Goal: Information Seeking & Learning: Understand process/instructions

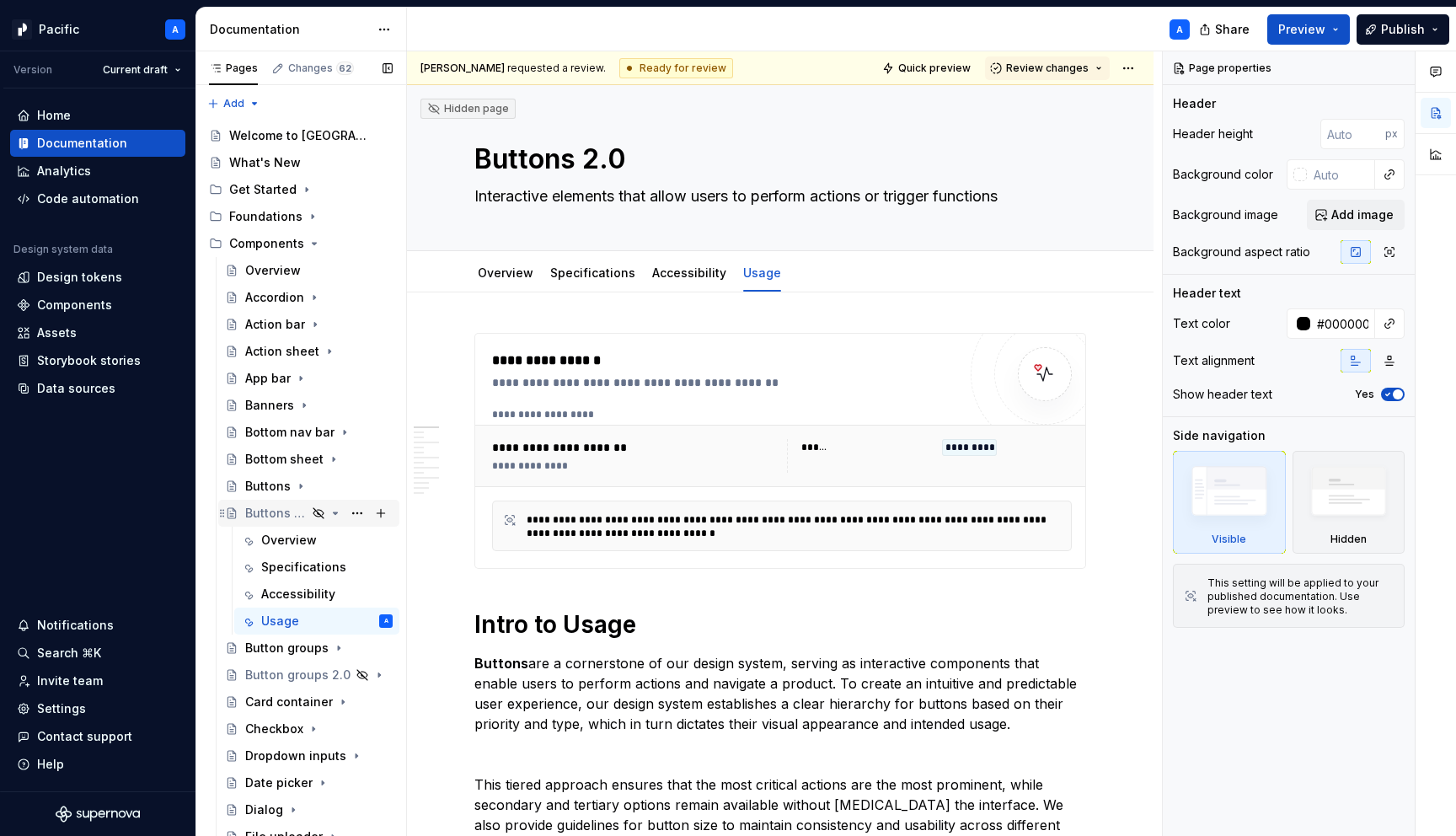
click at [336, 510] on icon "Page tree" at bounding box center [335, 513] width 14 height 14
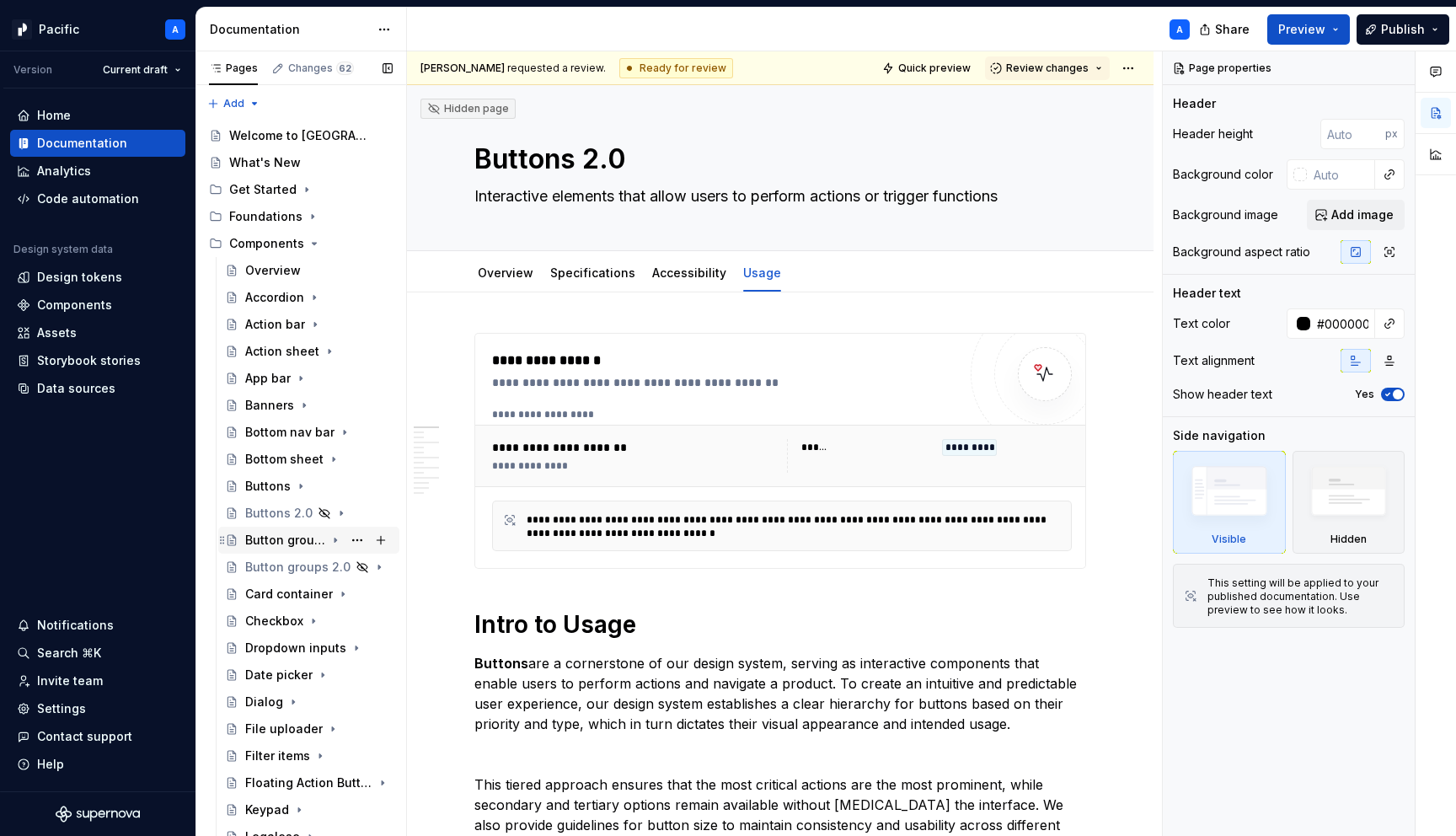
click at [301, 546] on div "Button groups" at bounding box center [285, 540] width 80 height 17
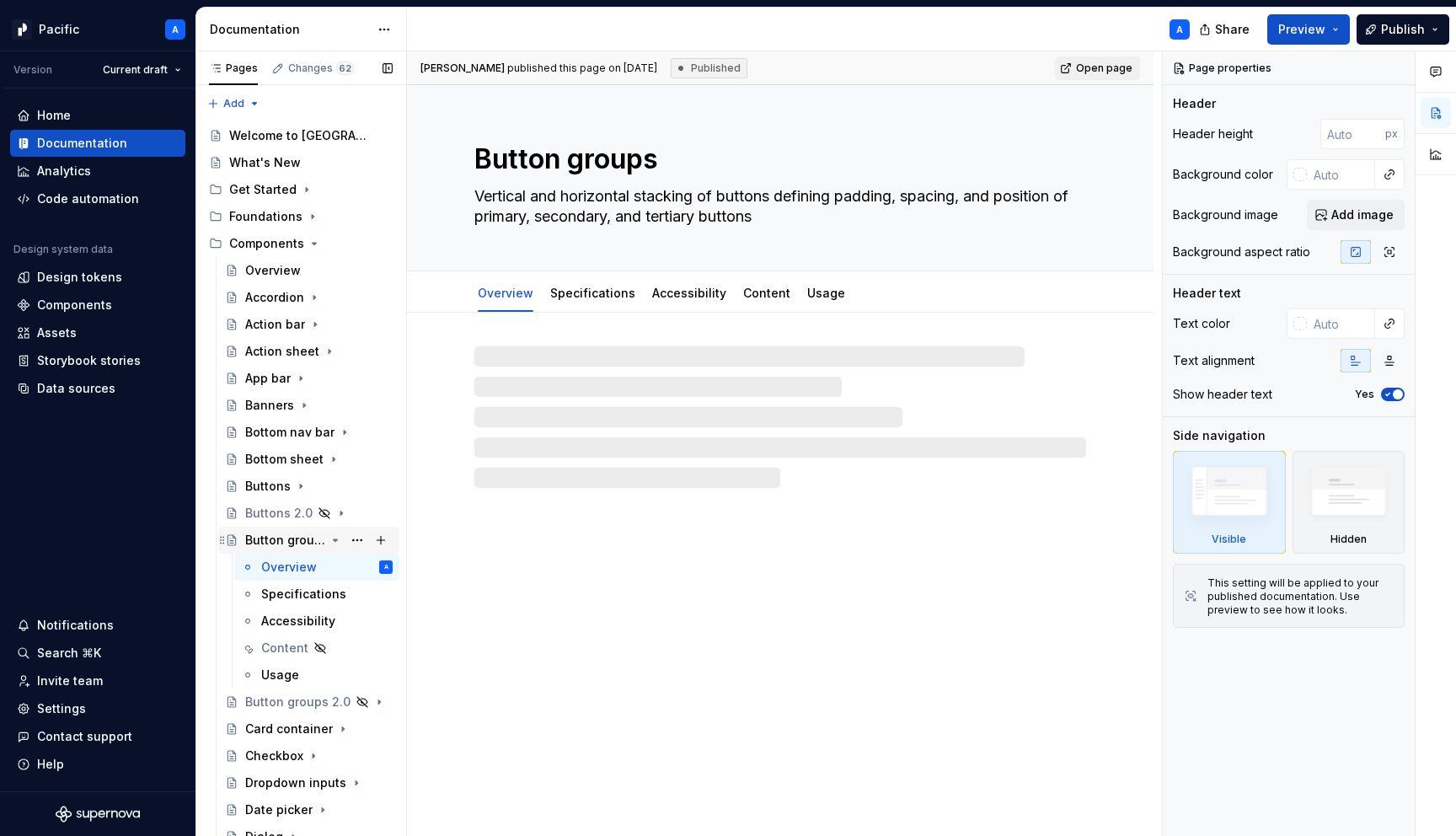
click at [329, 537] on icon "Page tree" at bounding box center [335, 539] width 14 height 14
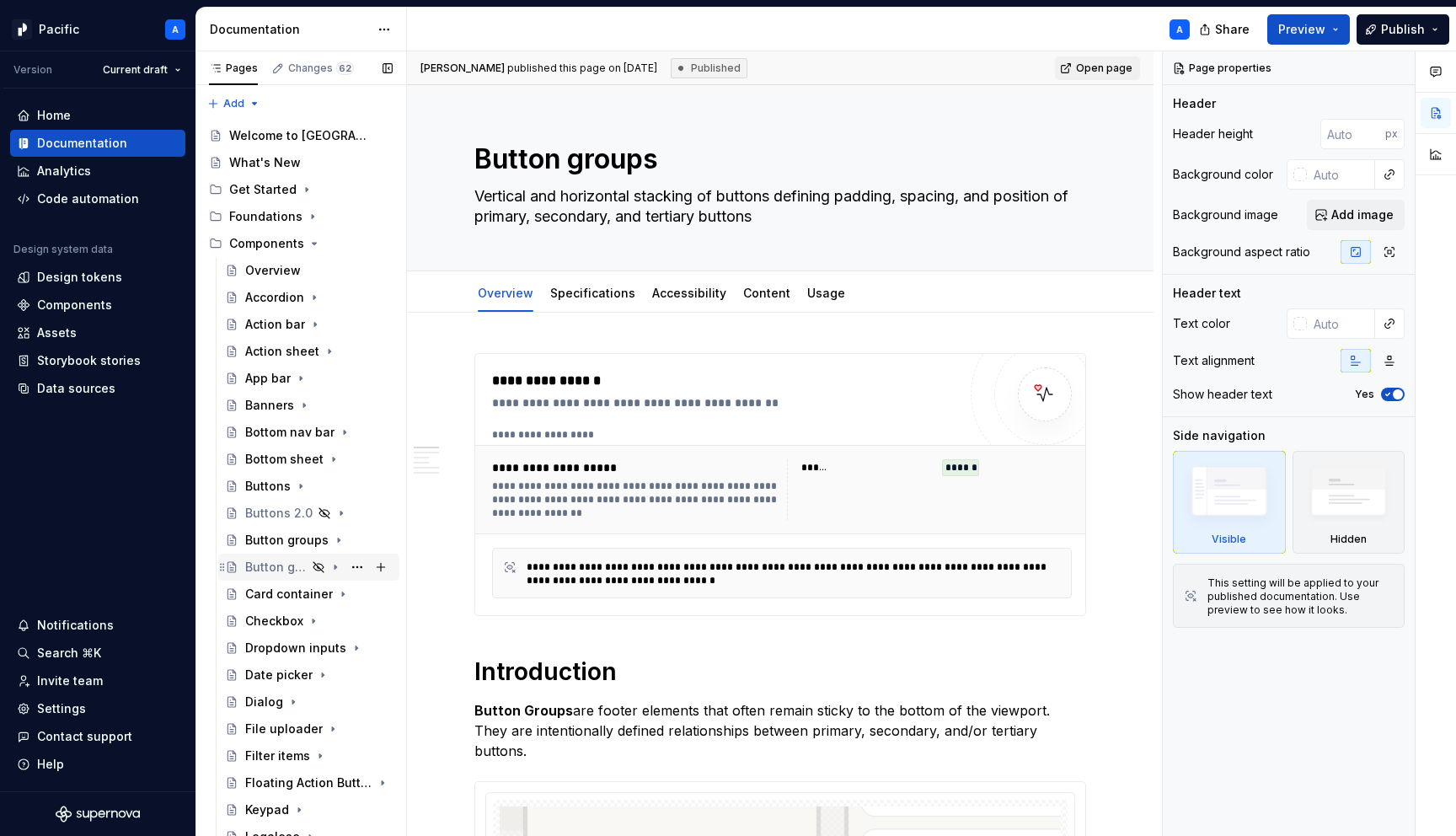
click at [325, 565] on div "Button groups 2.0" at bounding box center [319, 567] width 148 height 24
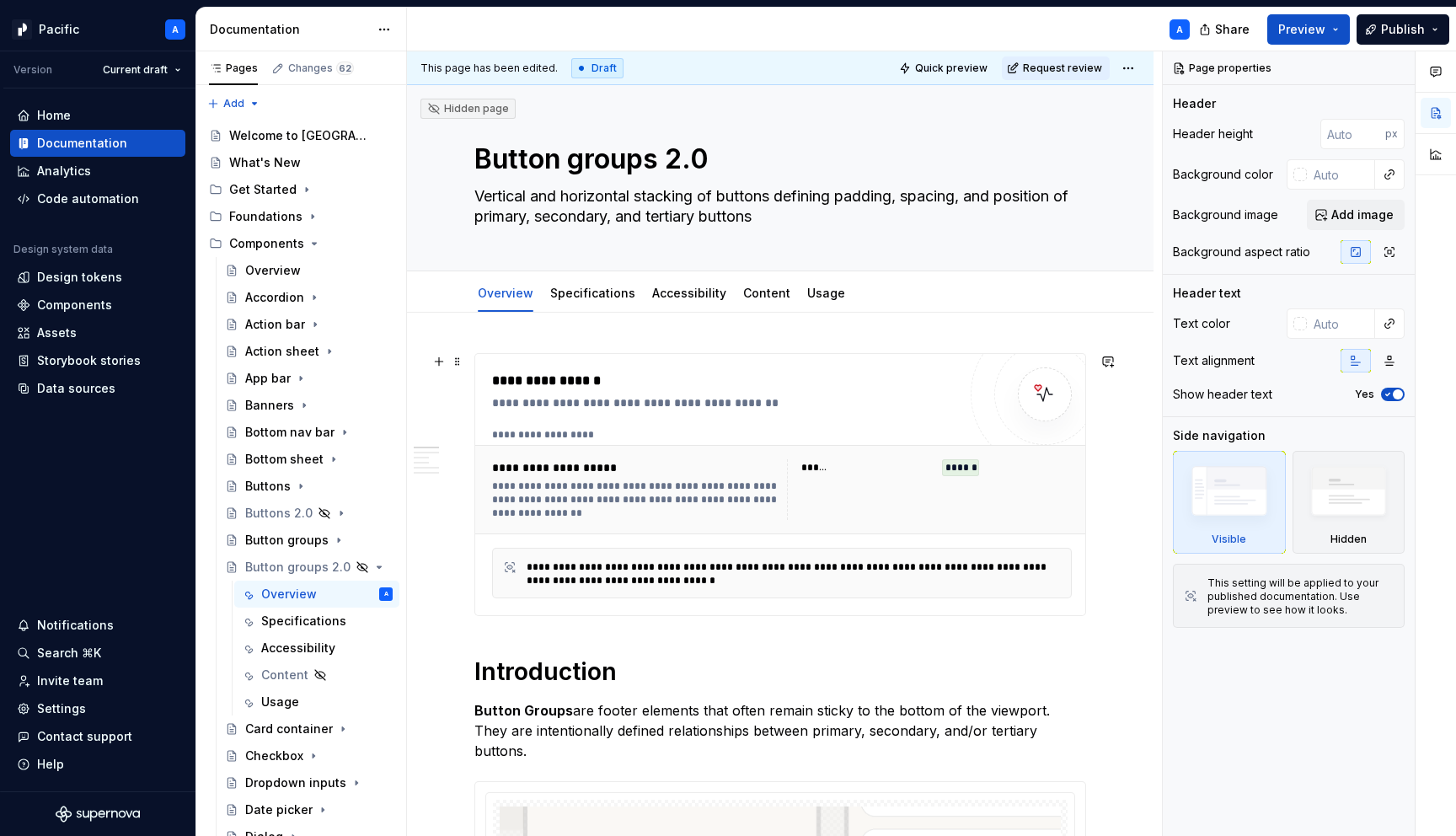
type textarea "*"
click at [889, 388] on div "**********" at bounding box center [729, 381] width 474 height 20
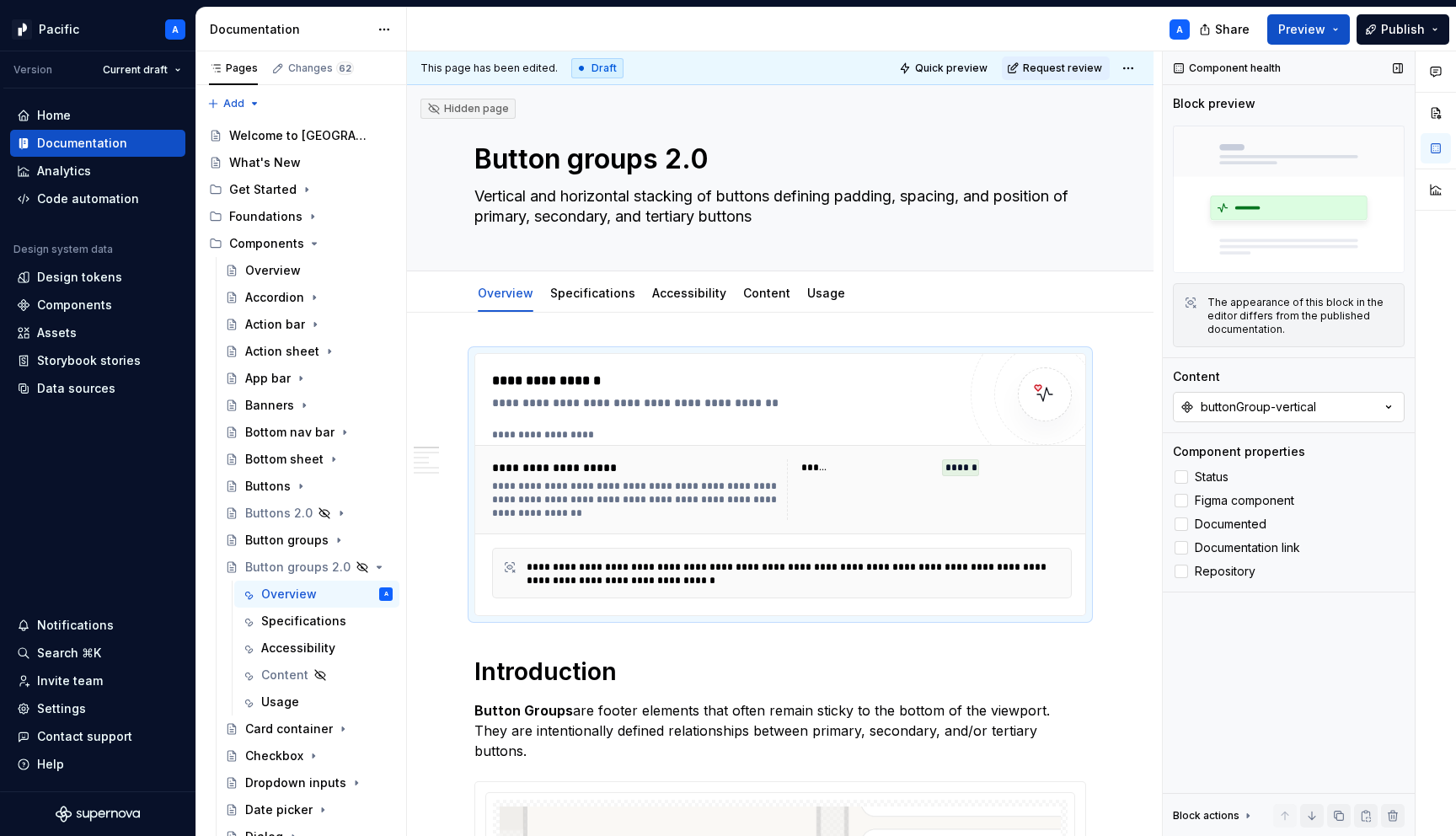
click at [1240, 410] on div "buttonGroup-vertical" at bounding box center [1258, 406] width 115 height 17
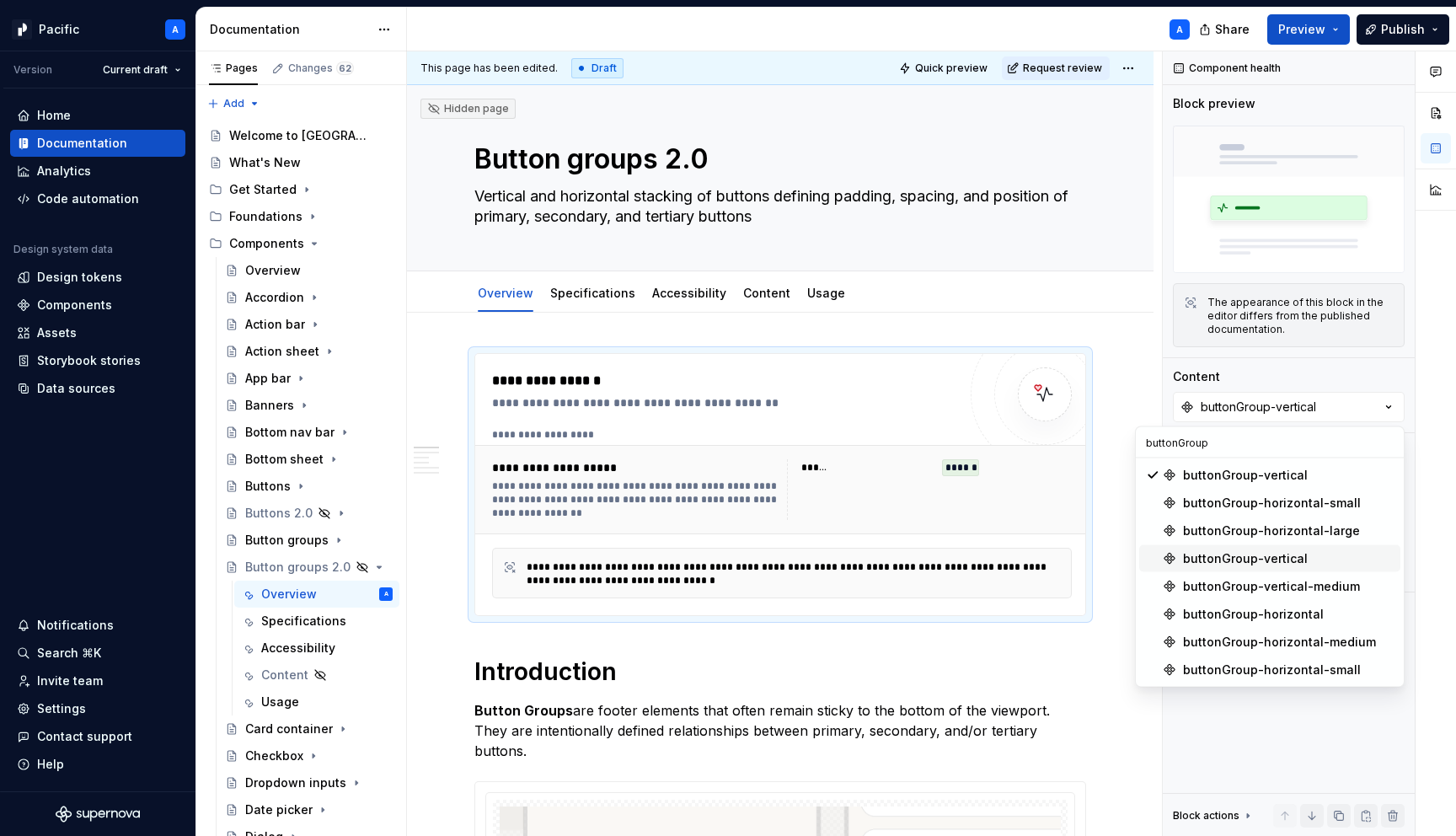
type input "buttonGroup"
click at [1316, 563] on div "buttonGroup-vertical" at bounding box center [1289, 559] width 211 height 17
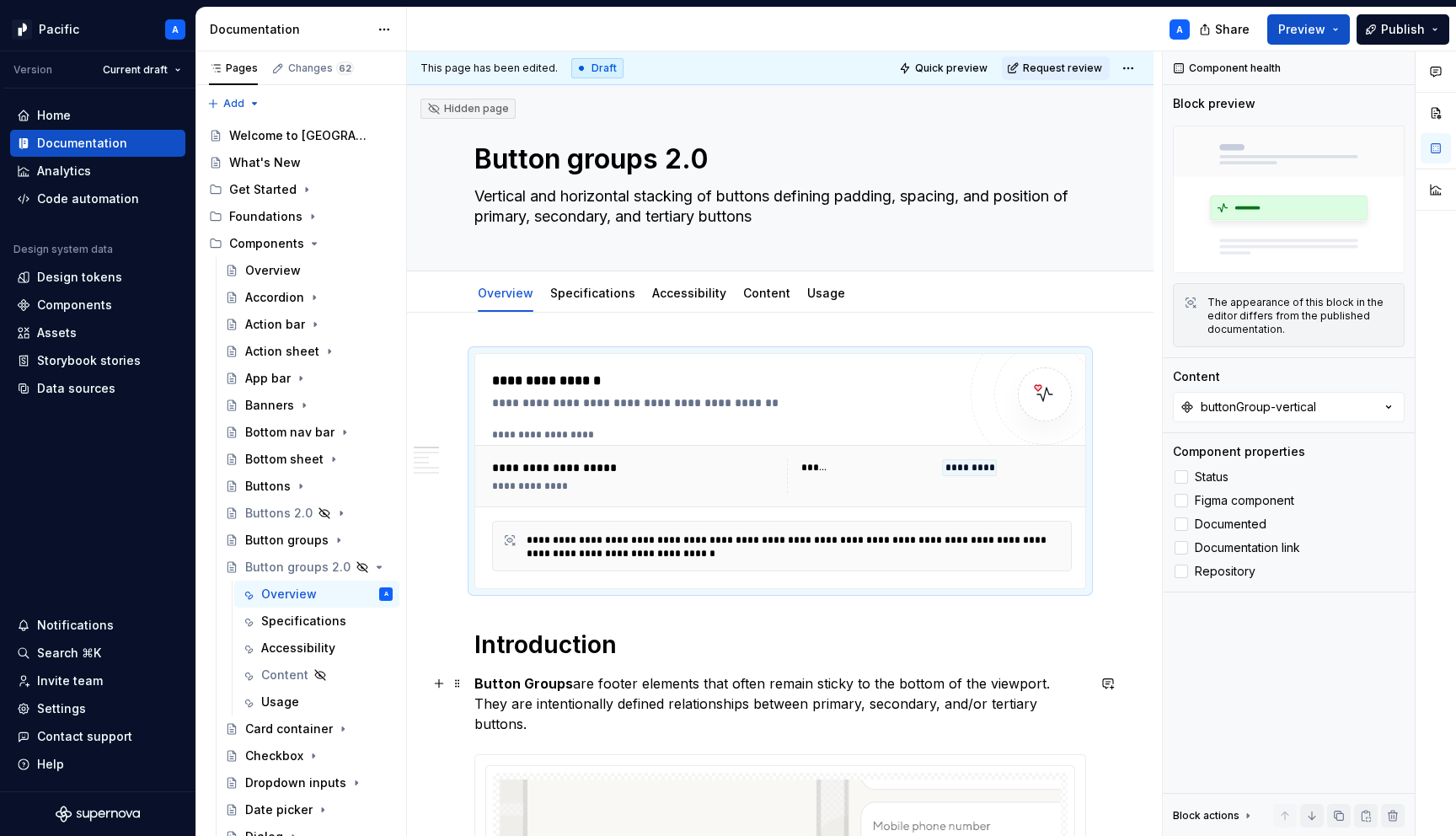
click at [725, 707] on p "Button Groups are footer elements that often remain sticky to the bottom of the…" at bounding box center [781, 704] width 612 height 61
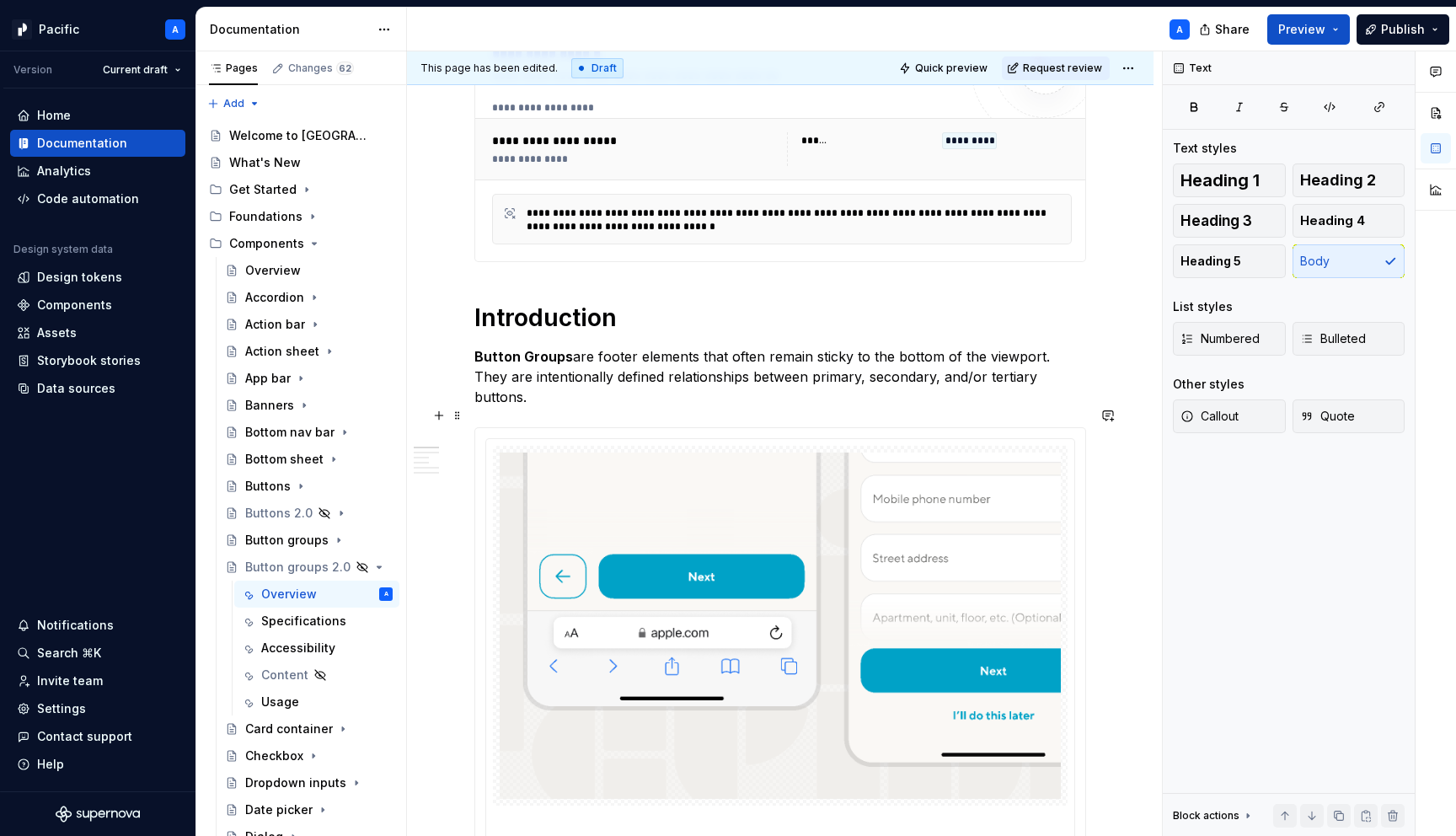
scroll to position [331, 0]
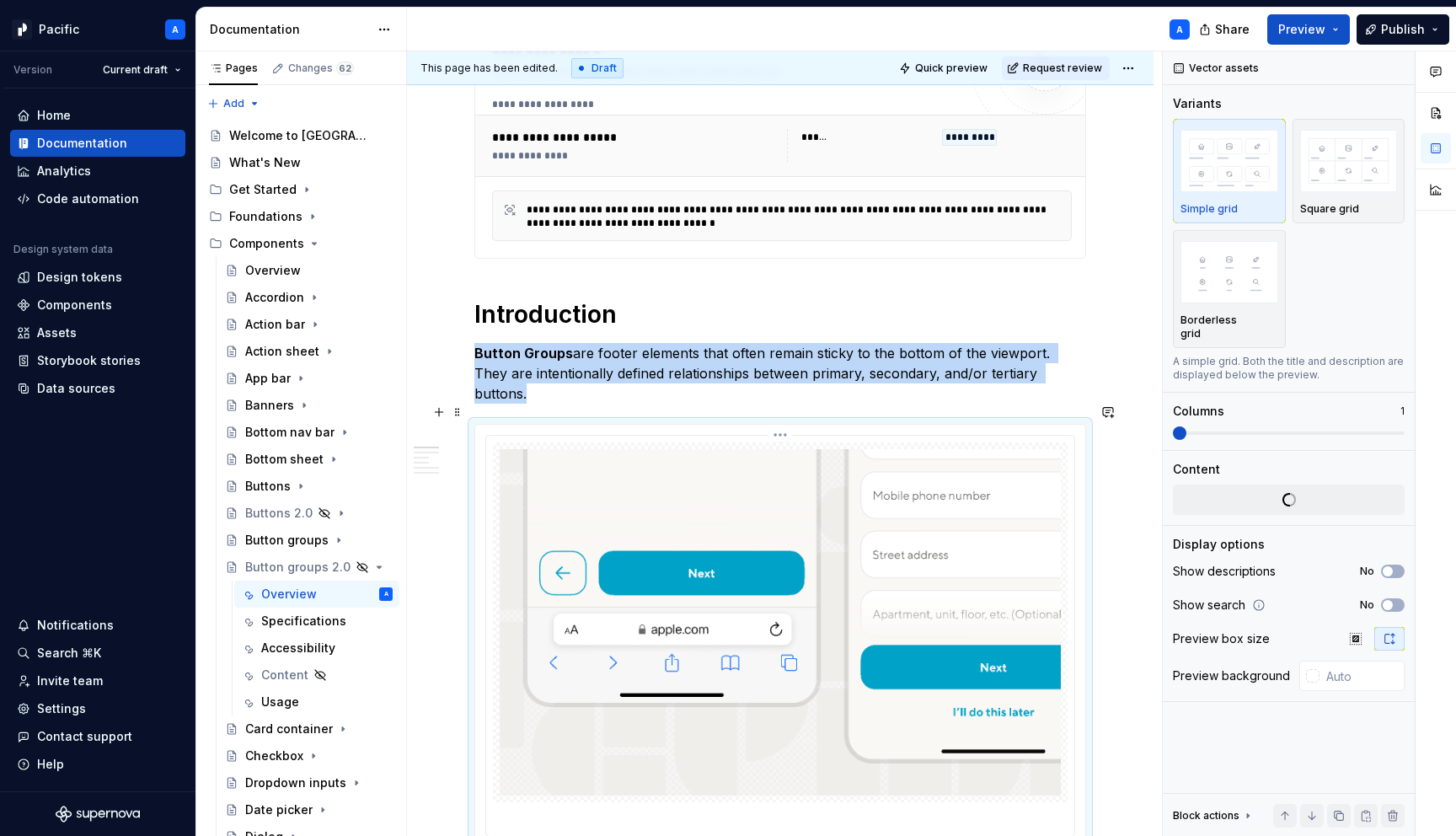
click at [937, 541] on img at bounding box center [781, 622] width 562 height 346
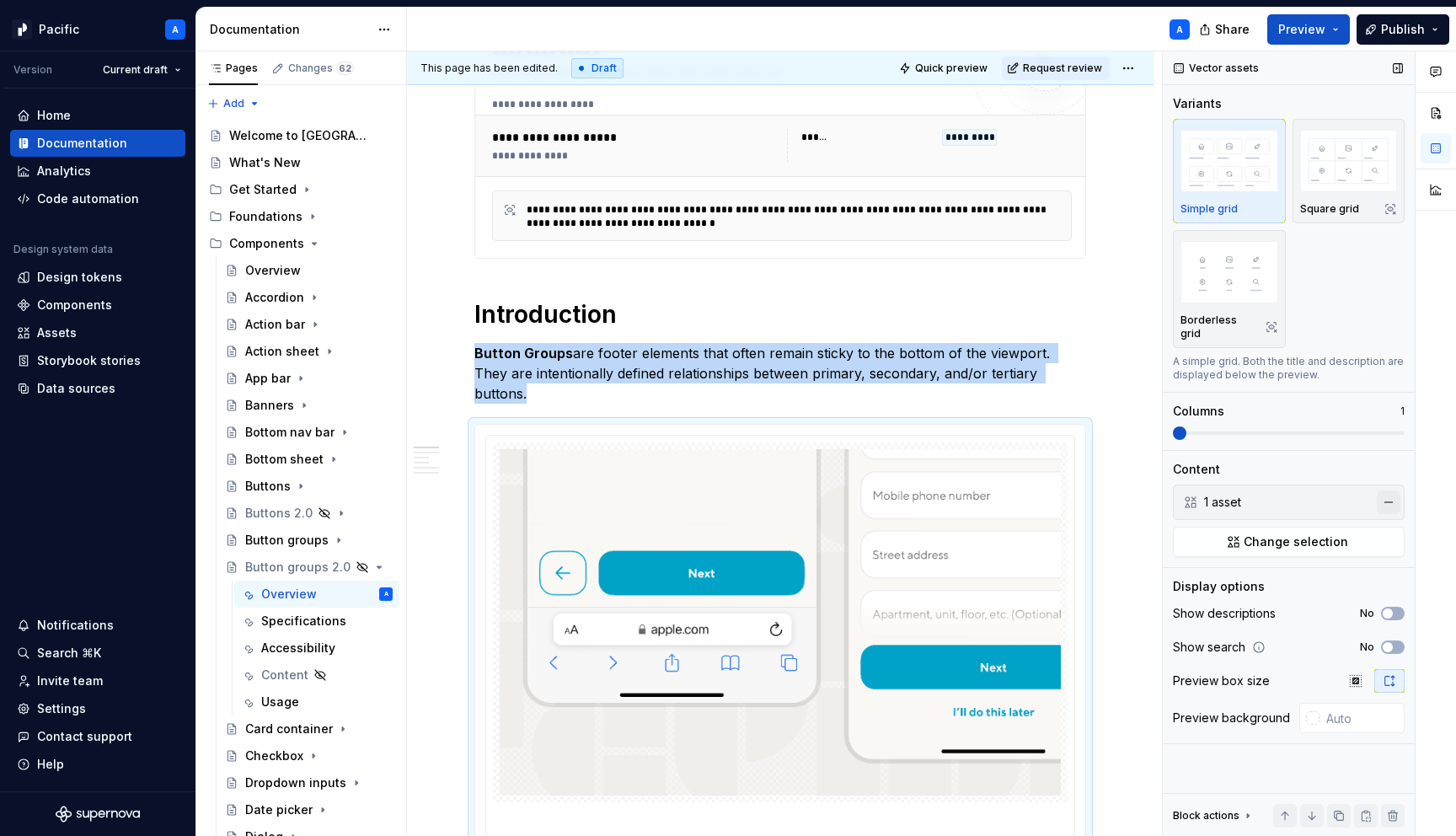
click at [1389, 491] on button "button" at bounding box center [1389, 503] width 24 height 24
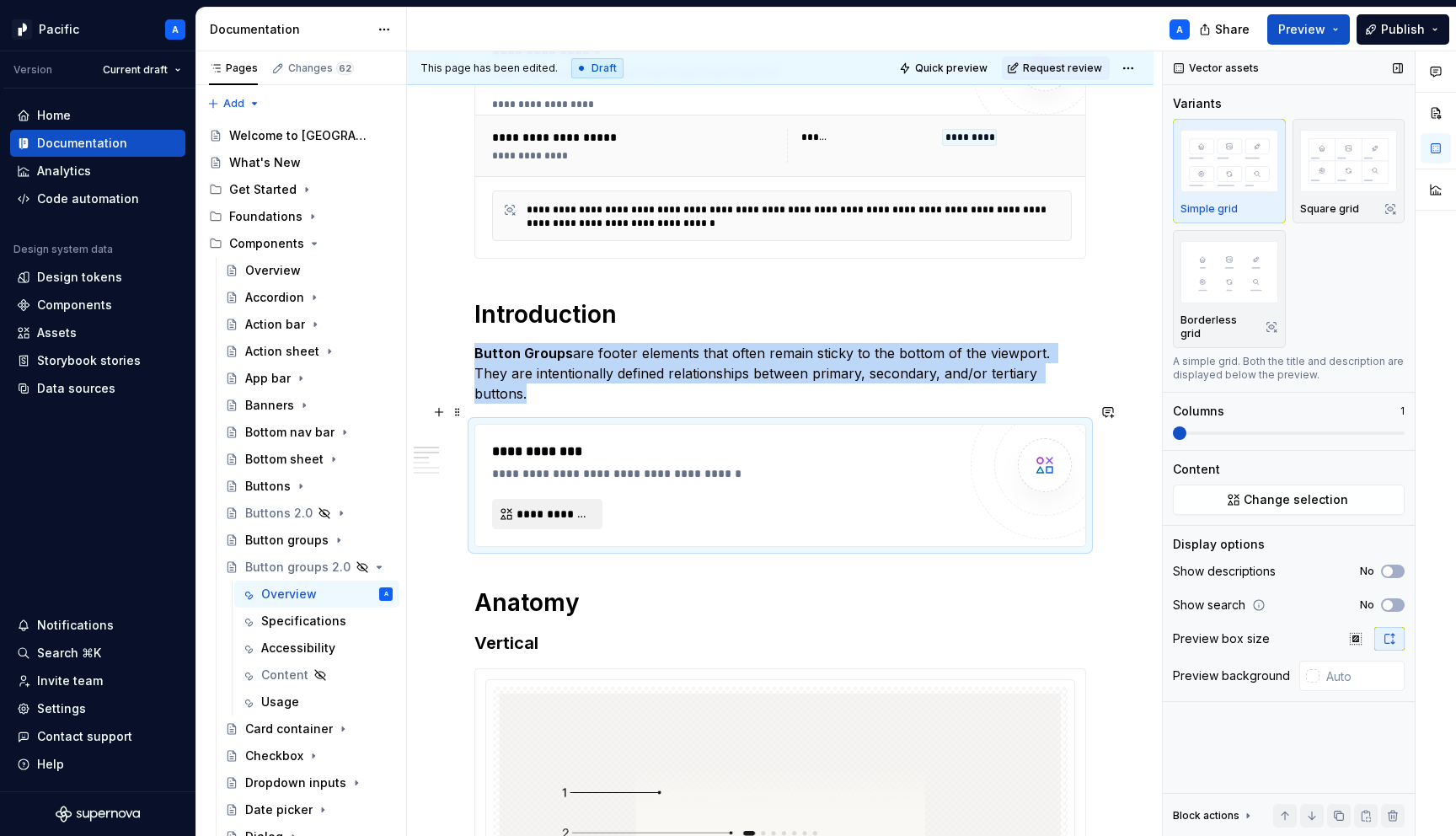
click at [538, 505] on span "**********" at bounding box center [553, 514] width 75 height 17
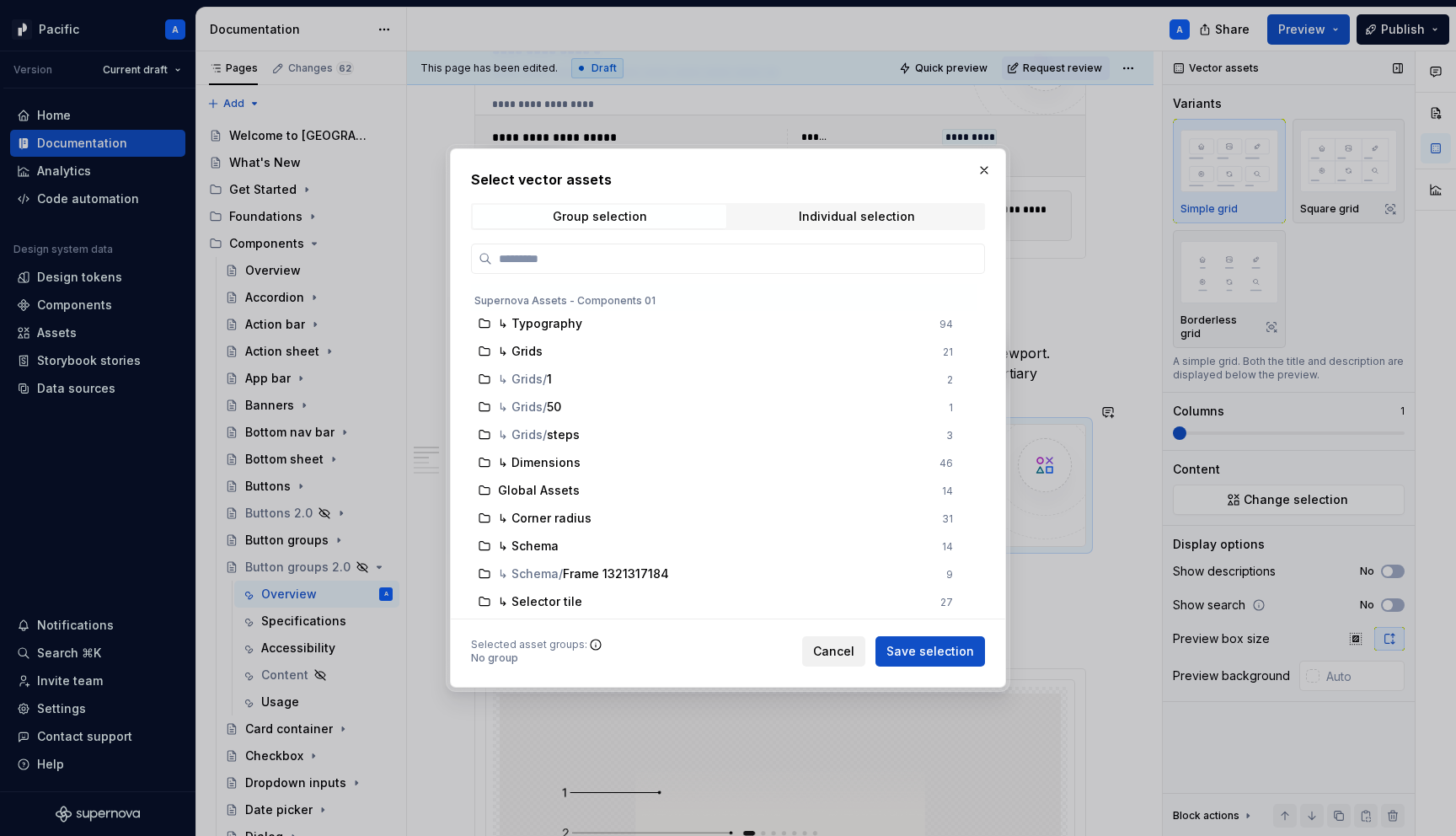
click at [850, 658] on span "Cancel" at bounding box center [833, 651] width 42 height 17
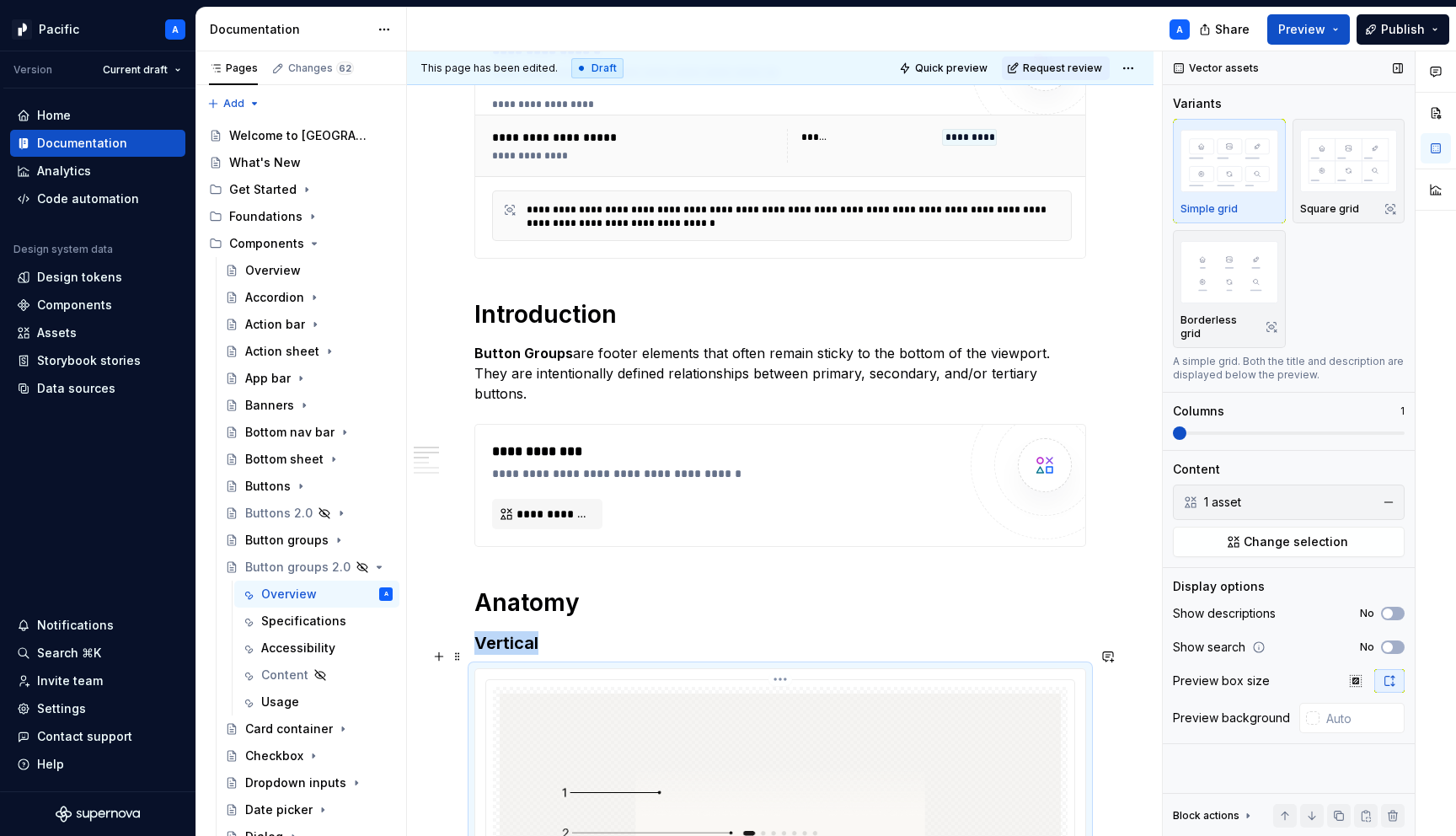
click at [1388, 491] on button "button" at bounding box center [1389, 503] width 24 height 24
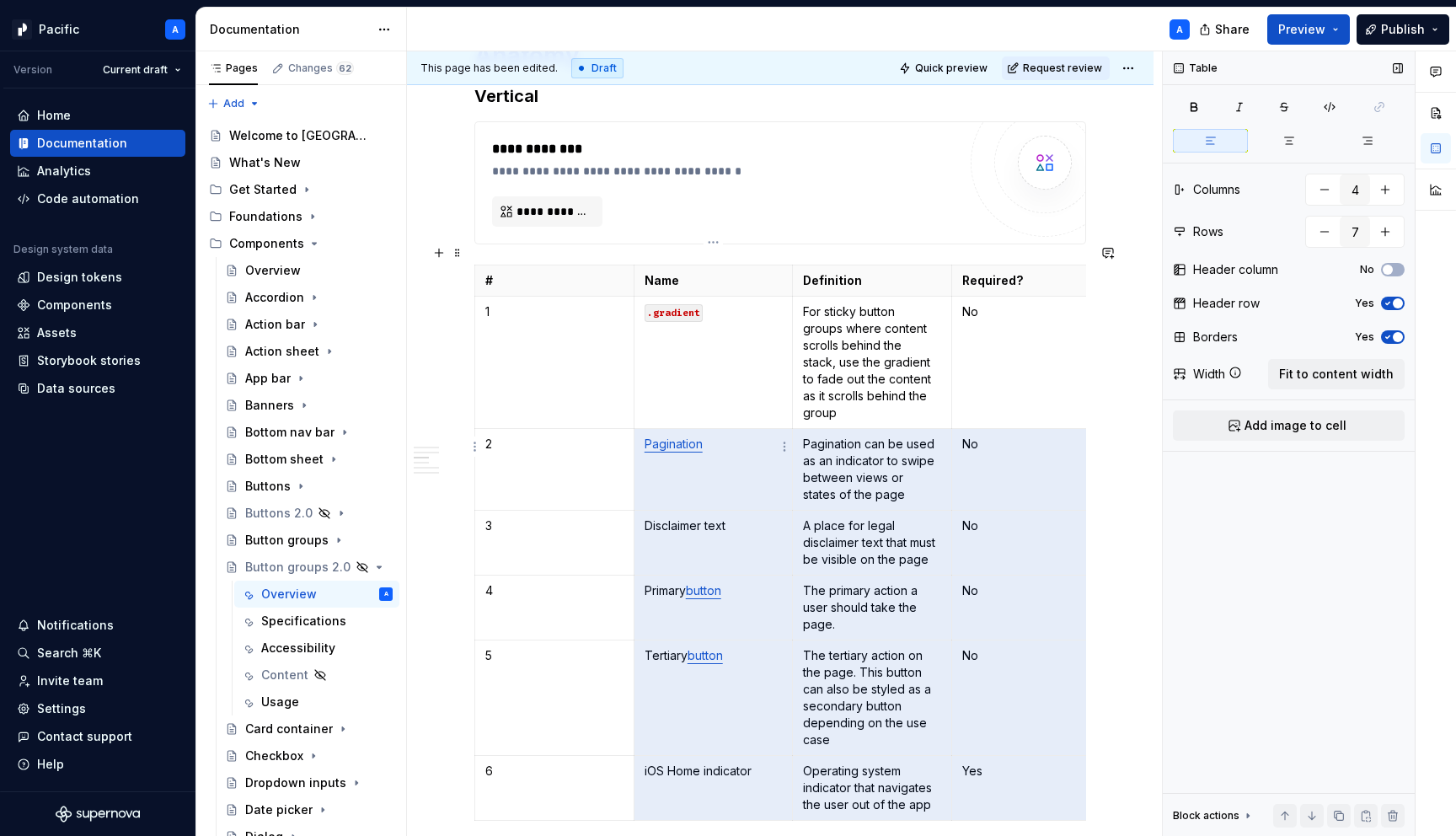
scroll to position [879, 0]
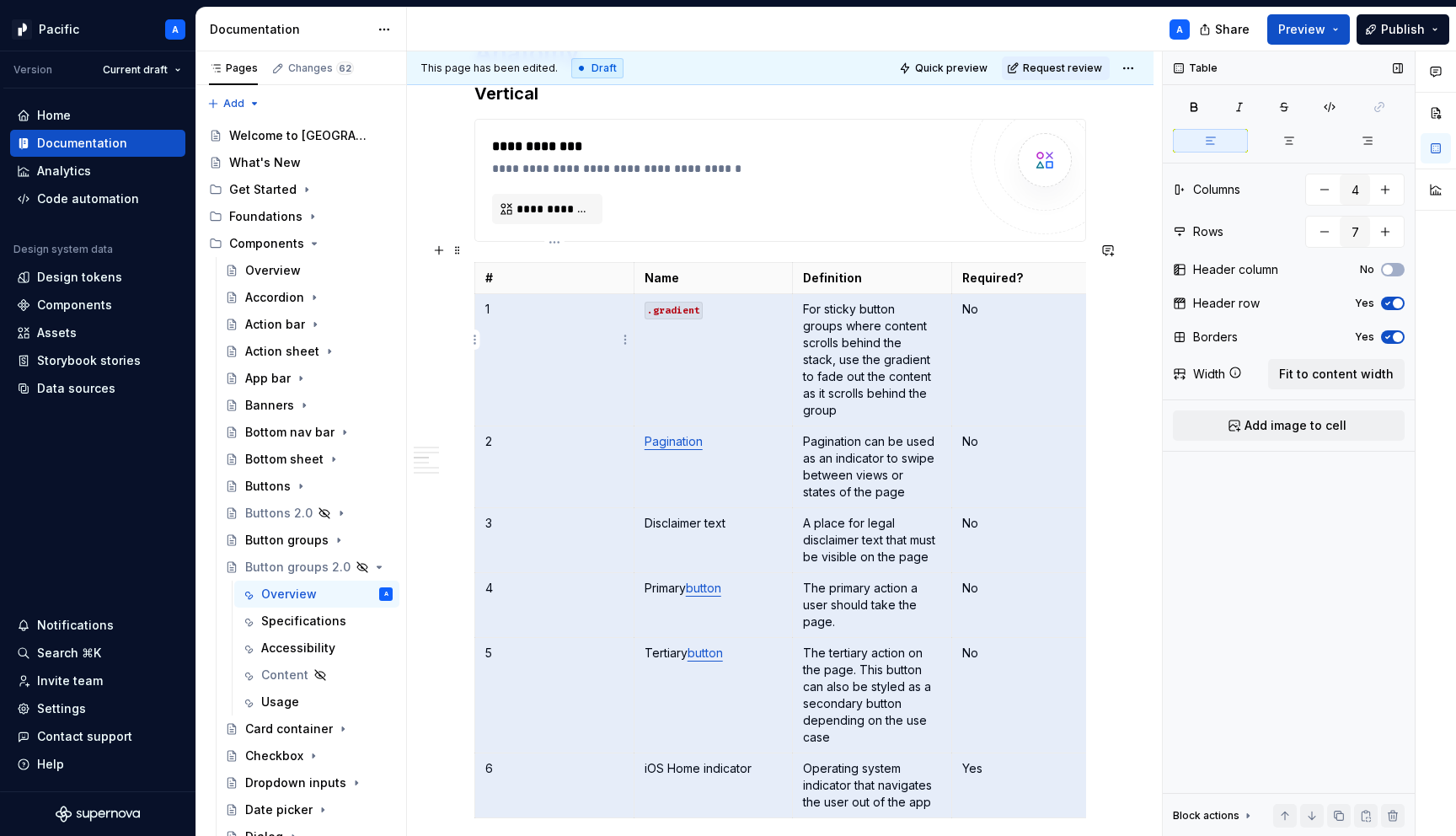
drag, startPoint x: 1065, startPoint y: 788, endPoint x: 603, endPoint y: 318, distance: 659.0
click at [603, 318] on tbody "# Name Definition Required? 1 .gradient For sticky button groups where content …" at bounding box center [793, 540] width 637 height 555
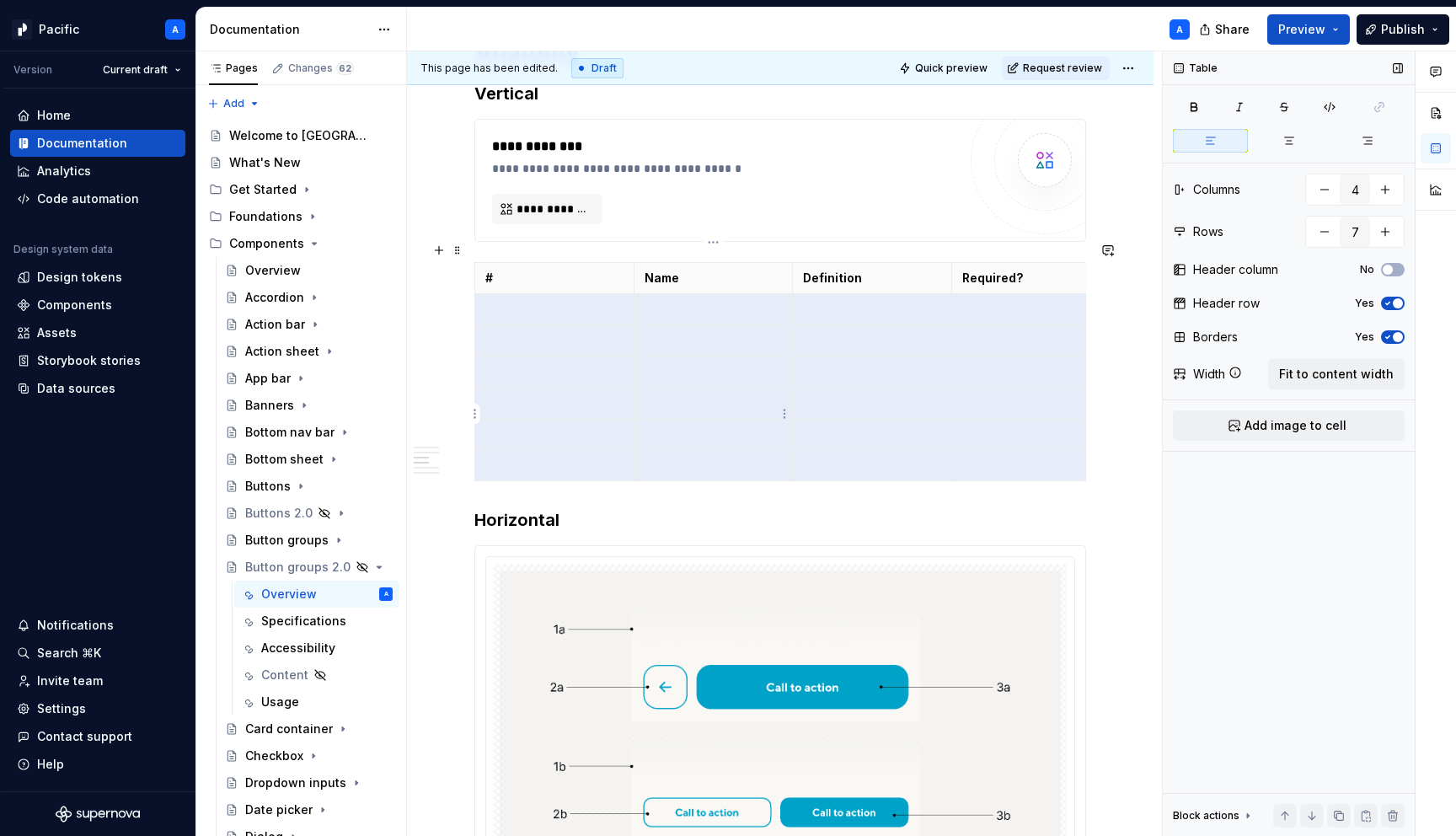
click at [753, 418] on td at bounding box center [713, 434] width 159 height 31
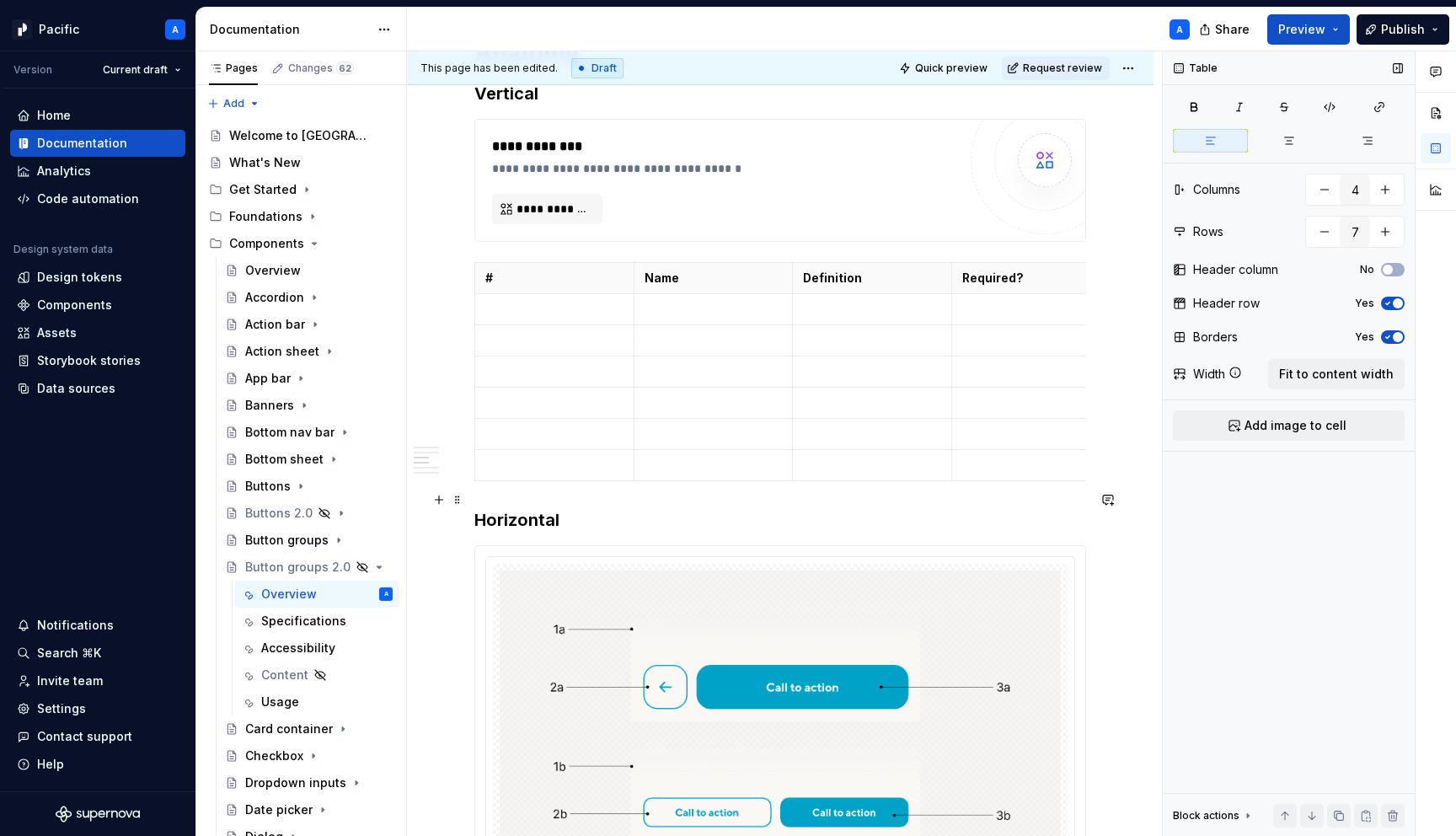
type textarea "*"
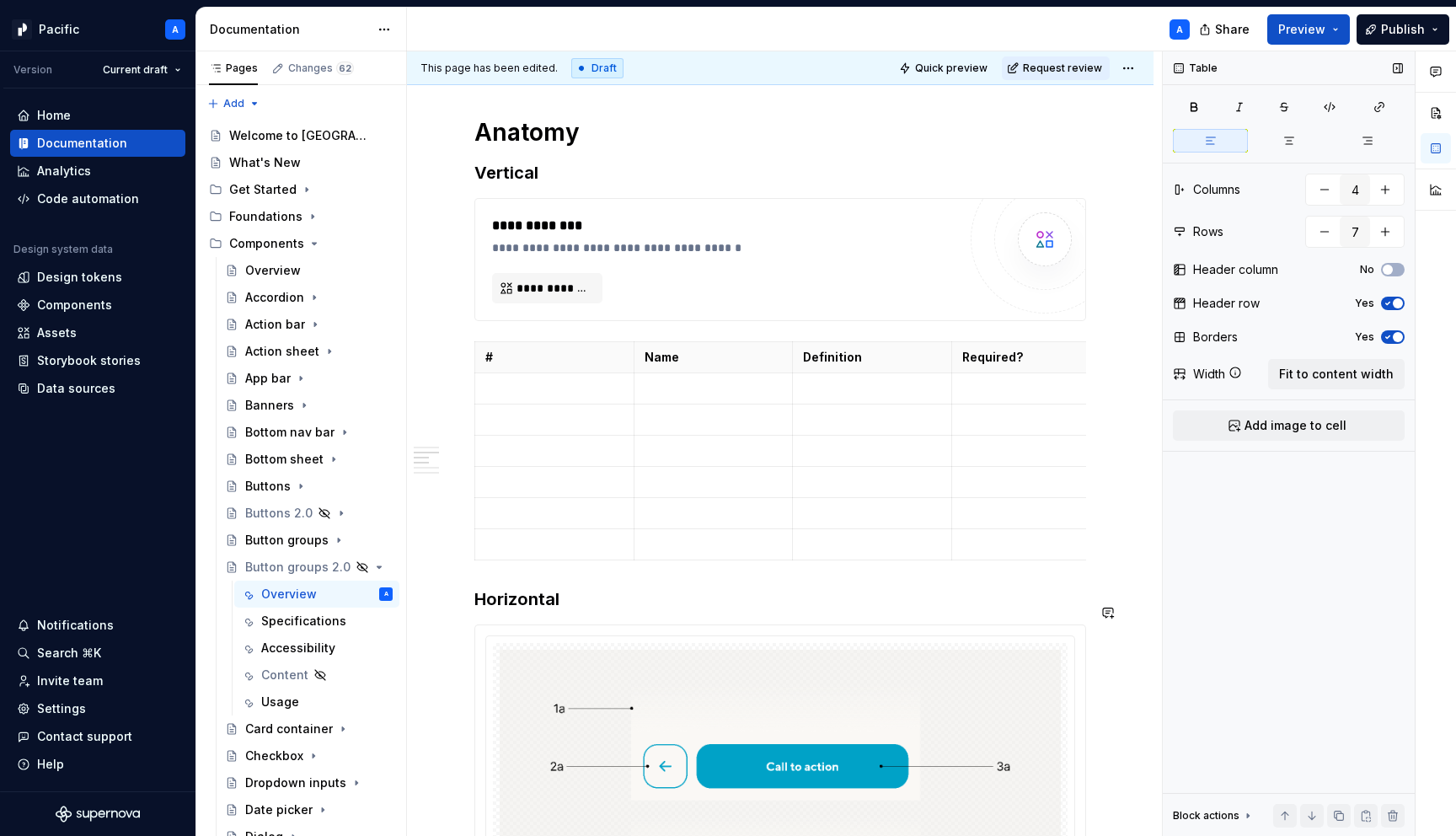
scroll to position [798, 0]
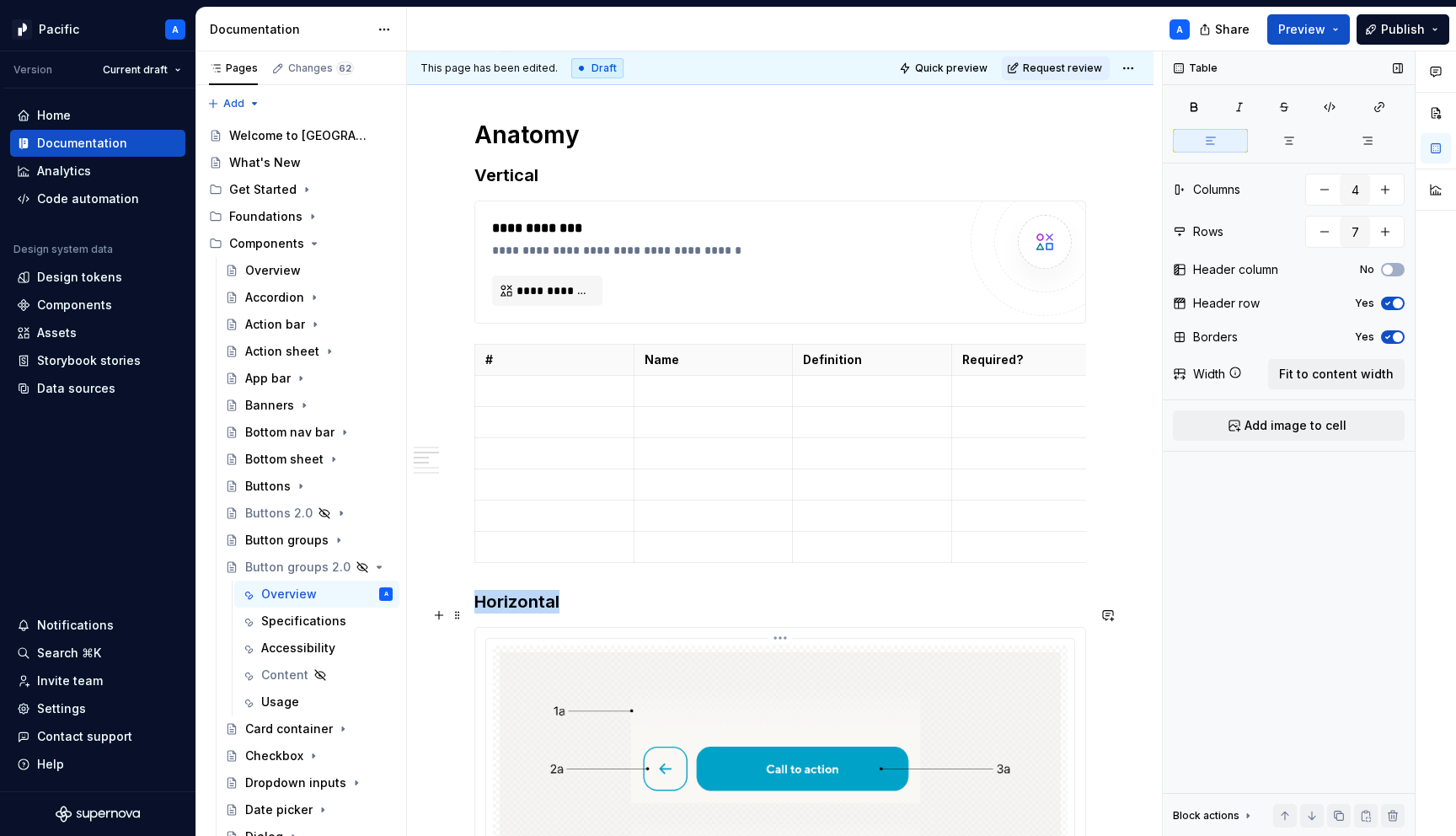
click at [651, 672] on img at bounding box center [781, 804] width 562 height 303
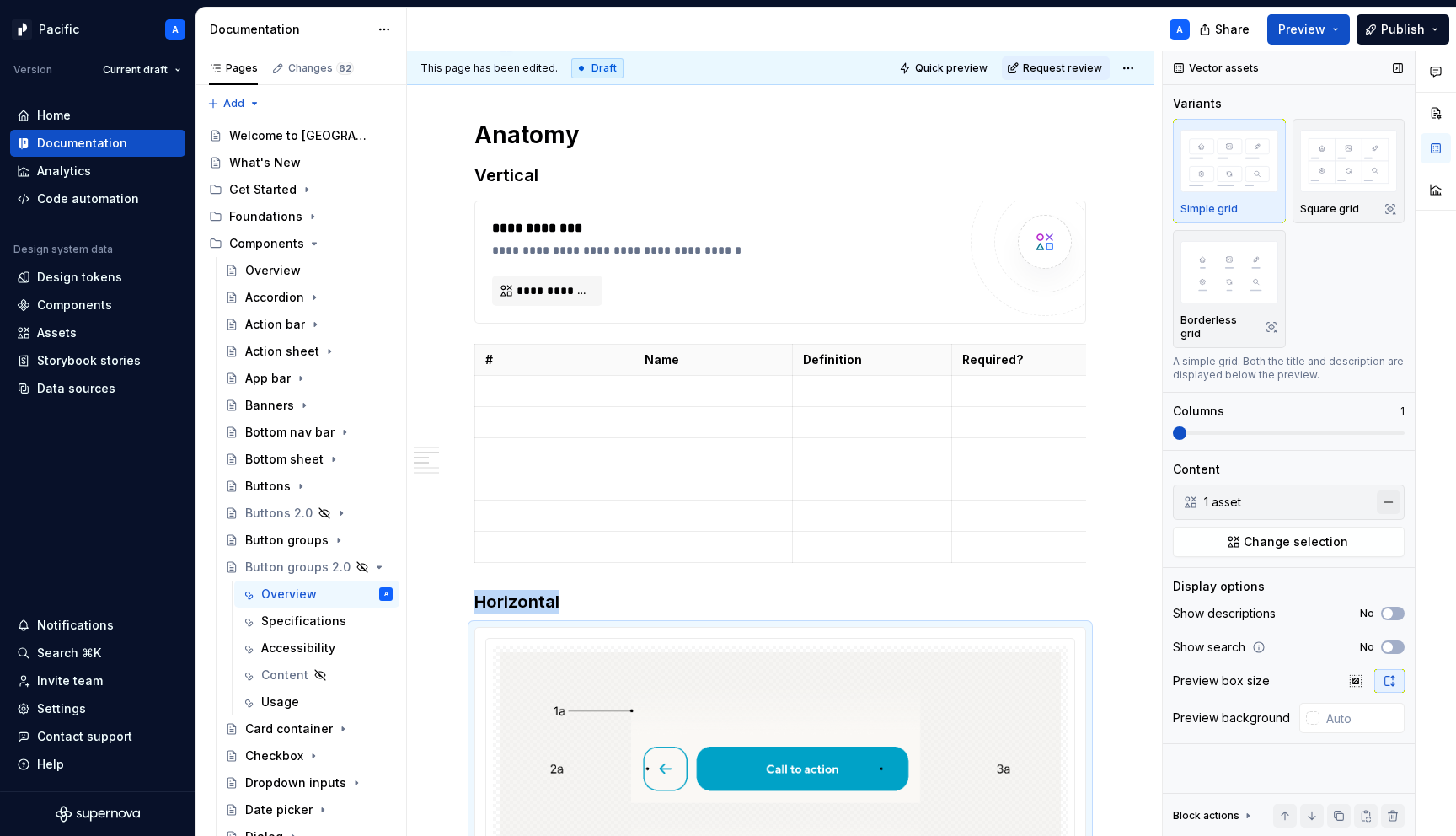
click at [1385, 491] on button "button" at bounding box center [1389, 503] width 24 height 24
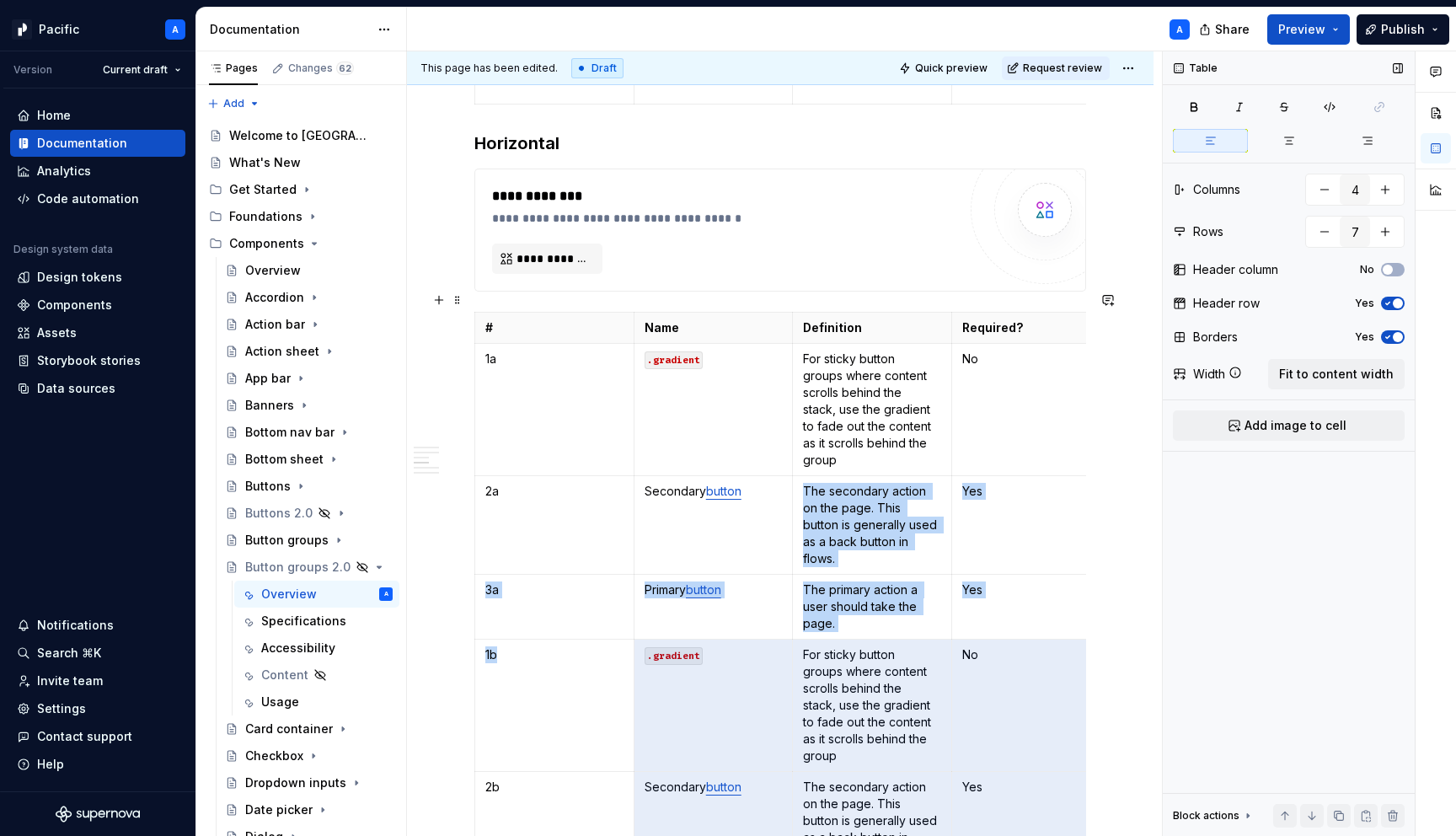
scroll to position [1254, 0]
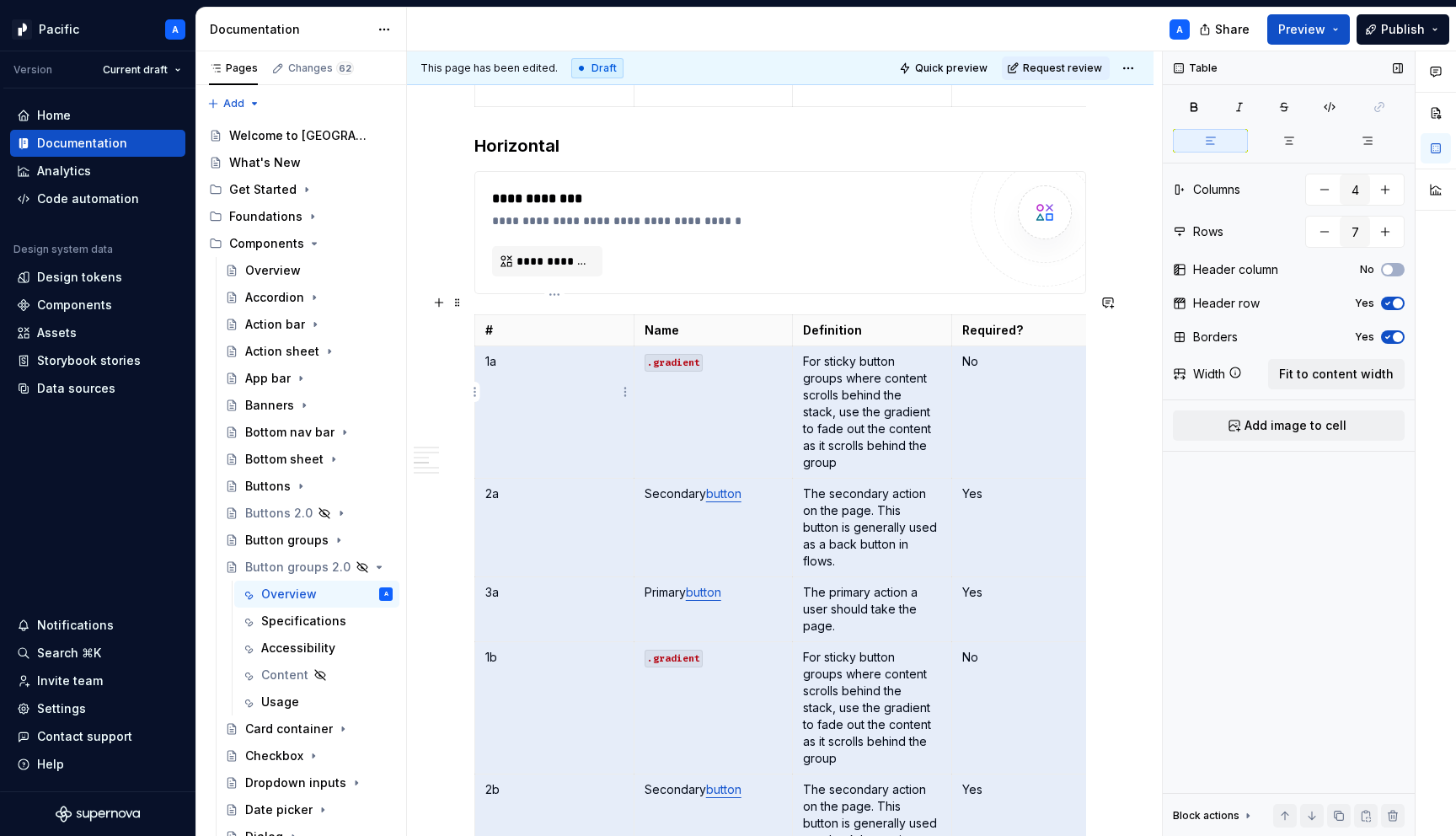
drag, startPoint x: 1027, startPoint y: 722, endPoint x: 520, endPoint y: 374, distance: 614.9
click at [520, 374] on tbody "# Name Definition Required? 1a .gradient For sticky button groups where content…" at bounding box center [793, 626] width 637 height 623
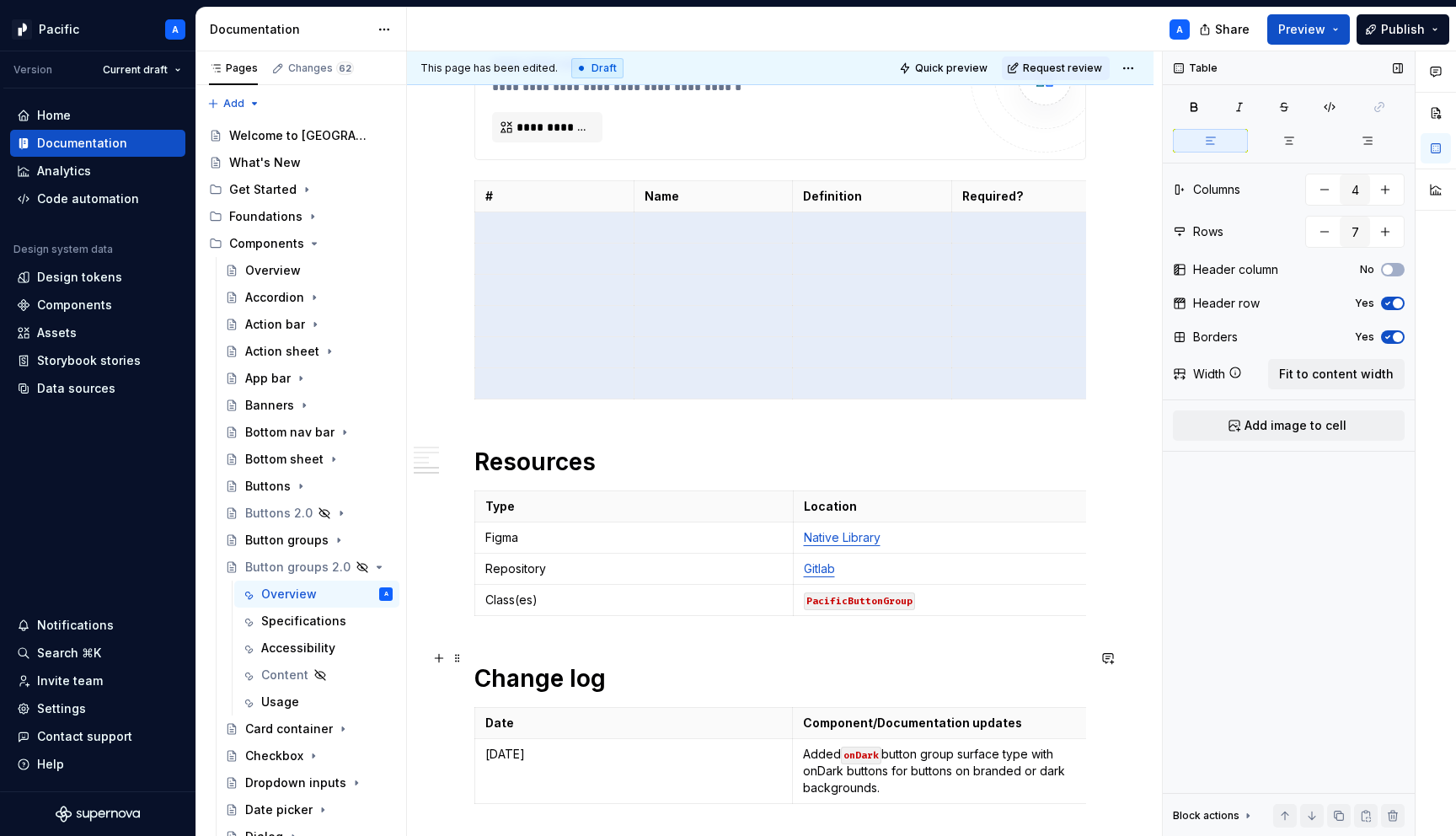
scroll to position [1397, 0]
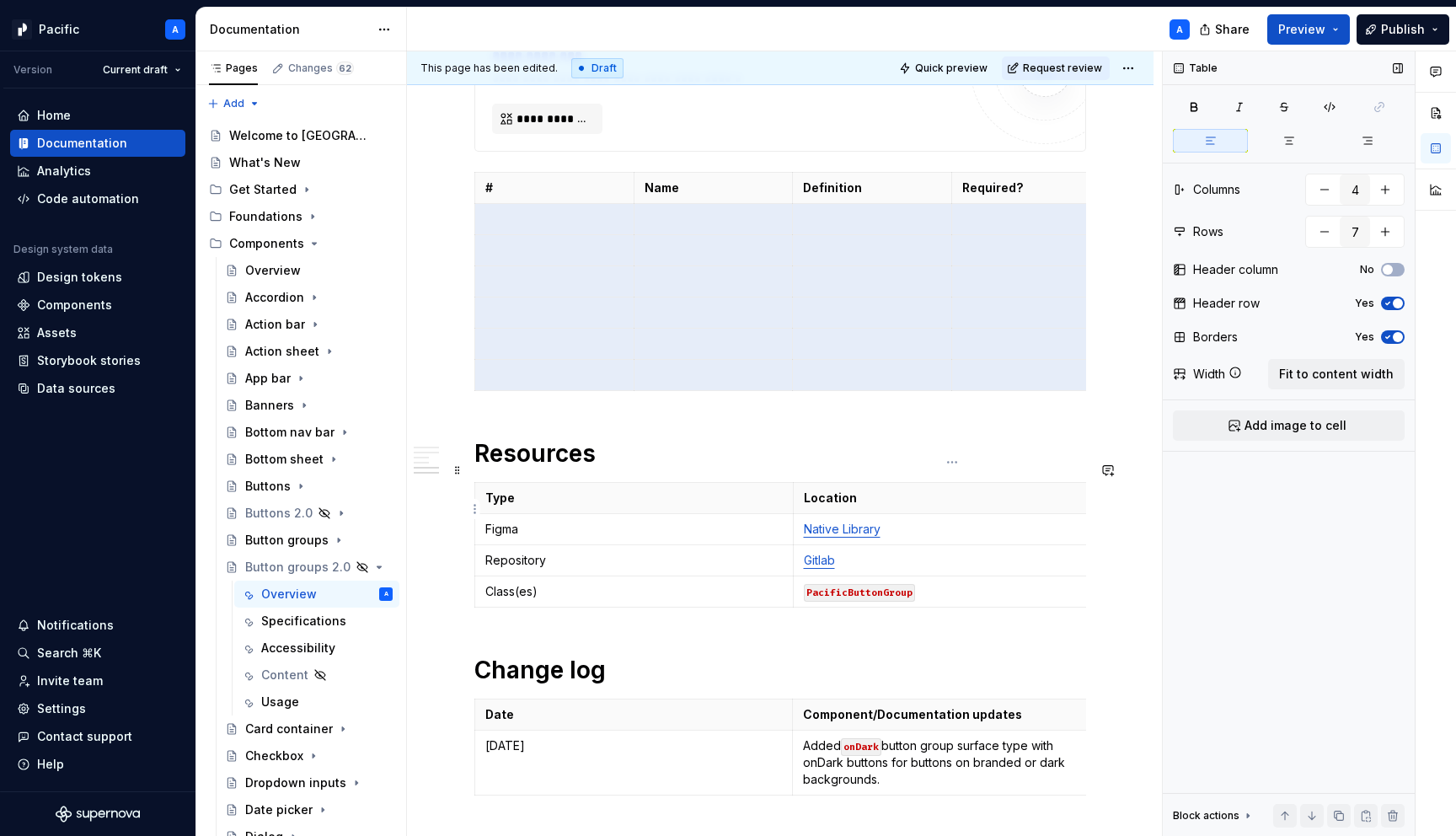
type input "2"
type input "4"
click at [879, 522] on link "Native Library" at bounding box center [842, 529] width 77 height 15
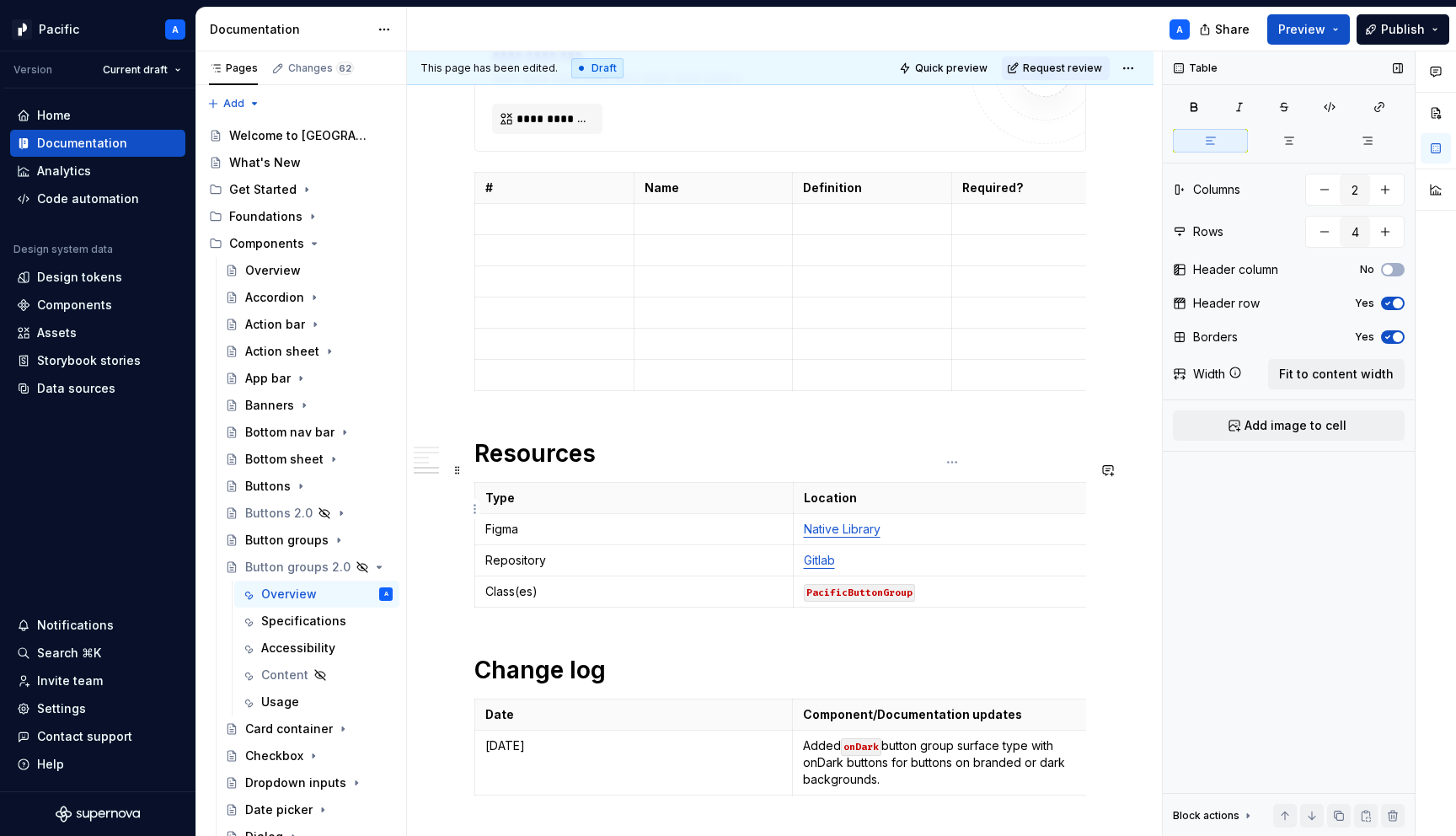
click at [844, 522] on link "Native Library" at bounding box center [842, 529] width 77 height 15
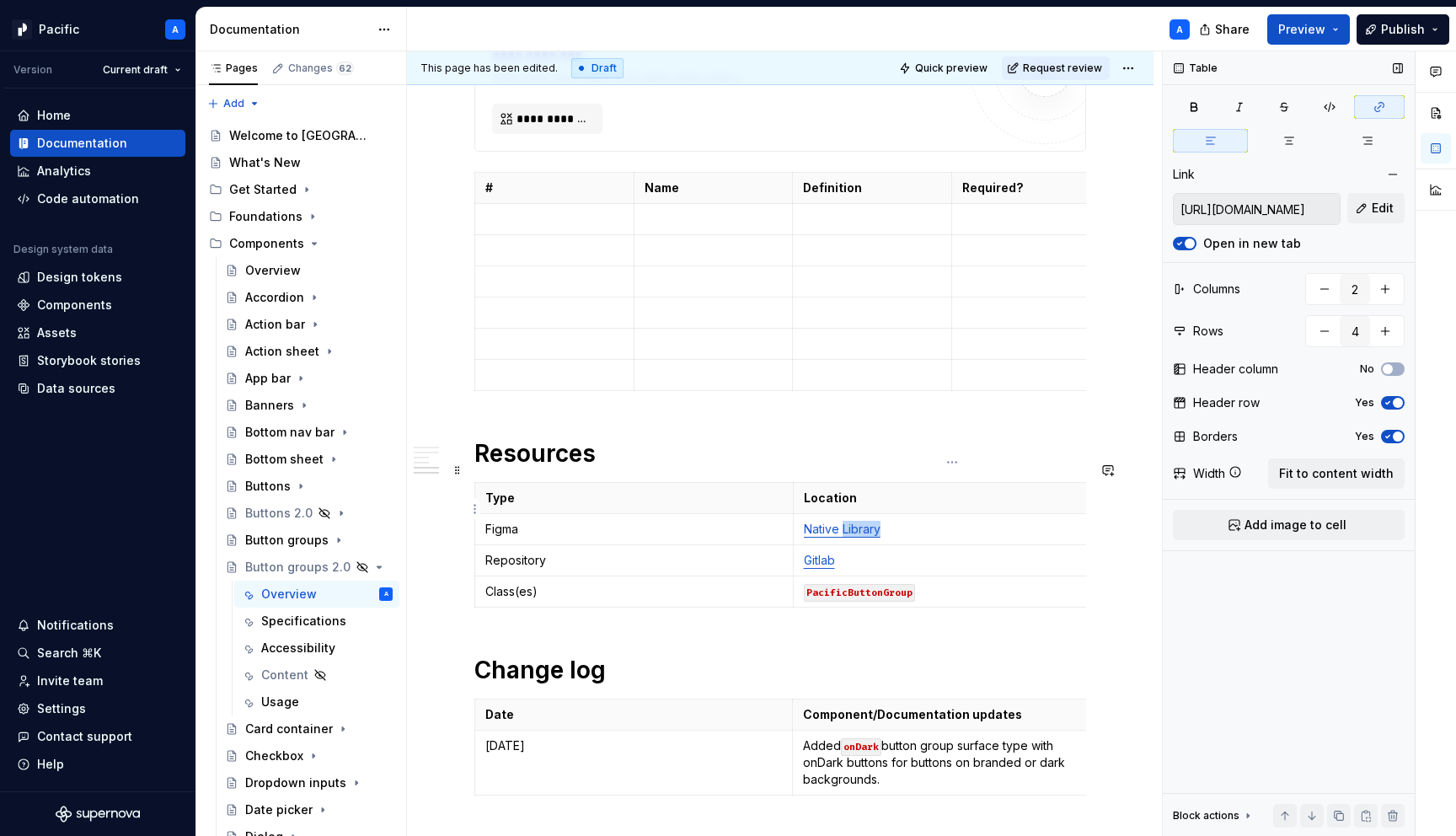
click at [844, 522] on link "Native Library" at bounding box center [842, 529] width 77 height 15
click at [813, 522] on link "Native Library" at bounding box center [842, 529] width 77 height 15
type textarea "*"
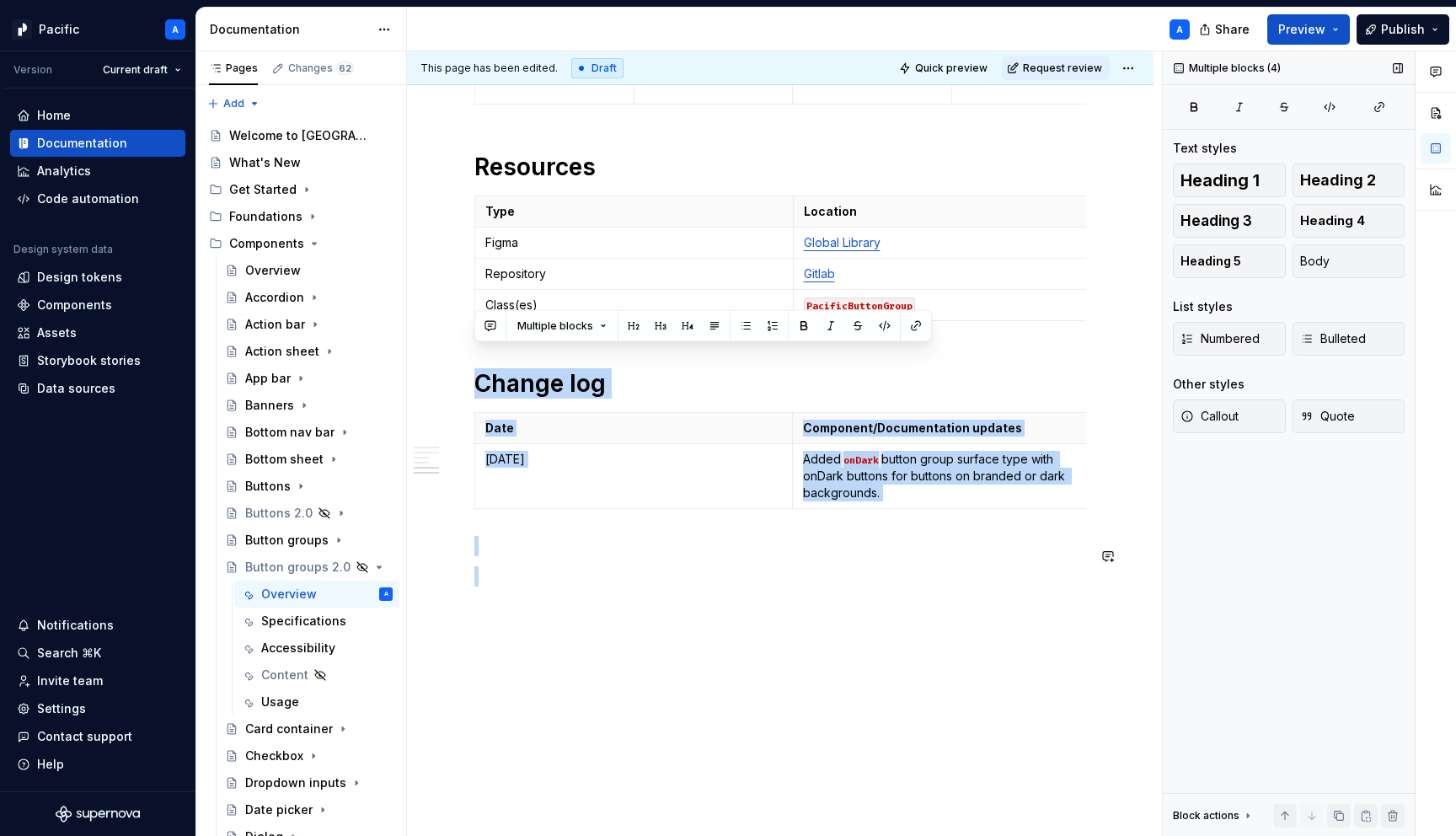
drag, startPoint x: 474, startPoint y: 609, endPoint x: 671, endPoint y: 731, distance: 231.7
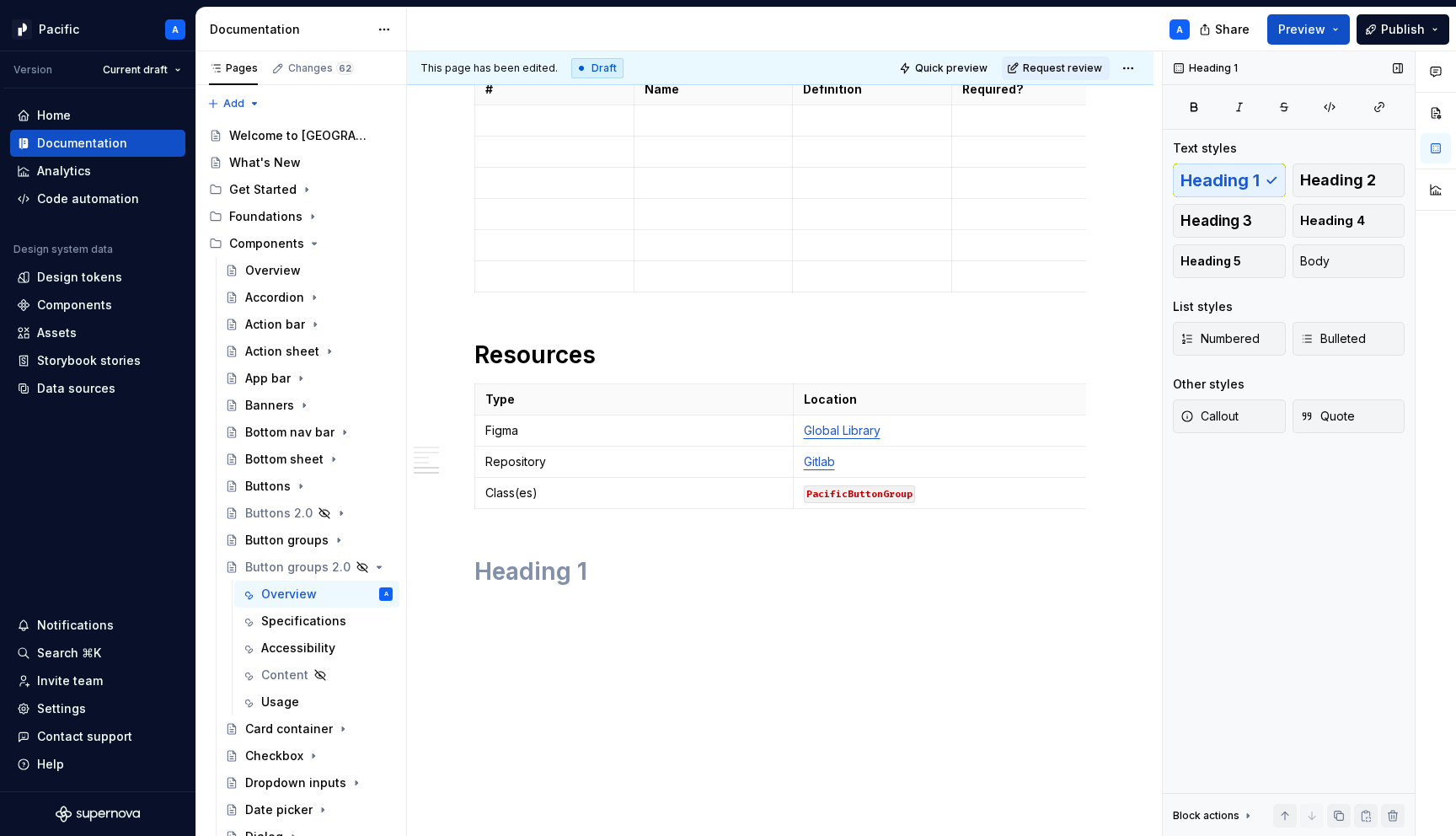
scroll to position [1424, 0]
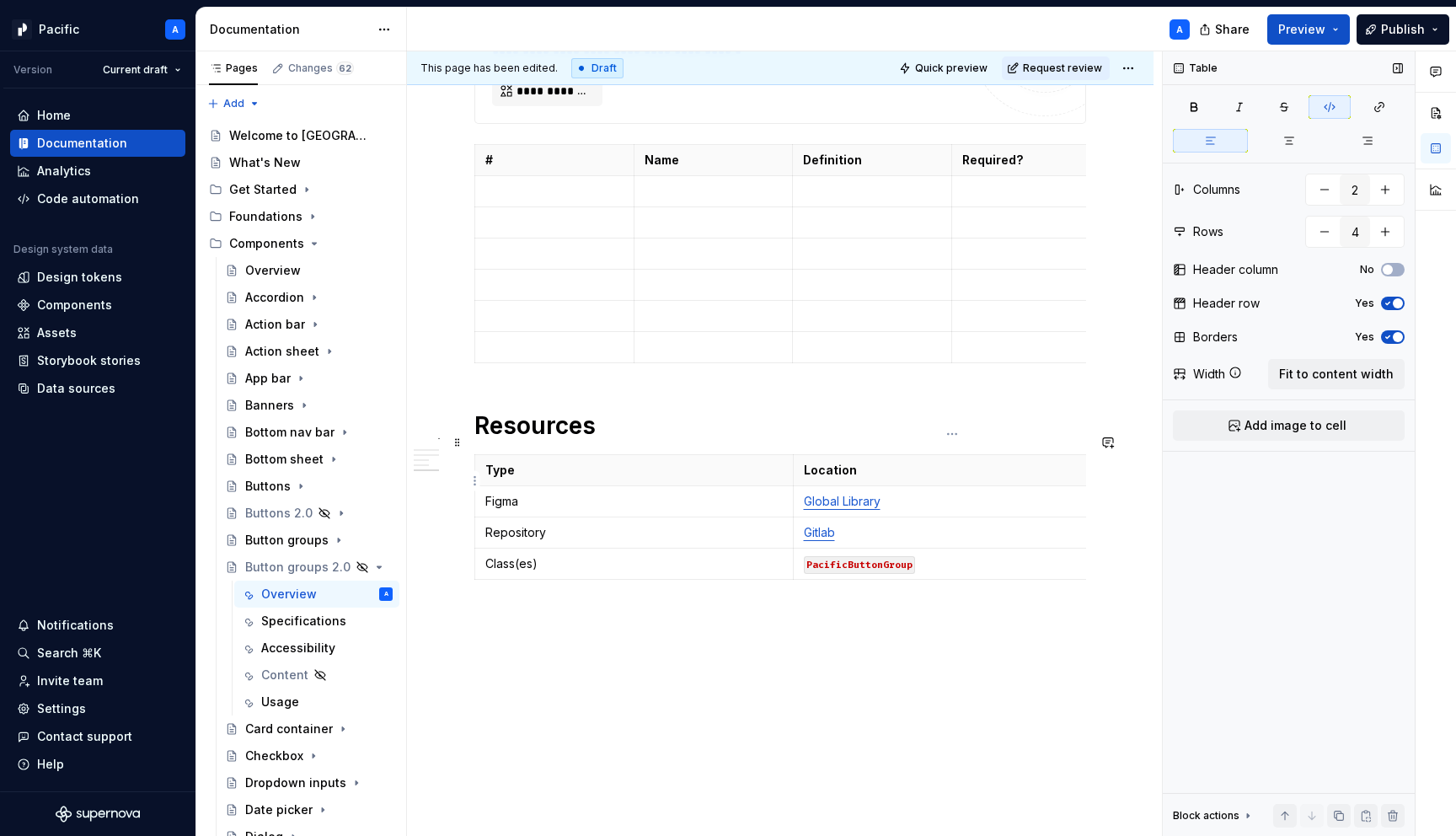
click at [850, 494] on link "Global Library" at bounding box center [842, 502] width 77 height 15
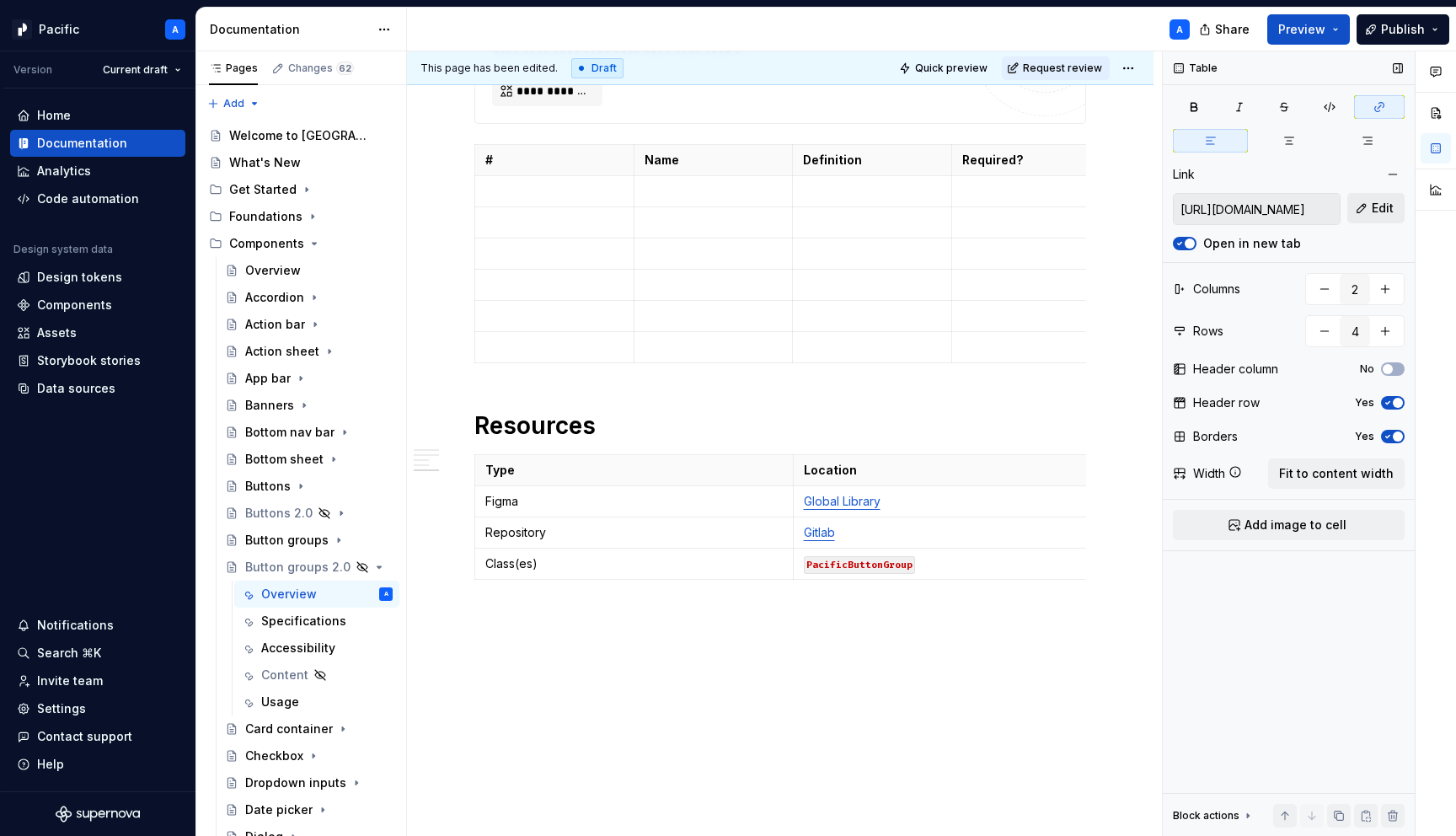
click at [1380, 208] on span "Edit" at bounding box center [1383, 208] width 22 height 17
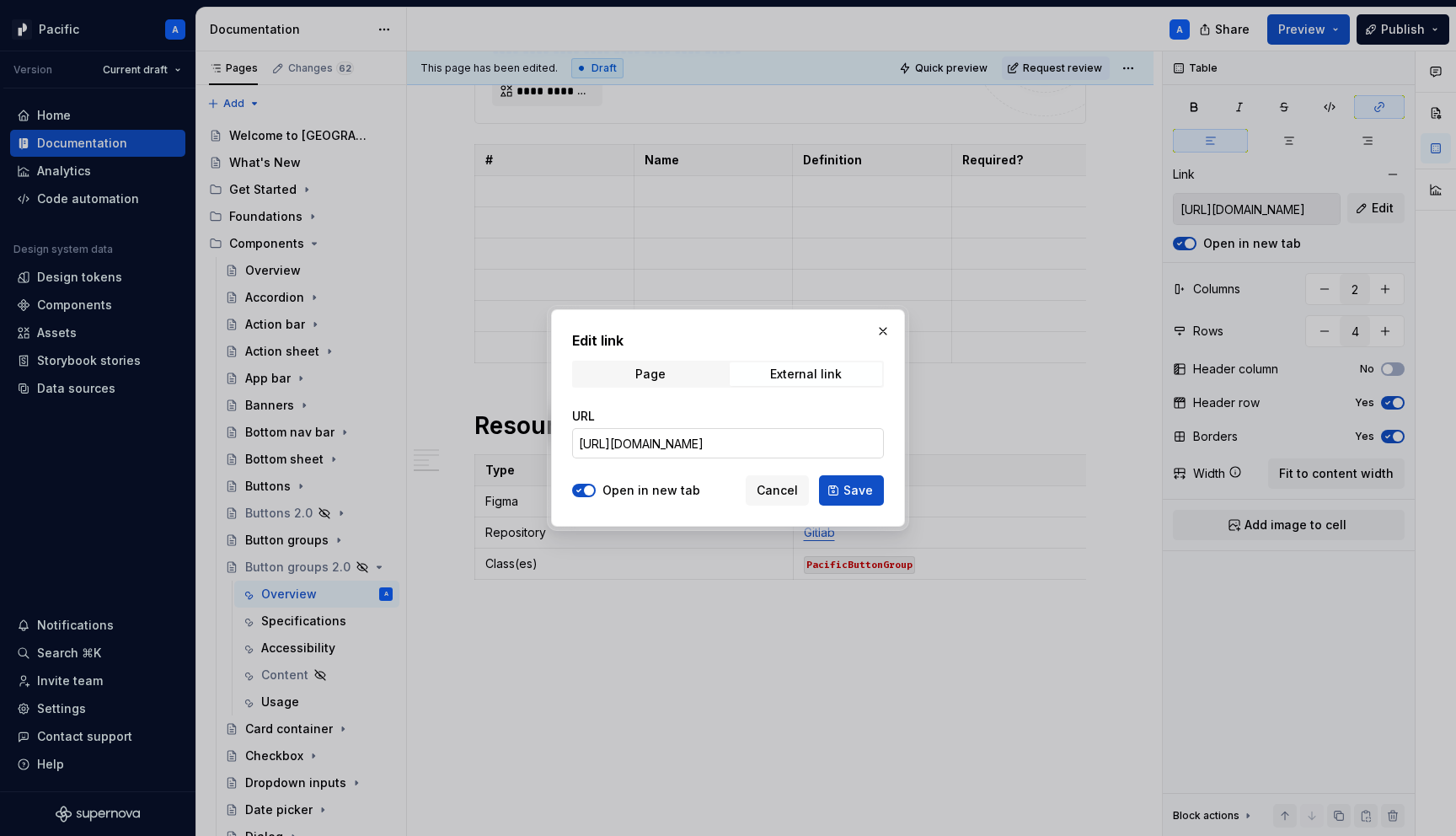
click at [823, 436] on input "https://www.figma.com/file/pGpFEAha7NMVuTNoVYJiBV?node-id=38615:4721" at bounding box center [728, 442] width 312 height 30
paste input "design/gPPgDoZAK58OLwkqUf28MF/Pacific---Core-UI--Global-?node-id=42994-494"
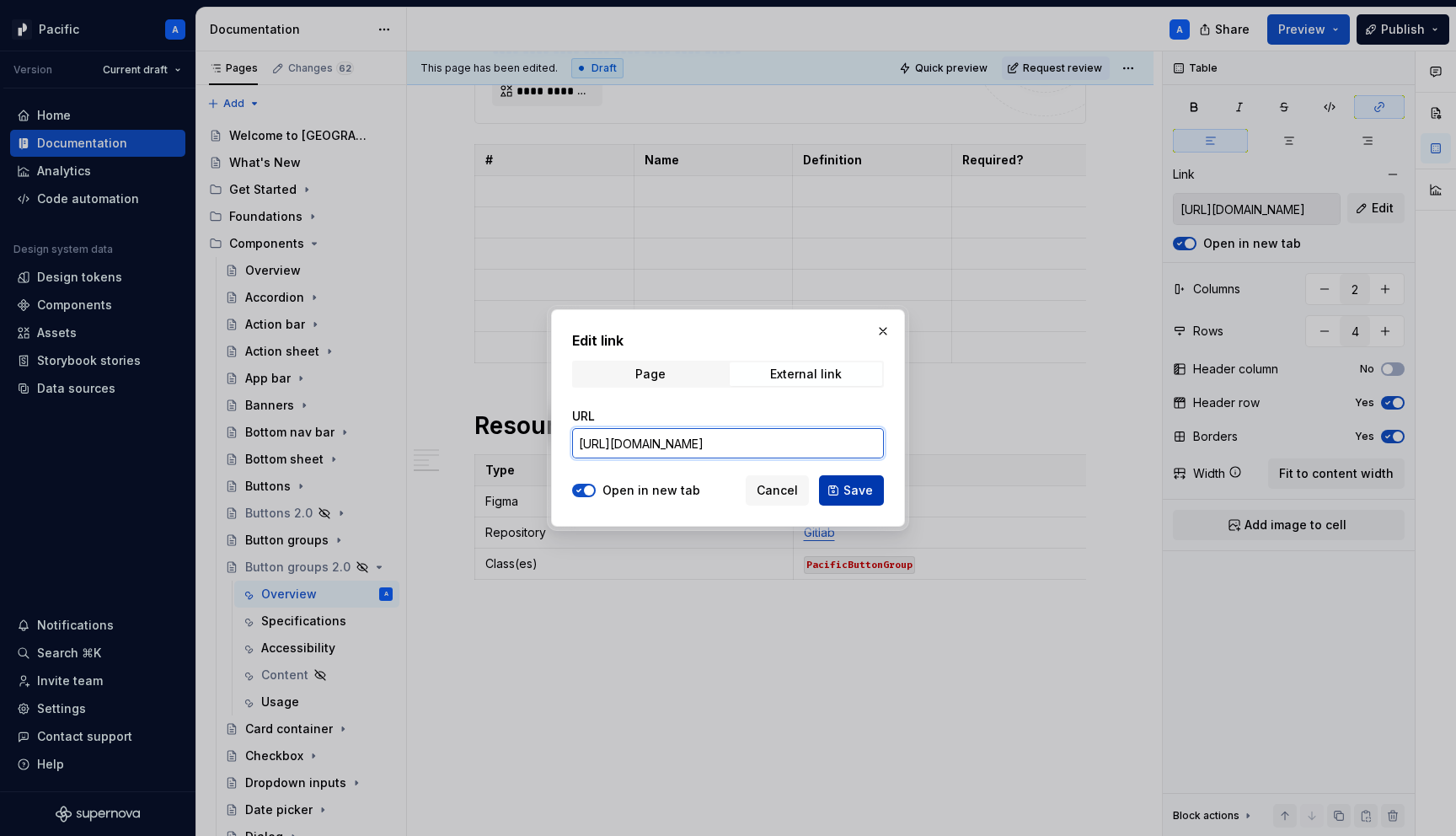
type input "https://www.figma.com/design/gPPgDoZAK58OLwkqUf28MF/Pacific---Core-UI--Global-?…"
click at [850, 481] on button "Save" at bounding box center [852, 490] width 65 height 30
type input "https://www.figma.com/design/gPPgDoZAK58OLwkqUf28MF/Pacific---Core-UI--Global-?…"
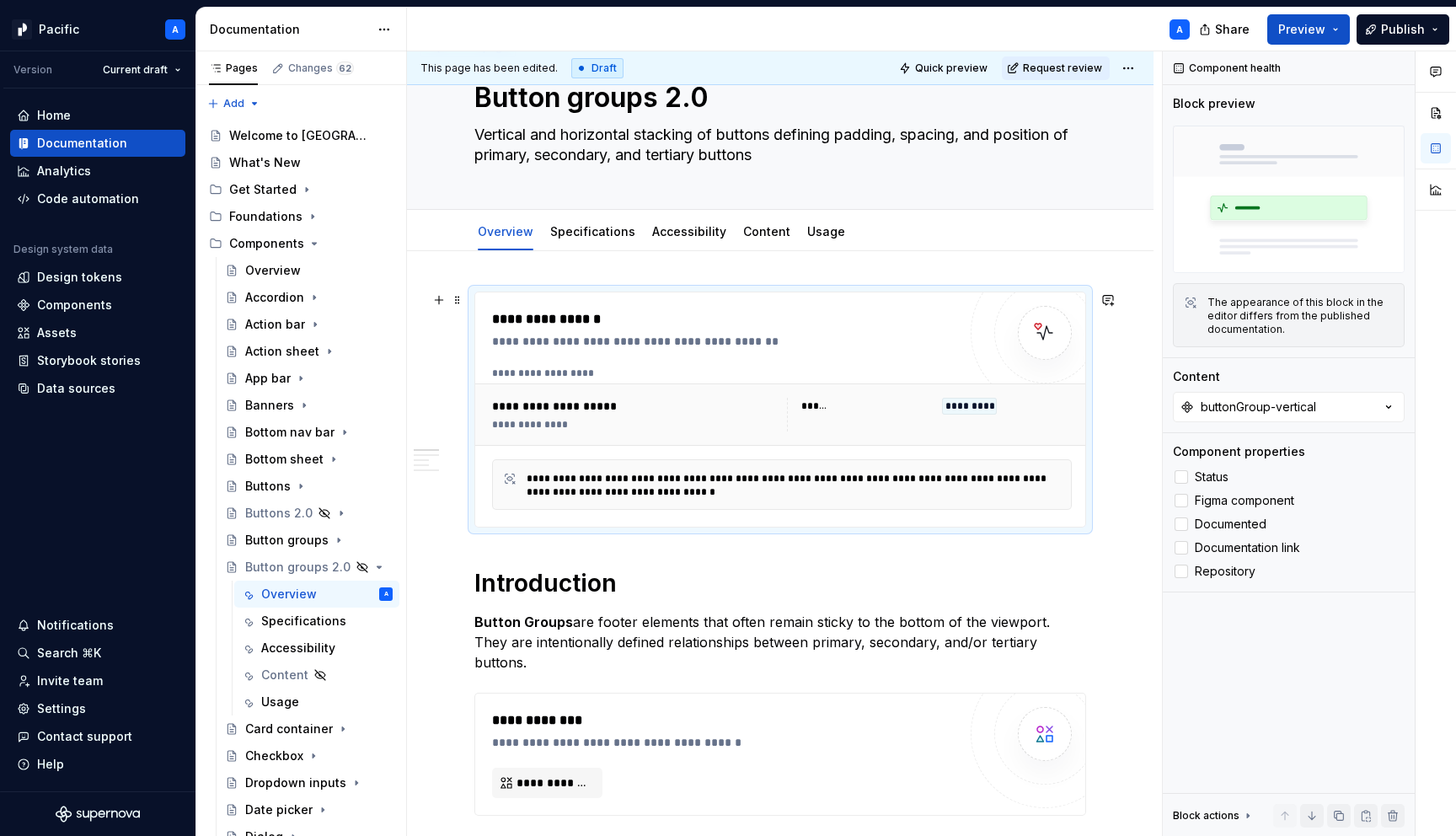
click at [807, 456] on div "**********" at bounding box center [783, 438] width 580 height 143
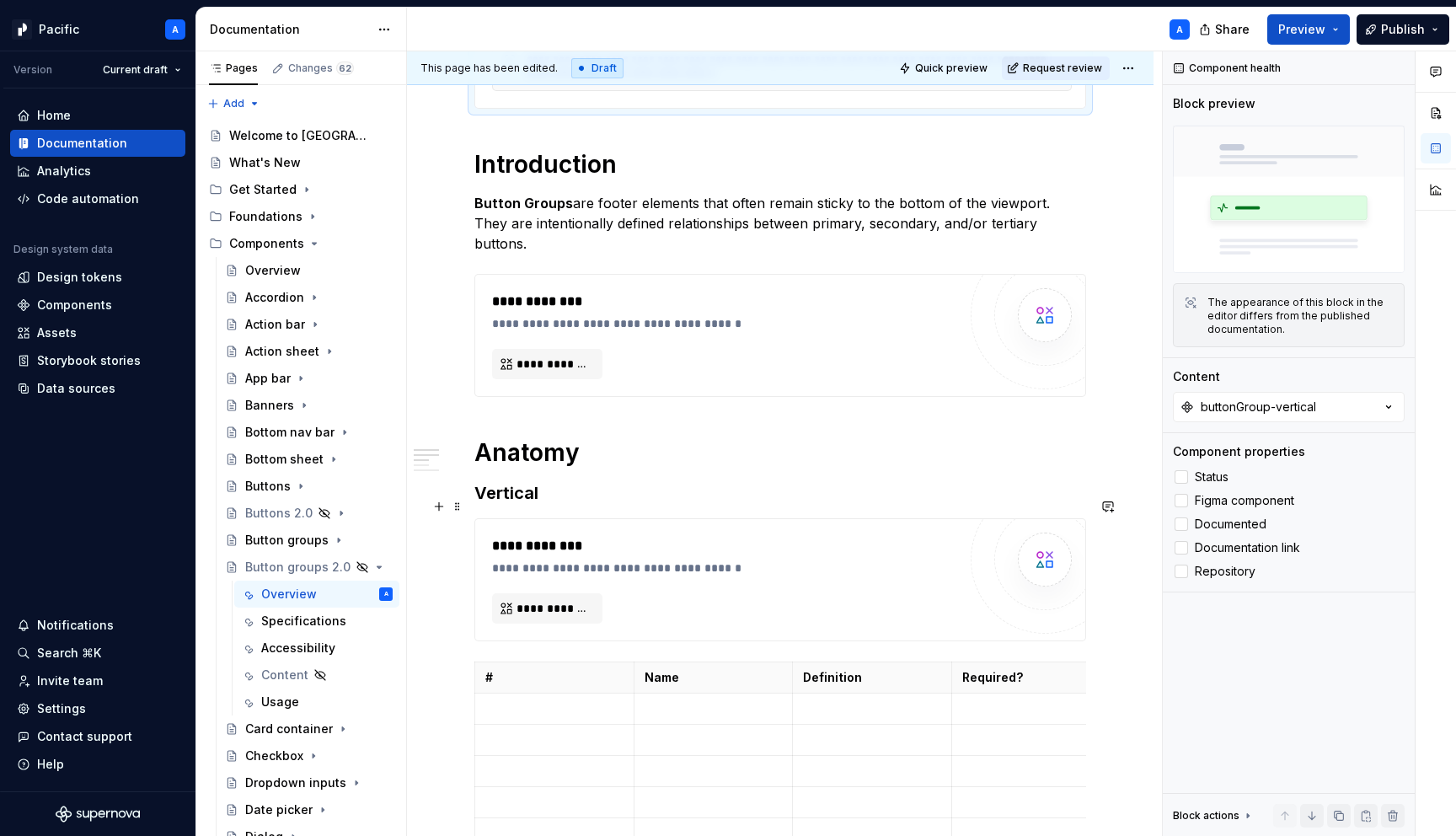
scroll to position [473, 0]
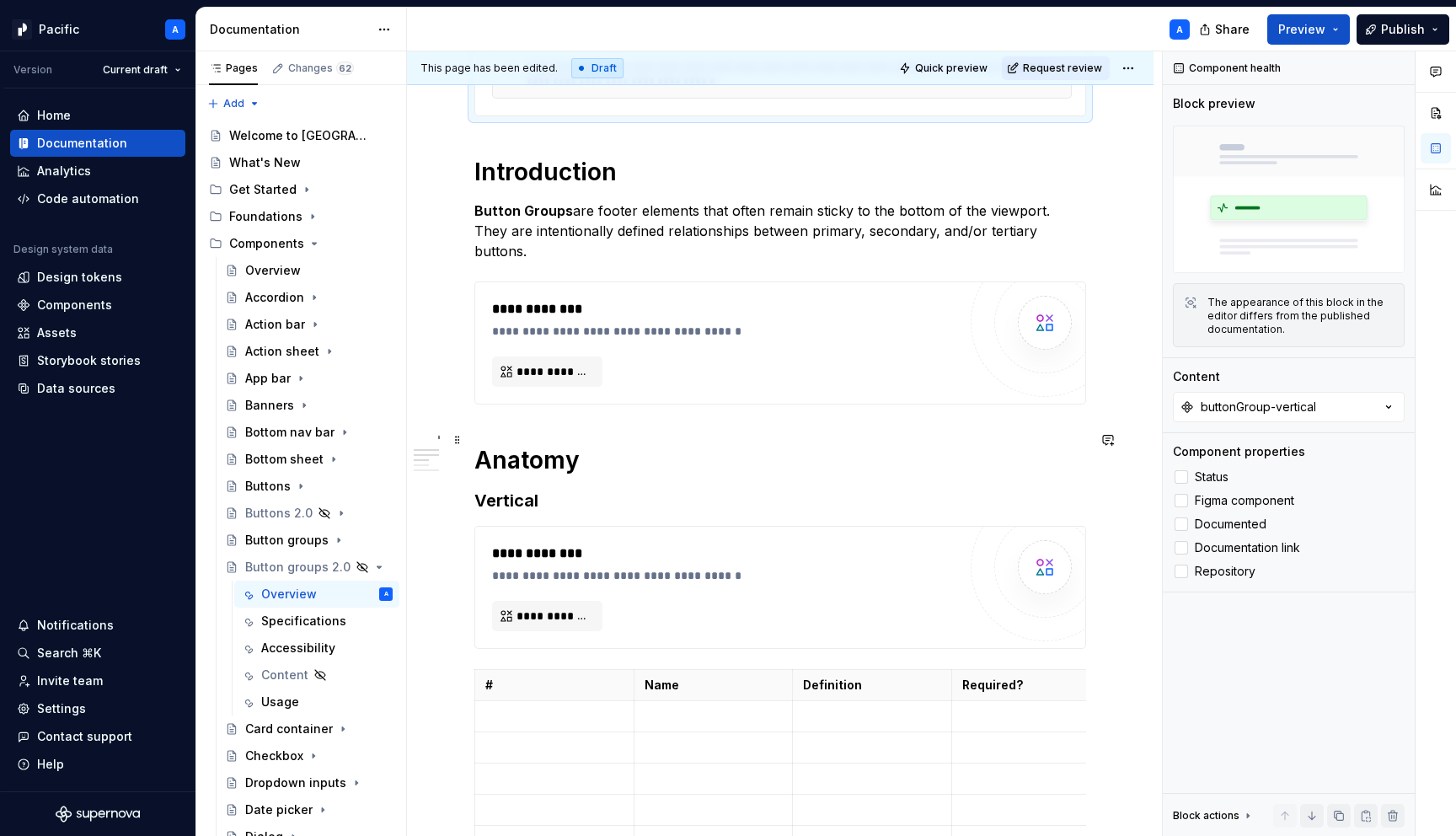
click at [479, 445] on h1 "Anatomy" at bounding box center [781, 460] width 612 height 30
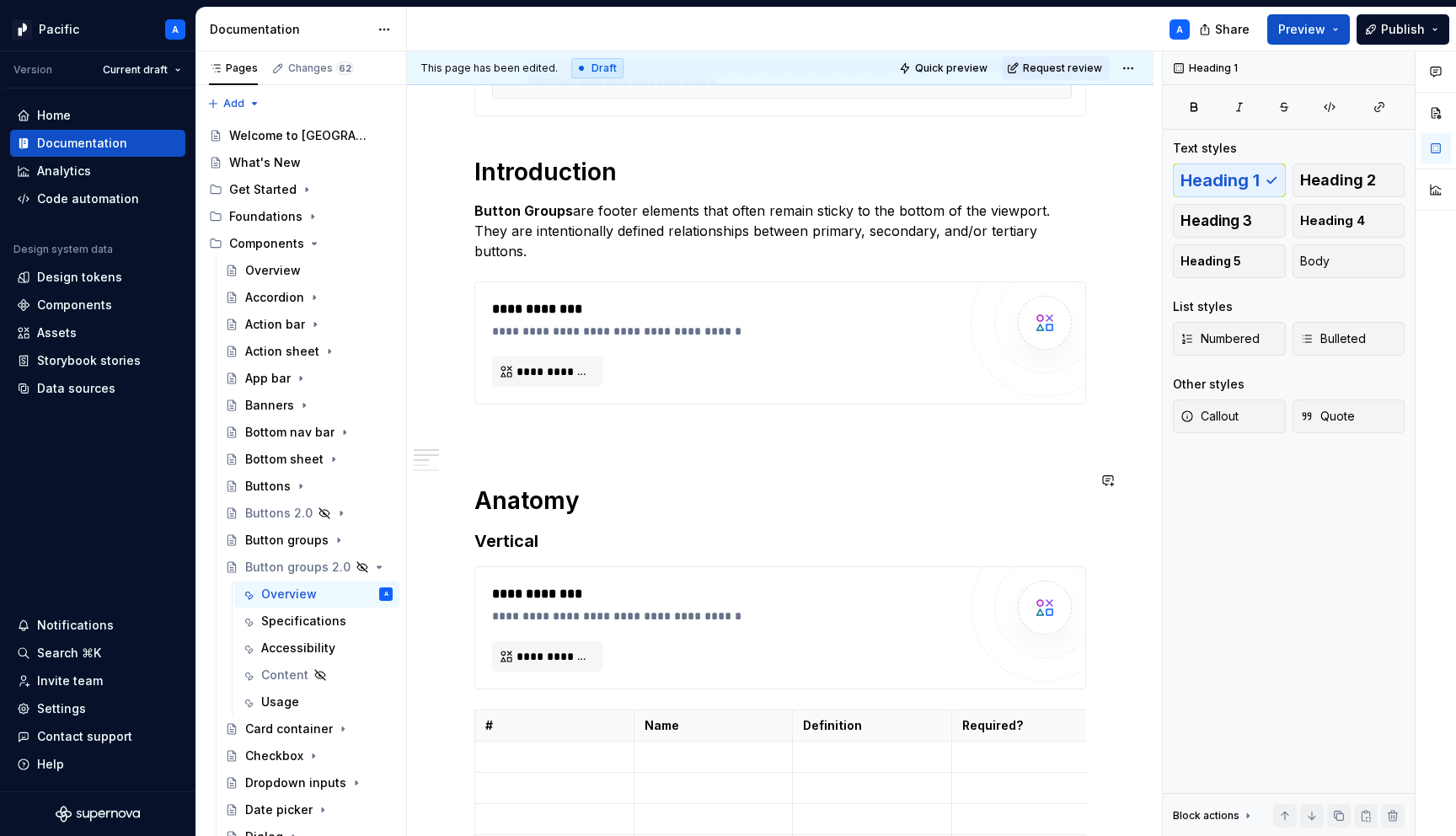
scroll to position [487, 0]
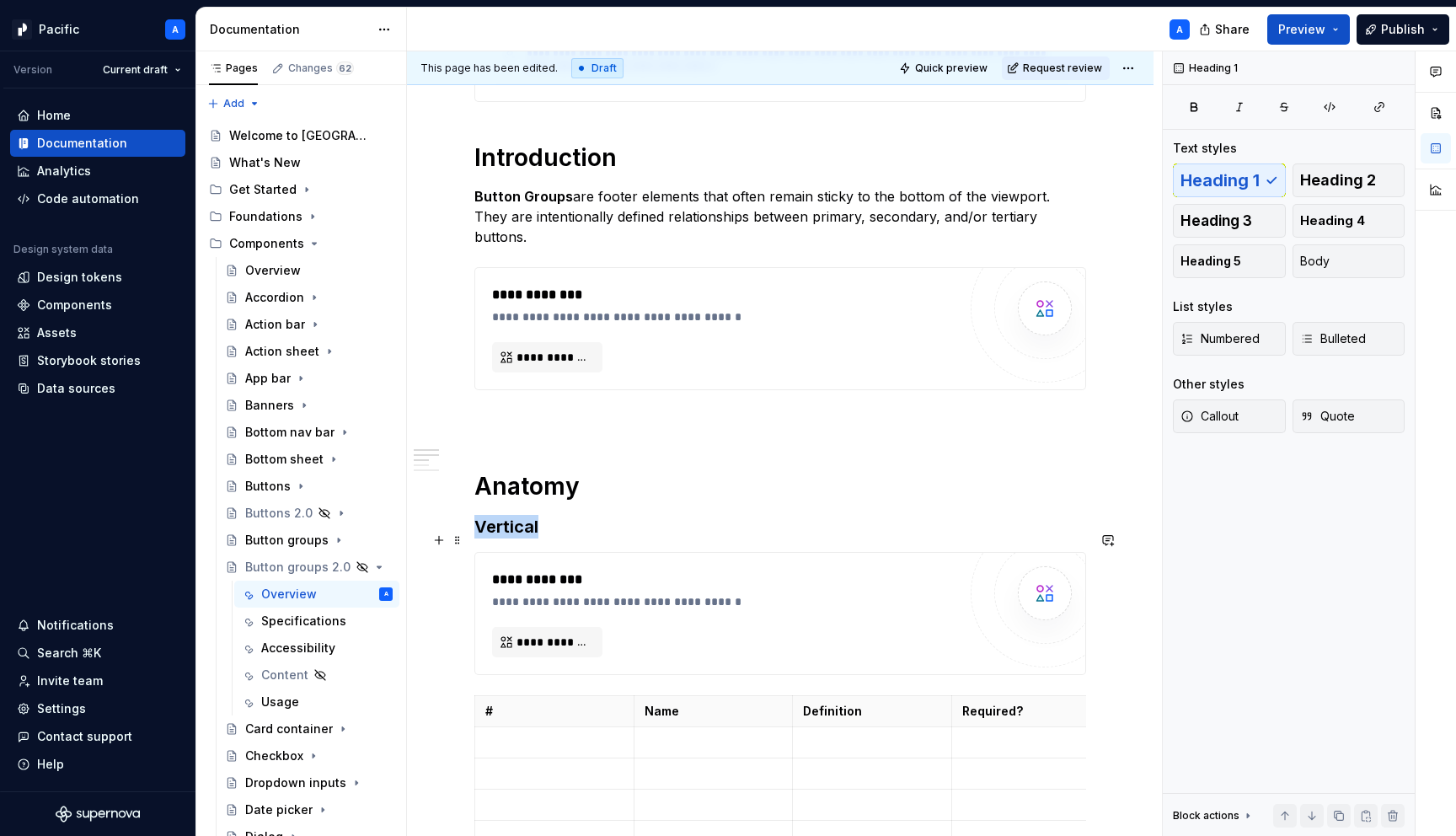
click at [601, 593] on div "**********" at bounding box center [729, 601] width 474 height 17
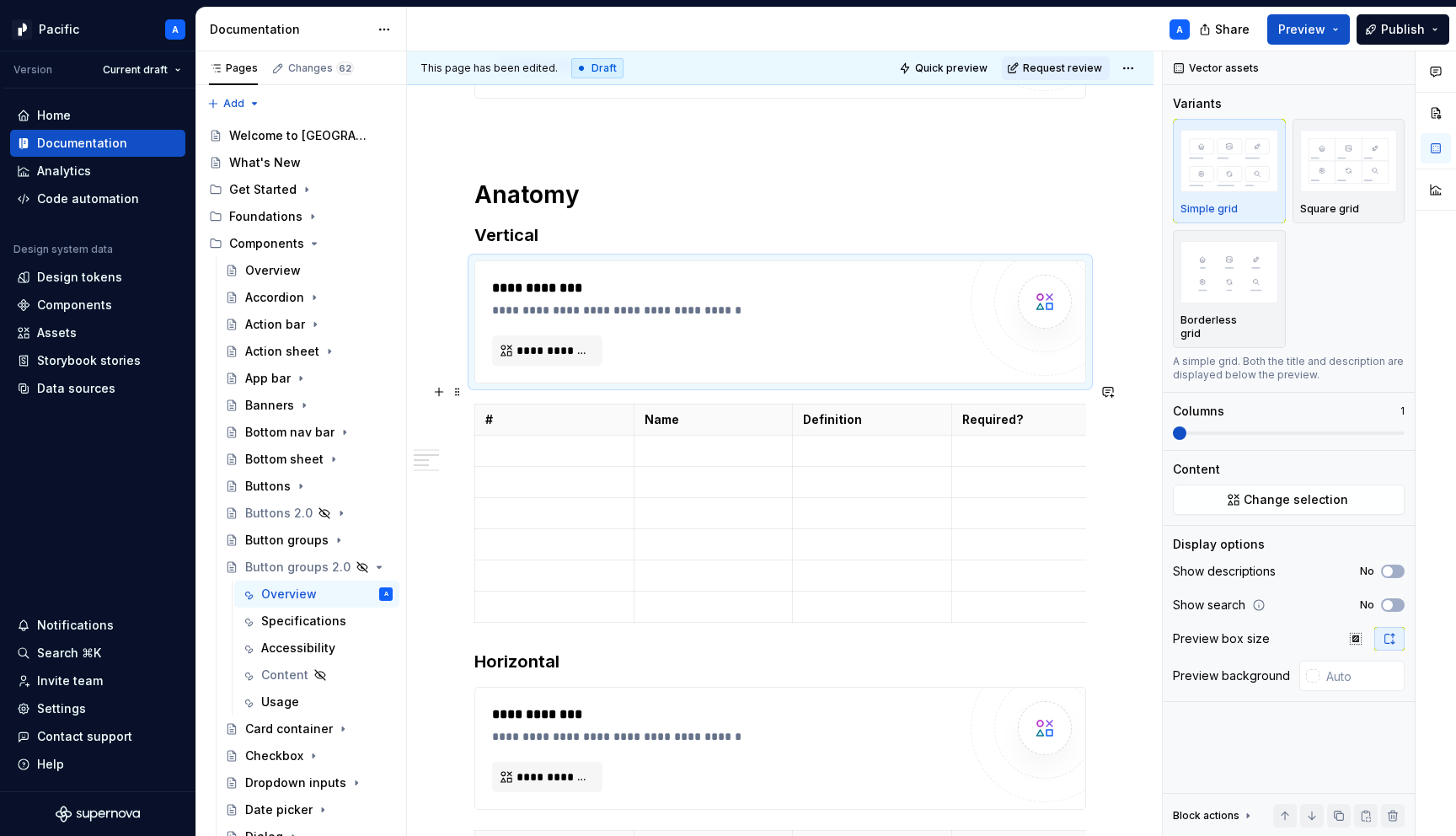
scroll to position [782, 0]
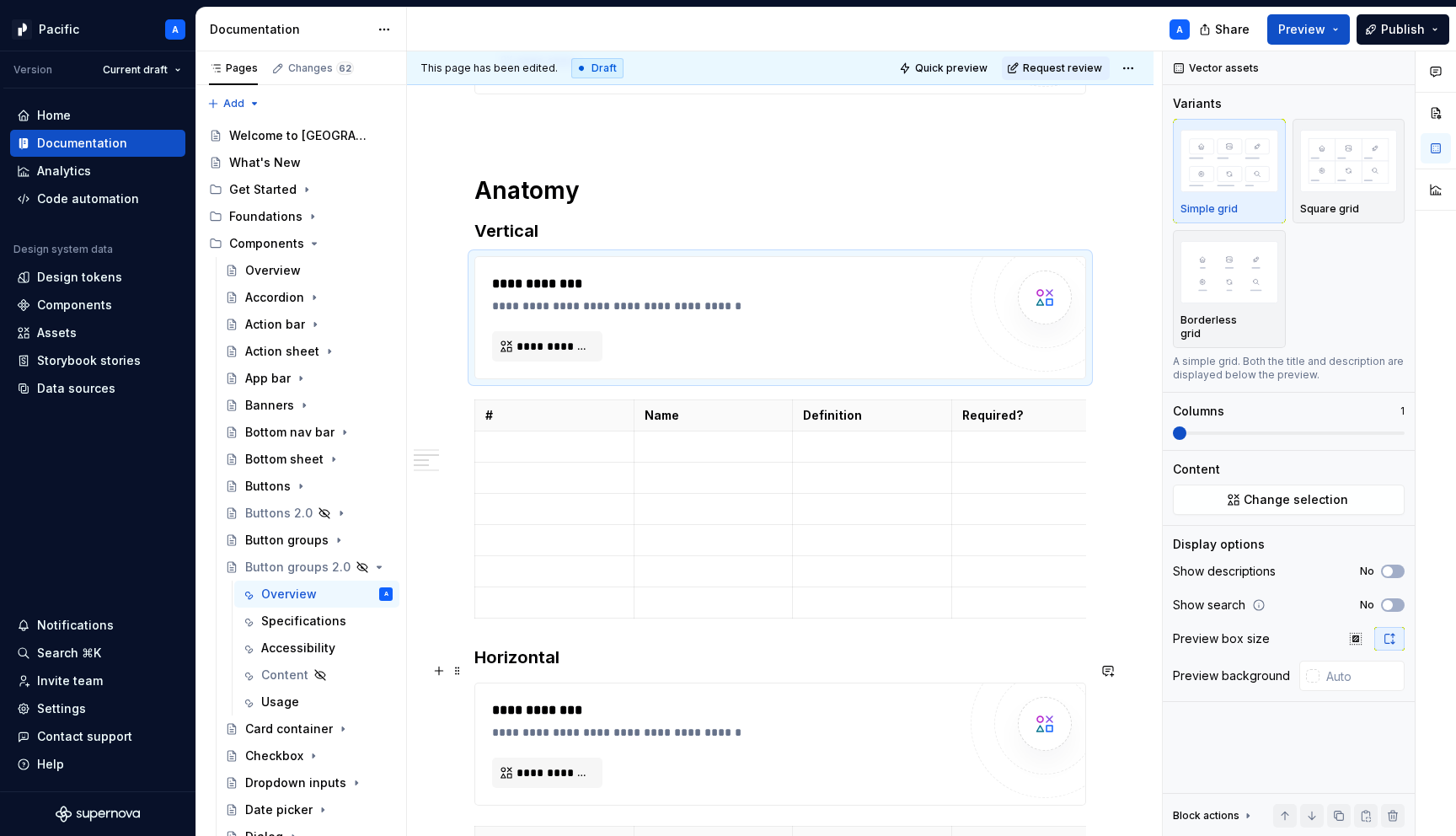
click at [635, 700] on div "**********" at bounding box center [729, 710] width 474 height 20
click at [481, 646] on h3 "Horizontal" at bounding box center [781, 658] width 612 height 24
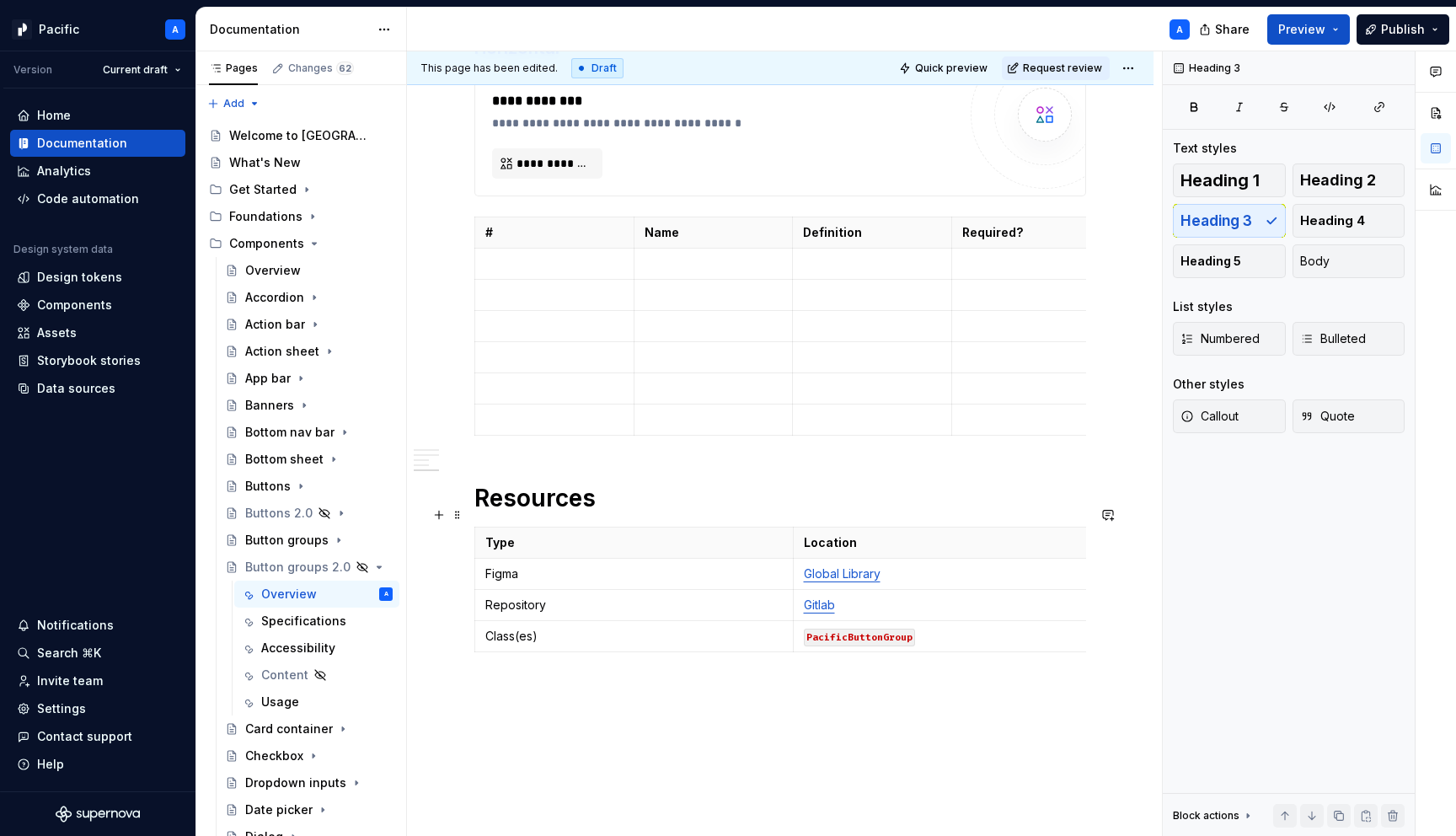
scroll to position [1413, 0]
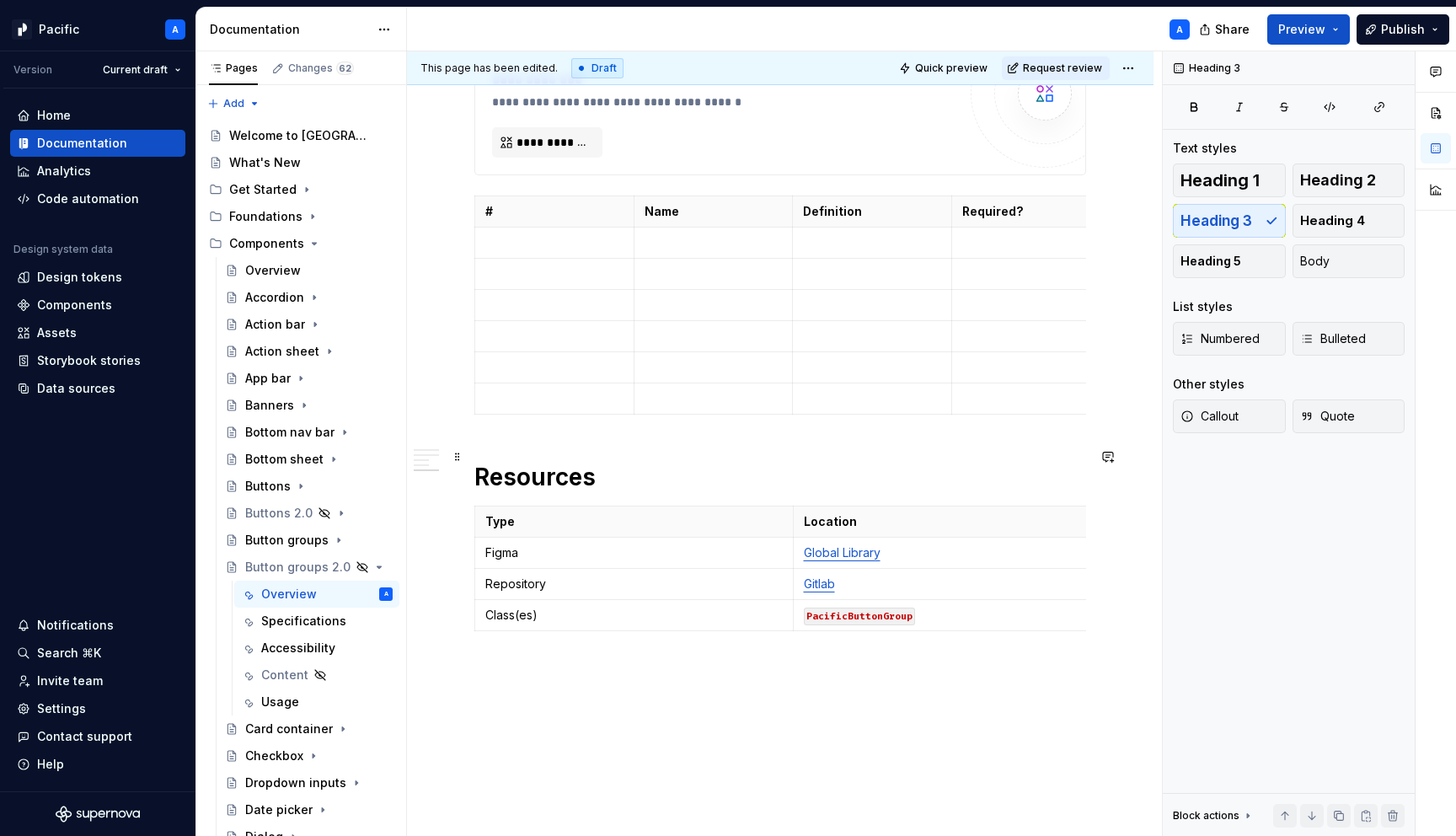
click at [481, 462] on h1 "Resources" at bounding box center [781, 477] width 612 height 30
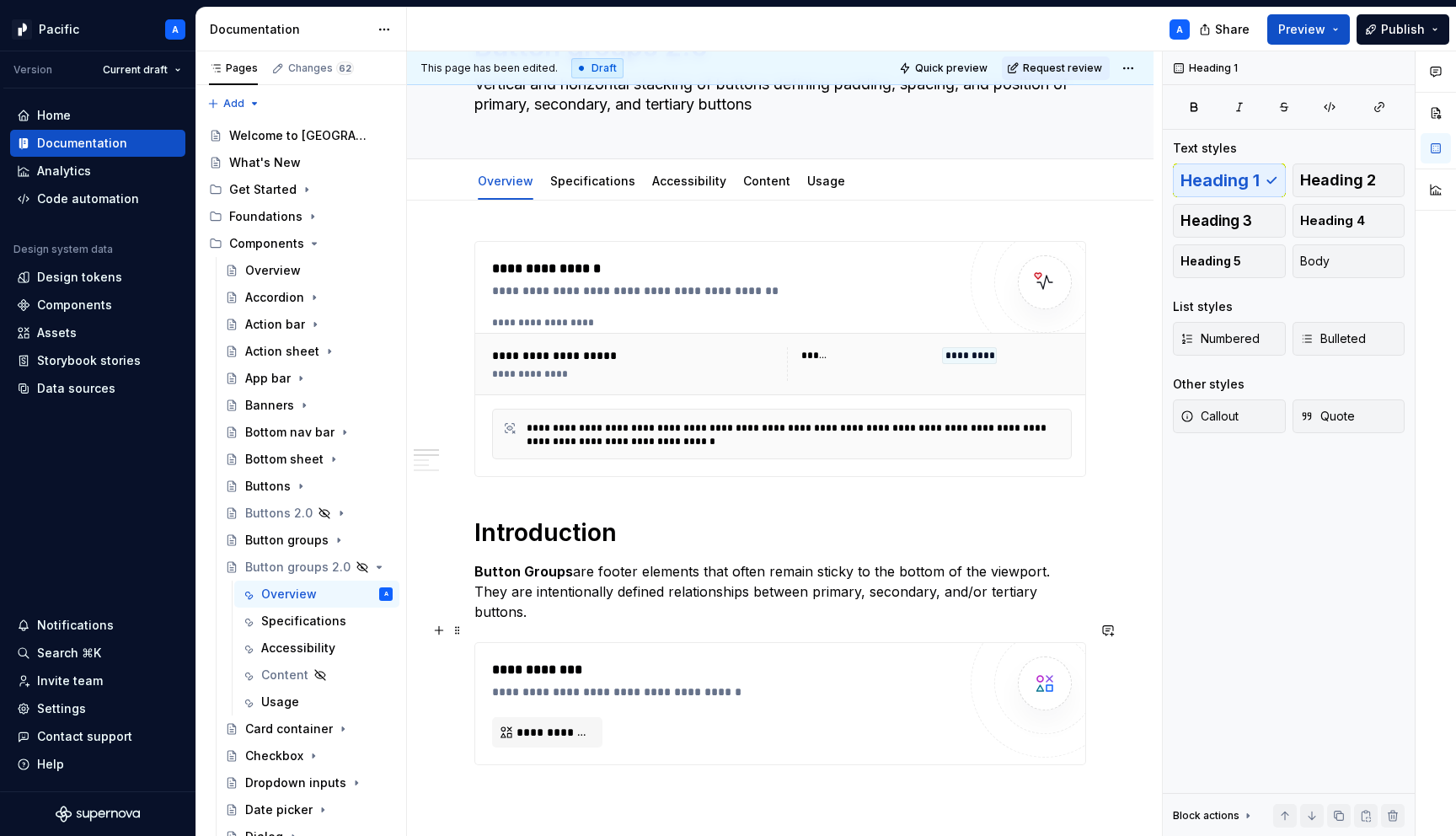
scroll to position [0, 0]
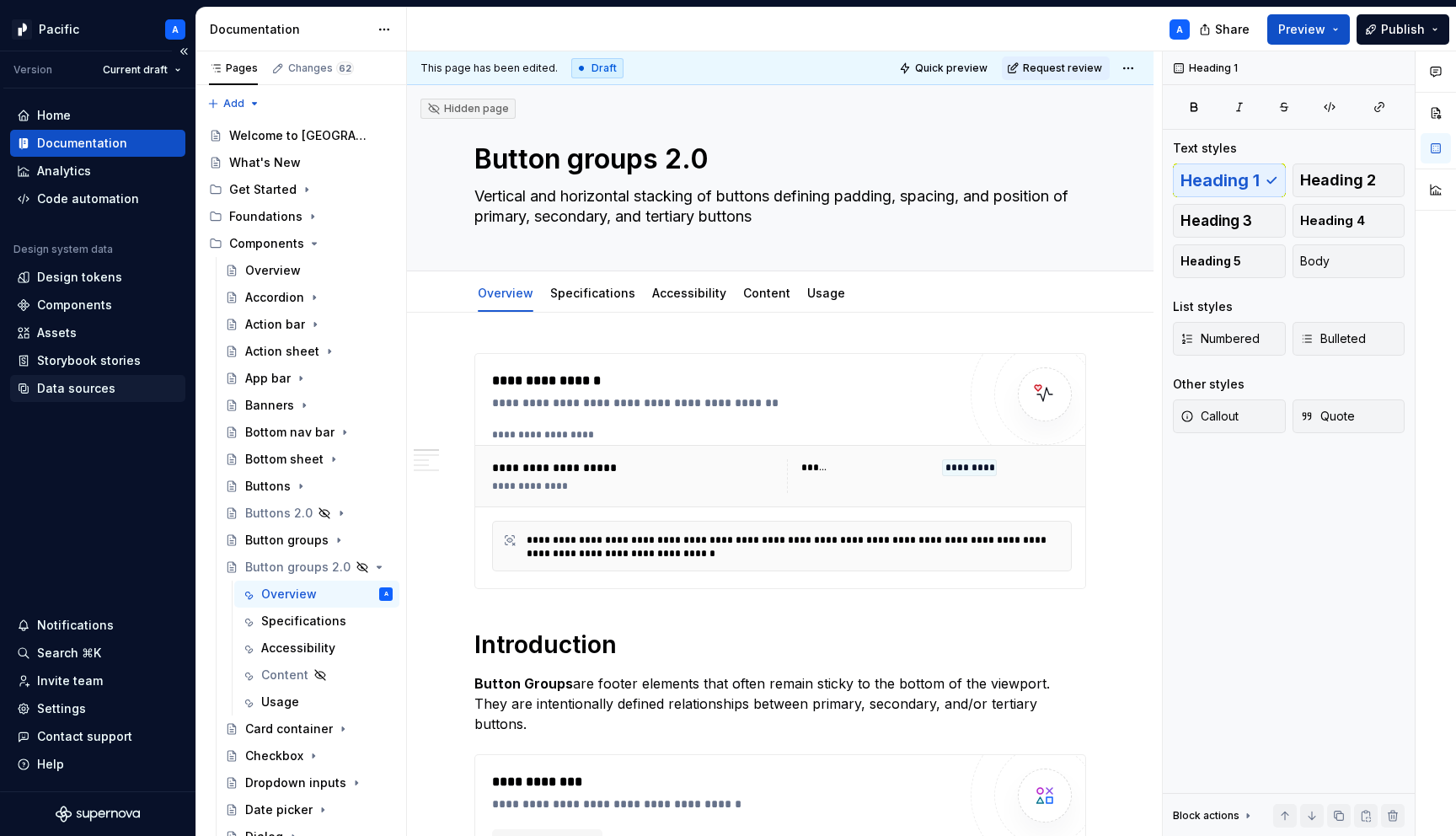
click at [99, 382] on div "Data sources" at bounding box center [76, 388] width 79 height 17
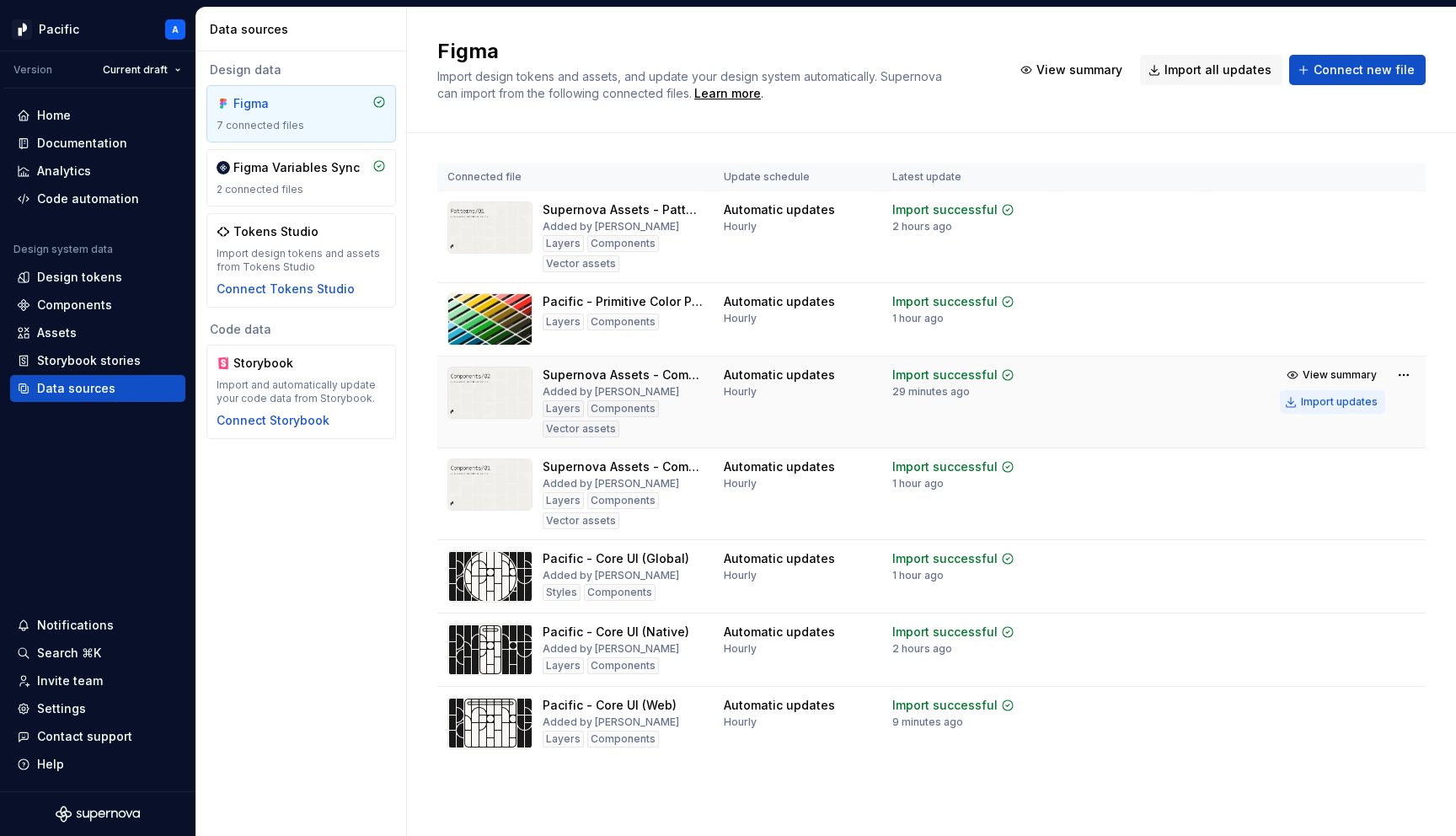
click at [1354, 400] on div "Import updates" at bounding box center [1339, 402] width 77 height 14
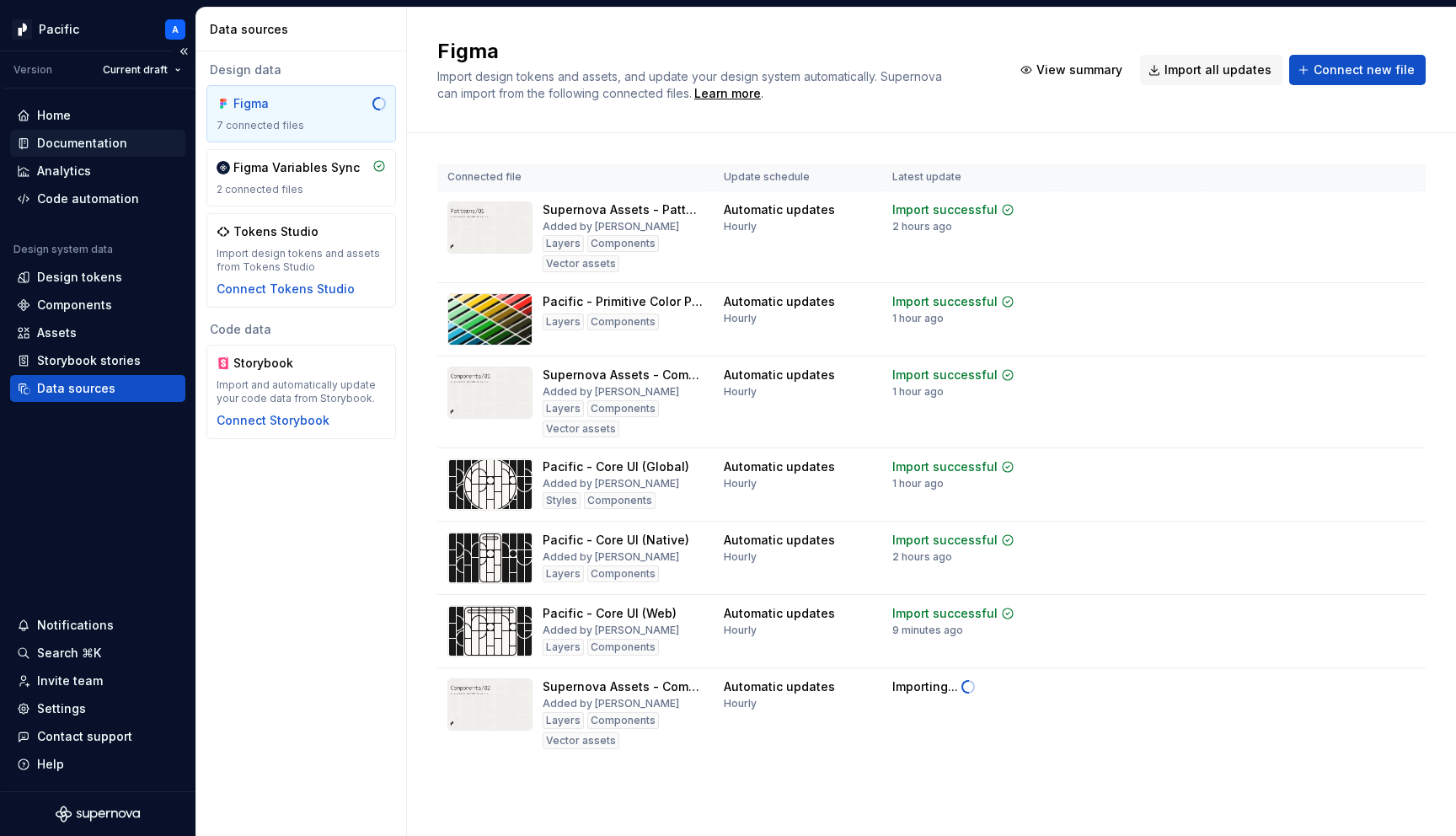
click at [90, 148] on div "Documentation" at bounding box center [82, 143] width 91 height 17
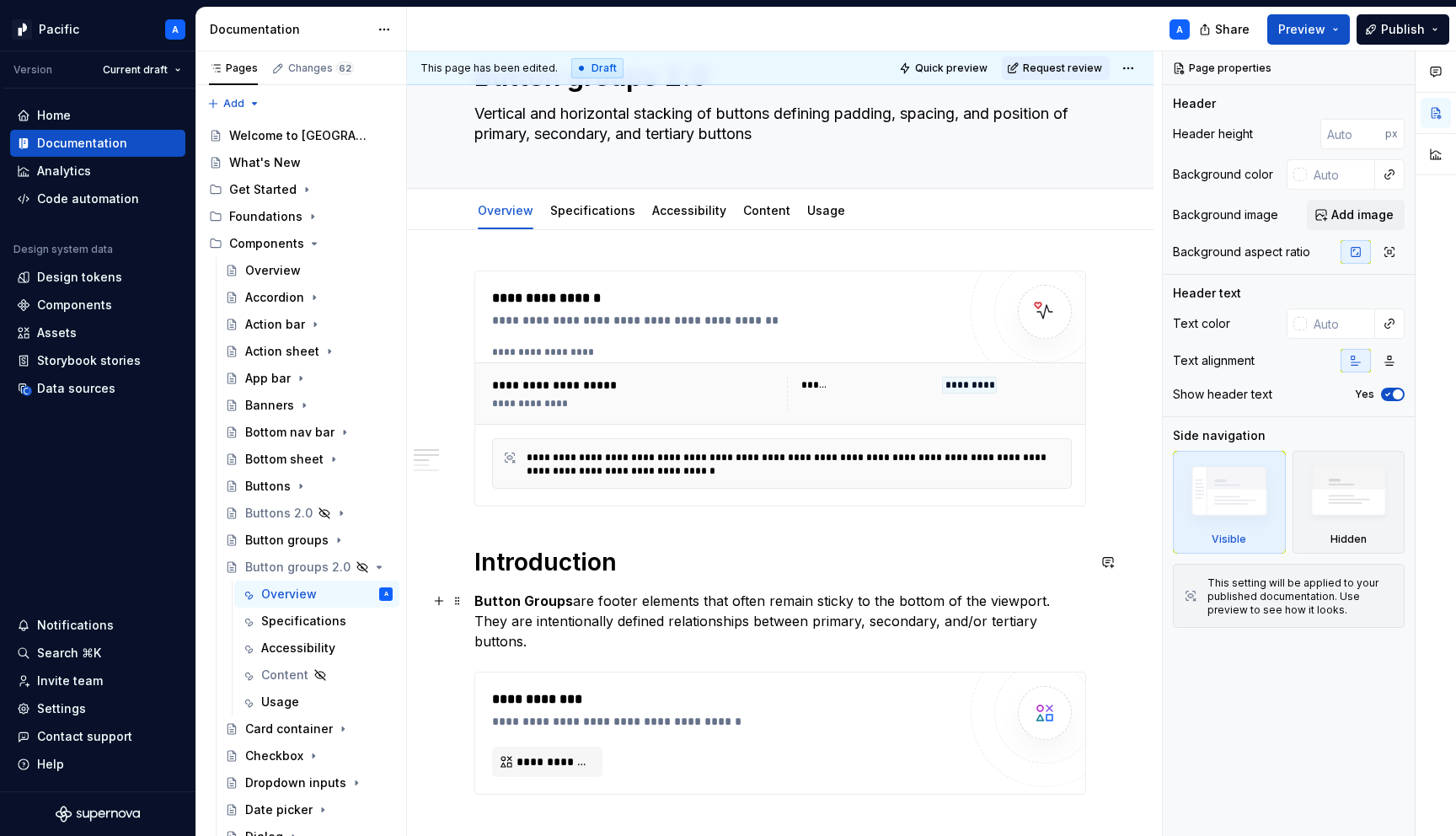
scroll to position [180, 0]
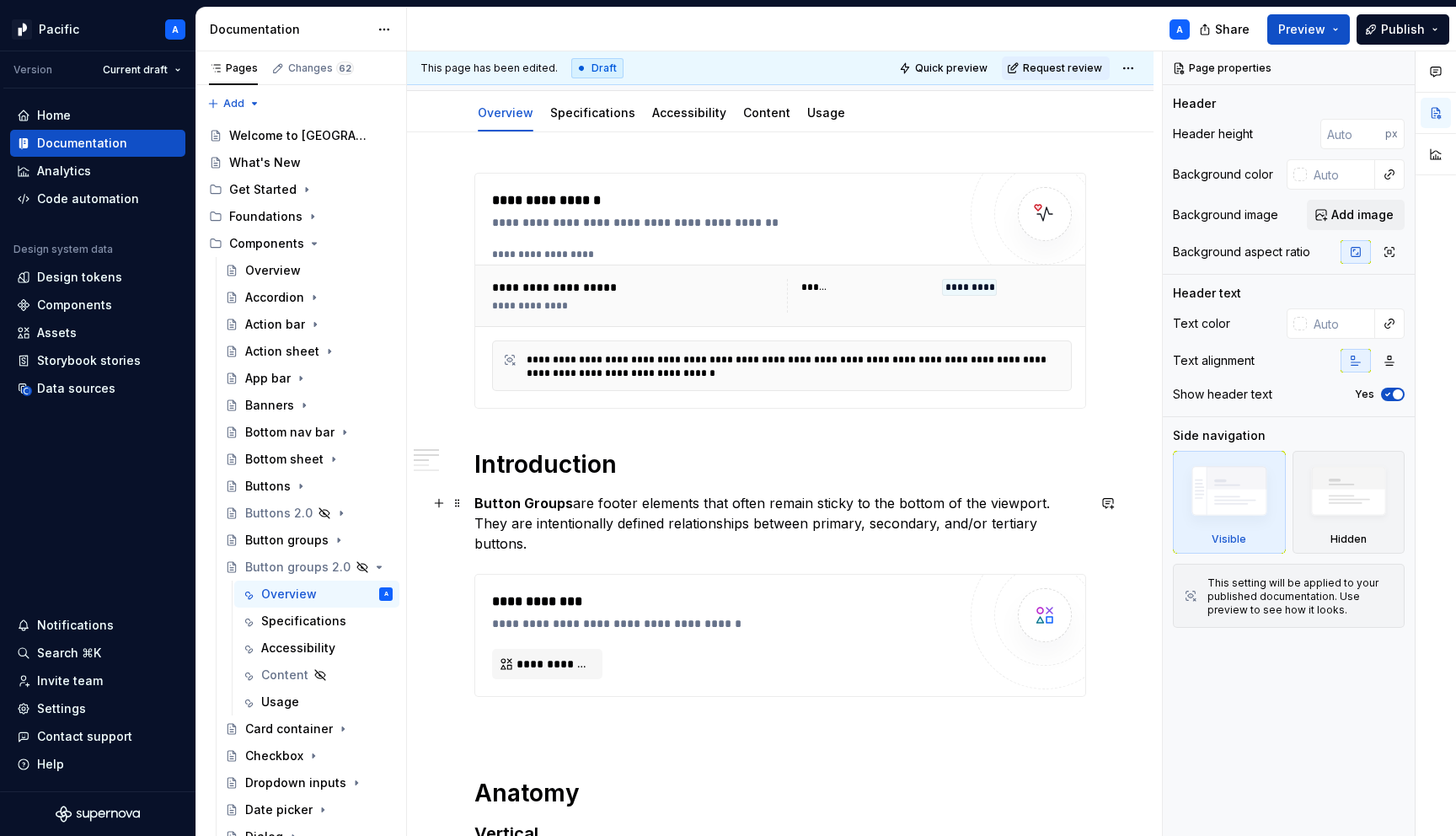
click at [576, 521] on p "Button Groups are footer elements that often remain sticky to the bottom of the…" at bounding box center [781, 524] width 612 height 61
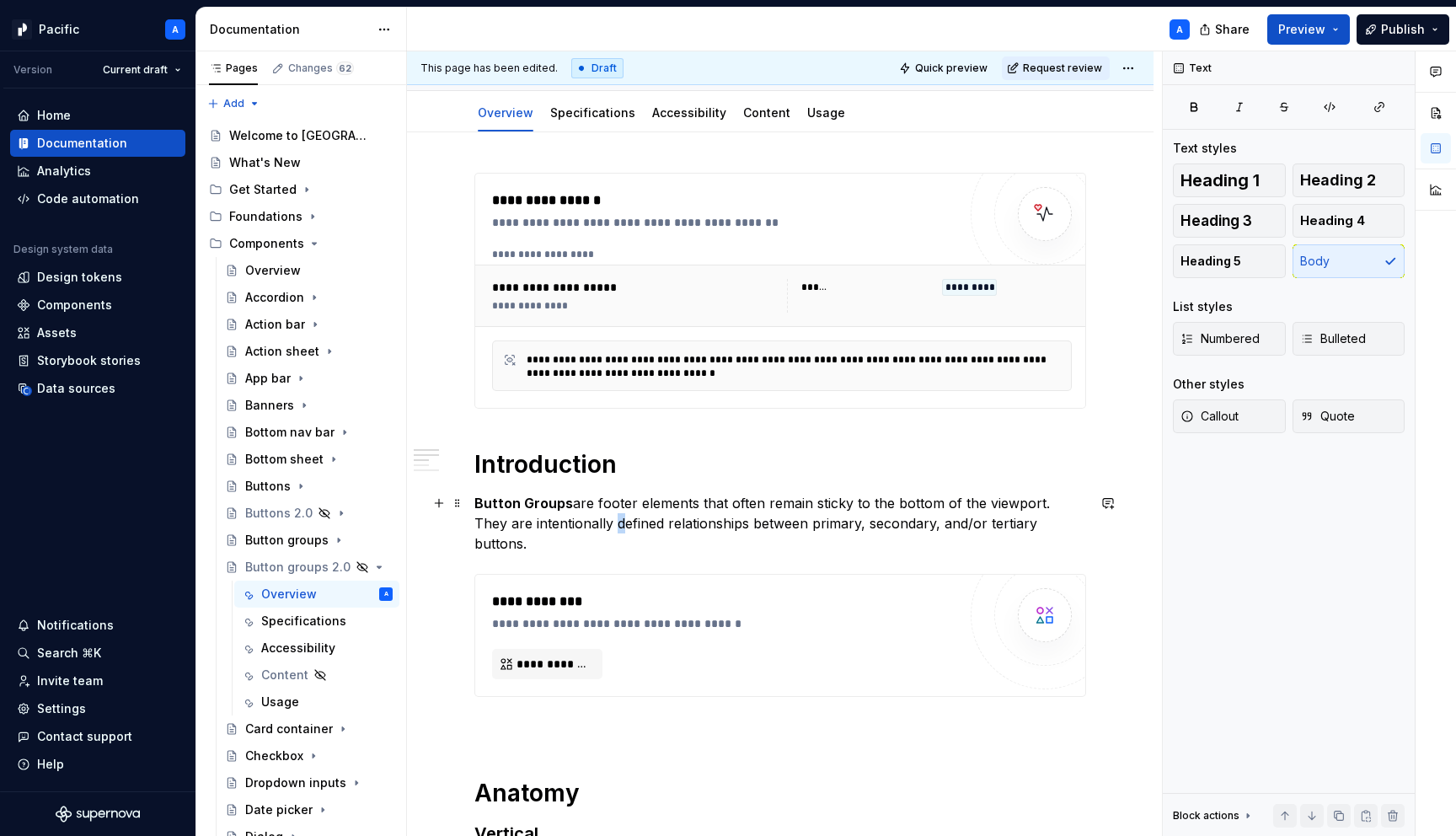
click at [576, 521] on p "Button Groups are footer elements that often remain sticky to the bottom of the…" at bounding box center [781, 524] width 612 height 61
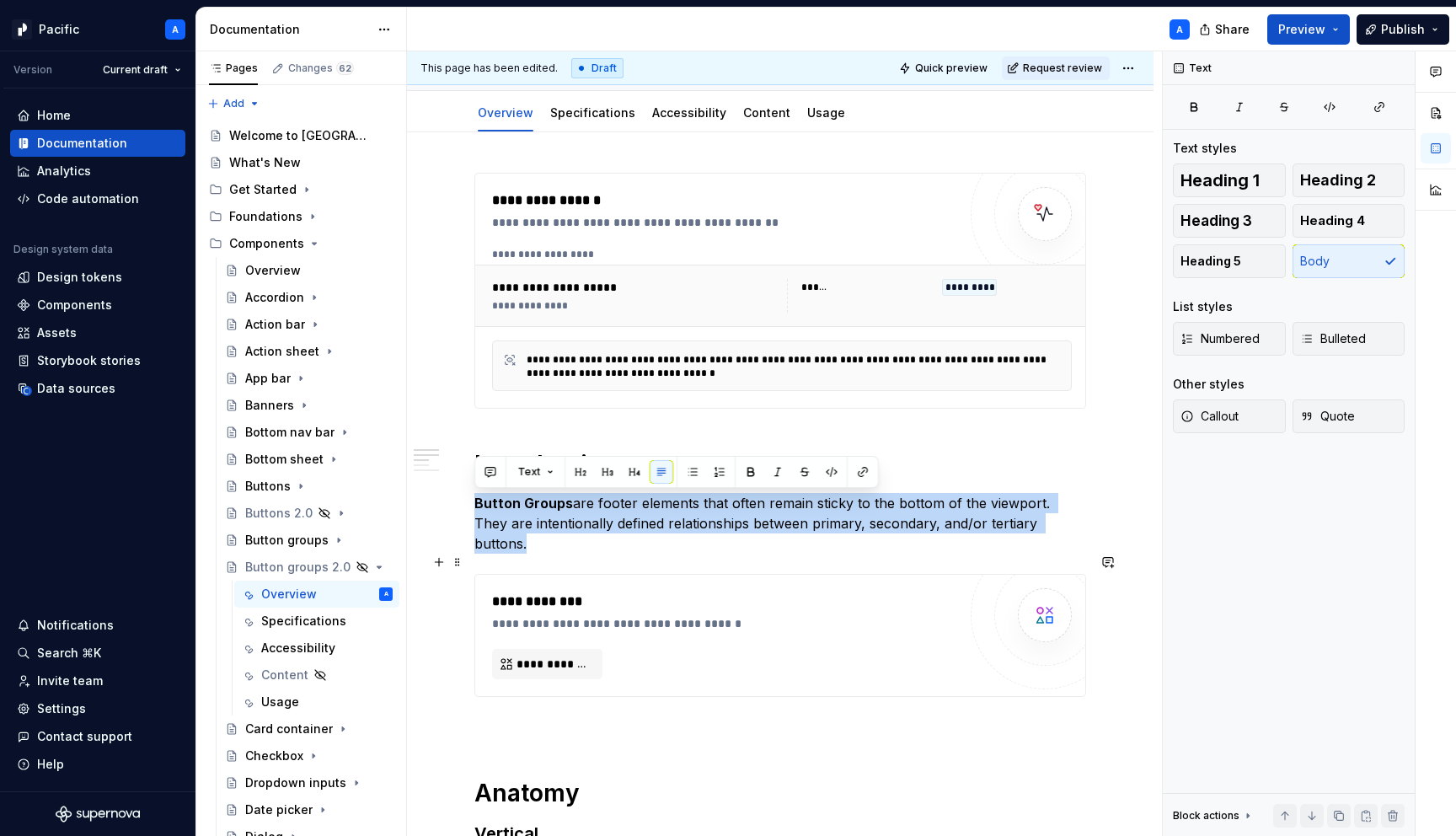
click at [625, 636] on div "**********" at bounding box center [725, 635] width 466 height 88
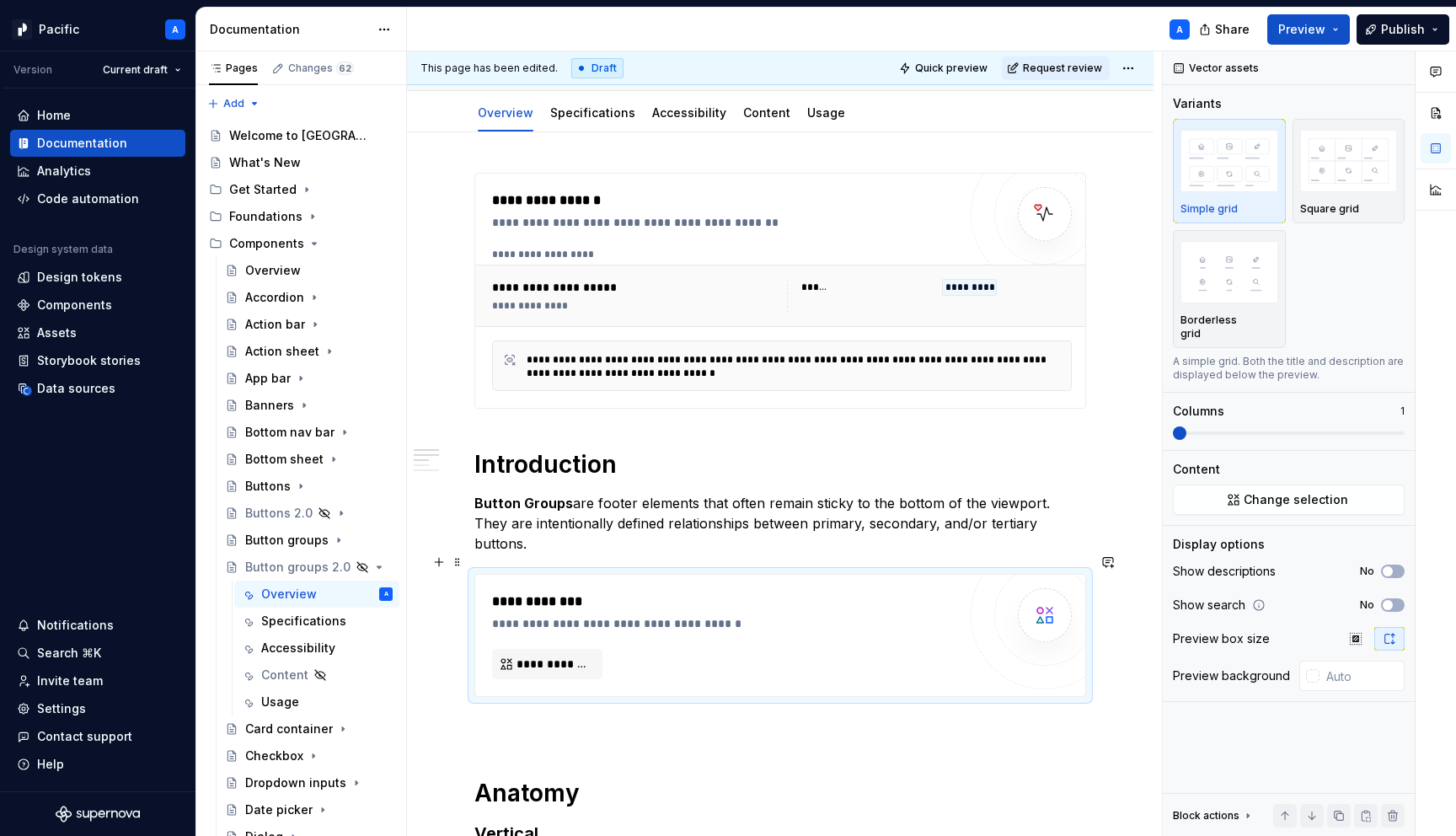
click at [662, 645] on div "**********" at bounding box center [725, 635] width 466 height 88
click at [75, 386] on div "Data sources" at bounding box center [76, 388] width 79 height 17
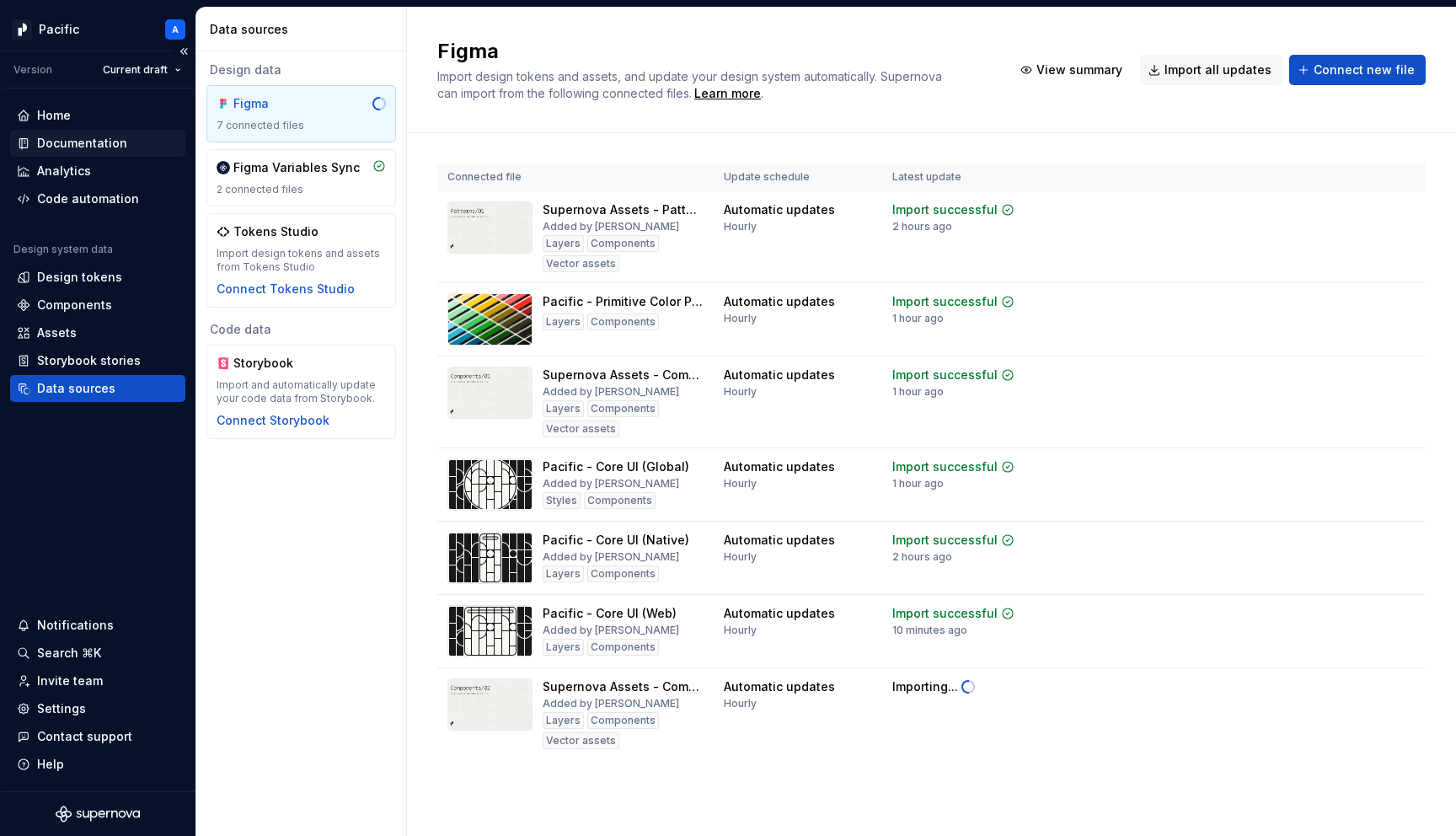
click at [95, 146] on div "Documentation" at bounding box center [82, 143] width 91 height 17
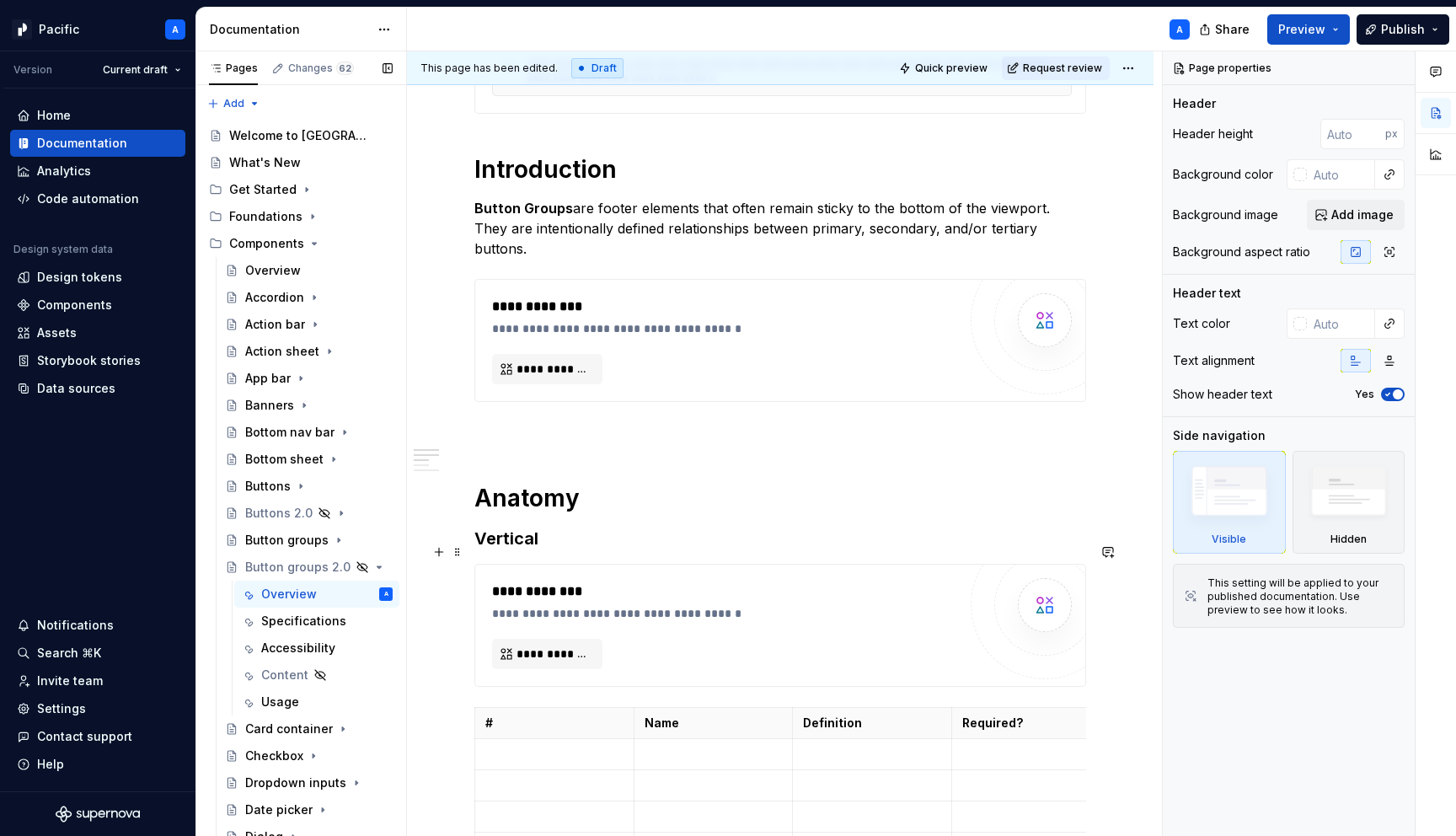
type textarea "*"
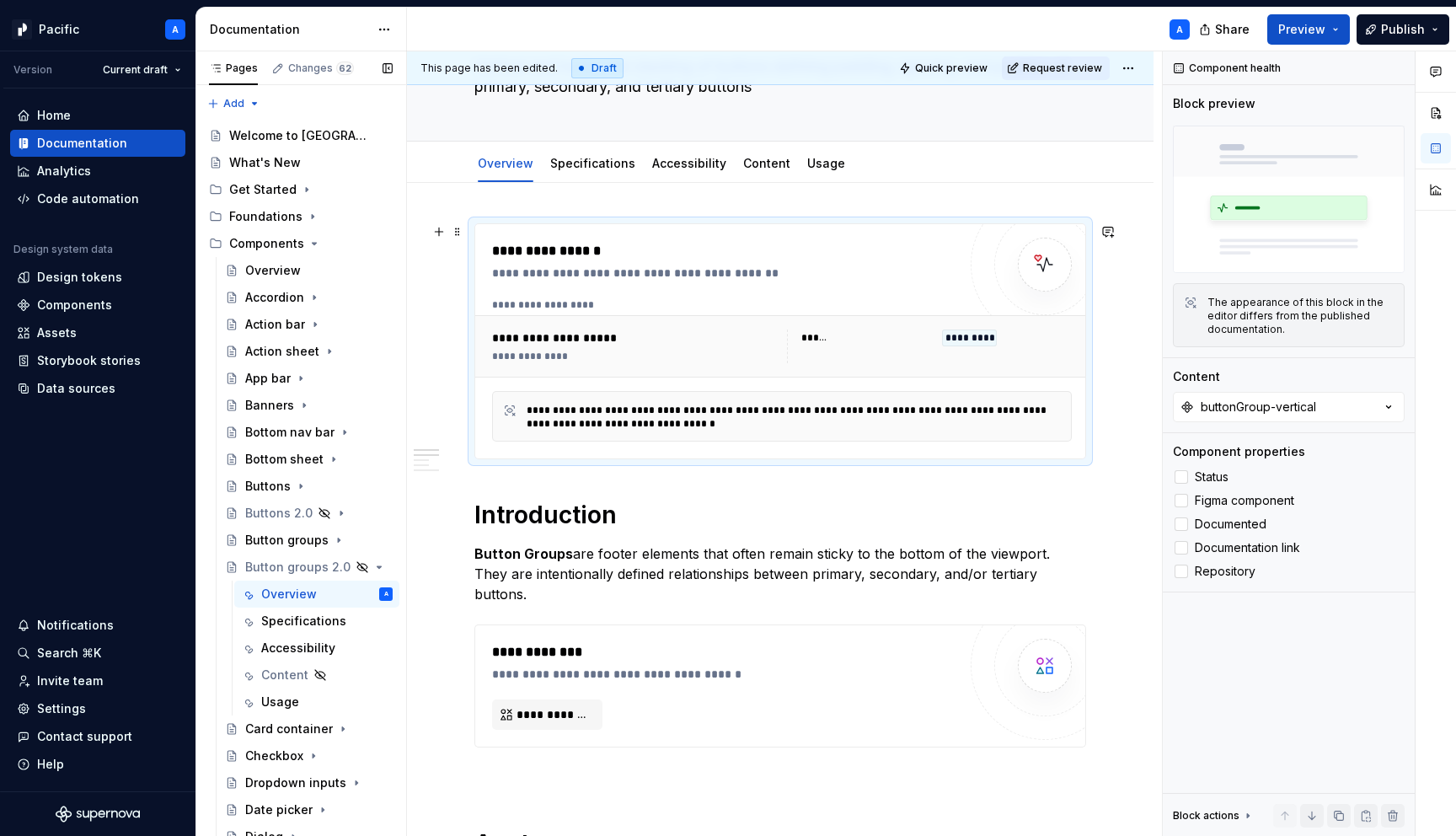
click at [677, 309] on div "**********" at bounding box center [786, 305] width 588 height 14
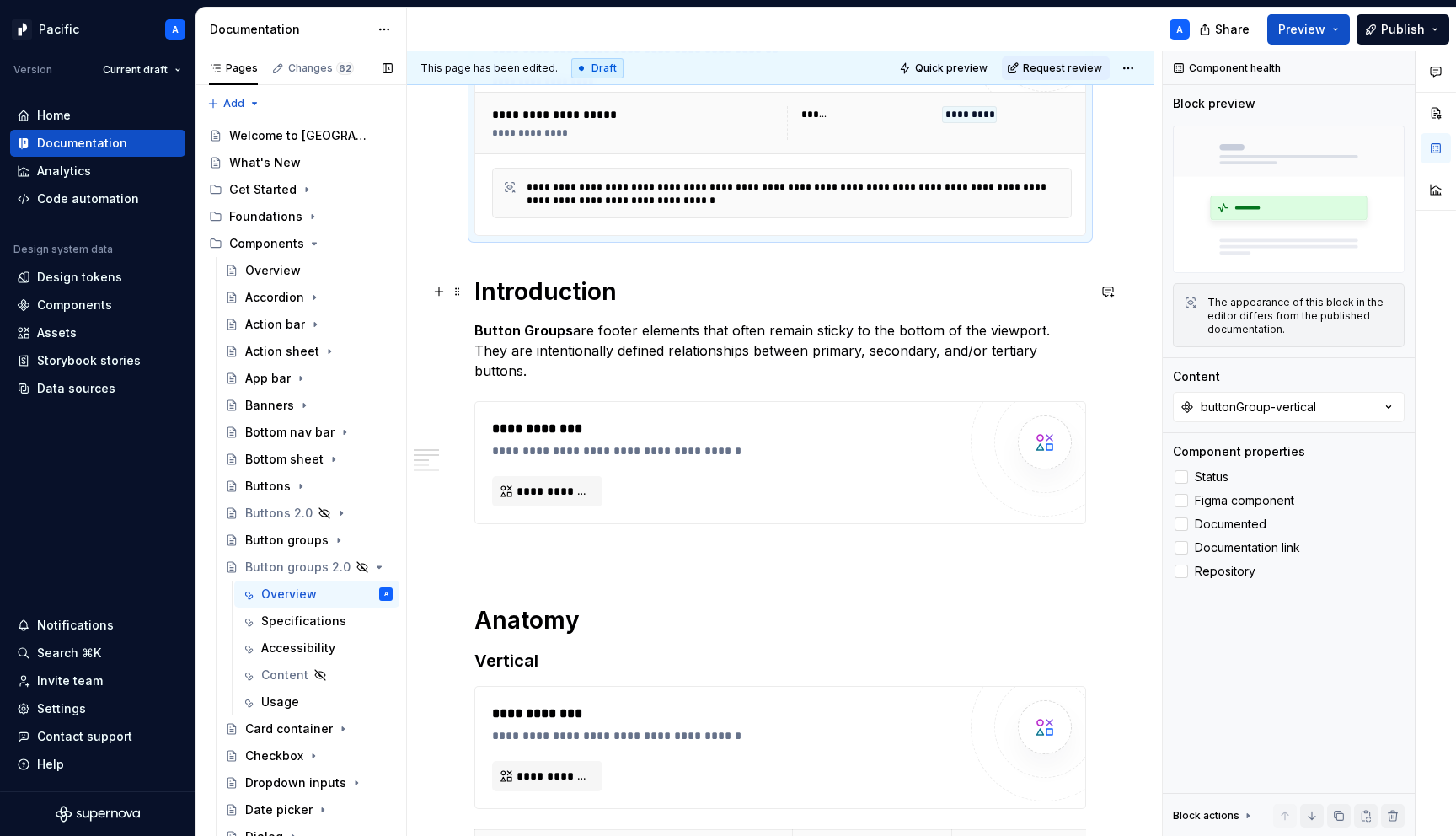
scroll to position [366, 0]
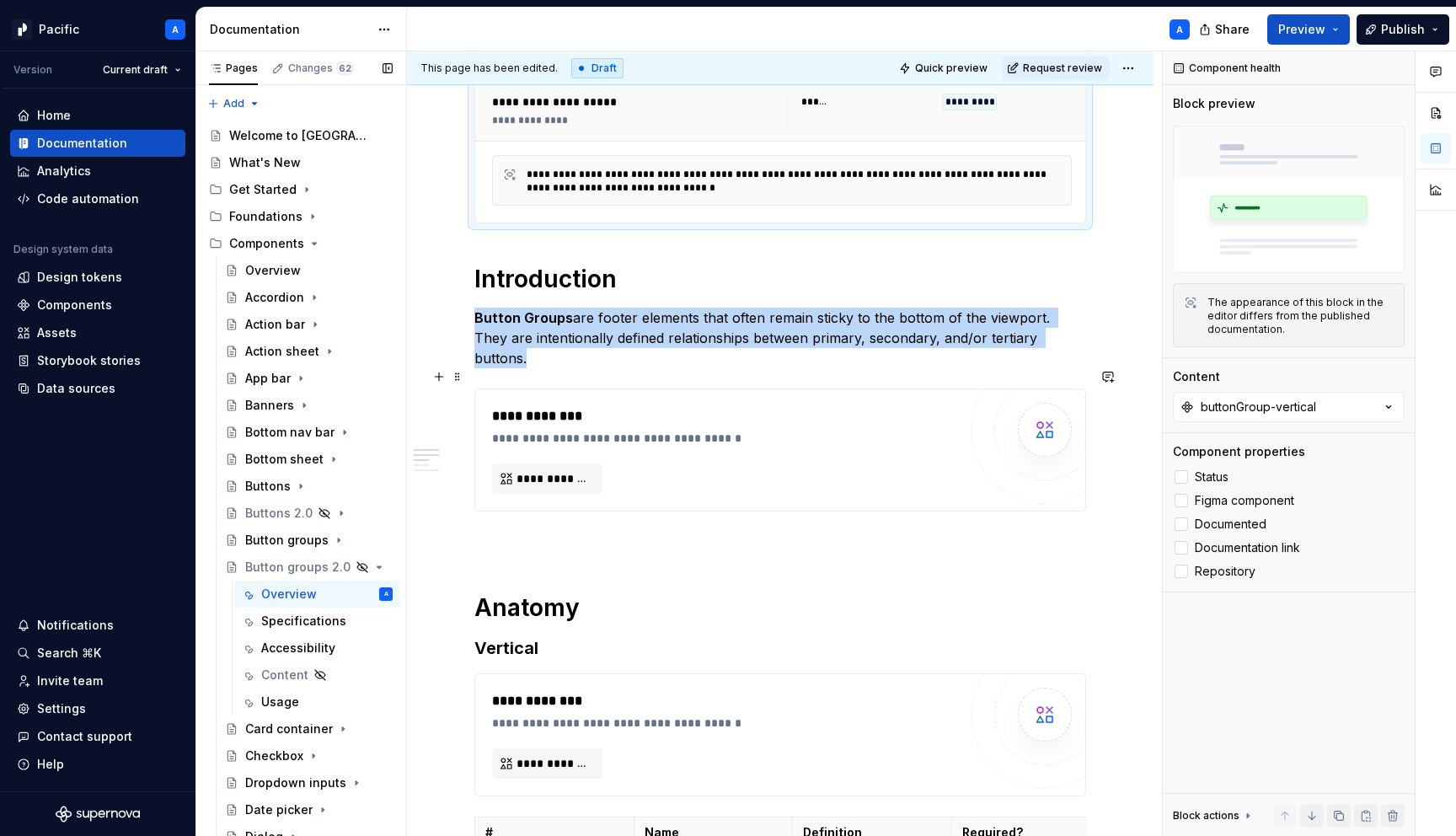
click at [705, 430] on div "**********" at bounding box center [729, 438] width 474 height 17
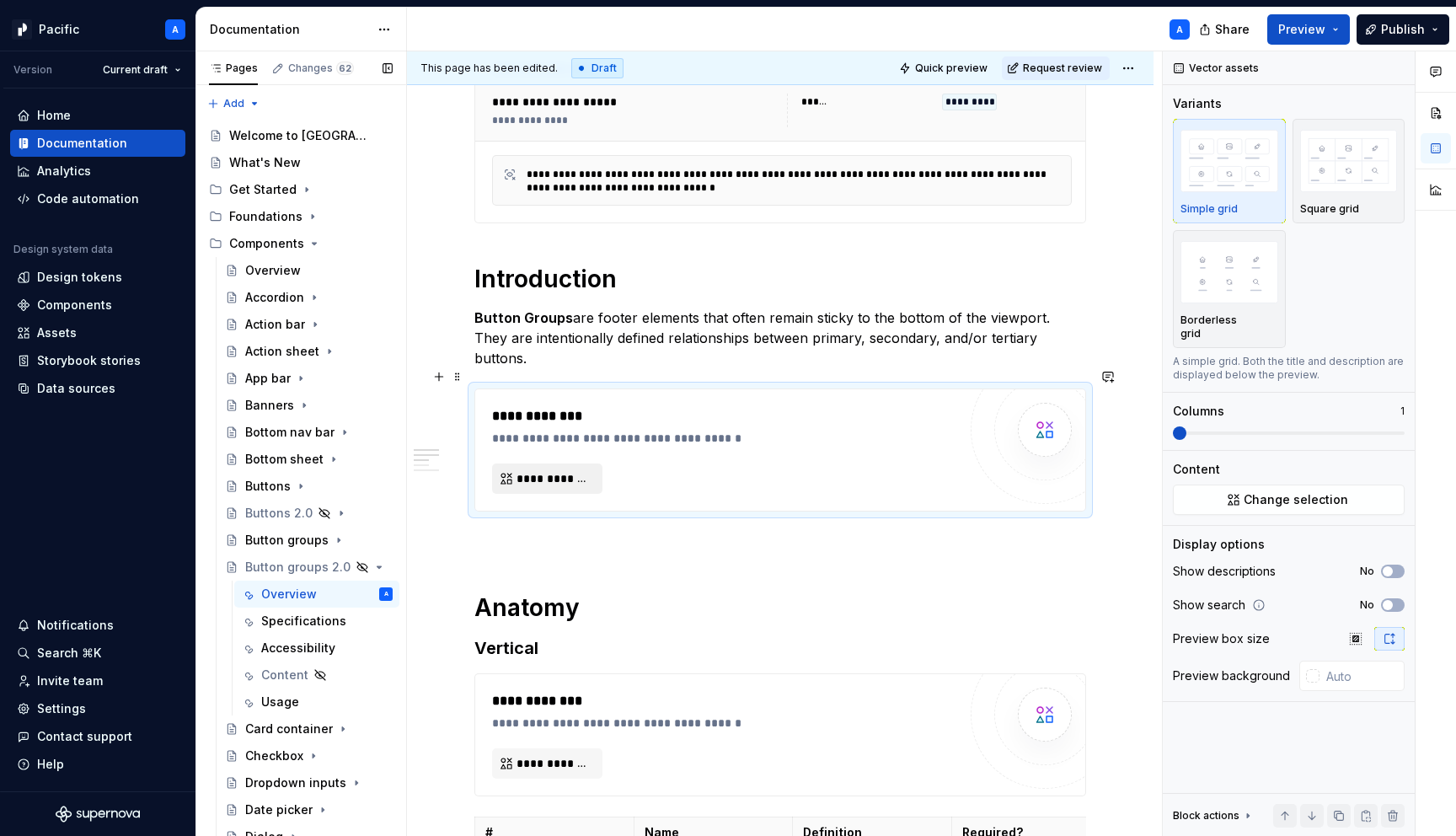
click at [562, 470] on span "**********" at bounding box center [553, 479] width 75 height 17
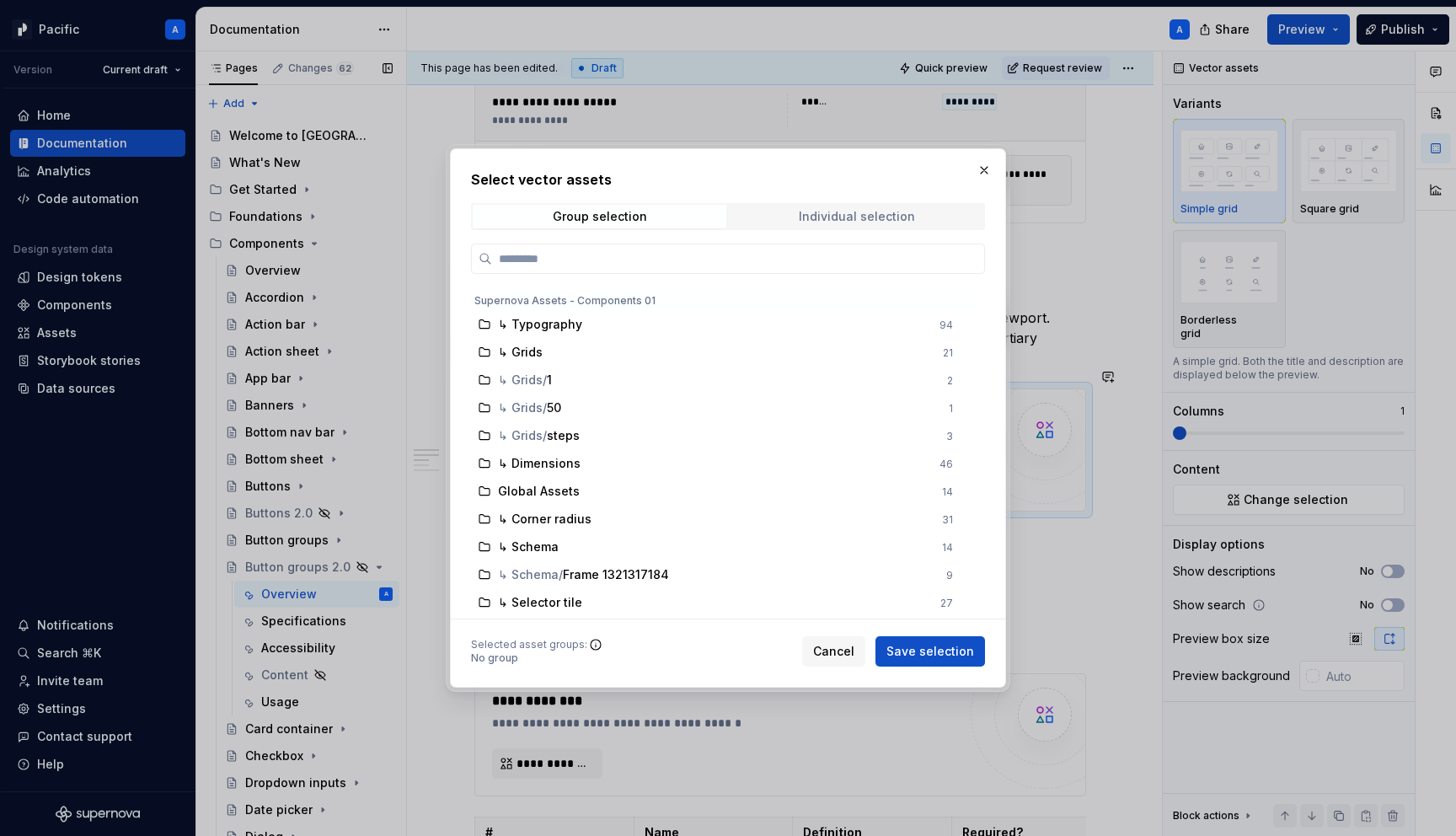
click at [808, 216] on div "Individual selection" at bounding box center [857, 216] width 116 height 14
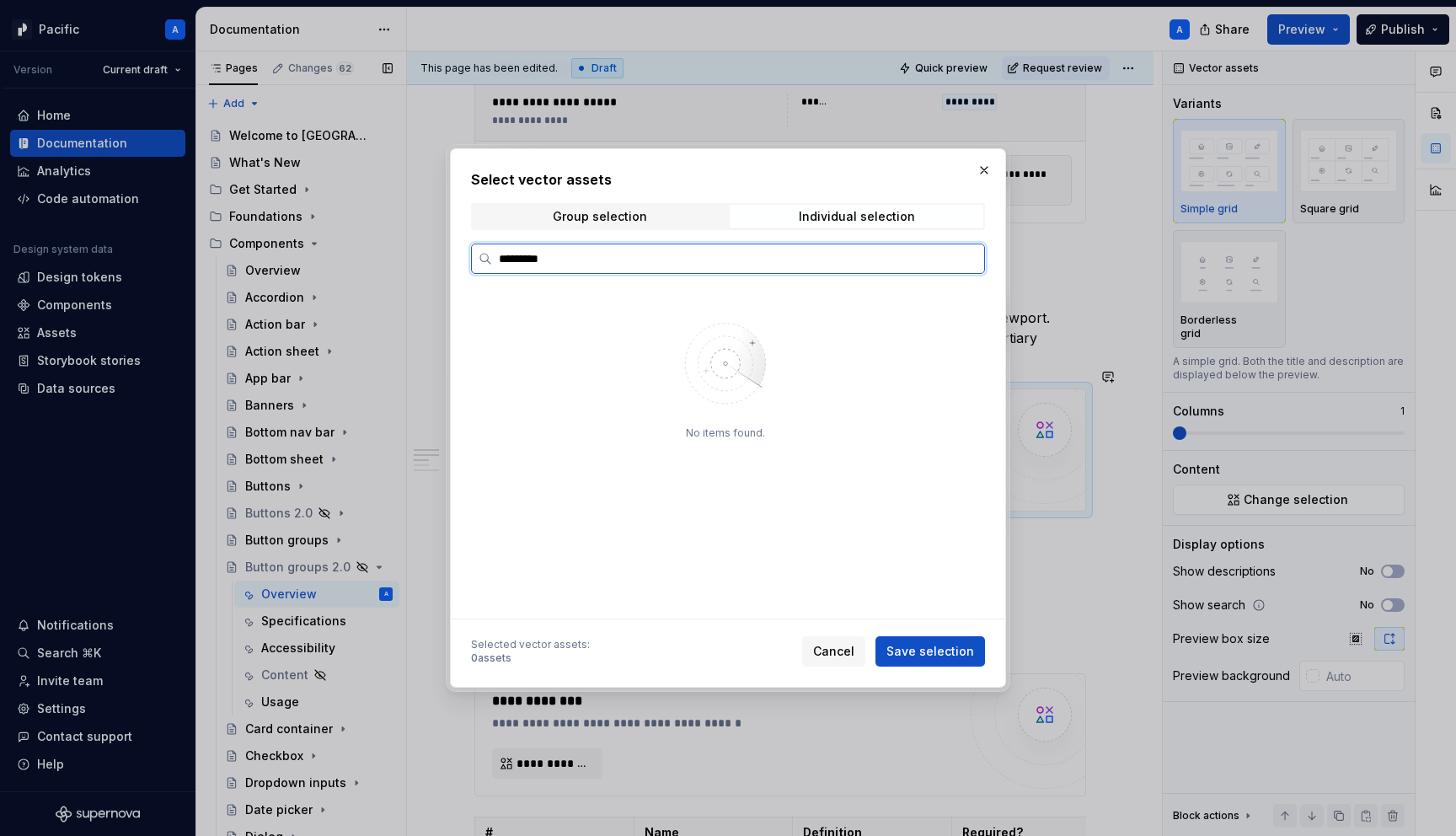
type input "*********"
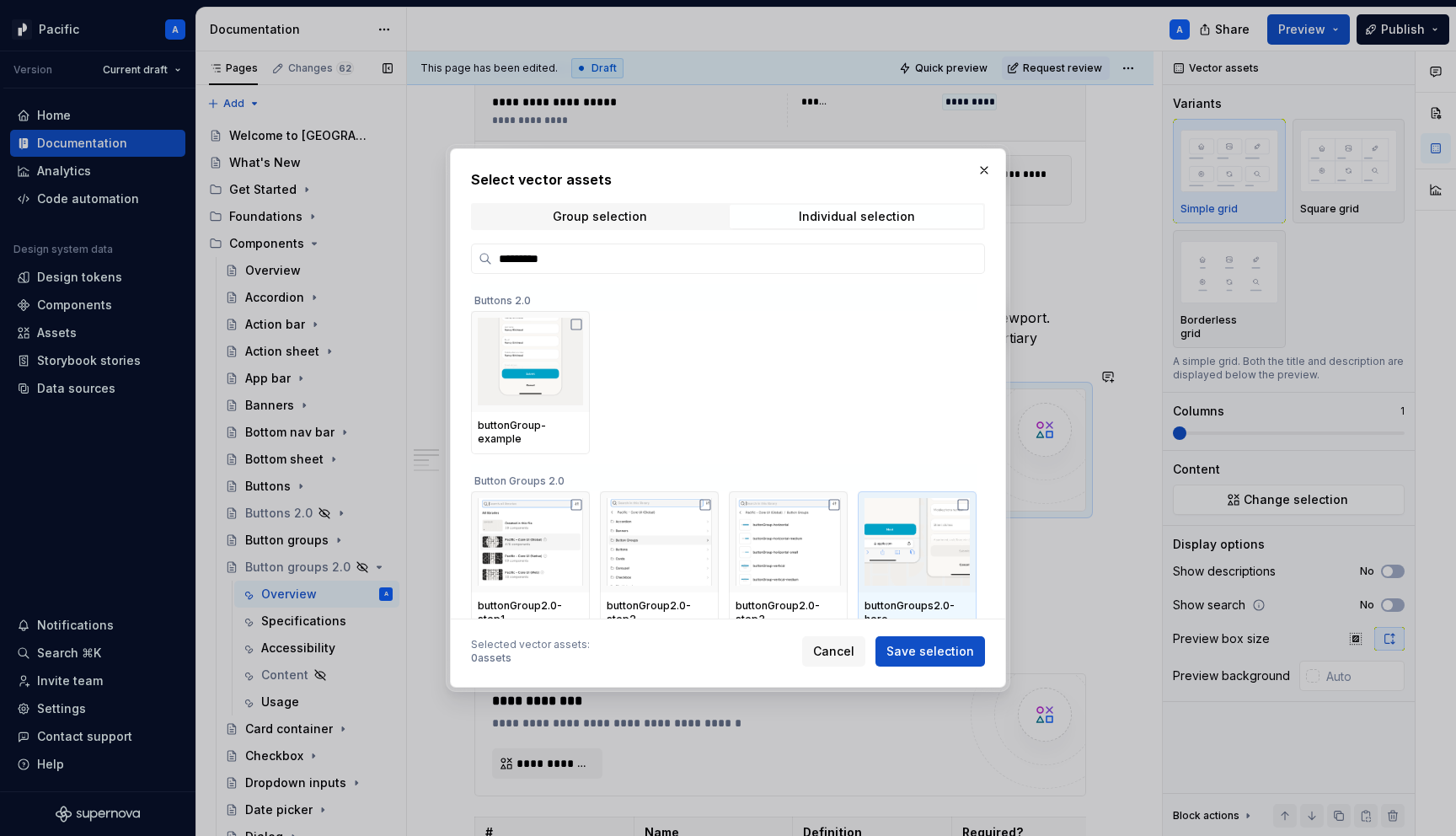
scroll to position [61, 0]
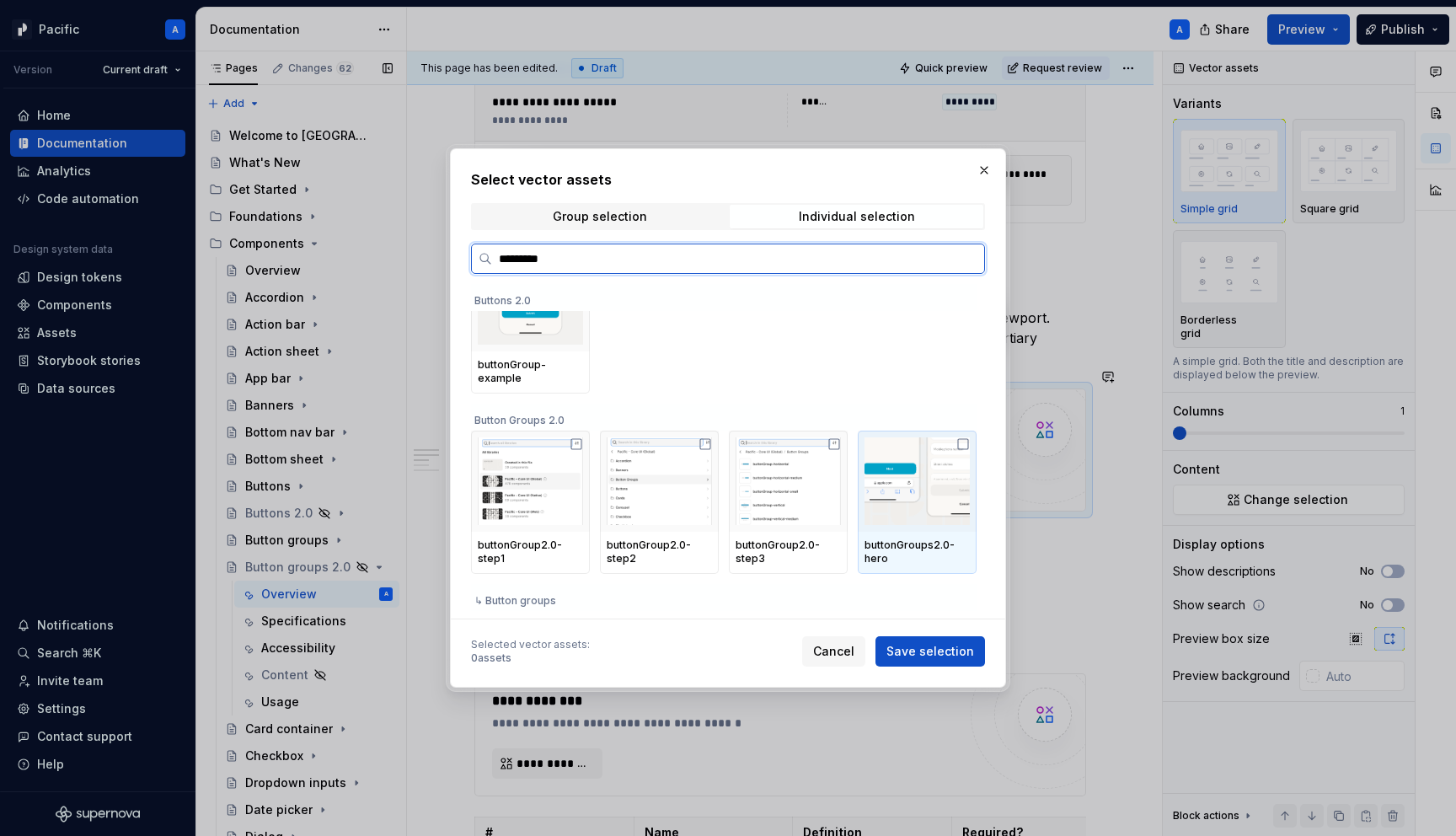
click at [928, 543] on div "buttonGroups2.0-hero" at bounding box center [917, 551] width 105 height 27
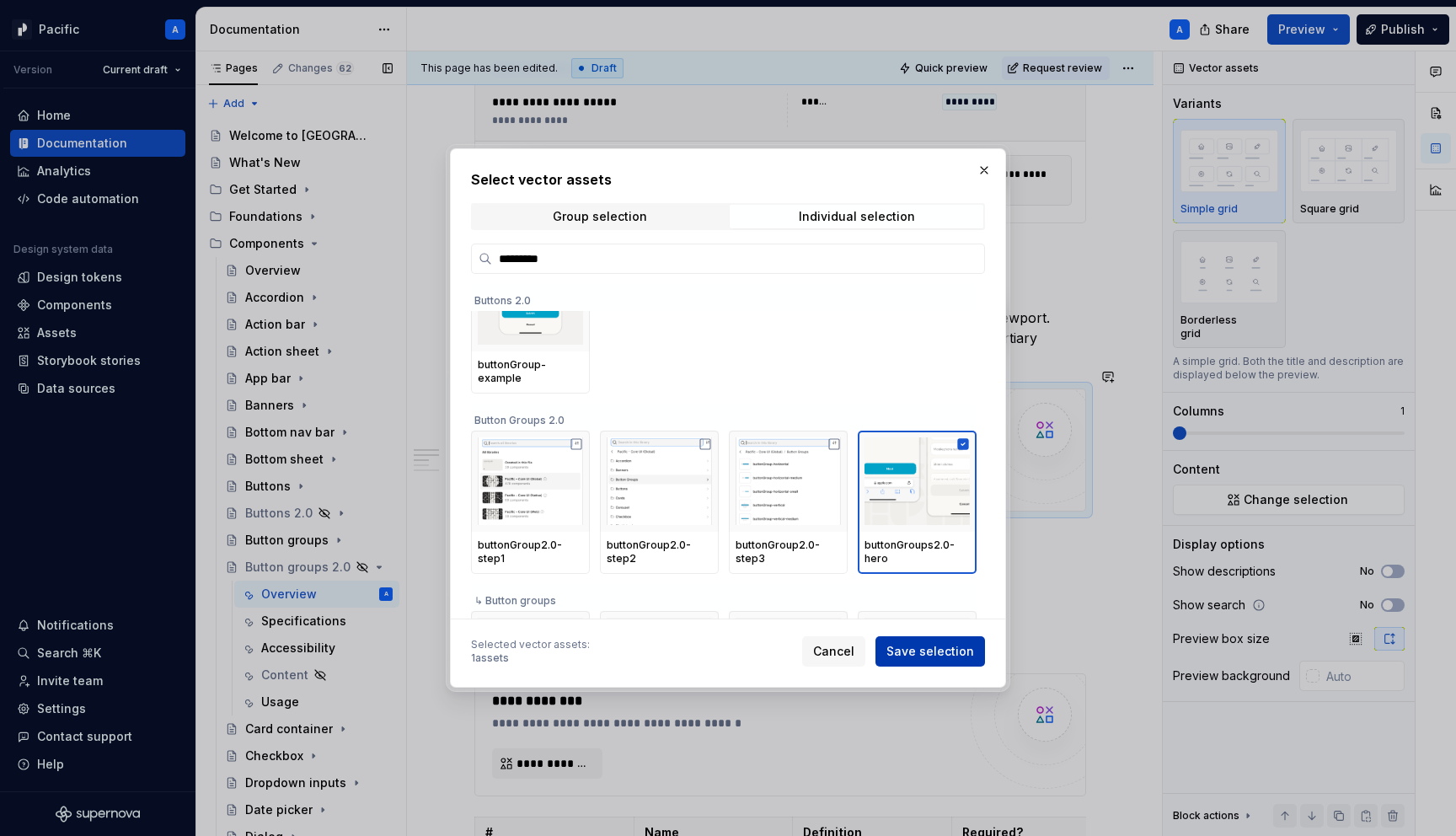
click at [943, 656] on span "Save selection" at bounding box center [930, 651] width 88 height 17
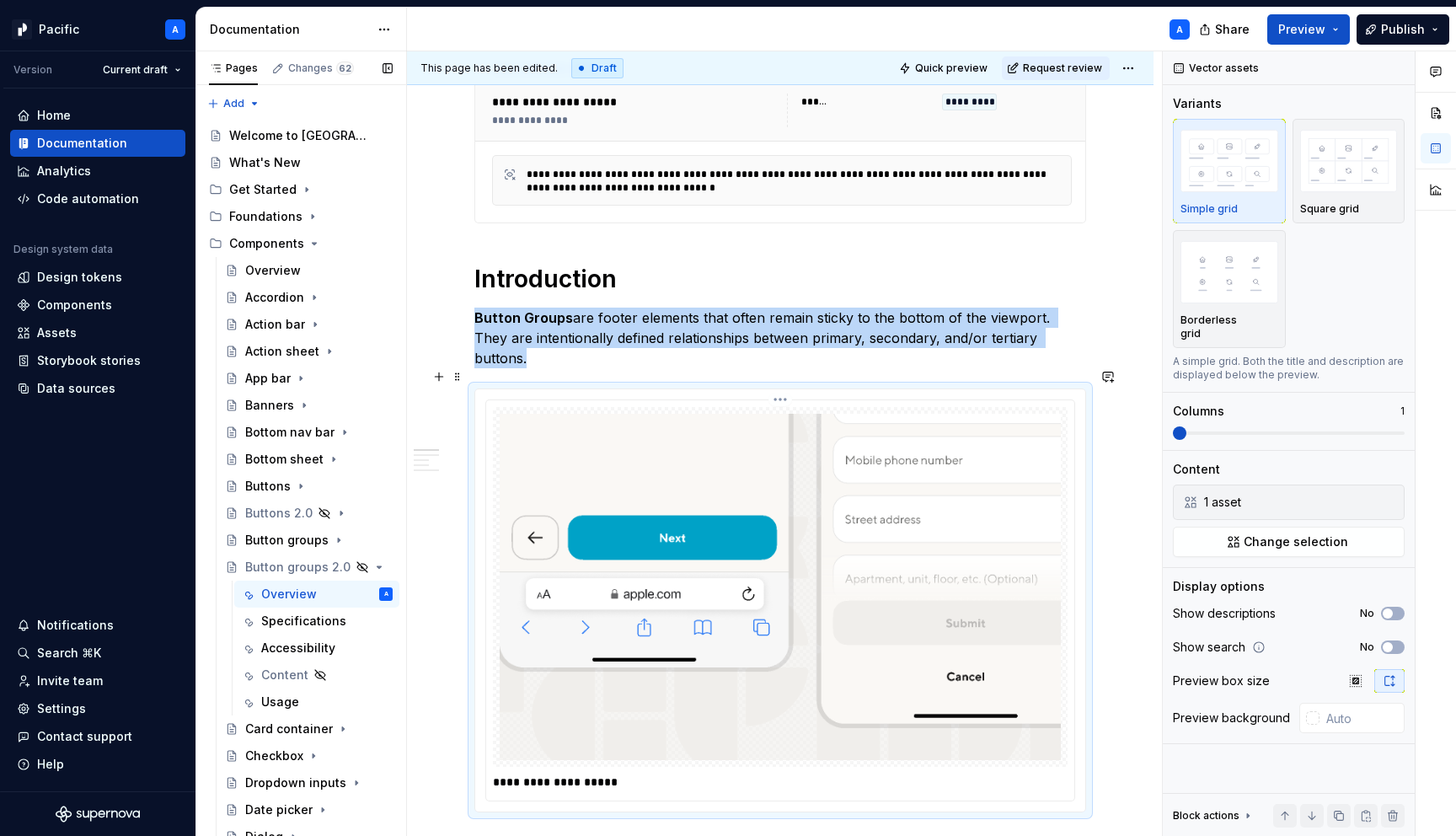
click at [602, 773] on p "**********" at bounding box center [784, 781] width 583 height 17
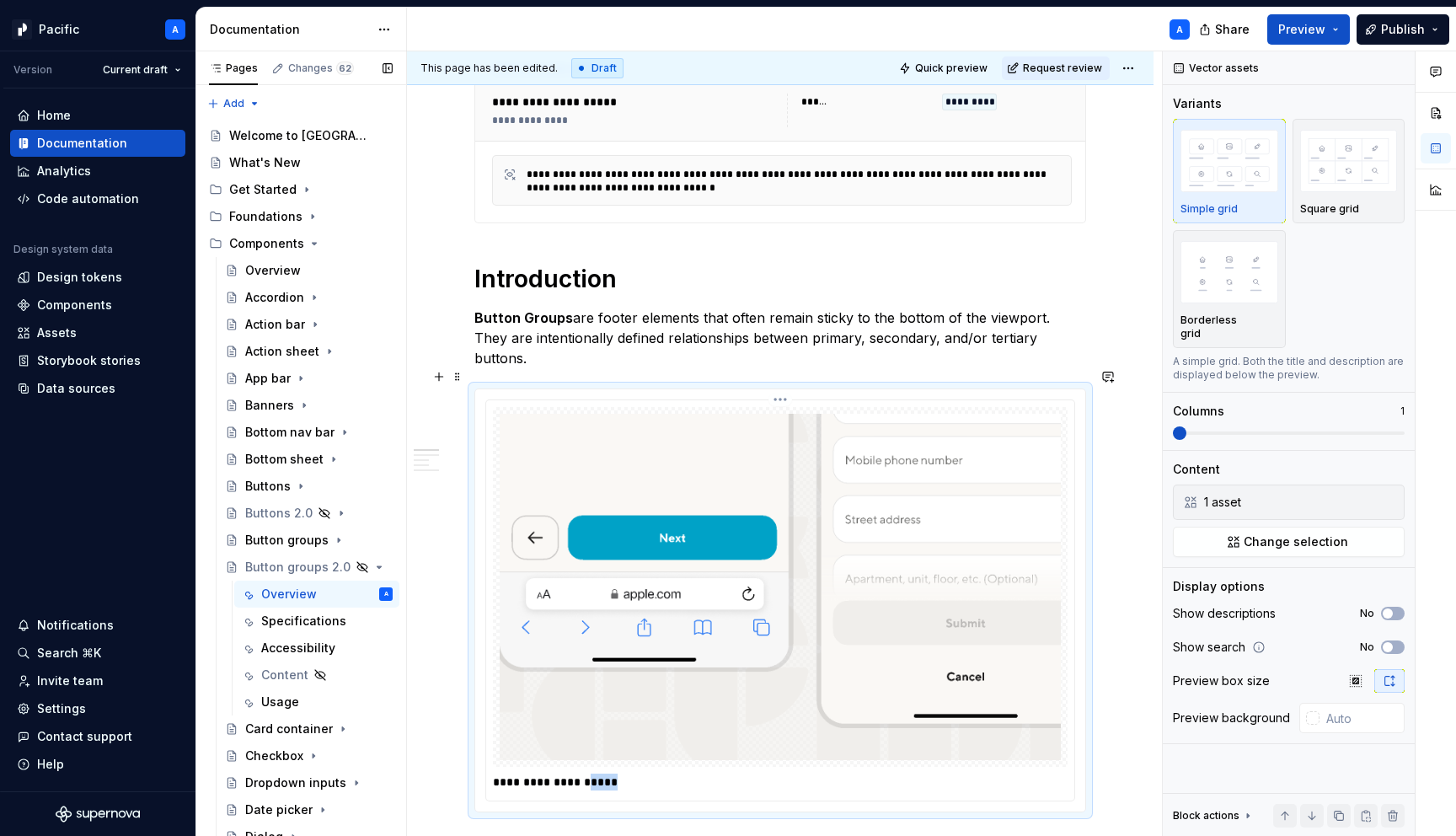
click at [602, 773] on p "**********" at bounding box center [784, 781] width 583 height 17
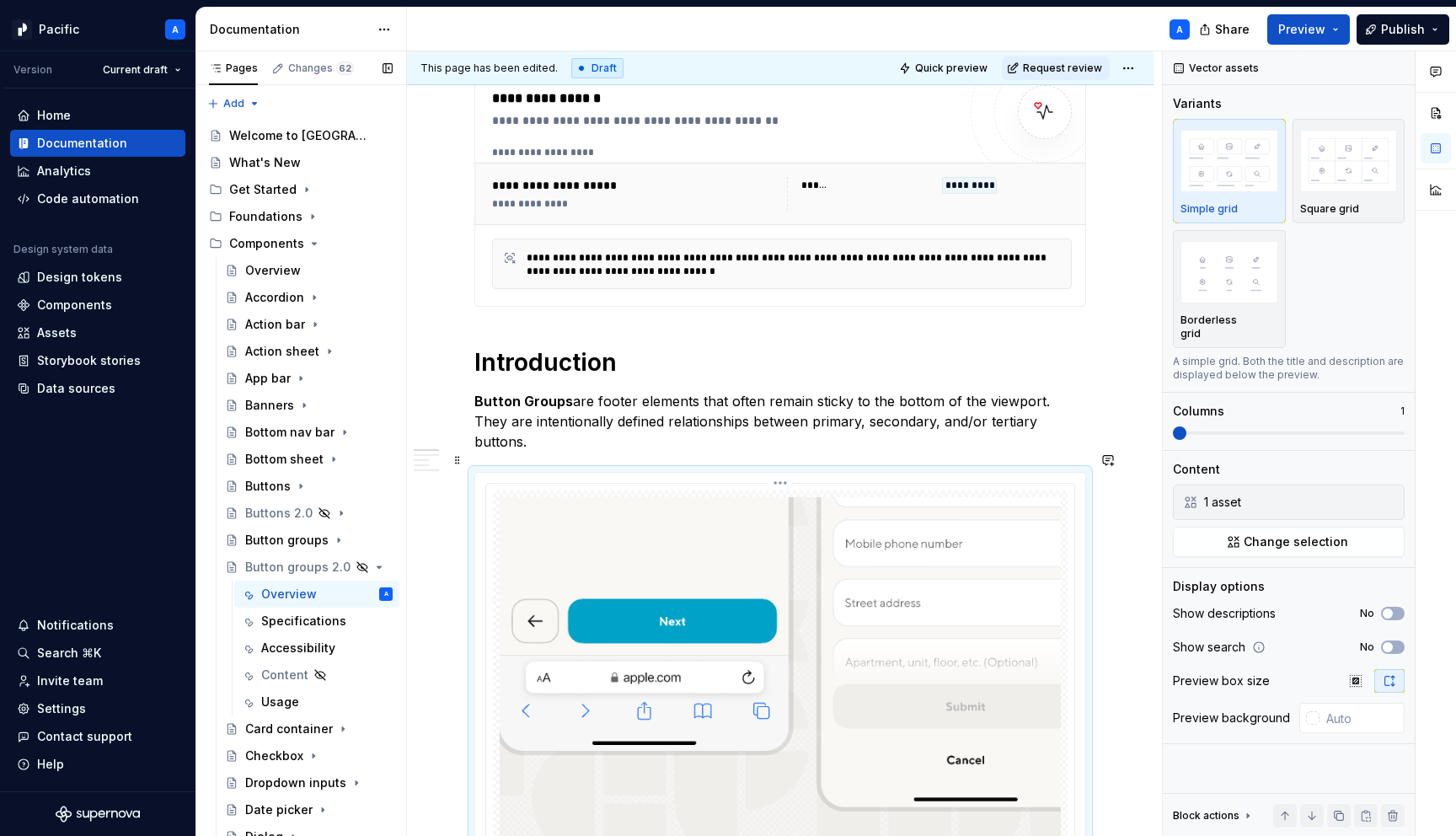
scroll to position [286, 0]
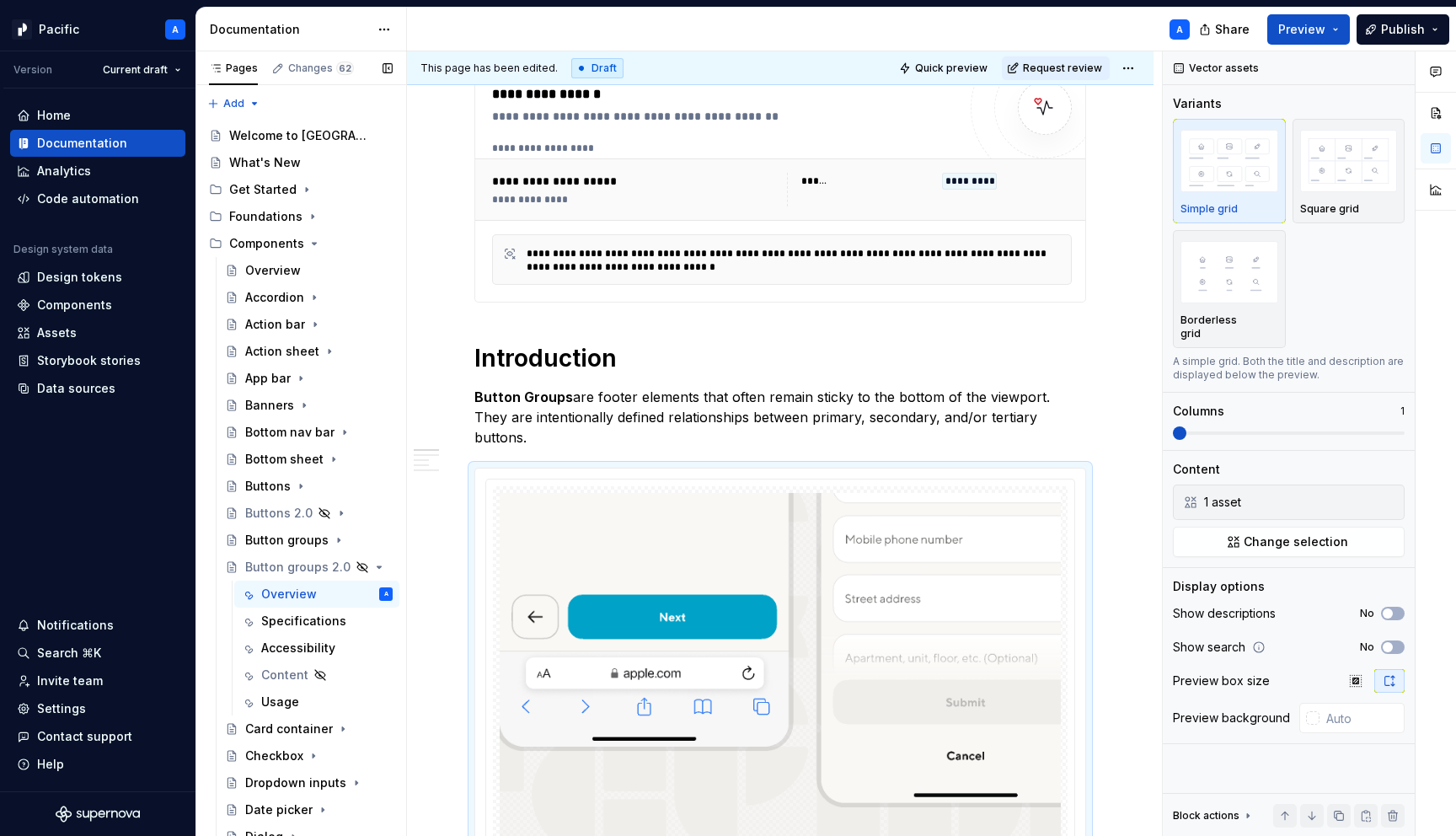
type textarea "*"
click at [563, 398] on strong "Button Groups" at bounding box center [524, 397] width 99 height 17
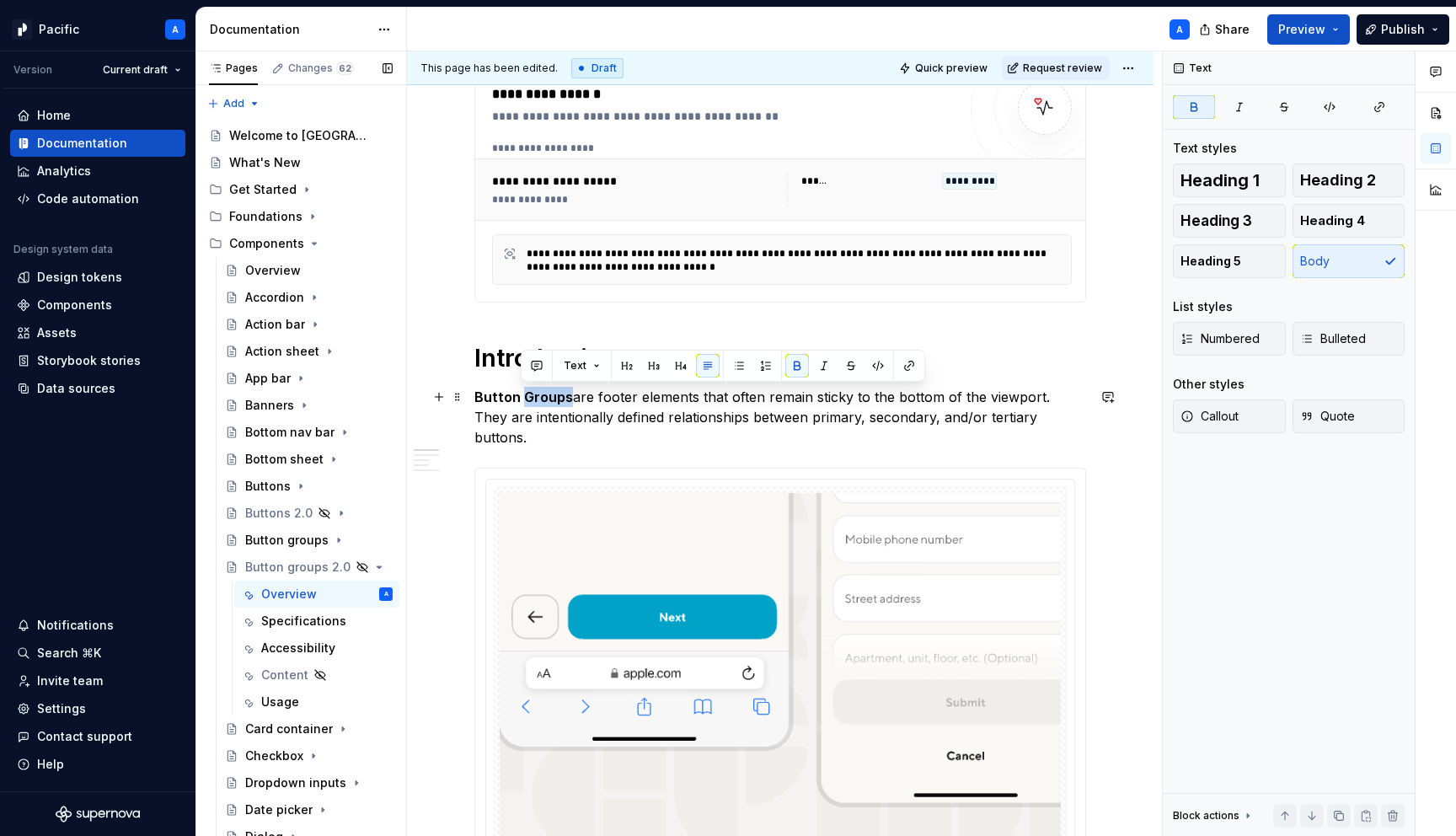
click at [563, 398] on strong "Button Groups" at bounding box center [524, 397] width 99 height 17
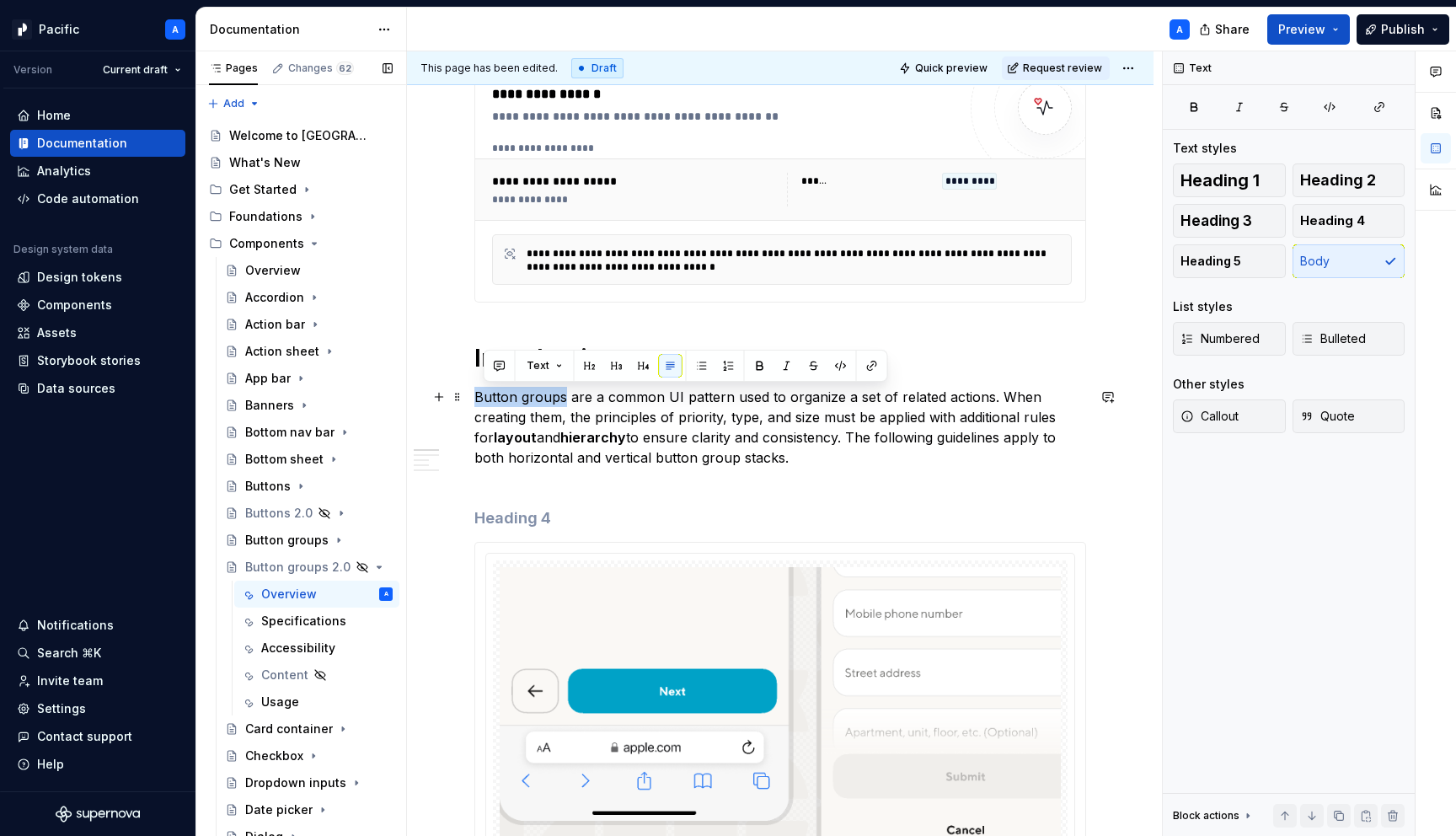
drag, startPoint x: 564, startPoint y: 394, endPoint x: 475, endPoint y: 389, distance: 89.1
click at [475, 389] on p "Button groups are a common UI pattern used to organize a set of related actions…" at bounding box center [781, 437] width 612 height 101
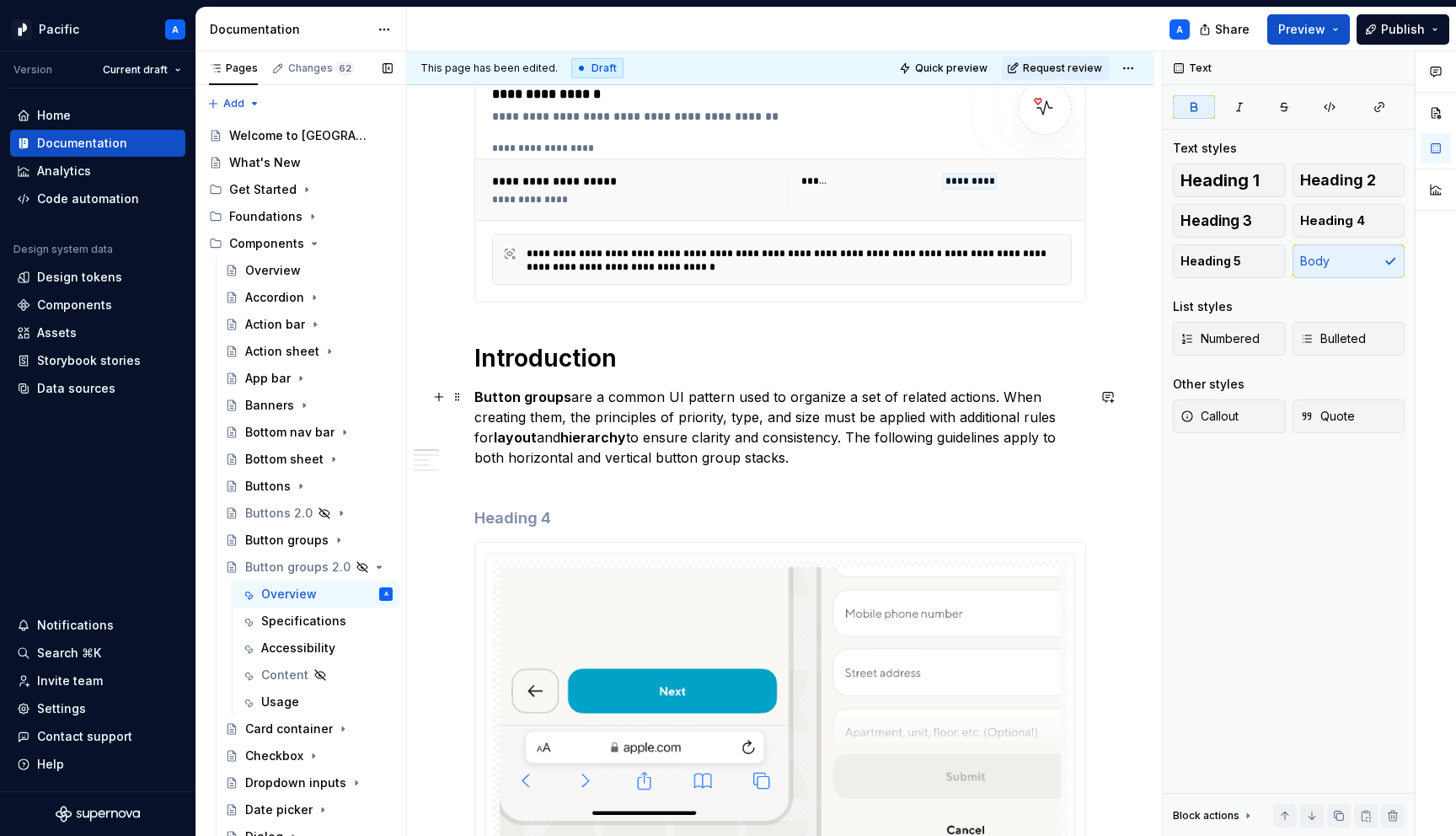
click at [527, 399] on strong "Button groups" at bounding box center [523, 397] width 97 height 17
click at [565, 406] on p "Button Groups are a common UI pattern used to organize a set of related actions…" at bounding box center [781, 437] width 612 height 101
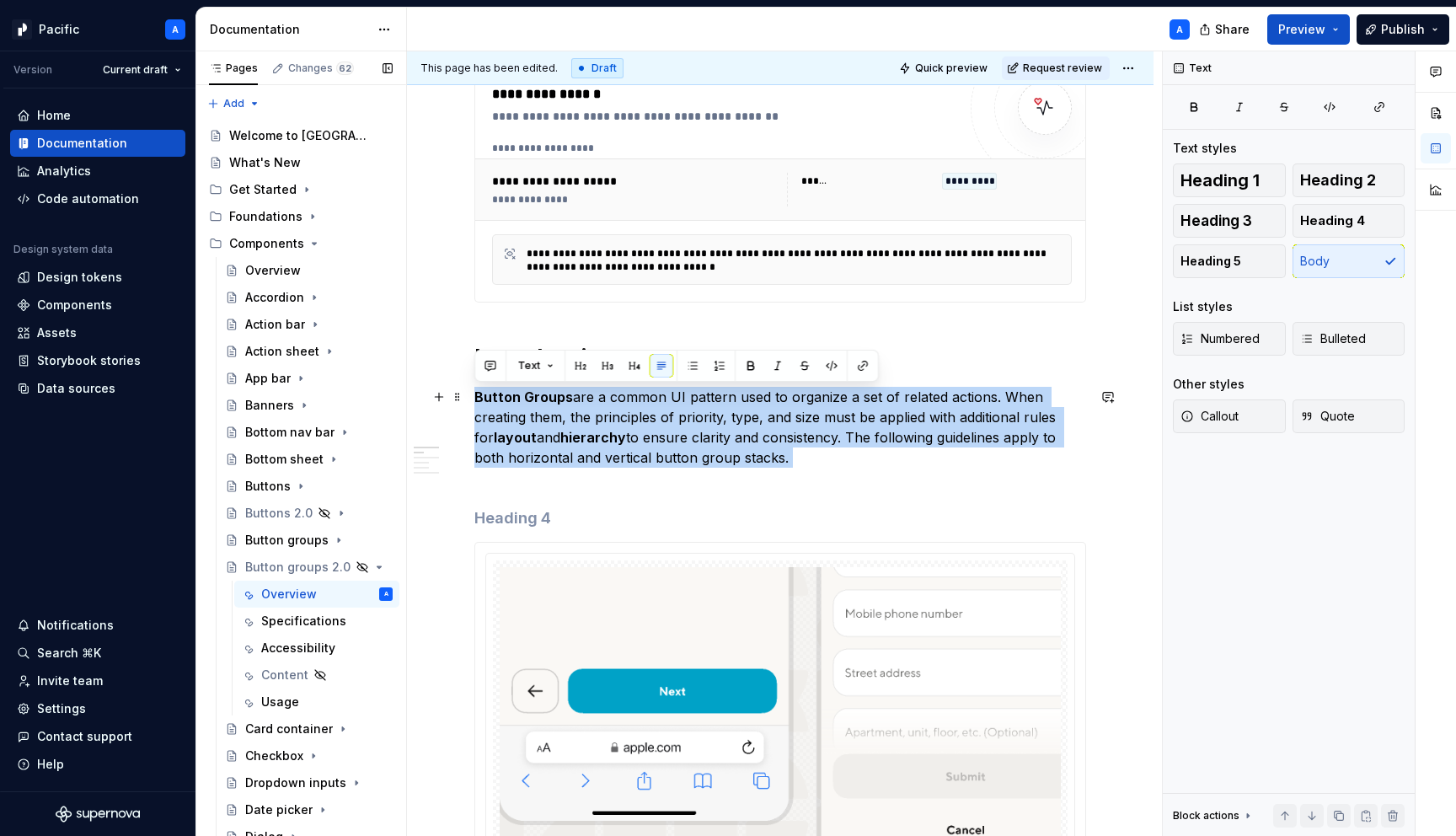
click at [565, 406] on p "Button Groups are a common UI pattern used to organize a set of related actions…" at bounding box center [781, 437] width 612 height 101
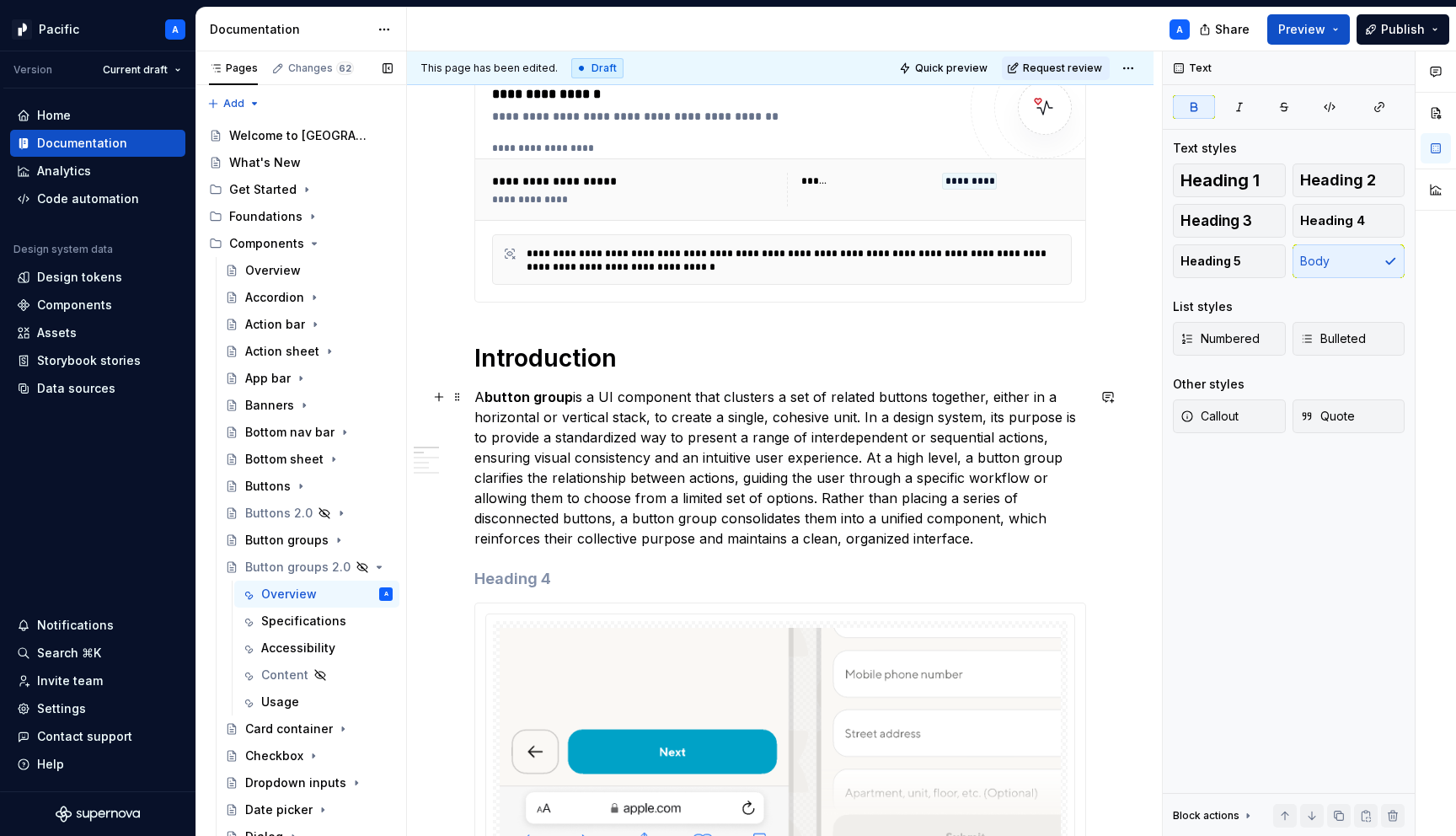
click at [542, 394] on strong "button group" at bounding box center [529, 397] width 89 height 17
click at [494, 395] on strong "button Group" at bounding box center [530, 397] width 91 height 17
click at [625, 430] on p "A Button Group is a UI component that clusters a set of related buttons togethe…" at bounding box center [781, 467] width 612 height 162
click at [882, 416] on p "A Button Group is a UI component that clusters a set of related buttons togethe…" at bounding box center [781, 467] width 612 height 162
click at [868, 460] on p "A Button Group is a UI component that clusters a set of related buttons togethe…" at bounding box center [781, 467] width 612 height 162
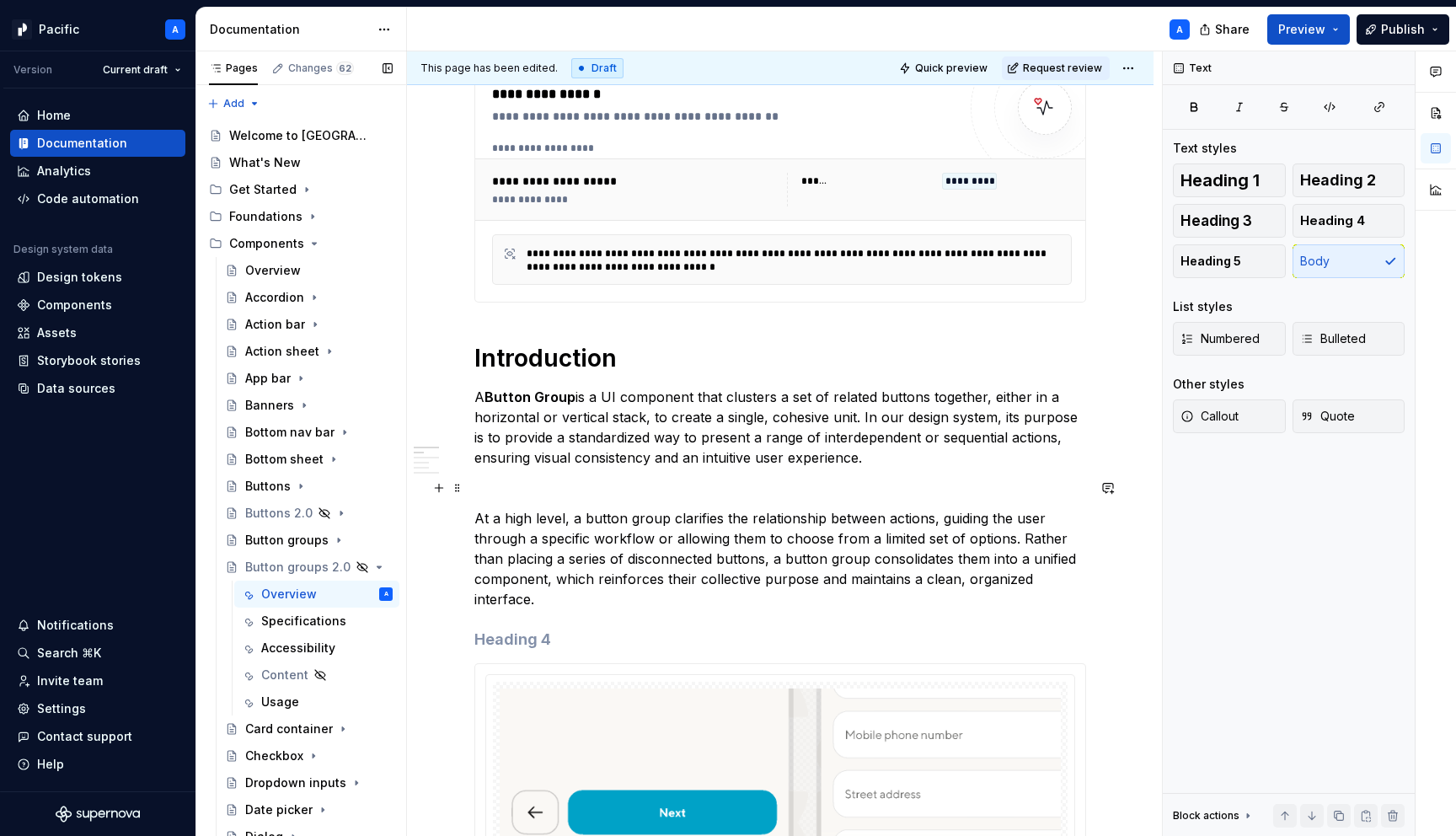
click at [710, 482] on p at bounding box center [781, 488] width 612 height 20
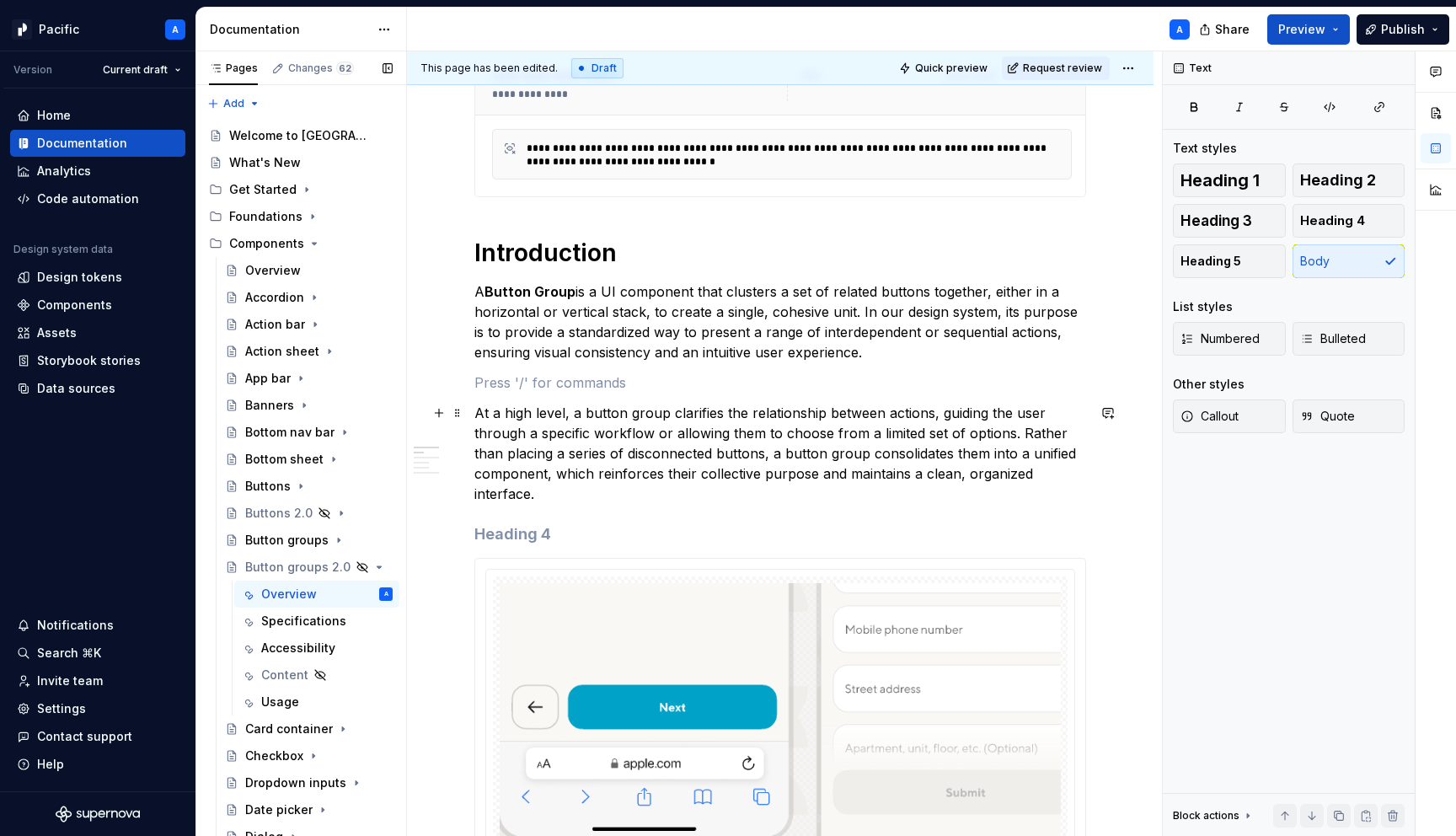
scroll to position [393, 0]
click at [530, 523] on h4 at bounding box center [781, 533] width 612 height 20
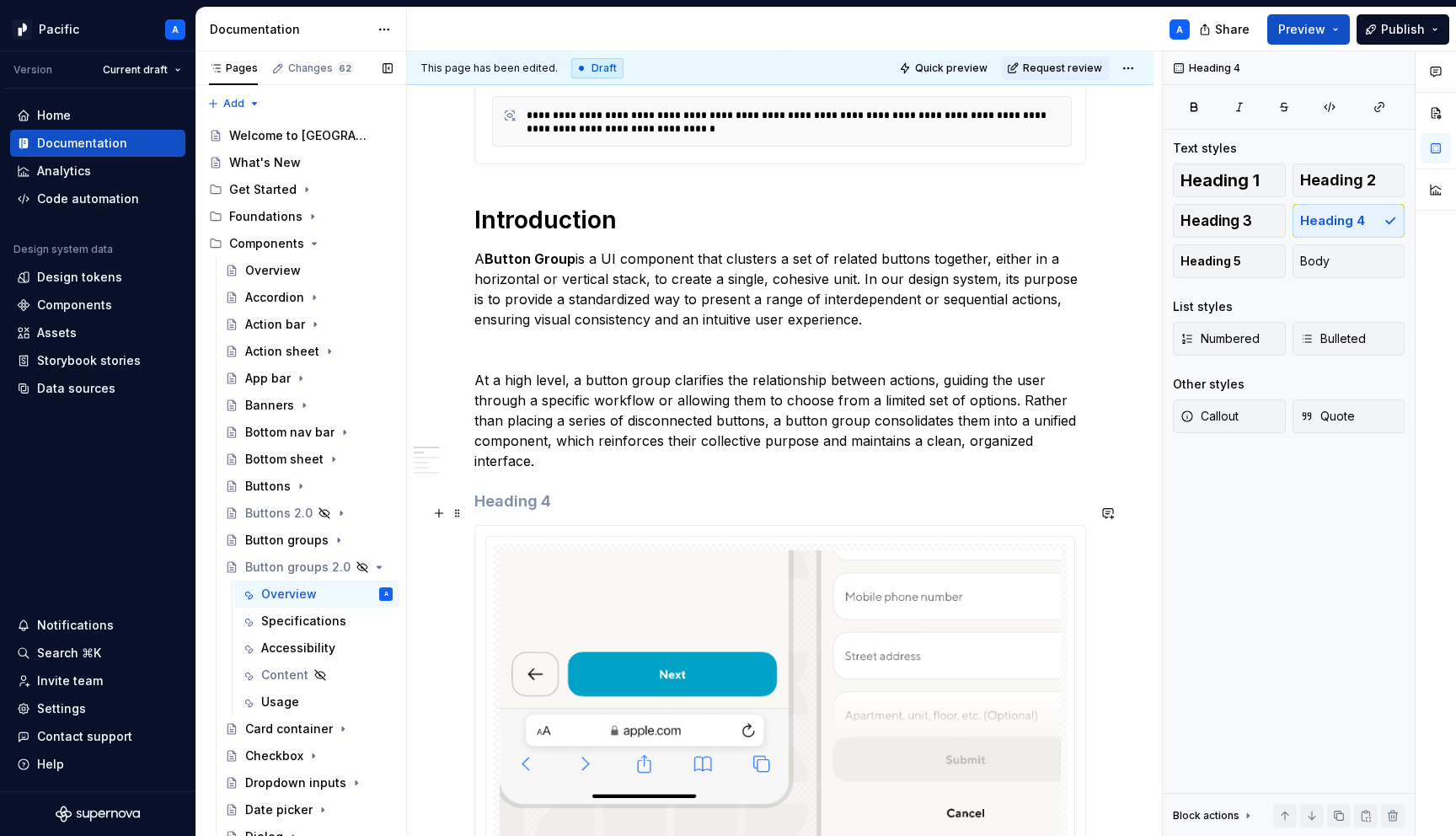
scroll to position [417, 0]
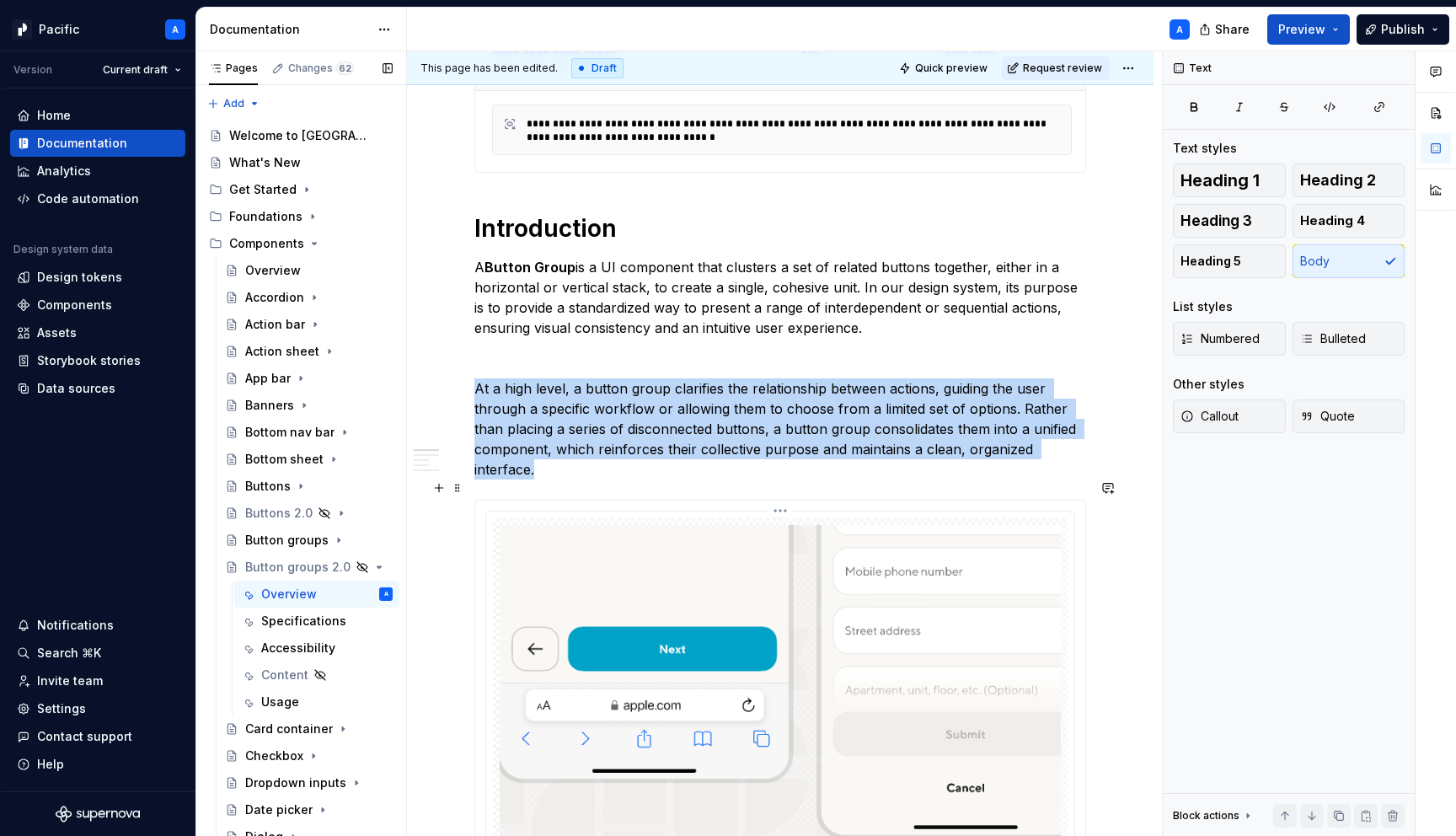
click at [592, 560] on img at bounding box center [781, 697] width 562 height 346
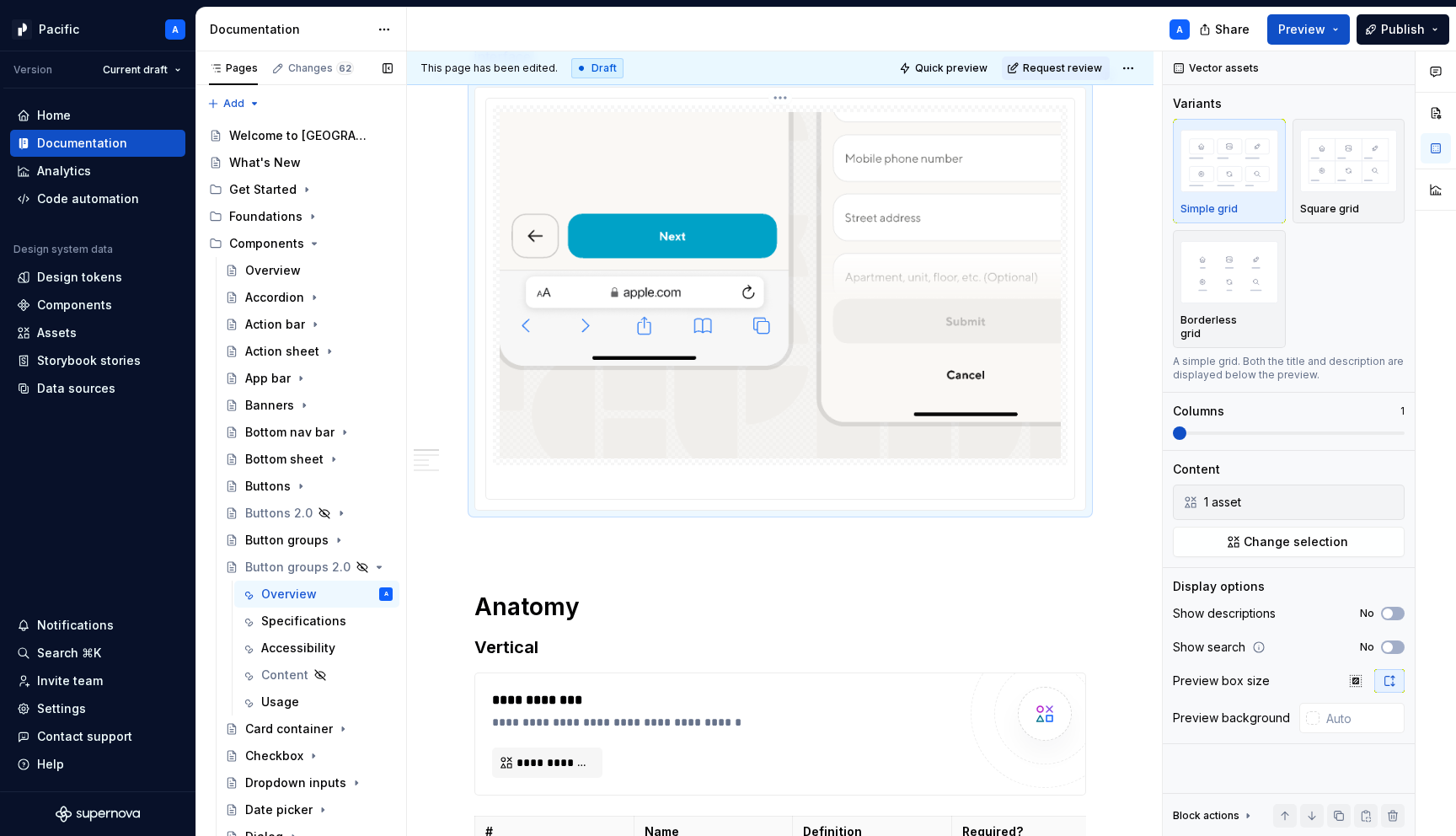
scroll to position [858, 0]
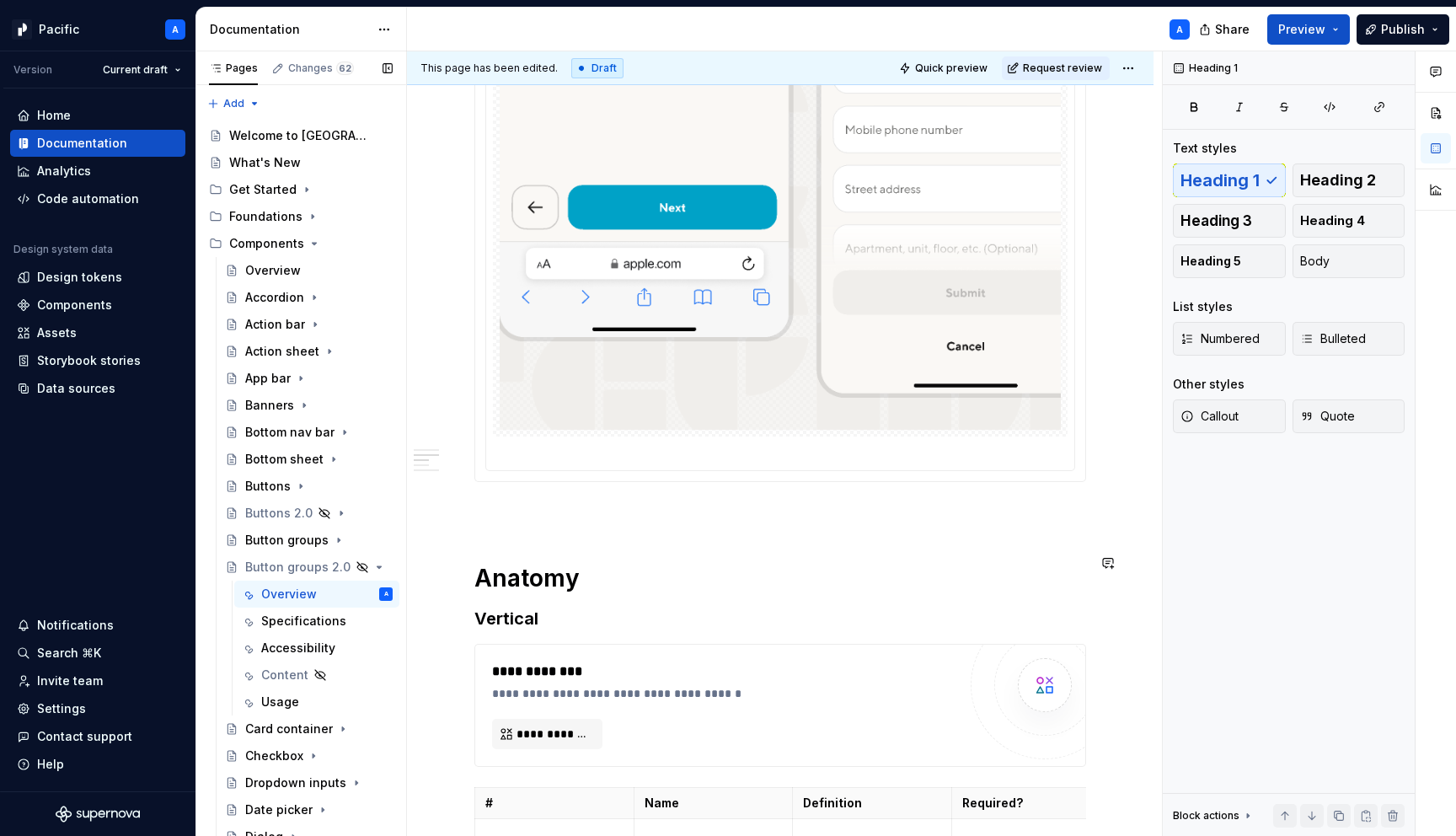
click at [585, 542] on div "**********" at bounding box center [781, 596] width 612 height 2201
click at [541, 608] on h3 "Vertical" at bounding box center [781, 619] width 612 height 24
click at [571, 645] on div "**********" at bounding box center [780, 705] width 610 height 121
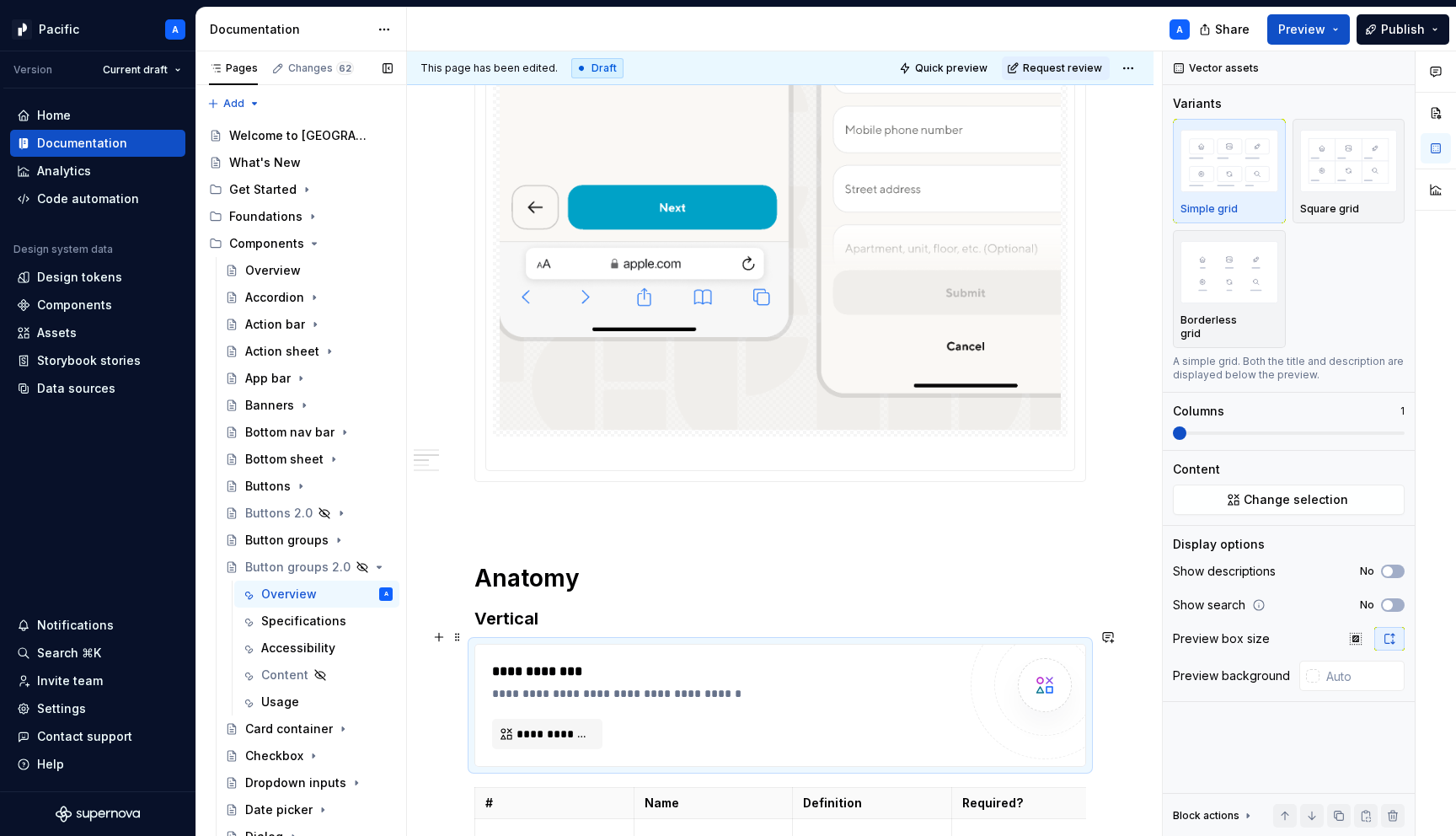
scroll to position [845, 0]
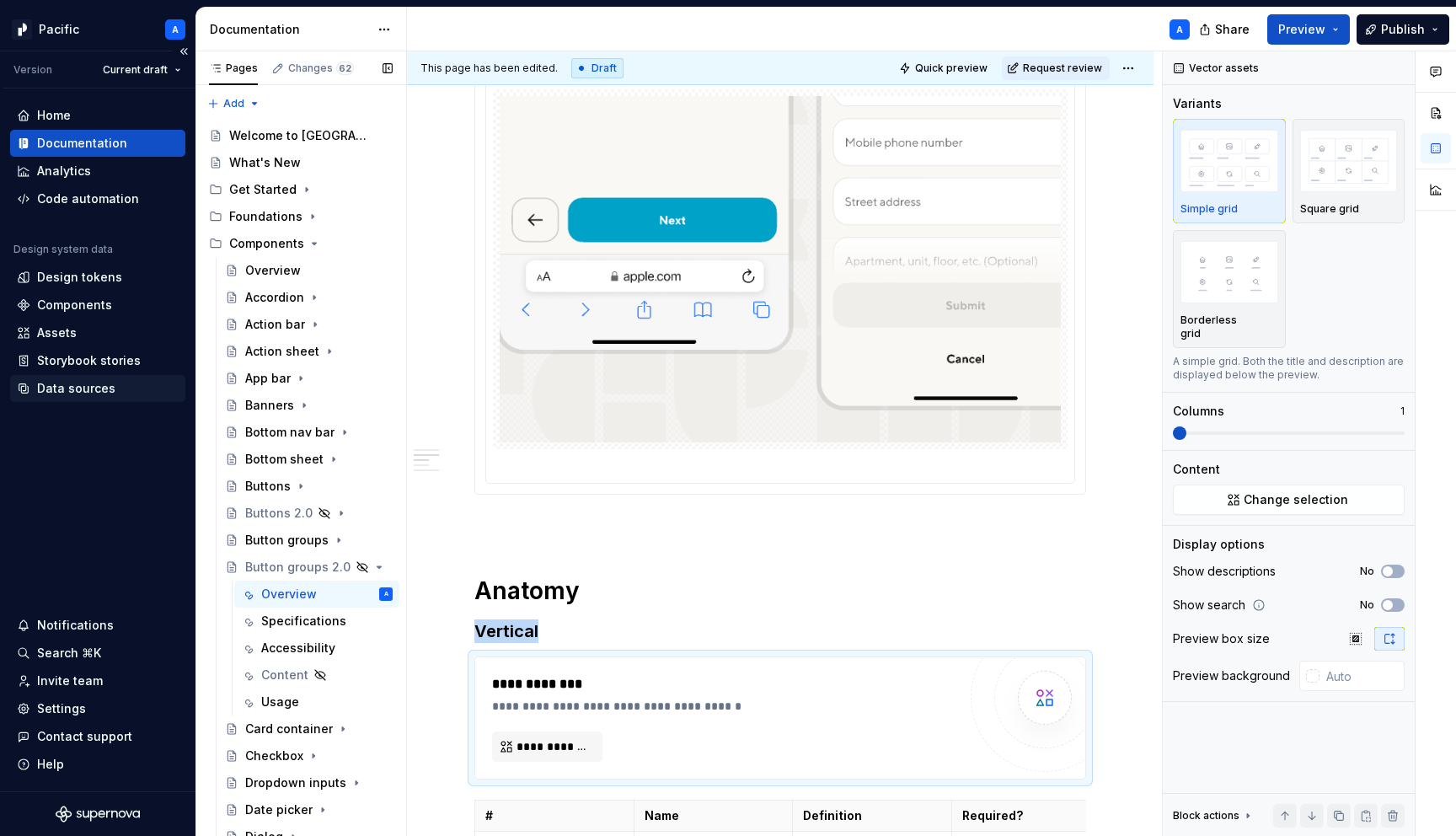
click at [94, 389] on div "Data sources" at bounding box center [76, 388] width 79 height 17
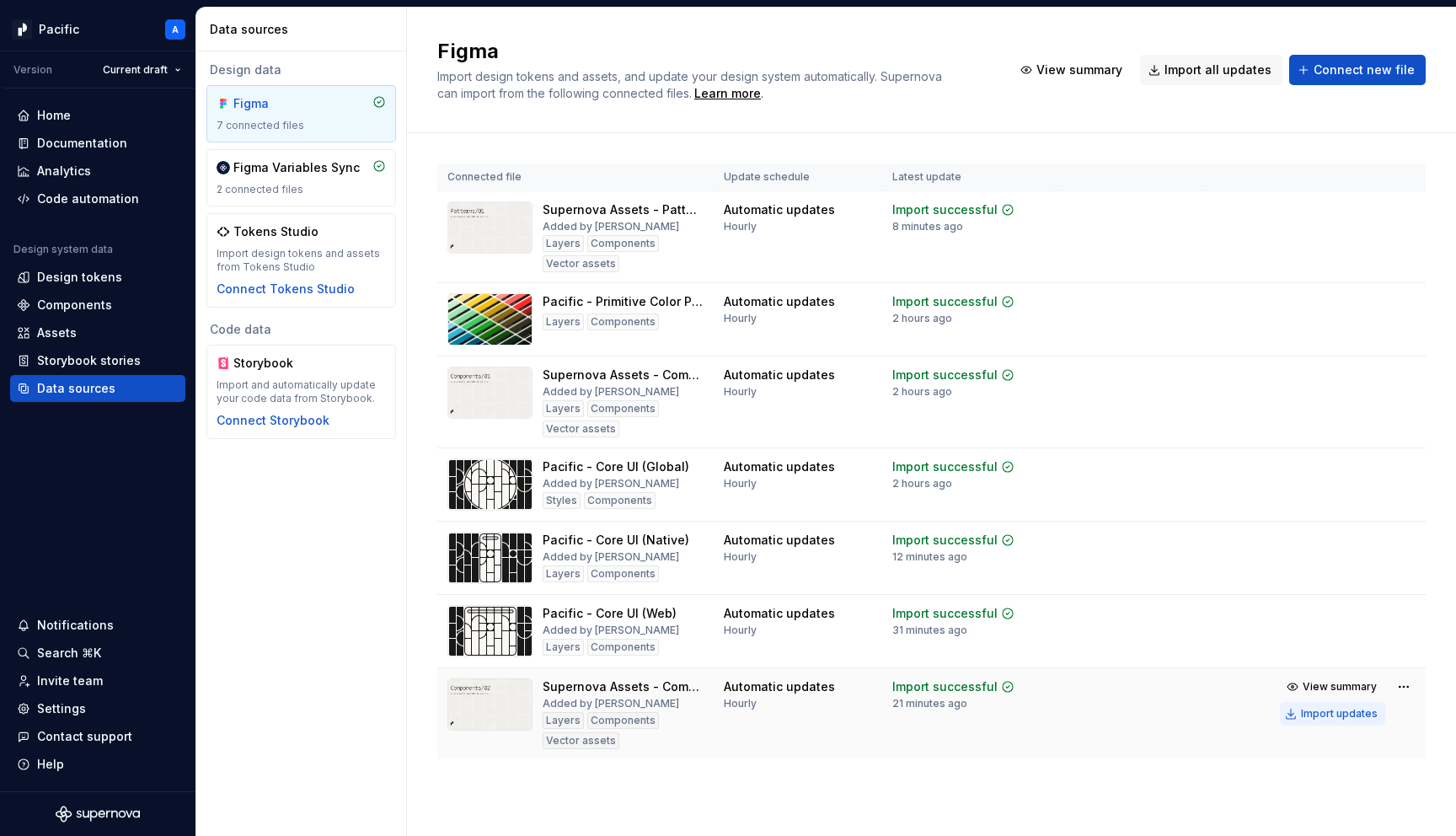
click at [1306, 714] on div "Import updates" at bounding box center [1339, 713] width 77 height 14
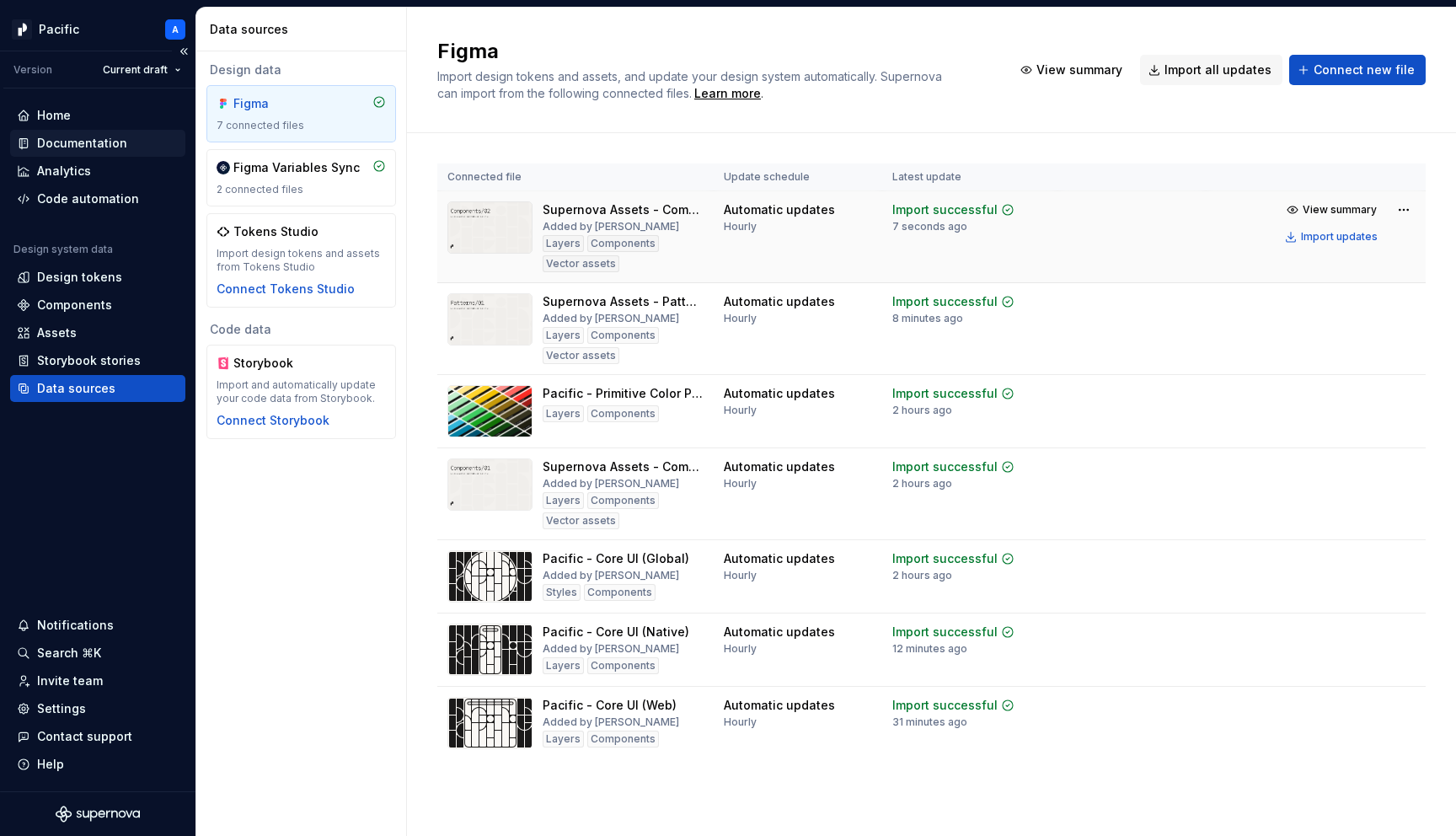
click at [101, 138] on div "Documentation" at bounding box center [82, 143] width 91 height 17
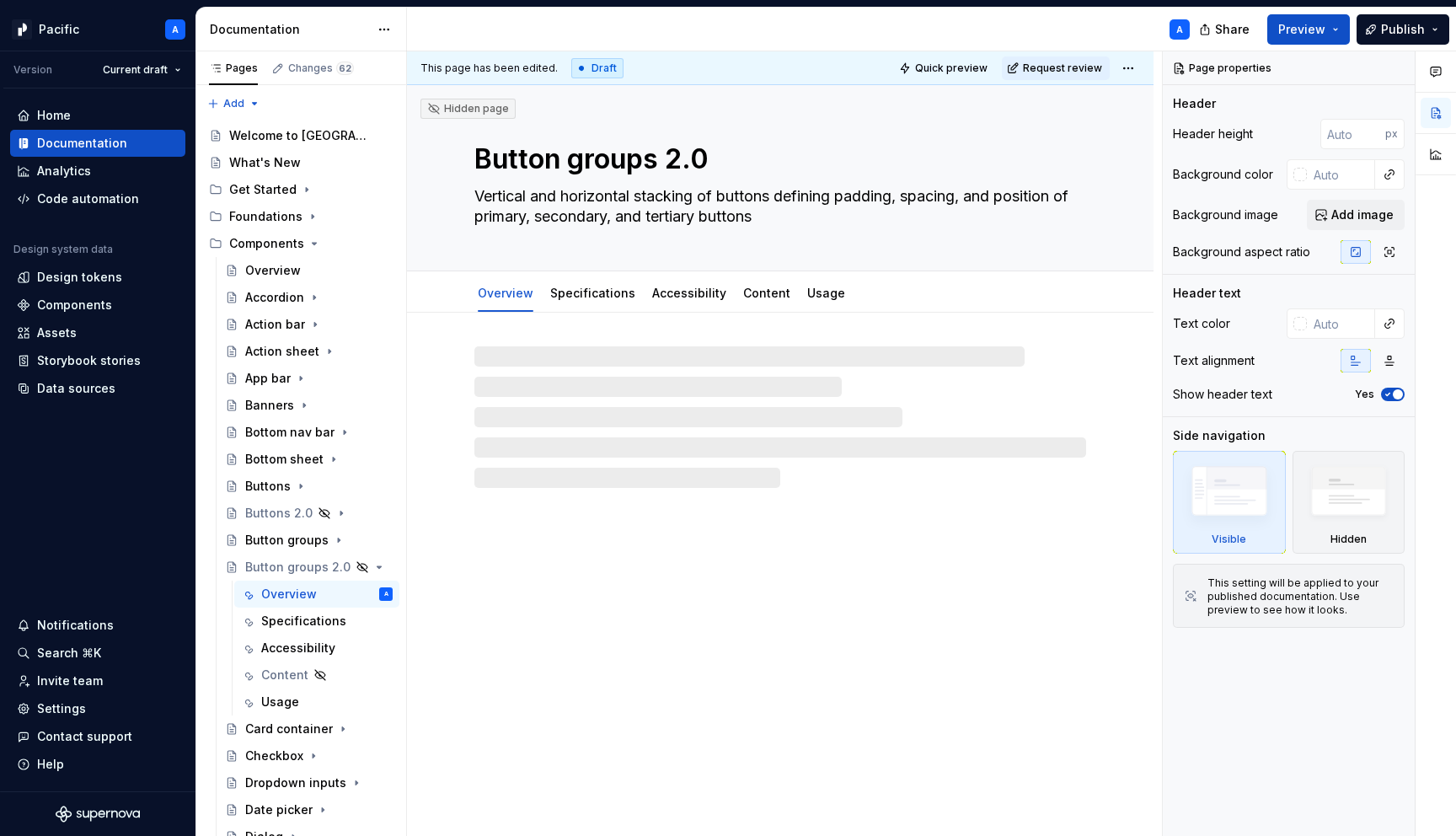
type textarea "*"
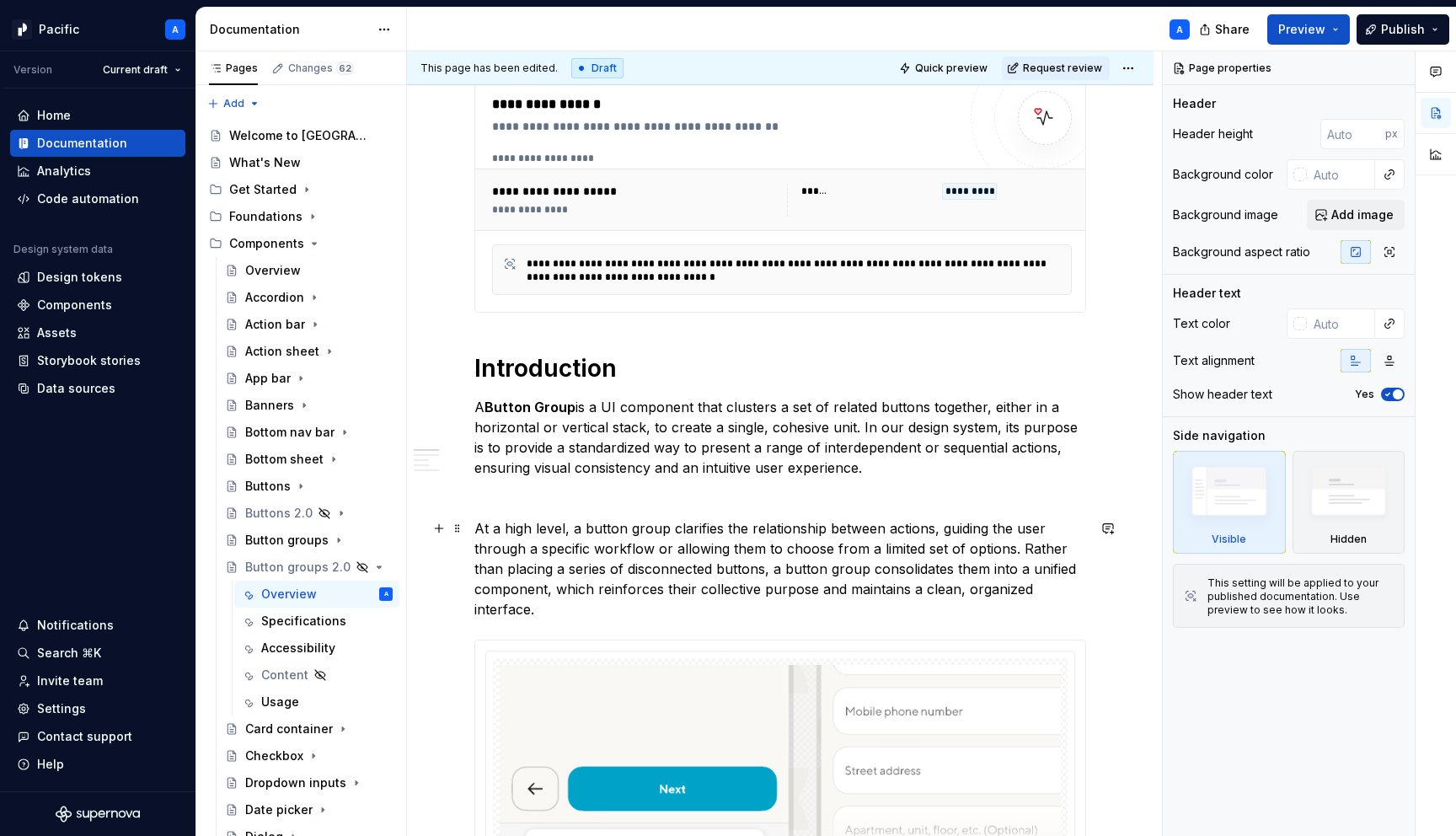
scroll to position [291, 0]
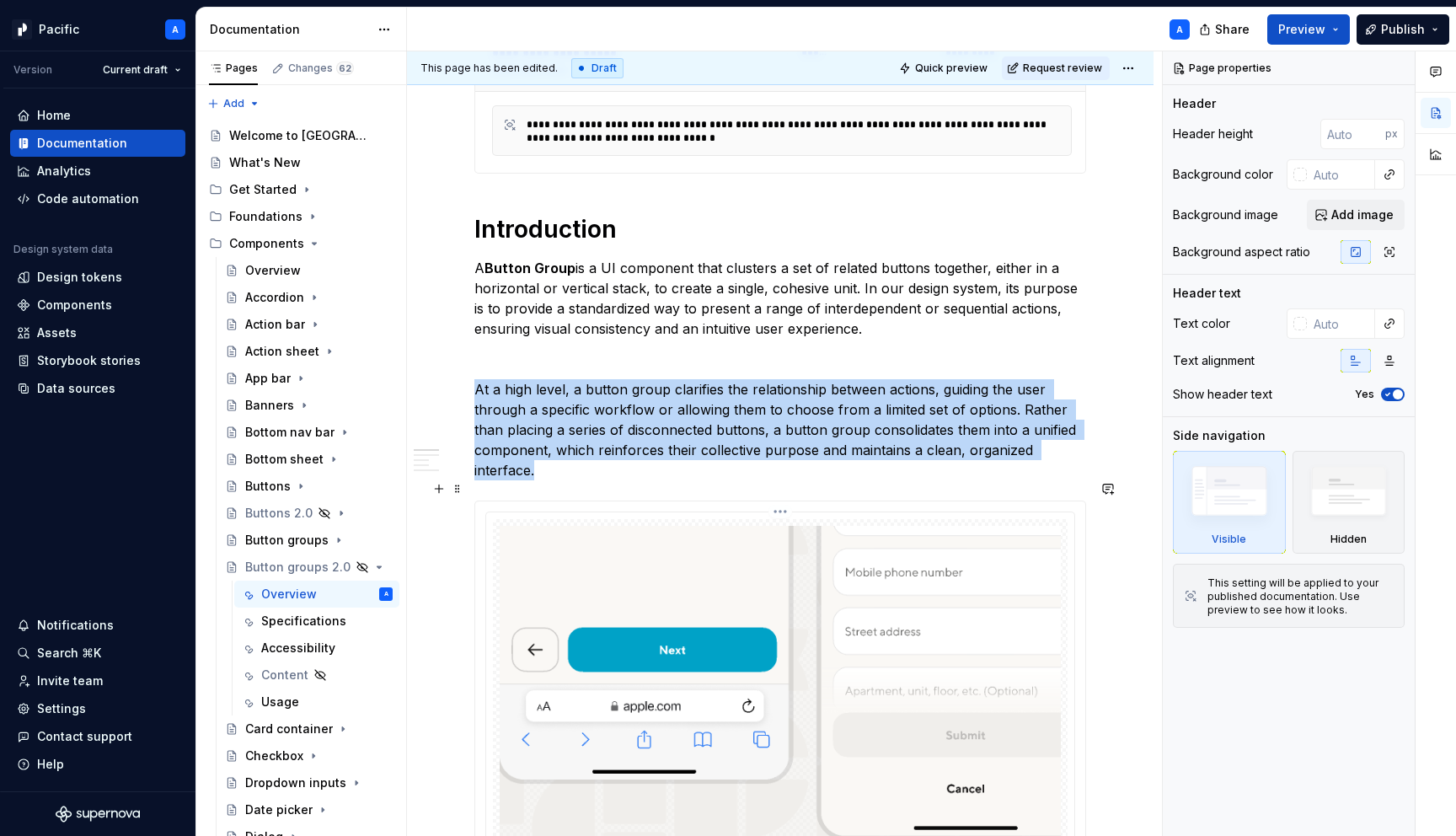
click at [590, 621] on img at bounding box center [781, 698] width 562 height 346
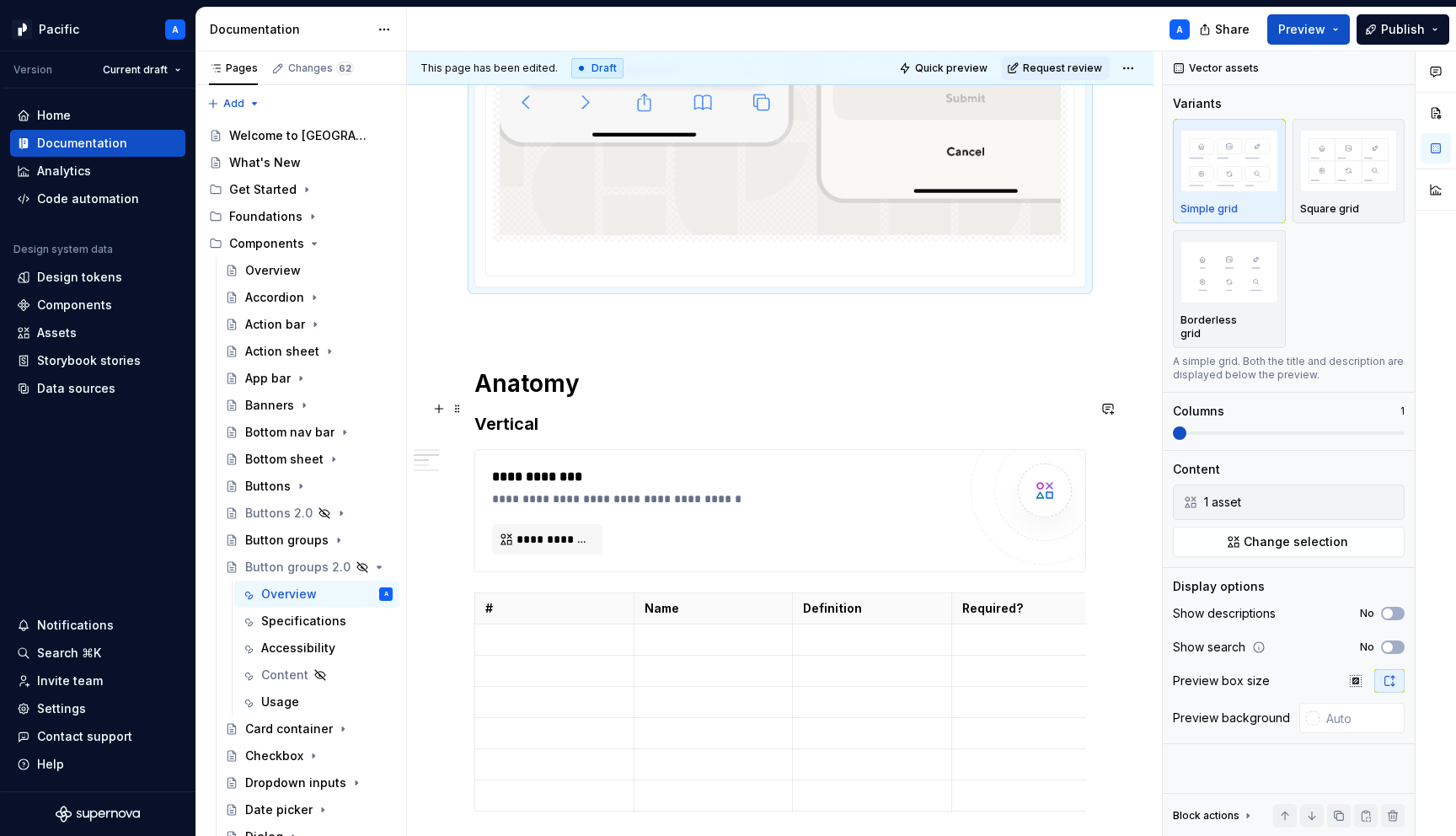
scroll to position [1042, 0]
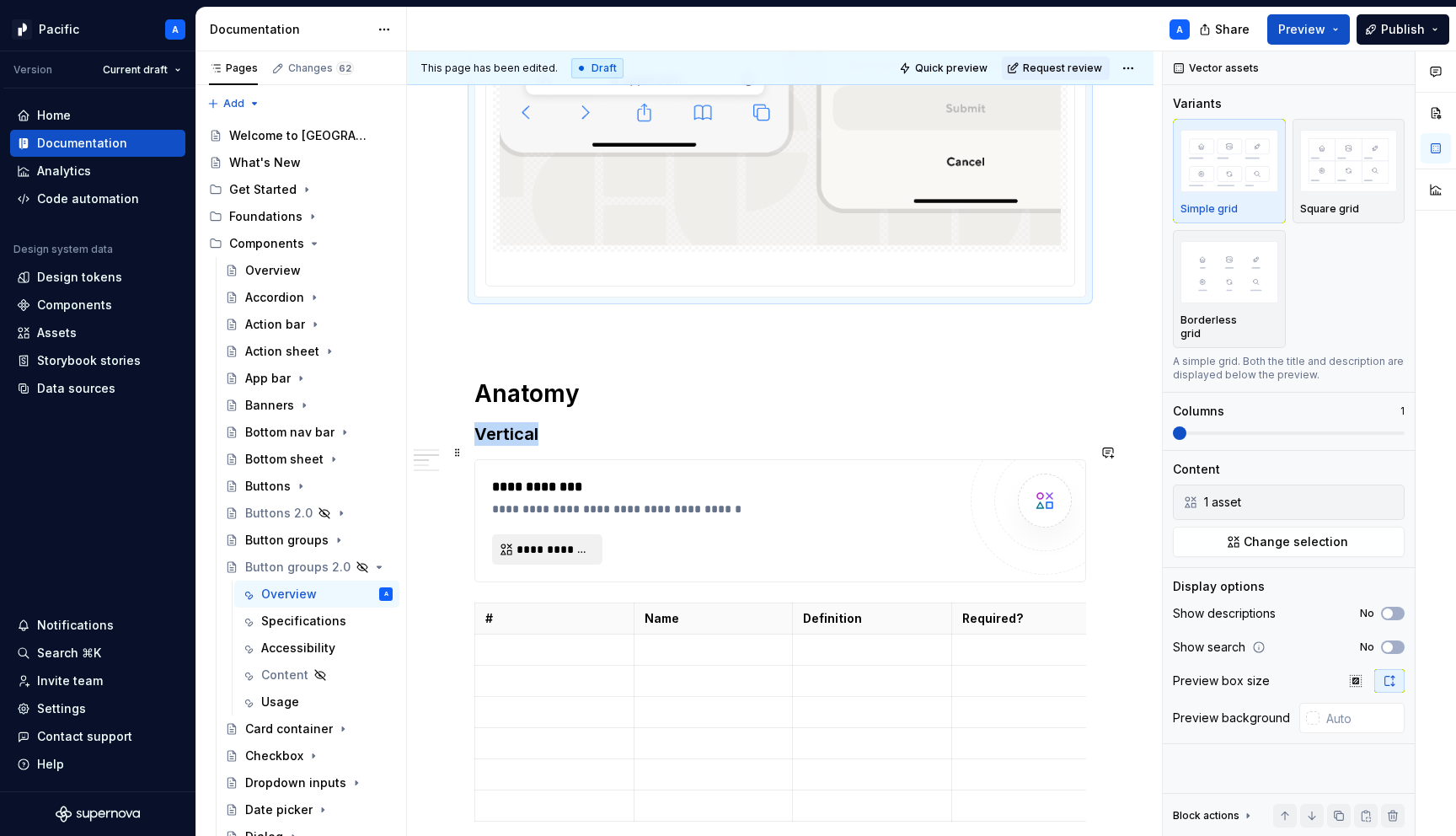
click at [598, 534] on button "**********" at bounding box center [548, 549] width 111 height 30
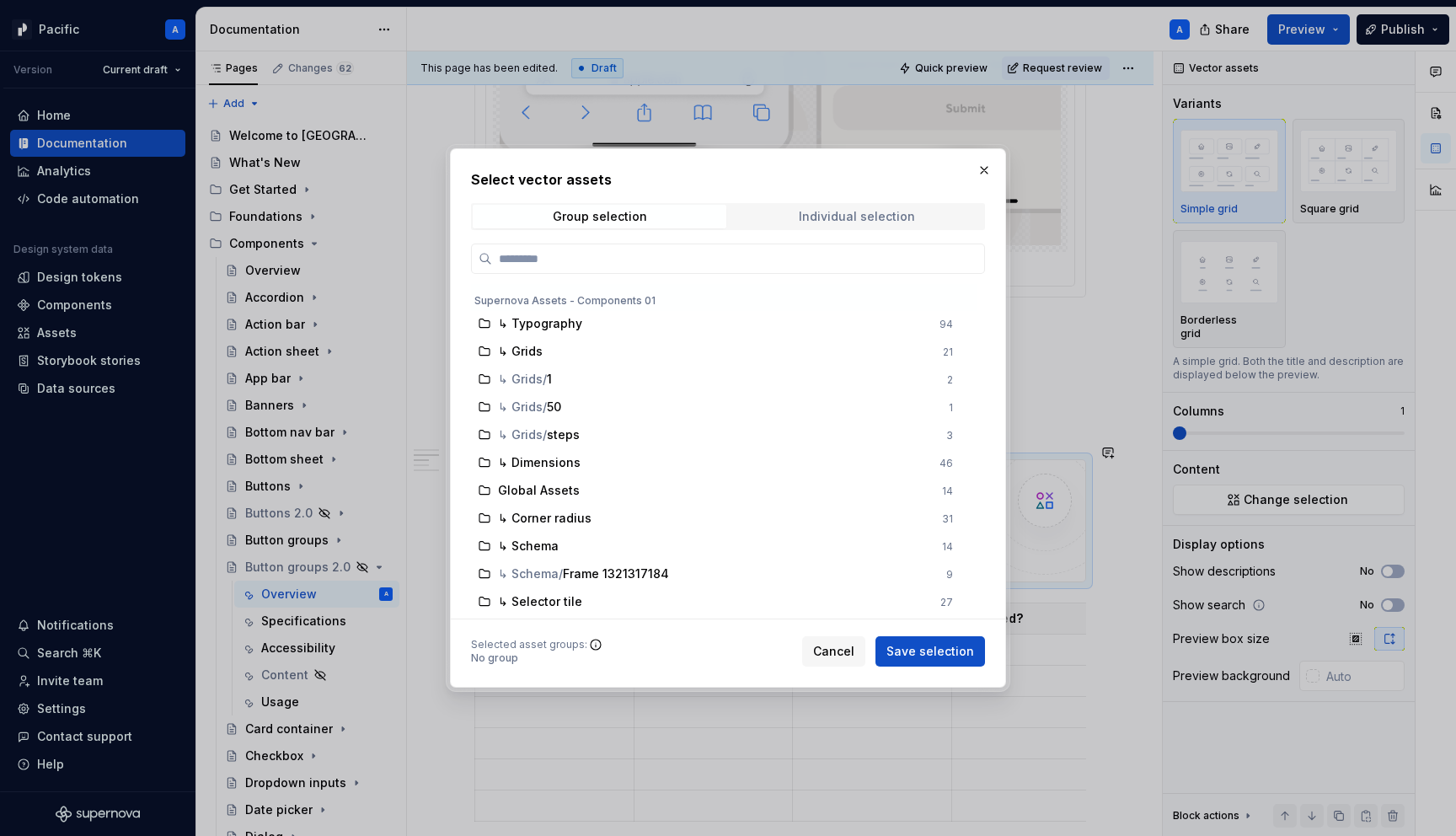
click at [868, 218] on div "Individual selection" at bounding box center [857, 216] width 116 height 14
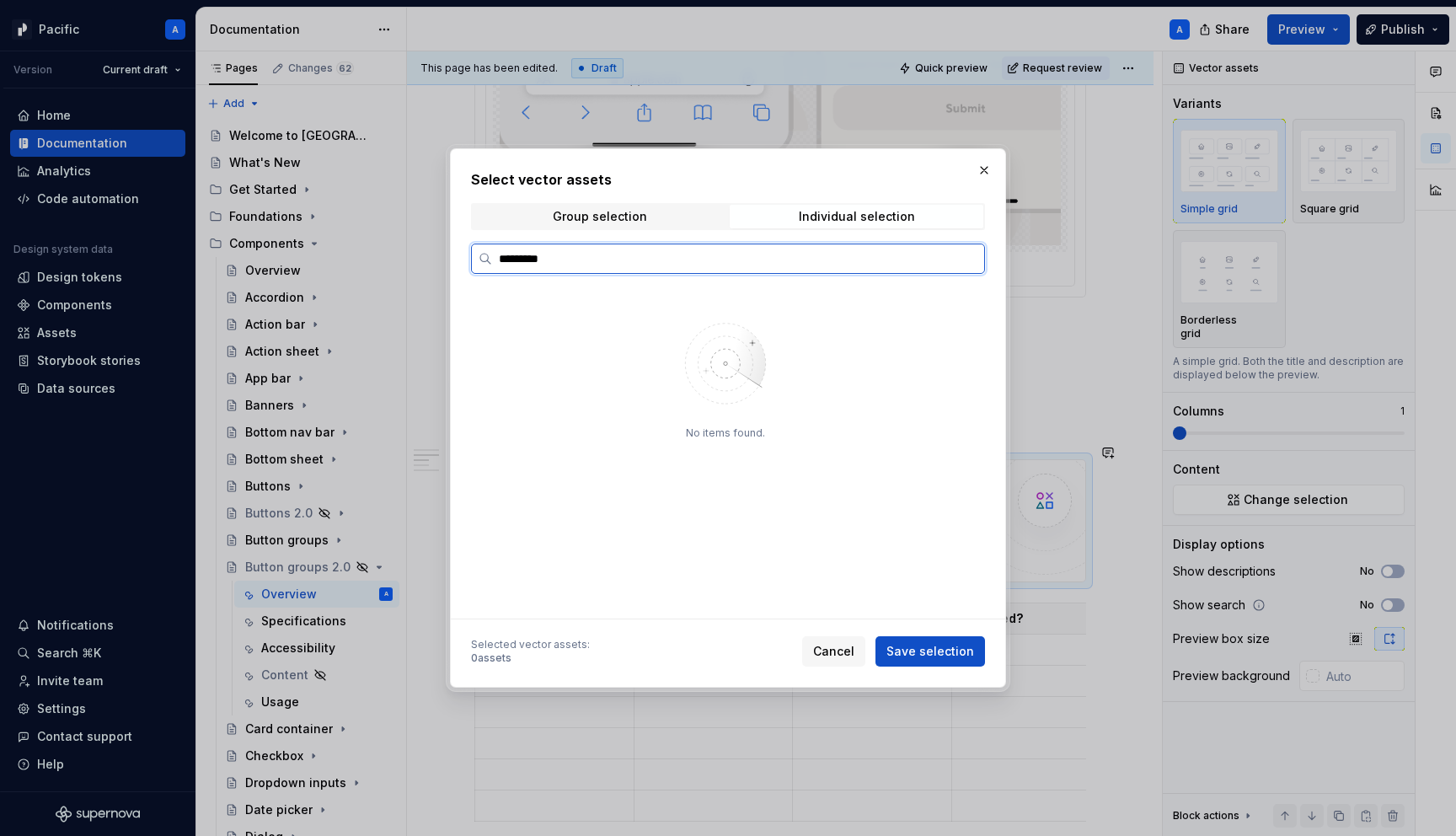
type input "*********"
type textarea "*"
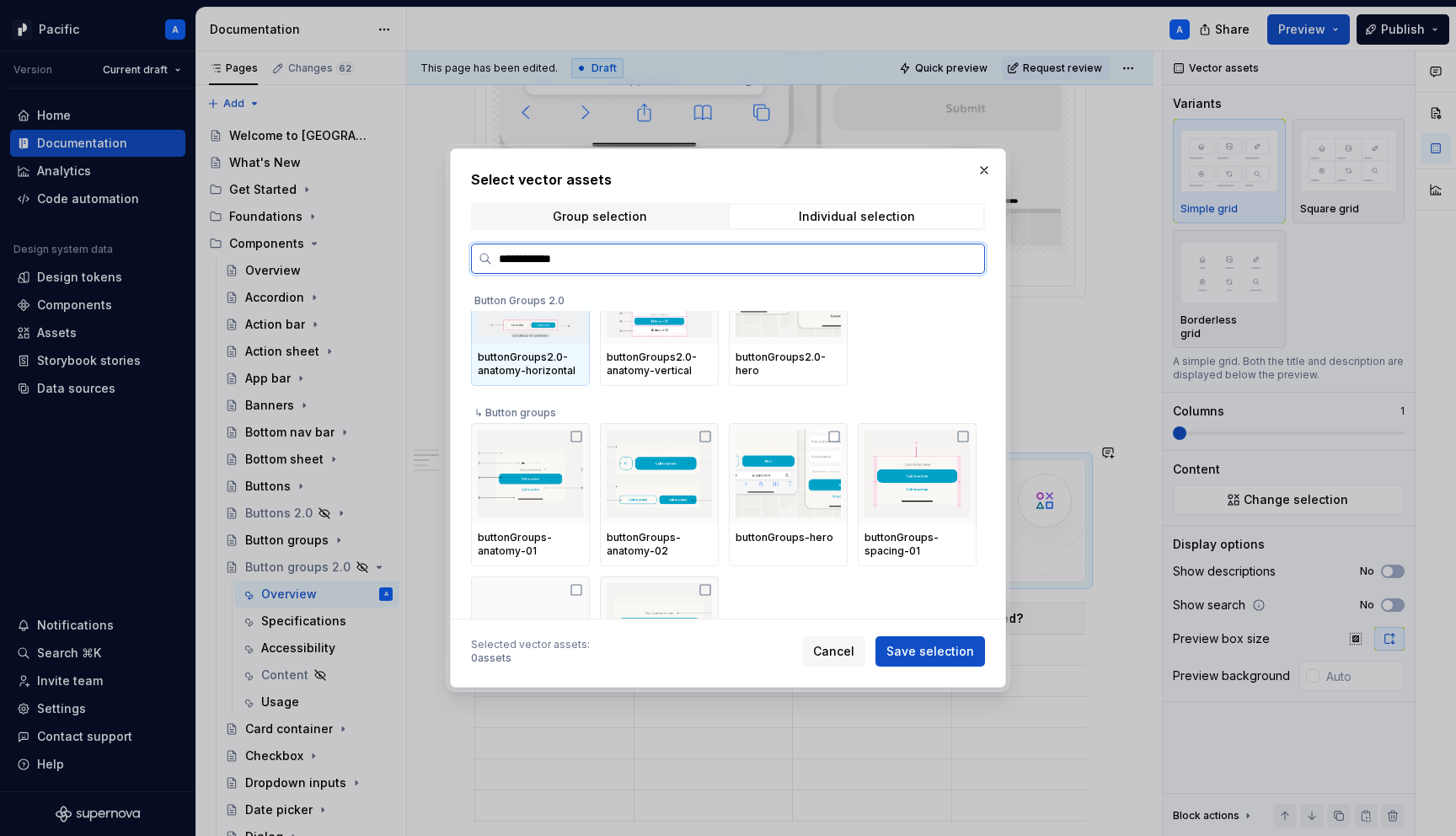
scroll to position [0, 0]
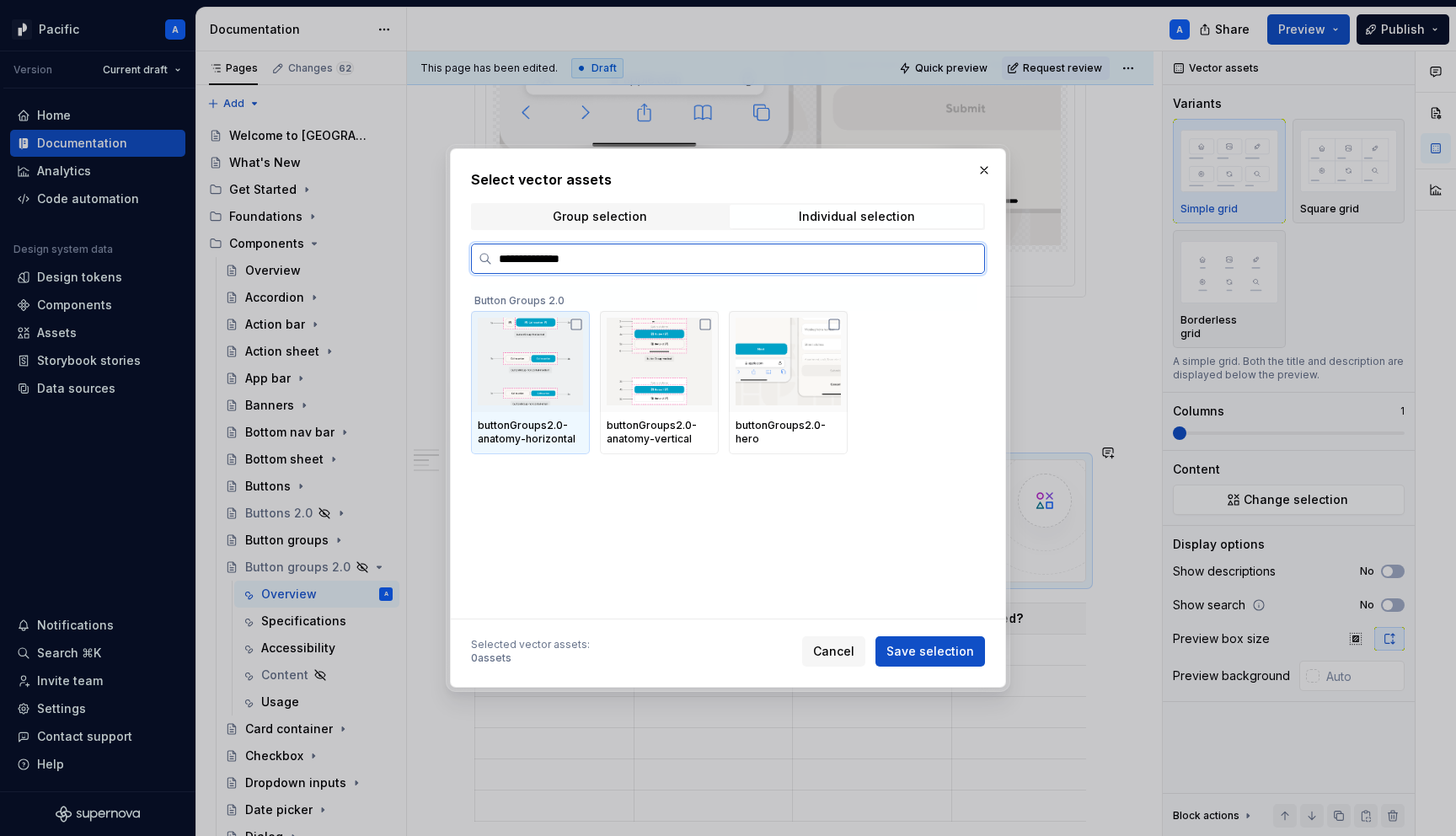
type input "**********"
click at [712, 422] on div "buttonGroups2.0-anatomy-vertical" at bounding box center [660, 431] width 105 height 27
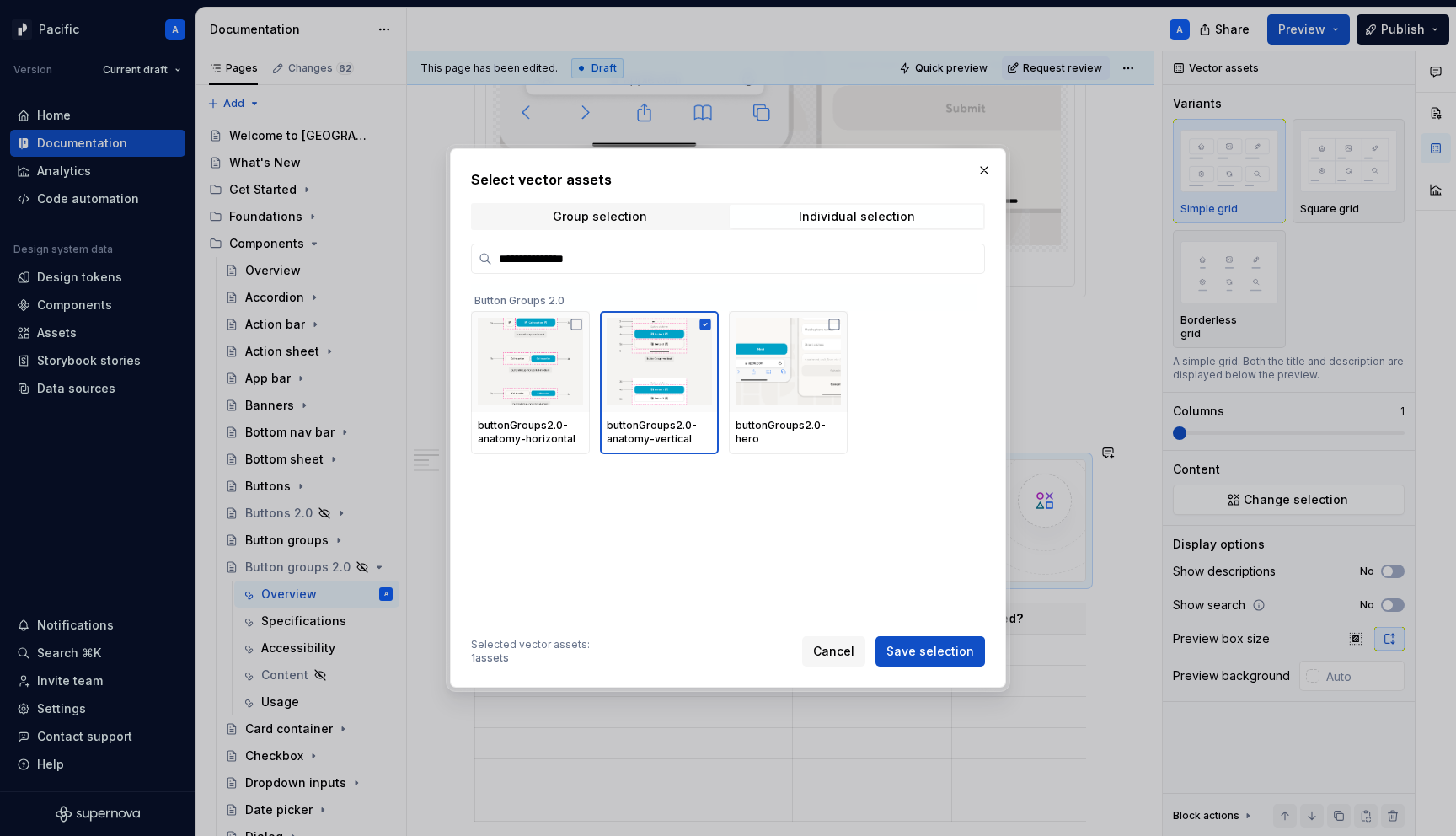
click at [927, 632] on div "Selected vector assets : 1 assets Cancel Save selection" at bounding box center [728, 648] width 514 height 37
click at [930, 655] on span "Save selection" at bounding box center [930, 651] width 88 height 17
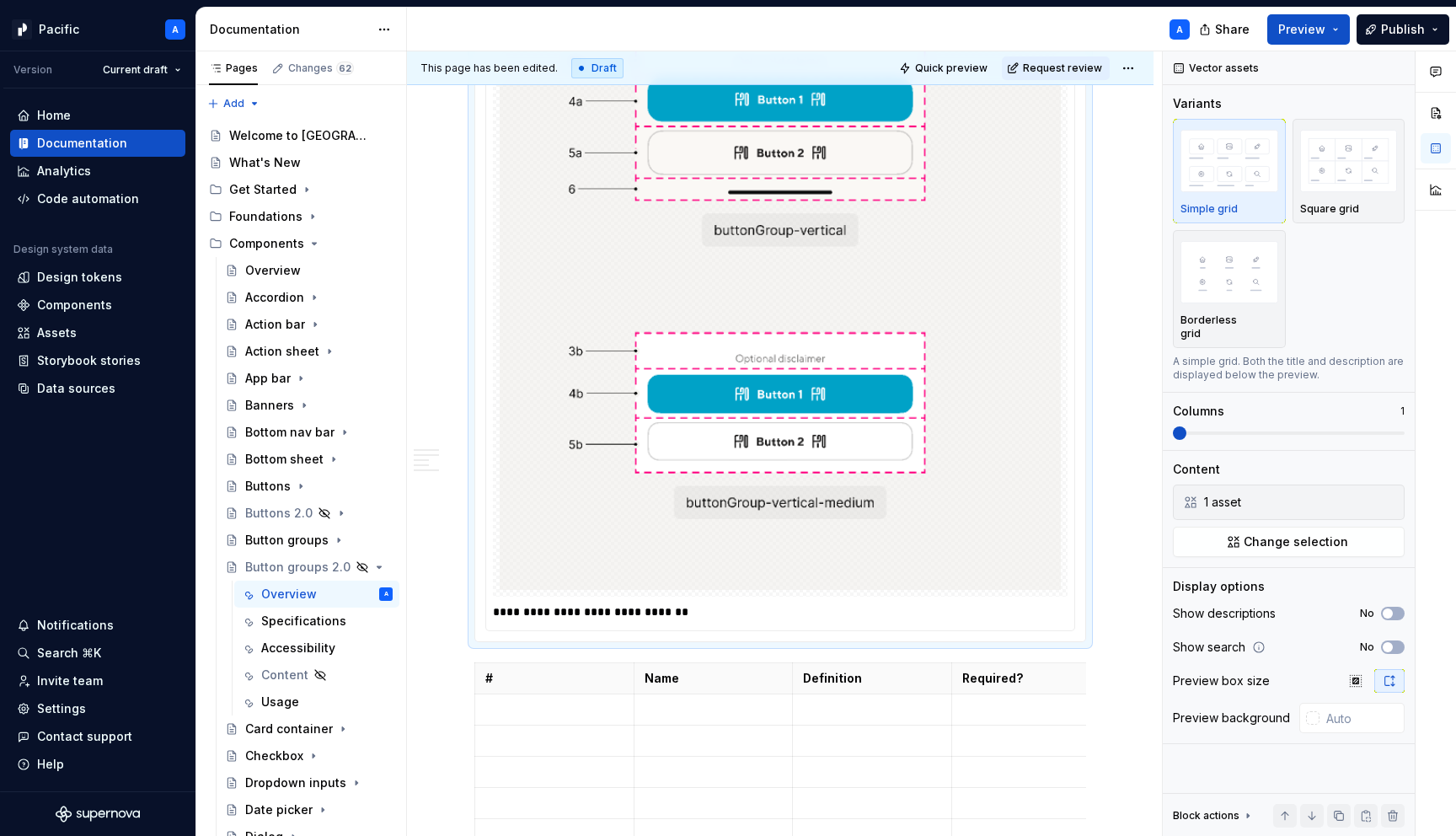
scroll to position [1630, 0]
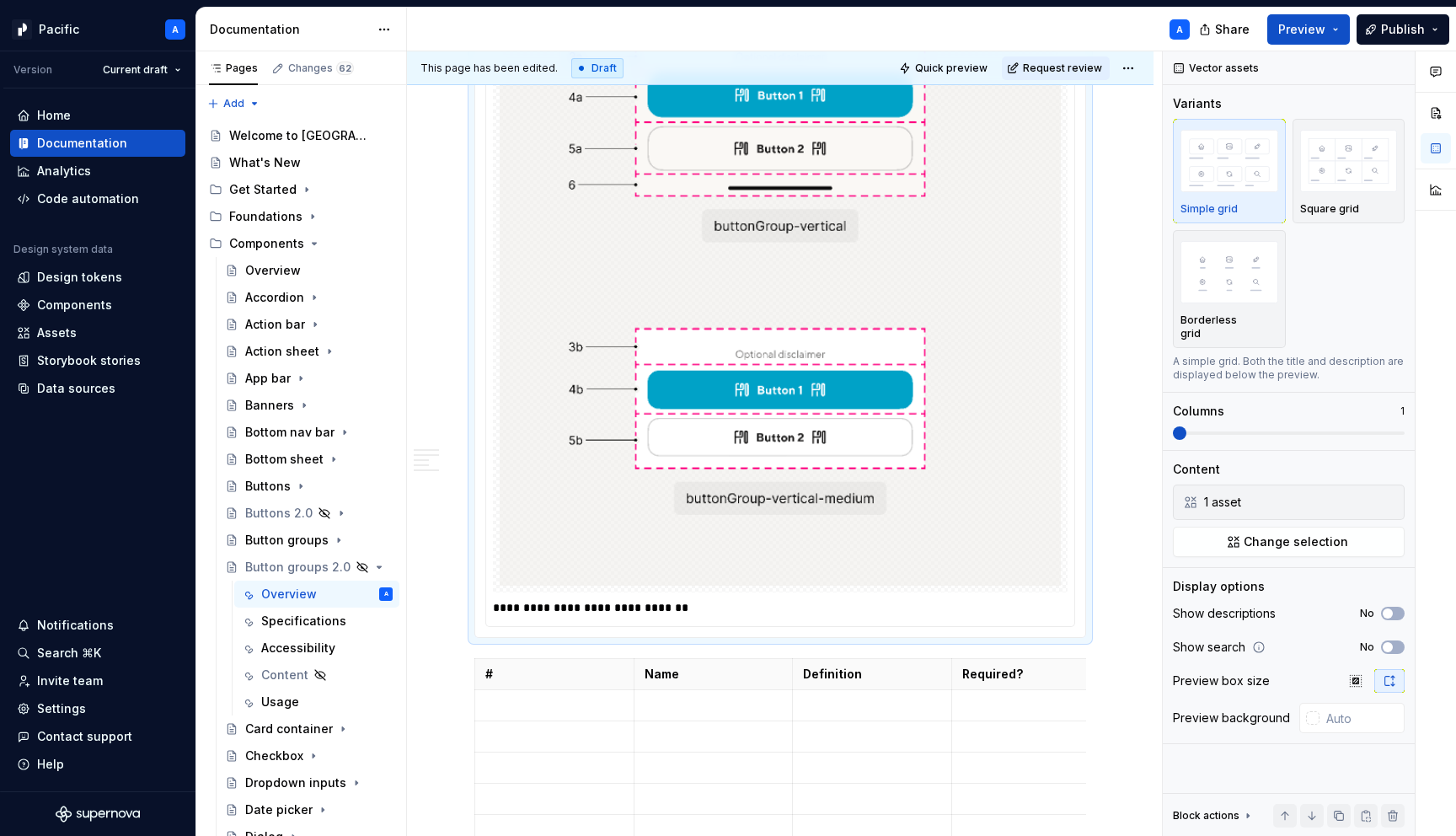
click at [667, 601] on p "**********" at bounding box center [784, 608] width 583 height 17
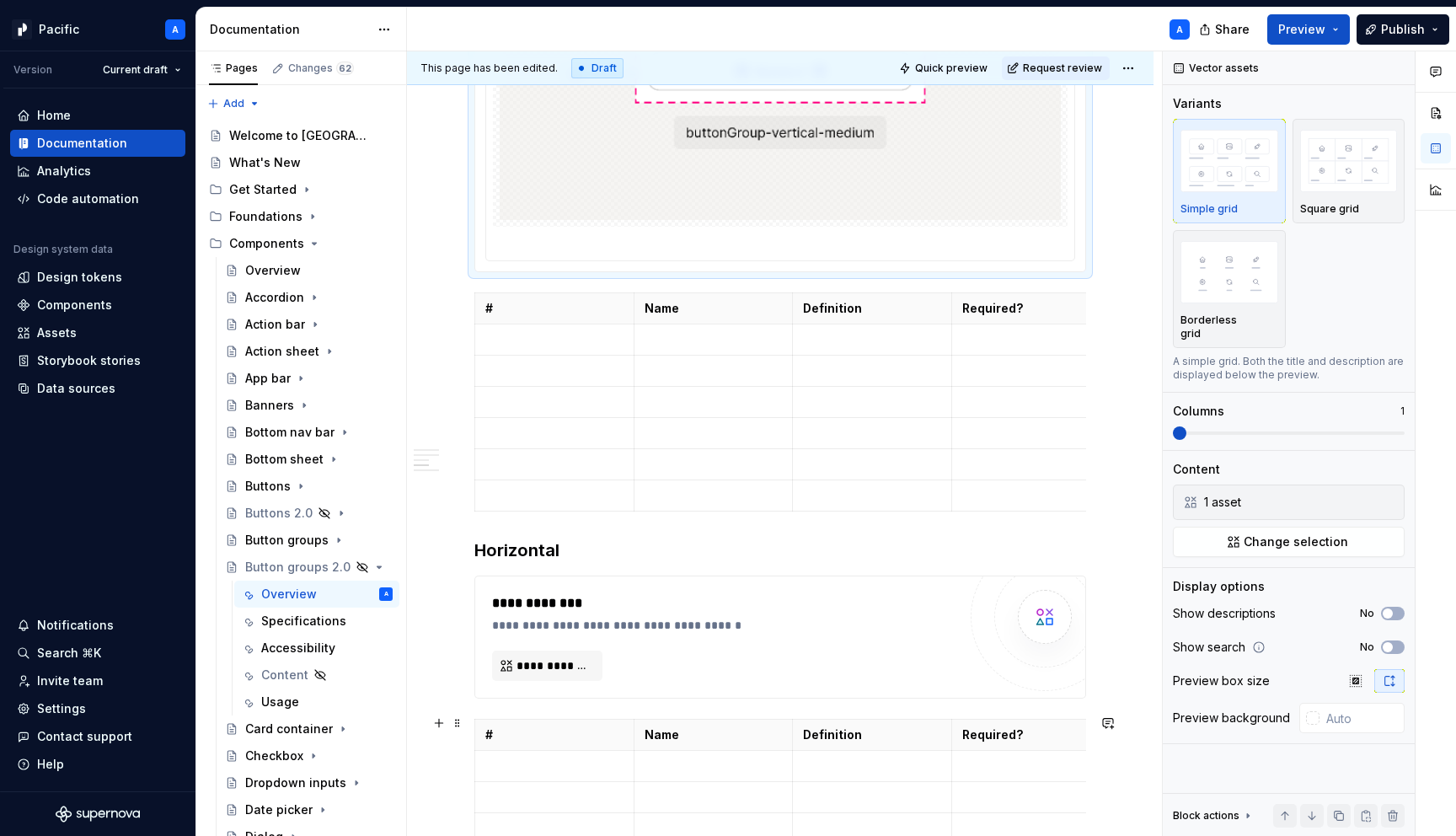
scroll to position [1994, 0]
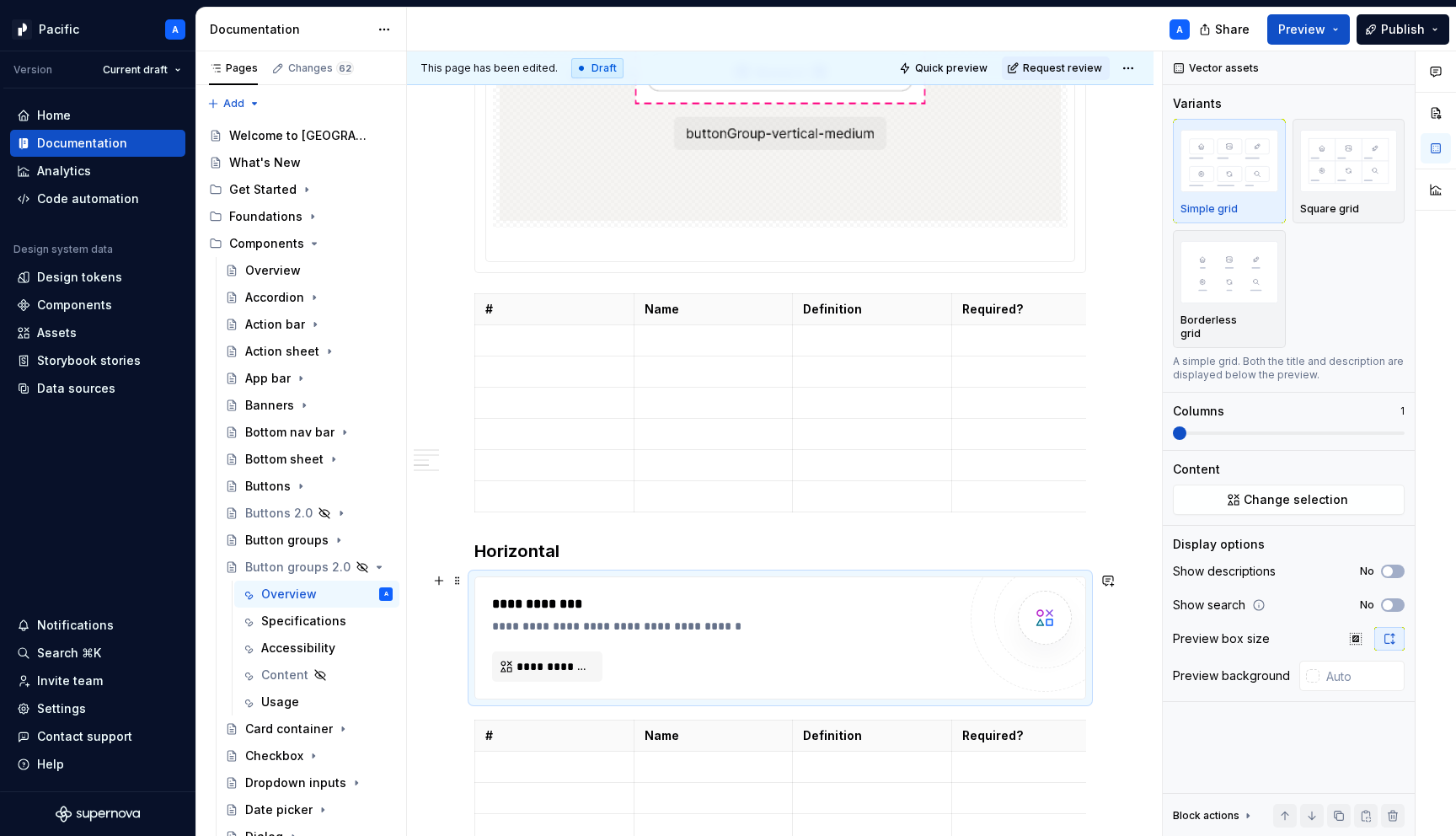
click at [597, 618] on div "**********" at bounding box center [729, 626] width 474 height 17
click at [569, 651] on button "**********" at bounding box center [548, 666] width 111 height 30
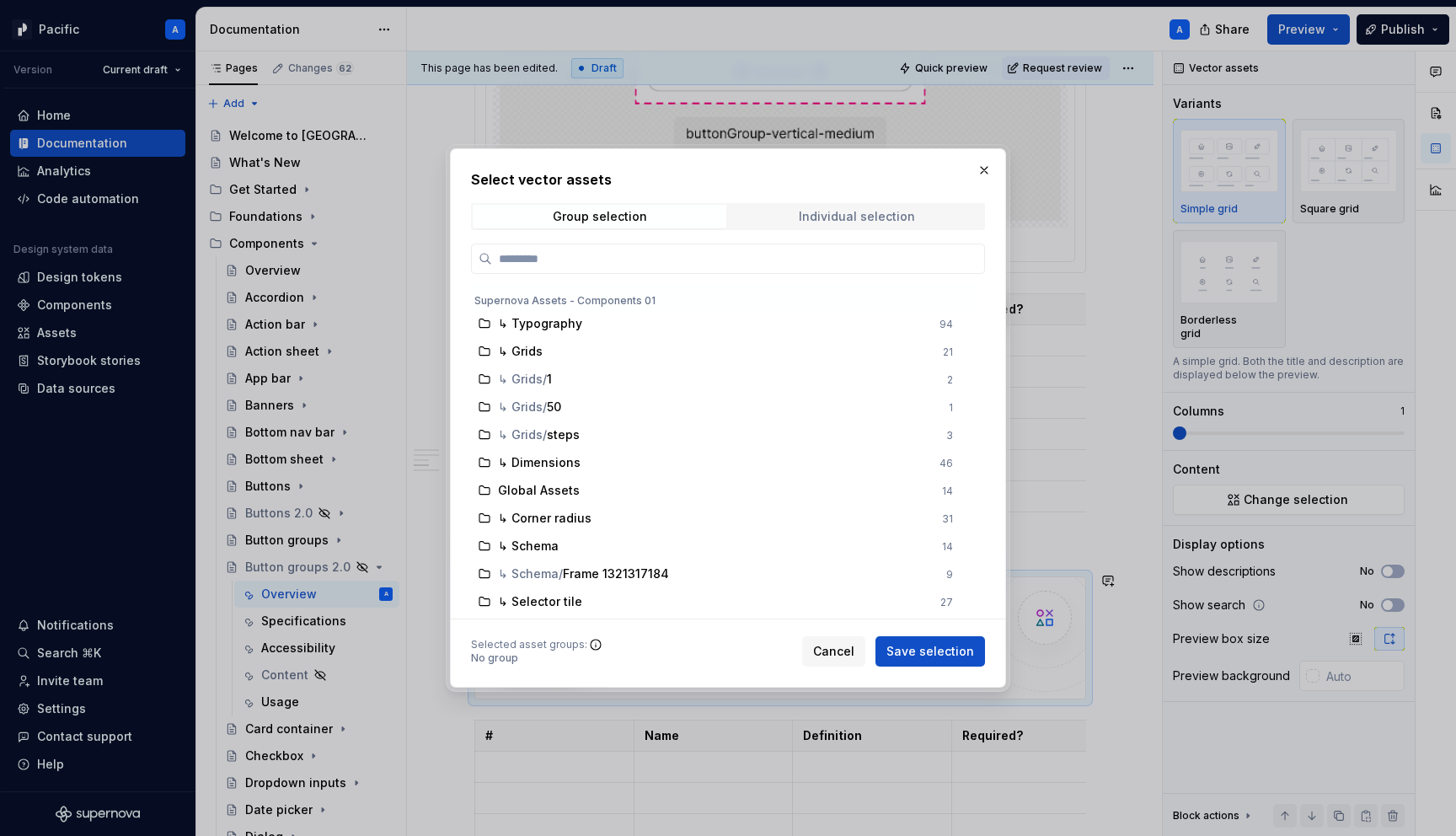
click at [827, 216] on div "Individual selection" at bounding box center [857, 216] width 116 height 14
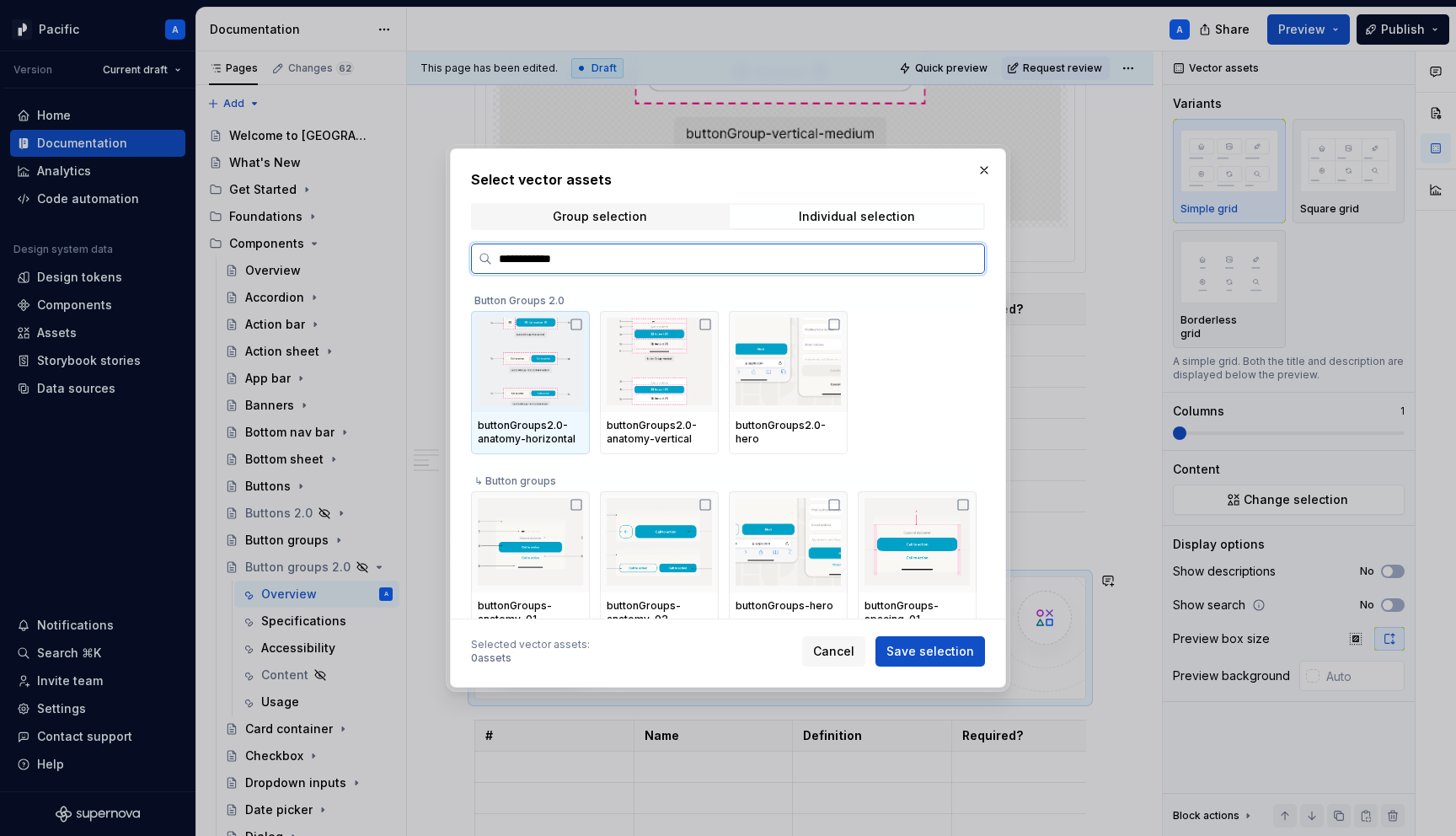
type input "**********"
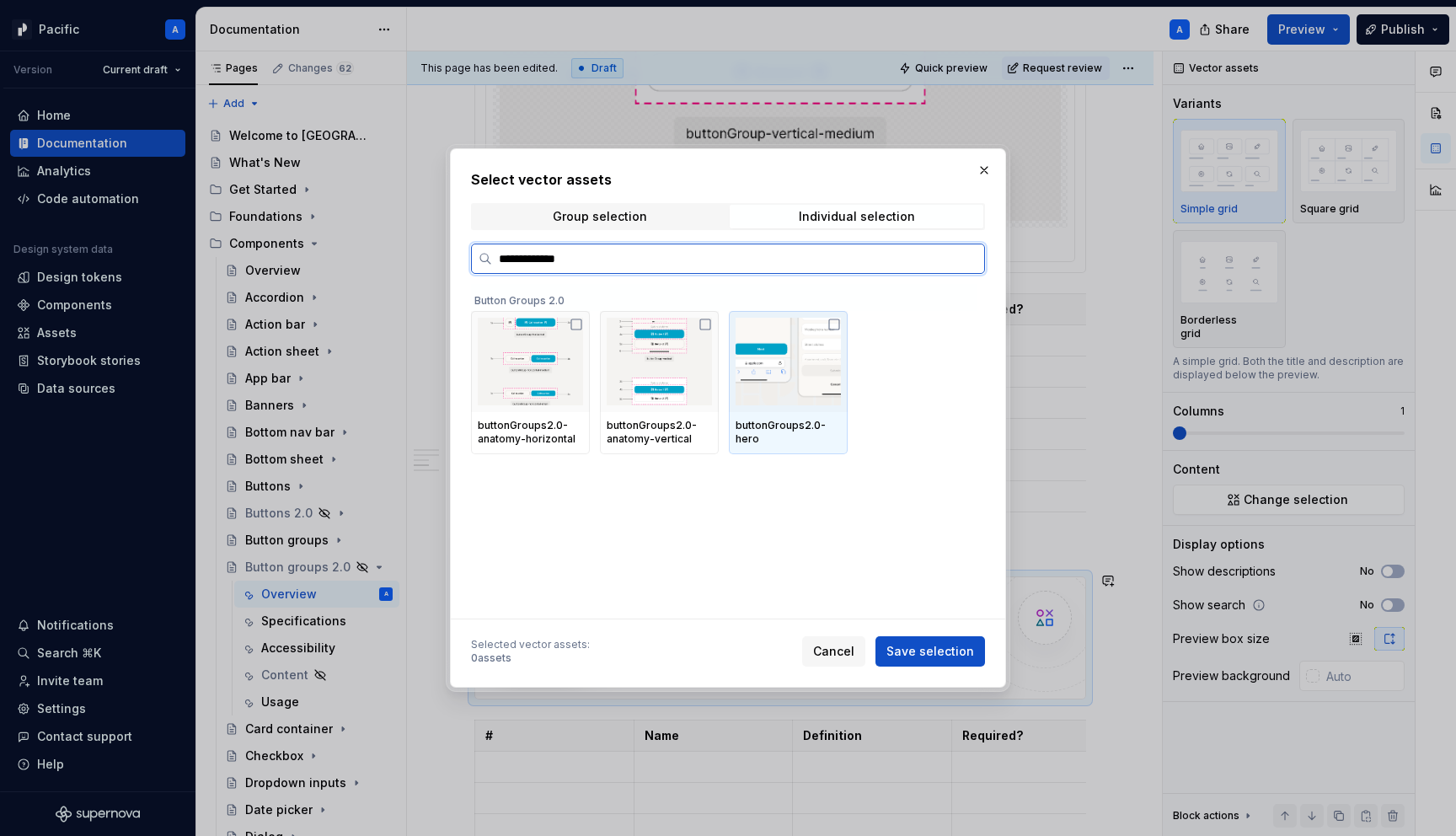
click at [819, 408] on div at bounding box center [788, 361] width 119 height 101
click at [813, 406] on div at bounding box center [788, 361] width 119 height 101
click at [574, 365] on img at bounding box center [530, 361] width 105 height 88
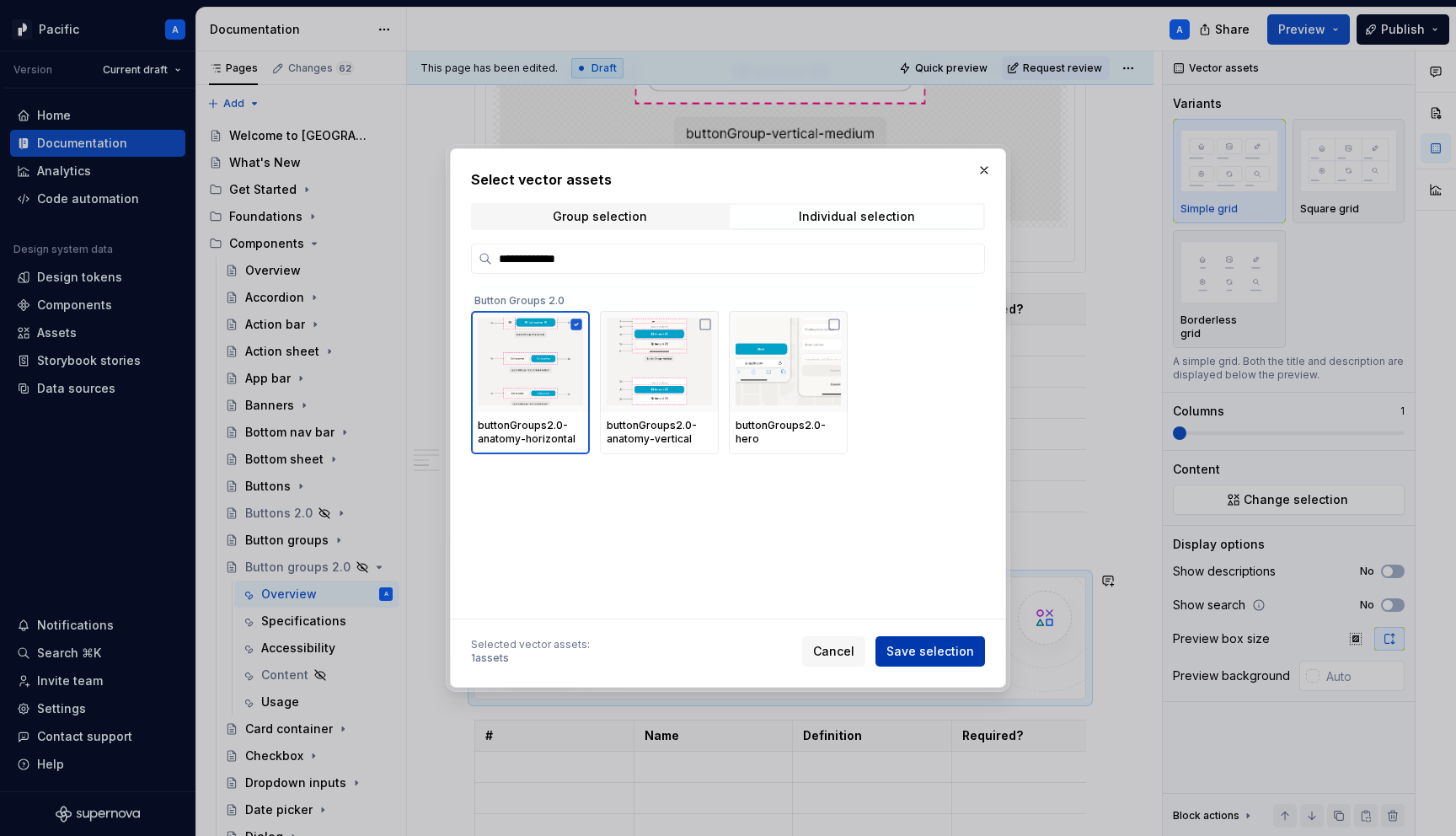
click at [942, 657] on span "Save selection" at bounding box center [930, 651] width 88 height 17
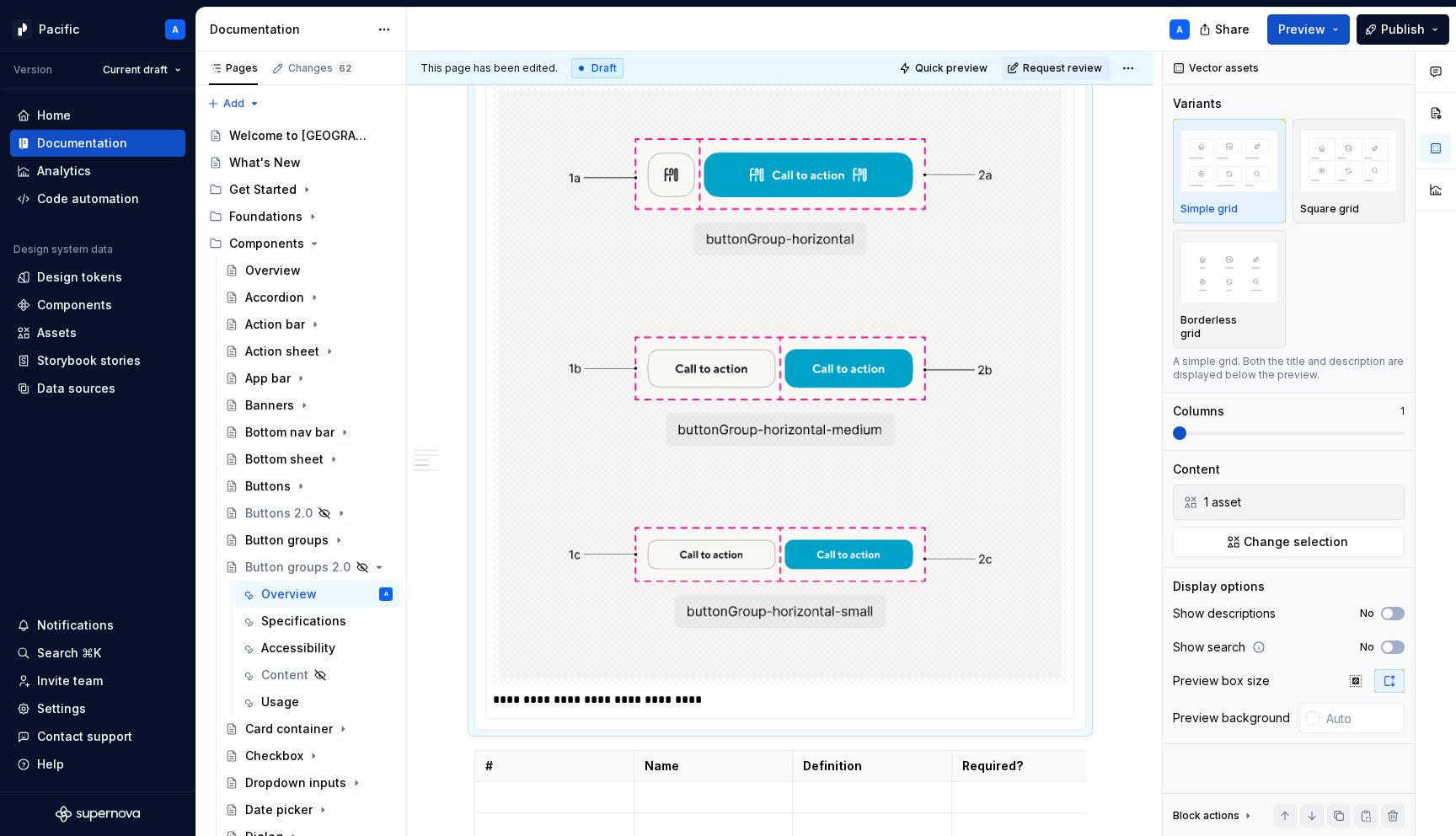
scroll to position [2503, 0]
click at [776, 713] on div "**********" at bounding box center [781, 701] width 575 height 24
click at [776, 703] on p "**********" at bounding box center [784, 701] width 583 height 17
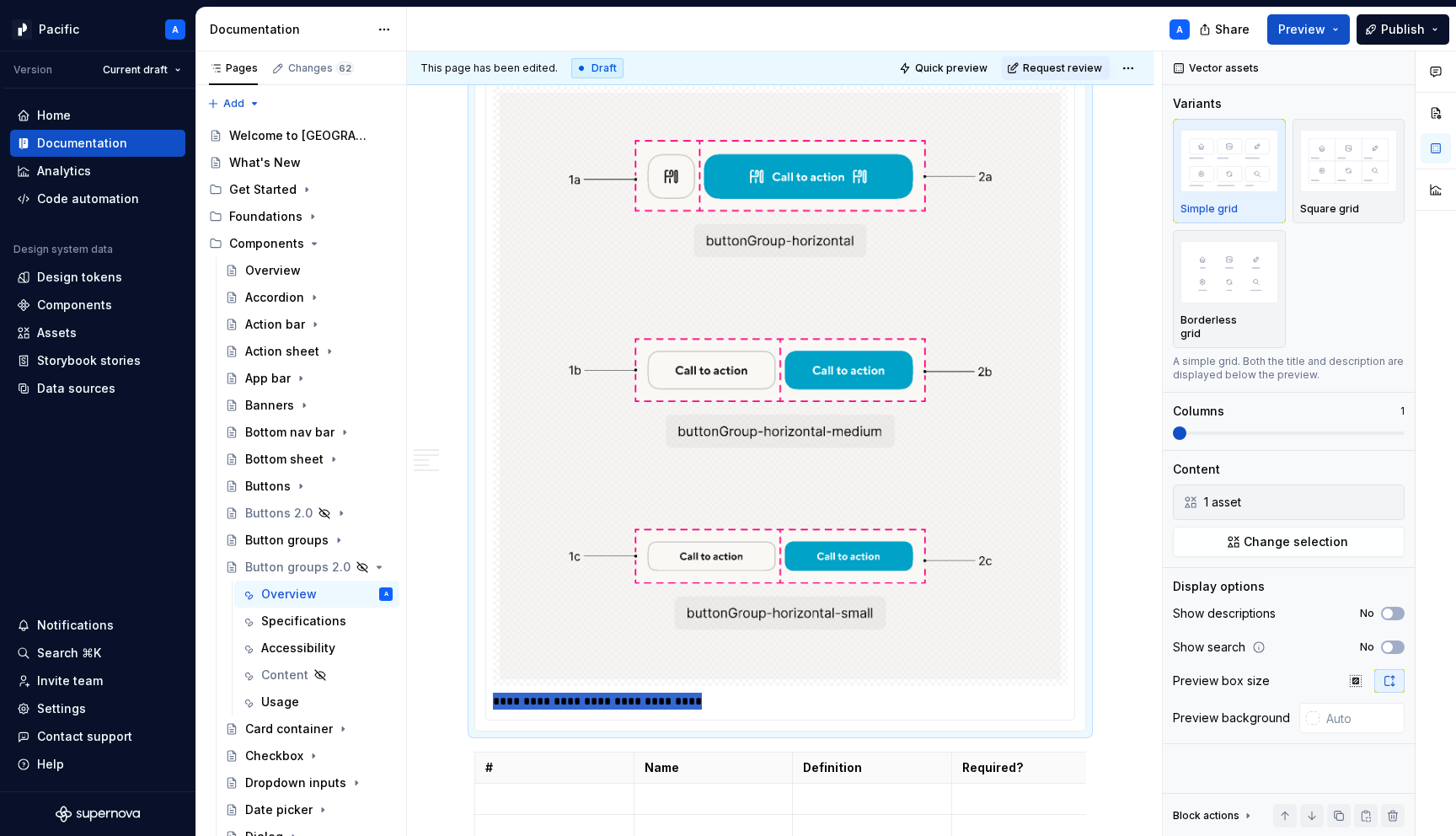
click at [776, 703] on p "**********" at bounding box center [784, 701] width 583 height 17
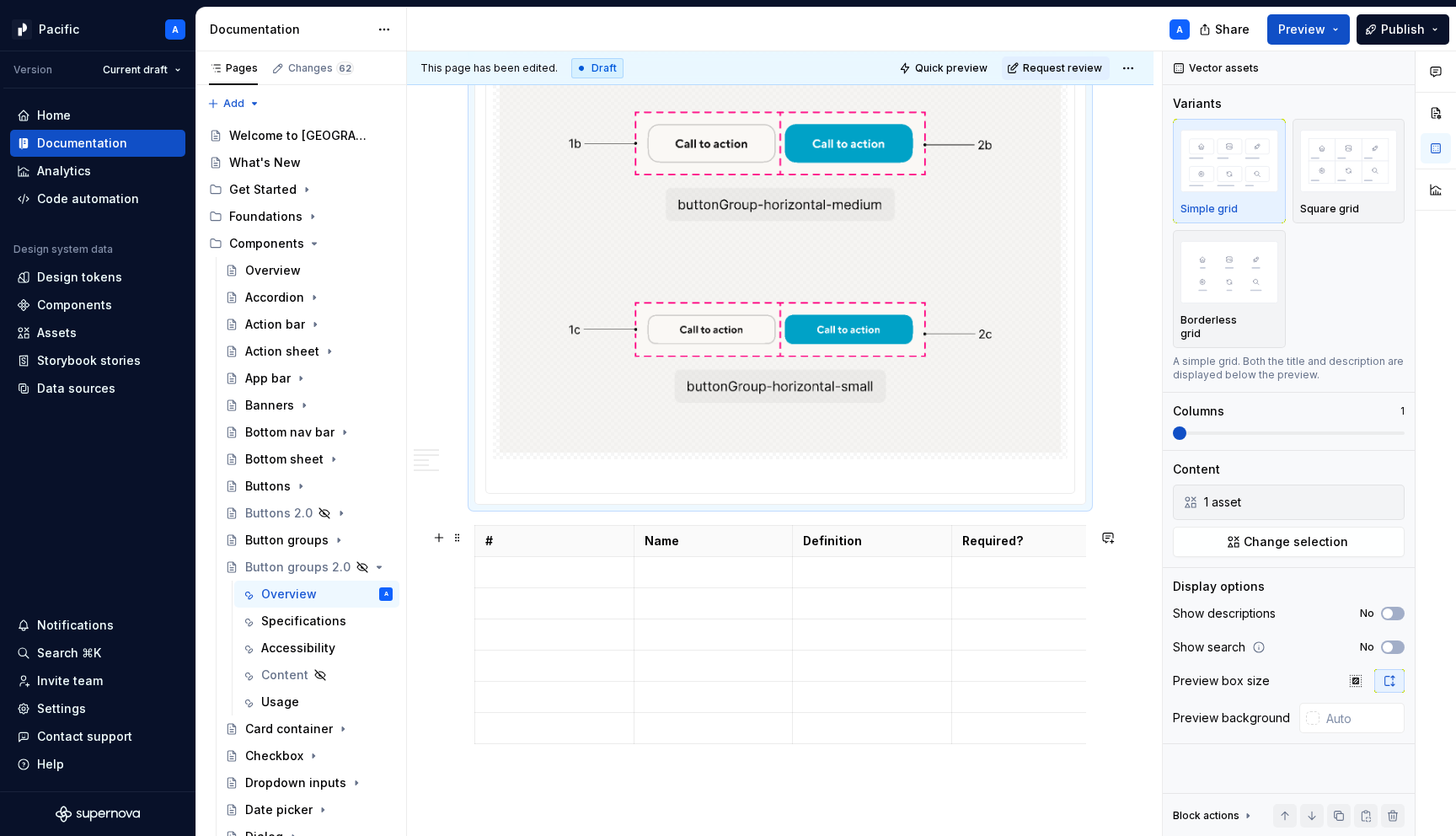
scroll to position [2747, 0]
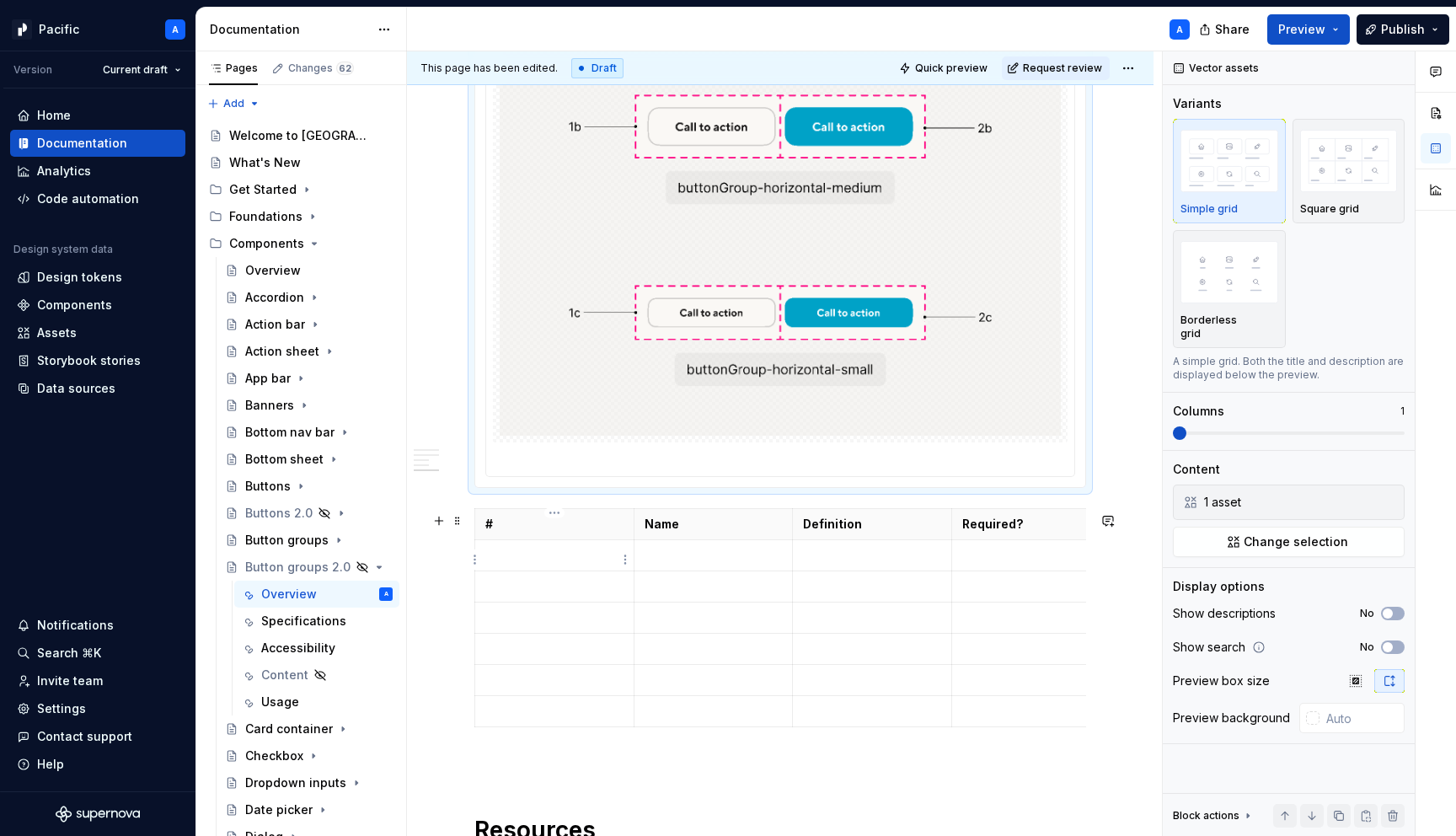
click at [576, 554] on p at bounding box center [554, 555] width 139 height 17
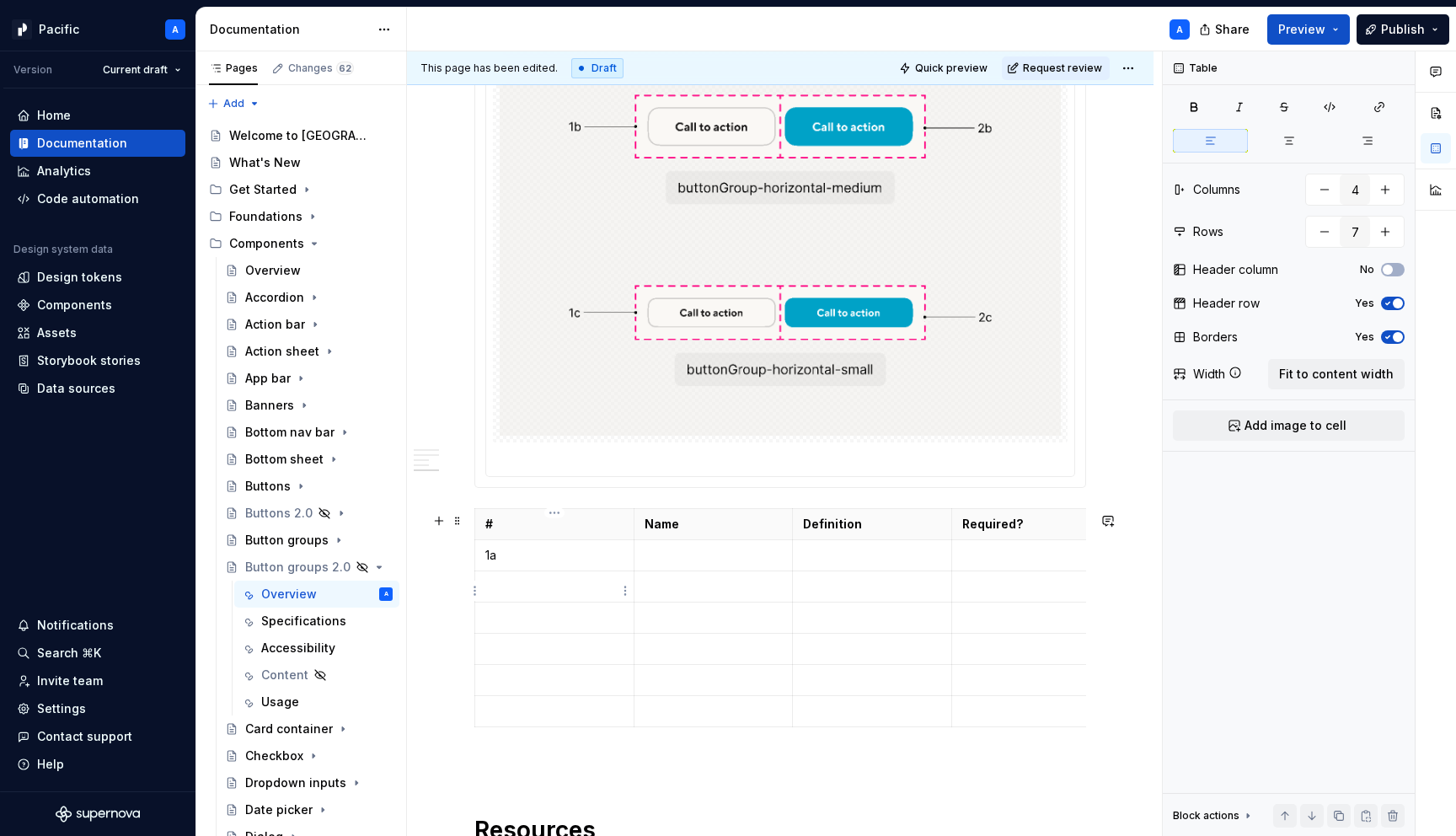
click at [569, 587] on p at bounding box center [554, 587] width 139 height 17
click at [559, 616] on p at bounding box center [554, 618] width 139 height 17
click at [543, 658] on p at bounding box center [554, 648] width 139 height 17
click at [544, 664] on td "2a" at bounding box center [554, 649] width 159 height 31
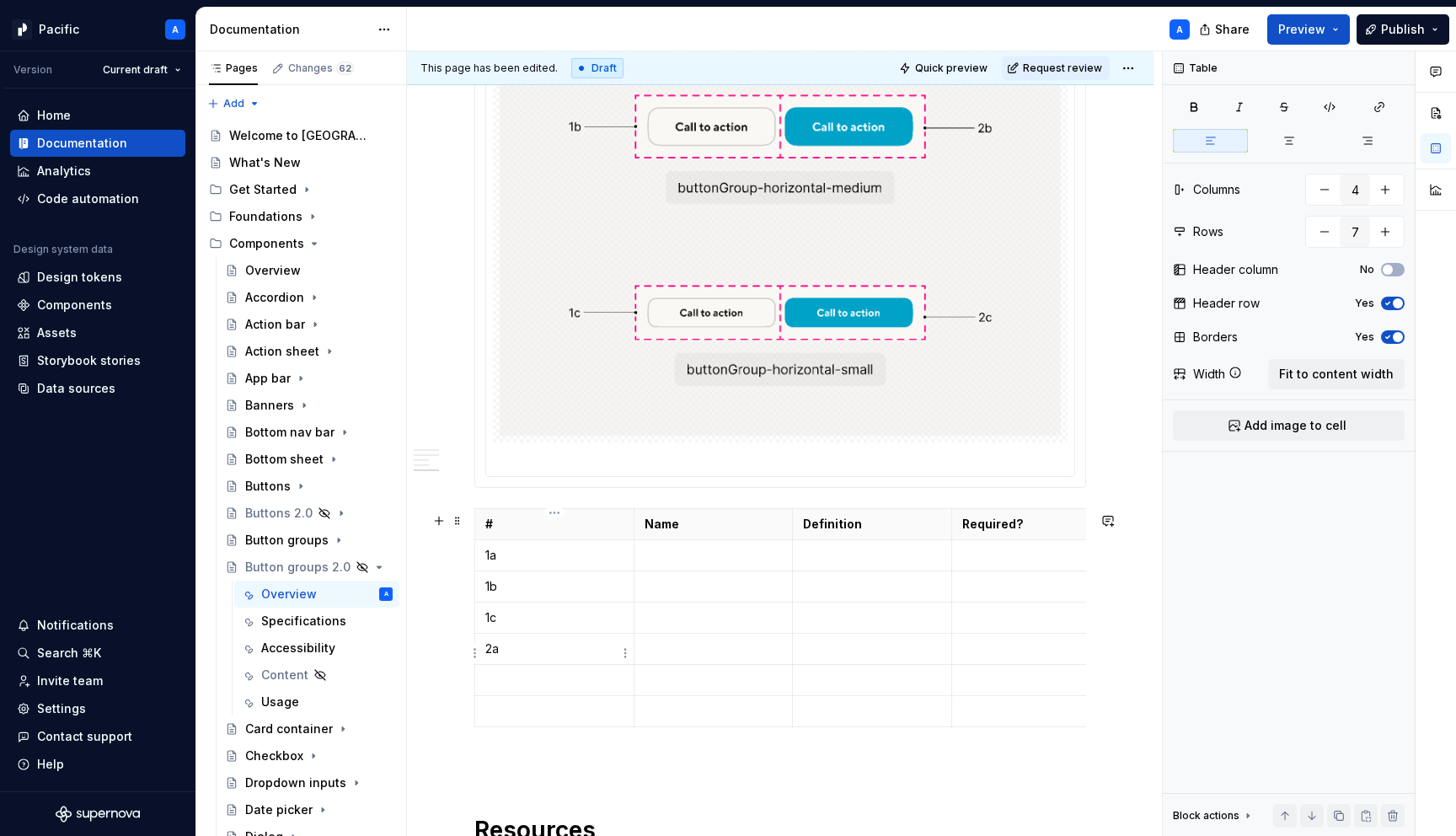
click at [544, 664] on td "2a" at bounding box center [554, 649] width 159 height 31
click at [500, 588] on p "1b" at bounding box center [554, 587] width 139 height 17
click at [512, 623] on p "1c" at bounding box center [554, 618] width 139 height 17
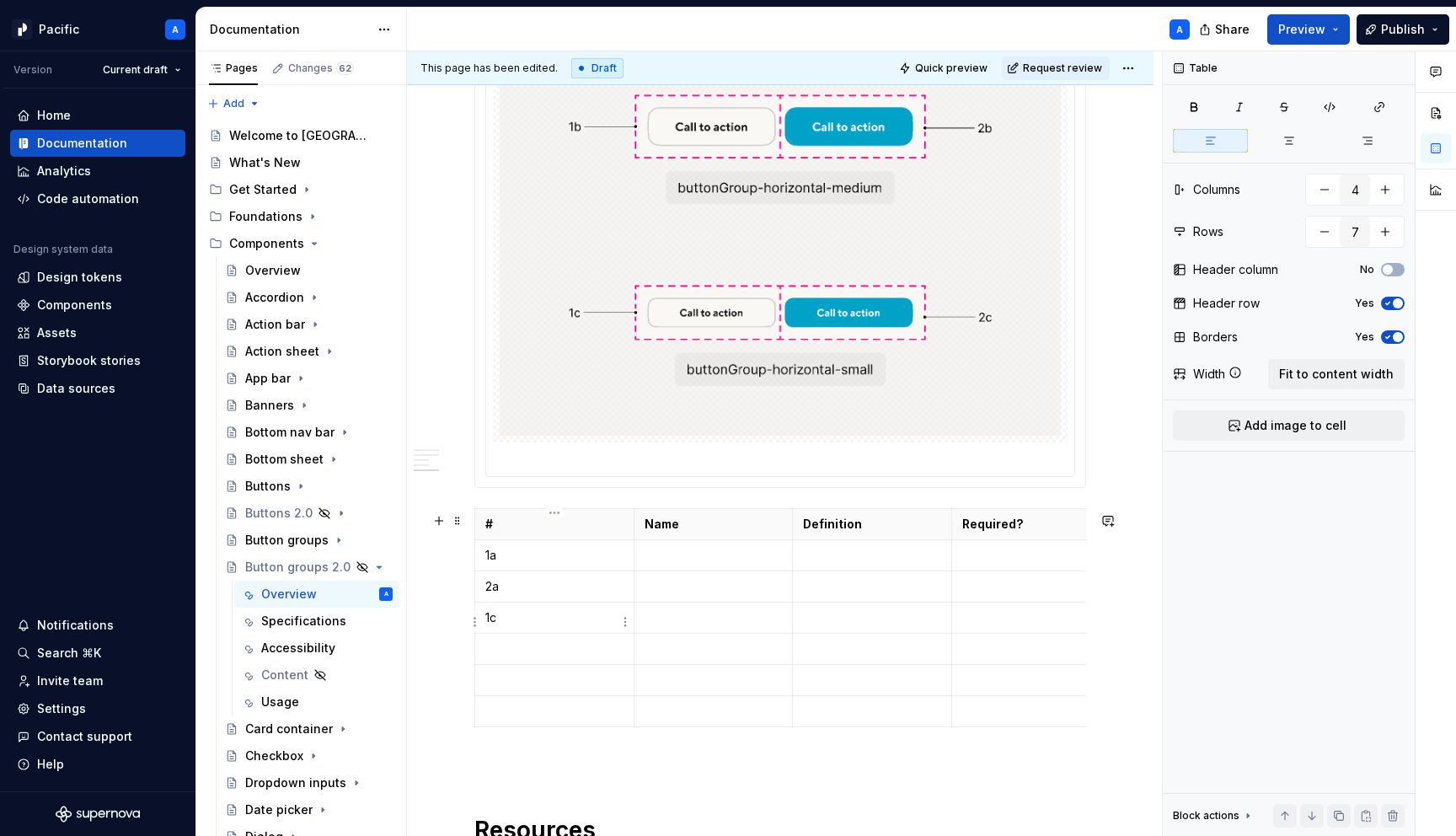
click at [512, 623] on p "1c" at bounding box center [554, 618] width 139 height 17
click at [515, 648] on p at bounding box center [554, 648] width 139 height 17
click at [518, 685] on p at bounding box center [554, 680] width 139 height 17
click at [514, 709] on p at bounding box center [554, 711] width 139 height 17
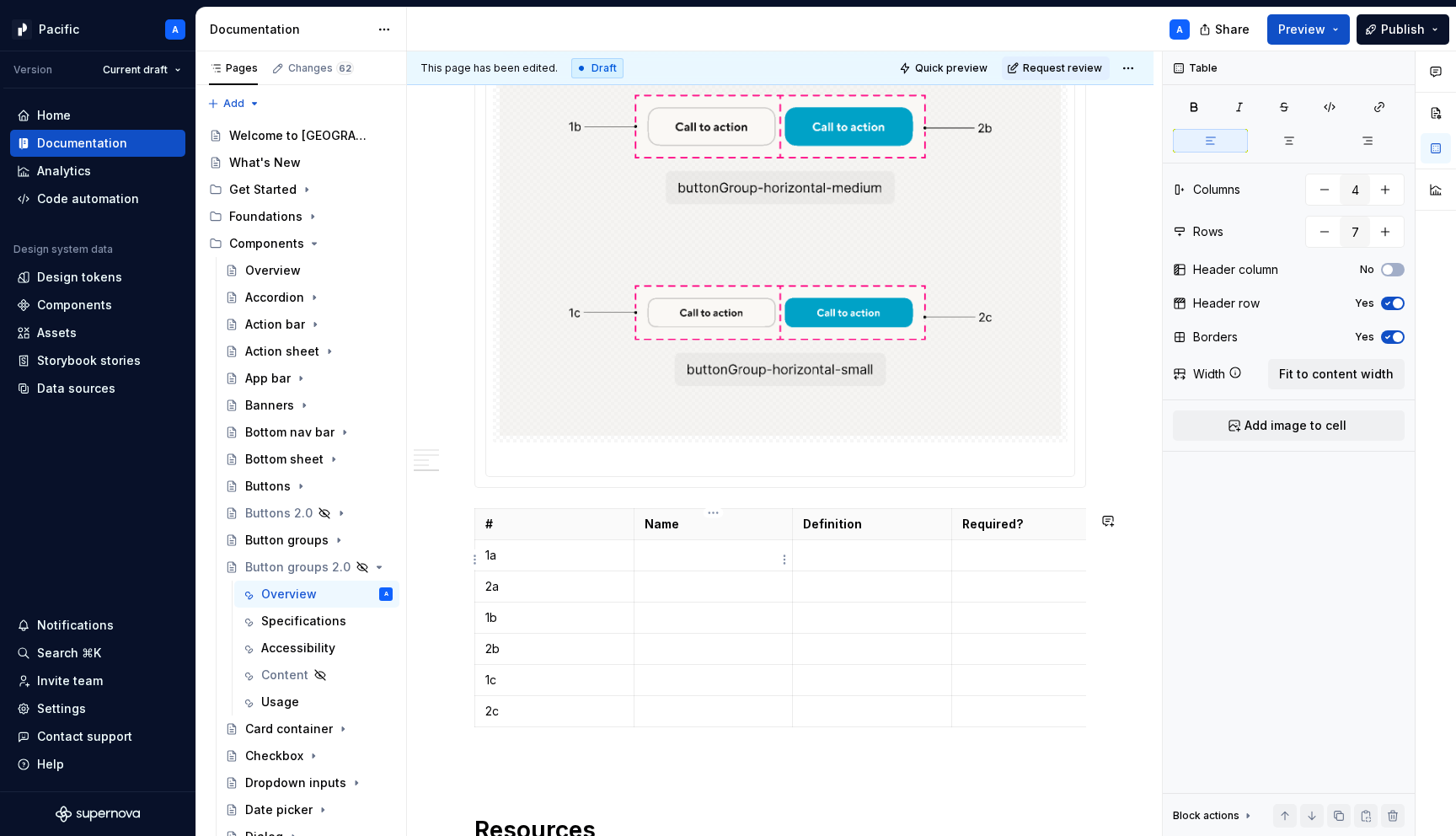
click at [729, 552] on p at bounding box center [714, 555] width 139 height 17
drag, startPoint x: 633, startPoint y: 525, endPoint x: 525, endPoint y: 524, distance: 108.0
drag, startPoint x: 845, startPoint y: 534, endPoint x: 972, endPoint y: 523, distance: 127.5
click at [972, 523] on th "Required?" at bounding box center [1050, 525] width 159 height 31
click at [998, 563] on p at bounding box center [1050, 555] width 139 height 17
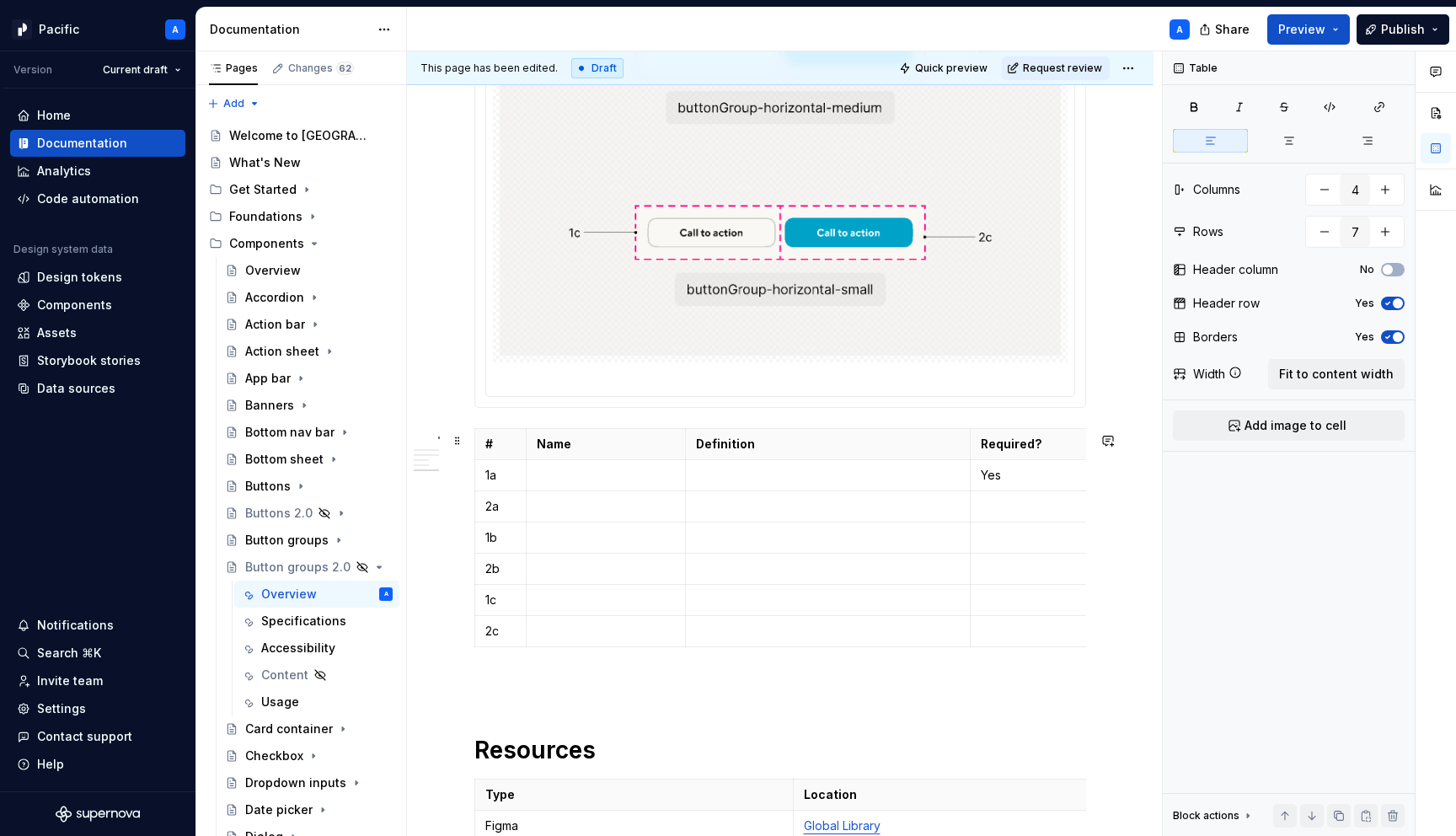
scroll to position [2822, 0]
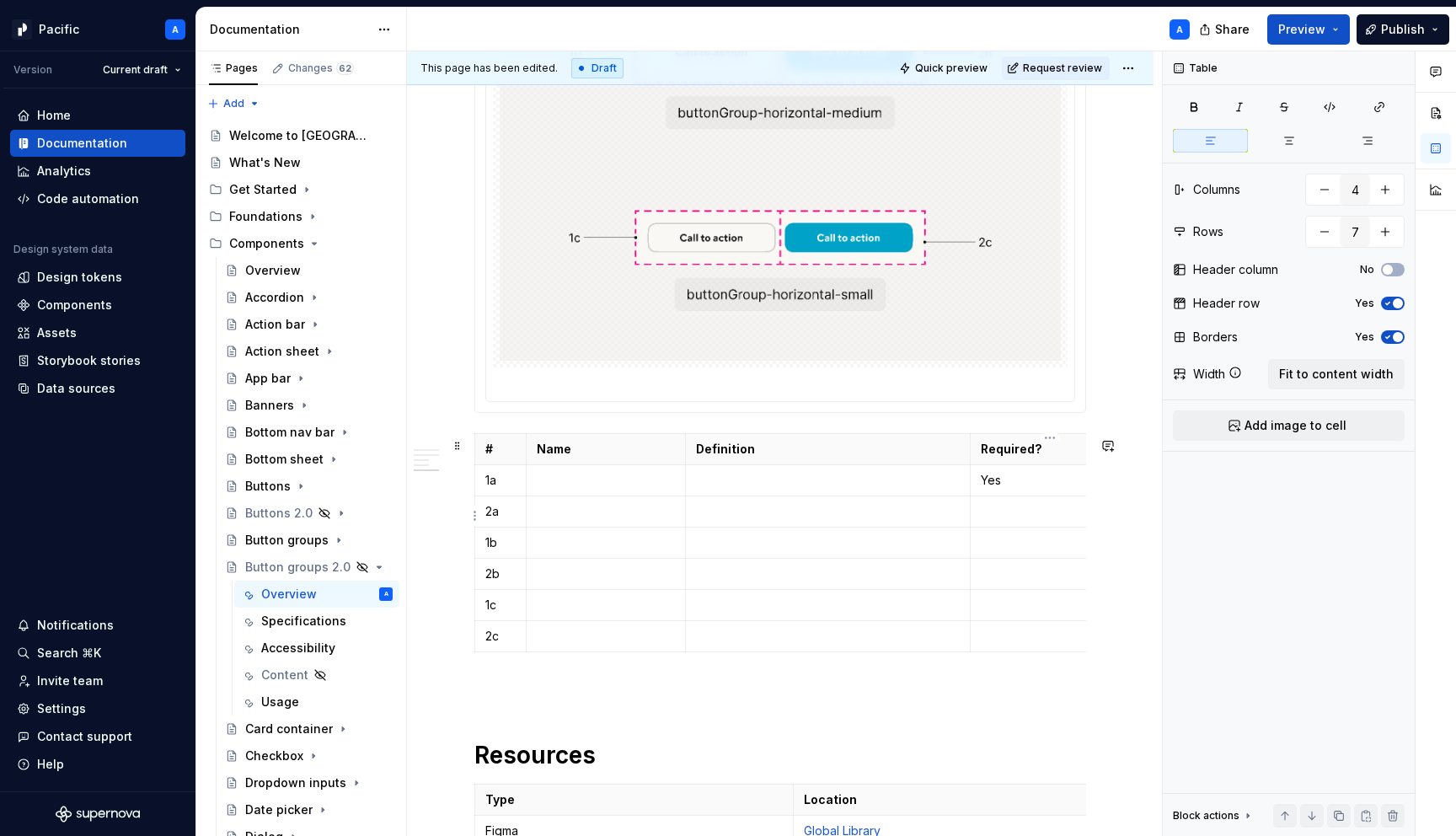
click at [989, 513] on p at bounding box center [1050, 512] width 139 height 17
click at [1004, 551] on p at bounding box center [1050, 542] width 139 height 17
click at [1012, 581] on p at bounding box center [1050, 574] width 139 height 17
click at [1003, 606] on p at bounding box center [1050, 605] width 139 height 17
click at [996, 637] on p at bounding box center [1050, 636] width 139 height 17
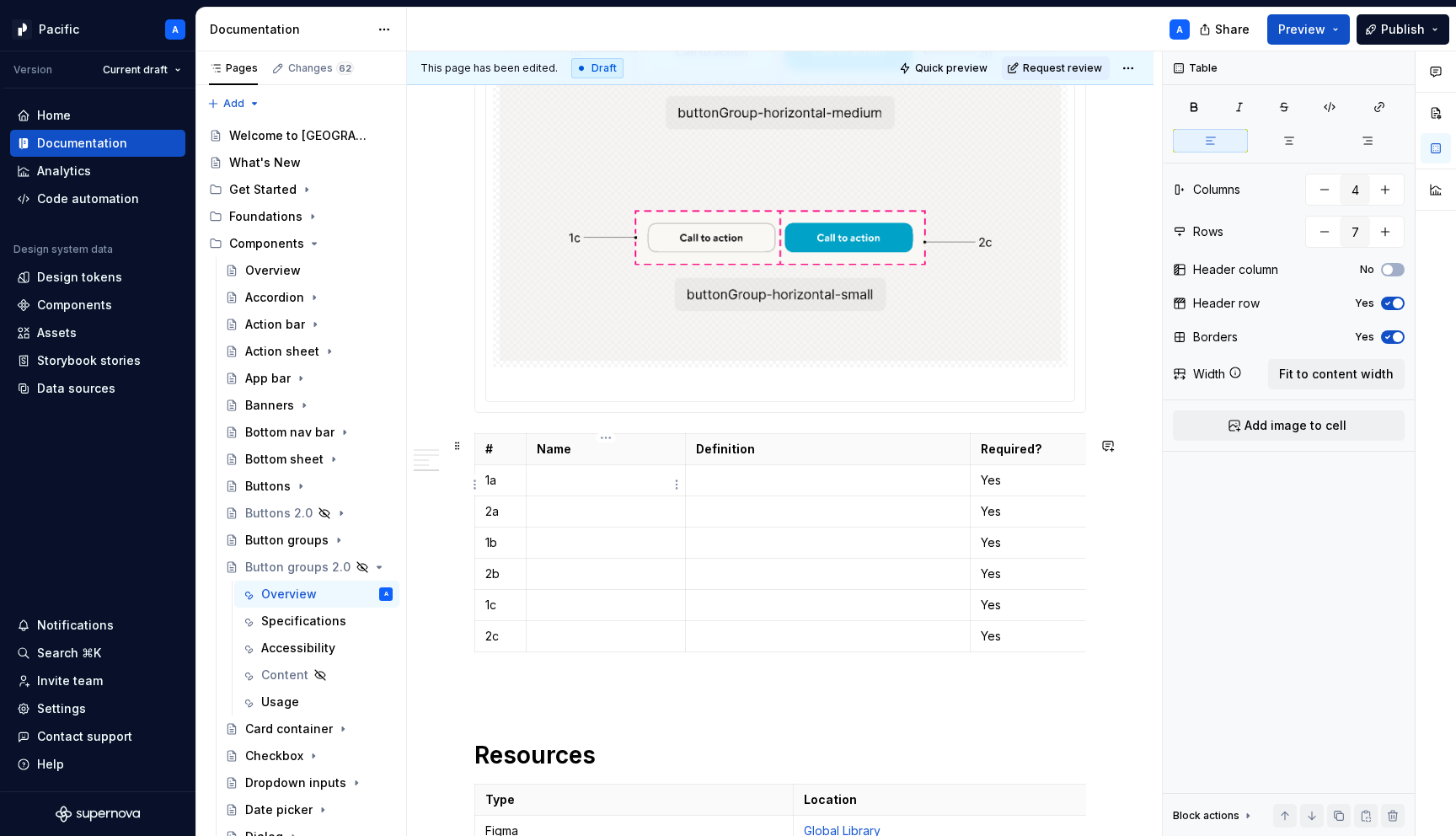
click at [626, 489] on p at bounding box center [606, 480] width 139 height 17
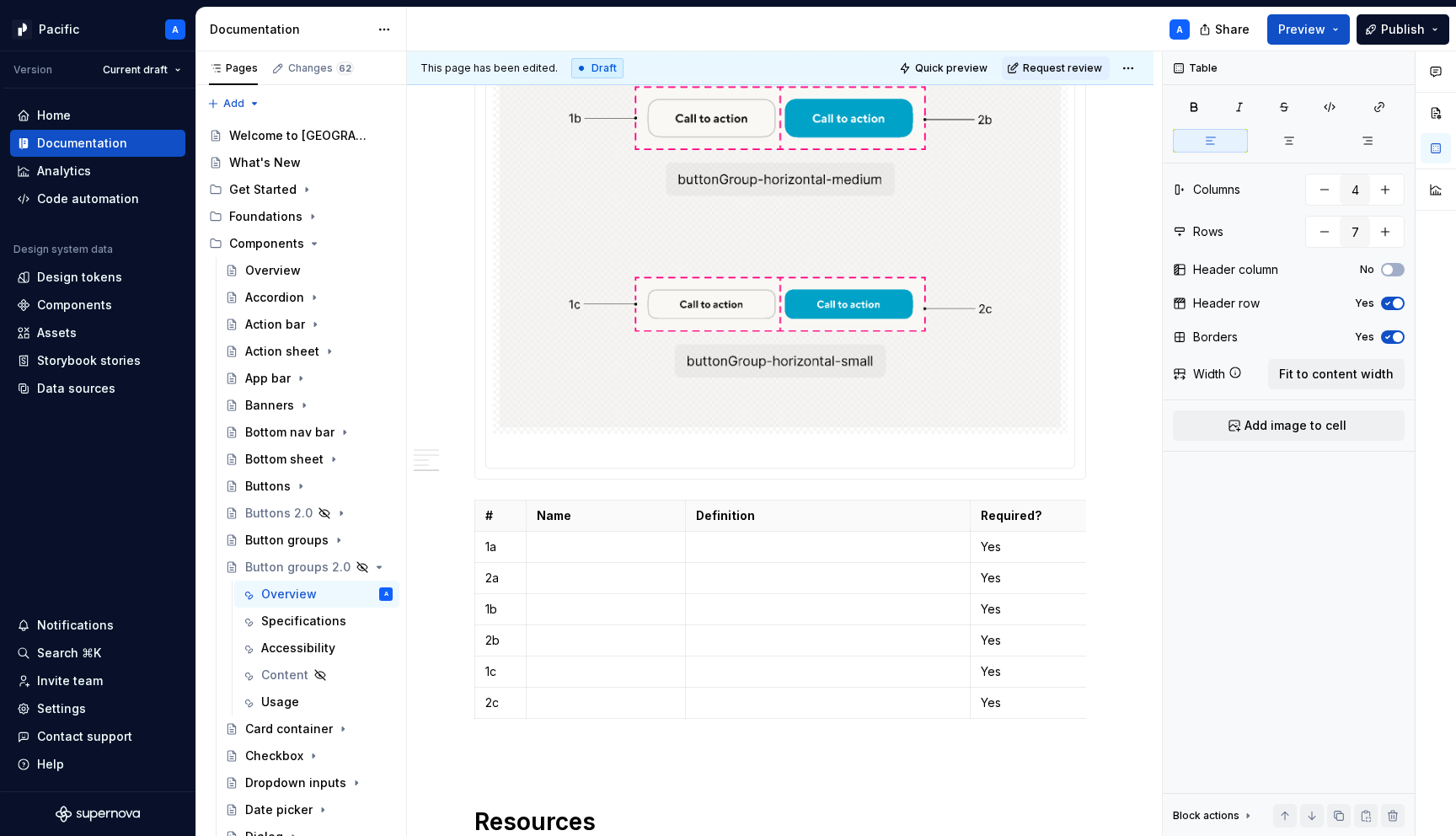
scroll to position [2757, 0]
click at [613, 574] on p at bounding box center [606, 576] width 139 height 17
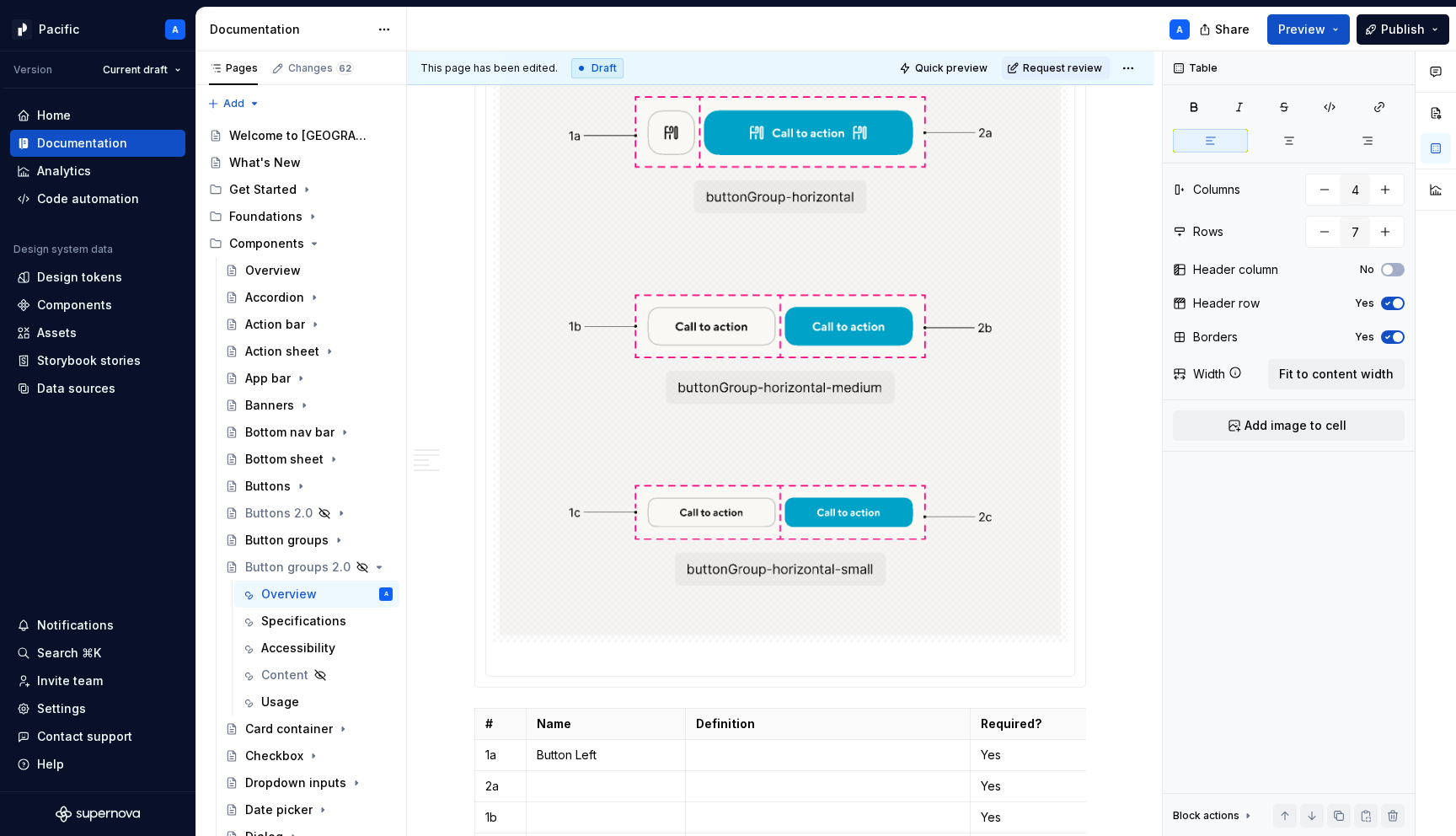
scroll to position [2674, 0]
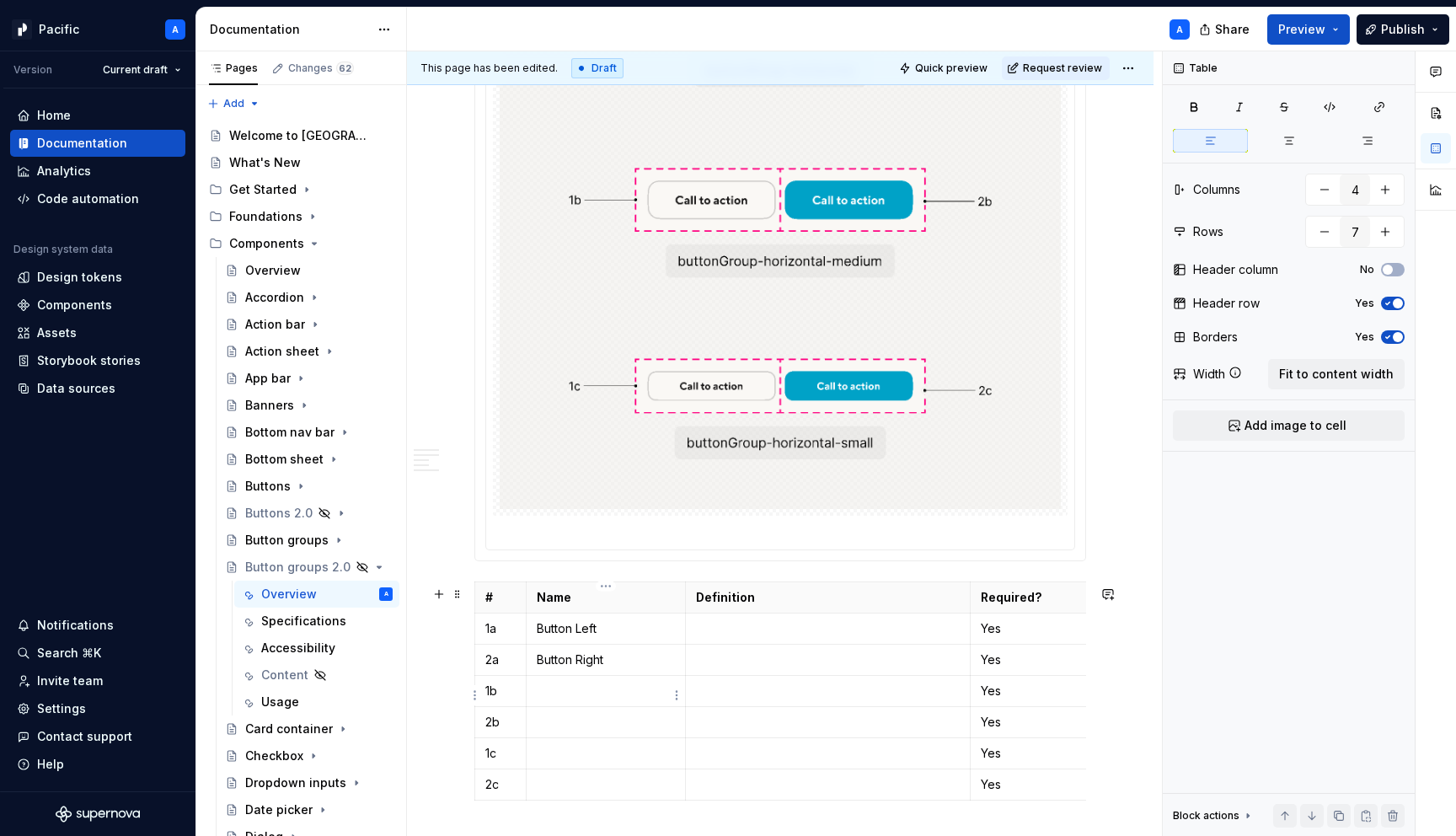
click at [610, 691] on p at bounding box center [606, 691] width 139 height 17
click at [617, 734] on td at bounding box center [605, 722] width 159 height 31
click at [625, 746] on td at bounding box center [605, 754] width 159 height 31
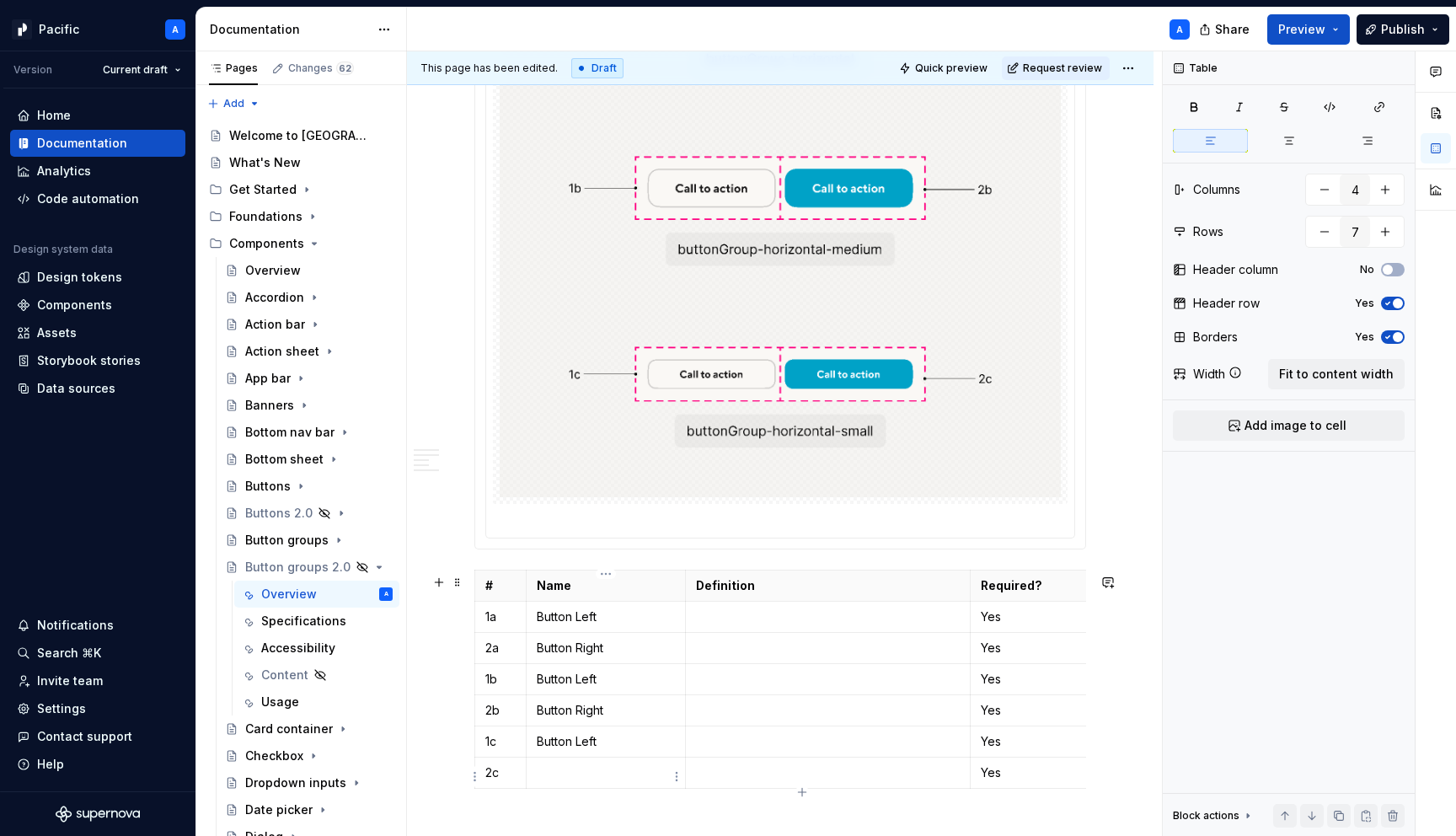
click at [631, 779] on p at bounding box center [606, 772] width 139 height 17
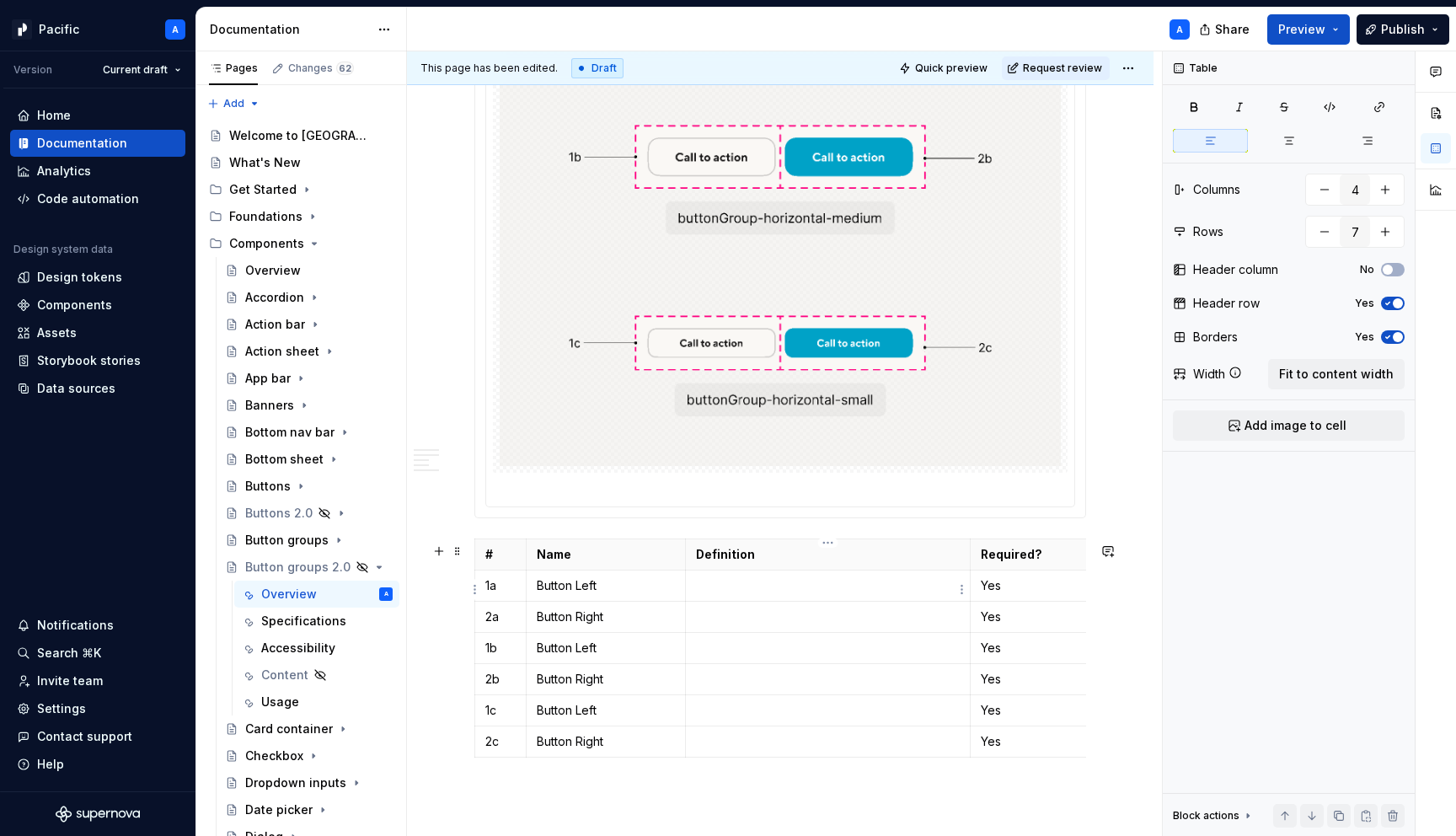
click at [734, 589] on p at bounding box center [829, 586] width 264 height 17
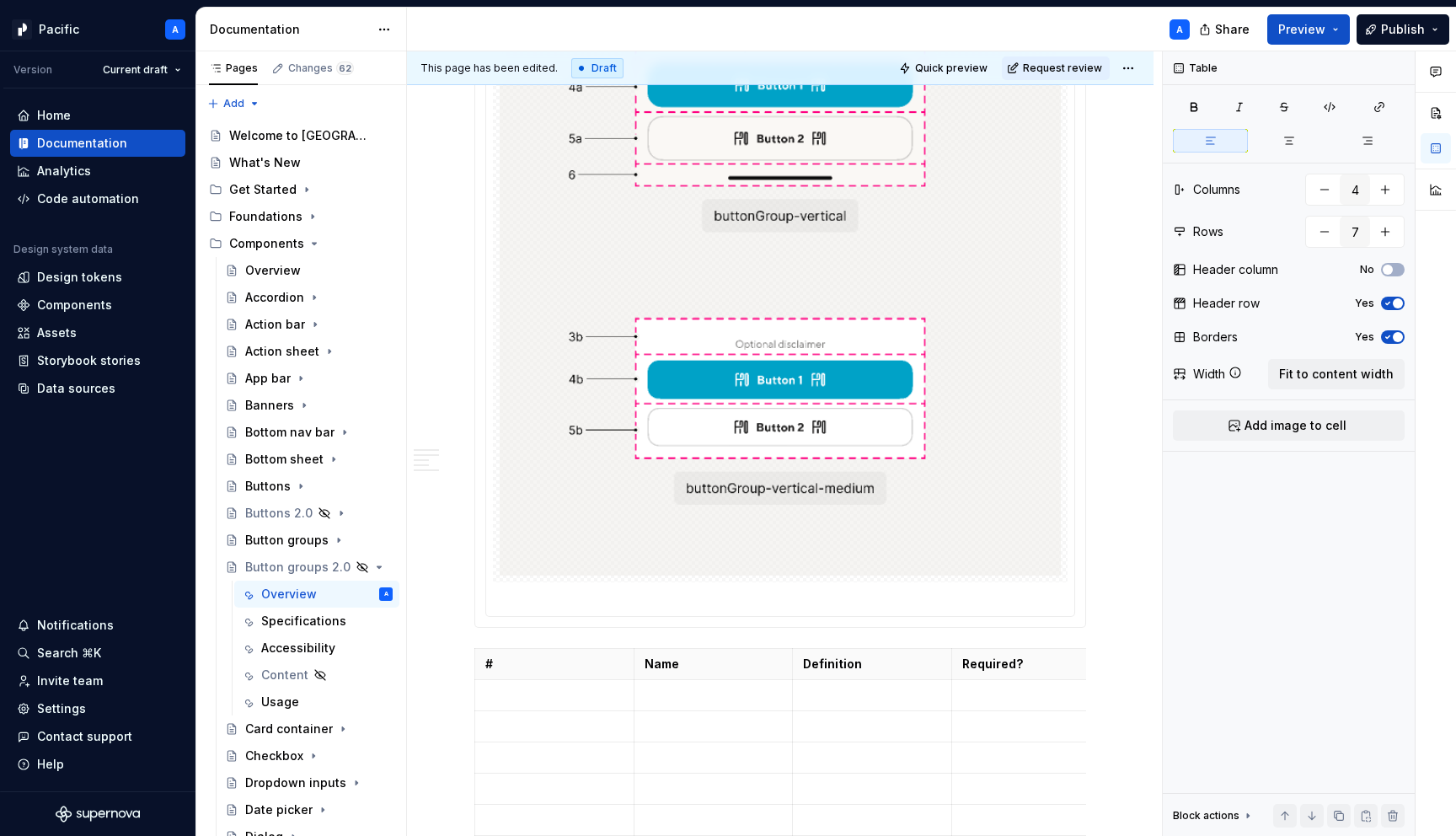
scroll to position [1664, 0]
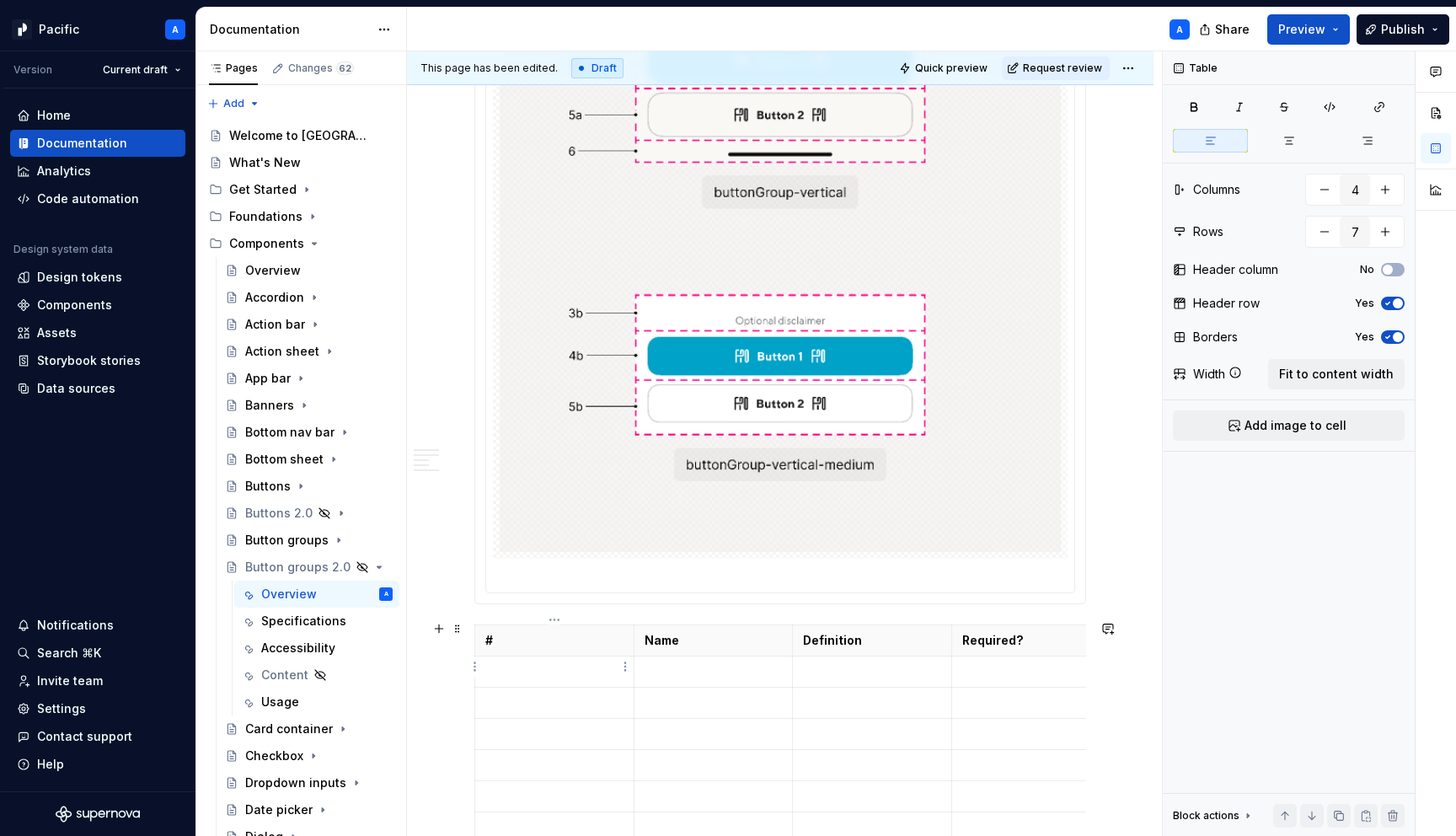
click at [575, 670] on p at bounding box center [554, 672] width 139 height 17
click at [578, 678] on td "1" at bounding box center [554, 672] width 159 height 31
click at [575, 687] on td at bounding box center [554, 703] width 159 height 31
click at [546, 739] on td at bounding box center [554, 734] width 159 height 31
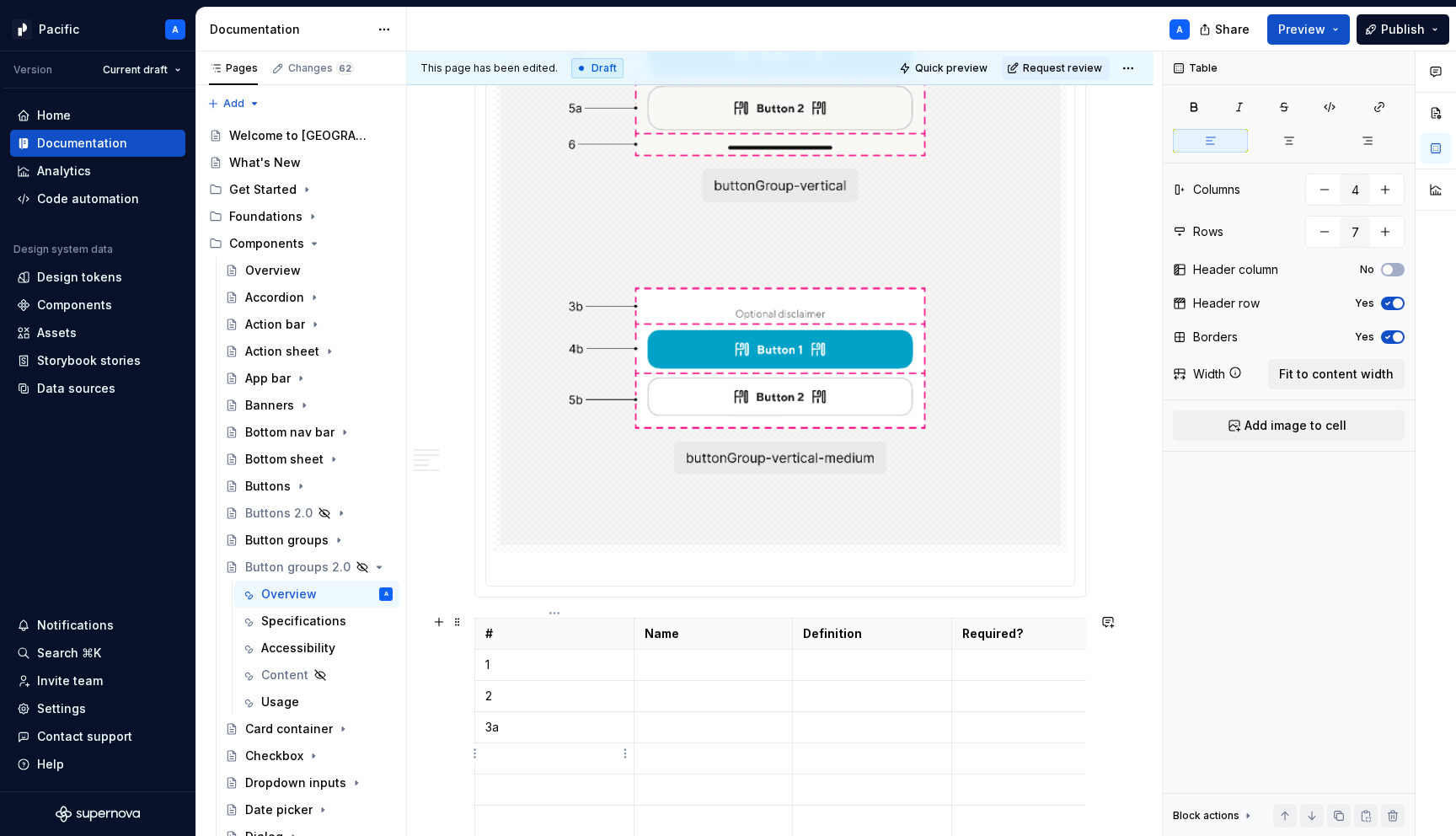
click at [491, 750] on p at bounding box center [554, 758] width 139 height 17
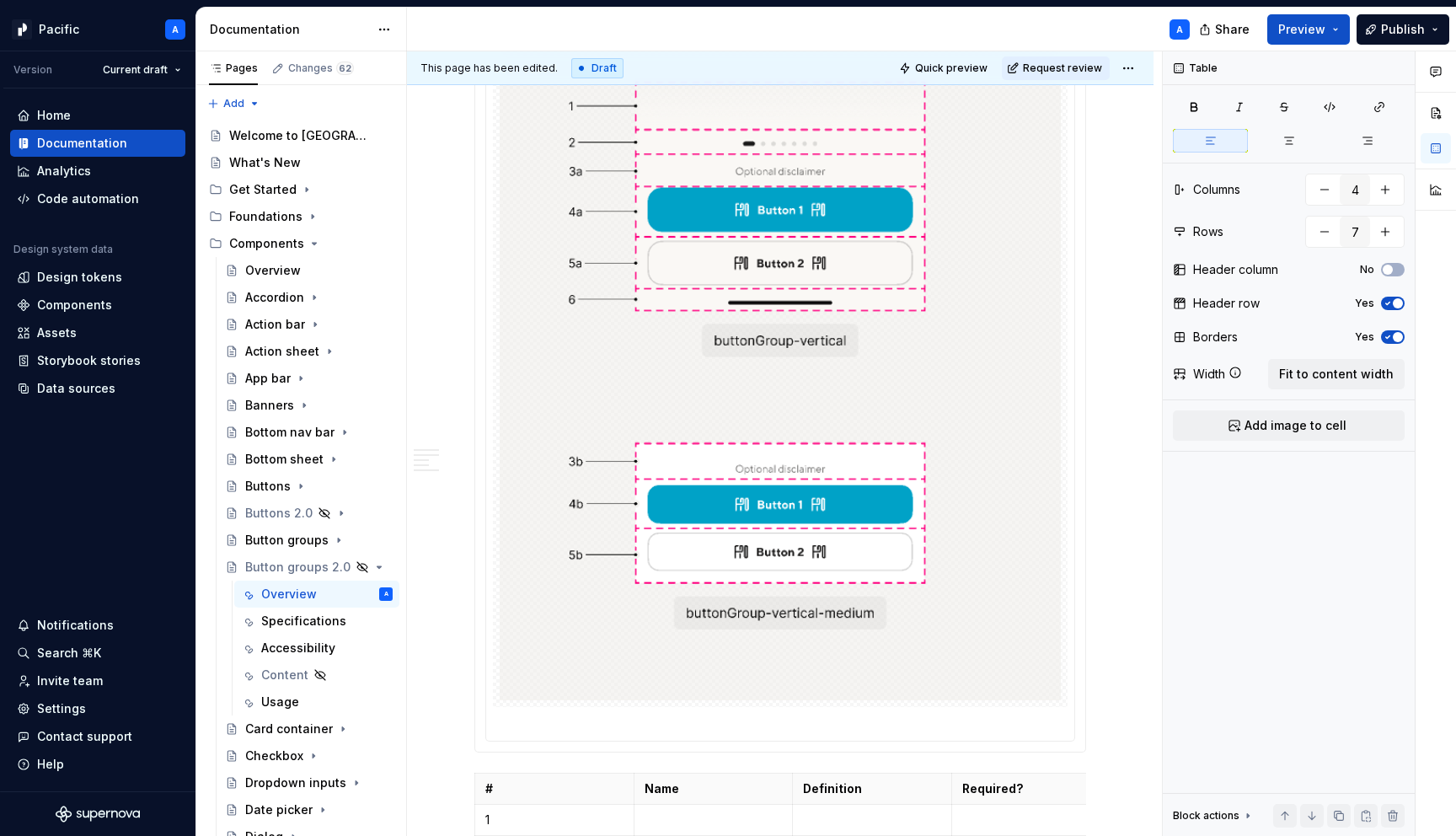
scroll to position [1678, 0]
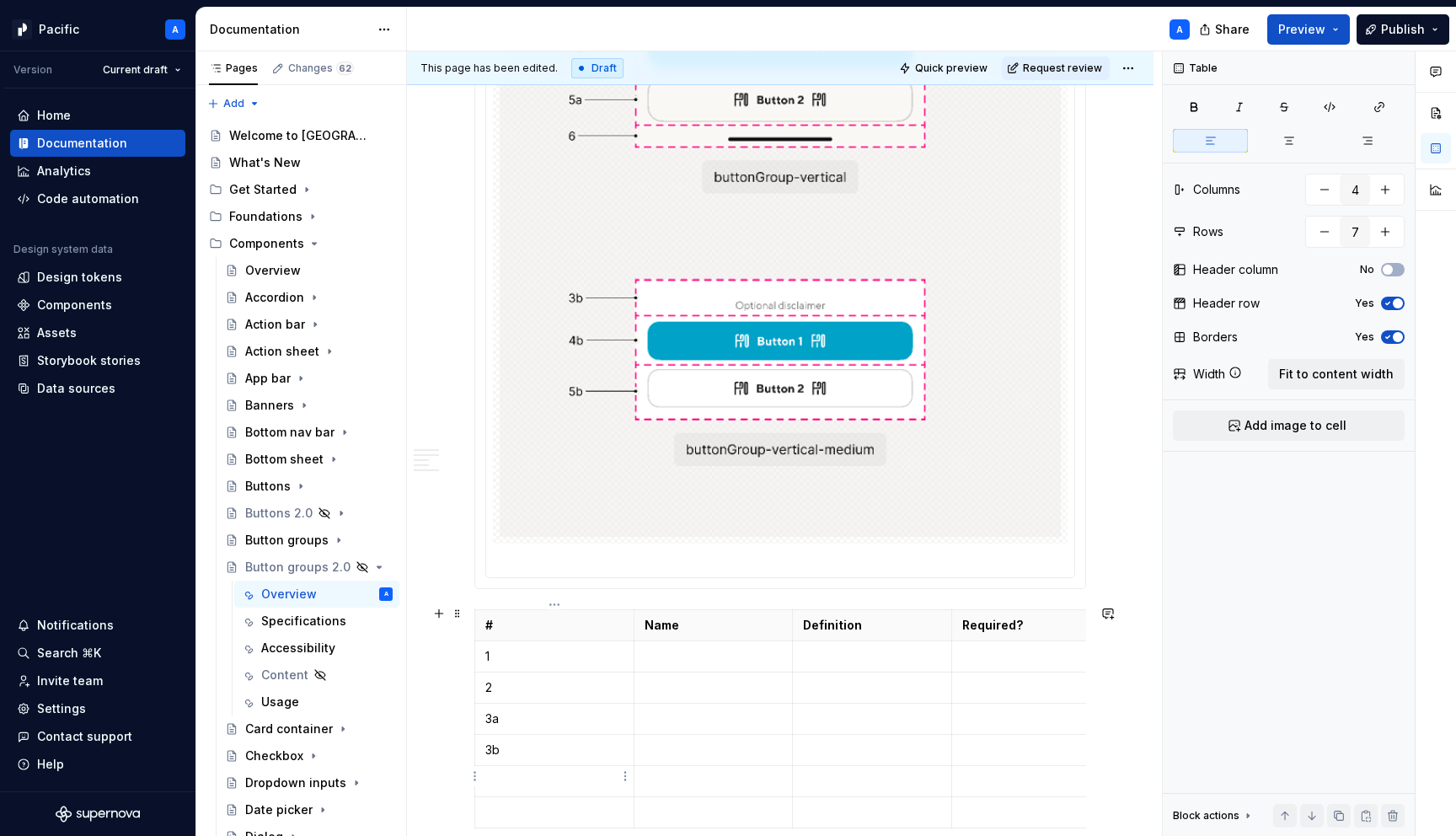
click at [529, 766] on td at bounding box center [554, 781] width 159 height 31
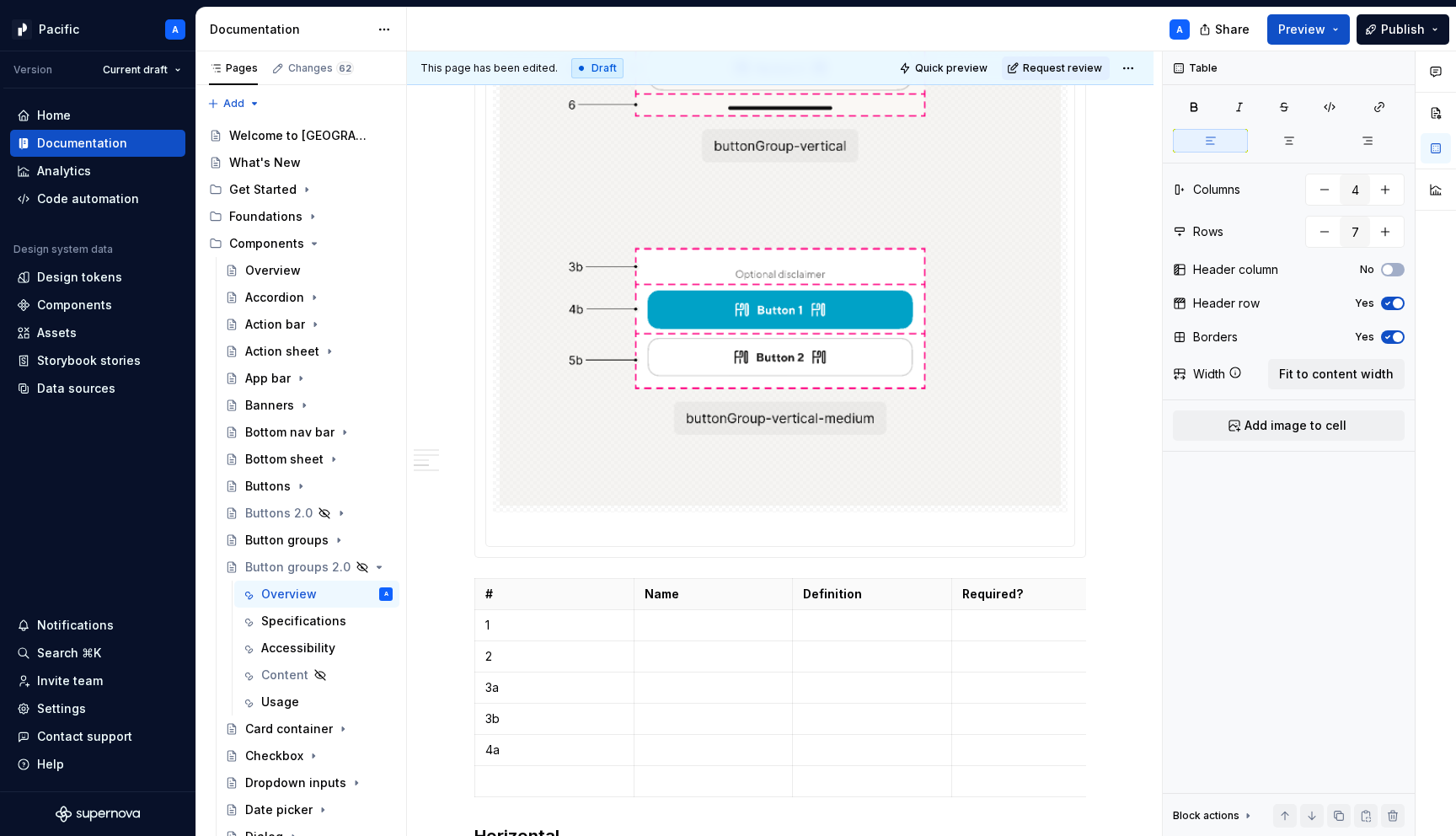
scroll to position [1723, 0]
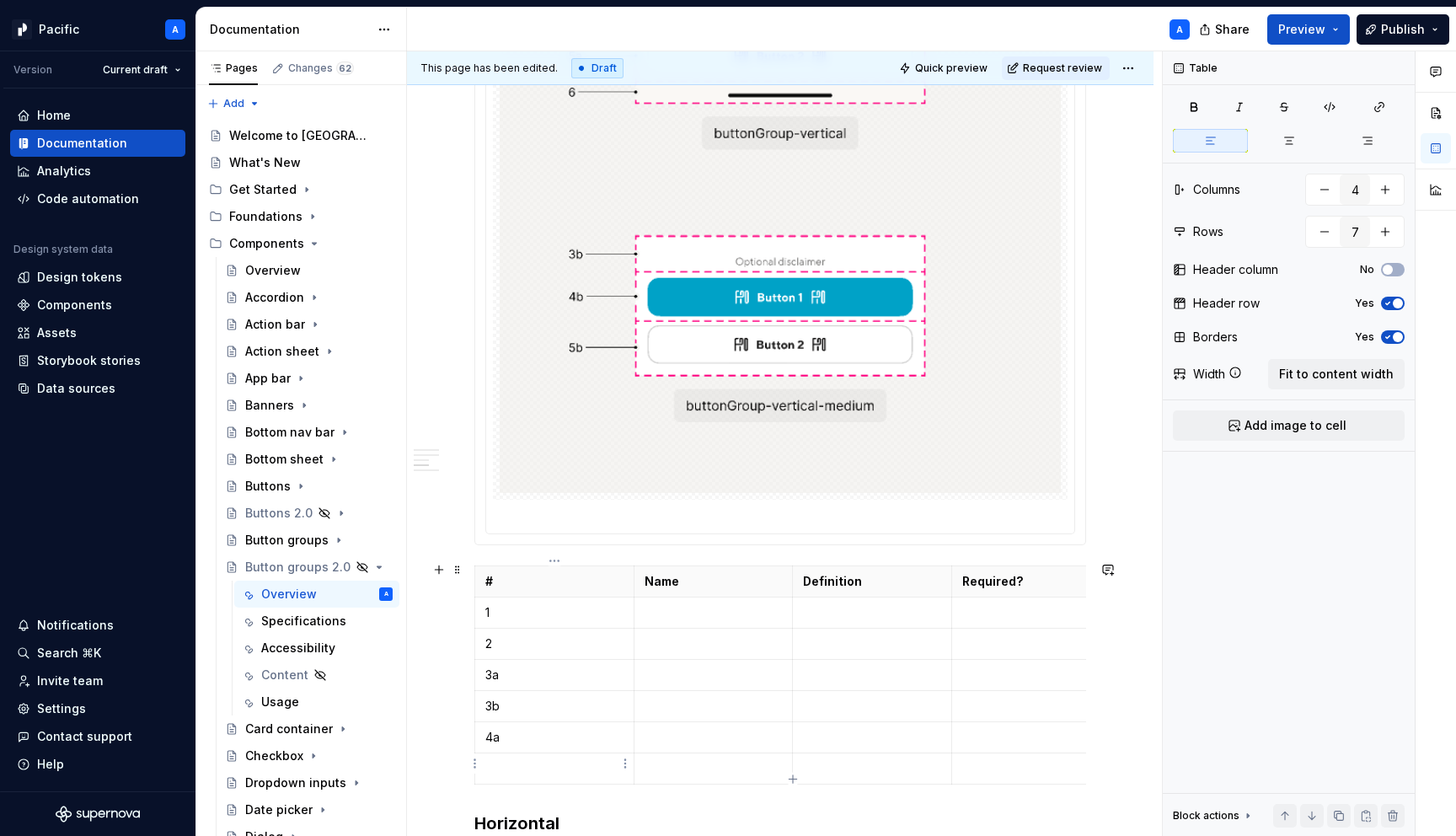
click at [532, 760] on p at bounding box center [554, 769] width 139 height 17
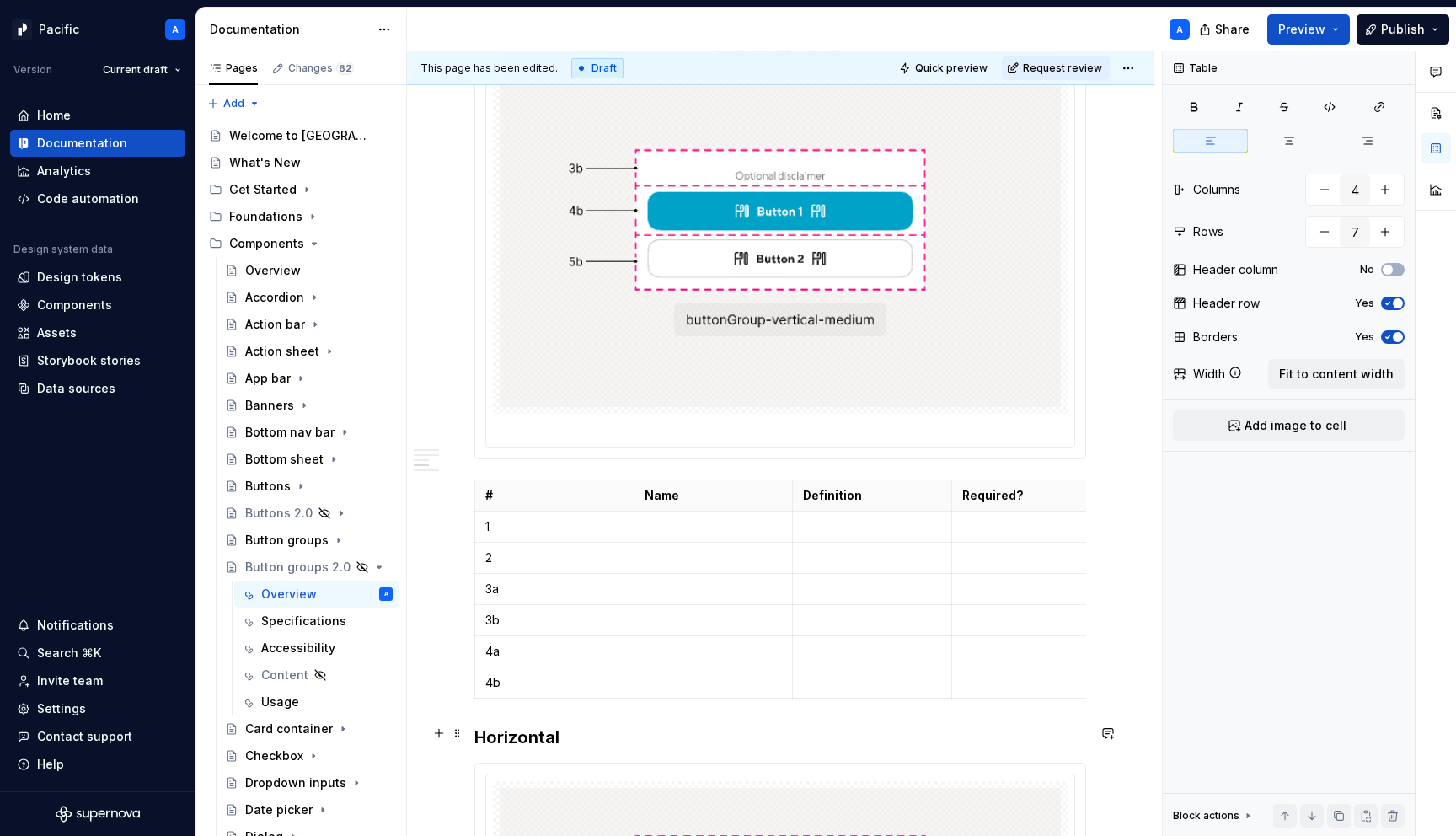
scroll to position [1811, 0]
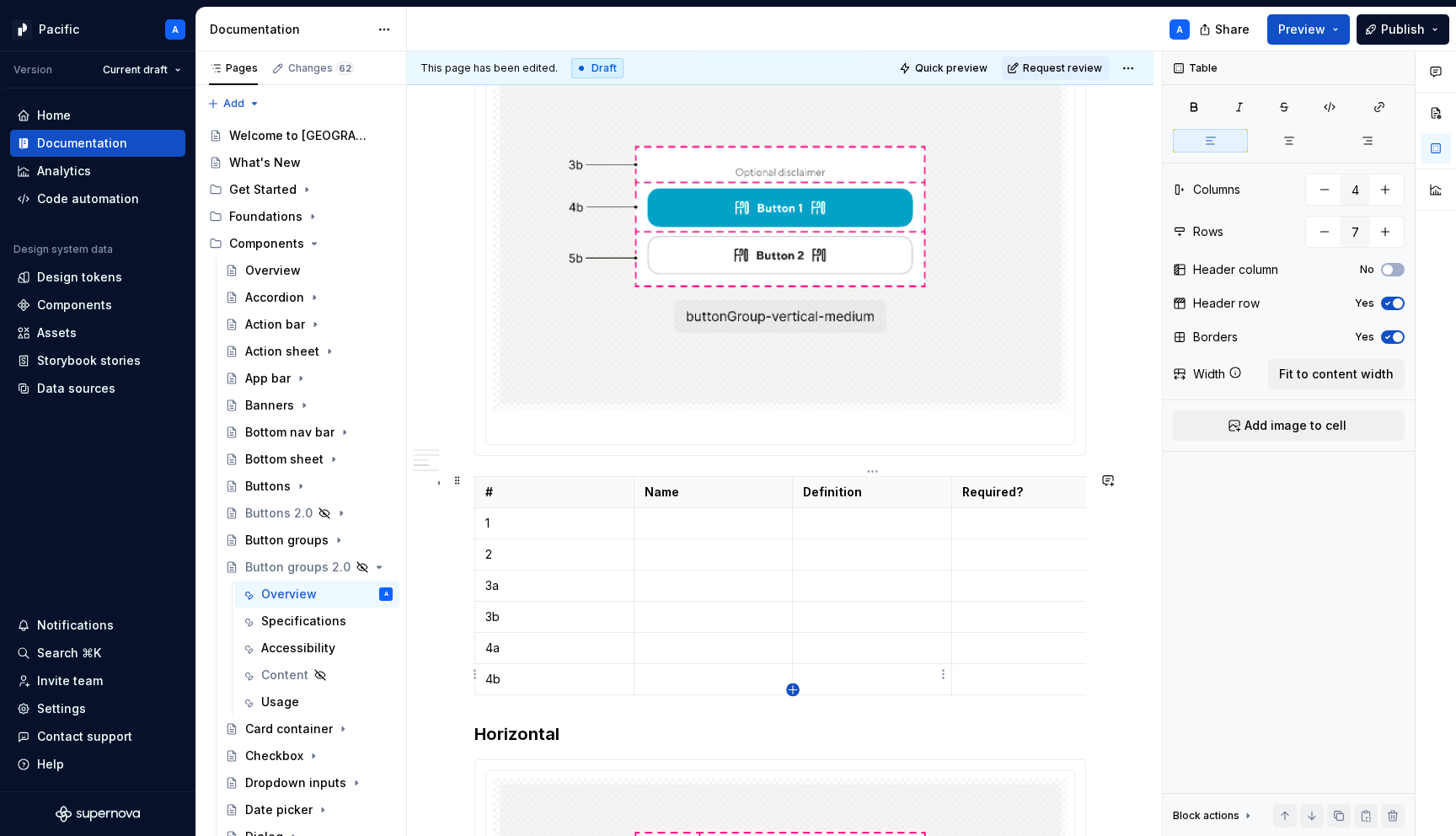
click at [793, 687] on icon "button" at bounding box center [793, 690] width 7 height 7
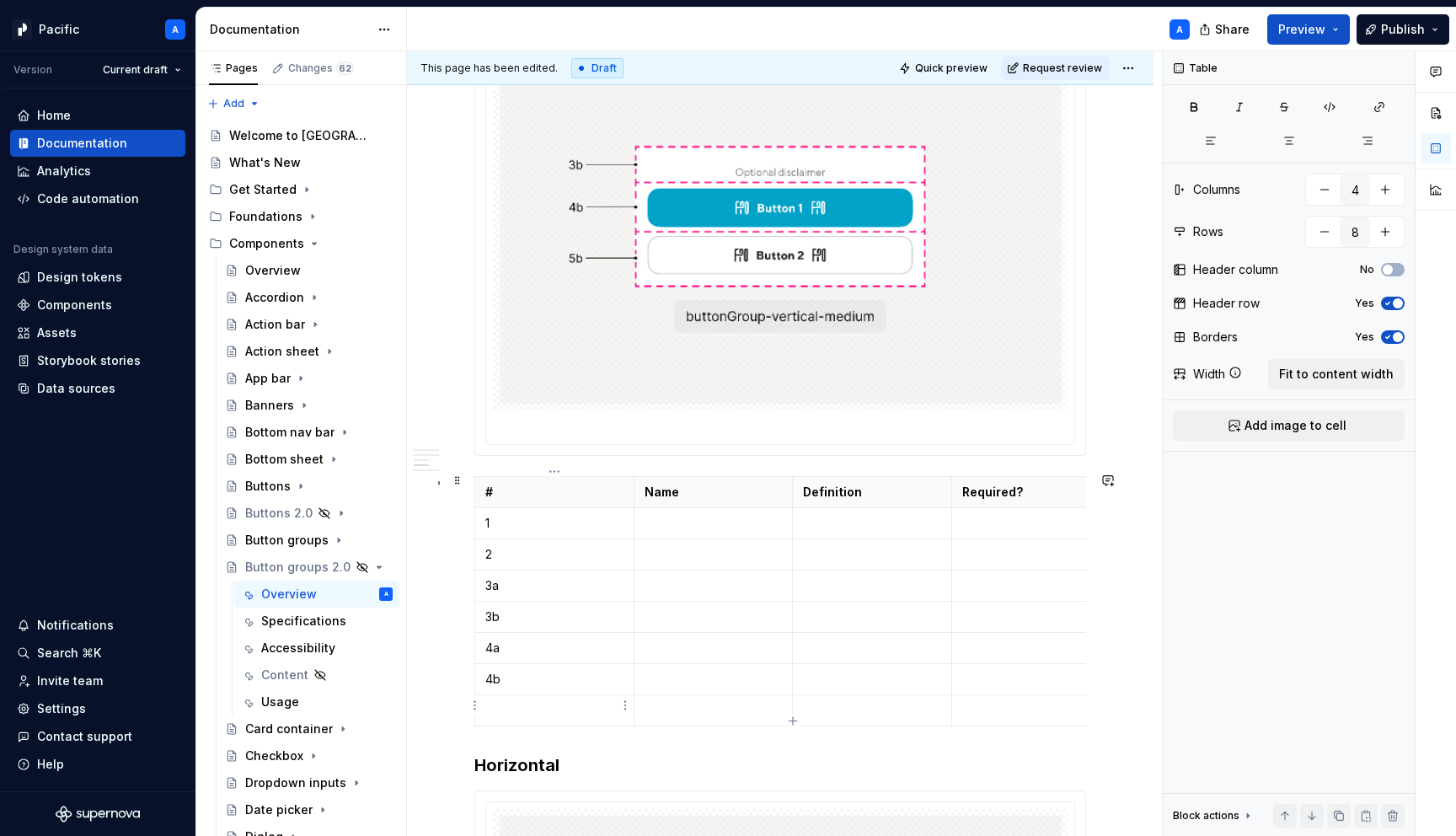
click at [533, 706] on p at bounding box center [554, 710] width 139 height 17
click at [795, 721] on div "# Name Definition Required? 1 2 3a 3b 4a 4b 5a" at bounding box center [781, 604] width 612 height 257
click at [795, 719] on icon "button" at bounding box center [793, 721] width 14 height 14
click at [522, 744] on p at bounding box center [554, 742] width 139 height 17
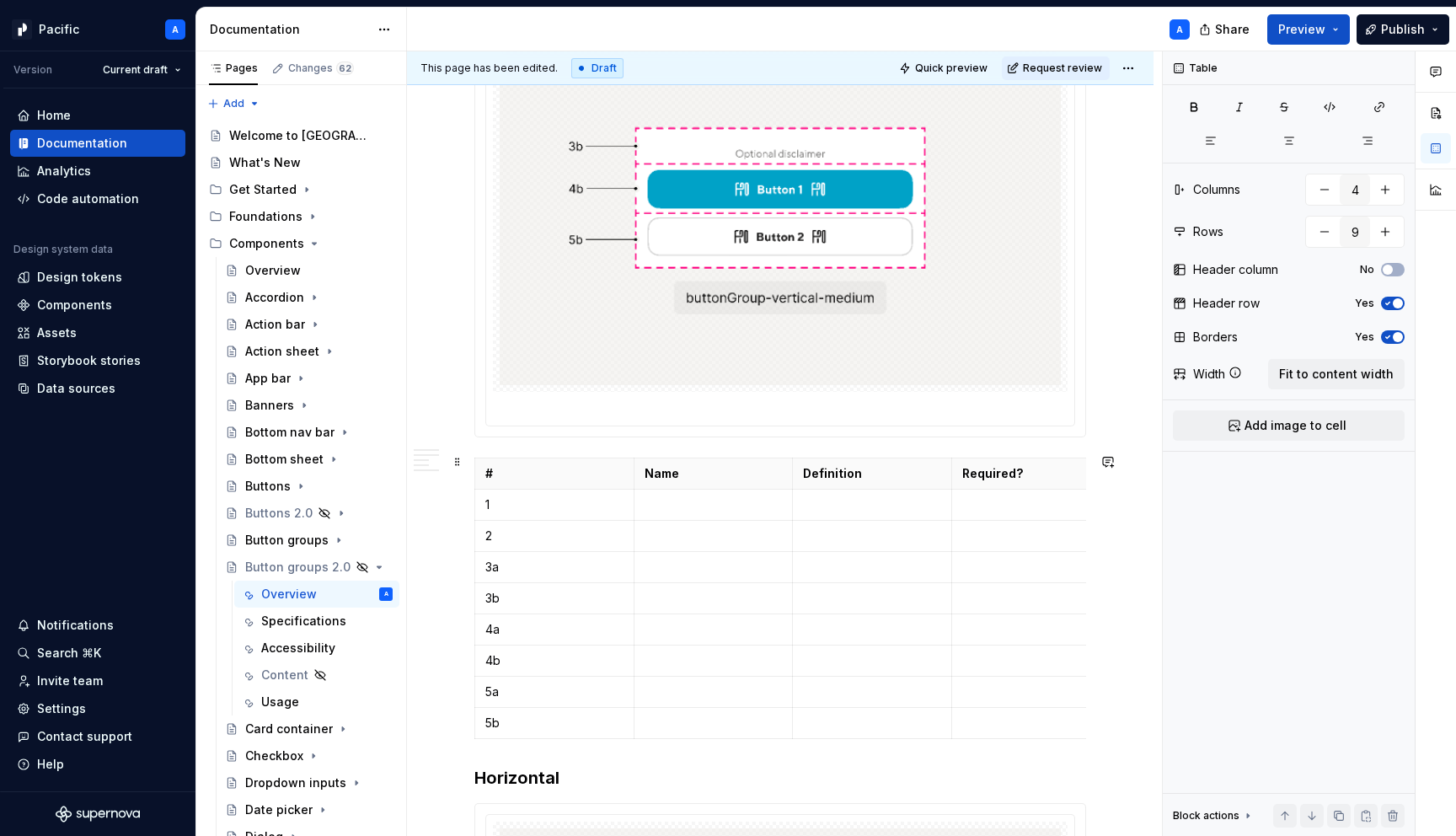
scroll to position [1897, 0]
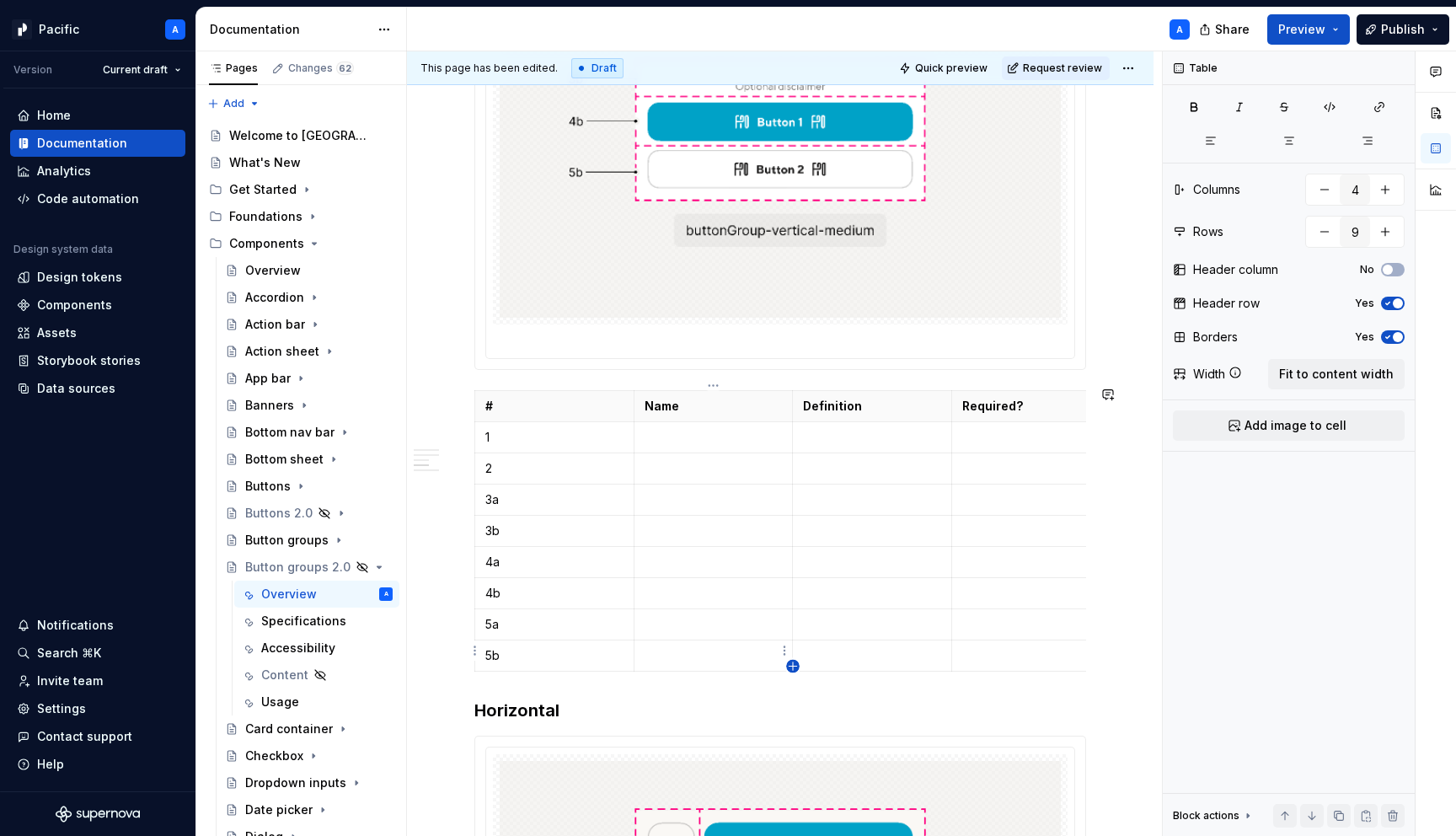
click at [792, 660] on icon "button" at bounding box center [793, 666] width 14 height 14
type input "10"
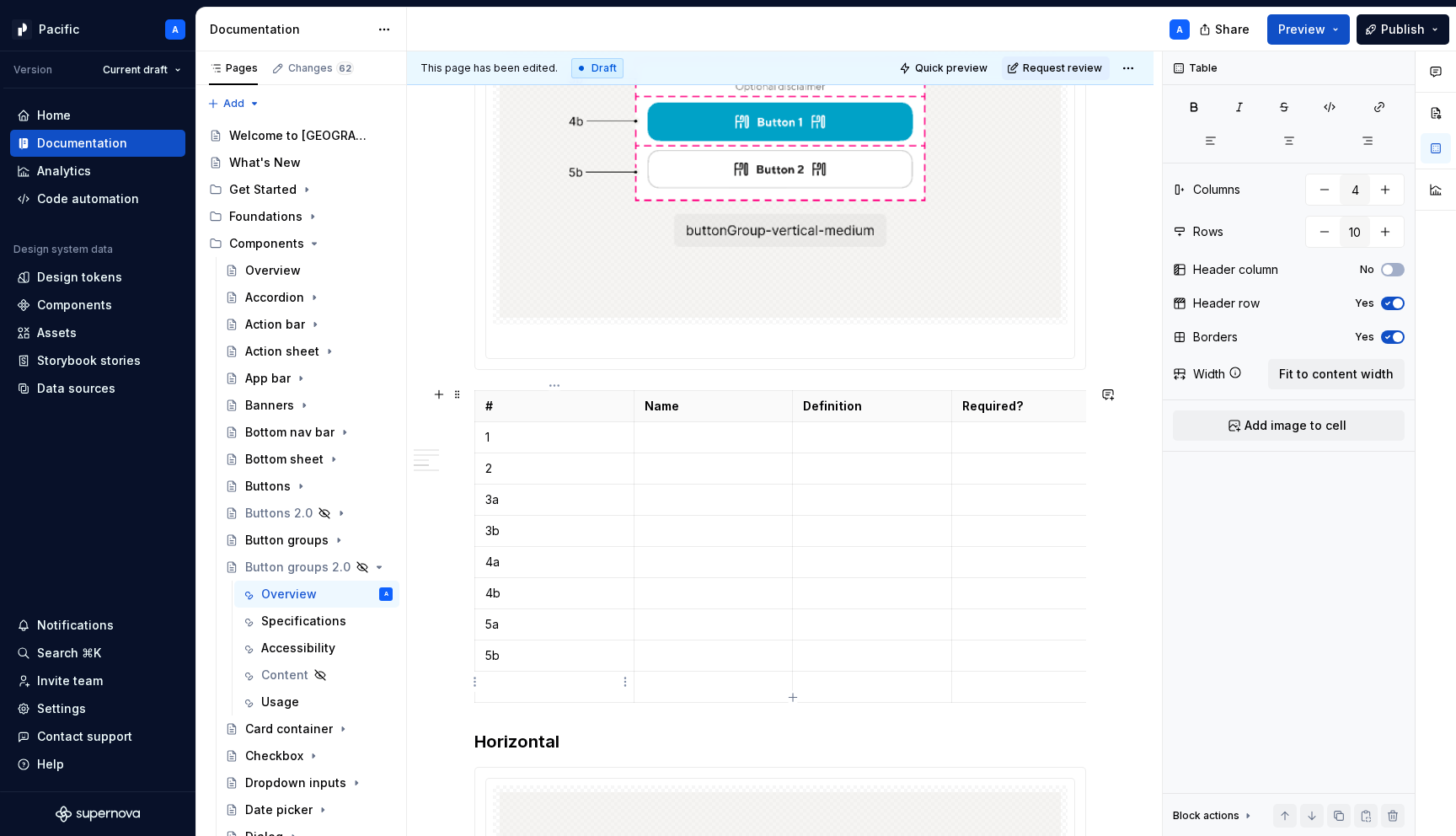
click at [552, 685] on p at bounding box center [554, 686] width 139 height 17
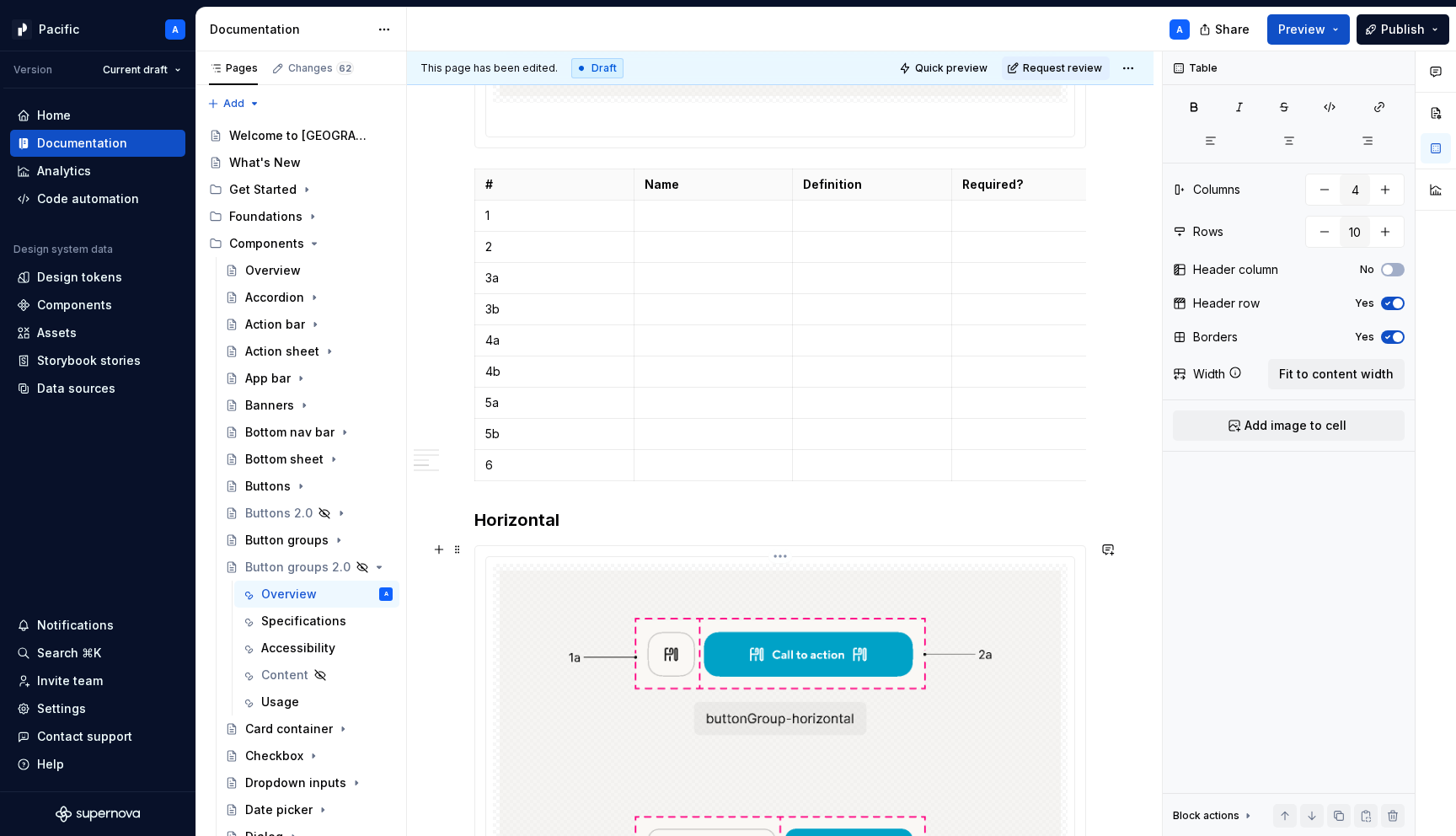
scroll to position [2137, 0]
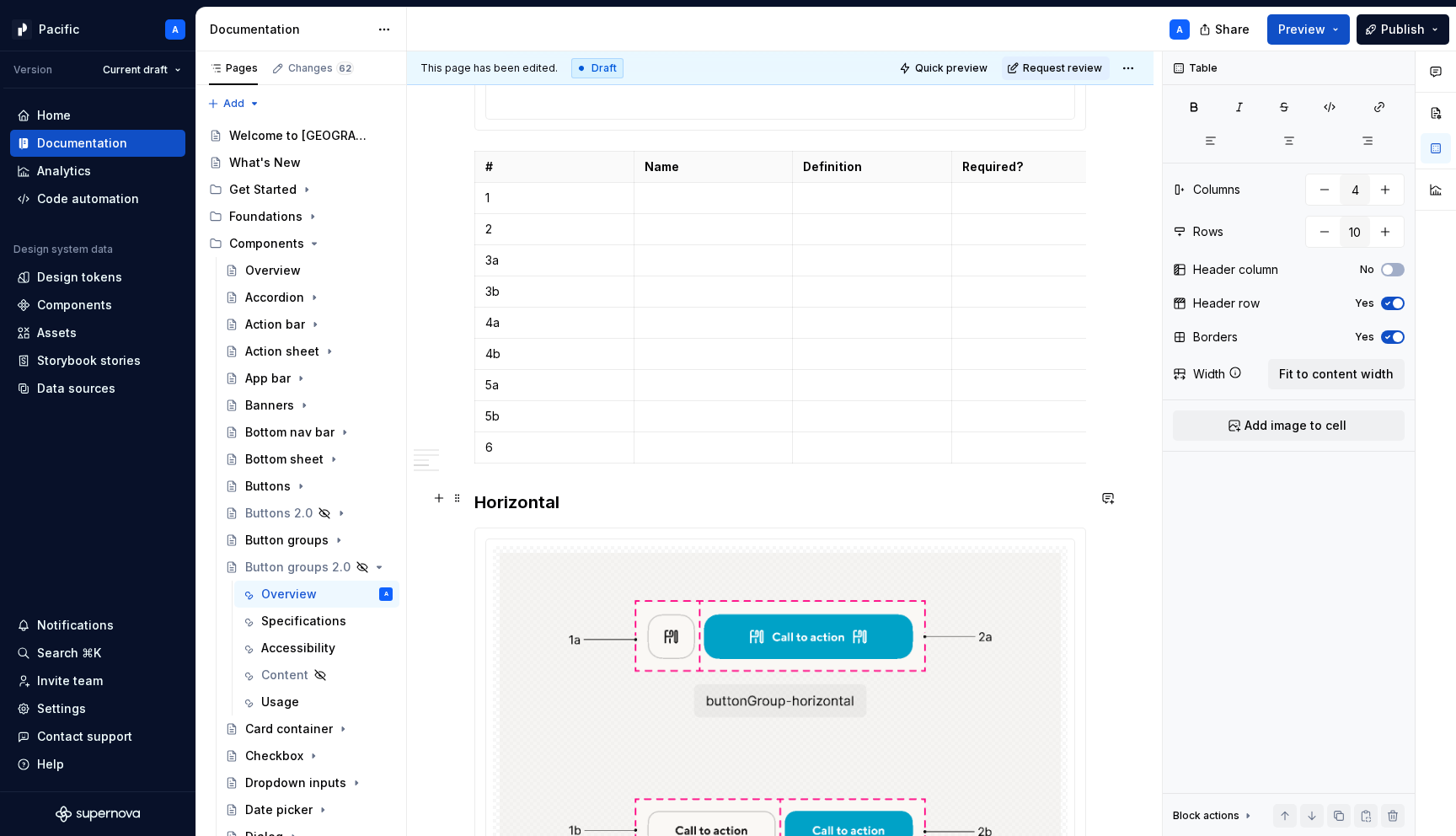
click at [474, 504] on div "**********" at bounding box center [781, 70] width 746 height 3790
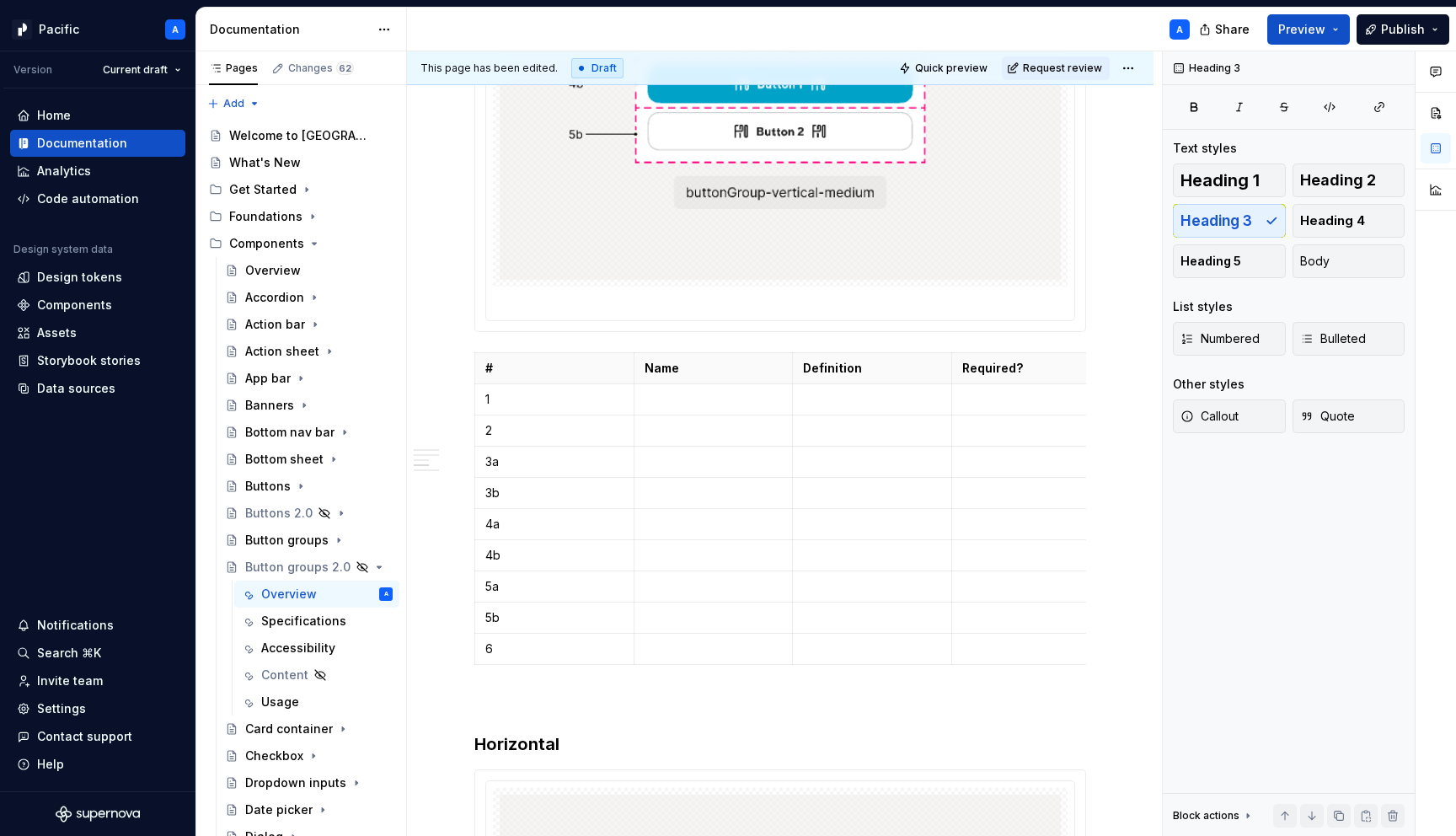
scroll to position [1937, 0]
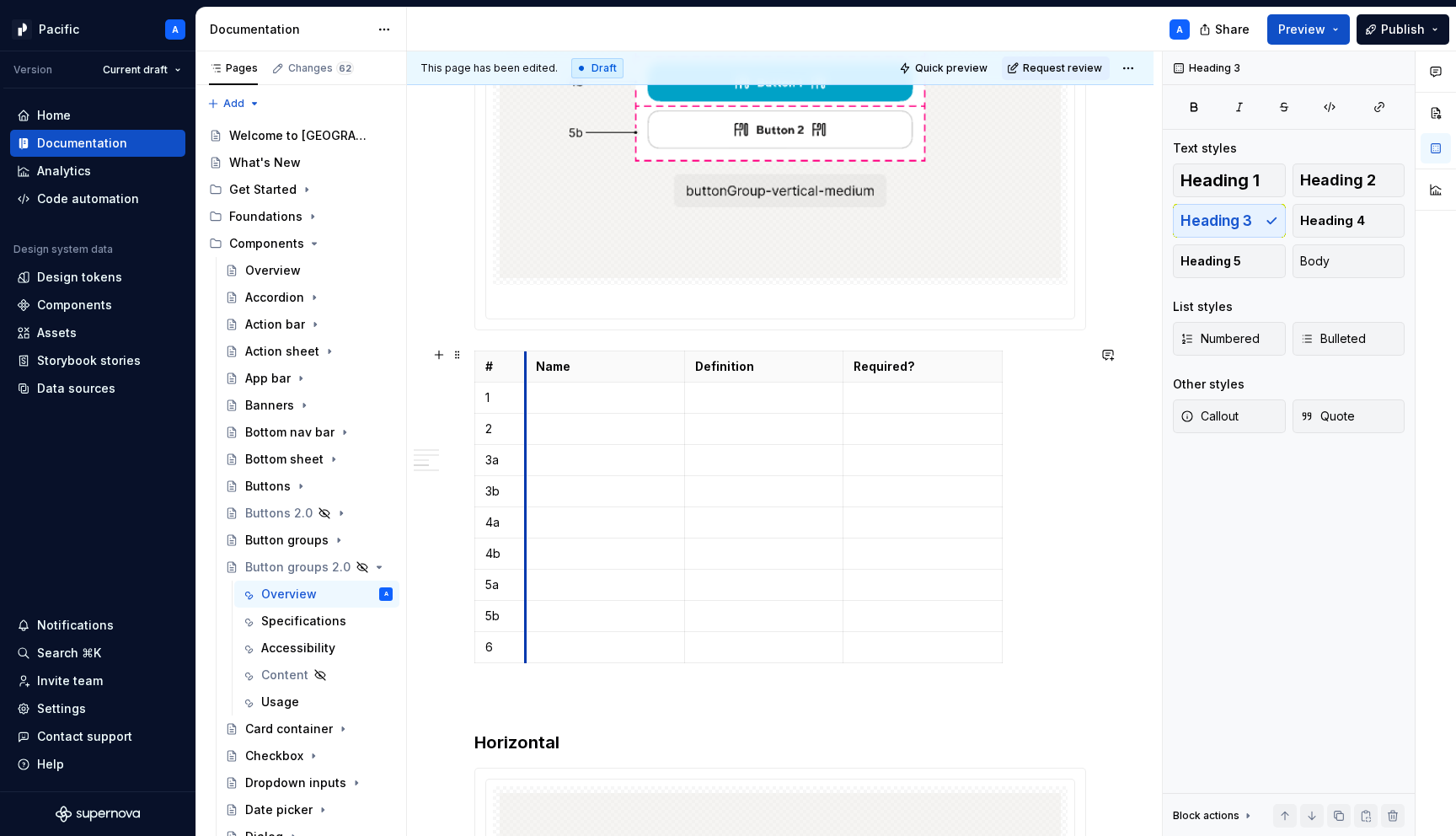
drag, startPoint x: 637, startPoint y: 357, endPoint x: 533, endPoint y: 357, distance: 104.0
click at [533, 357] on th "Name" at bounding box center [604, 367] width 159 height 31
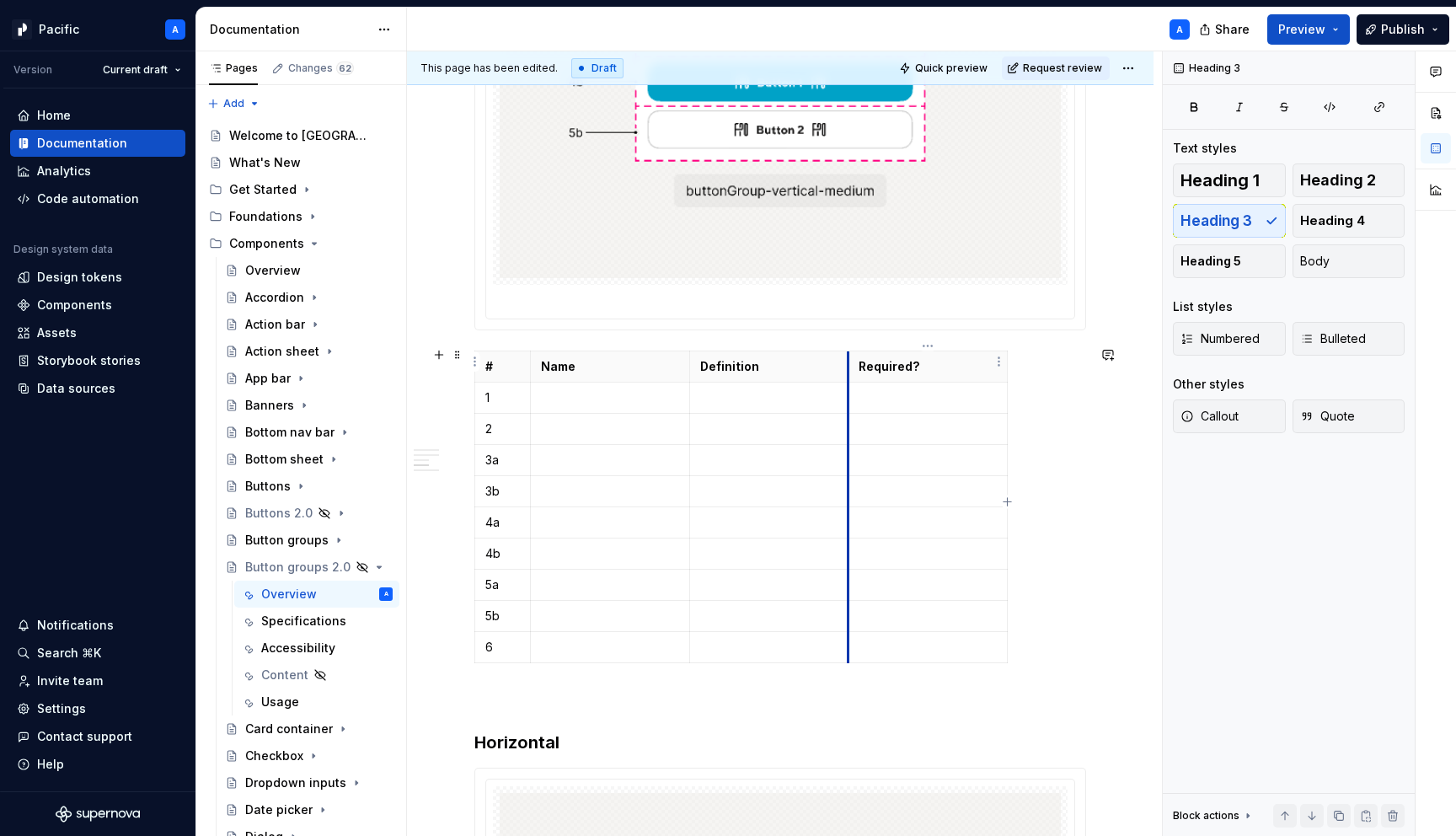
drag, startPoint x: 850, startPoint y: 360, endPoint x: 1080, endPoint y: 360, distance: 230.0
click at [1008, 360] on th "Required?" at bounding box center [928, 367] width 159 height 31
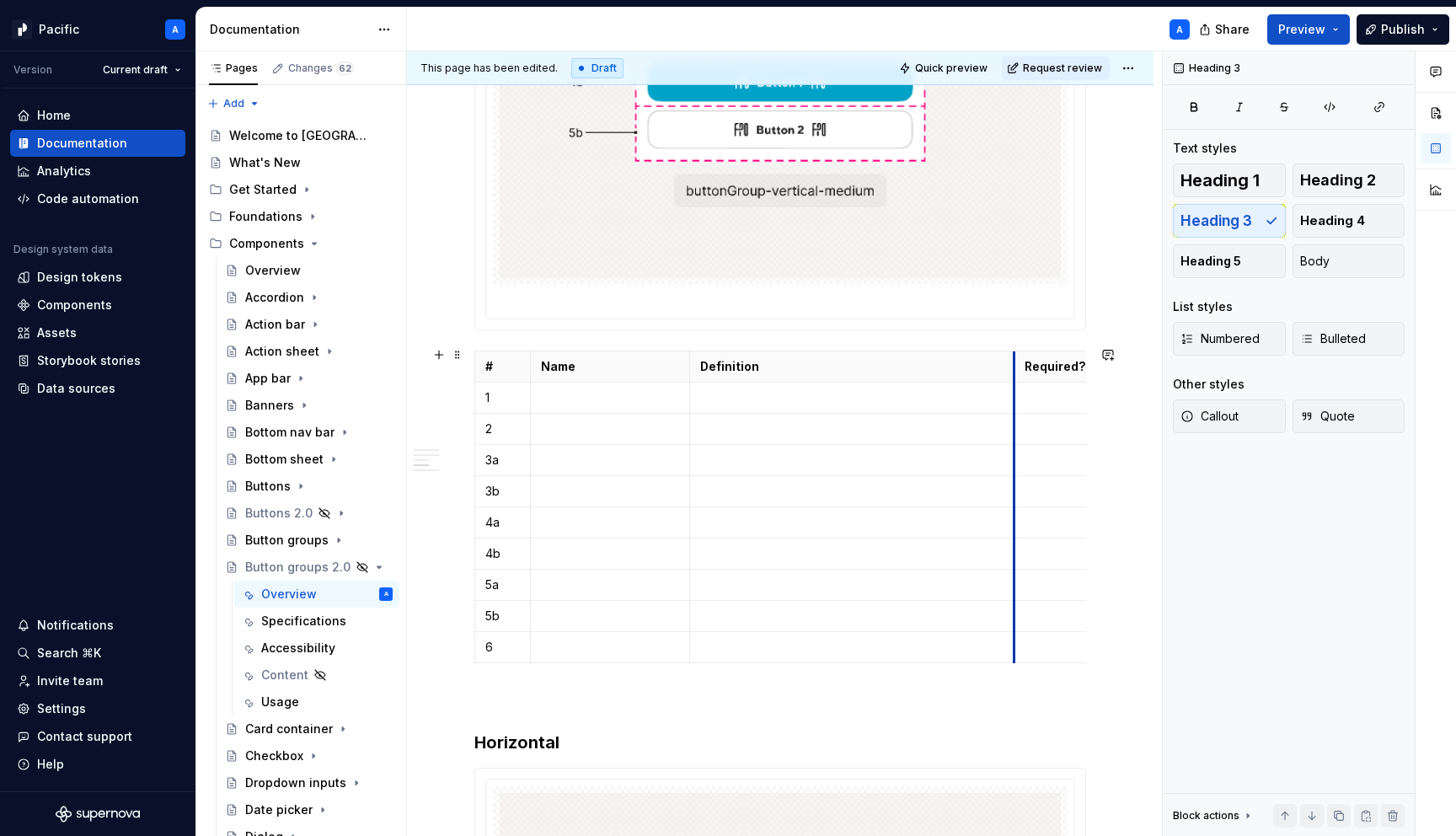
drag, startPoint x: 1077, startPoint y: 362, endPoint x: 969, endPoint y: 370, distance: 108.3
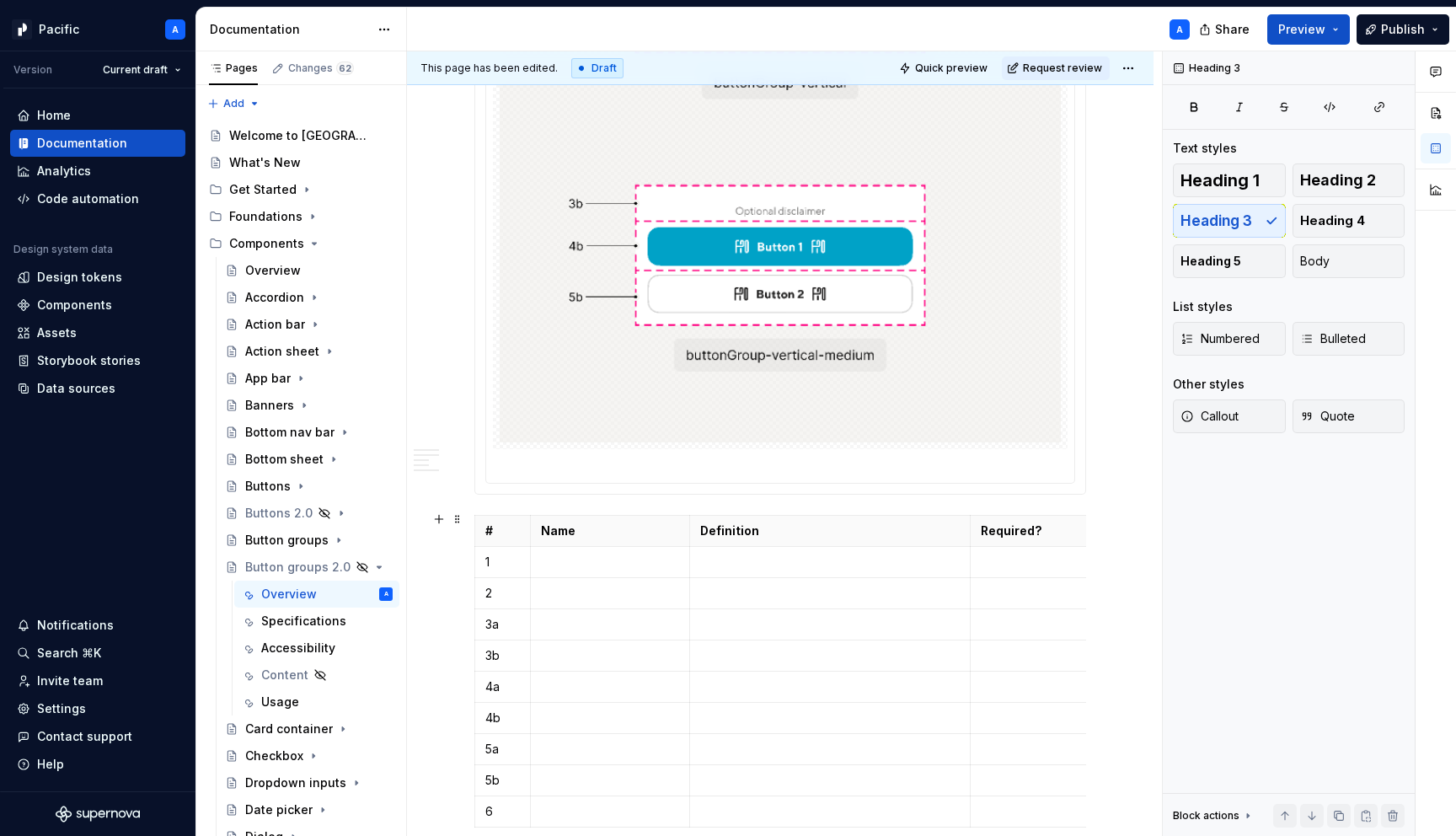
scroll to position [1820, 0]
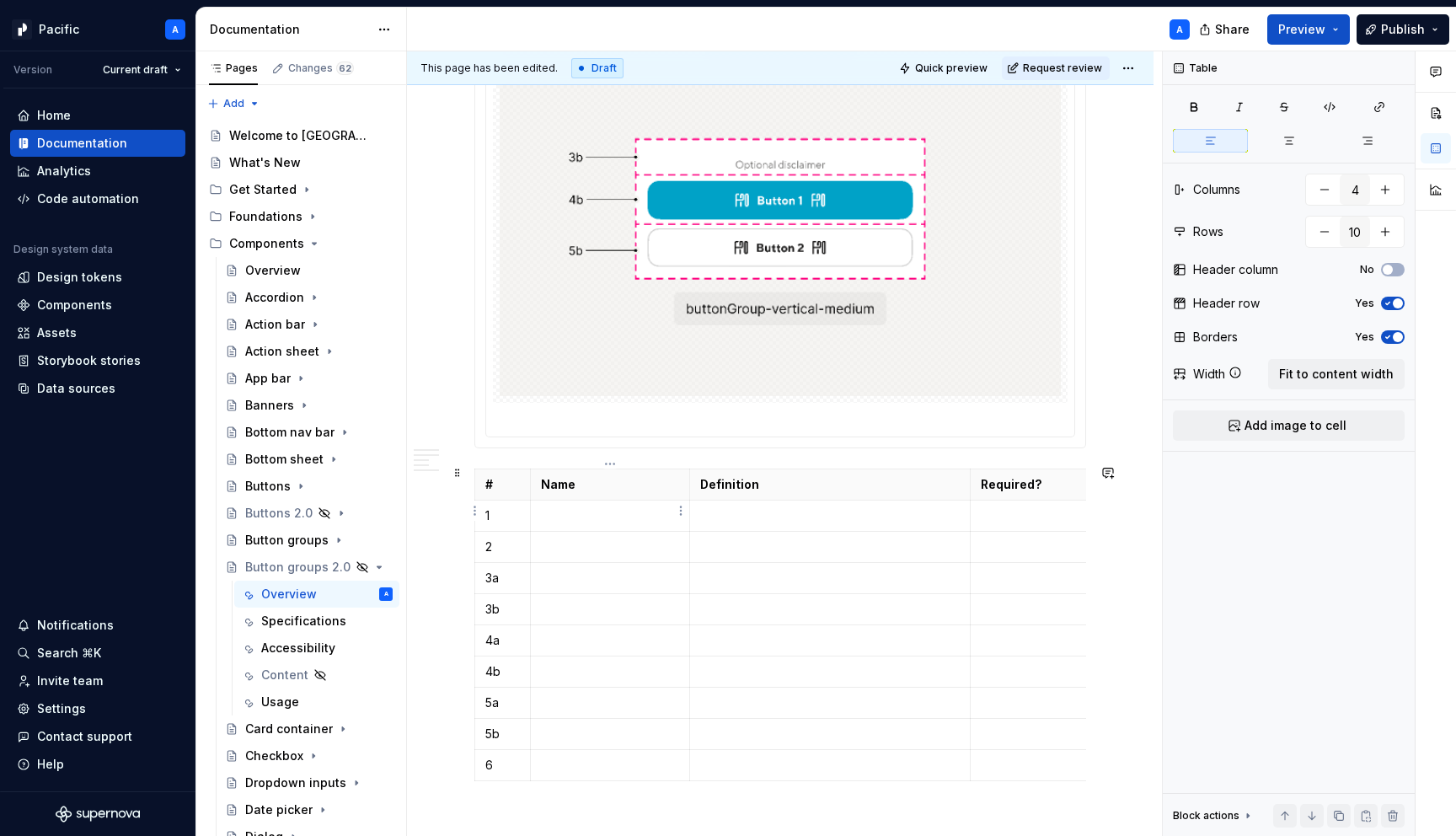
click at [611, 515] on p at bounding box center [611, 515] width 139 height 17
click at [558, 507] on p ".gradient" at bounding box center [611, 515] width 139 height 17
click at [580, 511] on p ".gradient" at bounding box center [611, 515] width 139 height 17
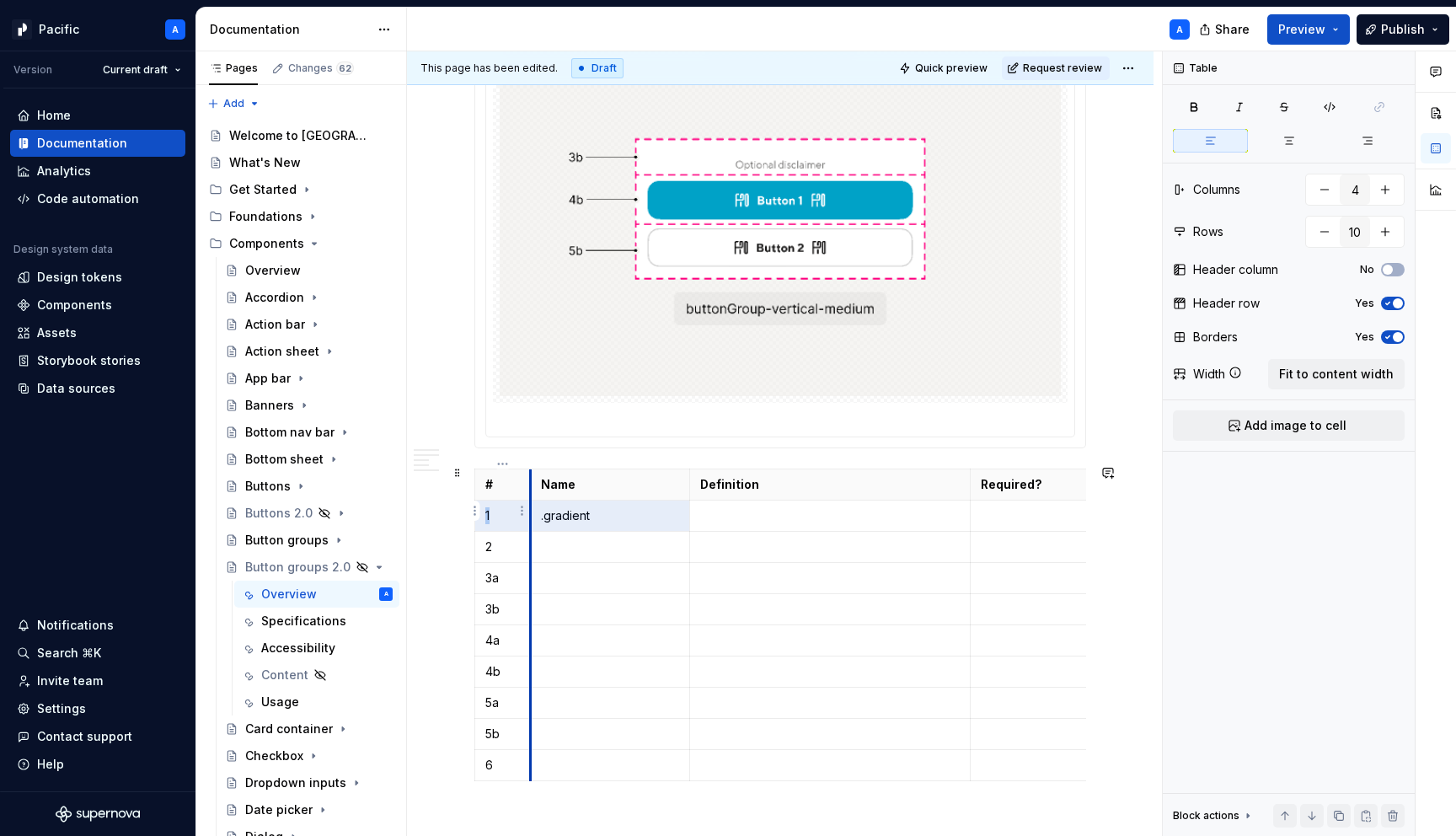
drag, startPoint x: 612, startPoint y: 511, endPoint x: 528, endPoint y: 510, distance: 84.0
click at [528, 510] on tr "1 .gradient" at bounding box center [802, 516] width 655 height 31
click at [564, 515] on p ".gradient" at bounding box center [611, 515] width 139 height 17
drag, startPoint x: 613, startPoint y: 511, endPoint x: 539, endPoint y: 506, distance: 74.2
click at [539, 506] on td ".gradient" at bounding box center [610, 516] width 159 height 31
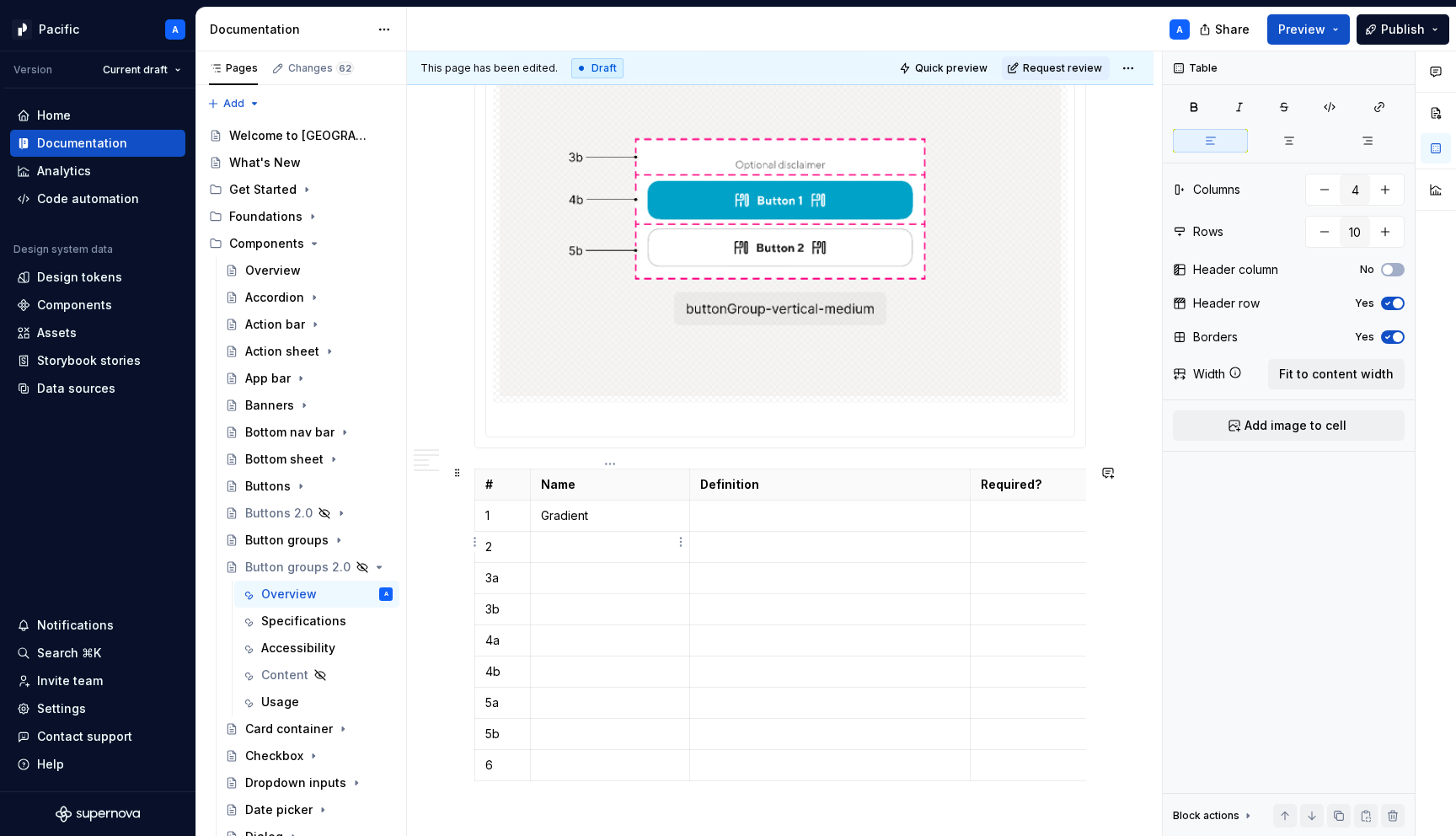
type textarea "*"
click at [564, 514] on p "Gradient" at bounding box center [611, 515] width 139 height 17
click at [1047, 515] on p at bounding box center [1050, 515] width 139 height 17
click at [1047, 515] on p "Yes" at bounding box center [1050, 515] width 139 height 17
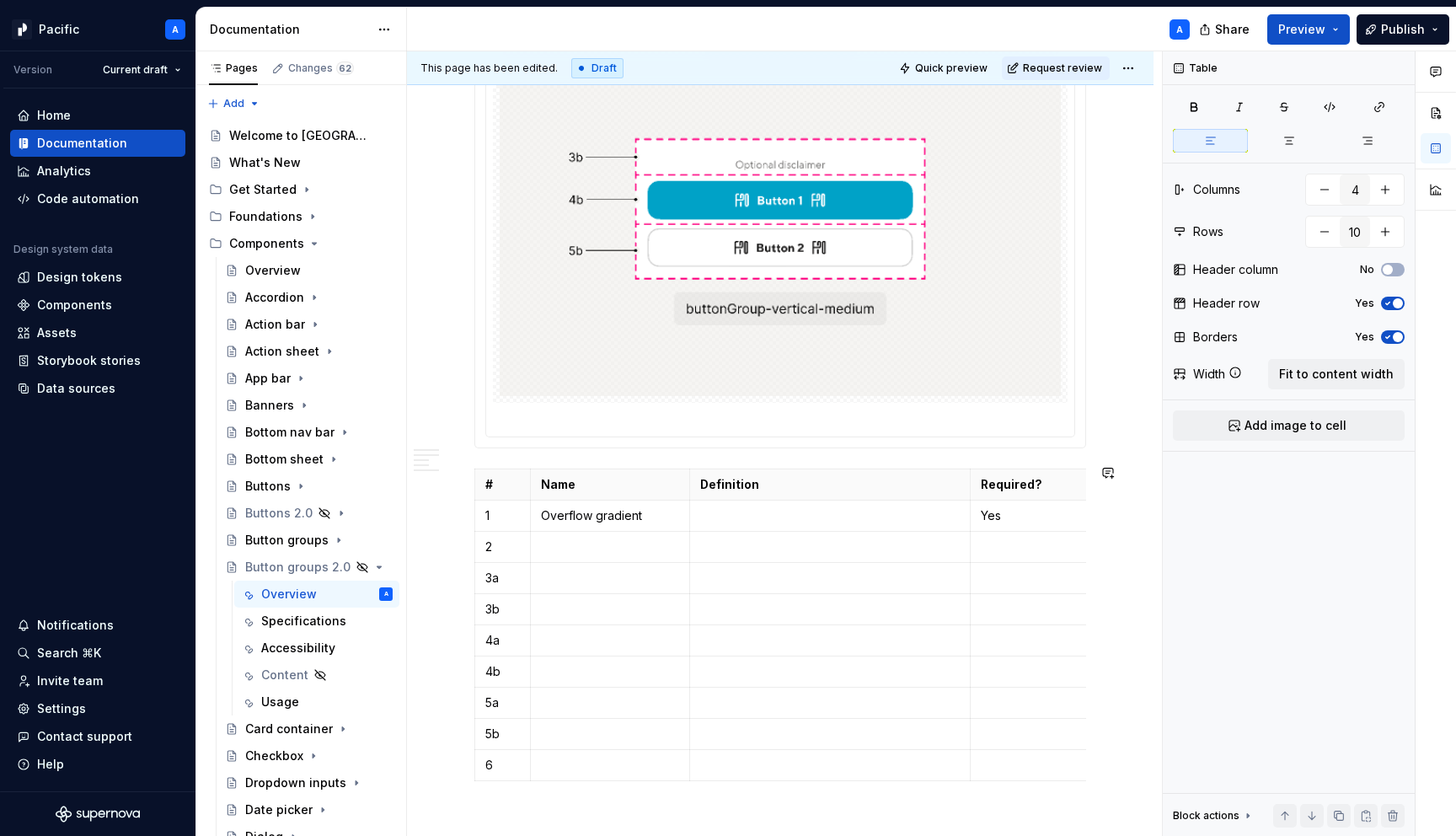
click at [1047, 515] on p "Yes" at bounding box center [1050, 515] width 139 height 17
click at [981, 548] on p "No; Required if the page scrolls behind the footer" at bounding box center [1025, 532] width 139 height 51
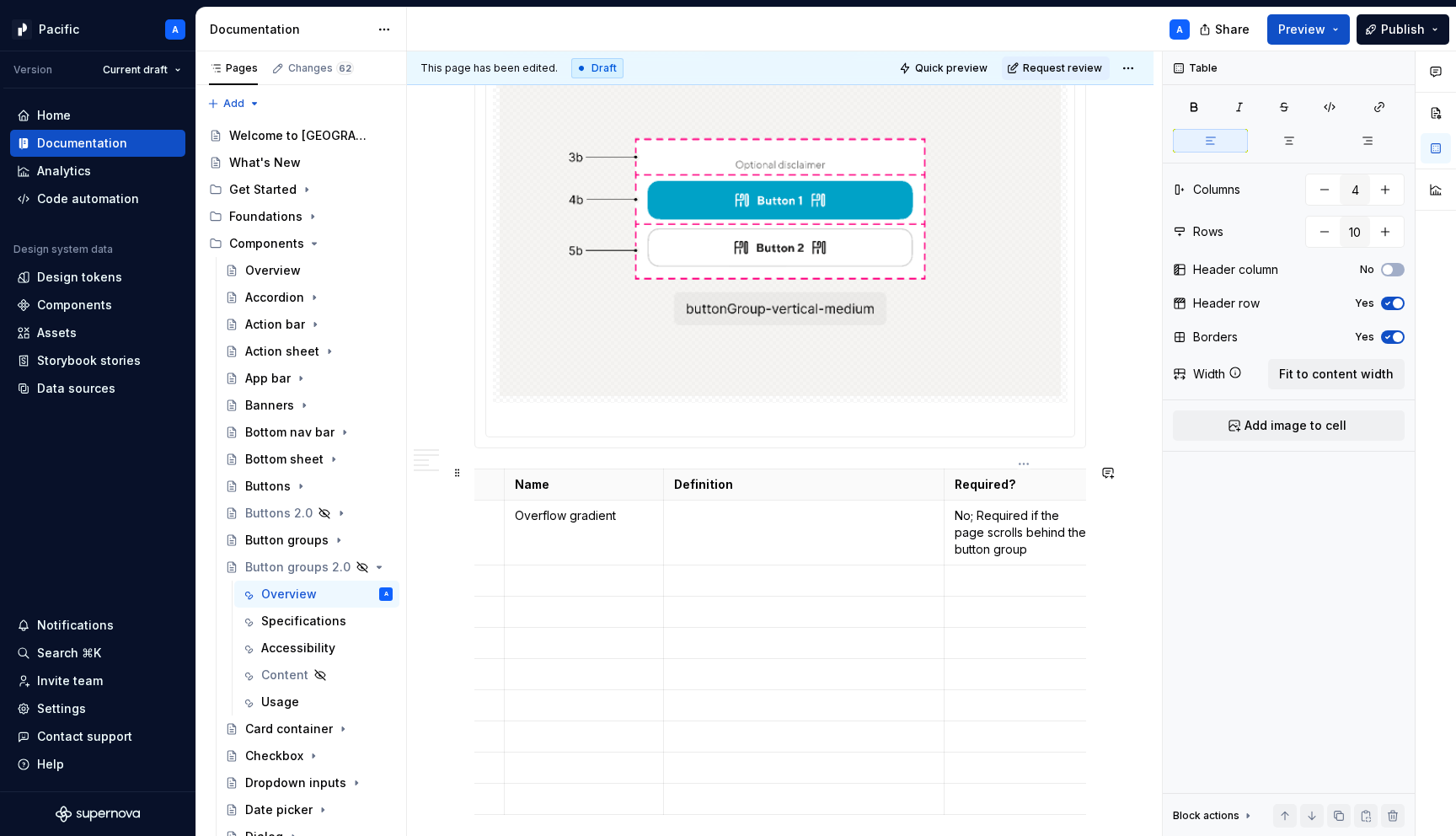
click at [978, 507] on p "No; Required if the page scrolls behind the button group" at bounding box center [1025, 532] width 139 height 51
click at [1037, 512] on p "No; Yes, if equired if the page scrolls behind the button group" at bounding box center [1025, 532] width 139 height 51
click at [980, 511] on p "No; Yes, if the page scrolls behind the button group" at bounding box center [1025, 532] width 139 height 51
click at [972, 509] on p "No; Yes, if the page scrolls behind the button group" at bounding box center [1025, 532] width 139 height 51
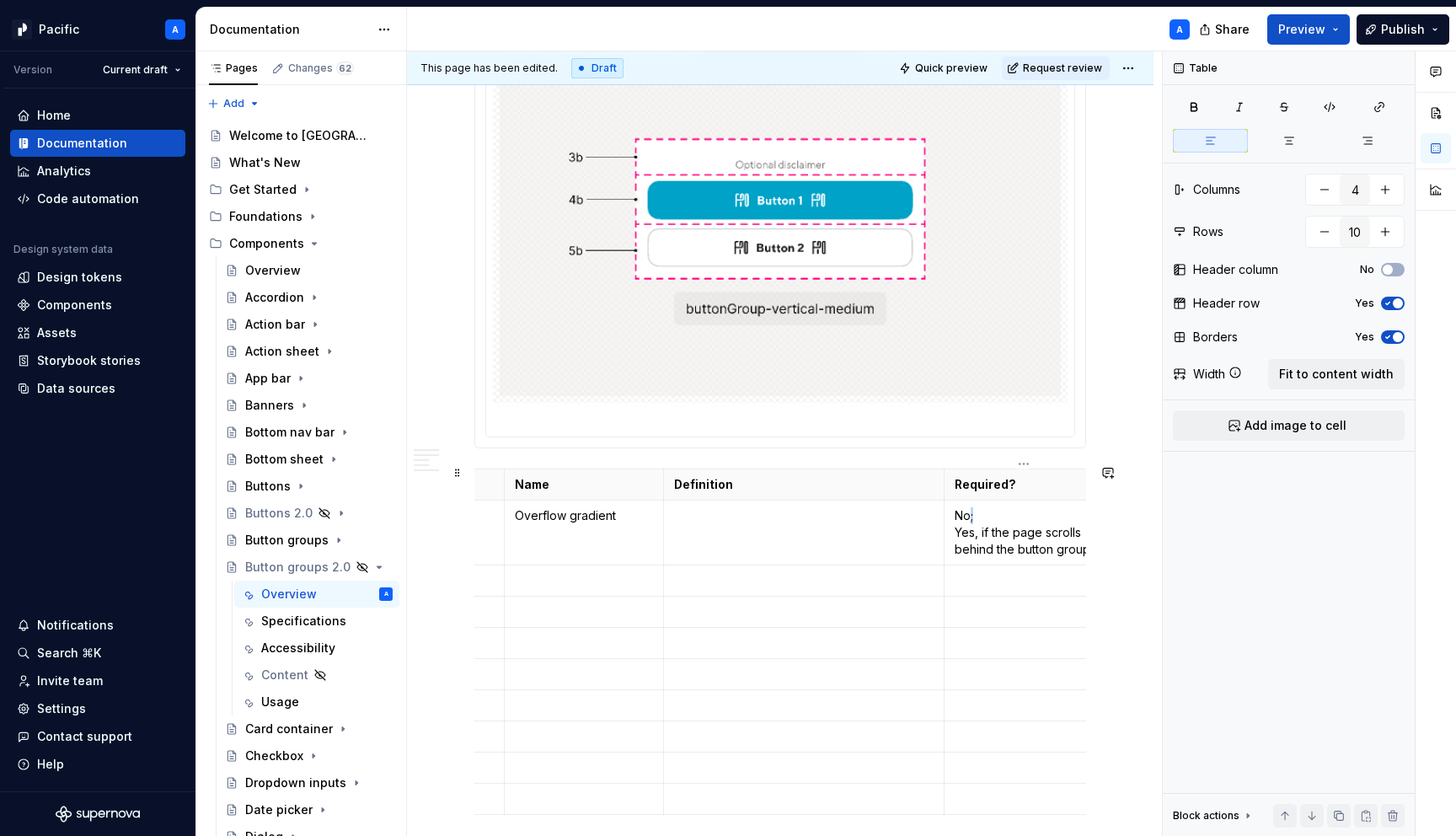
click at [972, 509] on p "No; Yes, if the page scrolls behind the button group" at bounding box center [1025, 532] width 139 height 51
drag, startPoint x: 978, startPoint y: 508, endPoint x: 944, endPoint y: 504, distance: 34.2
click at [945, 504] on td "No; Yes, if the page scrolls behind the button group" at bounding box center [1025, 533] width 159 height 65
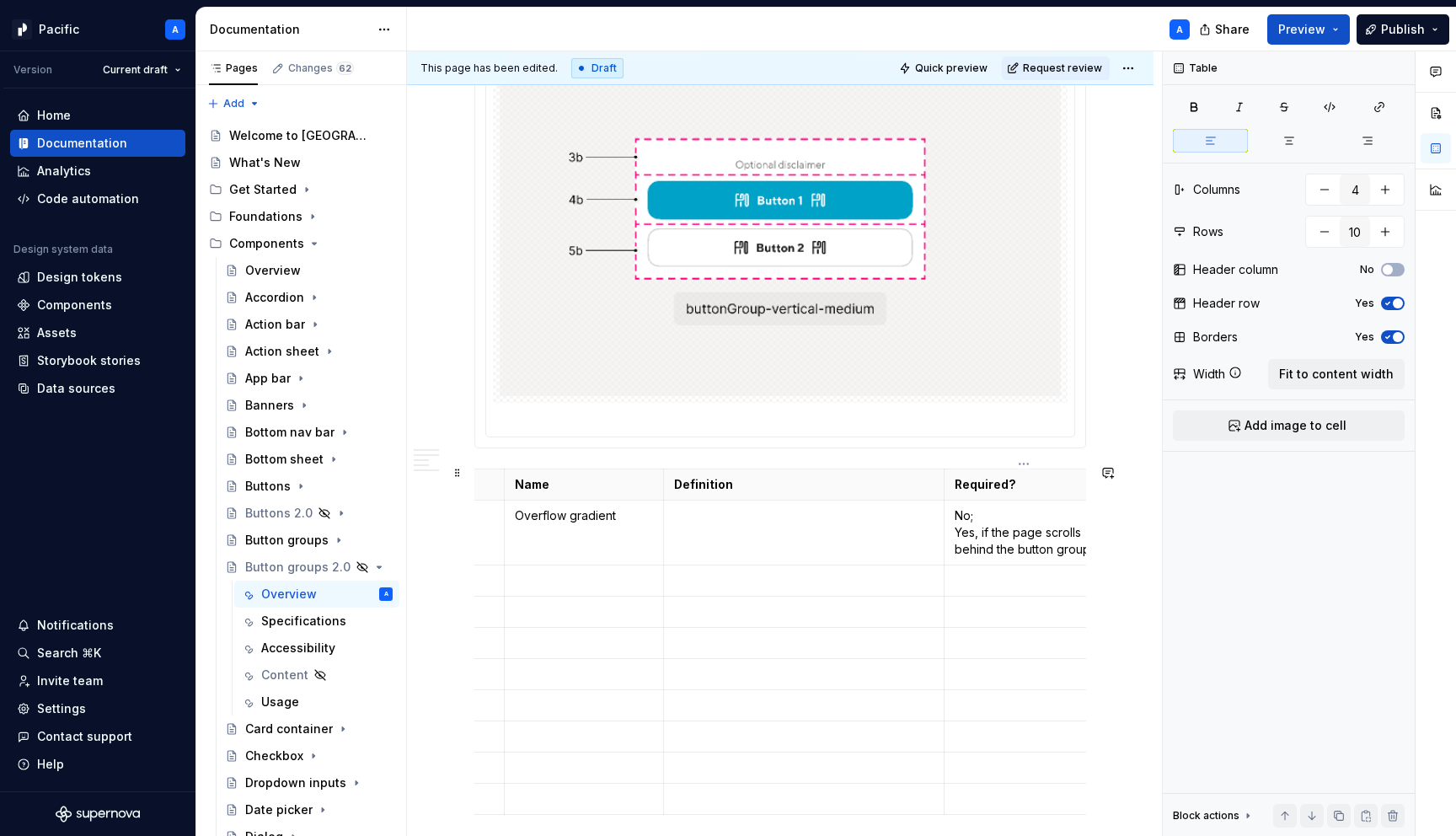
click at [952, 526] on td "No; Yes, if the page scrolls behind the button group" at bounding box center [1025, 533] width 159 height 65
click at [978, 515] on p "Yes, if the page scrolls behind the button group" at bounding box center [1025, 524] width 139 height 33
click at [716, 533] on td at bounding box center [804, 533] width 282 height 65
click at [641, 565] on td at bounding box center [610, 581] width 159 height 31
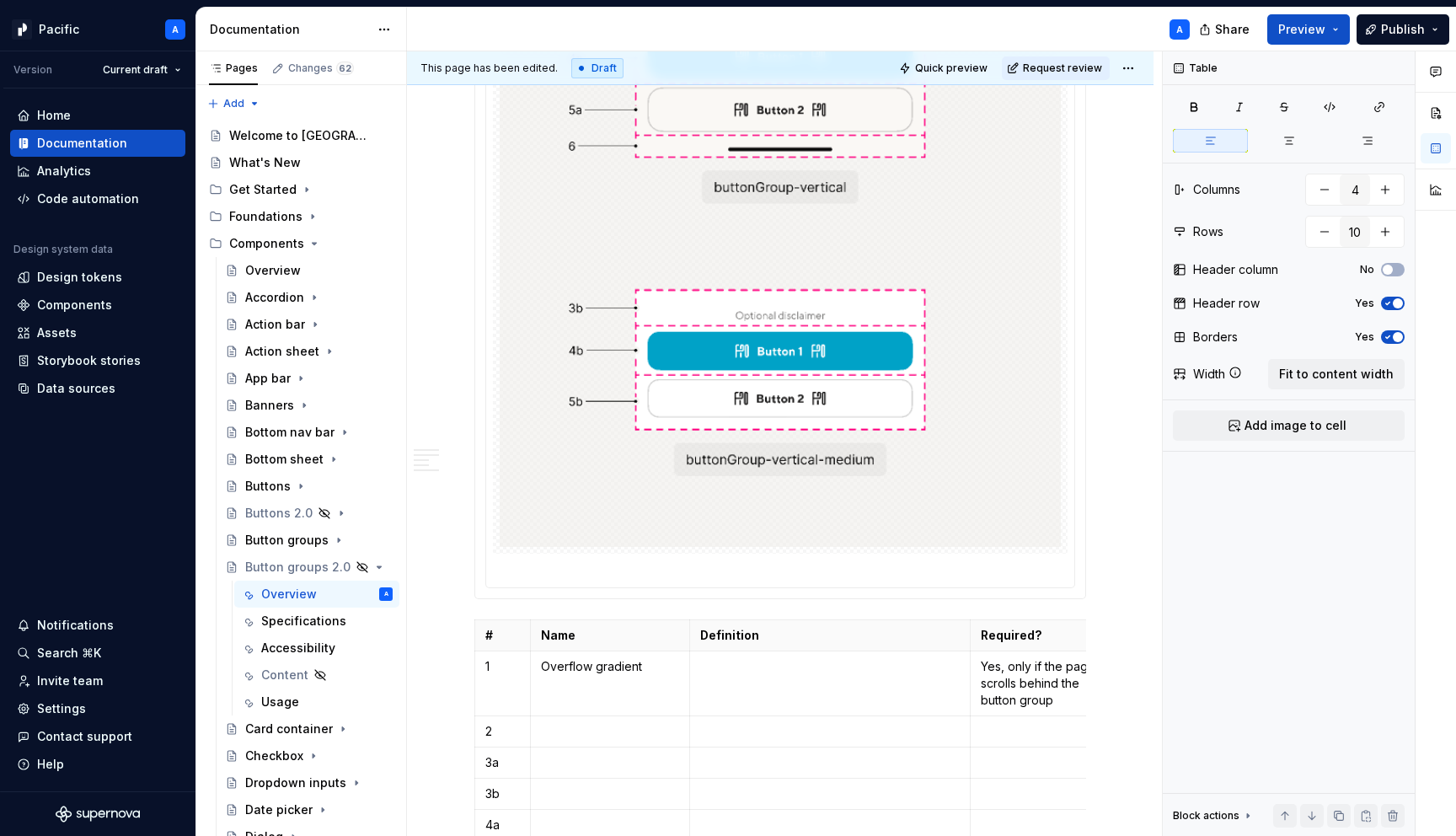
scroll to position [1671, 0]
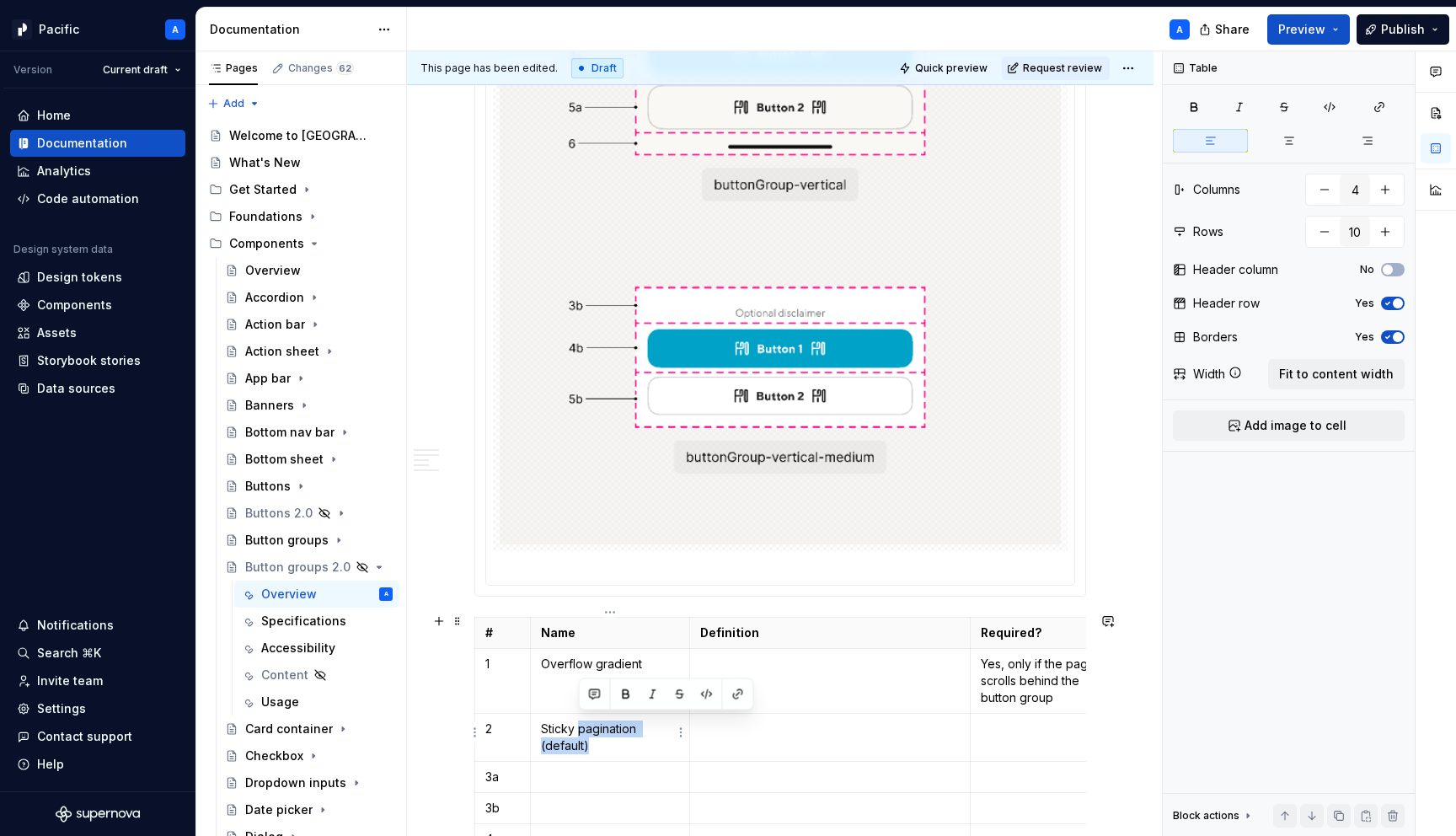
drag, startPoint x: 579, startPoint y: 725, endPoint x: 591, endPoint y: 736, distance: 16.3
click at [591, 736] on p "Sticky pagination (default)" at bounding box center [611, 737] width 139 height 33
click at [742, 700] on button "button" at bounding box center [738, 695] width 24 height 24
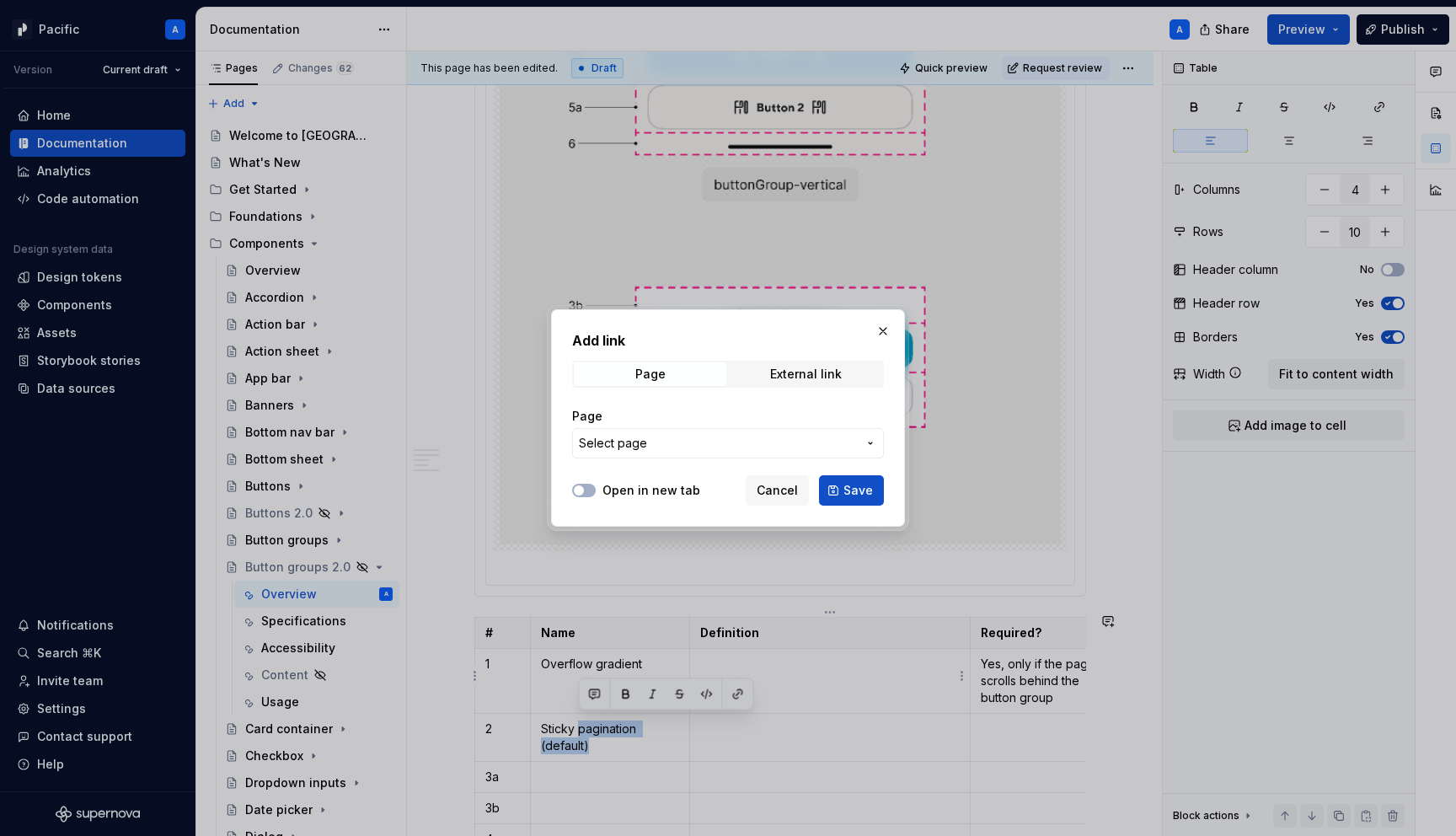
click at [774, 438] on span "Select page" at bounding box center [718, 443] width 278 height 17
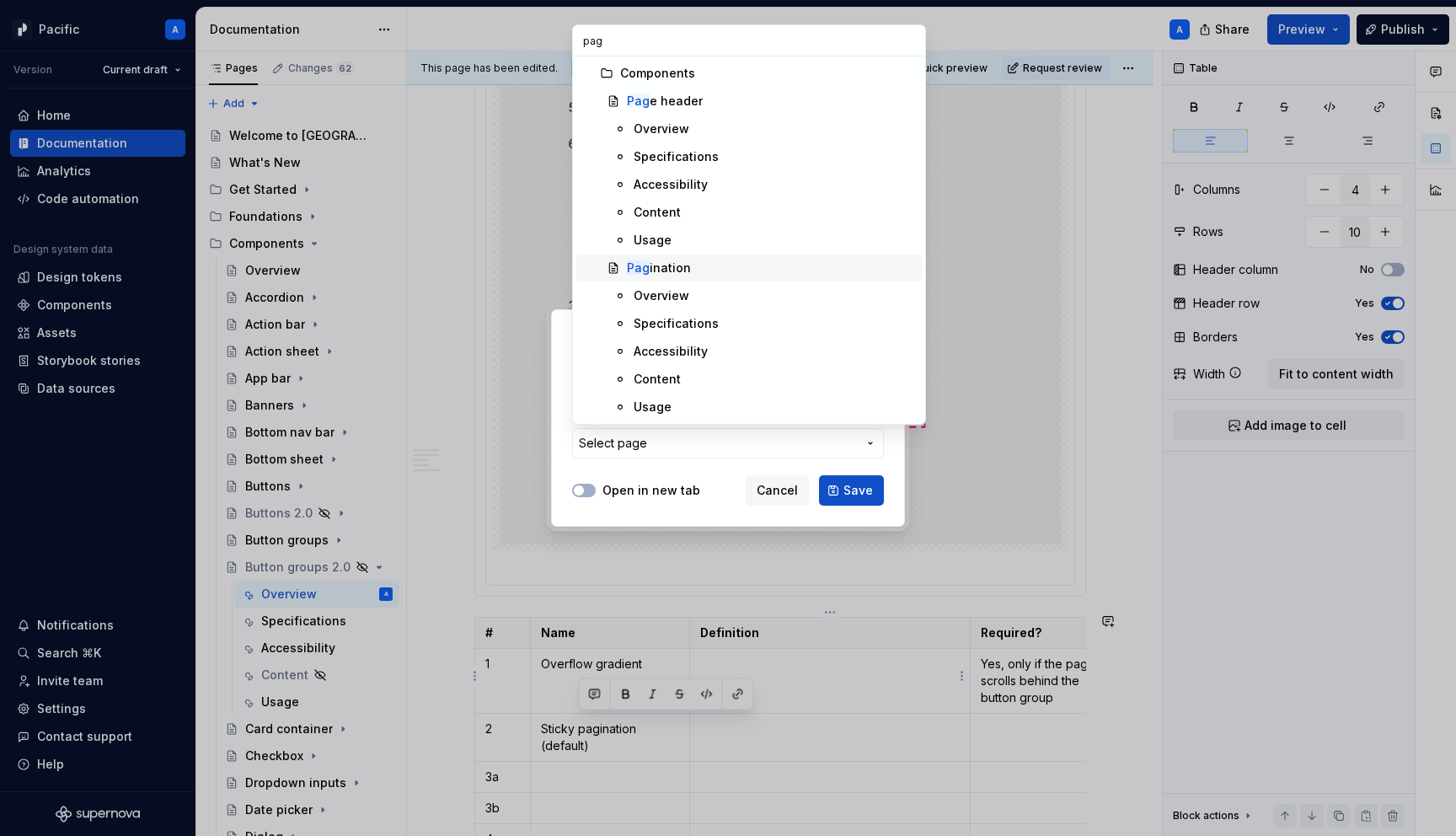
type input "pag"
click at [669, 274] on div "Pag ination" at bounding box center [659, 268] width 64 height 17
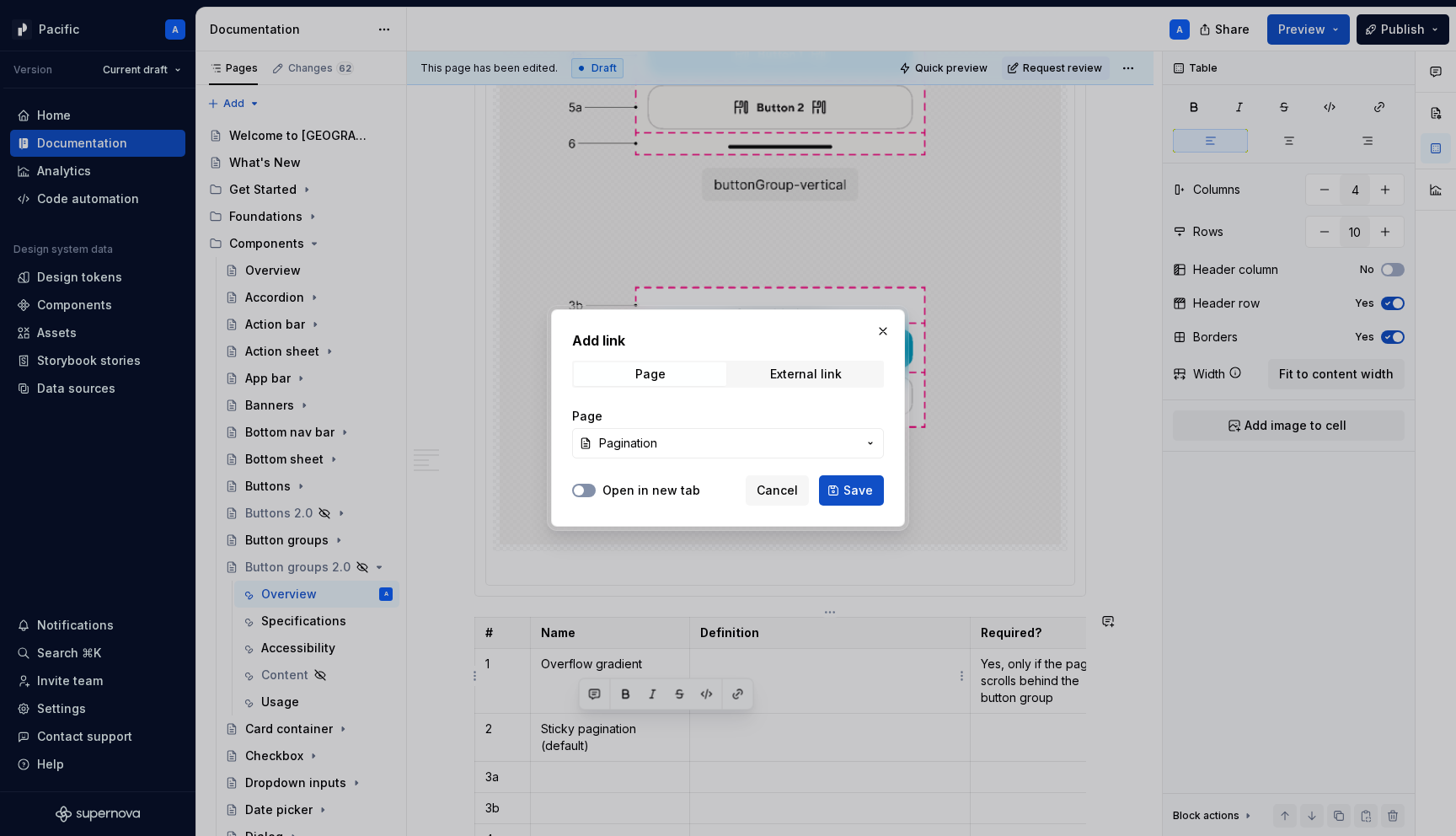
click at [588, 485] on button "Open in new tab" at bounding box center [584, 491] width 24 height 14
click at [878, 491] on button "Save" at bounding box center [852, 490] width 65 height 30
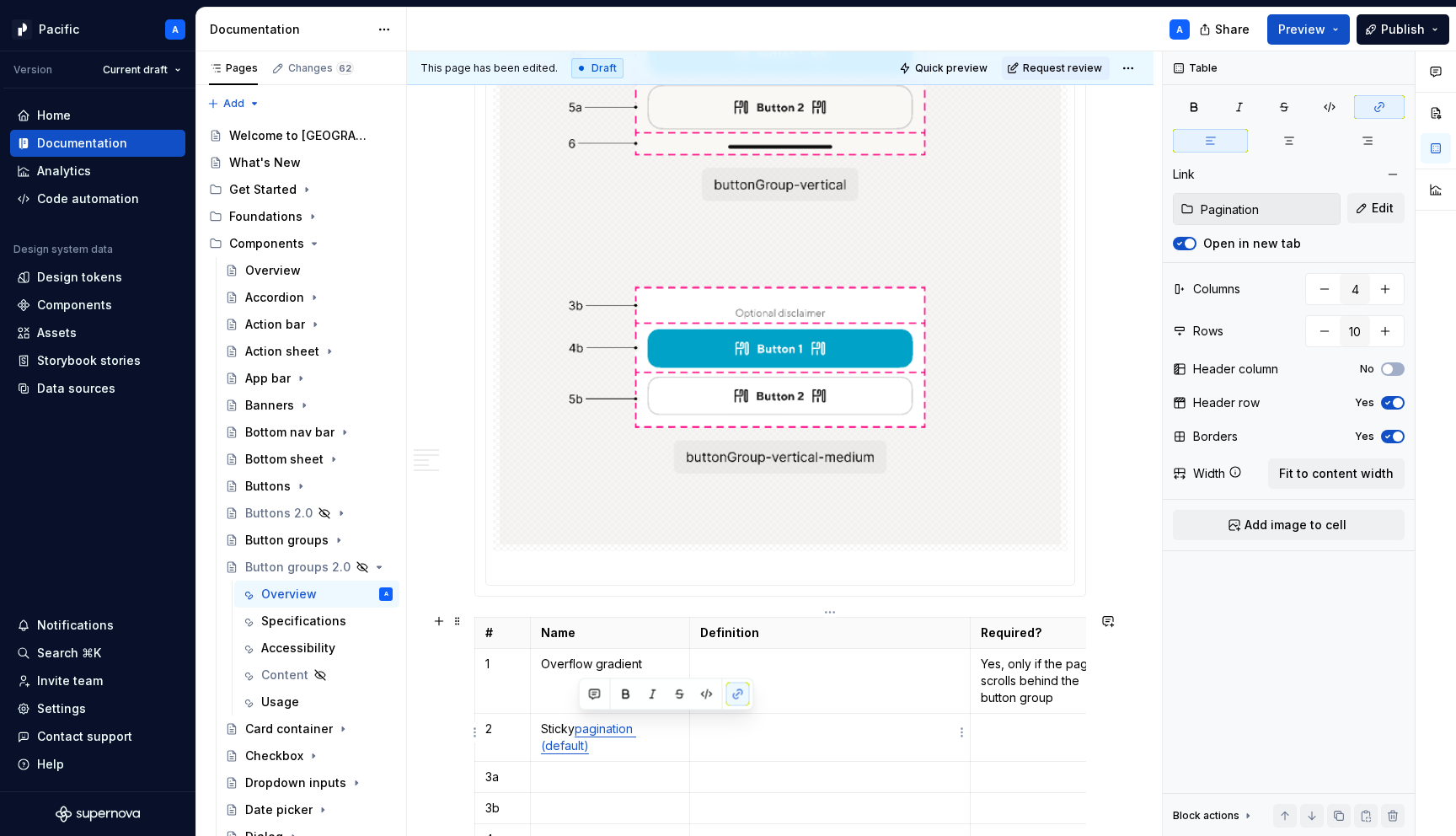
click at [773, 732] on p at bounding box center [831, 729] width 261 height 17
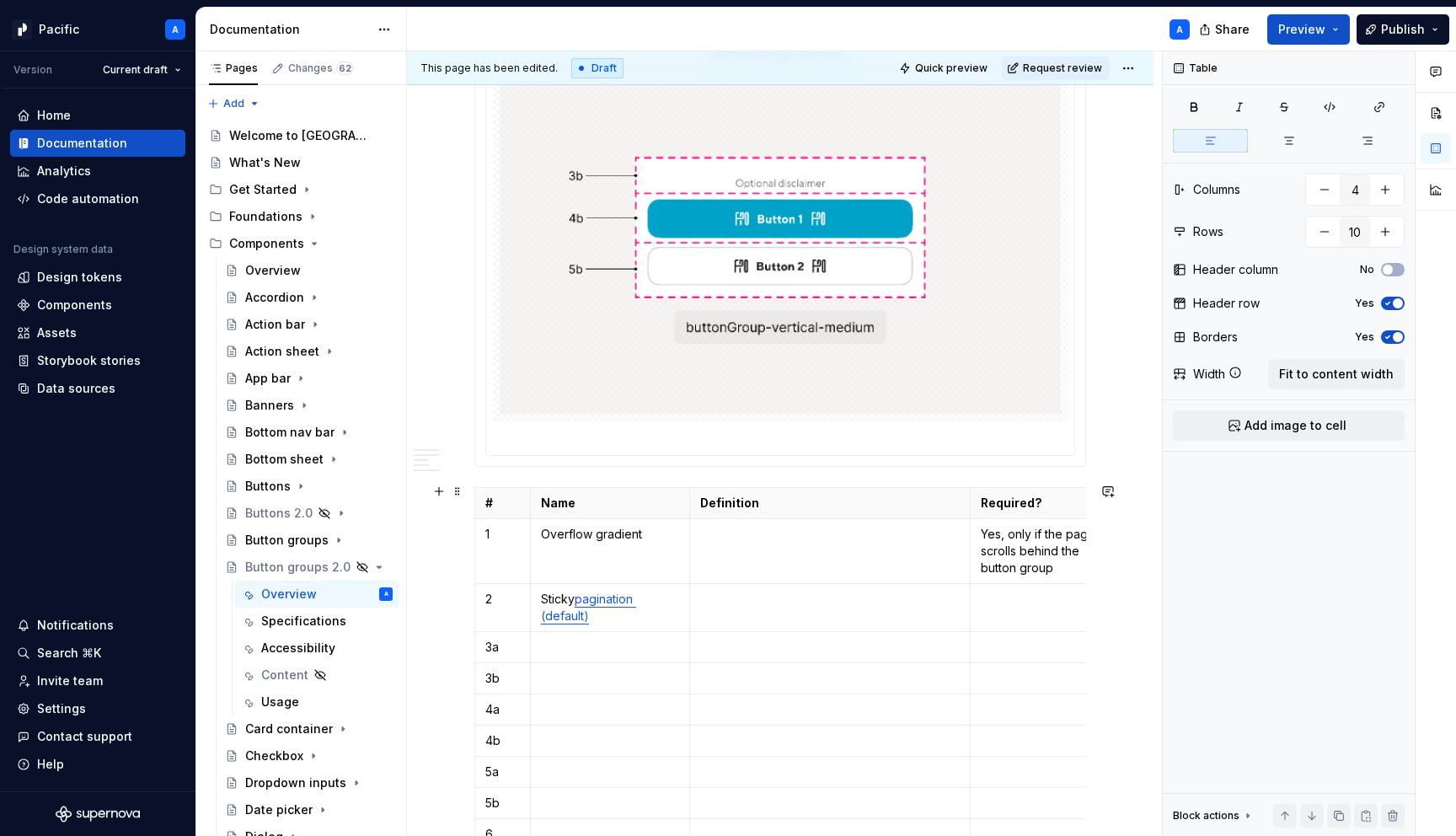
scroll to position [2018, 0]
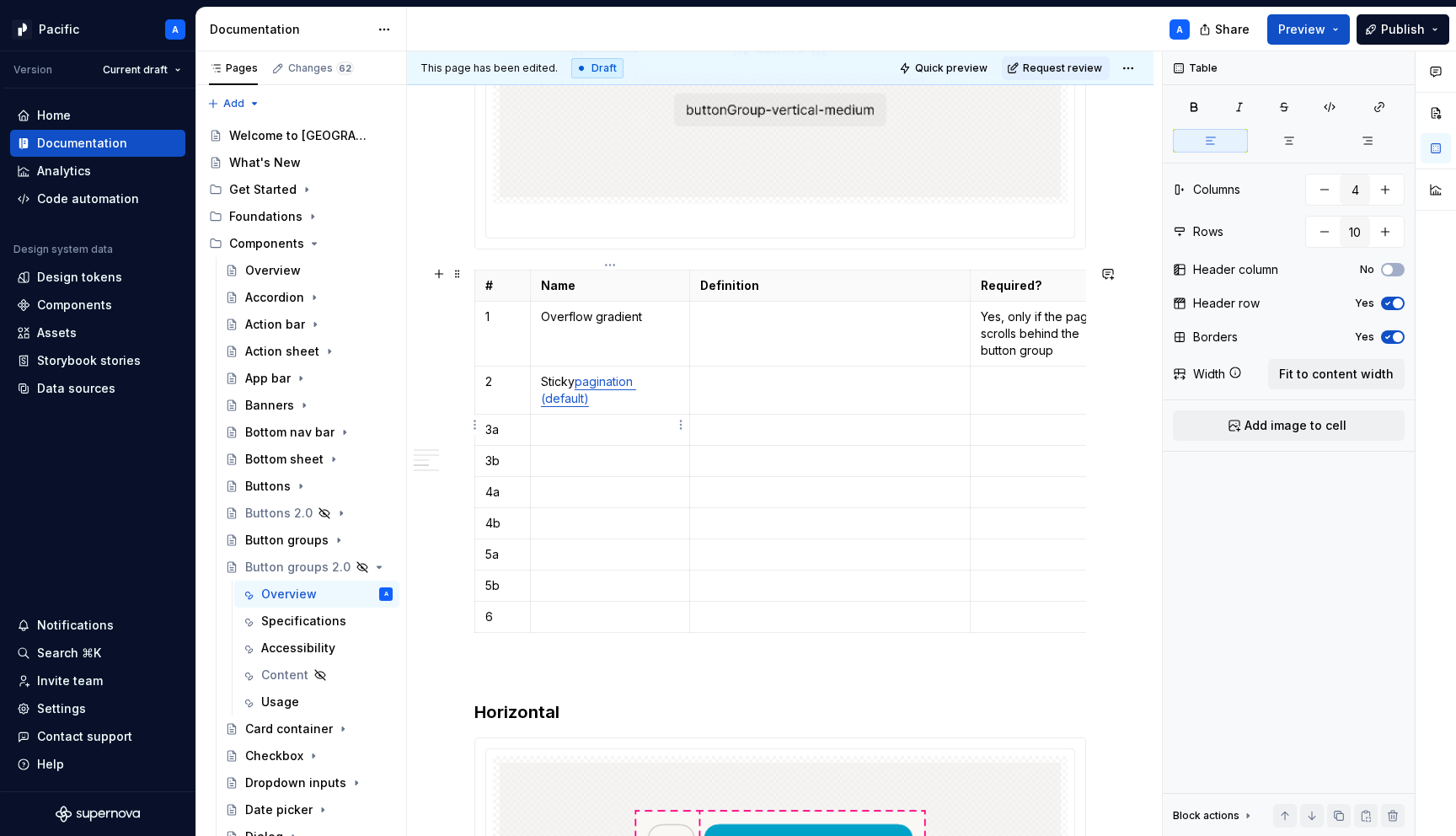
click at [596, 421] on p at bounding box center [611, 430] width 139 height 17
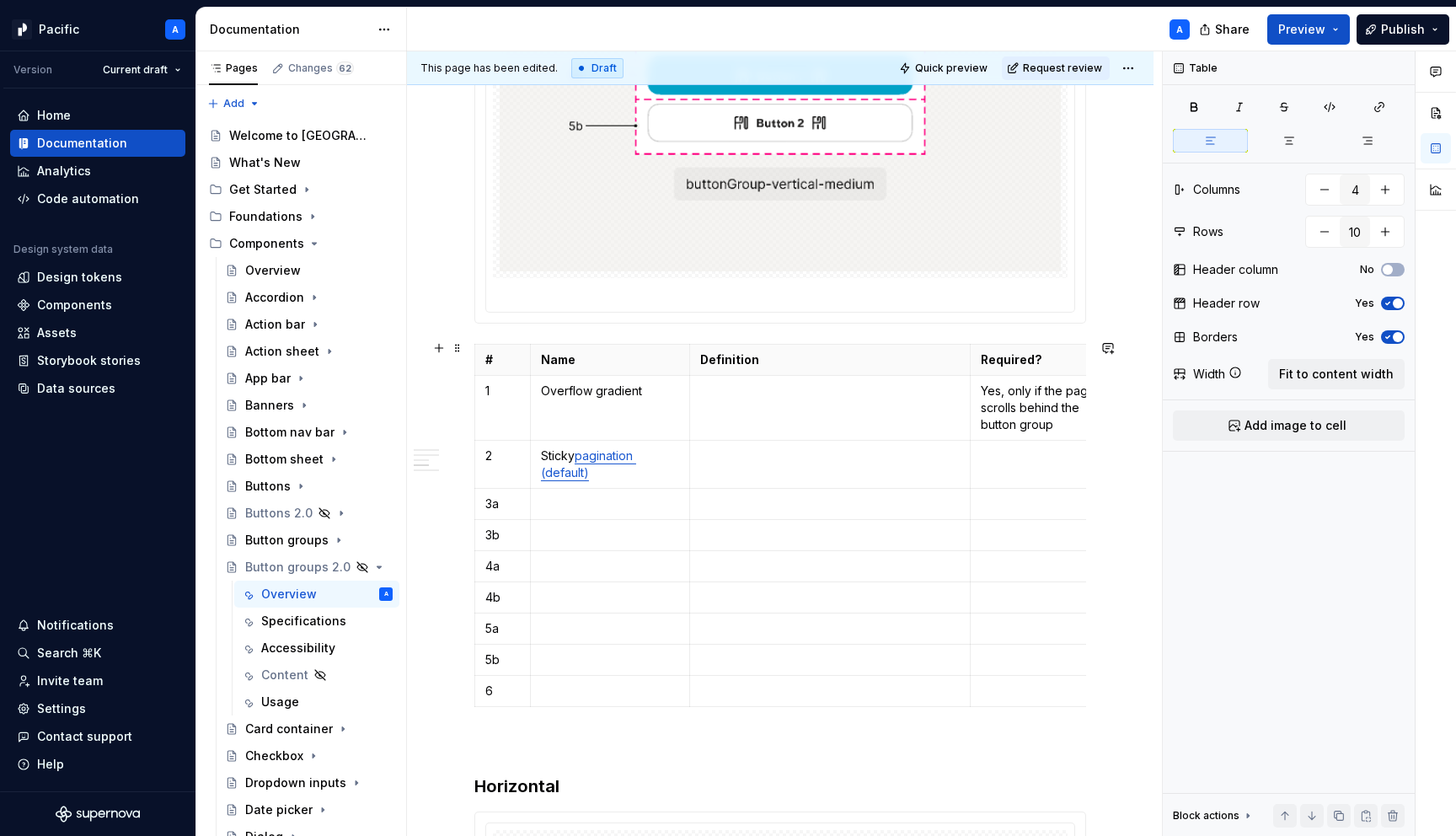
scroll to position [1940, 0]
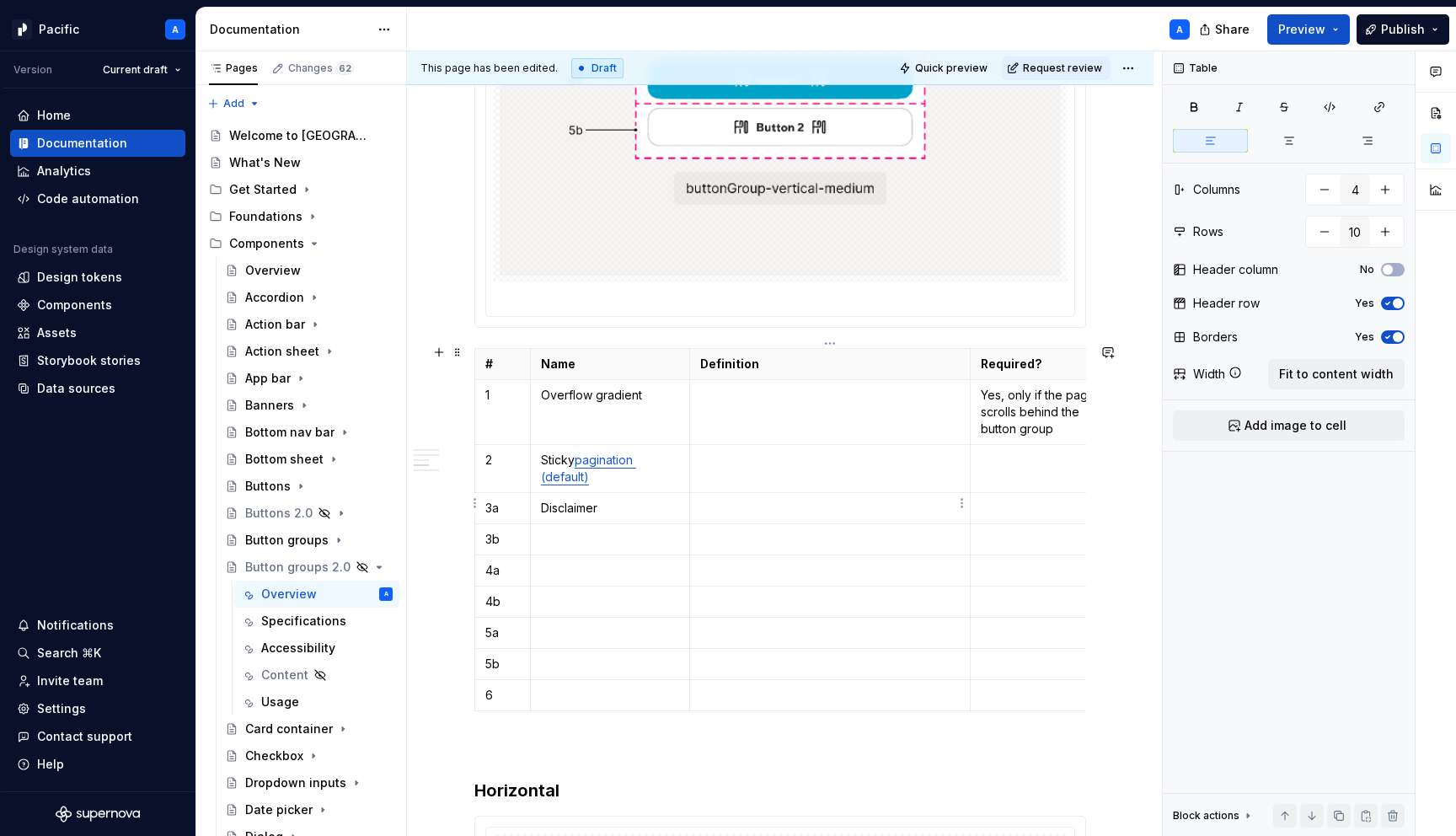
click at [731, 504] on p at bounding box center [831, 508] width 261 height 17
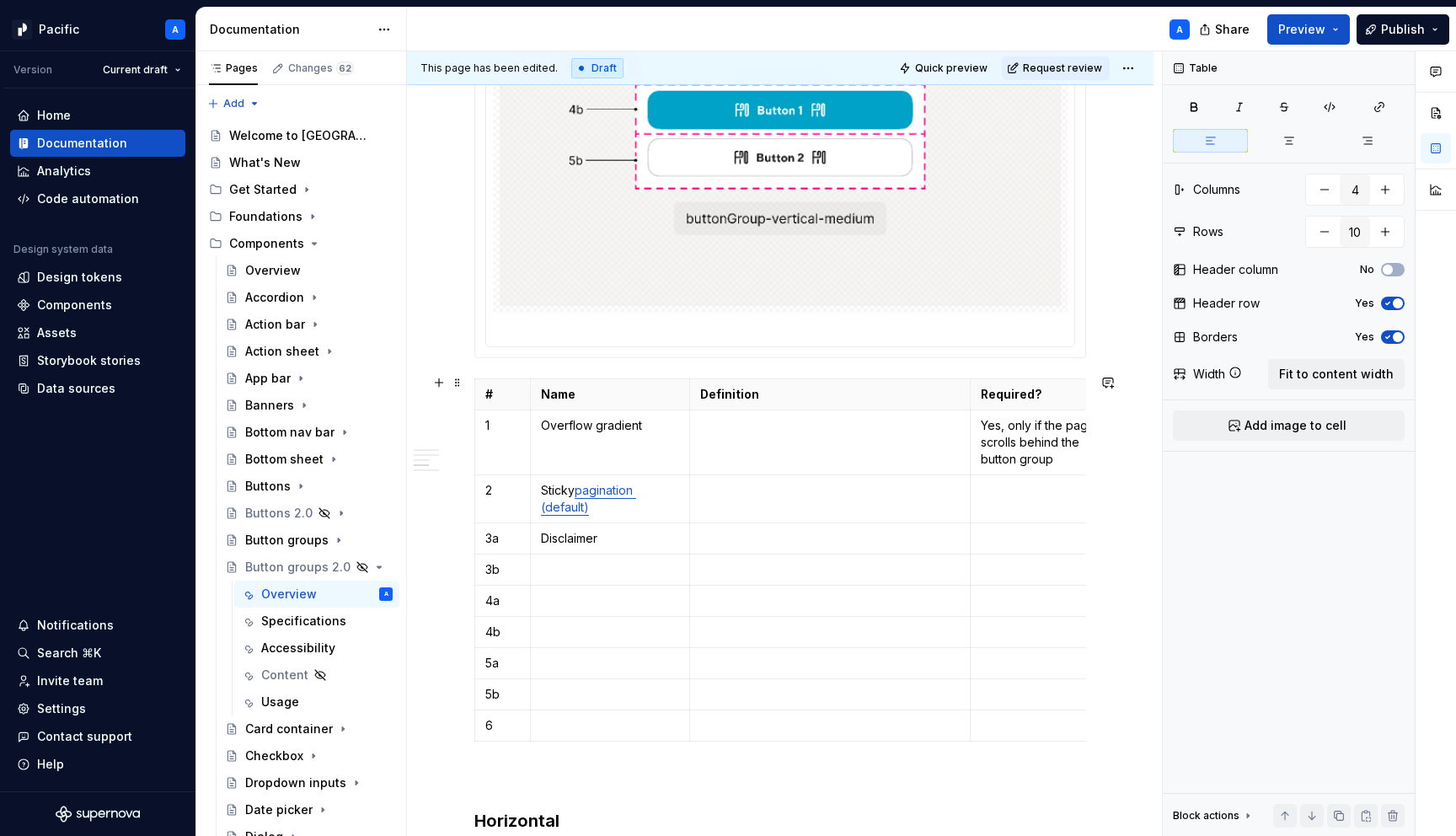
scroll to position [1904, 0]
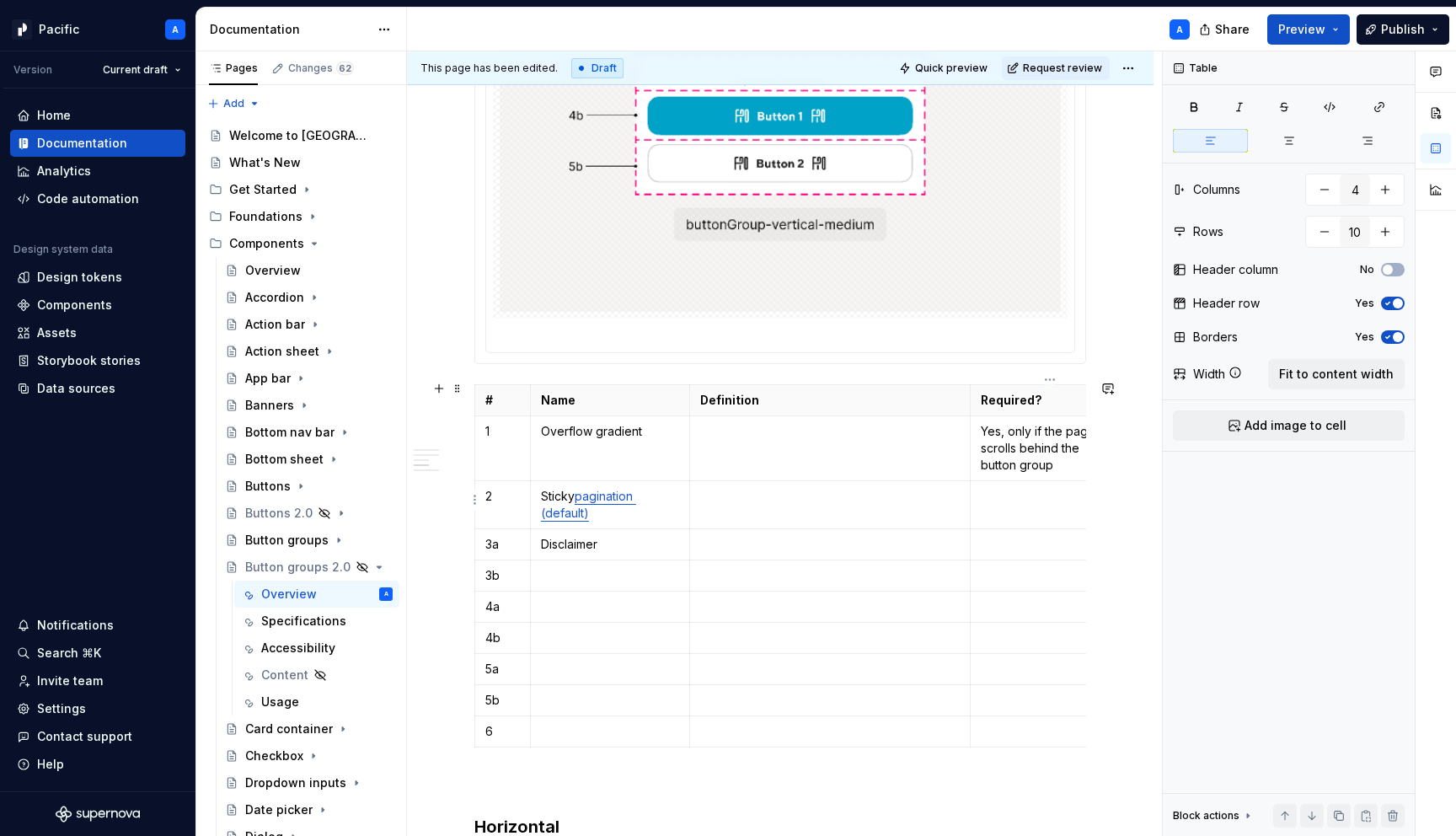
click at [1042, 511] on td at bounding box center [1050, 505] width 159 height 48
click at [1030, 561] on td at bounding box center [1050, 576] width 159 height 31
click at [1021, 540] on p at bounding box center [1050, 544] width 139 height 17
click at [604, 567] on p at bounding box center [611, 576] width 139 height 17
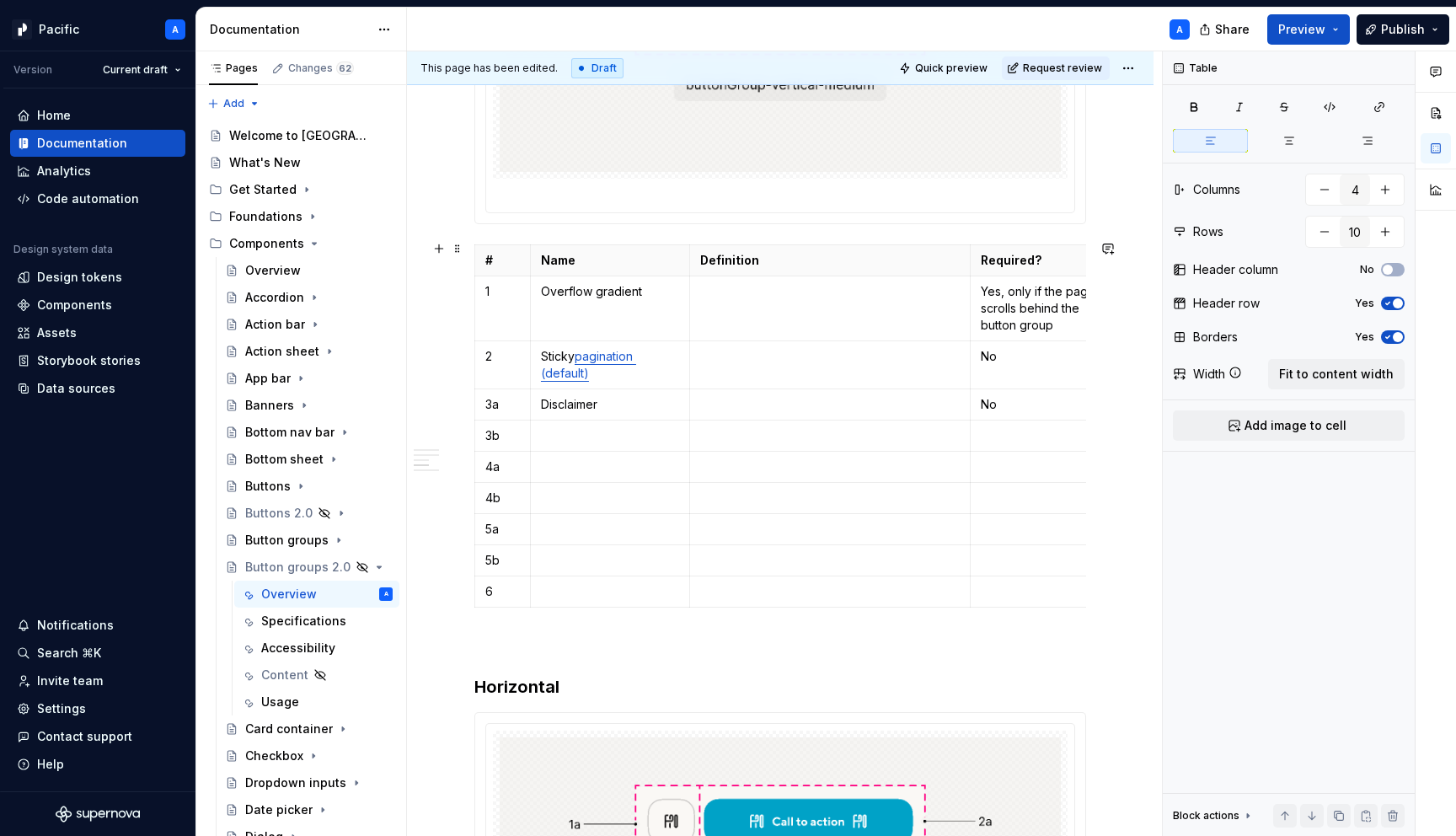
scroll to position [2041, 0]
click at [588, 408] on p "Disclaimer" at bounding box center [611, 407] width 139 height 17
copy p "Disclaimer"
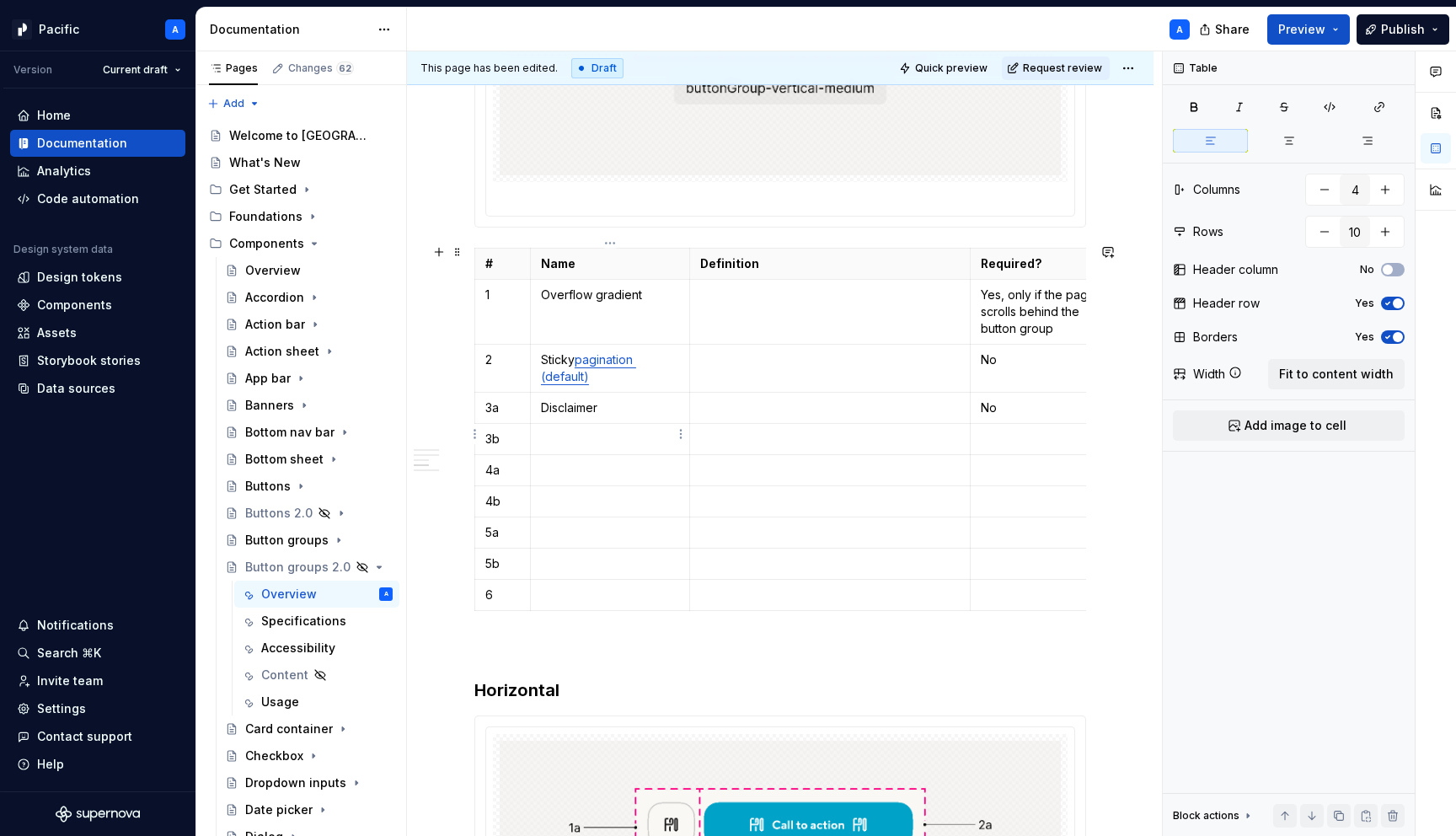
click at [581, 443] on td at bounding box center [610, 440] width 159 height 31
click at [501, 401] on p "3a" at bounding box center [502, 407] width 34 height 17
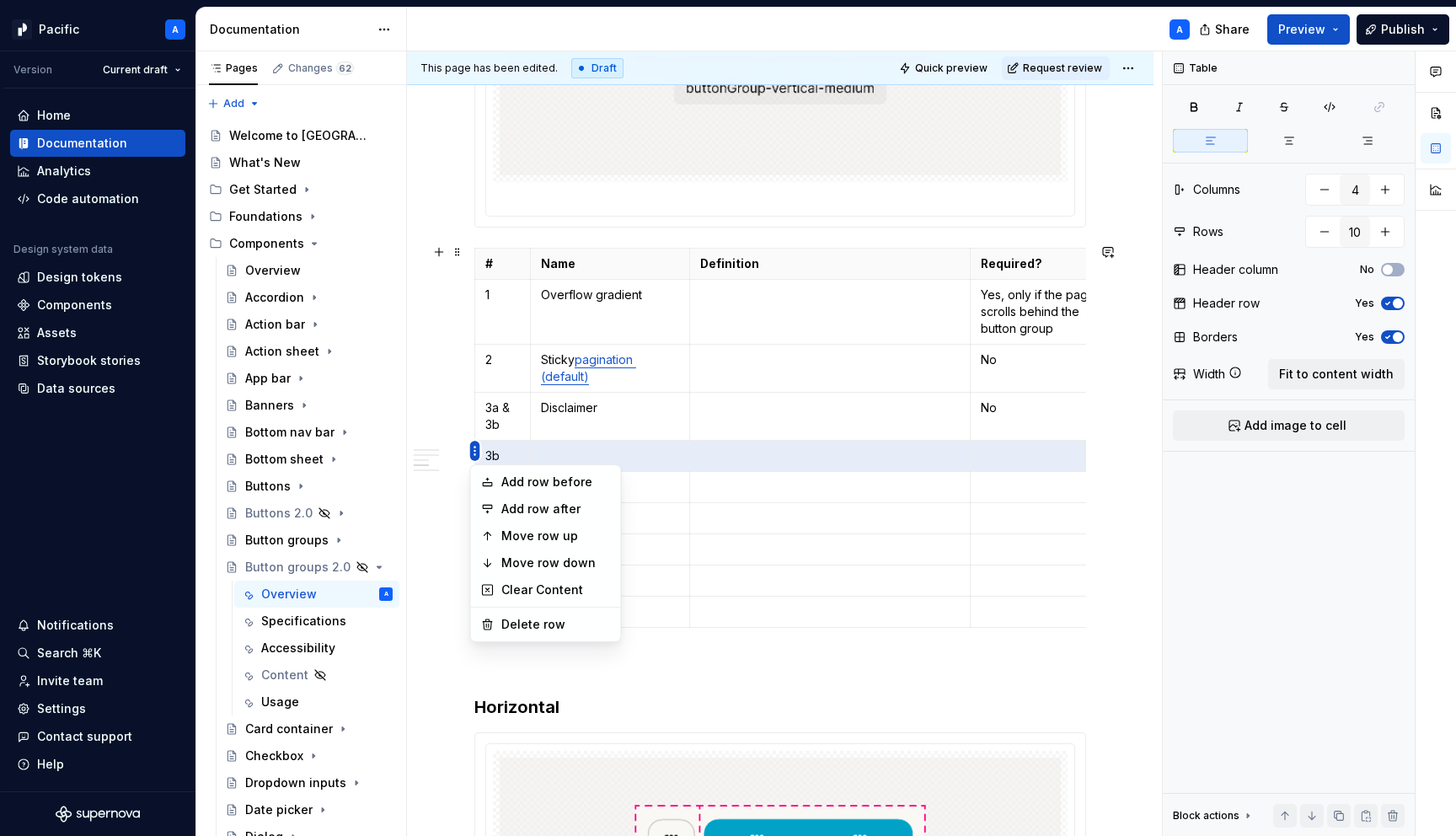
click at [475, 452] on html "Pacific A Version Current draft Home Documentation Analytics Code automation De…" at bounding box center [728, 418] width 1456 height 836
click at [590, 619] on div "Delete row" at bounding box center [556, 624] width 110 height 17
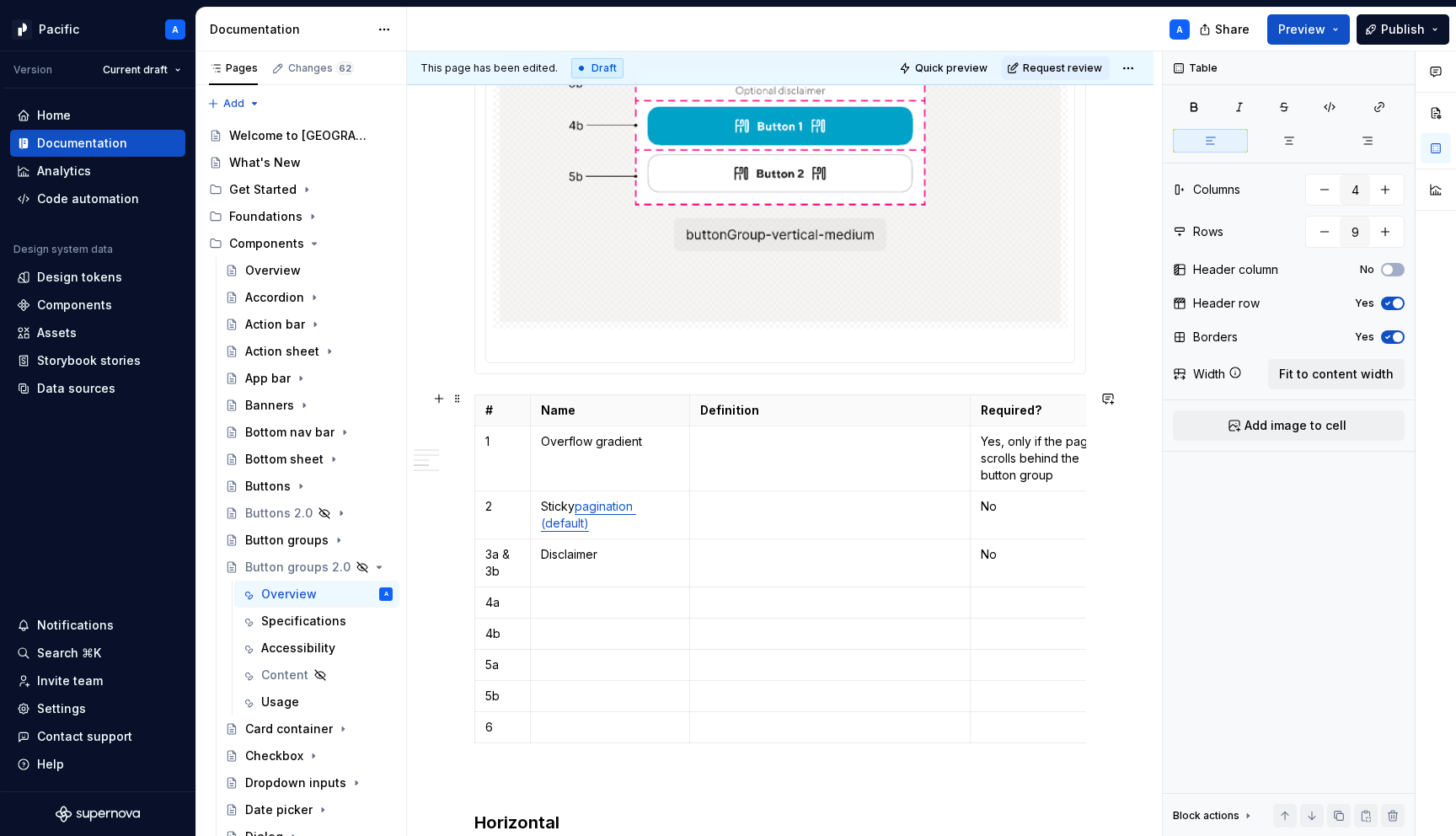
scroll to position [1916, 0]
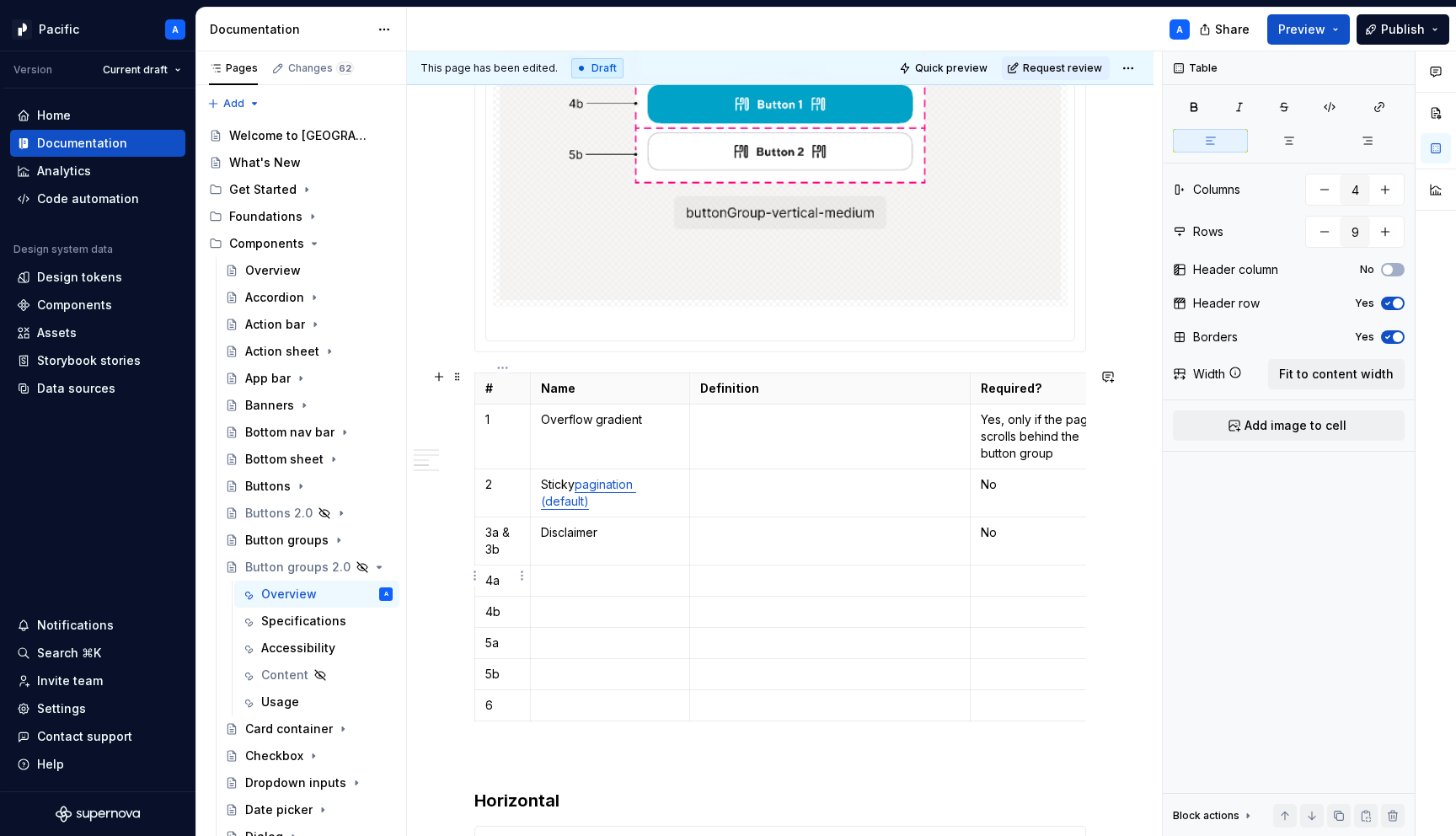
click at [504, 575] on p "4a" at bounding box center [502, 580] width 34 height 17
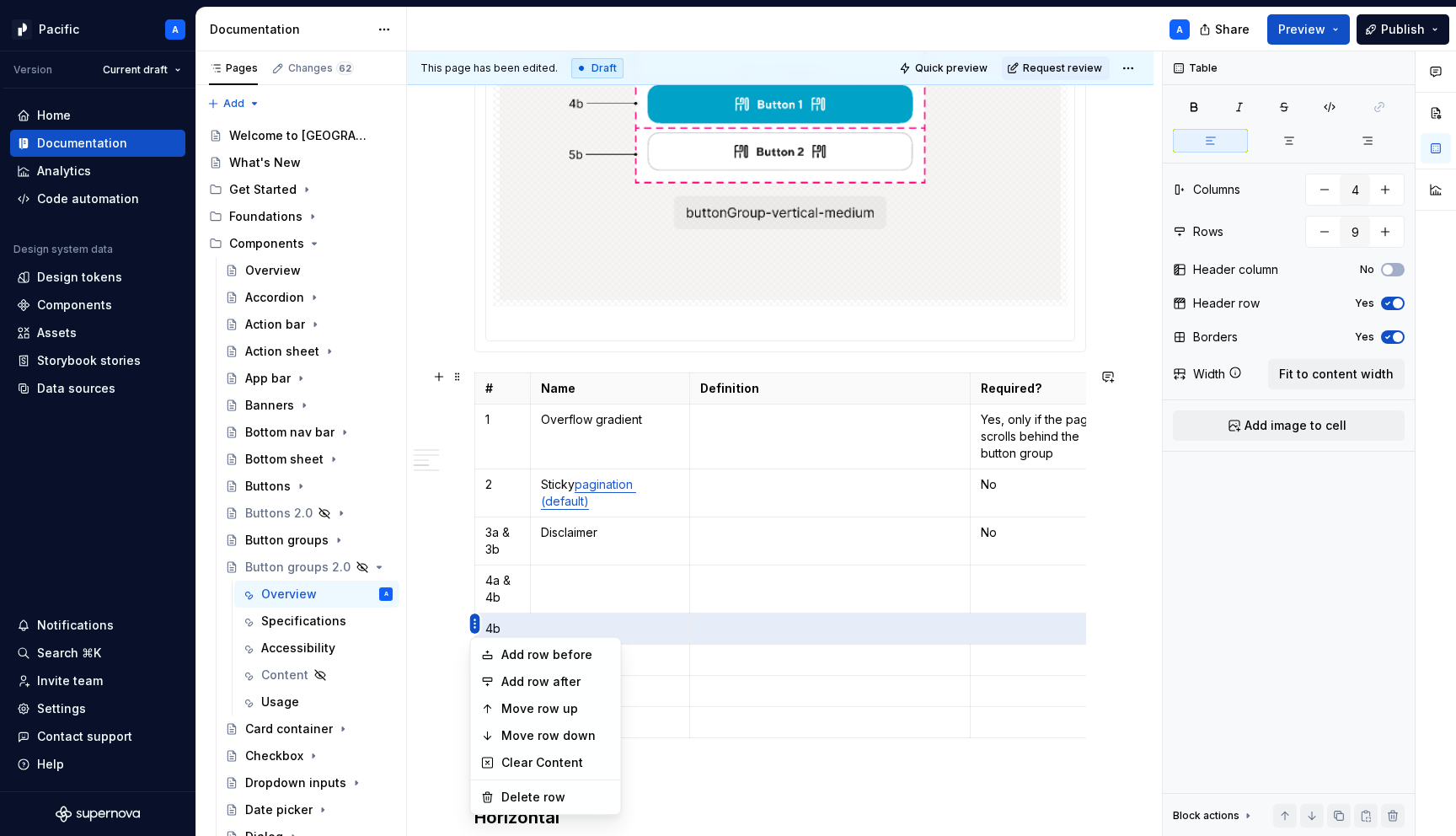
click at [473, 621] on html "Pacific A Version Current draft Home Documentation Analytics Code automation De…" at bounding box center [728, 418] width 1456 height 836
click at [562, 793] on div "Delete row" at bounding box center [556, 797] width 110 height 17
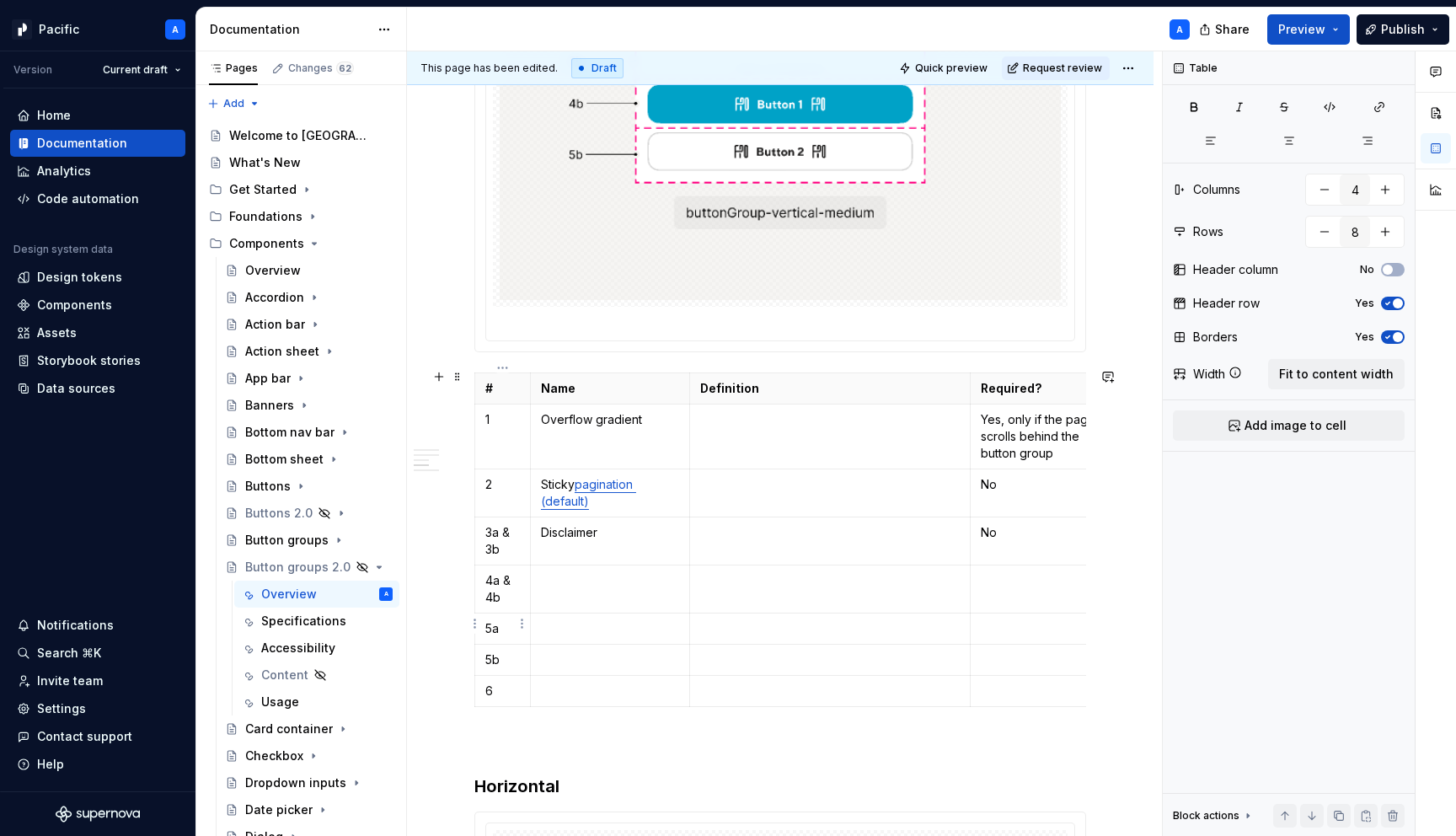
click at [504, 624] on p "5a" at bounding box center [502, 628] width 34 height 17
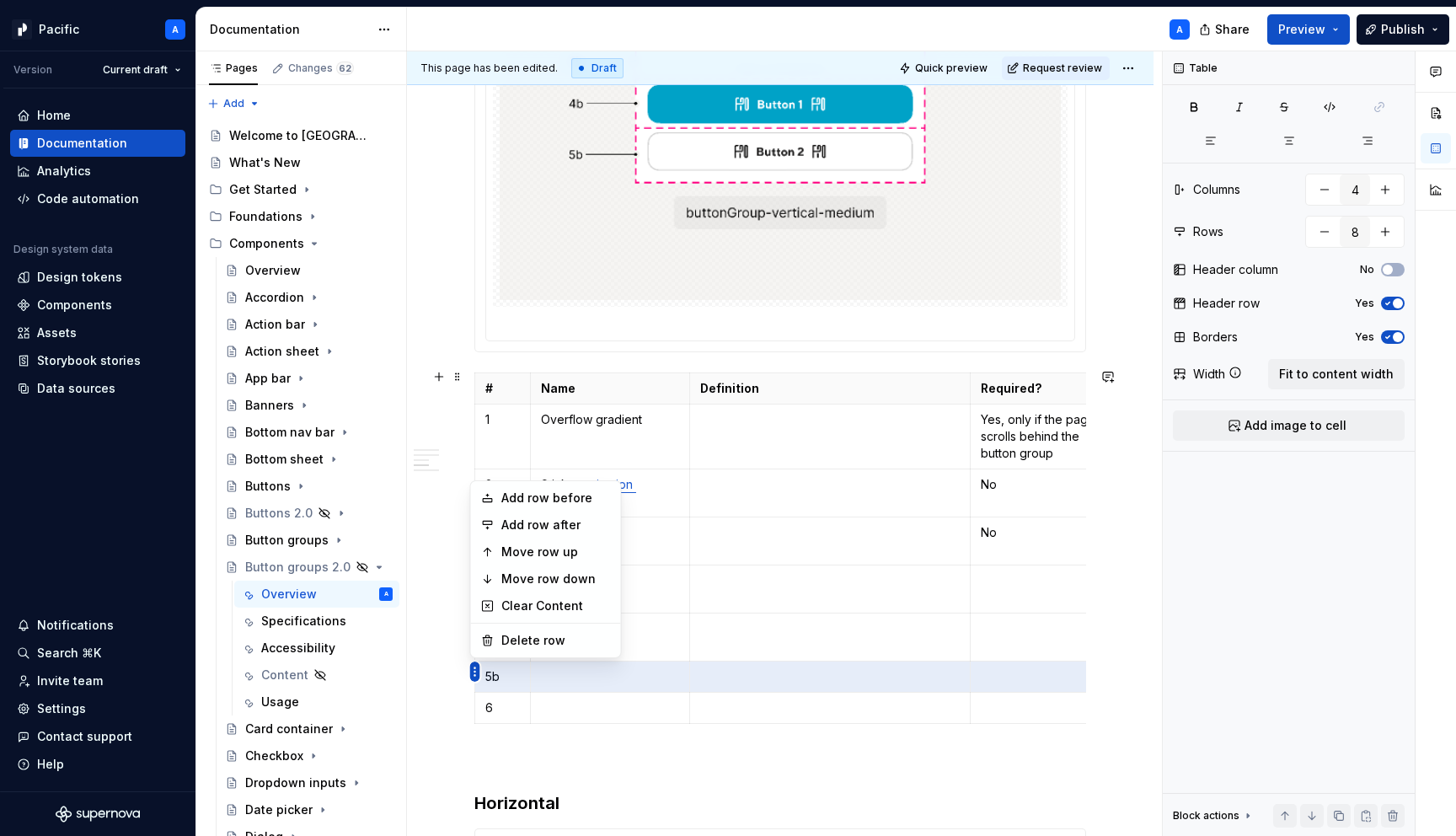
click at [476, 672] on html "Pacific A Version Current draft Home Documentation Analytics Code automation De…" at bounding box center [728, 418] width 1456 height 836
click at [537, 636] on div "Delete row" at bounding box center [556, 640] width 110 height 17
type input "7"
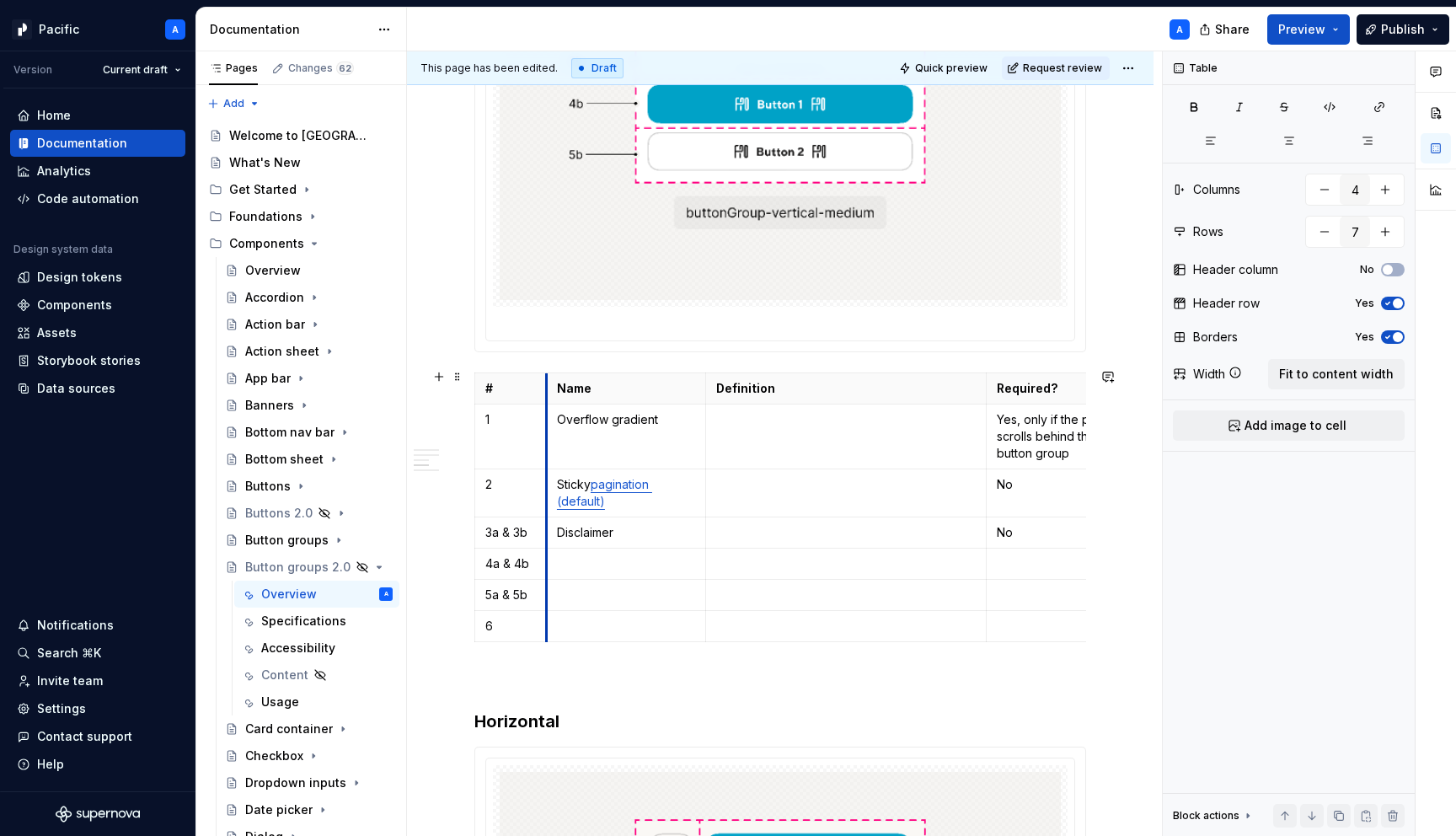
drag, startPoint x: 533, startPoint y: 373, endPoint x: 549, endPoint y: 371, distance: 16.1
click at [549, 373] on th "Name" at bounding box center [625, 389] width 159 height 31
click at [610, 558] on p at bounding box center [626, 563] width 139 height 17
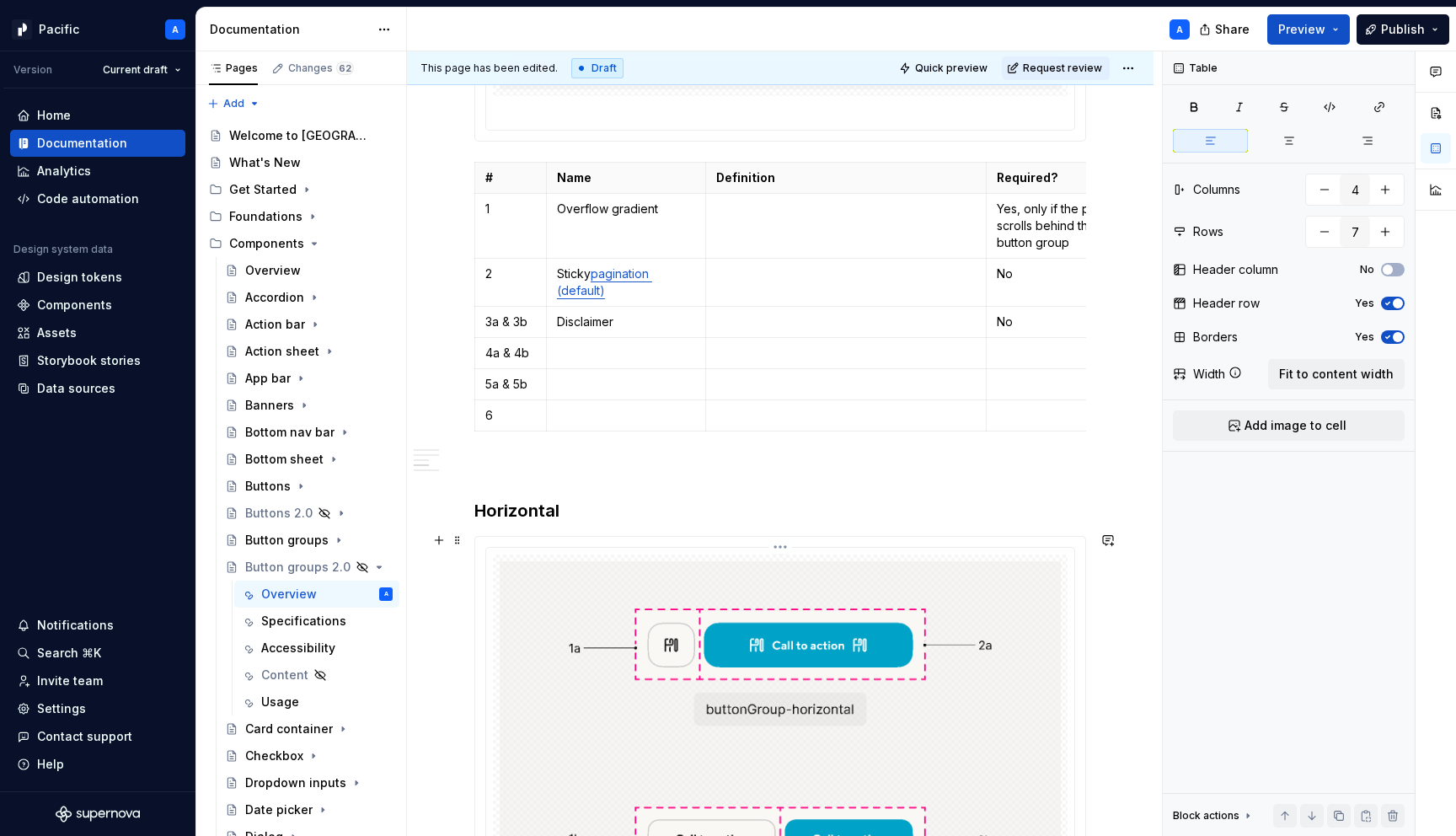
scroll to position [2069, 0]
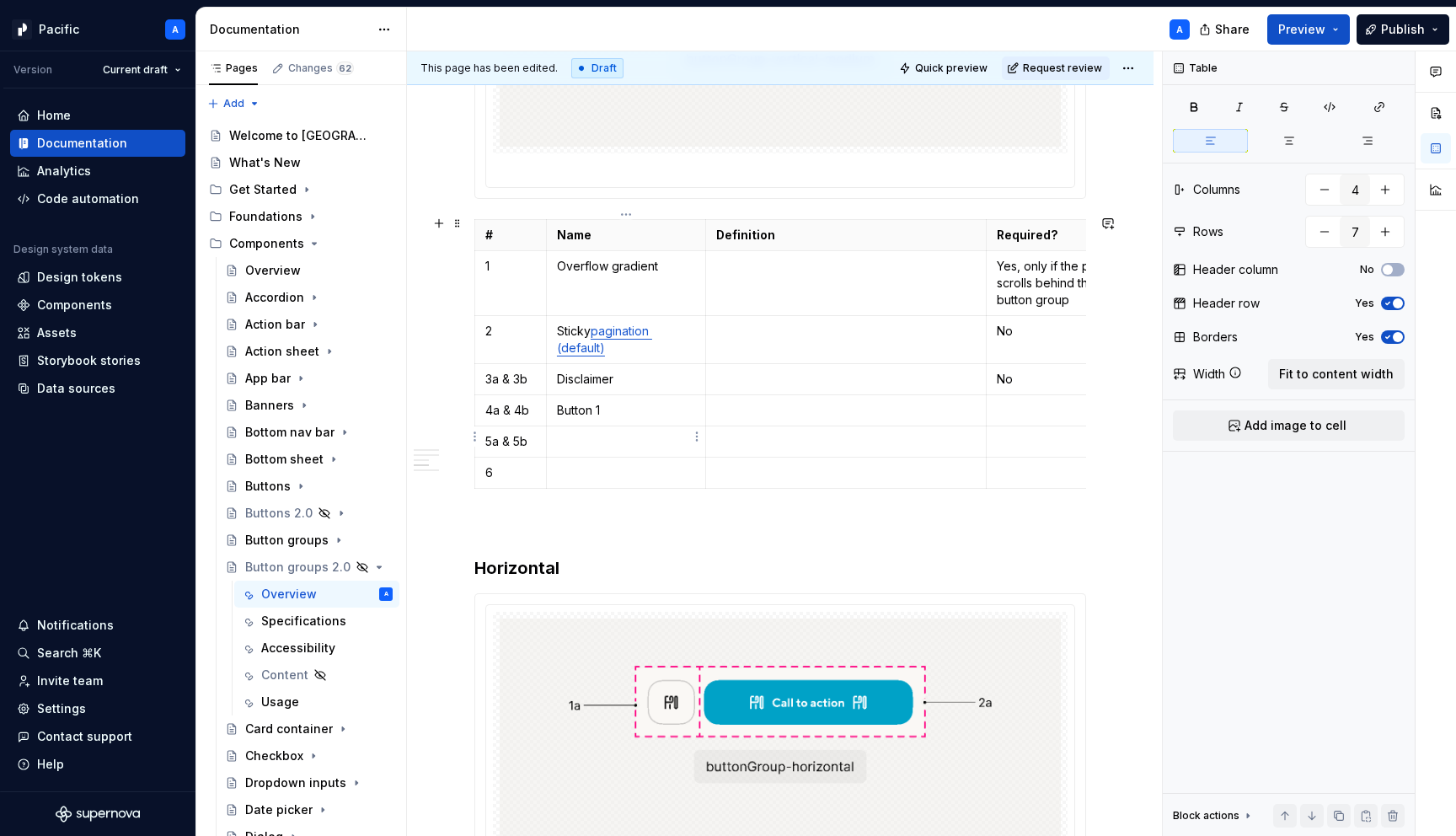
click at [594, 427] on td at bounding box center [625, 442] width 159 height 31
click at [598, 475] on p at bounding box center [626, 473] width 139 height 17
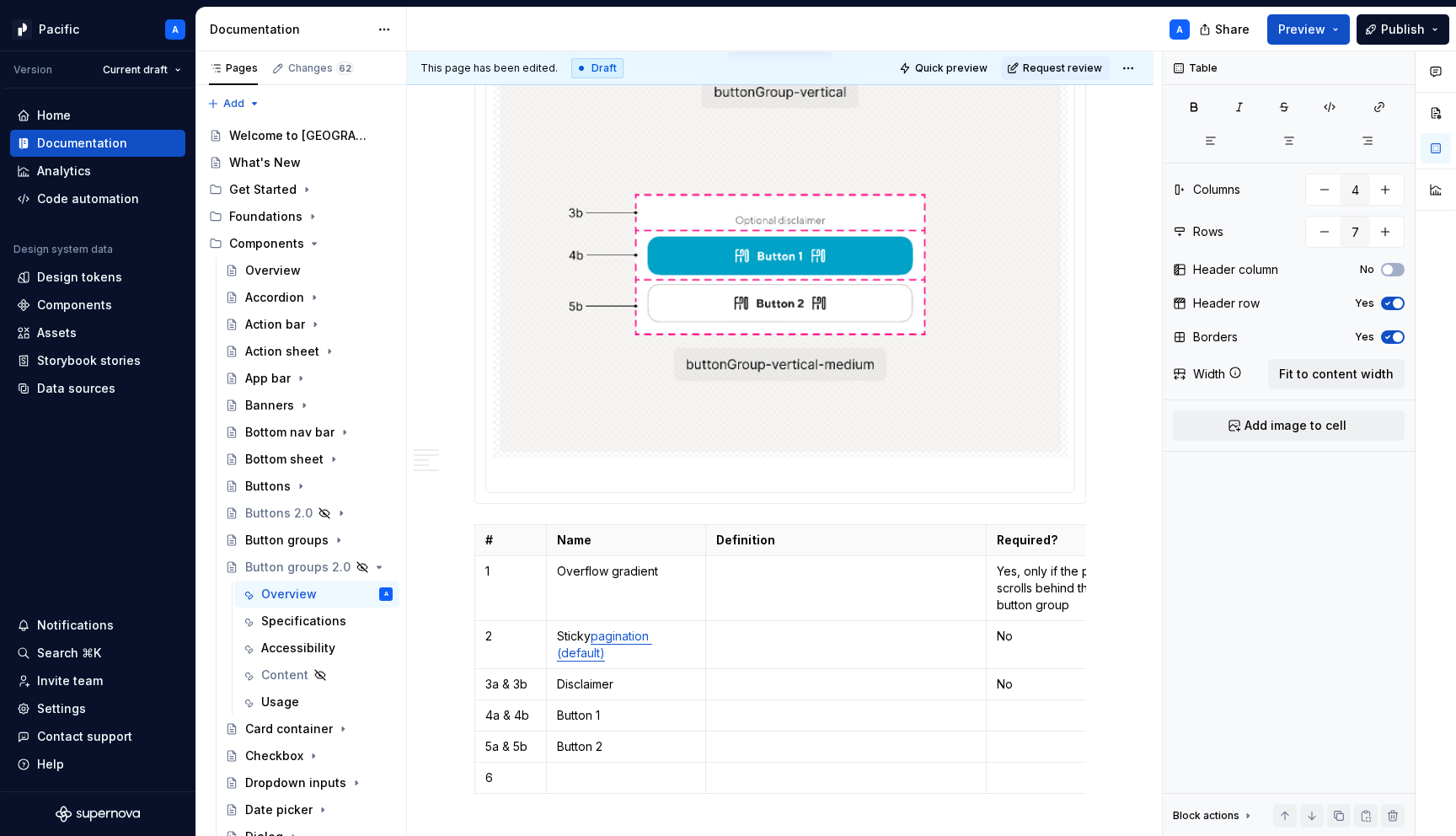
scroll to position [1872, 0]
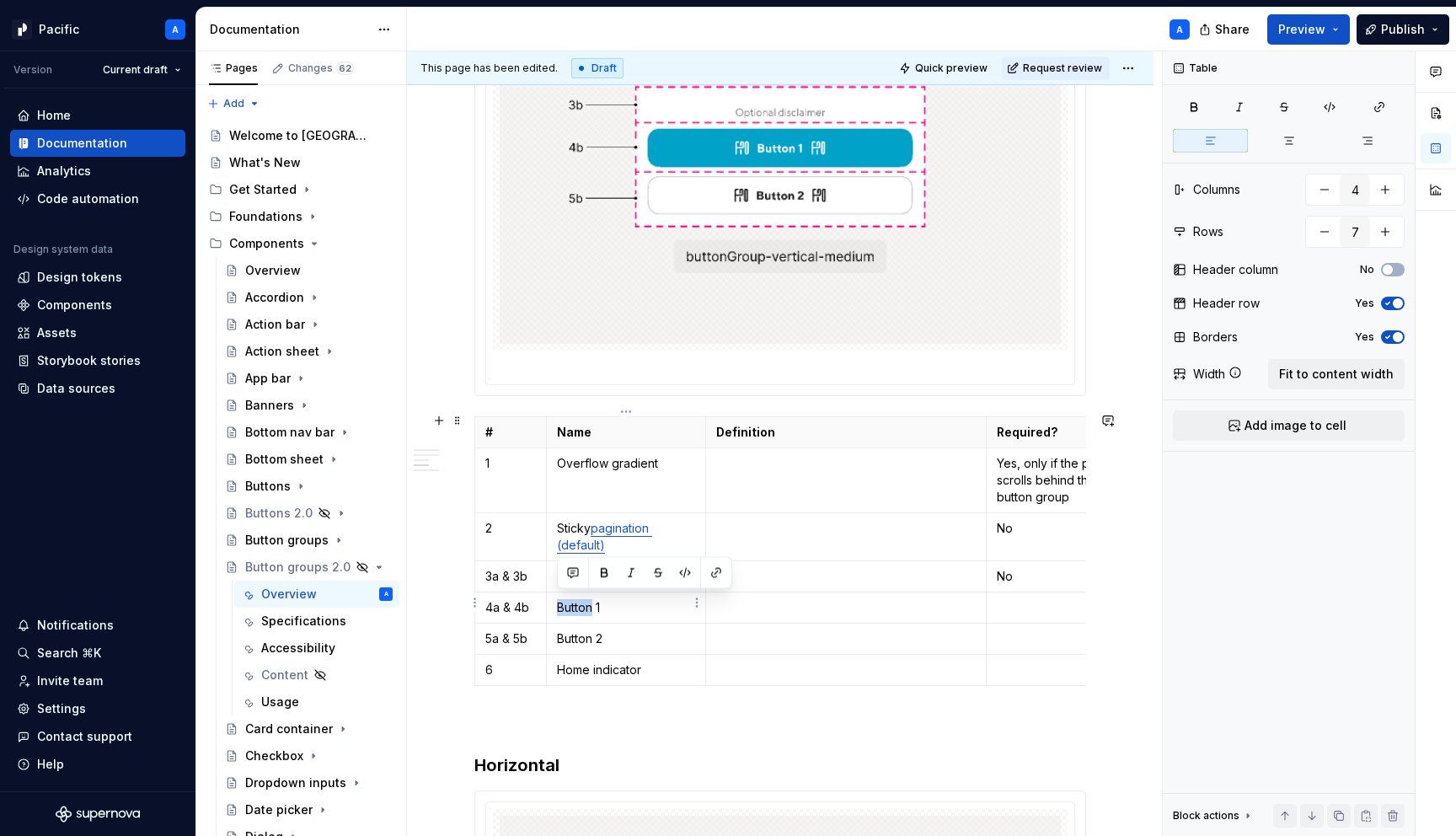
drag, startPoint x: 592, startPoint y: 599, endPoint x: 560, endPoint y: 595, distance: 32.2
click at [560, 600] on p "Button 1" at bounding box center [626, 608] width 139 height 17
click at [714, 575] on button "button" at bounding box center [717, 574] width 24 height 24
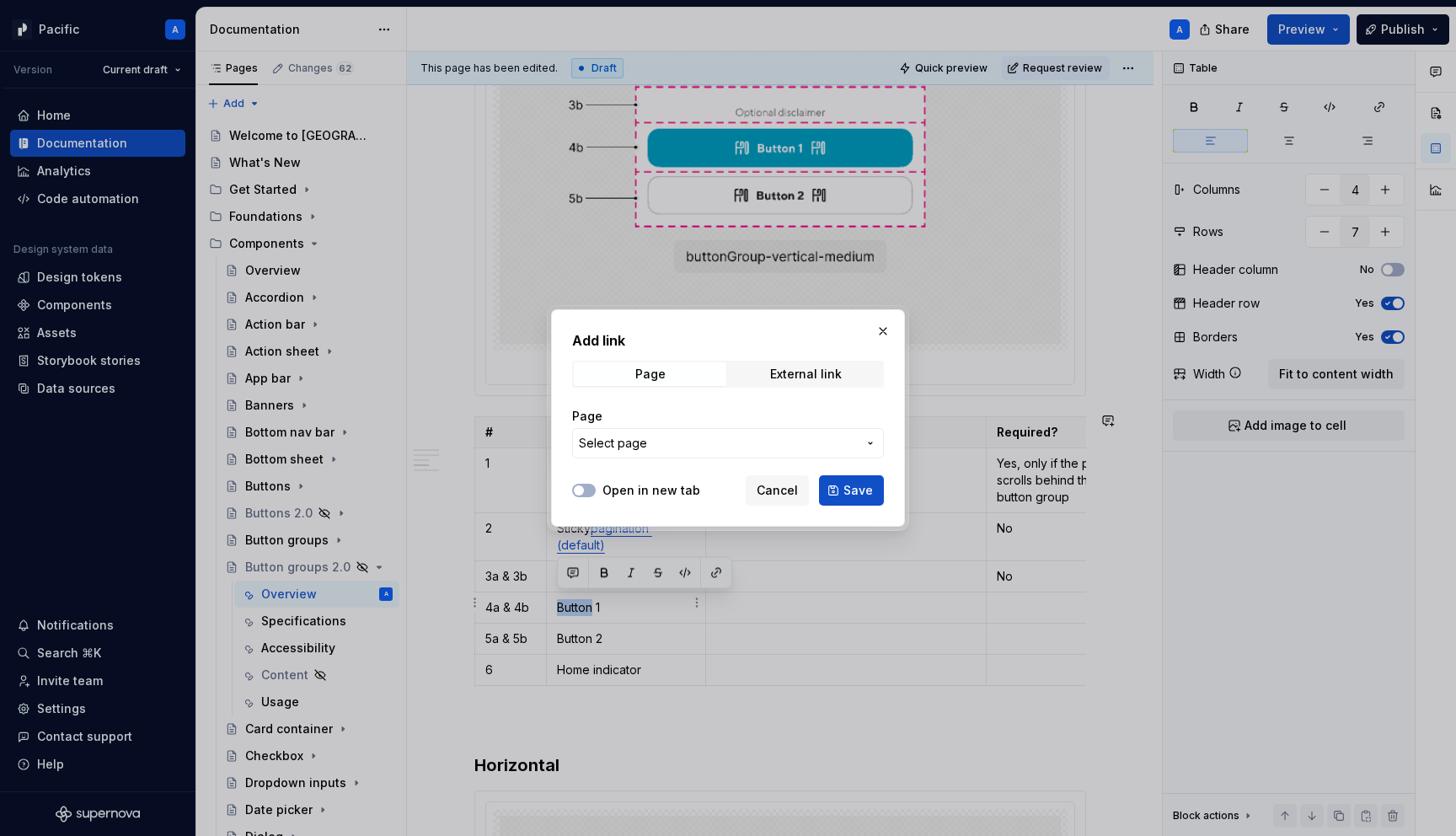
click at [738, 441] on span "Select page" at bounding box center [718, 443] width 278 height 17
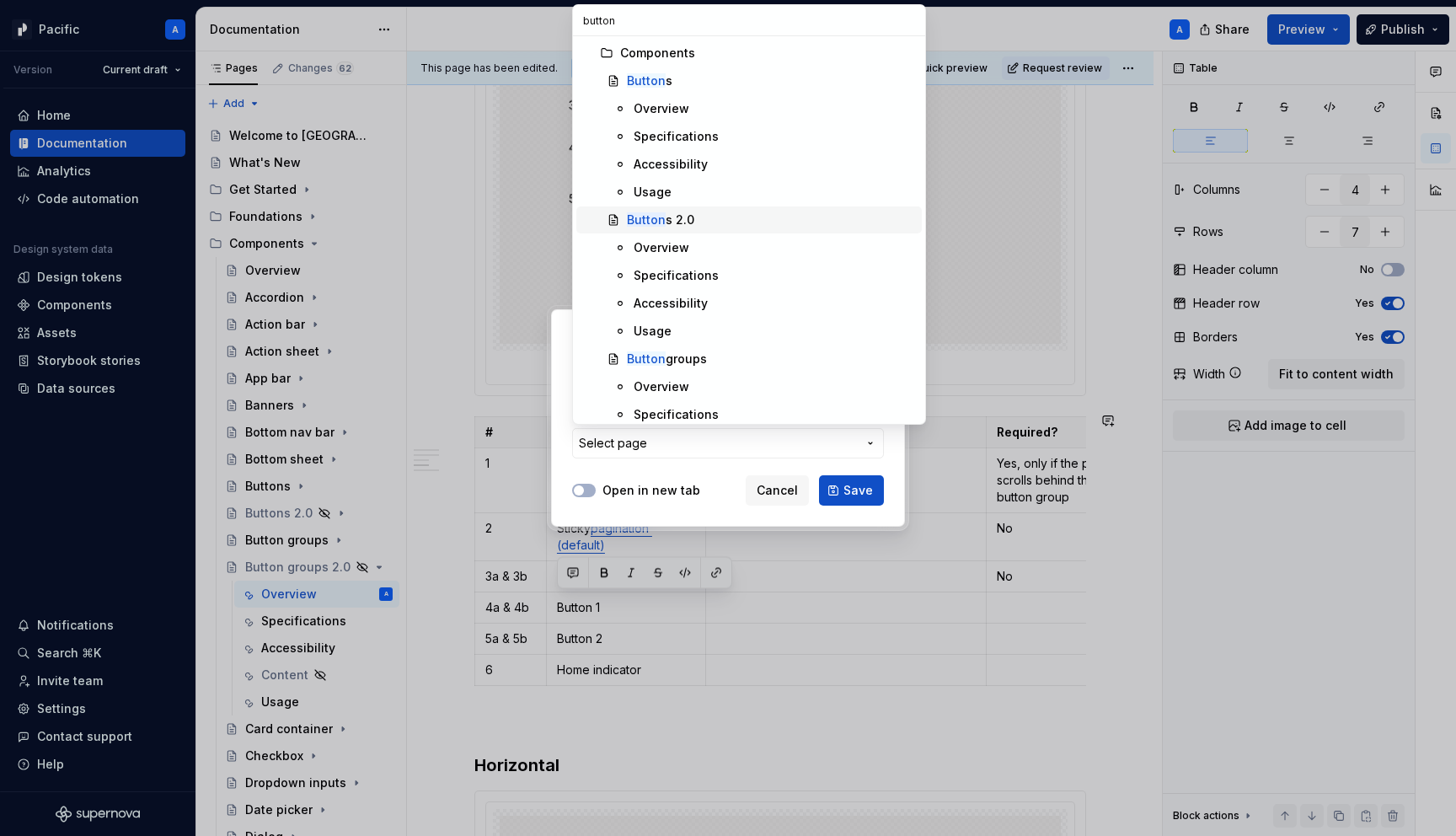
type input "button"
click at [671, 219] on div "Button s 2.0" at bounding box center [661, 220] width 67 height 17
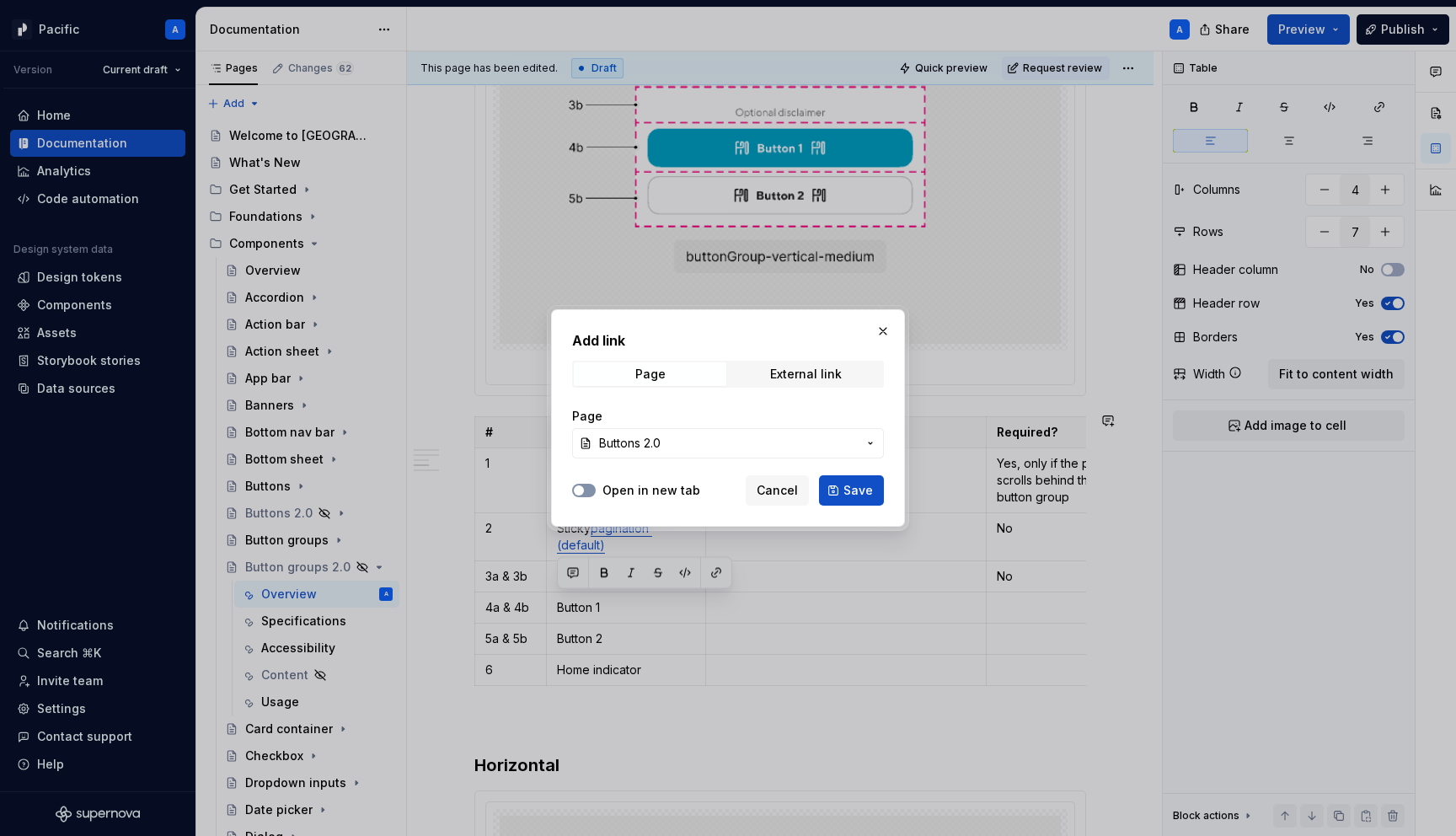
click at [580, 491] on span "button" at bounding box center [578, 490] width 10 height 10
click at [831, 493] on button "Save" at bounding box center [852, 490] width 65 height 30
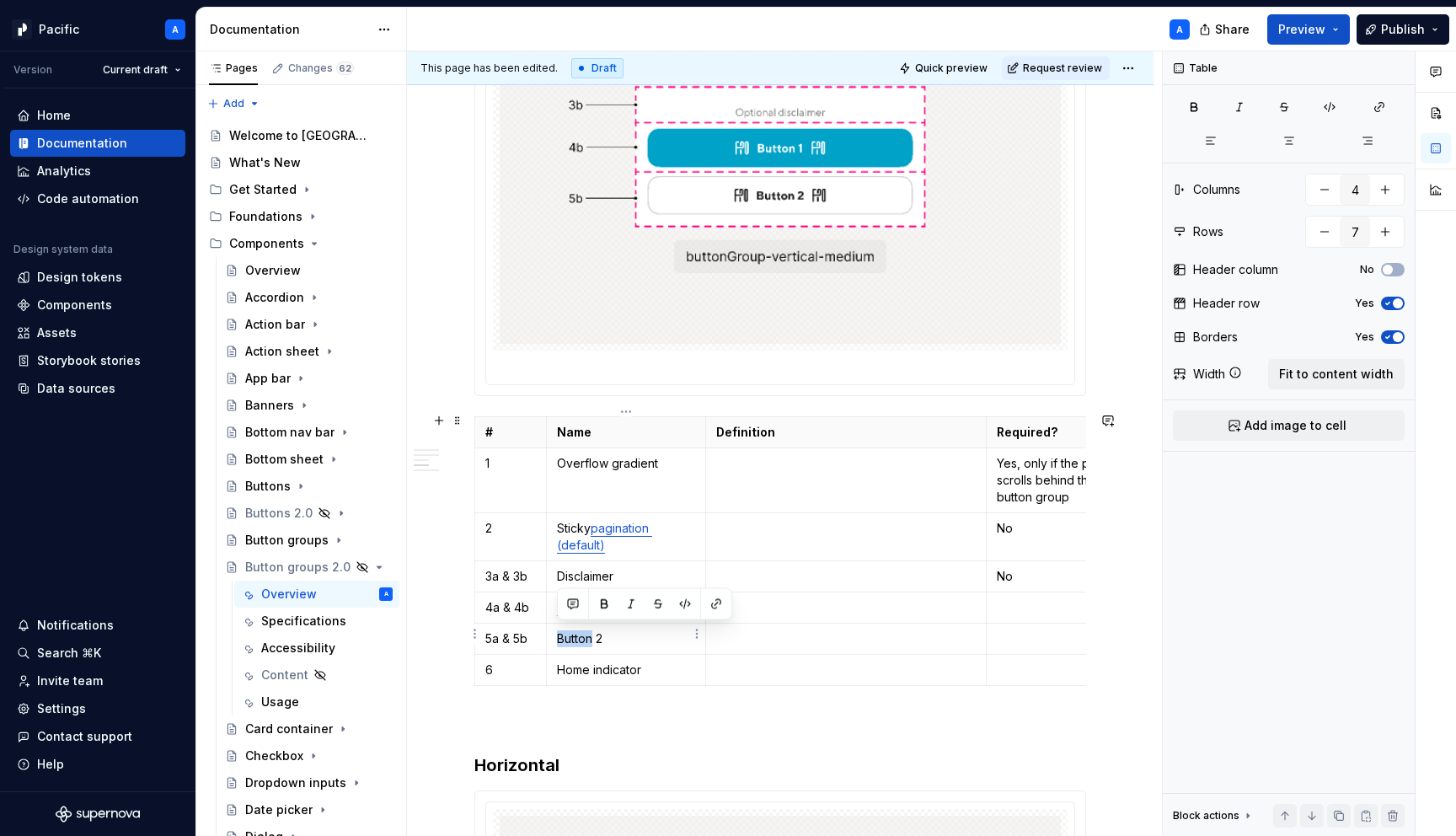
drag, startPoint x: 592, startPoint y: 632, endPoint x: 558, endPoint y: 632, distance: 34.0
click at [558, 632] on p "Button 2" at bounding box center [626, 638] width 139 height 17
click at [718, 602] on button "button" at bounding box center [717, 604] width 24 height 24
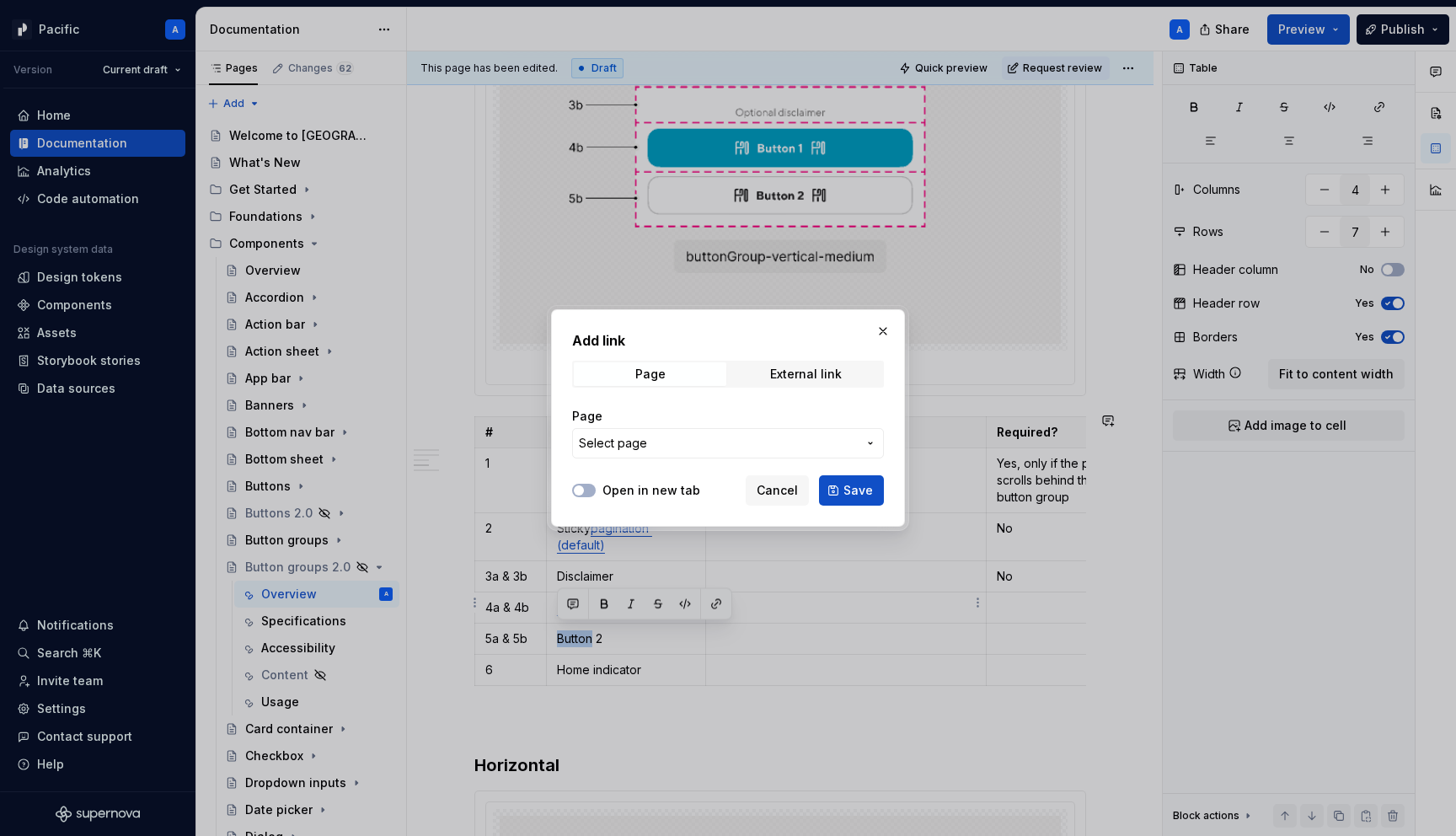
click at [725, 456] on button "Select page" at bounding box center [728, 442] width 312 height 30
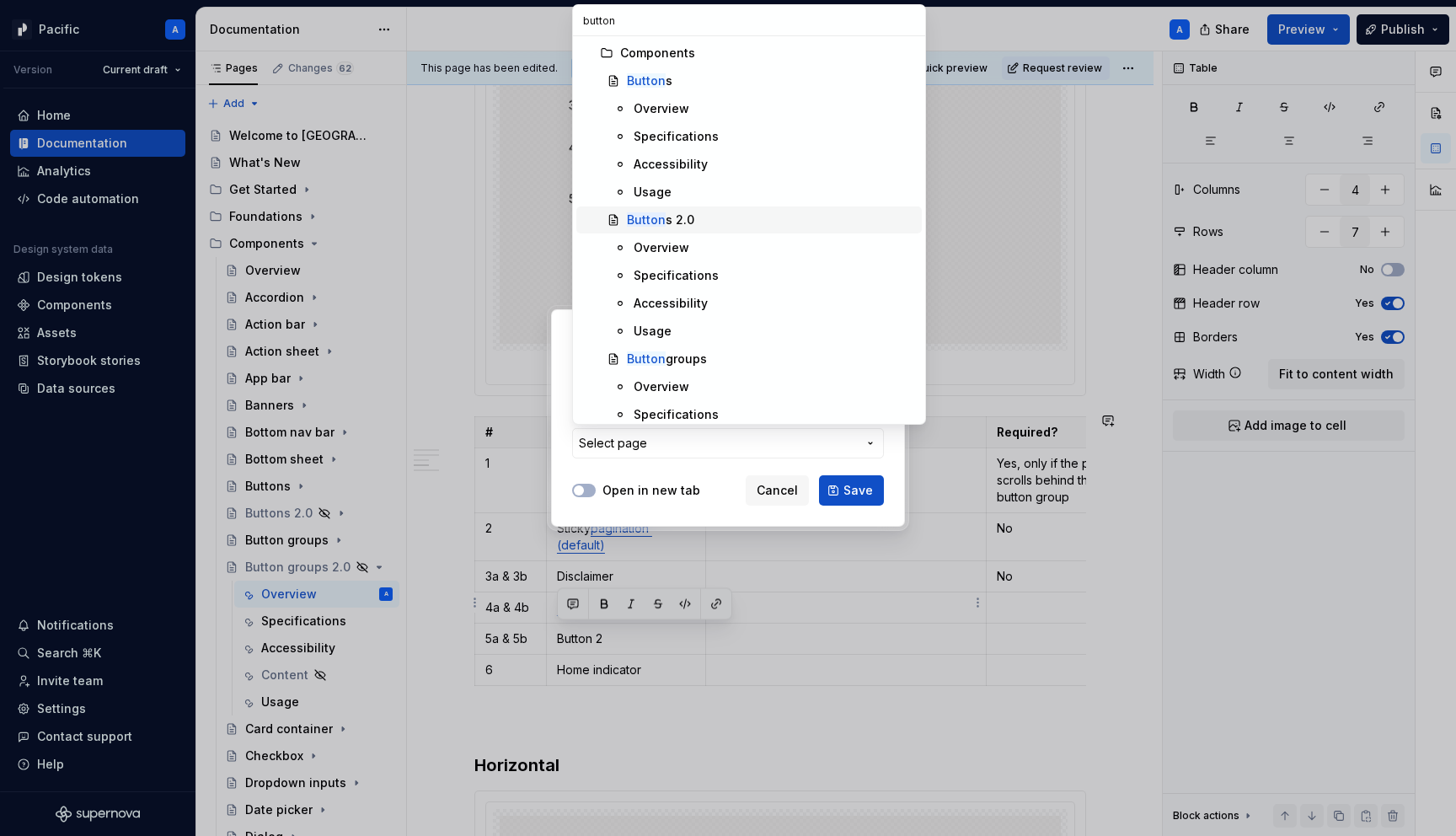
type input "button"
click at [709, 225] on div "Button s 2.0" at bounding box center [771, 220] width 288 height 17
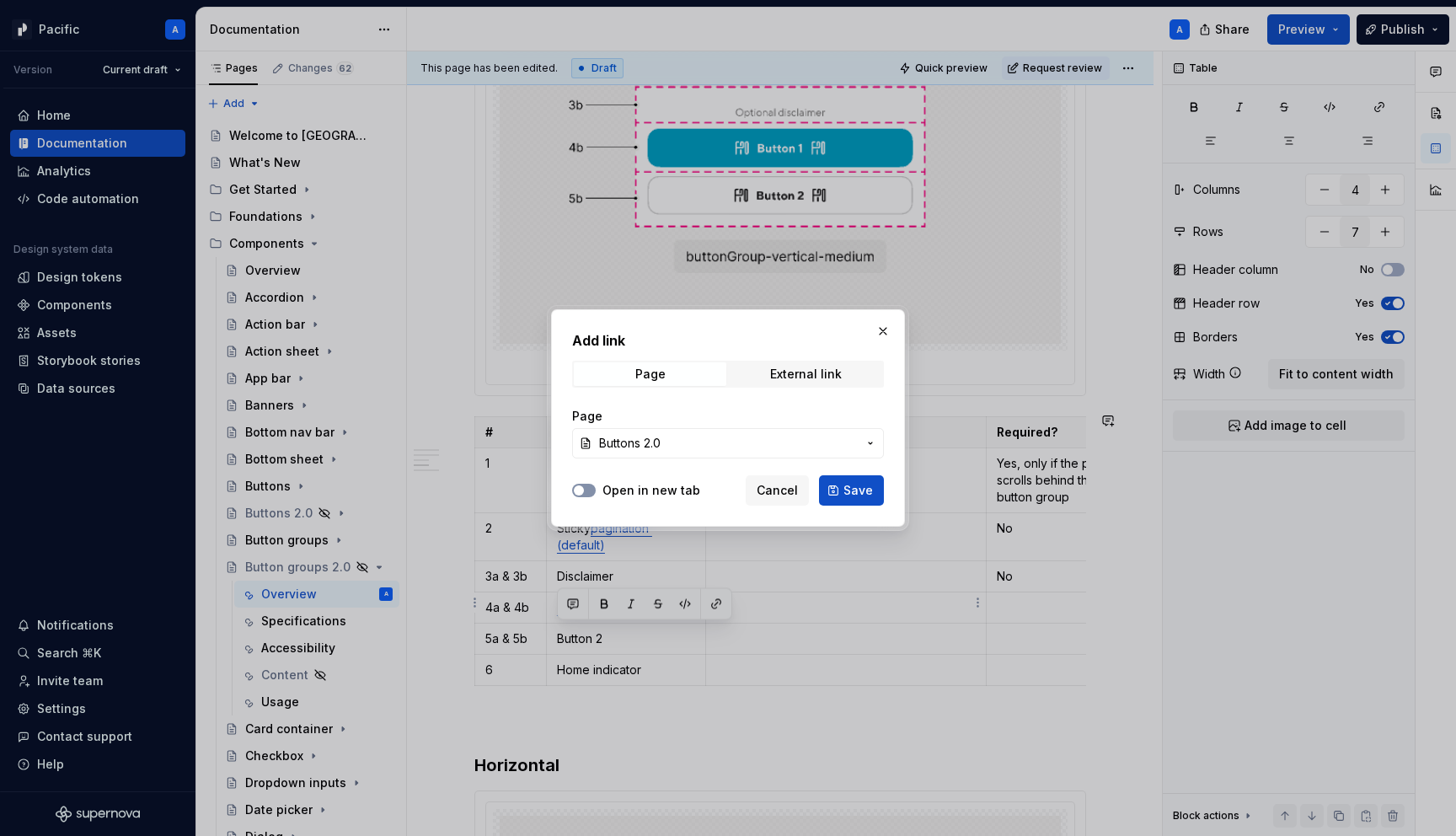
click at [586, 494] on button "Open in new tab" at bounding box center [584, 491] width 24 height 14
click at [860, 483] on span "Save" at bounding box center [858, 491] width 30 height 17
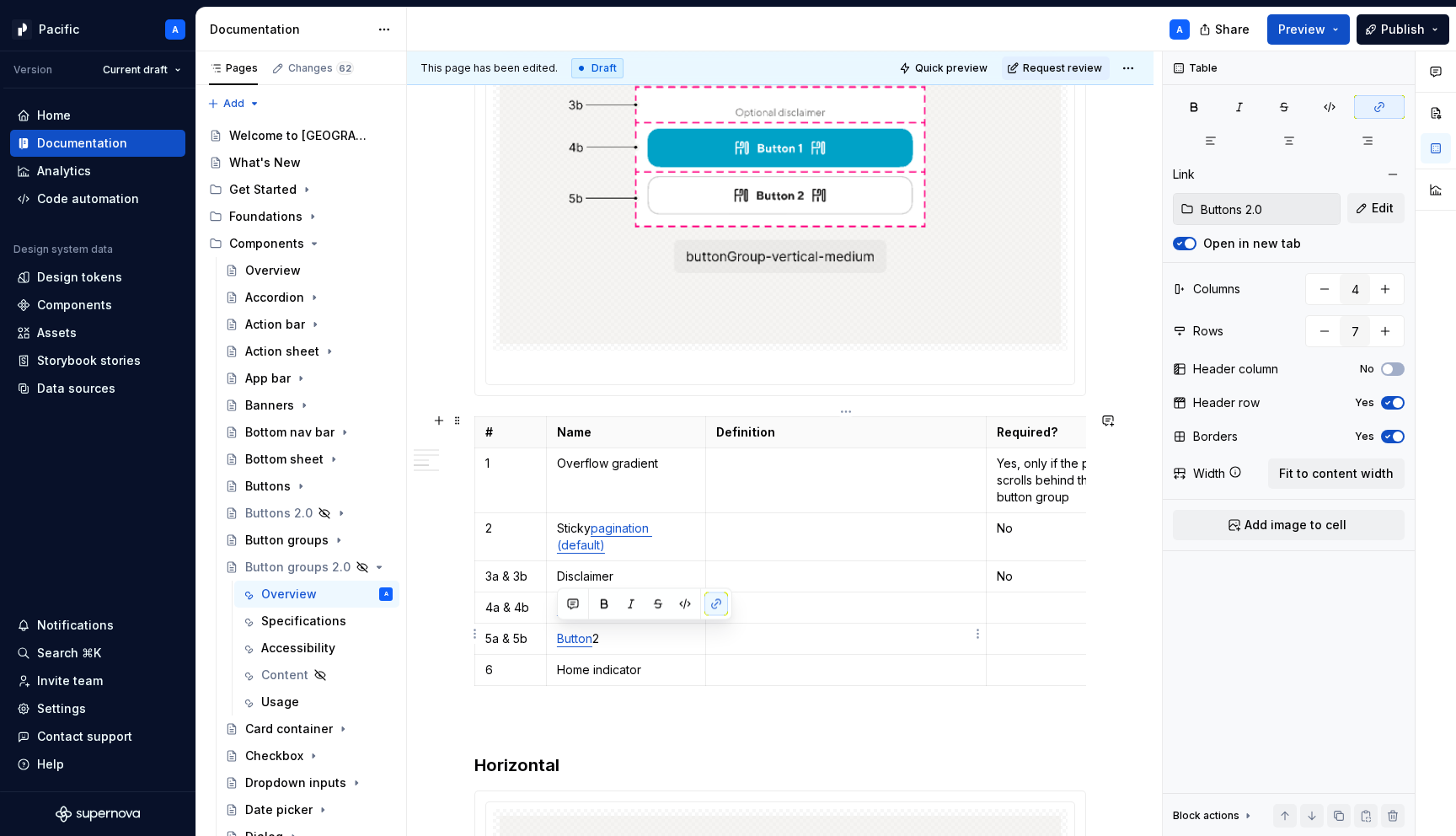
click at [730, 634] on p at bounding box center [846, 638] width 261 height 17
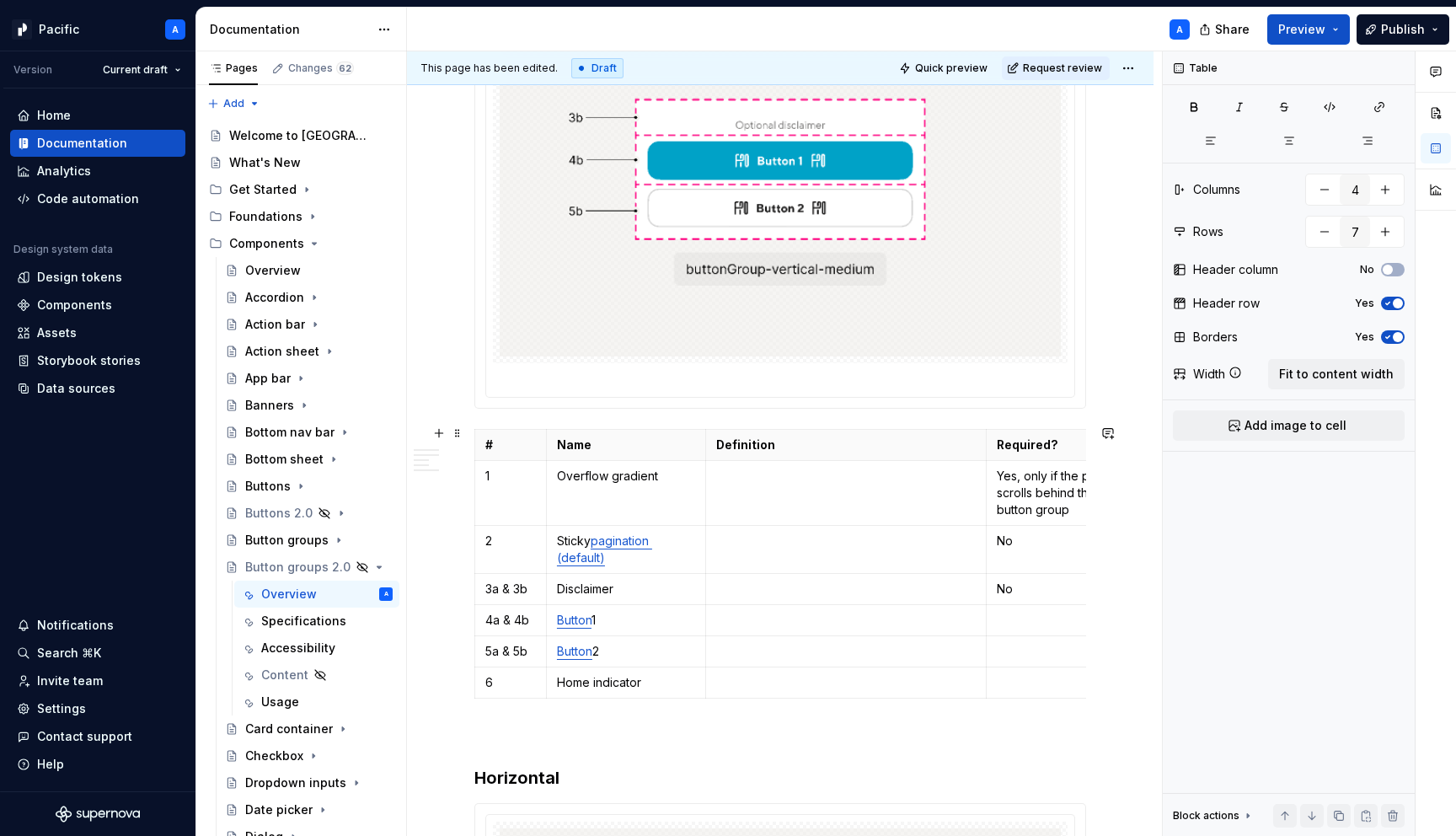
scroll to position [1865, 0]
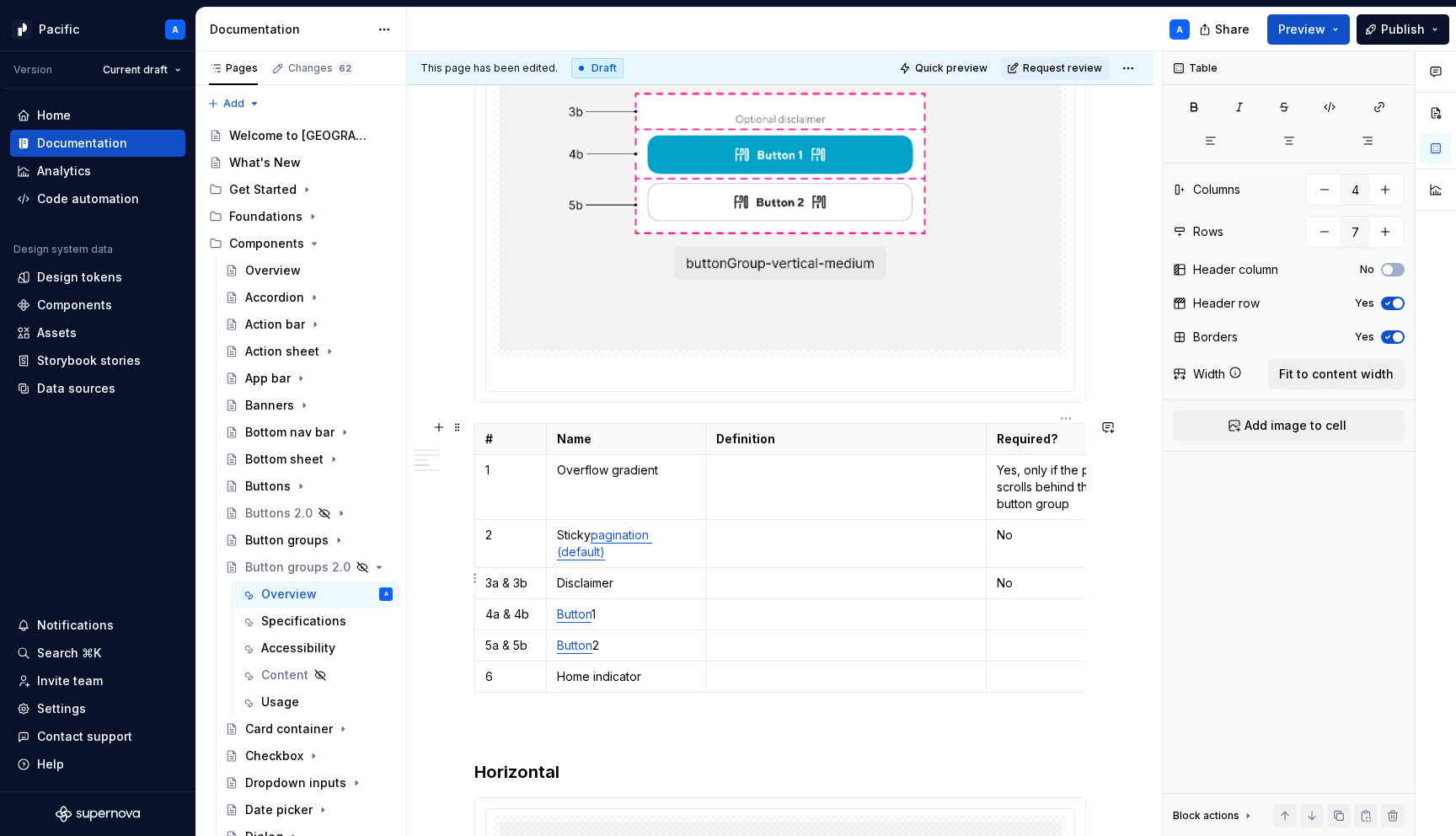
click at [1039, 600] on td at bounding box center [1066, 615] width 159 height 31
click at [1026, 638] on p at bounding box center [1066, 646] width 139 height 17
click at [1027, 661] on td at bounding box center [1066, 677] width 159 height 31
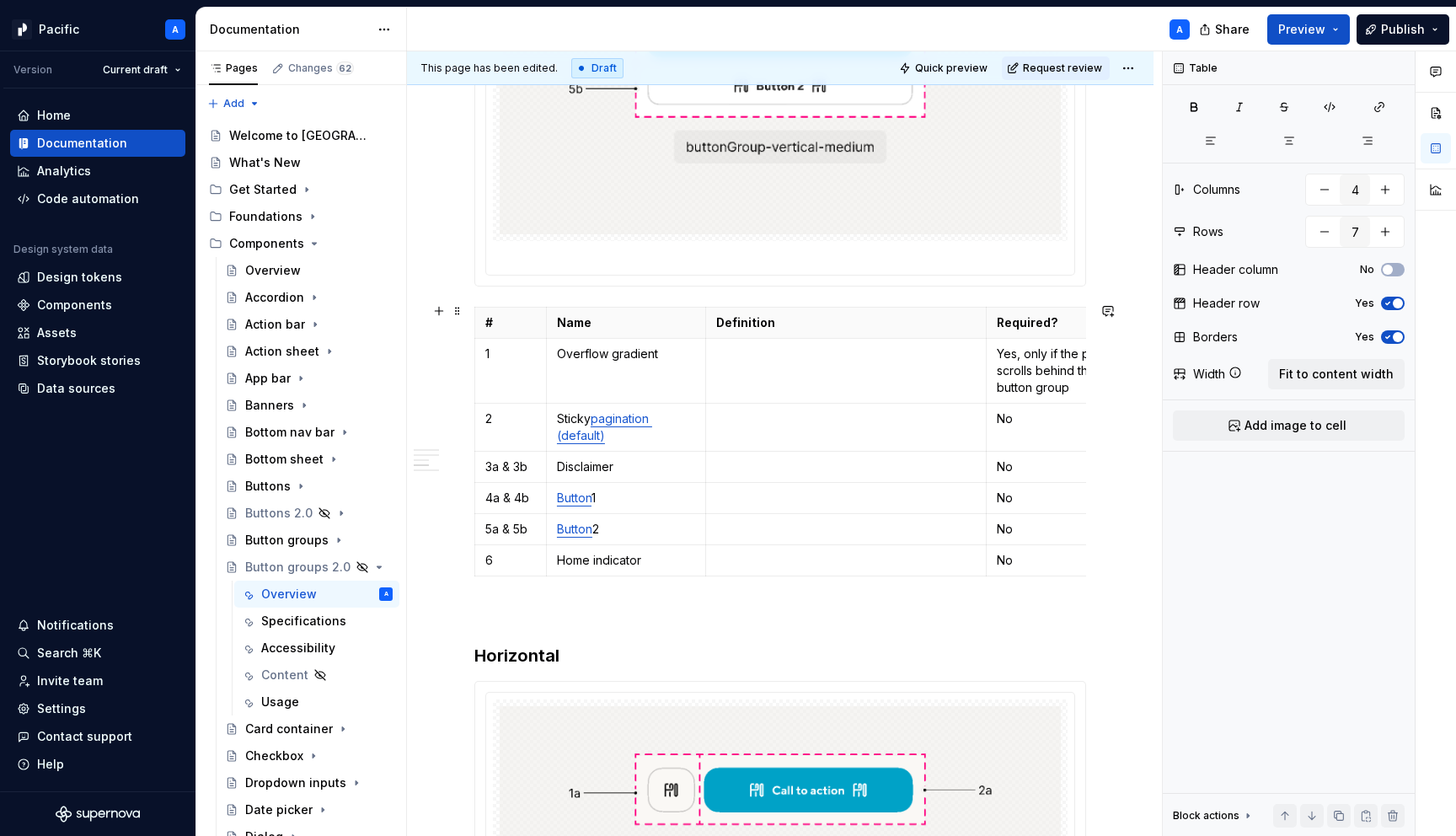
scroll to position [1982, 0]
click at [874, 353] on p at bounding box center [846, 352] width 261 height 17
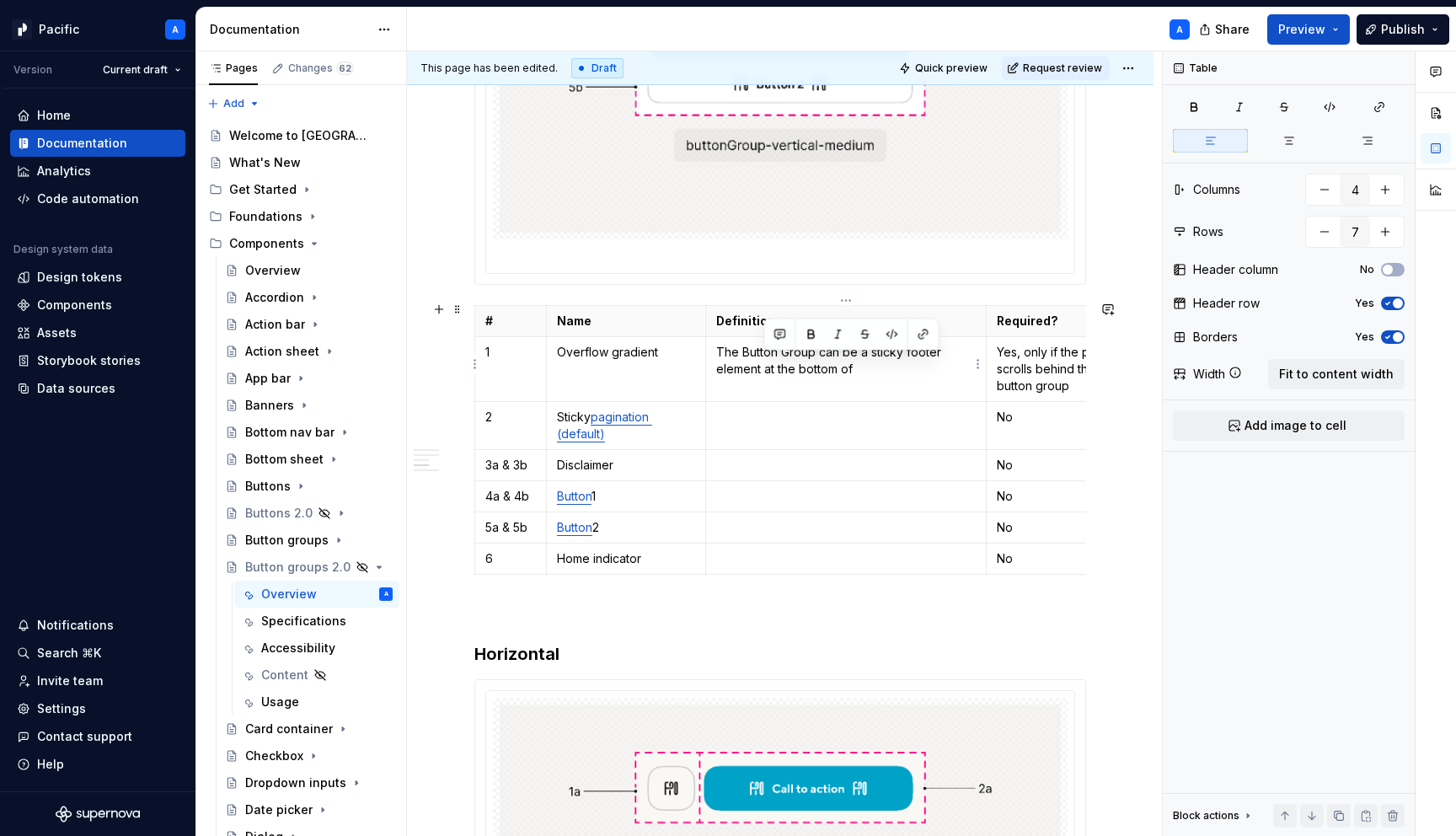
drag, startPoint x: 766, startPoint y: 361, endPoint x: 869, endPoint y: 362, distance: 103.0
click at [869, 362] on p "The Button Group can be a sticky footer element at the bottom of" at bounding box center [846, 360] width 261 height 33
drag, startPoint x: 814, startPoint y: 347, endPoint x: 741, endPoint y: 344, distance: 73.1
click at [741, 344] on p "The Button Group can be a sticky footer element pinned to the bottom of the dev…" at bounding box center [846, 369] width 261 height 51
click at [869, 318] on button "button" at bounding box center [869, 318] width 24 height 24
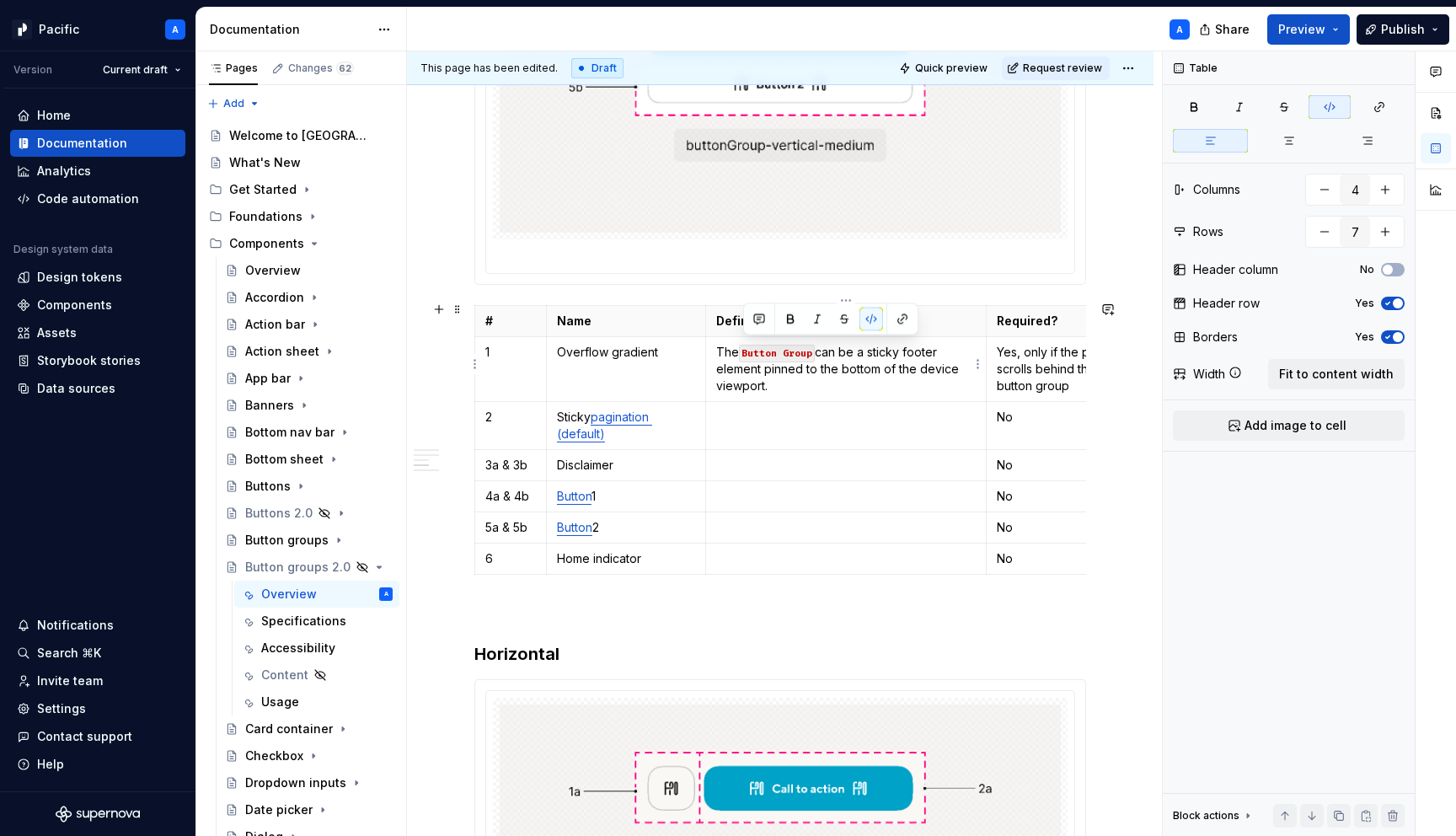
click at [869, 378] on p "The Button Group can be a sticky footer element pinned to the bottom of the dev…" at bounding box center [846, 369] width 261 height 51
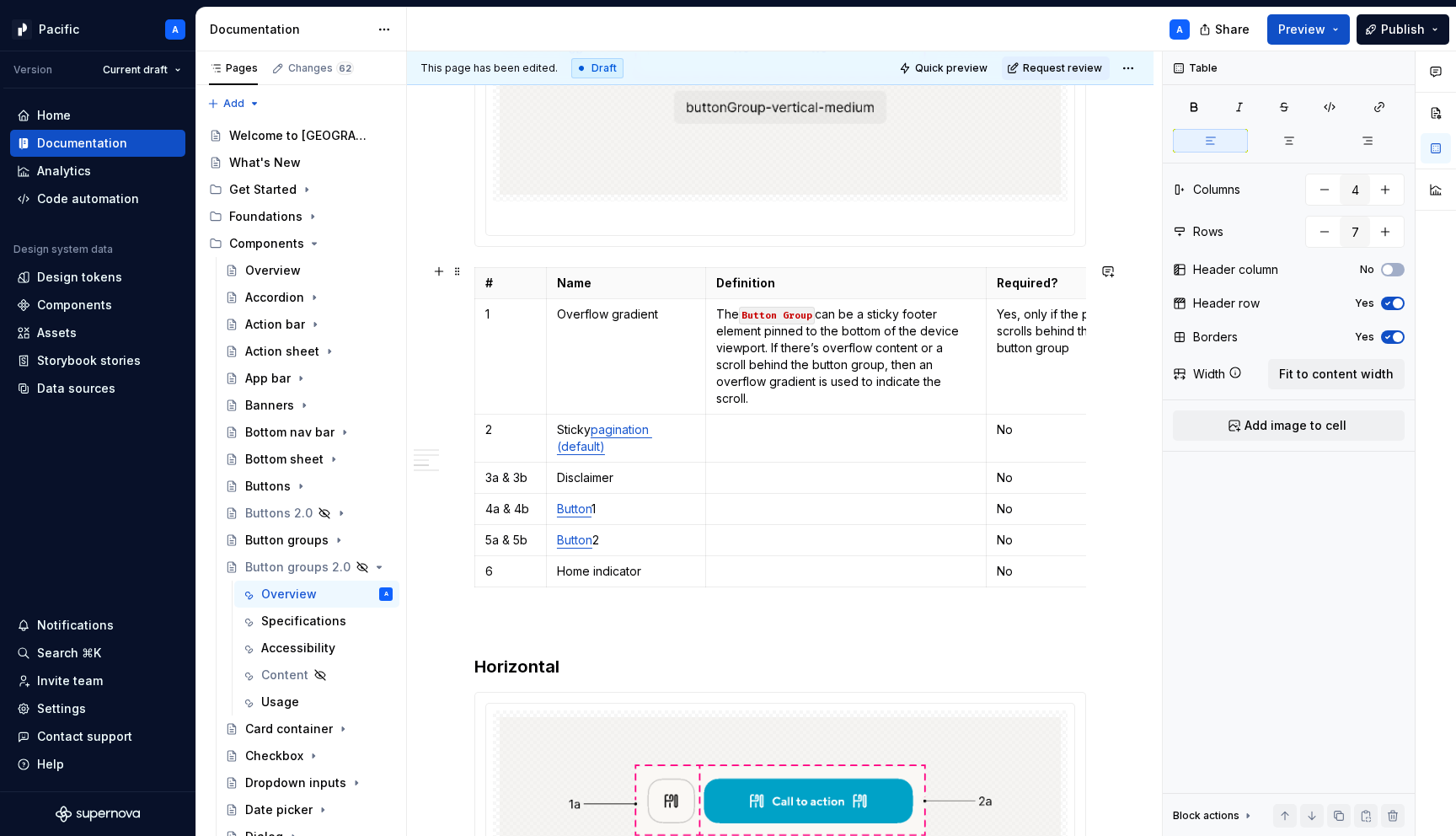
scroll to position [2024, 0]
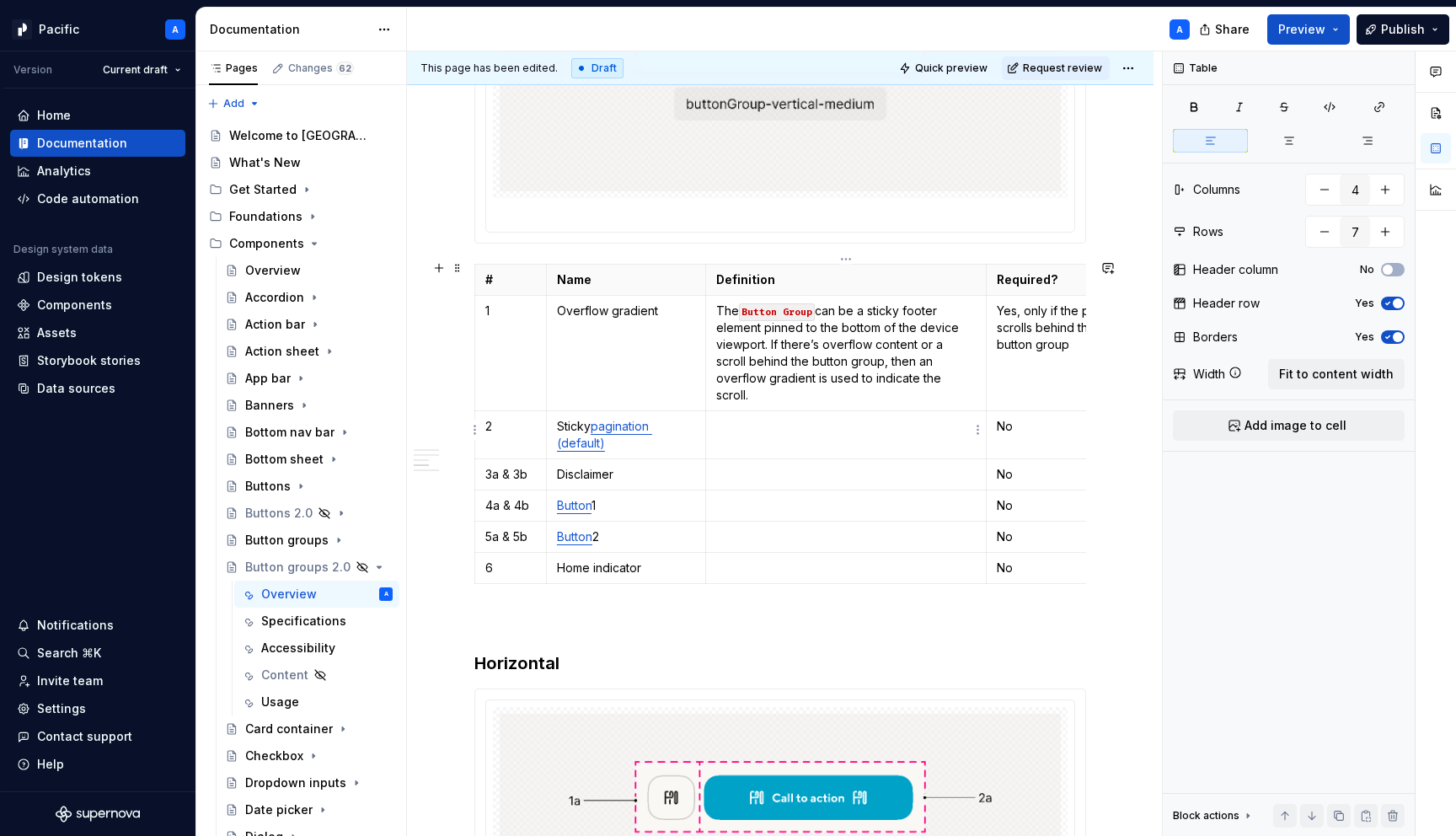
click at [858, 425] on p at bounding box center [846, 426] width 261 height 17
click at [840, 356] on p "The Button Group can be a sticky footer element pinned to the bottom of the dev…" at bounding box center [846, 352] width 261 height 101
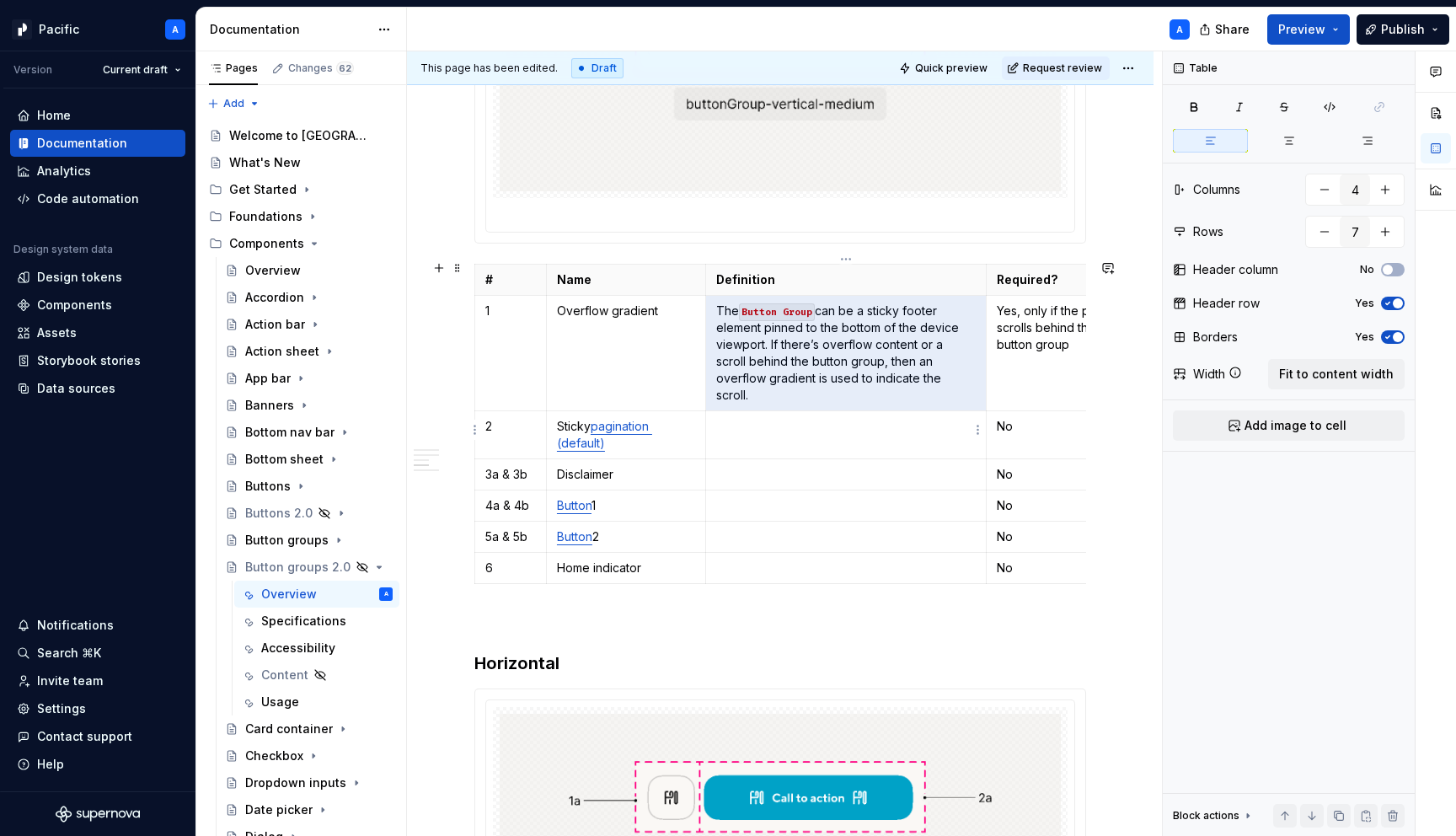
click at [792, 443] on td at bounding box center [846, 435] width 282 height 48
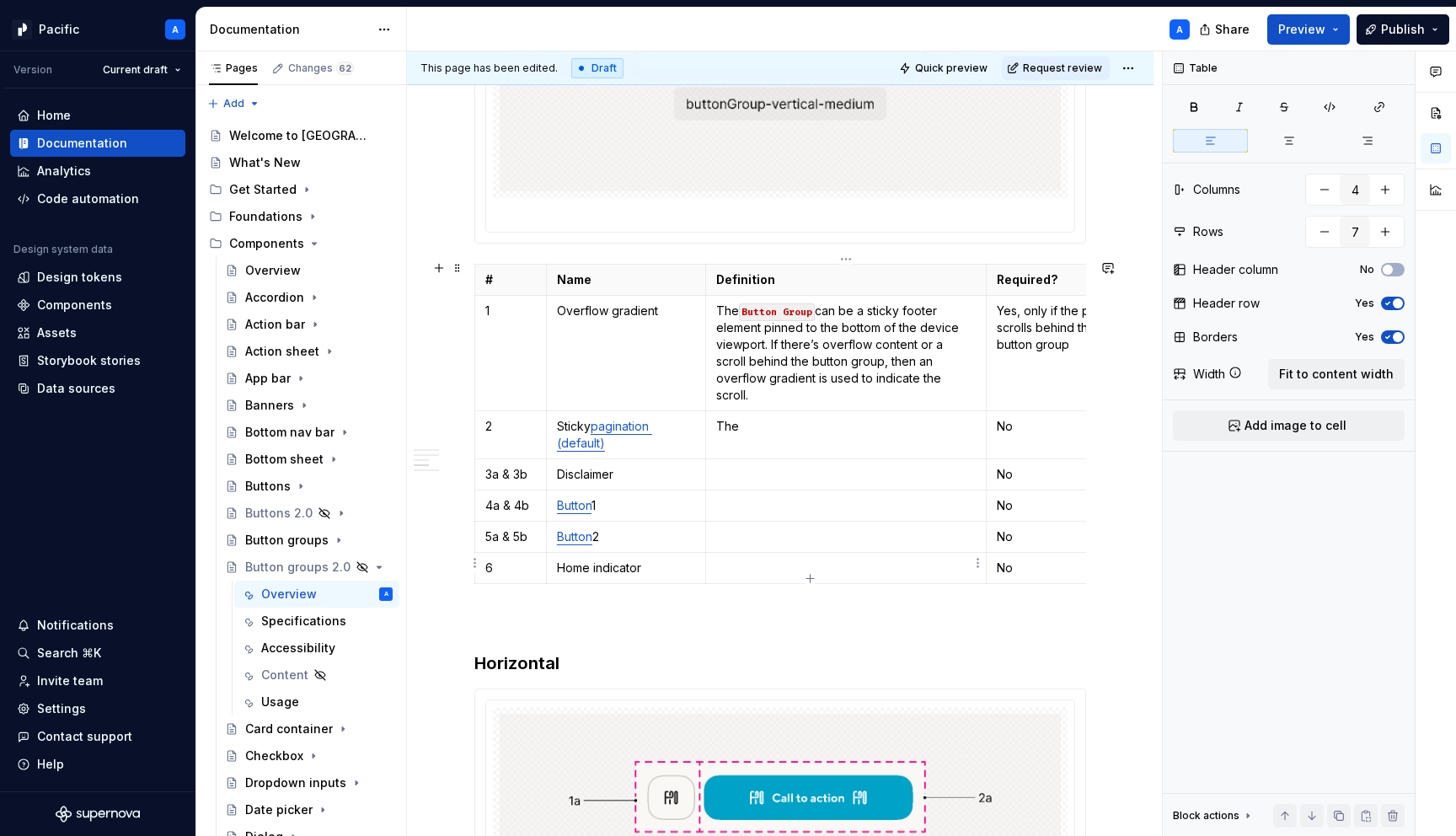
click at [775, 563] on p at bounding box center [846, 568] width 261 height 17
click at [562, 563] on p "Home indicator" at bounding box center [626, 568] width 139 height 17
click at [622, 565] on p "iOS Home indicator" at bounding box center [626, 568] width 139 height 17
click at [766, 418] on p "The" at bounding box center [846, 426] width 261 height 17
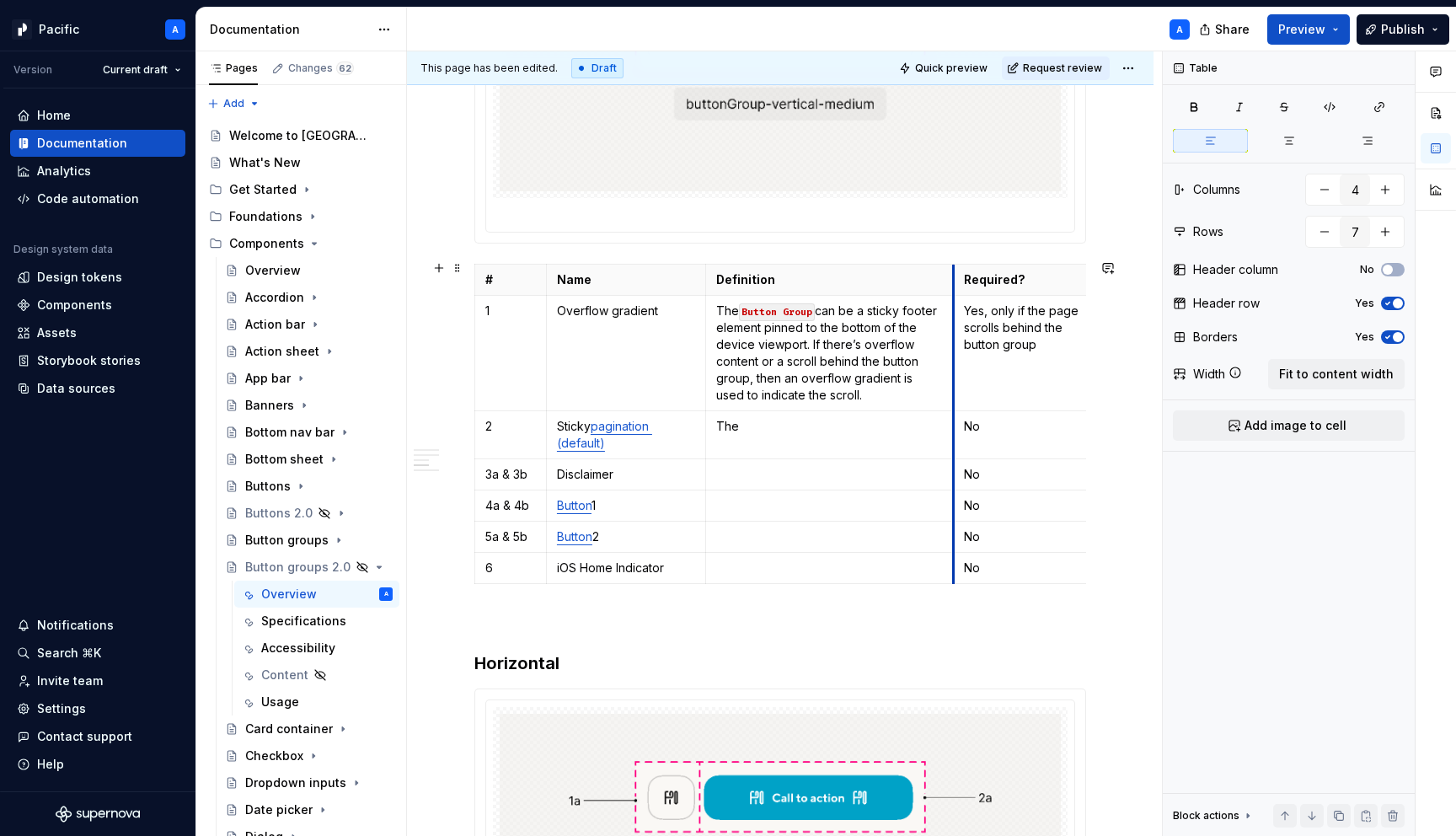
drag, startPoint x: 984, startPoint y: 272, endPoint x: 952, endPoint y: 284, distance: 34.2
click at [787, 425] on p "The" at bounding box center [830, 426] width 227 height 17
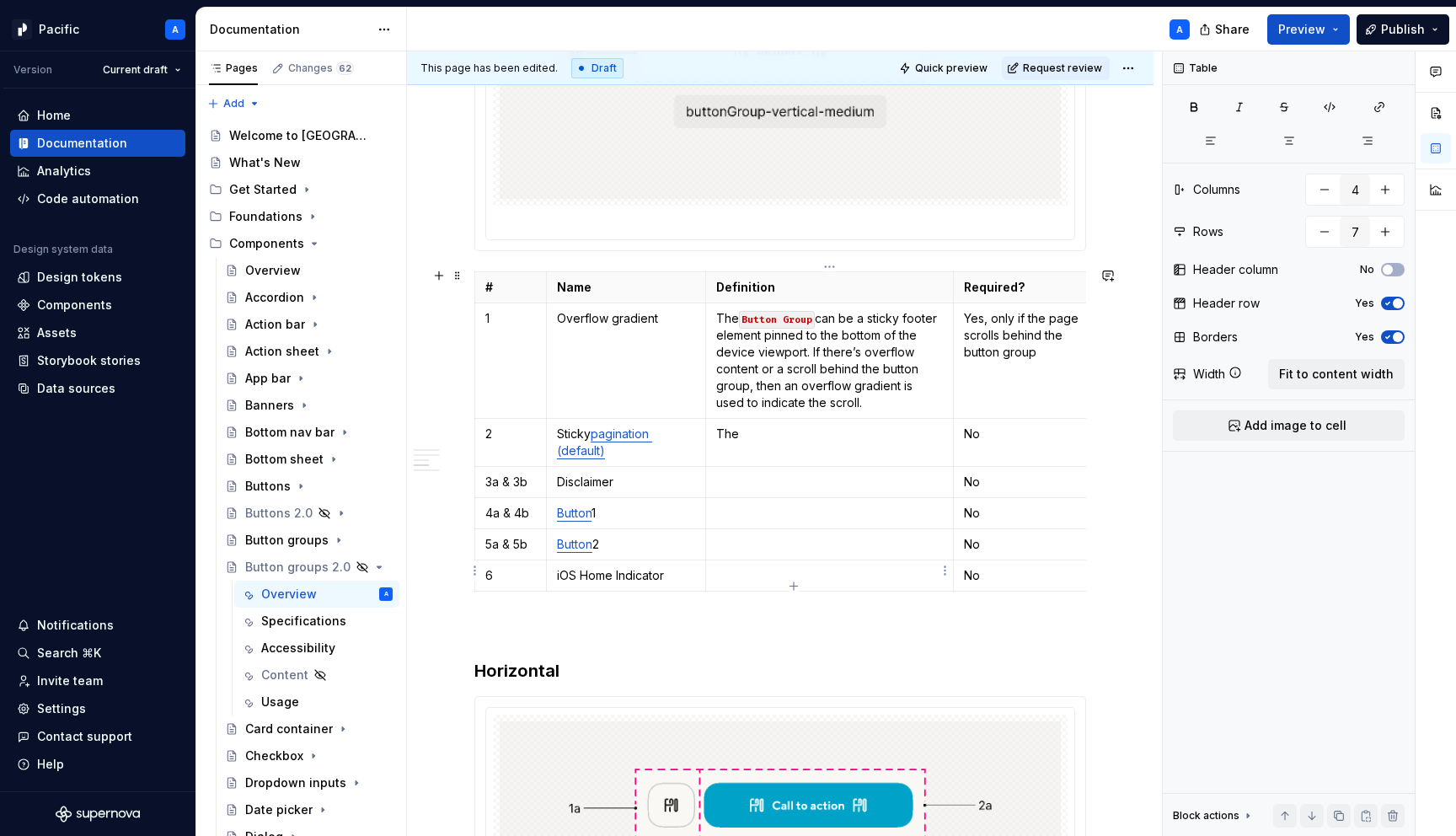
click at [741, 567] on p at bounding box center [830, 576] width 227 height 17
click at [755, 515] on p at bounding box center [830, 513] width 227 height 17
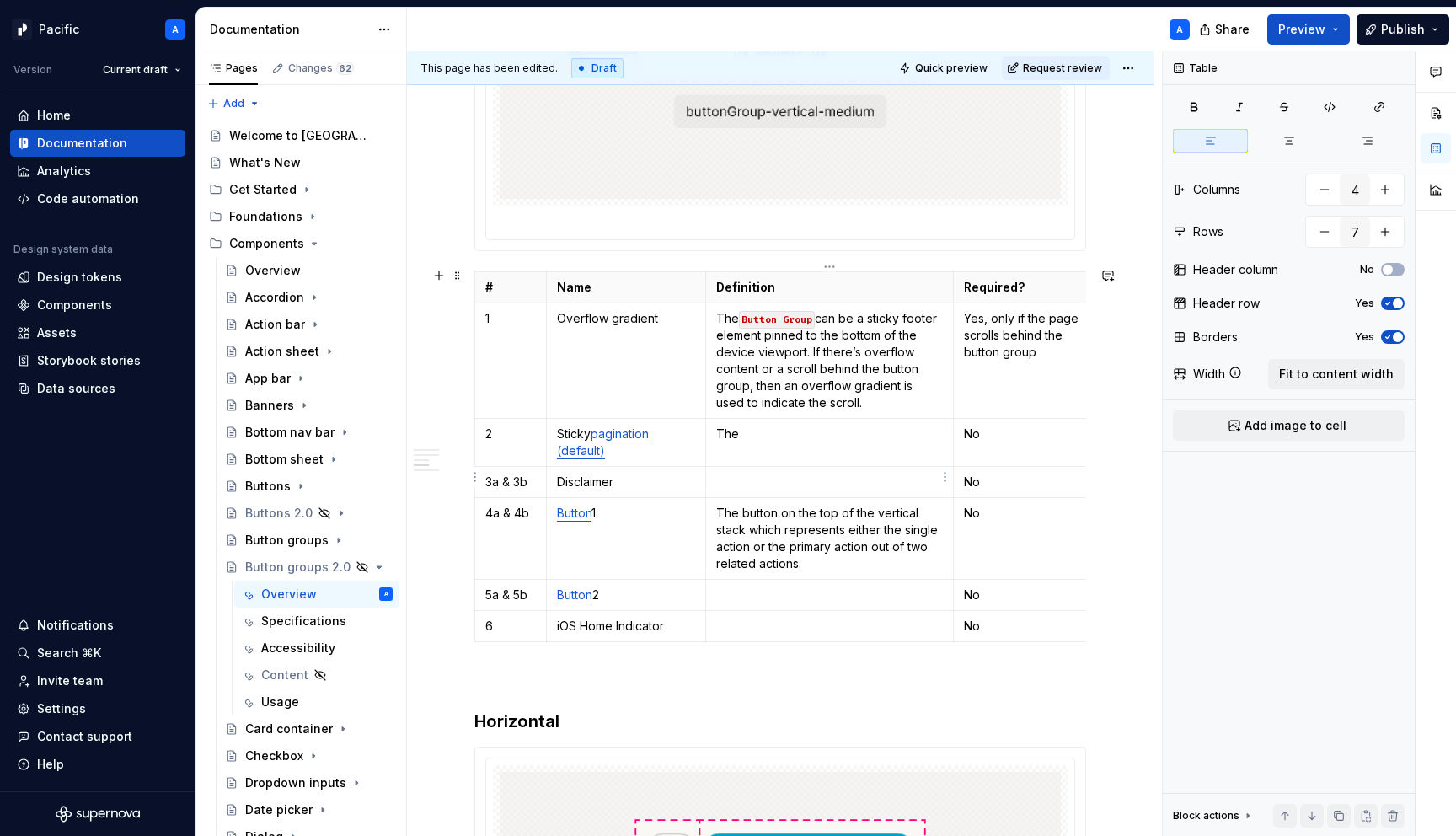
click at [760, 535] on p "The button on the top of the vertical stack which represents either the single …" at bounding box center [830, 538] width 227 height 67
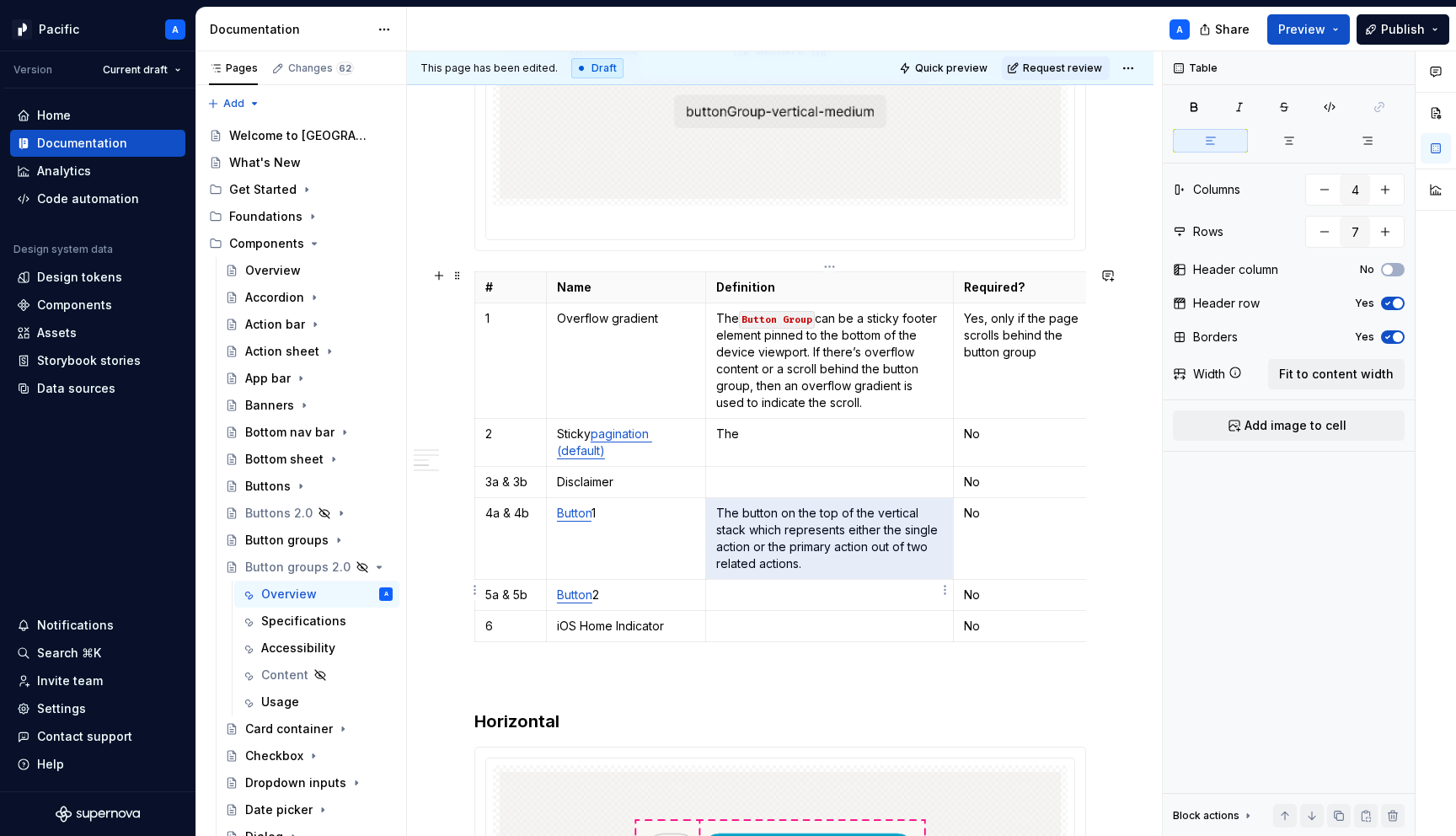
click at [750, 590] on p at bounding box center [830, 595] width 227 height 17
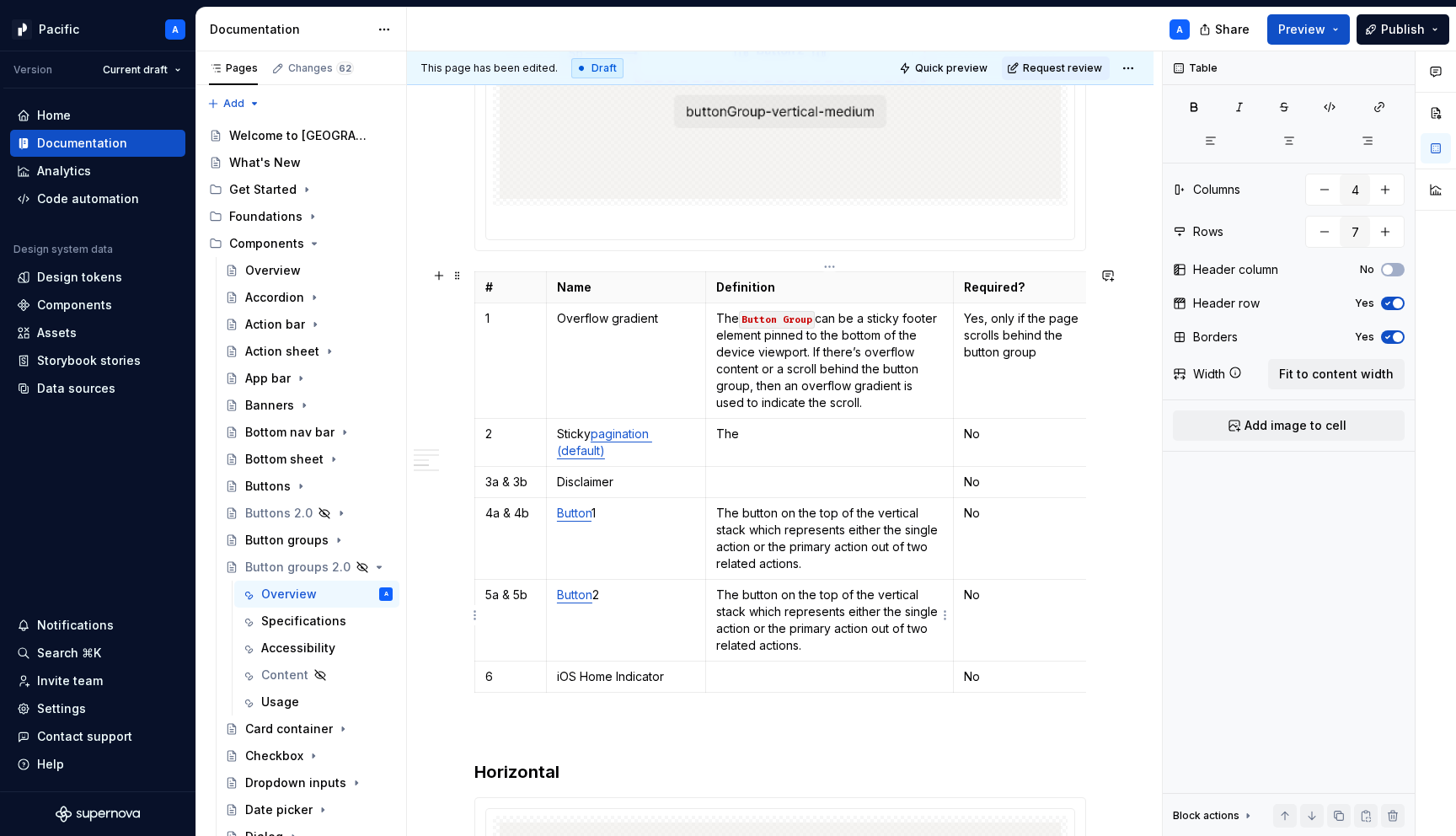
click at [821, 589] on p "The button on the top of the vertical stack which represents either the single …" at bounding box center [830, 620] width 227 height 67
click at [822, 589] on p "The button on the top of the vertical stack which represents either the single …" at bounding box center [830, 620] width 227 height 67
click at [822, 589] on p "The button on the tbop of the vertical stack which represents either the single…" at bounding box center [830, 620] width 227 height 67
click at [771, 609] on p "The button on the bottom of the vertical stack which represents either the sing…" at bounding box center [830, 620] width 227 height 67
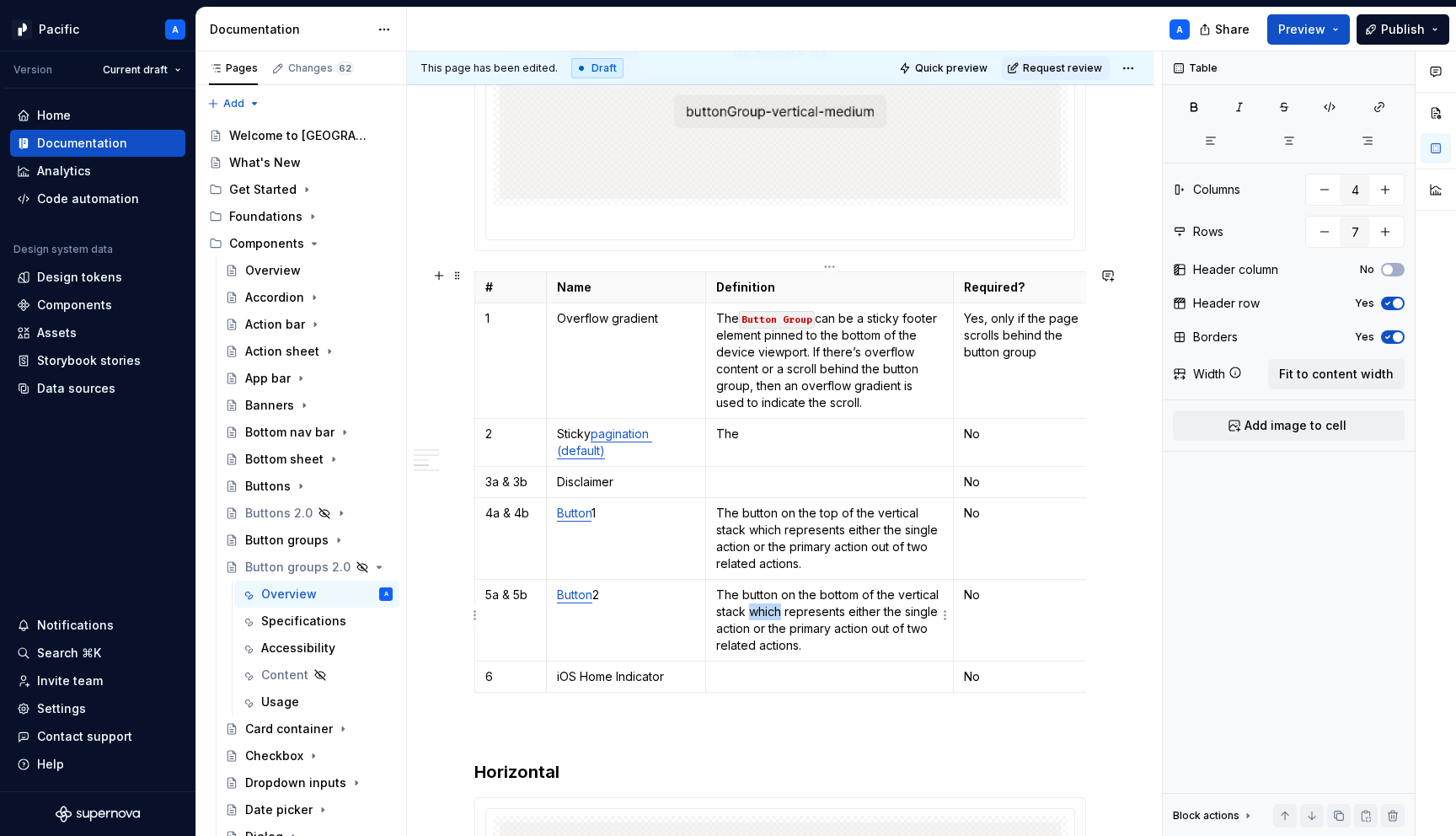
click at [771, 609] on p "The button on the bottom of the vertical stack which represents either the sing…" at bounding box center [830, 620] width 227 height 67
click at [796, 625] on p "The button on the bottom of the vertical stack that represents either the singl…" at bounding box center [830, 620] width 227 height 67
drag, startPoint x: 867, startPoint y: 622, endPoint x: 908, endPoint y: 620, distance: 41.0
click at [908, 620] on p "The button on the bottom of the vertical stack that represents either the singl…" at bounding box center [830, 620] width 227 height 67
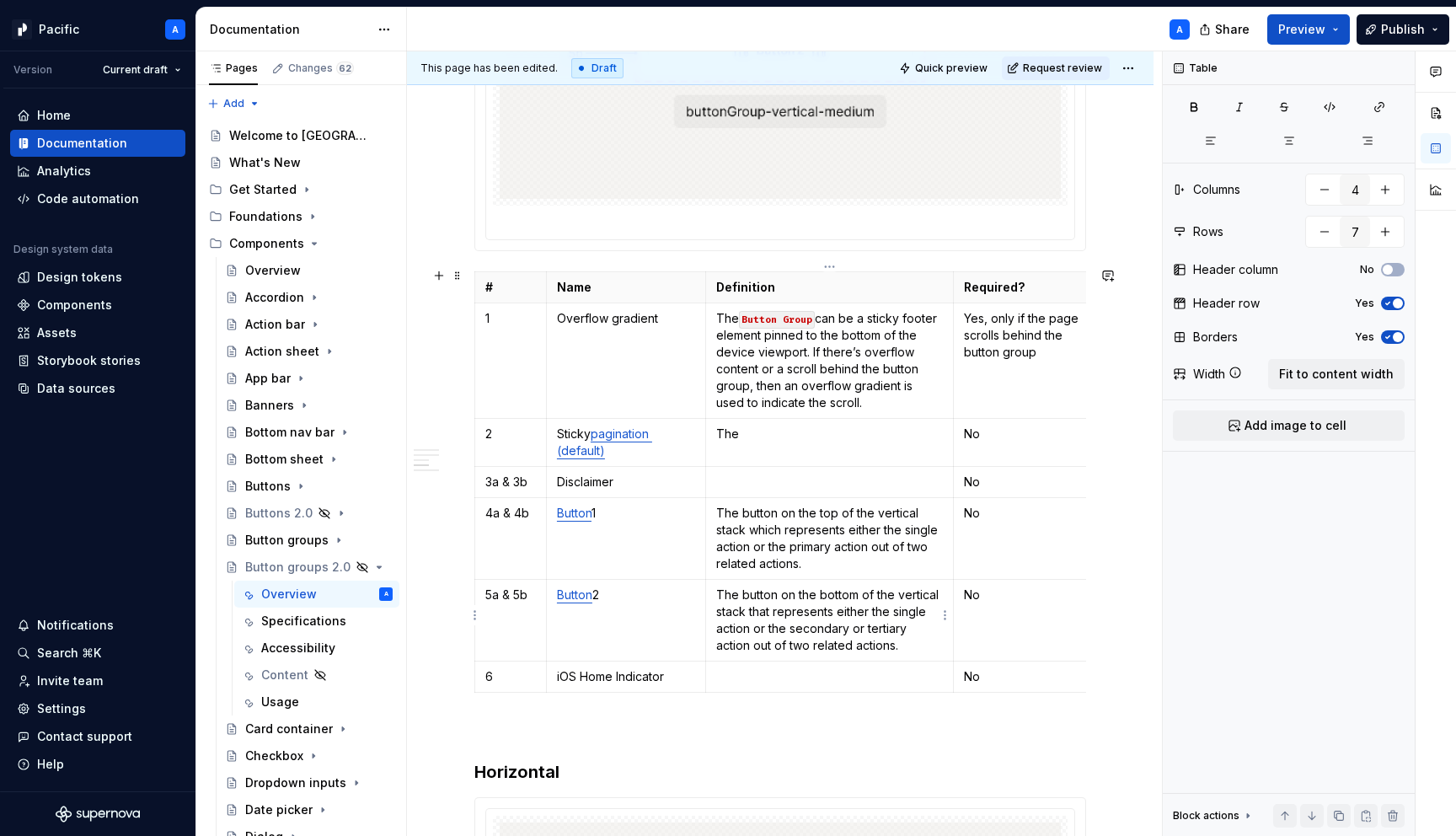
click at [897, 629] on p "The button on the bottom of the vertical stack that represents either the singl…" at bounding box center [830, 620] width 227 height 67
drag, startPoint x: 907, startPoint y: 629, endPoint x: 866, endPoint y: 627, distance: 41.0
click at [866, 627] on p "The button on the bottom of the vertical stack that represents either the singl…" at bounding box center [830, 620] width 227 height 67
click at [990, 591] on button "button" at bounding box center [995, 594] width 24 height 24
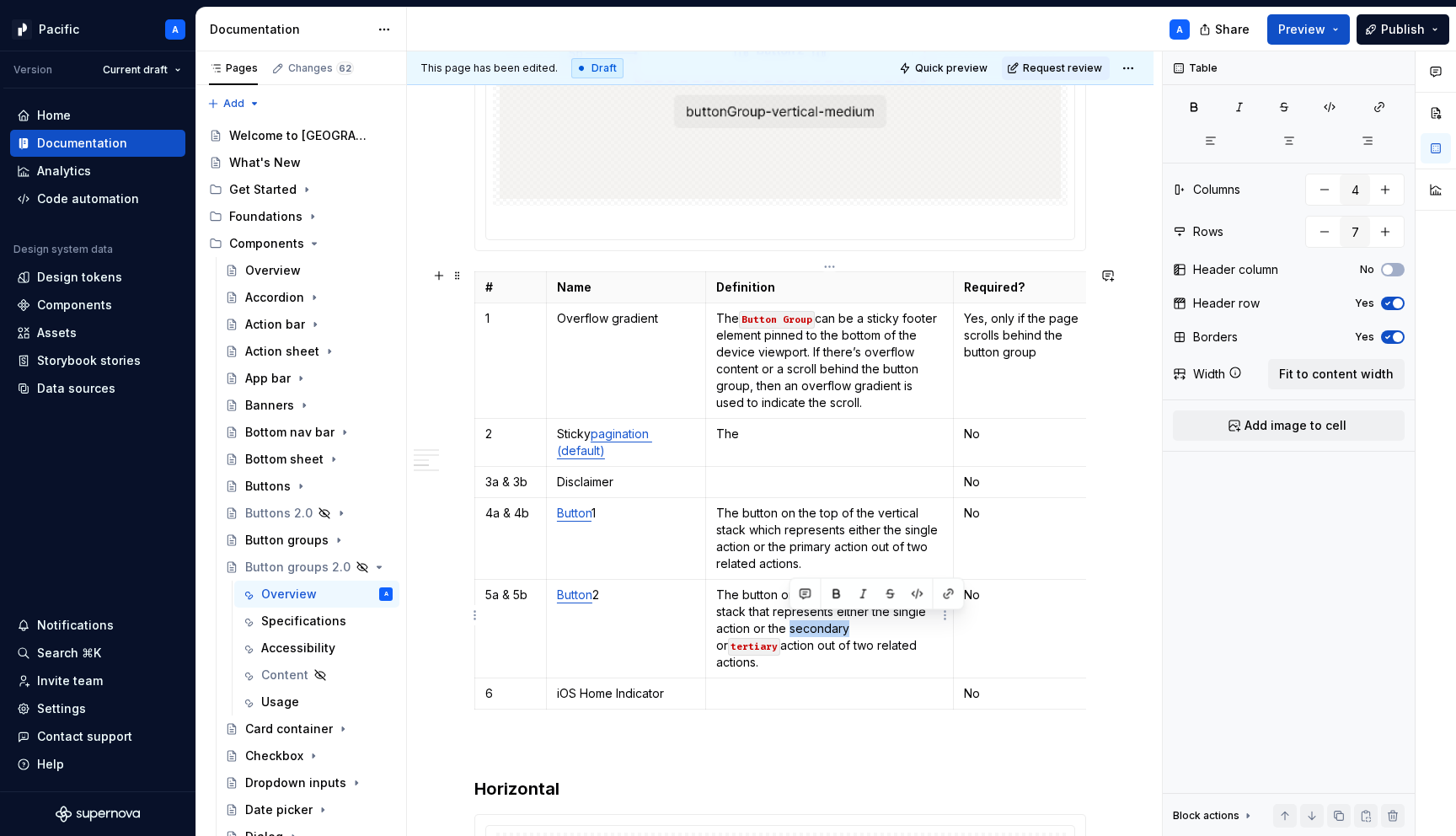
drag, startPoint x: 790, startPoint y: 626, endPoint x: 846, endPoint y: 623, distance: 56.1
click at [846, 623] on p "The button on the bottom of the vertical stack that represents either the singl…" at bounding box center [830, 628] width 227 height 84
click at [916, 589] on button "button" at bounding box center [918, 594] width 24 height 24
click at [888, 640] on p "The button on the bottom of the vertical stack that represents either the singl…" at bounding box center [830, 628] width 227 height 84
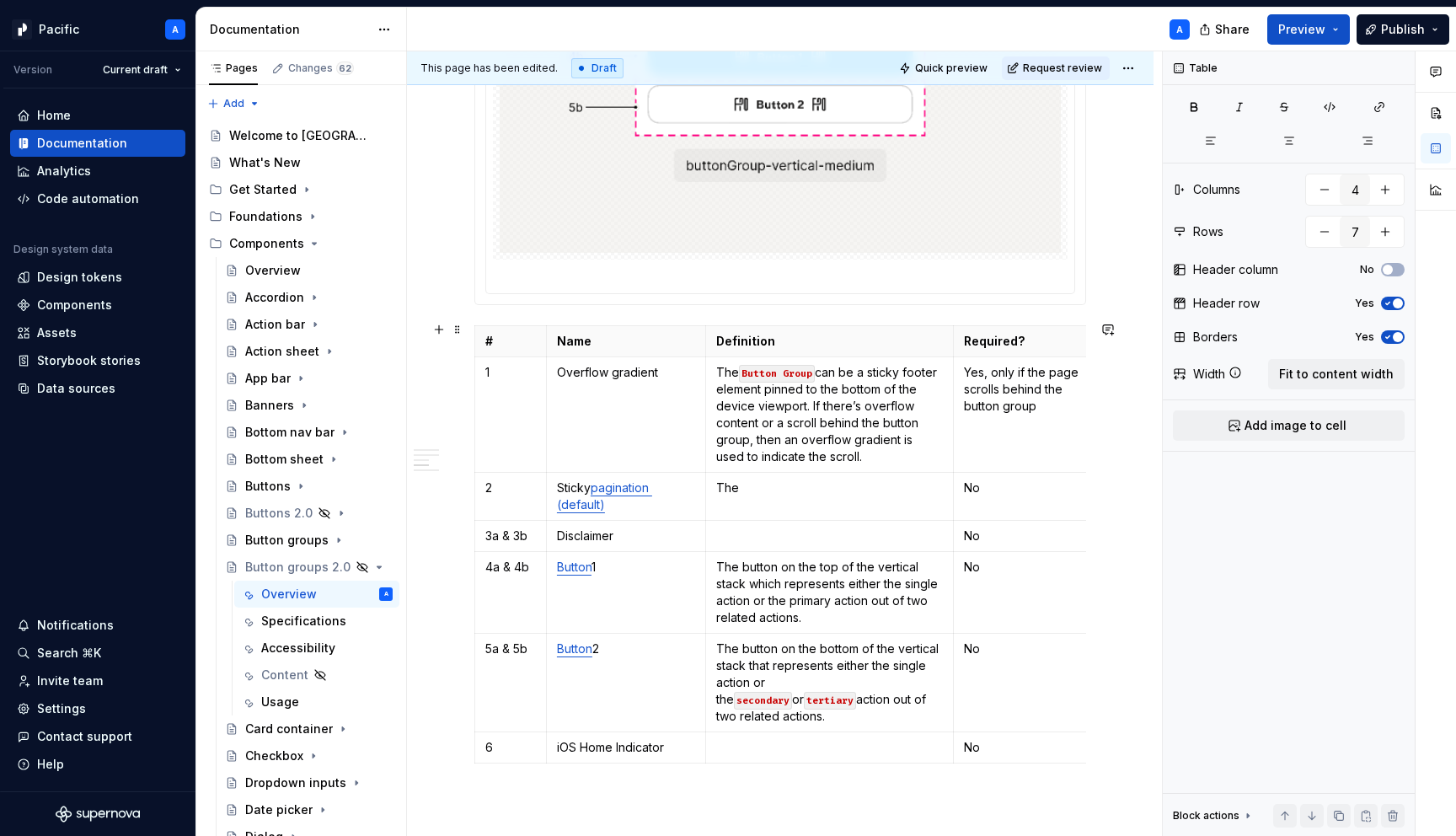
scroll to position [1961, 0]
drag, startPoint x: 791, startPoint y: 598, endPoint x: 831, endPoint y: 595, distance: 40.1
click at [831, 595] on p "The button on the top of the vertical stack which represents either the single …" at bounding box center [830, 594] width 227 height 67
click at [917, 564] on button "button" at bounding box center [918, 568] width 24 height 24
click at [886, 624] on td "The button on the top of the vertical stack which represents either the single …" at bounding box center [830, 594] width 249 height 81
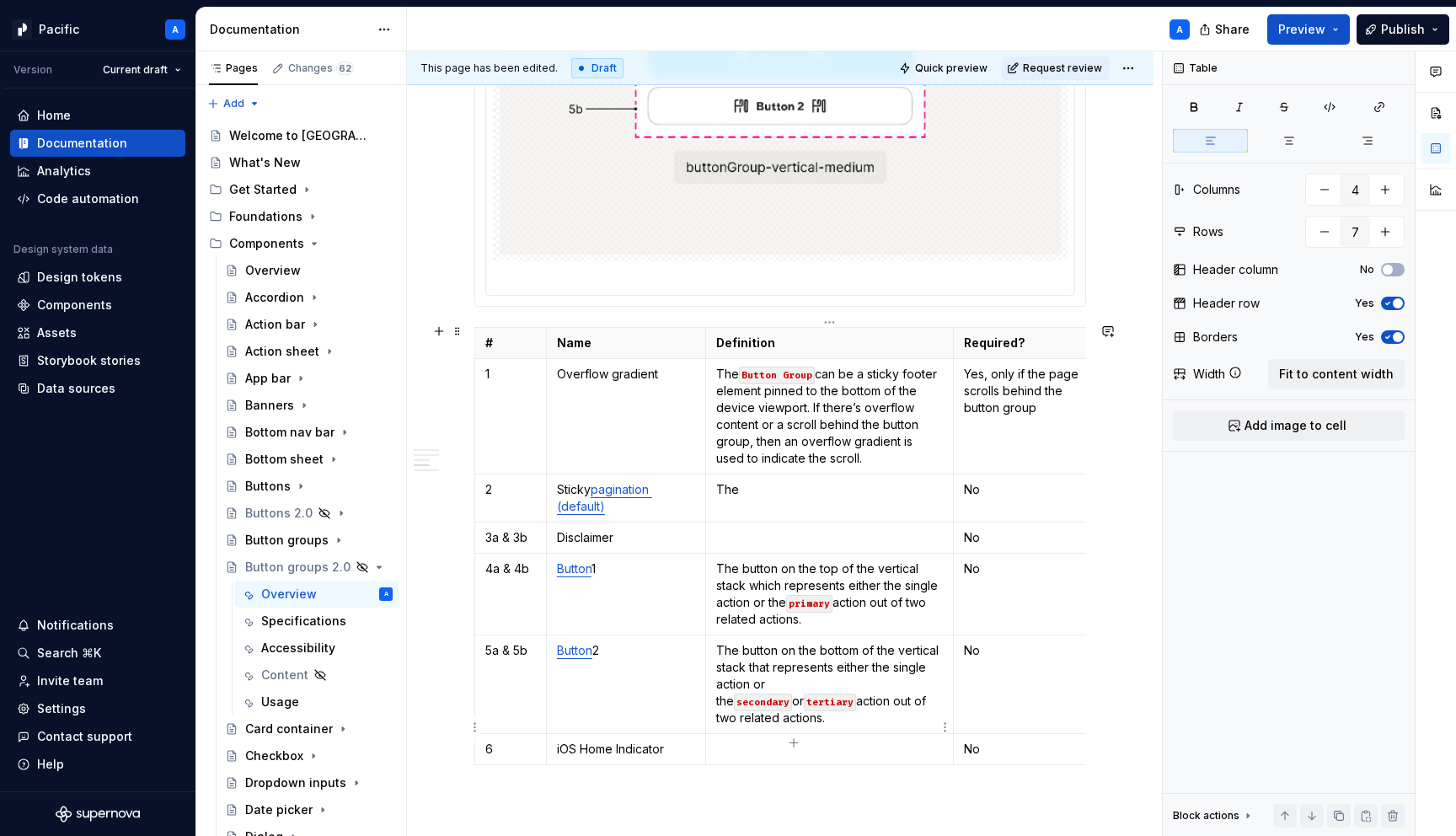
click at [754, 741] on p at bounding box center [830, 749] width 227 height 17
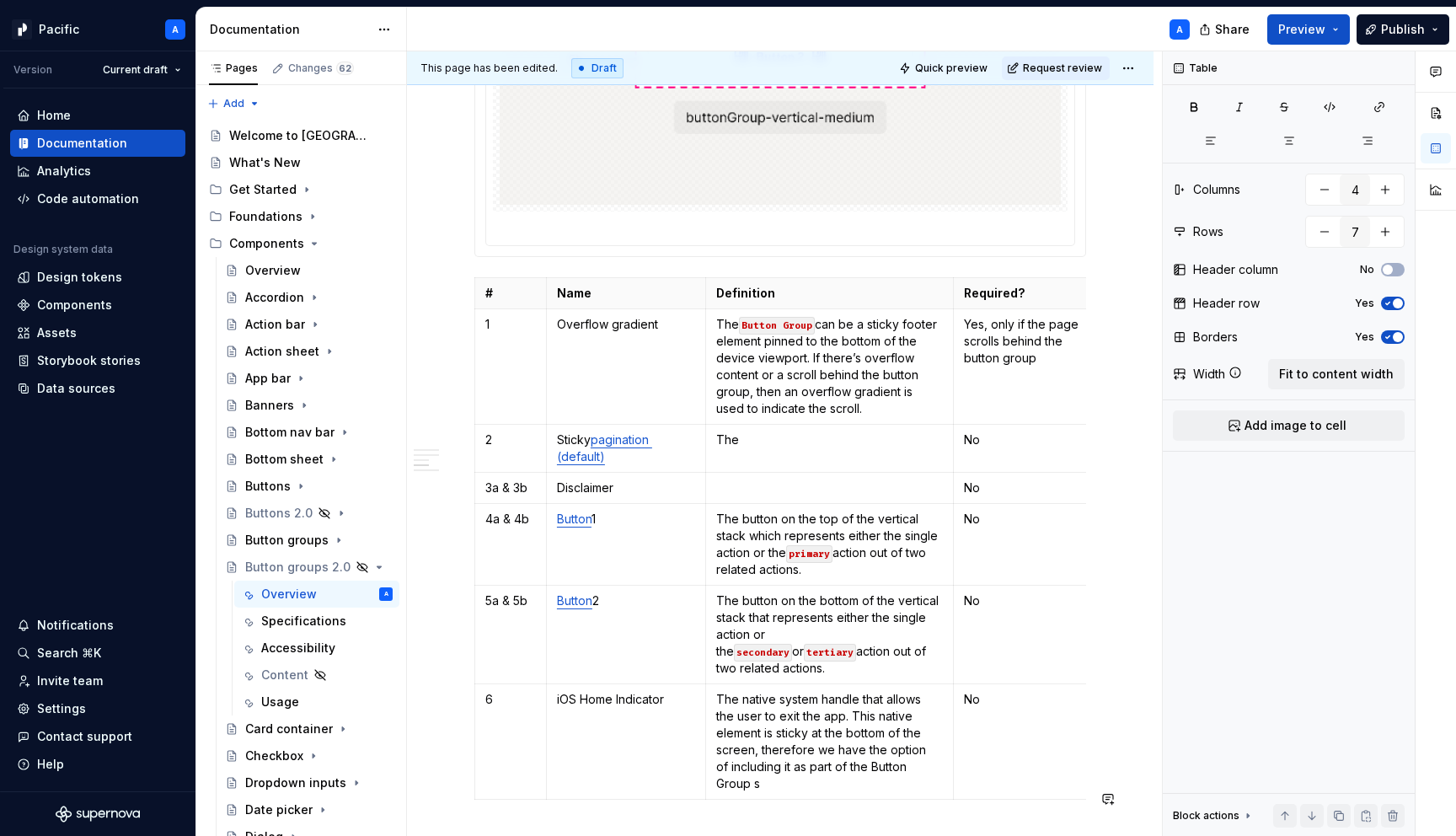
scroll to position [2028, 0]
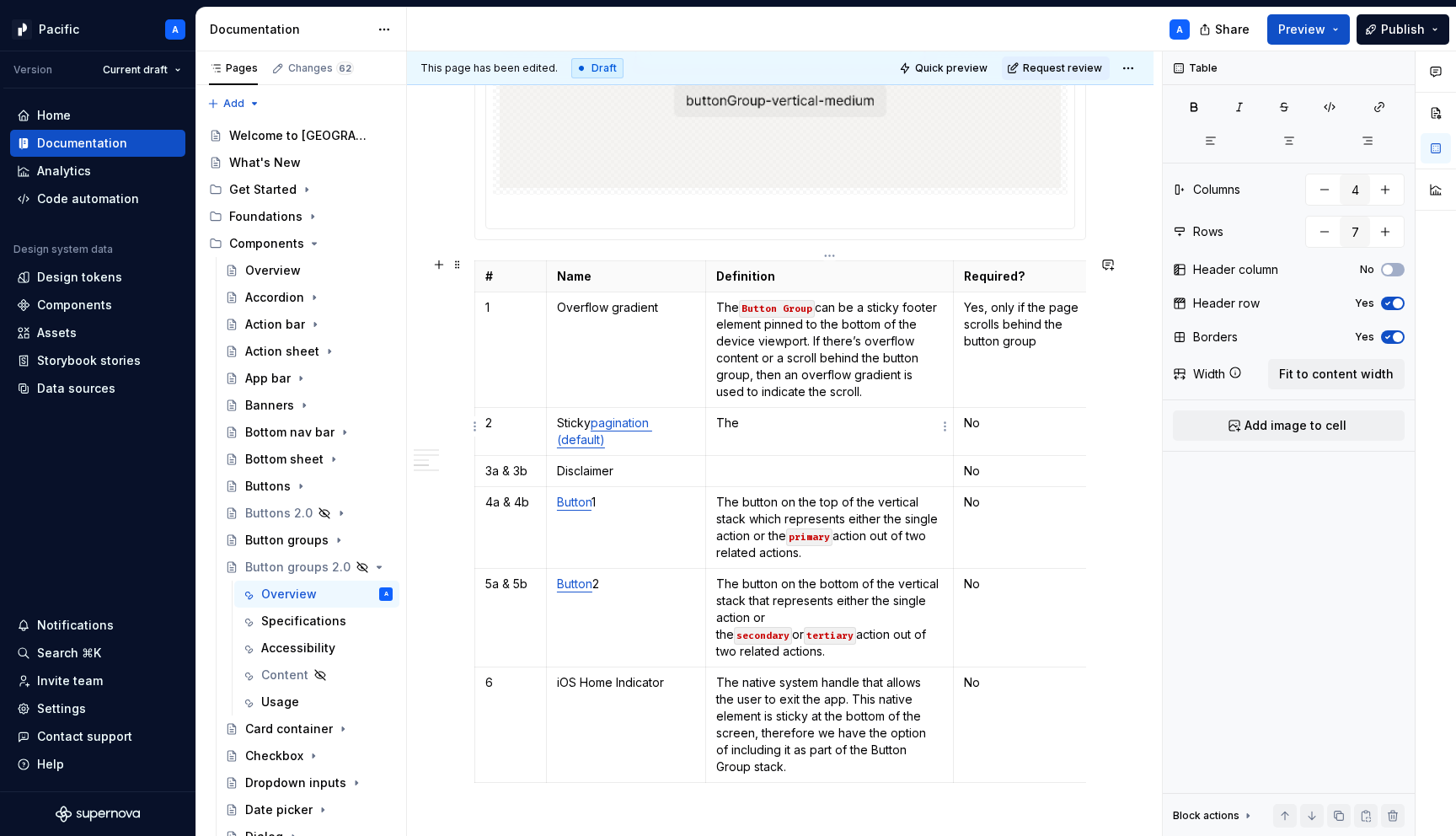
click at [766, 408] on td "The" at bounding box center [830, 432] width 249 height 48
click at [763, 422] on p "The" at bounding box center [830, 423] width 227 height 17
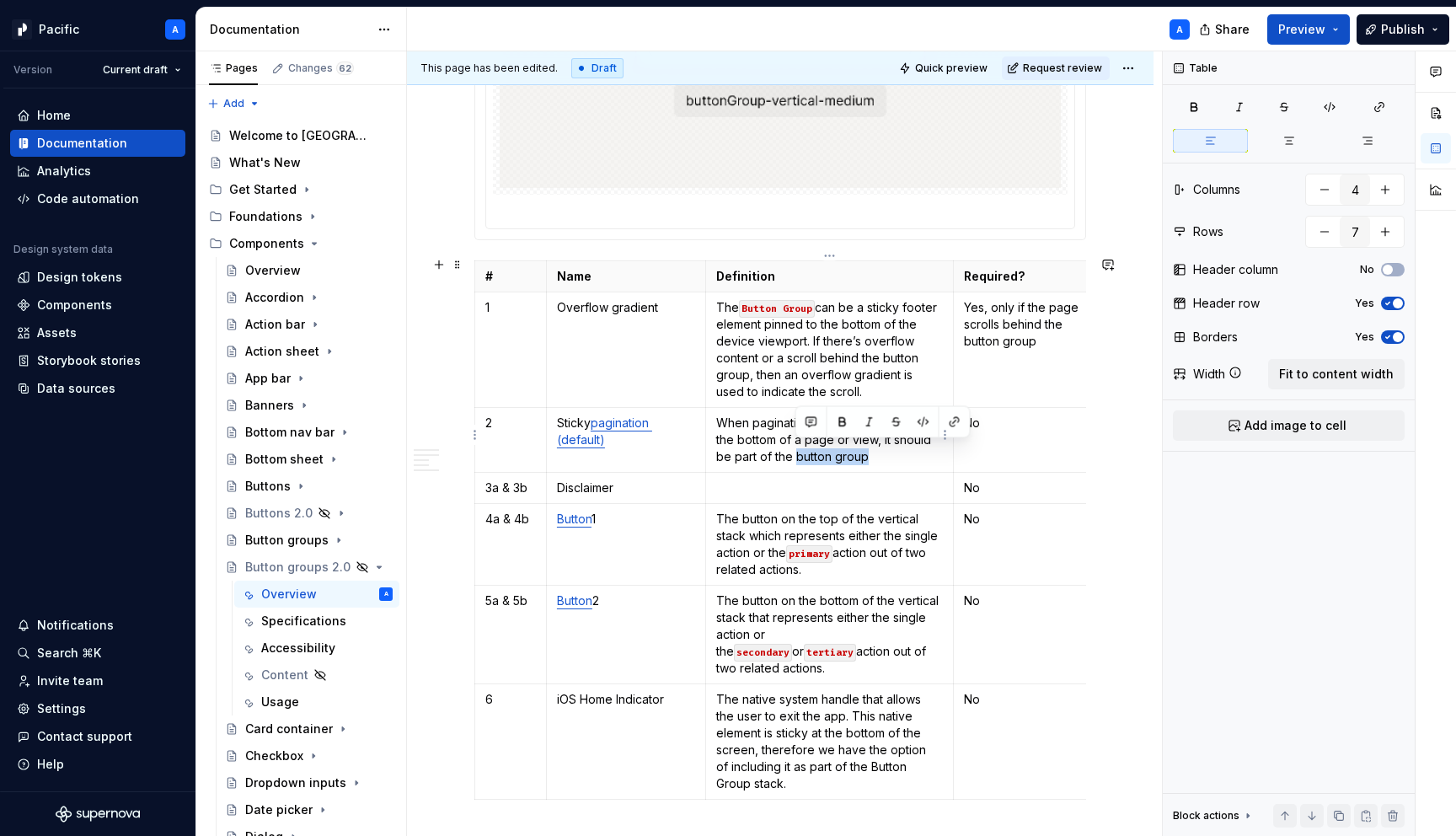
drag, startPoint x: 795, startPoint y: 450, endPoint x: 873, endPoint y: 456, distance: 78.2
click at [873, 456] on p "When pagination needs to be sticky at the bottom of a page or view, it should b…" at bounding box center [830, 440] width 227 height 51
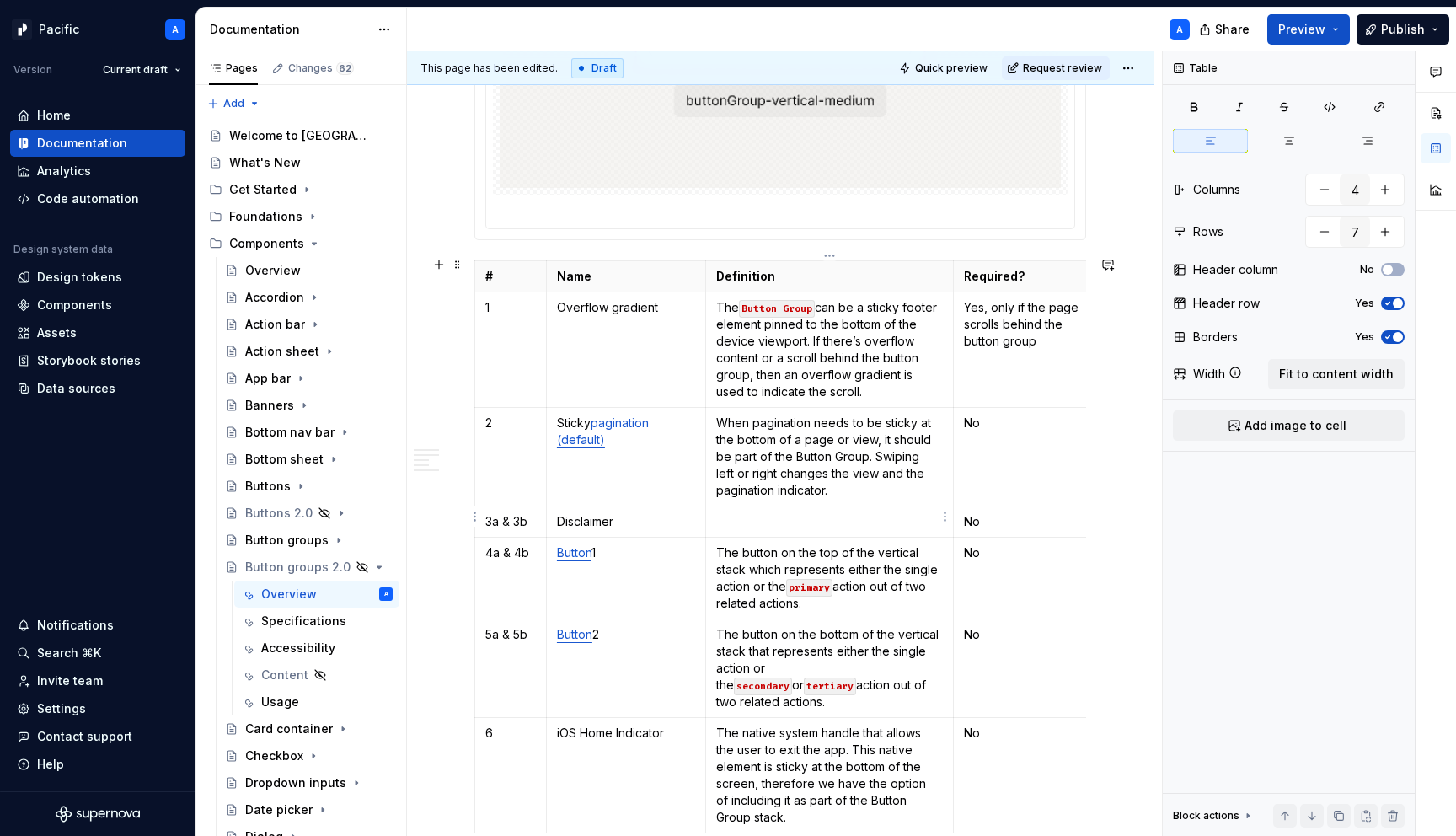
click at [852, 515] on p at bounding box center [830, 522] width 227 height 17
type textarea "*"
click at [780, 517] on p "Text" at bounding box center [830, 522] width 227 height 17
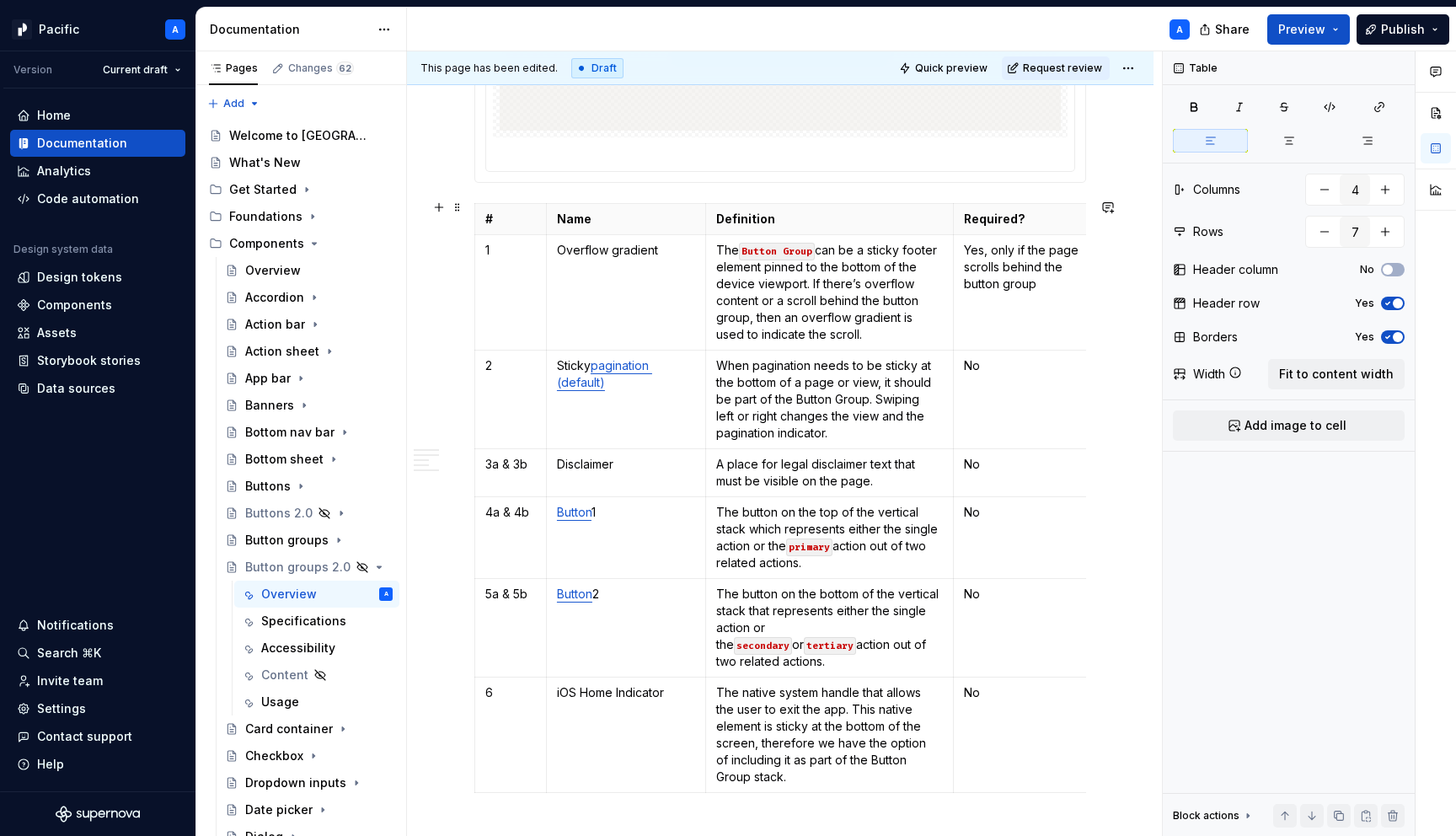
scroll to position [2128, 0]
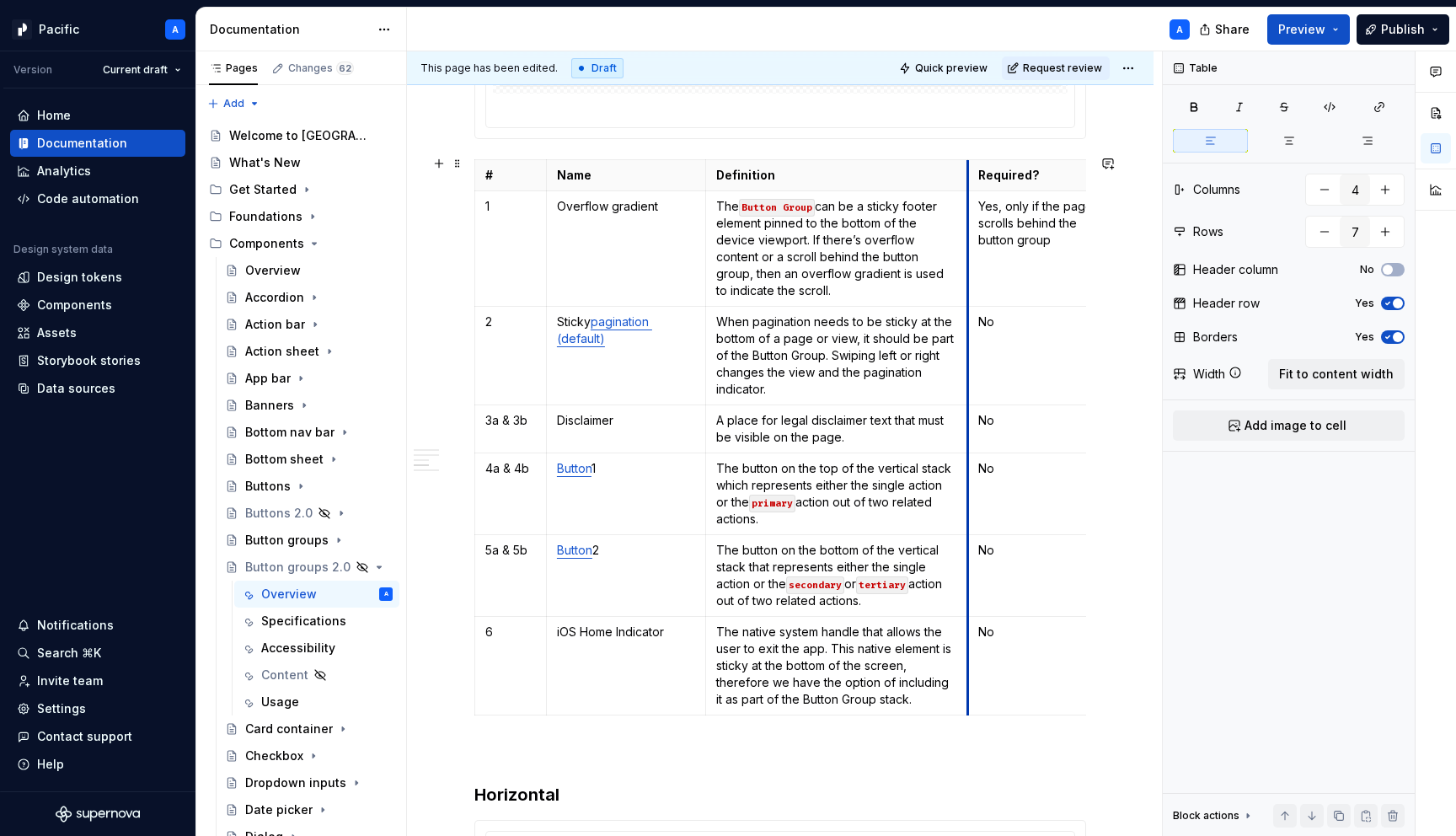
drag, startPoint x: 955, startPoint y: 164, endPoint x: 994, endPoint y: 164, distance: 39.0
click at [994, 164] on th "Required?" at bounding box center [1048, 176] width 159 height 31
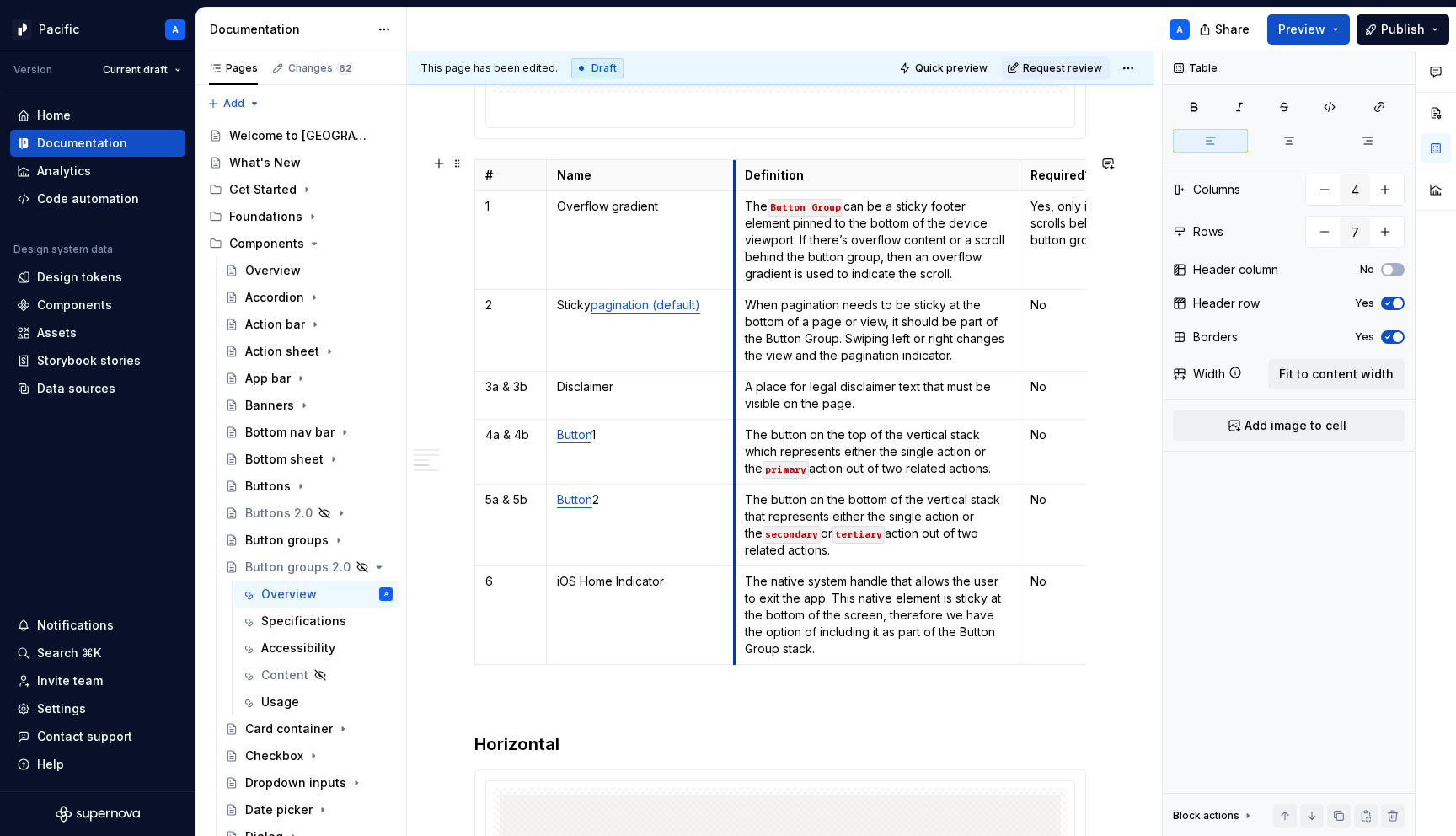
drag, startPoint x: 705, startPoint y: 177, endPoint x: 734, endPoint y: 181, distance: 29.3
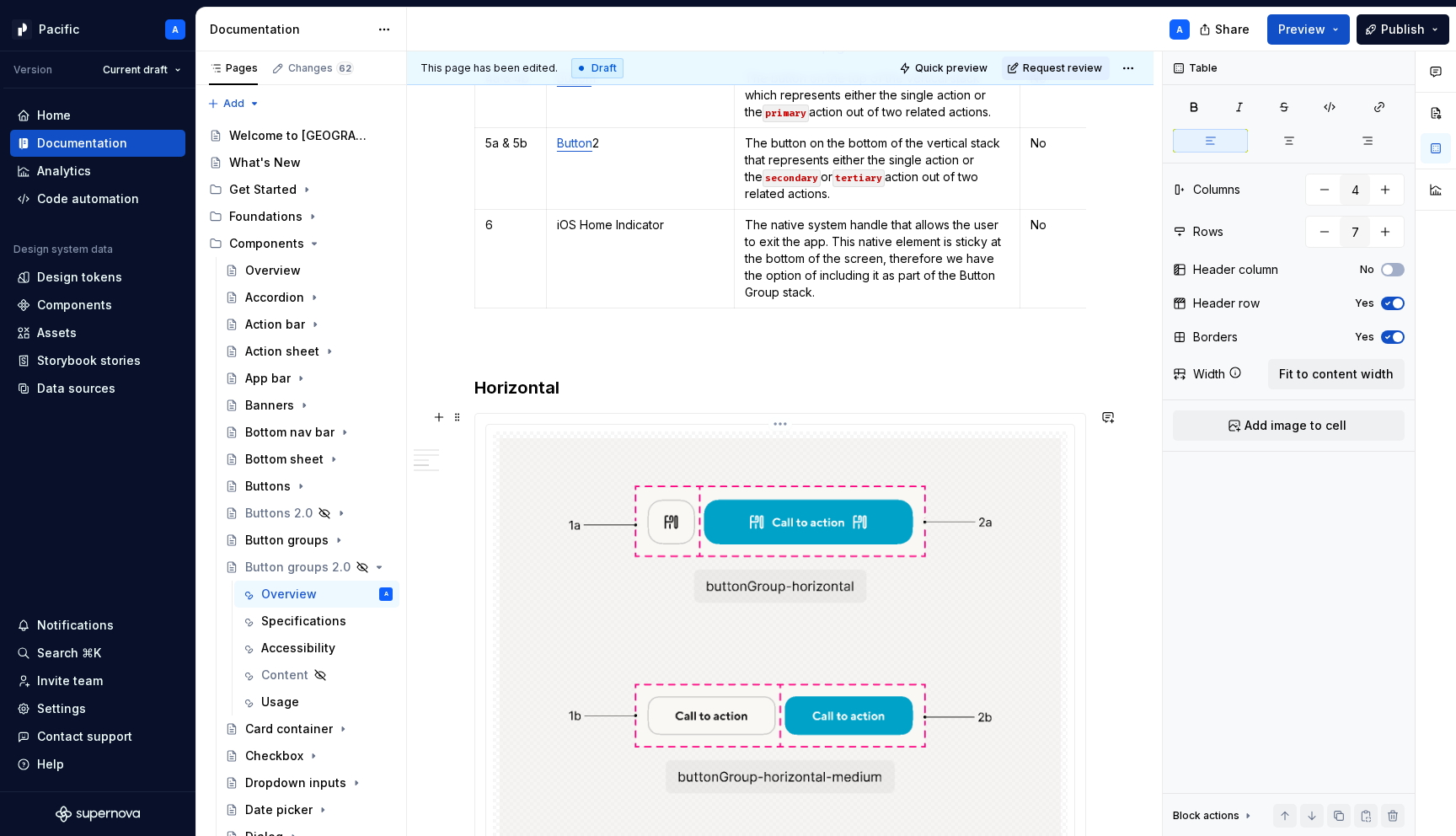
scroll to position [2486, 0]
click at [607, 523] on img at bounding box center [781, 730] width 562 height 587
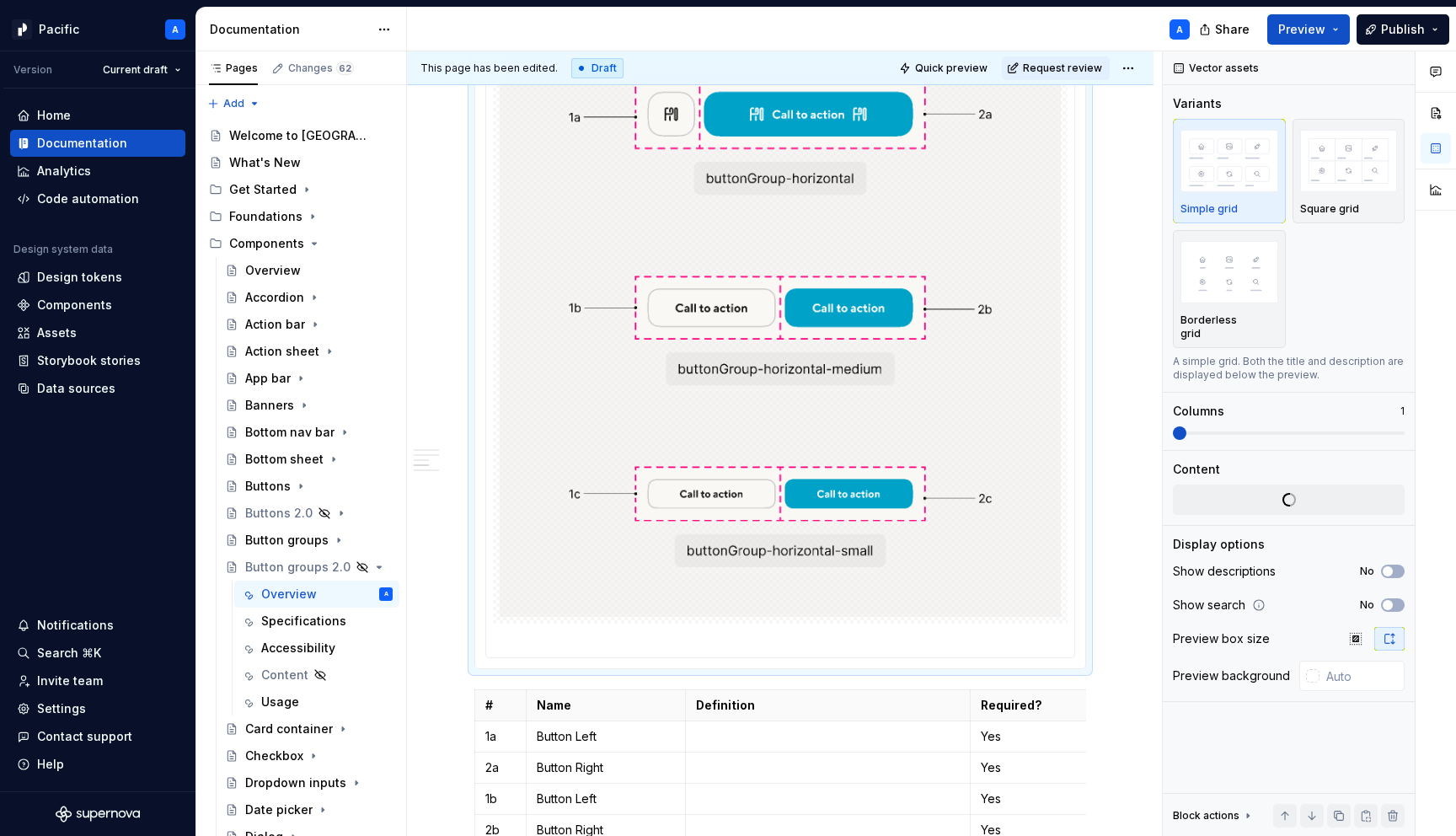
scroll to position [2985, 0]
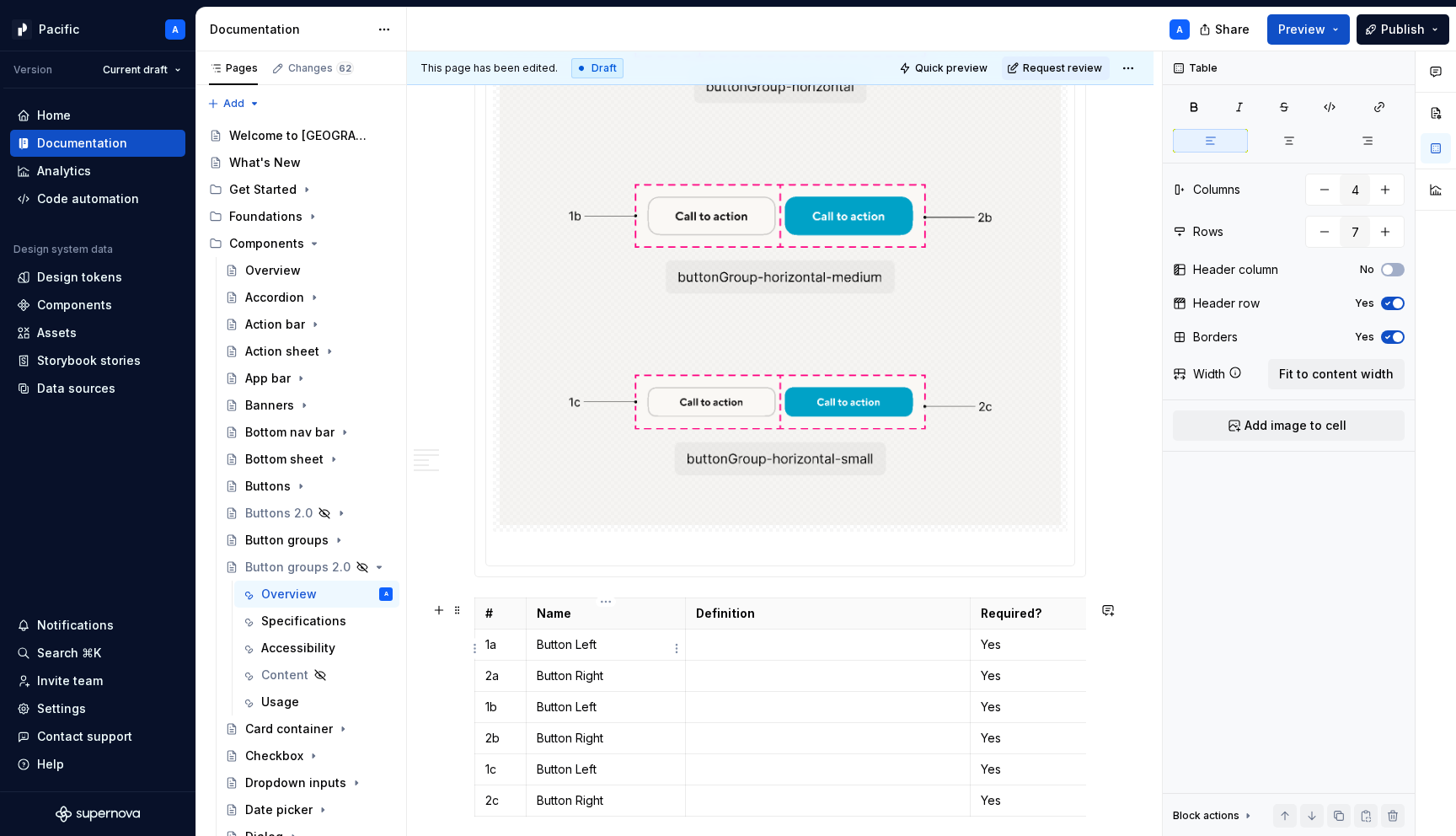
click at [570, 648] on p "Button Left" at bounding box center [606, 645] width 139 height 17
click at [561, 650] on p "Button Left" at bounding box center [606, 645] width 139 height 17
click at [693, 621] on button "button" at bounding box center [697, 619] width 24 height 24
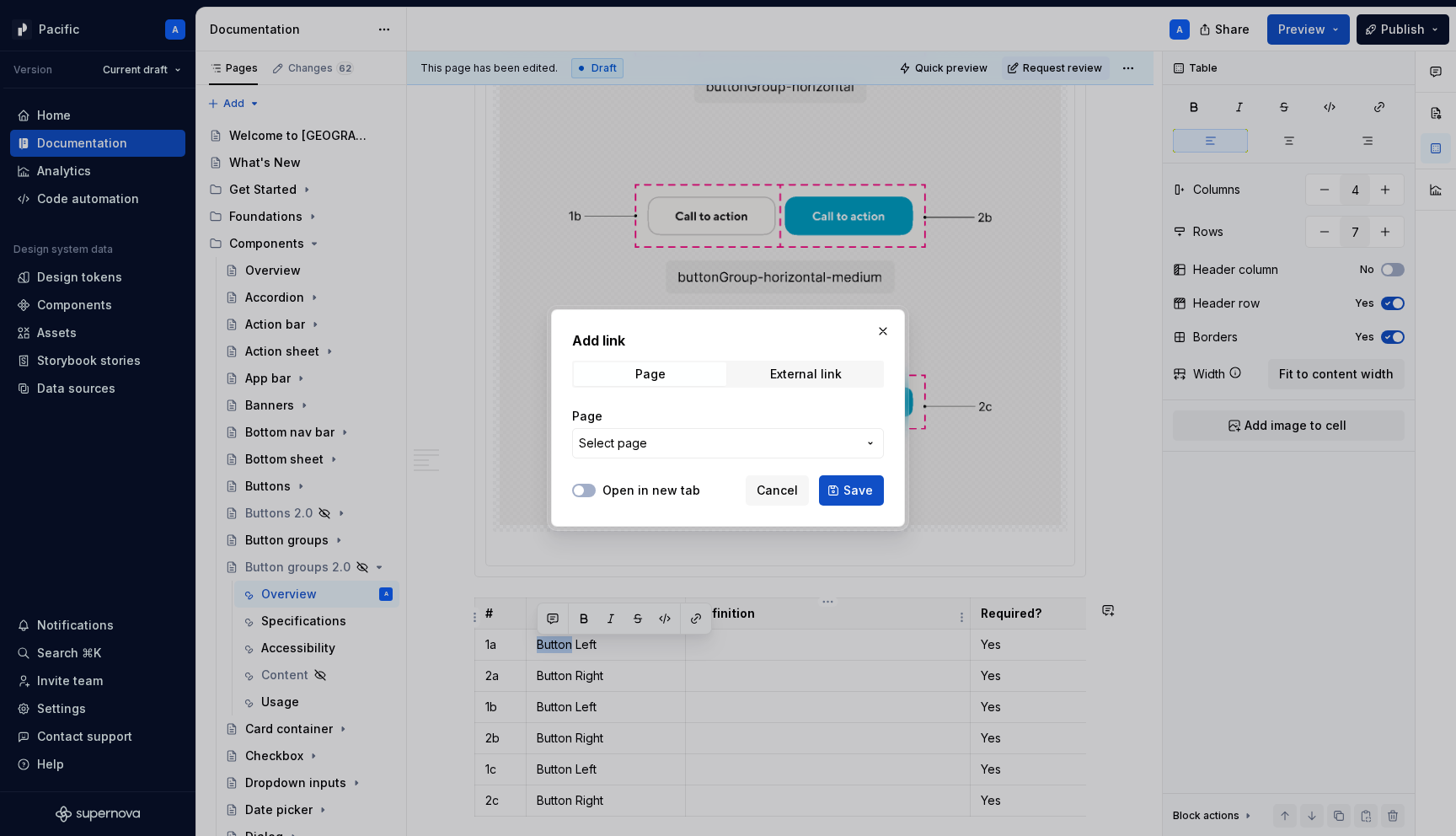
click at [658, 446] on span "Select page" at bounding box center [718, 443] width 278 height 17
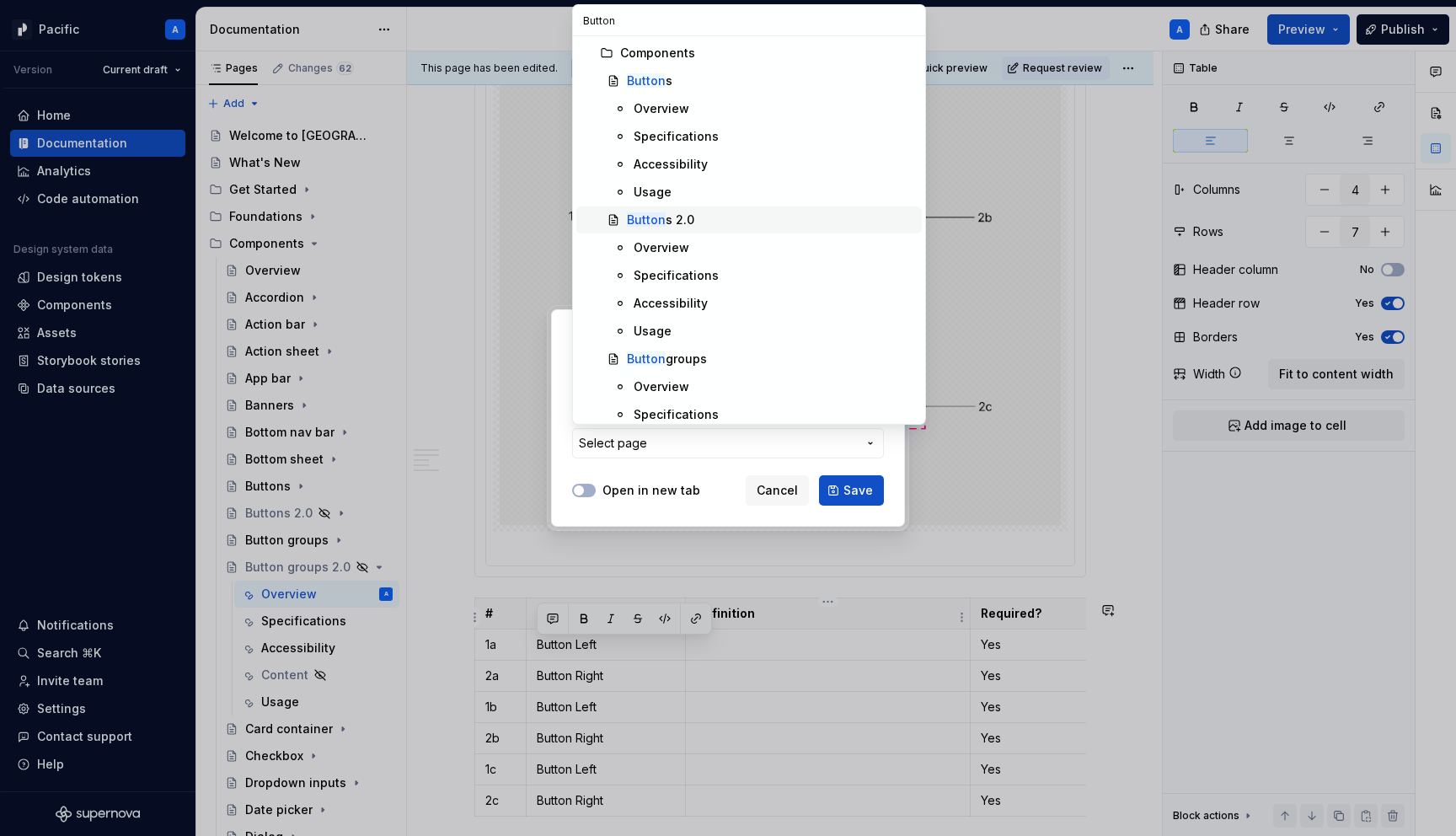
type input "Button"
click at [686, 225] on div "Button s 2.0" at bounding box center [661, 220] width 67 height 17
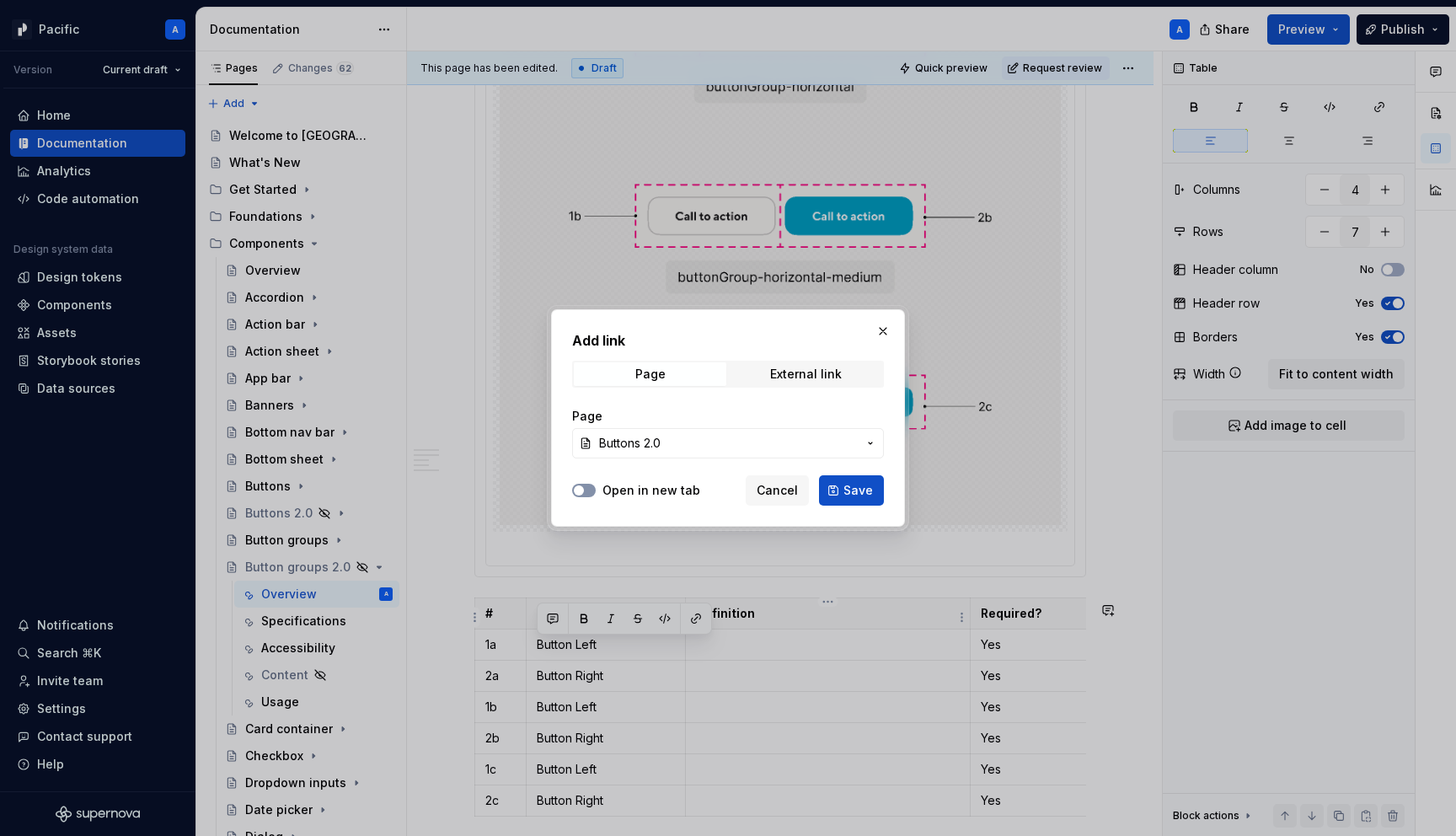
click at [585, 496] on button "Open in new tab" at bounding box center [584, 491] width 24 height 14
click at [855, 488] on span "Save" at bounding box center [858, 491] width 30 height 17
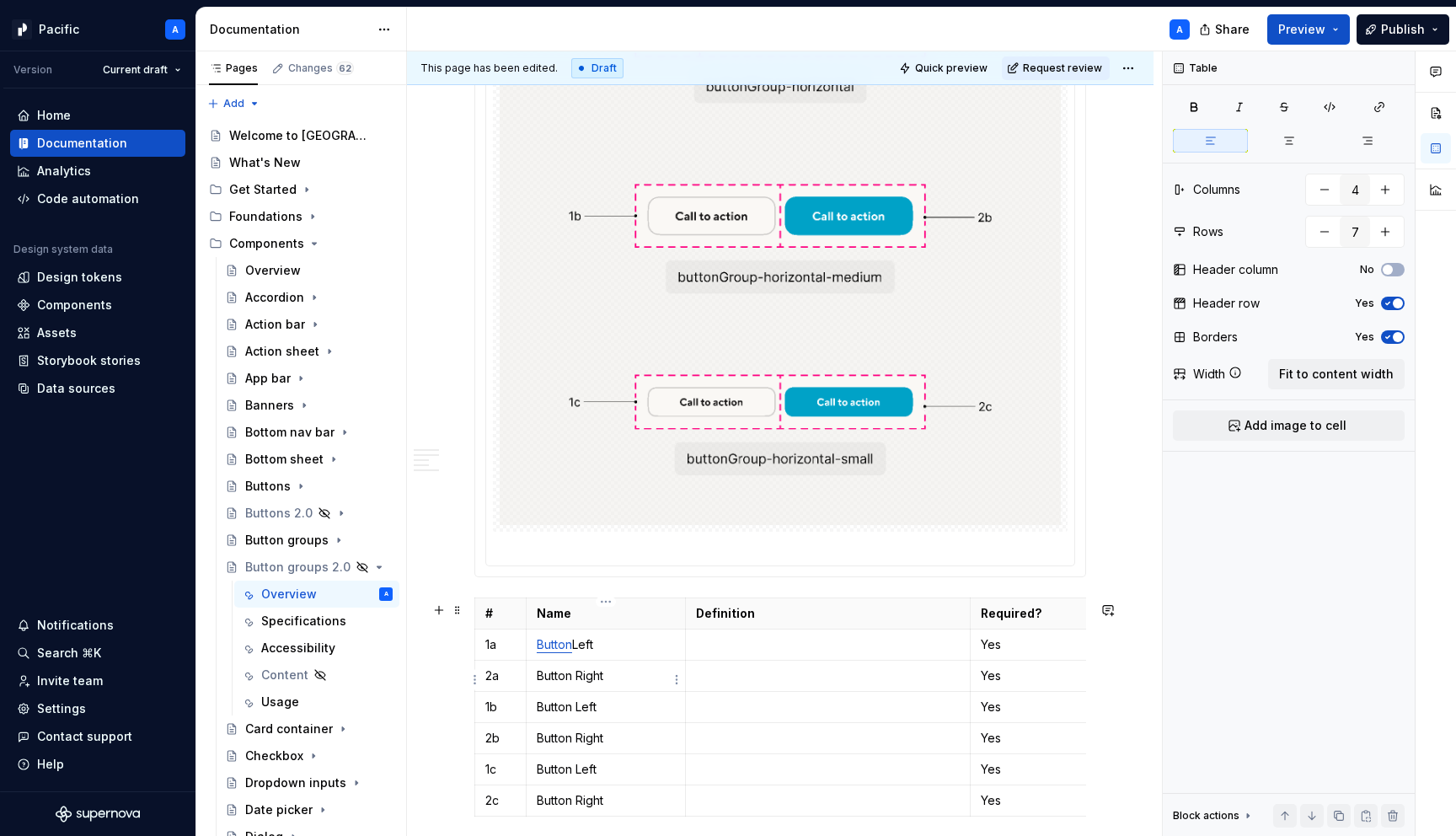
click at [551, 677] on p "Button Right" at bounding box center [606, 675] width 139 height 17
click at [698, 648] on button "button" at bounding box center [697, 650] width 24 height 24
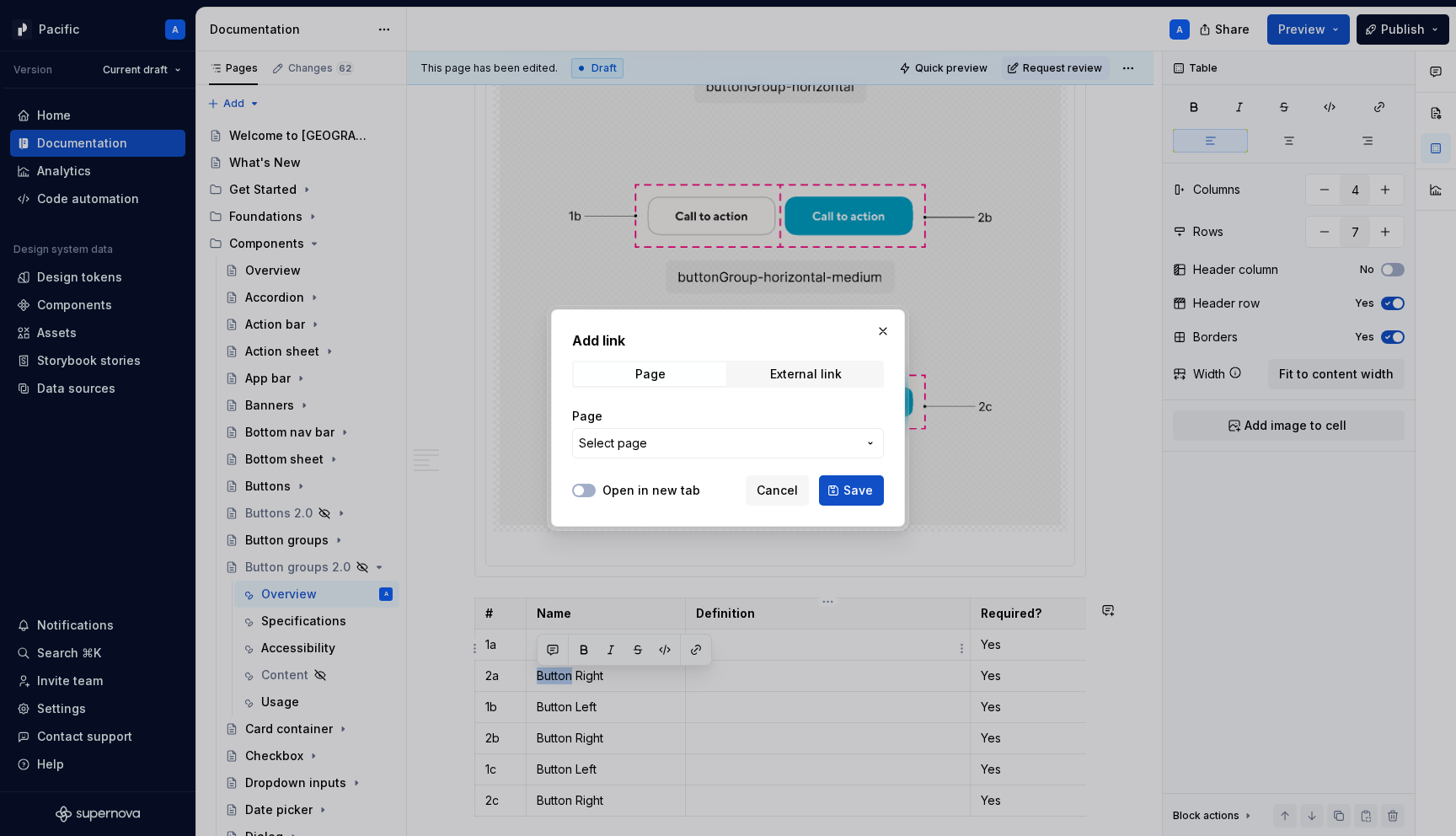
click at [631, 450] on span "Select page" at bounding box center [613, 443] width 68 height 17
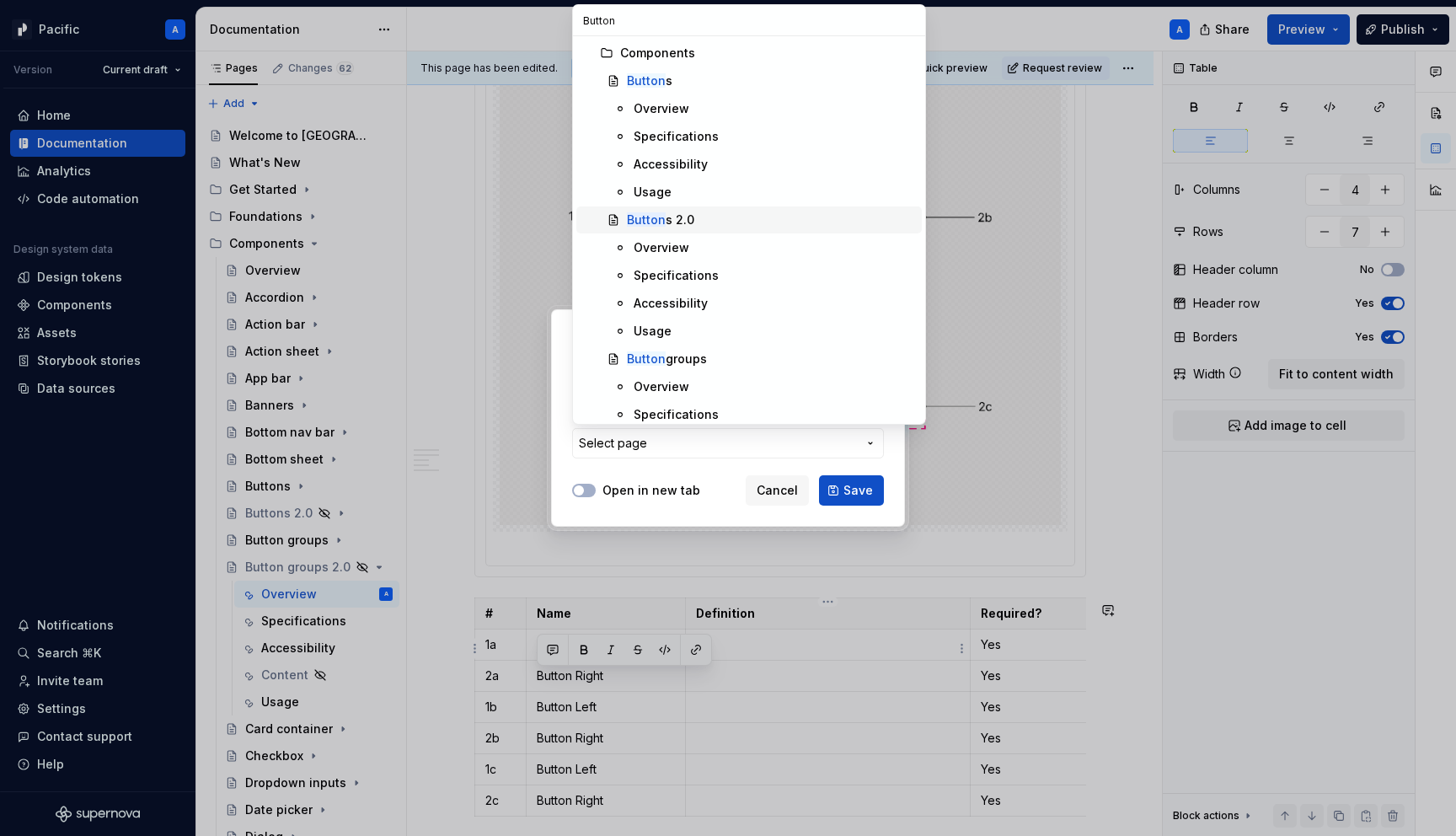
type input "Button"
click at [679, 221] on div "Button s 2.0" at bounding box center [661, 220] width 67 height 17
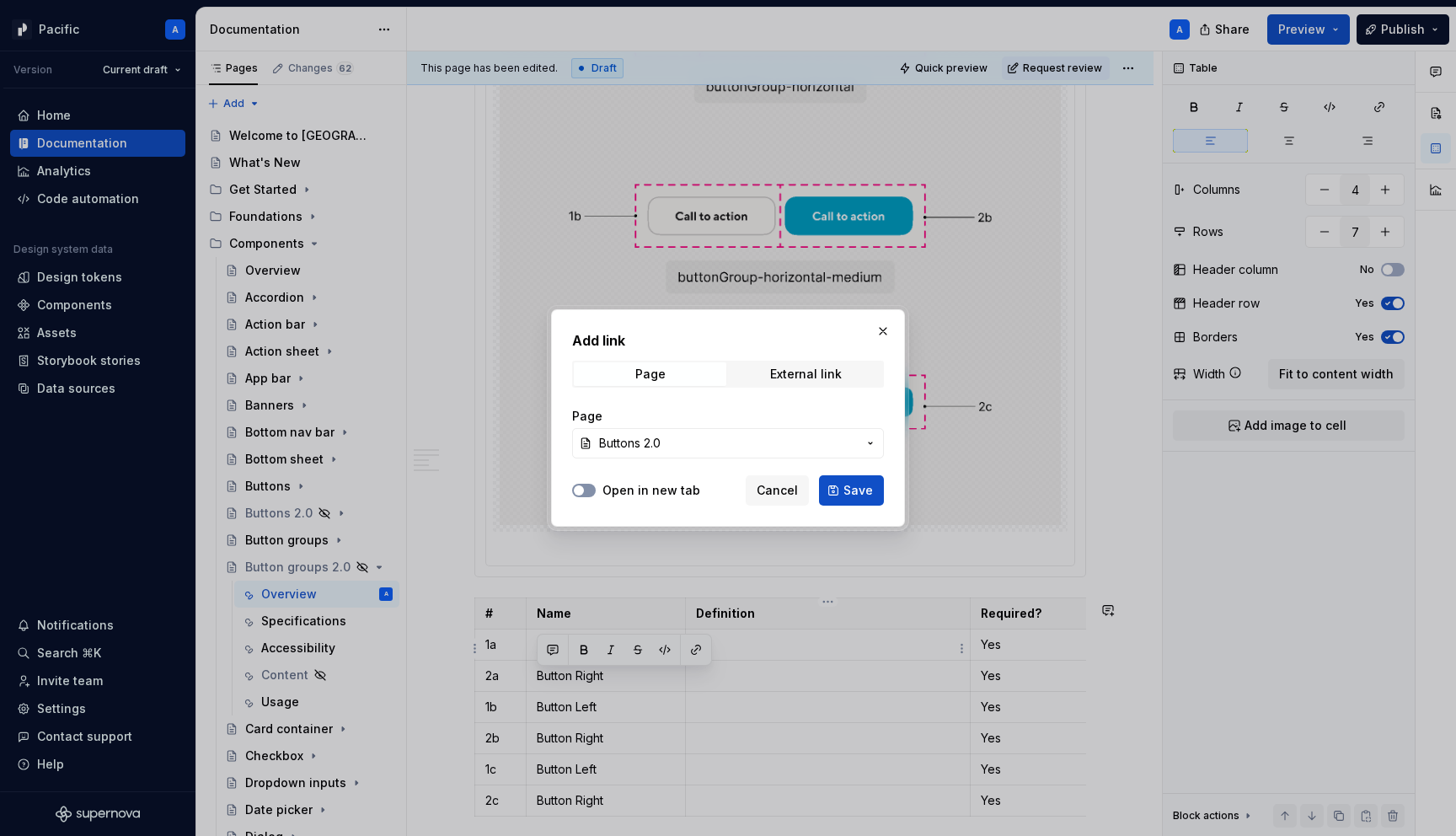
click at [590, 489] on button "Open in new tab" at bounding box center [584, 491] width 24 height 14
click at [862, 488] on span "Save" at bounding box center [858, 491] width 30 height 17
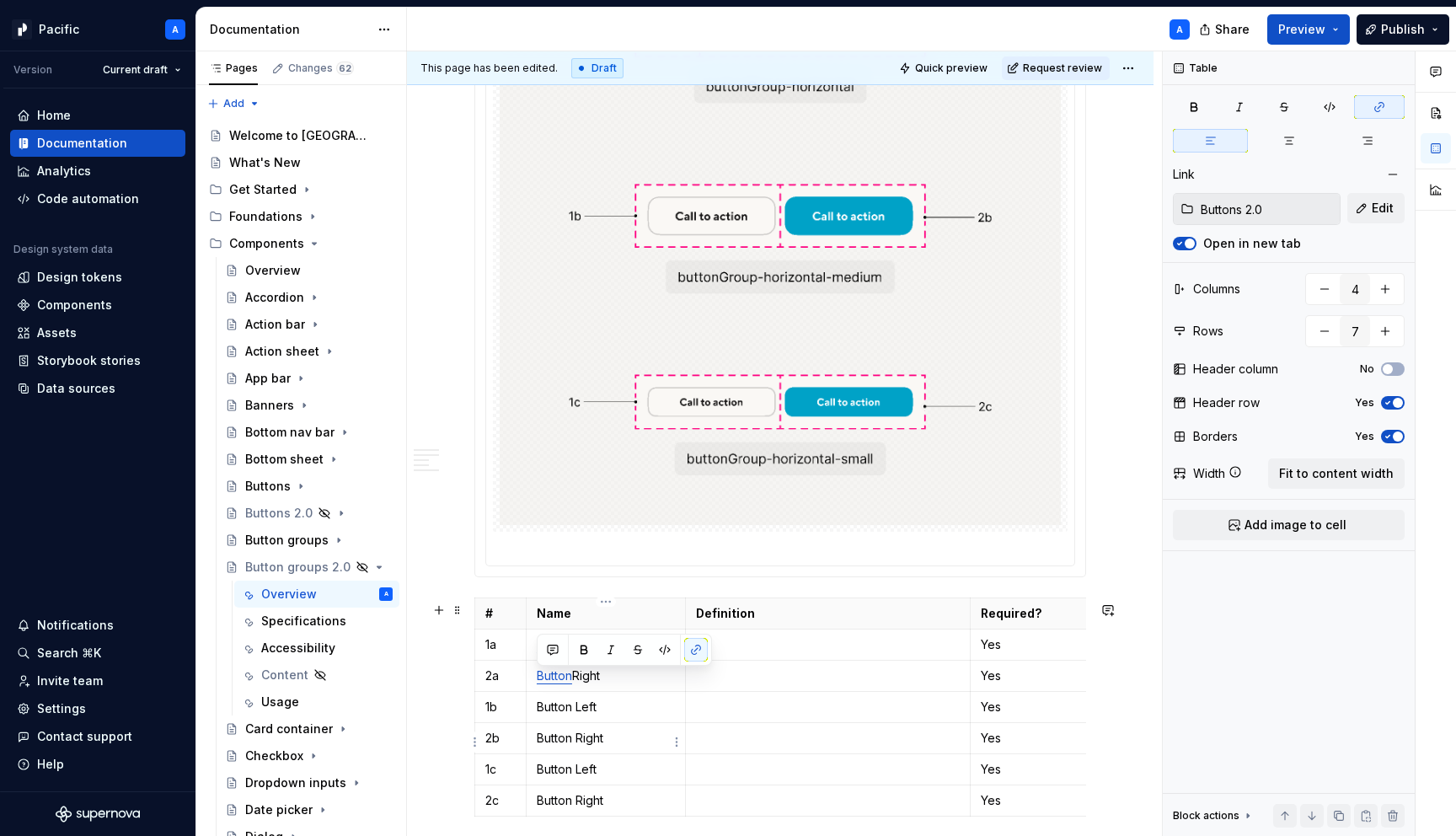
click at [587, 746] on p "Button Right" at bounding box center [606, 738] width 139 height 17
drag, startPoint x: 626, startPoint y: 684, endPoint x: 538, endPoint y: 678, distance: 88.2
click at [538, 678] on p "Button Right" at bounding box center [606, 675] width 139 height 17
copy p "Button Right"
click at [557, 742] on p "Button Right" at bounding box center [606, 738] width 139 height 17
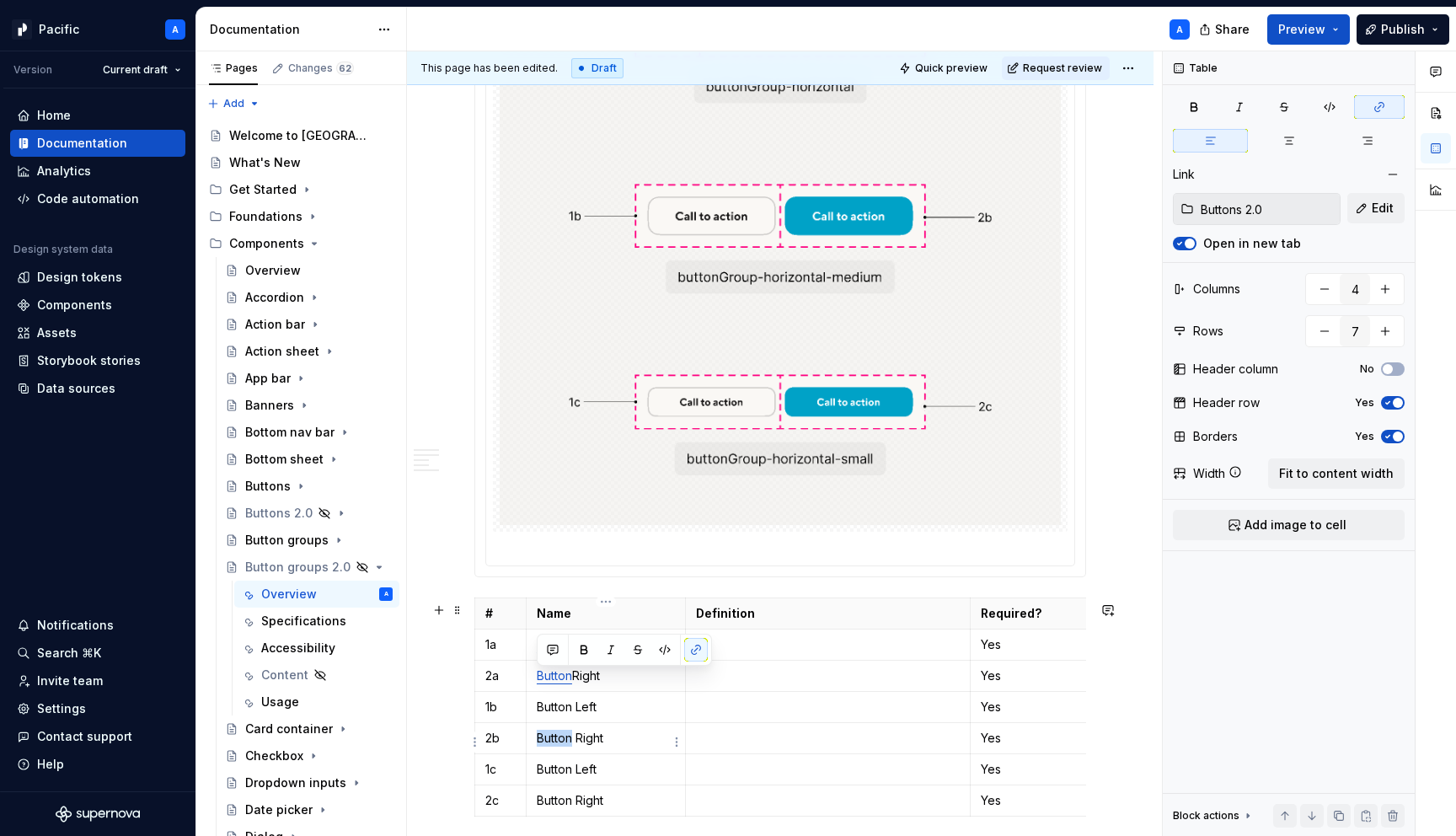
click at [557, 742] on p "Button Right" at bounding box center [606, 738] width 139 height 17
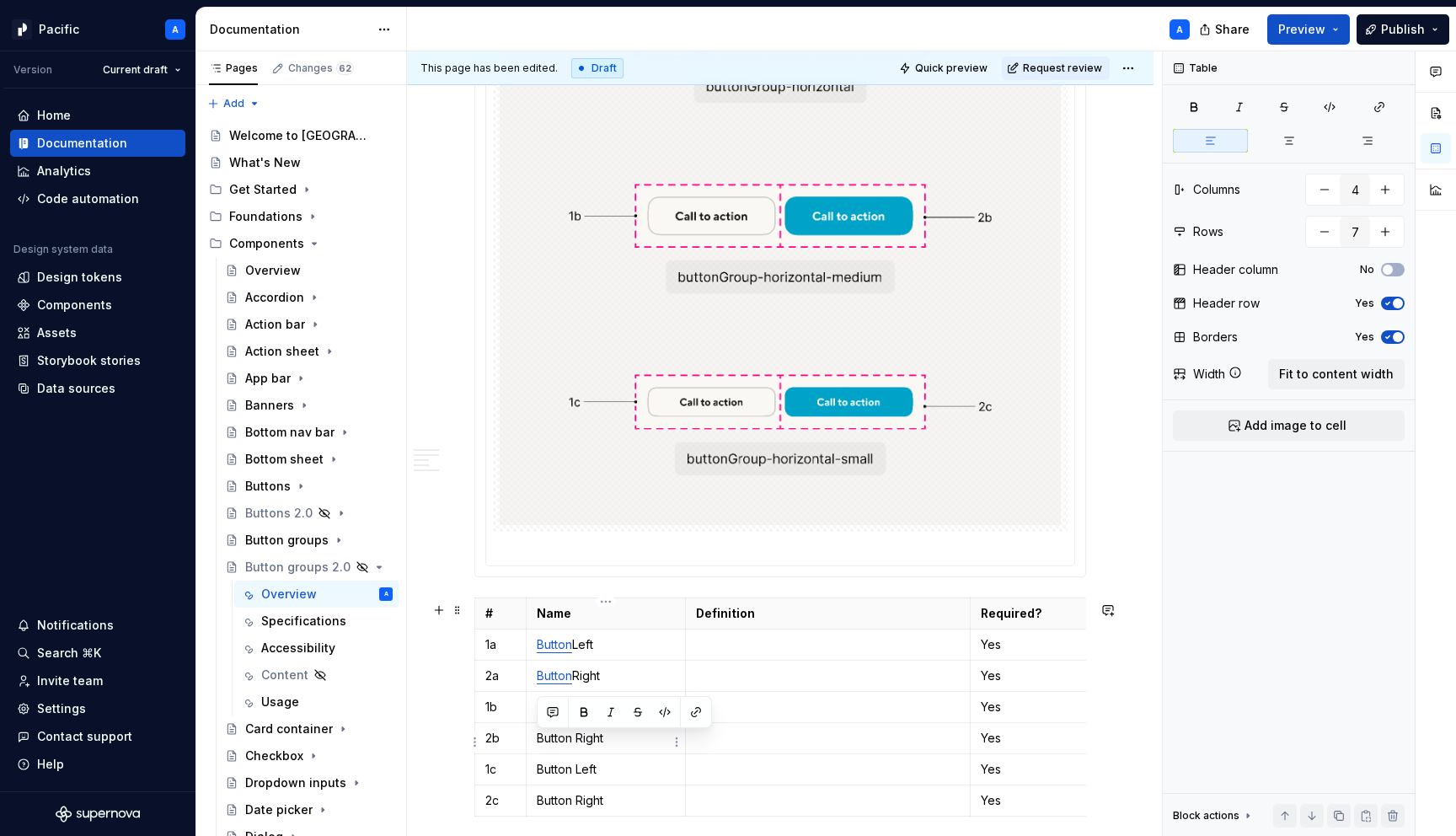
click at [557, 742] on p "Button Right" at bounding box center [606, 738] width 139 height 17
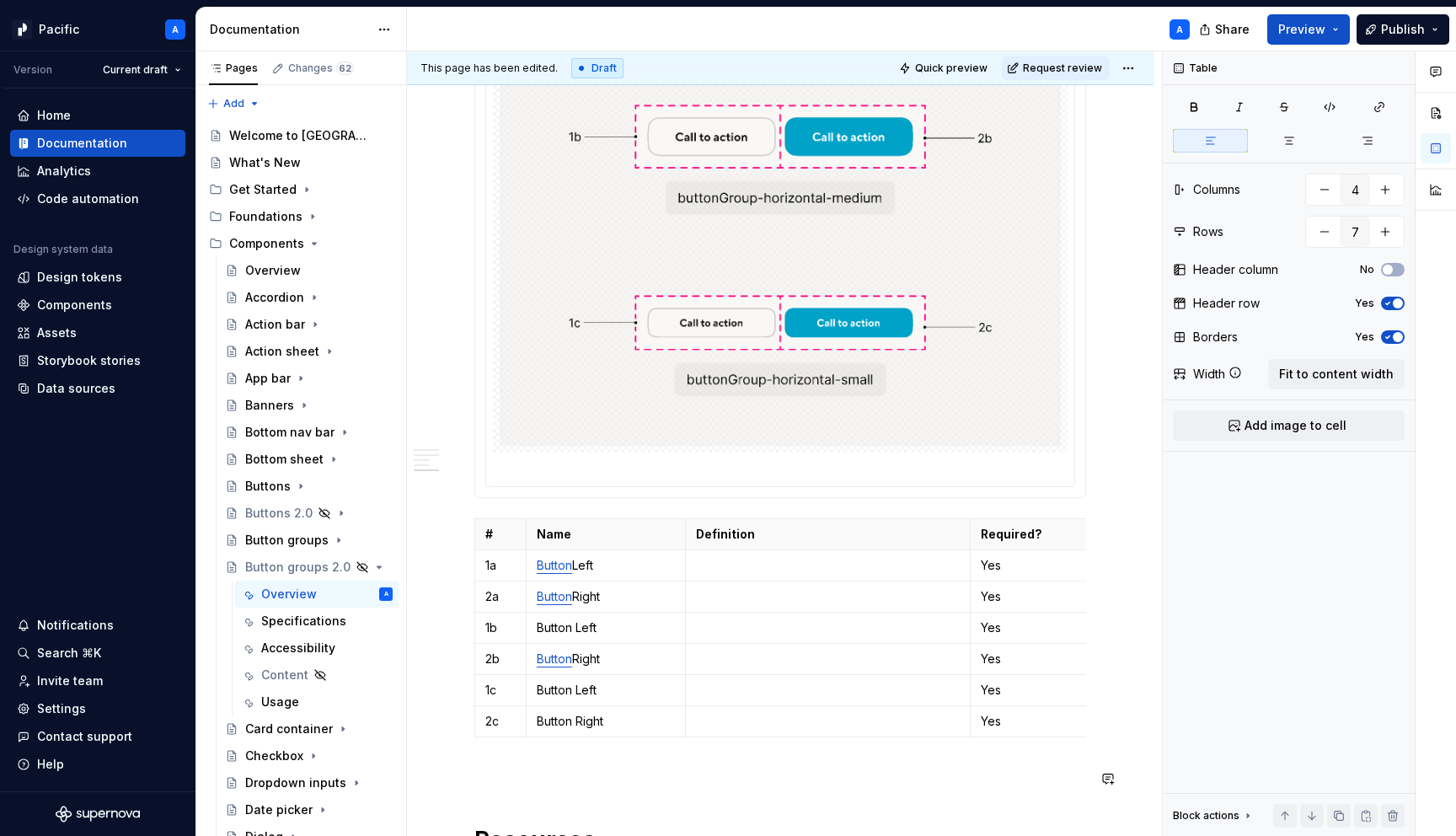
scroll to position [3068, 0]
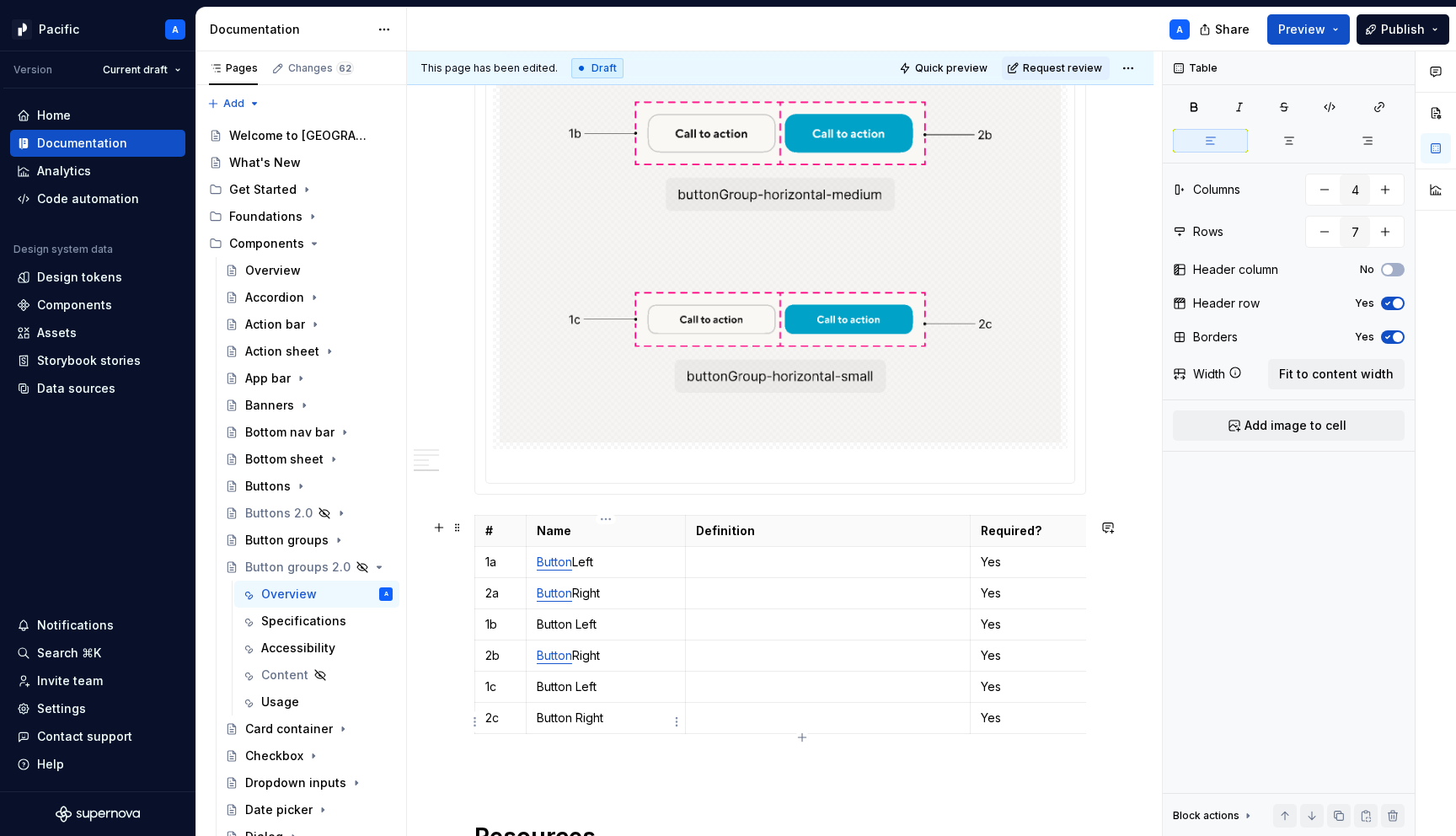
click at [578, 717] on p "Button Right" at bounding box center [606, 718] width 139 height 17
click at [599, 560] on p "Button Left" at bounding box center [606, 562] width 139 height 17
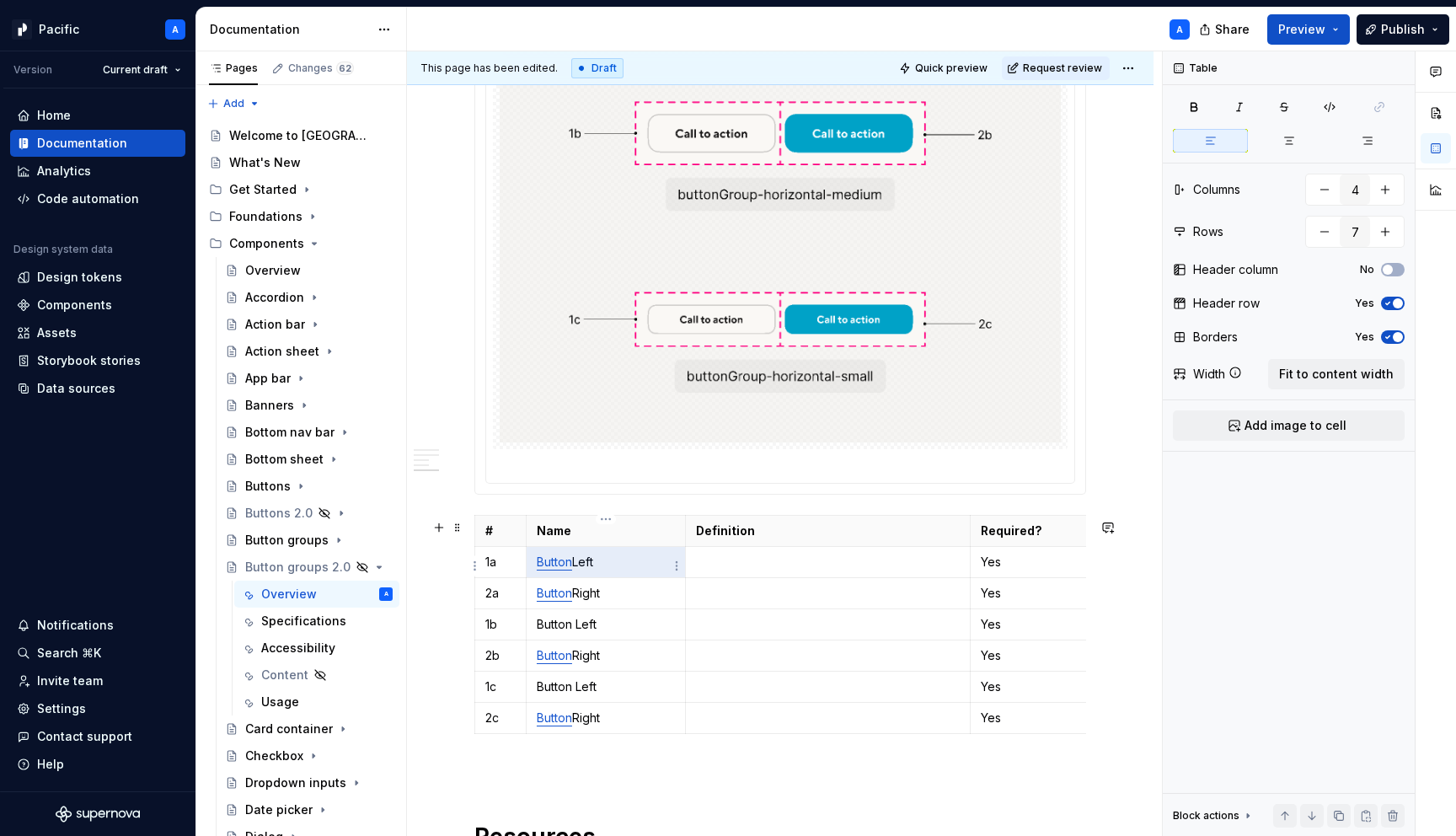
click at [599, 560] on p "Button Left" at bounding box center [606, 562] width 139 height 17
click at [608, 629] on p "Button Left" at bounding box center [606, 624] width 139 height 17
click at [605, 691] on p "Button Left" at bounding box center [606, 686] width 139 height 17
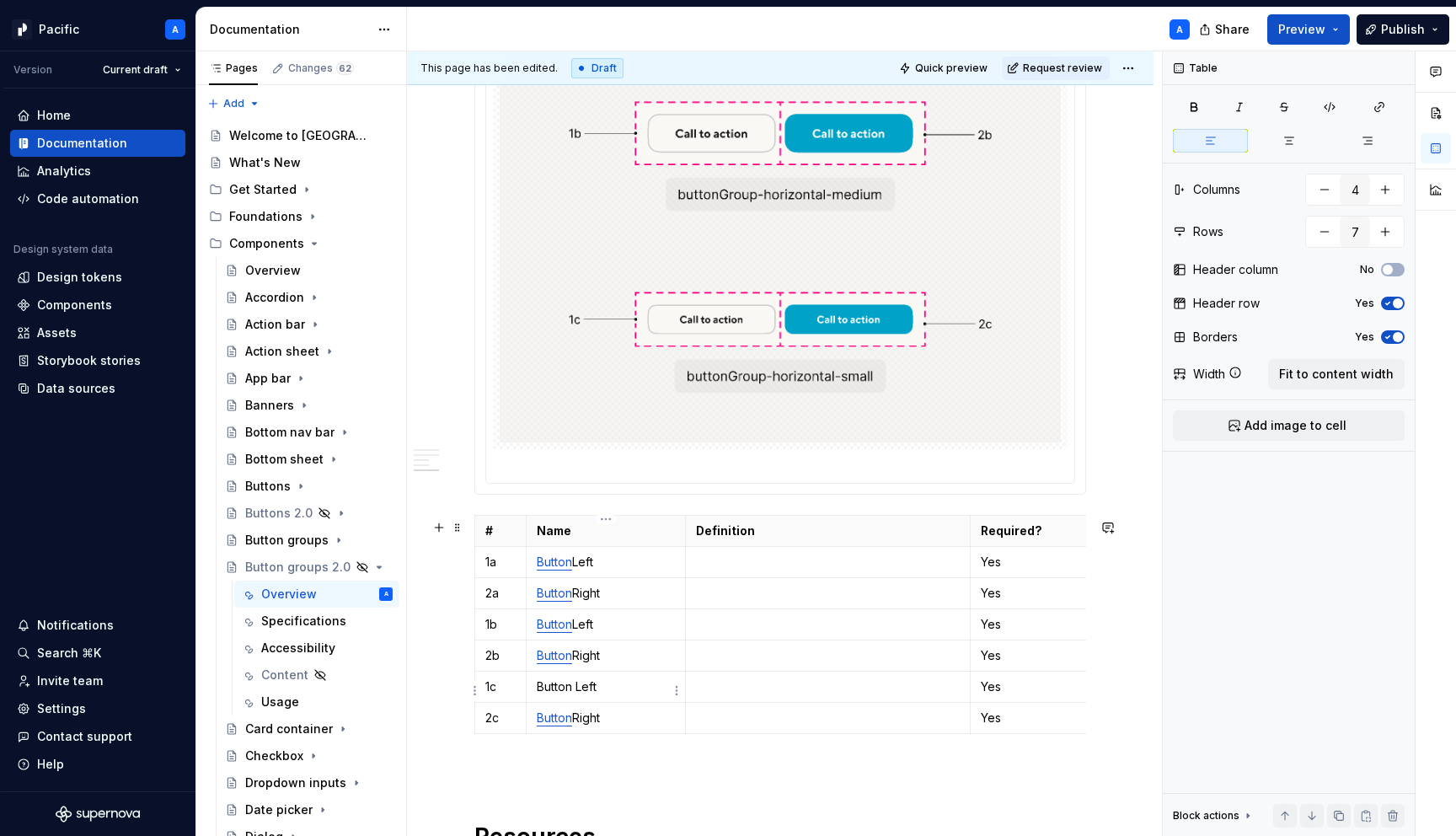
click at [605, 691] on p "Button Left" at bounding box center [606, 686] width 139 height 17
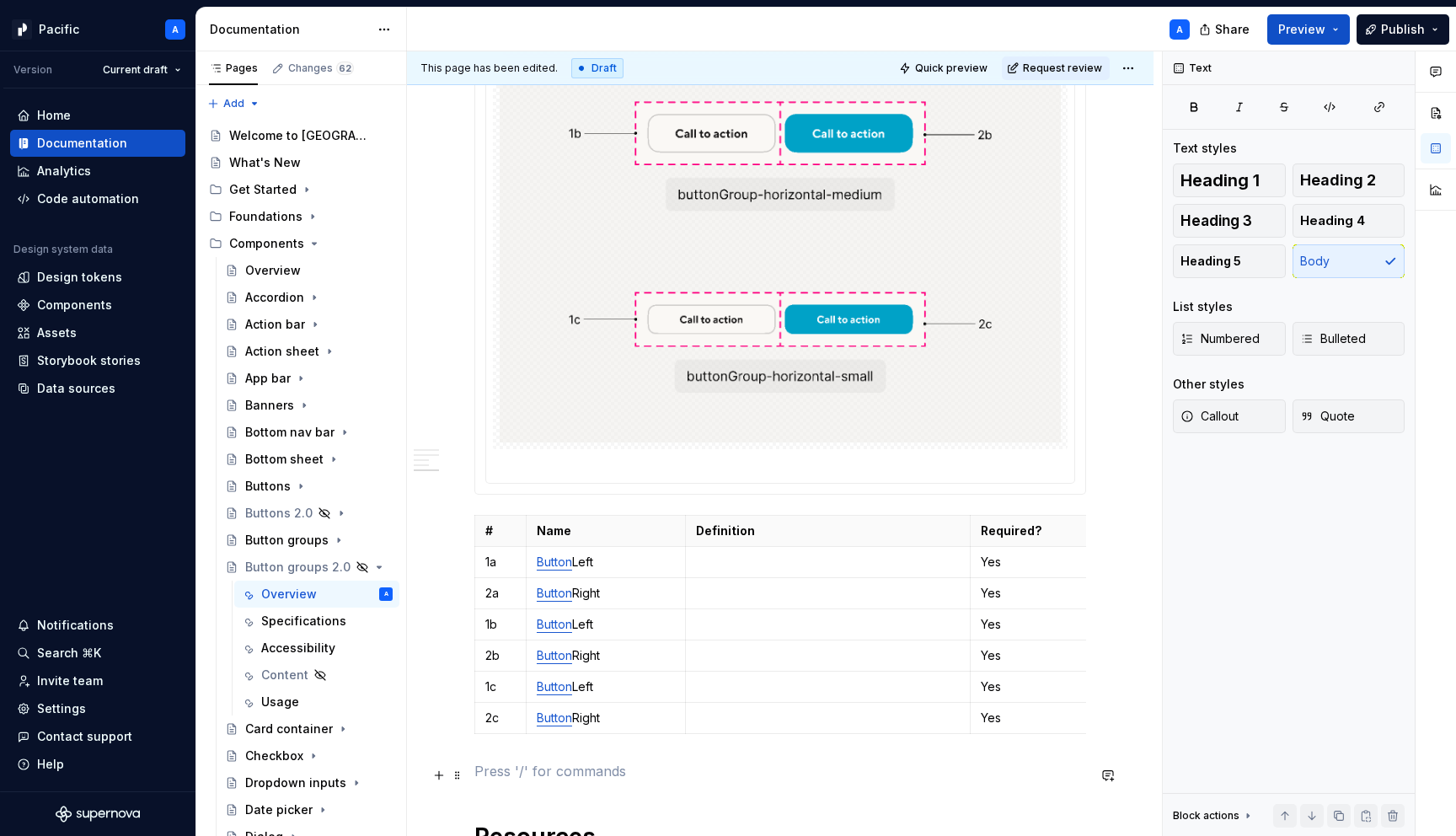
click at [672, 769] on p at bounding box center [781, 771] width 612 height 20
click at [773, 556] on td at bounding box center [828, 563] width 285 height 31
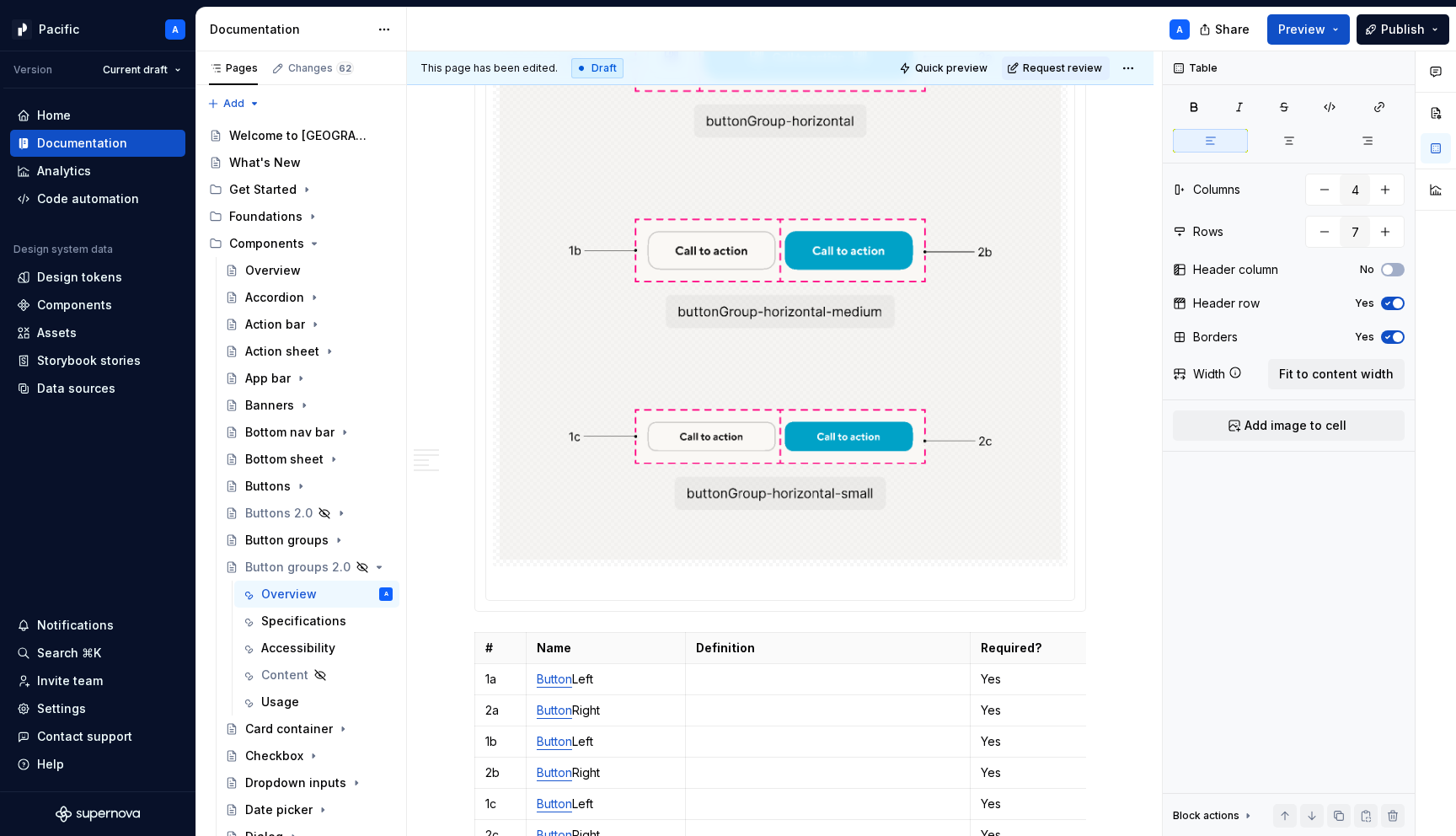
scroll to position [2947, 0]
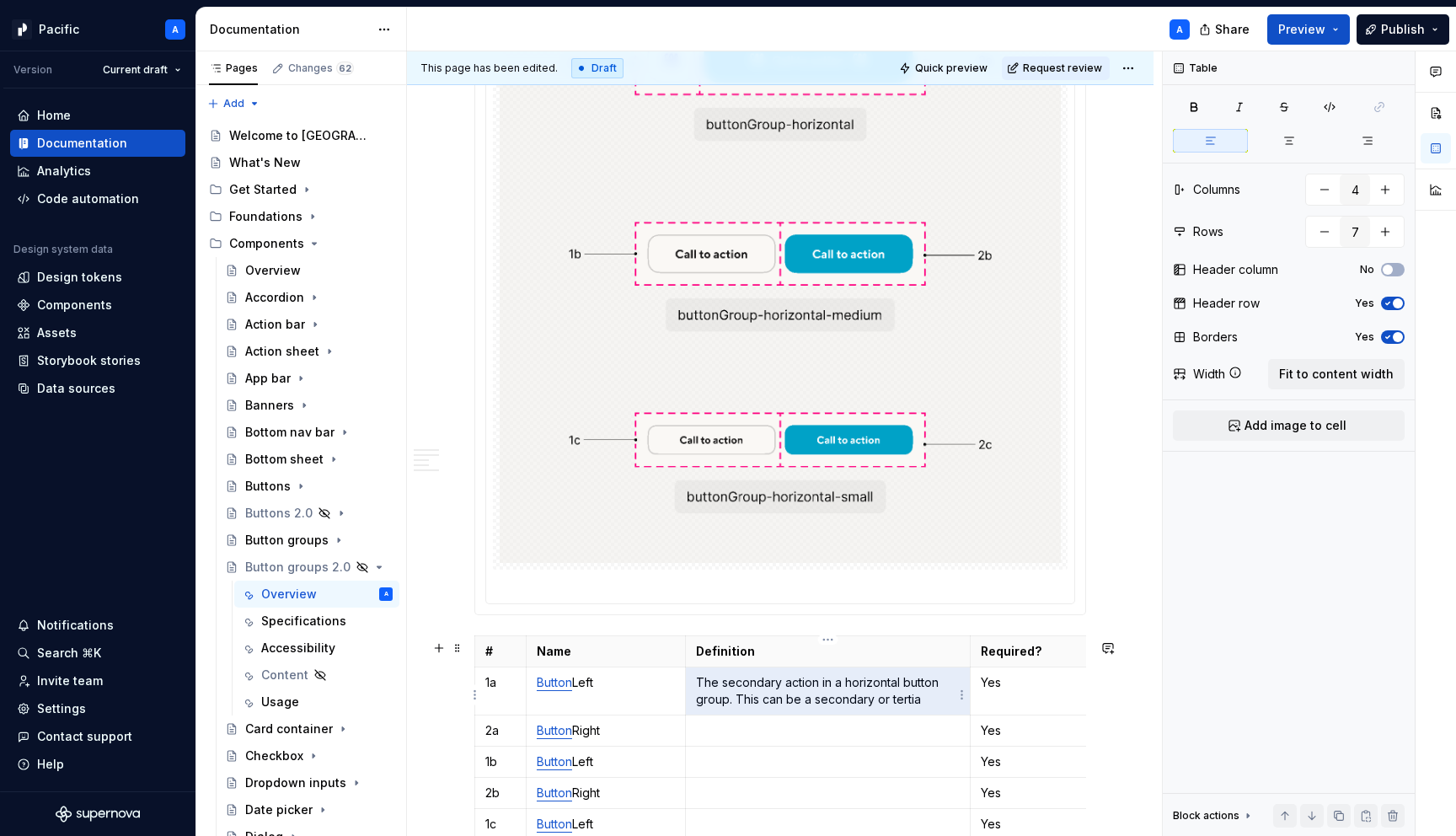
drag, startPoint x: 737, startPoint y: 709, endPoint x: 898, endPoint y: 696, distance: 161.5
click at [898, 696] on p "The secondary action in a horizontal button group. This can be a secondary or t…" at bounding box center [829, 691] width 264 height 33
drag, startPoint x: 936, startPoint y: 700, endPoint x: 738, endPoint y: 707, distance: 198.1
click at [738, 707] on p "The secondary action in a horizontal button group. This can be a secondary or t…" at bounding box center [829, 691] width 264 height 33
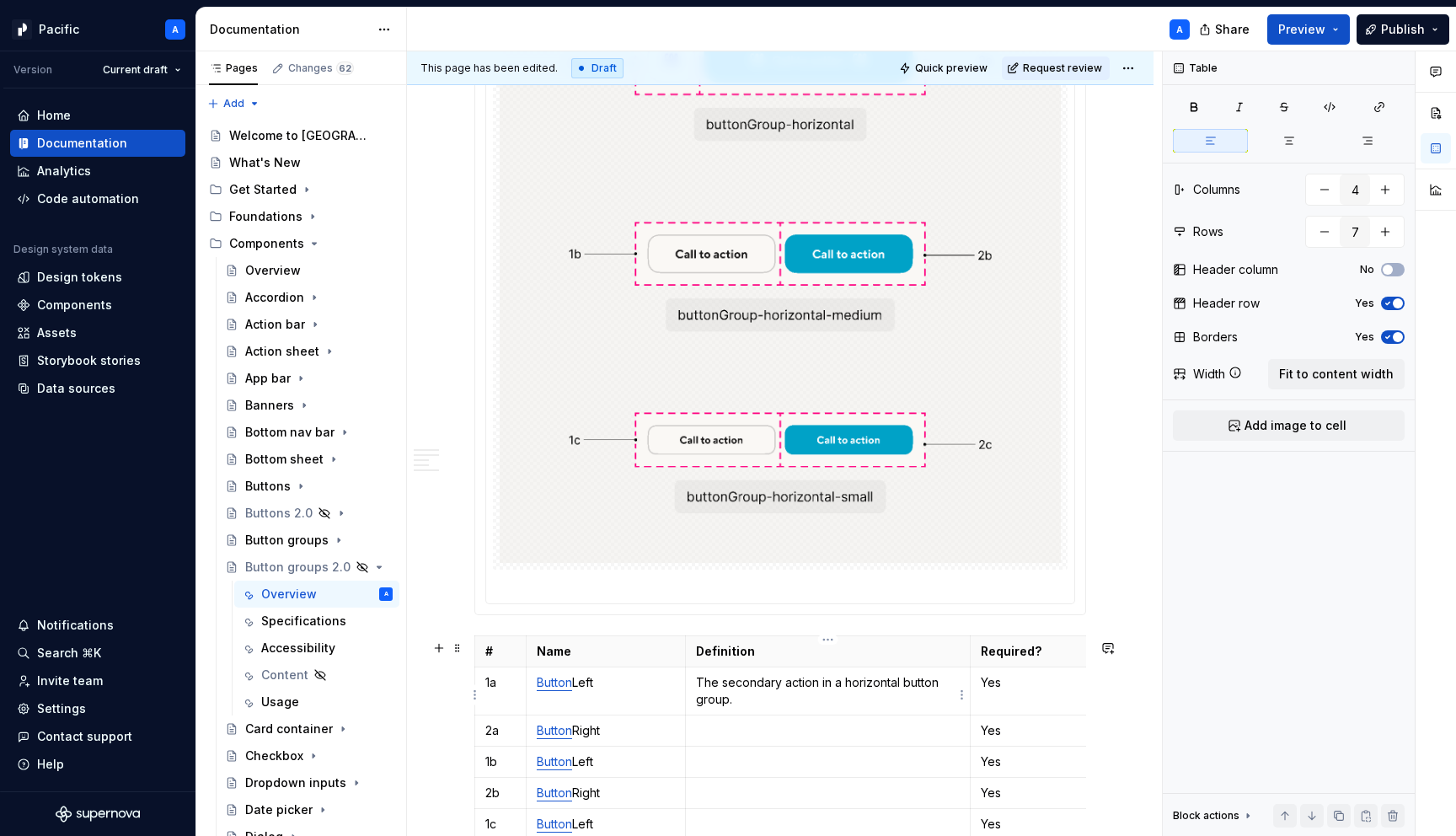
click at [784, 686] on p "The secondary action in a horizontal button group." at bounding box center [829, 691] width 264 height 33
click at [821, 685] on p "The secondary or tertiary action in a horizontal button group." at bounding box center [829, 691] width 264 height 33
click at [929, 654] on button "button" at bounding box center [927, 657] width 24 height 24
click at [747, 686] on p "The secondary or tertiary action in a horizontal button group." at bounding box center [829, 691] width 264 height 33
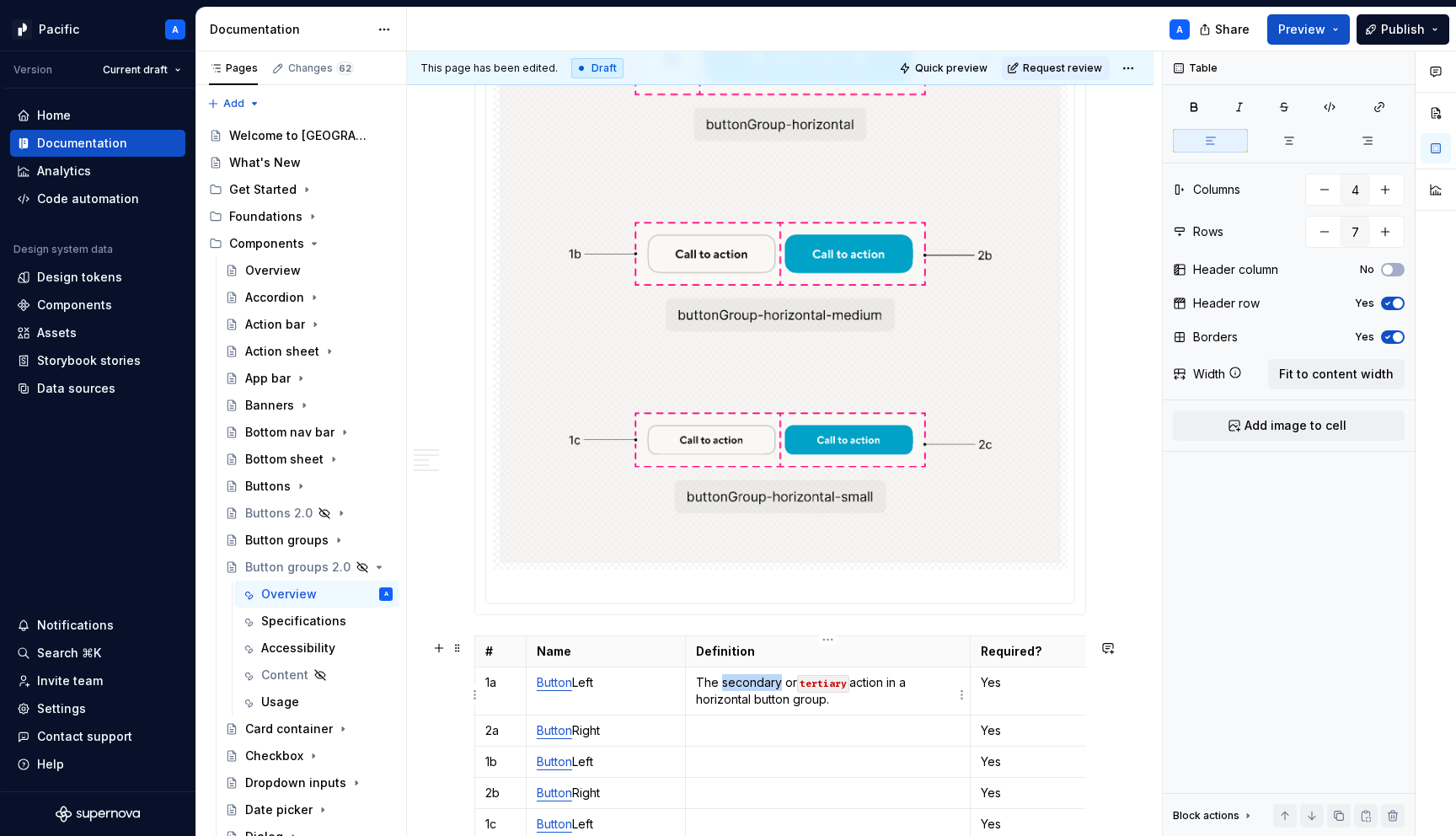
click at [747, 686] on p "The secondary or tertiary action in a horizontal button group." at bounding box center [829, 691] width 264 height 33
click at [850, 659] on button "button" at bounding box center [849, 657] width 24 height 24
click at [861, 699] on p "The secondary or tertiary action in a horizontal button group." at bounding box center [829, 691] width 264 height 33
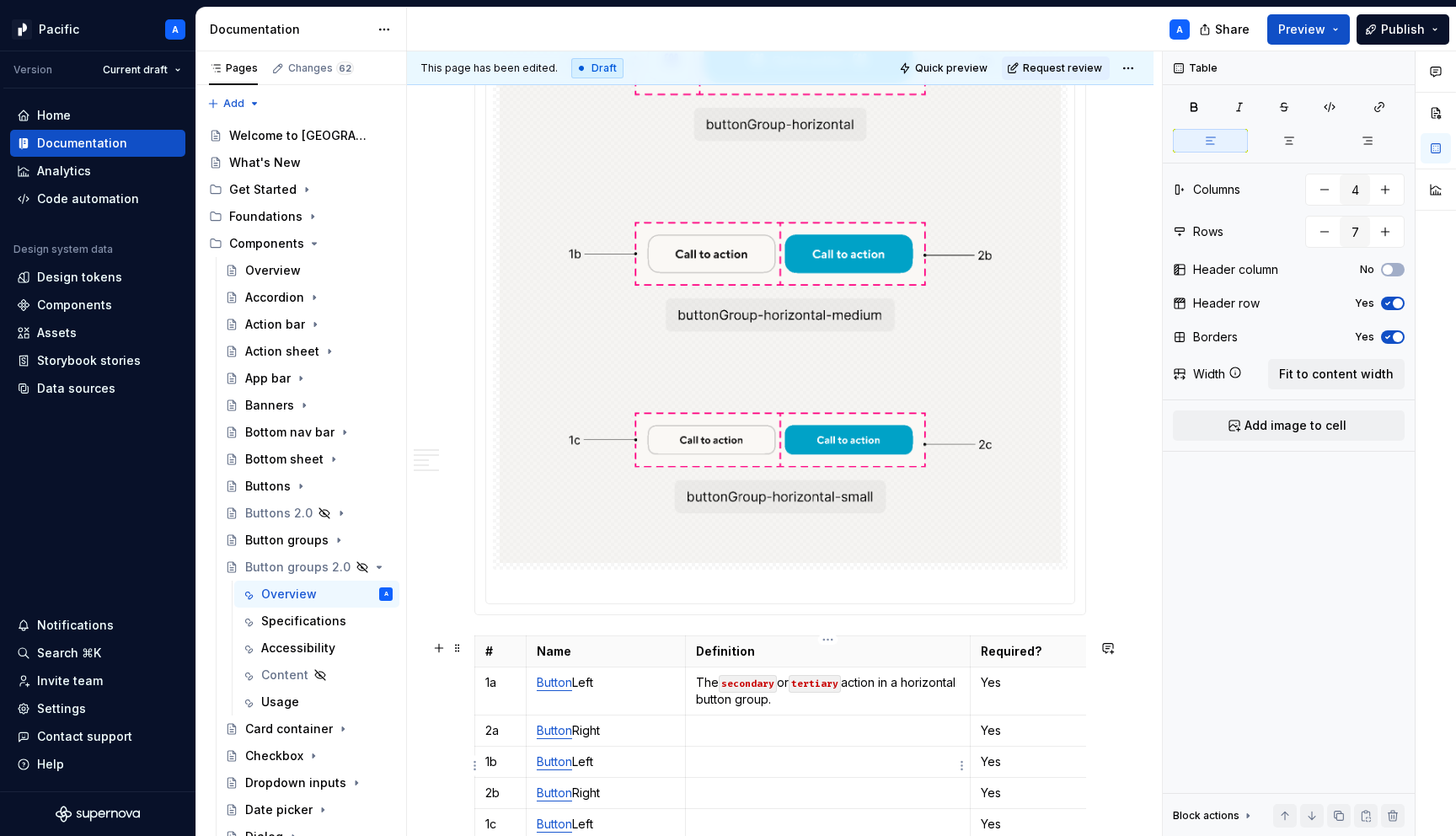
click at [830, 756] on p at bounding box center [829, 762] width 264 height 17
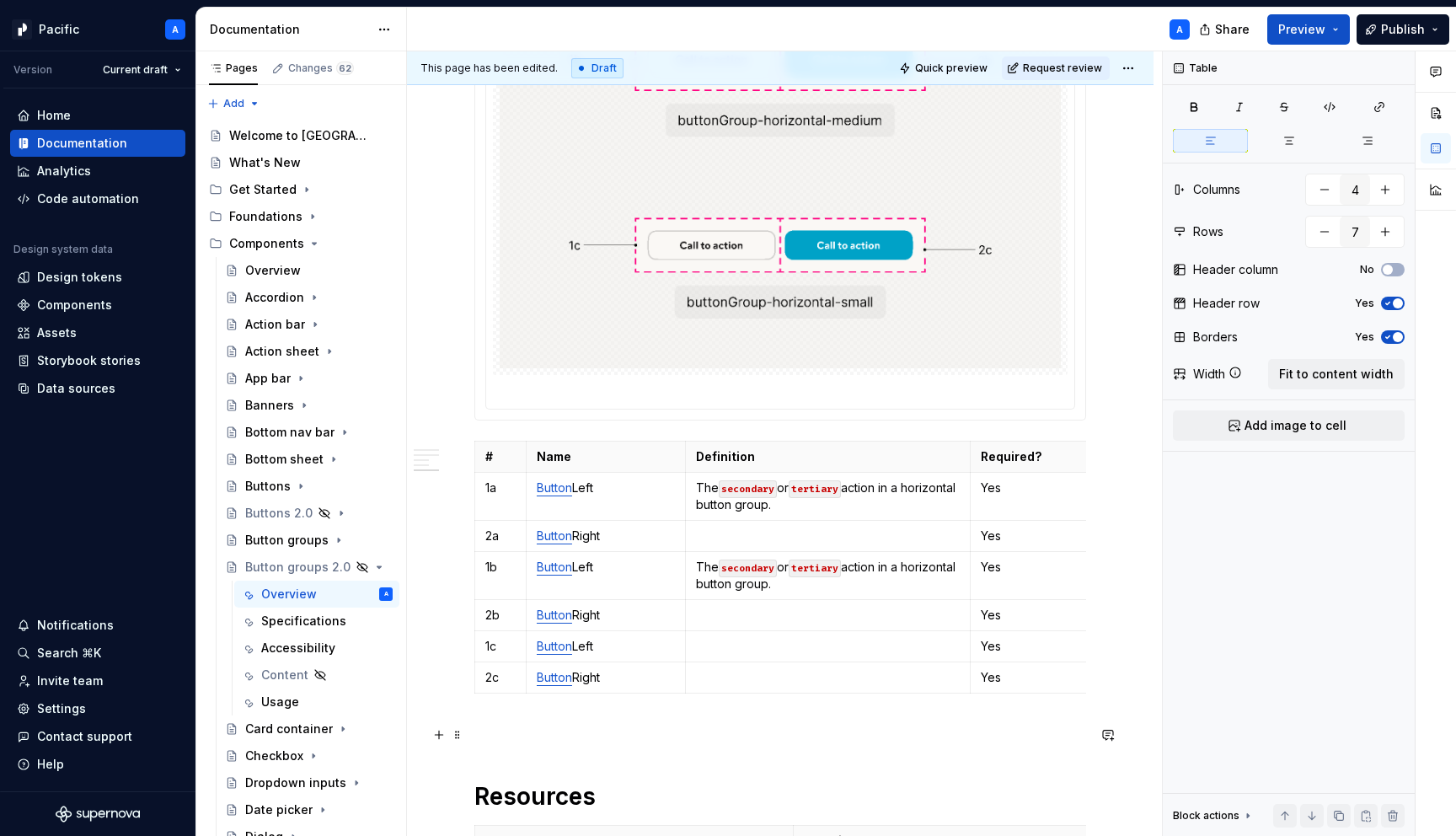
scroll to position [3147, 0]
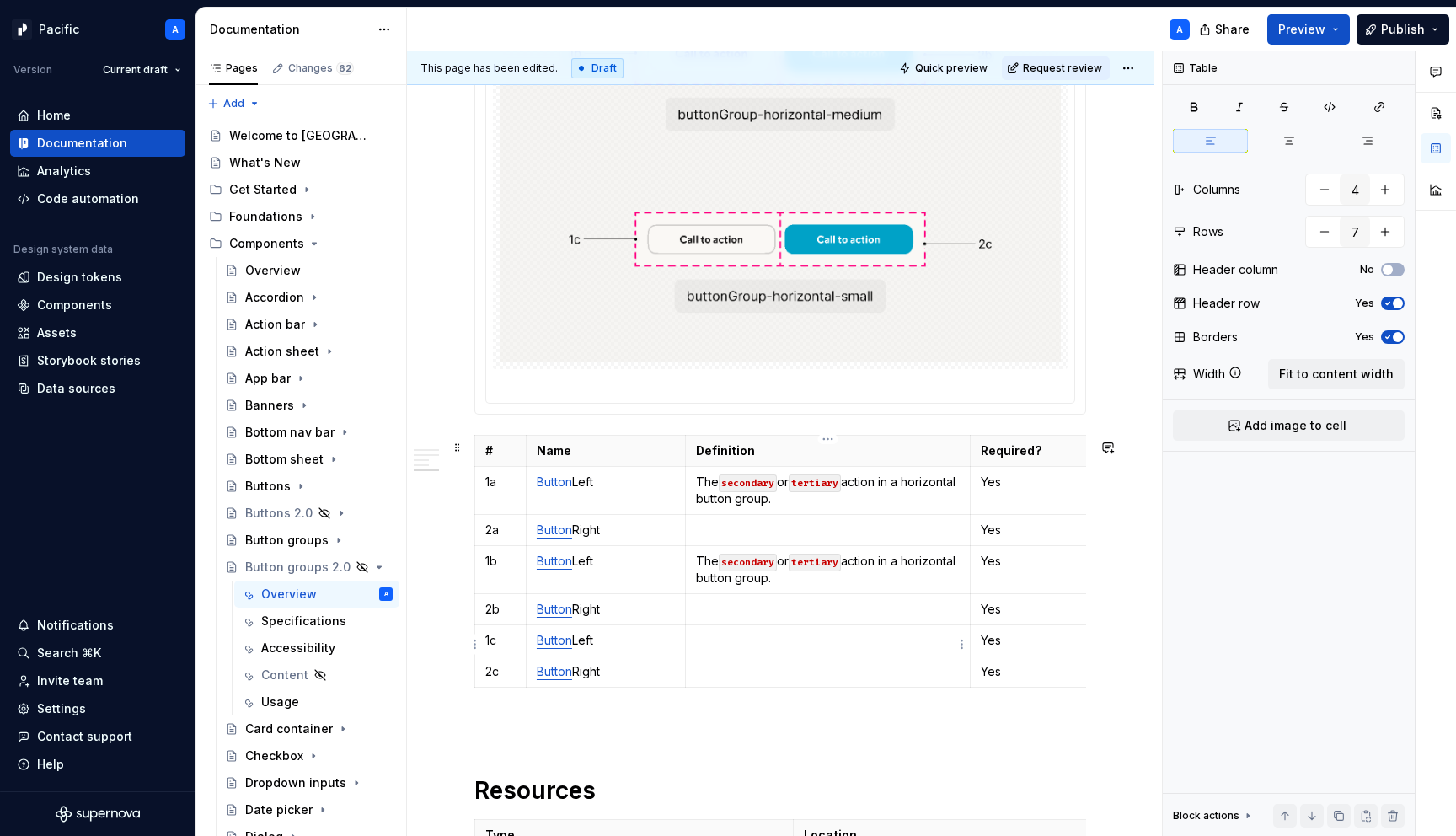
click at [769, 645] on p at bounding box center [829, 640] width 264 height 17
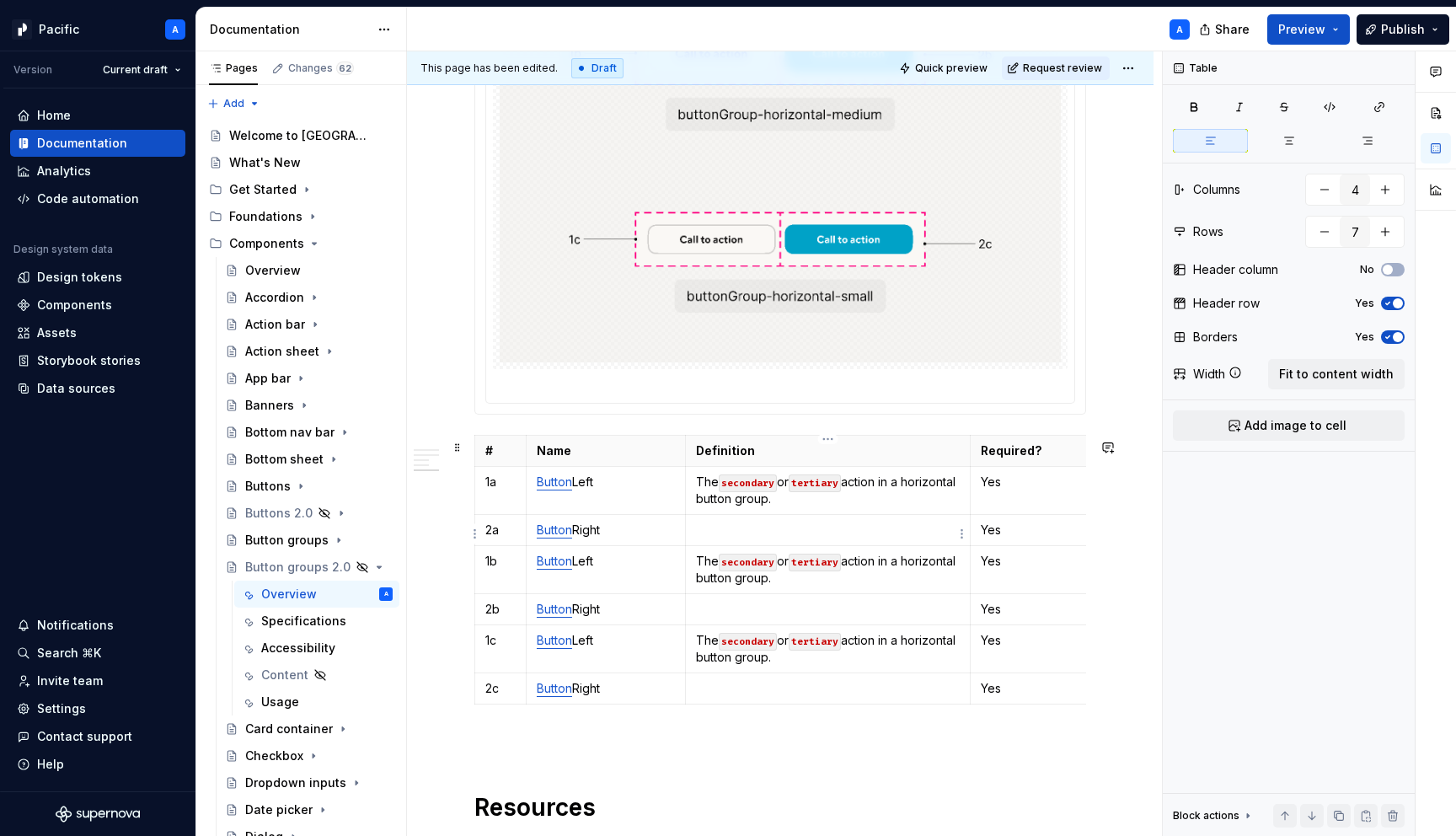
click at [751, 529] on p at bounding box center [829, 530] width 264 height 17
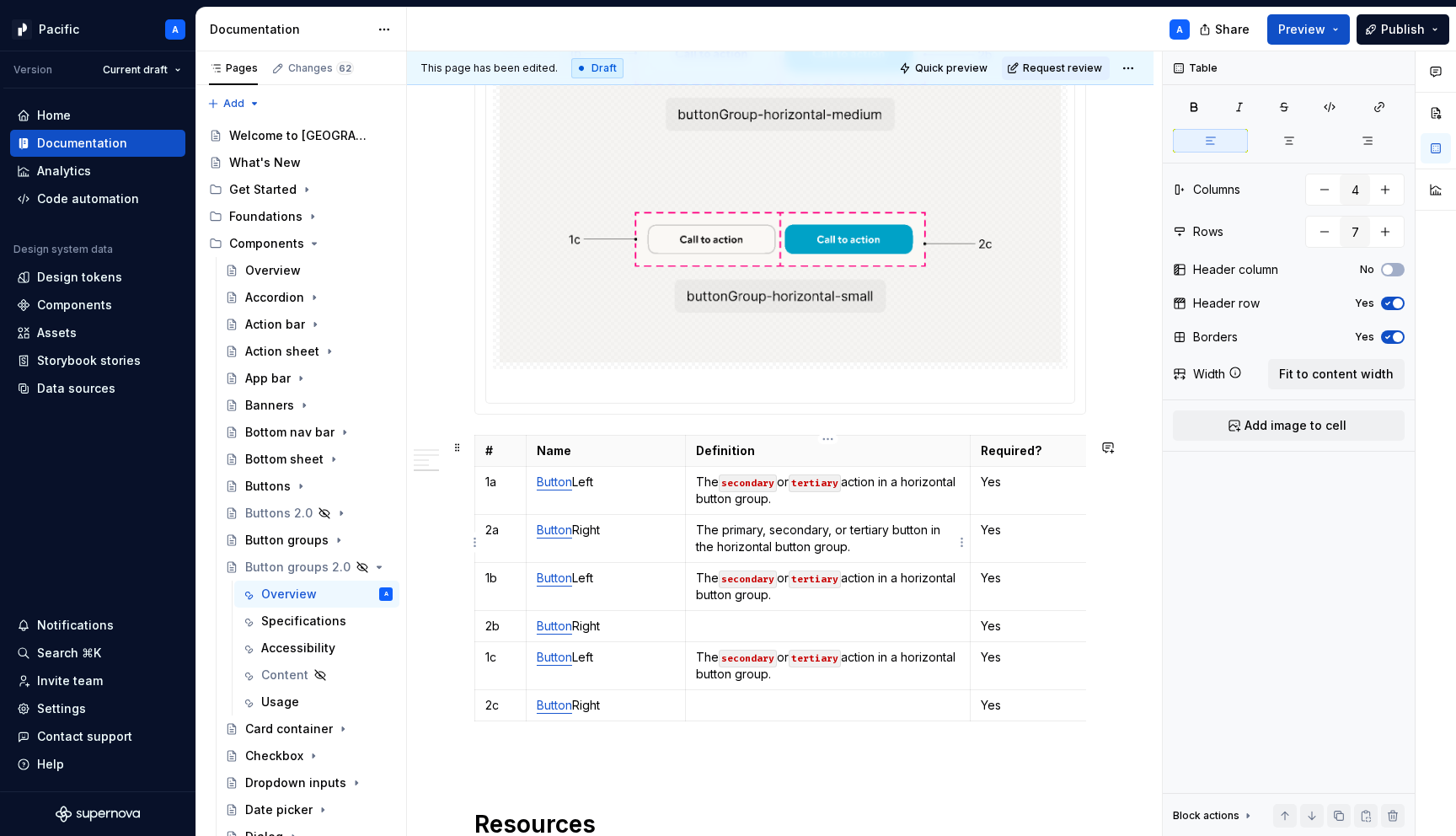
click at [725, 535] on p "The primary, secondary, or tertiary button in the horizontal button group." at bounding box center [829, 539] width 264 height 33
click at [847, 505] on button "button" at bounding box center [849, 504] width 24 height 24
click at [812, 533] on p "The primary , secondary, or tertiary button in the horizontal button group." at bounding box center [829, 539] width 264 height 33
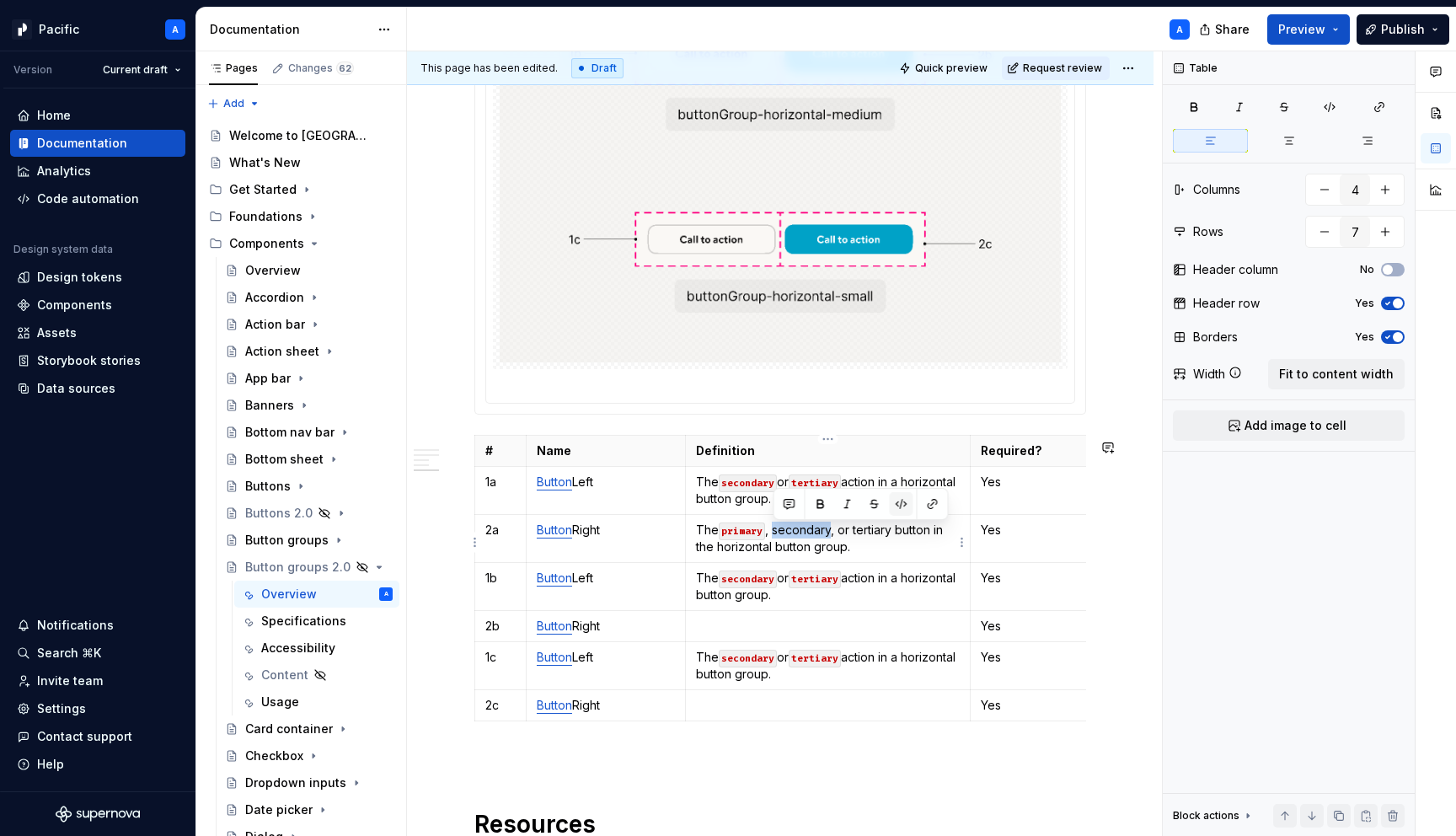
click at [893, 500] on button "button" at bounding box center [902, 504] width 24 height 24
click at [874, 533] on p "The primary , secondary , or tertiary button in the horizontal button group." at bounding box center [829, 539] width 264 height 33
click at [986, 507] on button "button" at bounding box center [981, 504] width 24 height 24
click at [809, 542] on p "The primary , secondary , or tertiary button in the horizontal button group." at bounding box center [829, 539] width 264 height 33
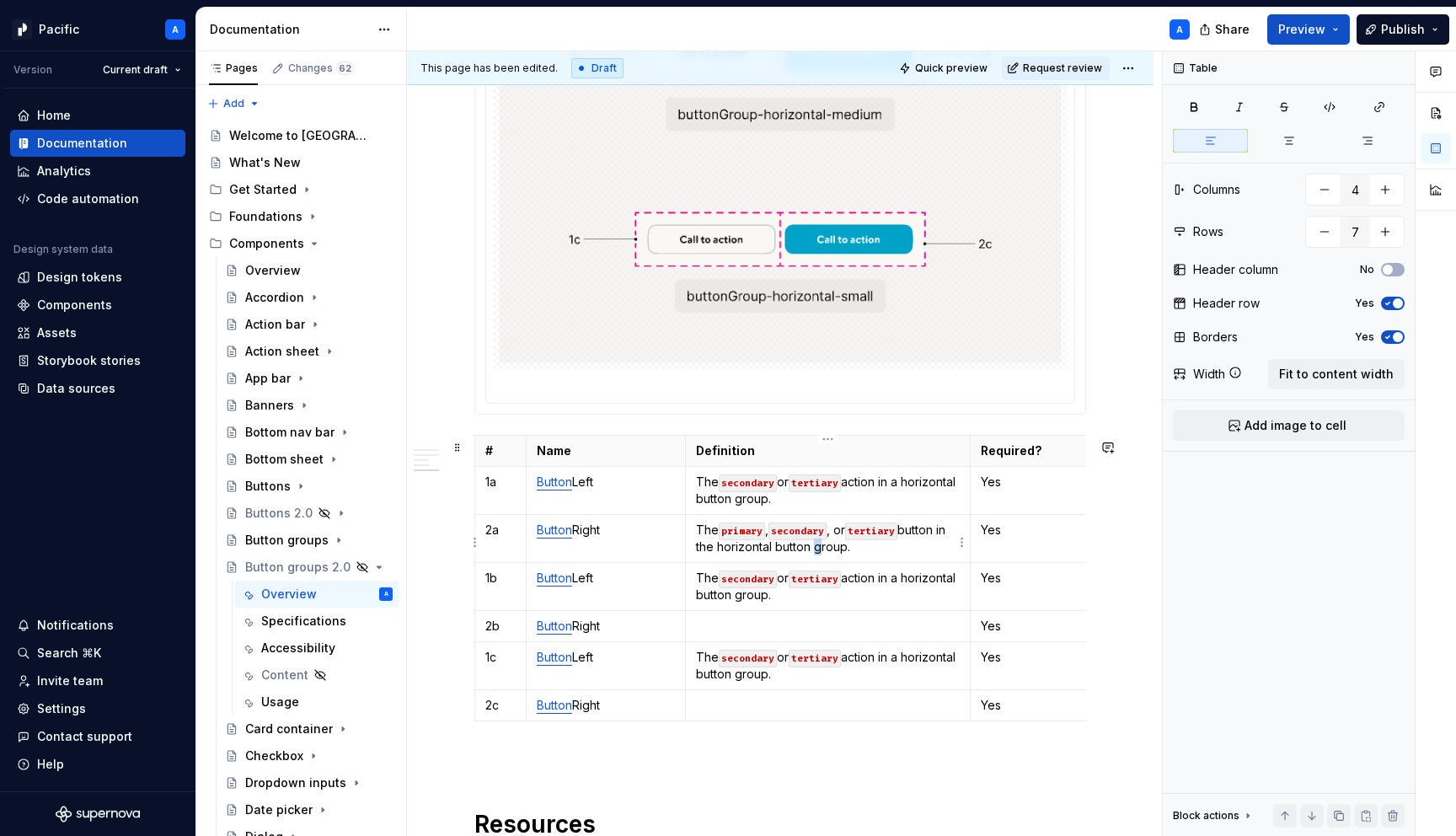
click at [809, 542] on p "The primary , secondary , or tertiary button in the horizontal button group." at bounding box center [829, 539] width 264 height 33
click at [791, 635] on p at bounding box center [829, 626] width 264 height 17
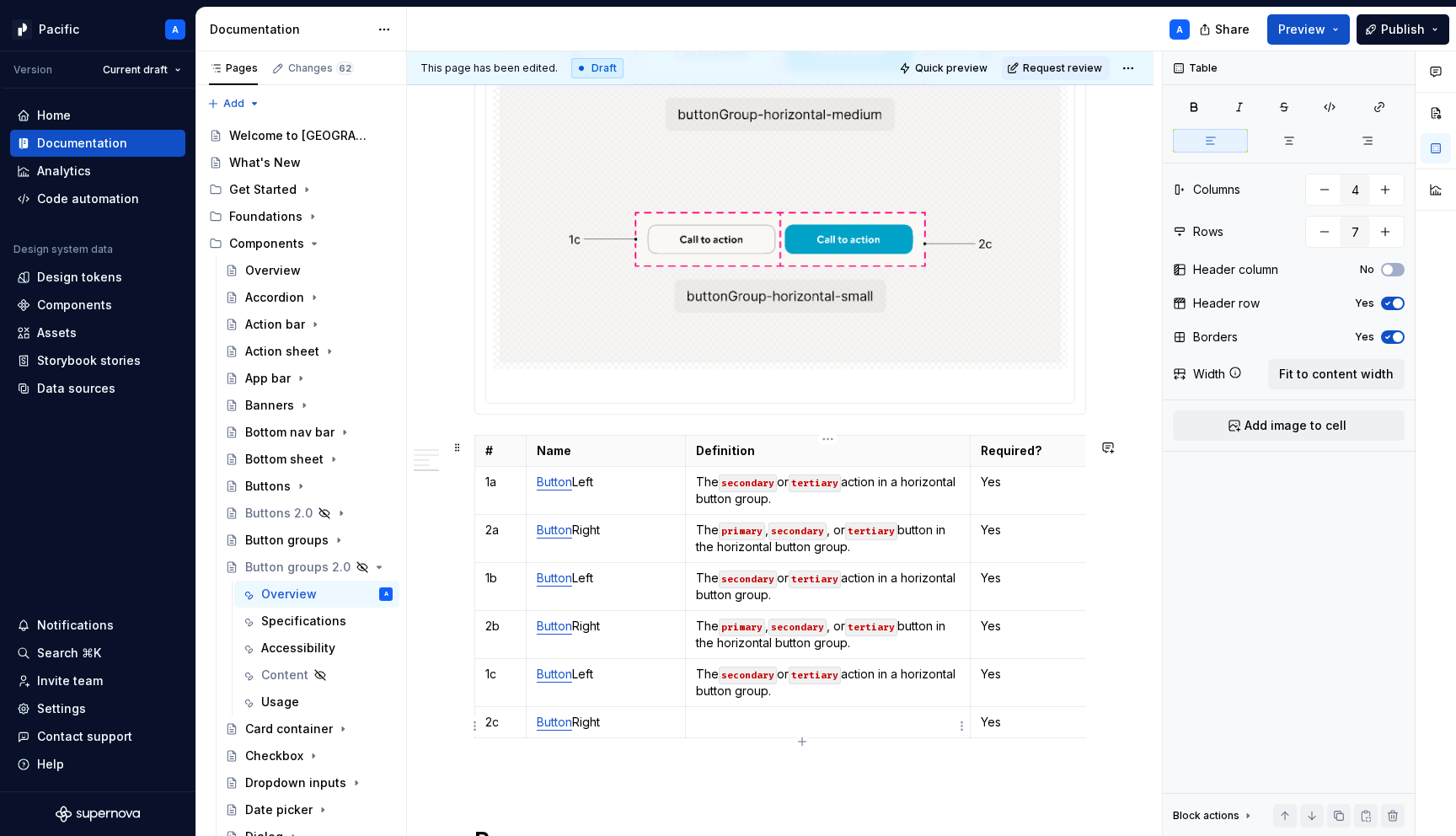
click at [763, 716] on td at bounding box center [828, 722] width 285 height 31
click at [872, 555] on p "The primary , secondary , or tertiary button in the horizontal button group." at bounding box center [829, 539] width 264 height 33
click at [890, 503] on p "The secondary or tertiary action in a horizontal button group." at bounding box center [829, 491] width 264 height 33
drag, startPoint x: 833, startPoint y: 503, endPoint x: 957, endPoint y: 507, distance: 124.1
click at [957, 507] on p "The secondary or tertiary action in a horizontal button group. The Button on th…" at bounding box center [829, 491] width 264 height 33
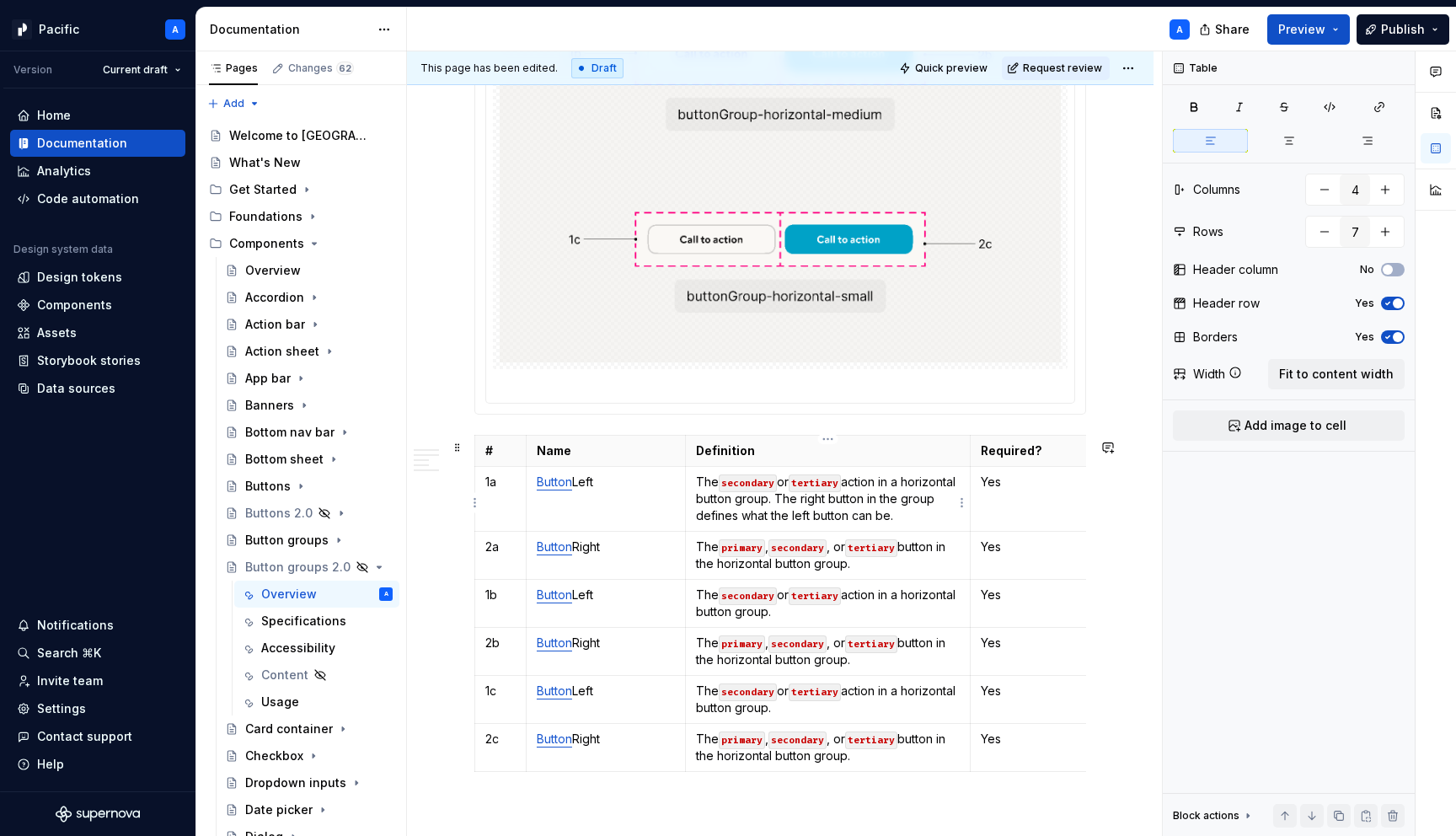
click at [889, 523] on p "The secondary or tertiary action in a horizontal button group. The right button…" at bounding box center [829, 499] width 264 height 51
drag, startPoint x: 833, startPoint y: 500, endPoint x: 876, endPoint y: 532, distance: 53.6
click at [876, 524] on p "The secondary or tertiary action in a horizontal button group. The right button…" at bounding box center [829, 499] width 264 height 51
copy p "The right button in the group defines what the left button type can be."
click at [868, 620] on p "The secondary or tertiary action in a horizontal button group." at bounding box center [829, 603] width 264 height 33
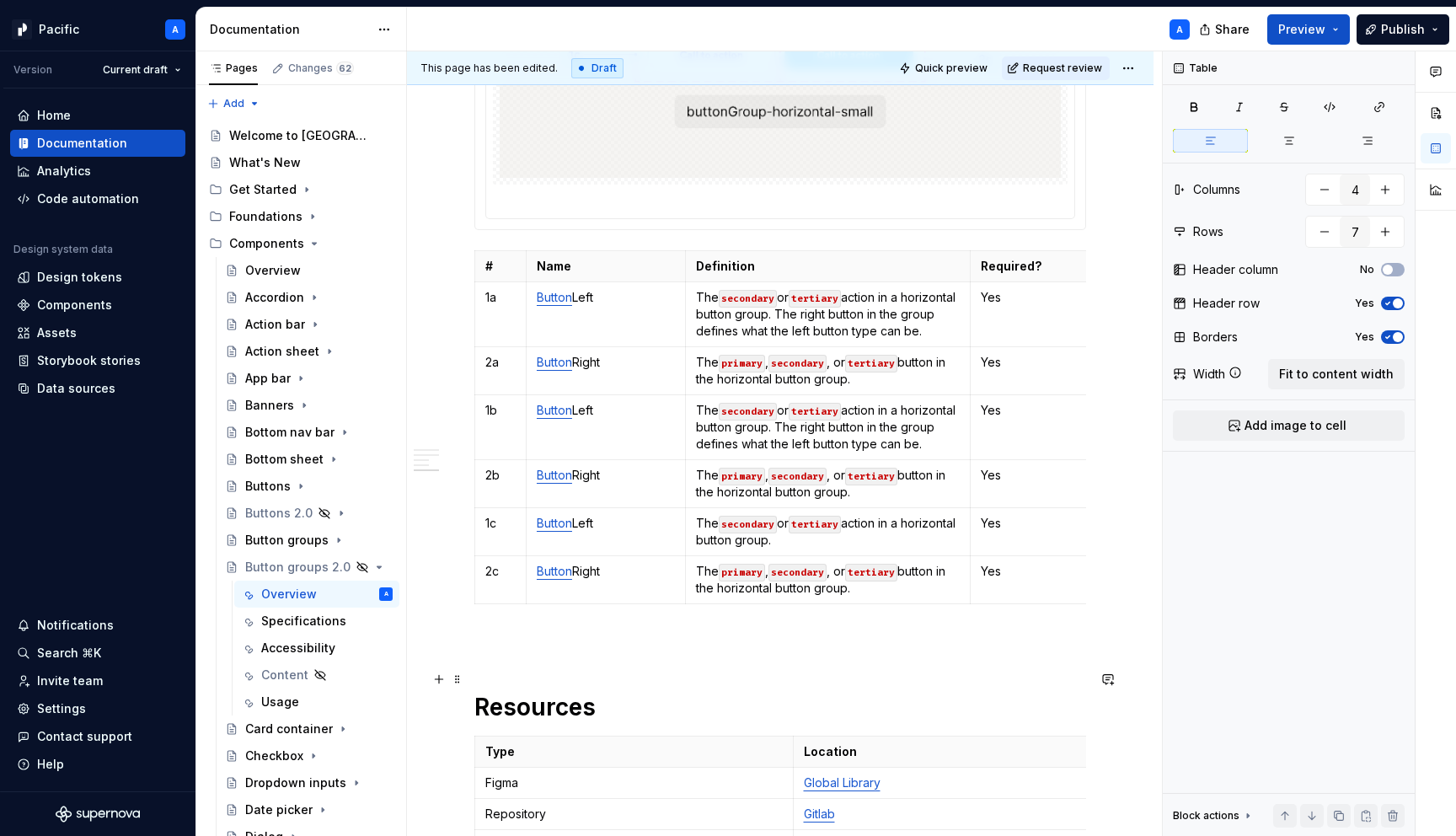
scroll to position [3333, 0]
click at [882, 548] on p "The secondary or tertiary action in a horizontal button group." at bounding box center [829, 530] width 264 height 33
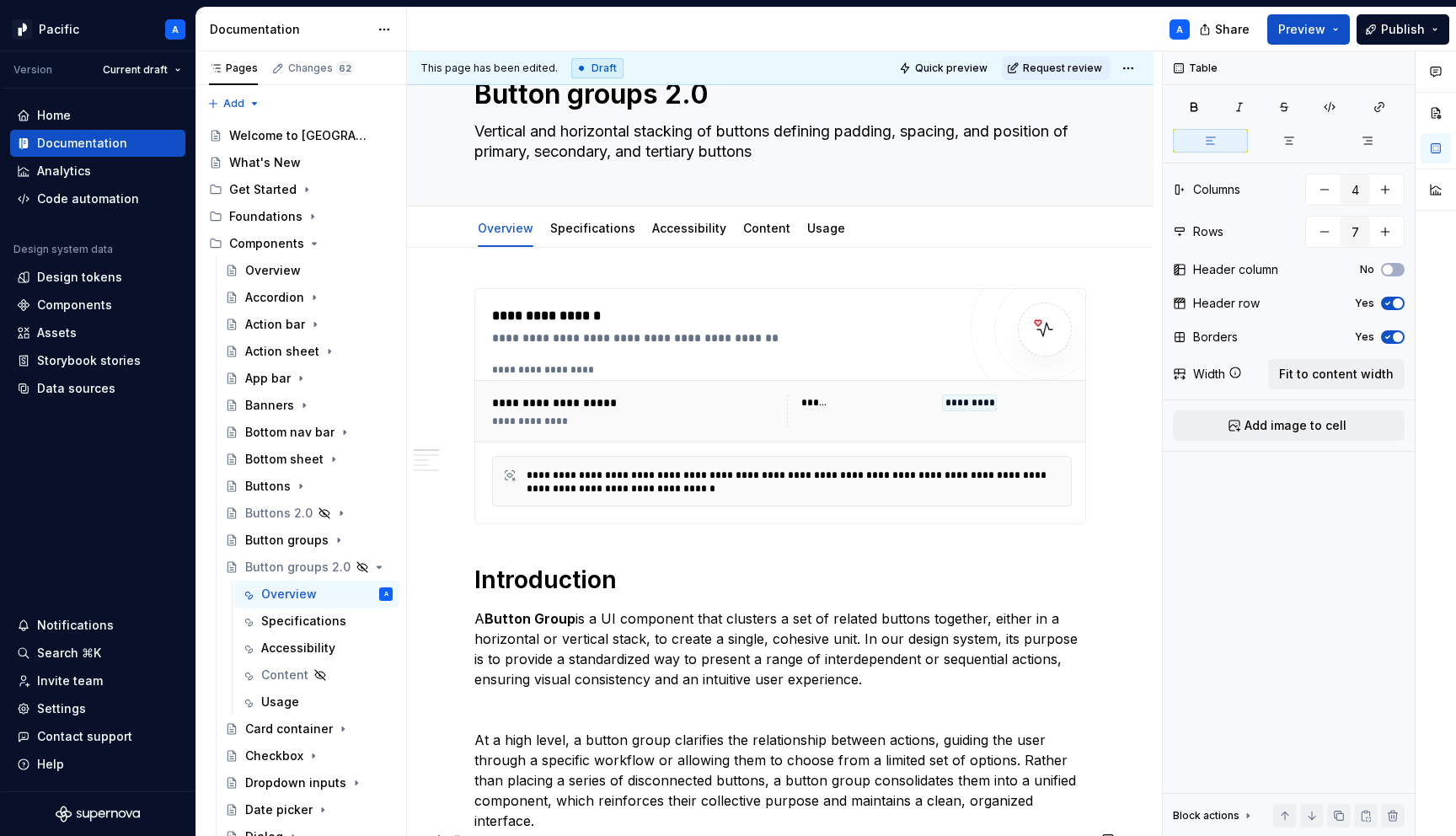
scroll to position [0, 0]
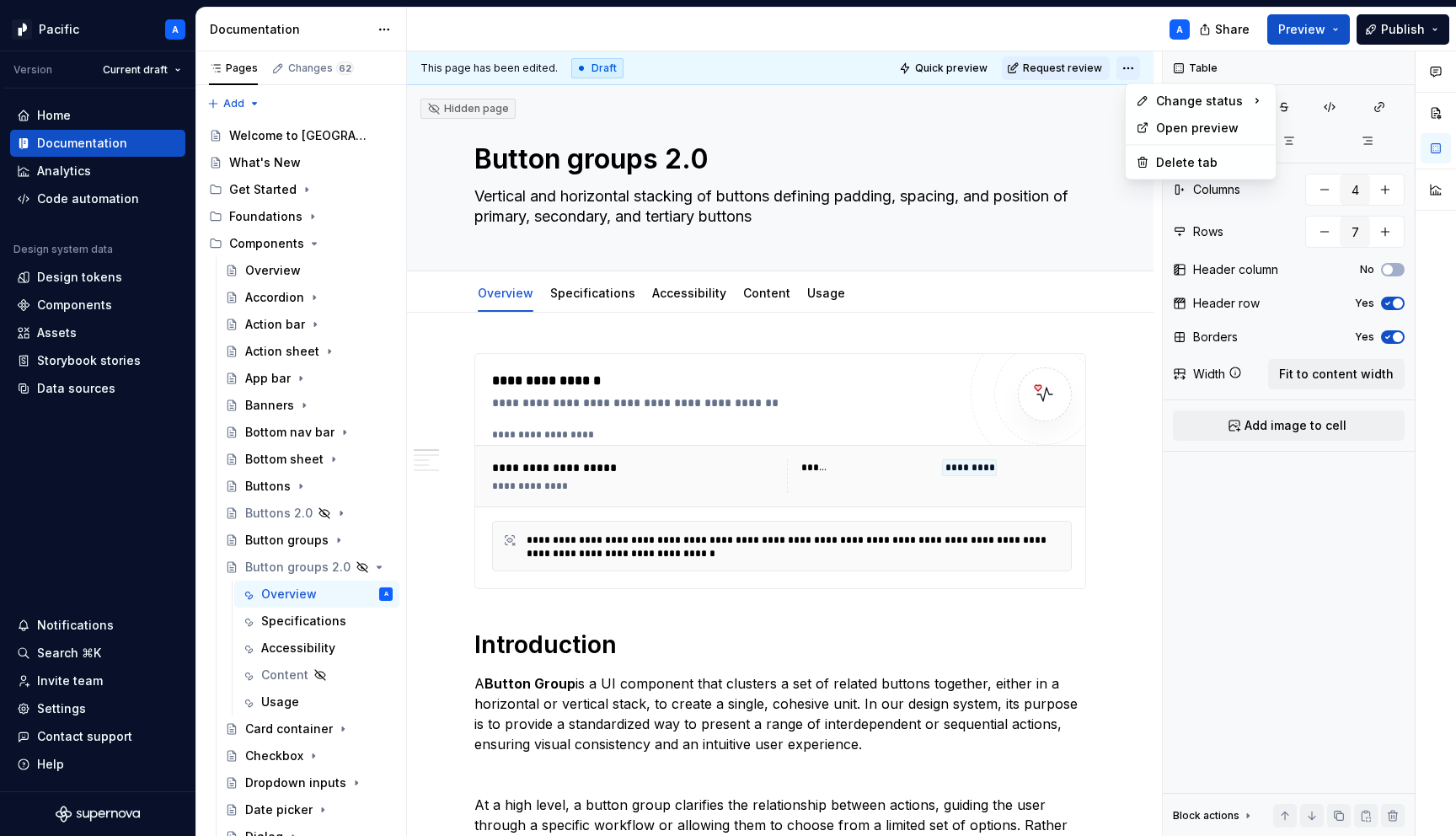
click at [1138, 70] on html "Pacific A Version Current draft Home Documentation Analytics Code automation De…" at bounding box center [728, 418] width 1456 height 836
click at [1342, 135] on div "Ready for review" at bounding box center [1382, 132] width 117 height 17
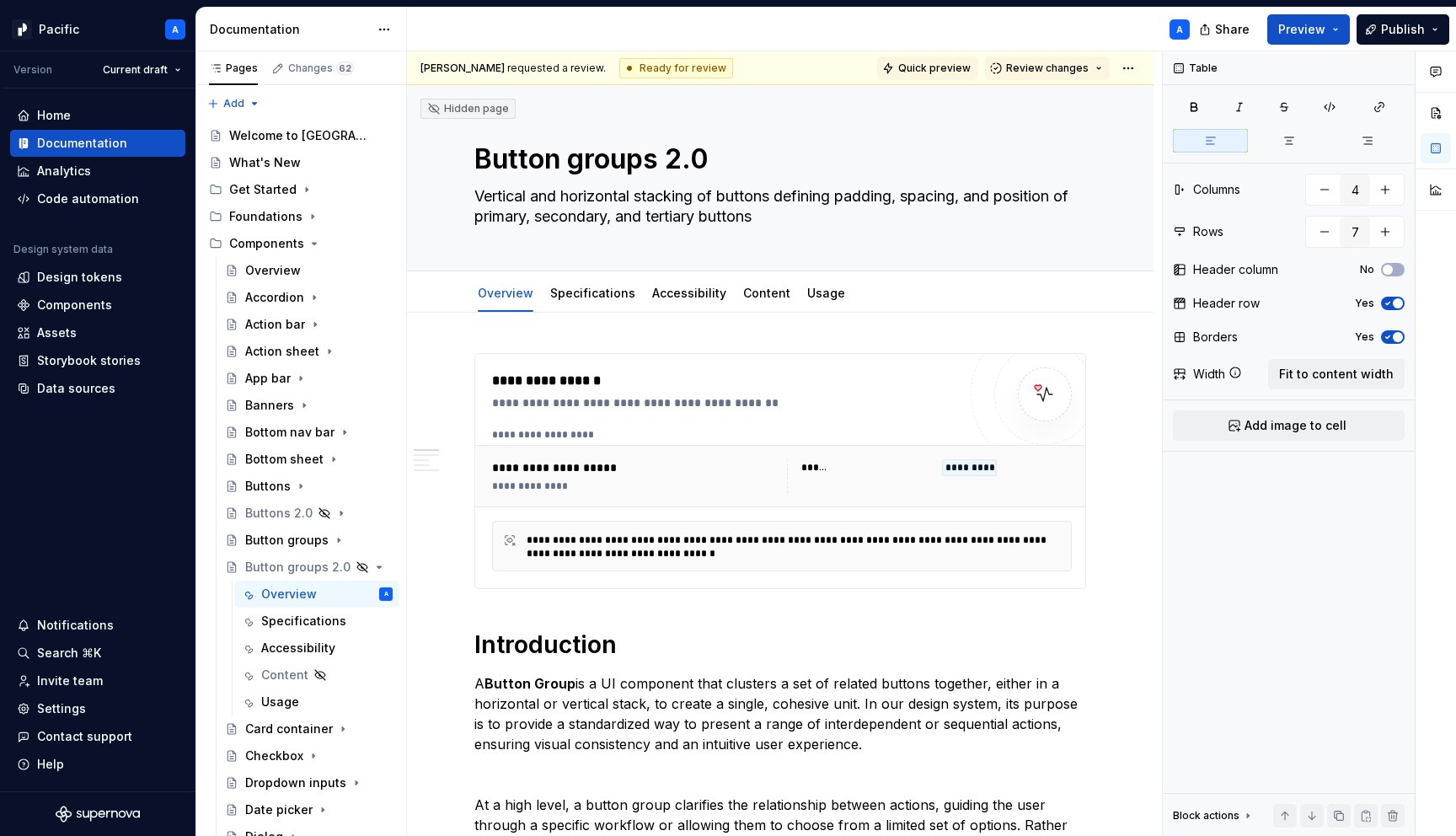
click at [955, 68] on span "Quick preview" at bounding box center [934, 68] width 72 height 14
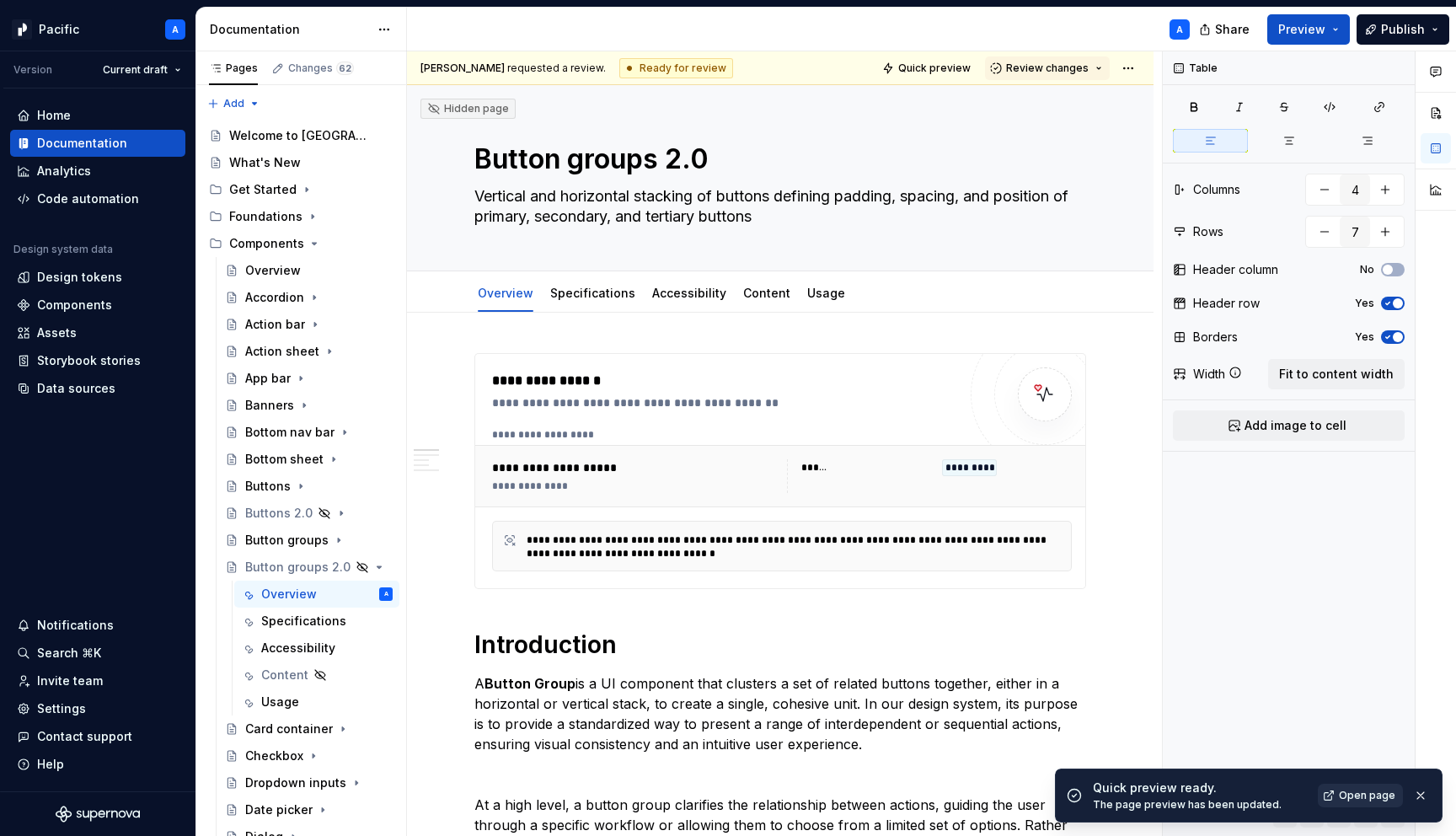
click at [1366, 794] on span "Open page" at bounding box center [1367, 795] width 56 height 14
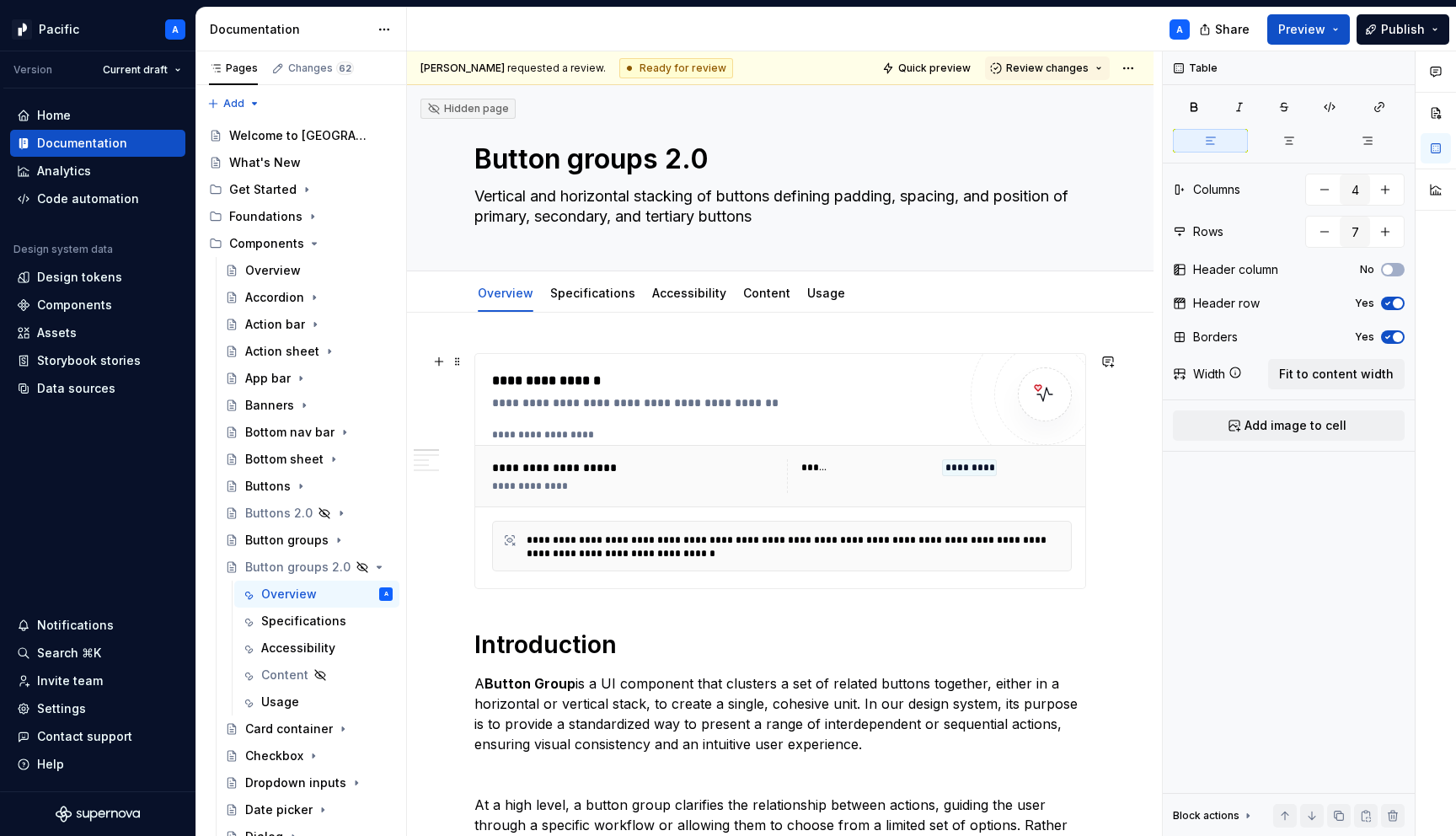
click at [686, 516] on div "**********" at bounding box center [783, 499] width 580 height 143
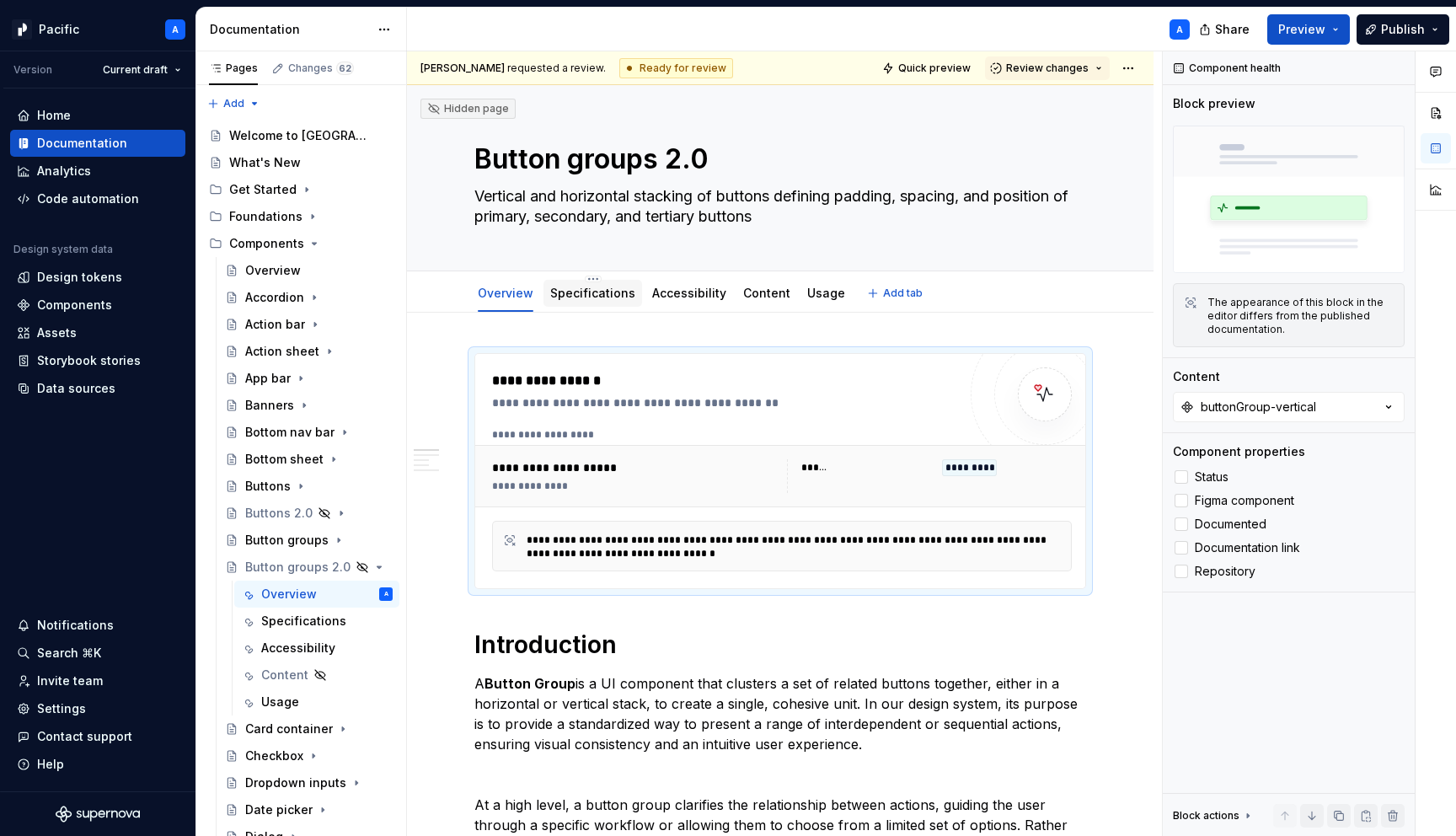
click at [599, 296] on link "Specifications" at bounding box center [593, 293] width 85 height 15
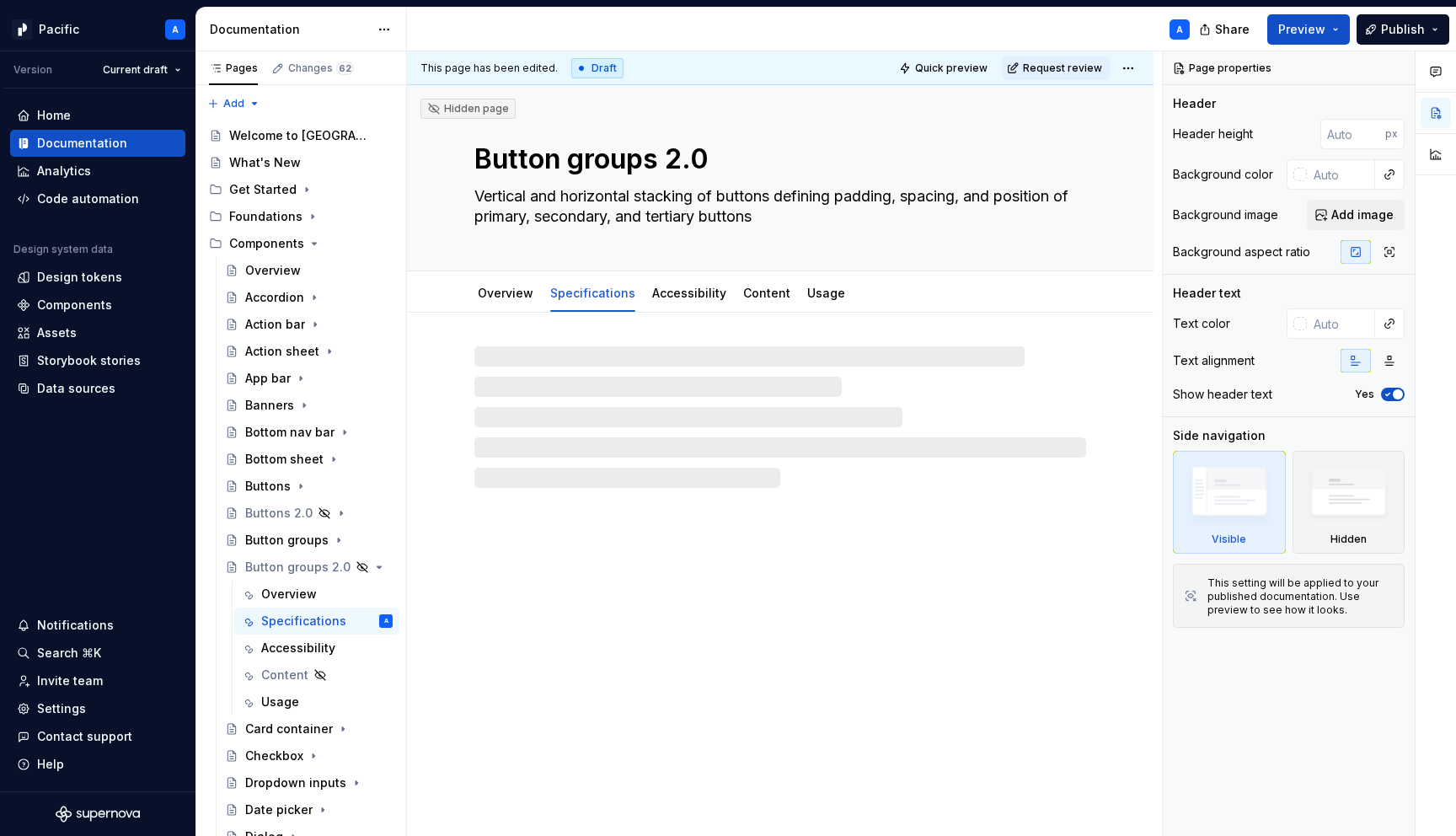
type textarea "*"
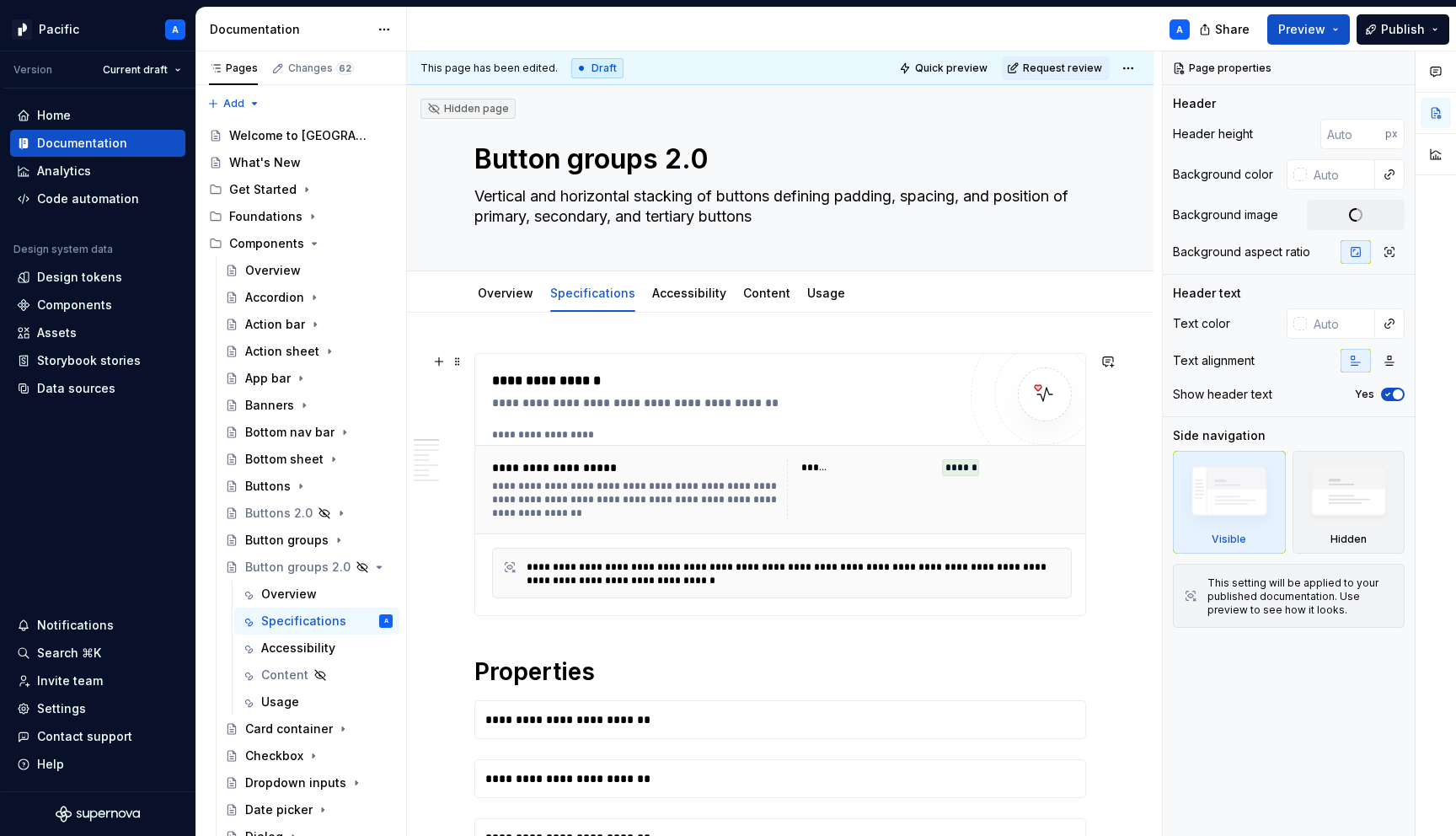
click at [738, 548] on div "**********" at bounding box center [783, 573] width 580 height 51
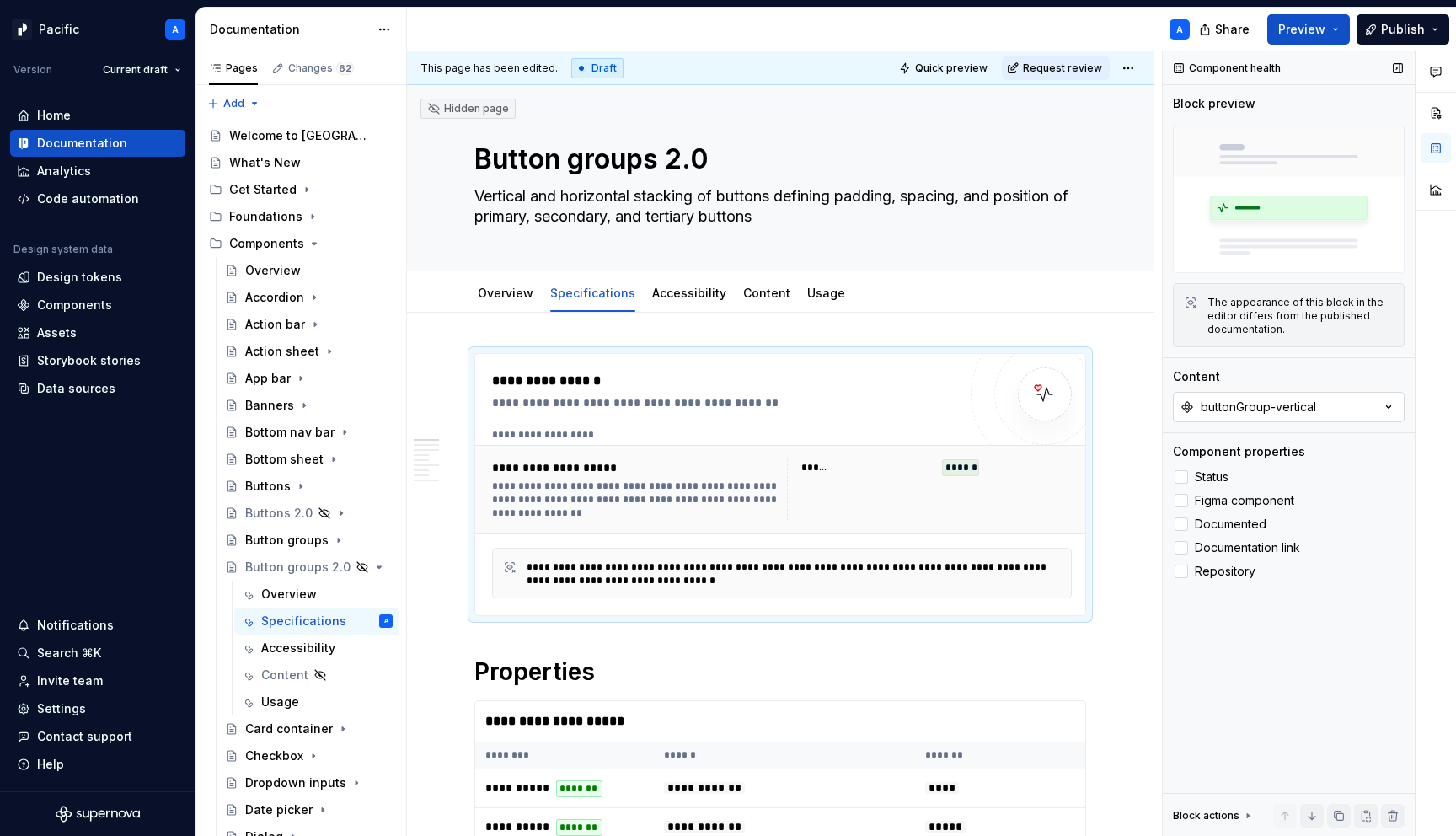
click at [1339, 405] on button "buttonGroup-vertical" at bounding box center [1289, 406] width 232 height 30
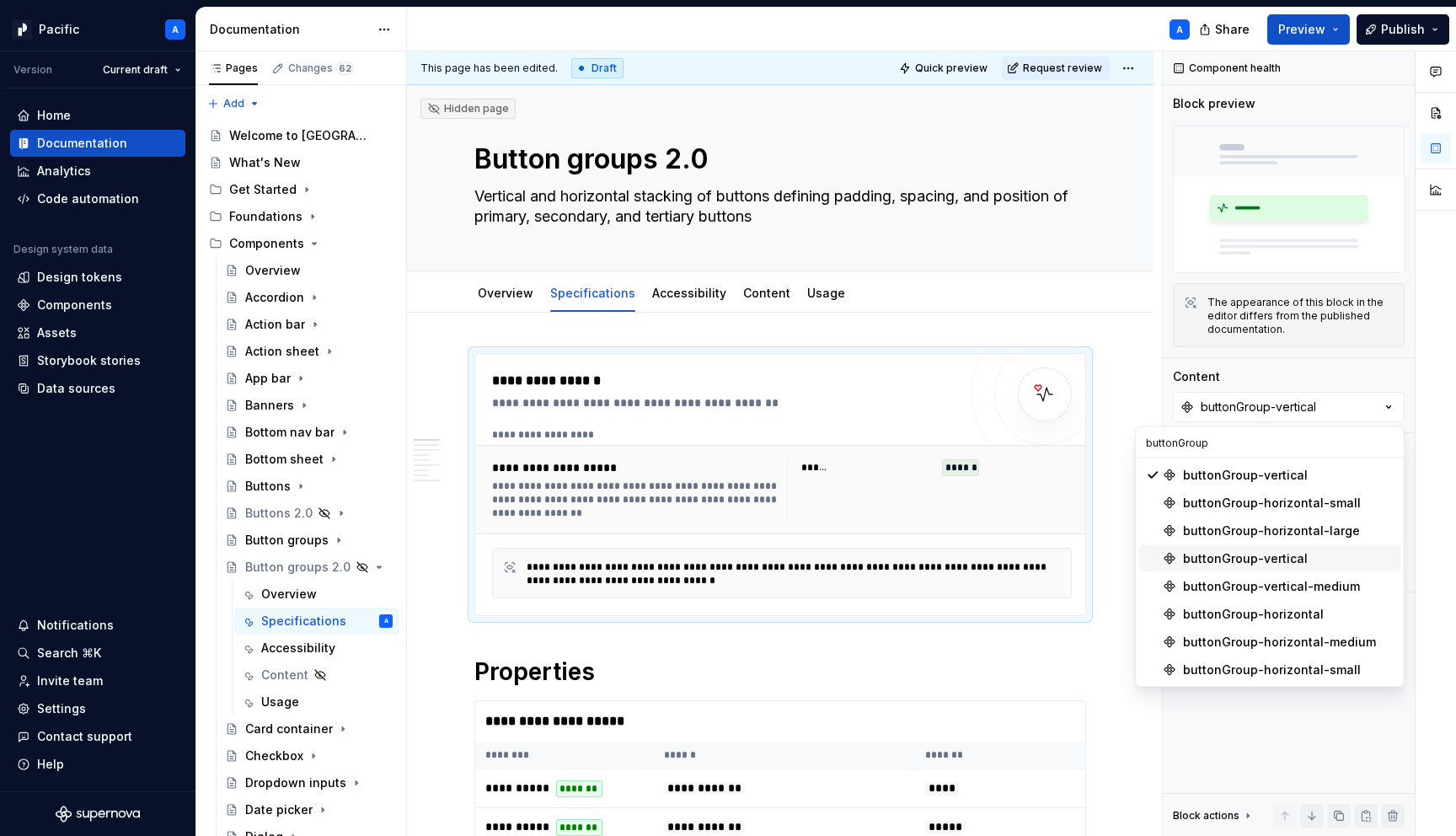
type input "buttonGroup"
click at [1292, 552] on div "buttonGroup-vertical" at bounding box center [1245, 559] width 125 height 17
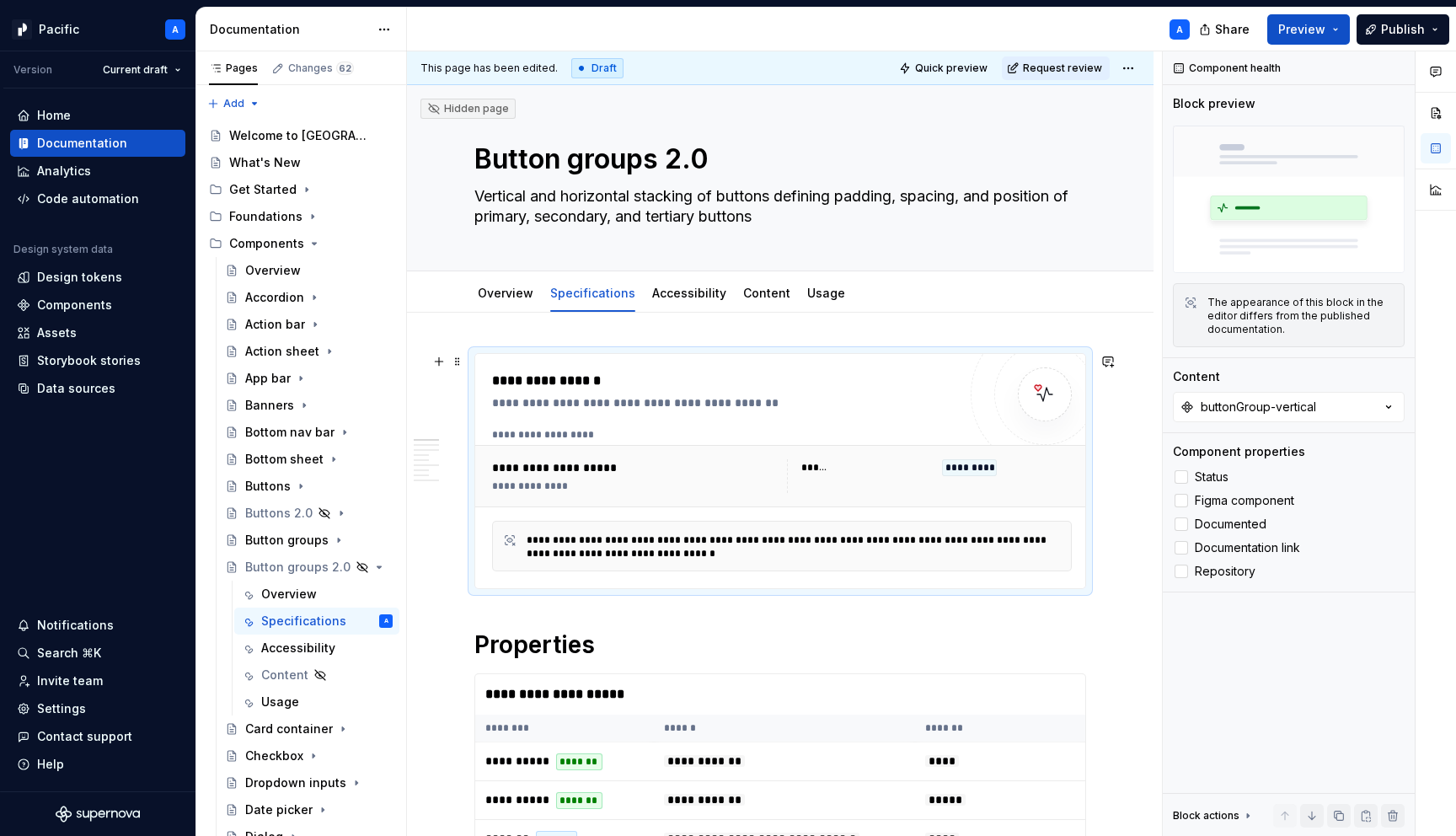
click at [599, 539] on div "**********" at bounding box center [797, 546] width 542 height 27
click at [511, 299] on link "Overview" at bounding box center [505, 293] width 55 height 15
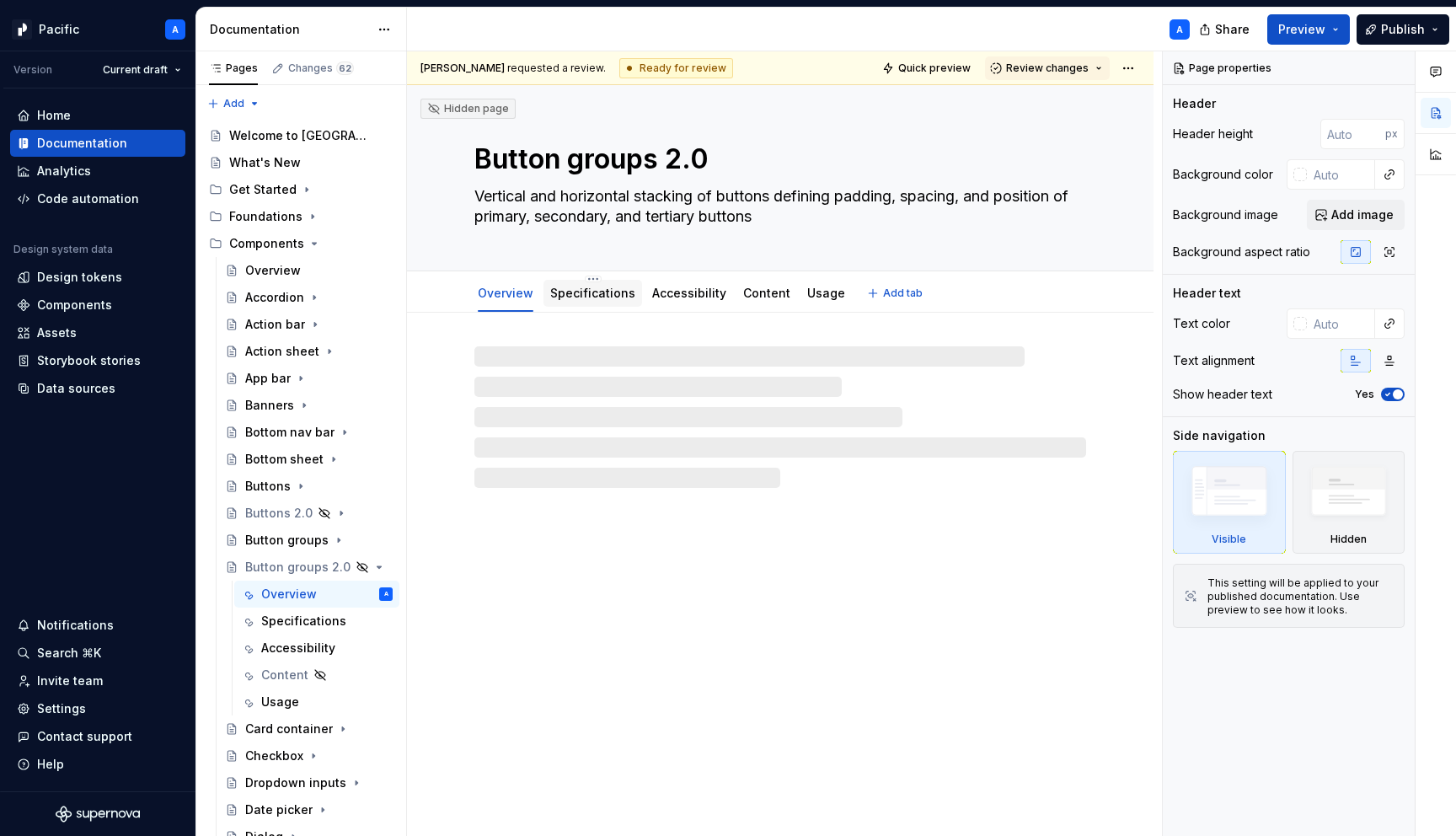
click at [596, 293] on link "Specifications" at bounding box center [593, 293] width 85 height 15
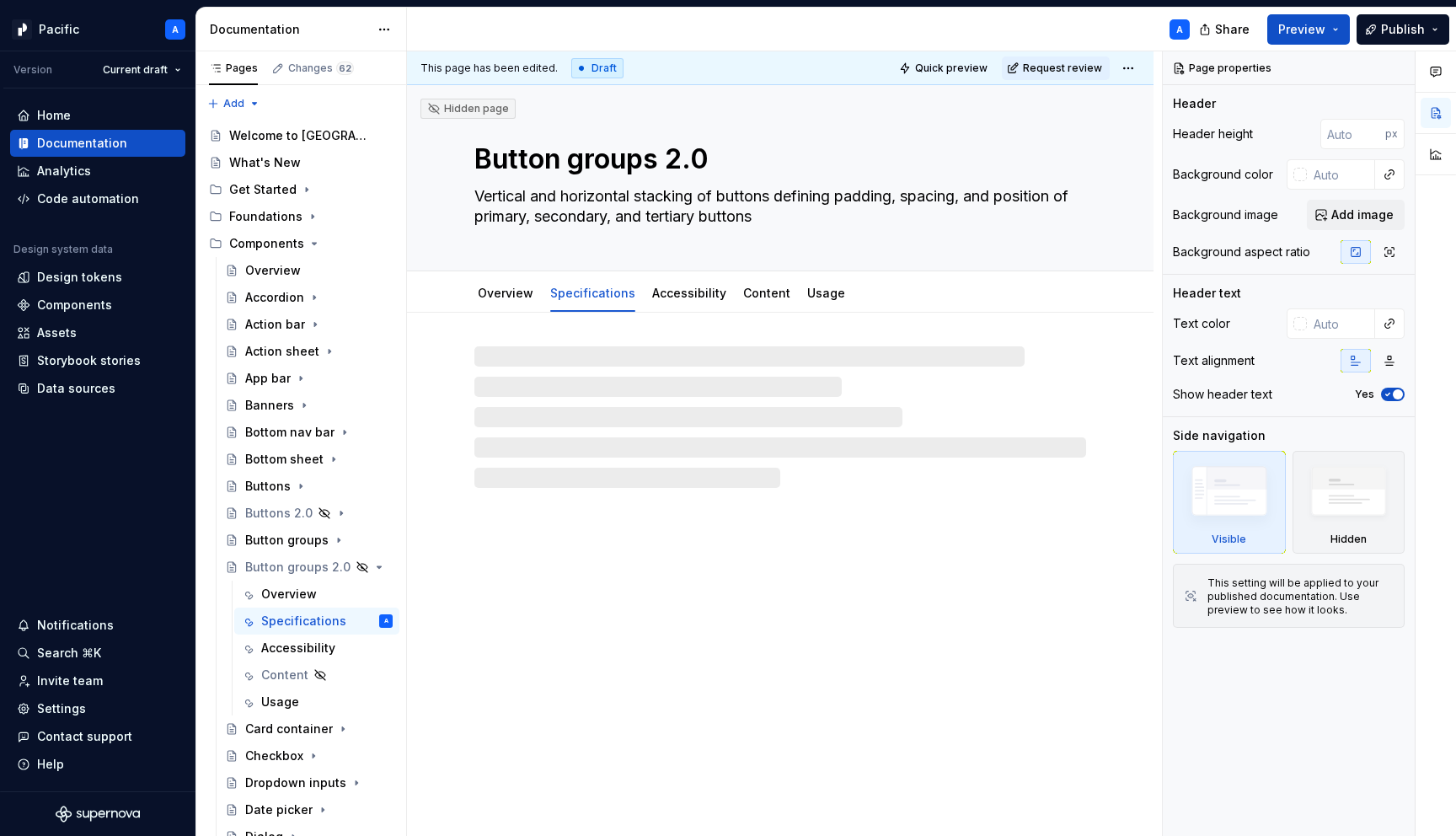
type textarea "*"
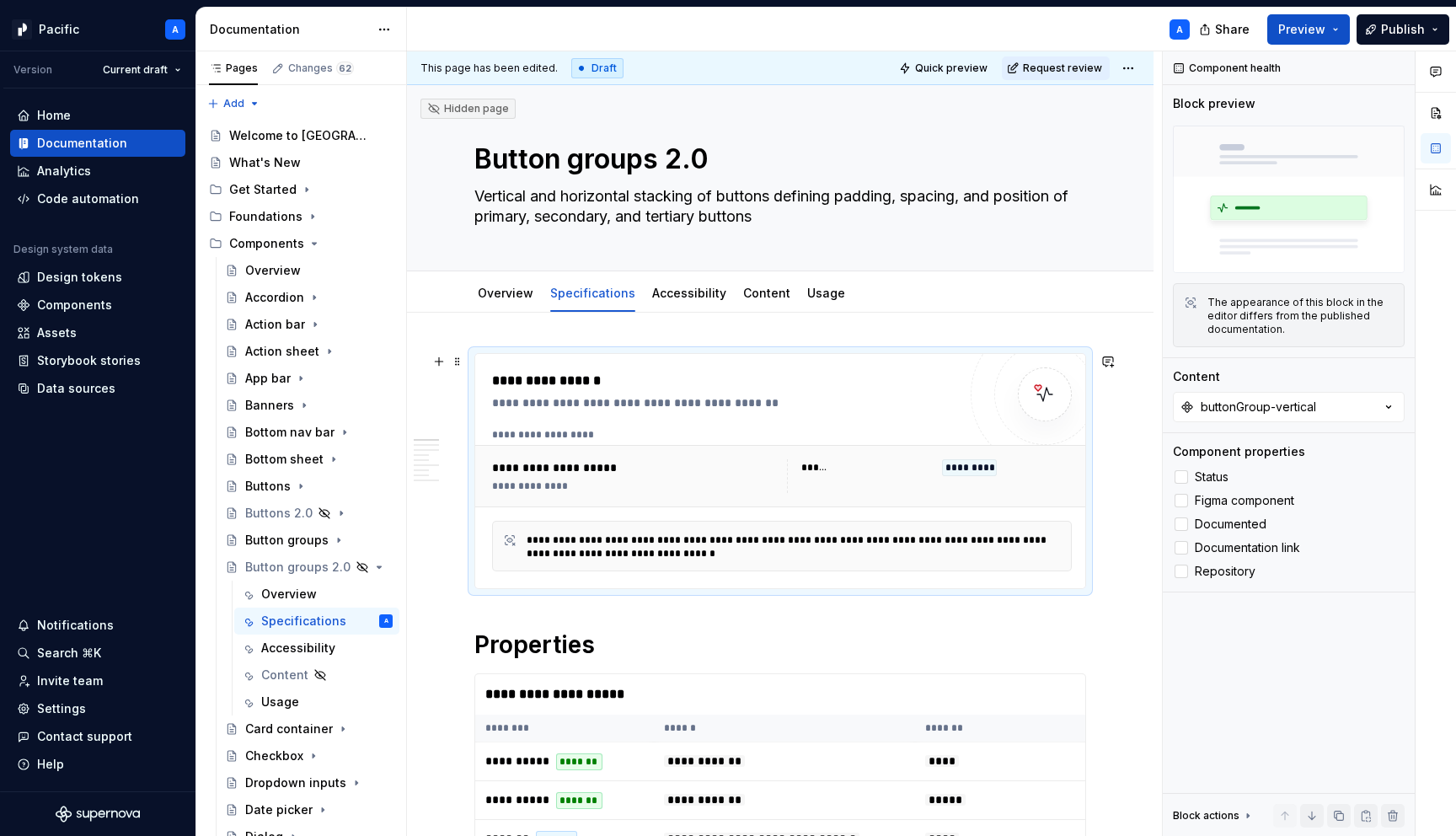
click at [658, 532] on div "**********" at bounding box center [797, 546] width 542 height 29
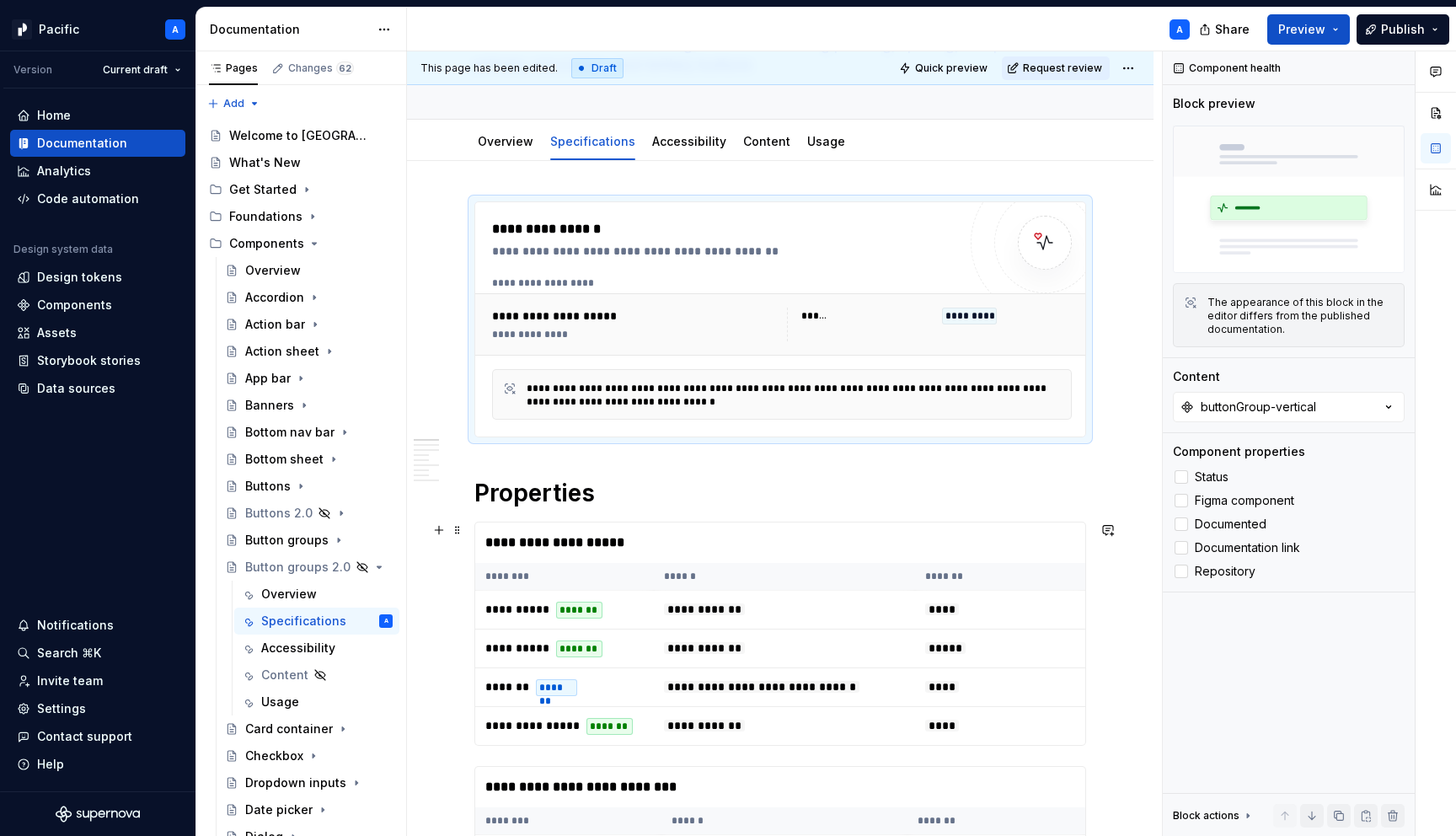
scroll to position [152, 0]
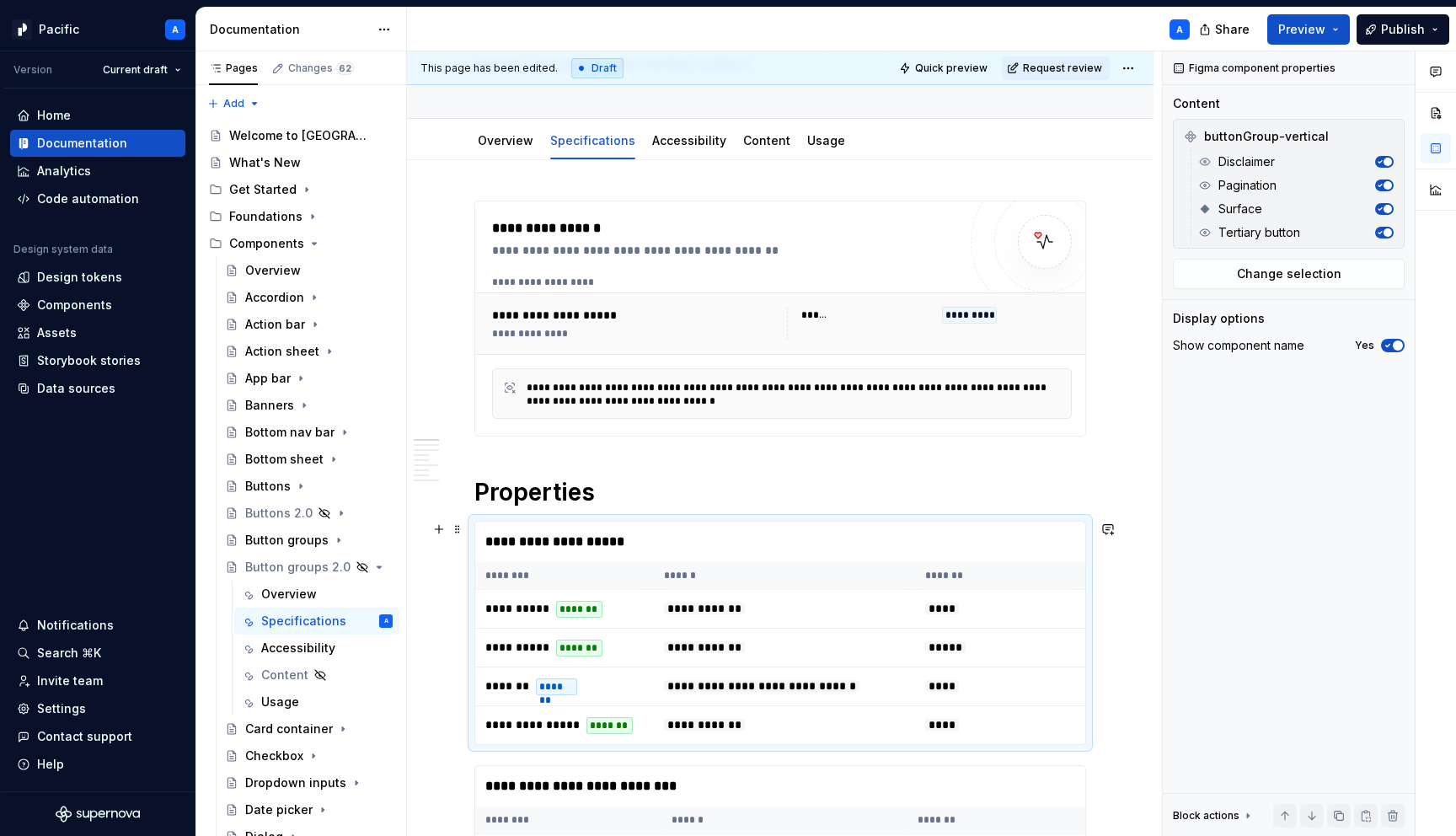
click at [658, 532] on div "**********" at bounding box center [784, 542] width 619 height 41
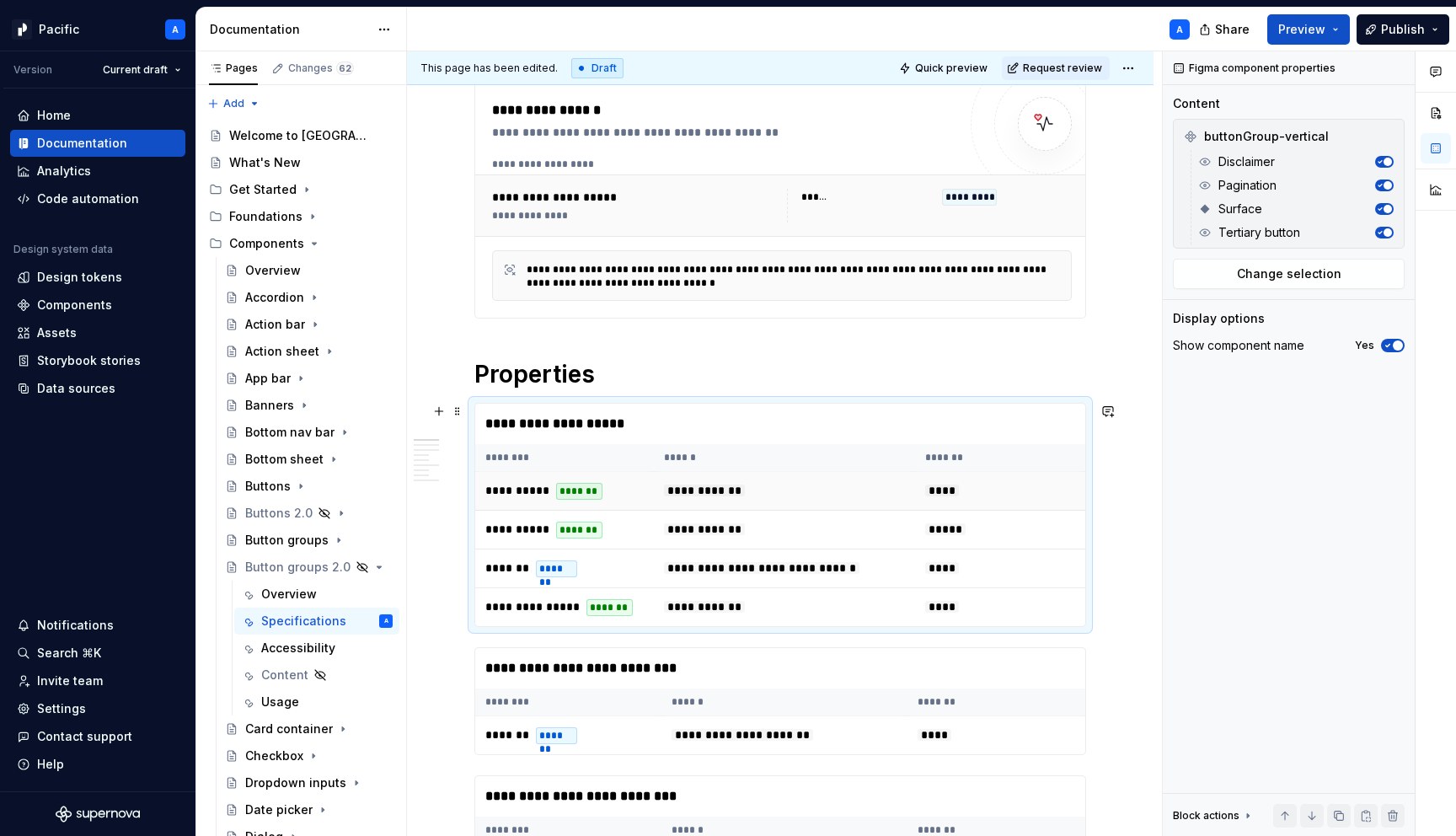
scroll to position [272, 0]
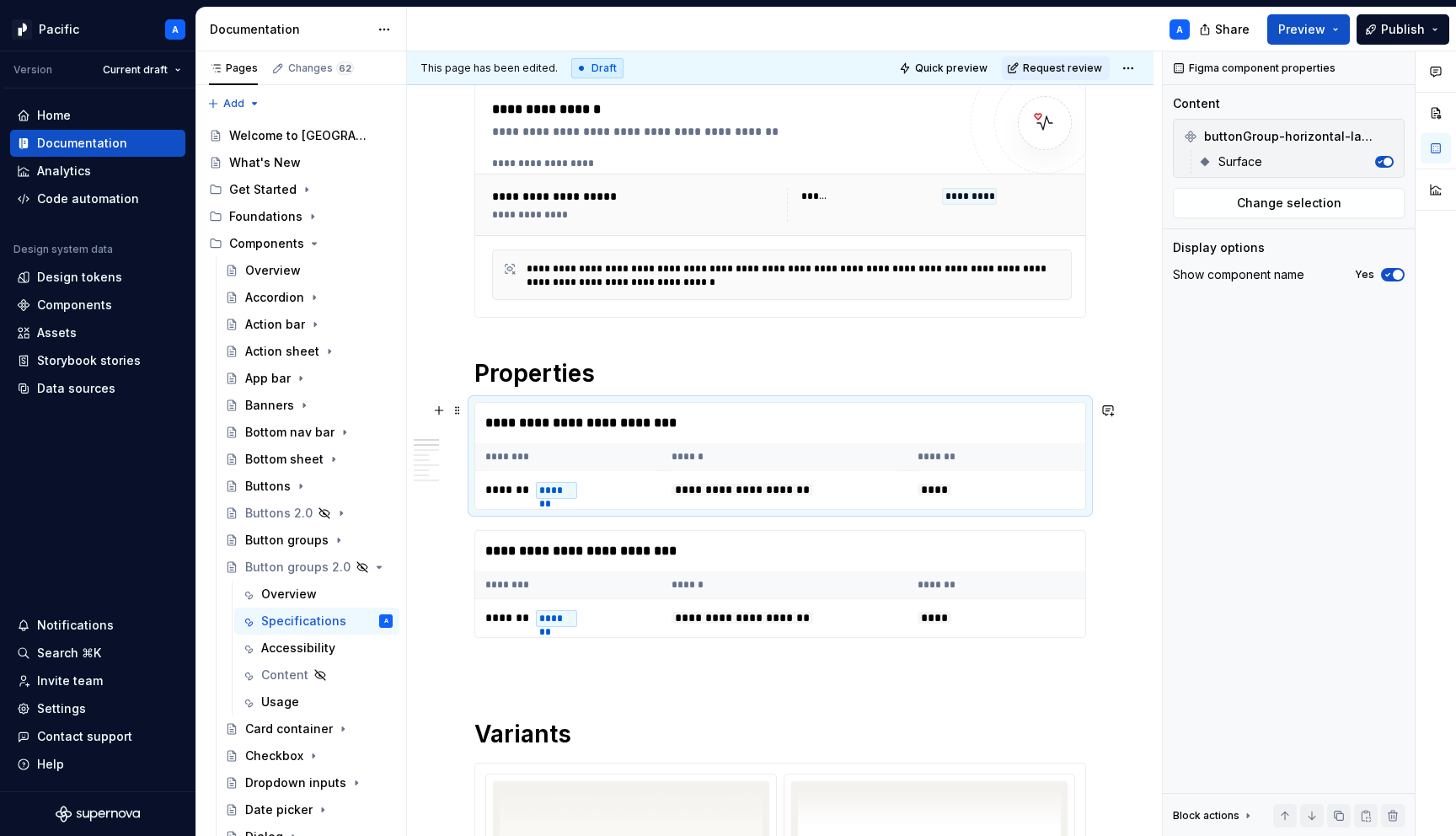
click at [903, 465] on th "******" at bounding box center [784, 457] width 246 height 28
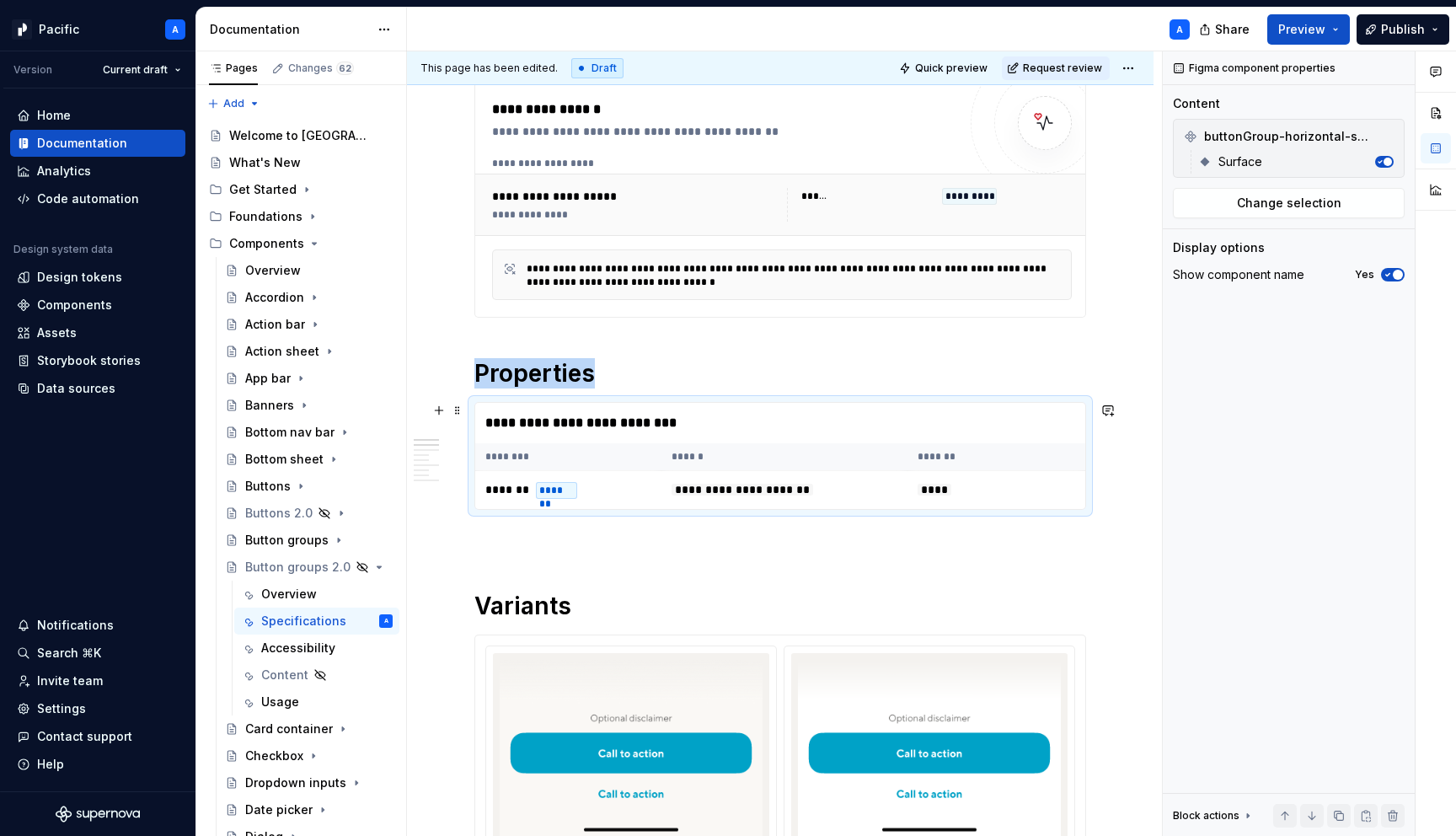
click at [850, 449] on th "******" at bounding box center [784, 457] width 246 height 28
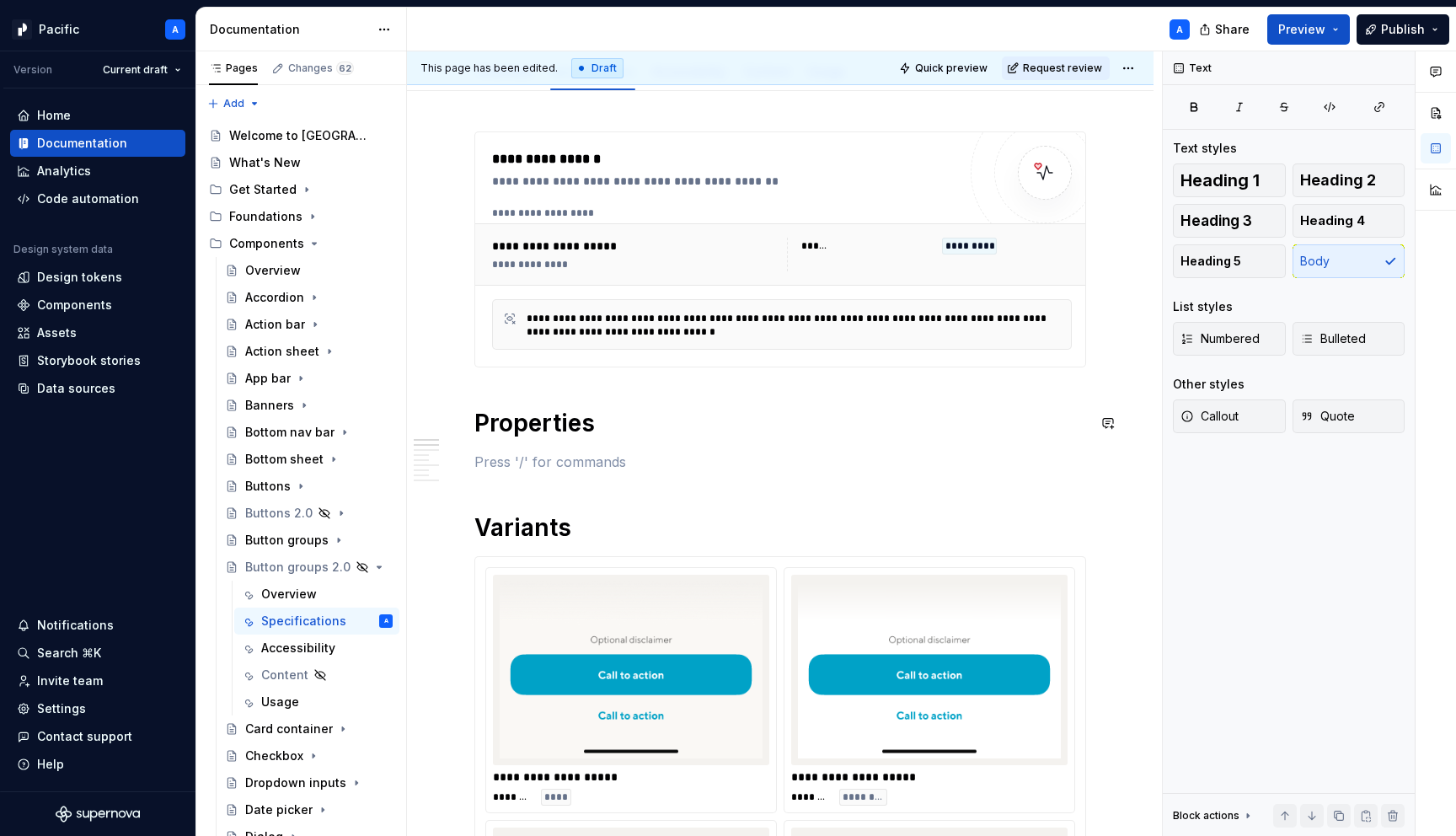
scroll to position [219, 0]
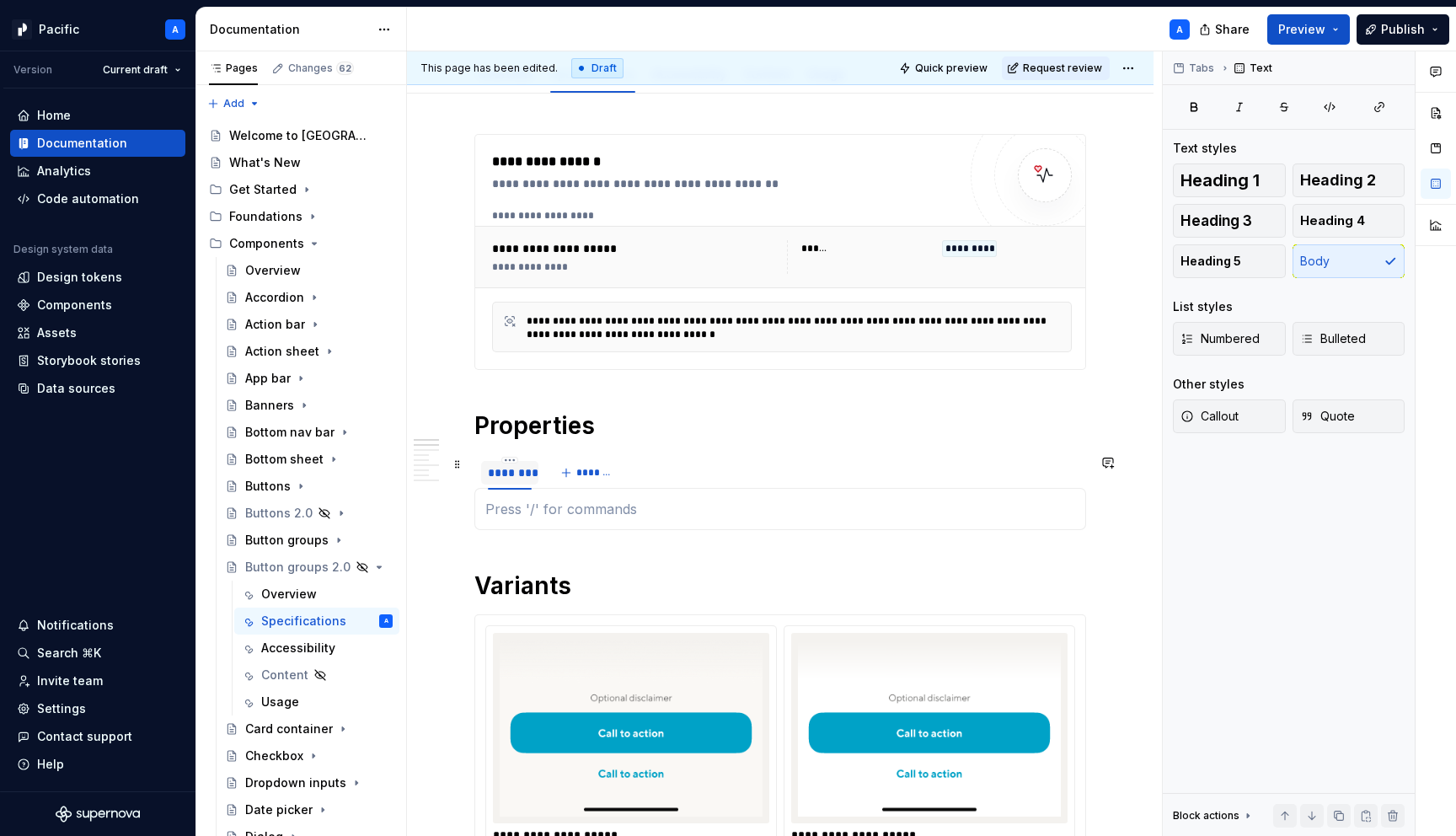
click at [514, 471] on div "********" at bounding box center [509, 473] width 43 height 17
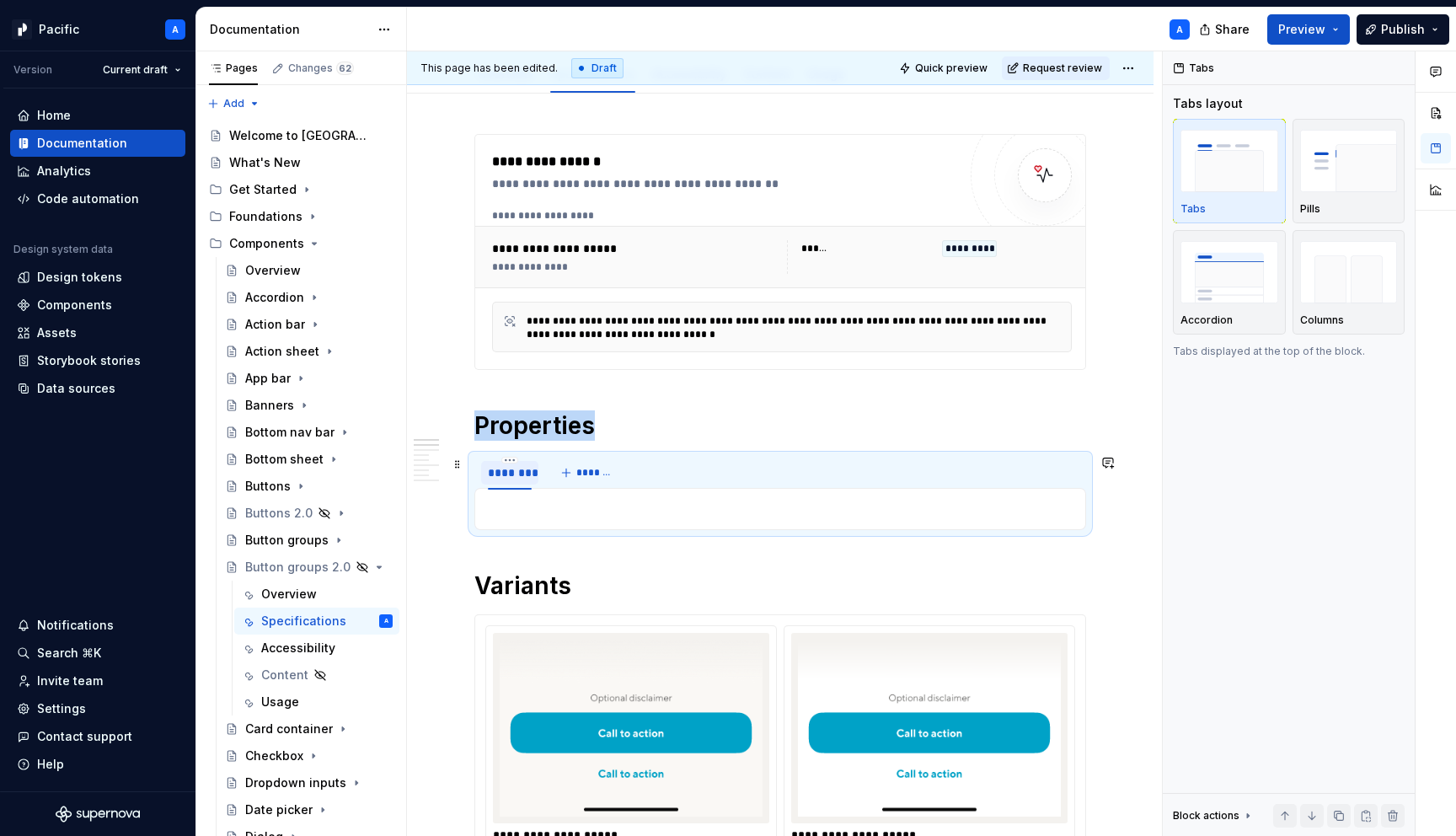
click at [514, 471] on div "********" at bounding box center [509, 473] width 43 height 17
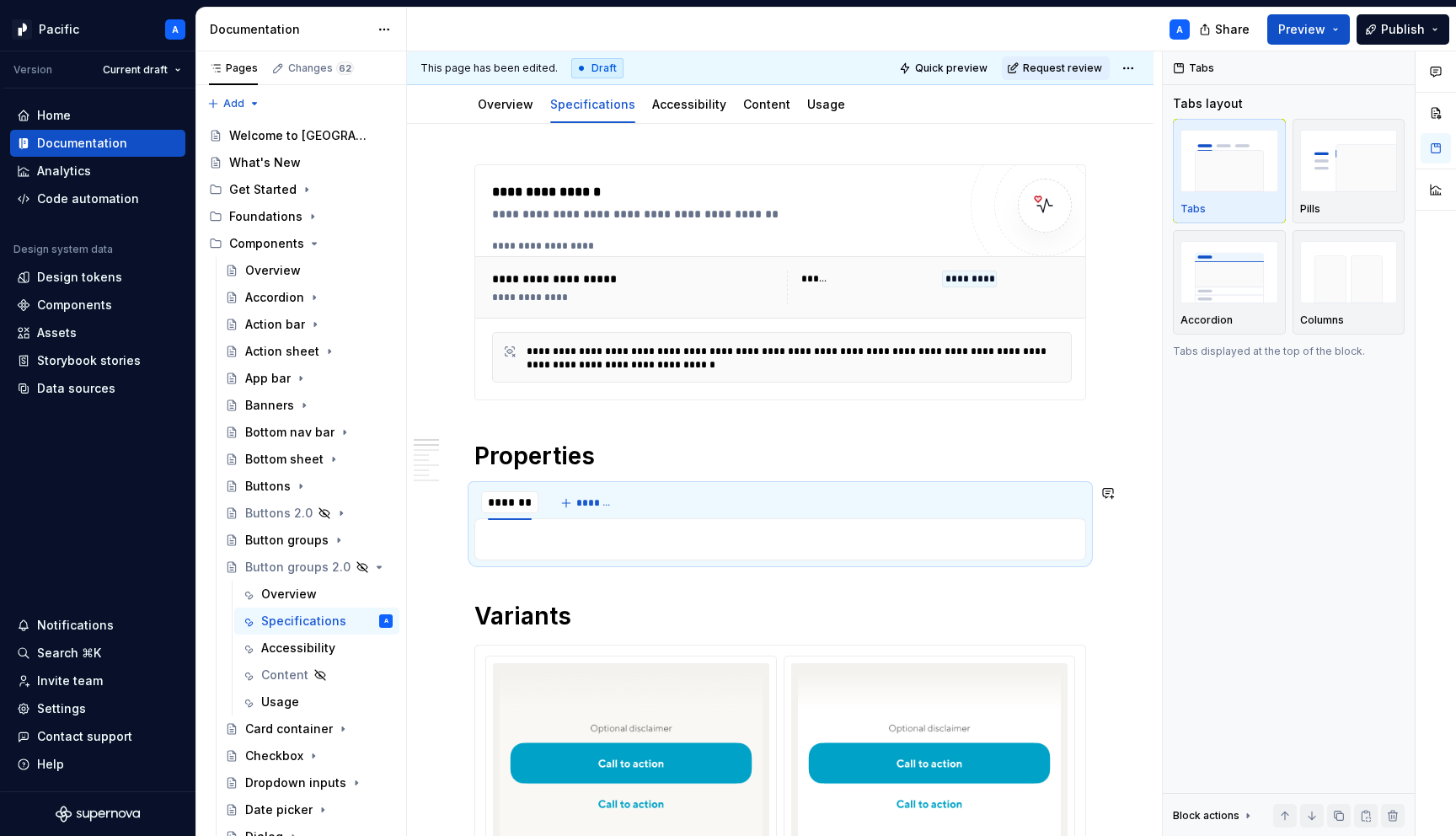
scroll to position [191, 0]
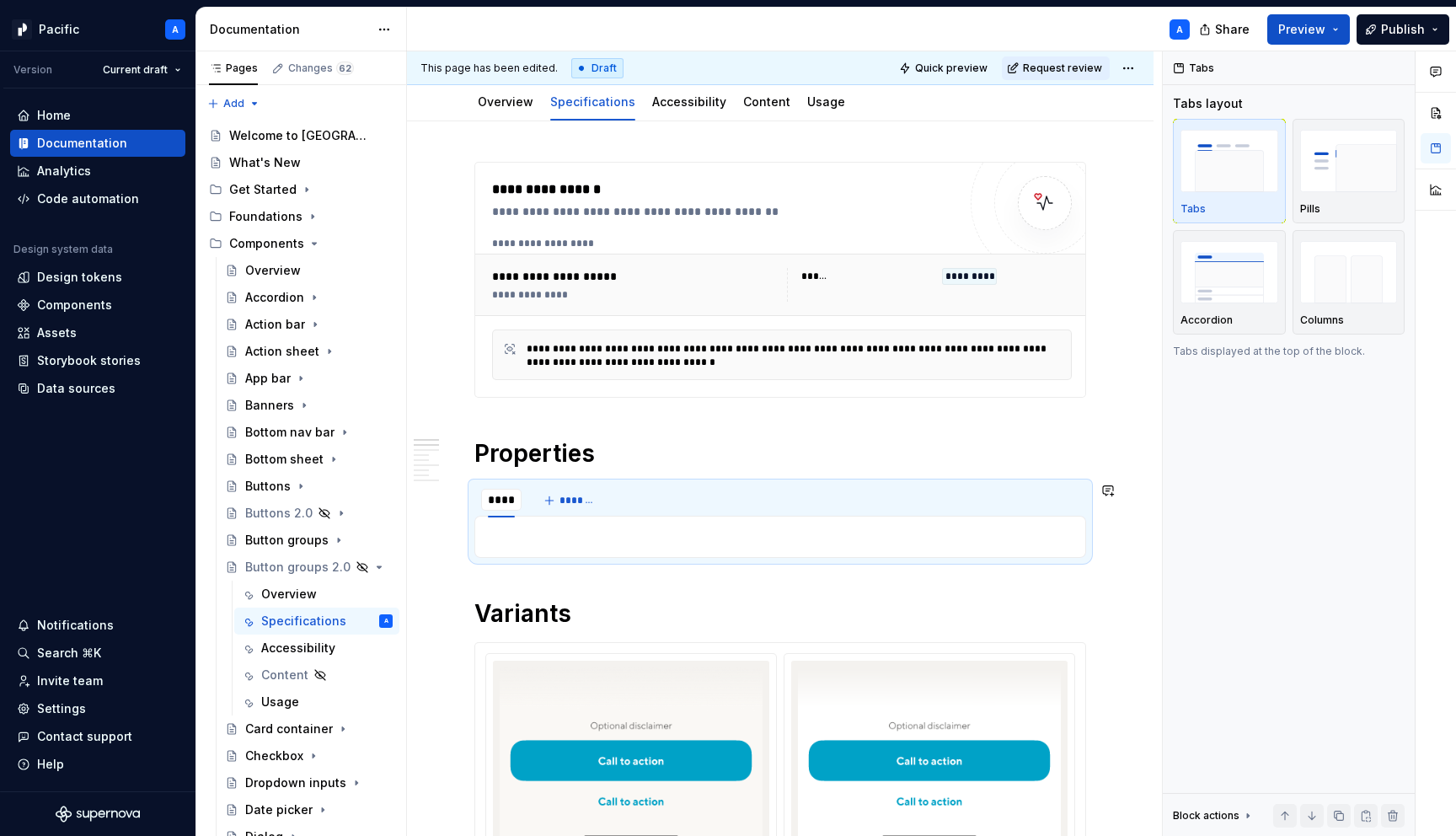
type input "********"
click at [580, 498] on span "*******" at bounding box center [594, 501] width 38 height 14
click at [587, 504] on input "********" at bounding box center [571, 500] width 60 height 30
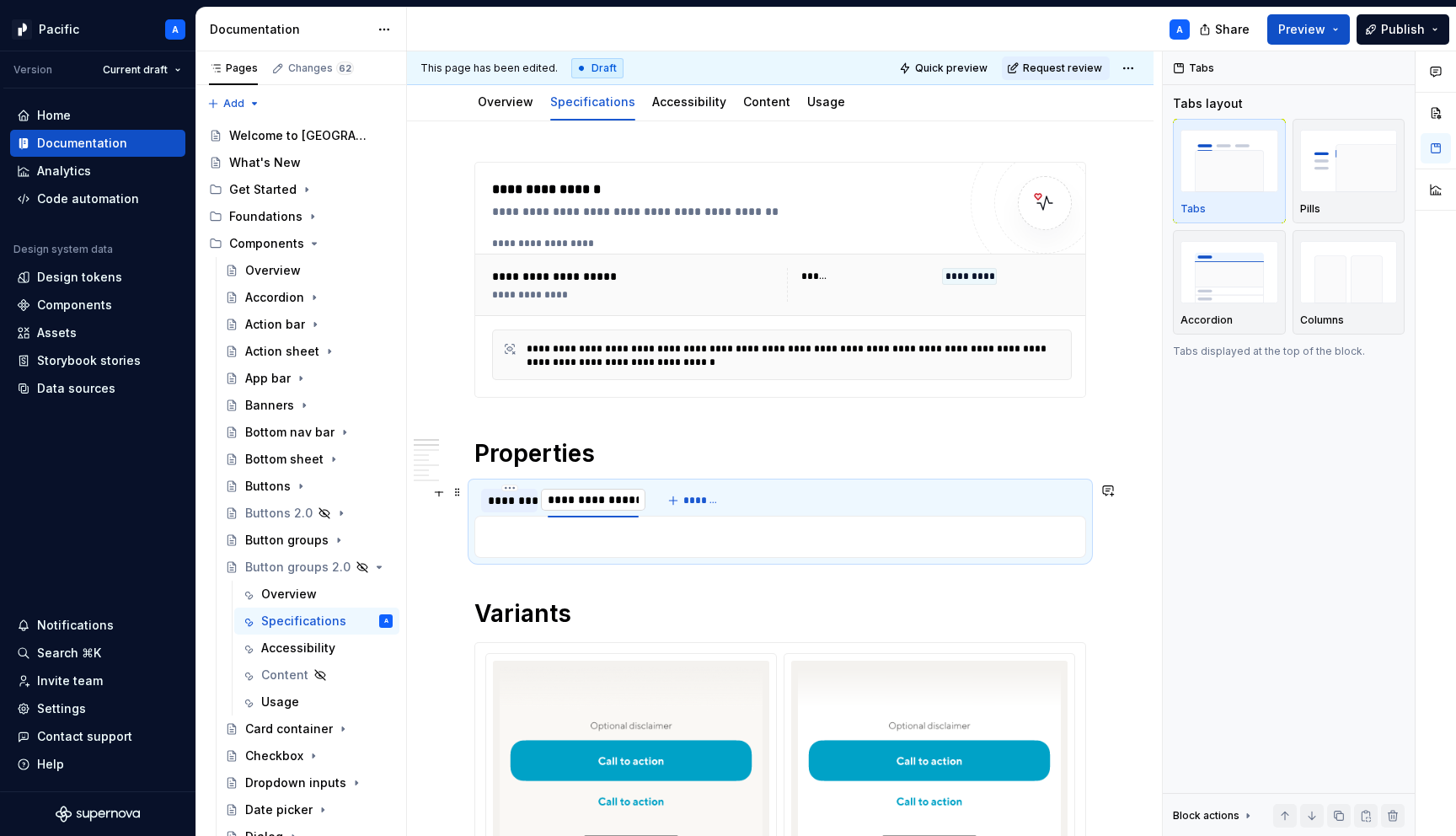
click at [601, 500] on input "**********" at bounding box center [593, 500] width 104 height 30
type input "**********"
click at [686, 500] on span "*******" at bounding box center [702, 501] width 38 height 14
type input "**********"
click at [790, 491] on button "*******" at bounding box center [770, 501] width 67 height 24
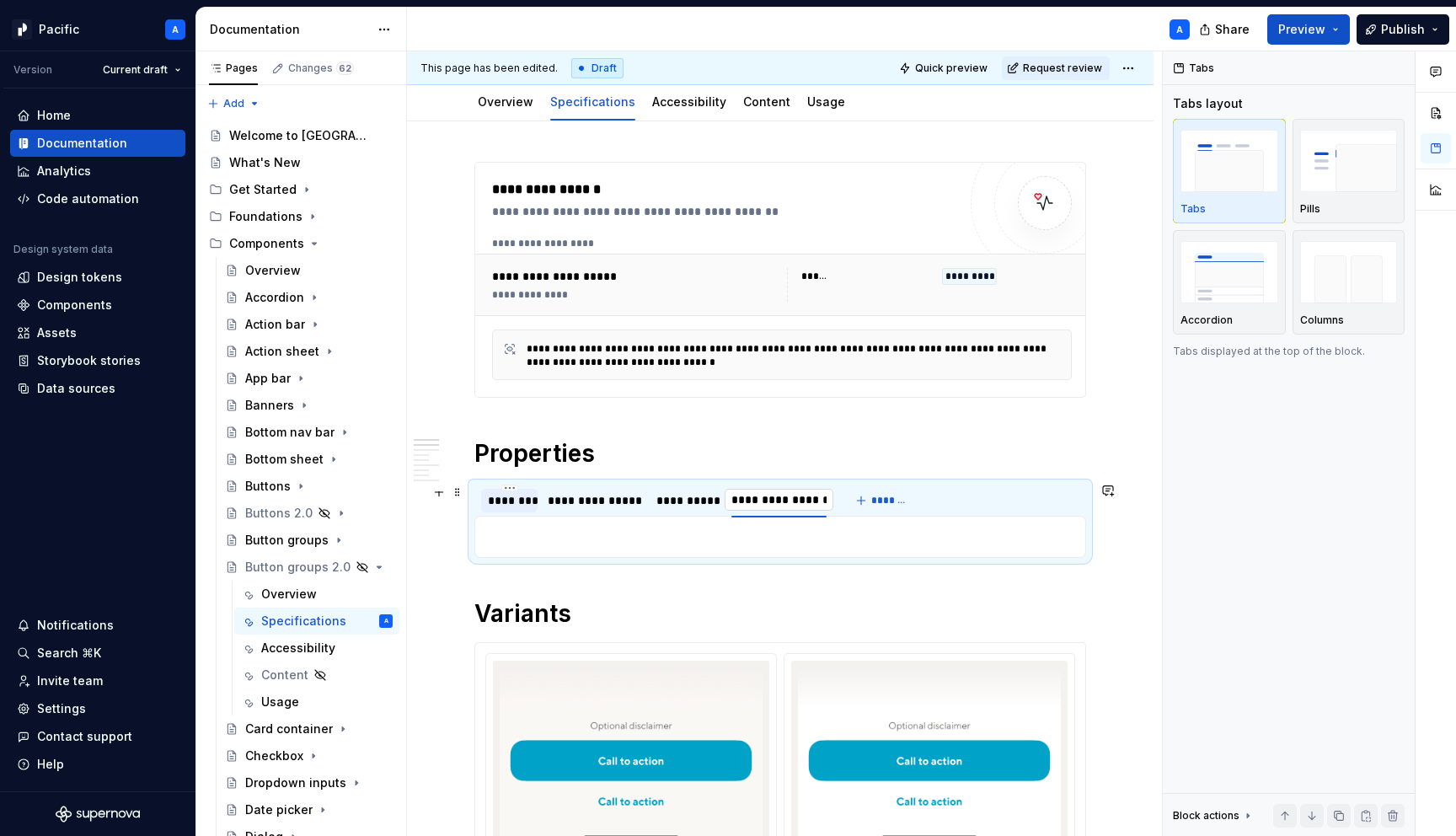
type input "**********"
click at [902, 503] on span "*******" at bounding box center [899, 501] width 38 height 14
type input "**********"
click at [504, 502] on div "********" at bounding box center [509, 501] width 43 height 17
click at [557, 530] on p at bounding box center [780, 537] width 590 height 20
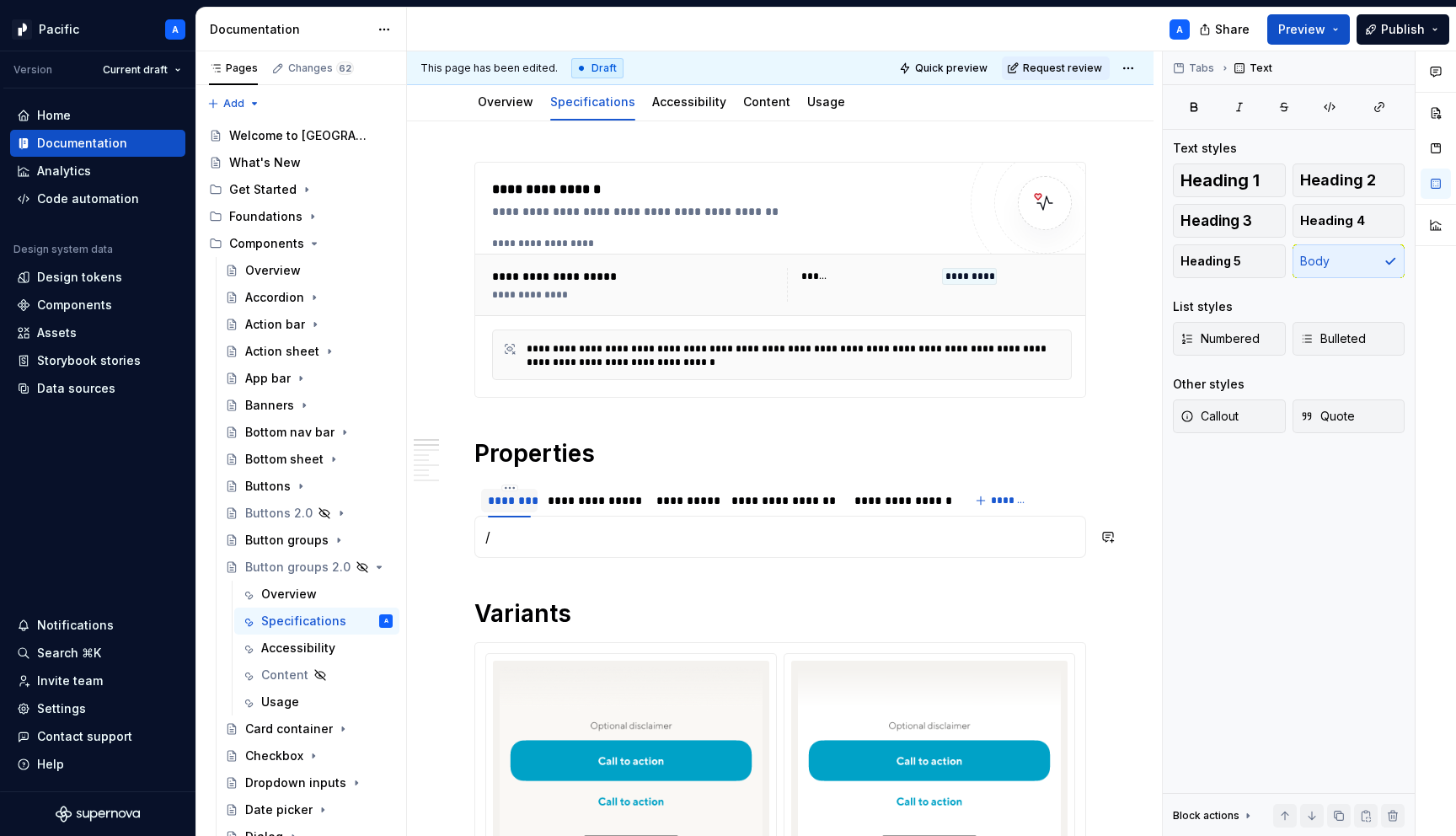
click at [518, 505] on div "********" at bounding box center [509, 501] width 43 height 17
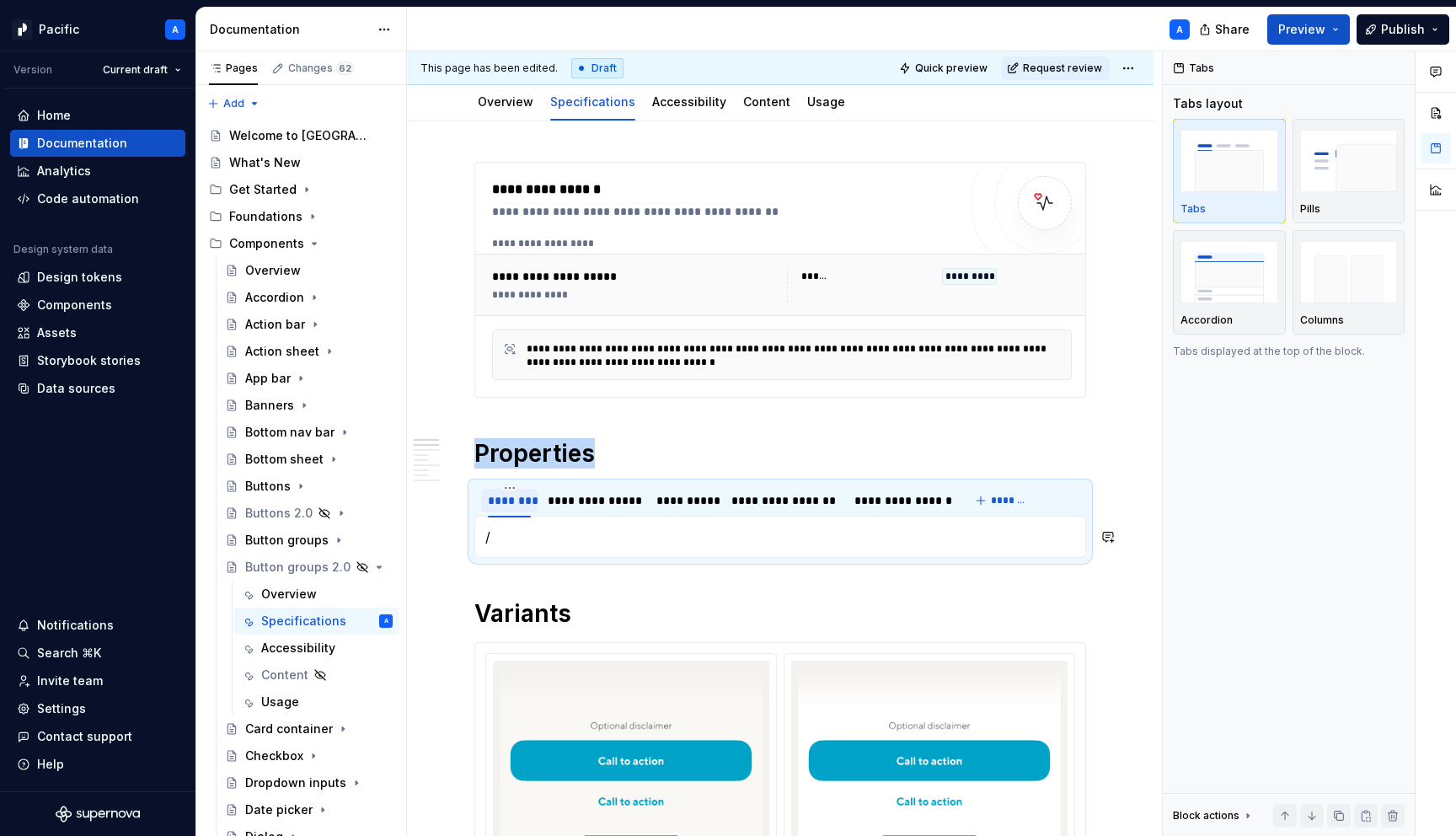
click at [518, 505] on div "********" at bounding box center [509, 501] width 43 height 17
click at [530, 502] on input "********" at bounding box center [509, 500] width 56 height 30
type input "********"
type textarea "*"
type input "**********"
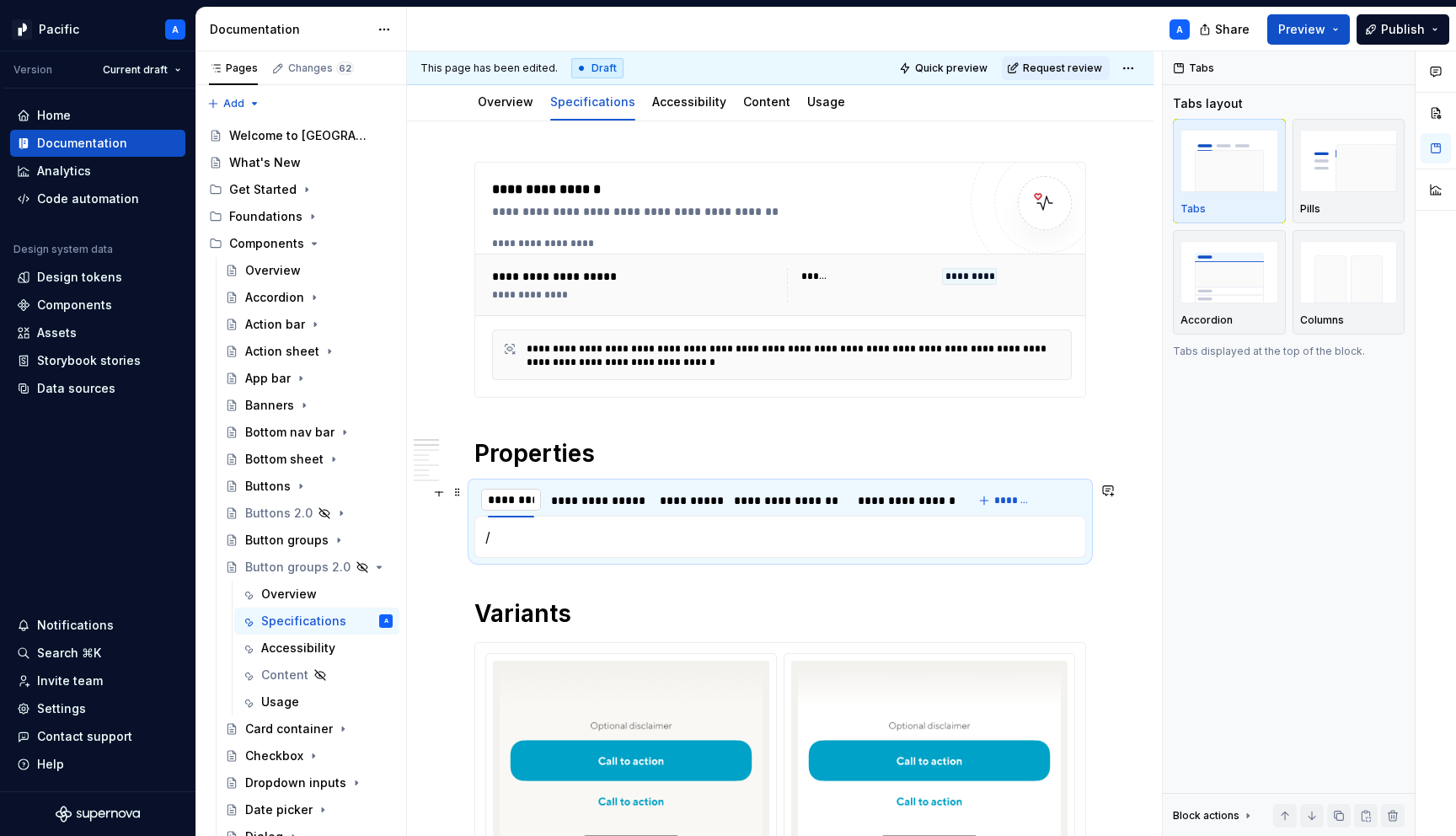
type textarea "*"
type input "**********"
click at [745, 502] on div "**********" at bounding box center [736, 501] width 58 height 17
click at [745, 502] on div "**********" at bounding box center [737, 501] width 58 height 17
type input "**********"
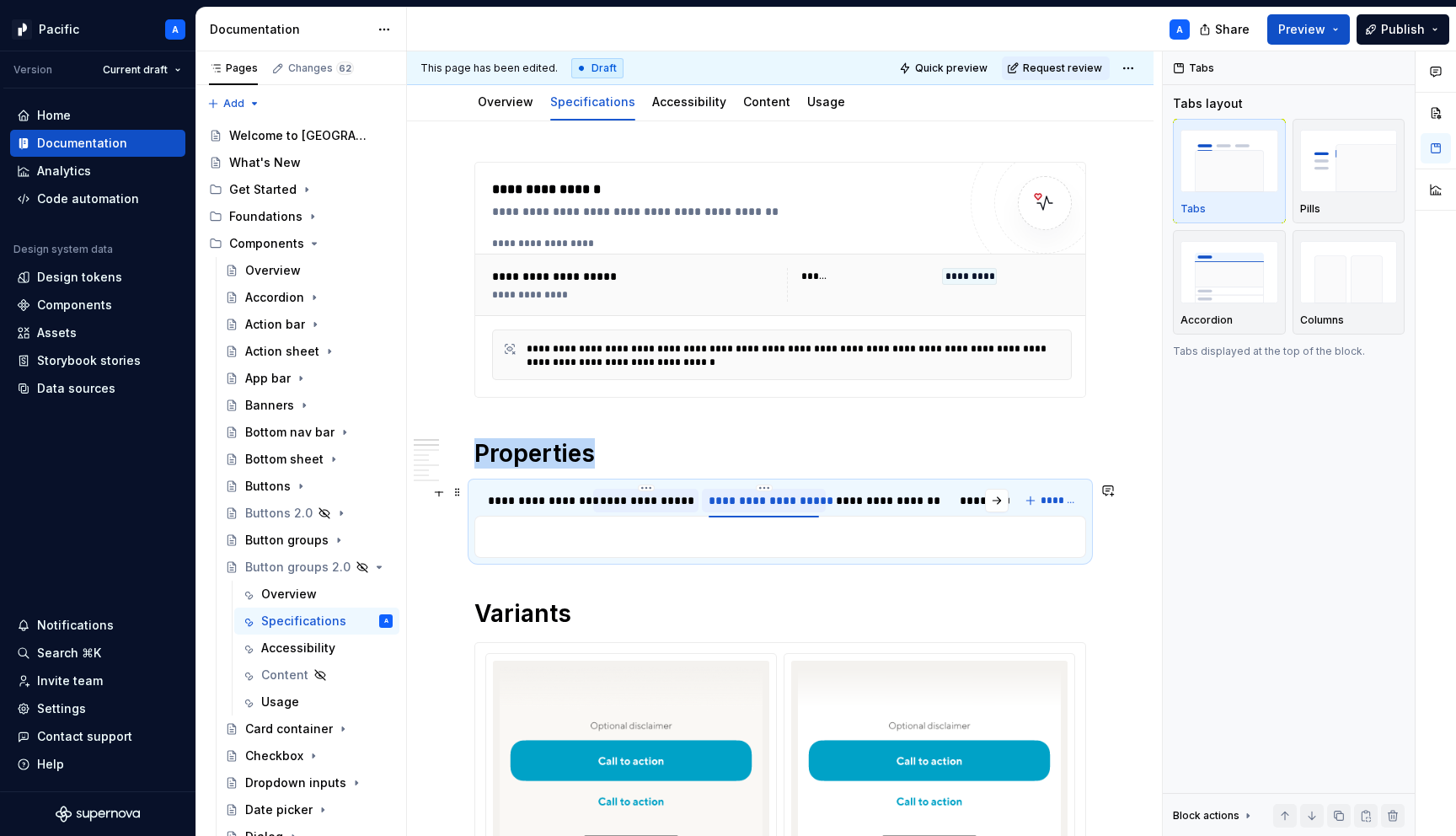
click at [618, 510] on div "**********" at bounding box center [646, 501] width 105 height 24
click at [533, 509] on div "**********" at bounding box center [536, 501] width 109 height 24
click at [536, 530] on p "/" at bounding box center [780, 537] width 590 height 20
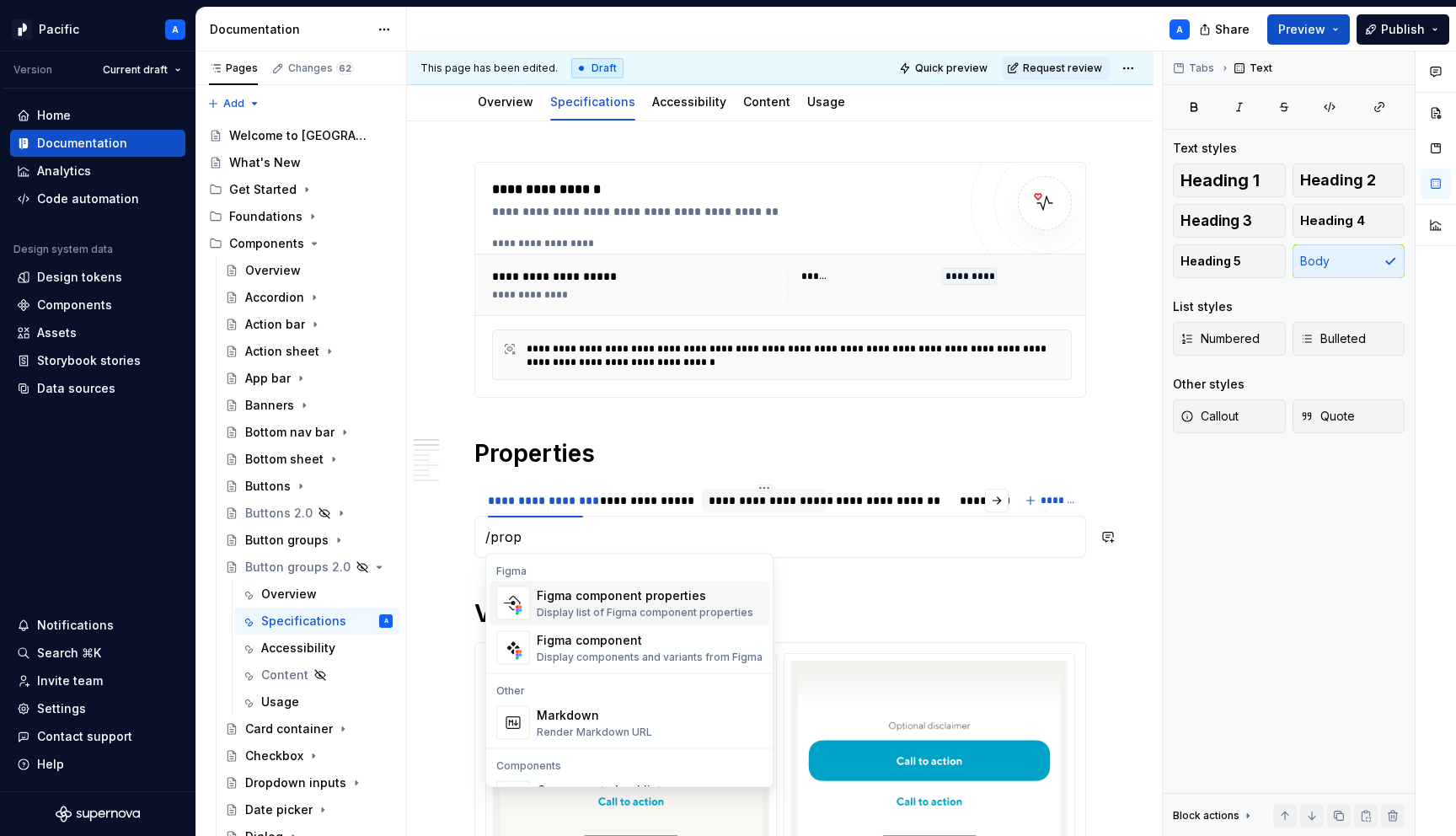
click at [559, 603] on div "Figma component properties Display list of Figma component properties" at bounding box center [645, 603] width 216 height 32
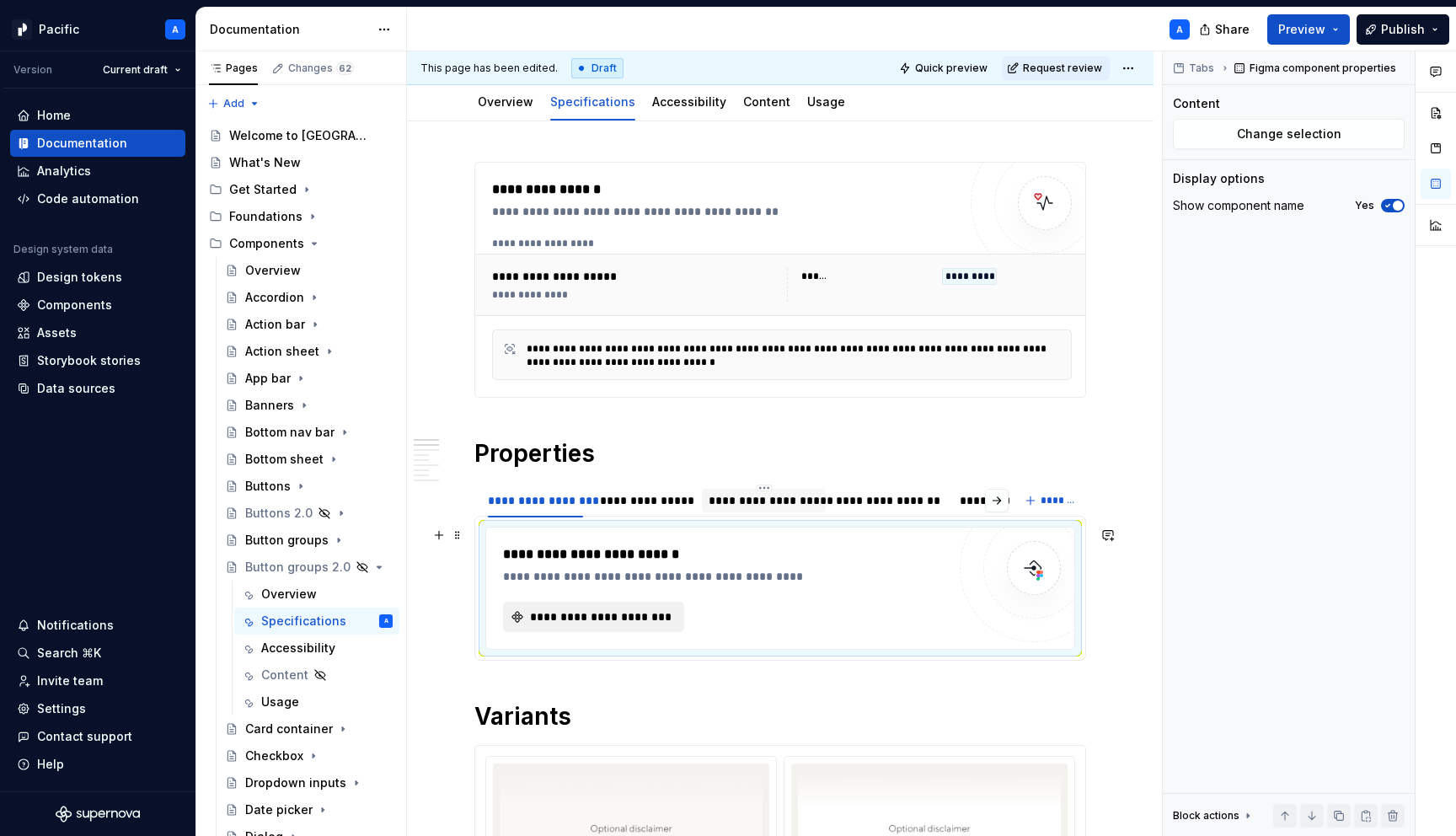
type textarea "*"
click at [581, 615] on span "**********" at bounding box center [601, 617] width 146 height 17
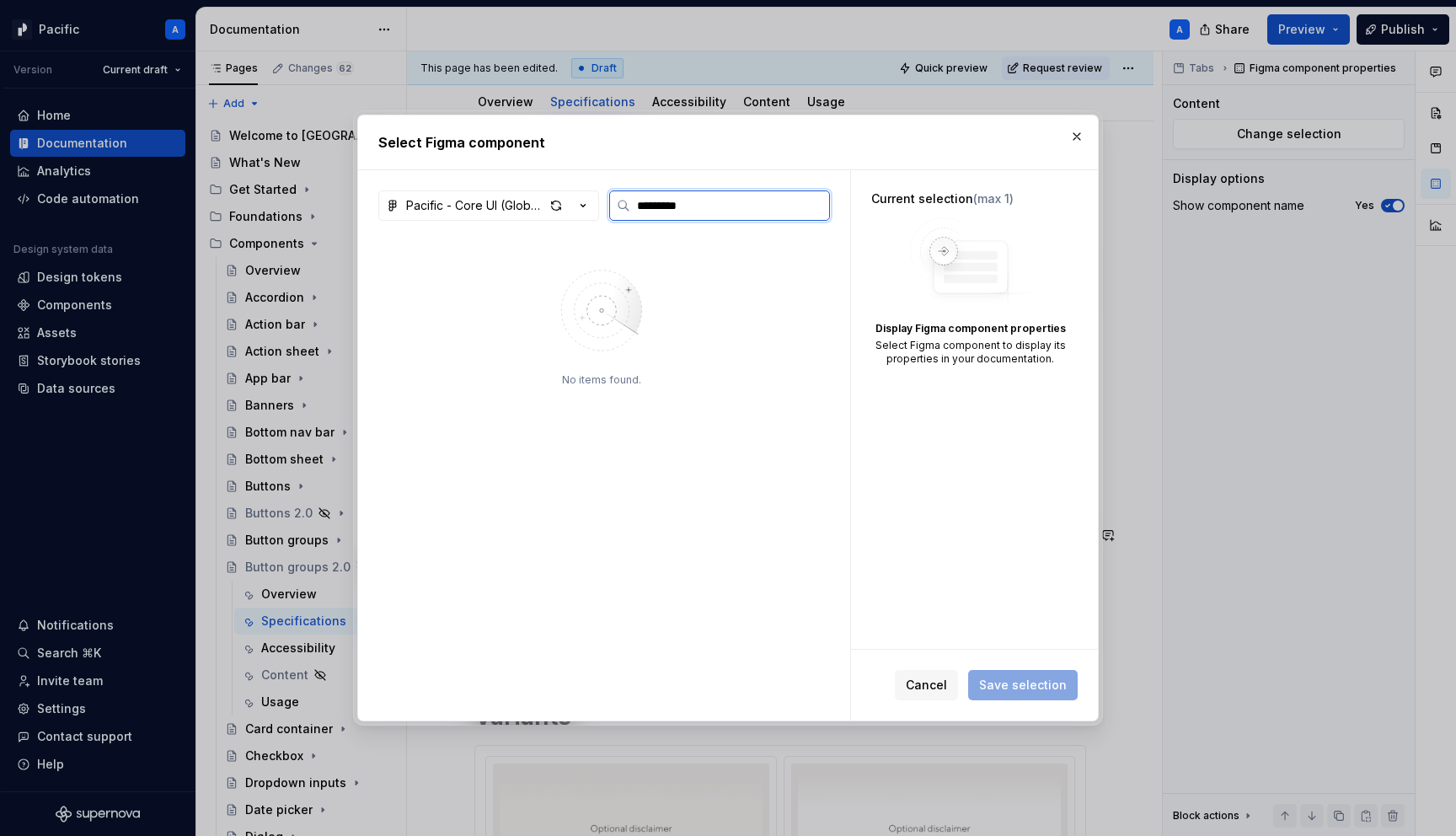
type input "********"
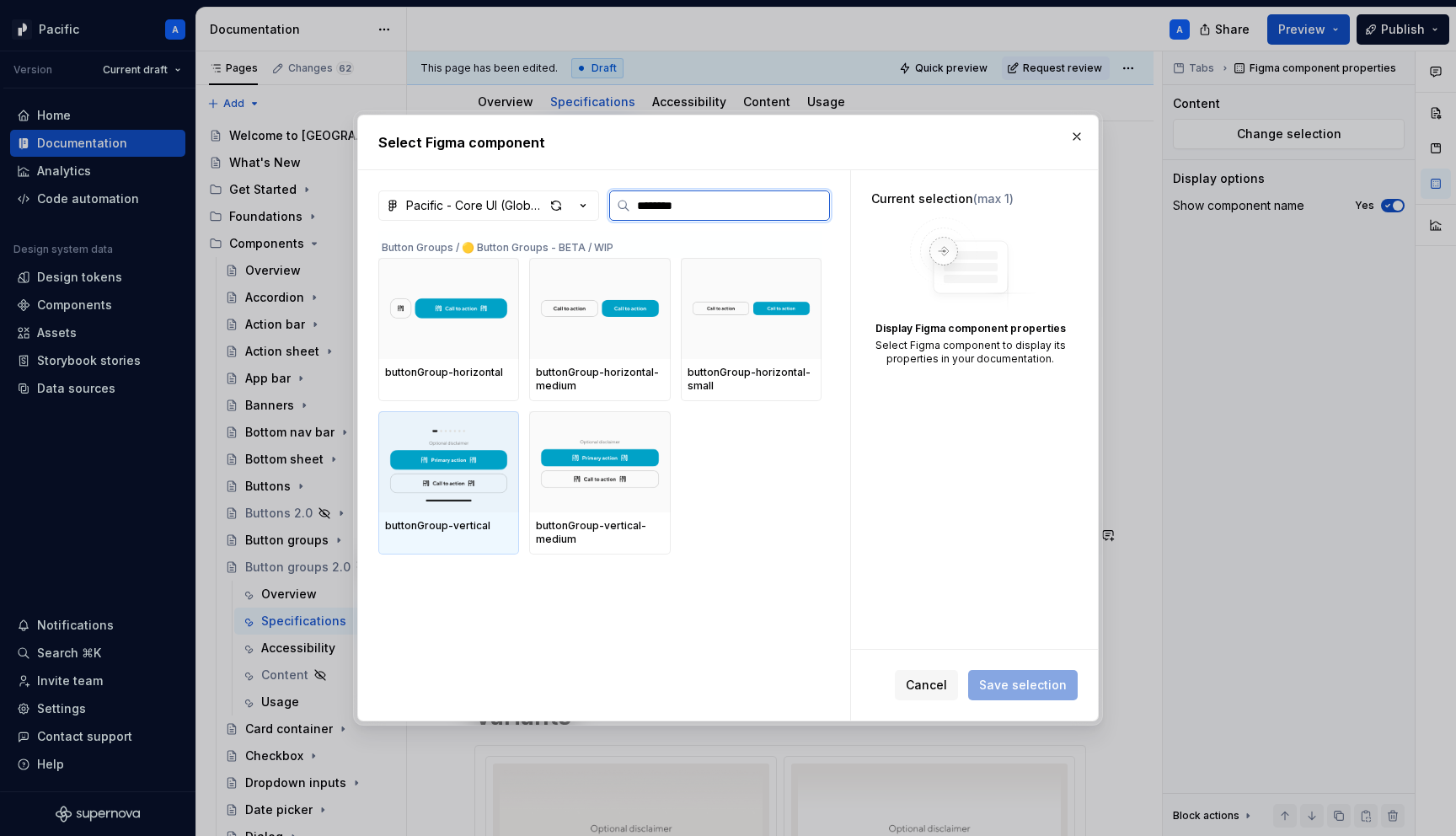
click at [497, 521] on div "buttonGroup-vertical" at bounding box center [449, 526] width 127 height 14
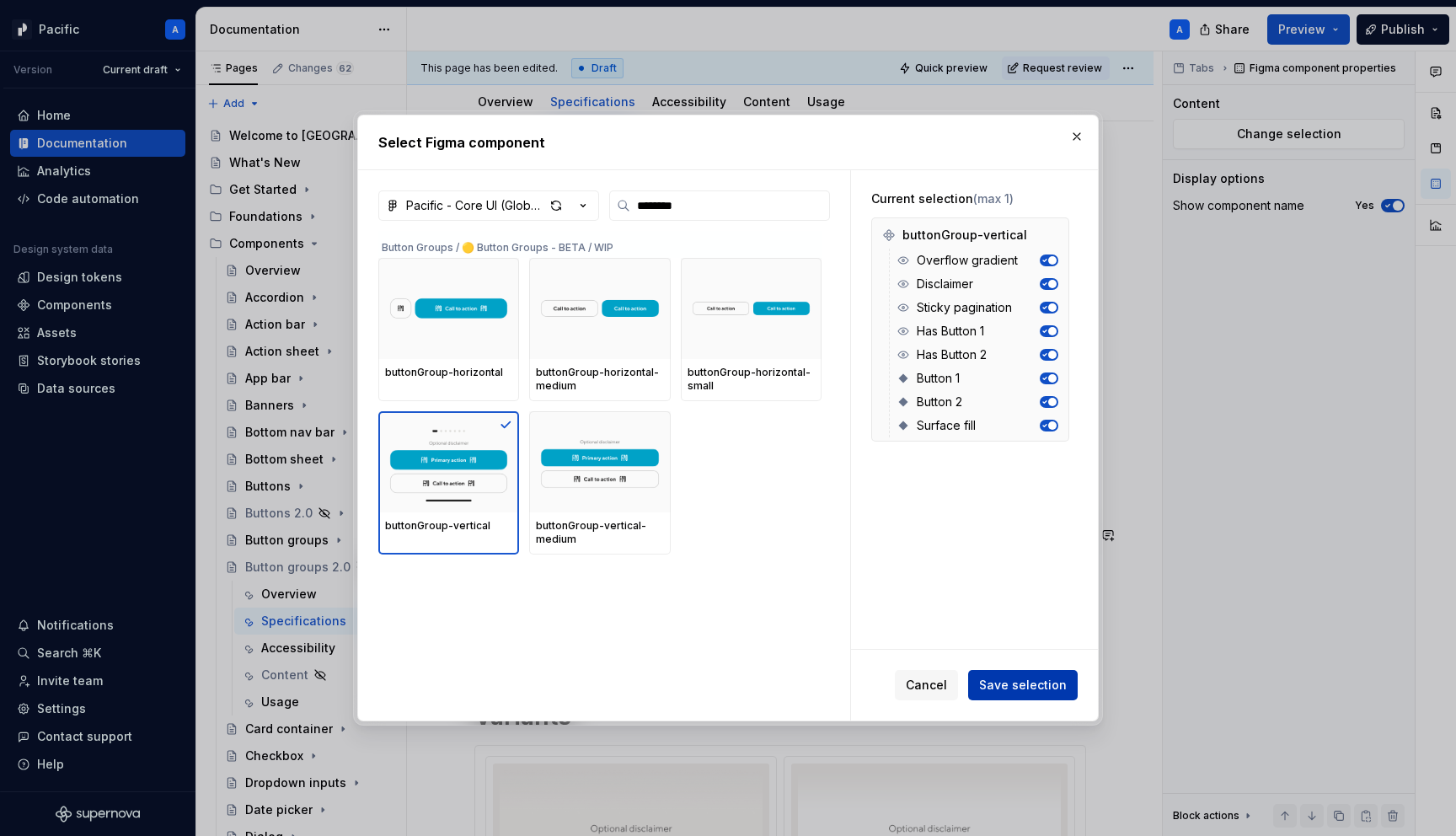
click at [1037, 696] on button "Save selection" at bounding box center [1023, 685] width 110 height 30
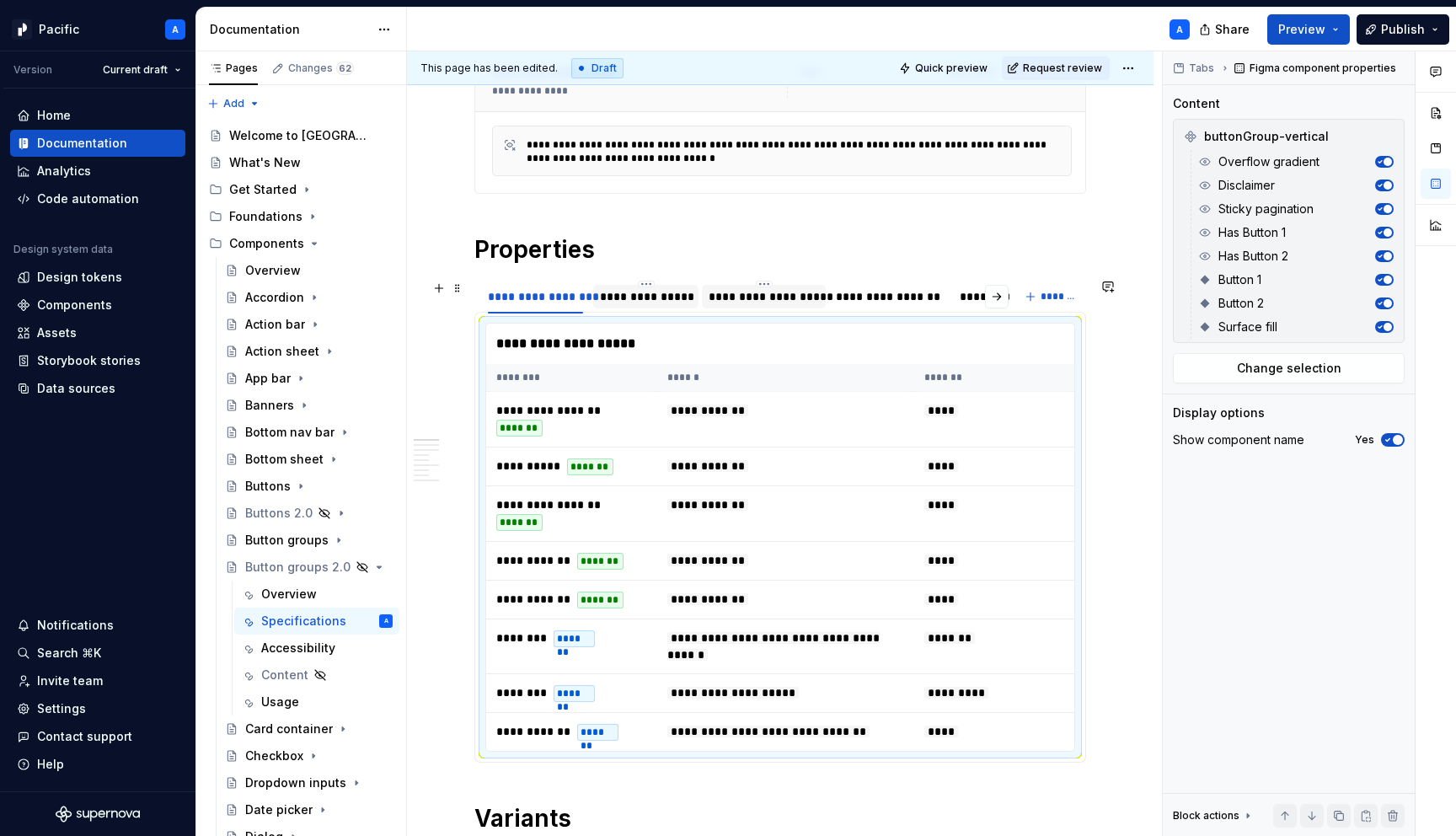
scroll to position [405, 0]
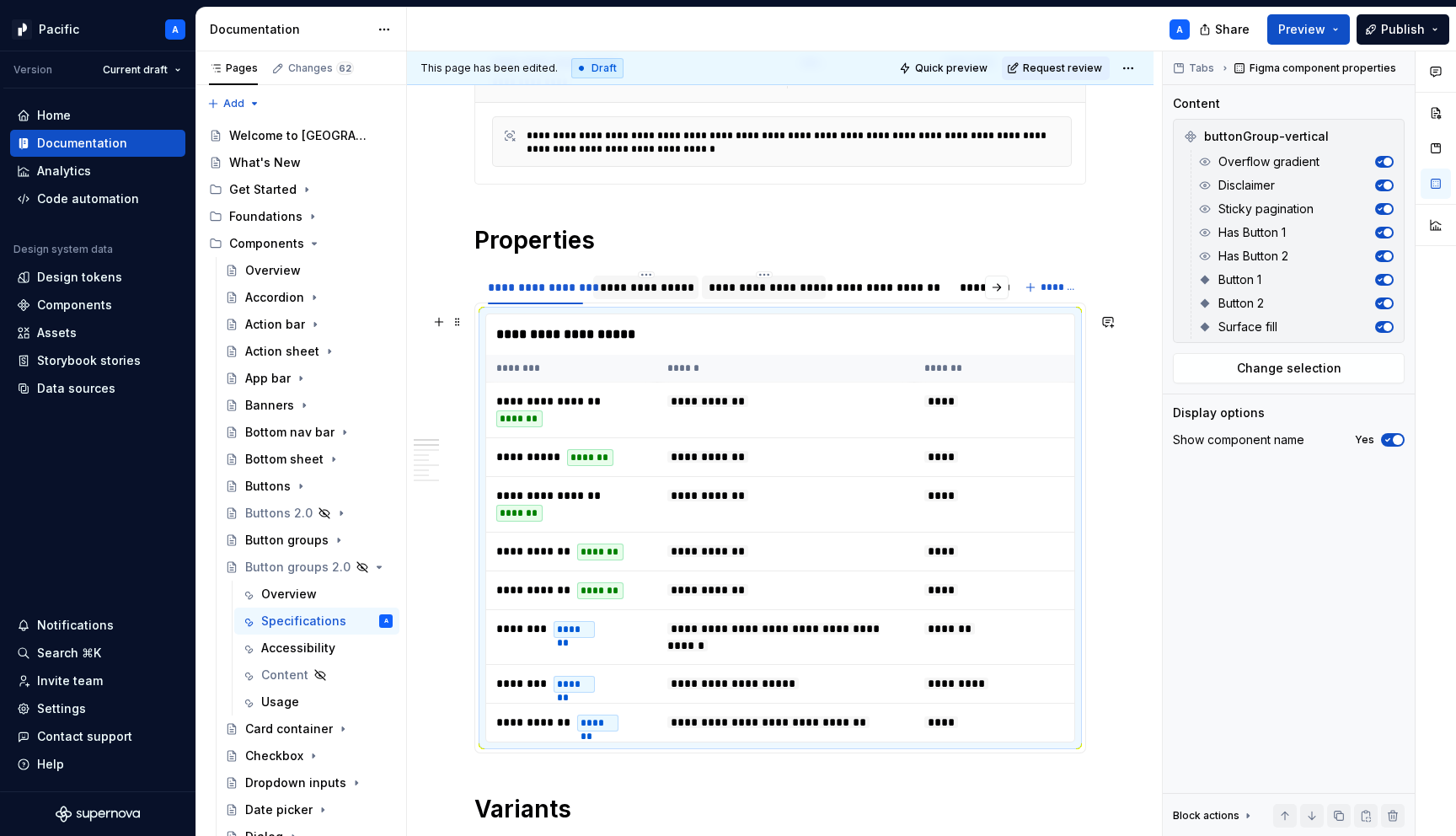
click at [542, 504] on div "*******" at bounding box center [519, 513] width 46 height 17
click at [644, 285] on div "**********" at bounding box center [646, 287] width 91 height 17
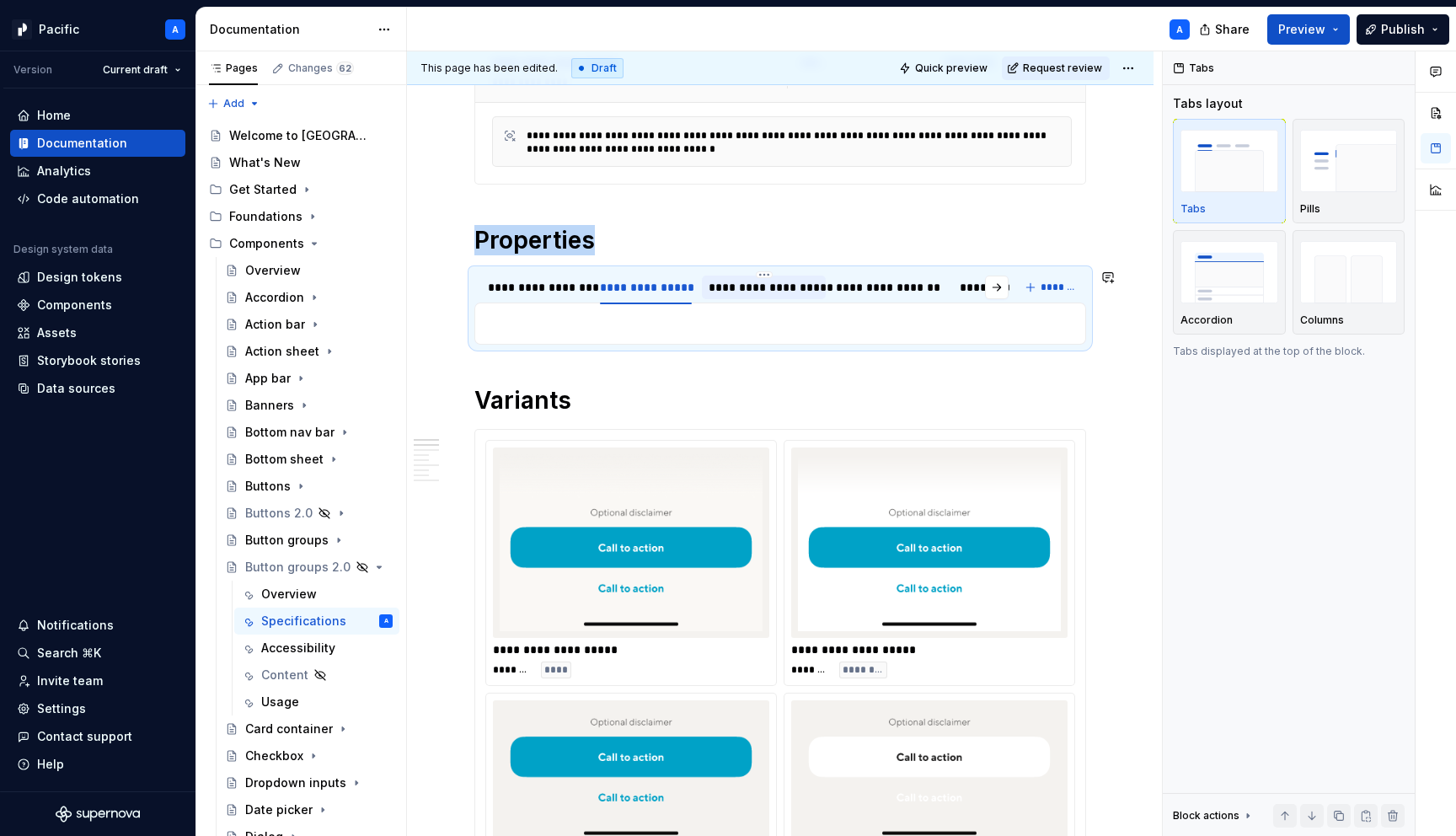
click at [647, 332] on p at bounding box center [780, 323] width 590 height 20
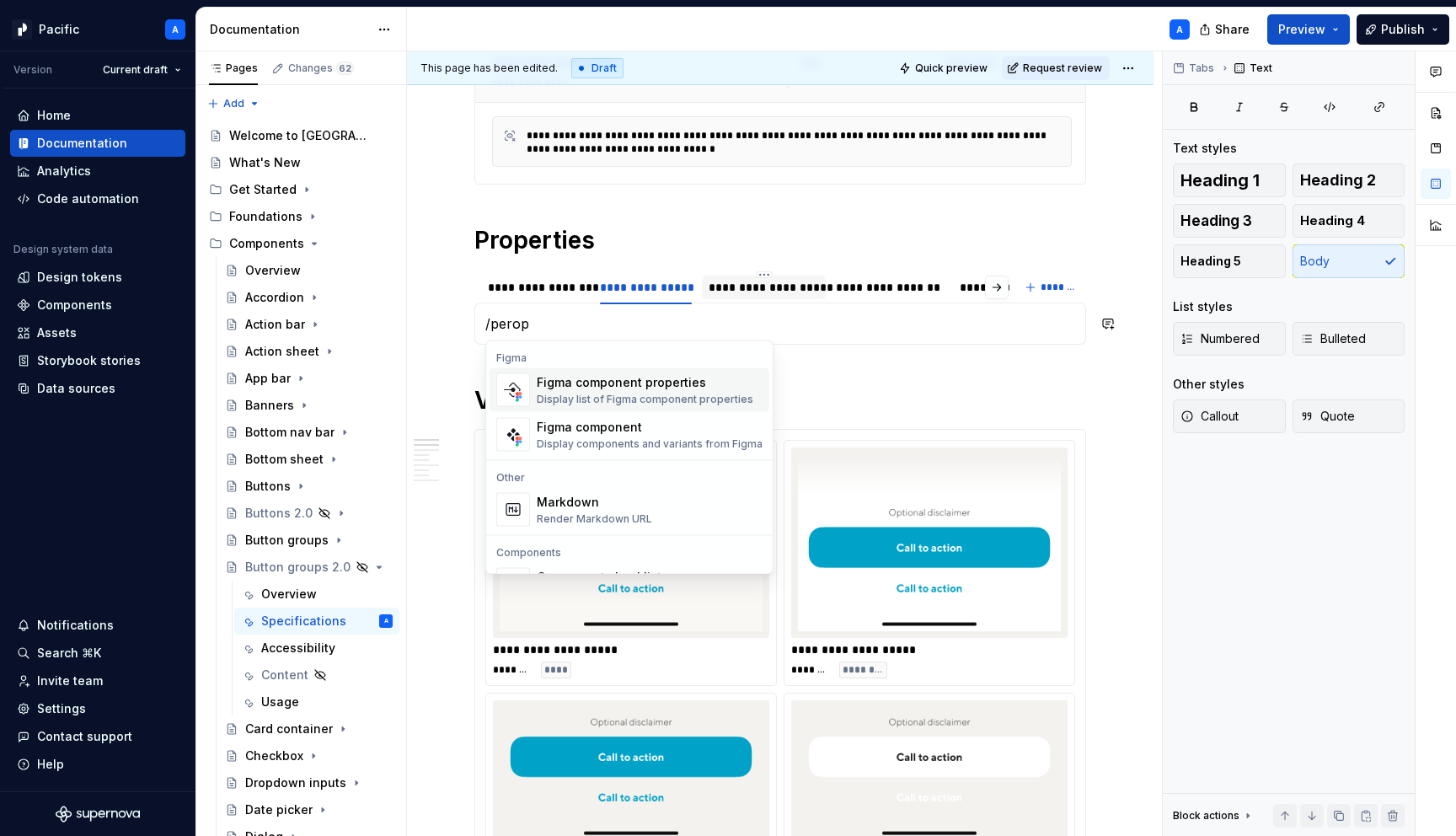
click at [647, 390] on div "Figma component properties Display list of Figma component properties" at bounding box center [645, 390] width 216 height 32
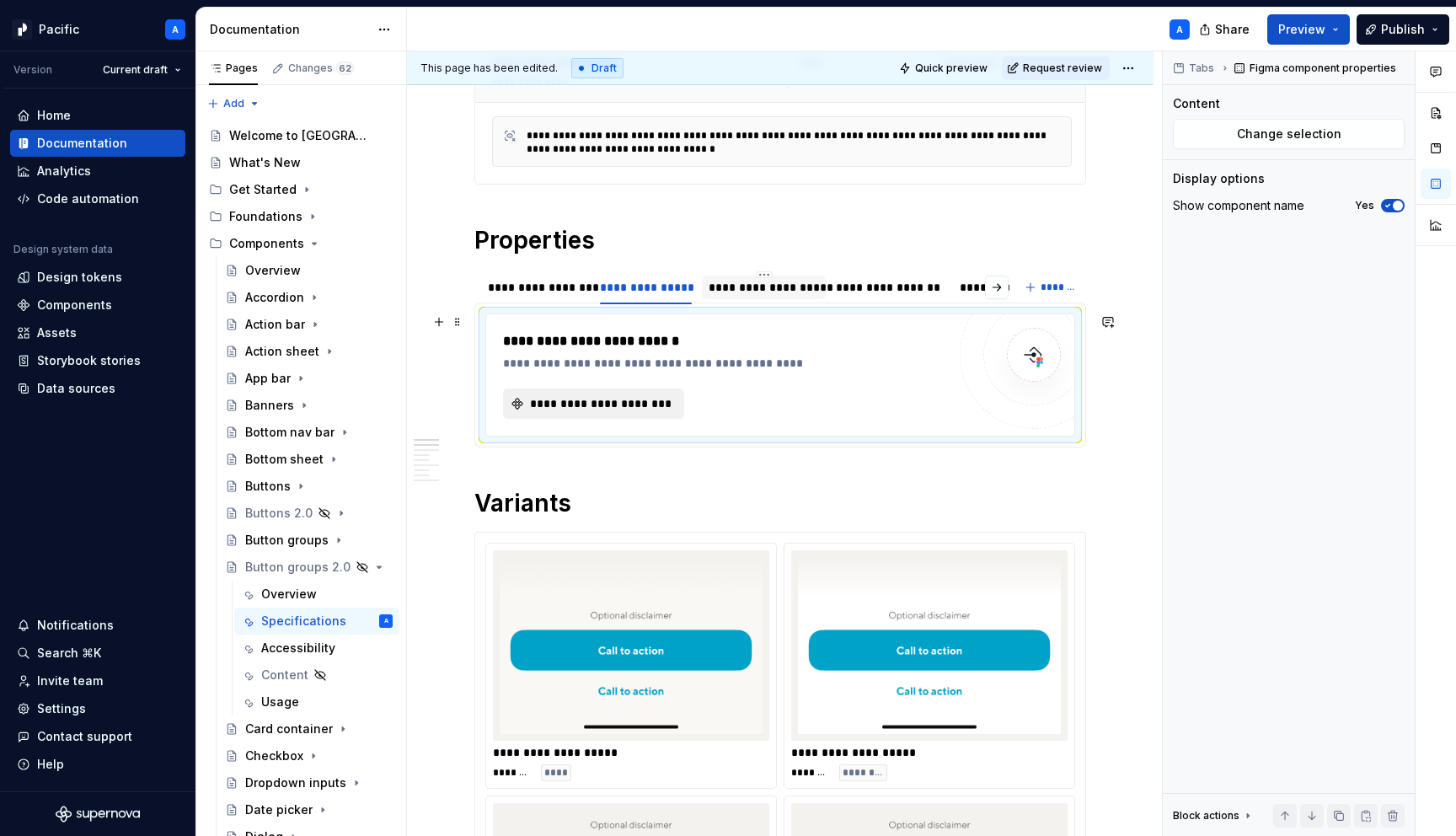
click at [603, 403] on span "**********" at bounding box center [601, 404] width 146 height 17
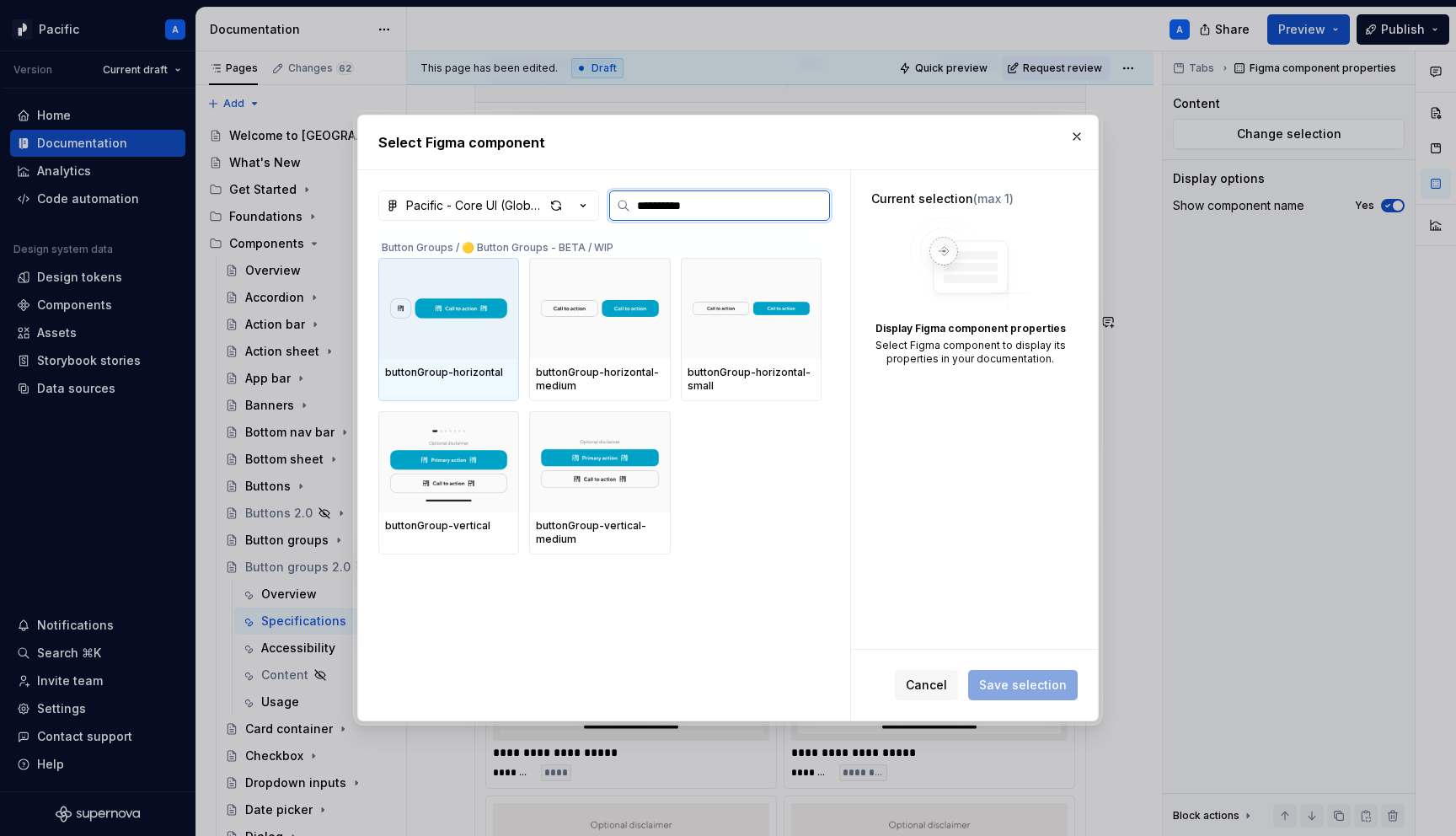
type input "**********"
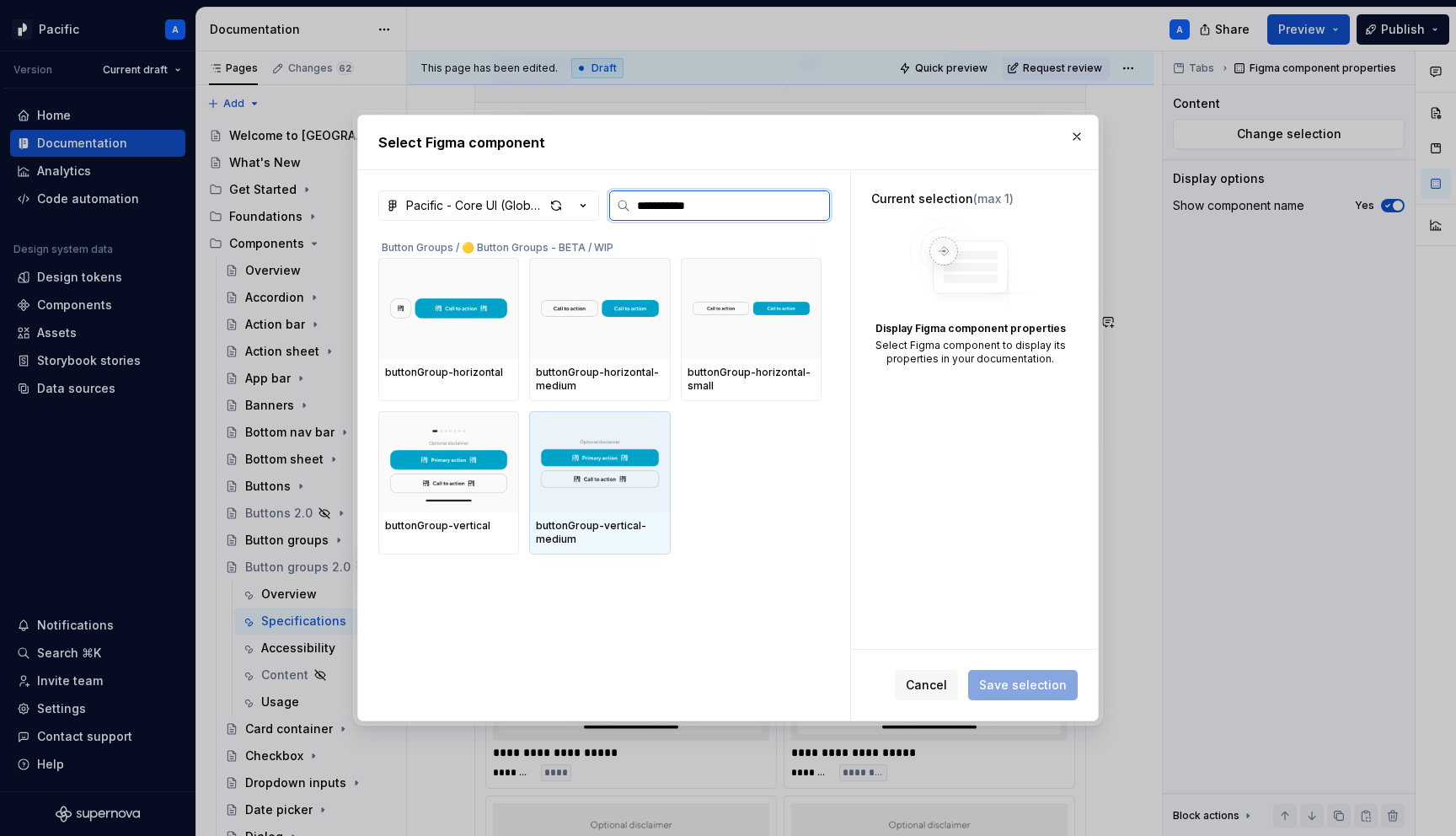
click at [601, 478] on img at bounding box center [600, 461] width 127 height 88
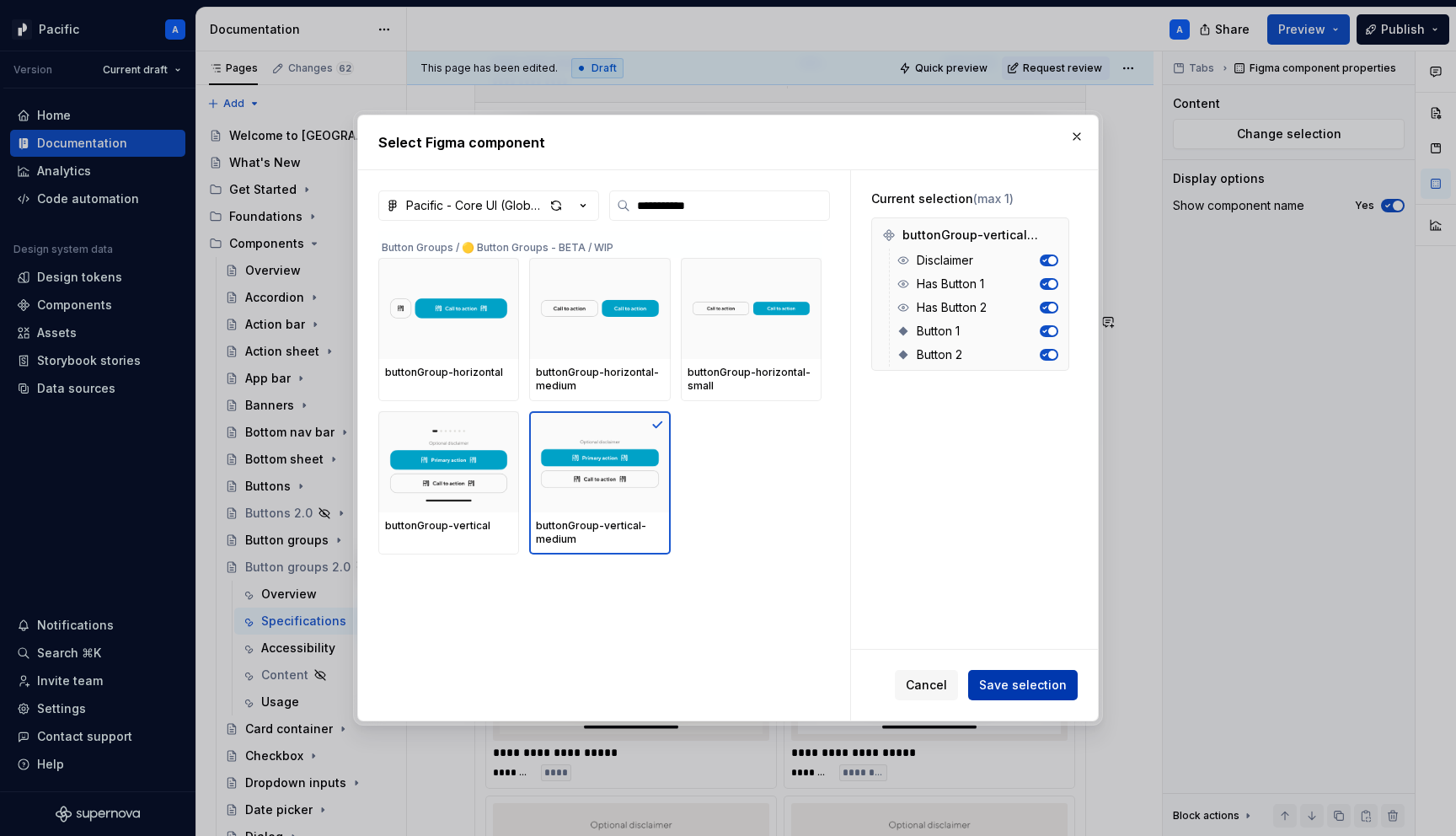
click at [1022, 683] on span "Save selection" at bounding box center [1023, 685] width 88 height 17
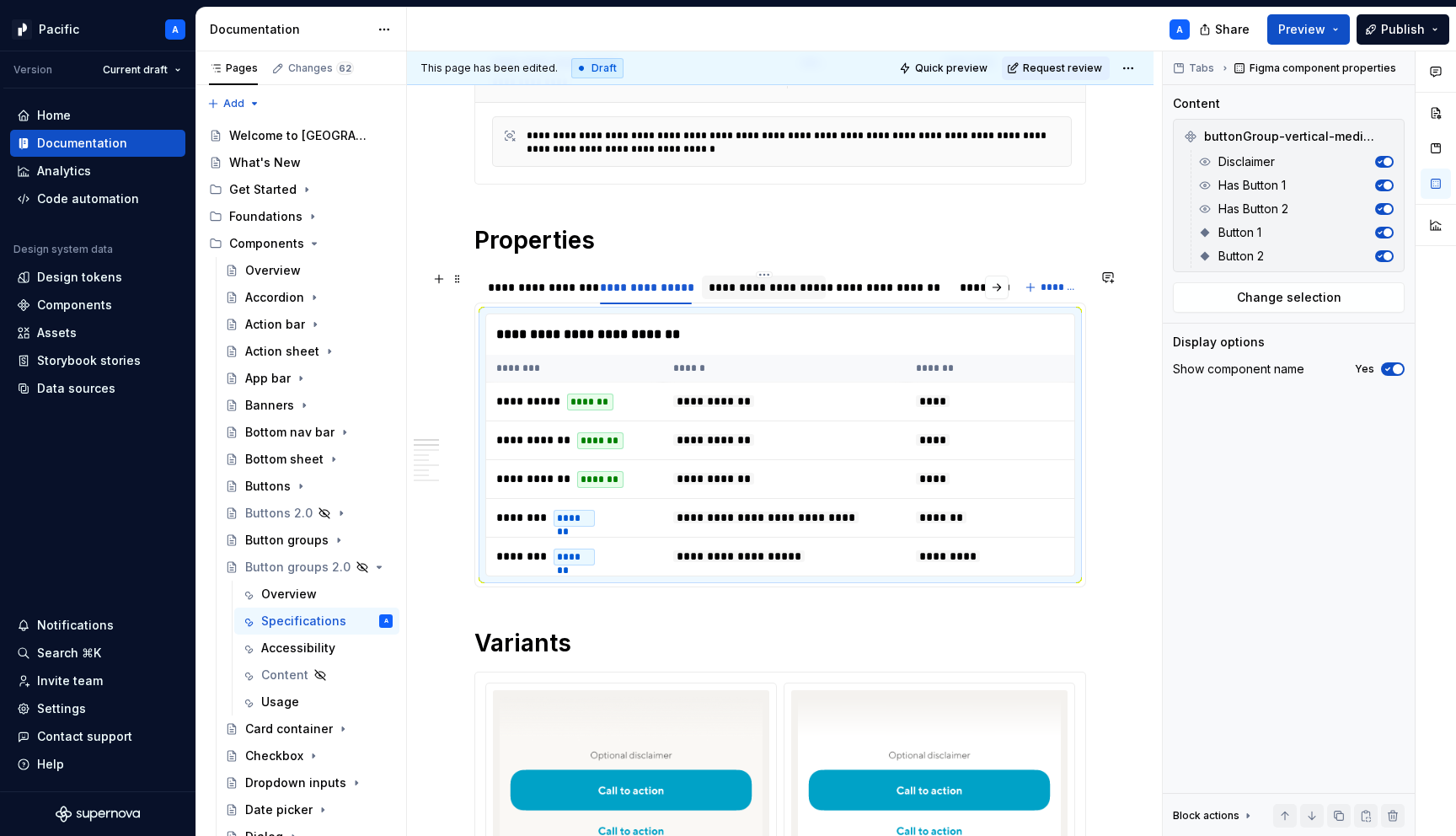
click at [733, 286] on div "**********" at bounding box center [764, 287] width 111 height 17
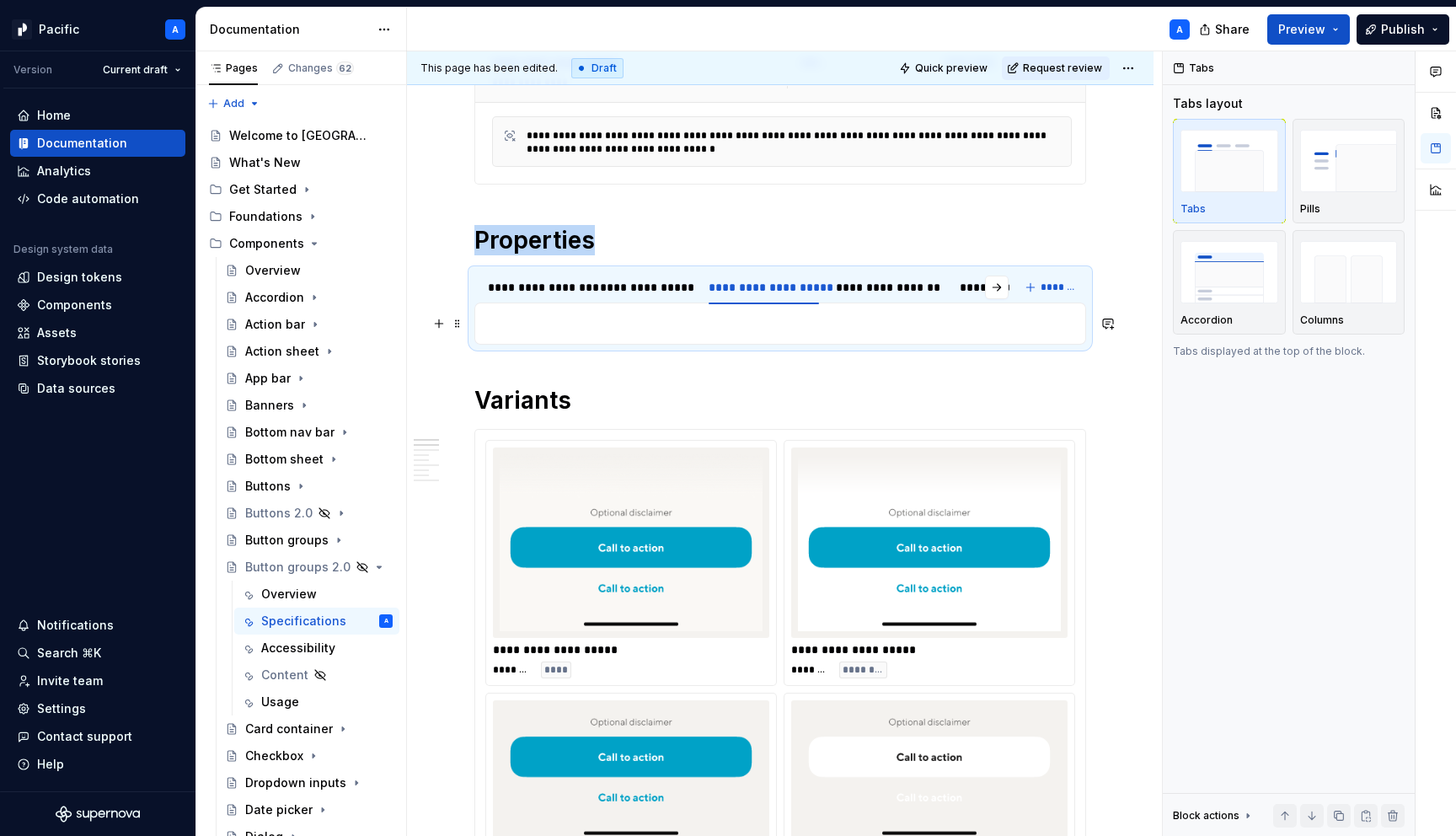
click at [733, 321] on p at bounding box center [780, 323] width 590 height 20
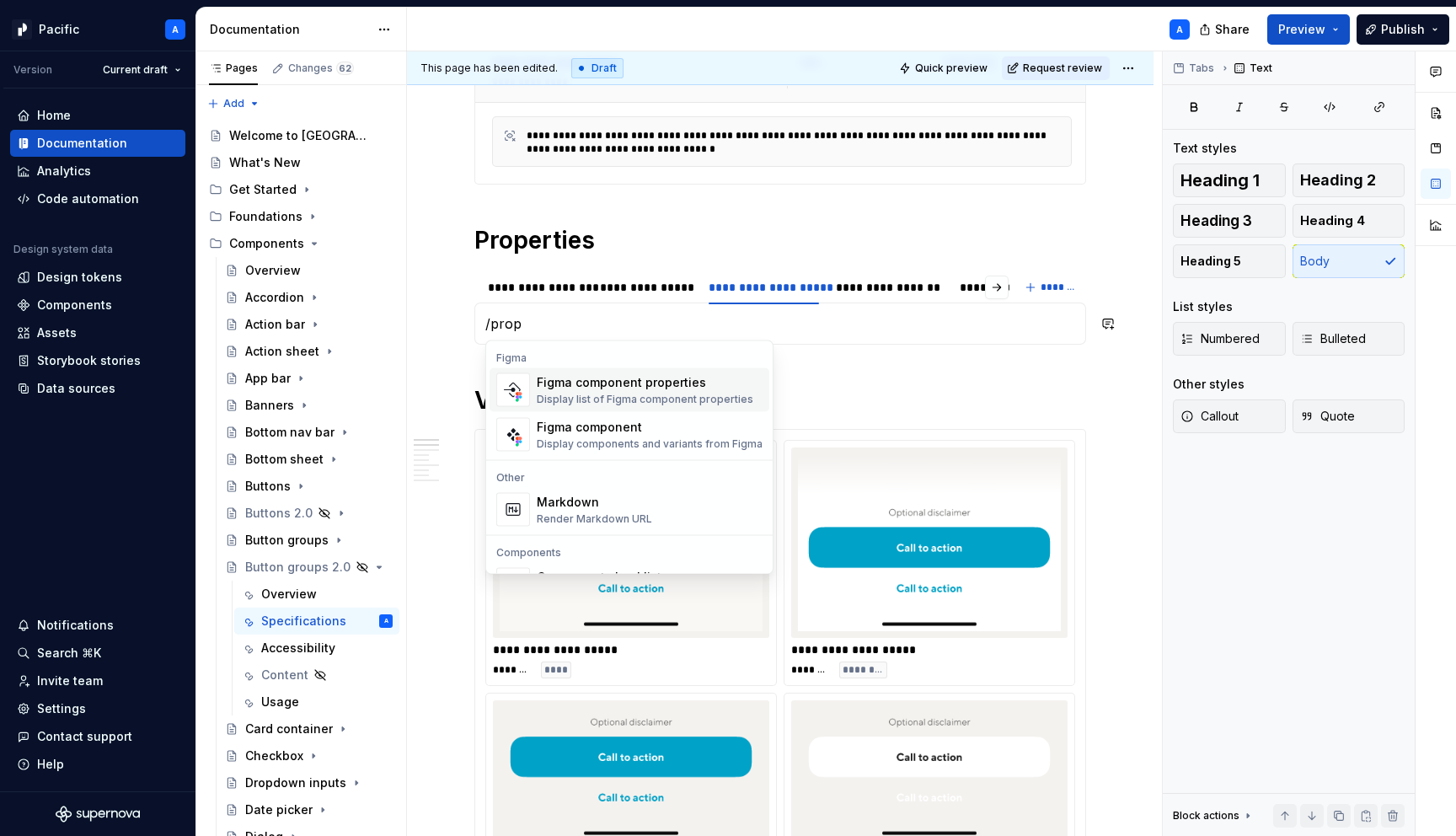
click at [672, 377] on div "Figma component properties" at bounding box center [645, 382] width 216 height 17
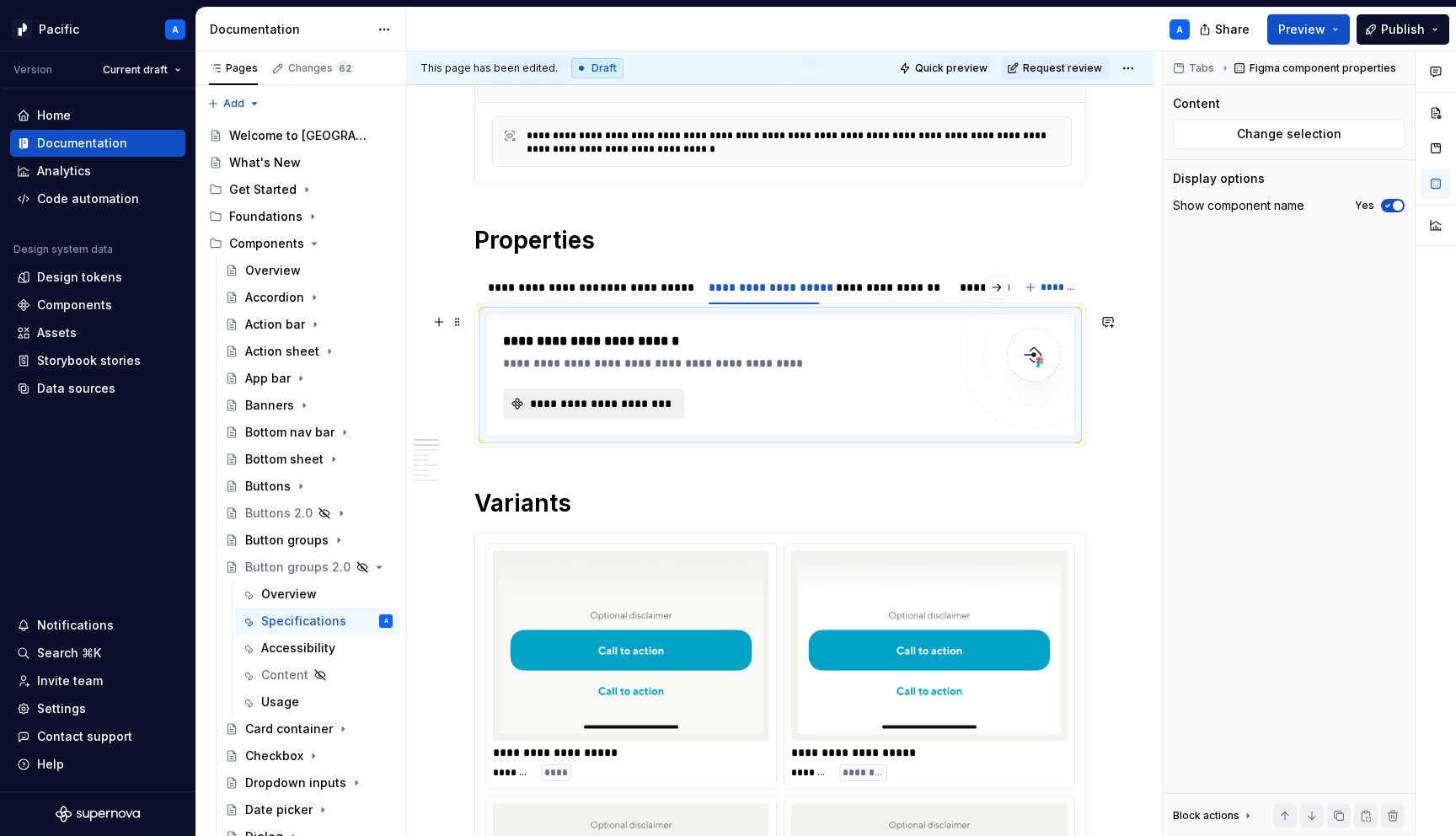
click at [634, 405] on span "**********" at bounding box center [601, 404] width 146 height 17
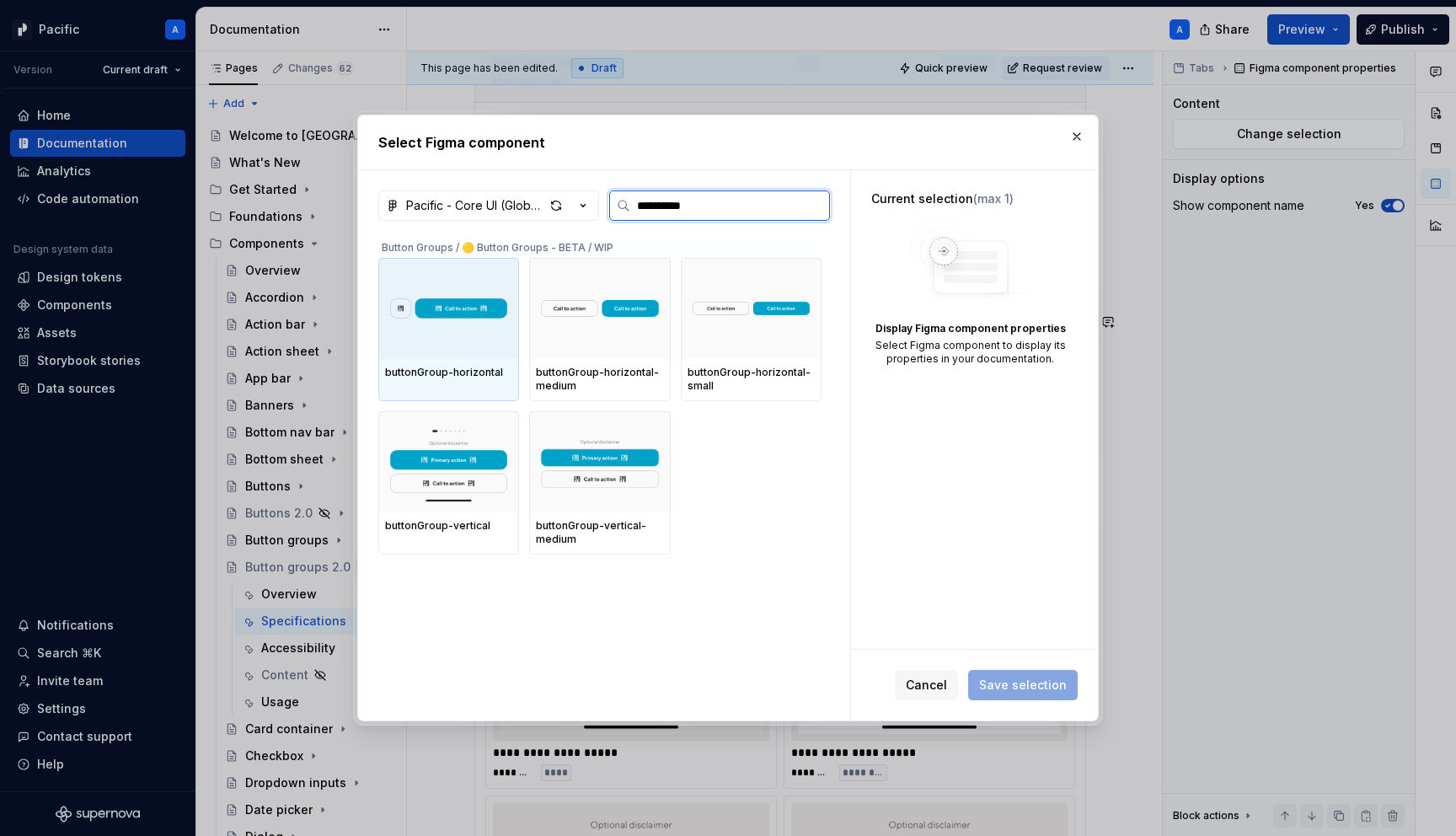
type input "**********"
click at [454, 329] on img at bounding box center [449, 309] width 127 height 78
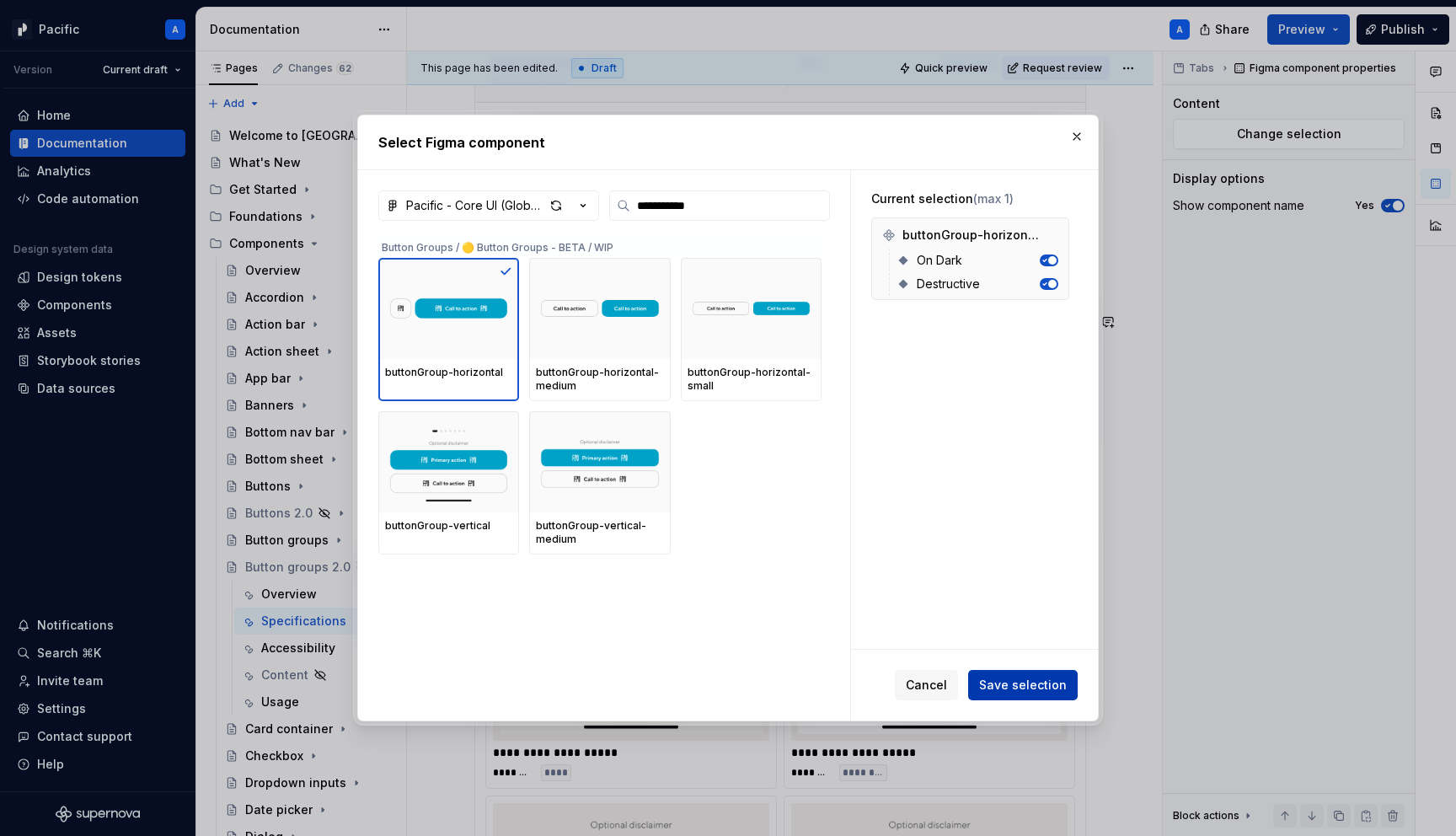
click at [1037, 689] on span "Save selection" at bounding box center [1023, 685] width 88 height 17
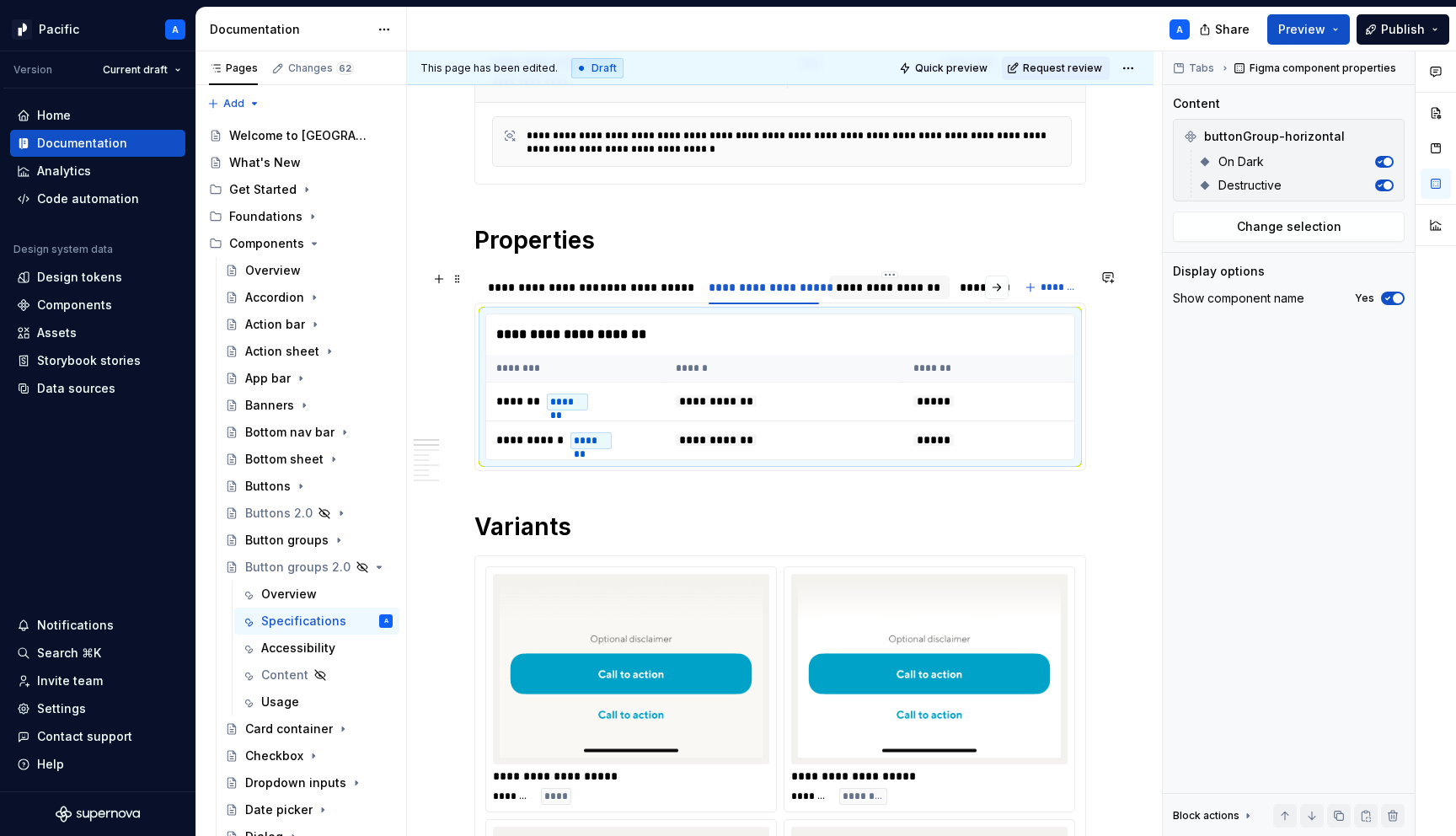
click at [901, 289] on div "**********" at bounding box center [889, 287] width 106 height 17
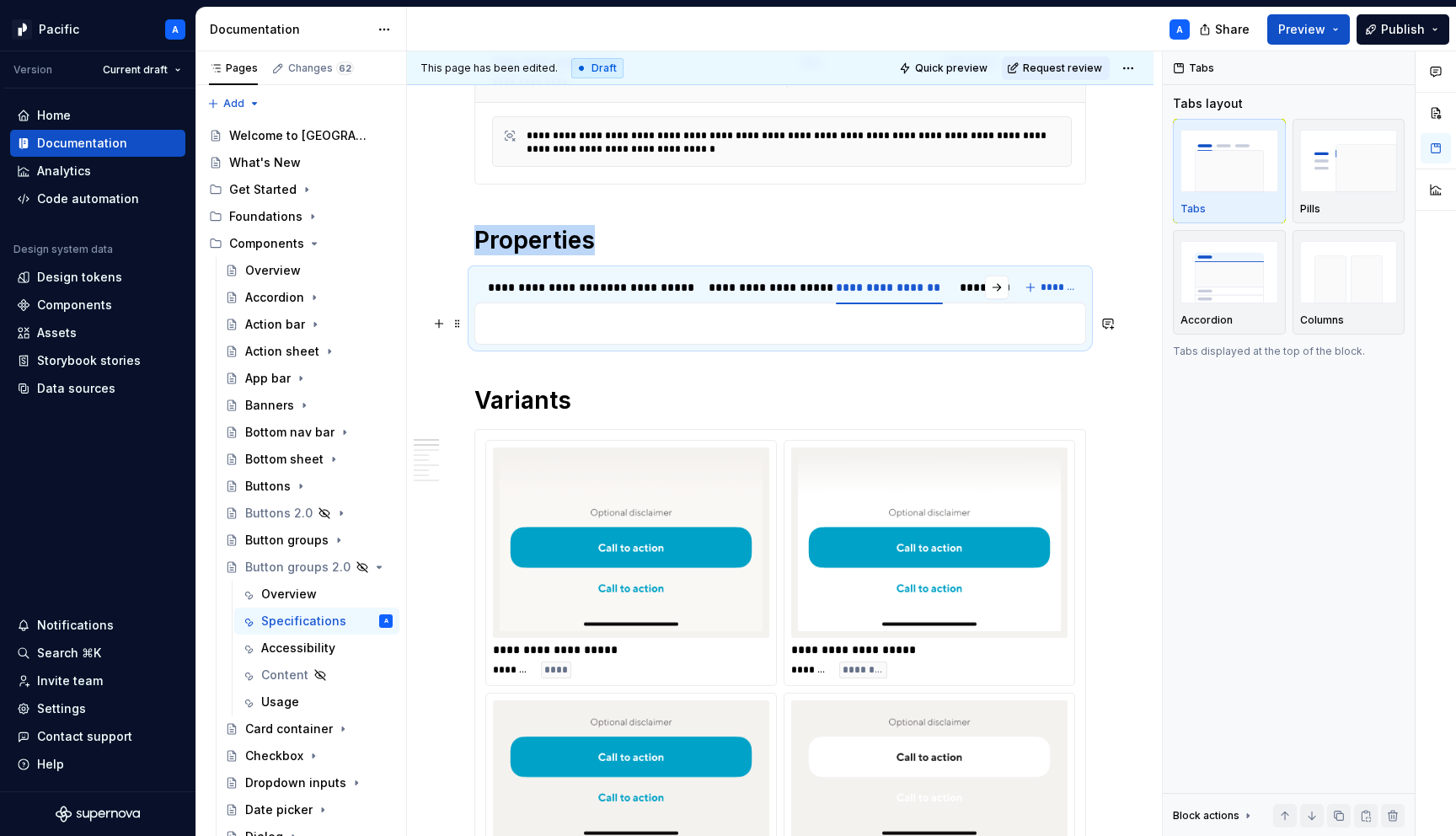
click at [898, 323] on p at bounding box center [780, 323] width 590 height 20
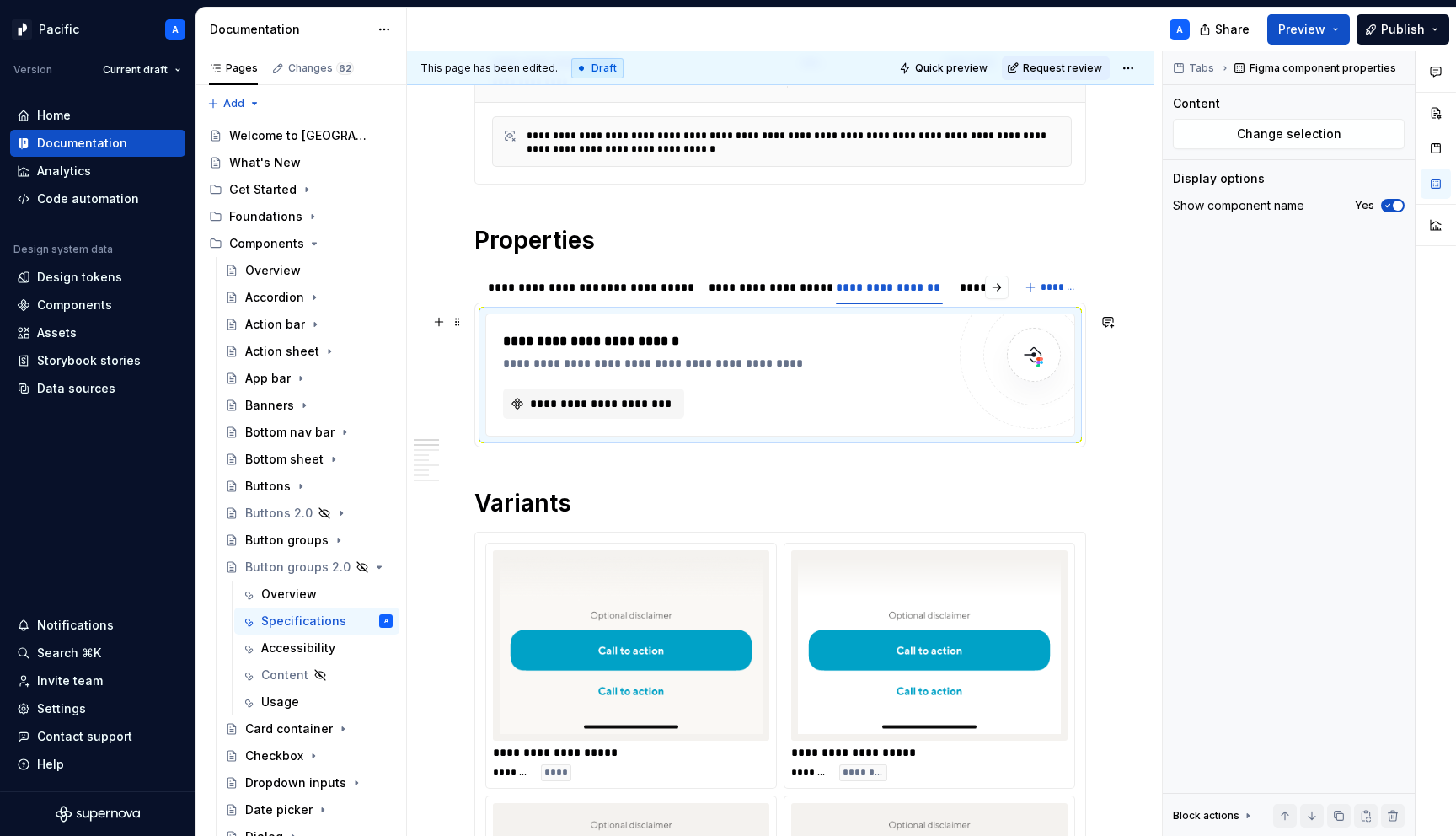
click at [615, 383] on div "**********" at bounding box center [725, 375] width 443 height 88
click at [621, 395] on span "**********" at bounding box center [601, 404] width 146 height 17
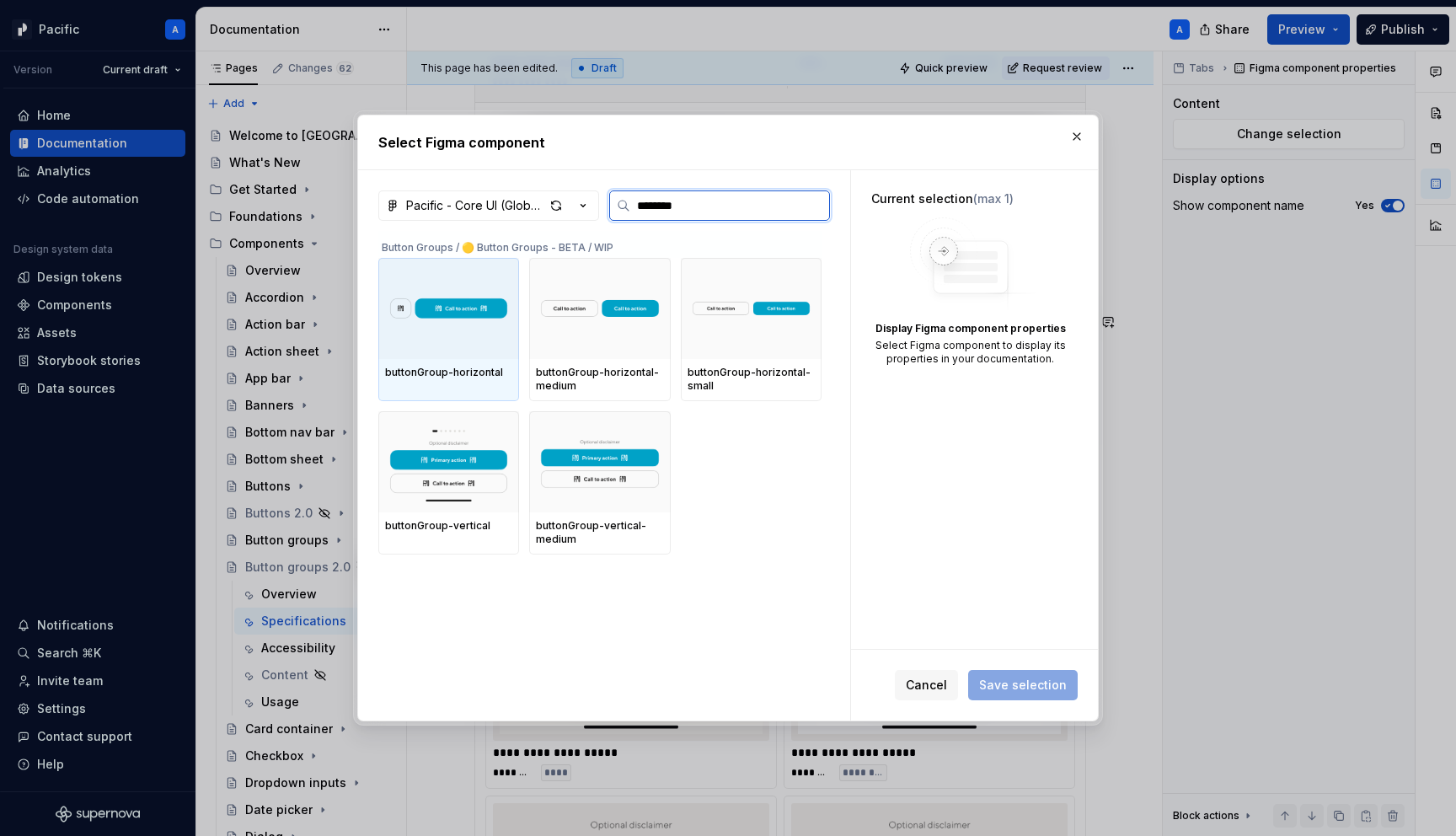
type input "*********"
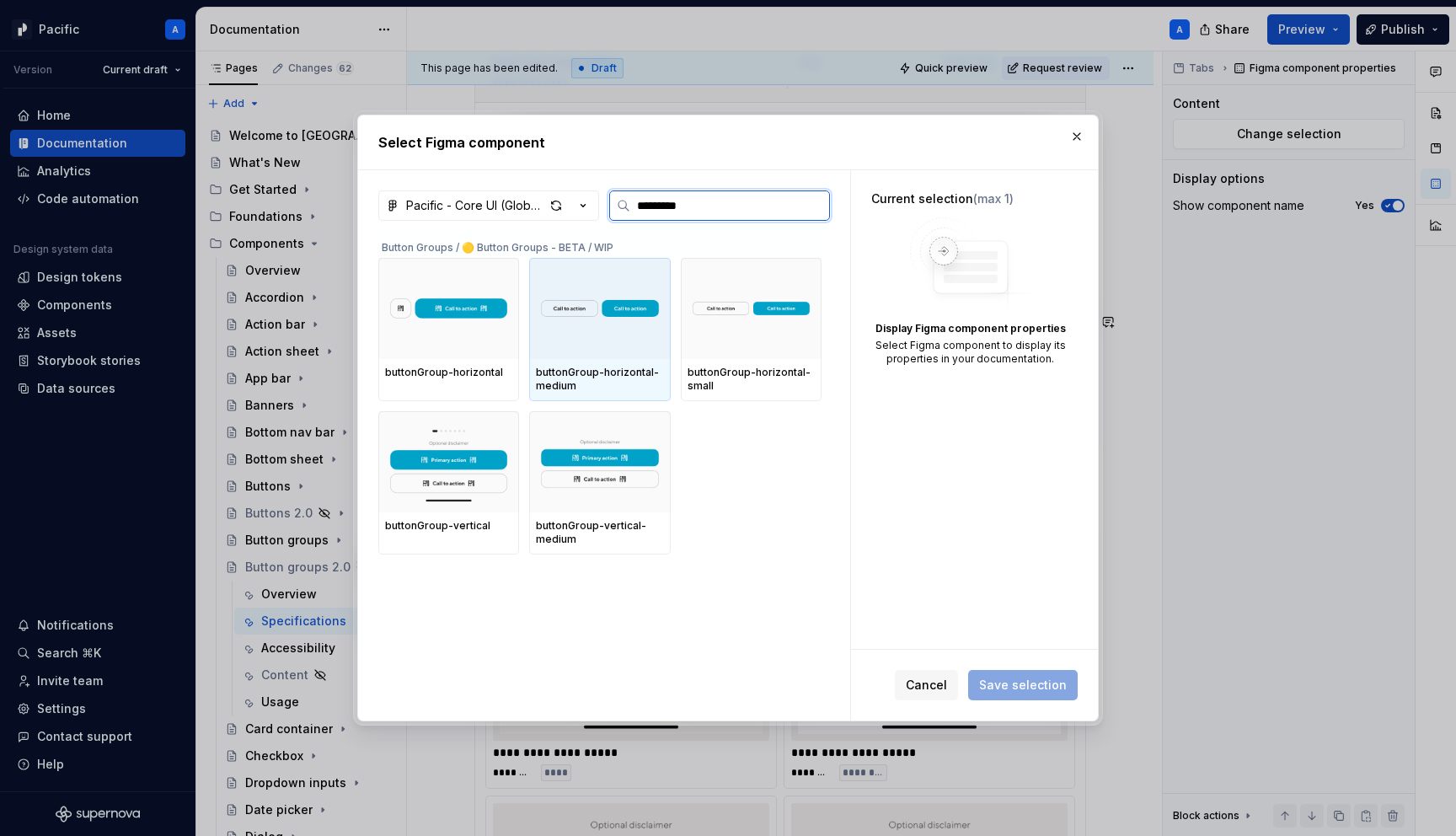
click at [640, 332] on img at bounding box center [600, 309] width 127 height 71
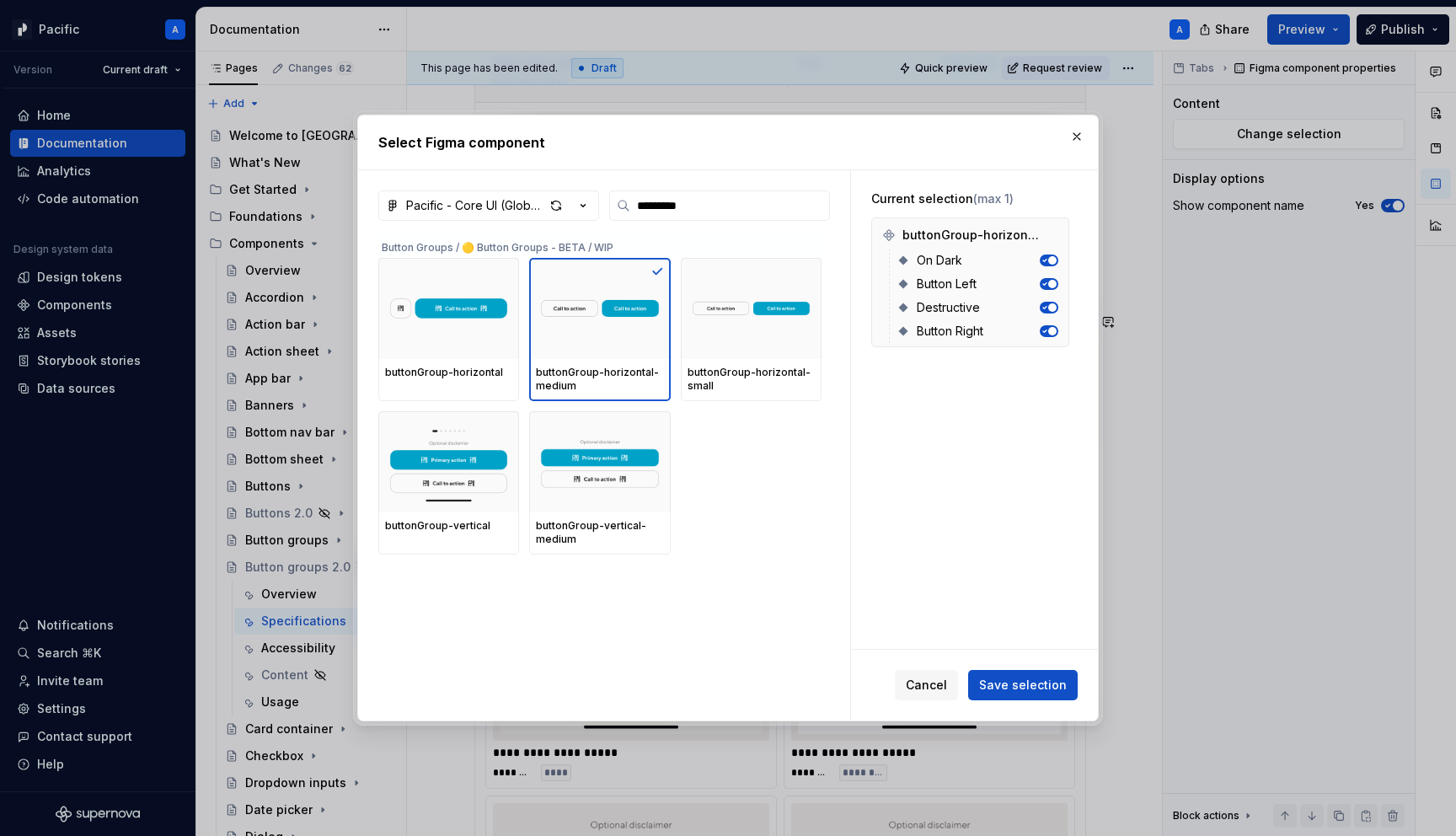
click at [1026, 666] on div "Cancel Save selection" at bounding box center [974, 685] width 247 height 71
click at [1027, 683] on span "Save selection" at bounding box center [1023, 685] width 88 height 17
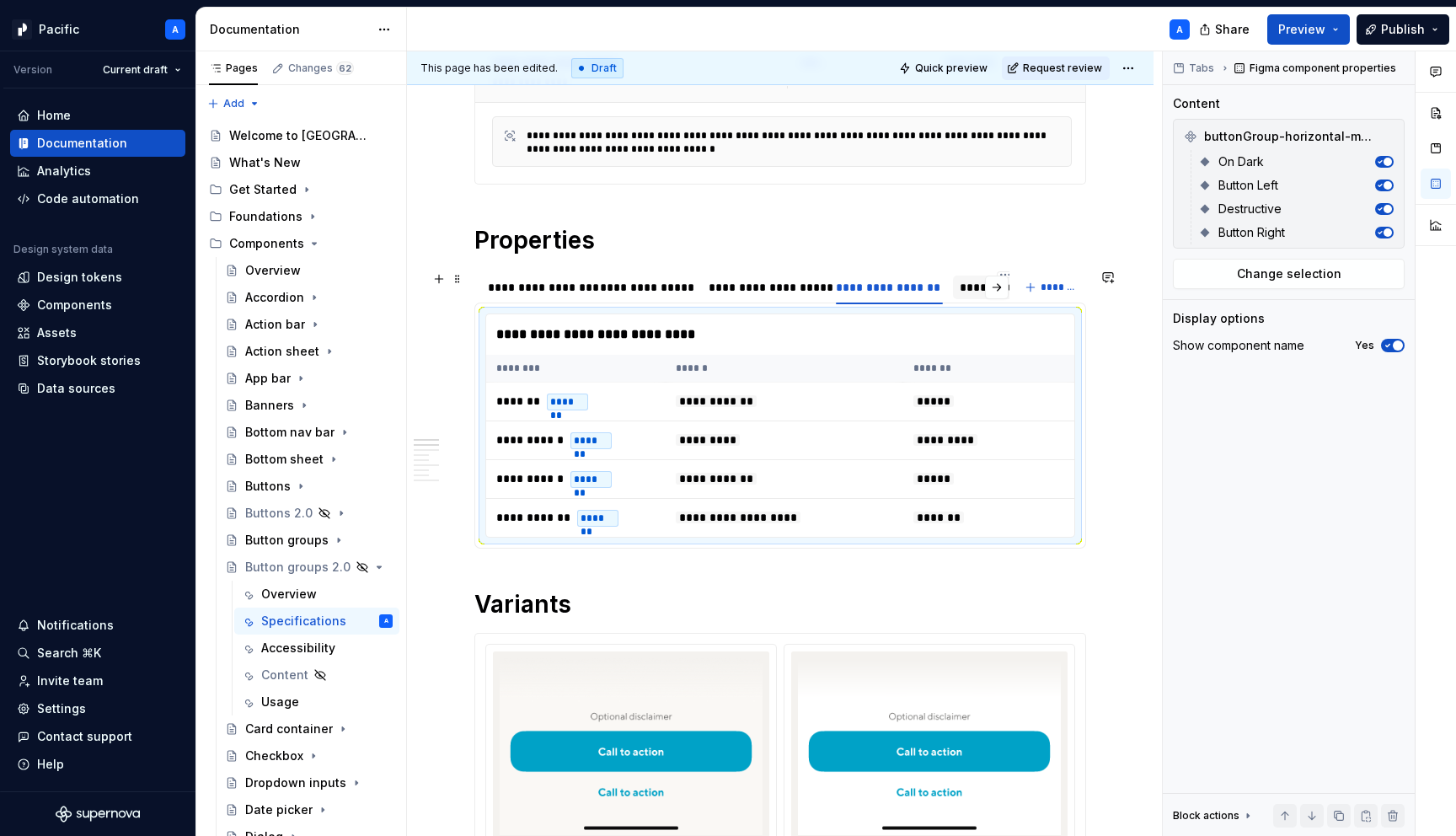
click at [976, 277] on div "**********" at bounding box center [1006, 287] width 105 height 24
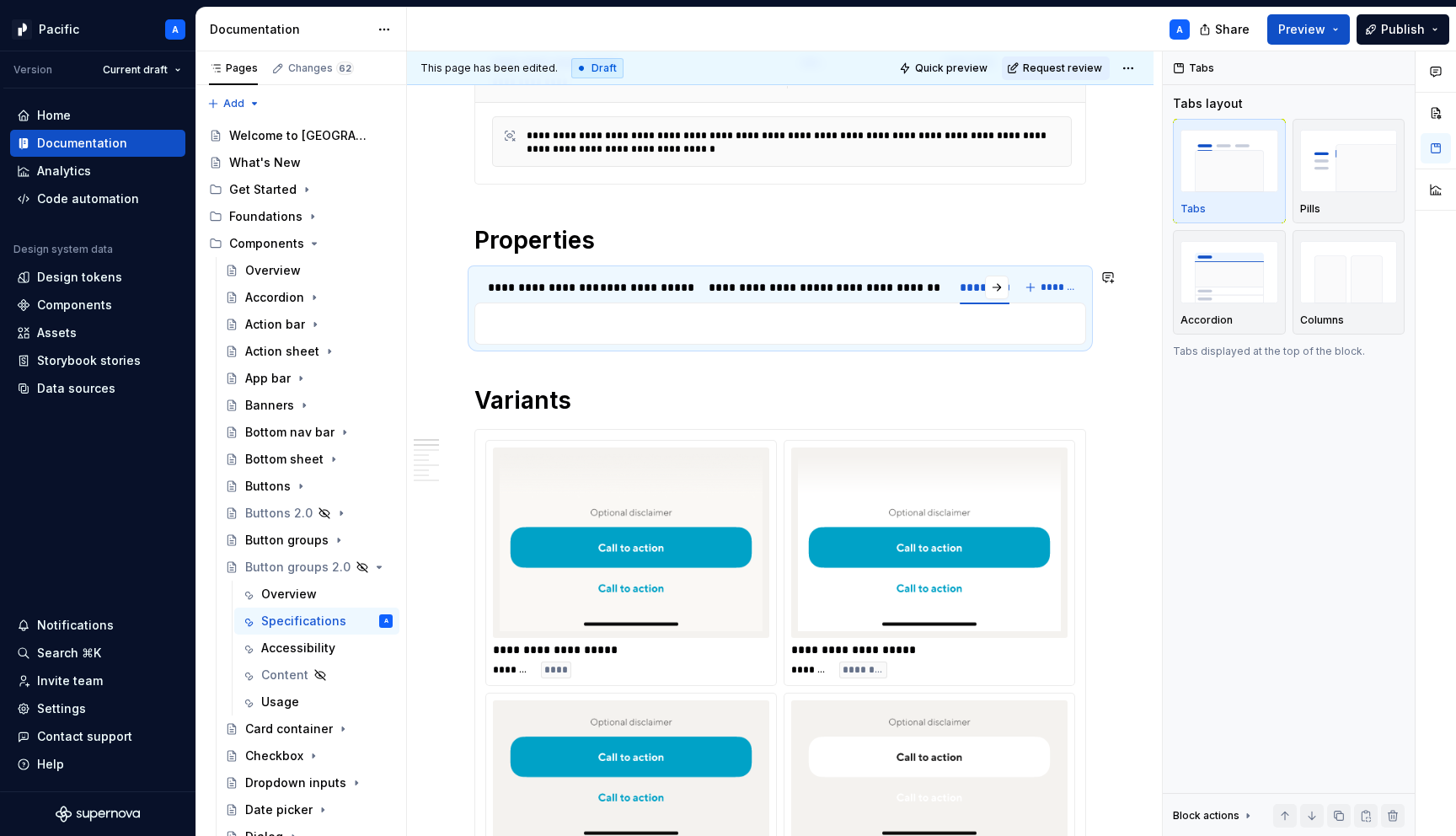
click at [770, 332] on p at bounding box center [780, 323] width 590 height 20
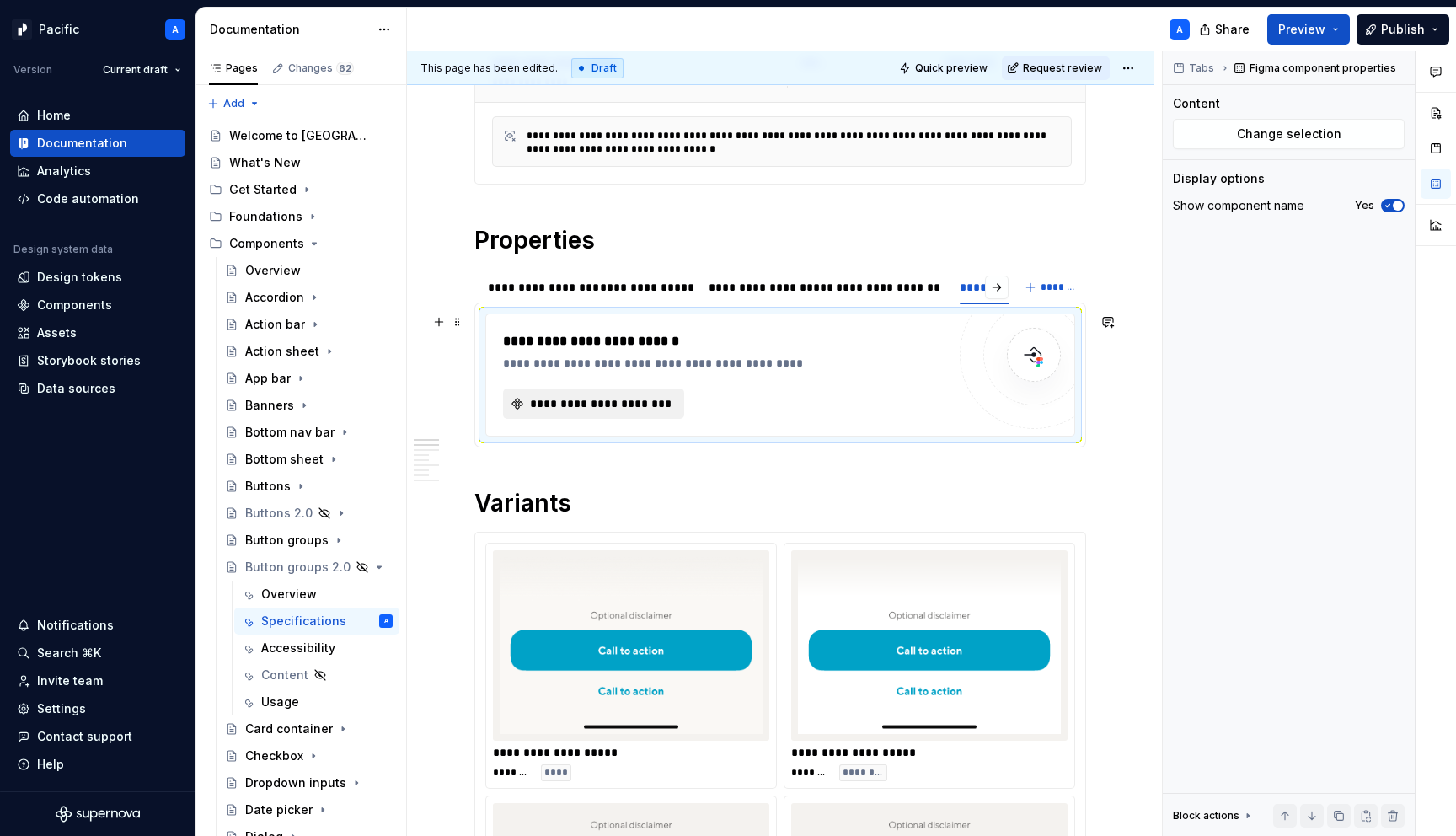
type textarea "*"
click at [588, 391] on button "**********" at bounding box center [594, 404] width 181 height 30
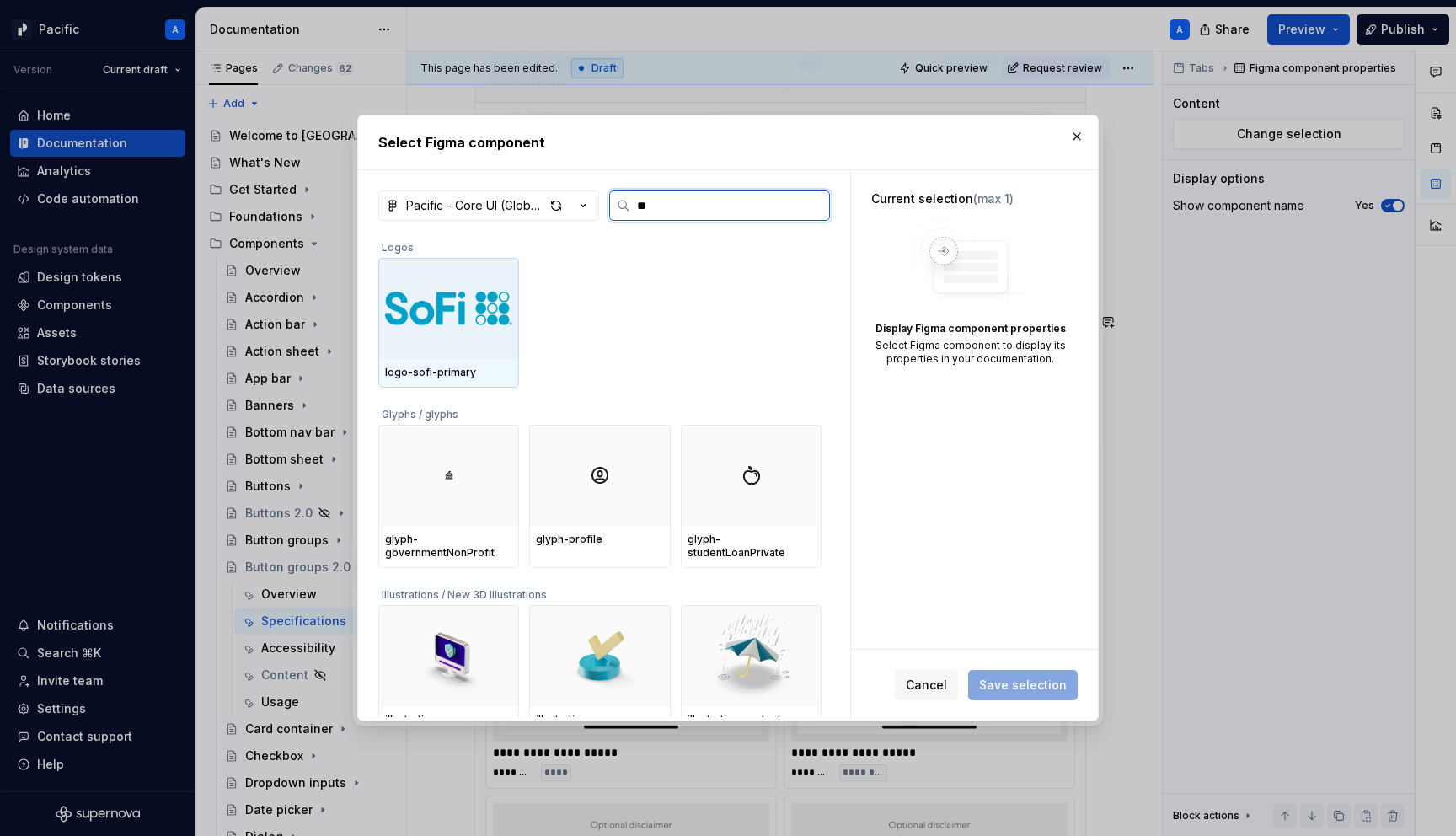
type input "*"
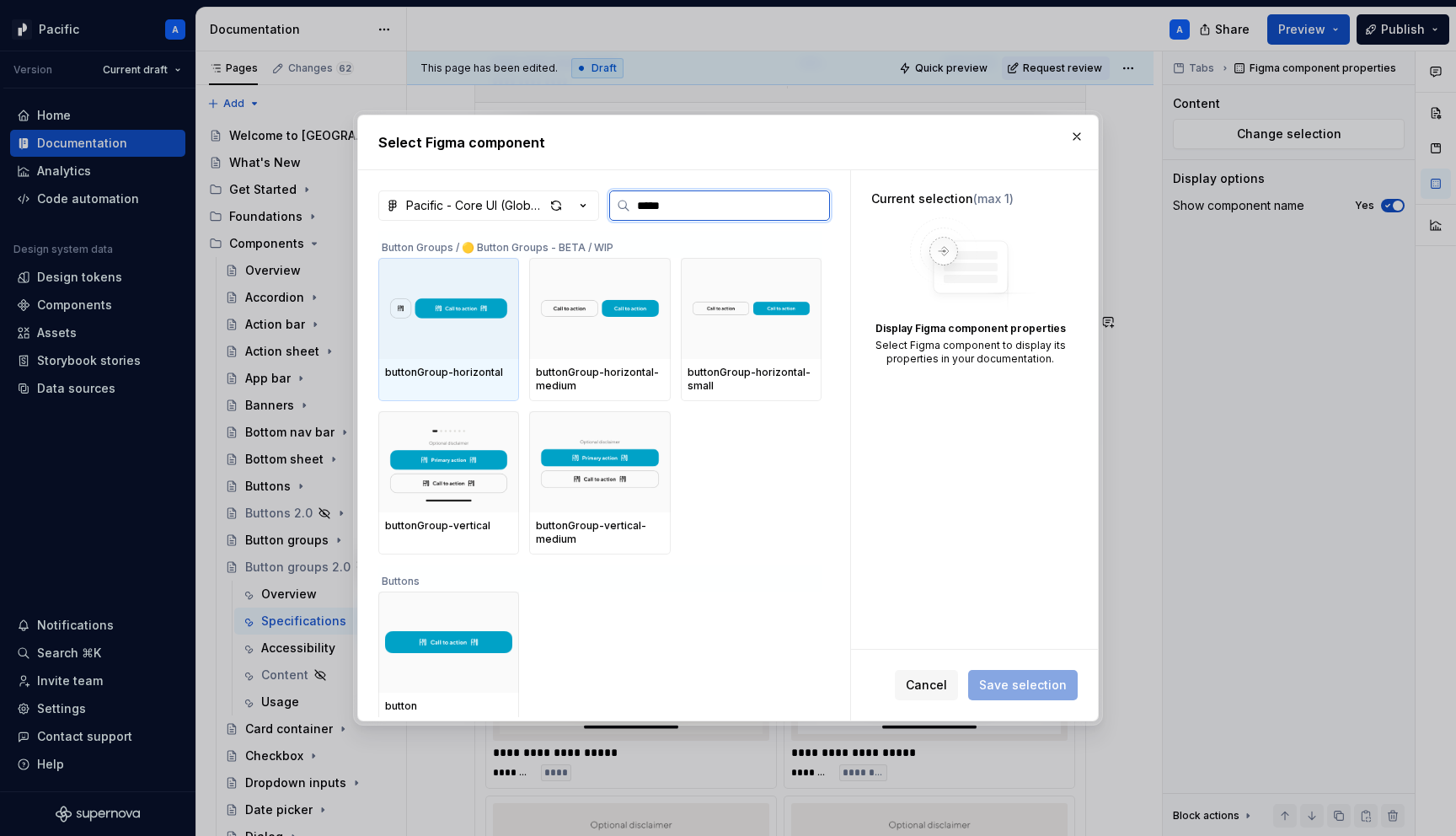
type input "******"
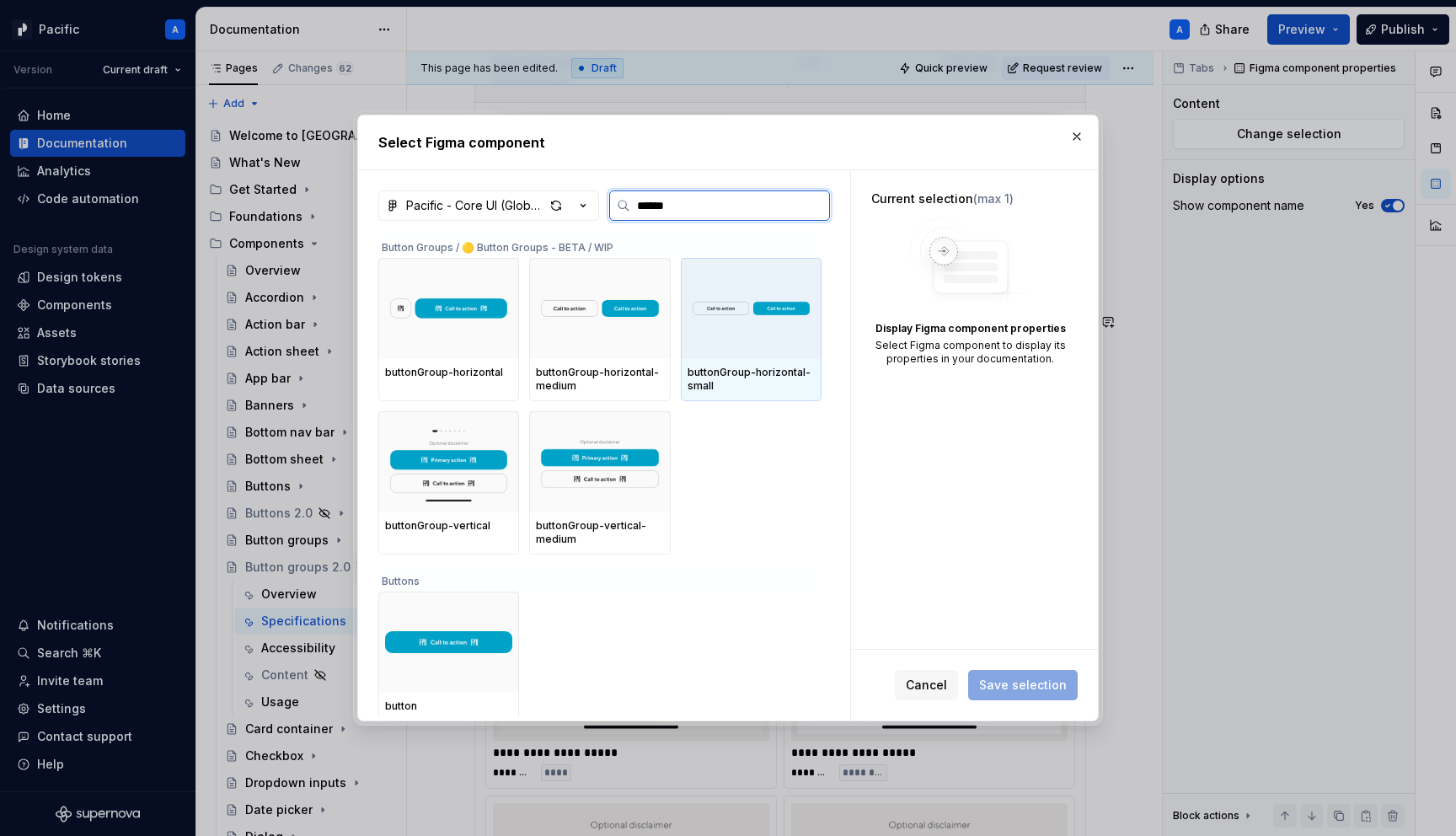
click at [796, 339] on div at bounding box center [751, 308] width 140 height 101
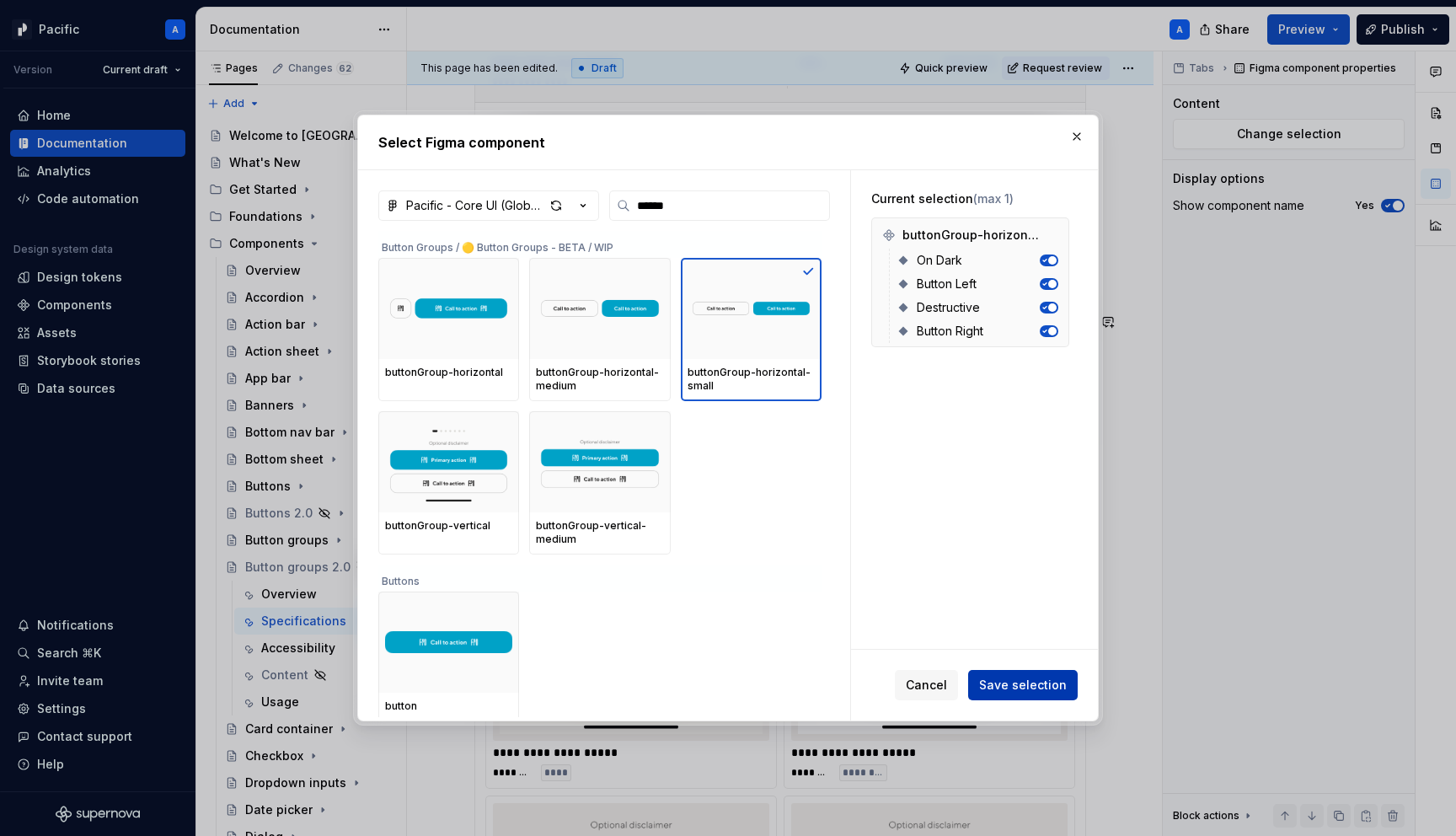
click at [1036, 671] on button "Save selection" at bounding box center [1023, 685] width 110 height 30
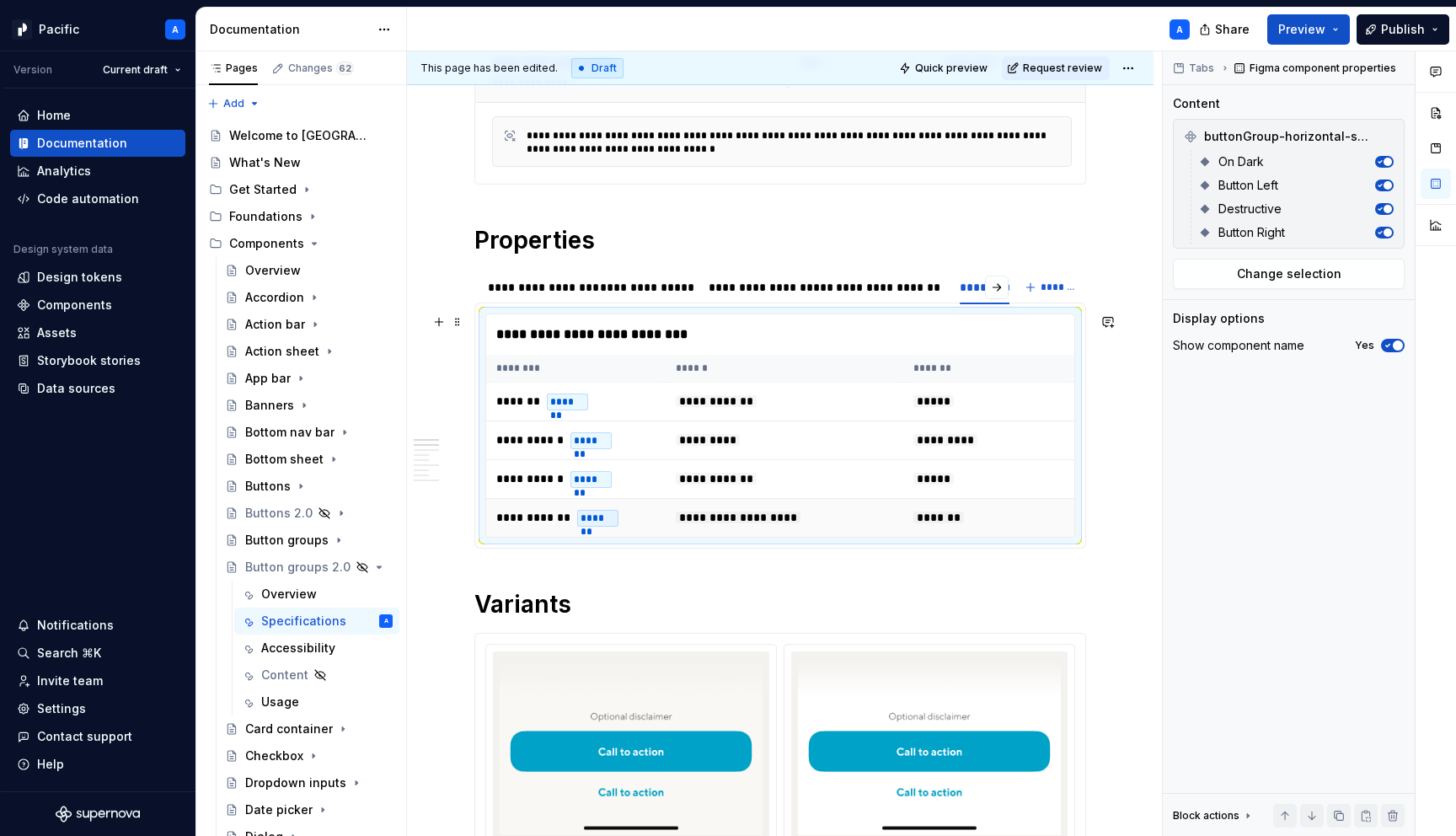
click at [938, 503] on td "*******" at bounding box center [993, 518] width 179 height 39
click at [523, 284] on div "**********" at bounding box center [535, 287] width 95 height 17
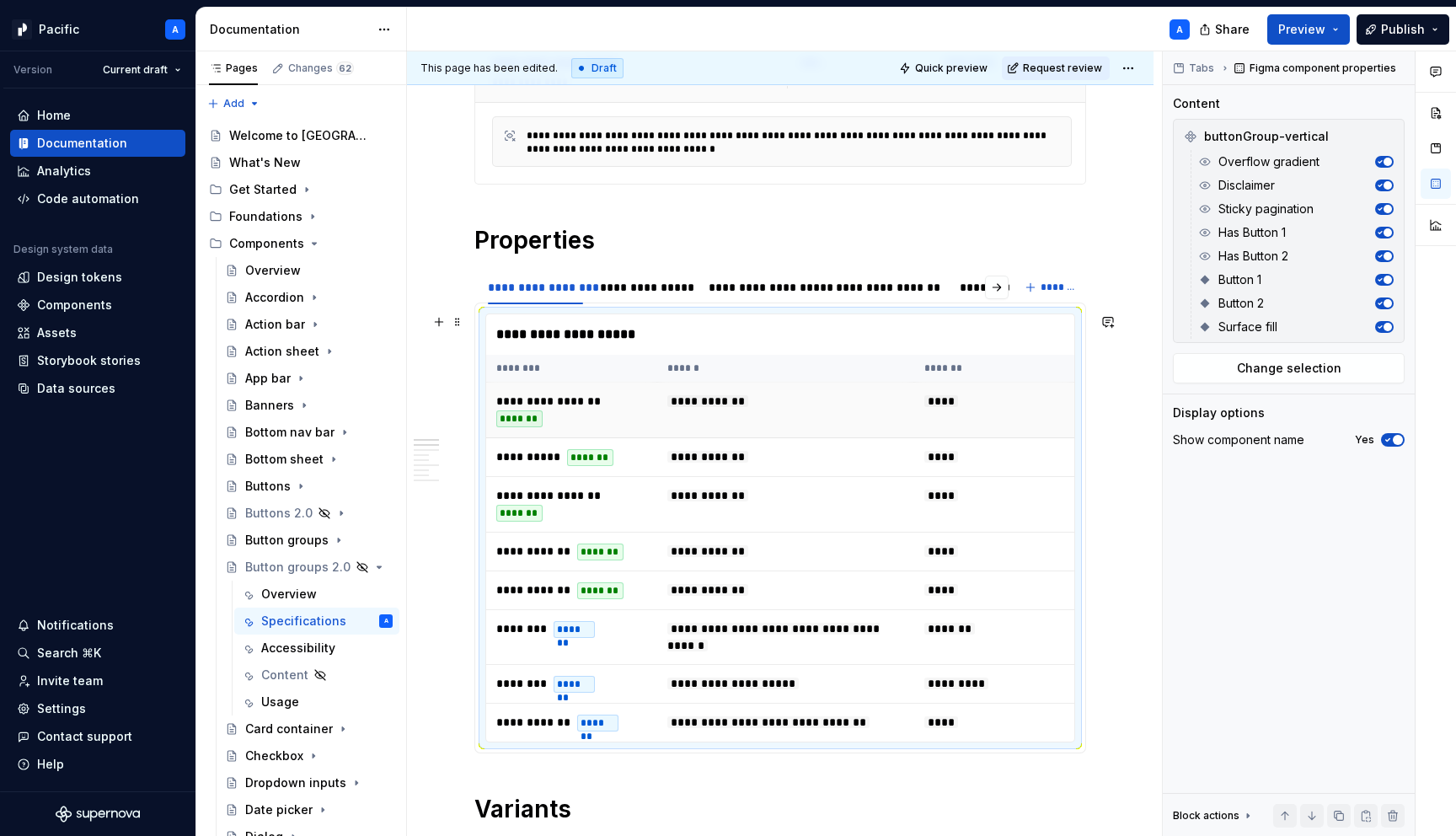
click at [563, 399] on span "**********" at bounding box center [548, 401] width 104 height 12
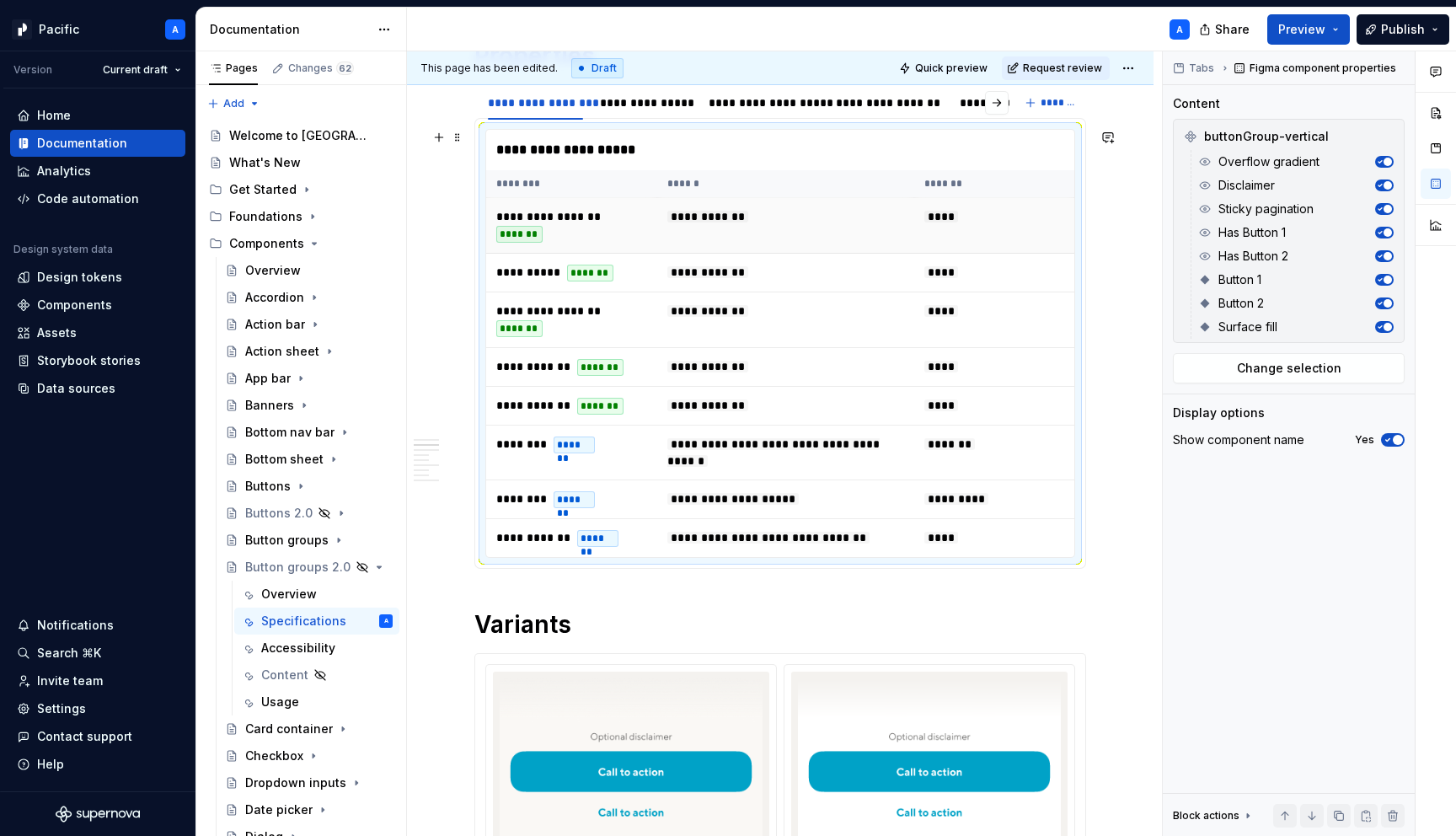
scroll to position [636, 0]
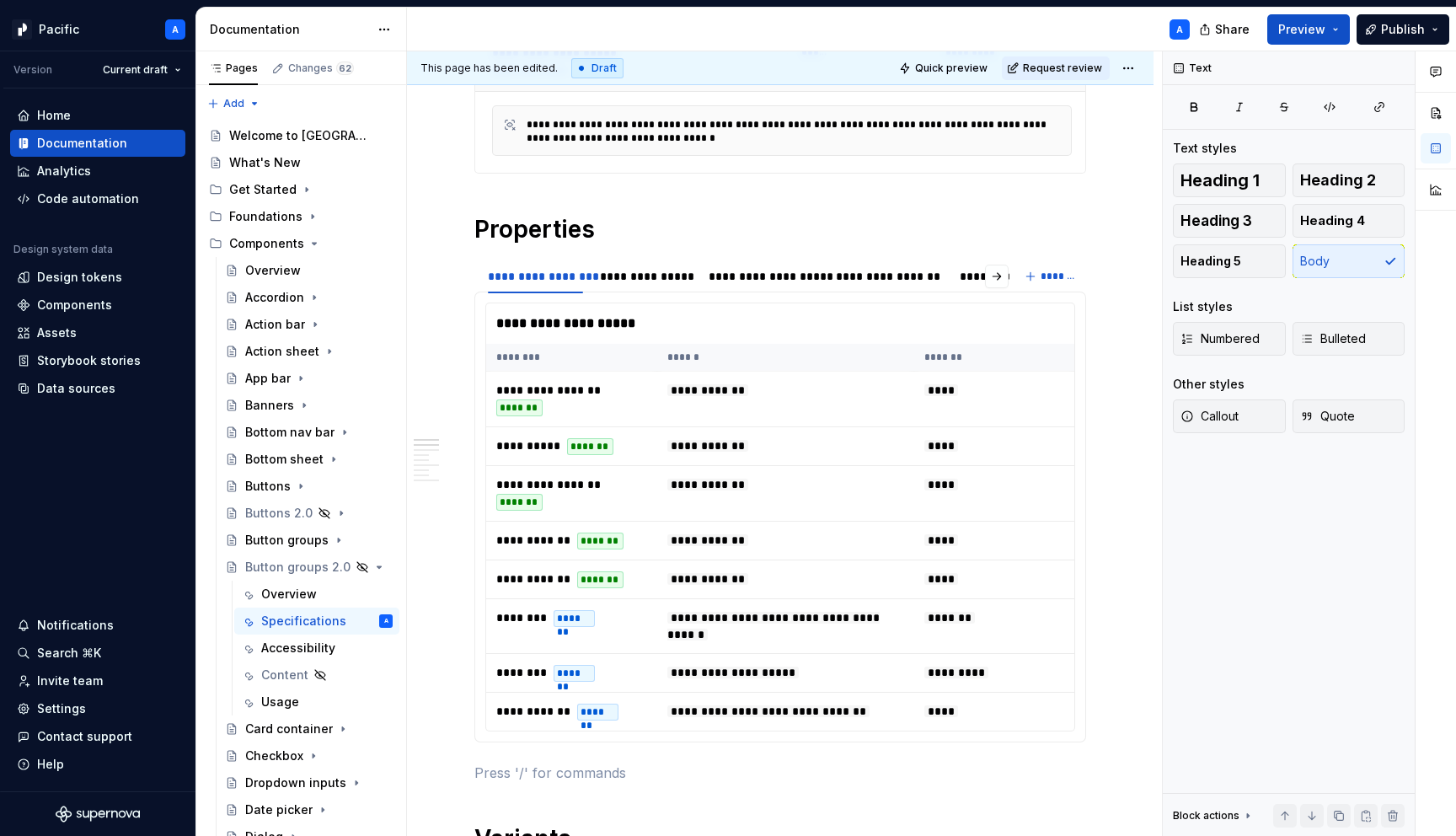
scroll to position [417, 0]
click at [578, 124] on div "**********" at bounding box center [797, 130] width 542 height 27
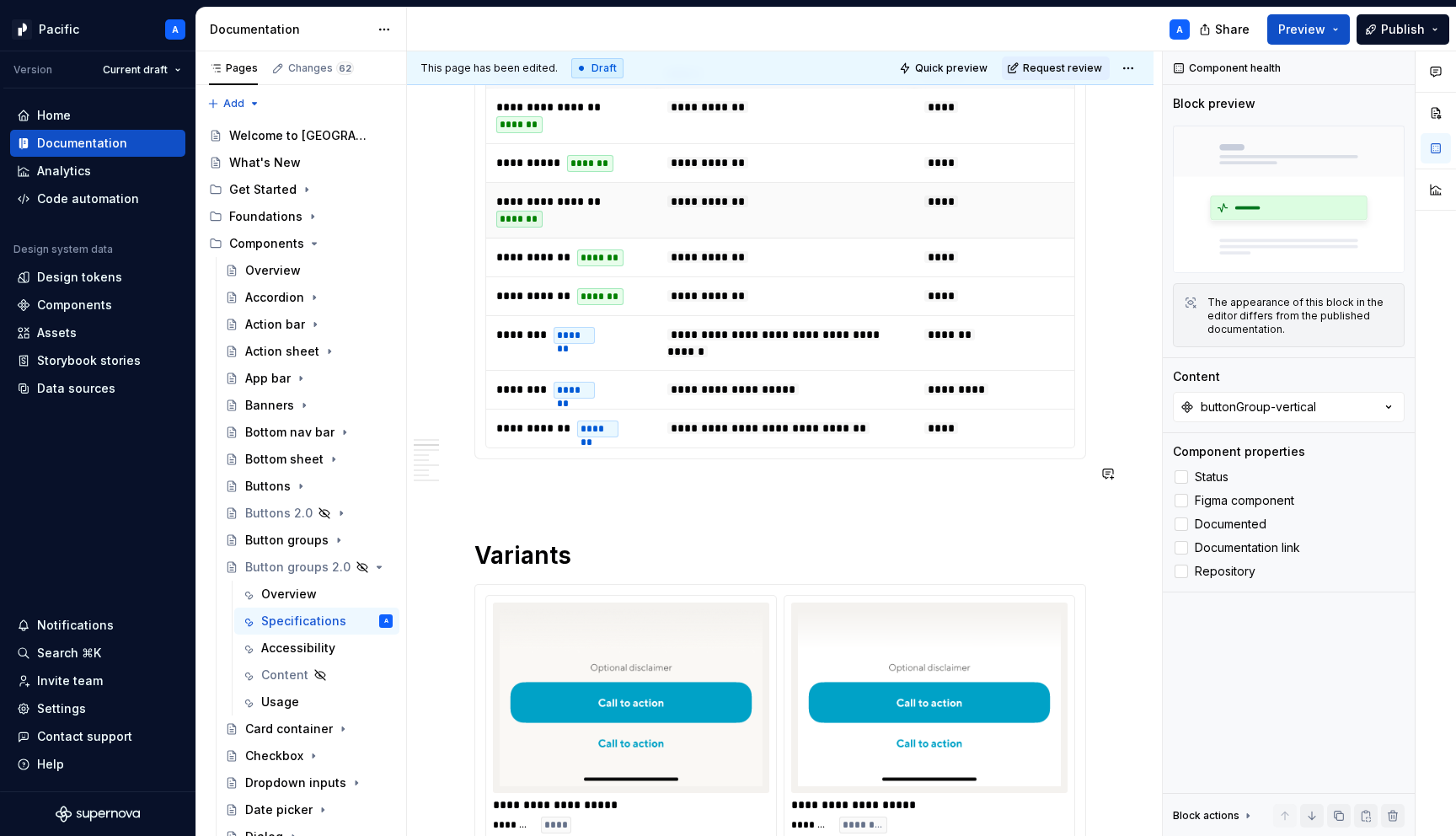
scroll to position [715, 0]
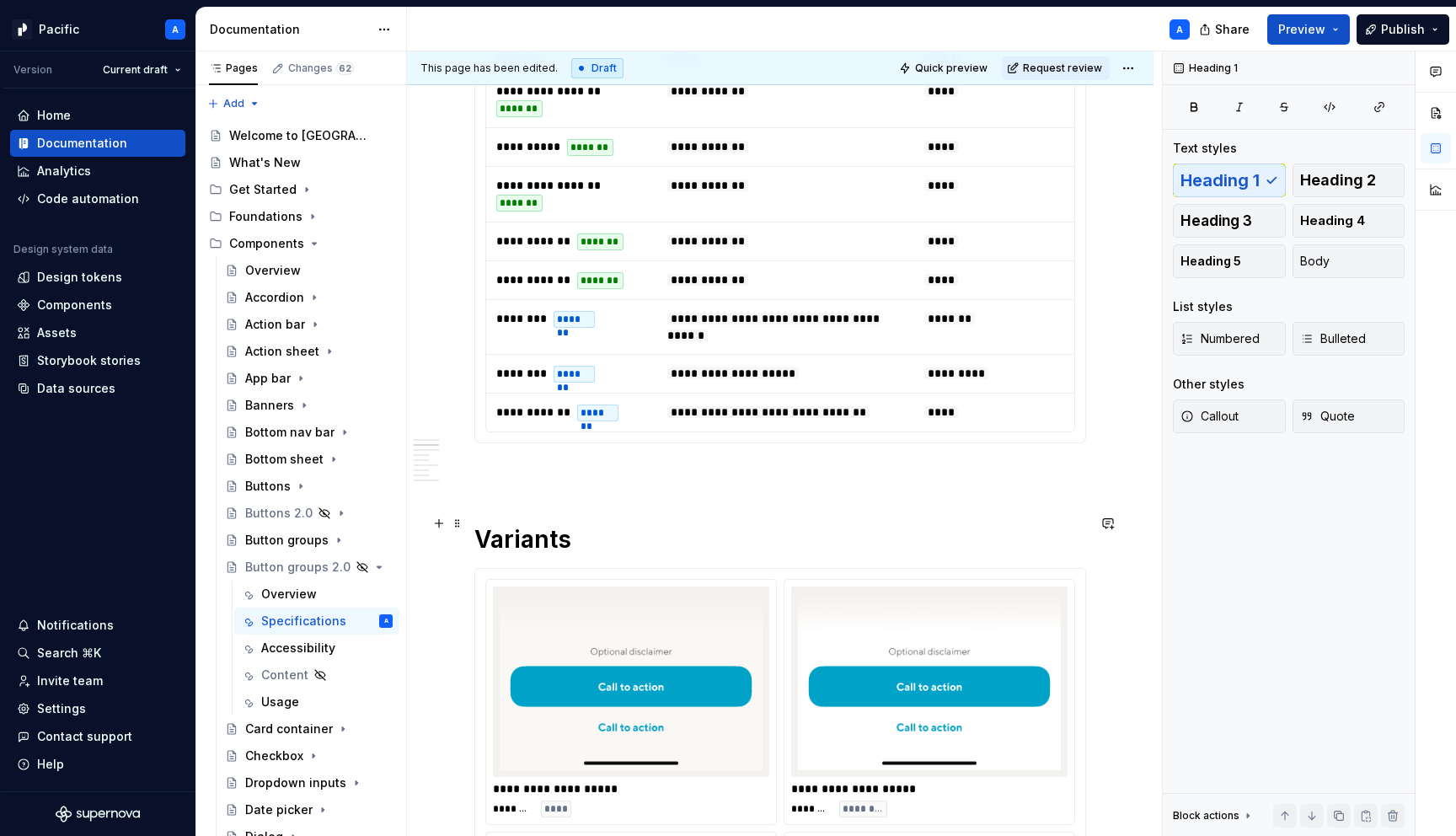
click at [629, 535] on h1 "Variants" at bounding box center [781, 539] width 612 height 30
click at [629, 620] on img at bounding box center [631, 682] width 263 height 177
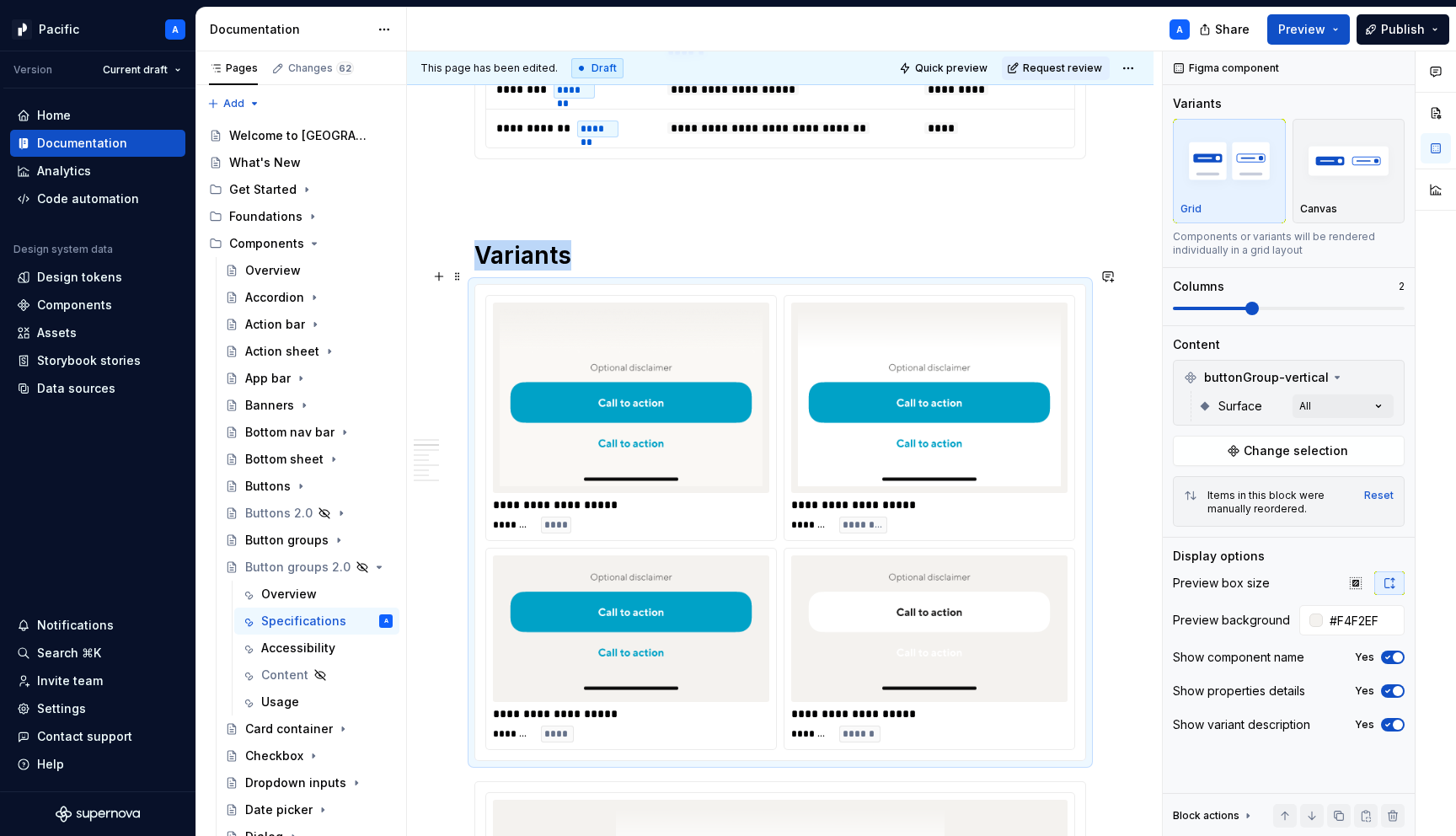
scroll to position [1006, 0]
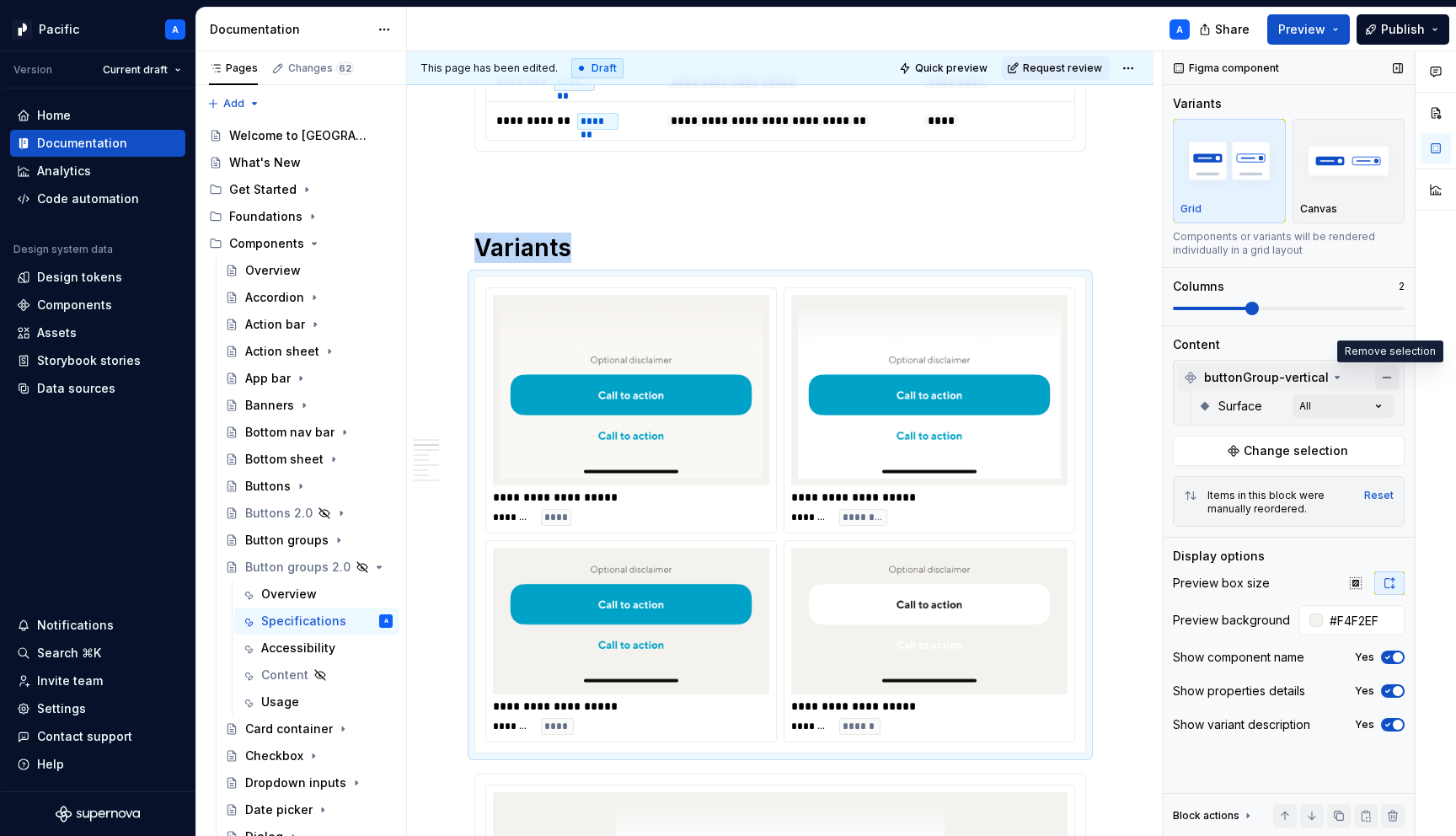
click at [1385, 379] on button "button" at bounding box center [1388, 378] width 24 height 24
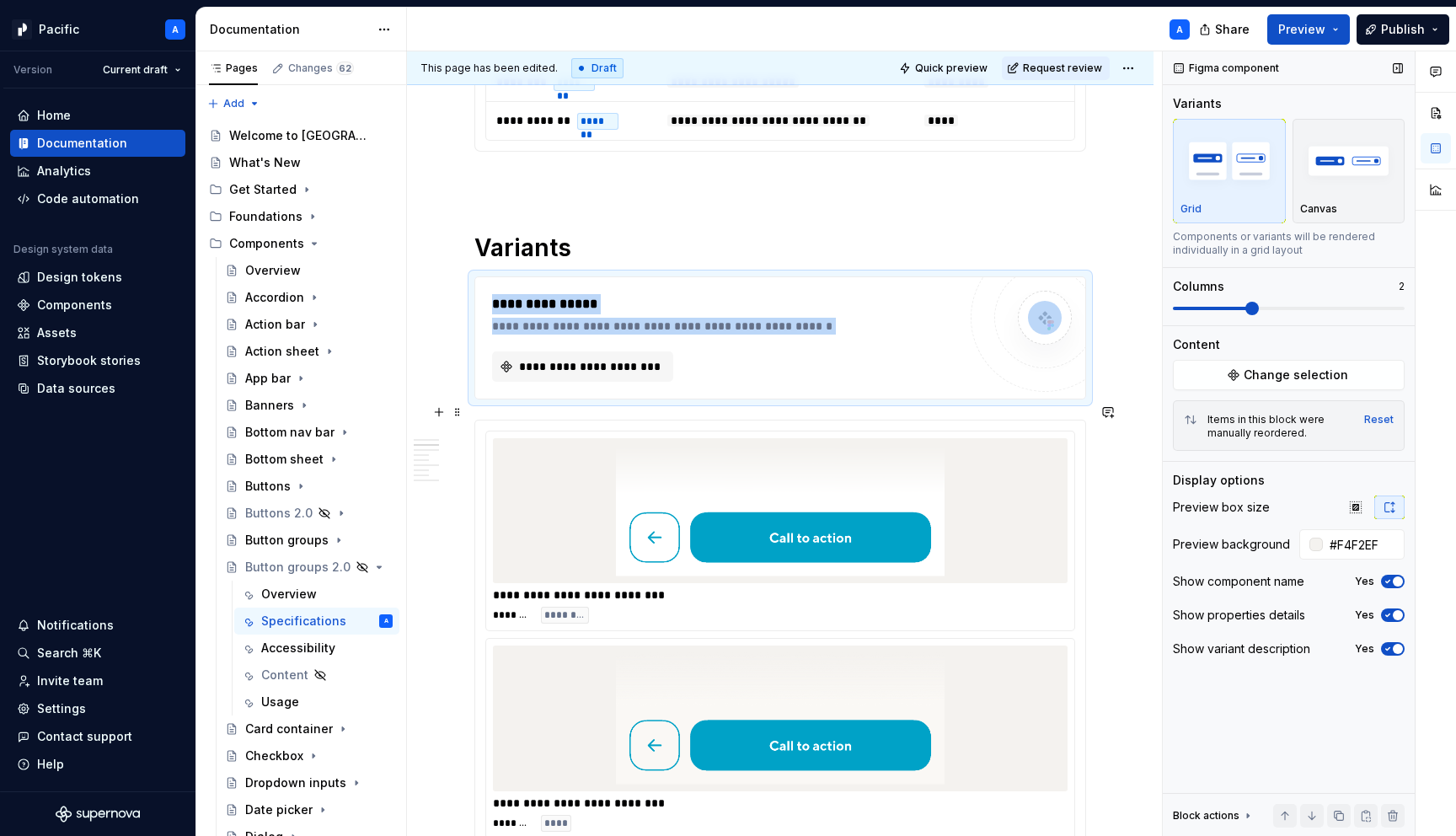
click at [710, 522] on img at bounding box center [781, 511] width 329 height 131
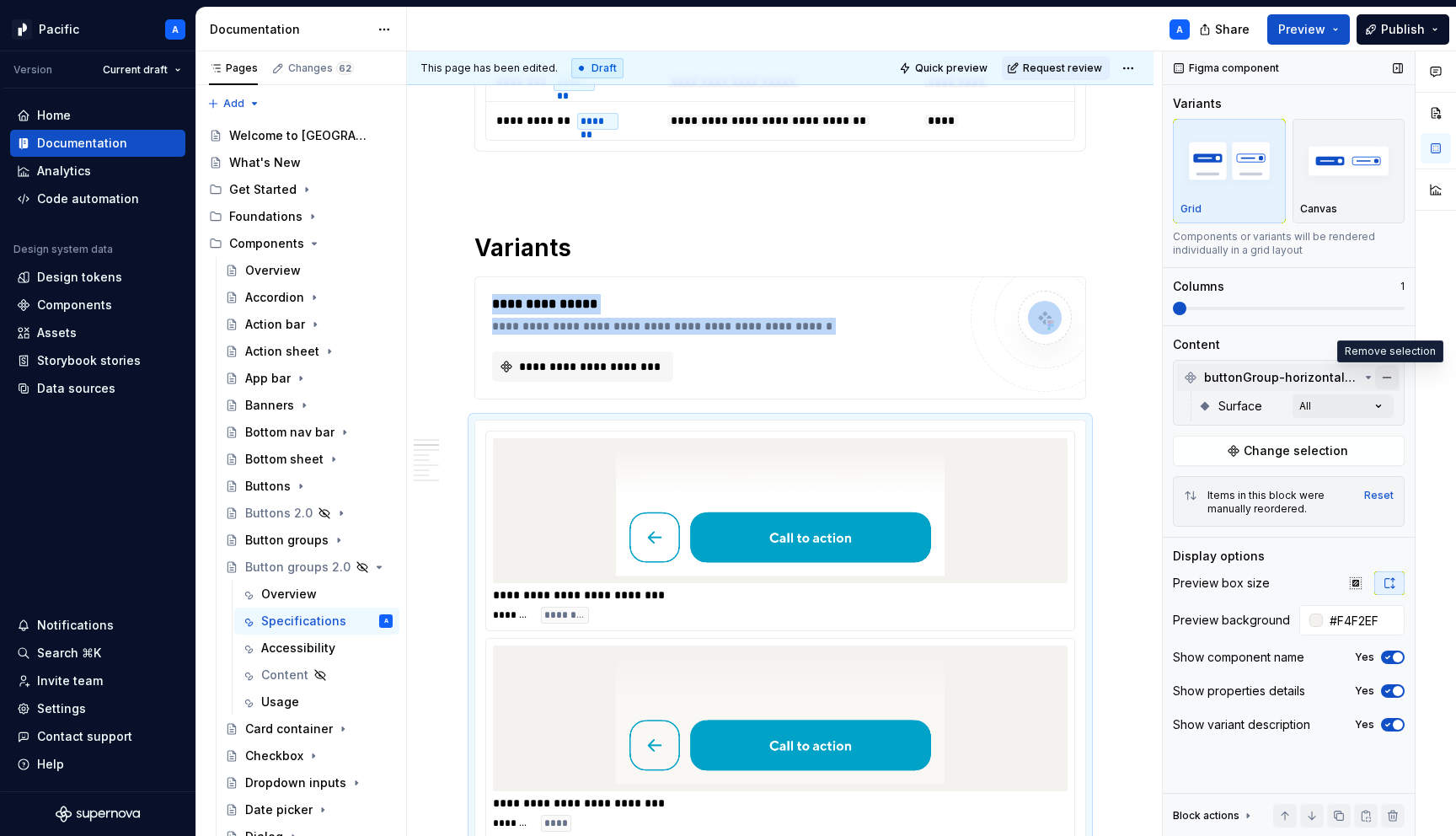
click at [1385, 377] on button "button" at bounding box center [1388, 378] width 24 height 24
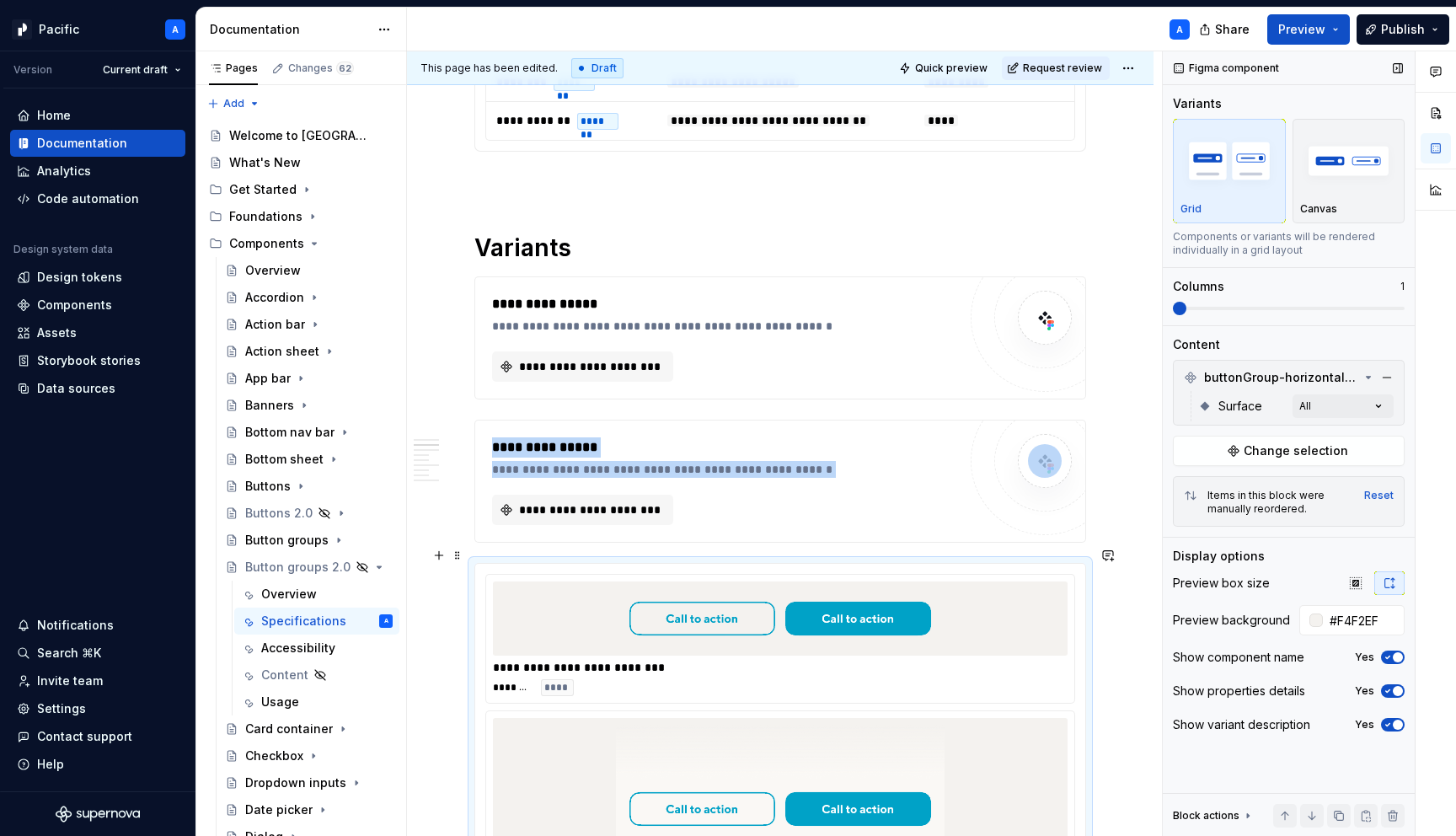
click at [764, 601] on img at bounding box center [781, 619] width 329 height 61
click at [1389, 370] on button "button" at bounding box center [1388, 378] width 24 height 24
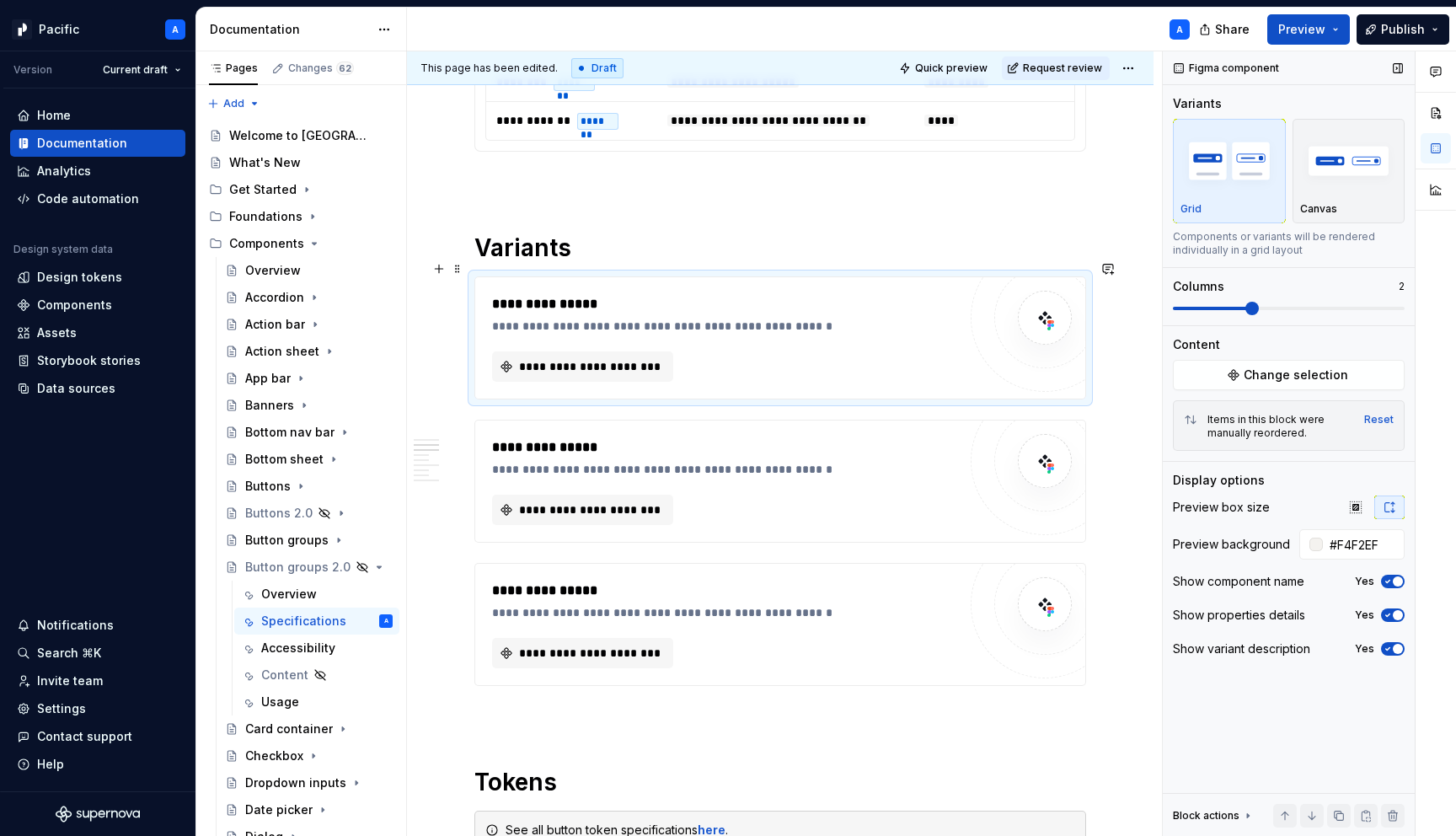
click at [638, 318] on div "**********" at bounding box center [729, 326] width 474 height 17
click at [585, 236] on h1 "Variants" at bounding box center [781, 248] width 612 height 30
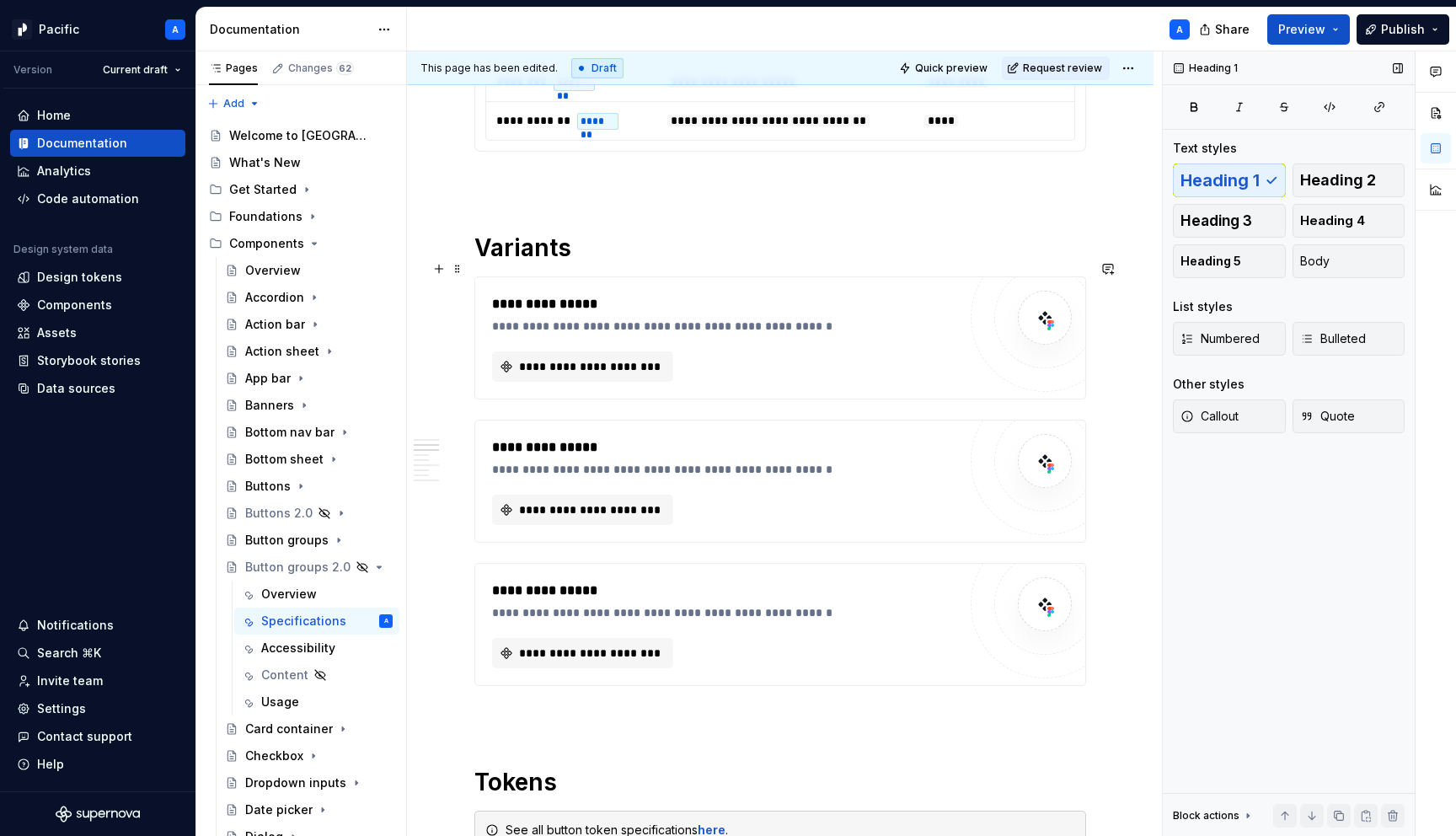
click at [602, 277] on div "**********" at bounding box center [780, 337] width 610 height 121
click at [605, 236] on h1 "Variants" at bounding box center [781, 248] width 612 height 30
click at [623, 318] on div "**********" at bounding box center [729, 326] width 474 height 17
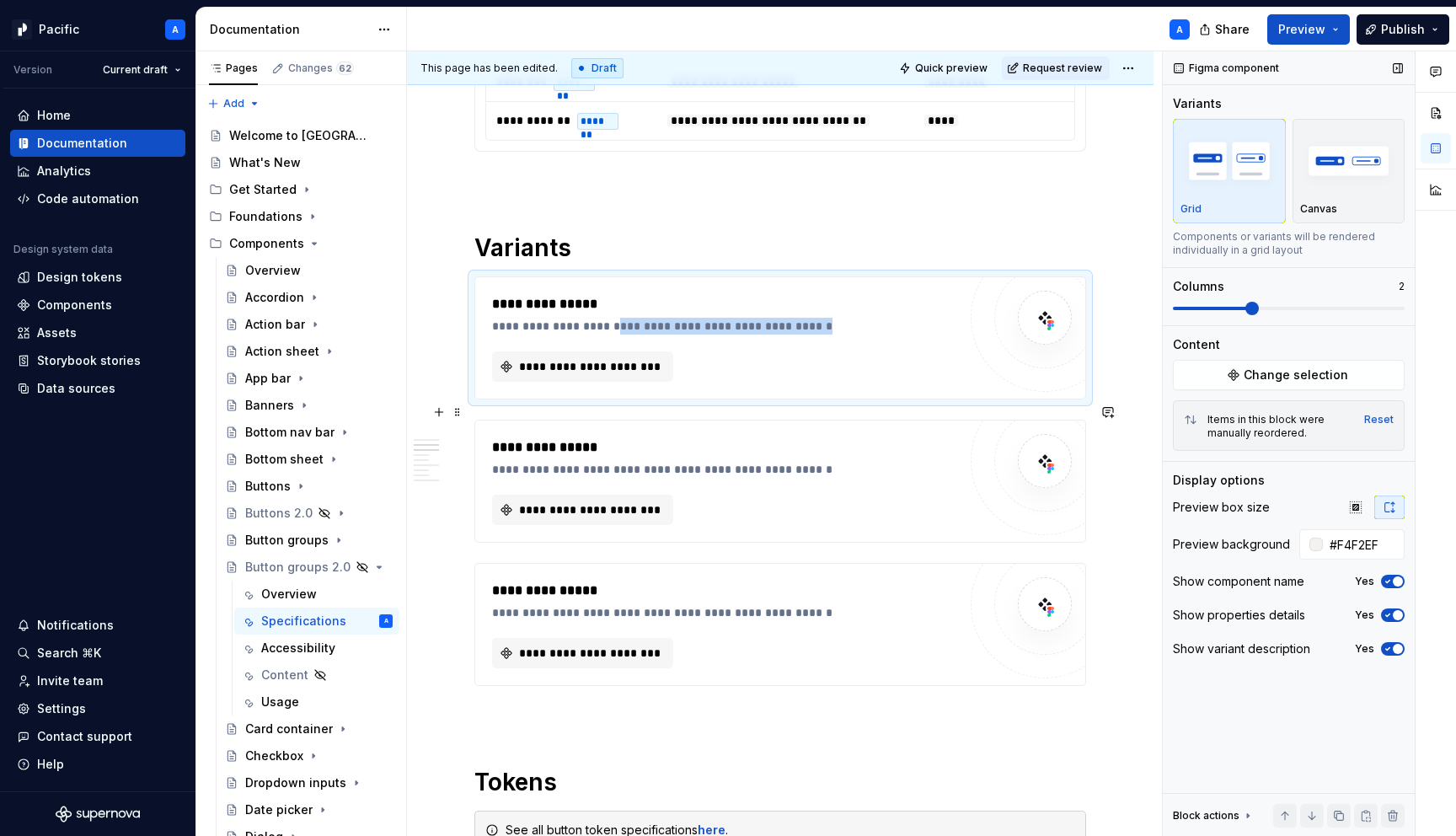
click at [688, 463] on div "**********" at bounding box center [725, 480] width 466 height 88
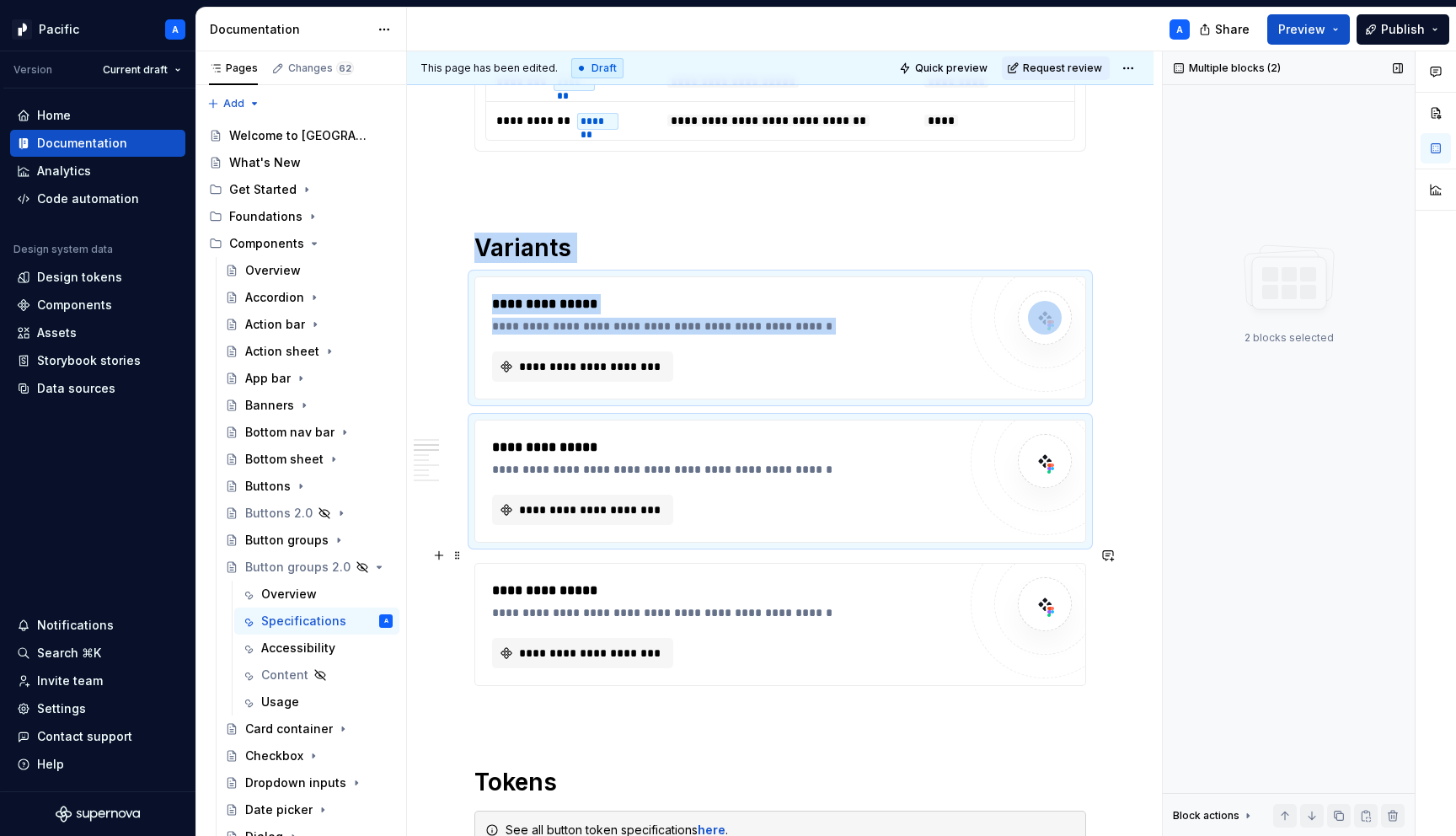
click at [721, 605] on div "**********" at bounding box center [725, 624] width 466 height 88
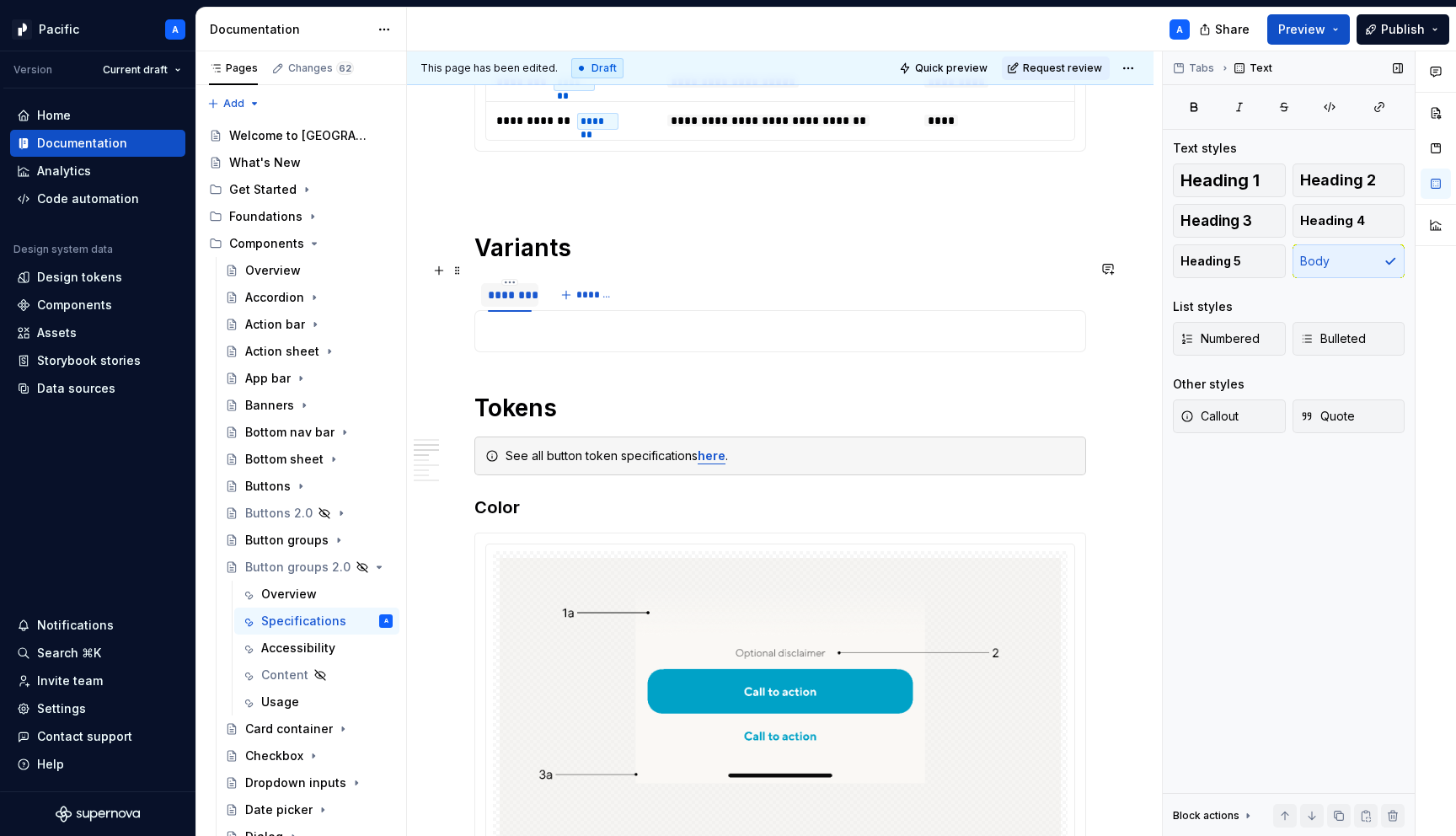
click at [512, 286] on div "********" at bounding box center [509, 295] width 43 height 17
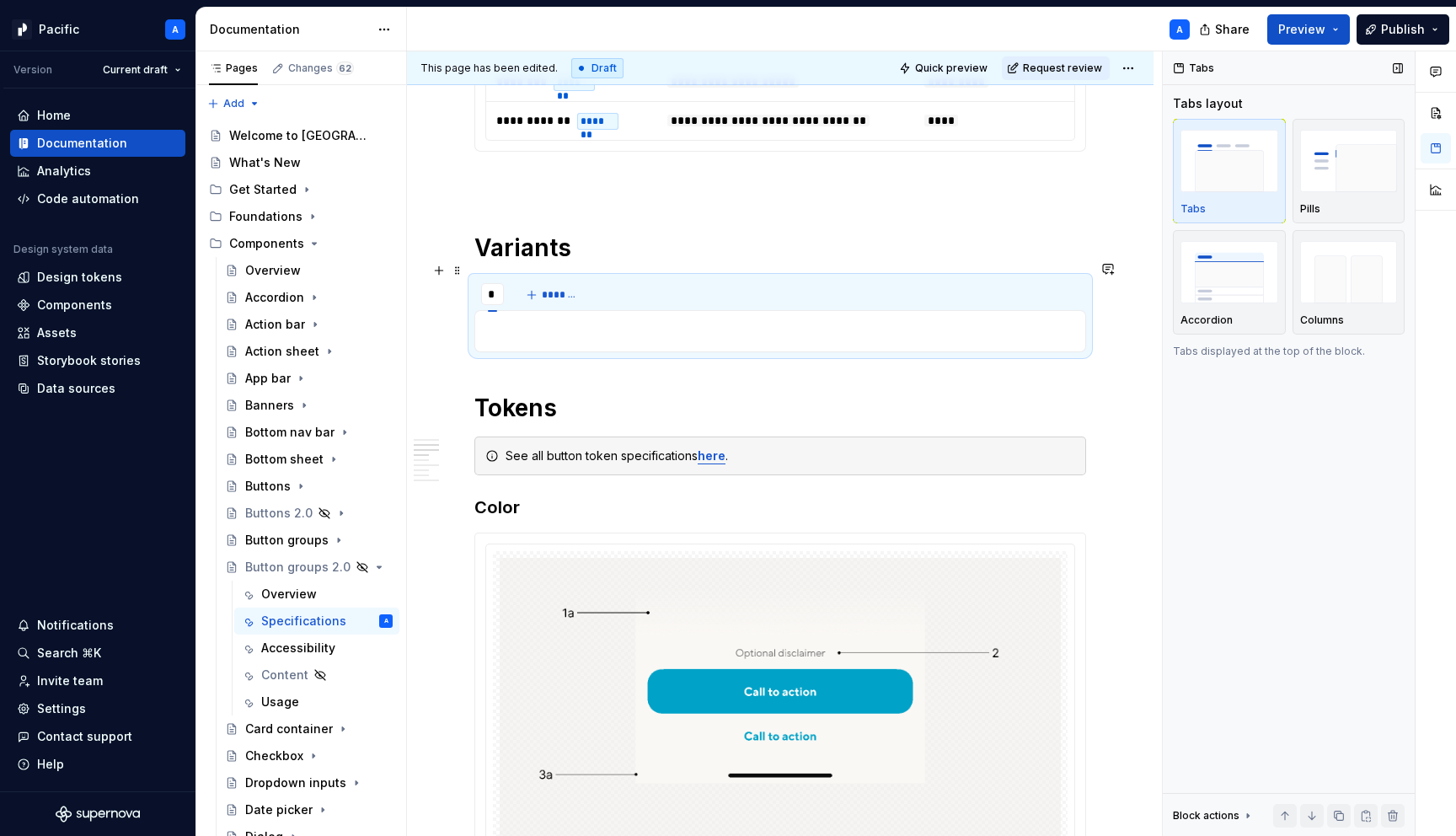
type input "**"
click at [455, 272] on span at bounding box center [457, 271] width 14 height 24
click at [516, 414] on div "Delete" at bounding box center [537, 419] width 110 height 17
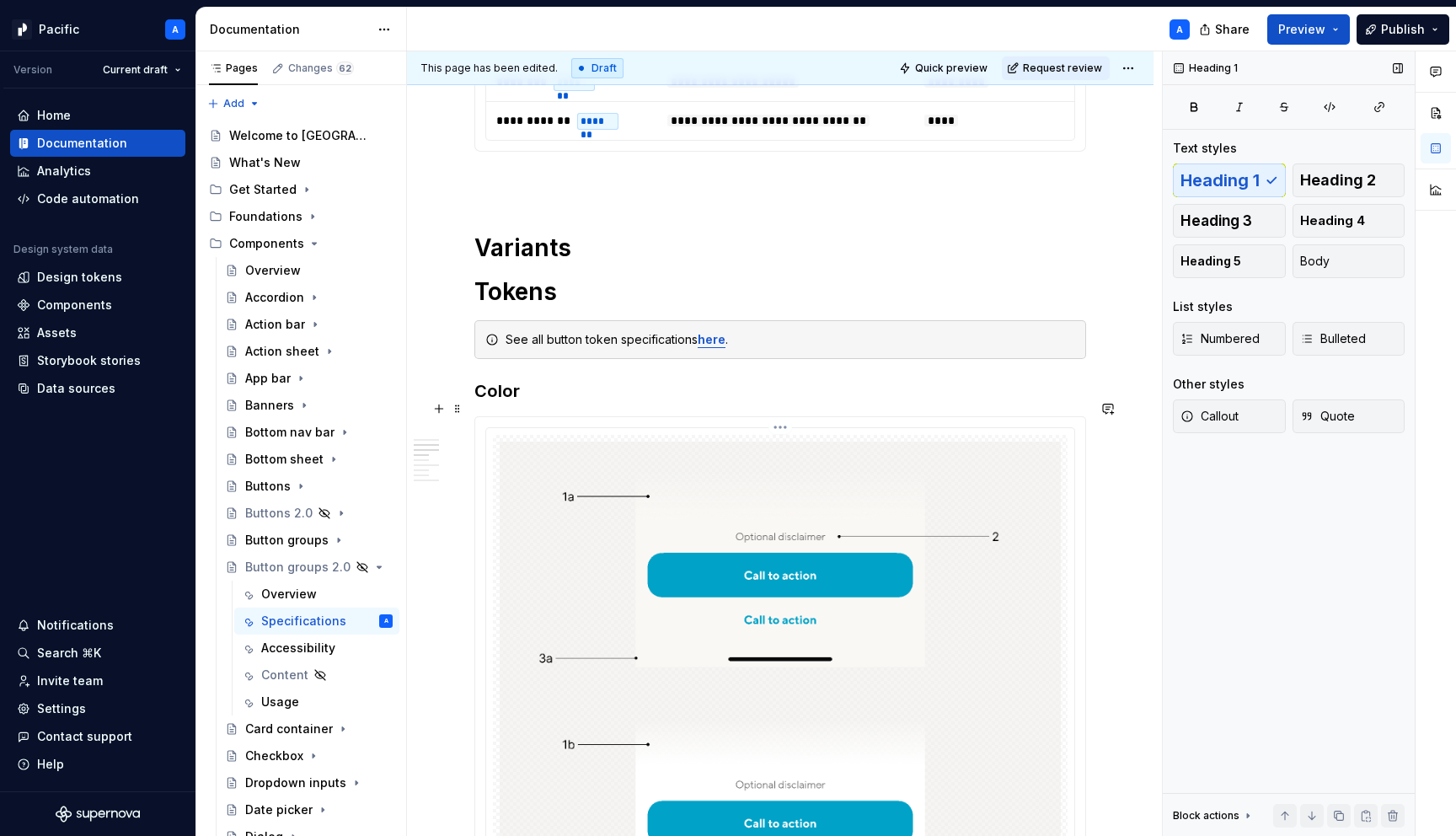
scroll to position [1005, 0]
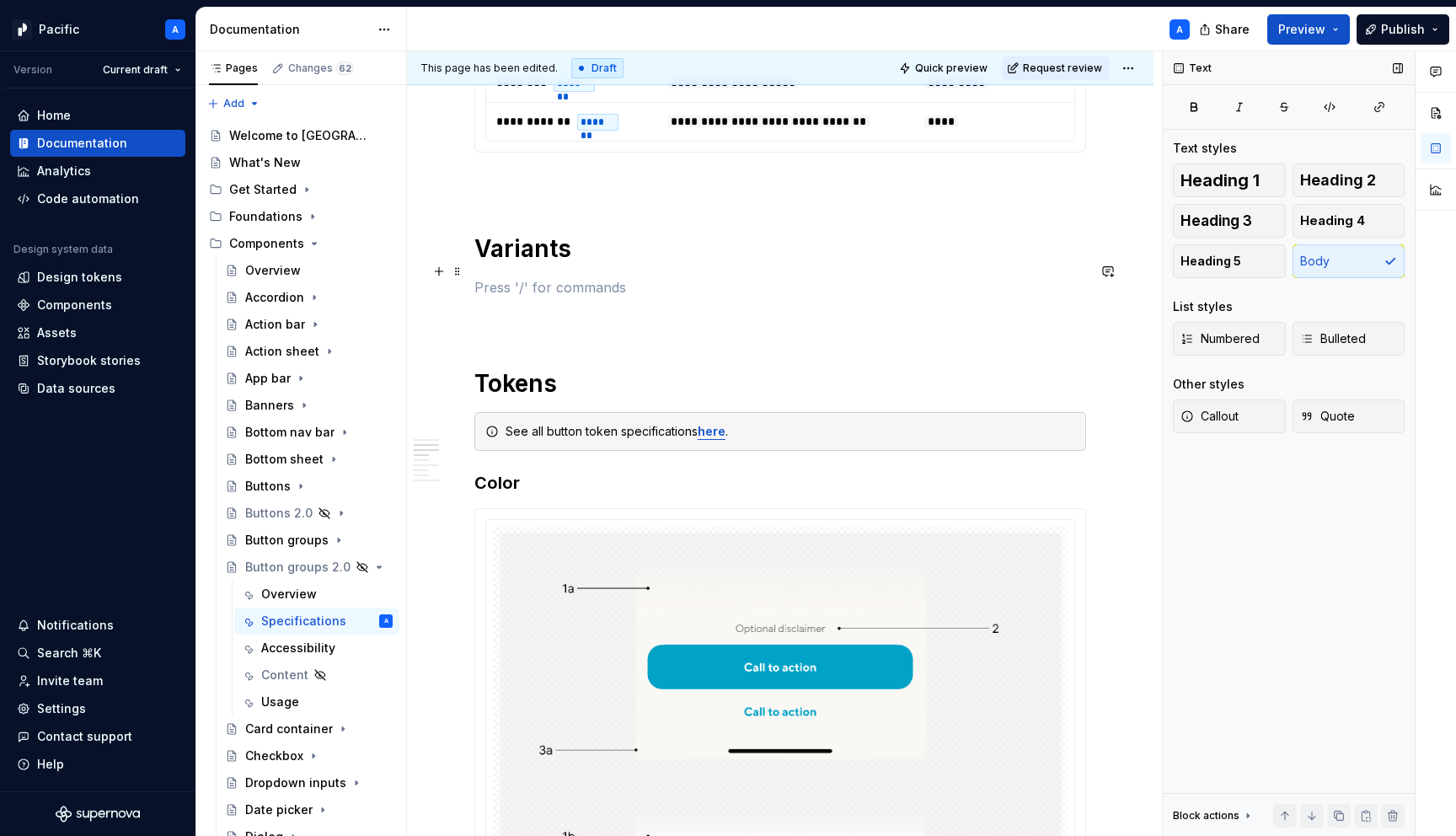
click at [514, 277] on p at bounding box center [781, 287] width 612 height 20
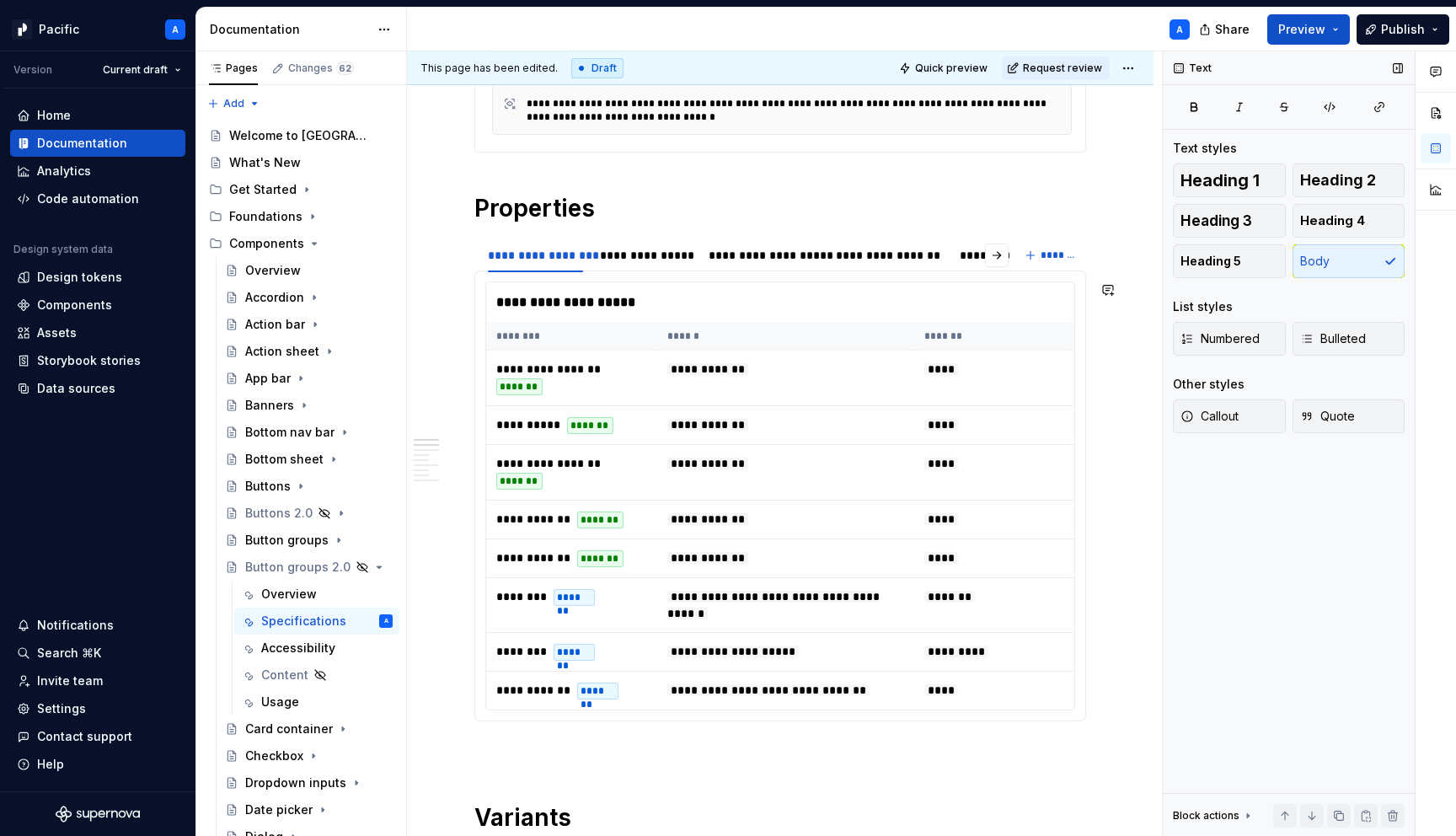
scroll to position [433, 0]
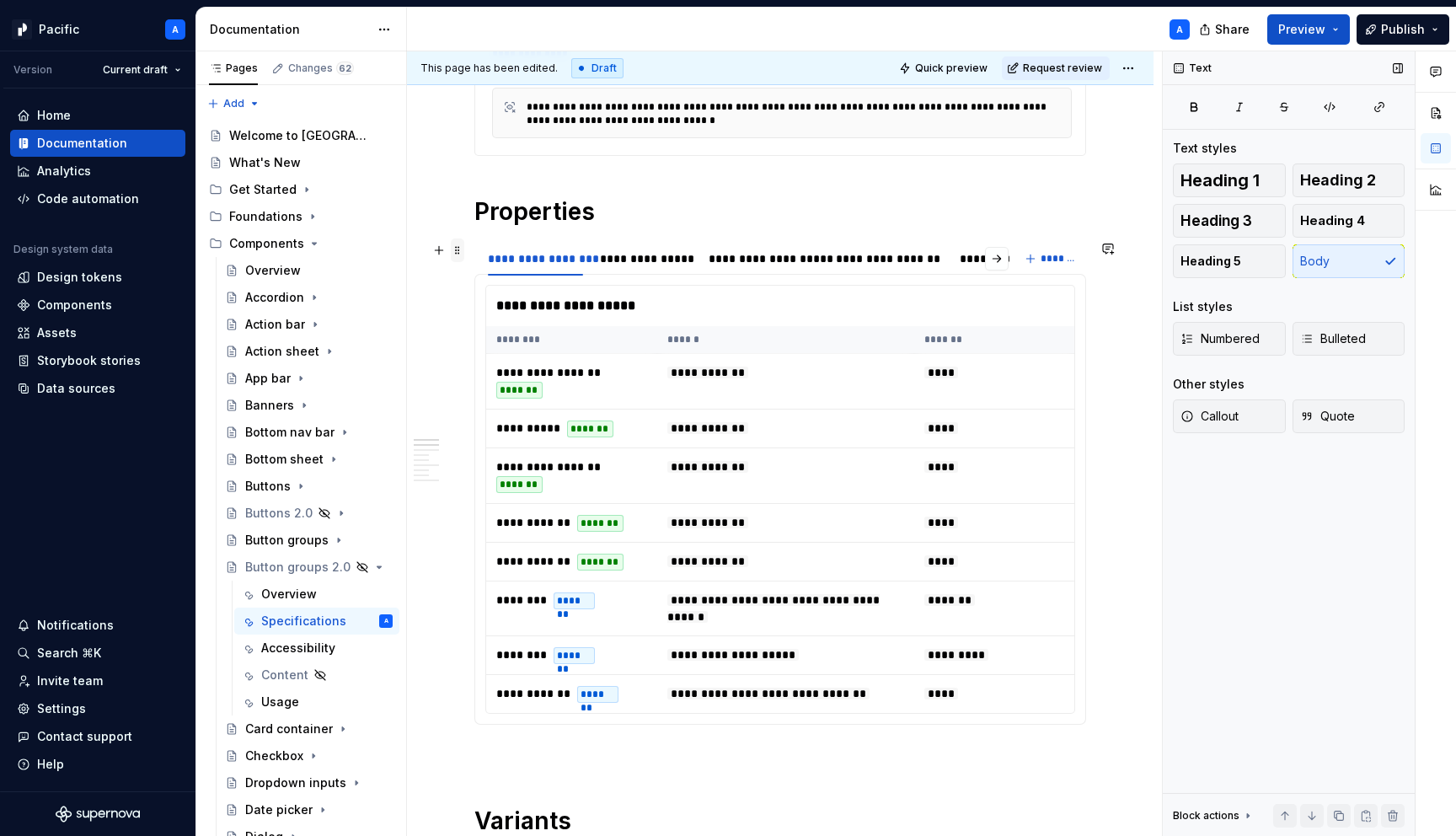
click at [459, 245] on span at bounding box center [457, 250] width 14 height 24
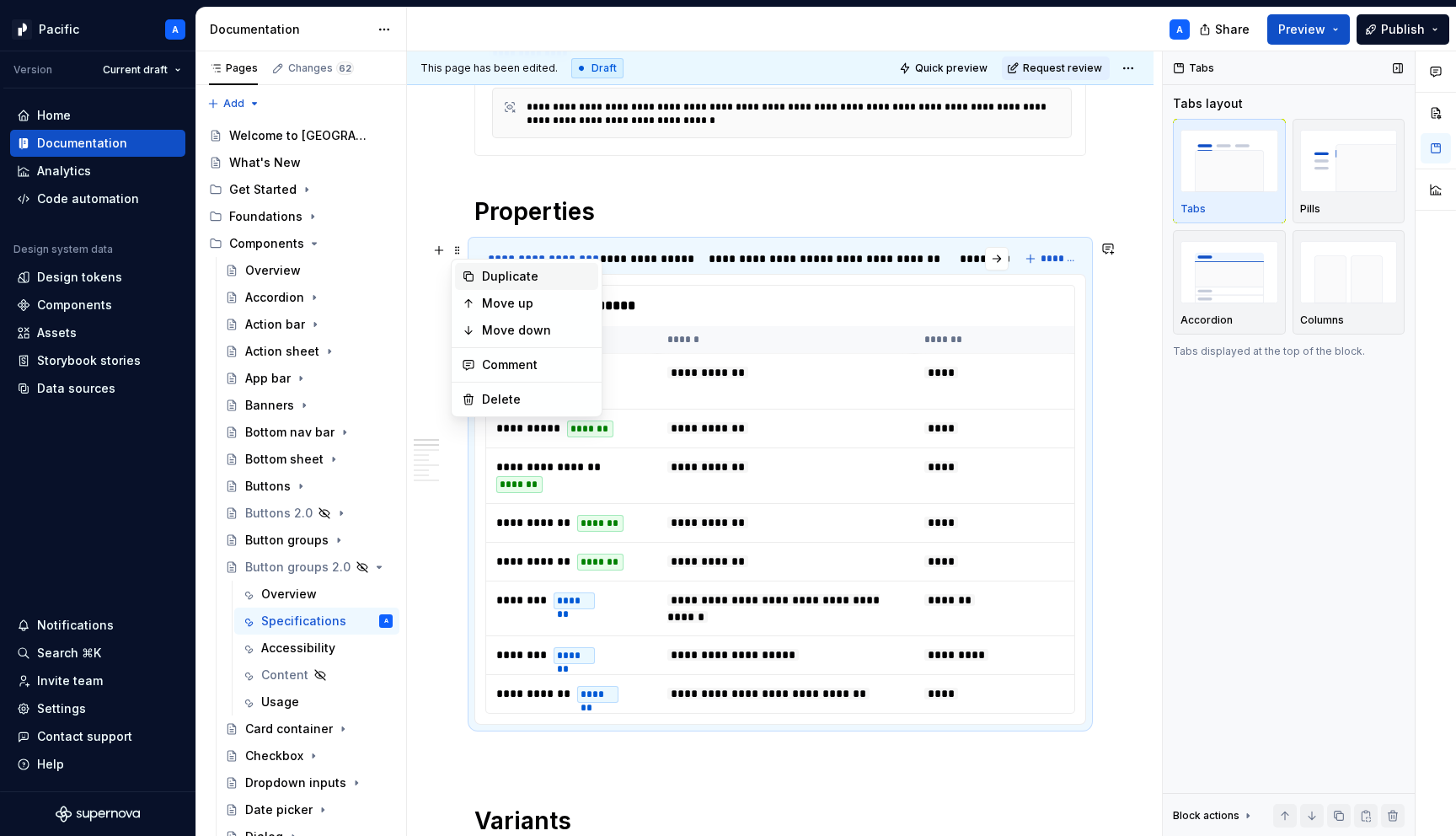
click at [504, 271] on div "Duplicate" at bounding box center [537, 276] width 110 height 17
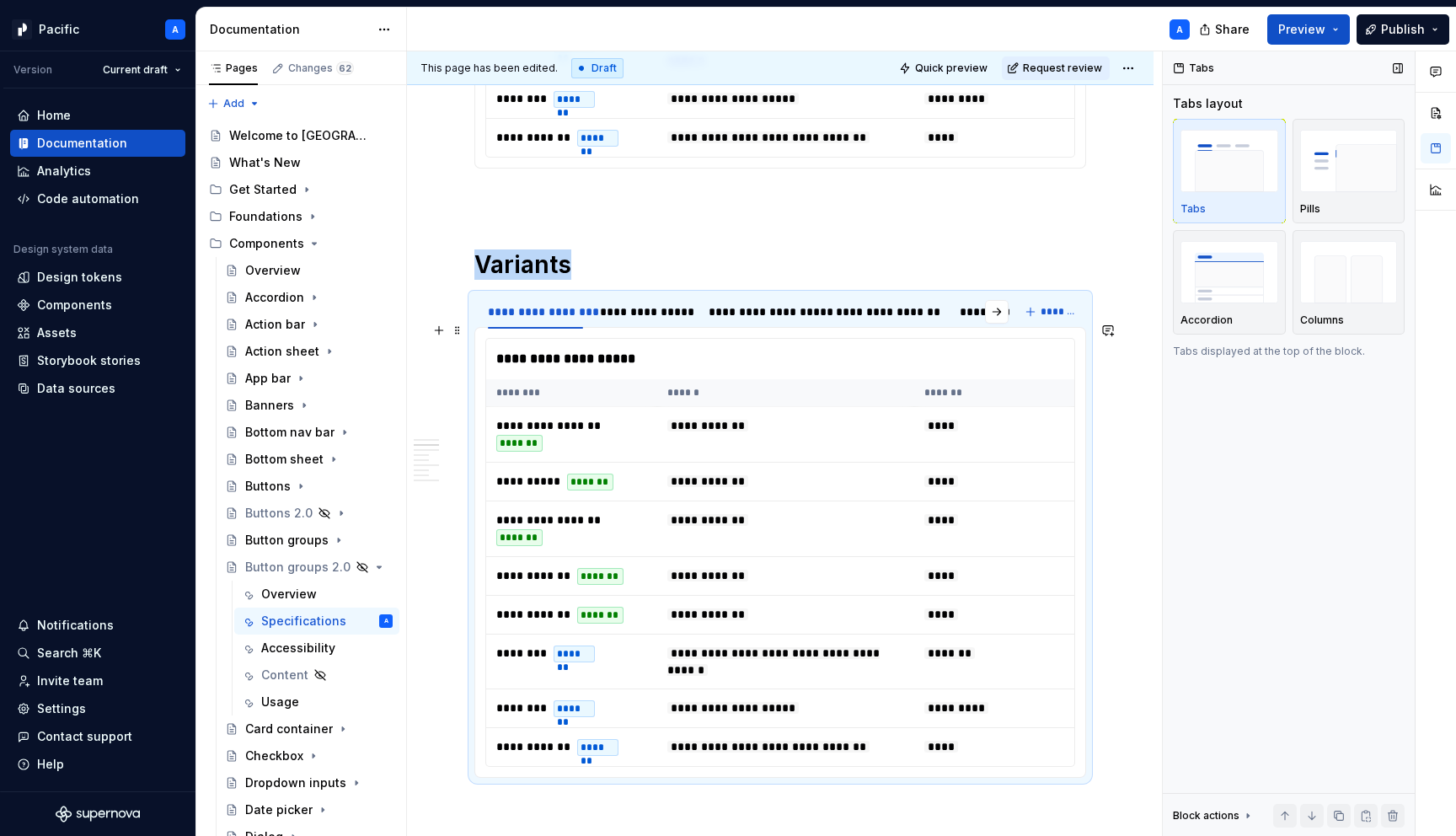
scroll to position [994, 0]
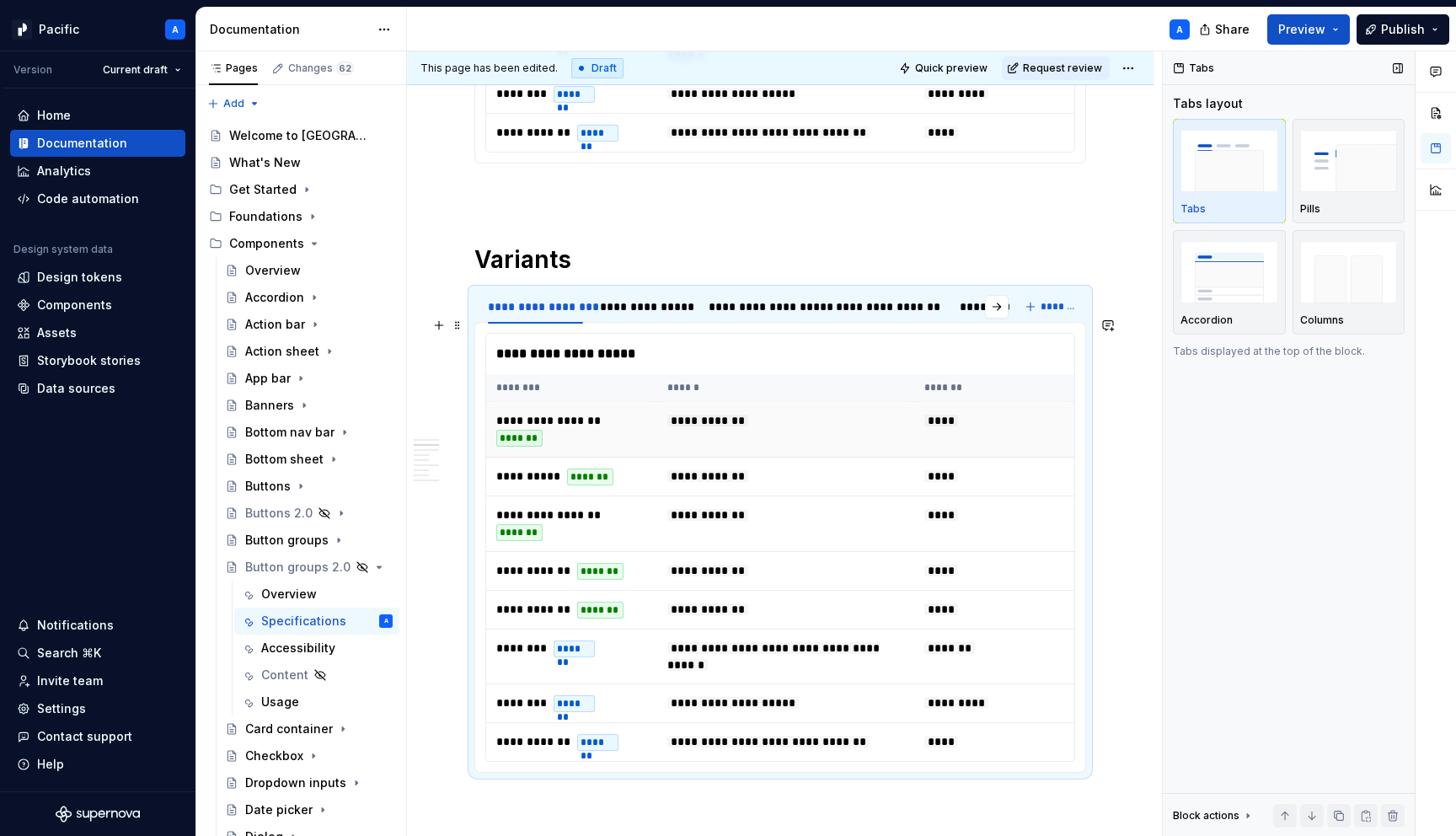
click at [561, 415] on span "**********" at bounding box center [548, 420] width 104 height 12
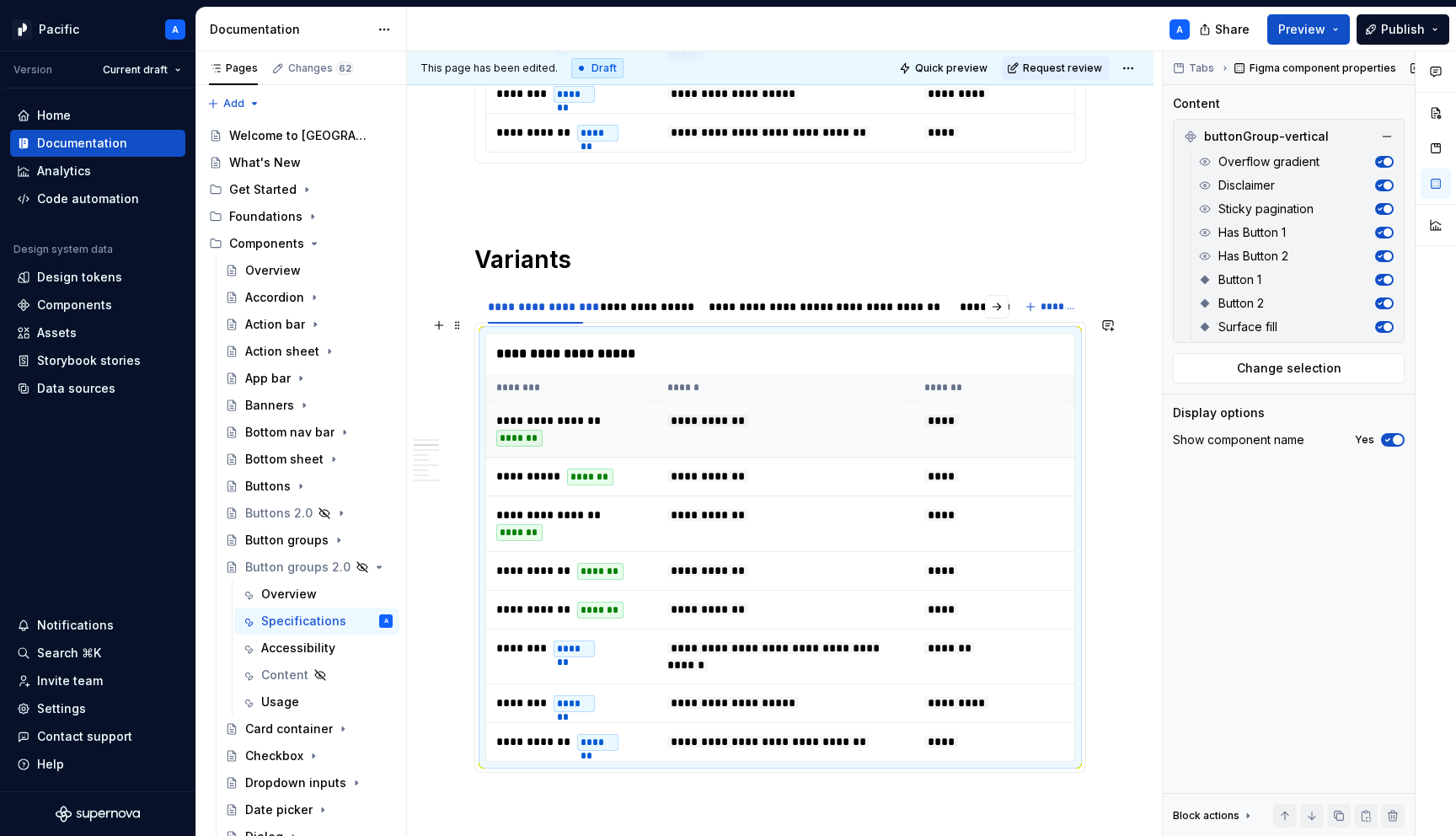
type textarea "*"
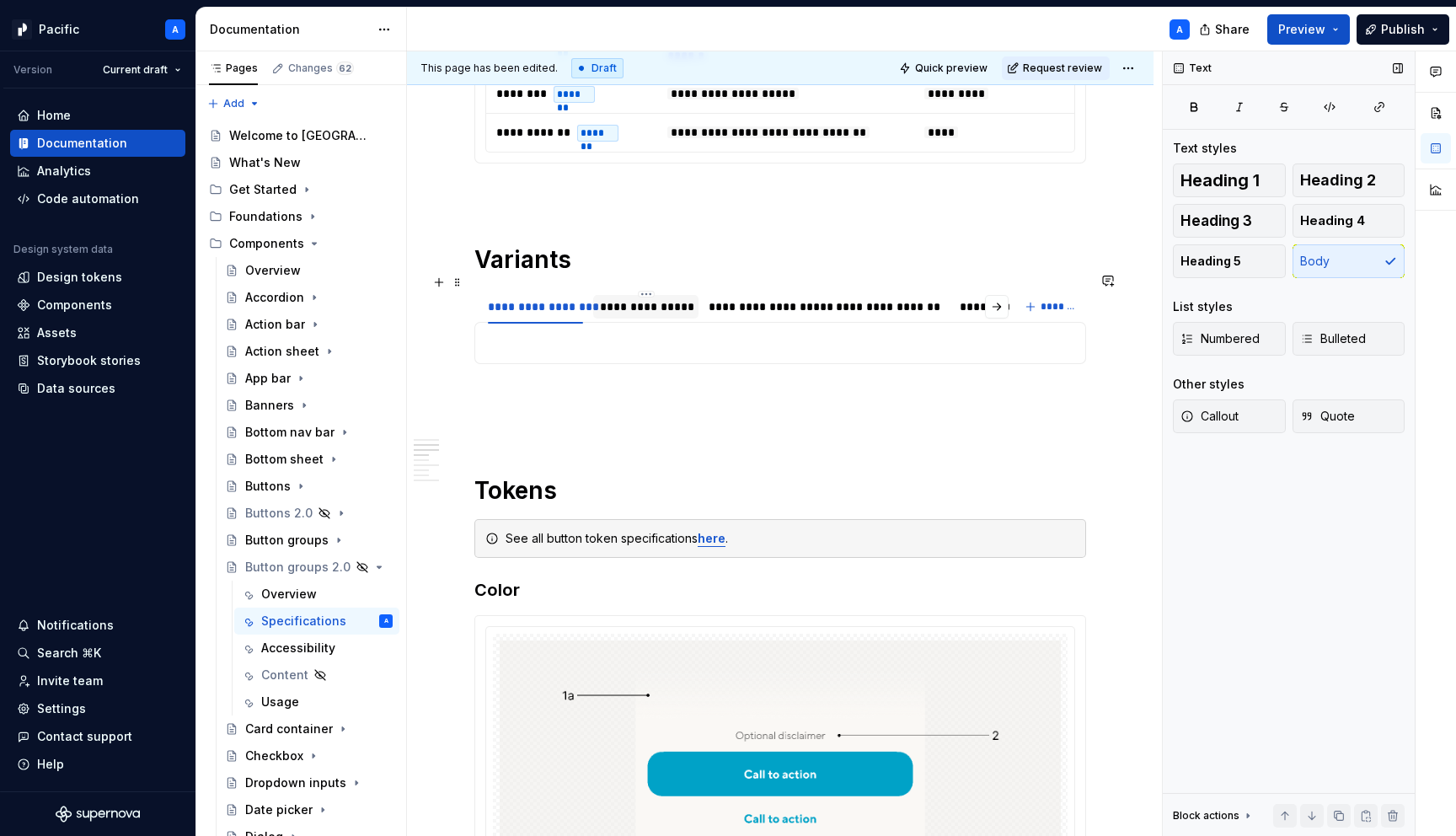
click at [627, 298] on div "**********" at bounding box center [646, 307] width 91 height 17
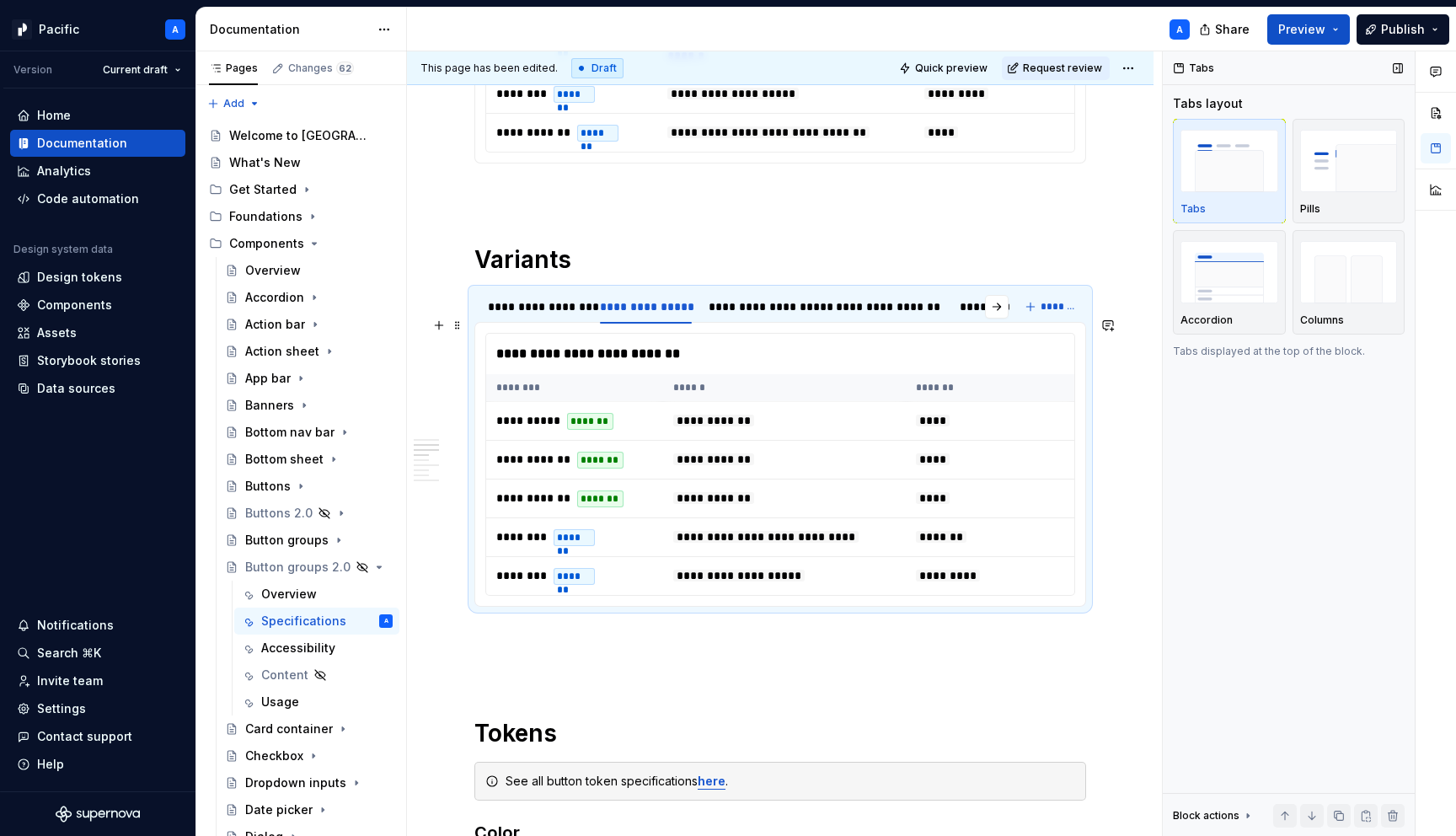
click at [637, 350] on div "**********" at bounding box center [784, 354] width 597 height 41
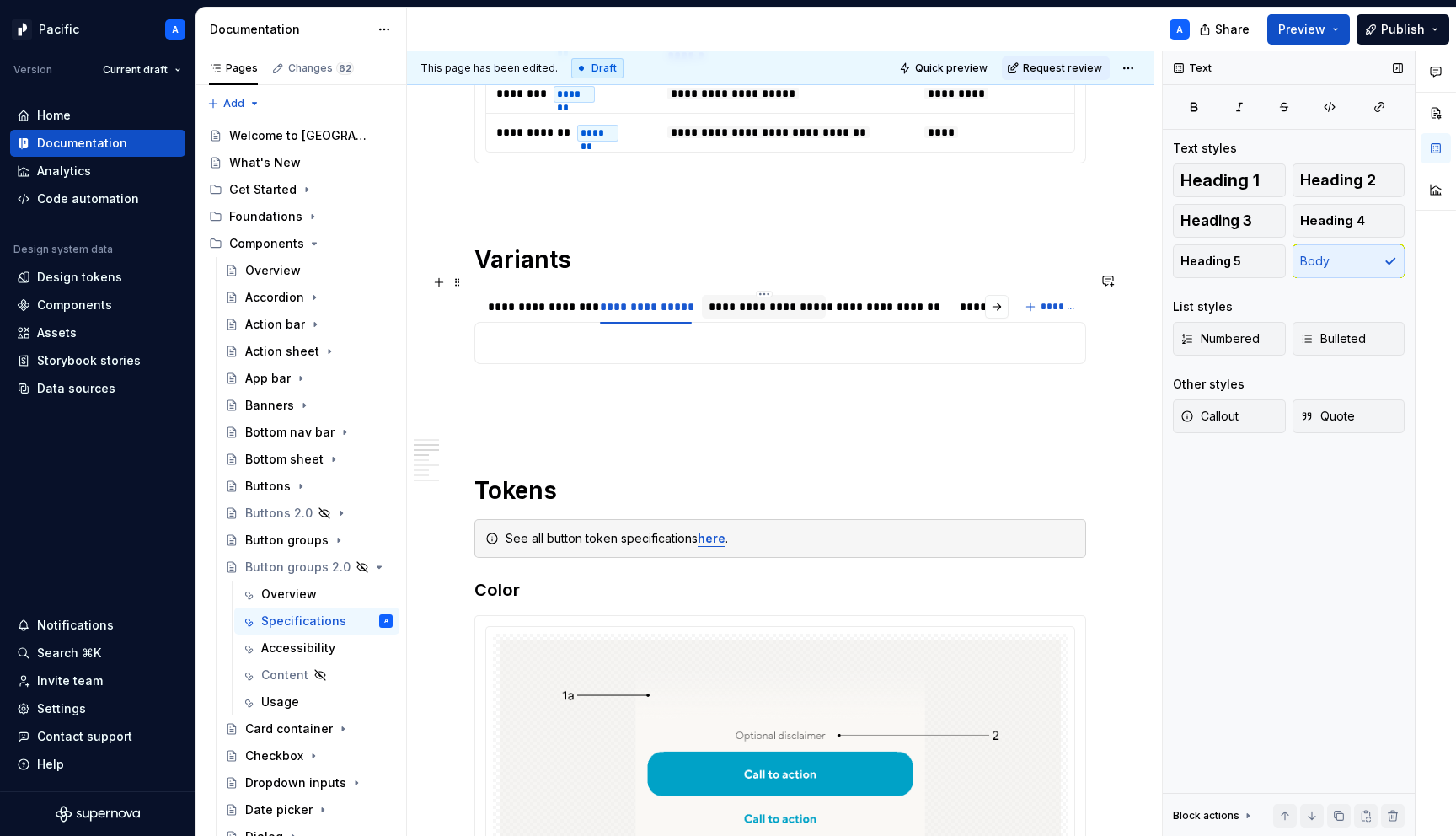
click at [760, 298] on div "**********" at bounding box center [764, 307] width 111 height 17
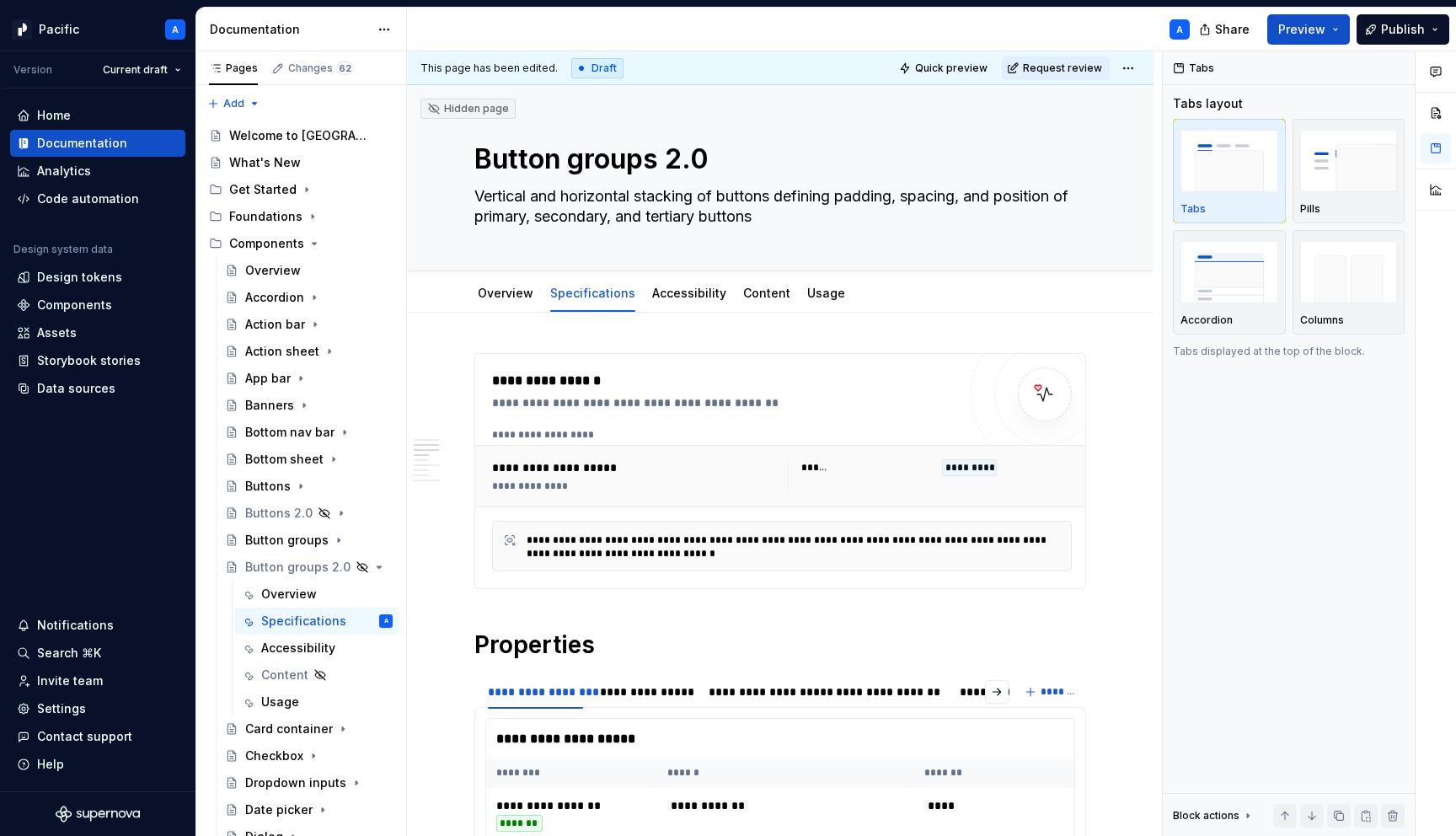
scroll to position [994, 0]
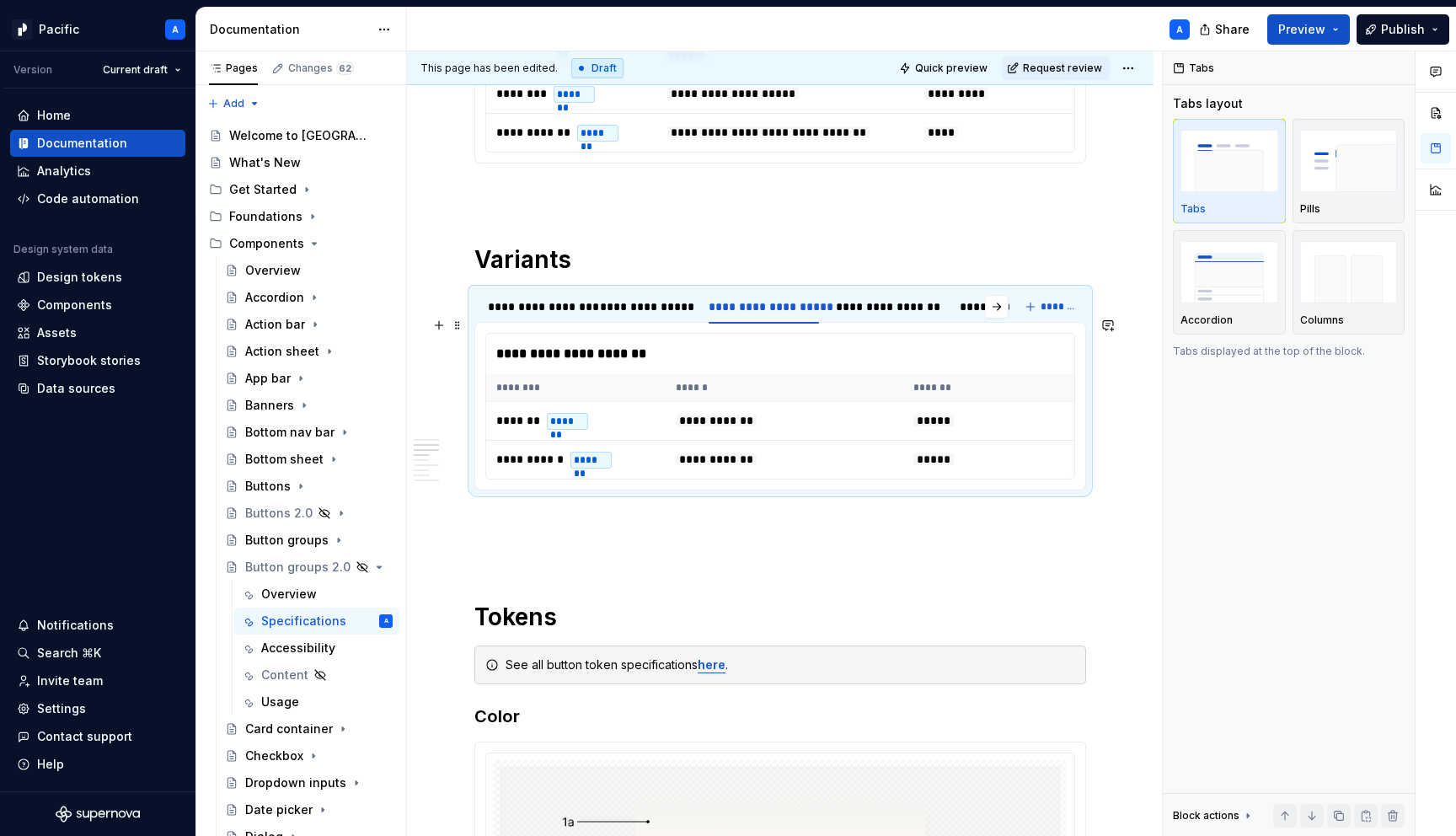
click at [754, 374] on th "******" at bounding box center [784, 388] width 237 height 28
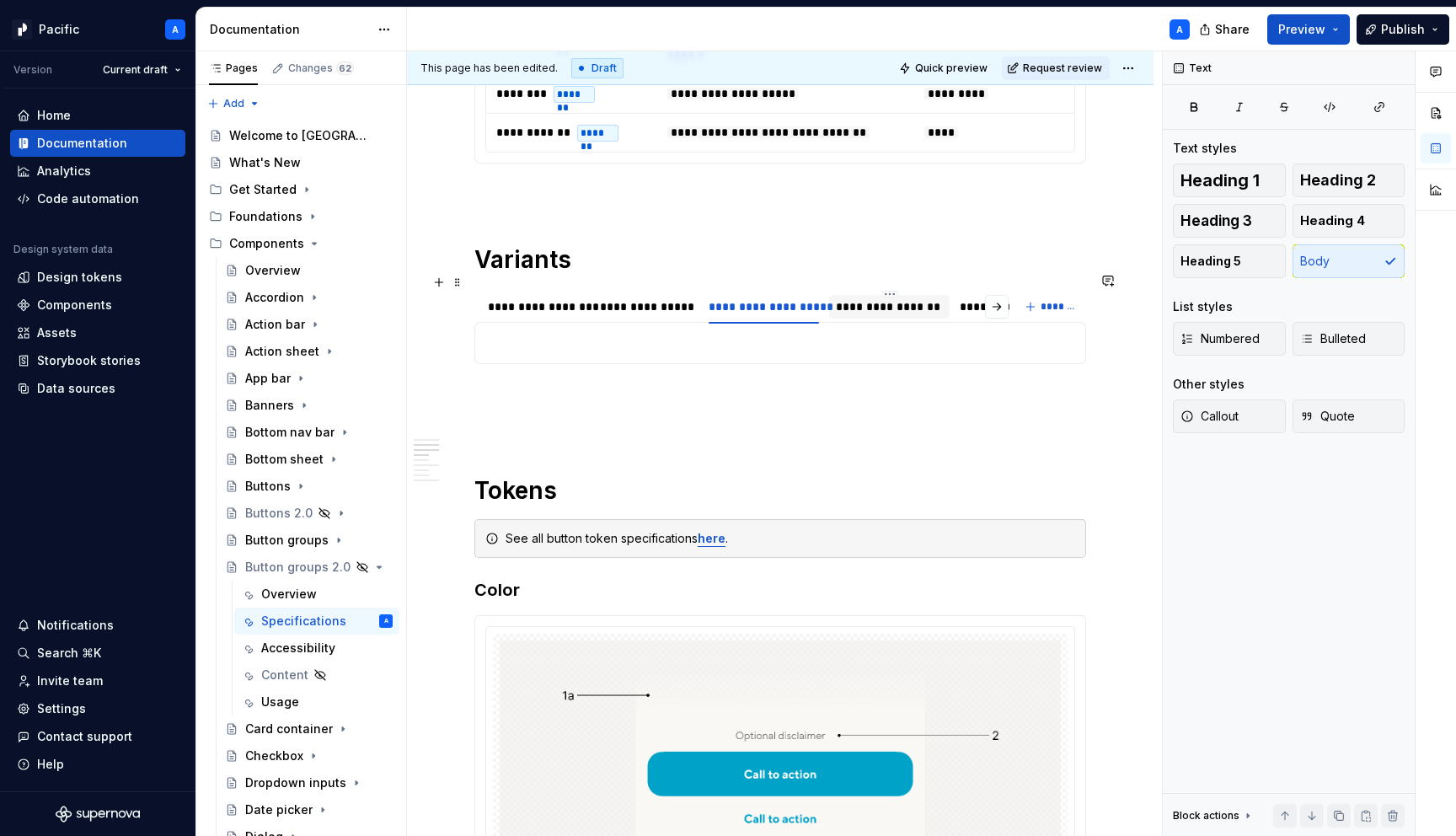
click at [904, 298] on div "**********" at bounding box center [889, 307] width 106 height 17
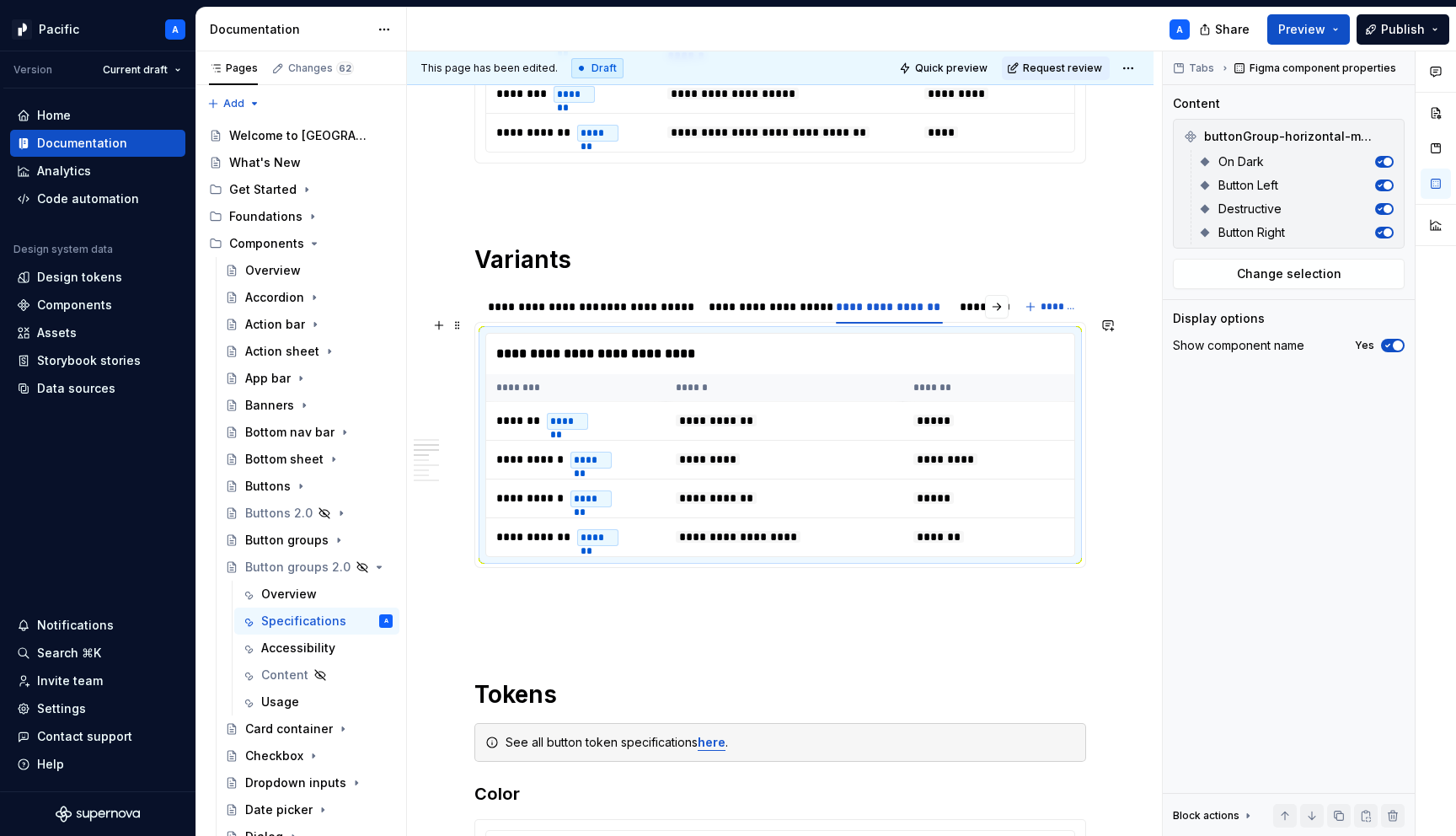
click at [893, 341] on div "**********" at bounding box center [784, 354] width 597 height 41
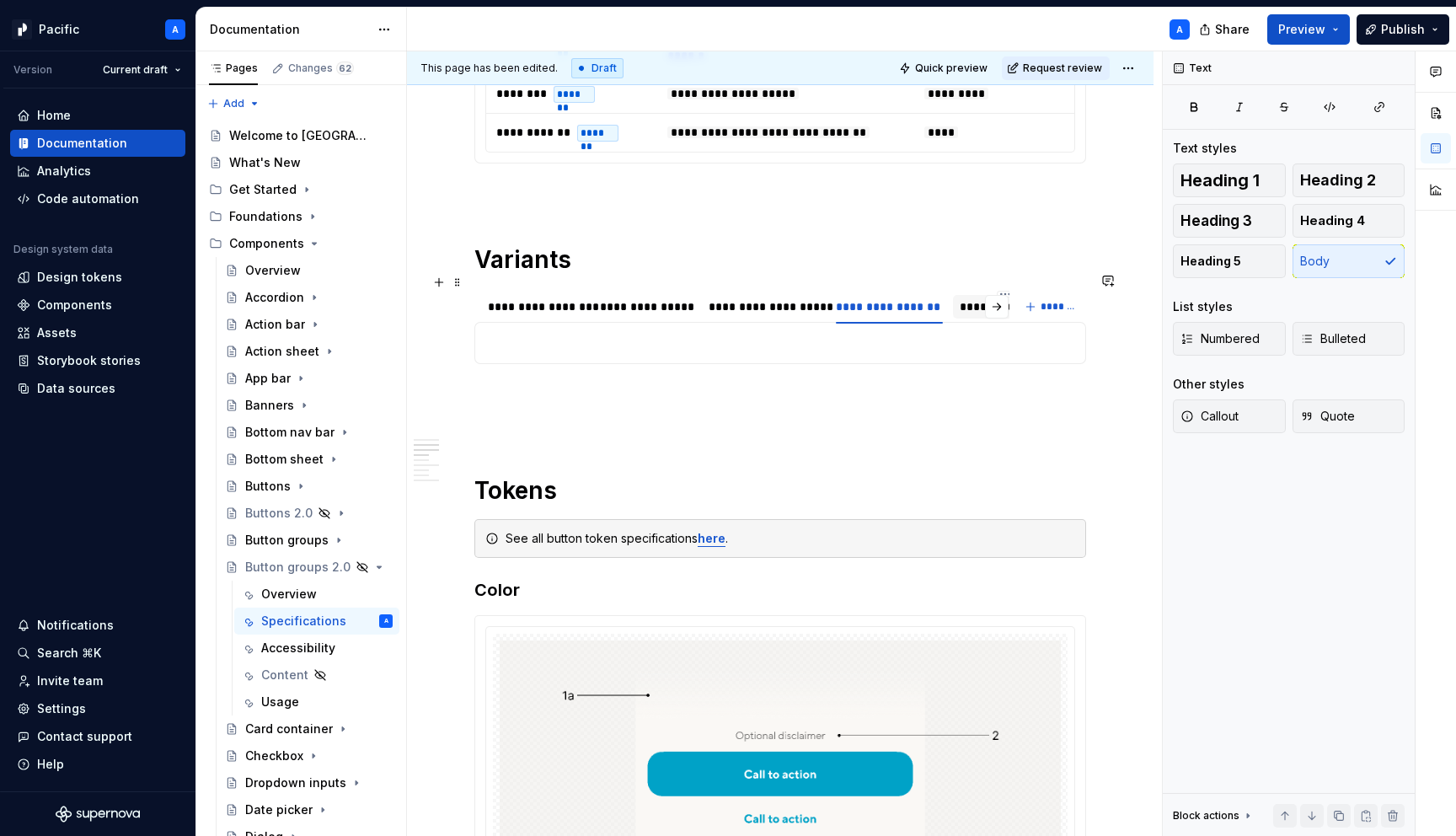
click at [965, 298] on div "**********" at bounding box center [1005, 307] width 91 height 17
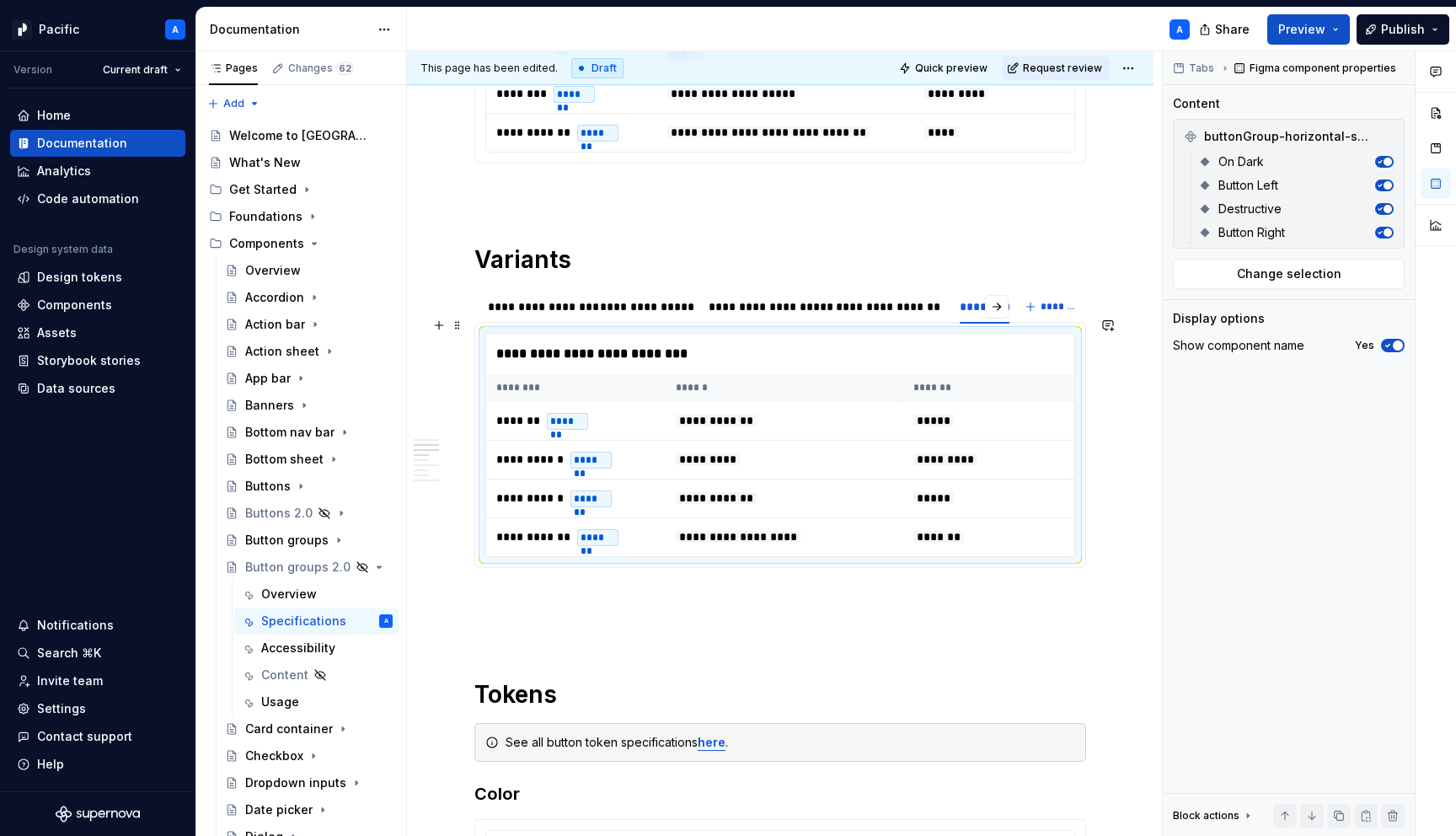
click at [958, 374] on th "*******" at bounding box center [993, 388] width 179 height 28
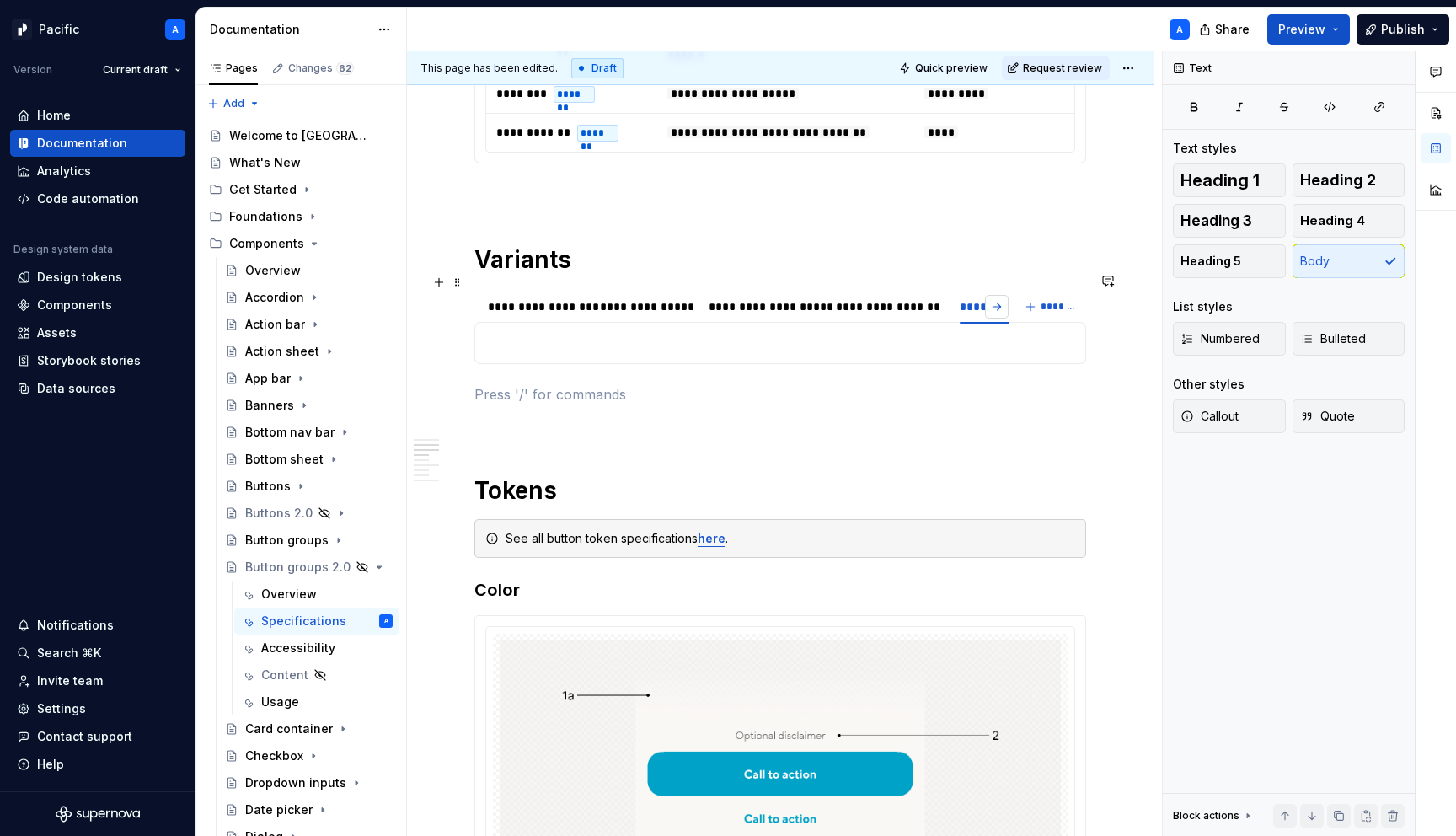
click at [1004, 295] on button "button" at bounding box center [997, 307] width 24 height 24
click at [526, 298] on div "**********" at bounding box center [488, 307] width 95 height 17
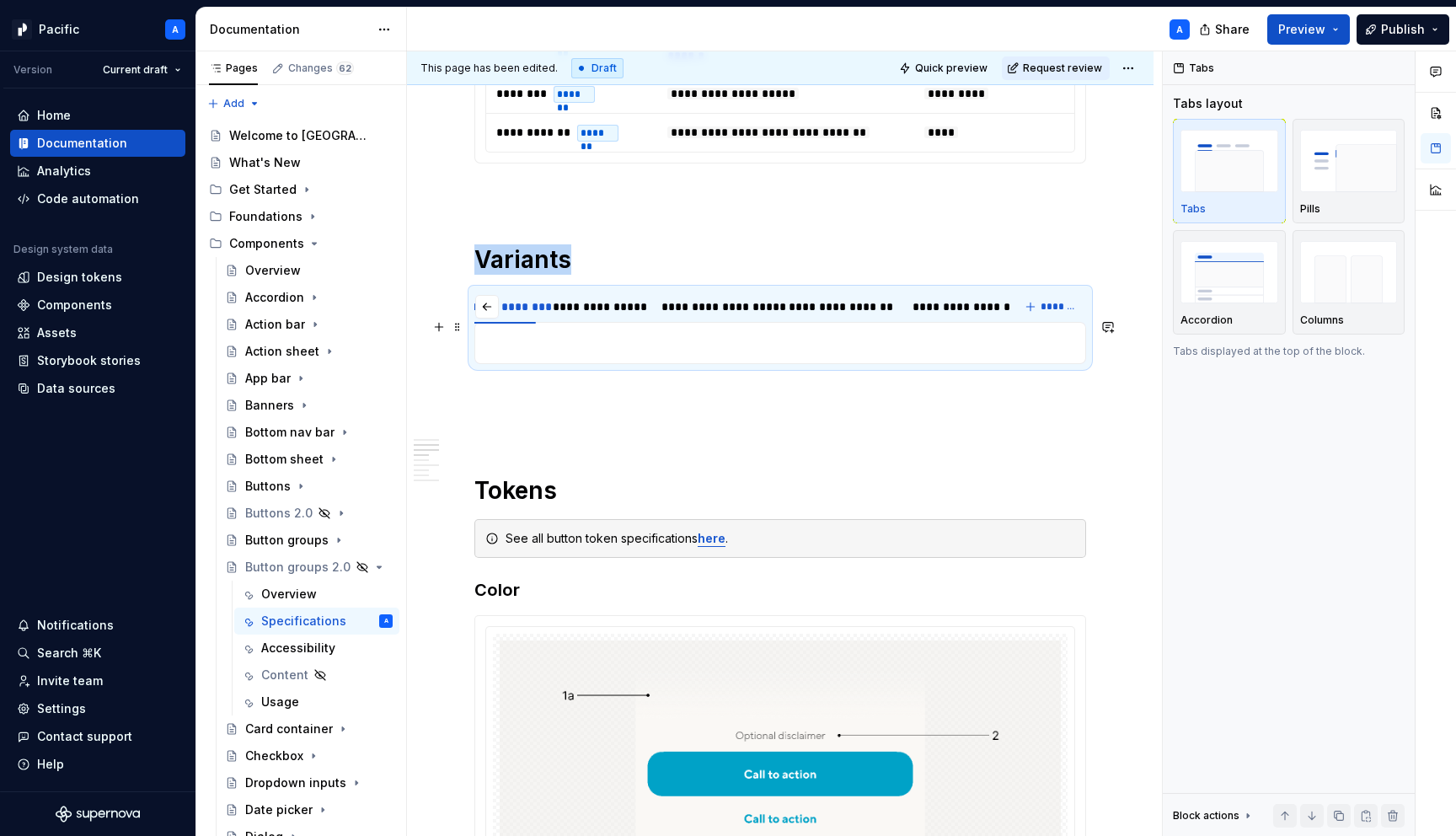
click at [535, 335] on p at bounding box center [780, 343] width 590 height 20
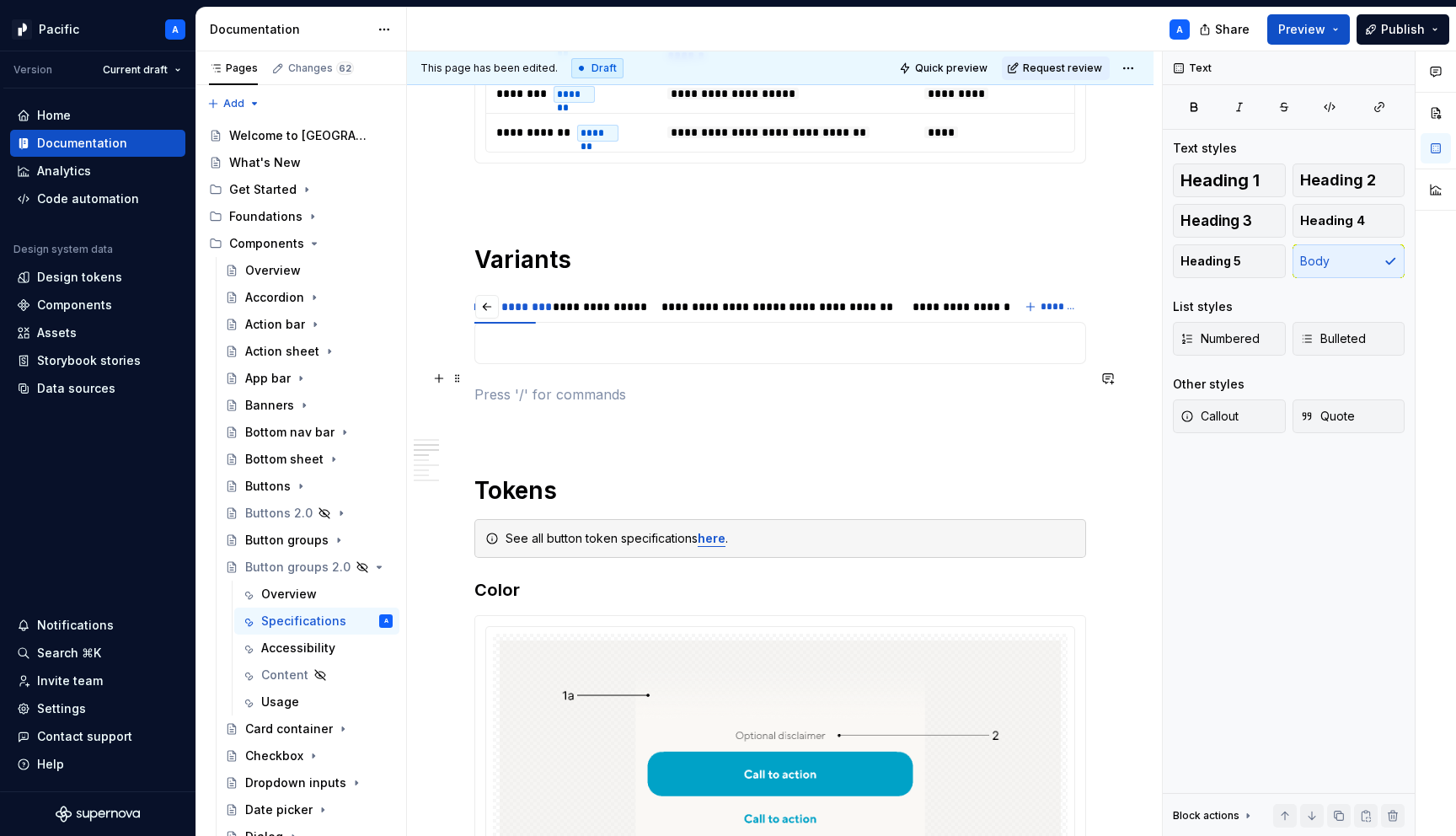
click at [525, 384] on p at bounding box center [781, 394] width 612 height 20
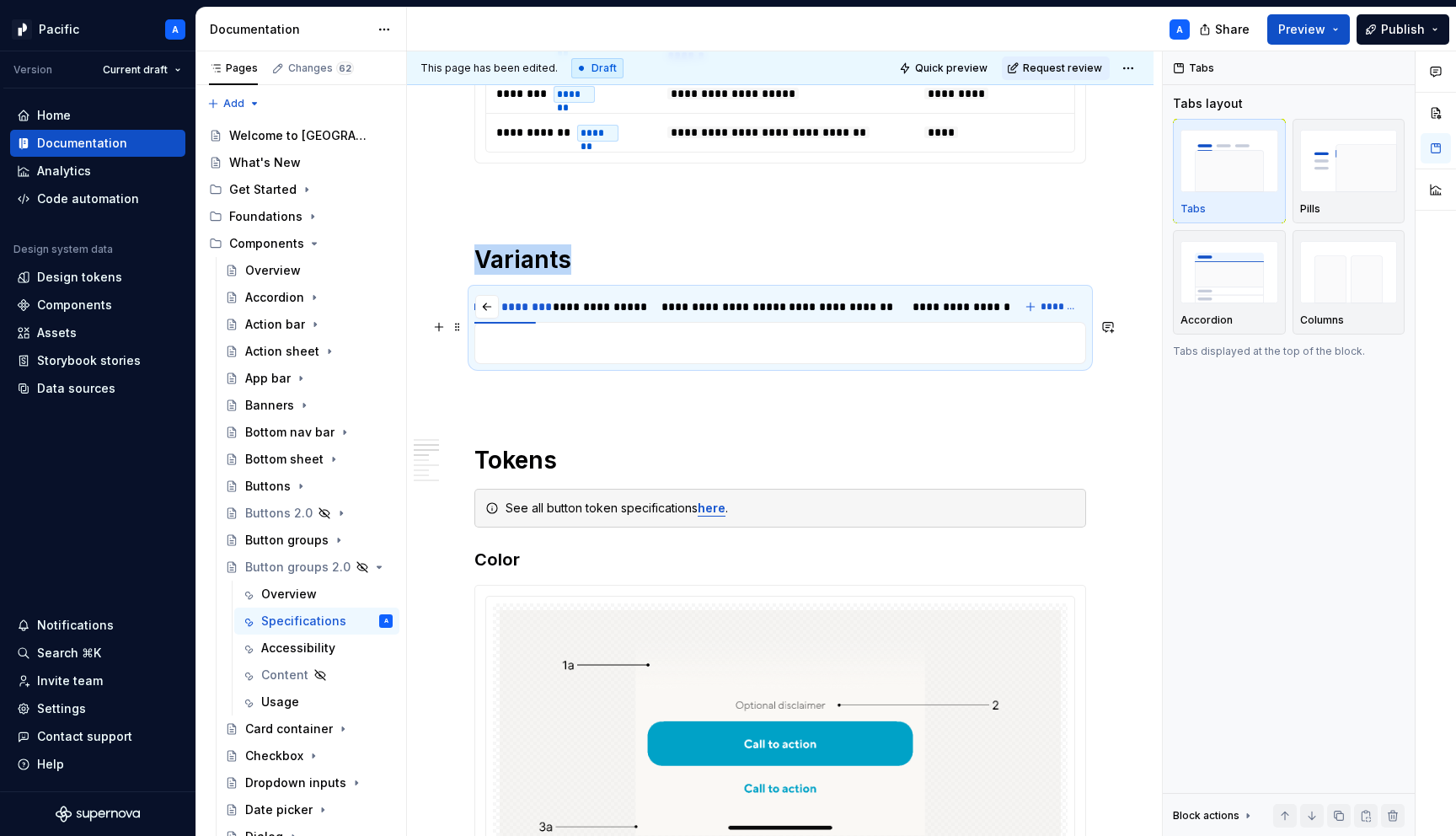
click at [529, 335] on p at bounding box center [780, 343] width 590 height 20
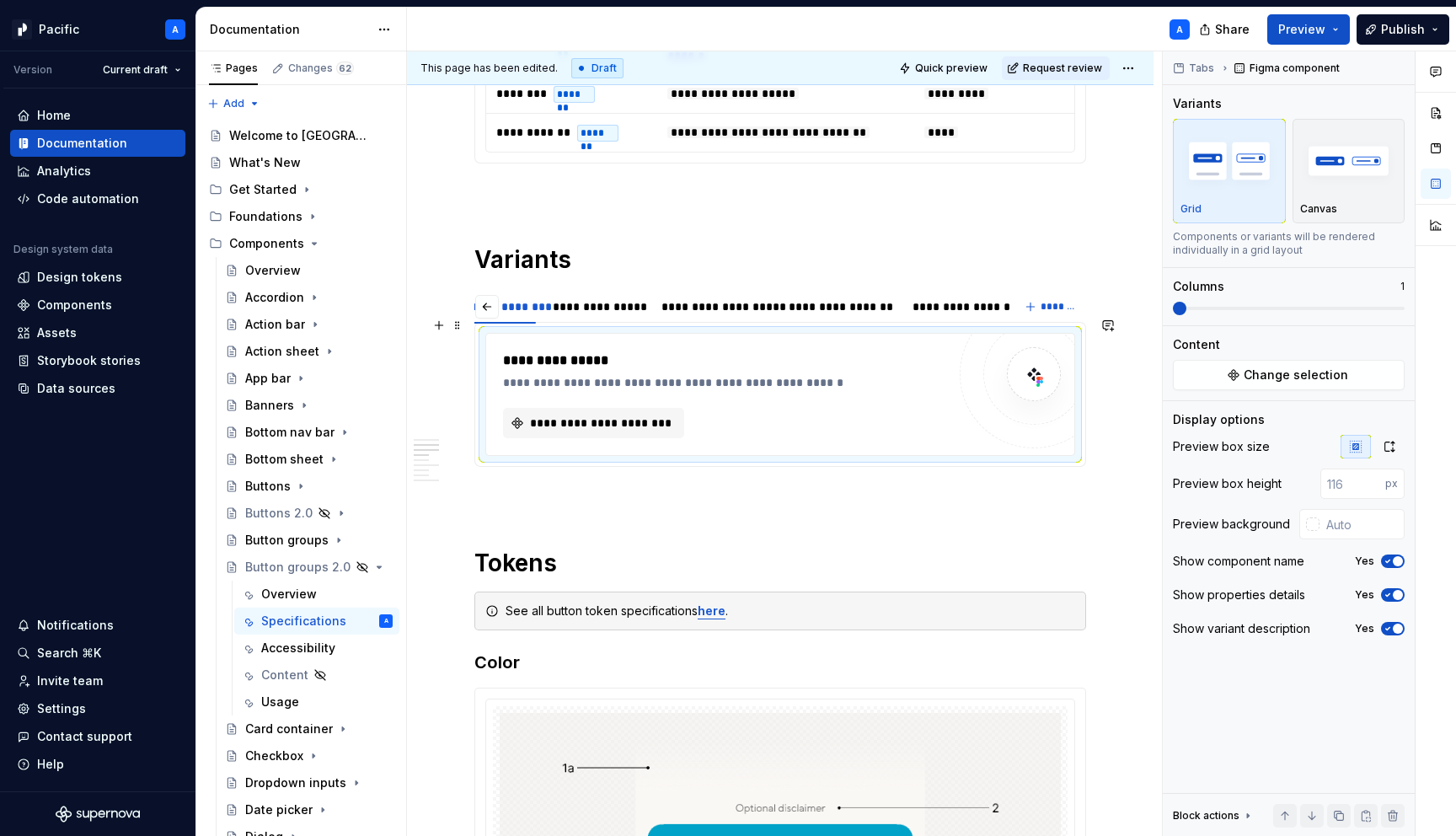
click at [897, 418] on div "**********" at bounding box center [725, 423] width 443 height 30
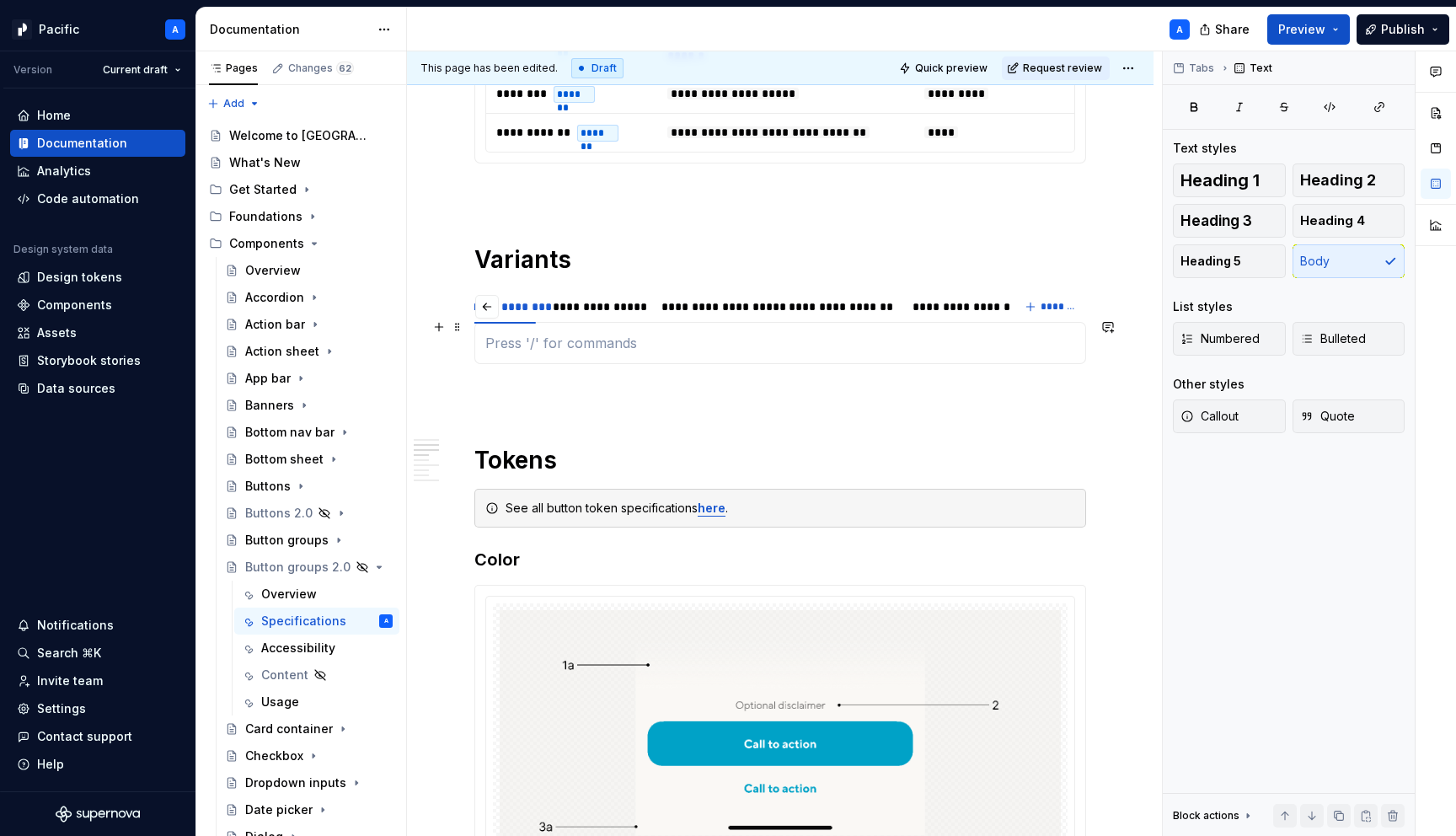
click at [719, 333] on p at bounding box center [780, 343] width 590 height 20
click at [490, 295] on button "button" at bounding box center [487, 307] width 24 height 24
click at [560, 333] on p at bounding box center [780, 343] width 590 height 20
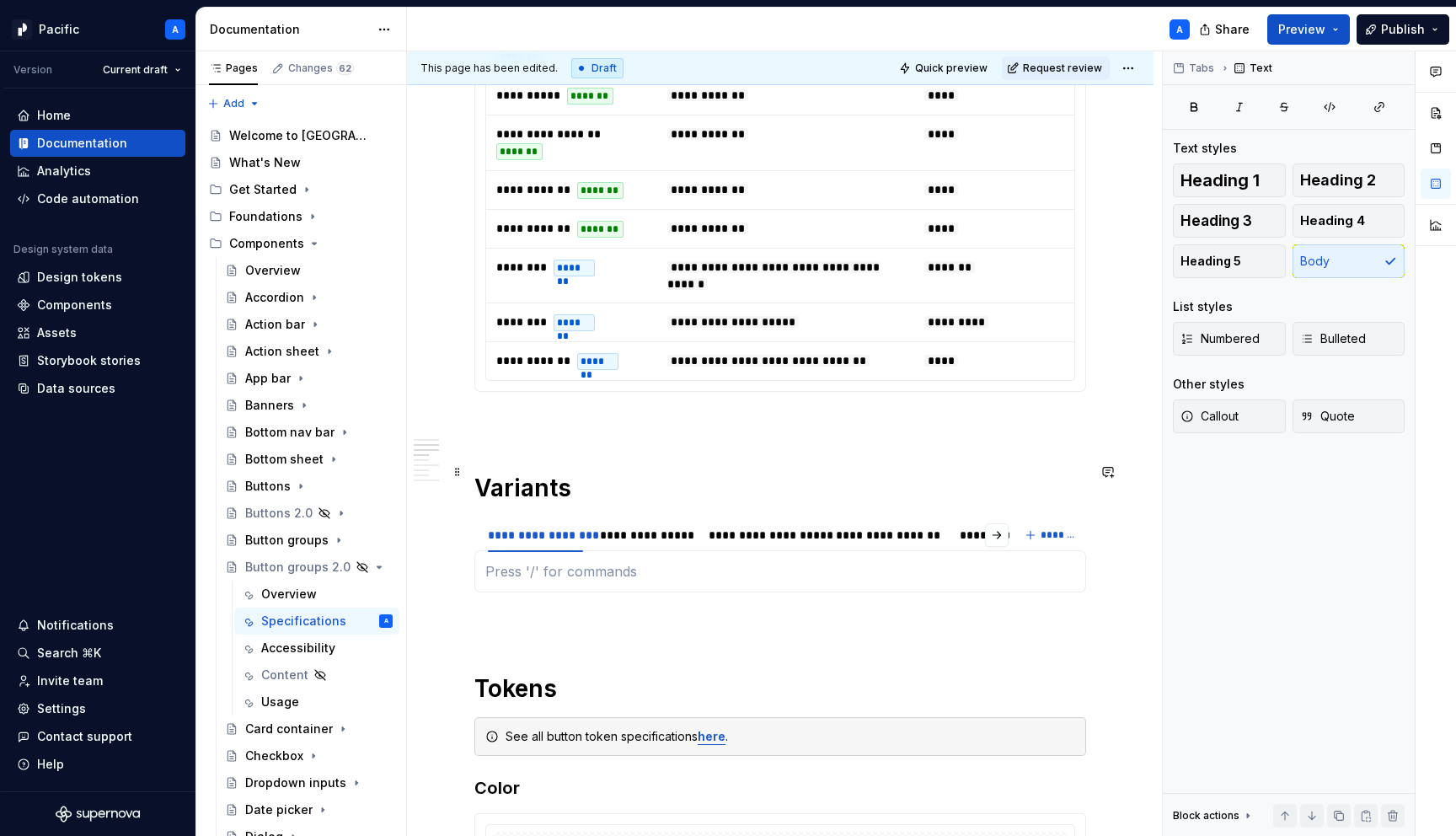
scroll to position [768, 0]
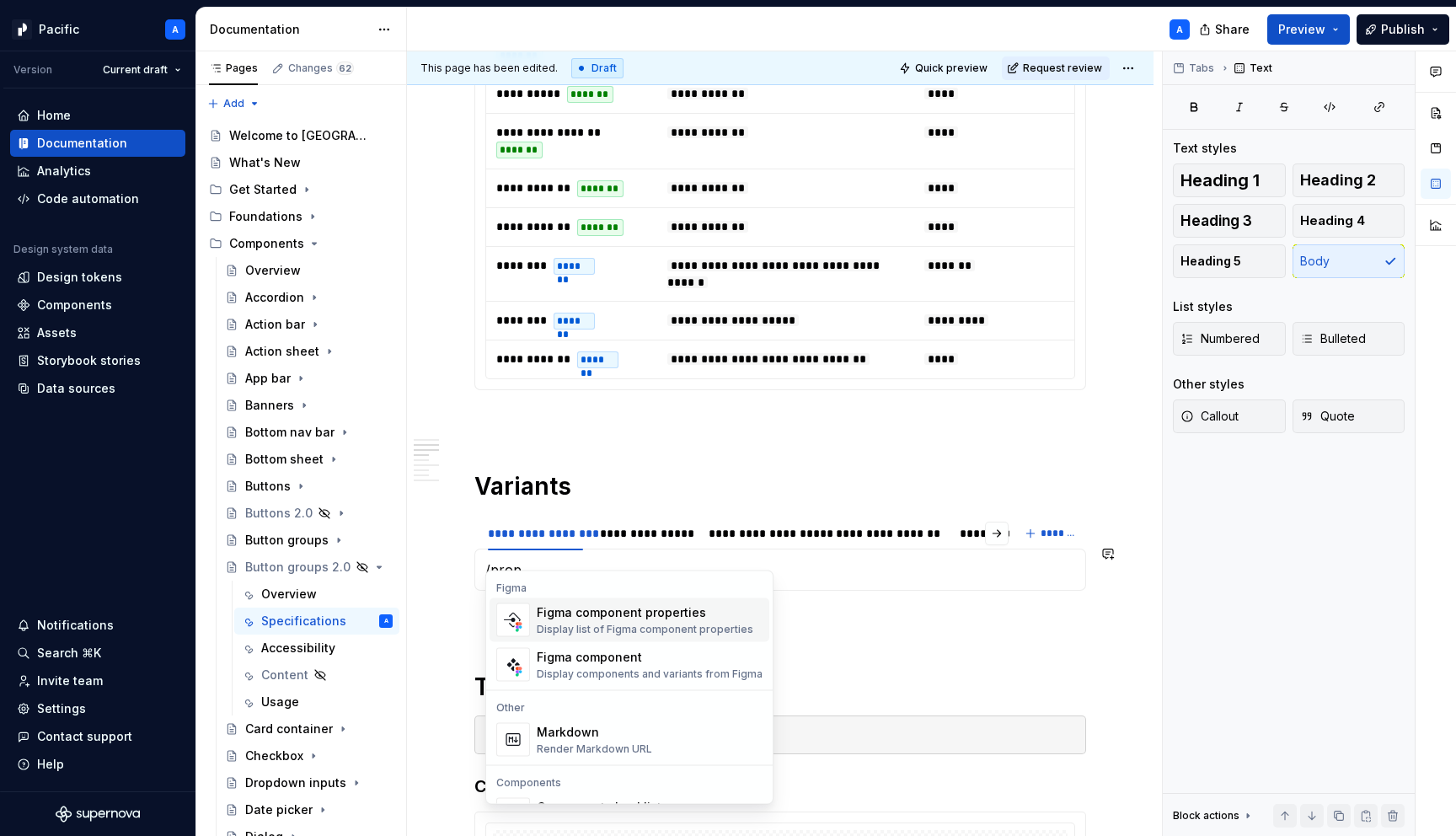
click at [556, 680] on div "Figma component Display components and variants from Figma" at bounding box center [649, 665] width 225 height 33
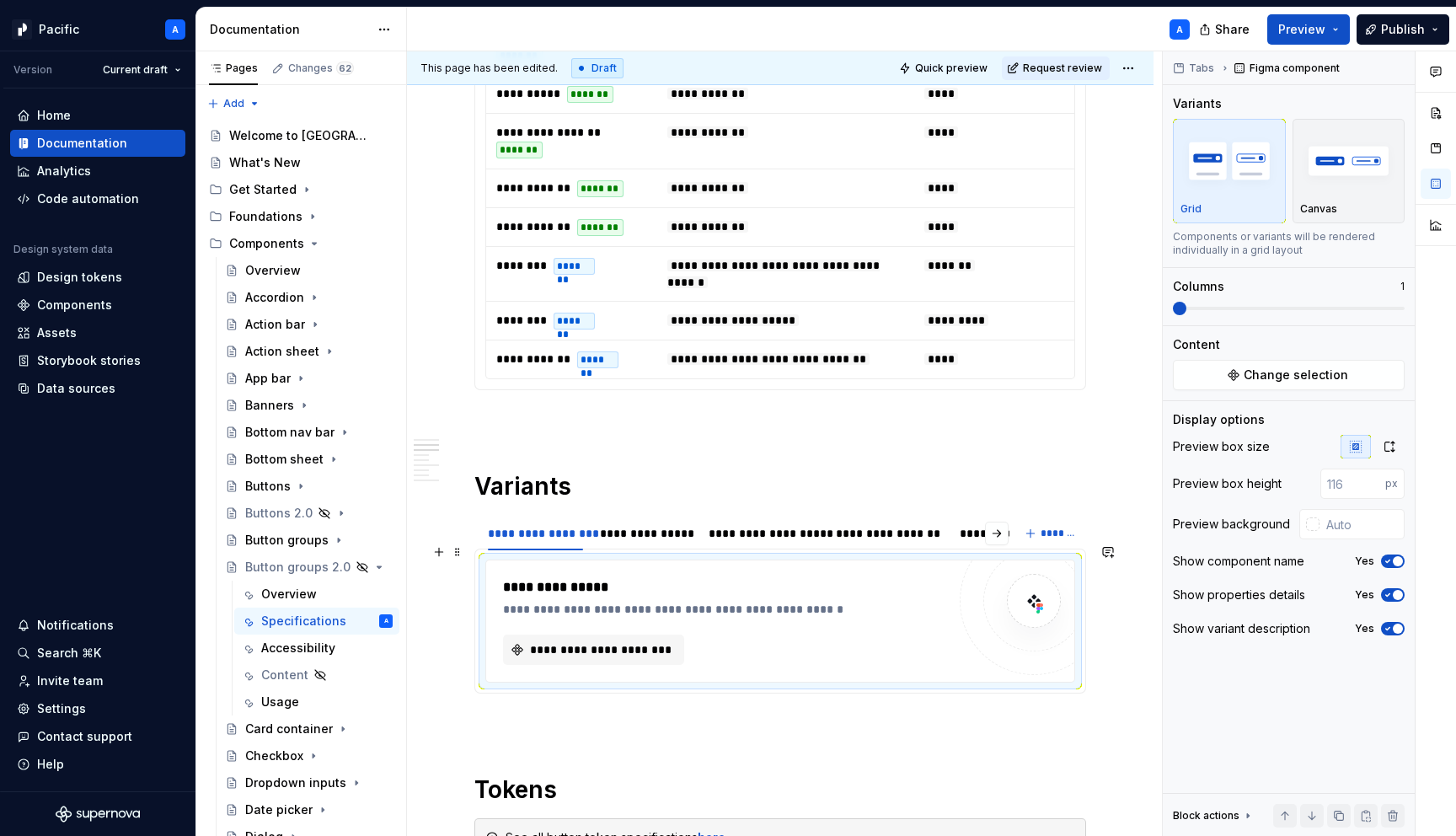
type textarea "*"
click at [900, 600] on div "**********" at bounding box center [729, 609] width 452 height 17
click at [649, 645] on button "**********" at bounding box center [594, 649] width 181 height 30
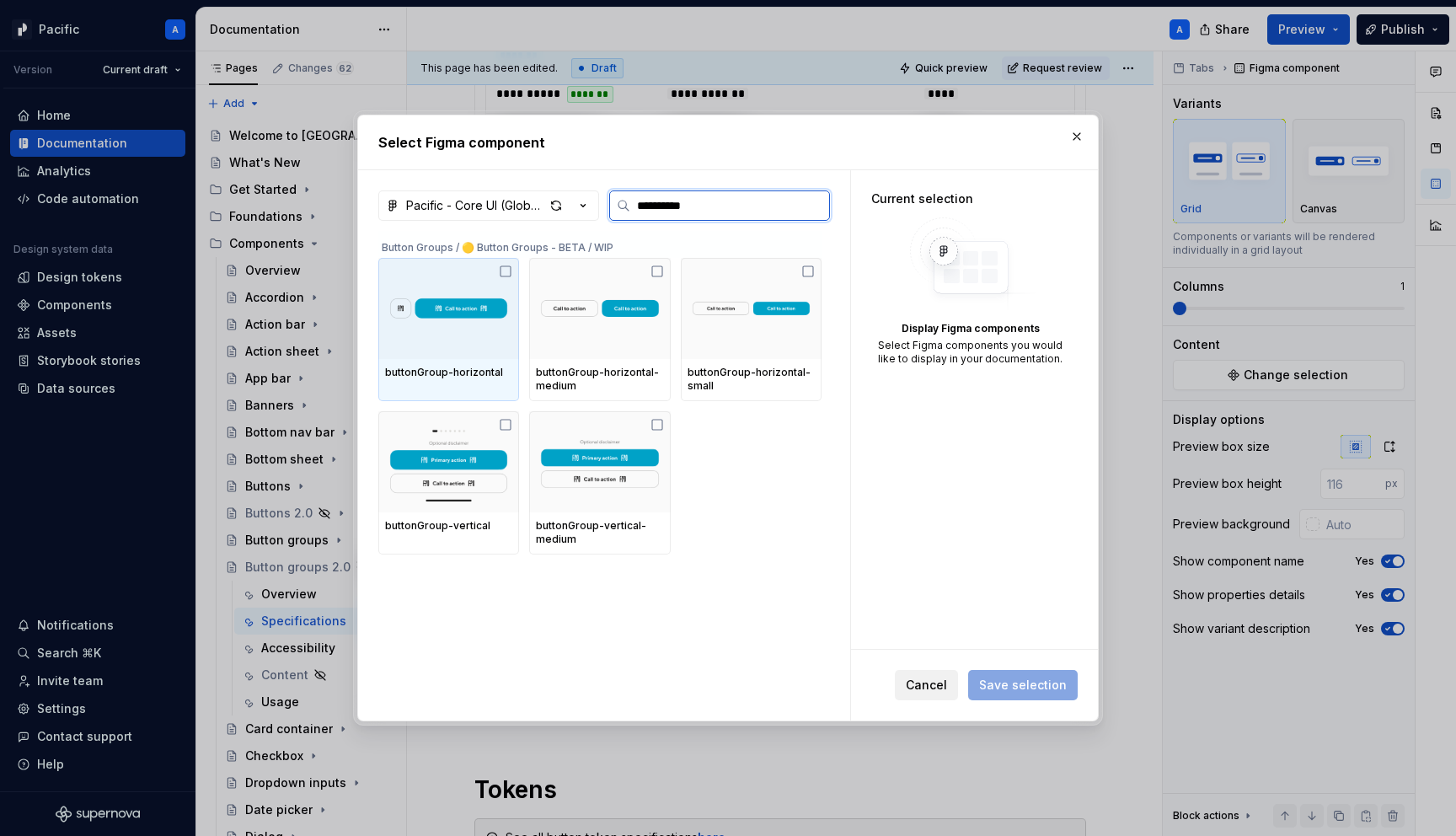
type input "**********"
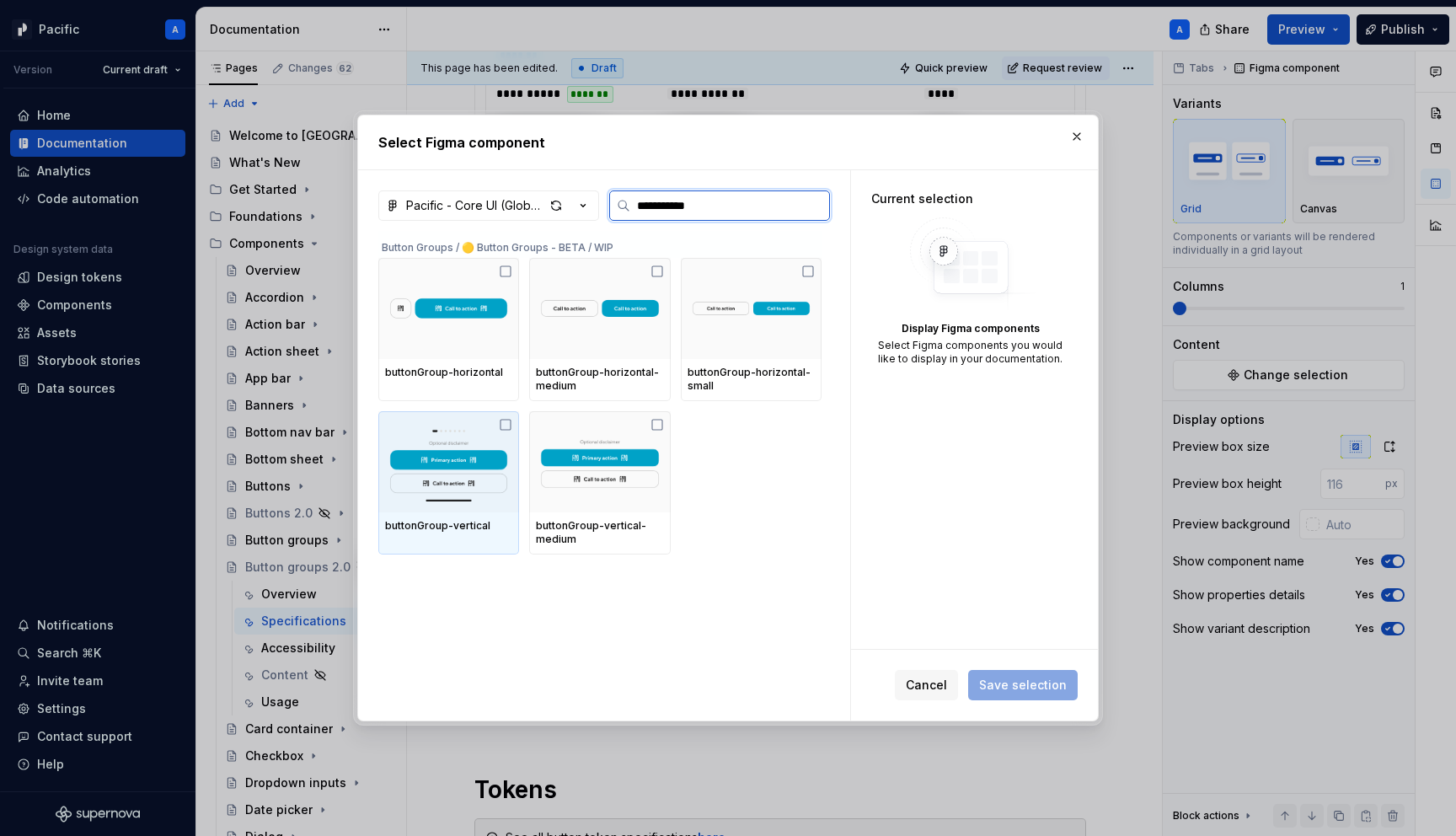
click at [455, 539] on div "buttonGroup-vertical" at bounding box center [449, 527] width 140 height 29
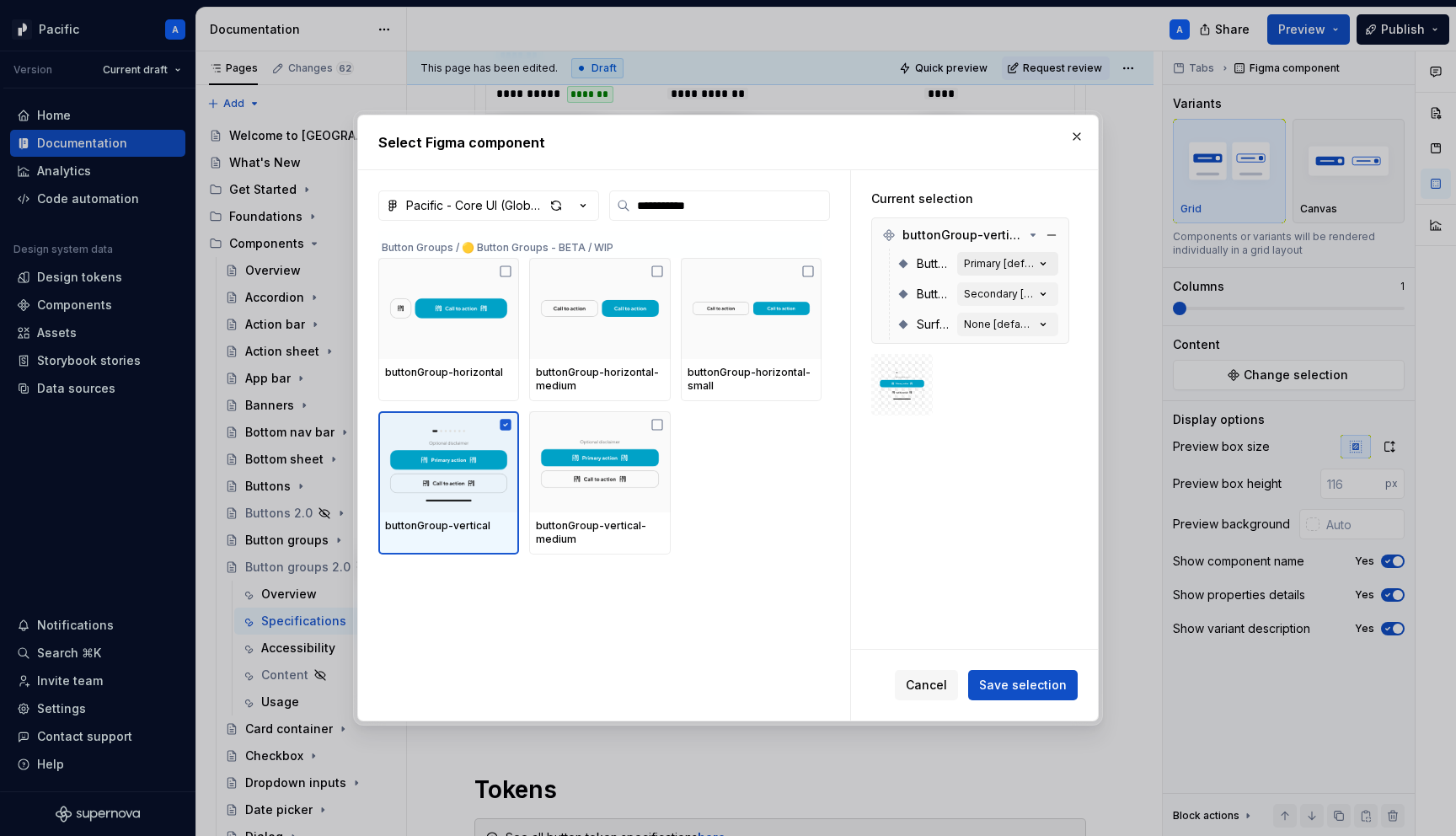
click at [1001, 270] on div "Primary [default]" at bounding box center [1000, 263] width 71 height 14
click at [1051, 265] on icon "button" at bounding box center [1043, 263] width 17 height 17
click at [1050, 677] on span "Save selection" at bounding box center [1023, 685] width 88 height 17
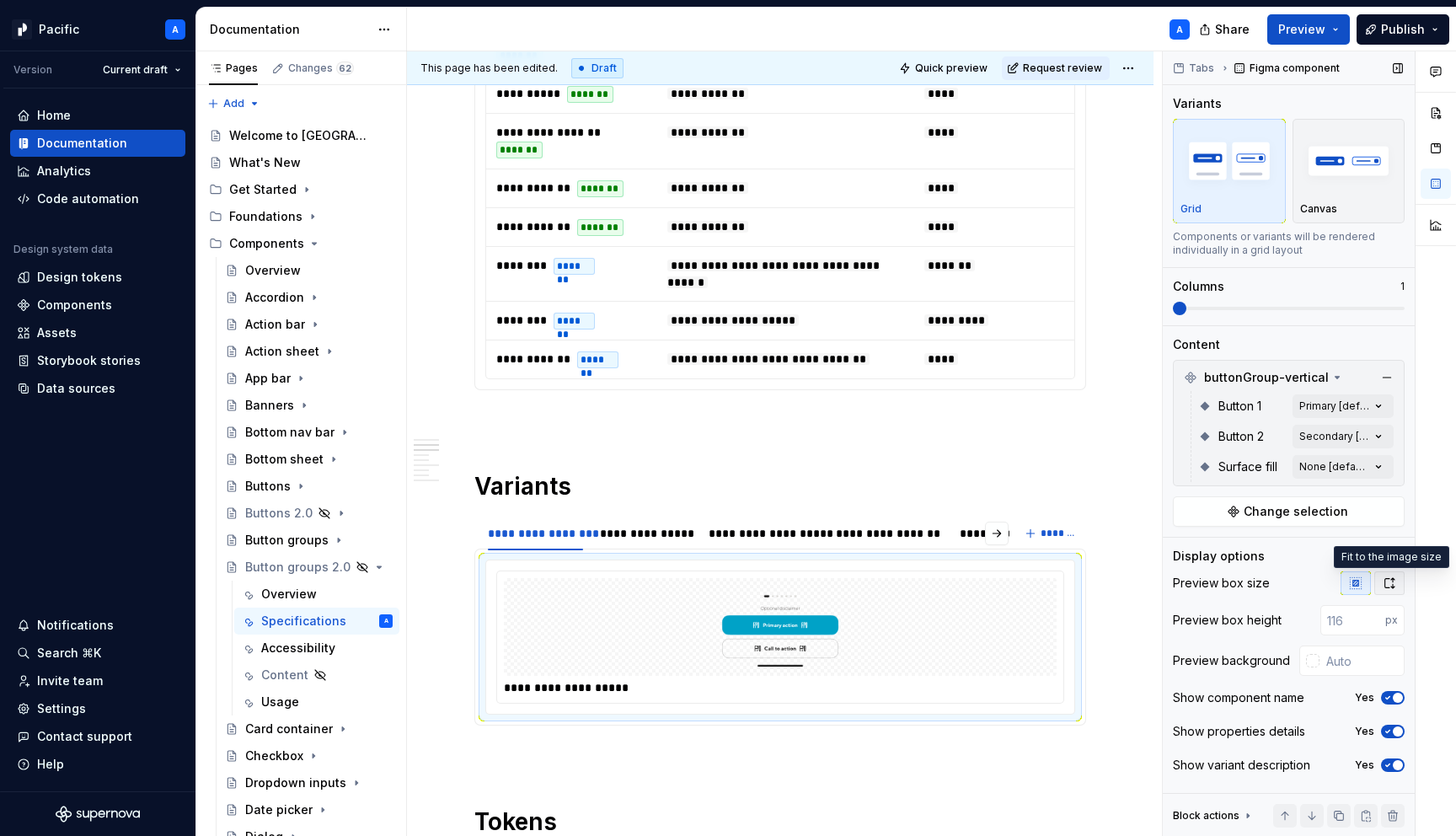
click at [1386, 586] on icon "button" at bounding box center [1389, 583] width 14 height 14
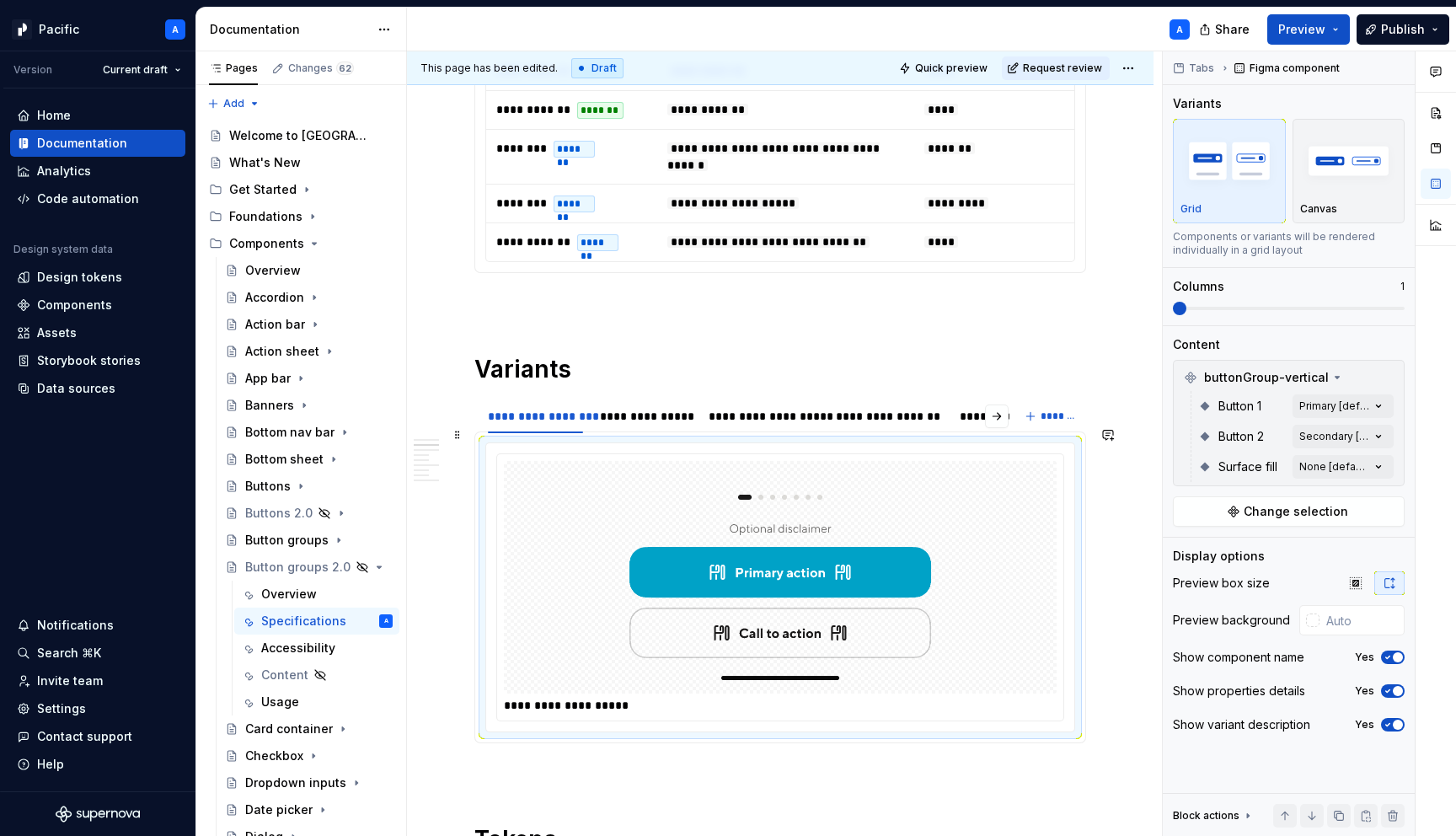
scroll to position [891, 0]
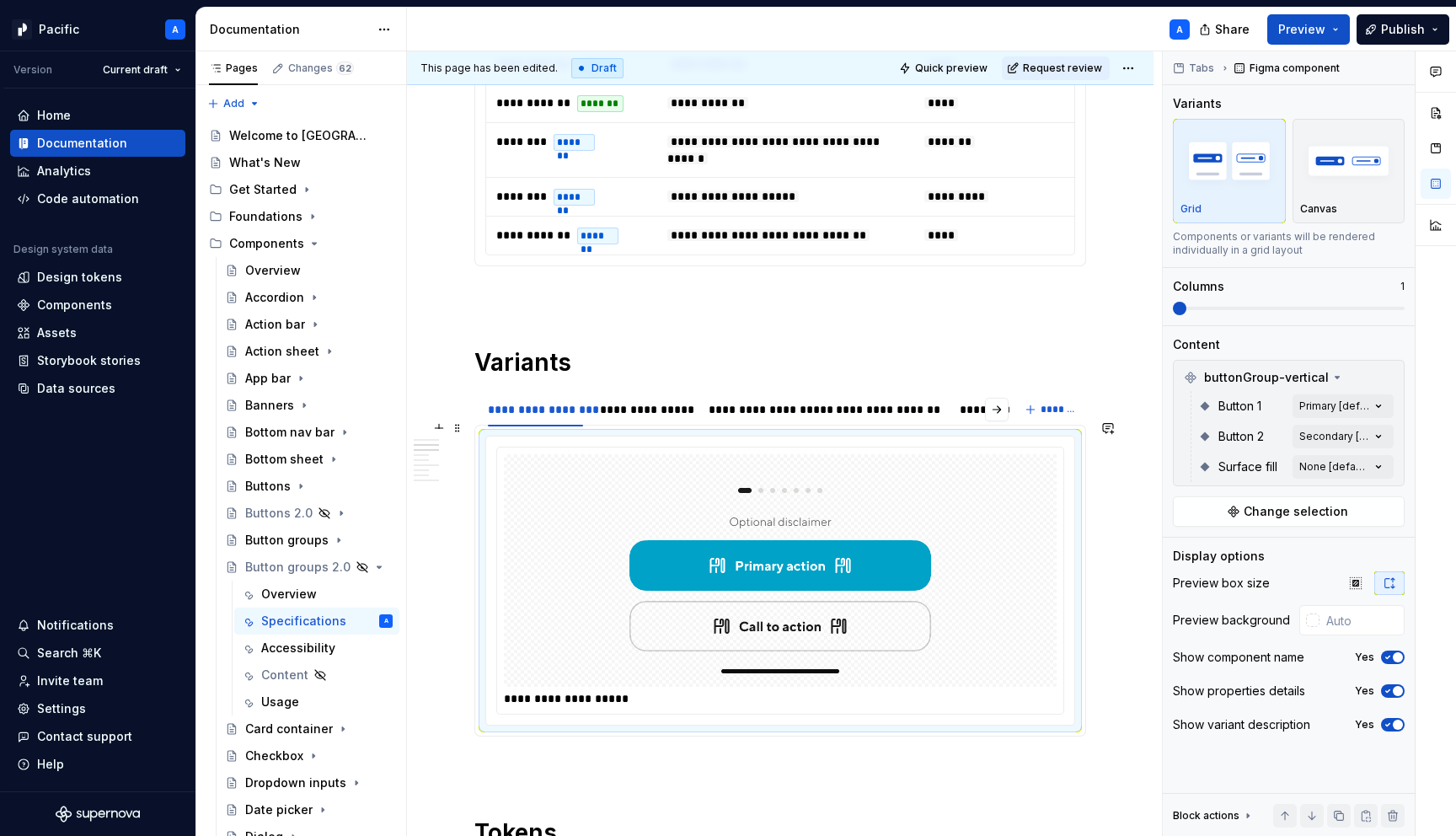
click at [746, 690] on div "**********" at bounding box center [785, 698] width 562 height 17
click at [552, 697] on div "**********" at bounding box center [780, 580] width 568 height 268
click at [568, 690] on div "**********" at bounding box center [785, 698] width 562 height 17
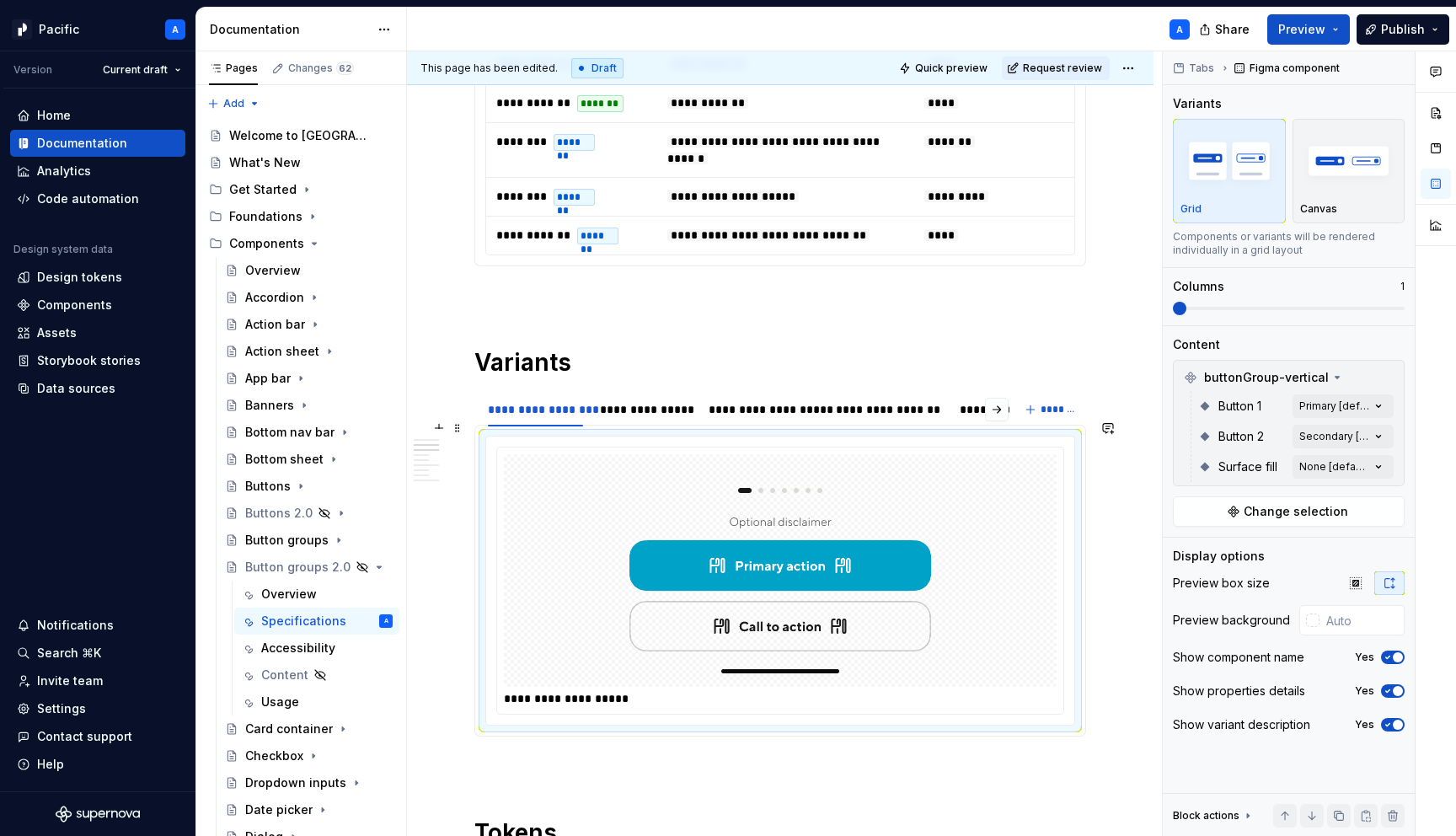
click at [568, 690] on div "**********" at bounding box center [785, 698] width 562 height 17
click at [756, 562] on img at bounding box center [781, 570] width 329 height 219
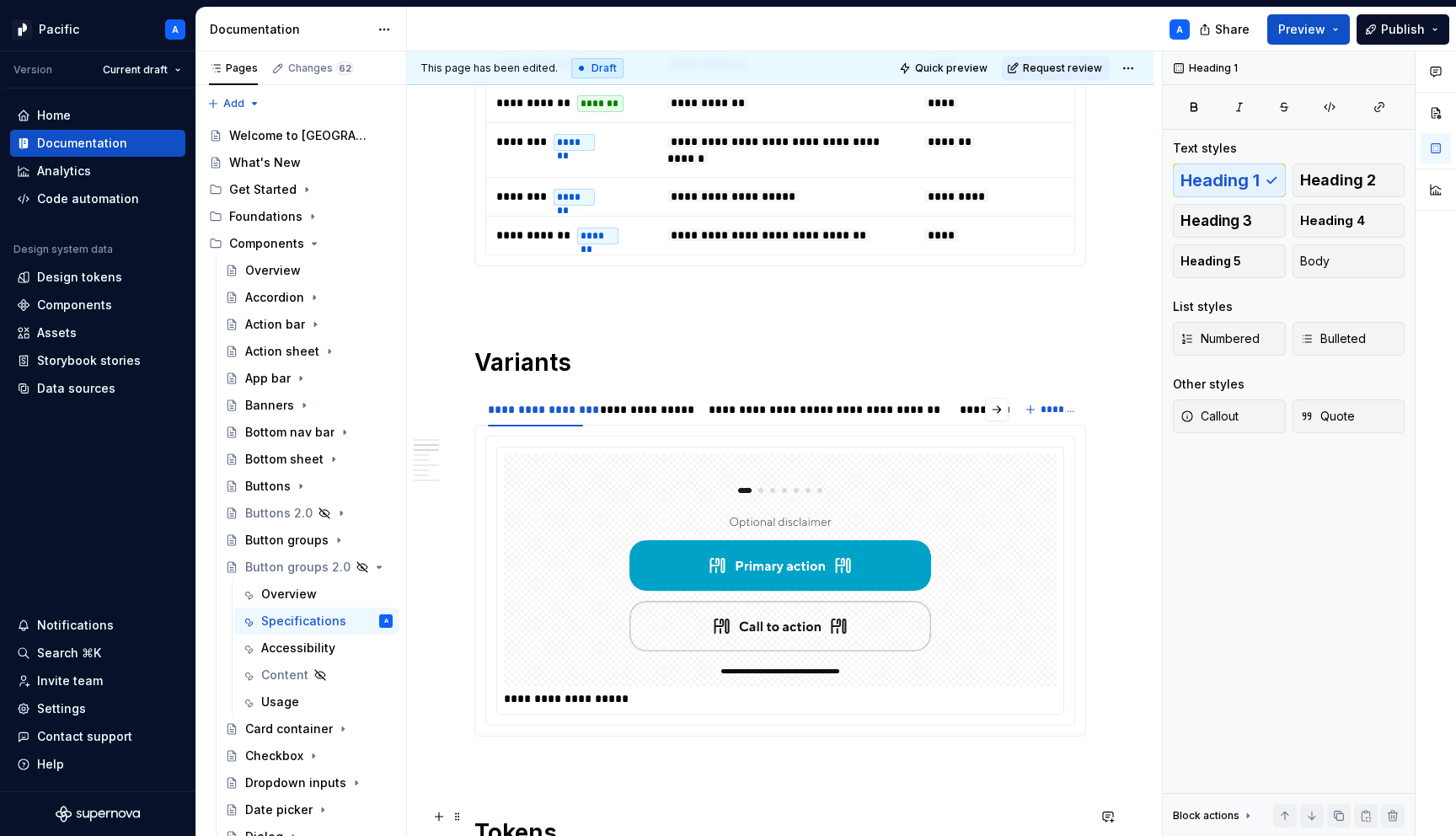
click at [964, 818] on h1 "Tokens" at bounding box center [781, 832] width 612 height 30
click at [636, 401] on div "**********" at bounding box center [646, 409] width 91 height 17
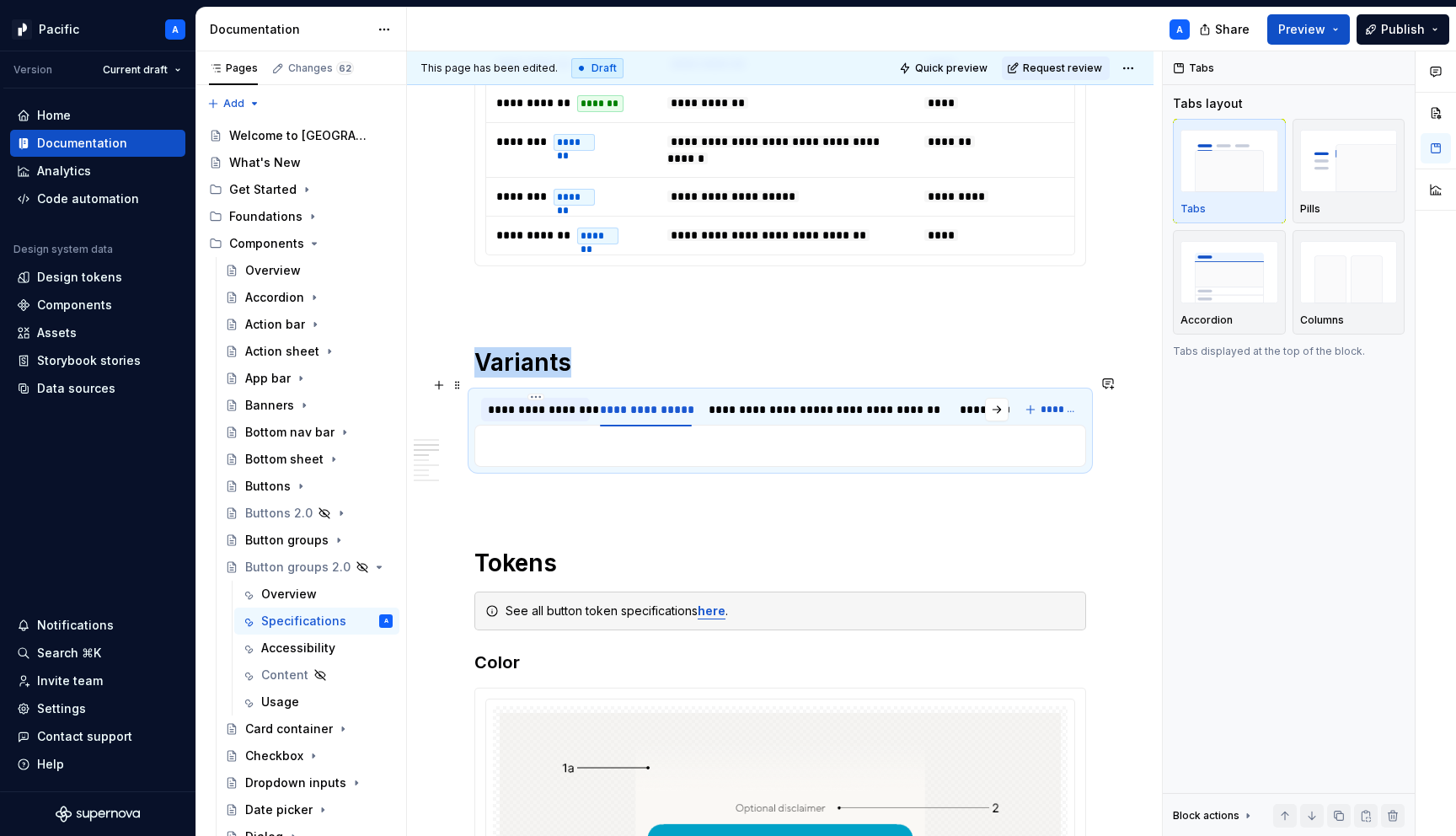
click at [547, 401] on div "**********" at bounding box center [535, 409] width 95 height 17
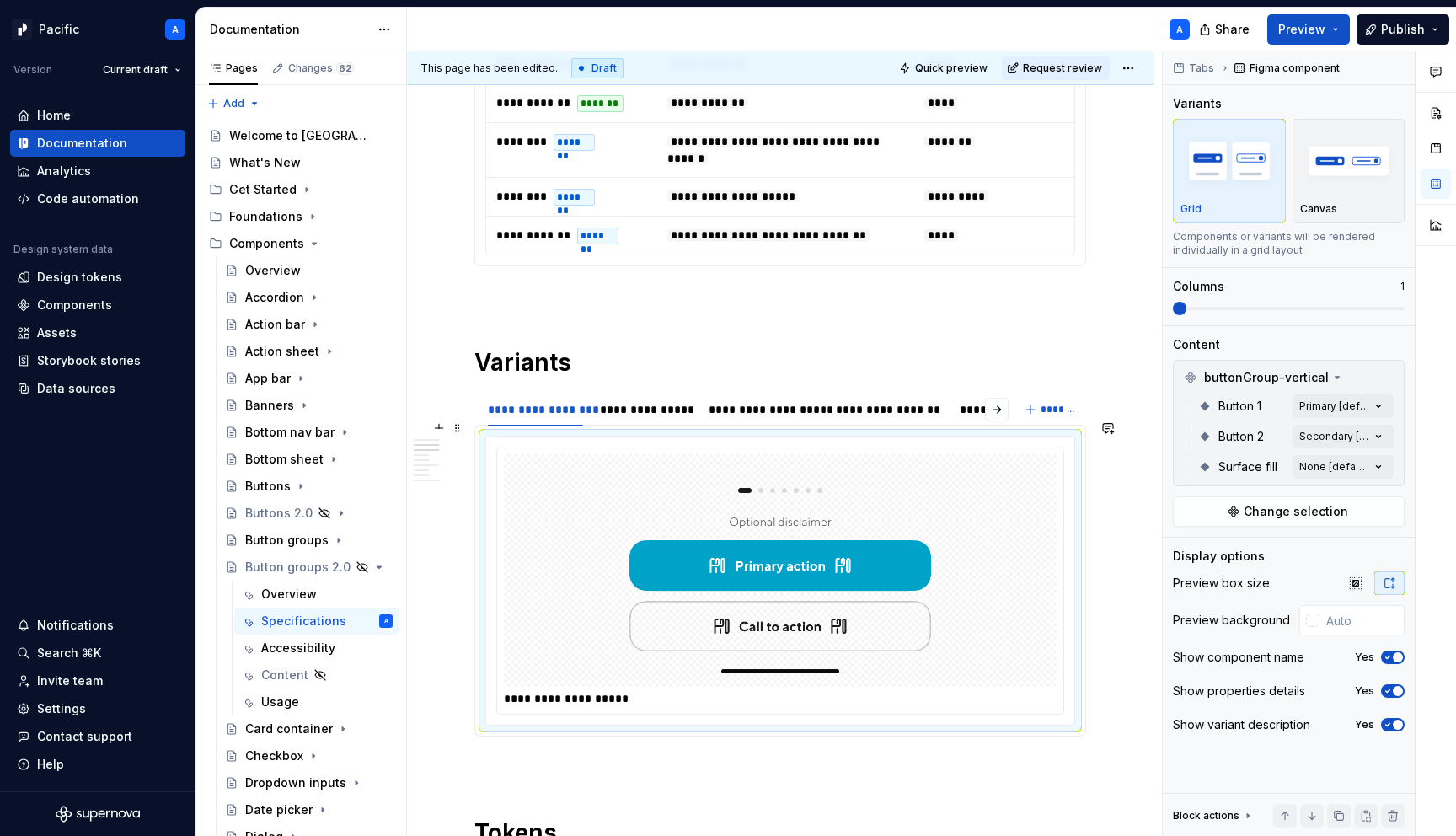
click at [641, 479] on img at bounding box center [781, 570] width 329 height 219
click at [279, 507] on div "Buttons 2.0" at bounding box center [275, 513] width 62 height 17
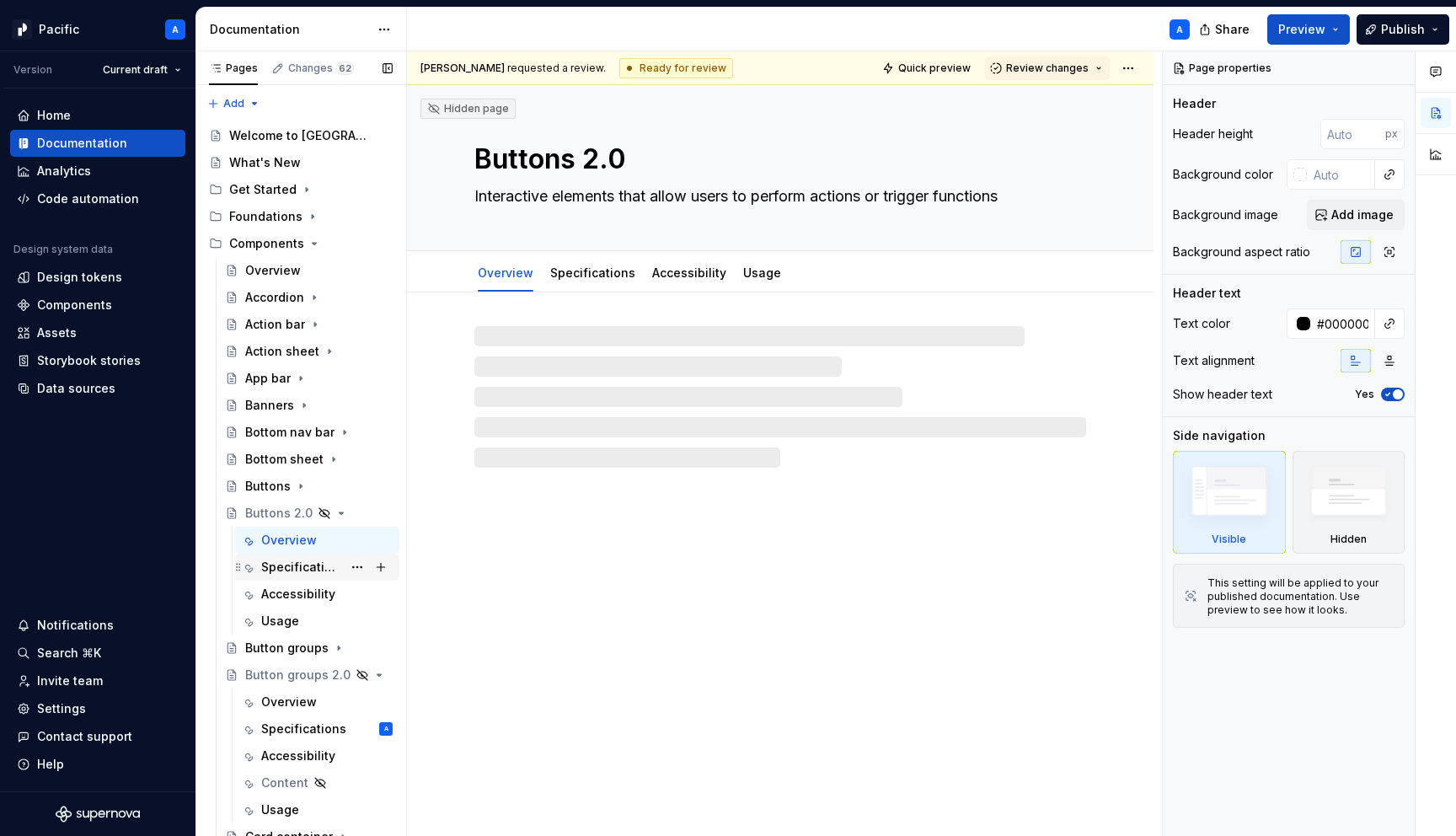
click at [298, 571] on div "Specifications" at bounding box center [302, 567] width 81 height 17
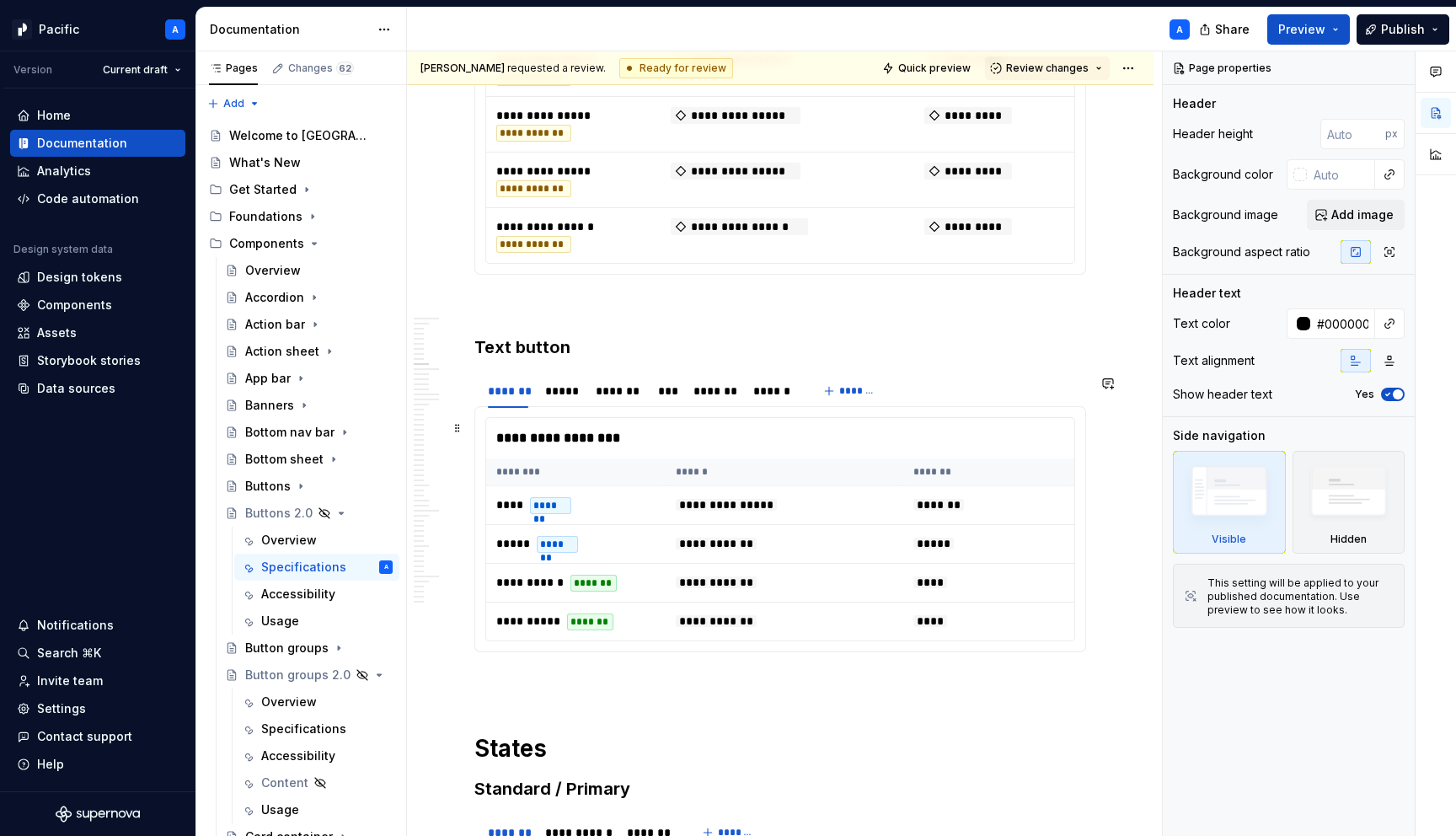
scroll to position [2540, 0]
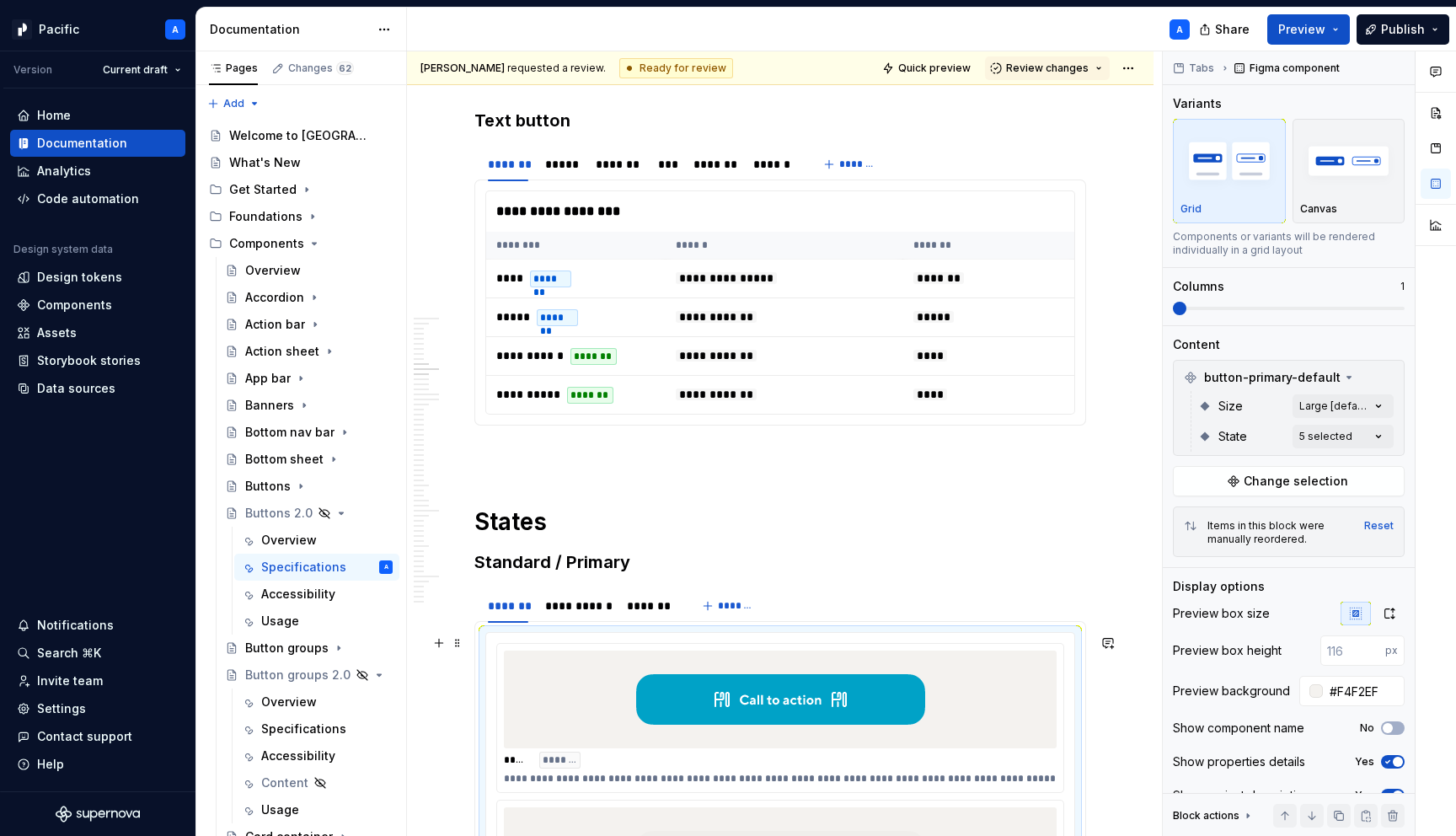
click at [904, 689] on img at bounding box center [781, 699] width 289 height 84
click at [1356, 695] on input "#F4F2EF" at bounding box center [1364, 691] width 81 height 30
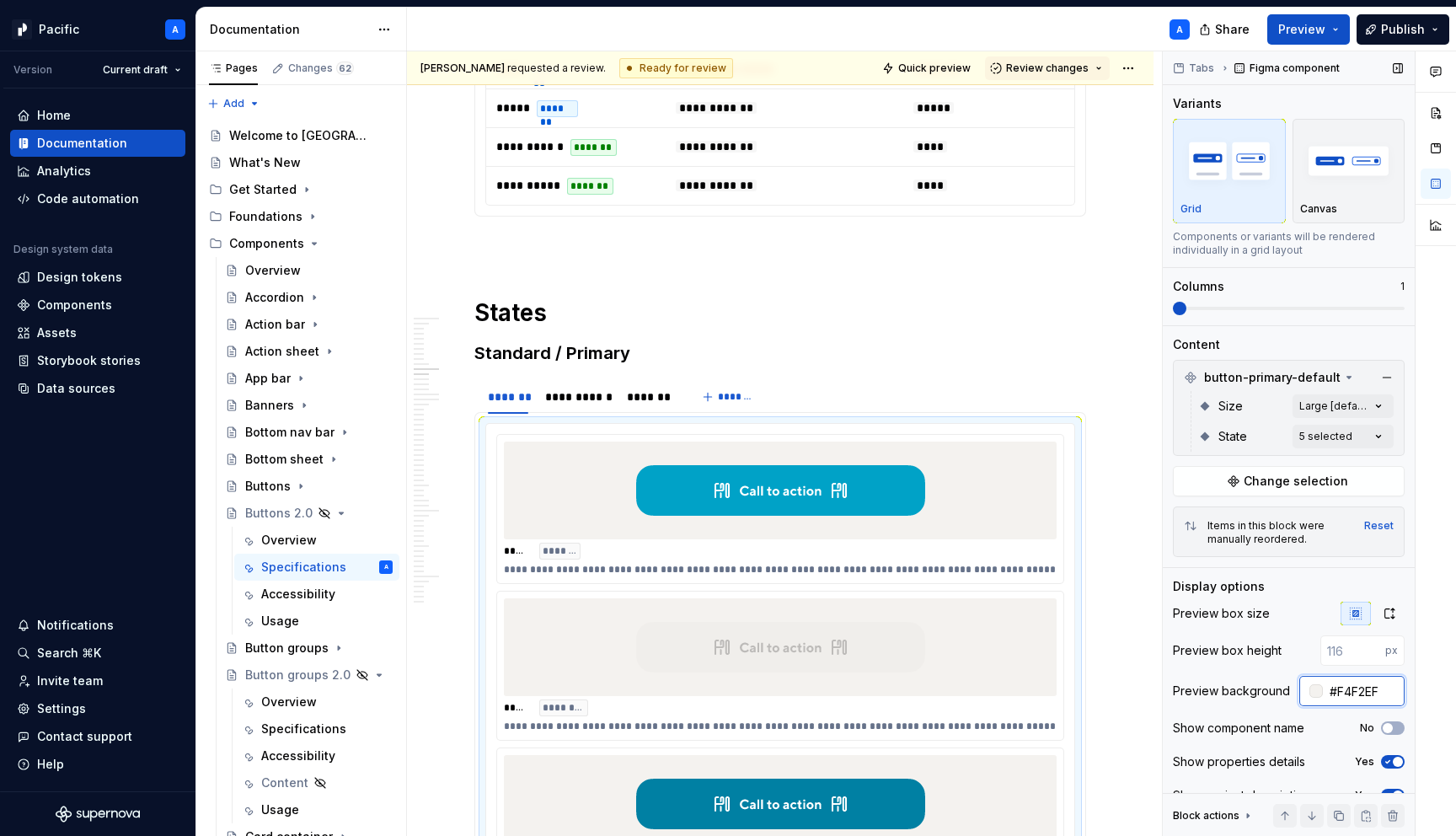
scroll to position [24, 0]
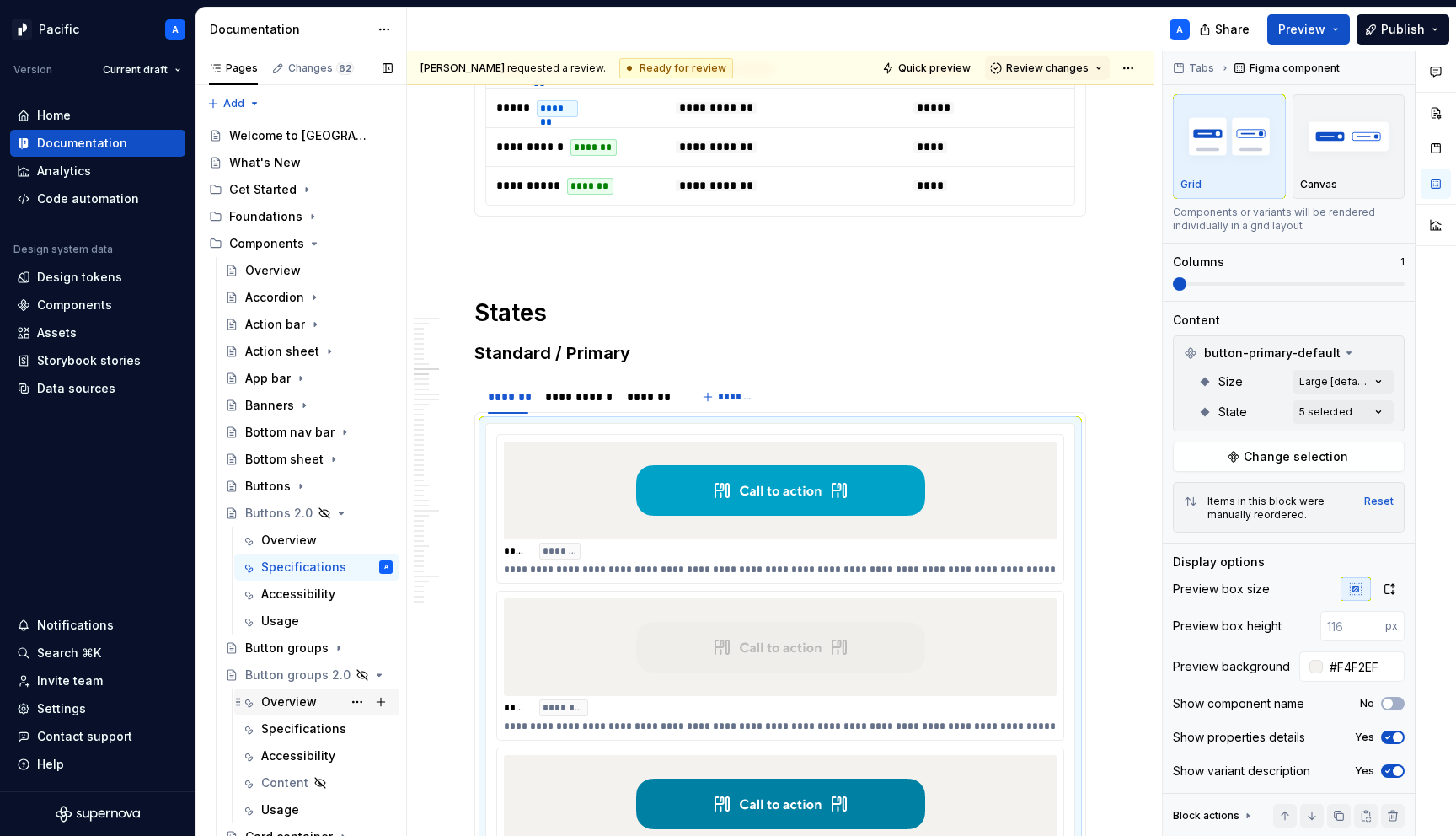
click at [285, 706] on div "Overview" at bounding box center [289, 702] width 55 height 17
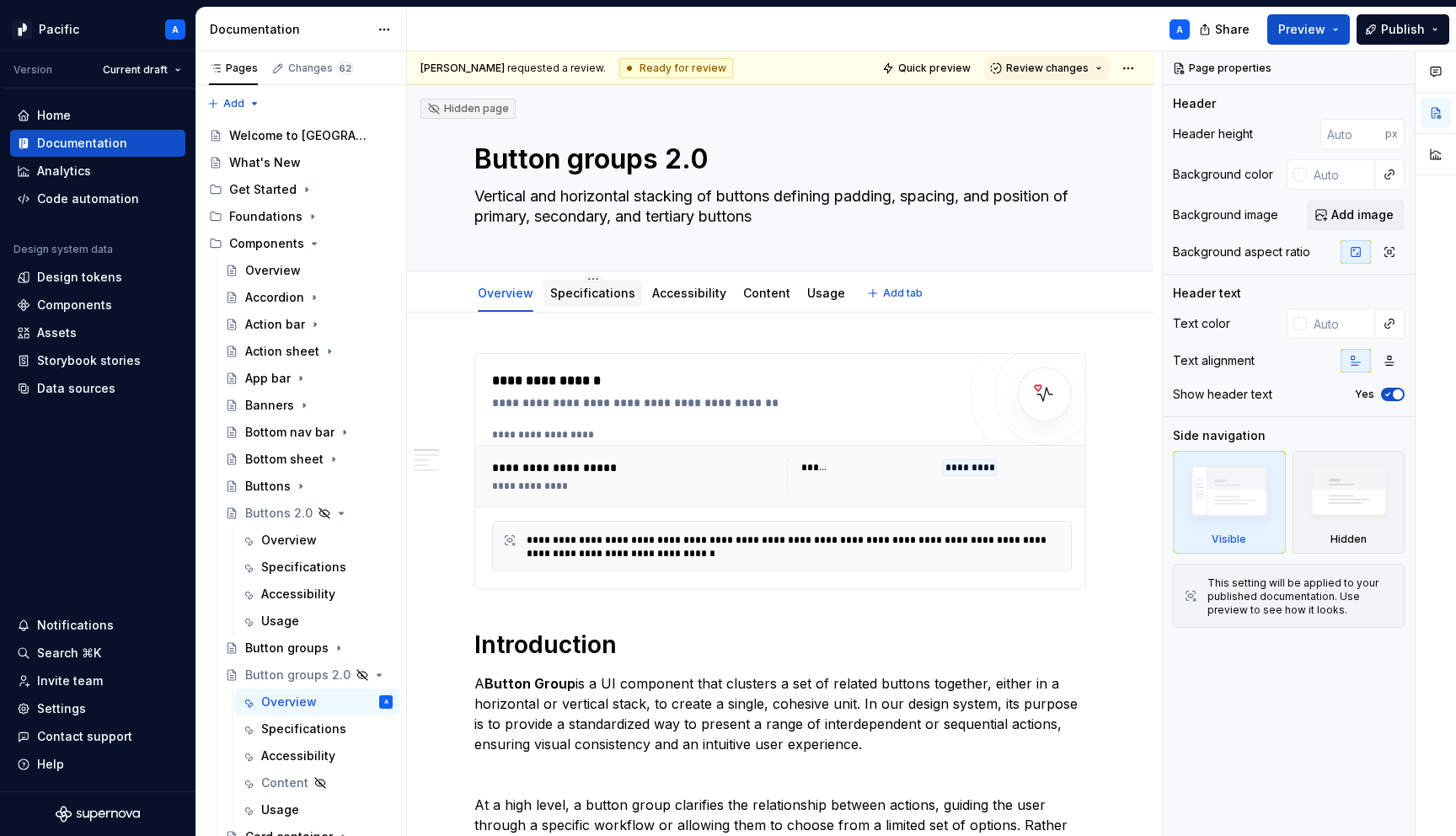
click at [583, 288] on link "Specifications" at bounding box center [593, 293] width 85 height 15
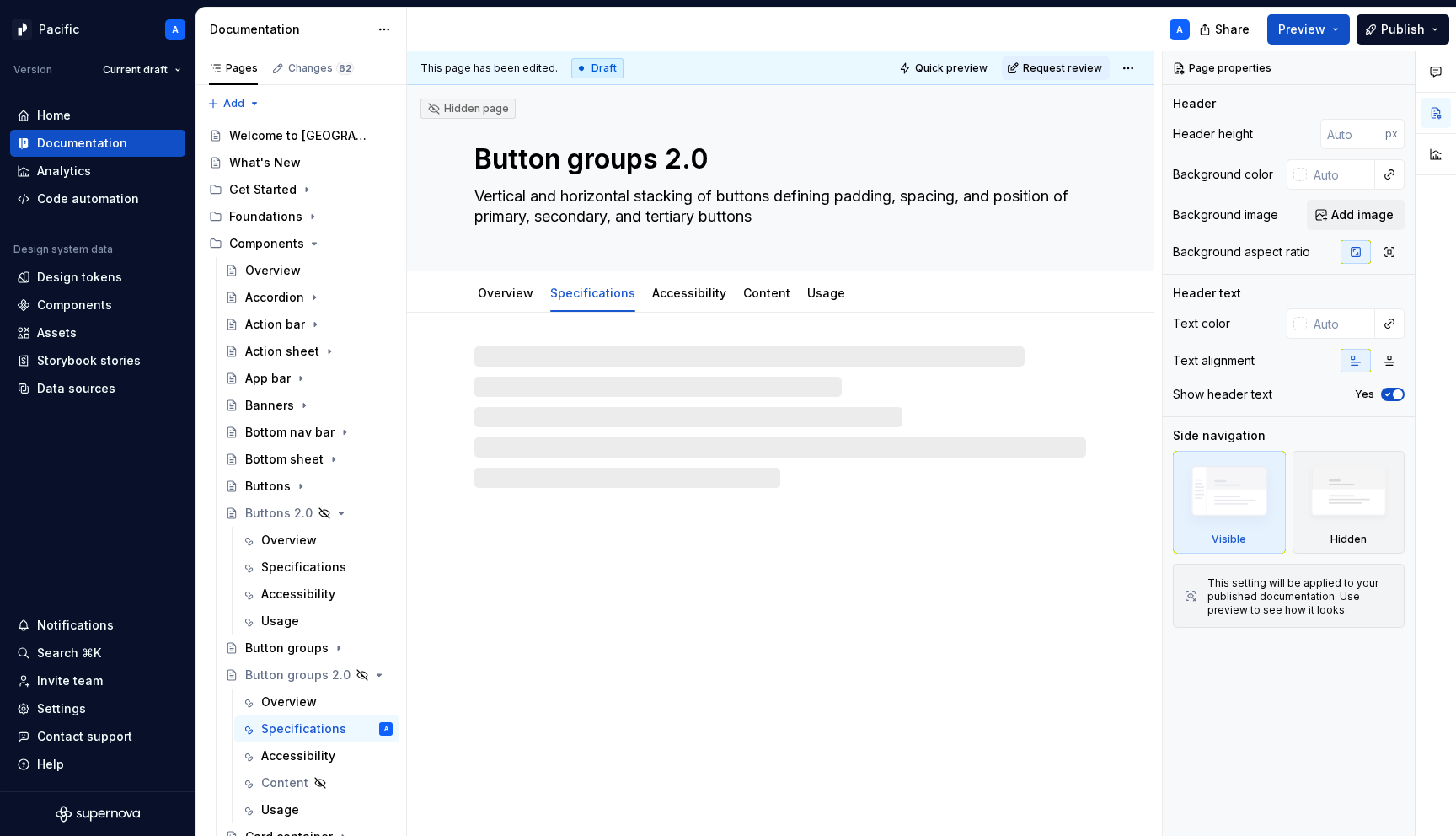
type textarea "*"
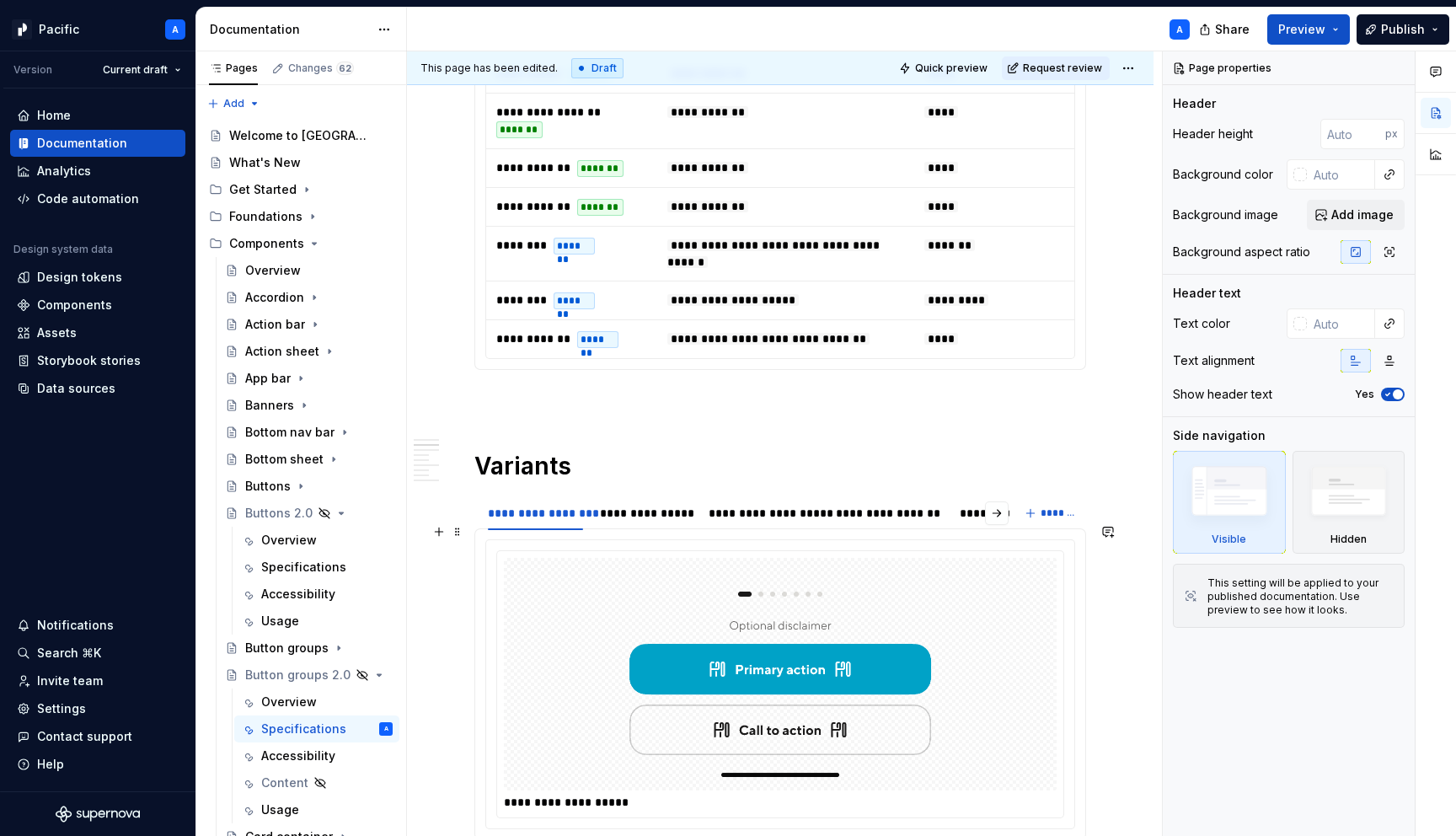
scroll to position [802, 0]
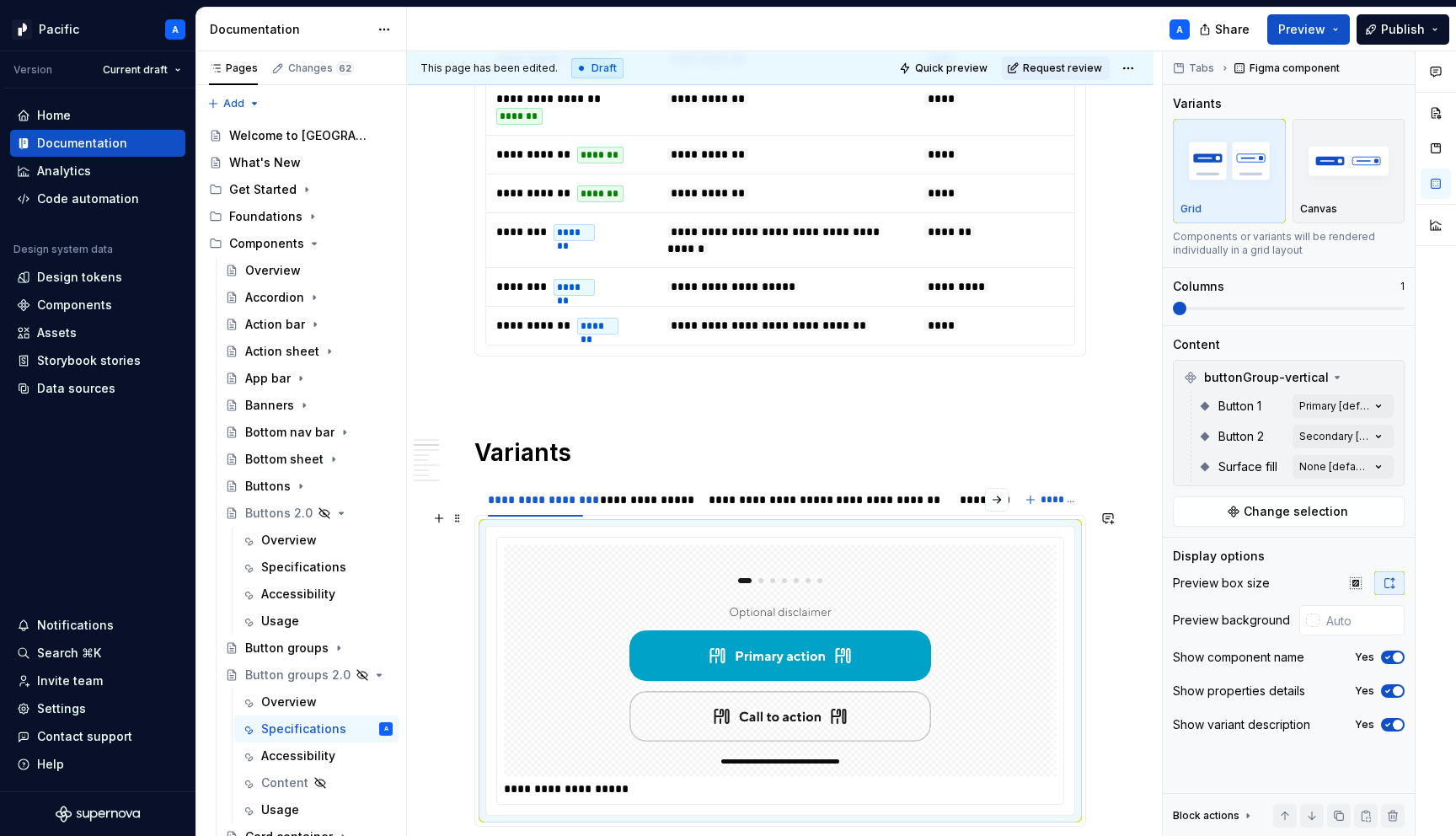
click at [754, 600] on img at bounding box center [781, 660] width 329 height 219
click at [1374, 607] on input "text" at bounding box center [1363, 620] width 85 height 30
paste input "#F4F2EF"
type input "#F4F2EF"
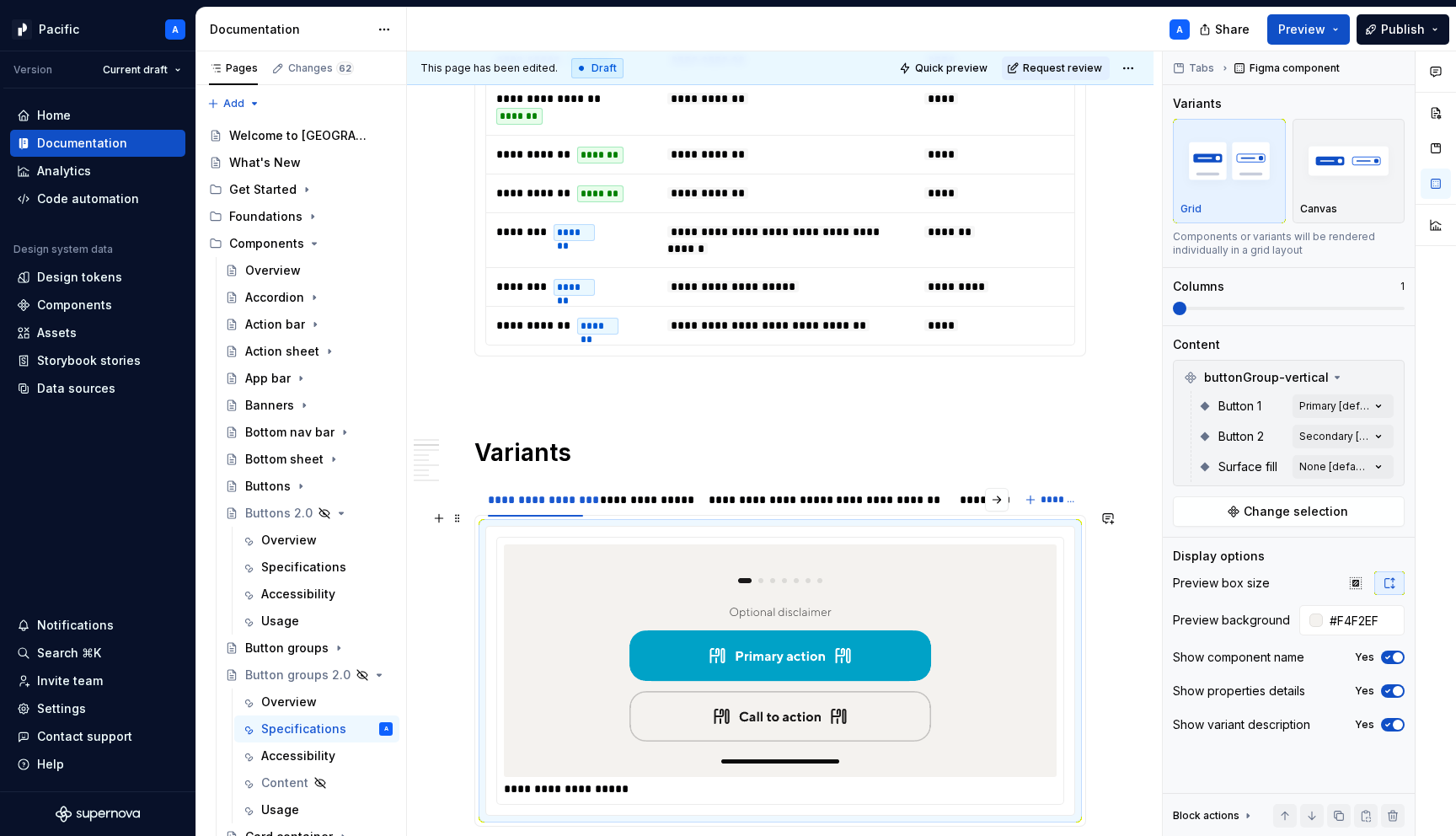
click at [559, 781] on div "**********" at bounding box center [785, 789] width 562 height 17
click at [821, 638] on img at bounding box center [781, 660] width 329 height 219
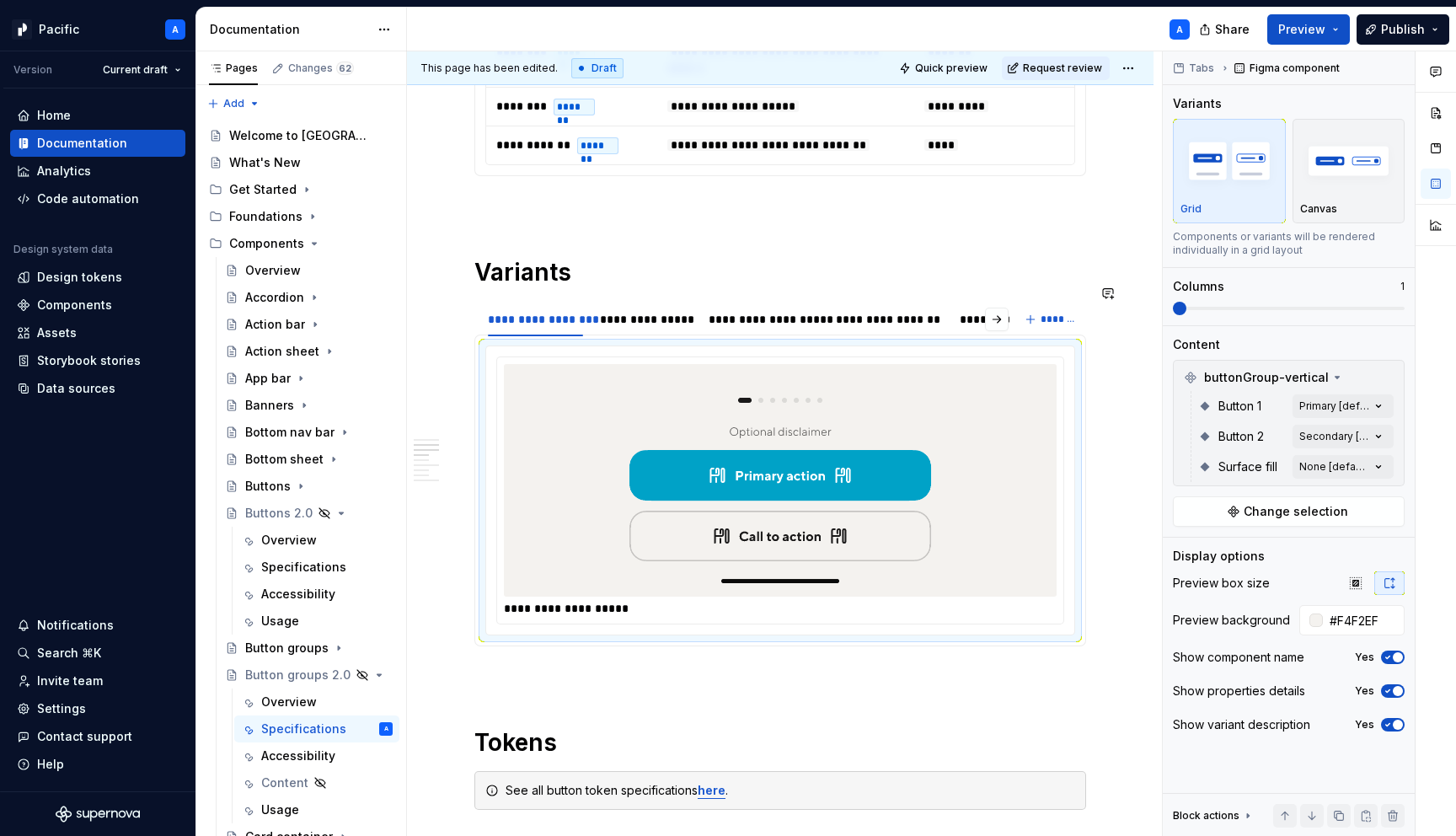
scroll to position [1000, 0]
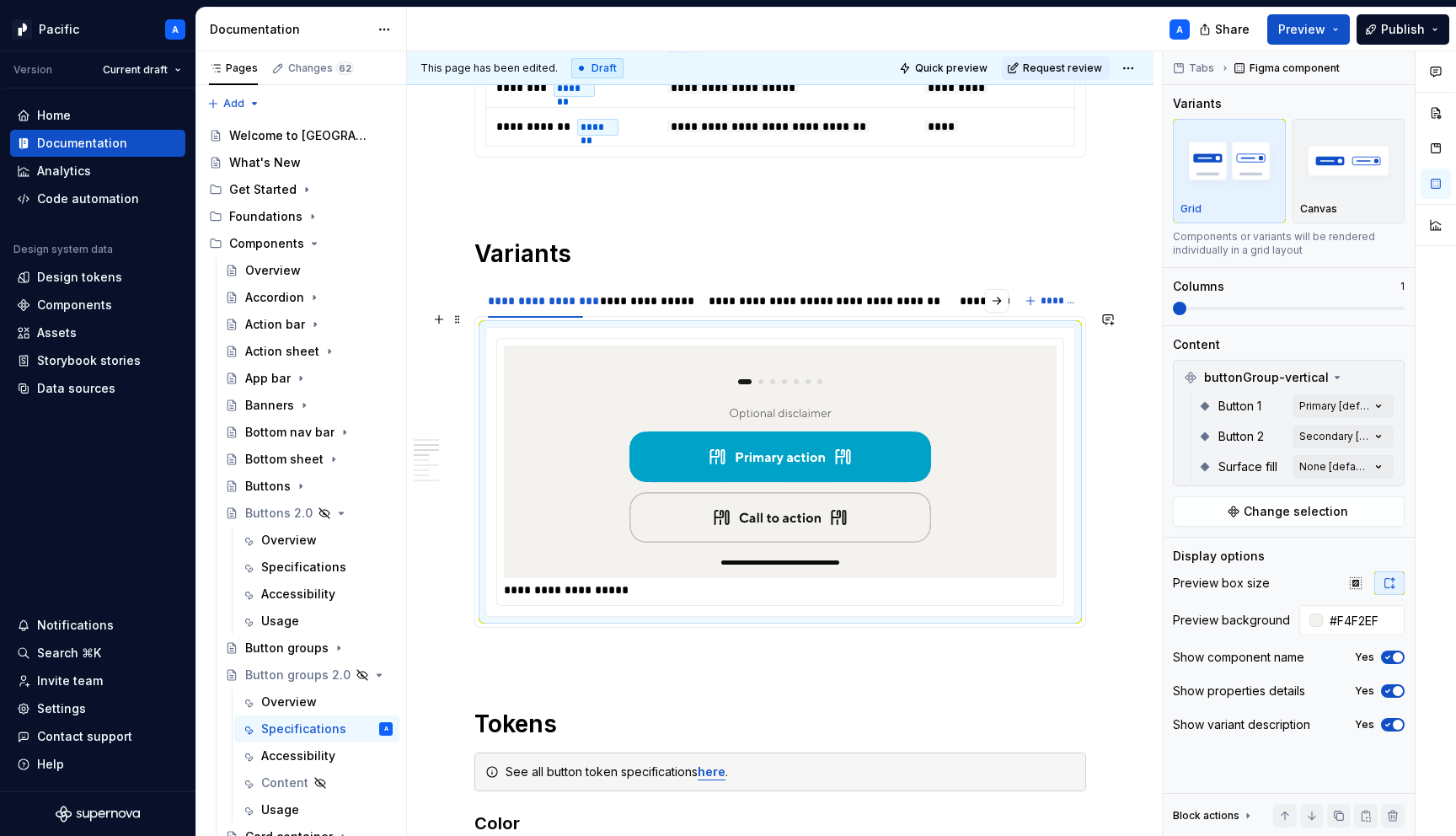
click at [641, 581] on div "**********" at bounding box center [785, 589] width 562 height 17
click at [562, 581] on div "**********" at bounding box center [785, 589] width 562 height 17
click at [1397, 658] on span "button" at bounding box center [1398, 657] width 10 height 10
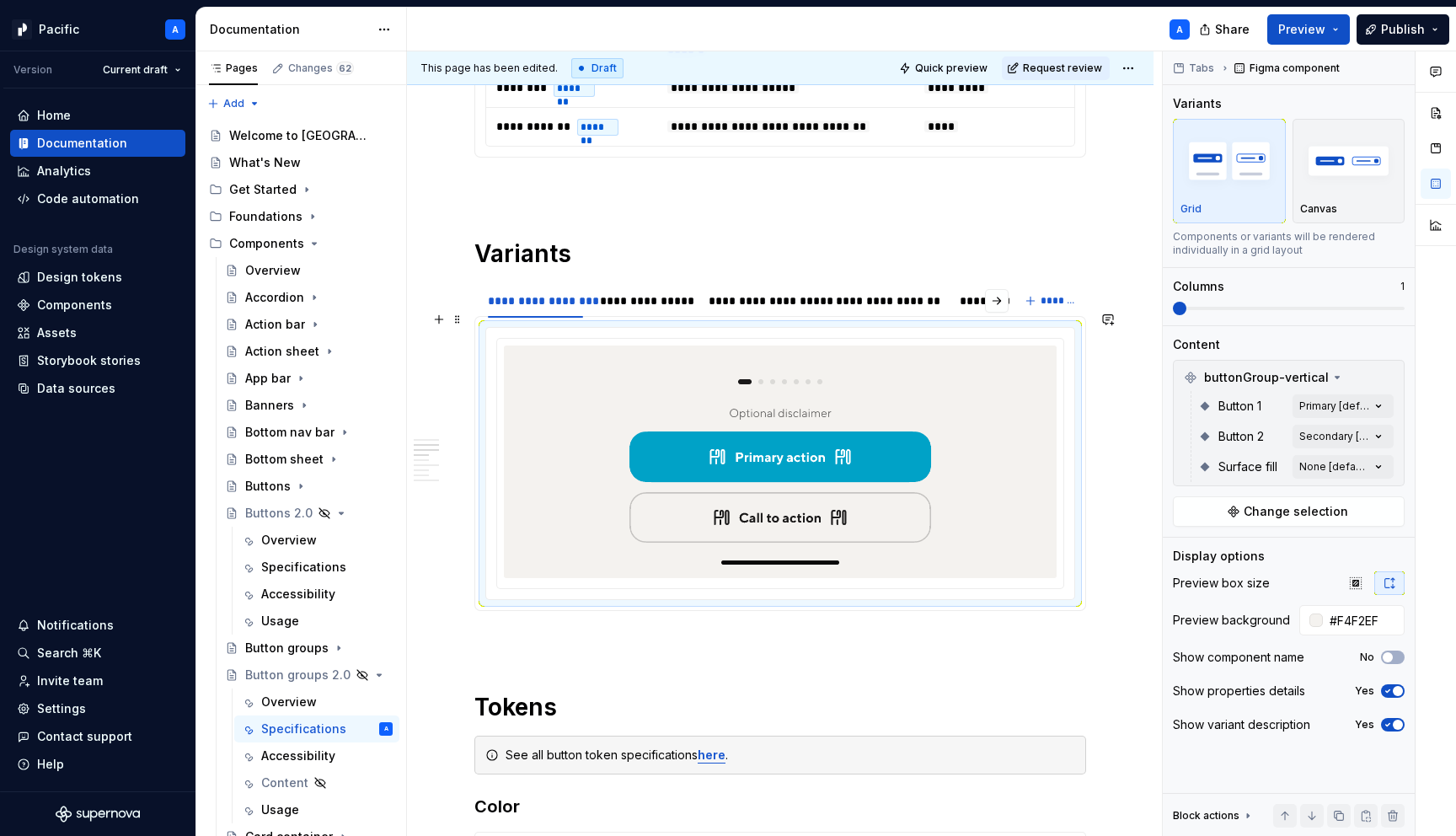
click at [1000, 437] on div at bounding box center [781, 462] width 552 height 233
click at [1379, 398] on div "Comments Open comments No comments yet Select ‘Comment’ from the block context …" at bounding box center [1309, 444] width 293 height 785
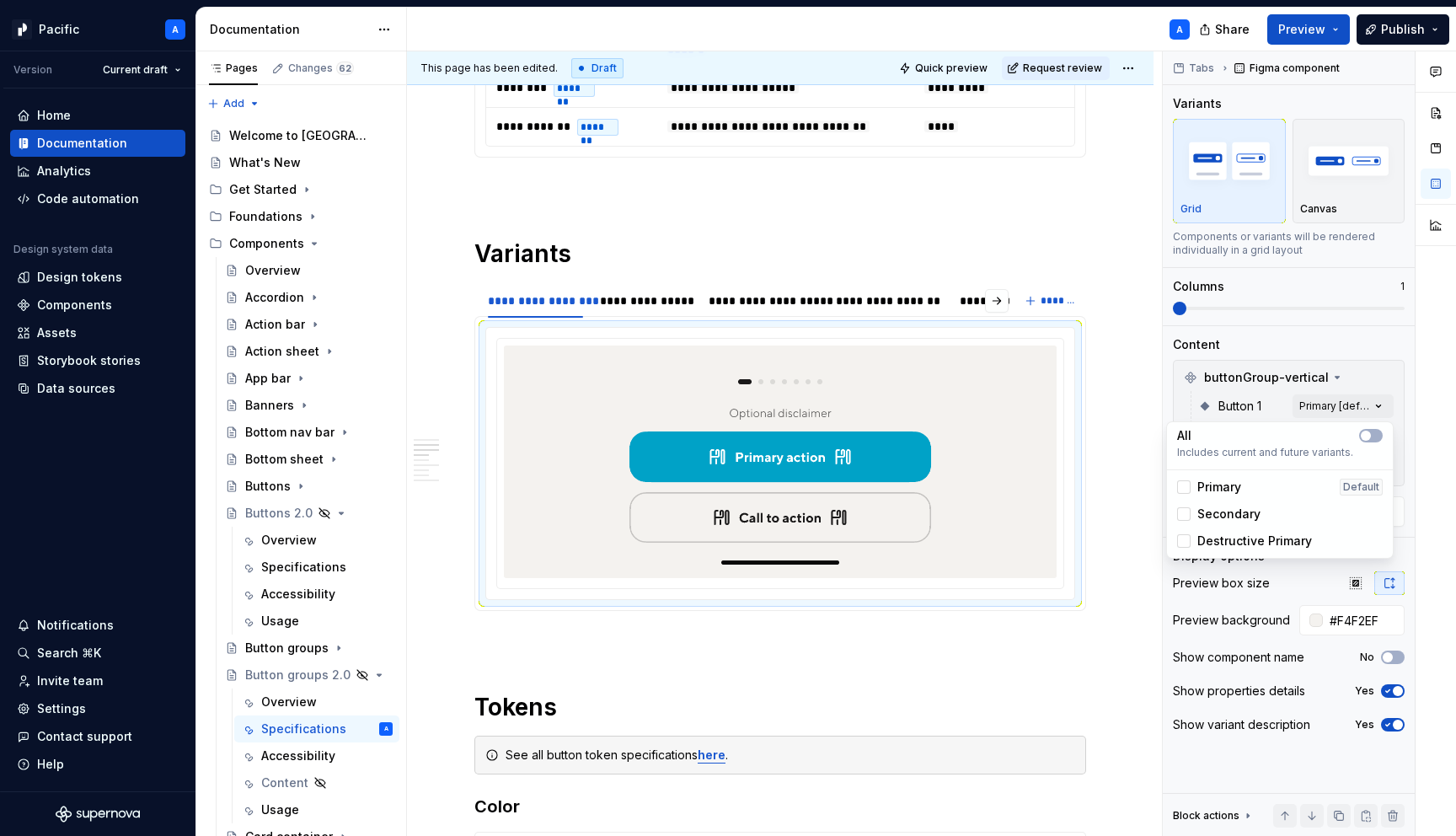
click at [1191, 482] on div "Primary" at bounding box center [1208, 487] width 64 height 17
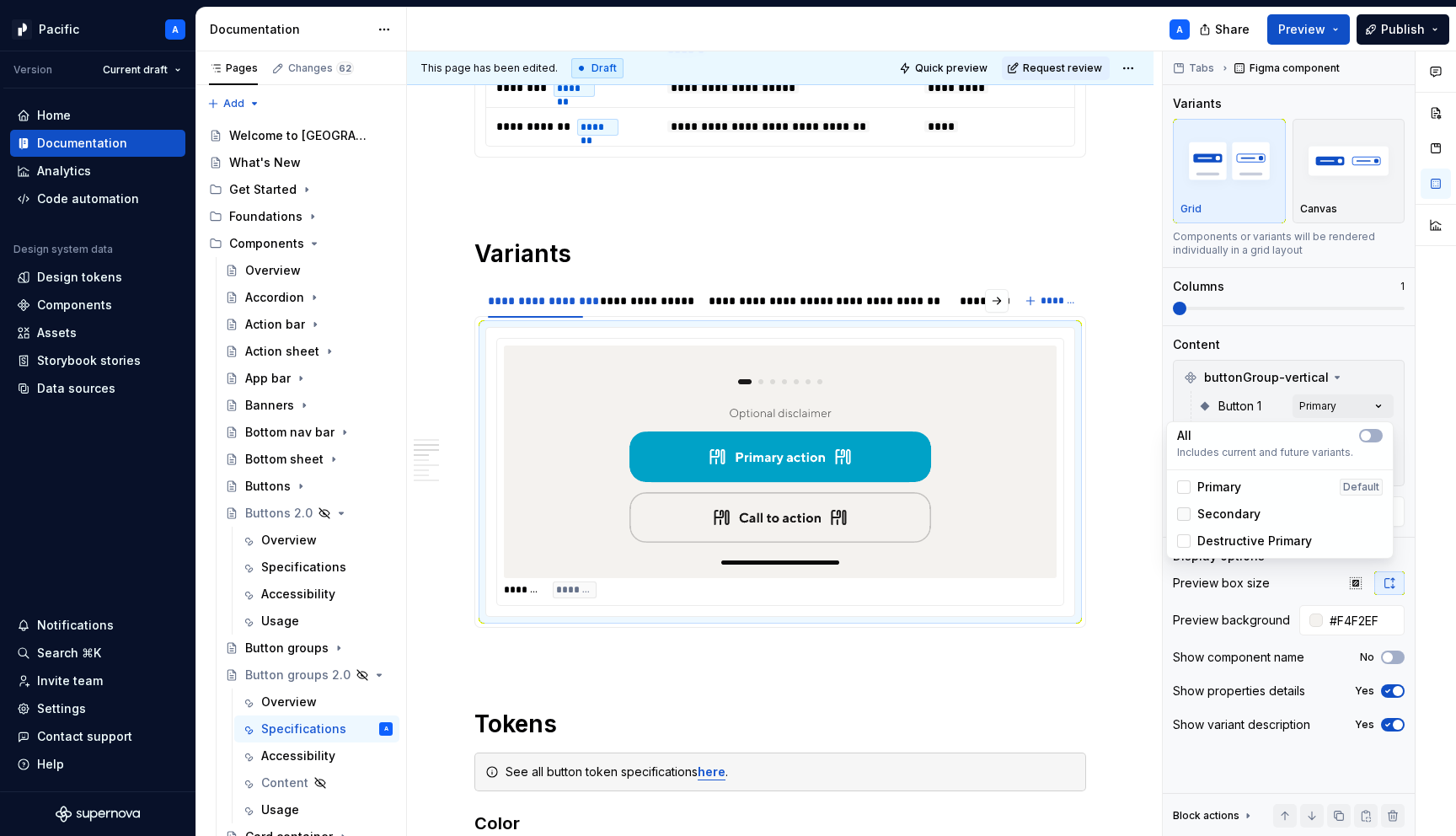
click at [1180, 519] on div at bounding box center [1183, 514] width 14 height 14
click at [1183, 539] on div at bounding box center [1183, 540] width 14 height 14
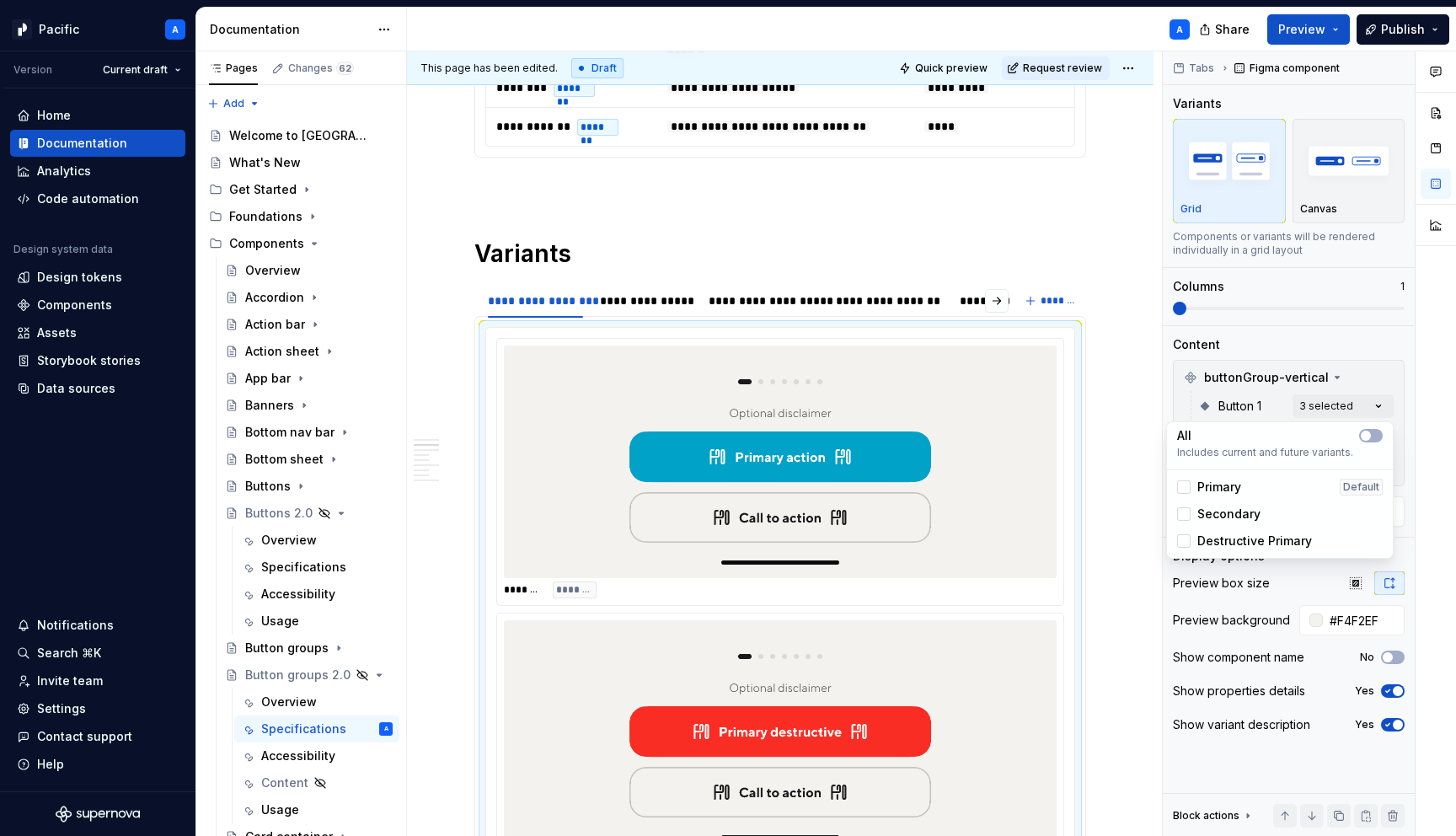
click at [1003, 627] on html "Pacific A Version Current draft Home Documentation Analytics Code automation De…" at bounding box center [728, 418] width 1456 height 836
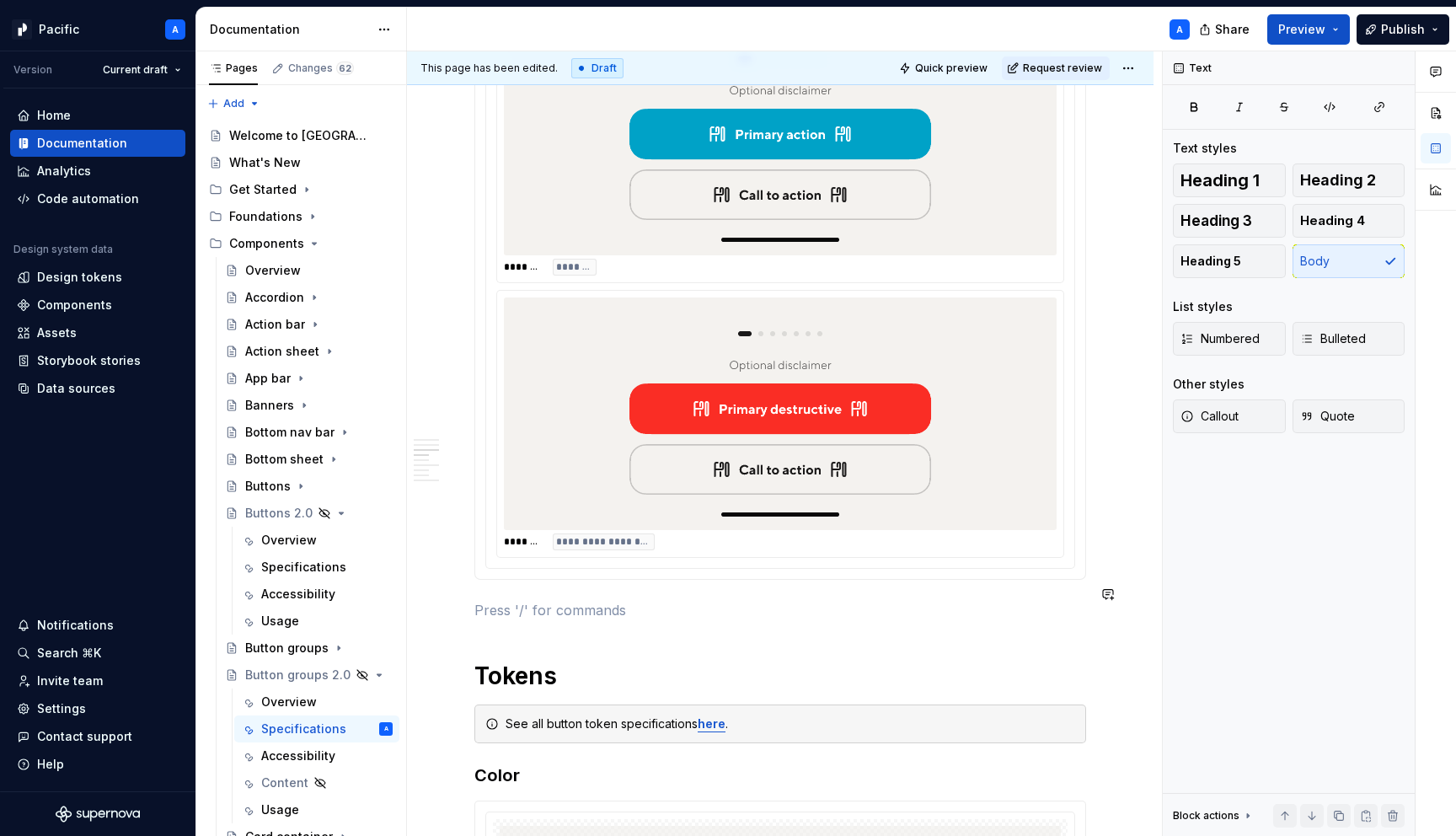
scroll to position [1317, 0]
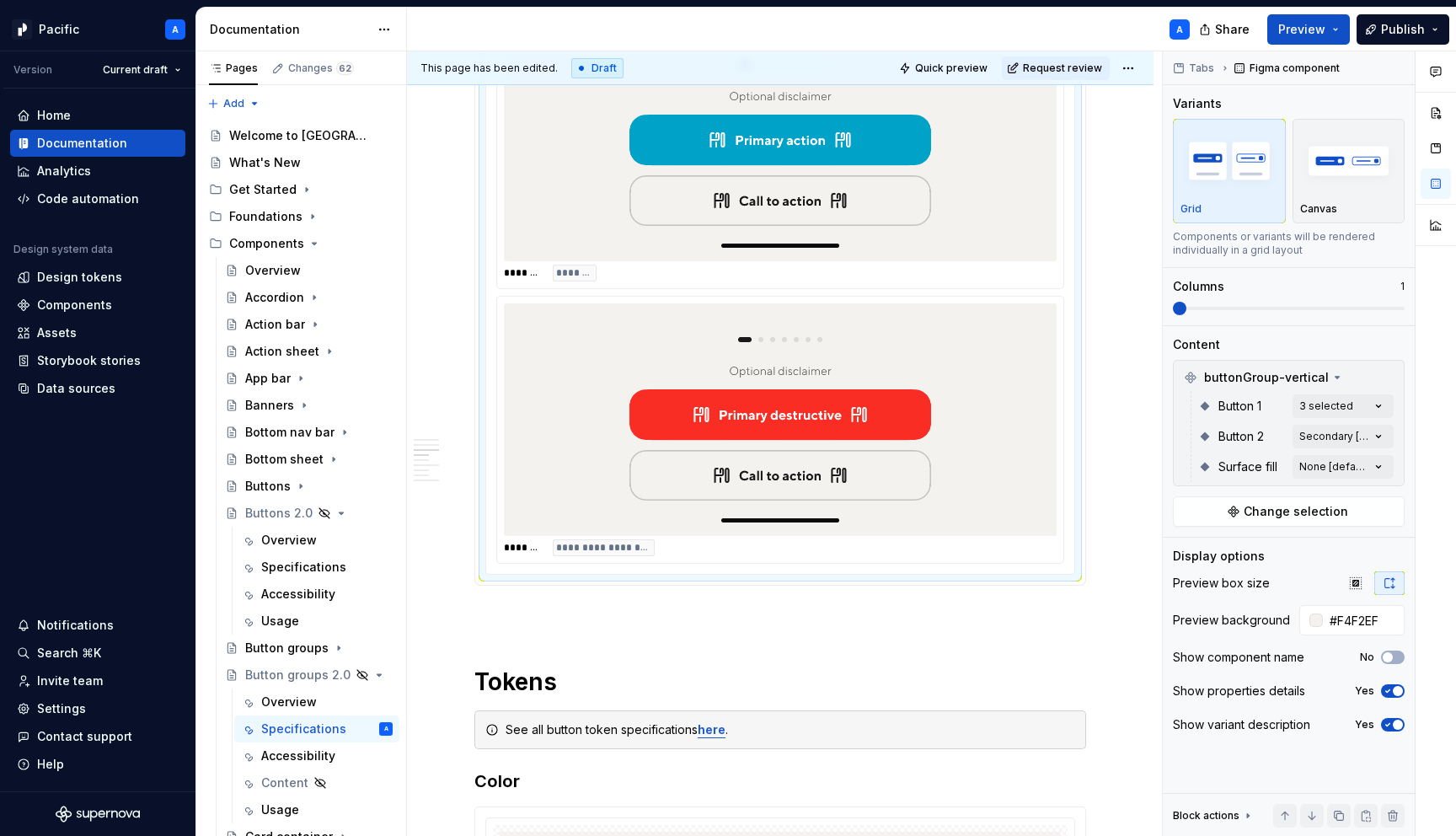
click at [984, 408] on div at bounding box center [781, 419] width 552 height 233
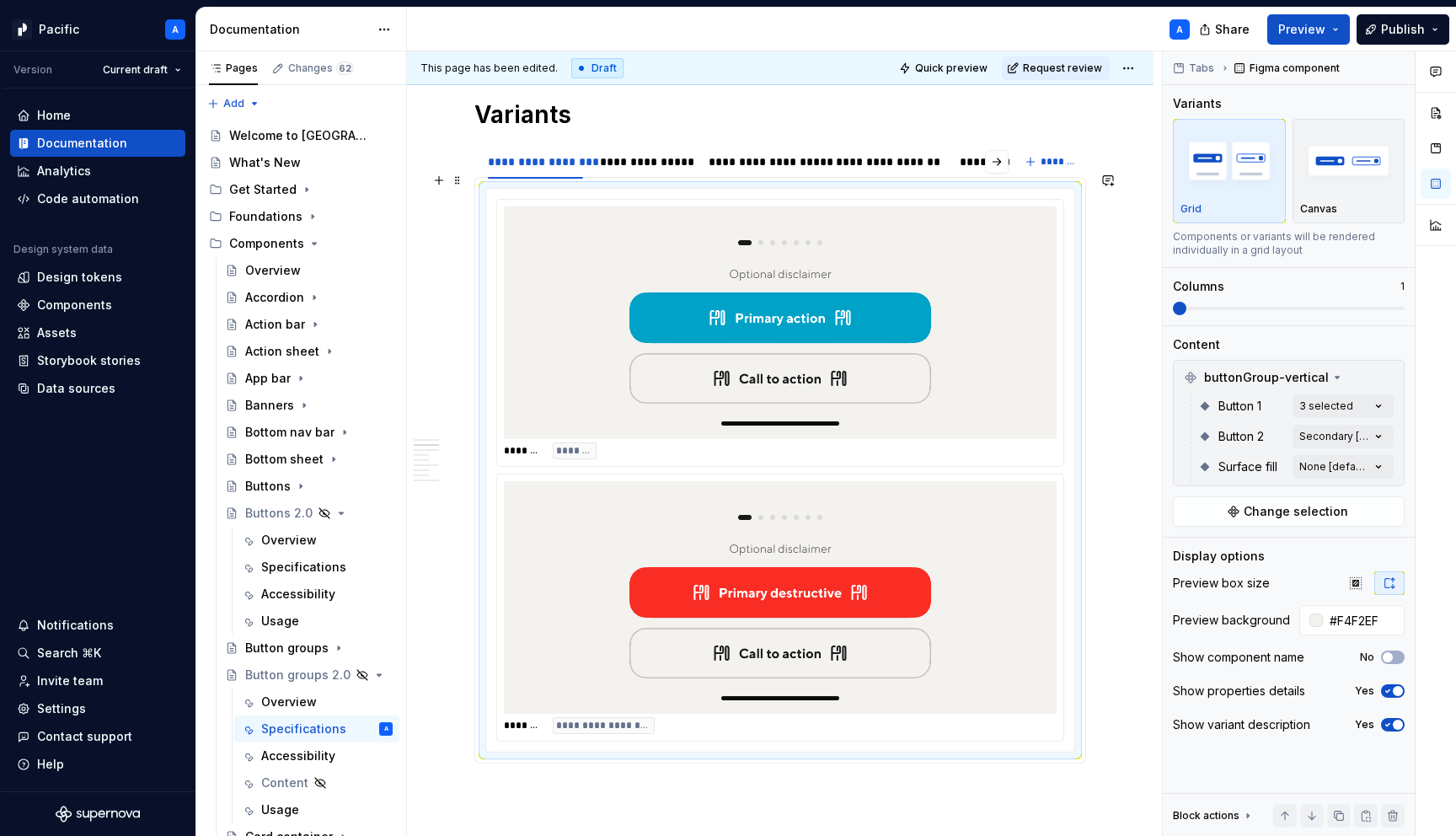
scroll to position [1123, 0]
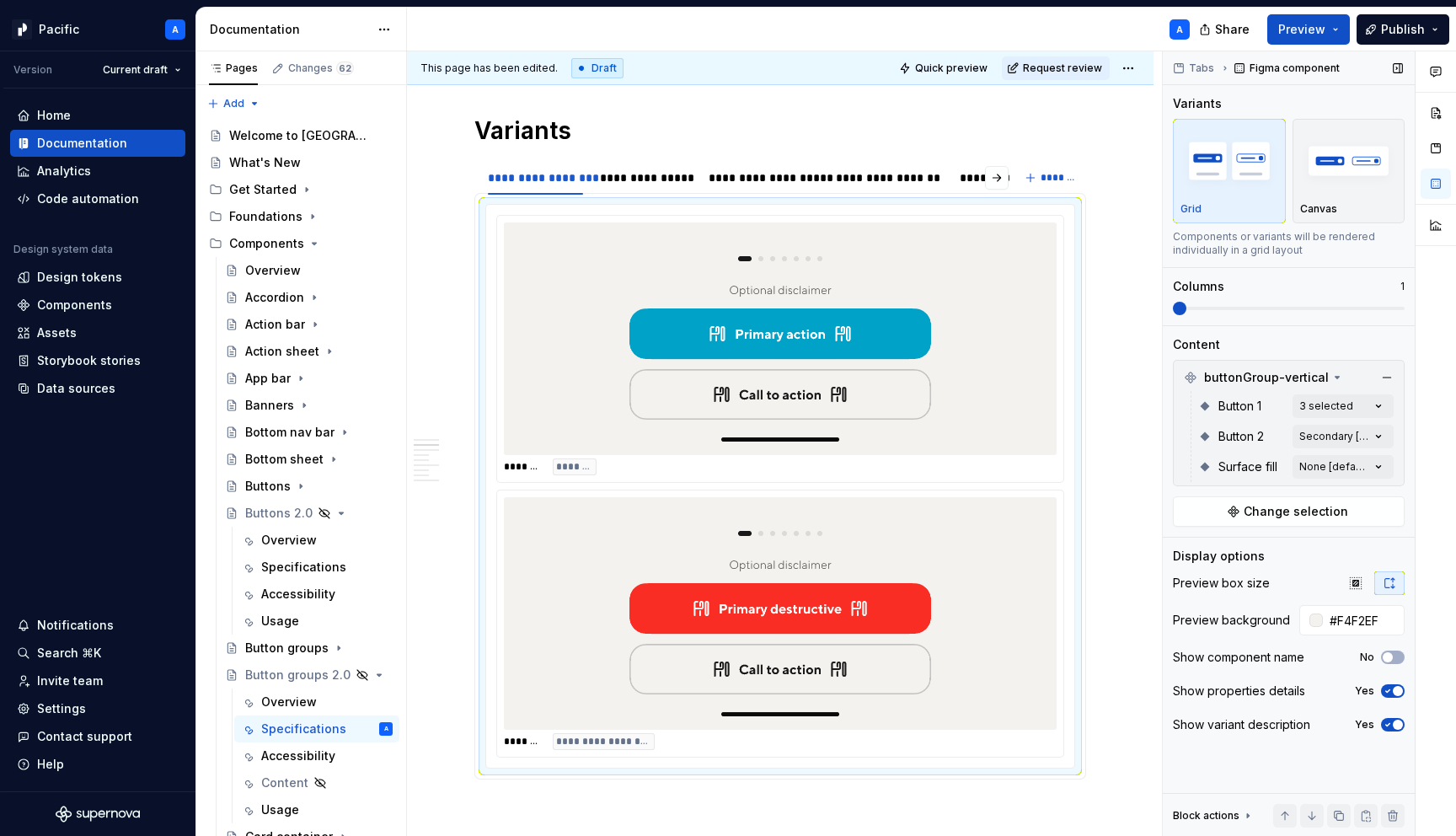
click at [1359, 394] on div "Button 1 3 selected" at bounding box center [1296, 406] width 196 height 30
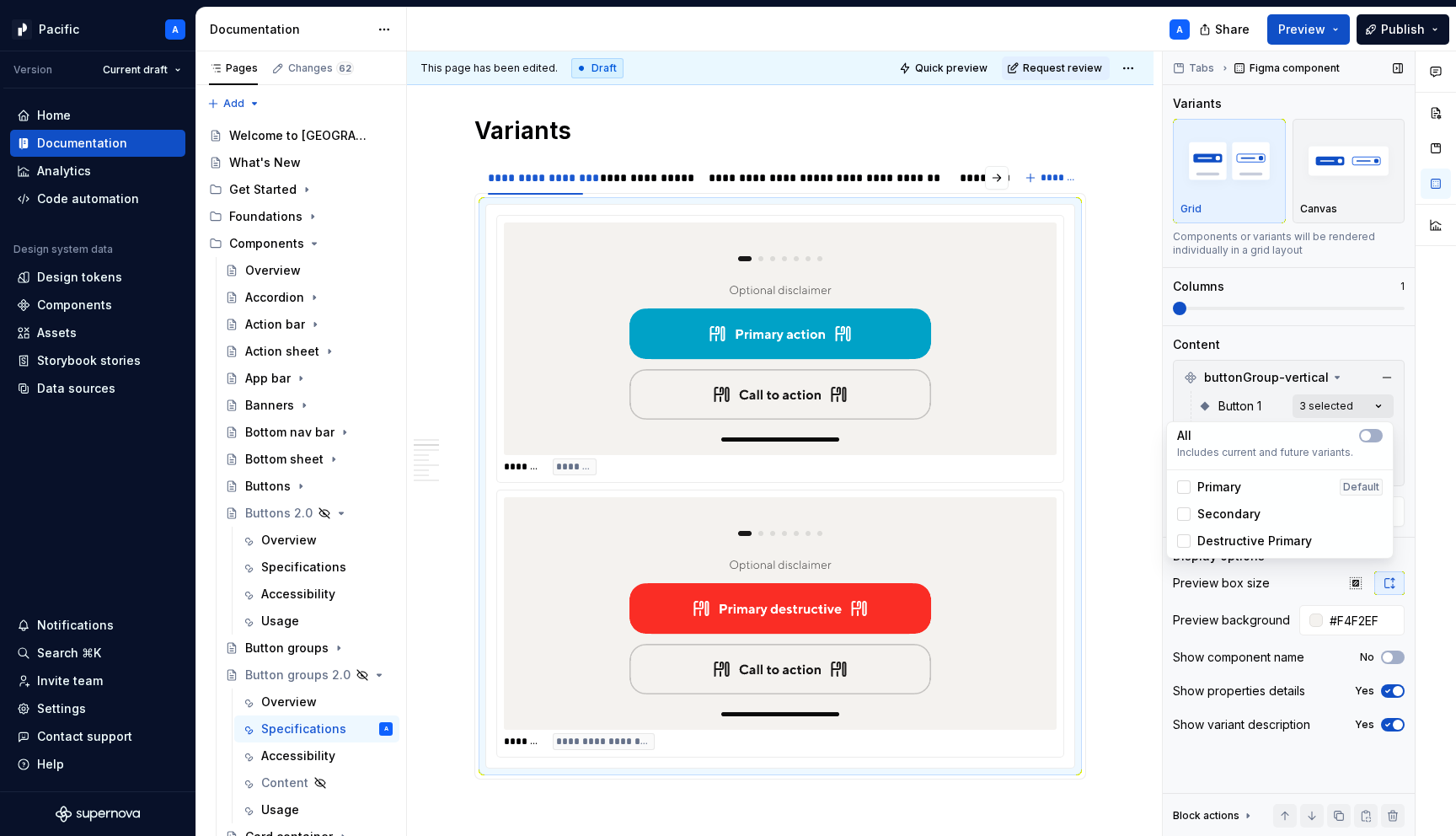
click at [1364, 401] on div "Comments Open comments No comments yet Select ‘Comment’ from the block context …" at bounding box center [1309, 444] width 293 height 785
click at [1369, 436] on span "button" at bounding box center [1365, 435] width 10 height 10
click at [958, 515] on html "Pacific A Version Current draft Home Documentation Analytics Code automation De…" at bounding box center [728, 418] width 1456 height 836
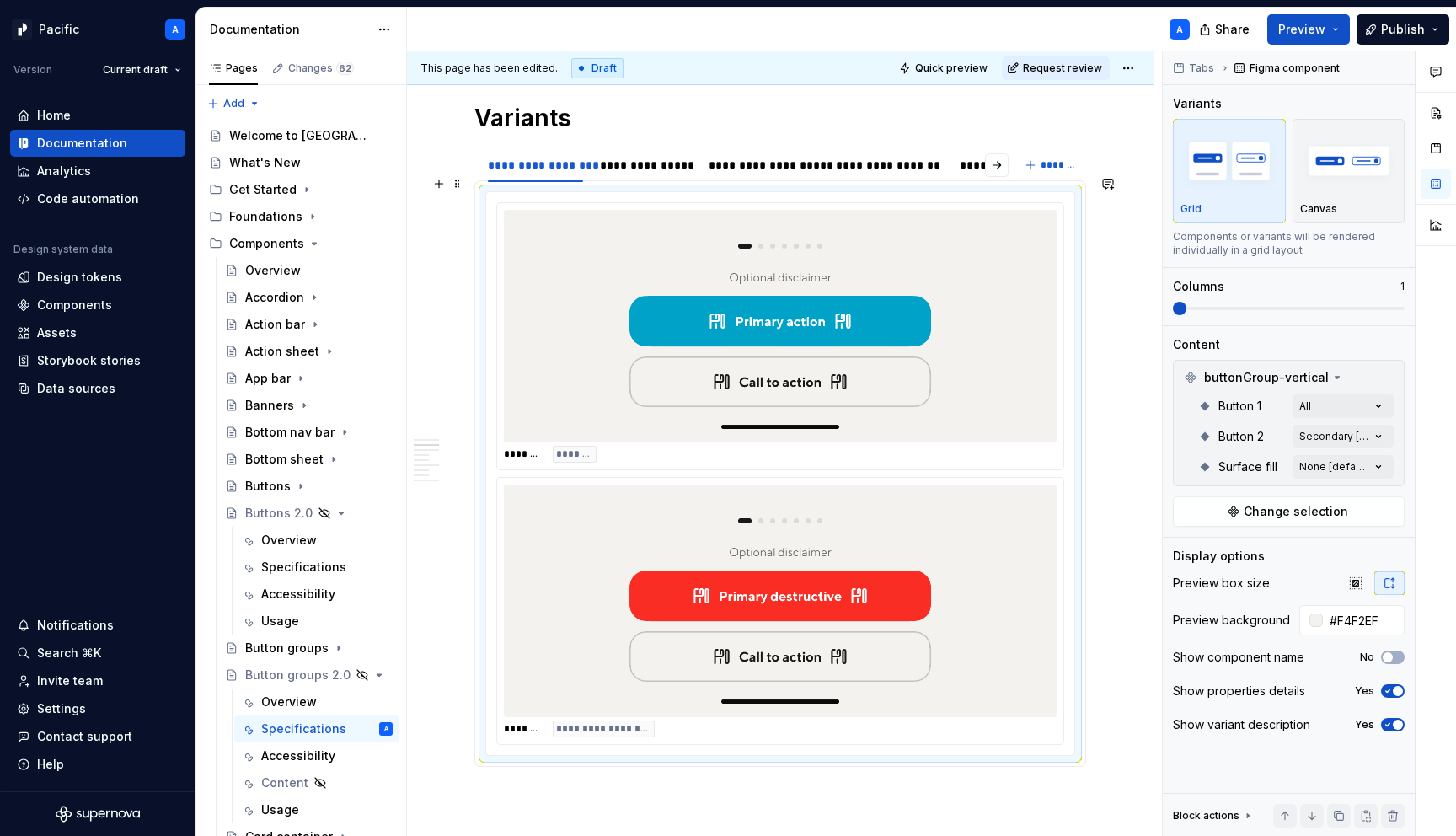
scroll to position [1138, 0]
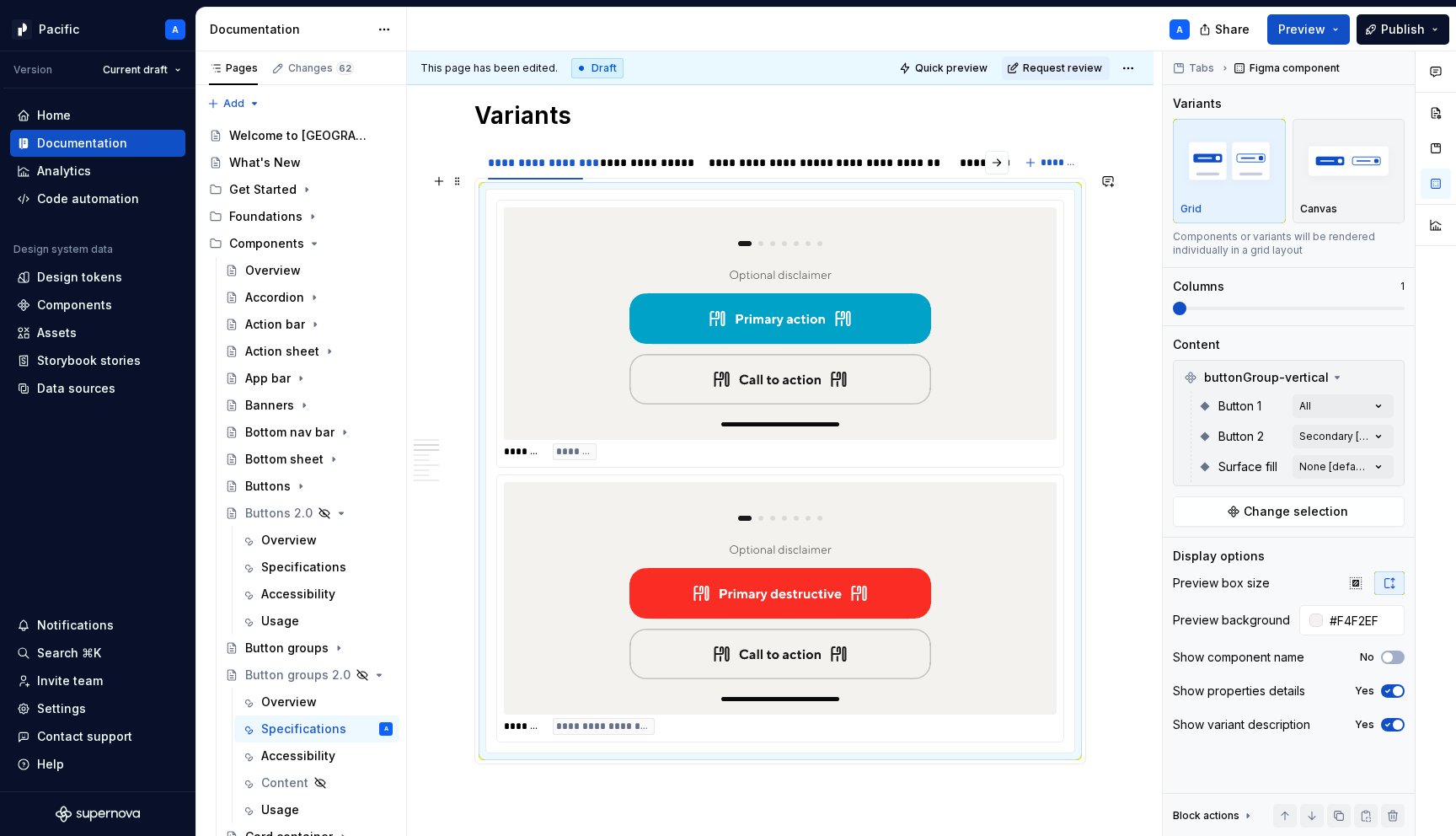
click at [873, 539] on img at bounding box center [781, 598] width 329 height 219
click at [858, 556] on img at bounding box center [781, 598] width 329 height 219
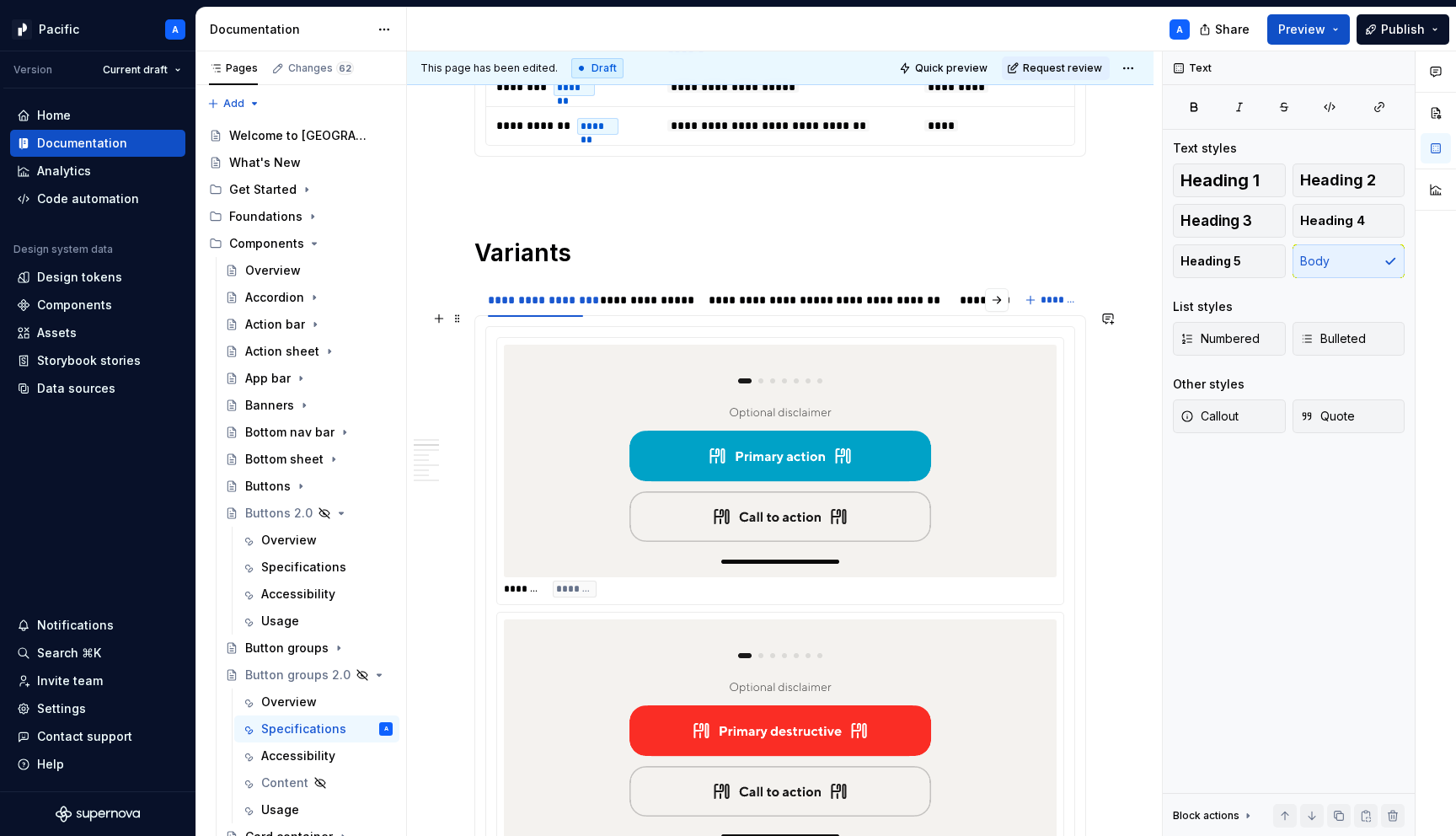
scroll to position [982, 0]
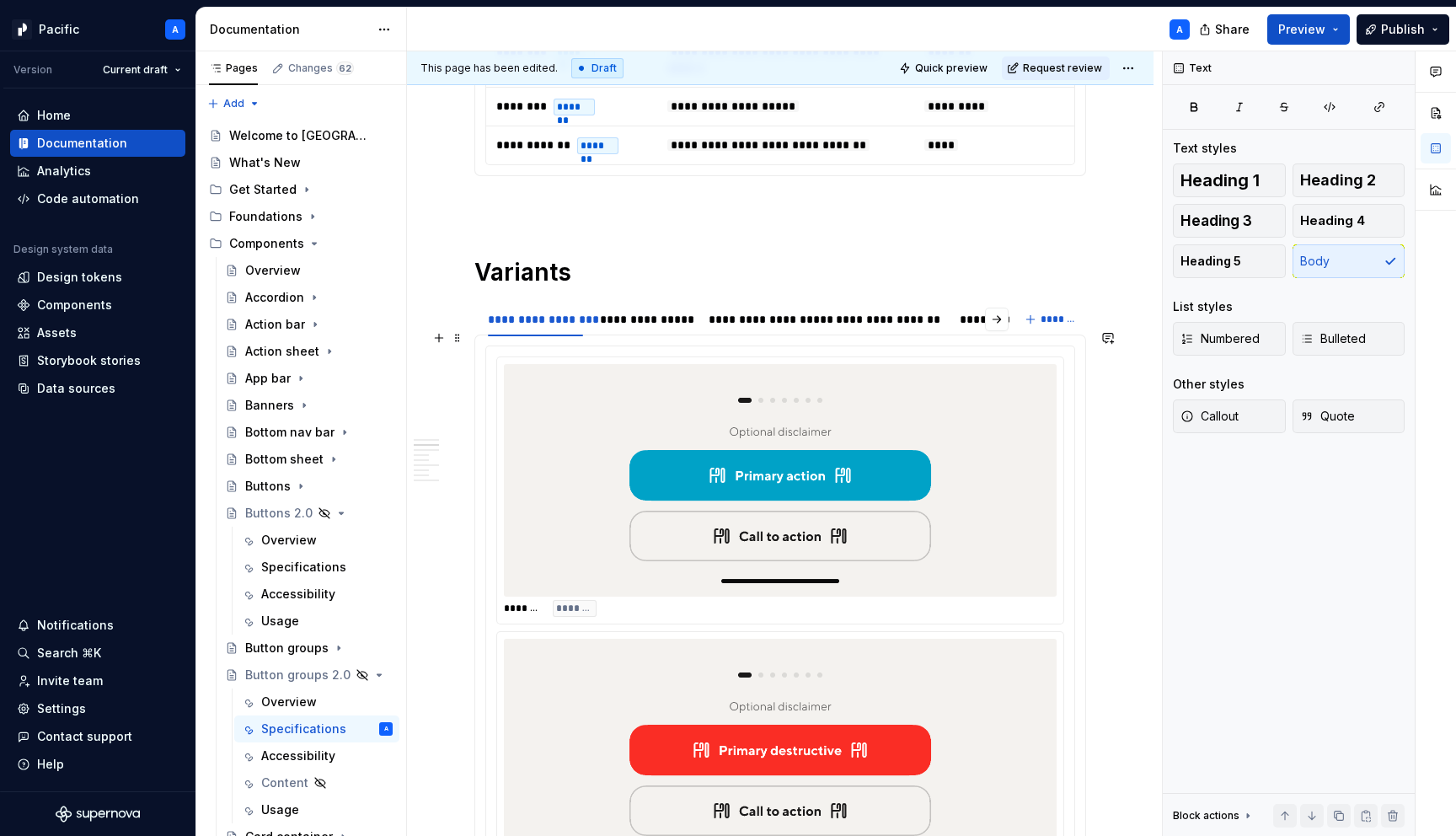
click at [858, 556] on img at bounding box center [781, 479] width 329 height 219
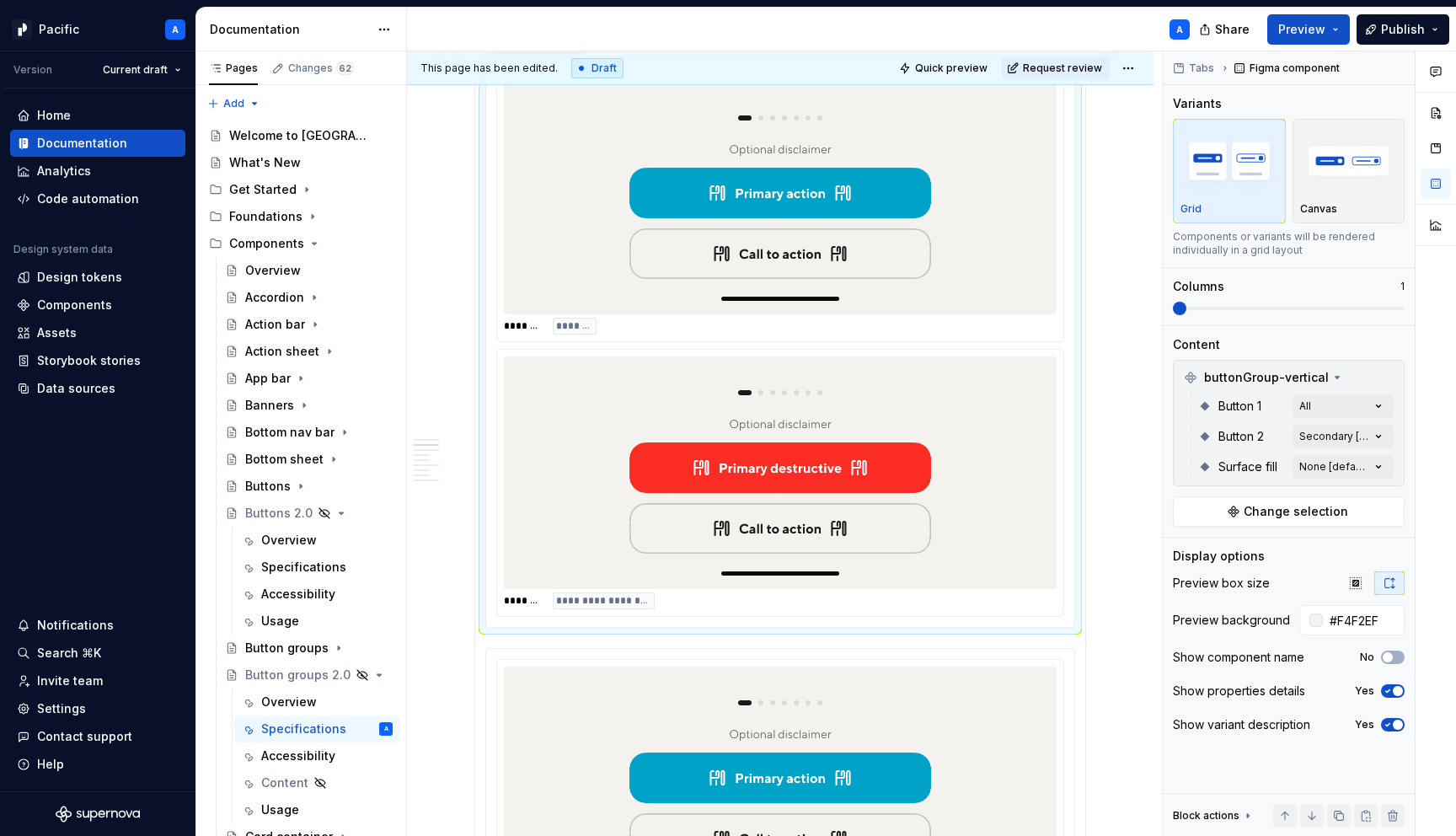
scroll to position [1286, 0]
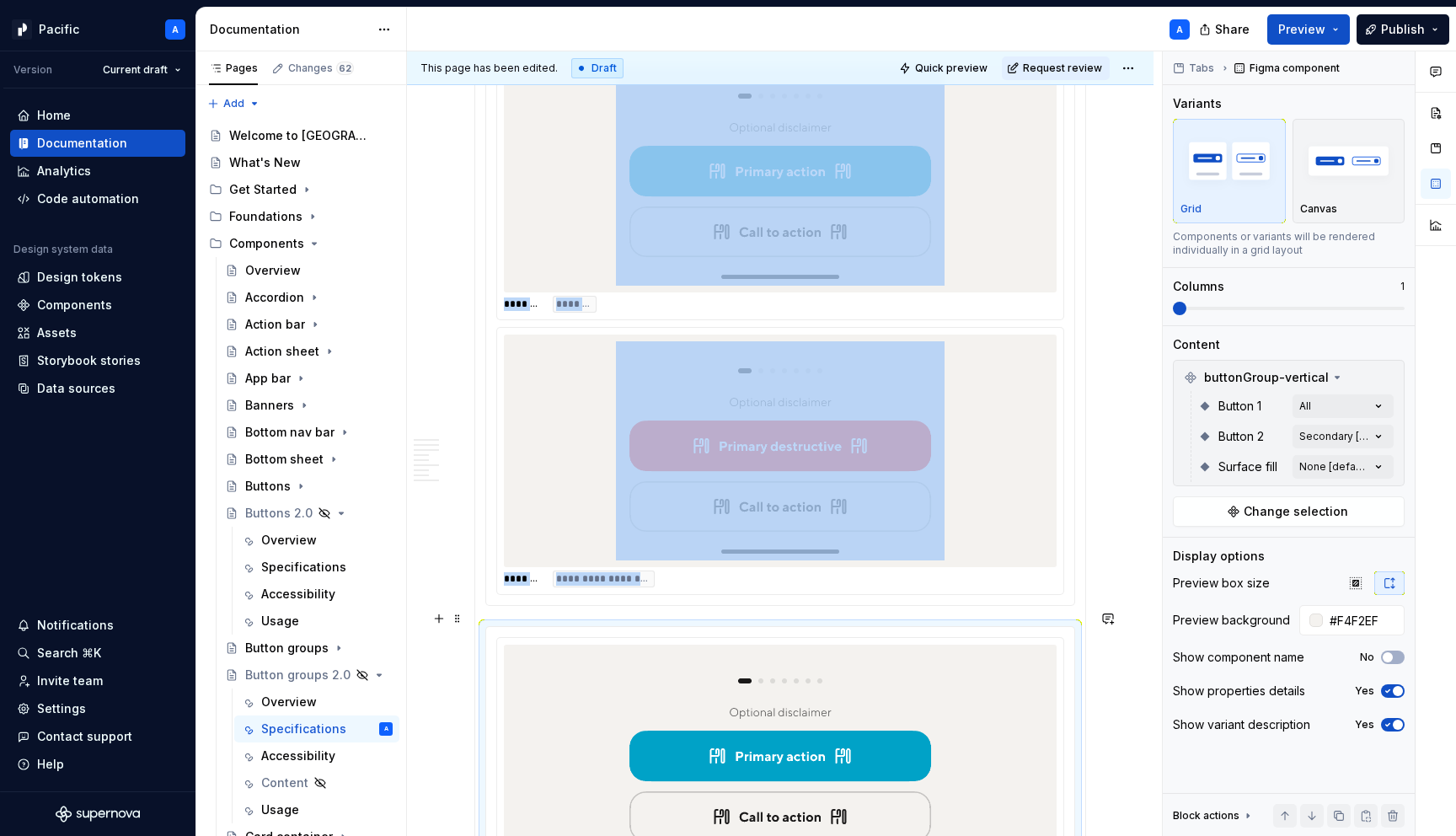
click at [734, 712] on img at bounding box center [781, 760] width 329 height 219
click at [1384, 438] on div "Comments Open comments No comments yet Select ‘Comment’ from the block context …" at bounding box center [1309, 444] width 293 height 785
click at [1368, 462] on span "button" at bounding box center [1365, 466] width 10 height 10
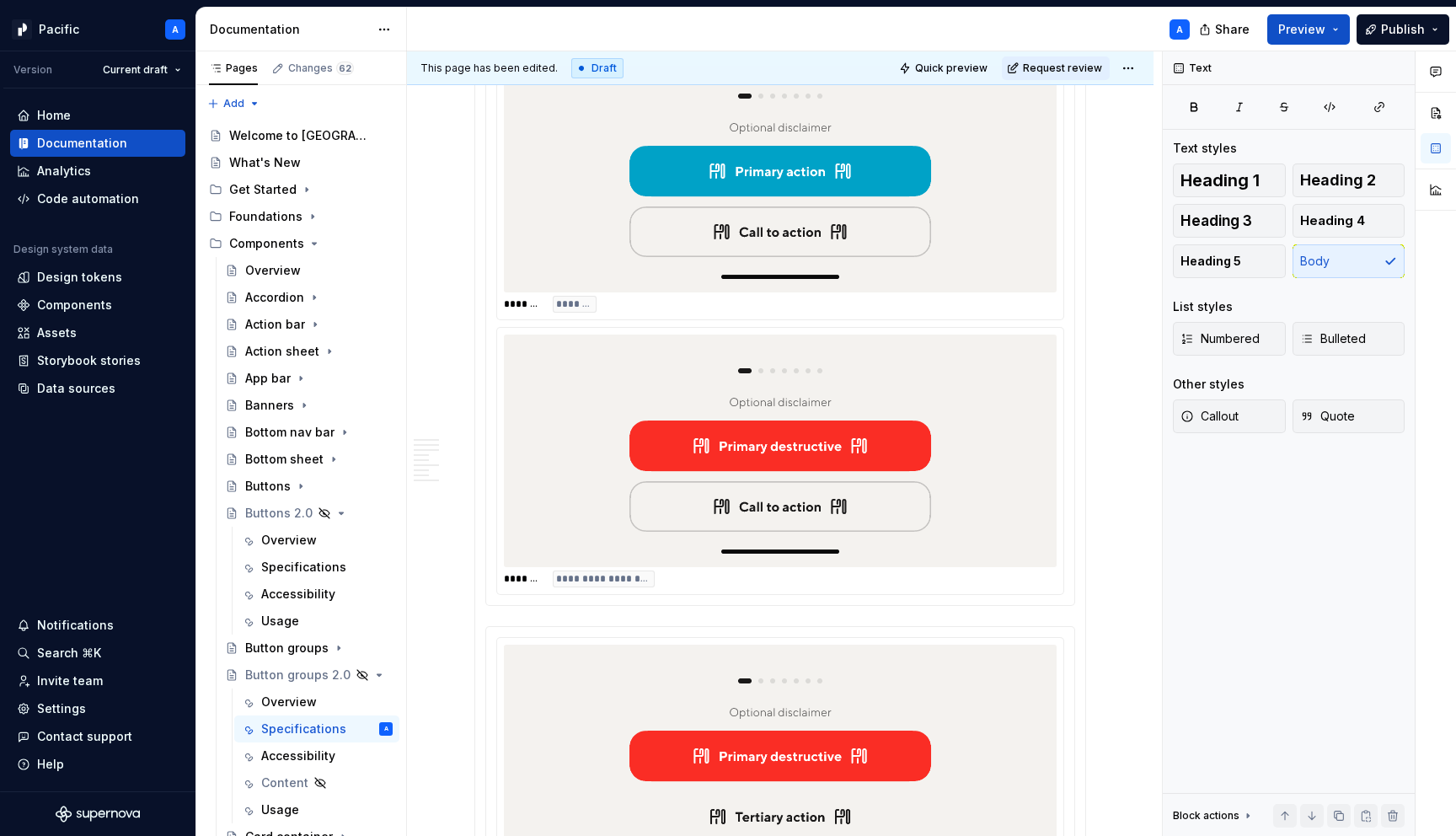
click at [921, 742] on html "Pacific A Version Current draft Home Documentation Analytics Code automation De…" at bounding box center [728, 418] width 1456 height 836
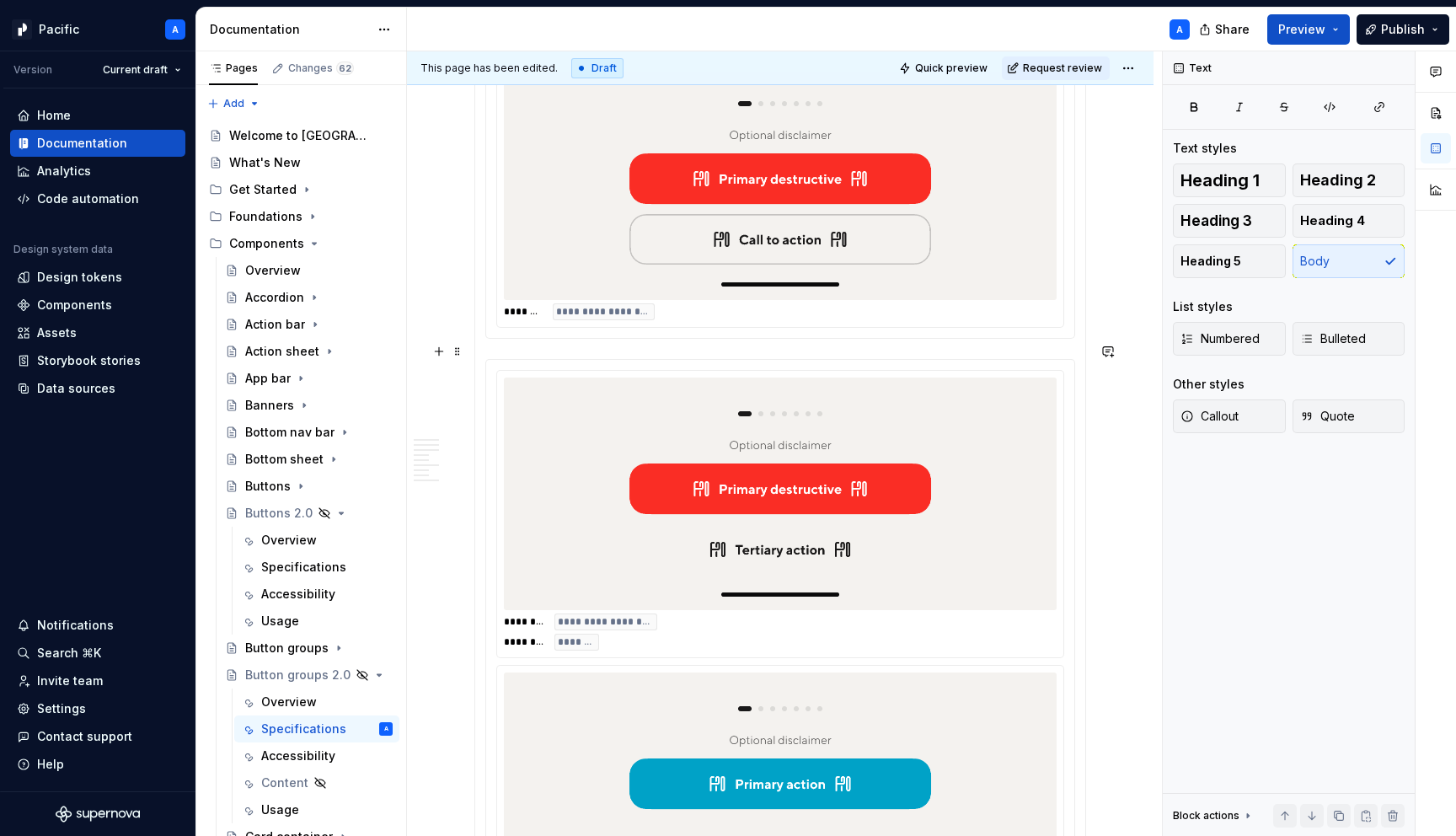
scroll to position [1552, 0]
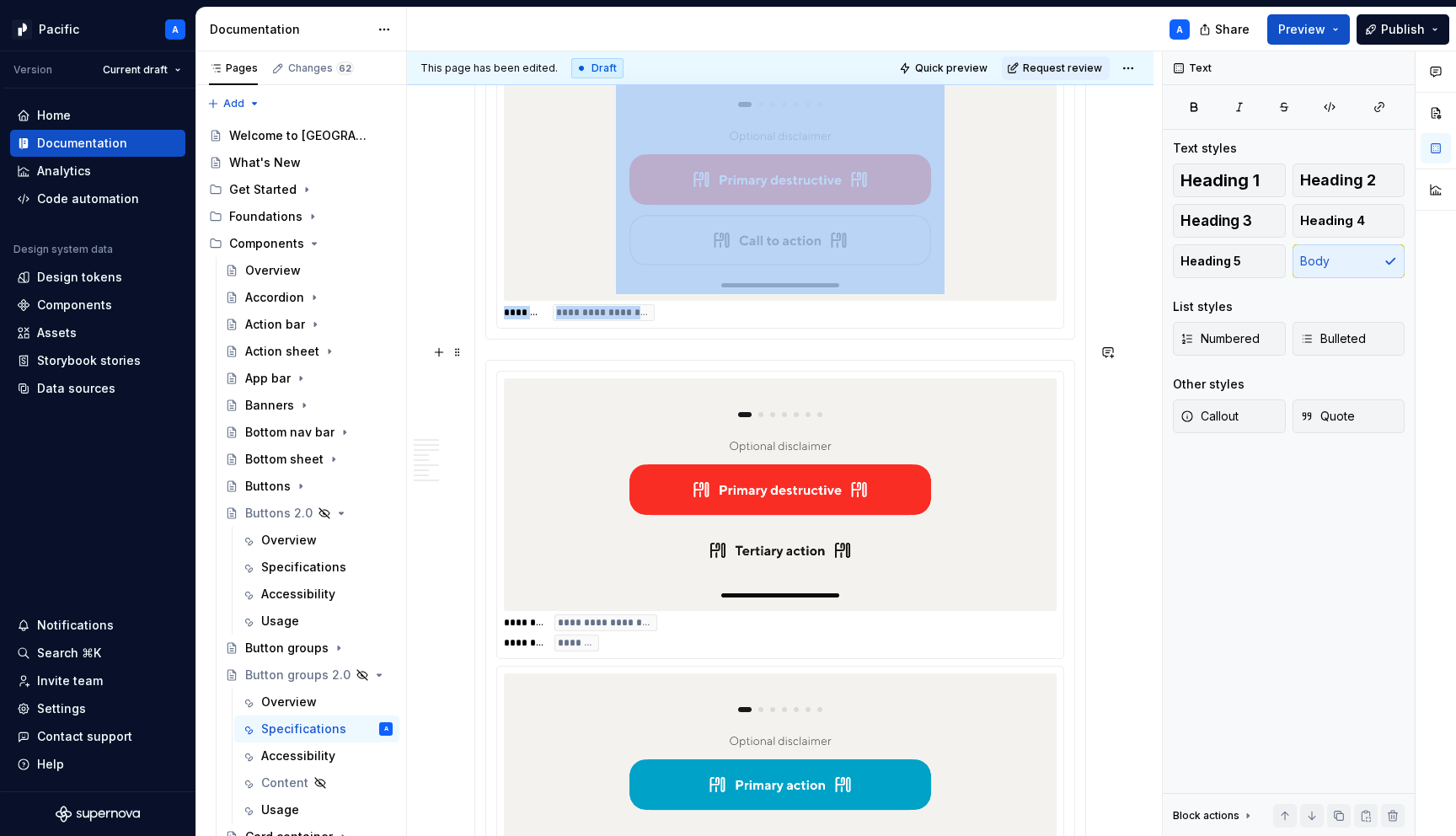
click at [893, 496] on img at bounding box center [781, 494] width 329 height 219
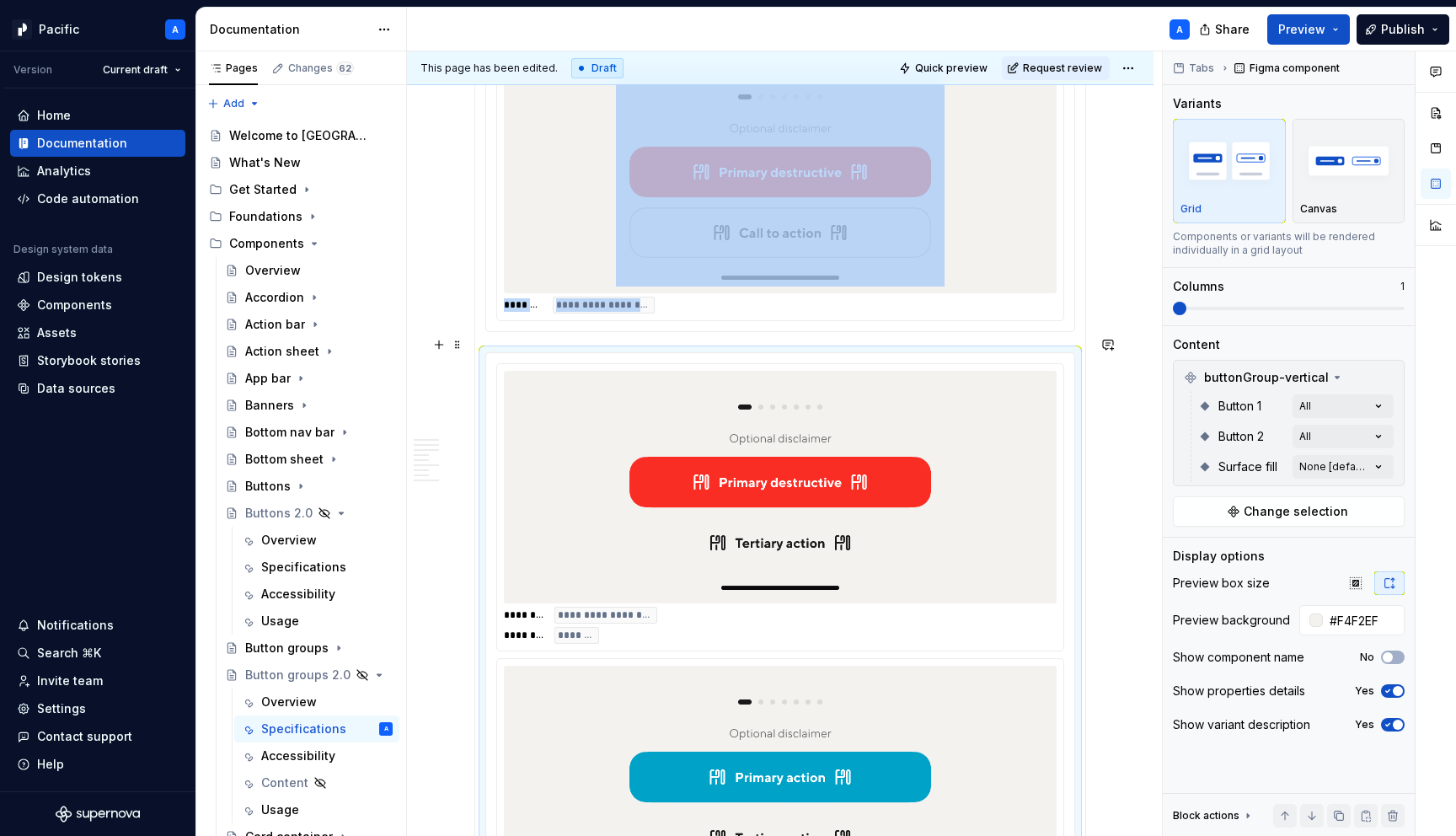
scroll to position [1102, 0]
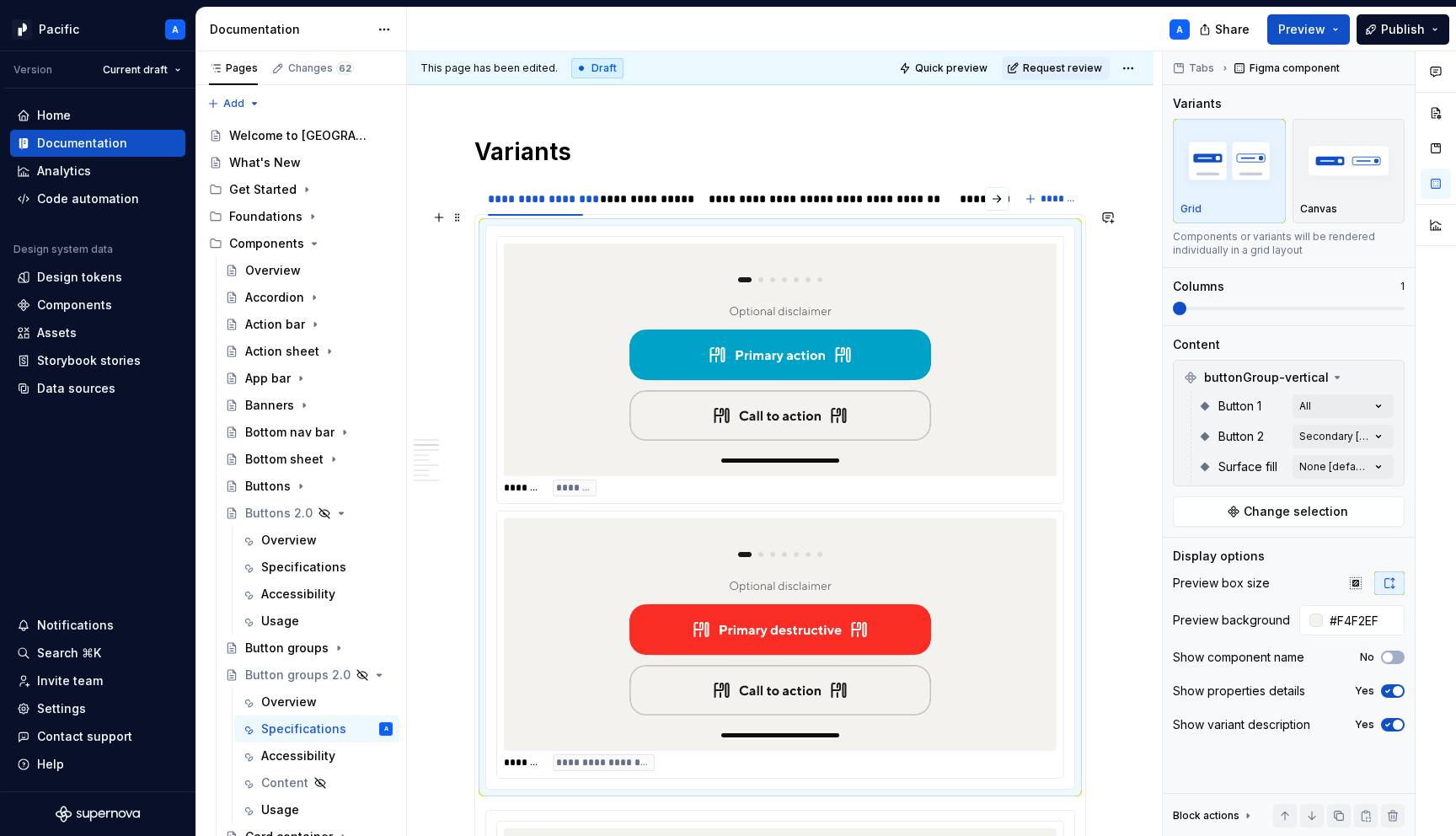
click at [893, 491] on div "**********" at bounding box center [780, 506] width 568 height 542
click at [1389, 379] on button "button" at bounding box center [1388, 378] width 24 height 24
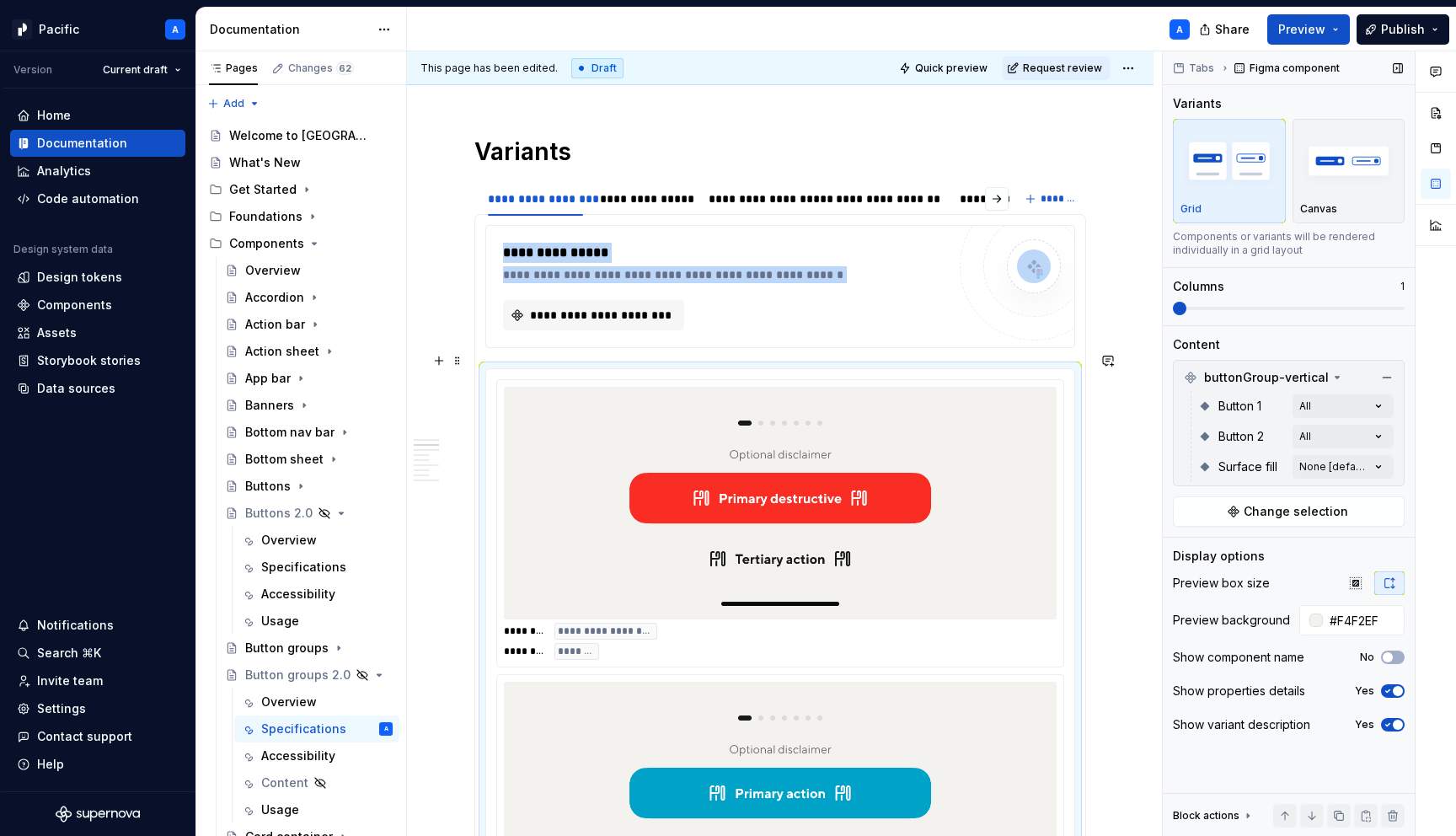
click at [831, 481] on img at bounding box center [781, 503] width 329 height 219
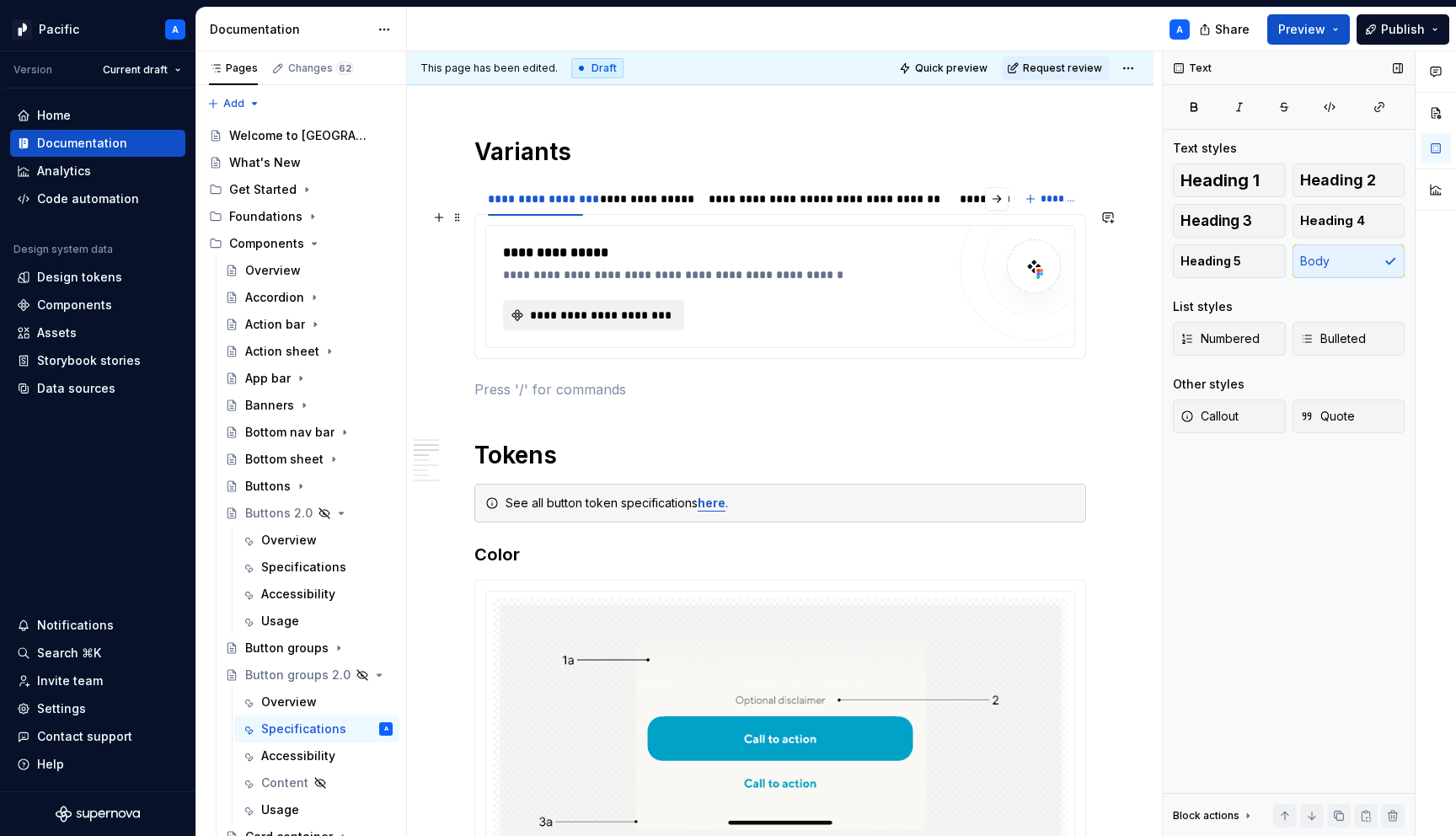
click at [657, 307] on span "**********" at bounding box center [601, 315] width 146 height 17
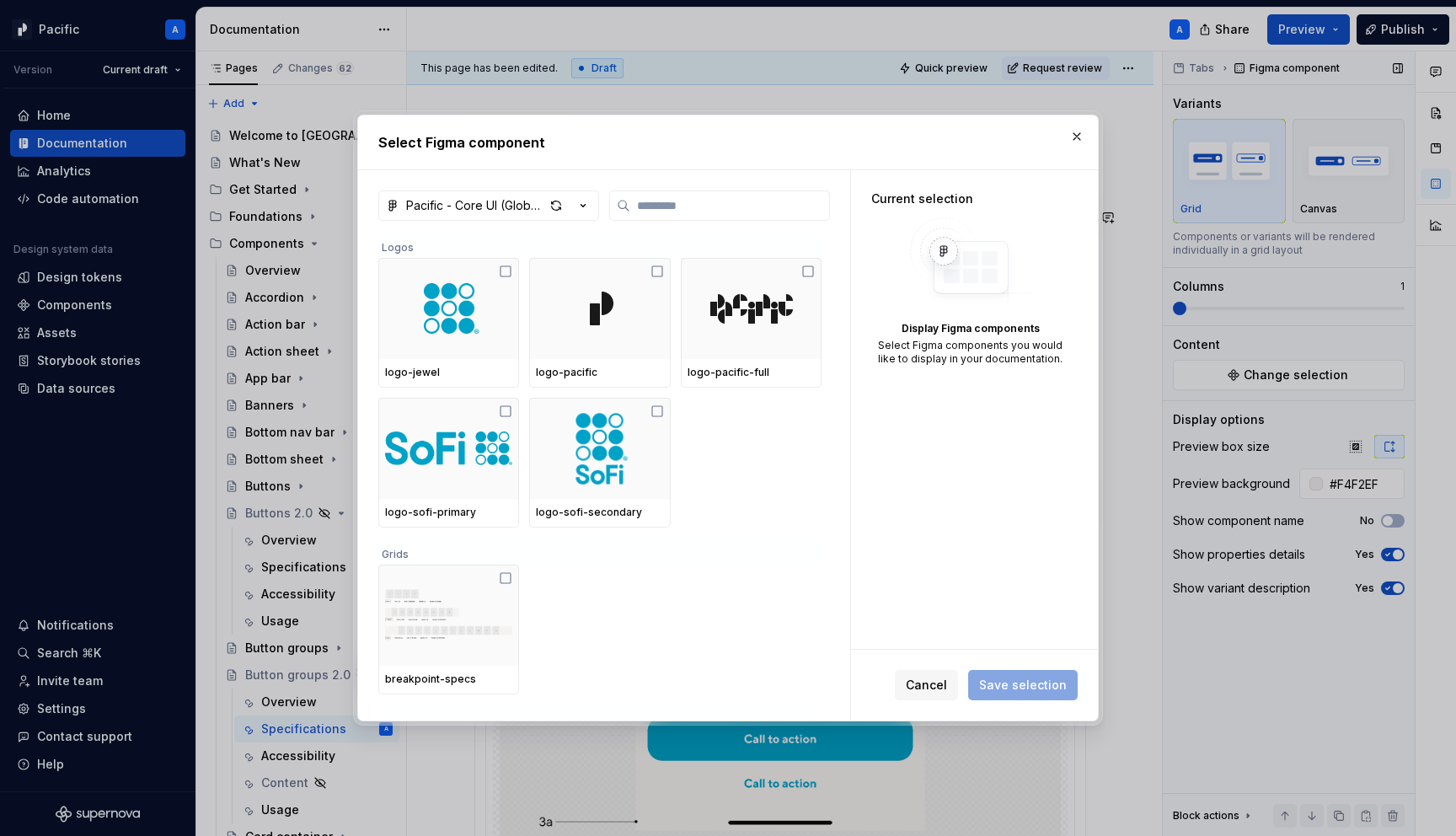
type textarea "*"
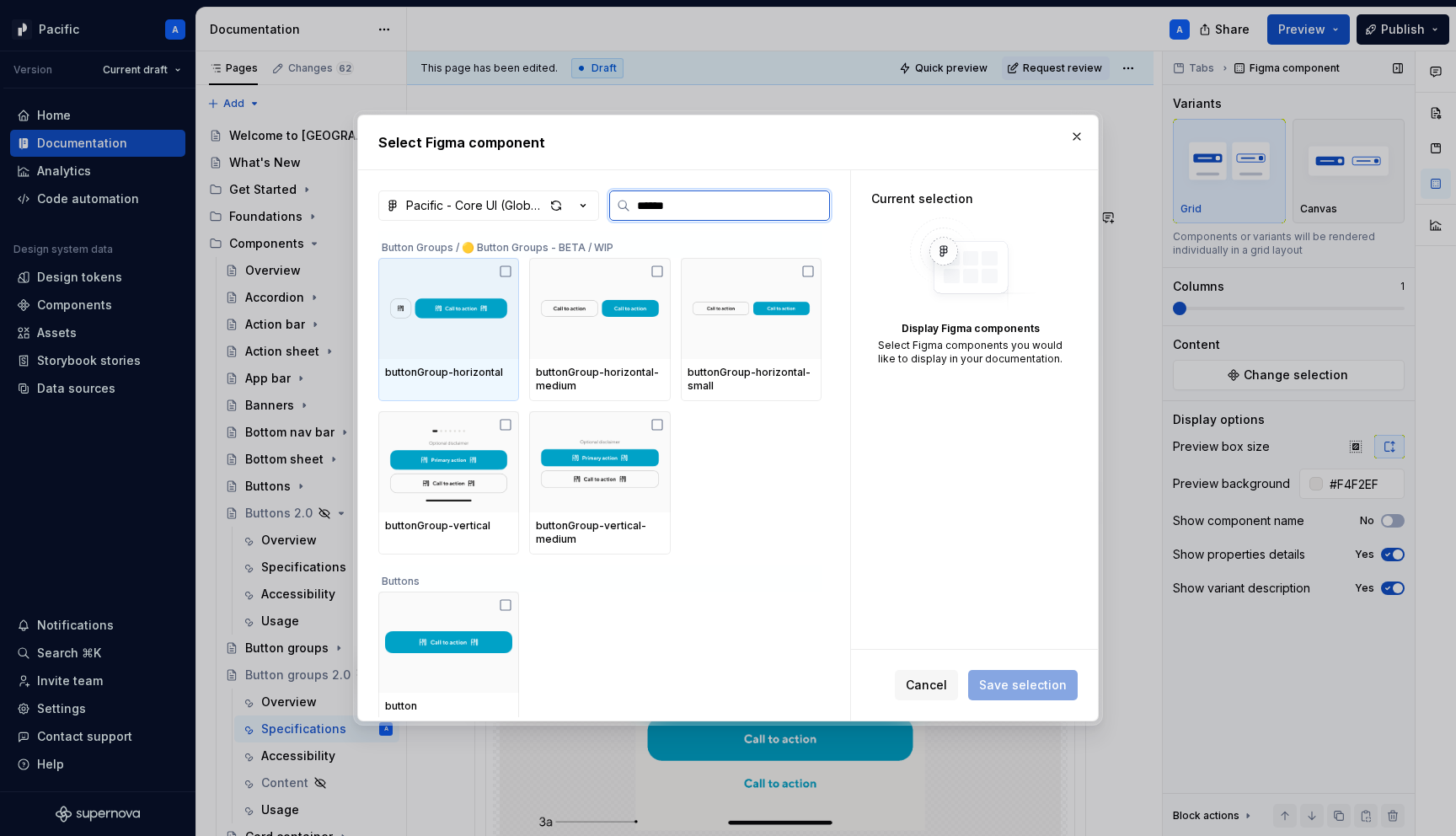
type input "*******"
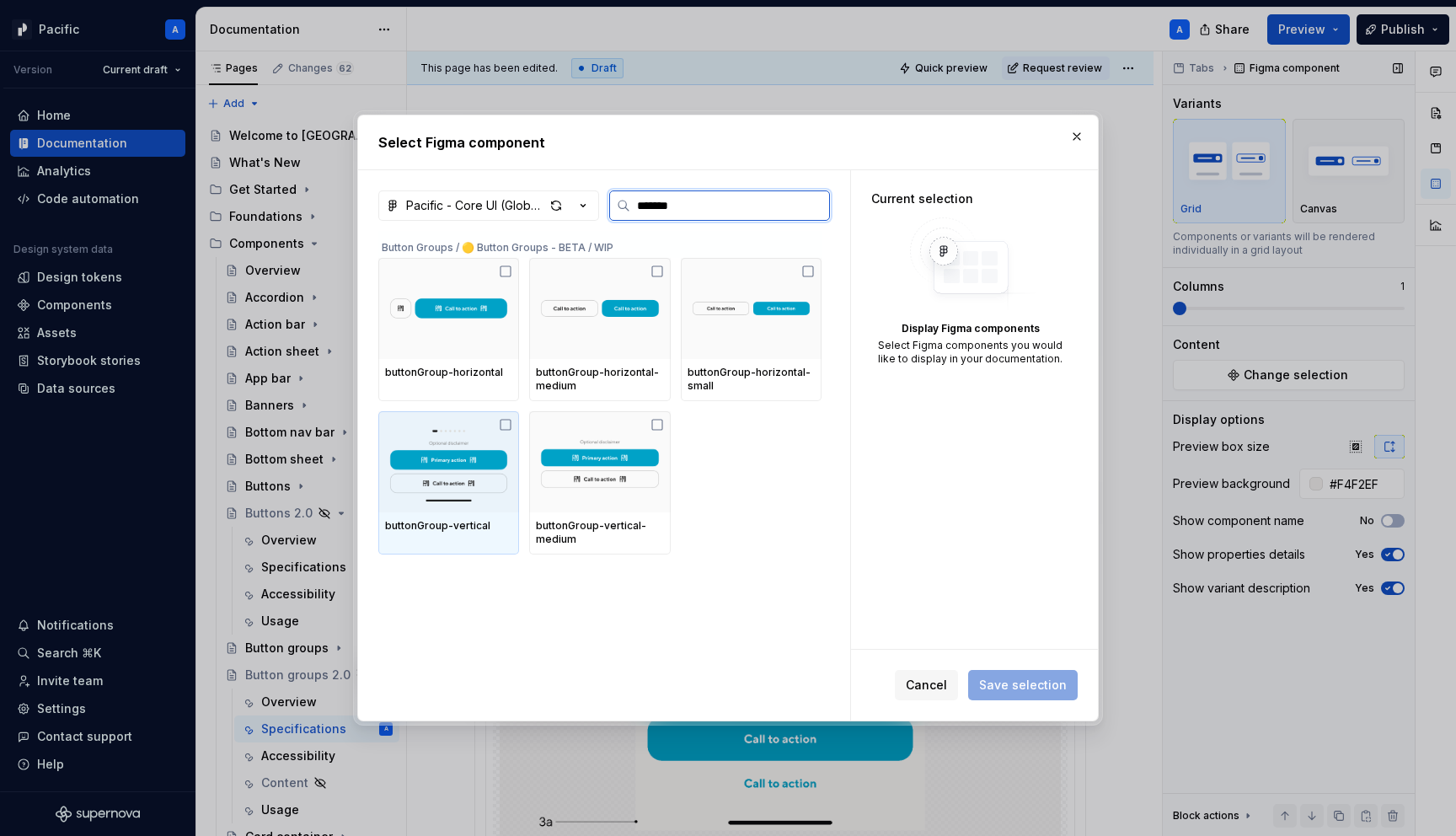
click at [389, 458] on img at bounding box center [449, 461] width 127 height 88
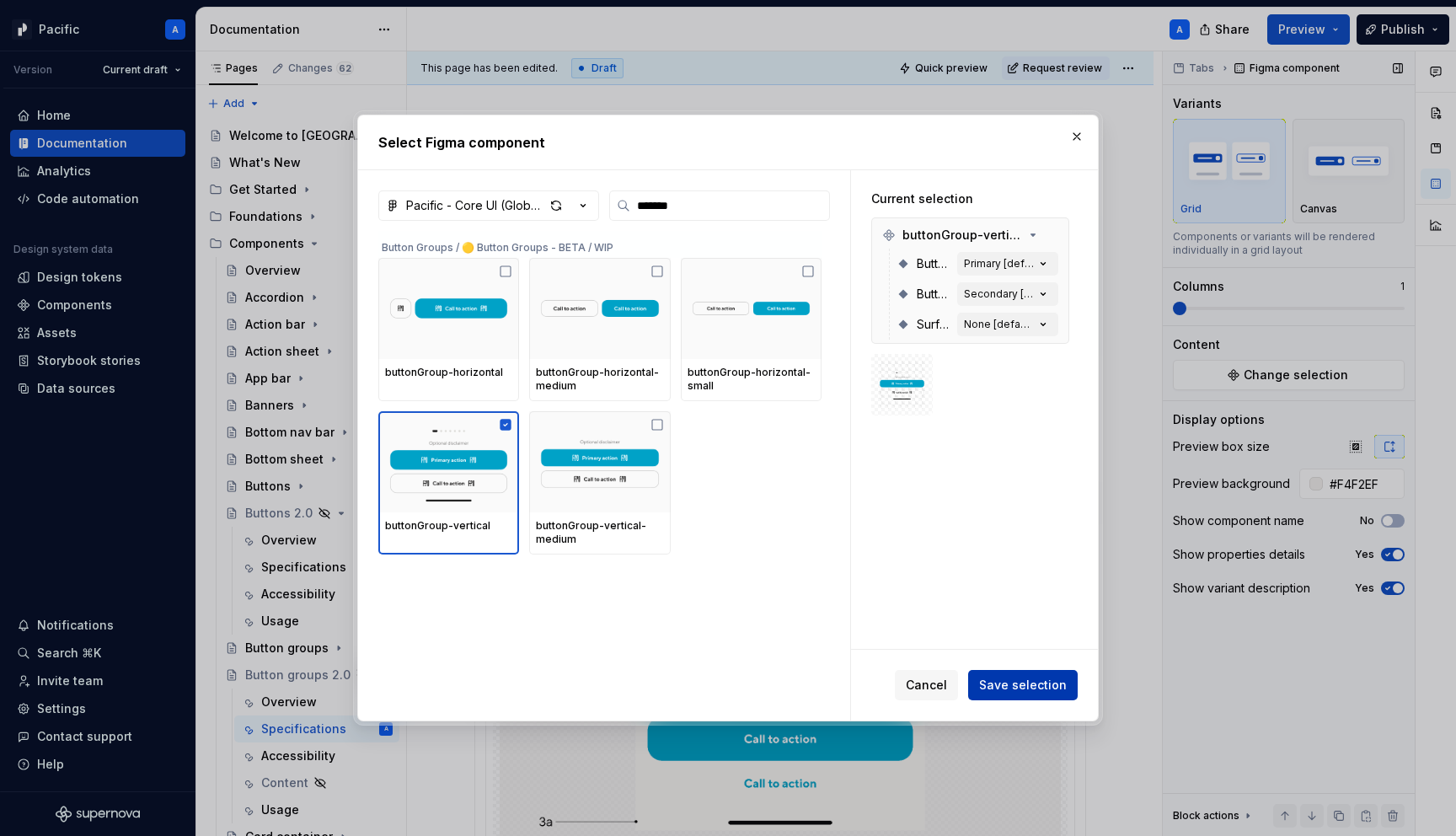
click at [1023, 689] on span "Save selection" at bounding box center [1023, 685] width 88 height 17
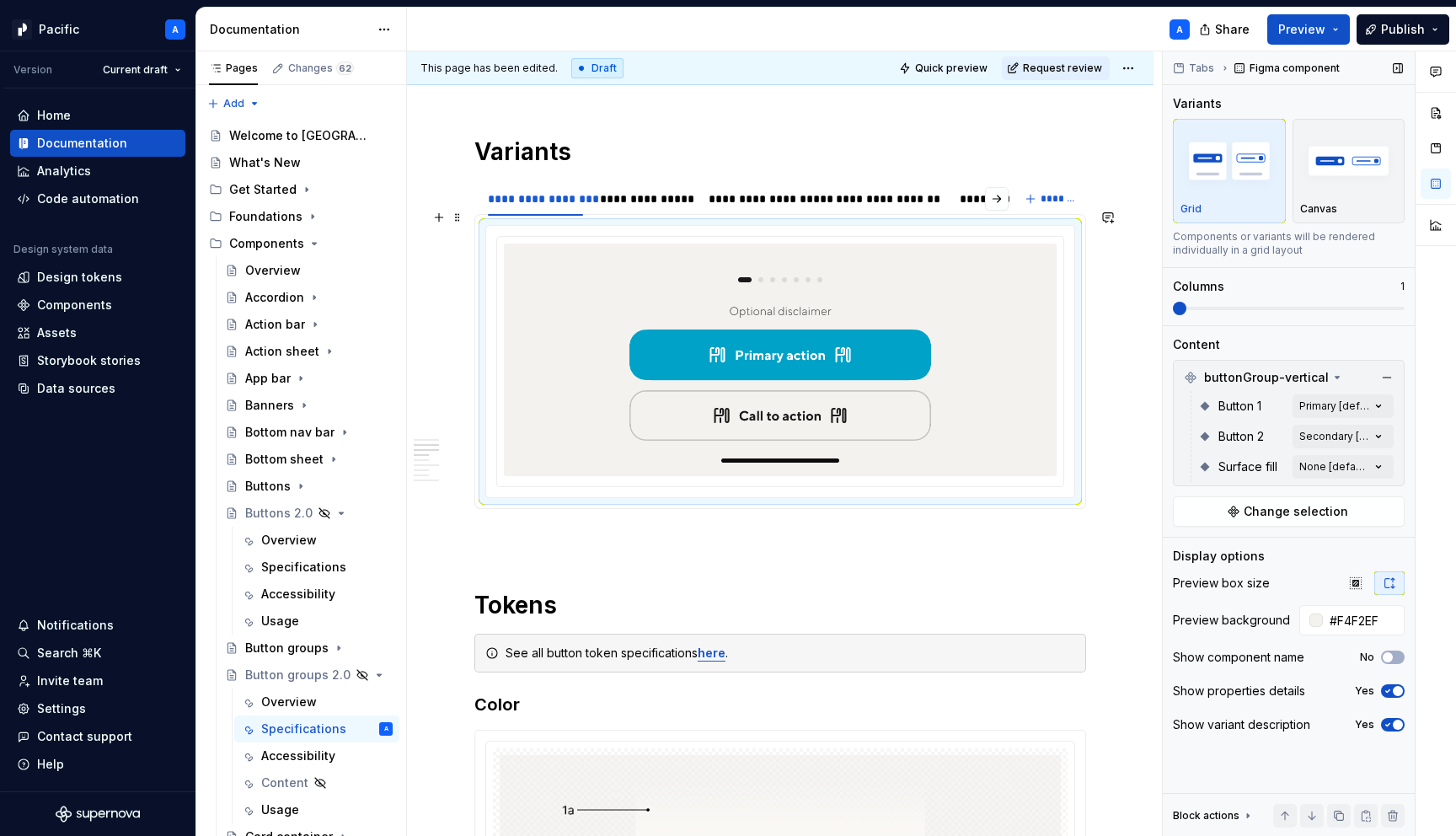
click at [896, 350] on img at bounding box center [781, 359] width 329 height 219
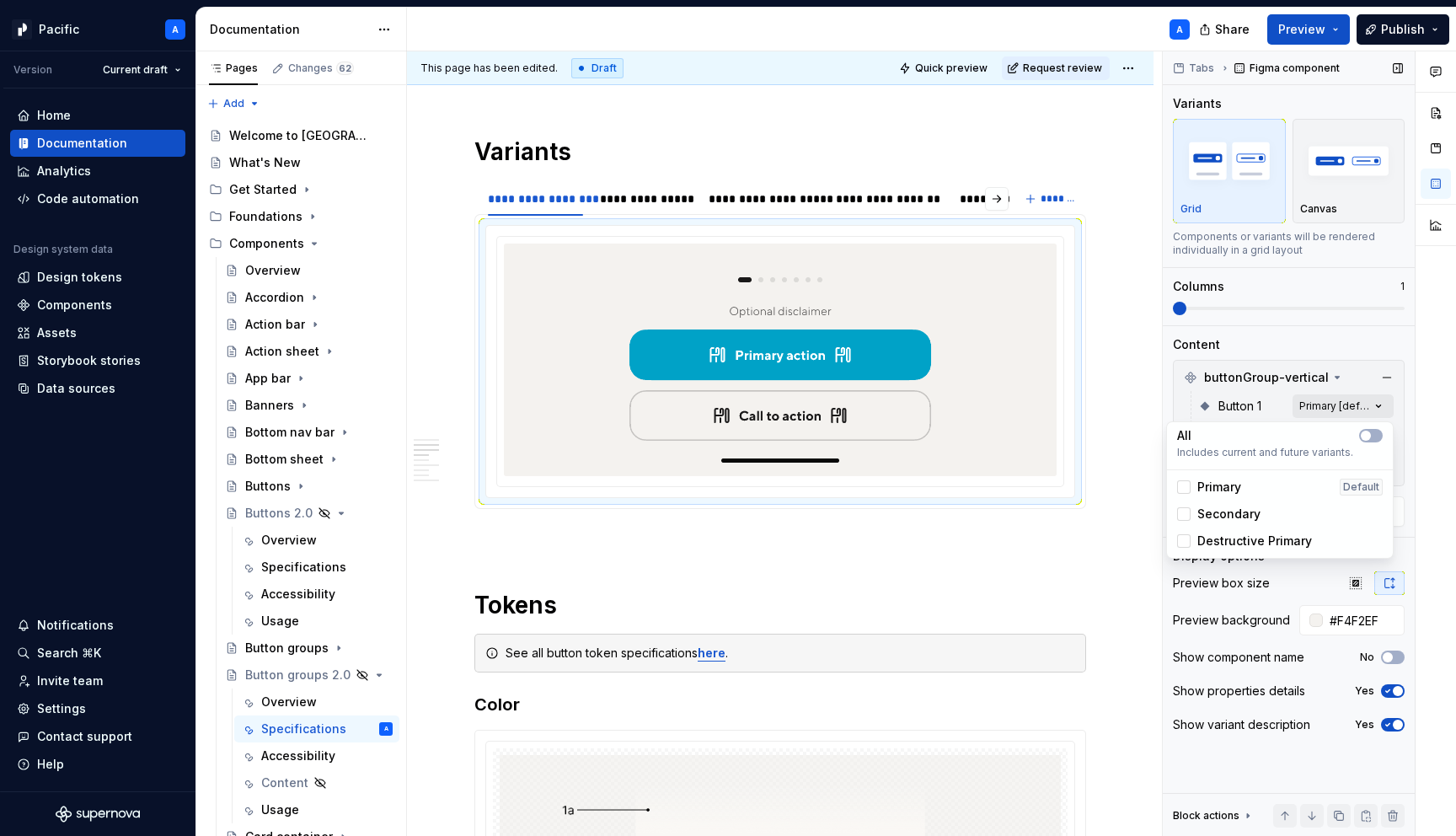
click at [1365, 395] on div "Comments Open comments No comments yet Select ‘Comment’ from the block context …" at bounding box center [1309, 444] width 293 height 785
click at [1370, 435] on span "button" at bounding box center [1365, 435] width 10 height 10
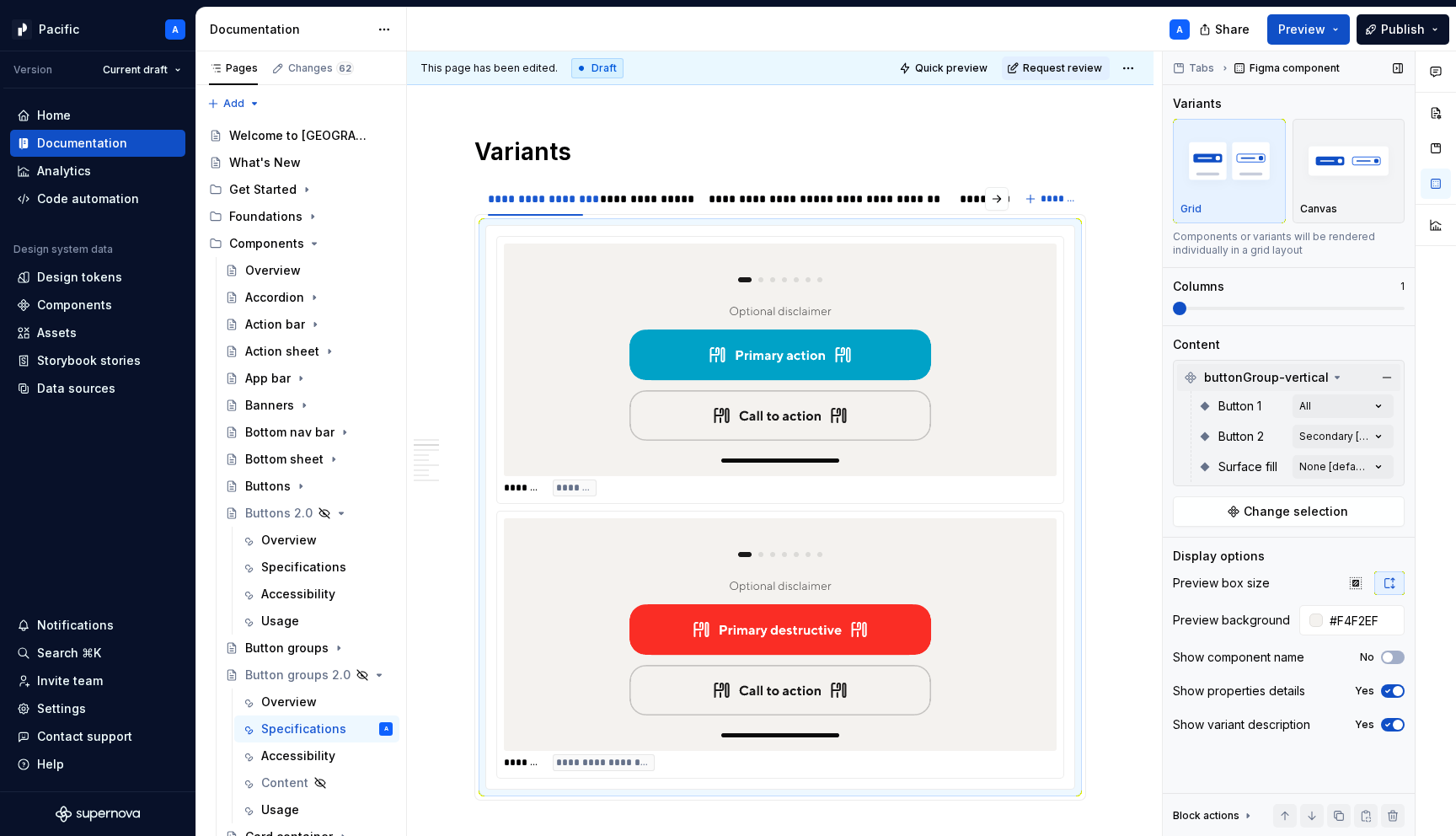
click at [1327, 376] on div "Comments Open comments No comments yet Select ‘Comment’ from the block context …" at bounding box center [1309, 444] width 293 height 785
click at [1368, 435] on div "Comments Open comments No comments yet Select ‘Comment’ from the block context …" at bounding box center [1309, 444] width 293 height 785
click at [1364, 469] on span "button" at bounding box center [1365, 466] width 10 height 10
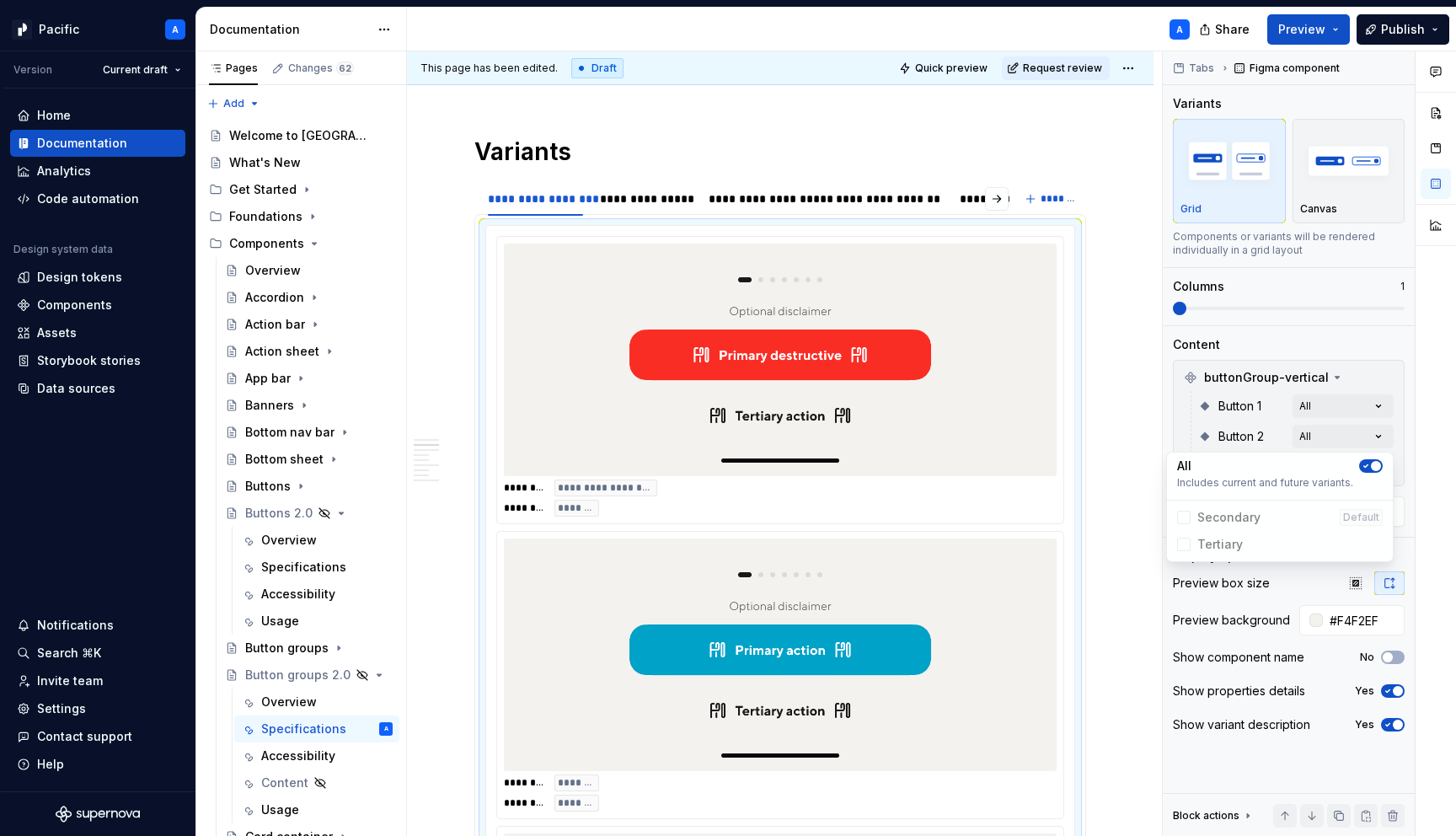
click at [906, 648] on html "Pacific A Version Current draft Home Documentation Analytics Code automation De…" at bounding box center [728, 418] width 1456 height 836
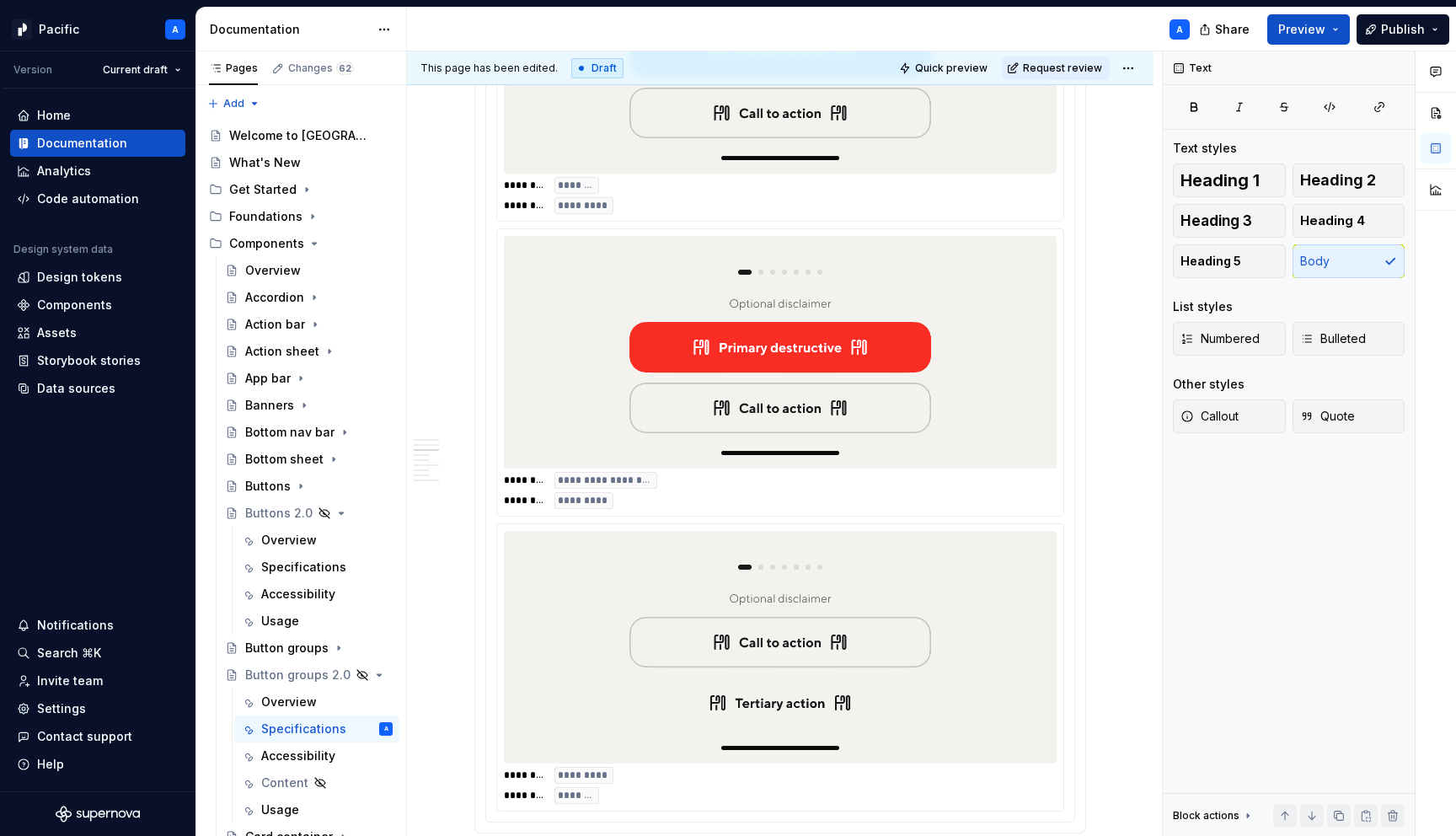
scroll to position [1992, 0]
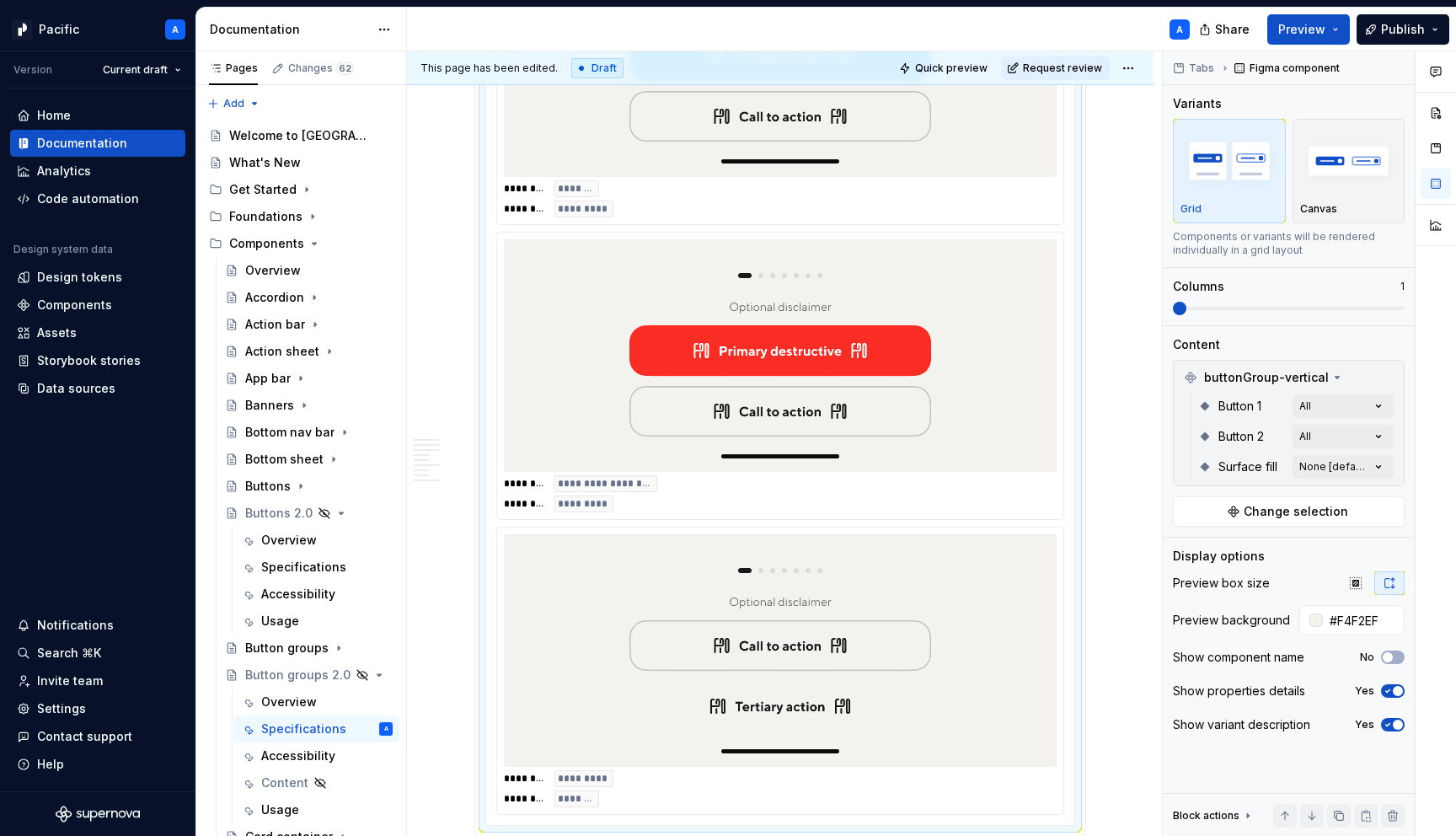
click at [906, 648] on img at bounding box center [781, 650] width 329 height 219
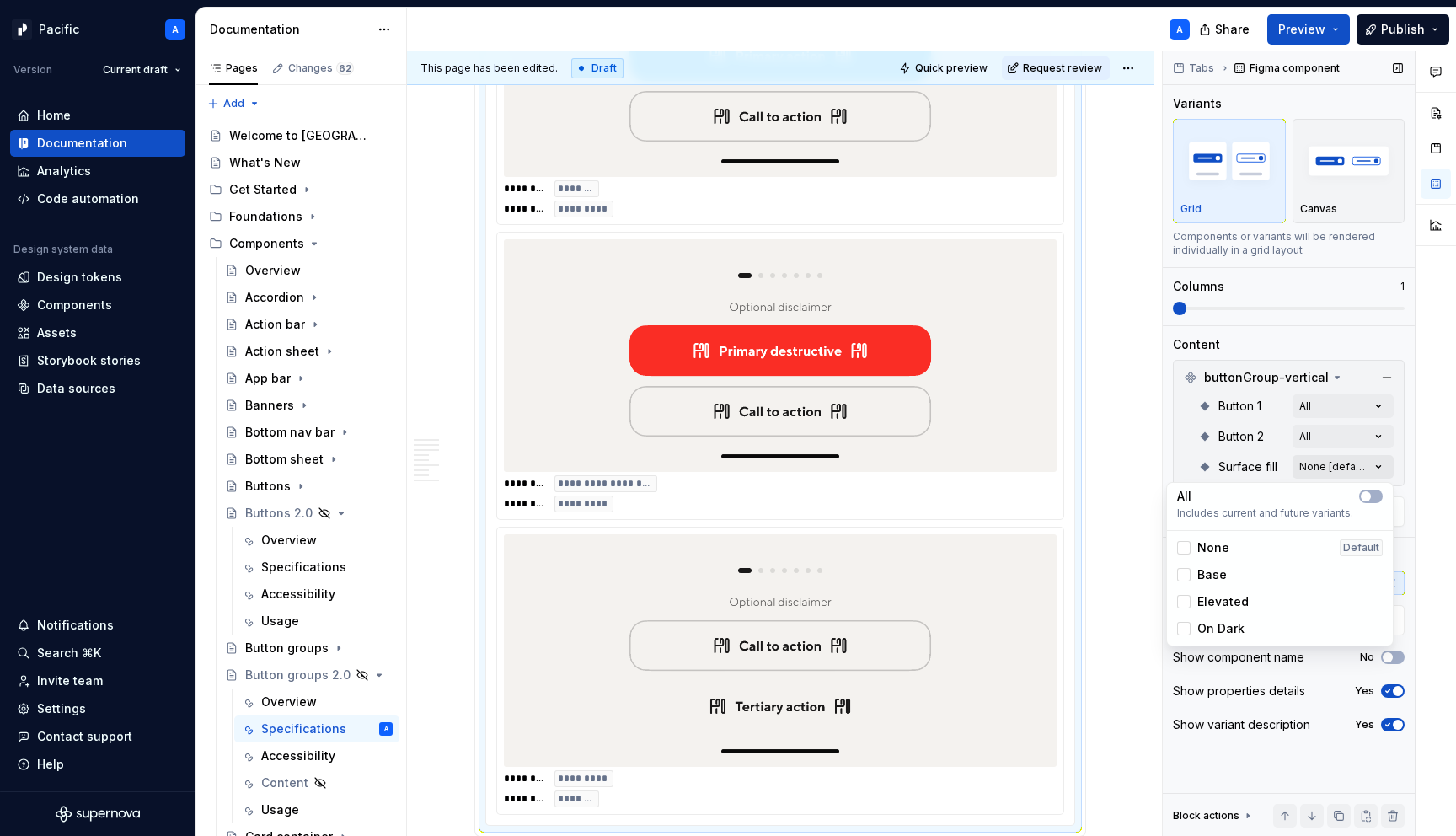
click at [1382, 466] on div "Comments Open comments No comments yet Select ‘Comment’ from the block context …" at bounding box center [1309, 444] width 293 height 785
click at [1368, 491] on icon "button" at bounding box center [1365, 496] width 14 height 10
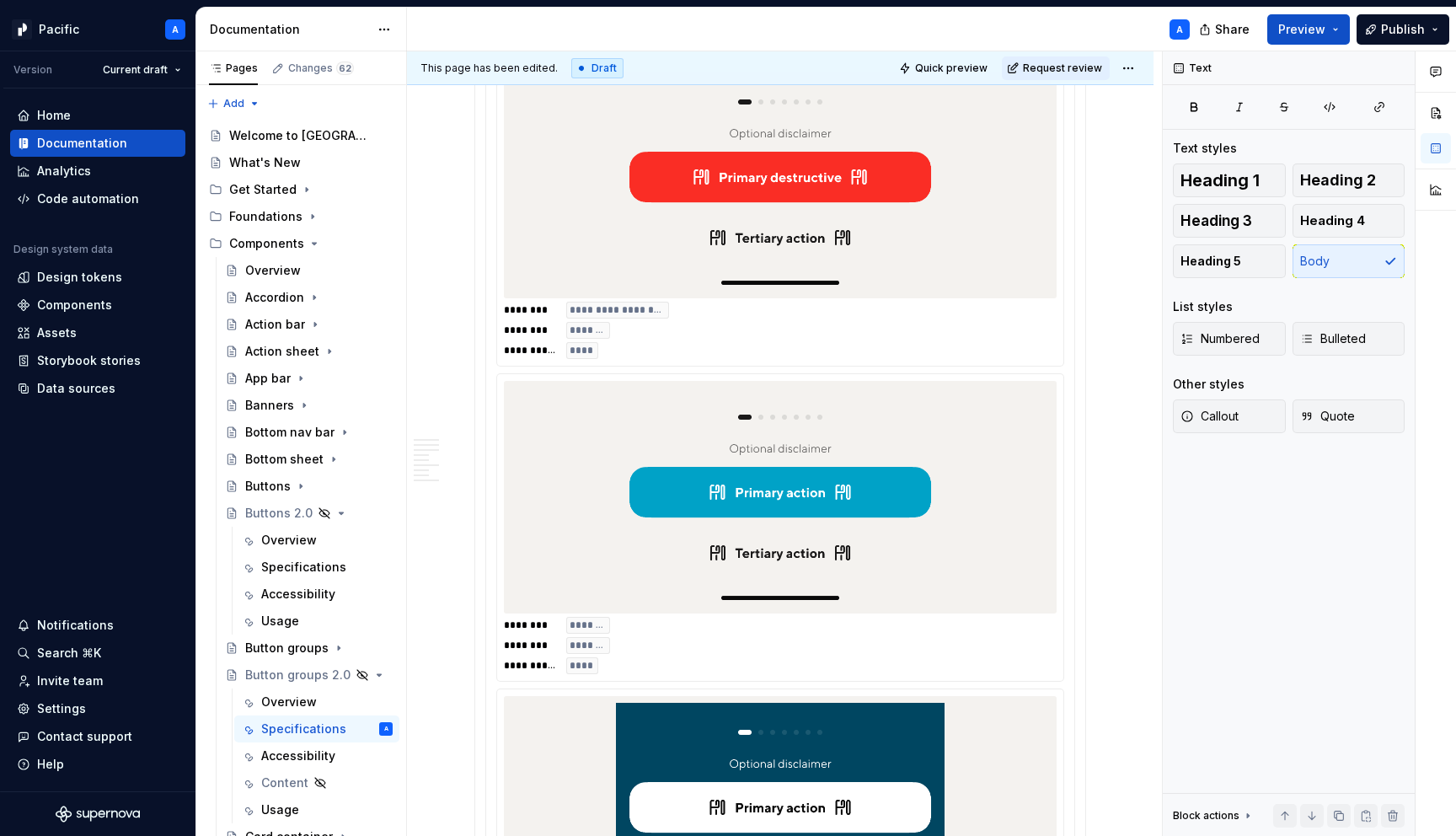
click at [946, 512] on html "Pacific A Version Current draft Home Documentation Analytics Code automation De…" at bounding box center [728, 418] width 1456 height 836
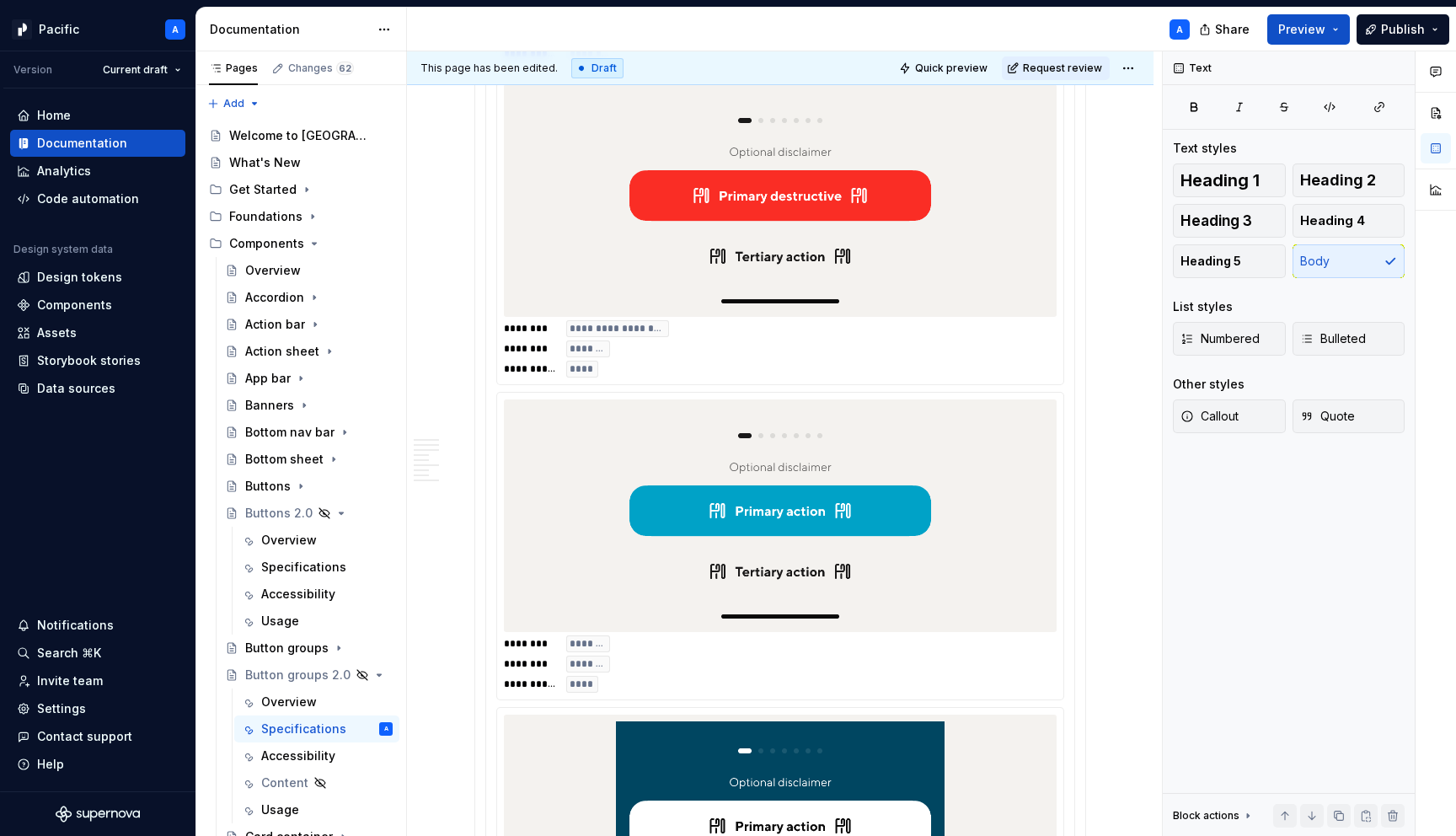
scroll to position [1931, 0]
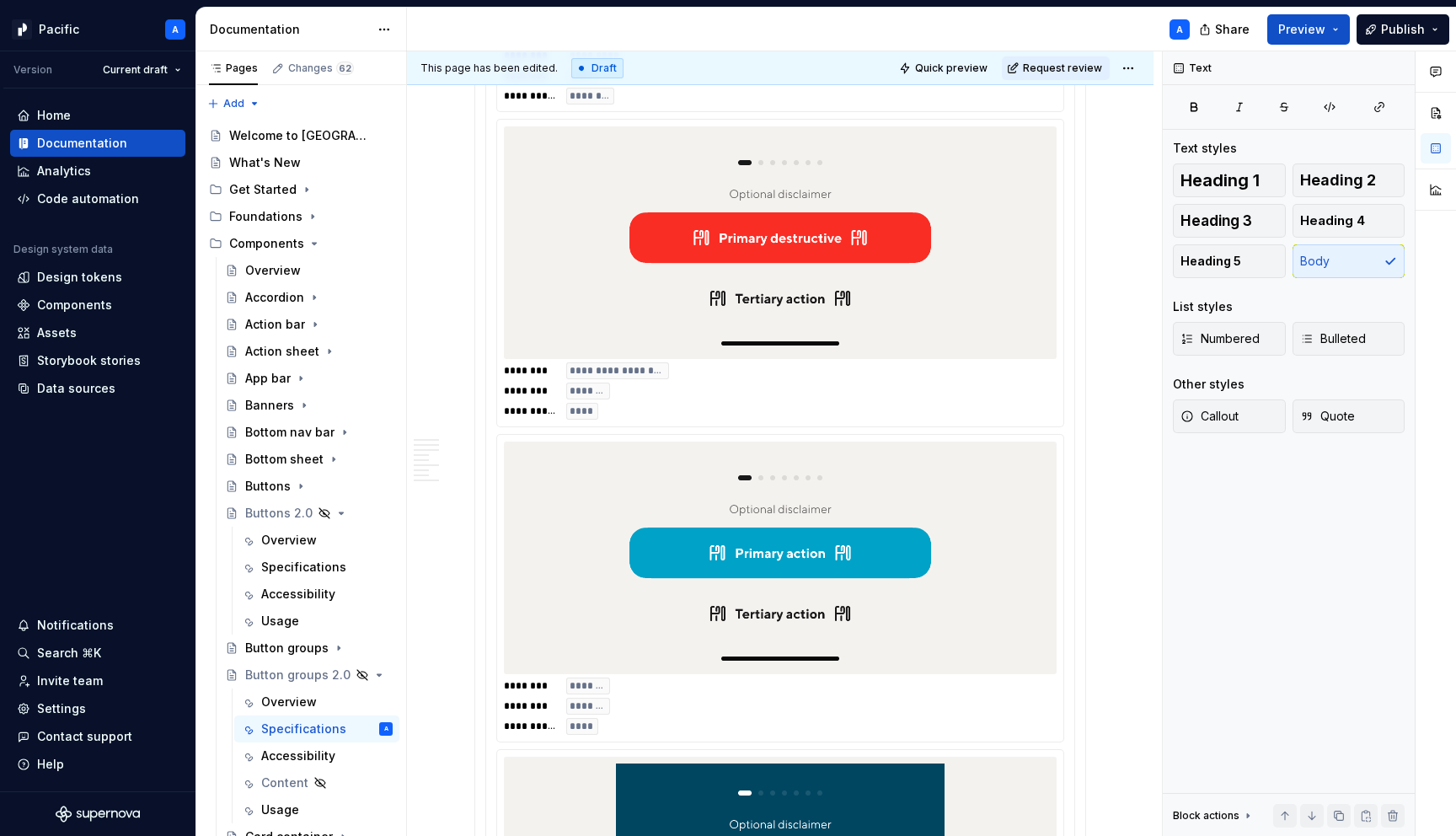
click at [964, 516] on div at bounding box center [781, 558] width 552 height 233
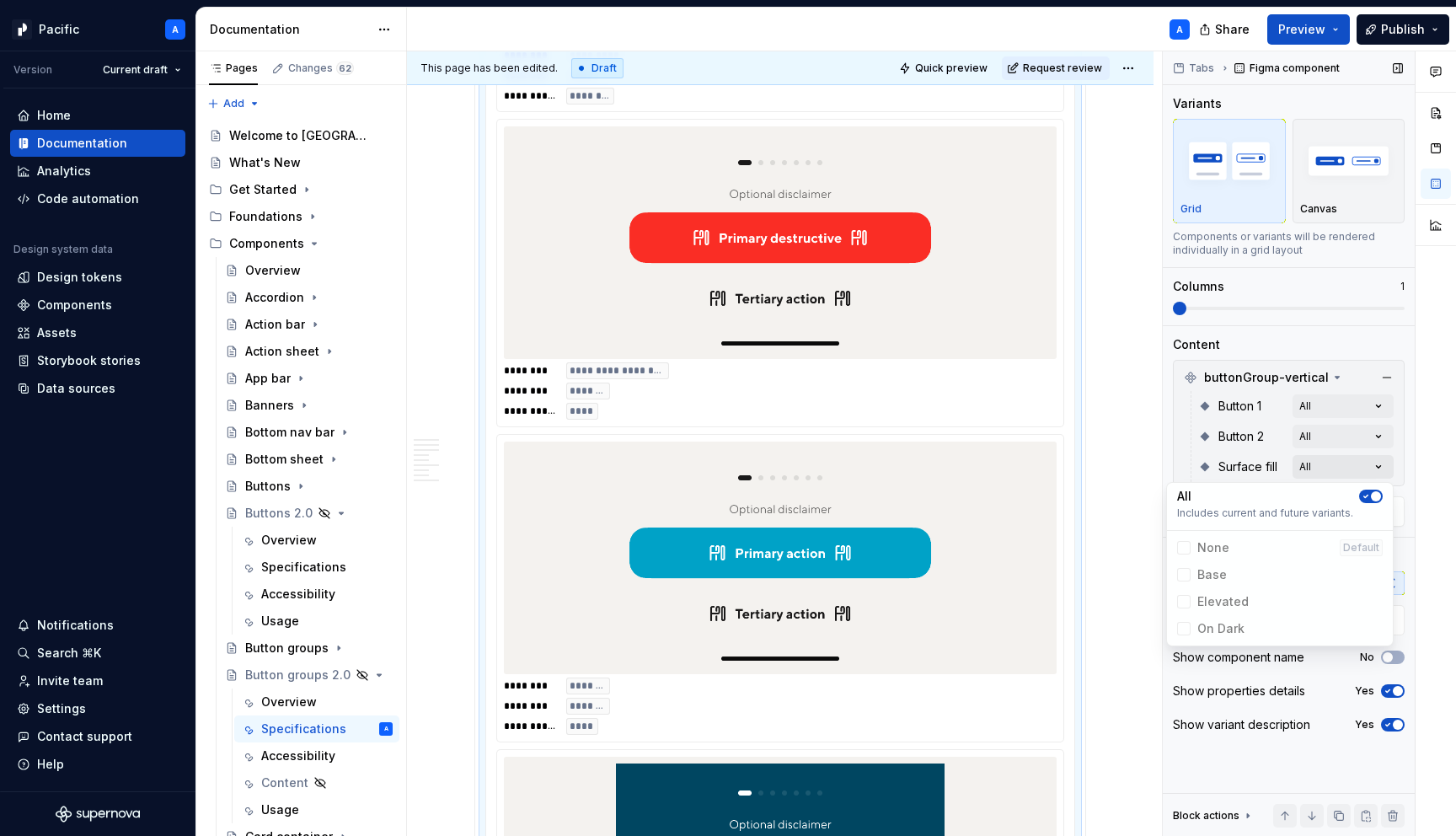
click at [1388, 460] on div "Comments Open comments No comments yet Select ‘Comment’ from the block context …" at bounding box center [1309, 444] width 293 height 785
click at [1378, 498] on span "button" at bounding box center [1376, 496] width 10 height 10
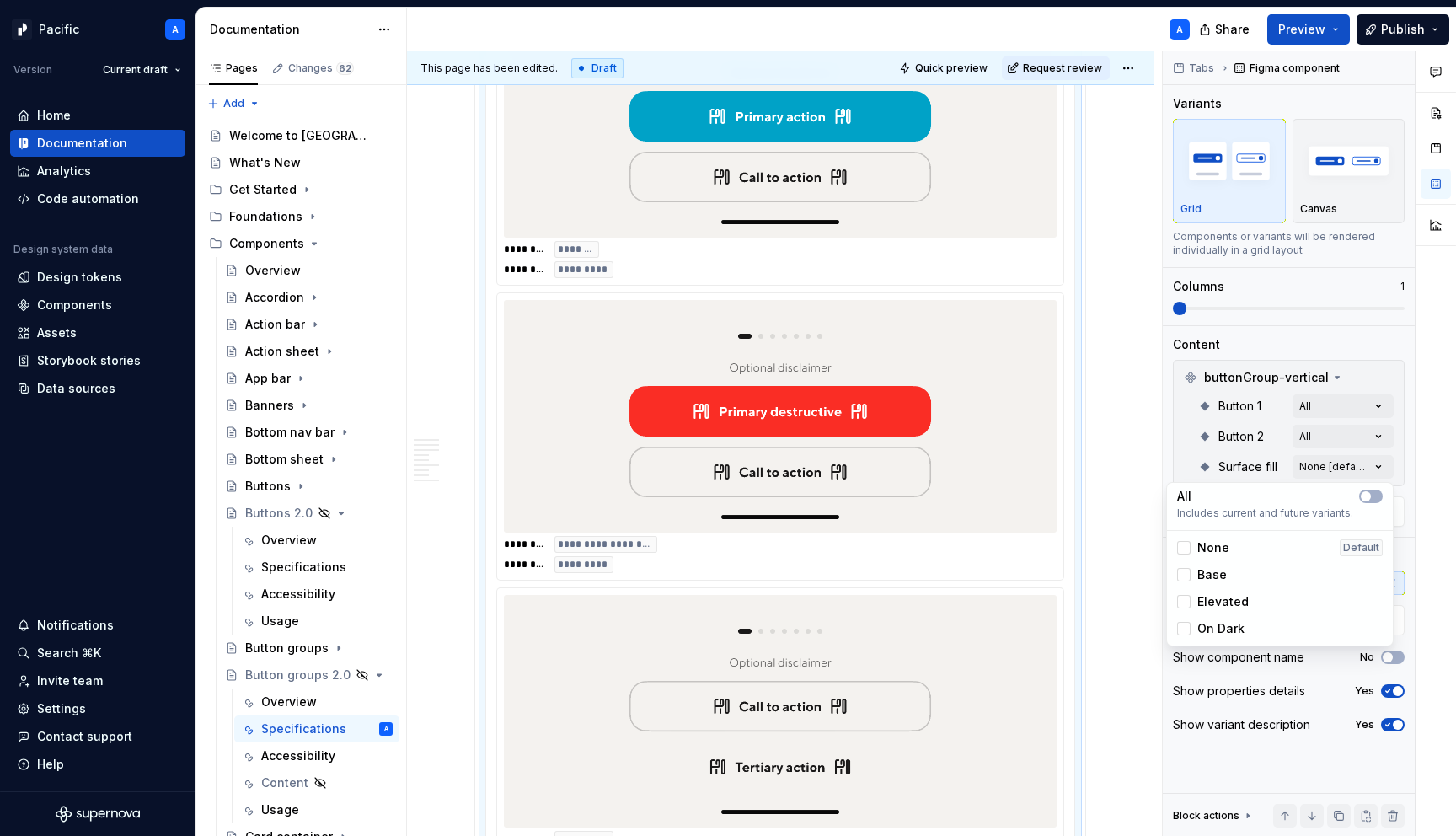
click at [832, 612] on html "Pacific A Version Current draft Home Documentation Analytics Code automation De…" at bounding box center [728, 418] width 1456 height 836
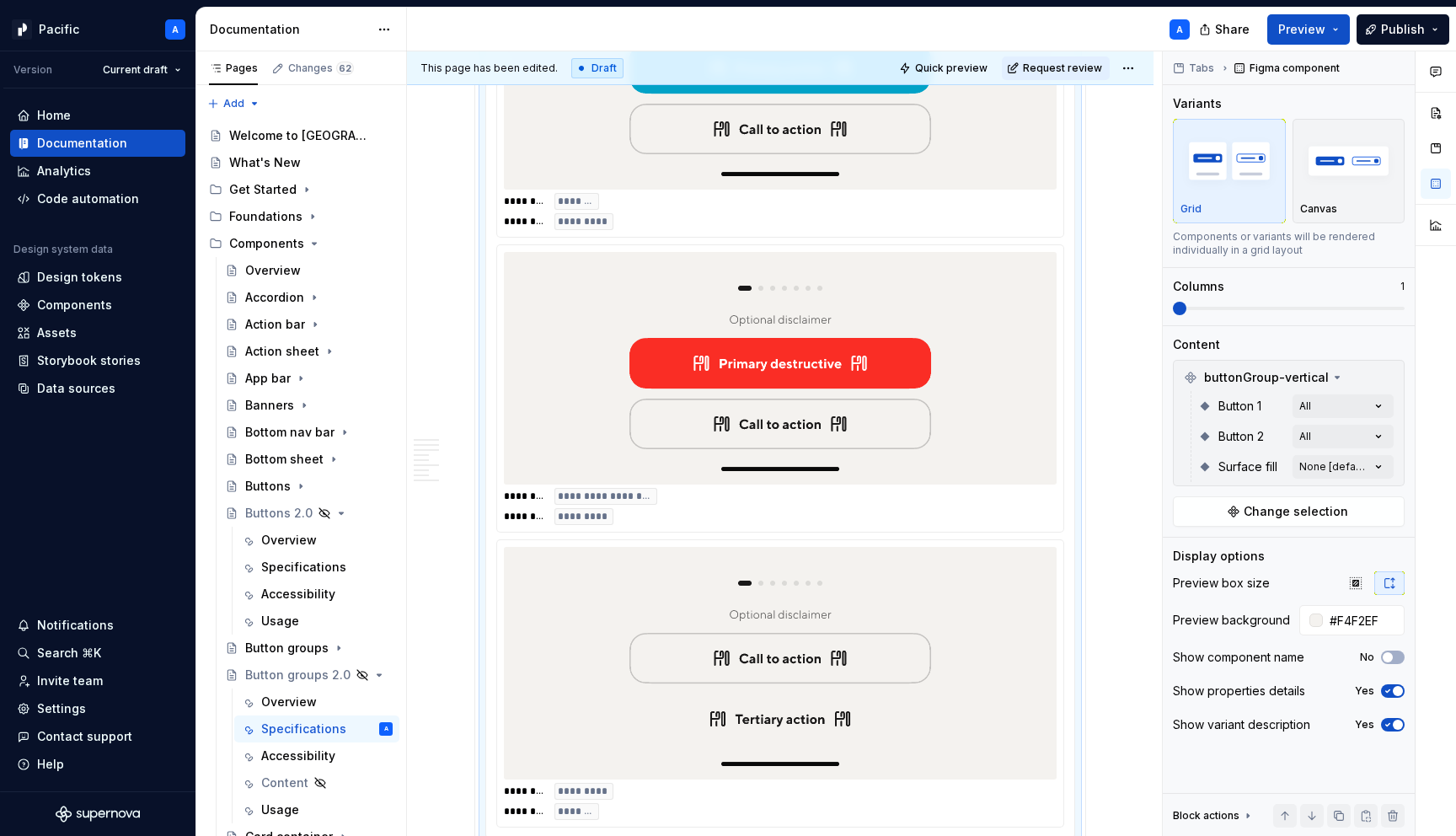
click at [814, 592] on img at bounding box center [781, 662] width 329 height 219
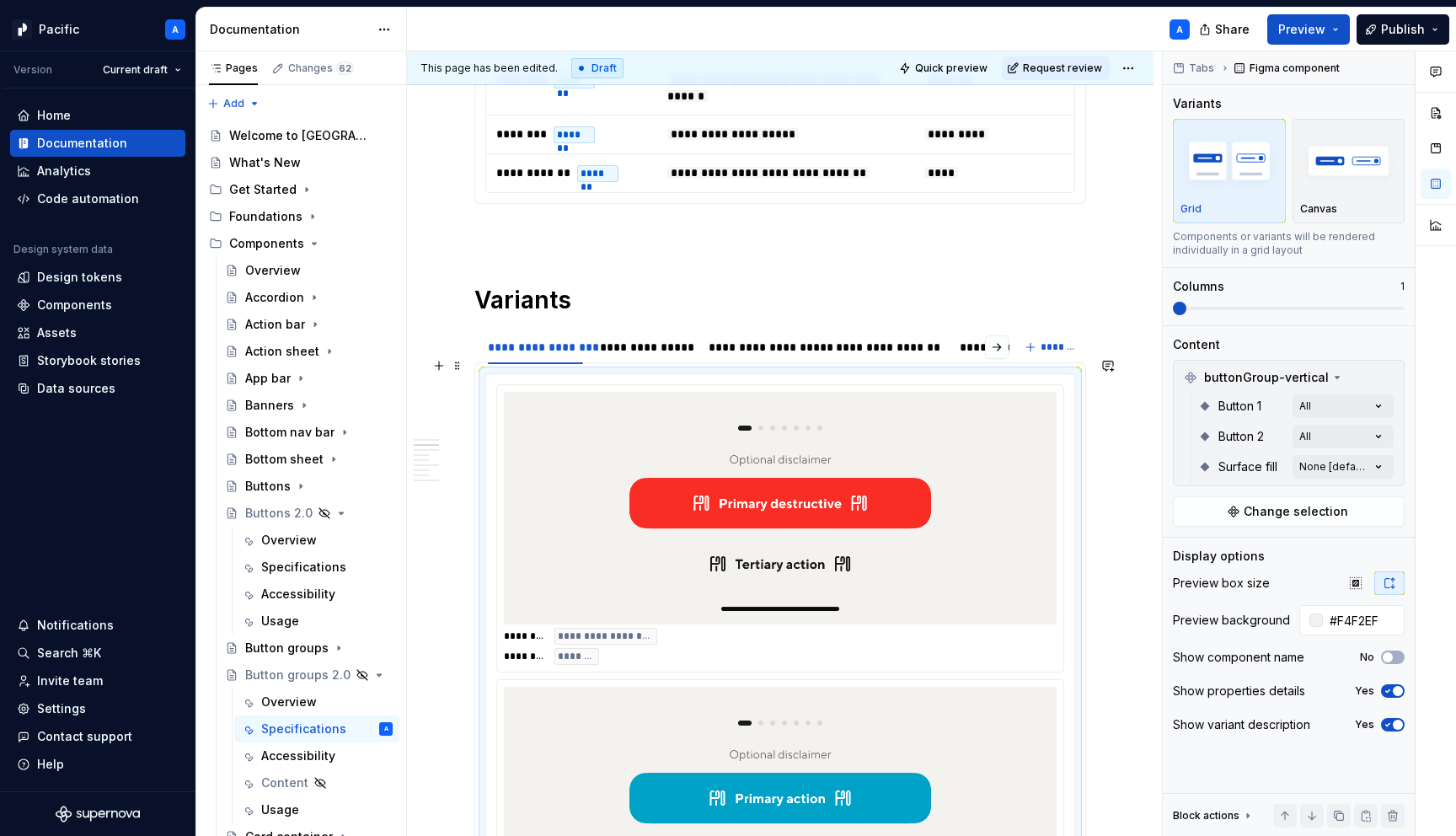
scroll to position [955, 0]
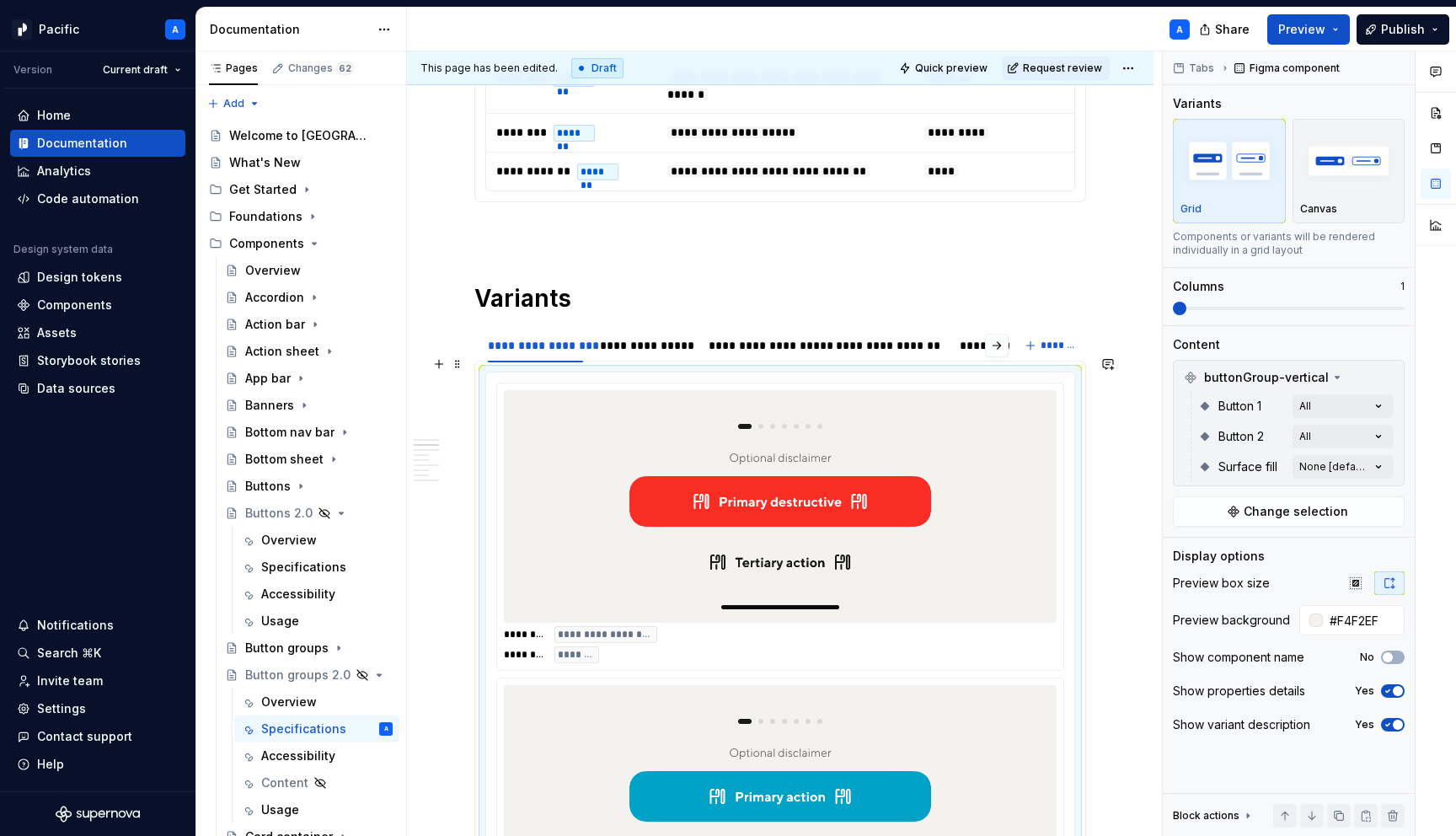
click at [811, 582] on img at bounding box center [781, 506] width 329 height 219
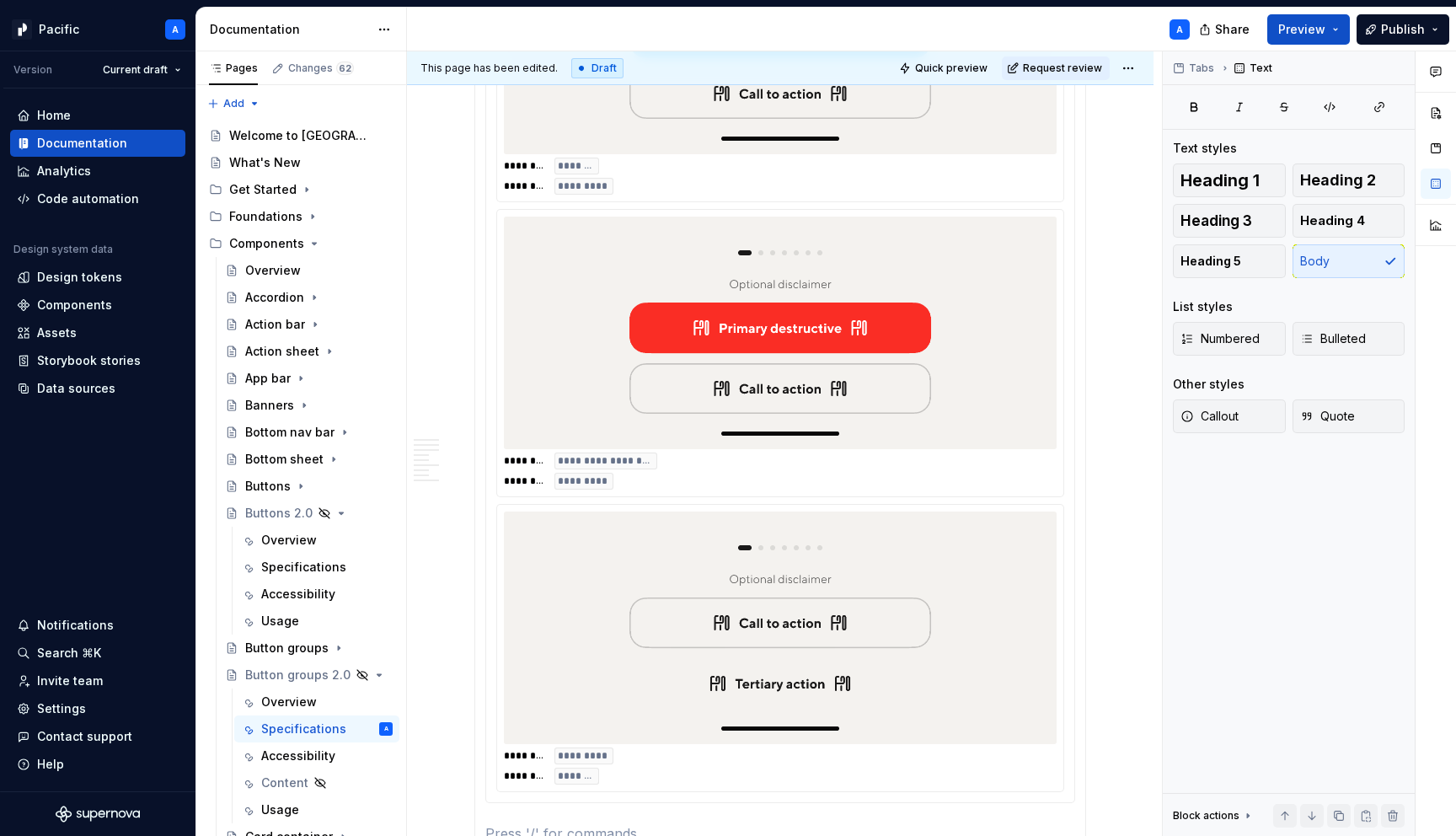
scroll to position [2087, 0]
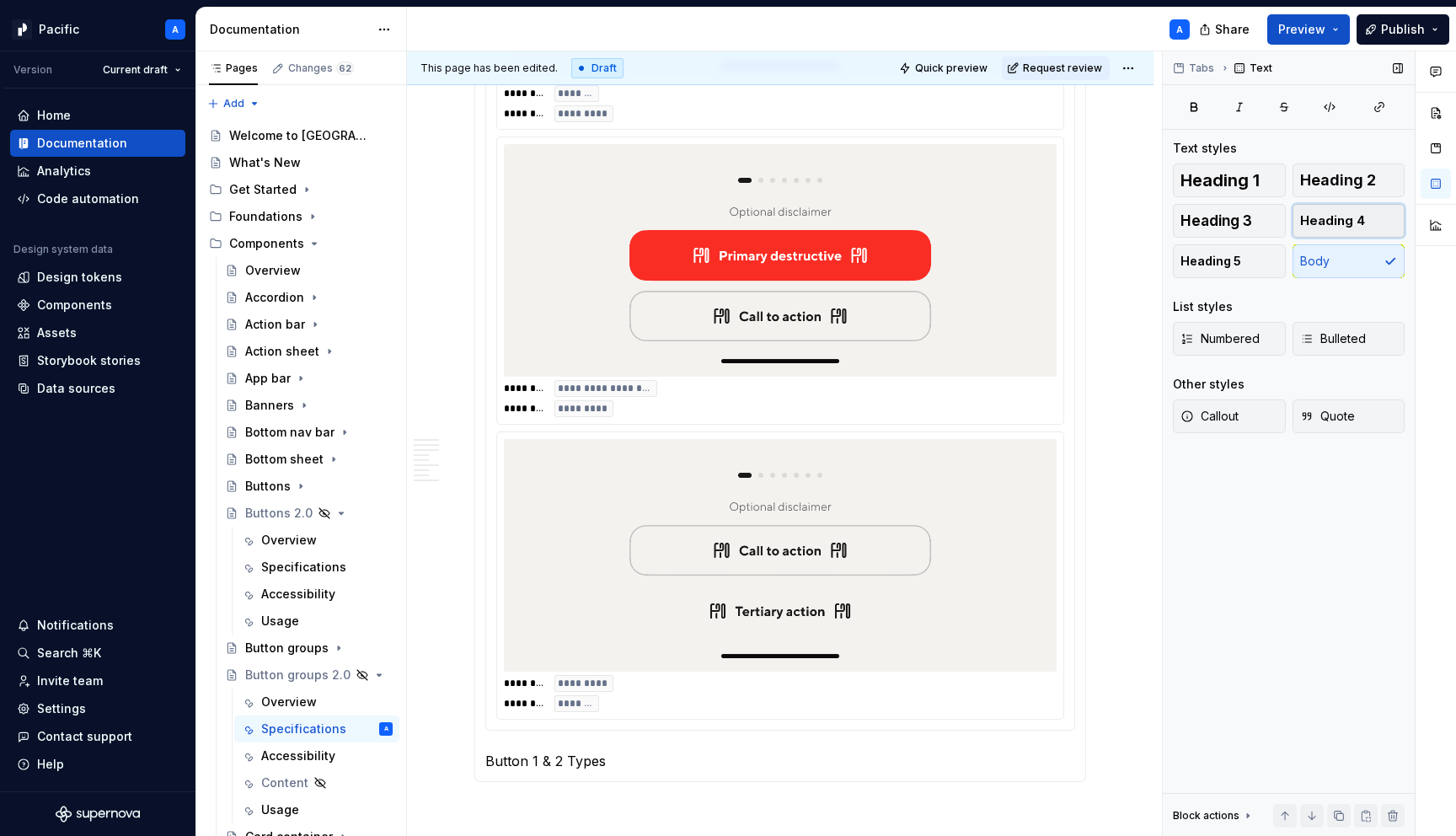
click at [1334, 212] on span "Heading 4" at bounding box center [1333, 221] width 65 height 17
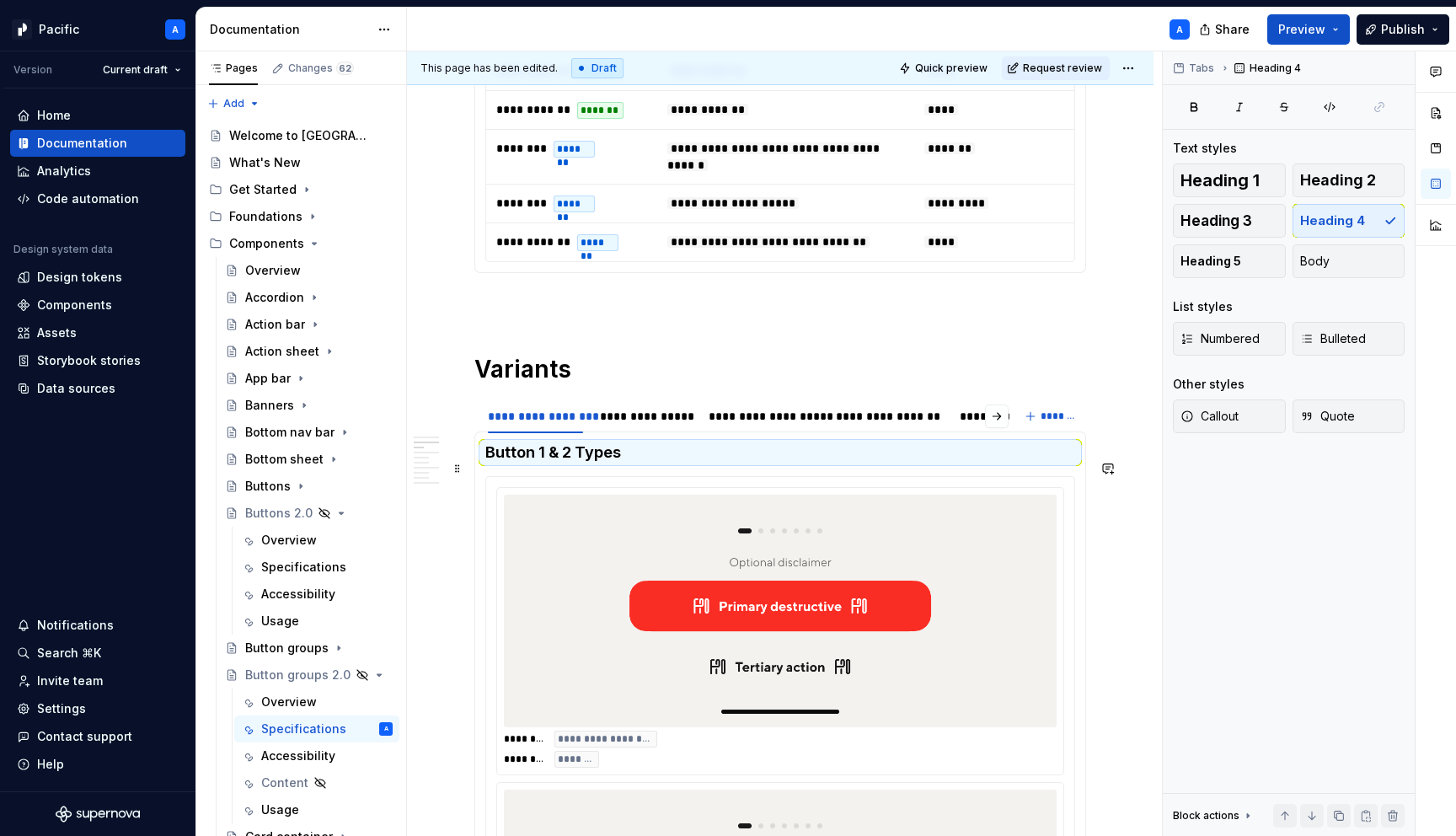
scroll to position [899, 0]
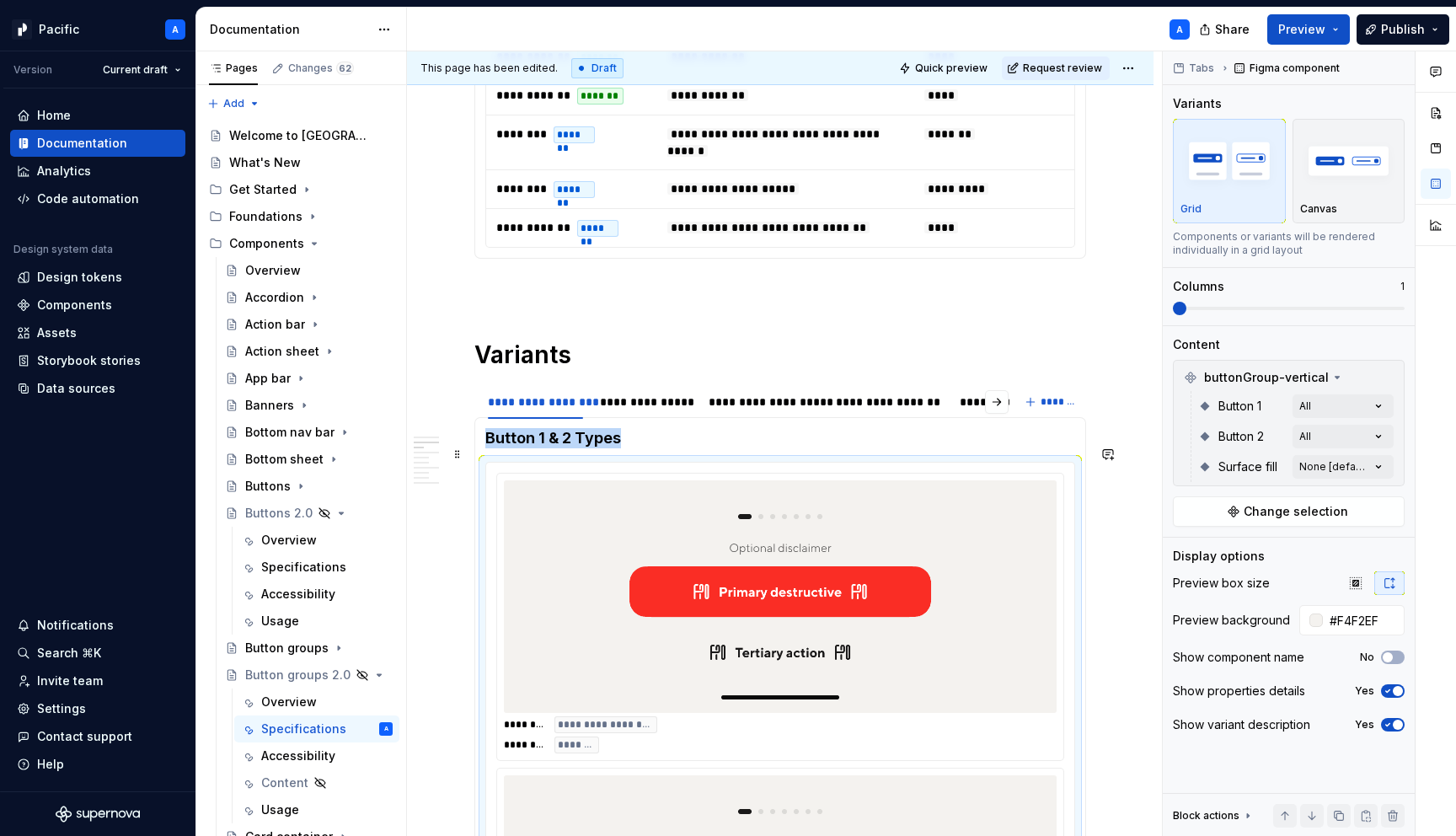
click at [642, 649] on img at bounding box center [781, 596] width 329 height 219
click at [645, 428] on h4 "Button 1 & 2 Types" at bounding box center [780, 438] width 590 height 20
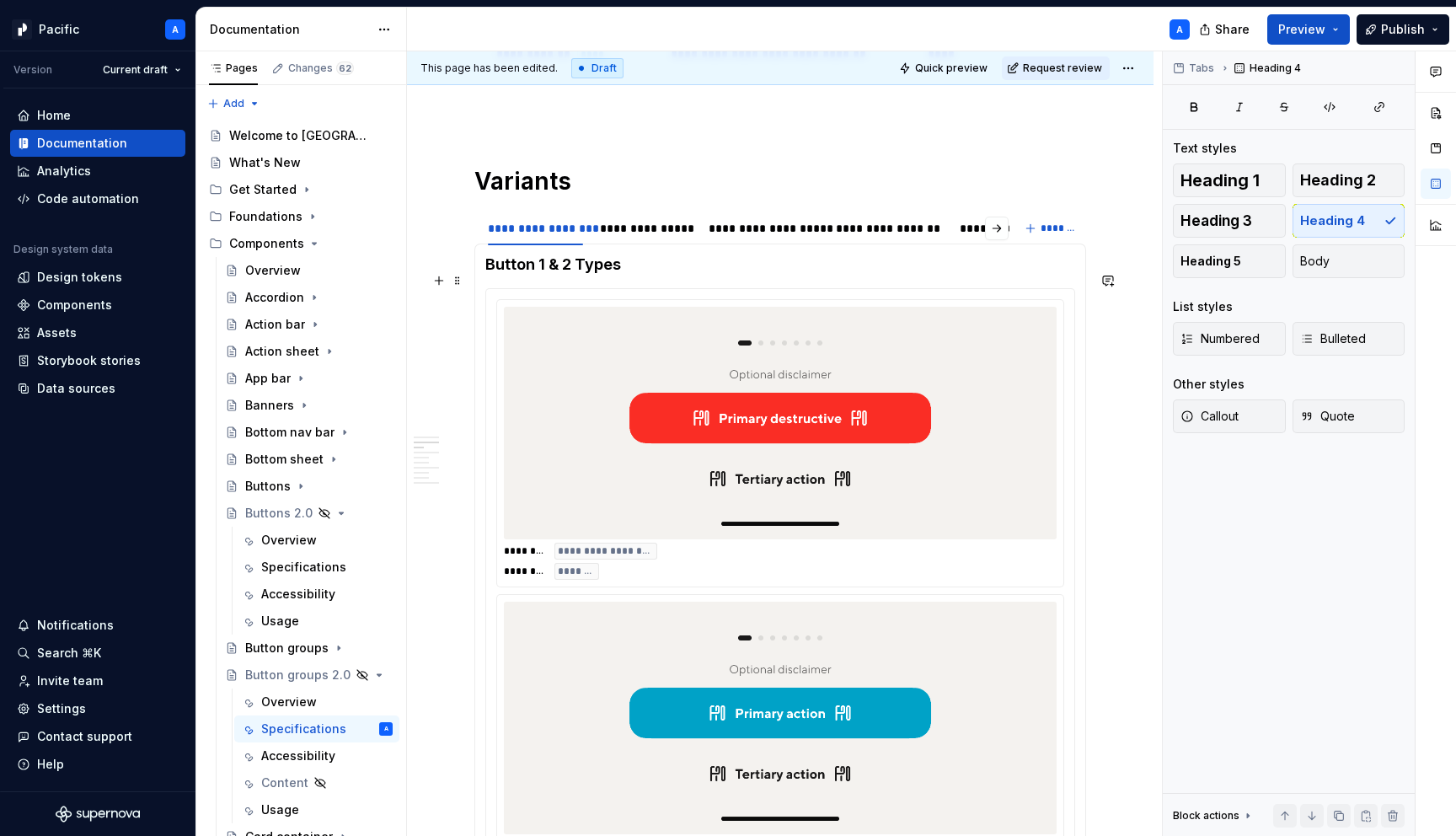
scroll to position [1076, 0]
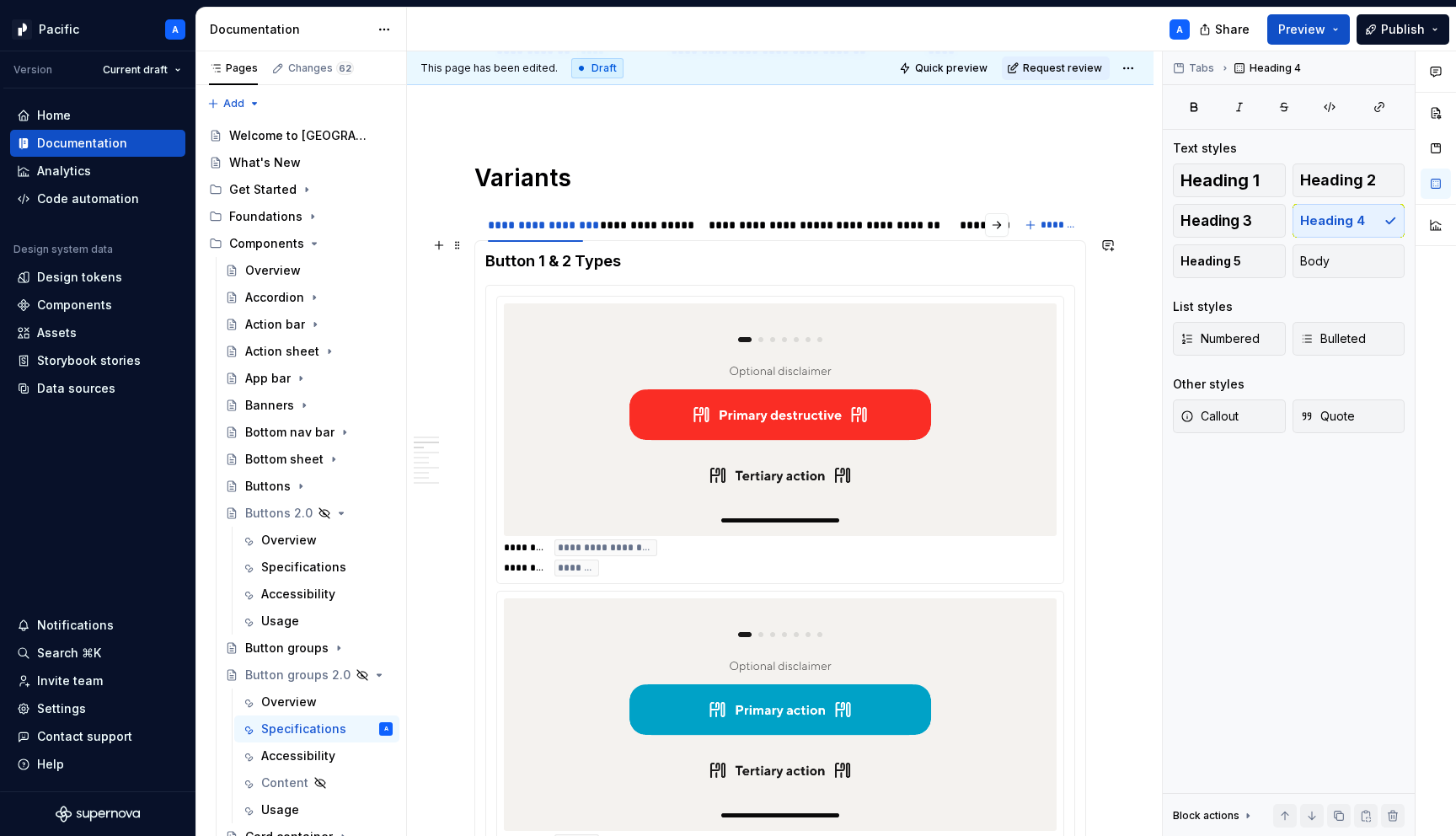
click at [583, 251] on h4 "Button 1 & 2 Types" at bounding box center [780, 261] width 590 height 20
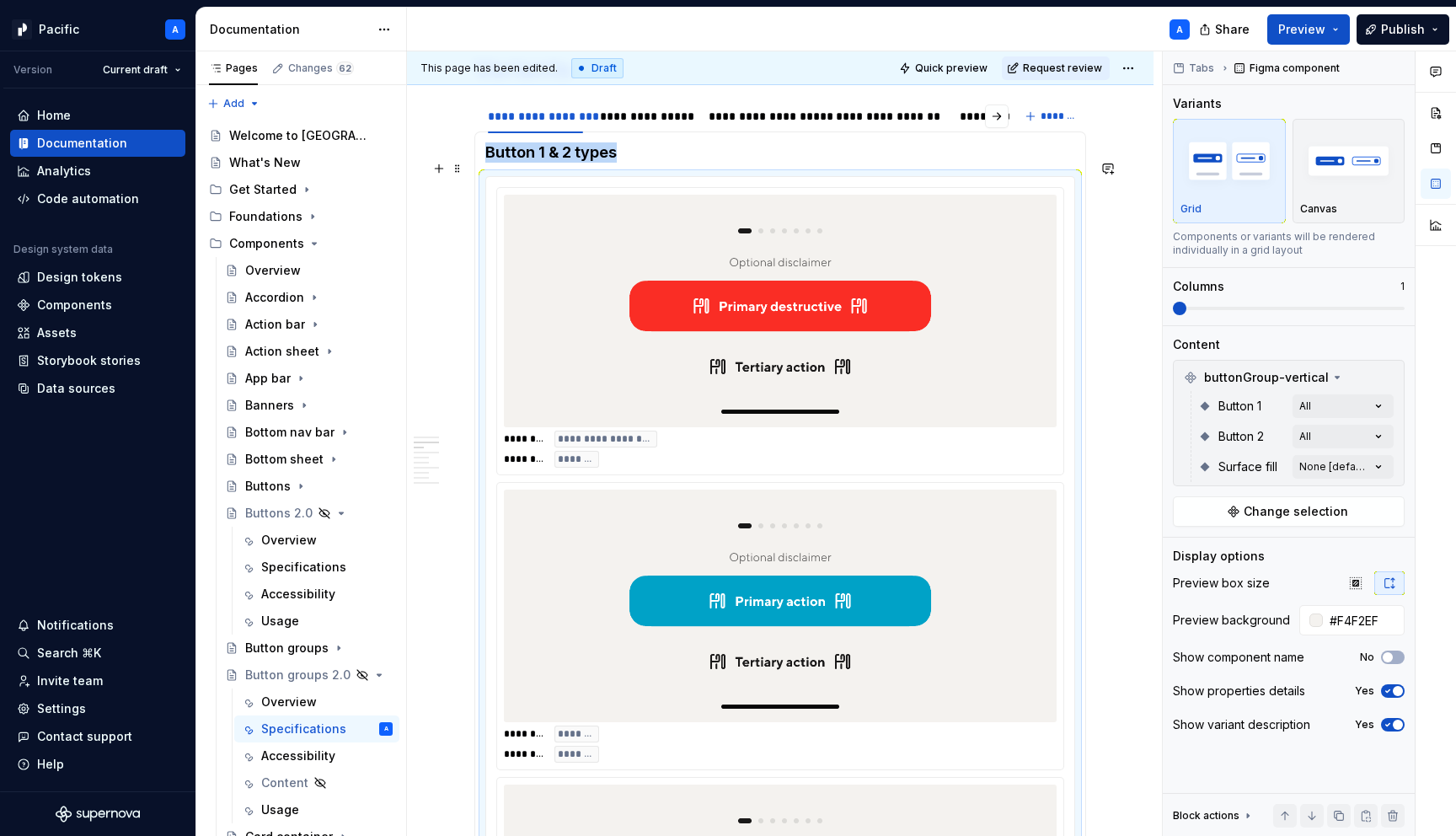
click at [783, 393] on img at bounding box center [781, 310] width 329 height 219
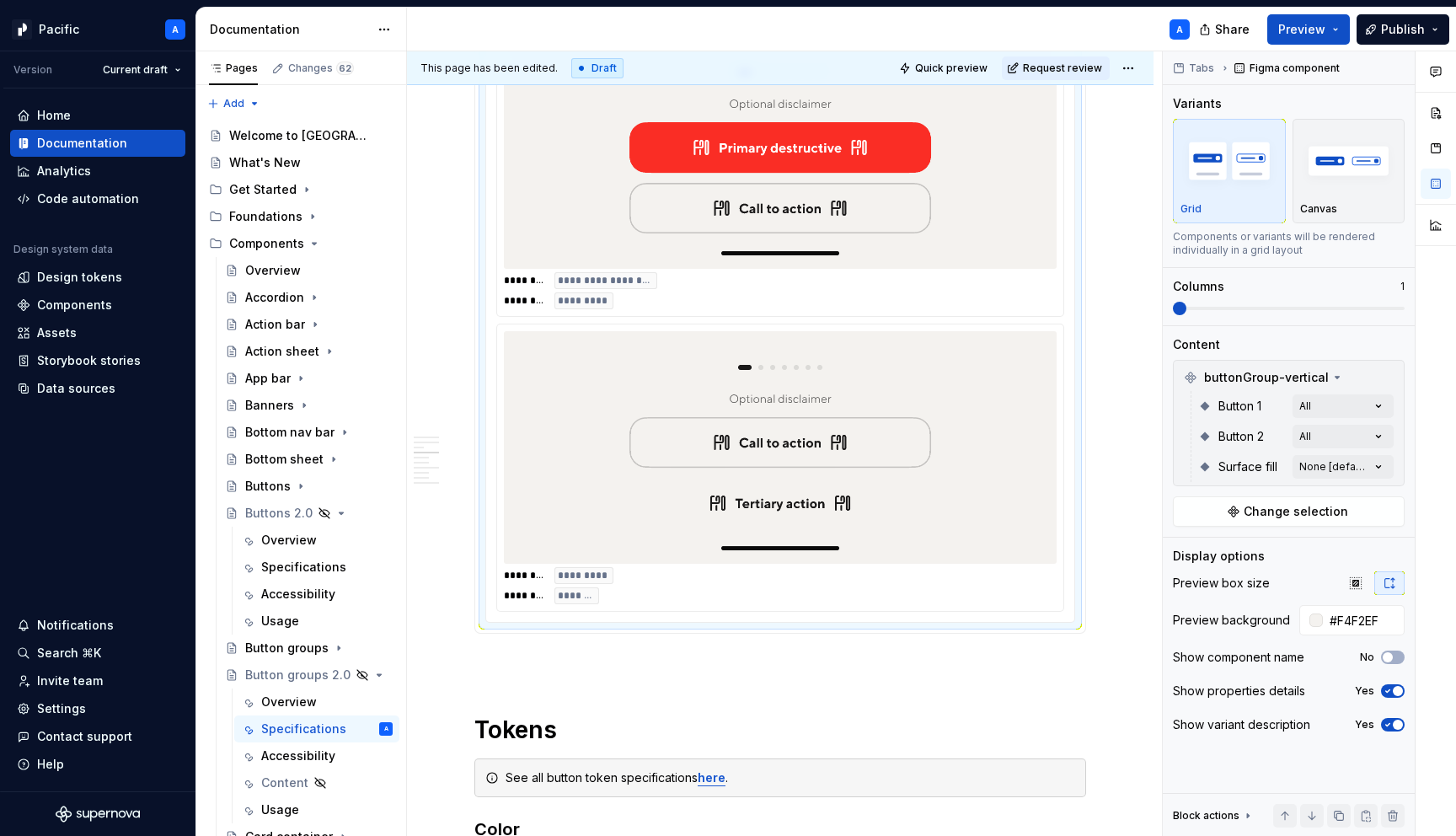
scroll to position [2240, 0]
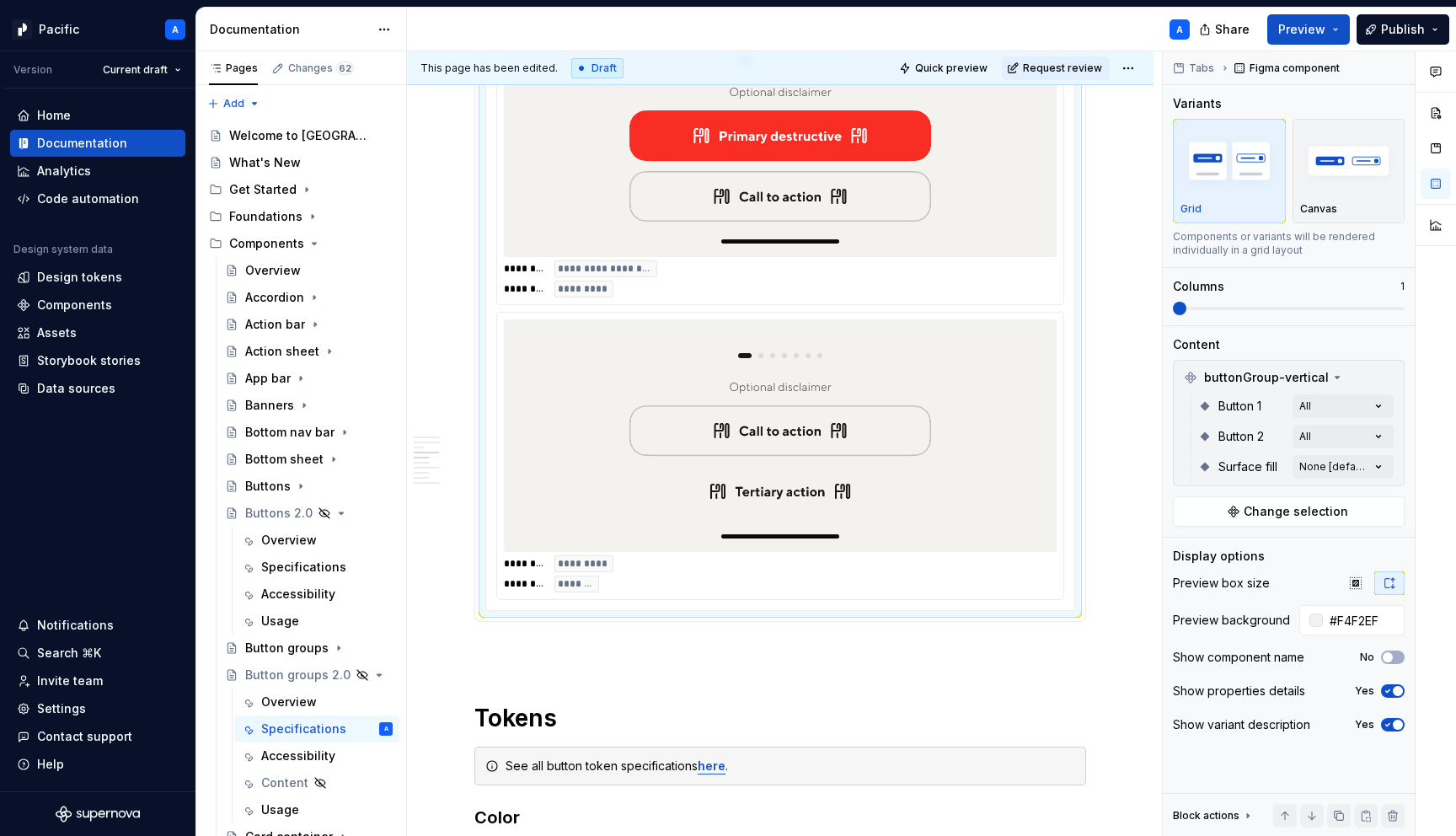
click at [715, 539] on div "******** ********* ******** ********" at bounding box center [780, 455] width 566 height 286
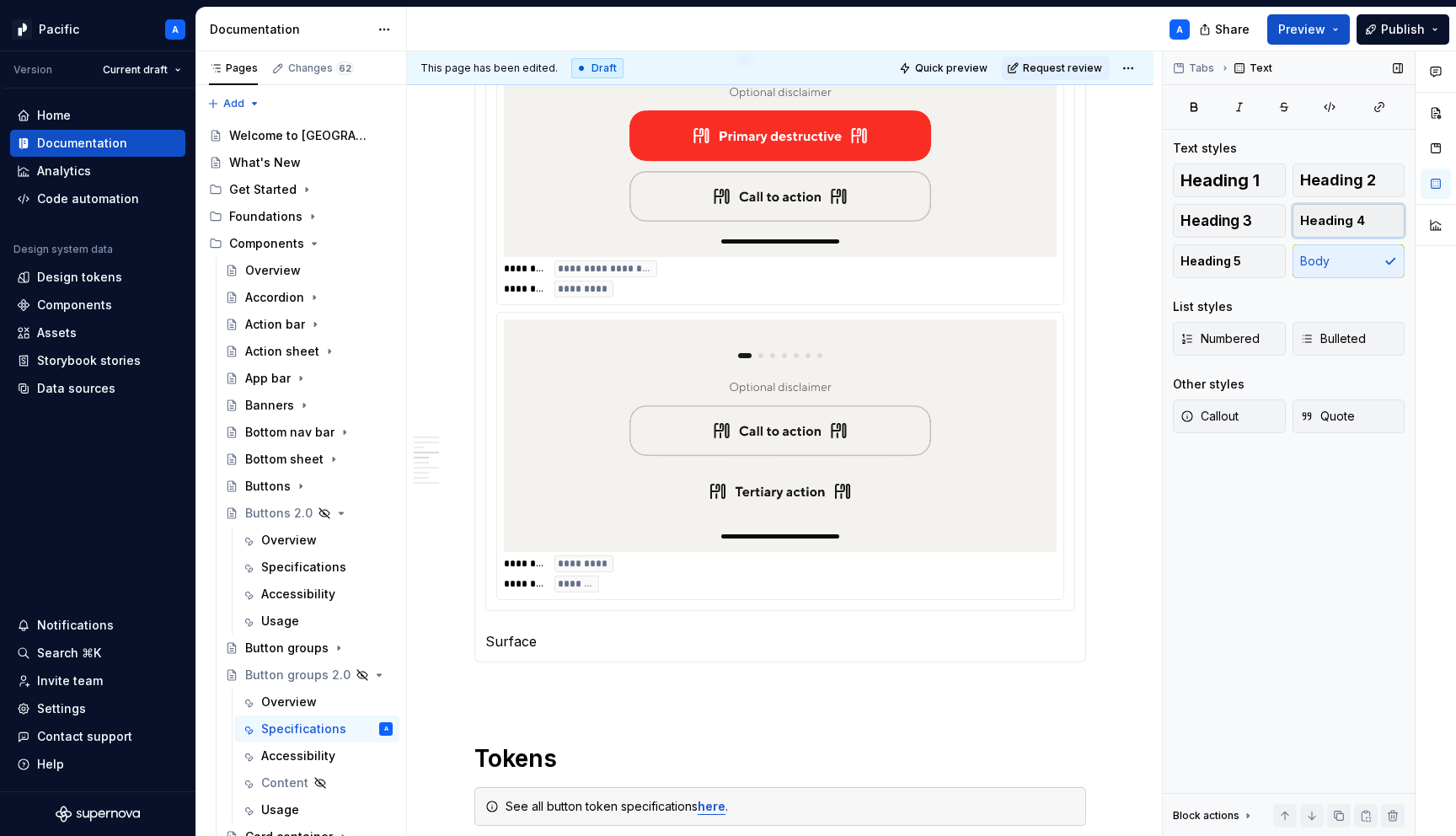
click at [1344, 224] on span "Heading 4" at bounding box center [1333, 221] width 65 height 17
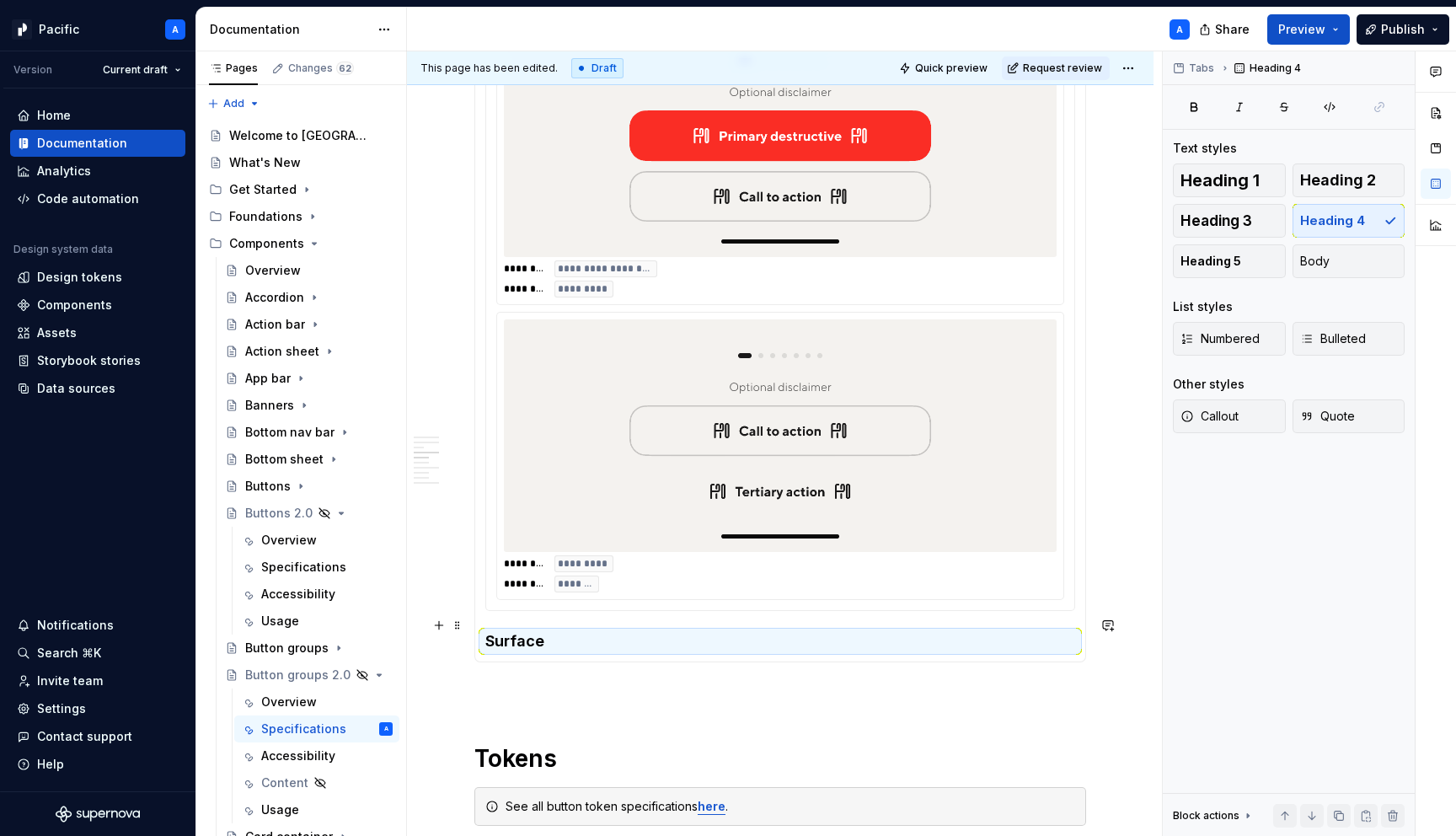
click at [686, 631] on h4 "Surface" at bounding box center [780, 641] width 590 height 20
click at [670, 631] on h4 "Surface" at bounding box center [780, 641] width 590 height 20
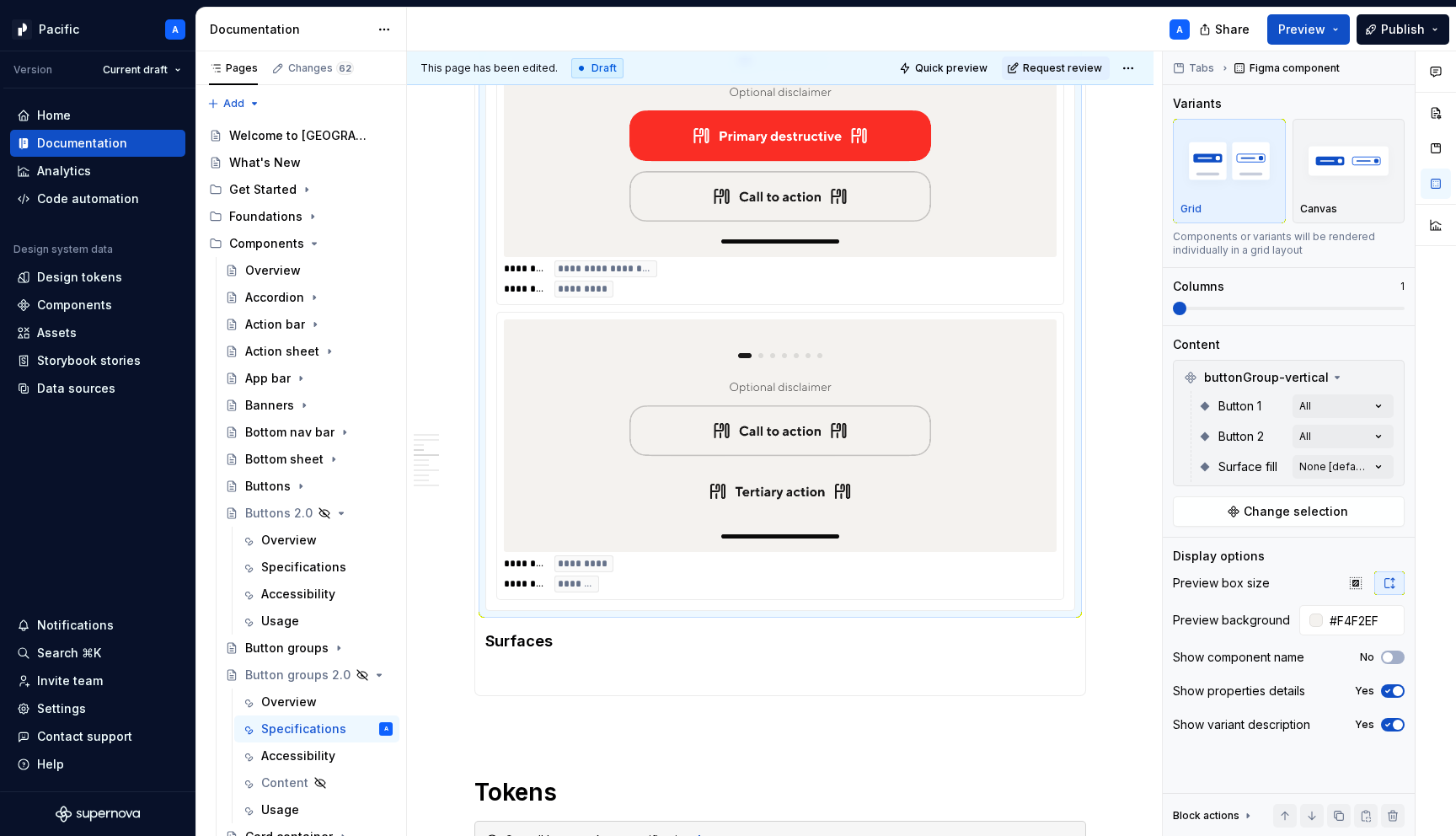
click at [654, 441] on img at bounding box center [781, 435] width 329 height 219
click at [506, 668] on p at bounding box center [780, 675] width 590 height 20
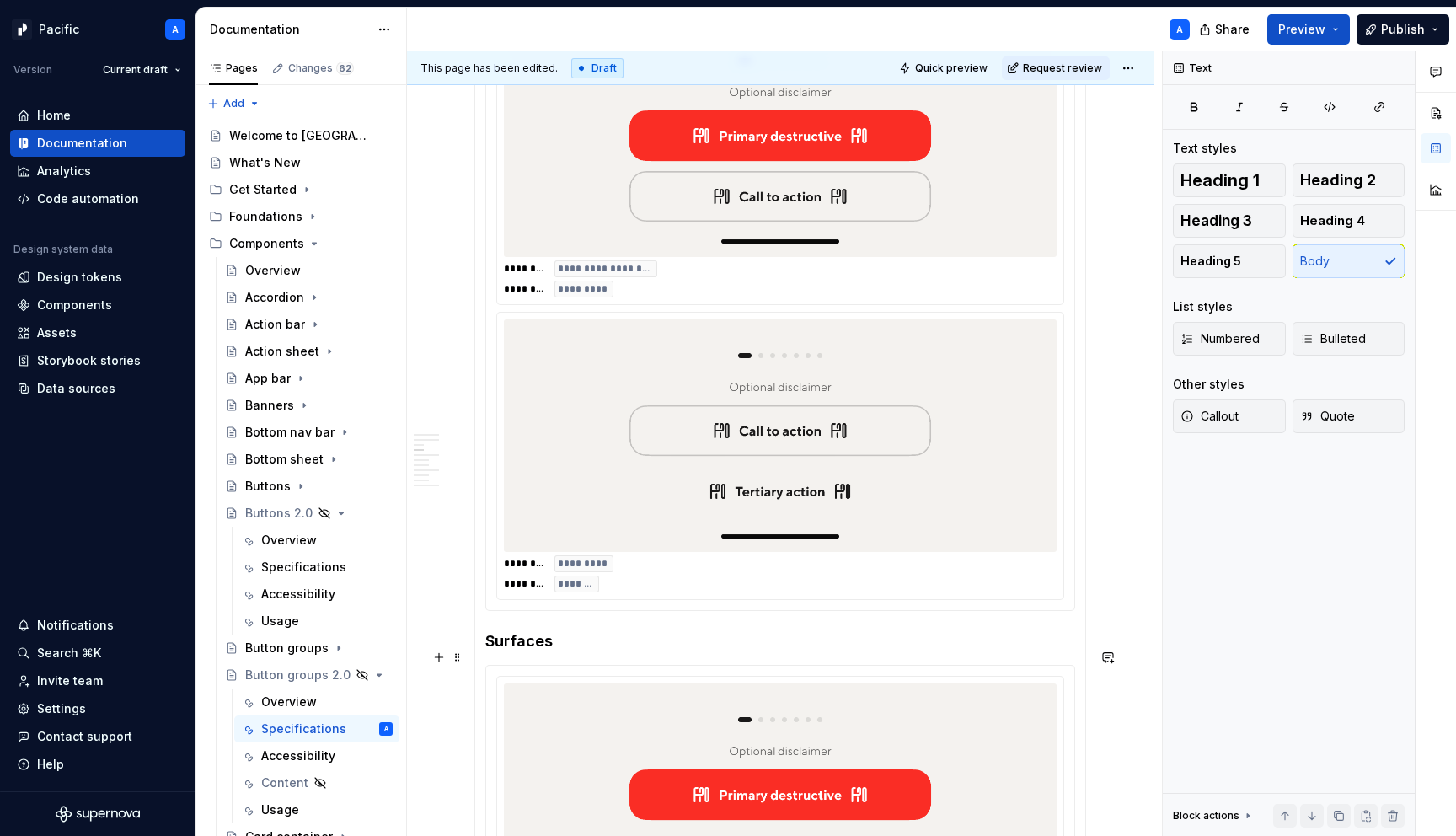
click at [603, 725] on div at bounding box center [781, 800] width 552 height 233
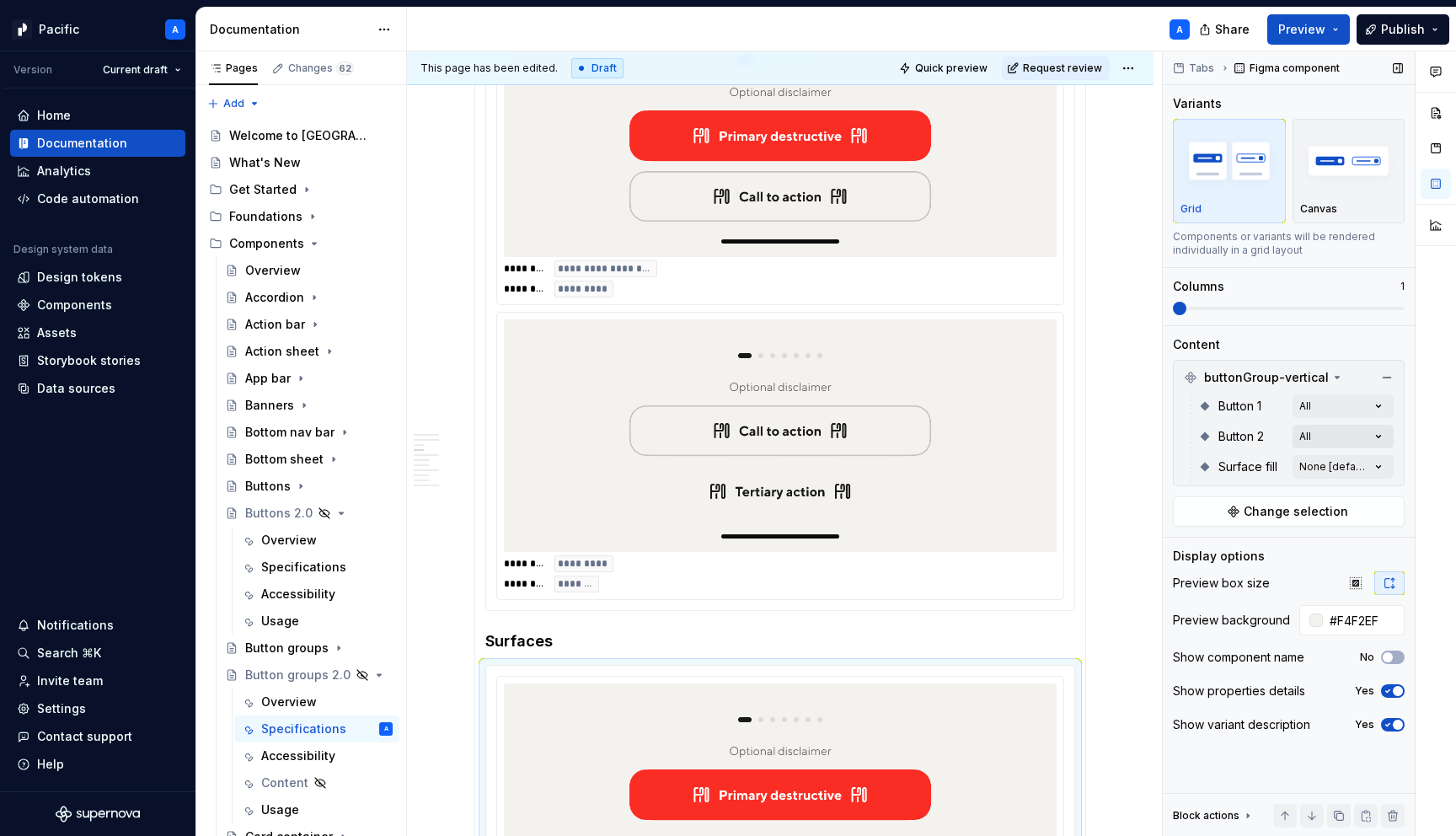
click at [1382, 434] on div "Comments Open comments No comments yet Select ‘Comment’ from the block context …" at bounding box center [1309, 444] width 293 height 785
click at [1368, 472] on 2-switch "button" at bounding box center [1371, 466] width 24 height 14
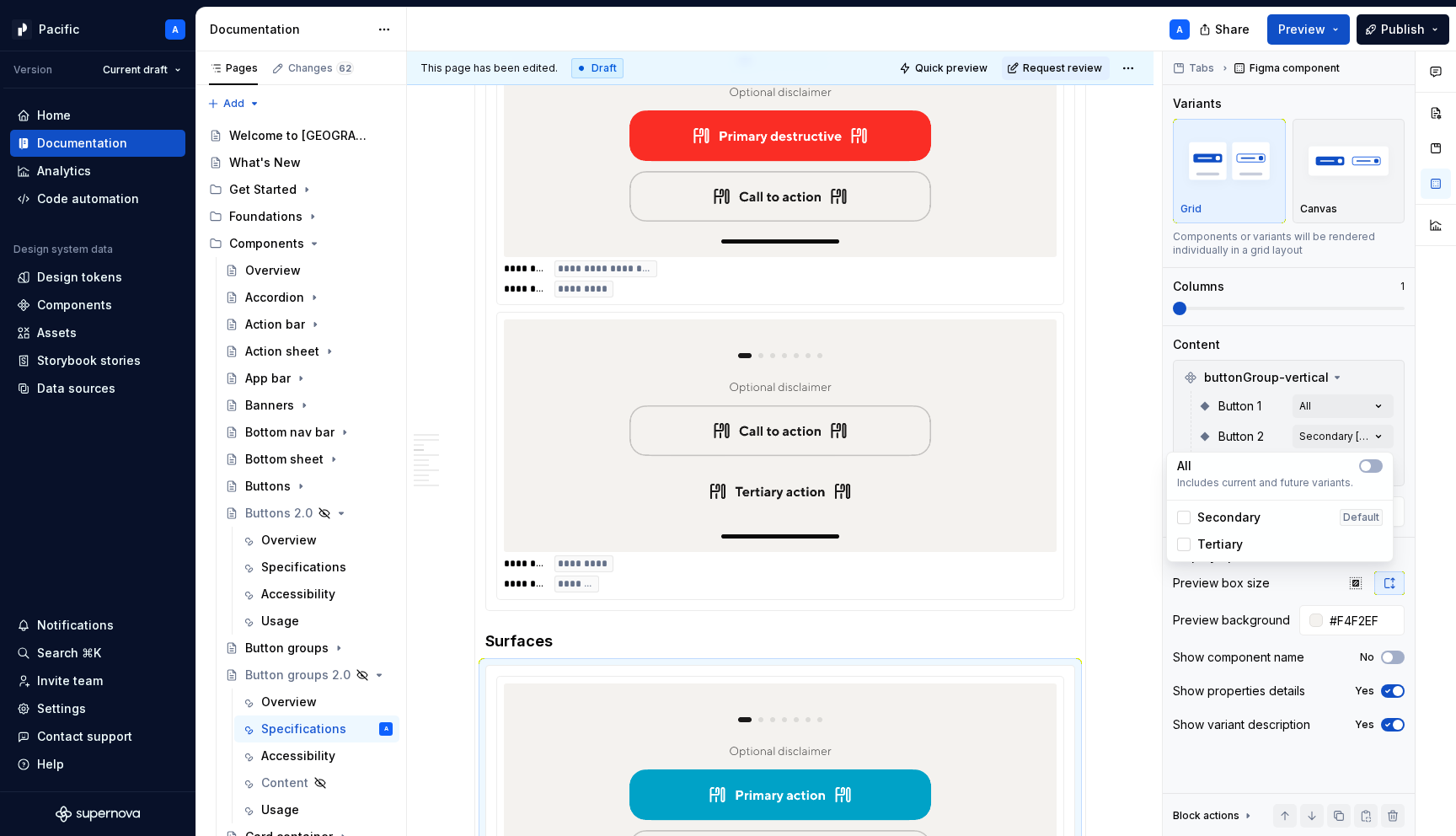
click at [1370, 407] on div "Comments Open comments No comments yet Select ‘Comment’ from the block context …" at bounding box center [1309, 444] width 293 height 785
click at [1377, 407] on div "Comments Open comments No comments yet Select ‘Comment’ from the block context …" at bounding box center [1309, 444] width 293 height 785
click at [1377, 436] on span "button" at bounding box center [1376, 435] width 10 height 10
click at [1299, 402] on div "Comments Open comments No comments yet Select ‘Comment’ from the block context …" at bounding box center [1309, 444] width 293 height 785
click at [1378, 466] on div "Comments Open comments No comments yet Select ‘Comment’ from the block context …" at bounding box center [1309, 444] width 293 height 785
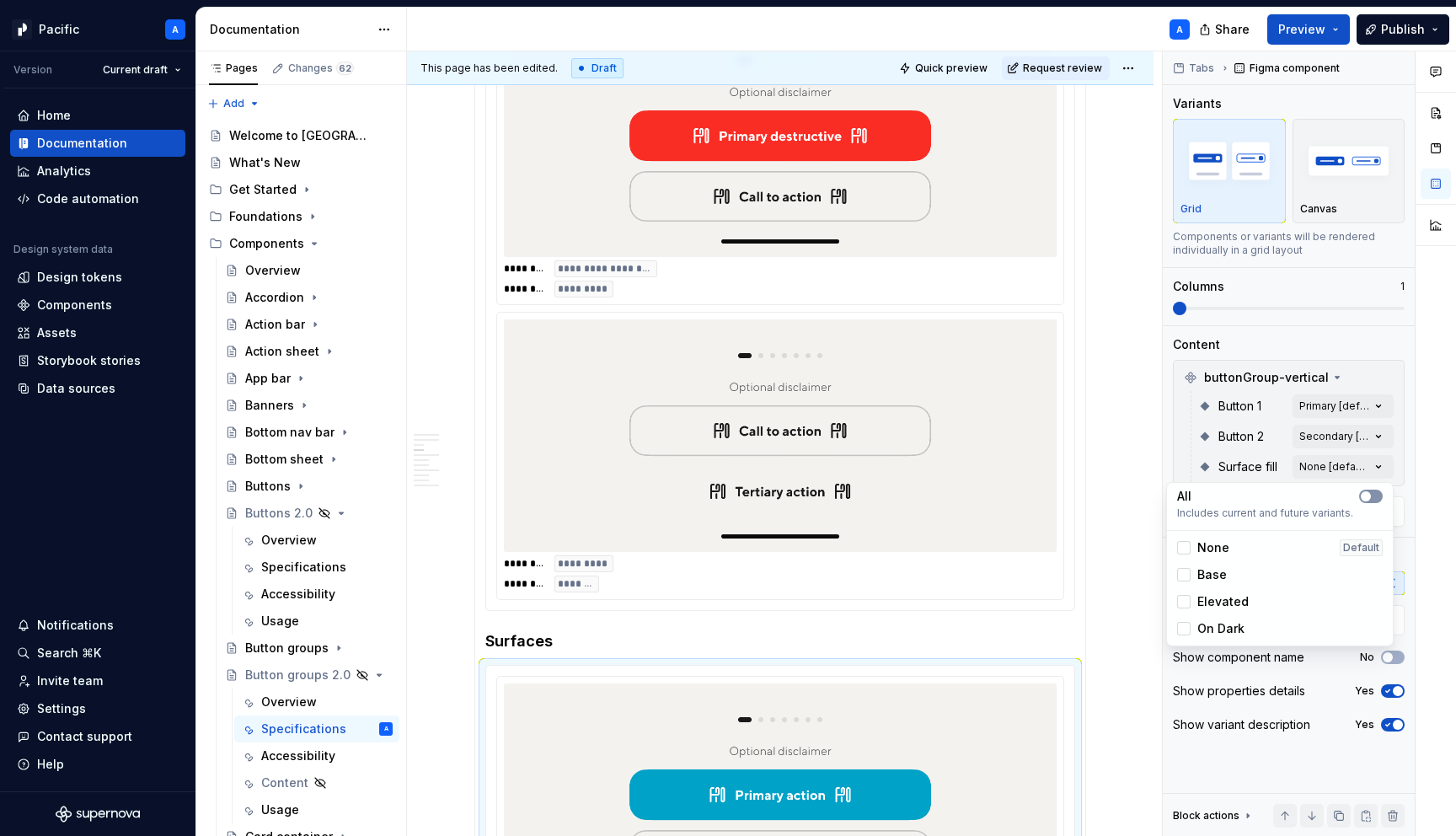
click at [1376, 494] on fill-switch "button" at bounding box center [1371, 496] width 24 height 14
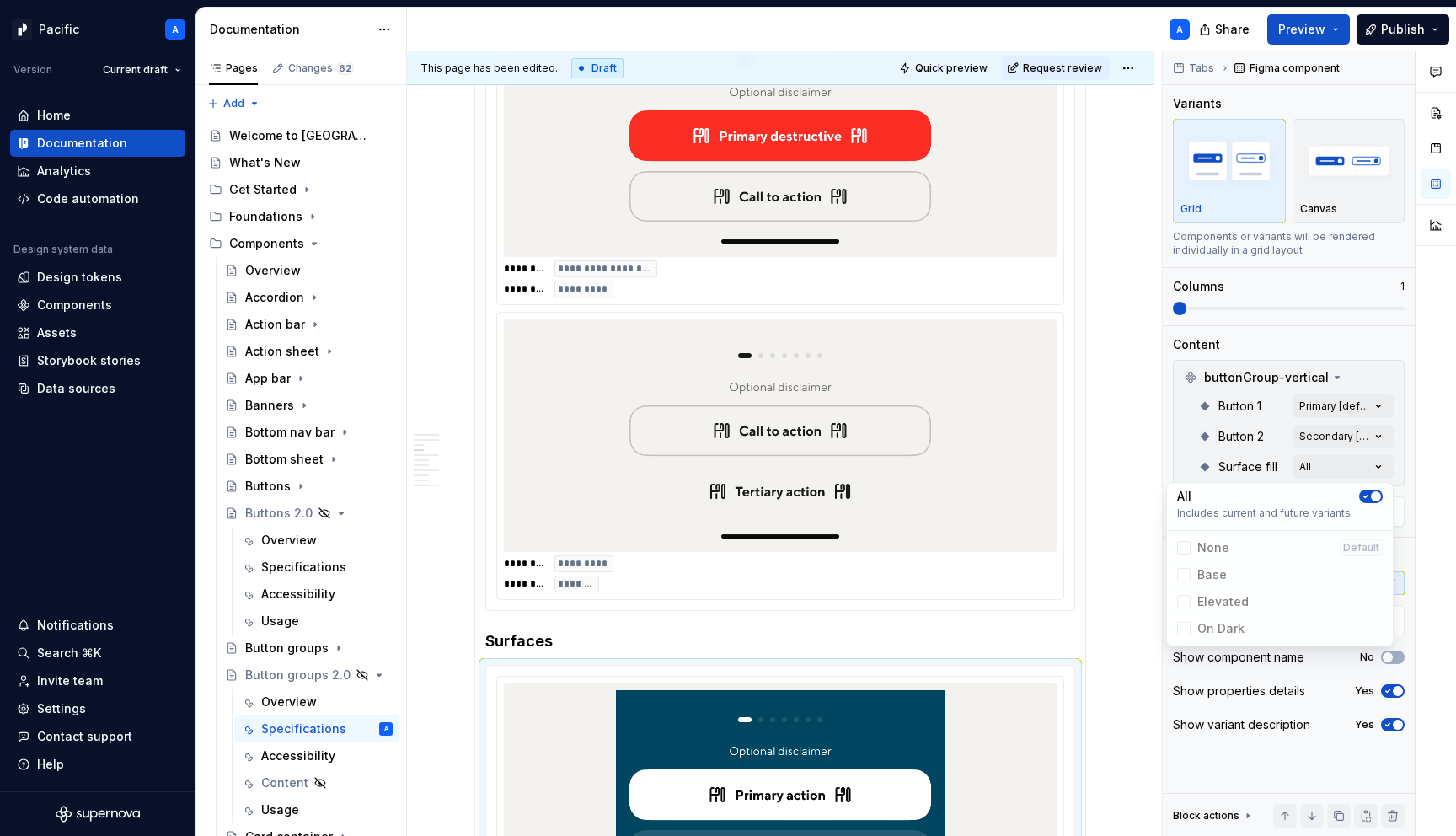
click at [977, 702] on html "Pacific A Version Current draft Home Documentation Analytics Code automation De…" at bounding box center [728, 418] width 1456 height 836
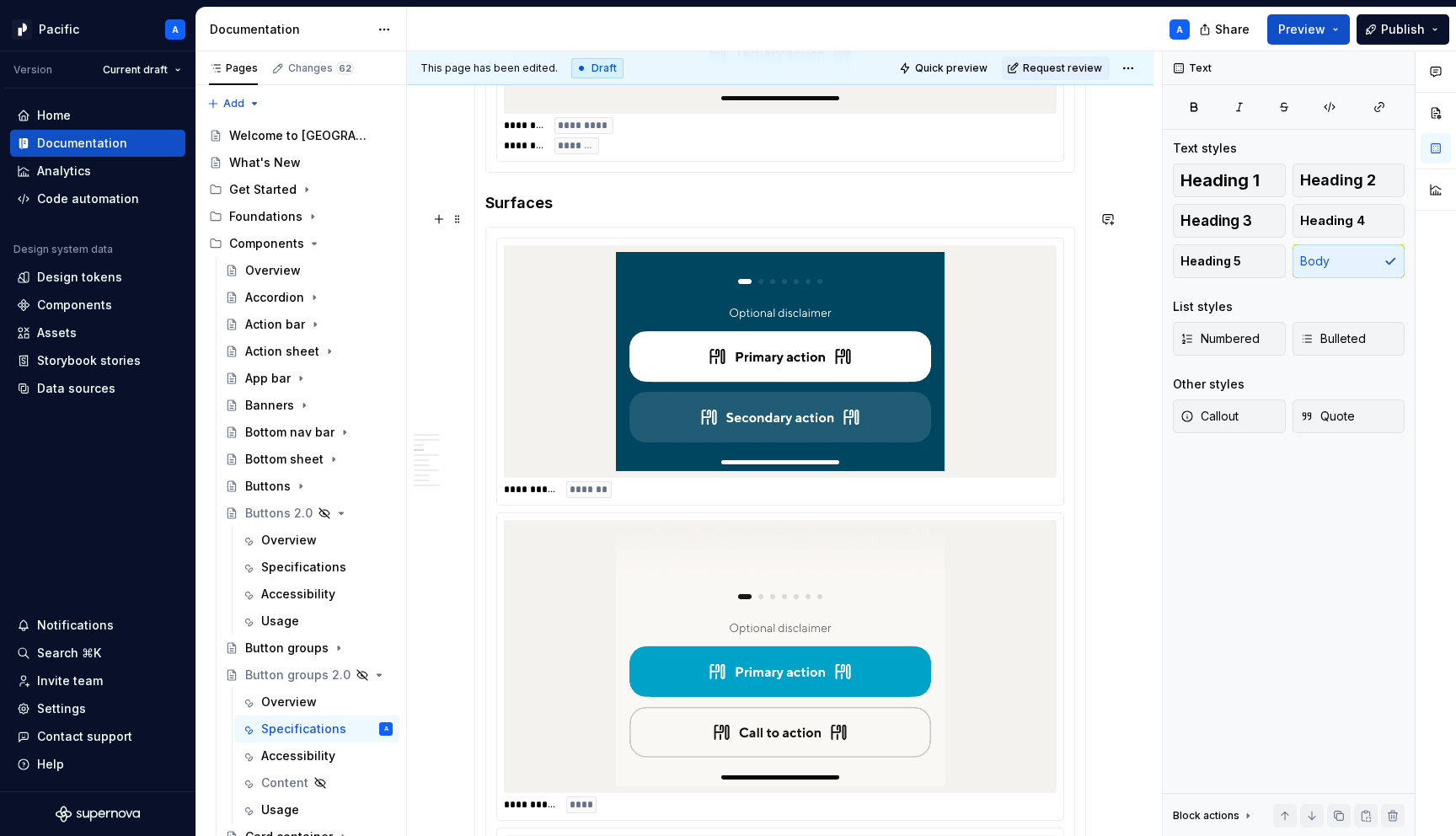
scroll to position [2680, 0]
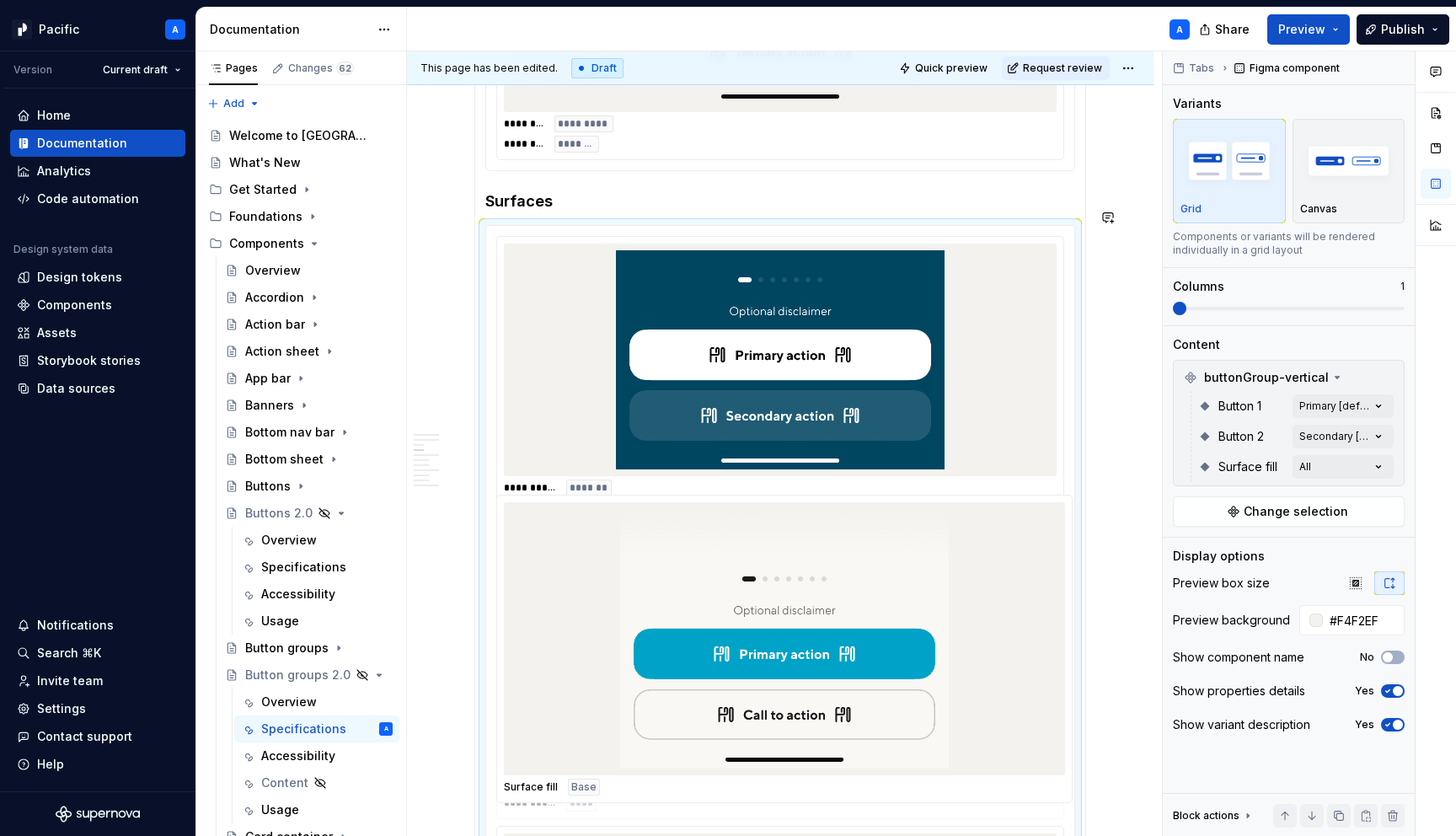
drag, startPoint x: 923, startPoint y: 583, endPoint x: 921, endPoint y: 542, distance: 41.0
click at [921, 542] on body "Pacific A Version Current draft Home Documentation Analytics Code automation De…" at bounding box center [728, 418] width 1456 height 836
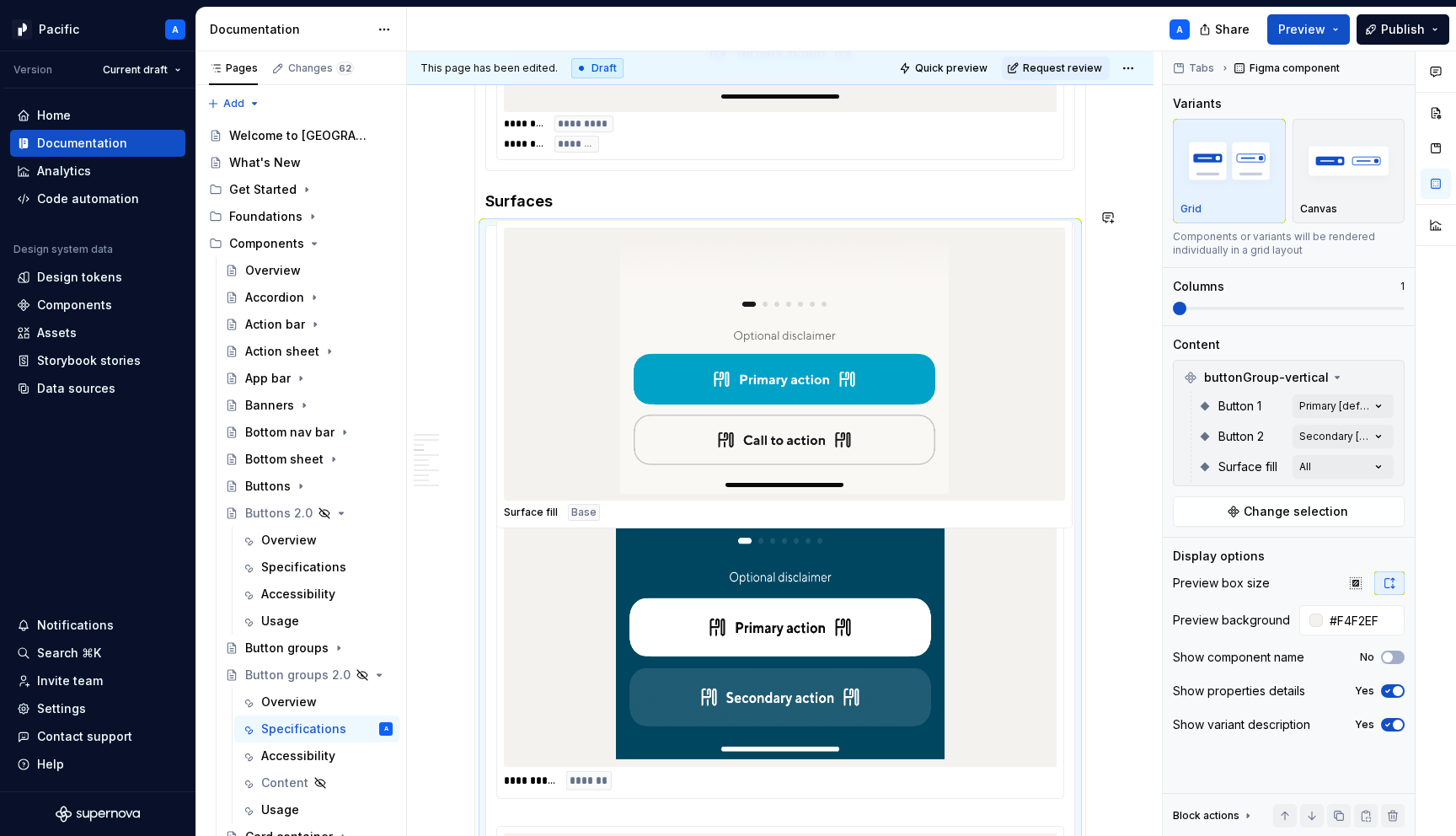
drag, startPoint x: 940, startPoint y: 614, endPoint x: 936, endPoint y: 375, distance: 239.0
click at [936, 375] on body "Pacific A Version Current draft Home Documentation Analytics Code automation De…" at bounding box center [728, 418] width 1456 height 836
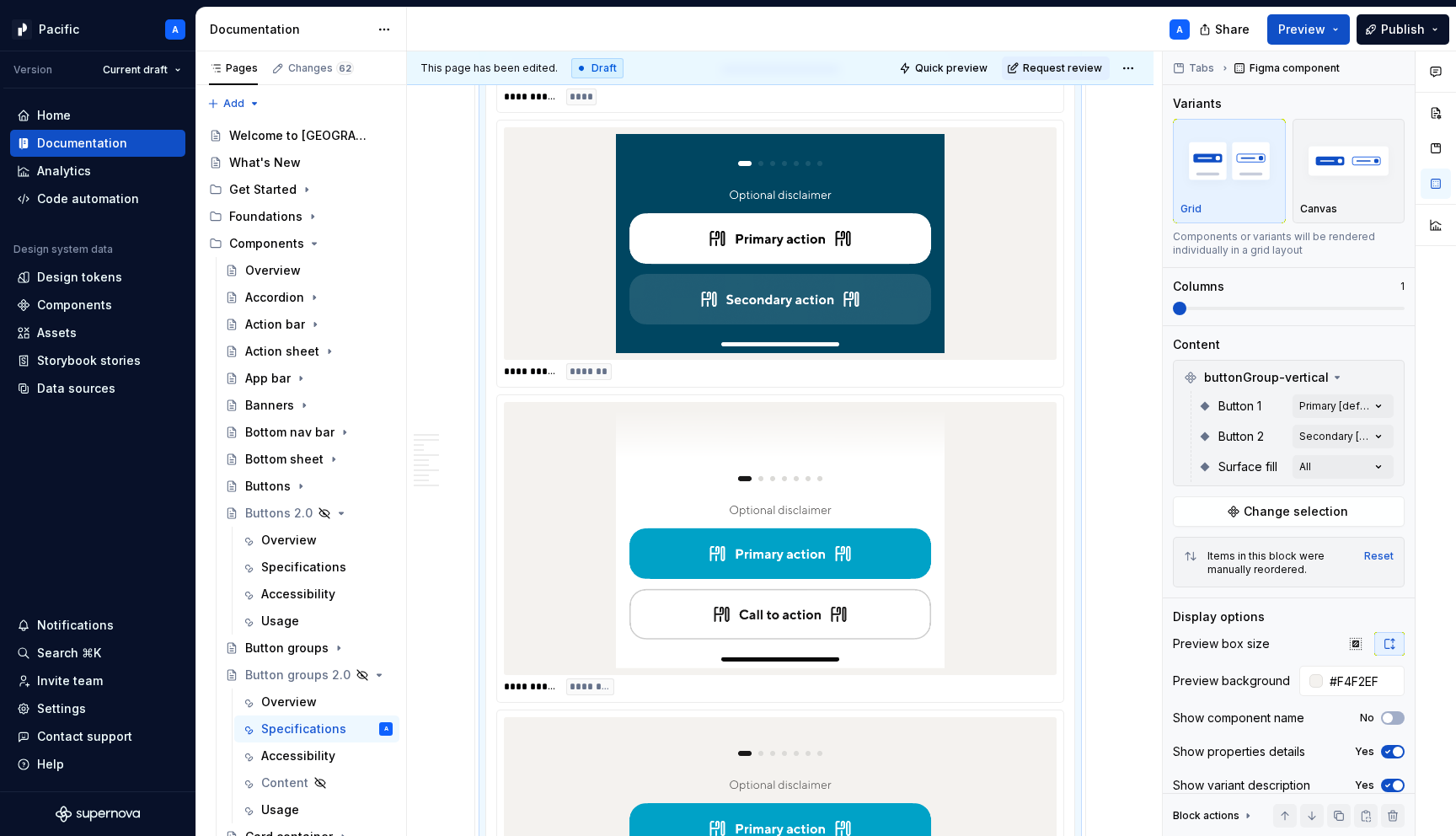
scroll to position [3125, 0]
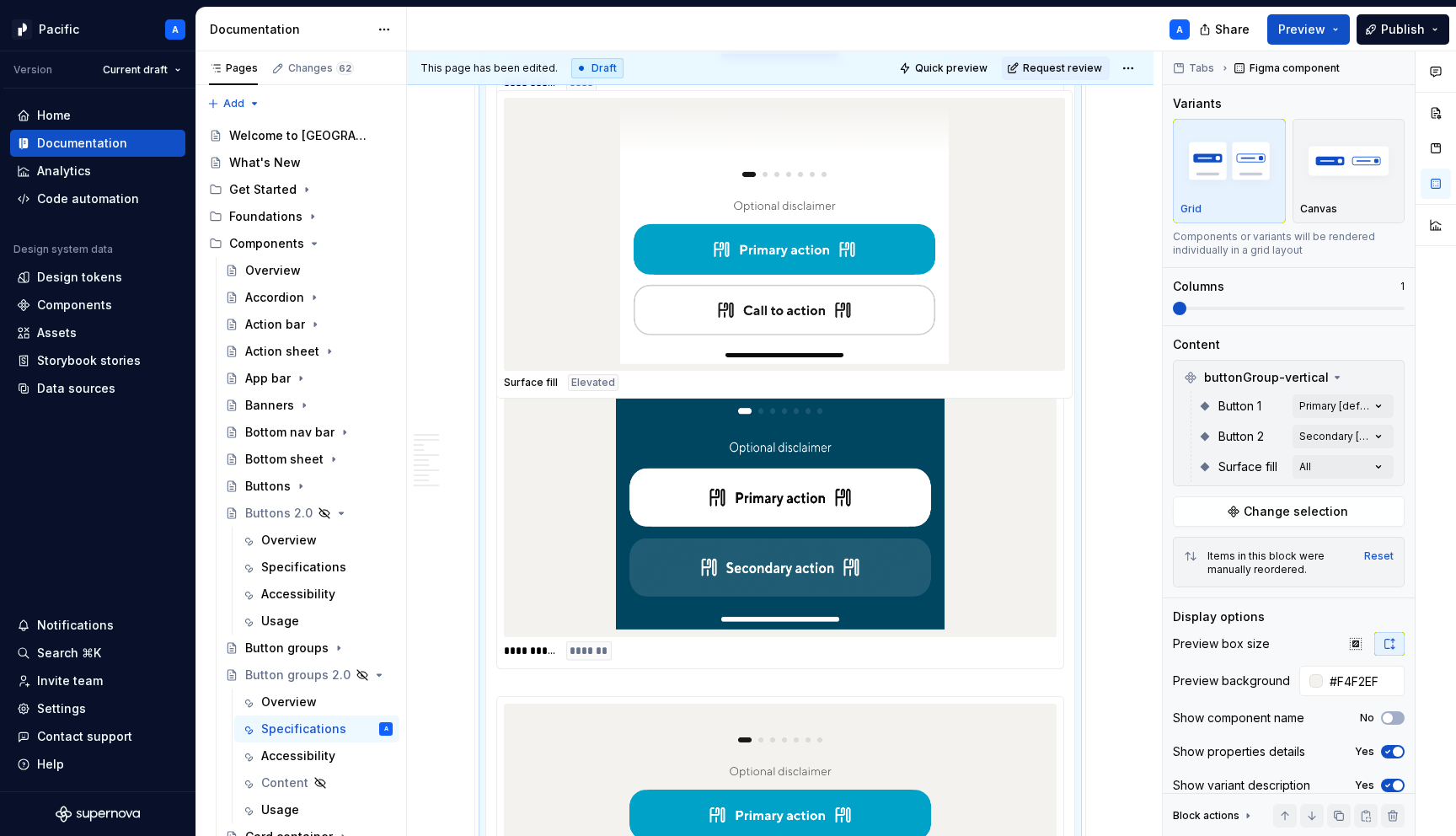
drag, startPoint x: 949, startPoint y: 473, endPoint x: 949, endPoint y: 265, distance: 208.0
click at [949, 265] on body "Pacific A Version Current draft Home Documentation Analytics Code automation De…" at bounding box center [728, 418] width 1456 height 836
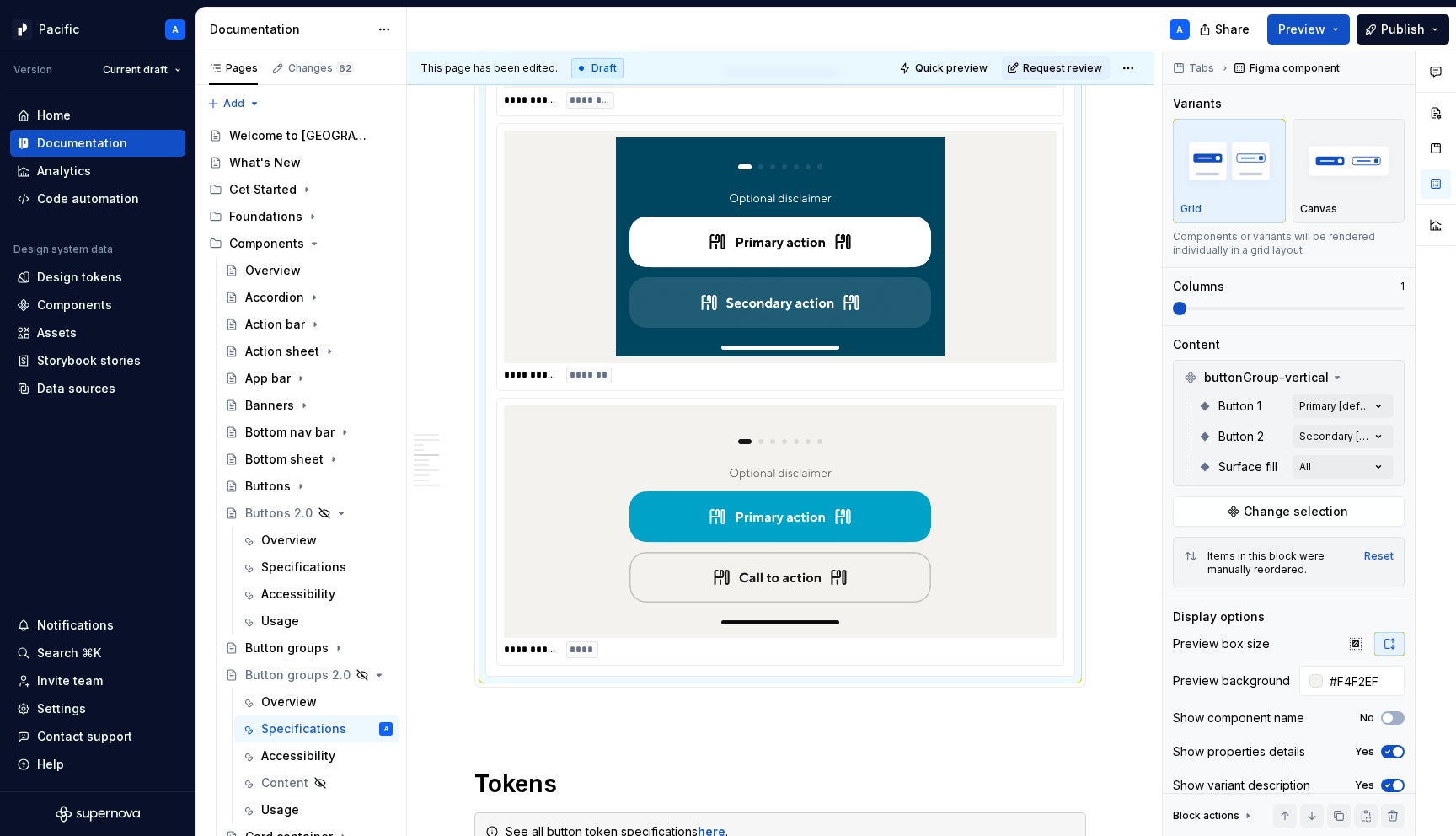
scroll to position [3436, 0]
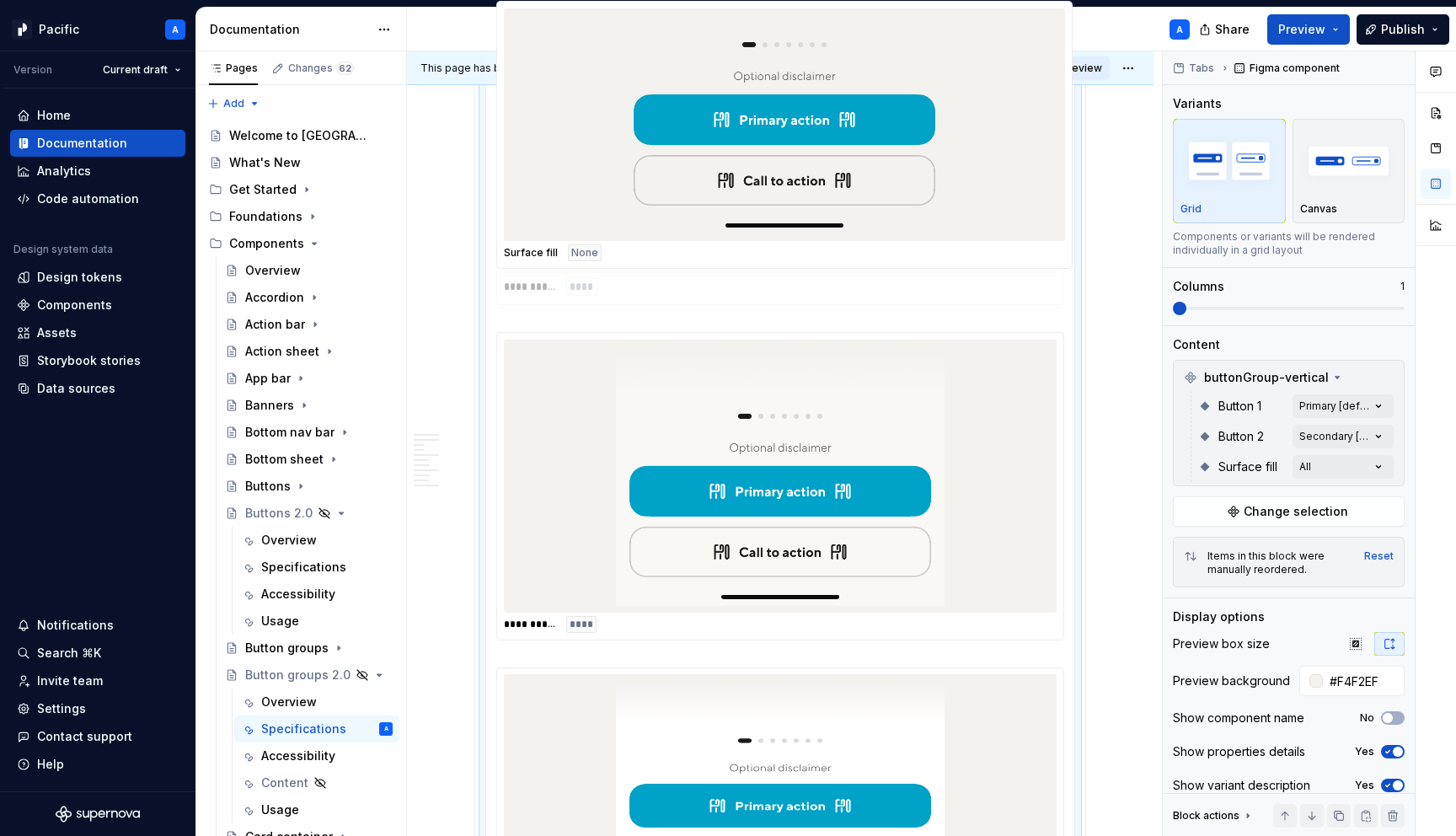
drag, startPoint x: 908, startPoint y: 516, endPoint x: 903, endPoint y: 216, distance: 300.0
click at [903, 216] on body "Pacific A Version Current draft Home Documentation Analytics Code automation De…" at bounding box center [728, 418] width 1456 height 836
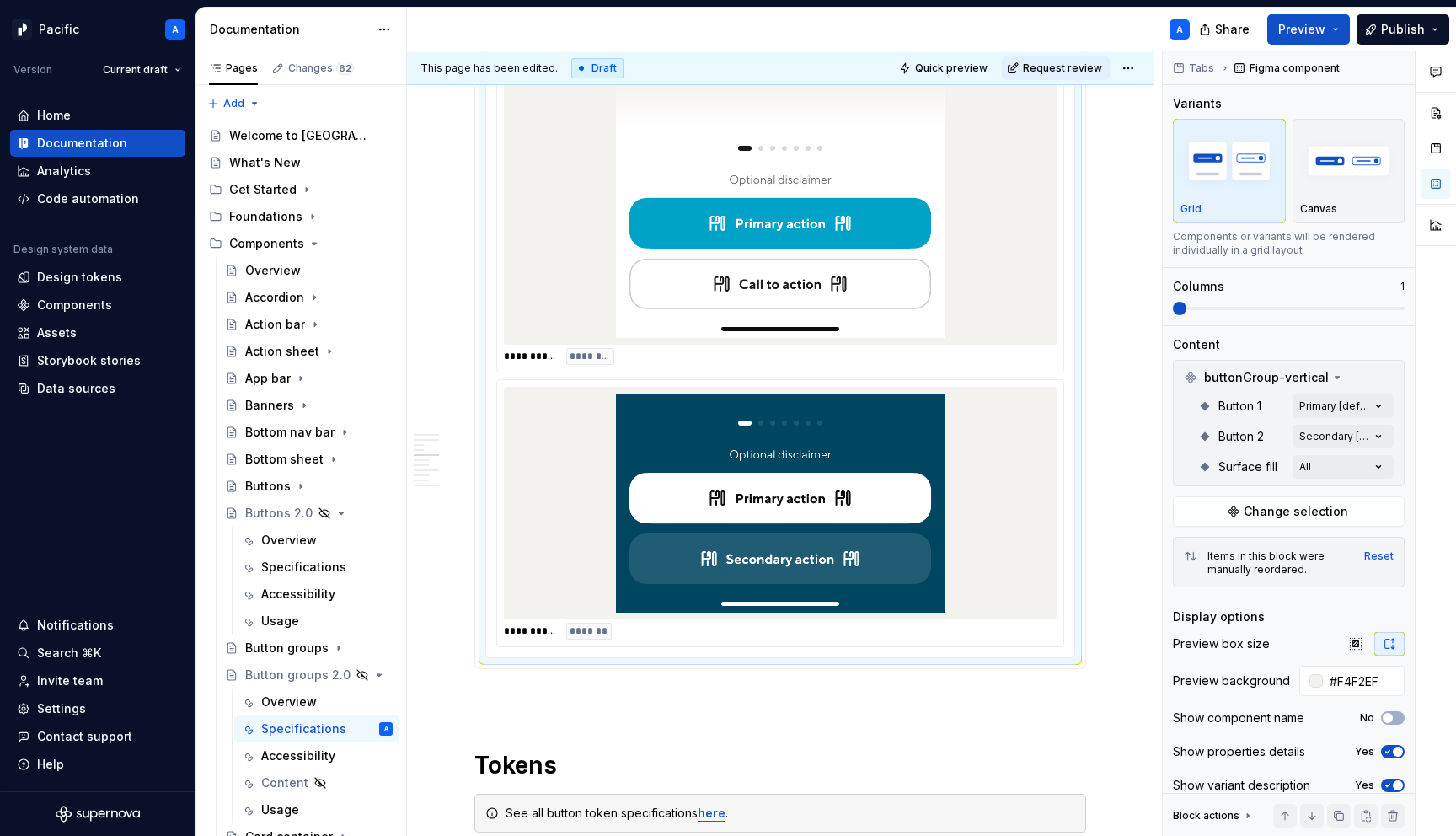
scroll to position [3433, 0]
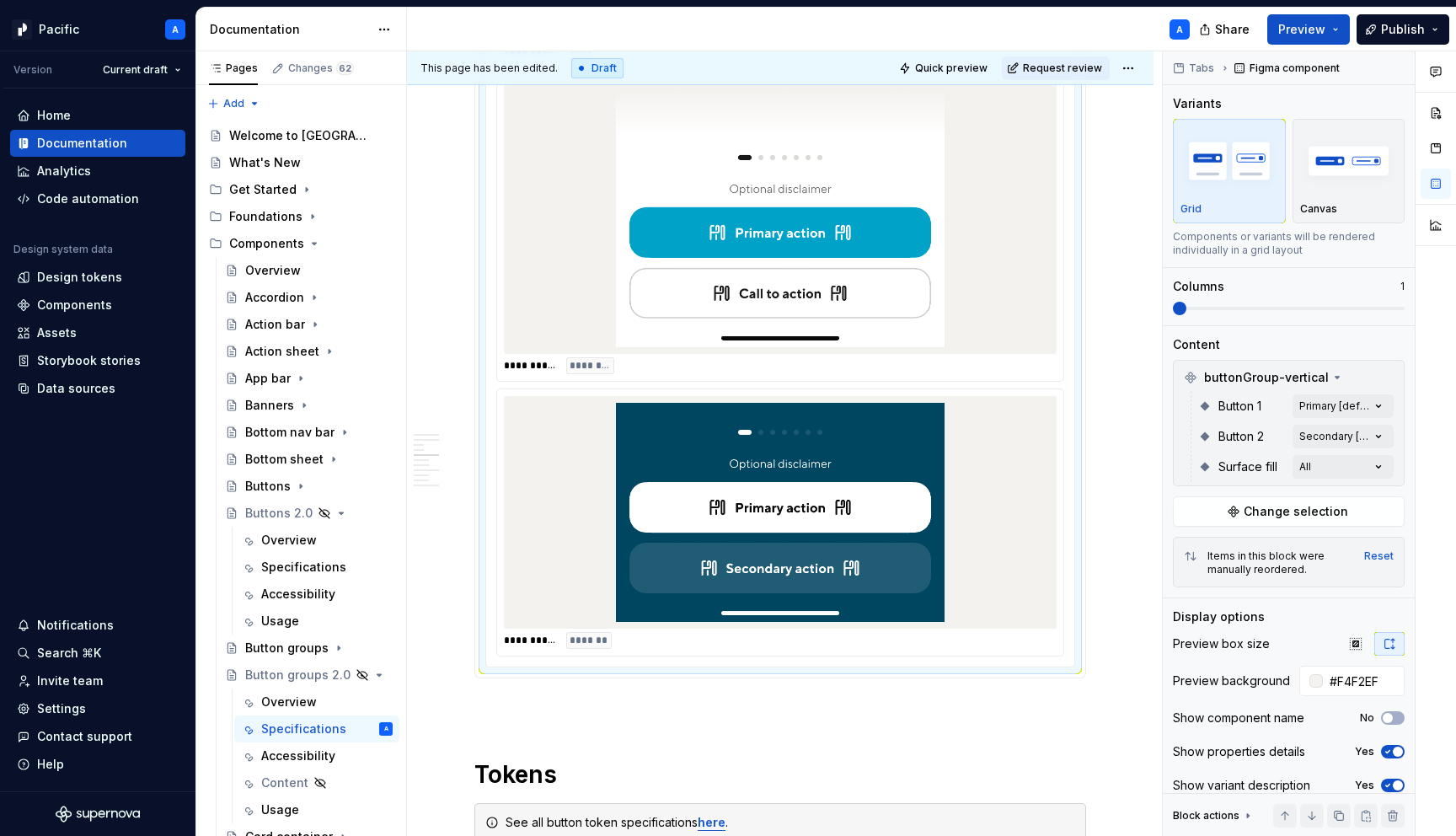
click at [950, 440] on div at bounding box center [781, 513] width 552 height 233
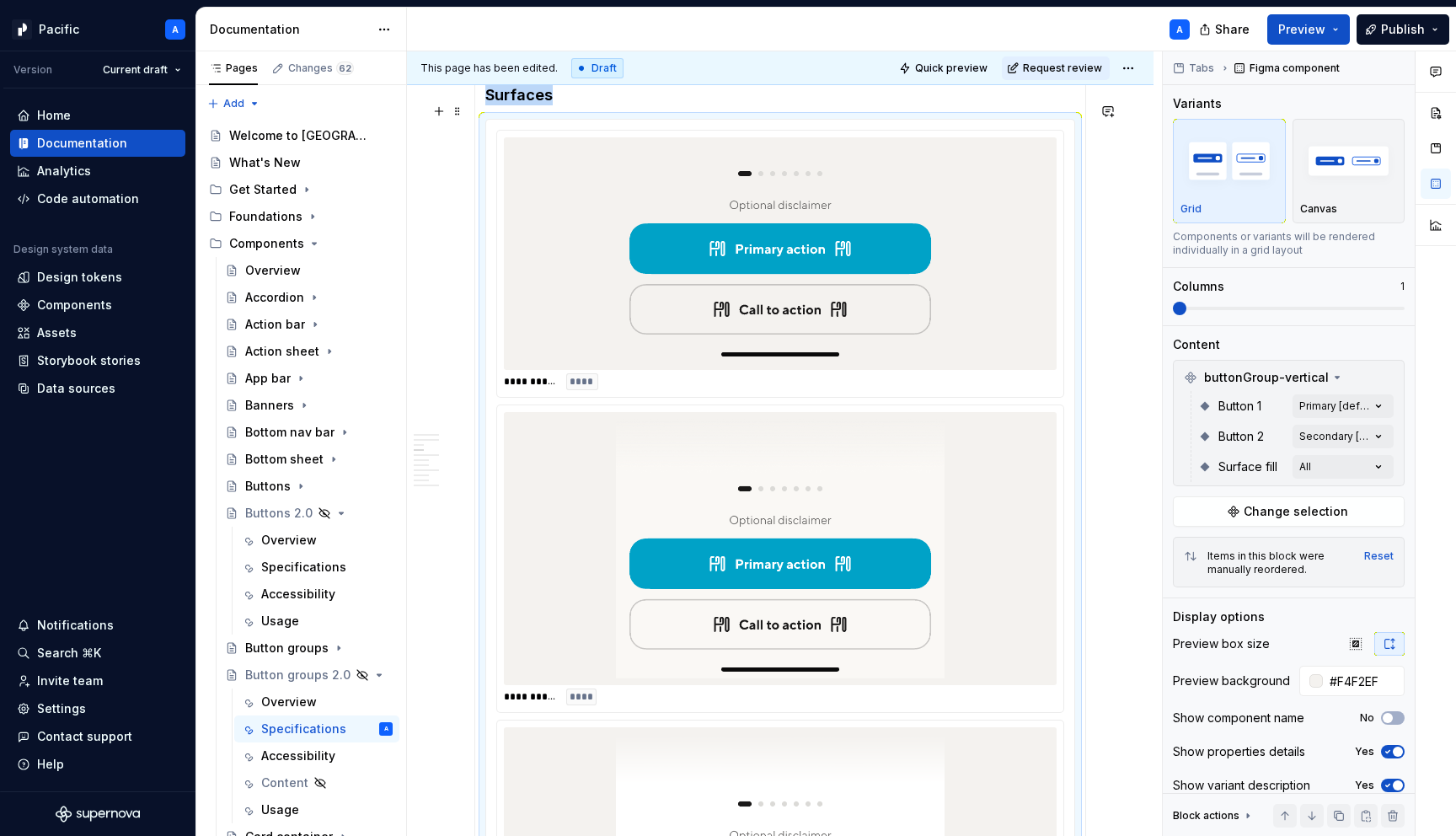
scroll to position [2384, 0]
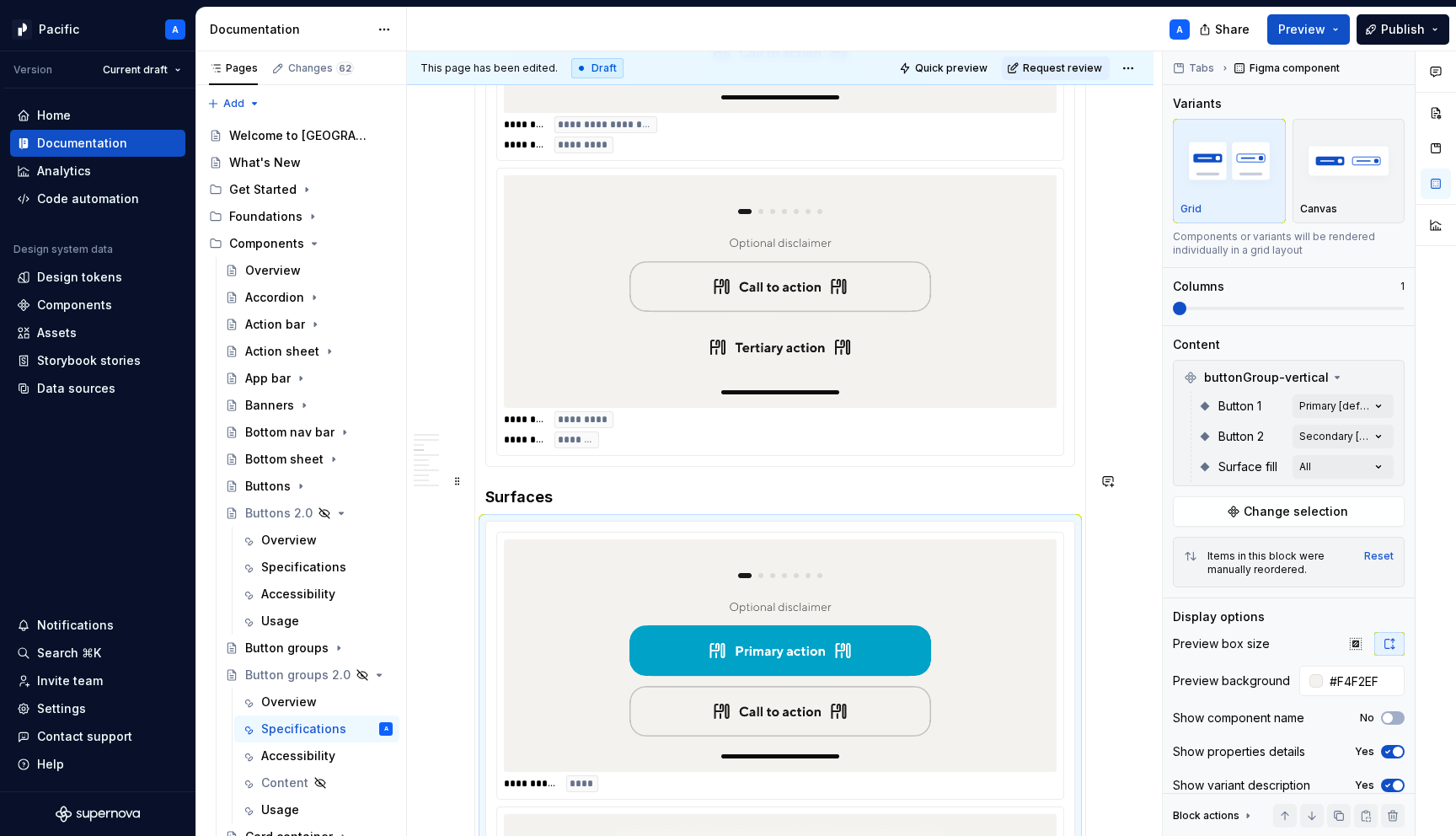
click at [843, 465] on section-item-column "**********" at bounding box center [780, 329] width 590 height 2772
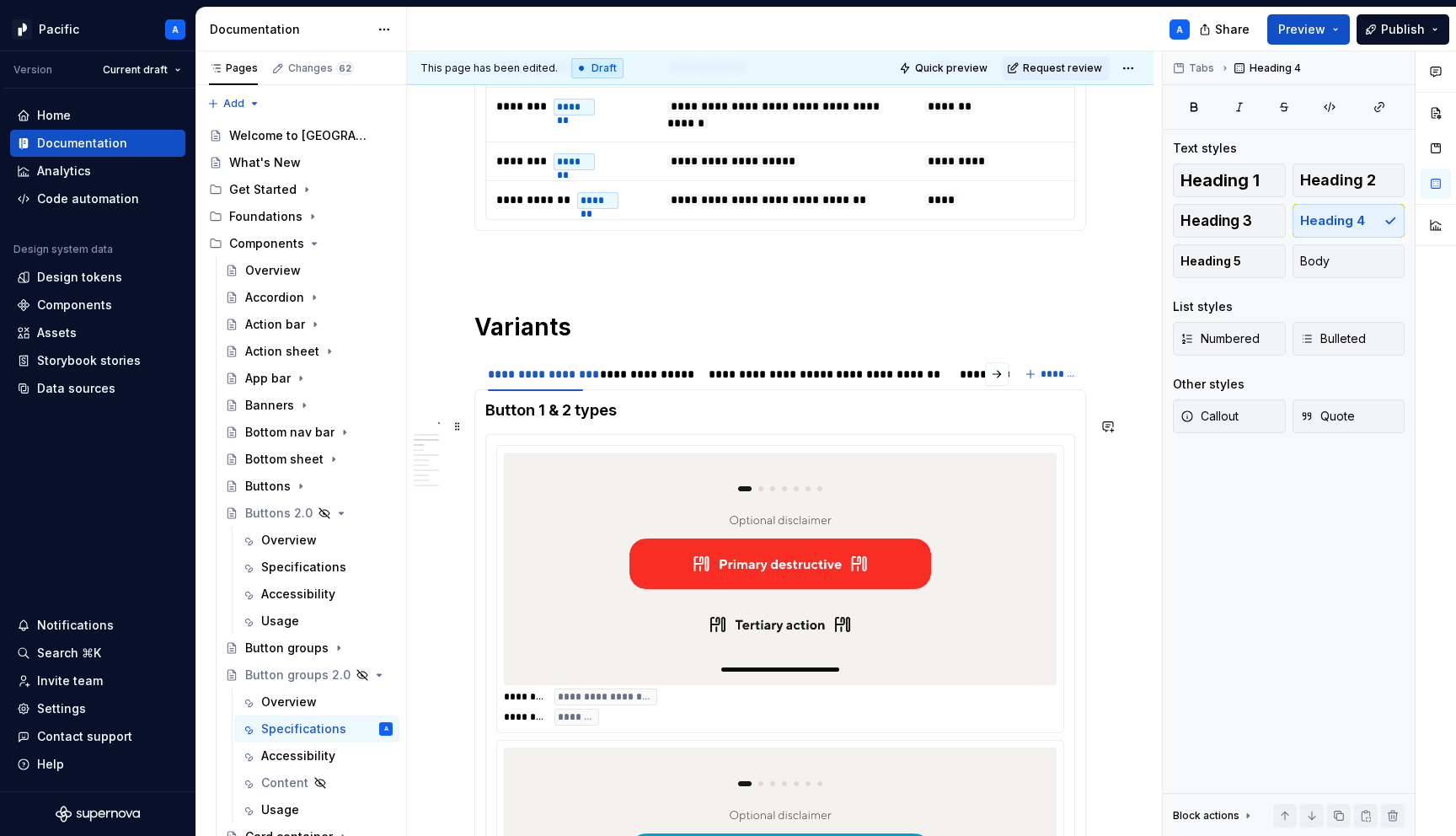
scroll to position [728, 0]
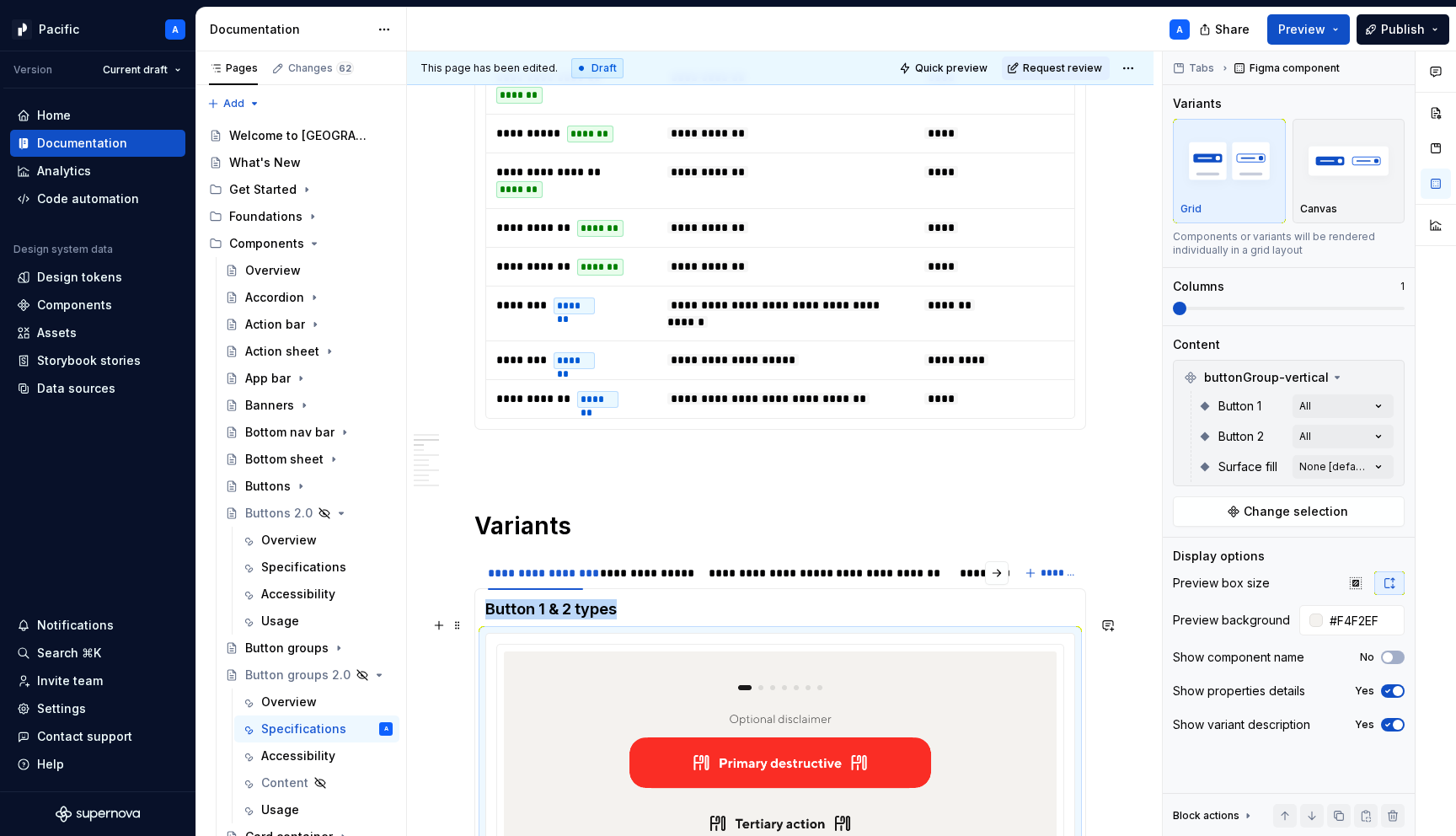
click at [831, 645] on div "**********" at bounding box center [780, 788] width 566 height 286
click at [715, 600] on h4 "Button 1 & 2 types" at bounding box center [780, 610] width 590 height 20
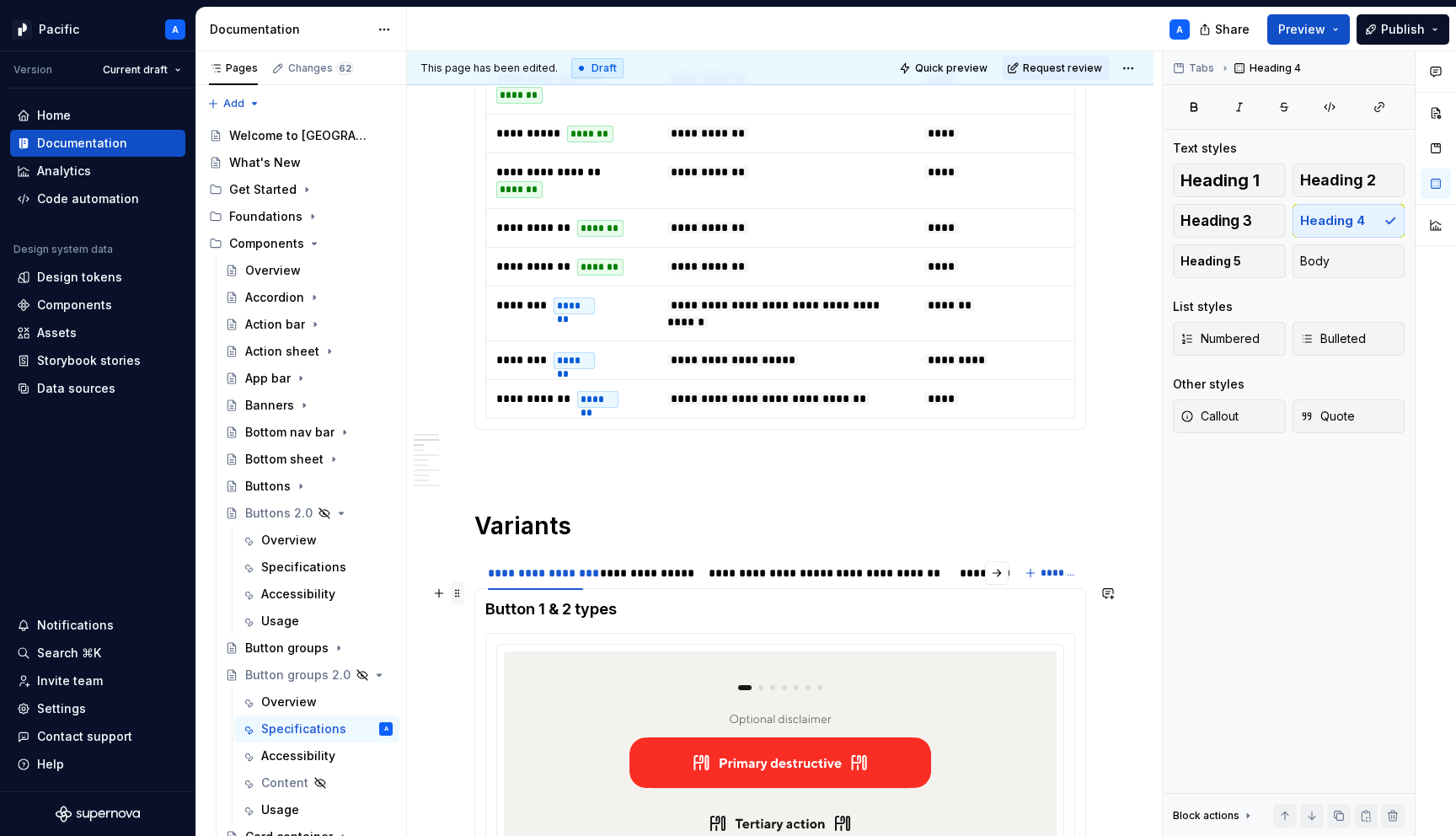
click at [455, 599] on span at bounding box center [457, 593] width 14 height 24
click at [676, 675] on img at bounding box center [781, 767] width 329 height 219
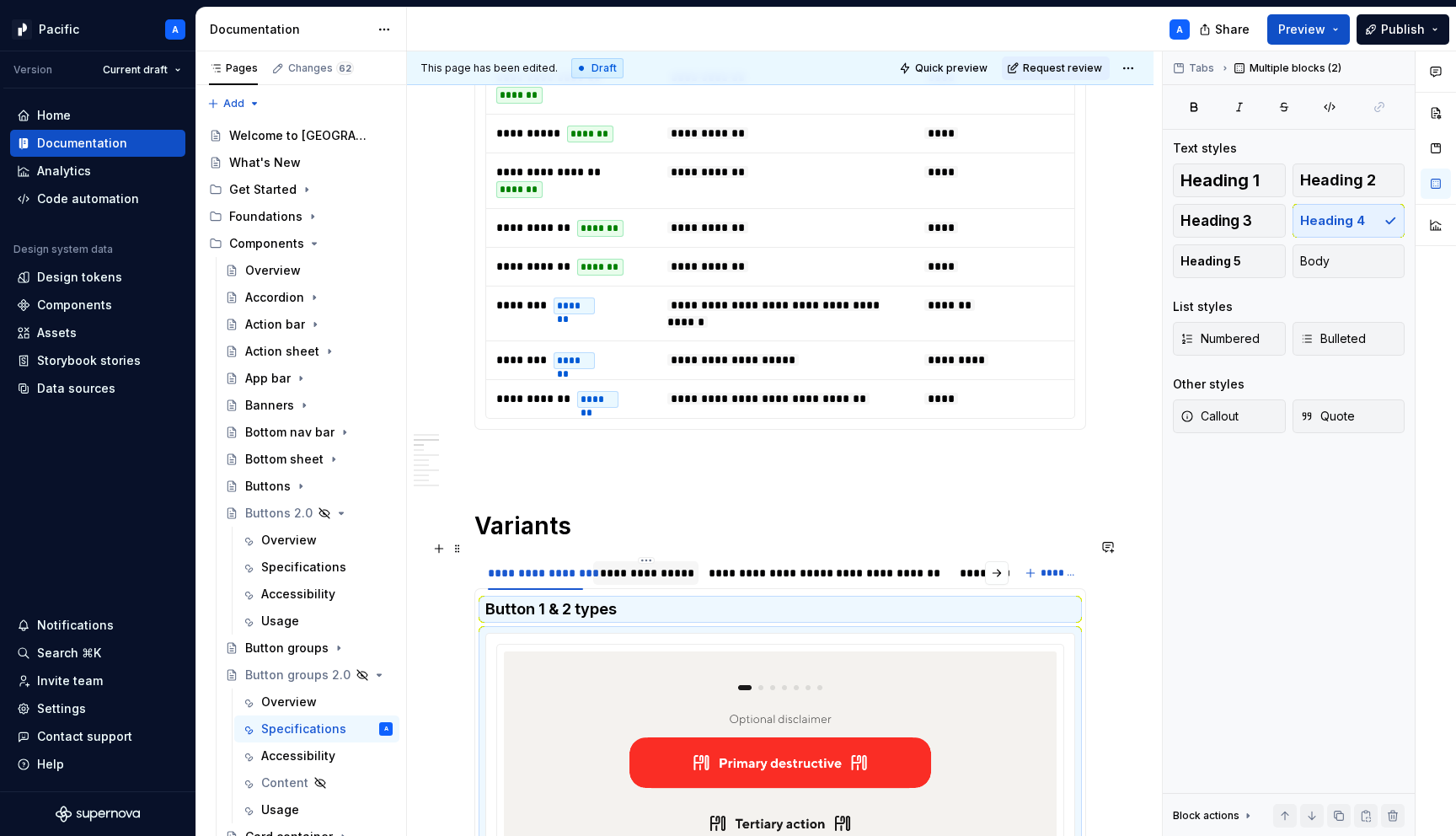
click at [651, 564] on div "**********" at bounding box center [646, 573] width 91 height 17
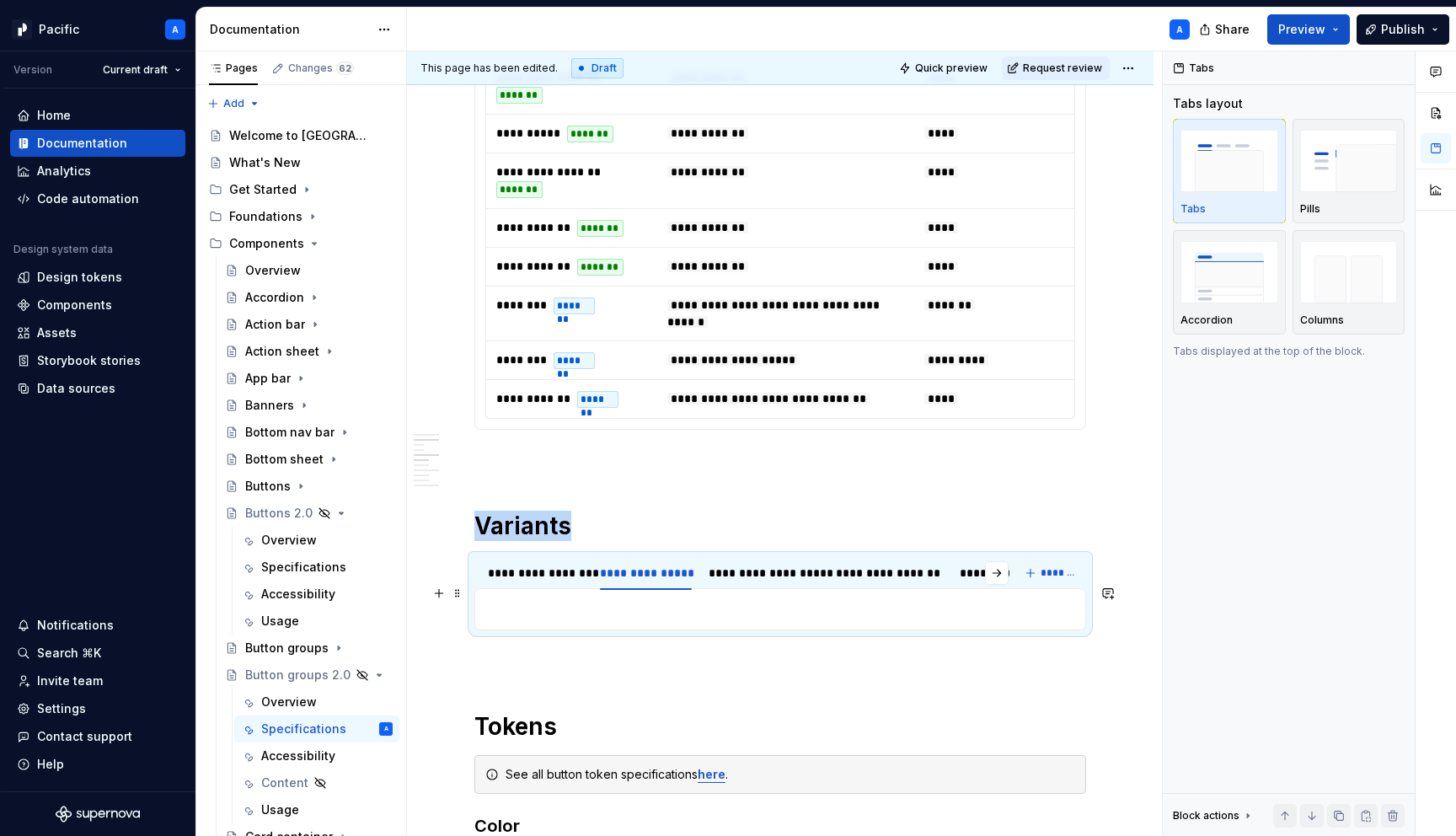
click at [652, 600] on p at bounding box center [780, 610] width 590 height 20
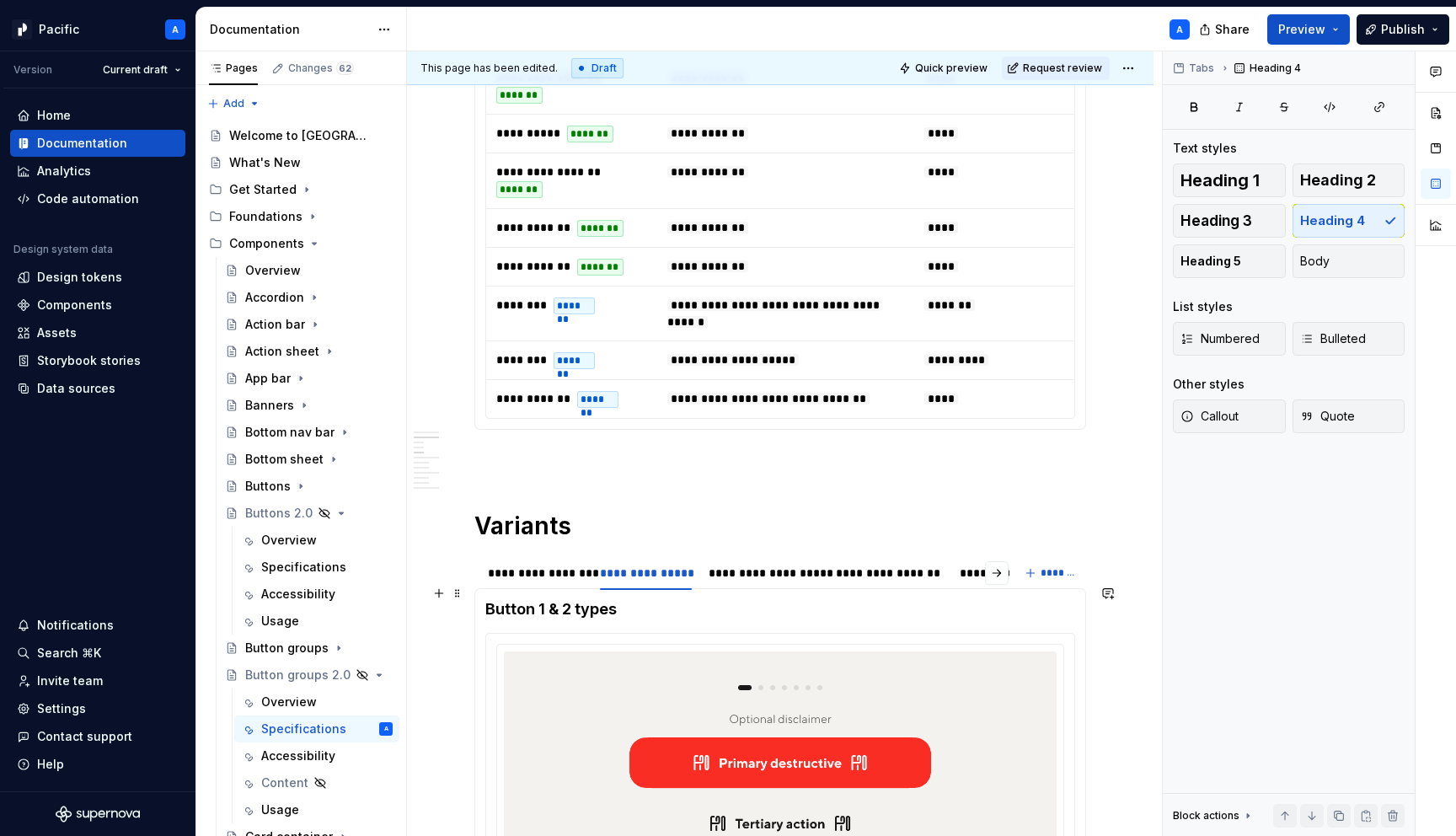
click at [593, 600] on h4 "Button 1 & 2 types" at bounding box center [780, 610] width 590 height 20
click at [646, 682] on img at bounding box center [781, 767] width 329 height 219
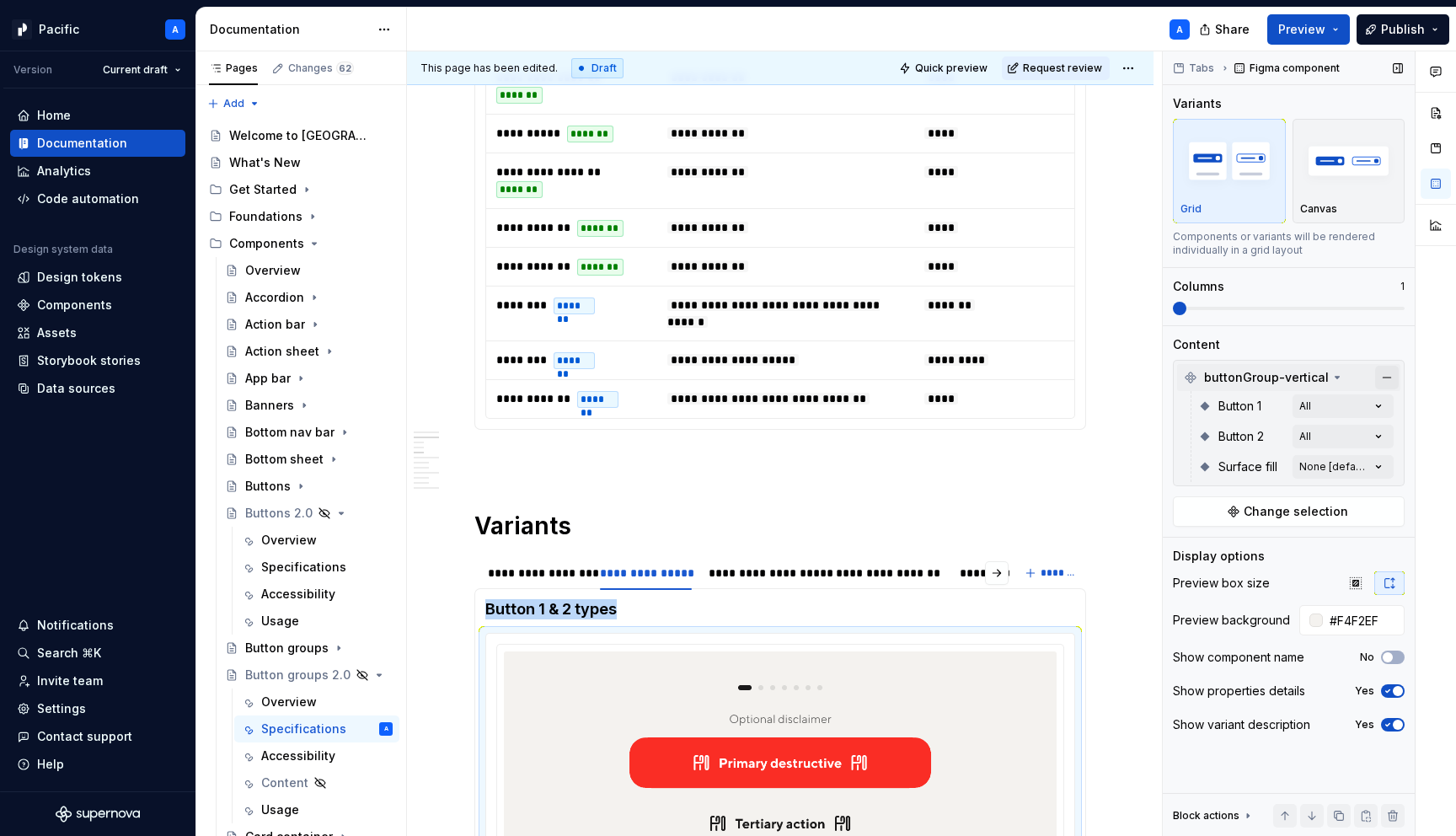
click at [1389, 384] on button "button" at bounding box center [1388, 378] width 24 height 24
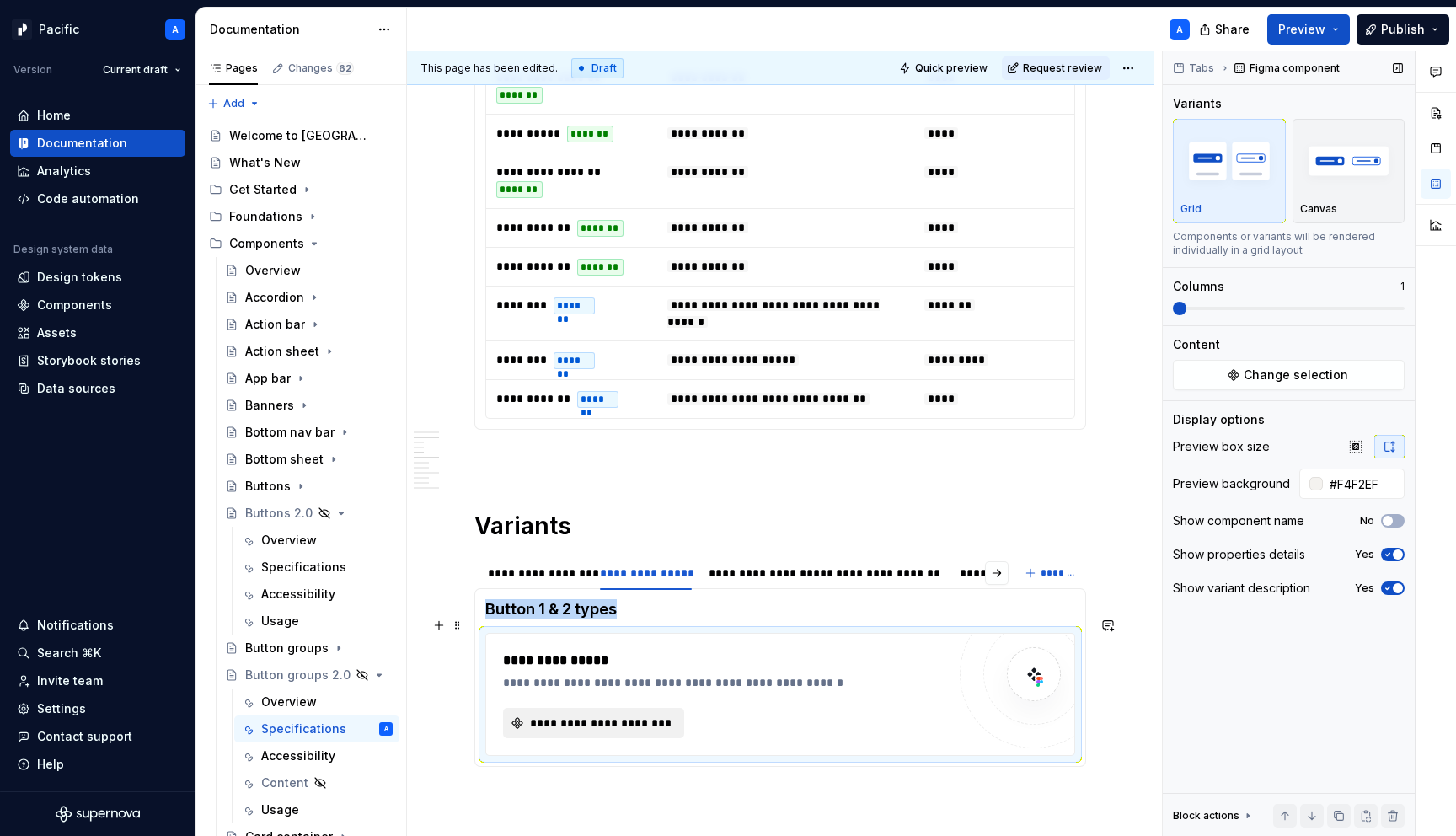
click at [595, 715] on span "**********" at bounding box center [601, 723] width 146 height 17
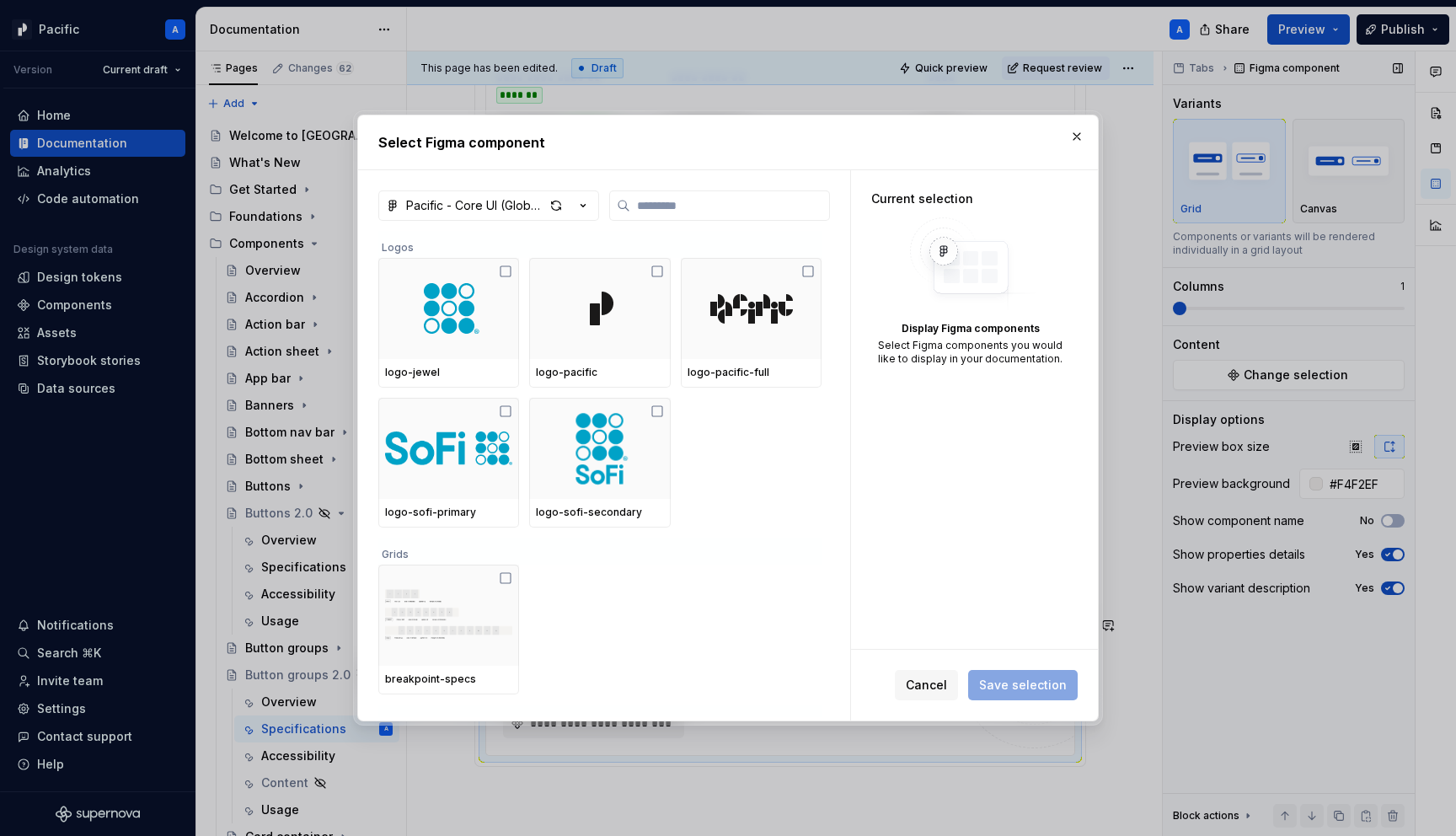
type textarea "*"
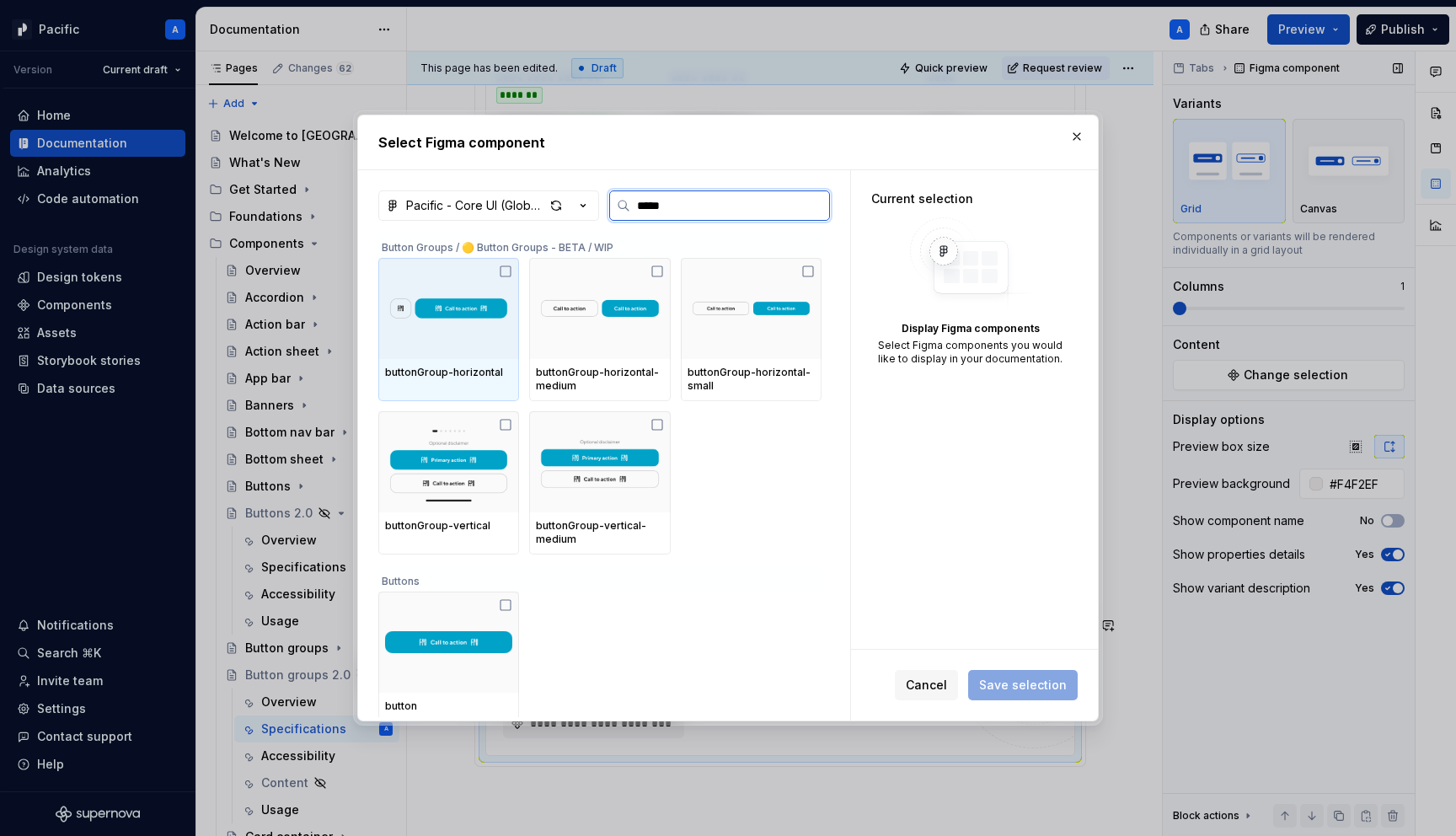
type input "******"
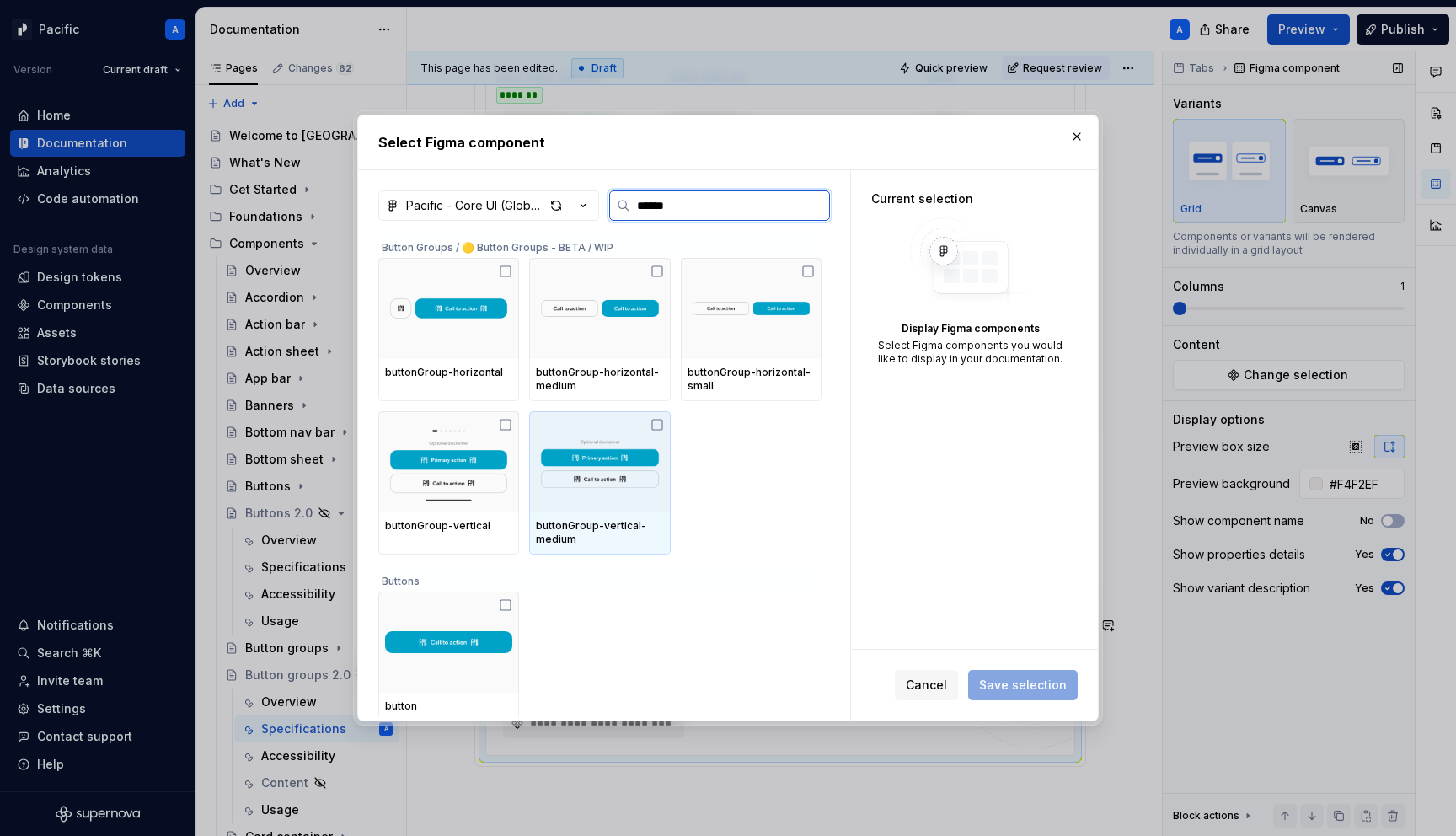
click at [607, 523] on div "buttonGroup-vertical-medium" at bounding box center [600, 532] width 127 height 27
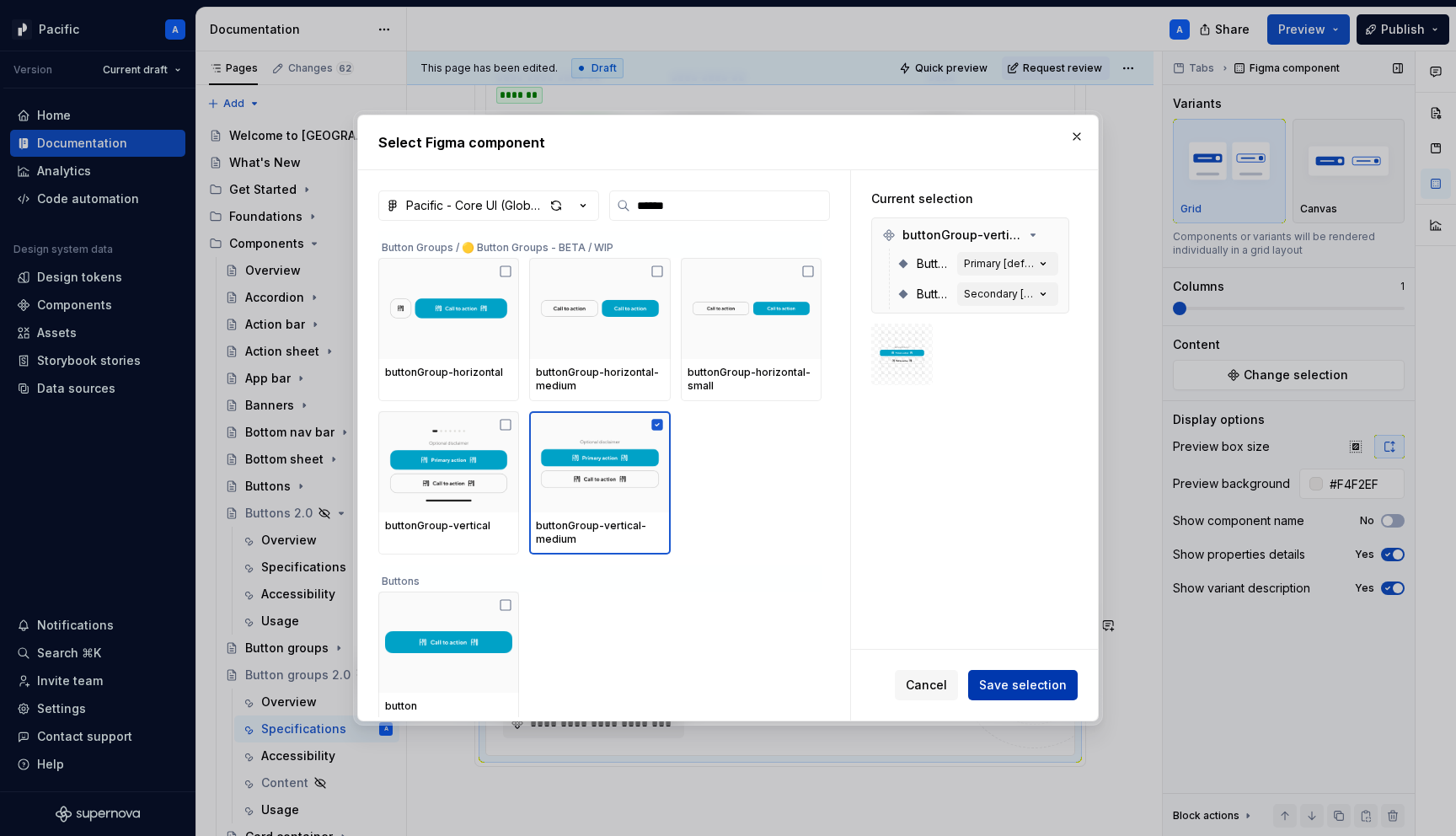
click at [1035, 670] on button "Save selection" at bounding box center [1023, 685] width 110 height 30
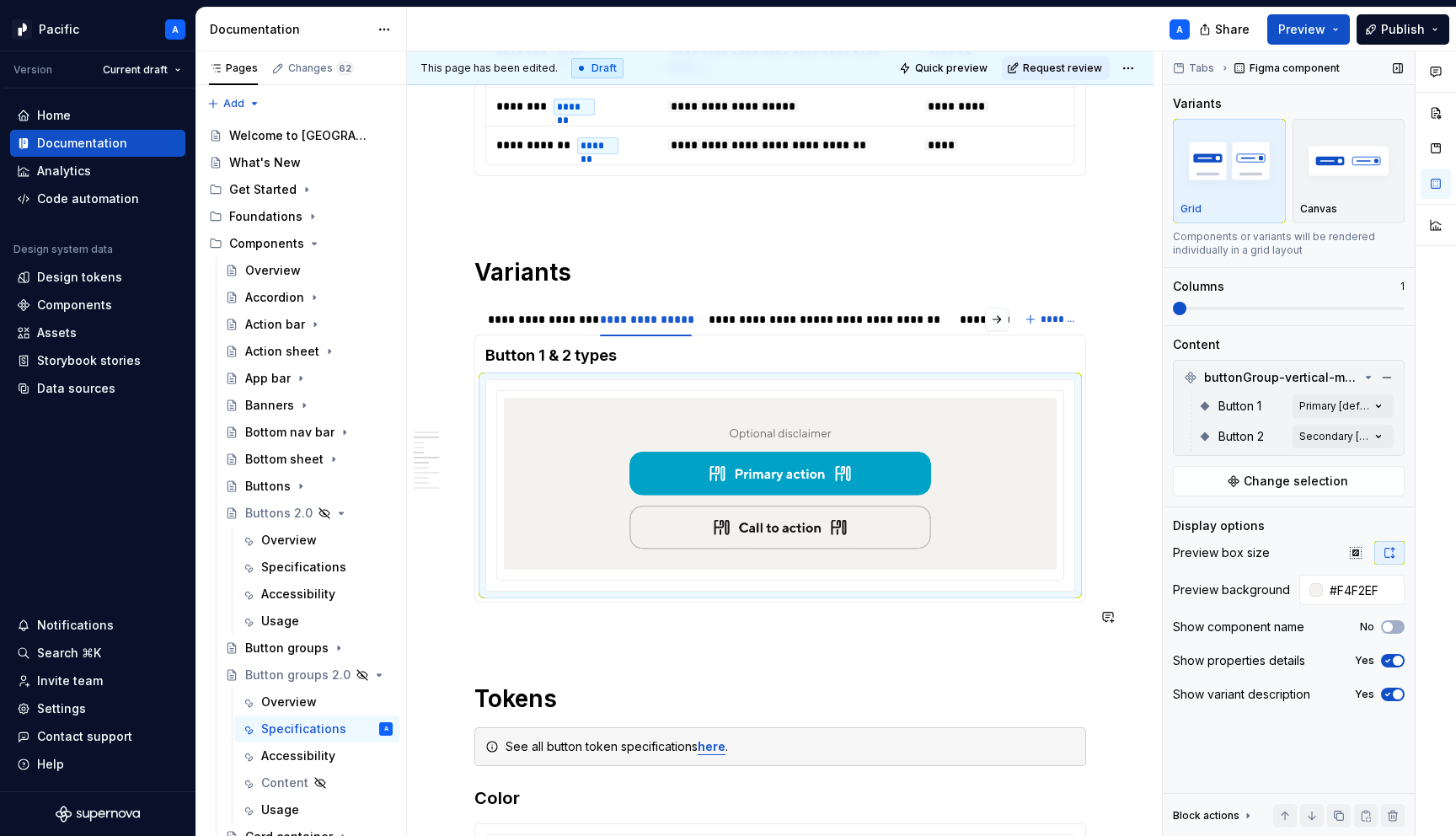
scroll to position [979, 0]
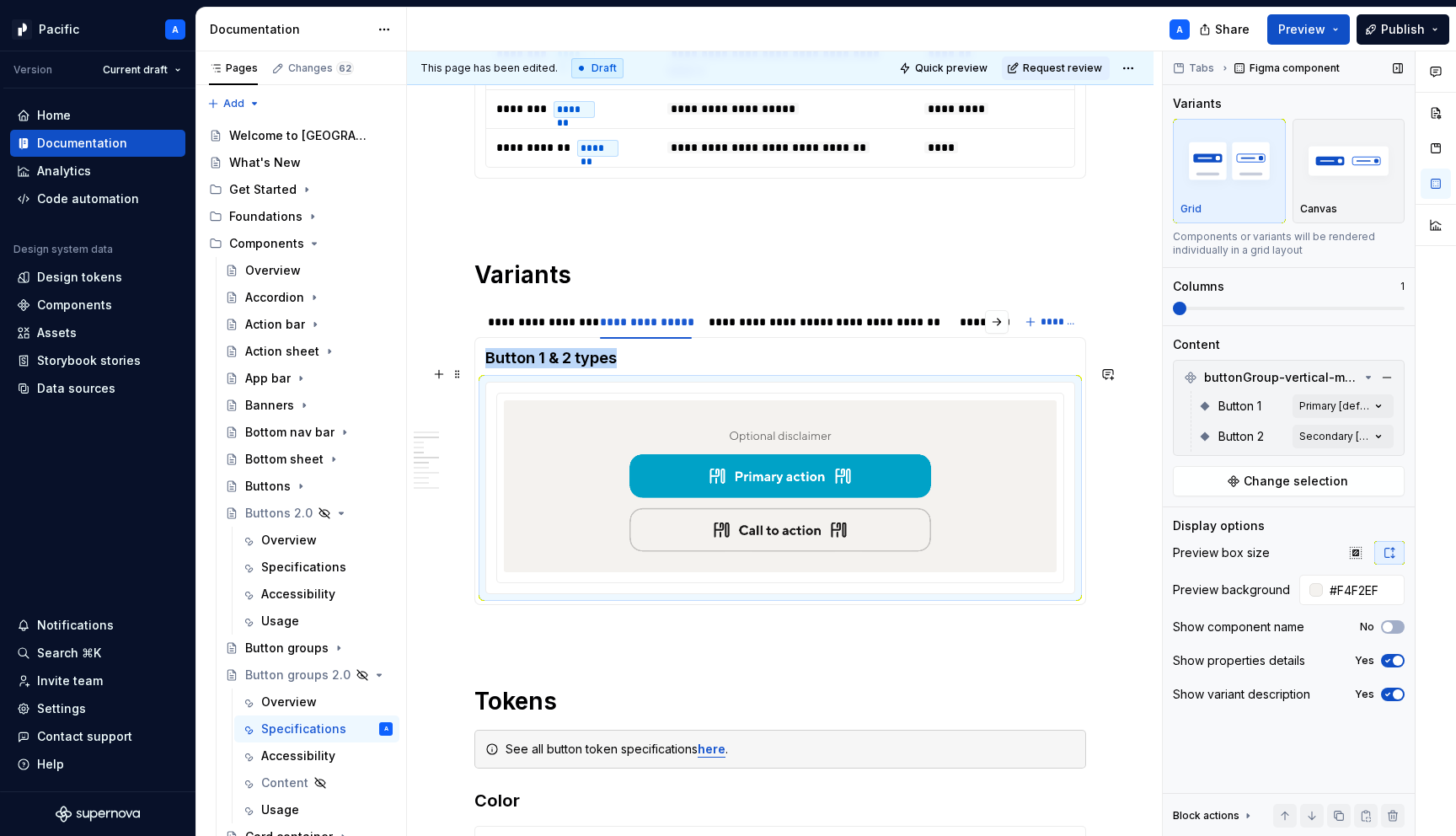
click at [880, 487] on img at bounding box center [781, 486] width 329 height 158
click at [1378, 396] on div "Comments Open comments No comments yet Select ‘Comment’ from the block context …" at bounding box center [1309, 444] width 293 height 785
click at [1370, 430] on icon "button" at bounding box center [1365, 435] width 14 height 10
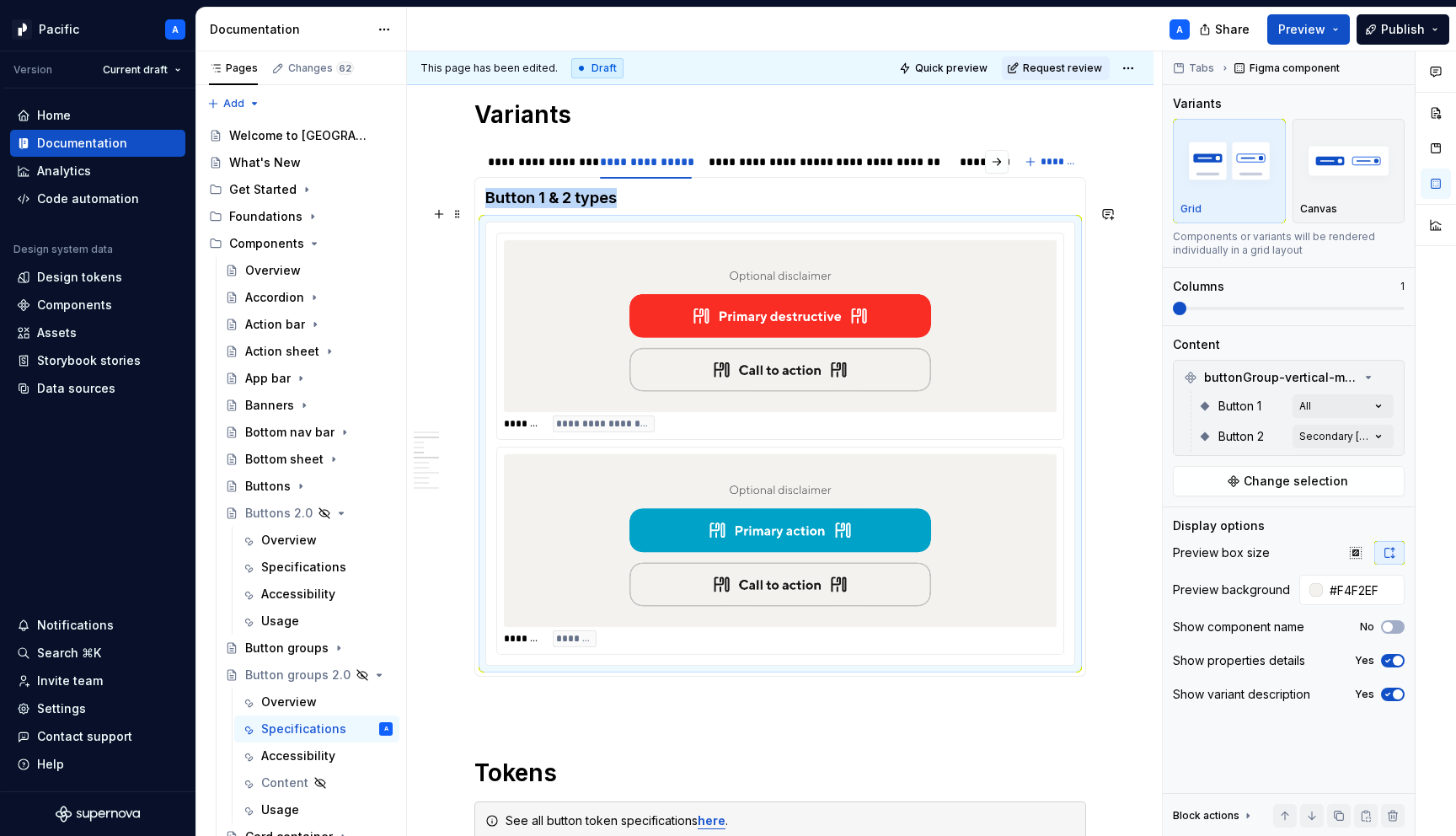
scroll to position [1133, 0]
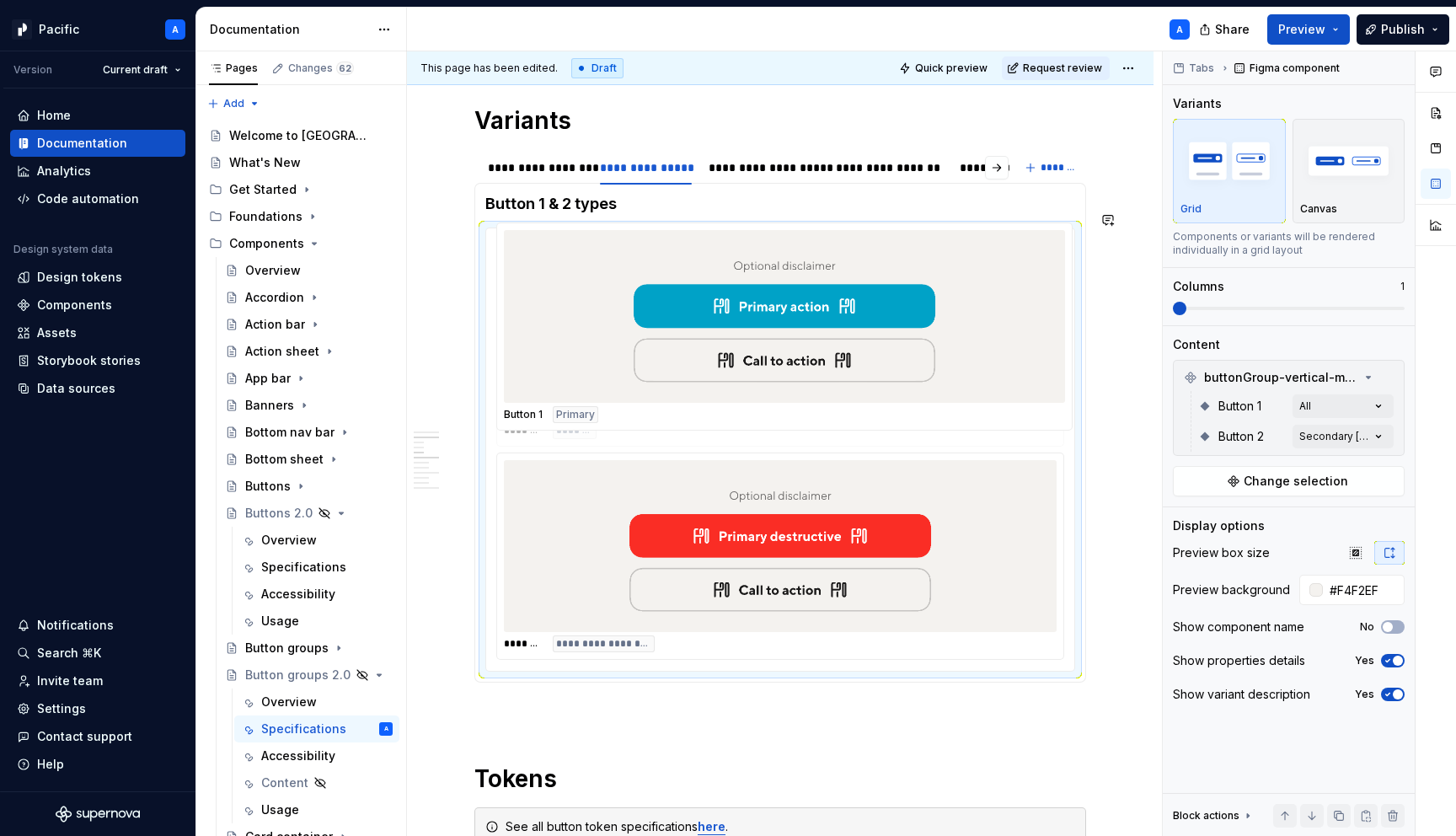
drag, startPoint x: 865, startPoint y: 533, endPoint x: 855, endPoint y: 356, distance: 177.3
click at [855, 356] on body "Pacific A Version Current draft Home Documentation Analytics Code automation De…" at bounding box center [728, 418] width 1456 height 836
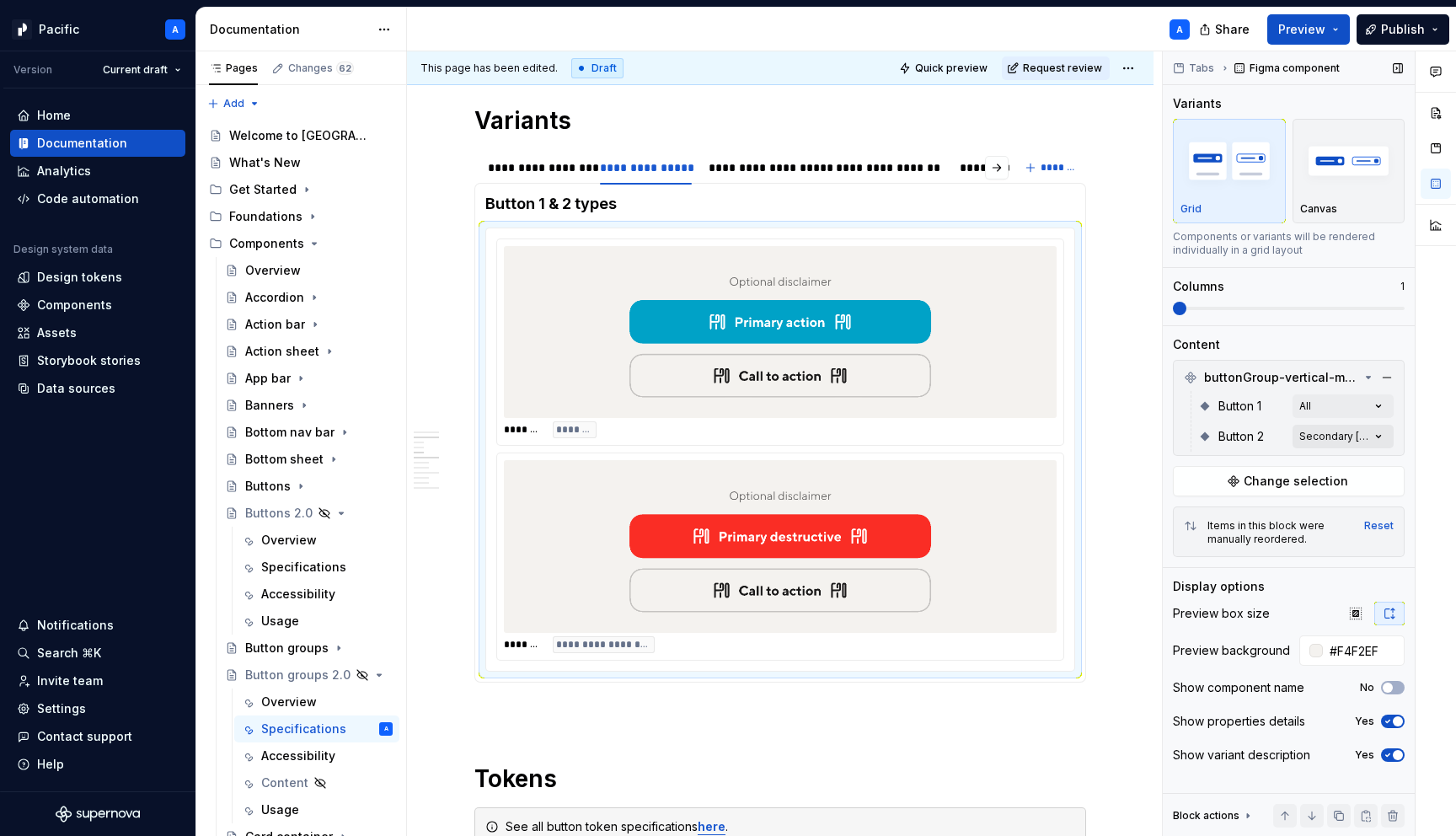
click at [1384, 432] on div "Comments Open comments No comments yet Select ‘Comment’ from the block context …" at bounding box center [1309, 444] width 293 height 785
click at [1370, 464] on span "button" at bounding box center [1365, 466] width 10 height 10
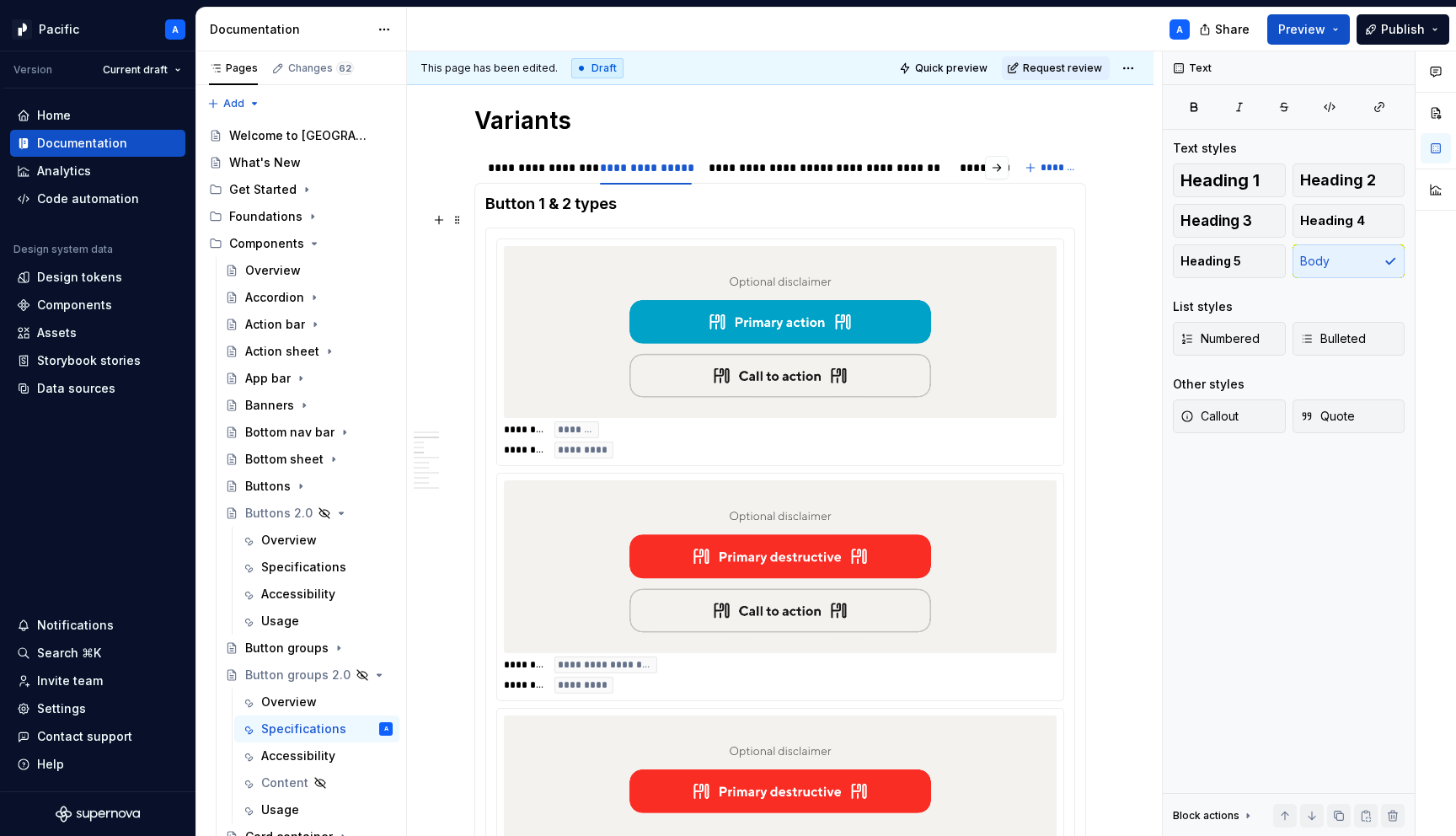
click at [859, 590] on html "Pacific A Version Current draft Home Documentation Analytics Code automation De…" at bounding box center [728, 418] width 1456 height 836
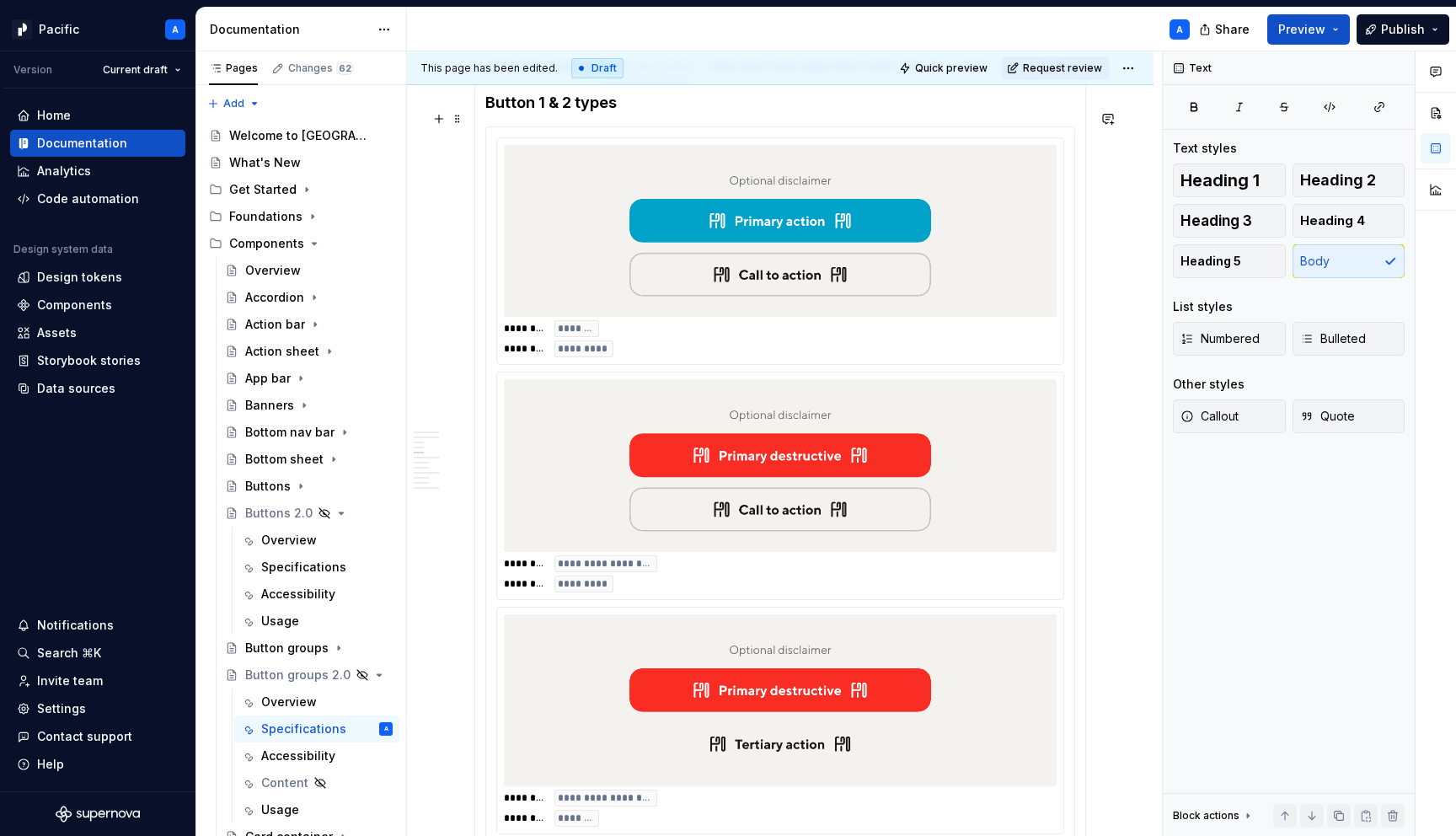
scroll to position [1233, 0]
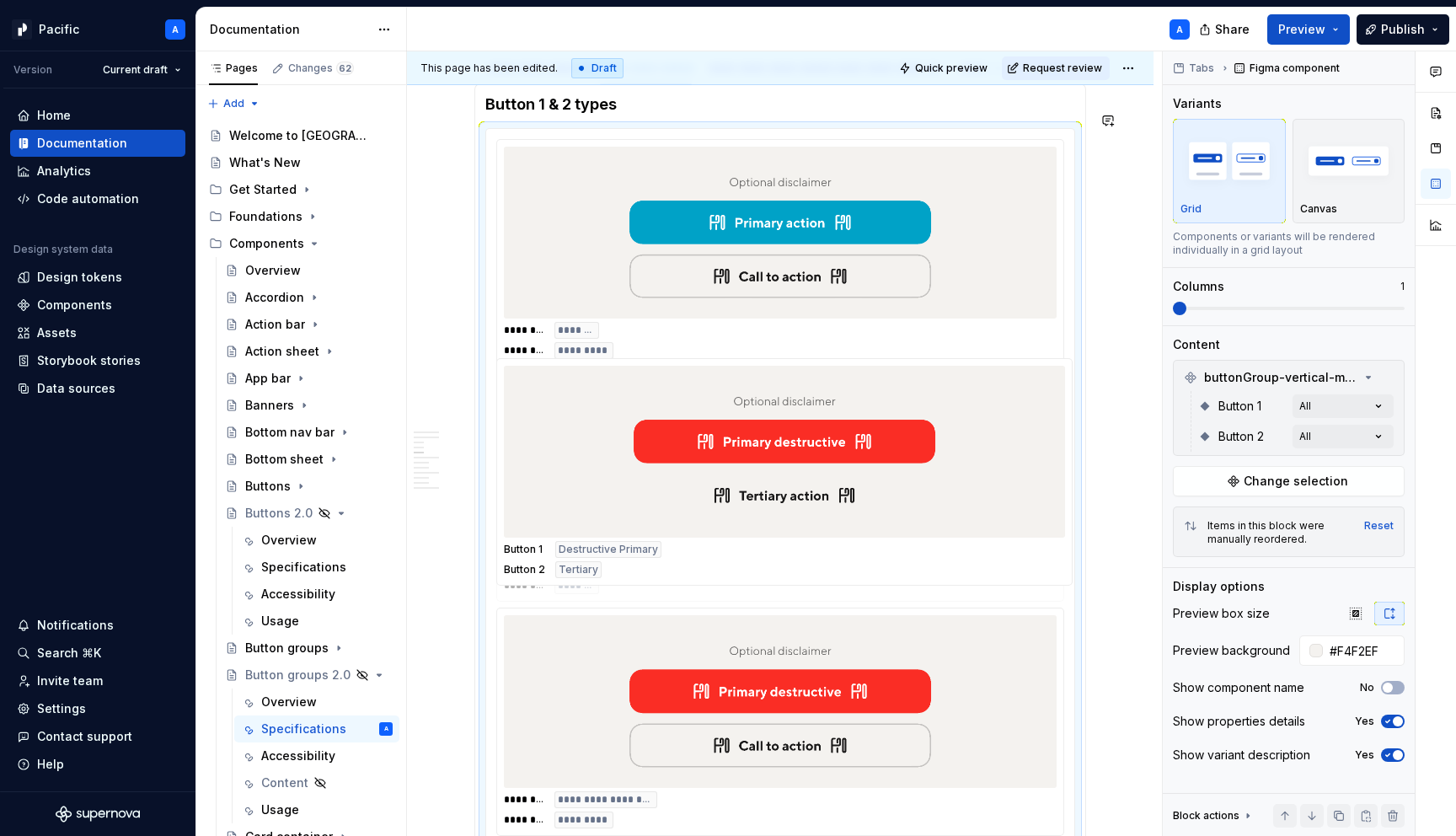
drag, startPoint x: 874, startPoint y: 644, endPoint x: 860, endPoint y: 407, distance: 237.4
click at [860, 407] on body "Pacific A Version Current draft Home Documentation Analytics Code automation De…" at bounding box center [728, 418] width 1456 height 836
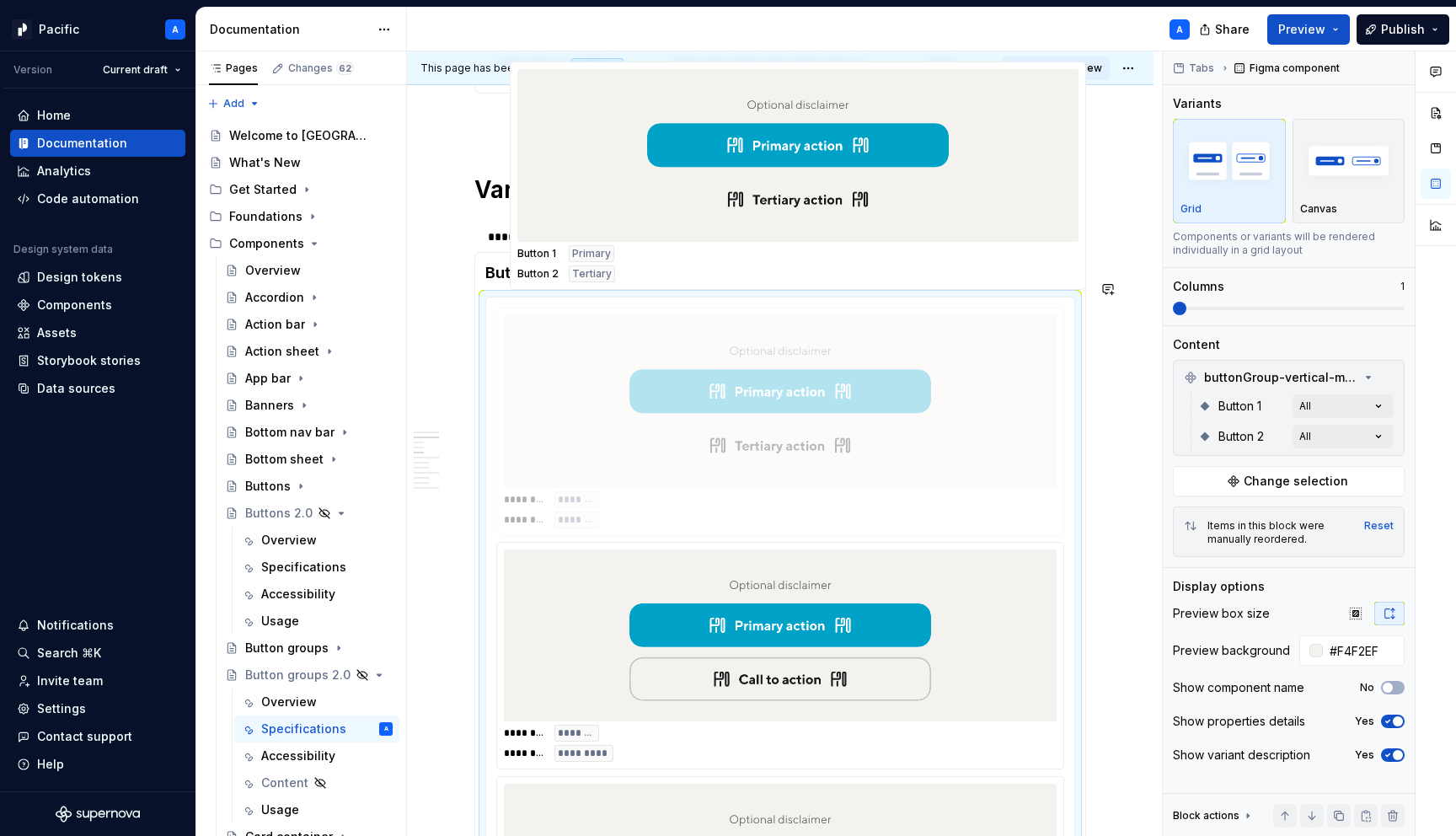
scroll to position [1063, 0]
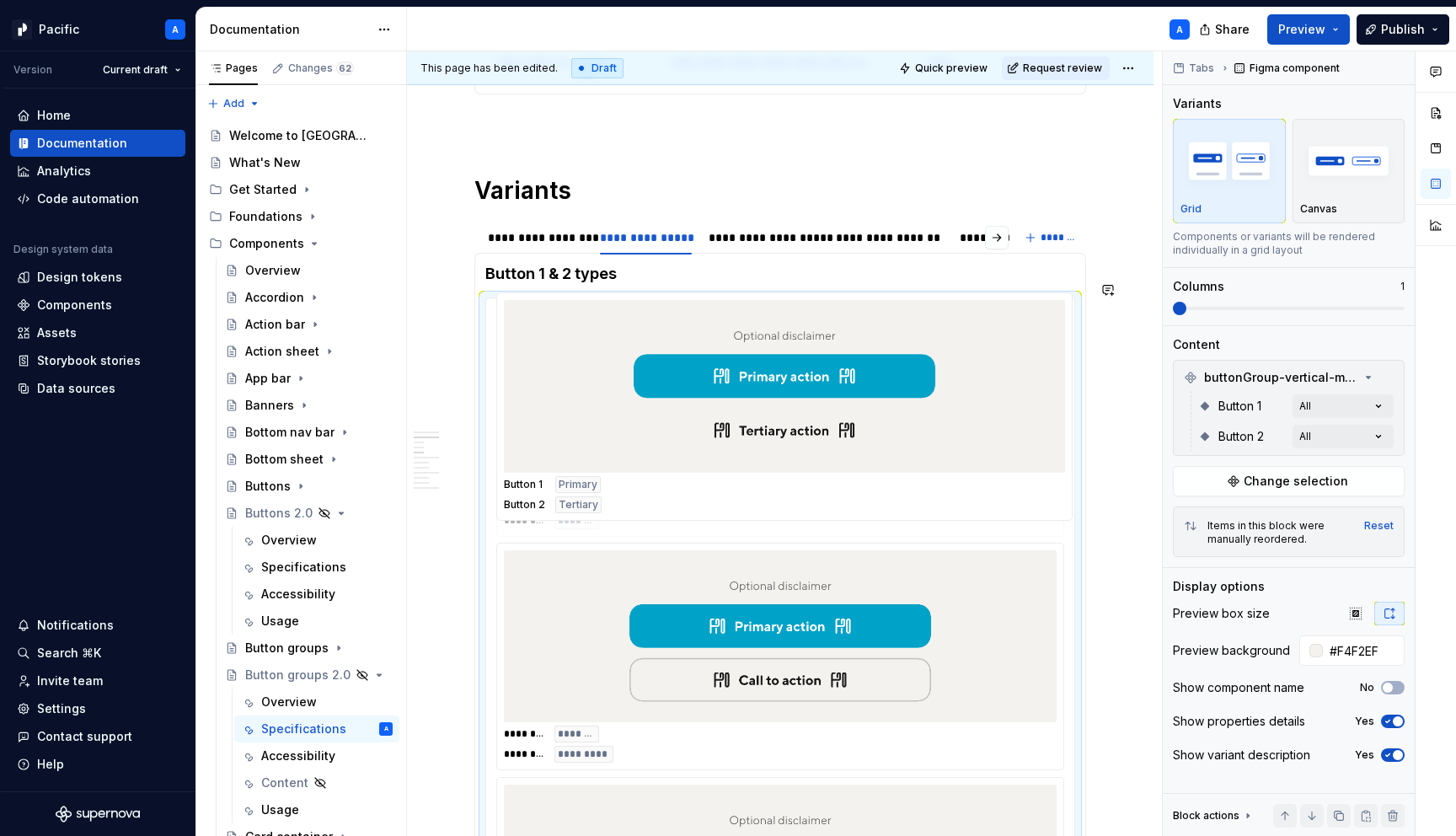
drag, startPoint x: 868, startPoint y: 581, endPoint x: 879, endPoint y: 319, distance: 262.2
click at [879, 319] on body "Pacific A Version Current draft Home Documentation Analytics Code automation De…" at bounding box center [728, 418] width 1456 height 836
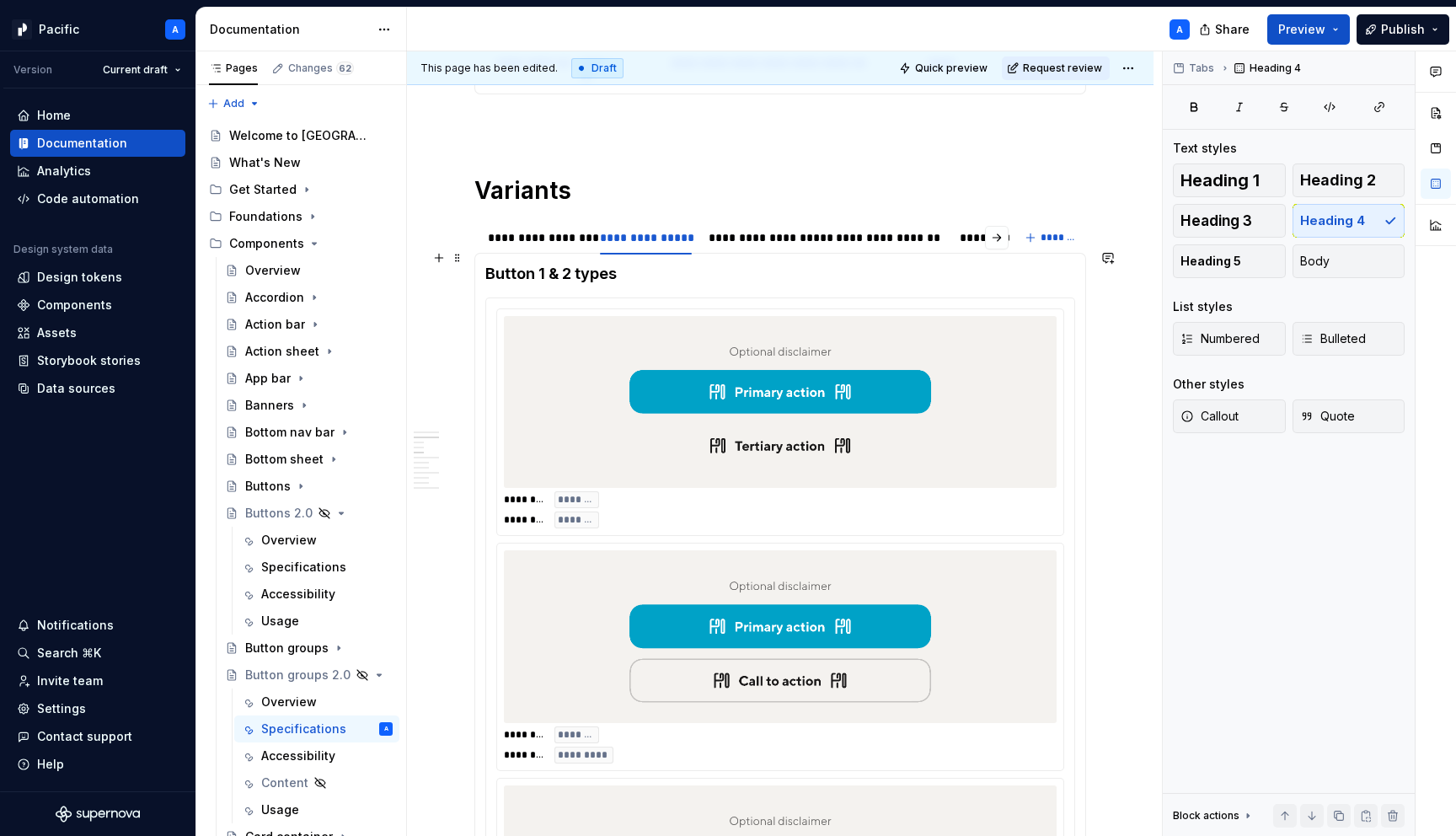
click at [649, 264] on h4 "Button 1 & 2 types" at bounding box center [780, 274] width 590 height 20
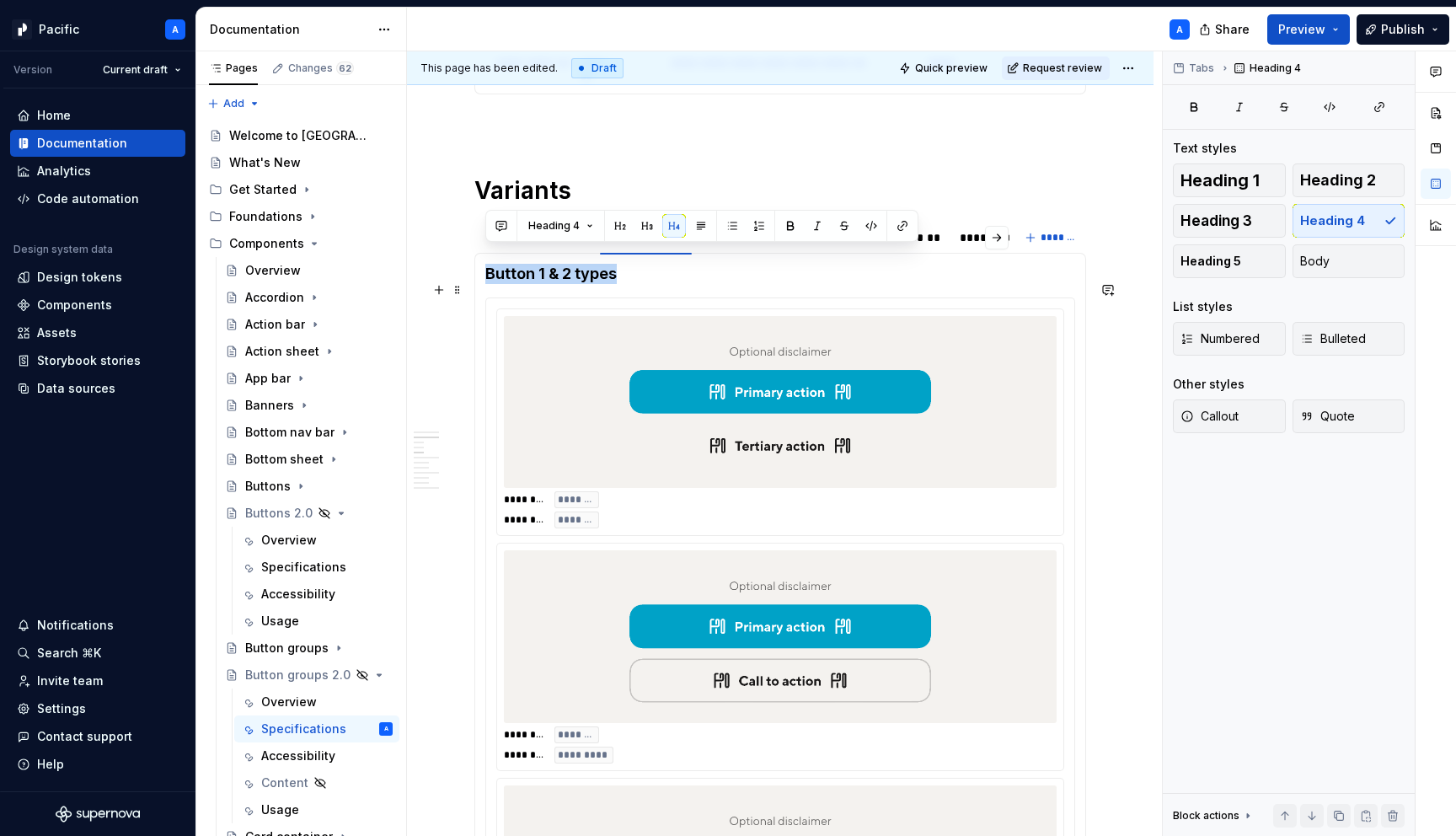
click at [738, 399] on img at bounding box center [781, 401] width 329 height 158
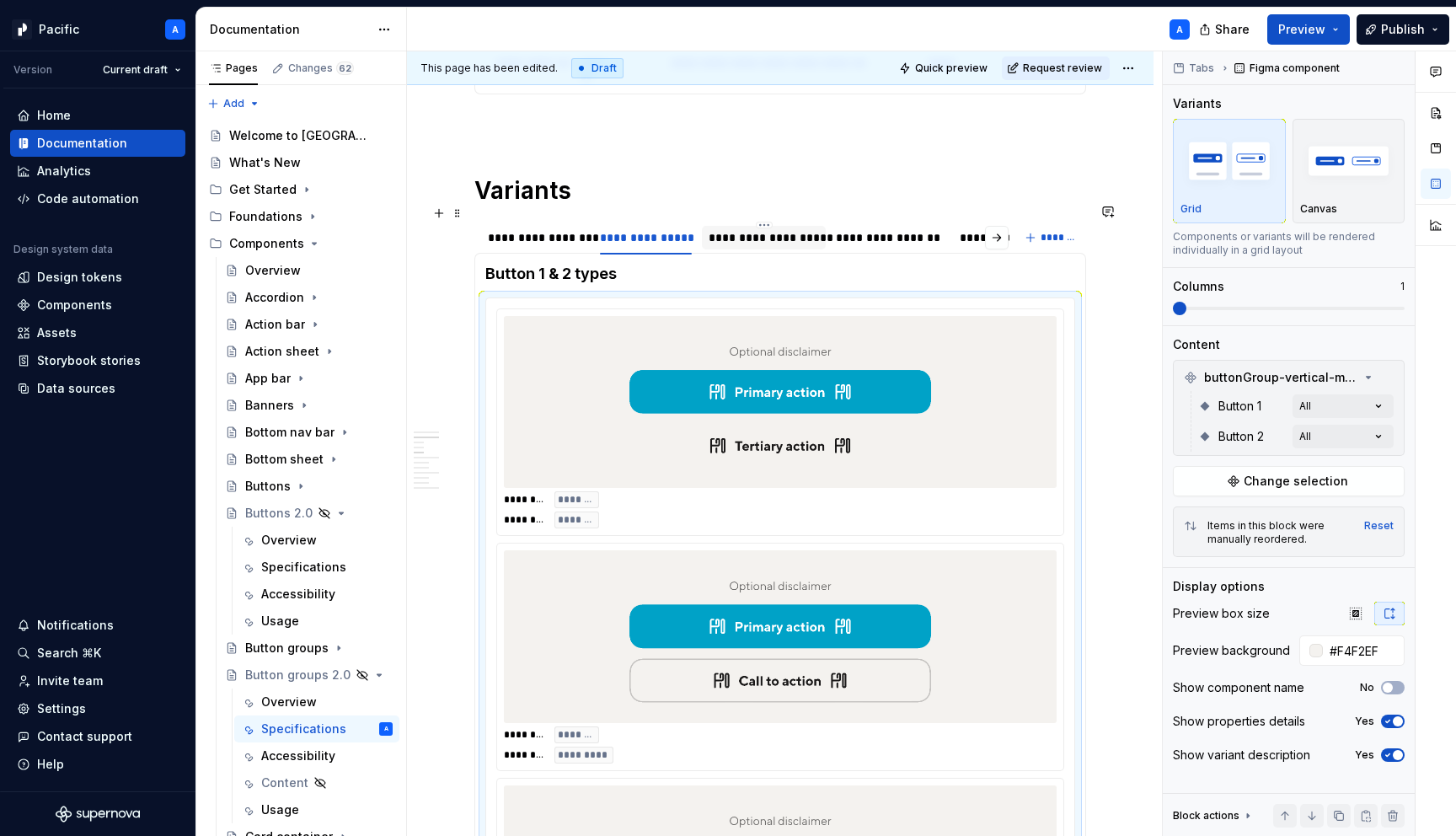
click at [739, 229] on div "**********" at bounding box center [764, 237] width 111 height 17
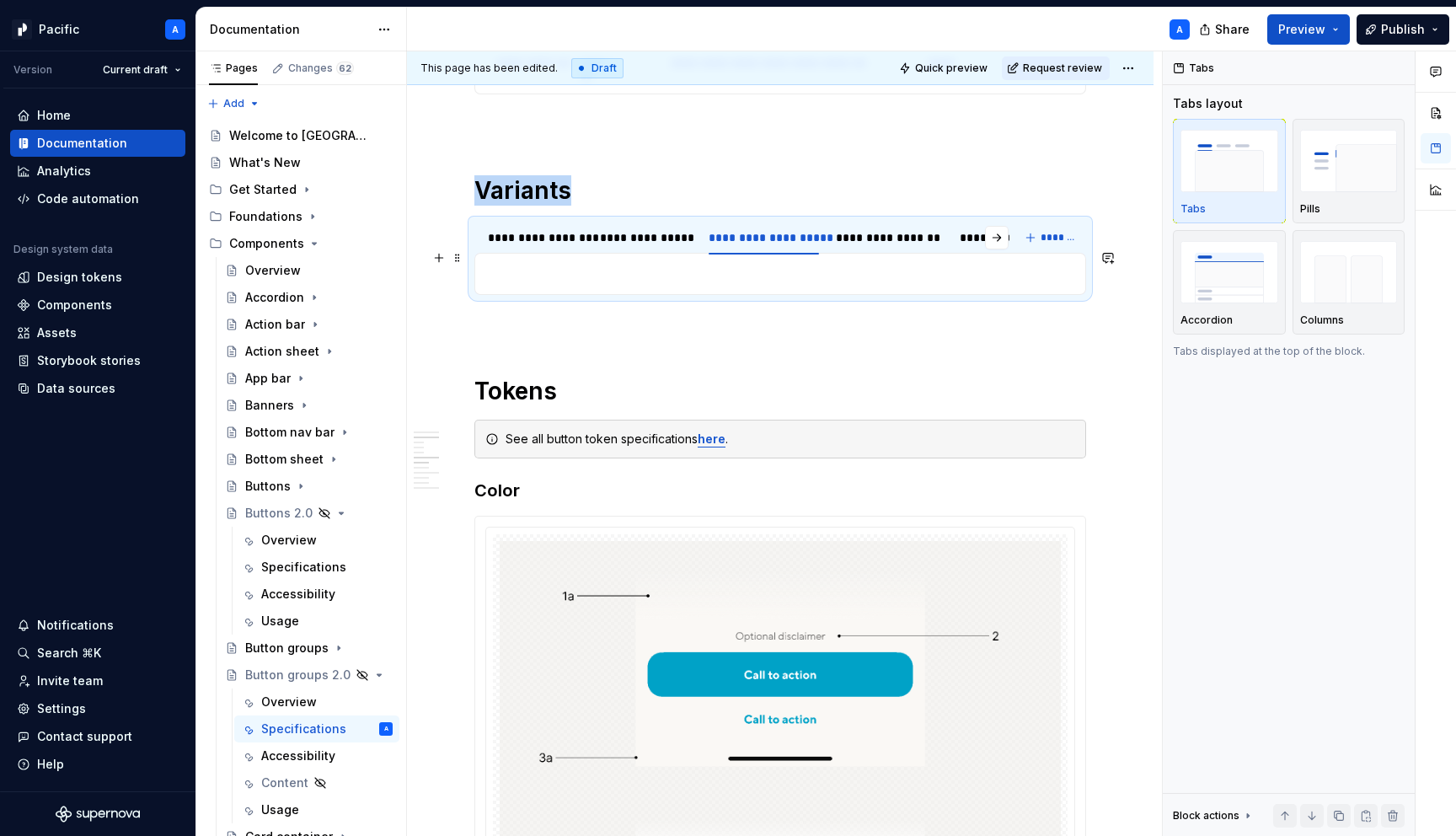
click at [746, 264] on p at bounding box center [780, 274] width 590 height 20
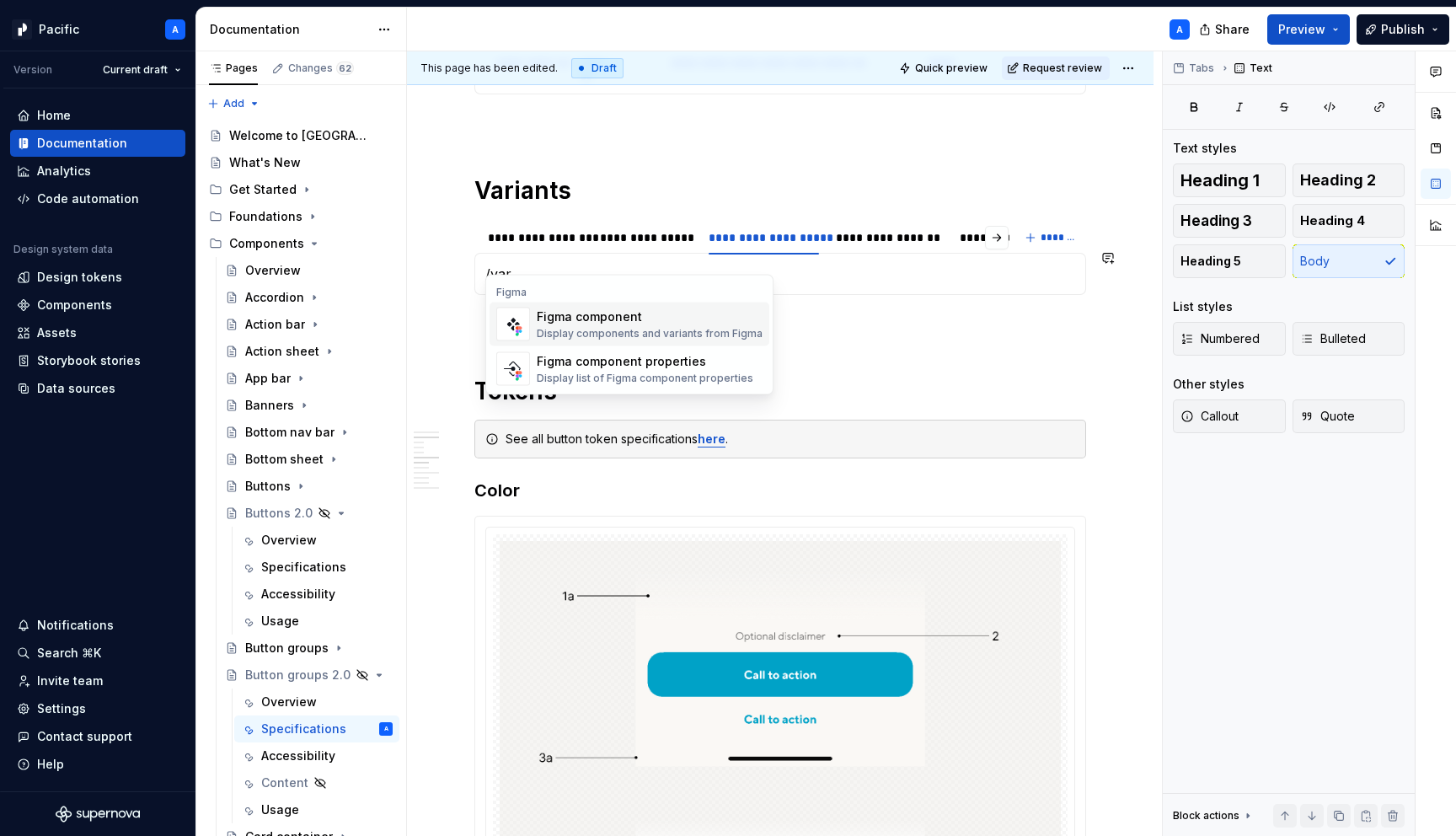
click at [698, 316] on div "Figma component" at bounding box center [649, 317] width 225 height 17
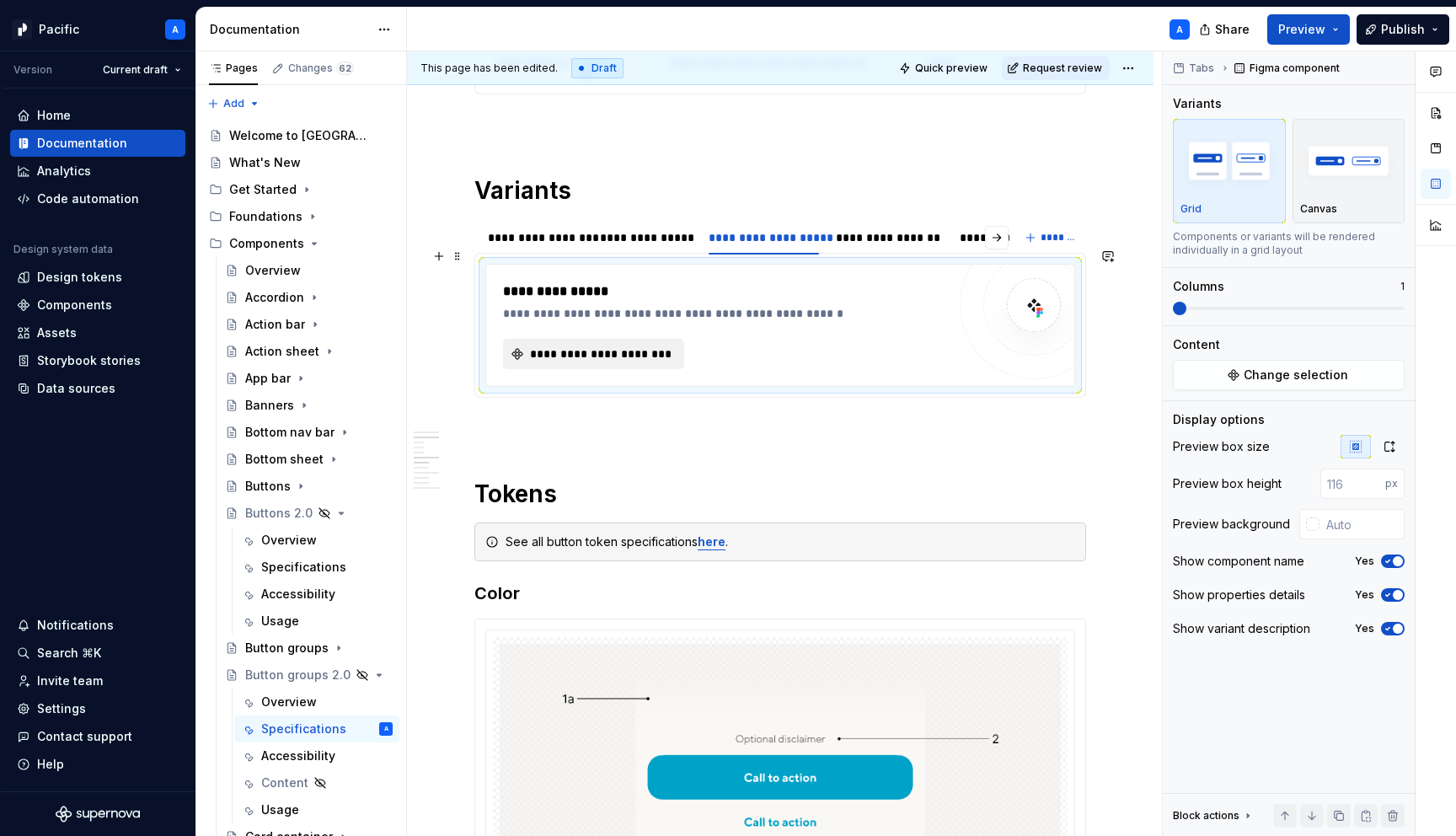
type textarea "*"
click at [630, 339] on button "**********" at bounding box center [594, 354] width 181 height 30
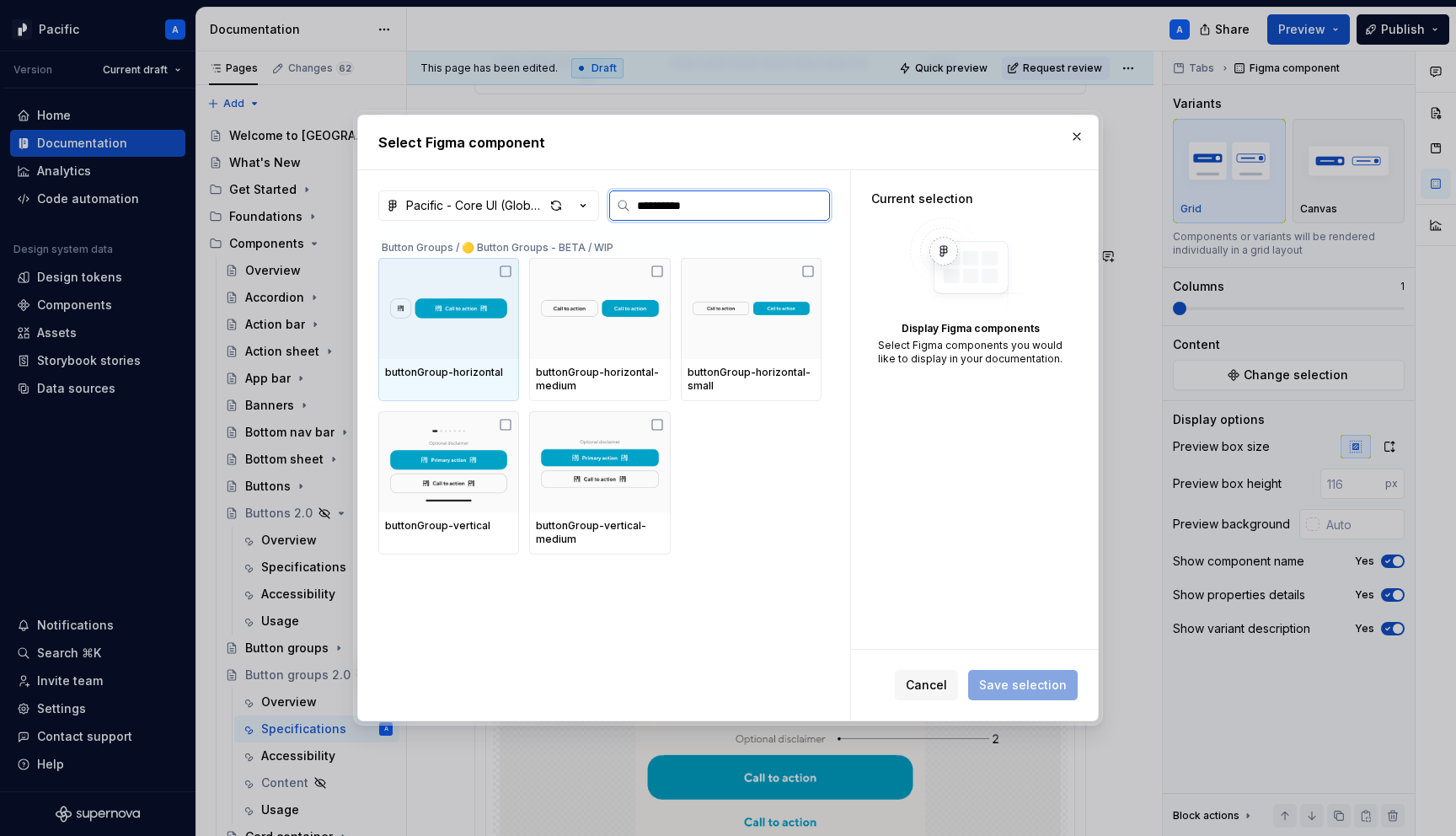
type input "**********"
click at [489, 361] on div "buttonGroup-horizontal" at bounding box center [449, 373] width 140 height 29
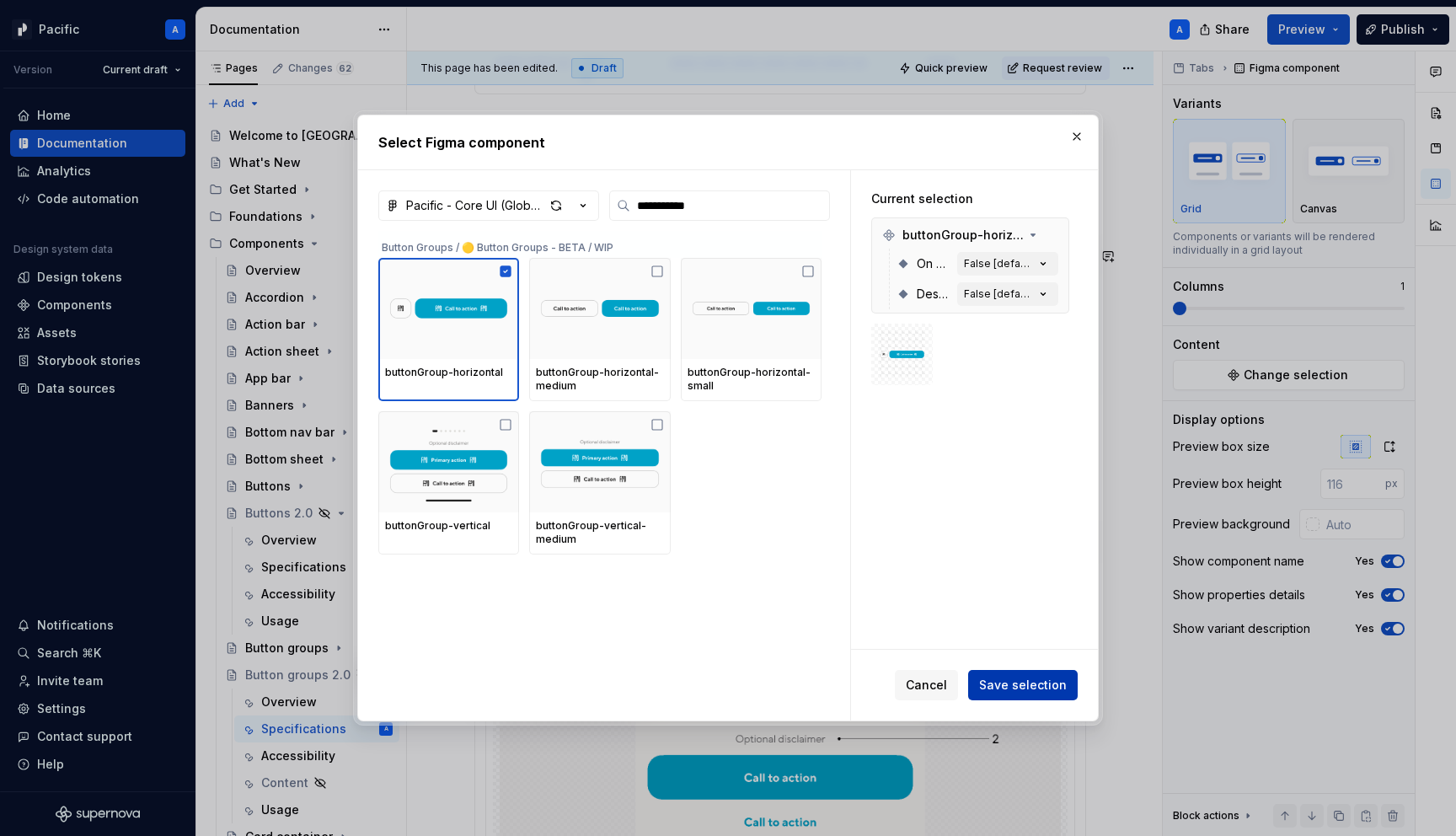
click at [1026, 686] on span "Save selection" at bounding box center [1023, 685] width 88 height 17
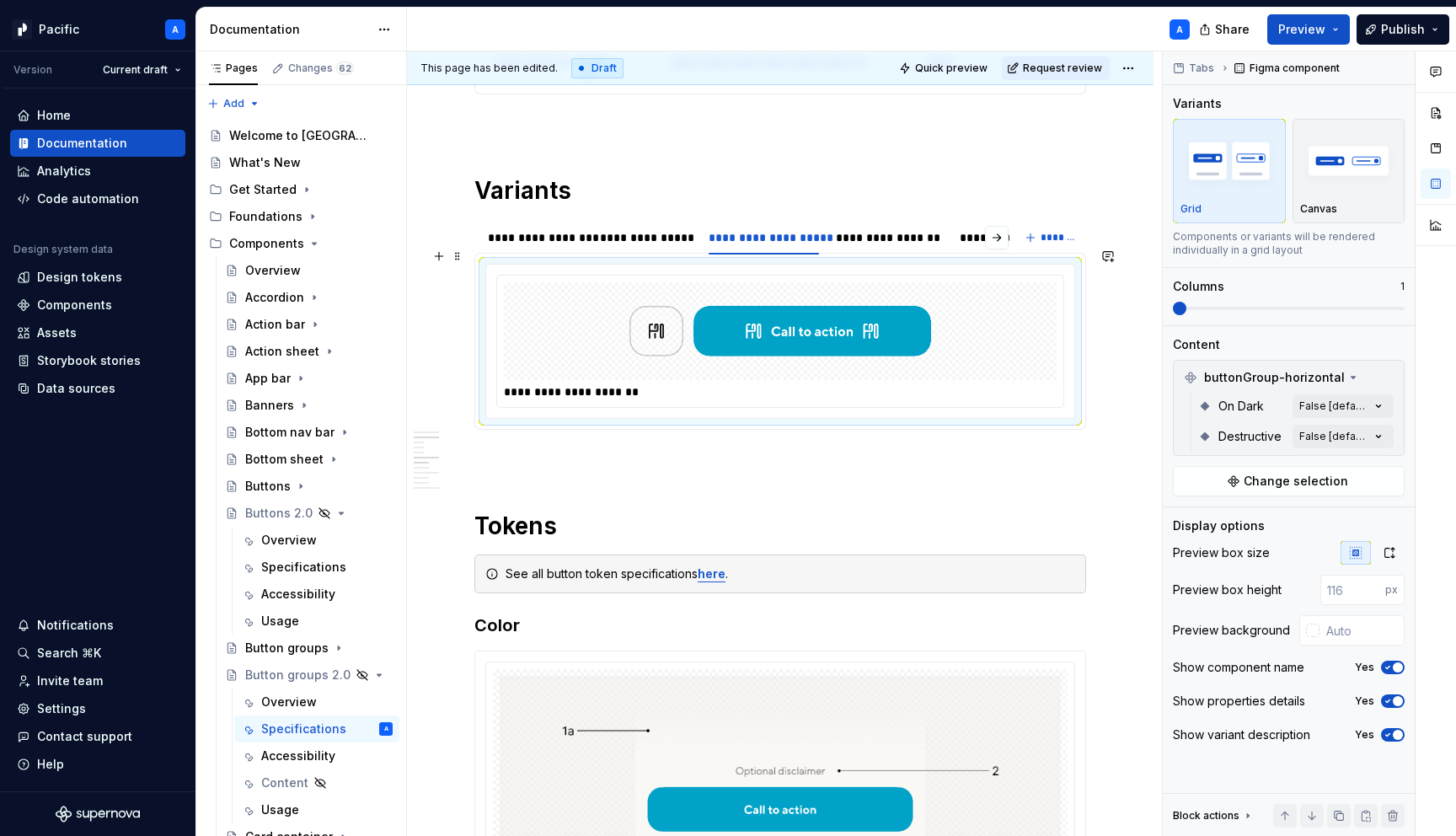
click at [768, 340] on img at bounding box center [781, 331] width 329 height 84
click at [667, 234] on div "**********" at bounding box center [646, 237] width 105 height 27
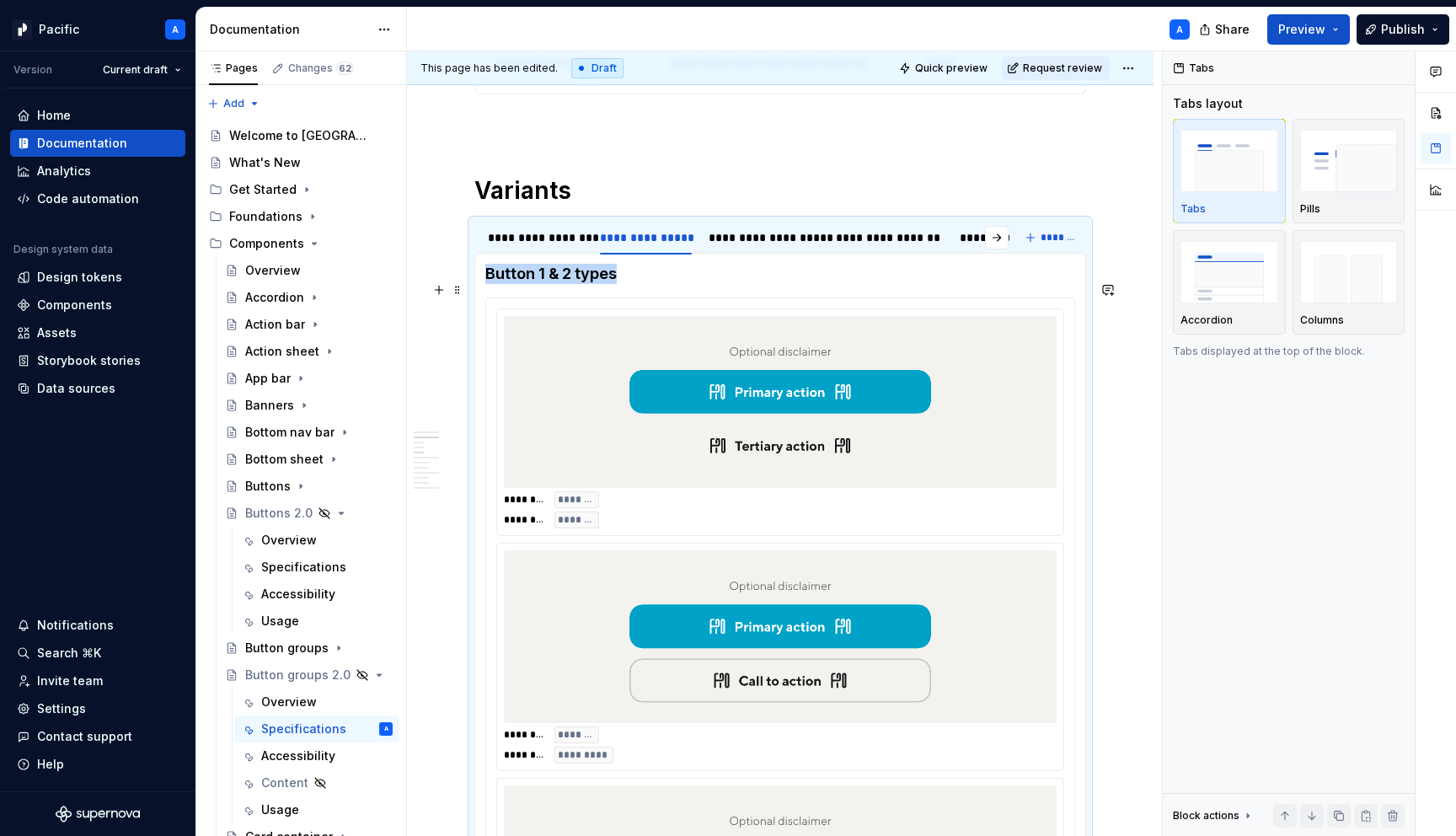
click at [733, 335] on img at bounding box center [781, 401] width 329 height 158
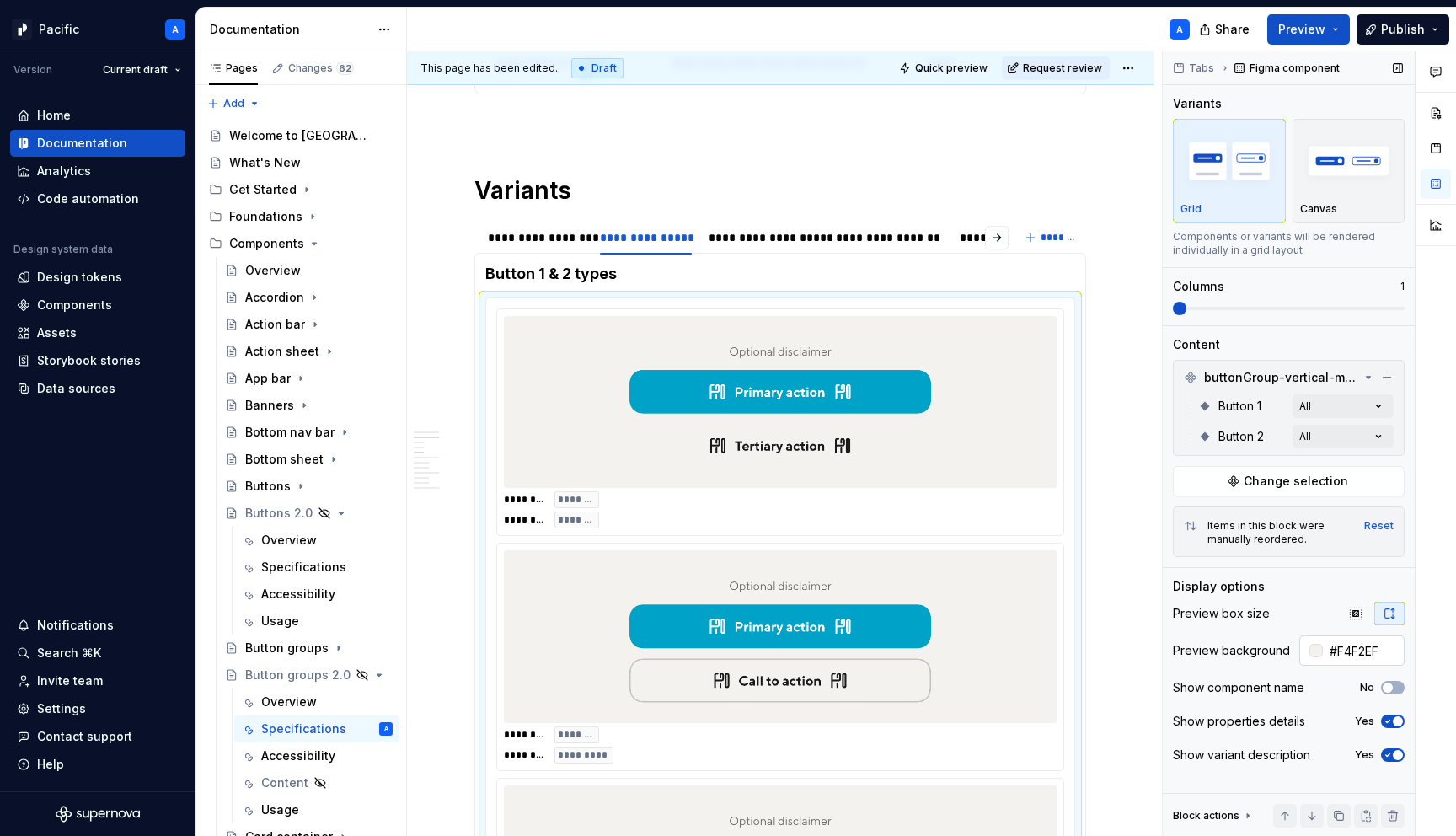
click at [1360, 647] on input "#F4F2EF" at bounding box center [1364, 650] width 81 height 30
click at [783, 233] on div "**********" at bounding box center [764, 237] width 124 height 24
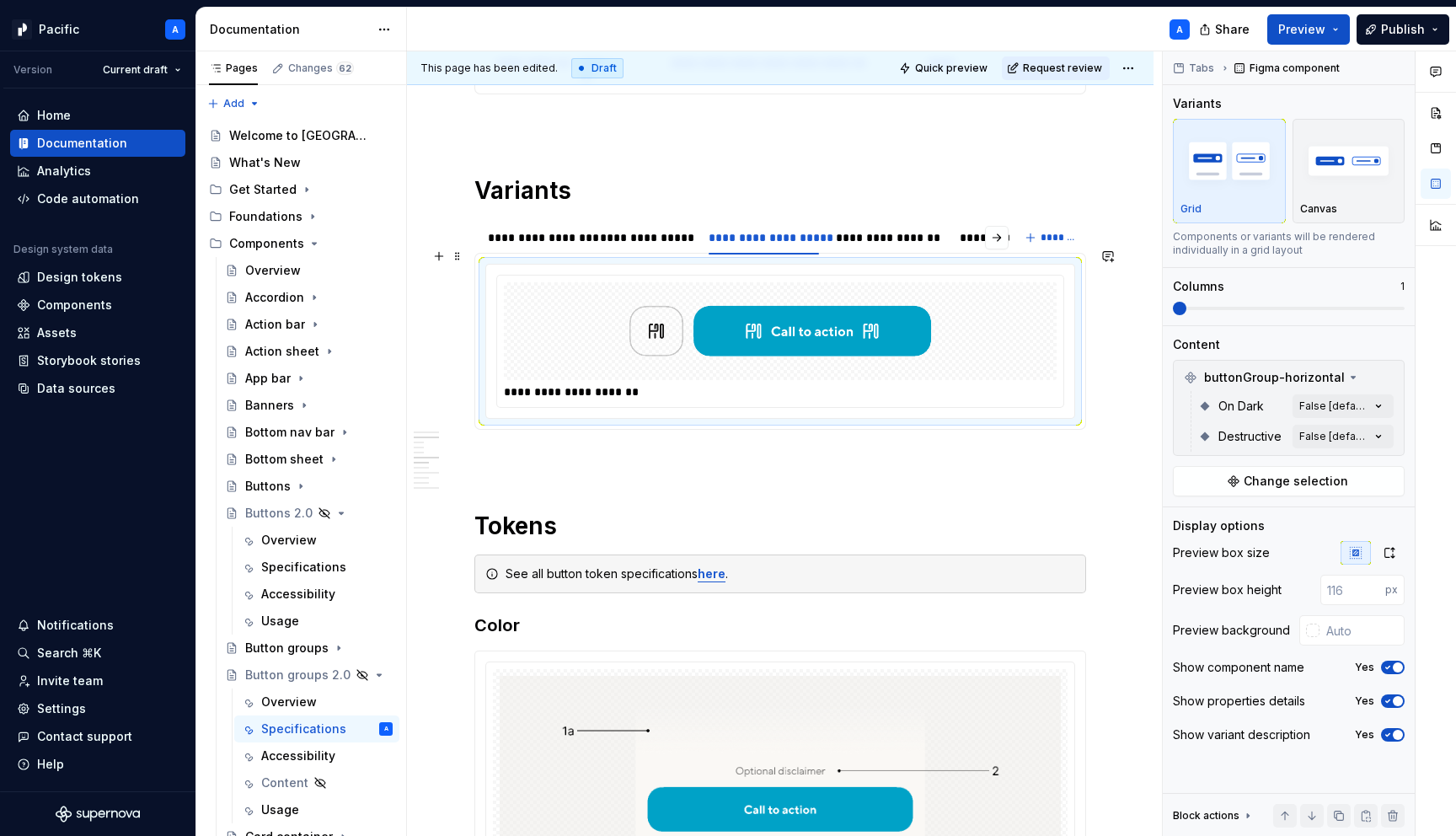
click at [794, 331] on img at bounding box center [781, 331] width 329 height 84
click at [1359, 629] on input "text" at bounding box center [1363, 630] width 85 height 30
paste input "#F4F2EF"
type input "#F4F2EF"
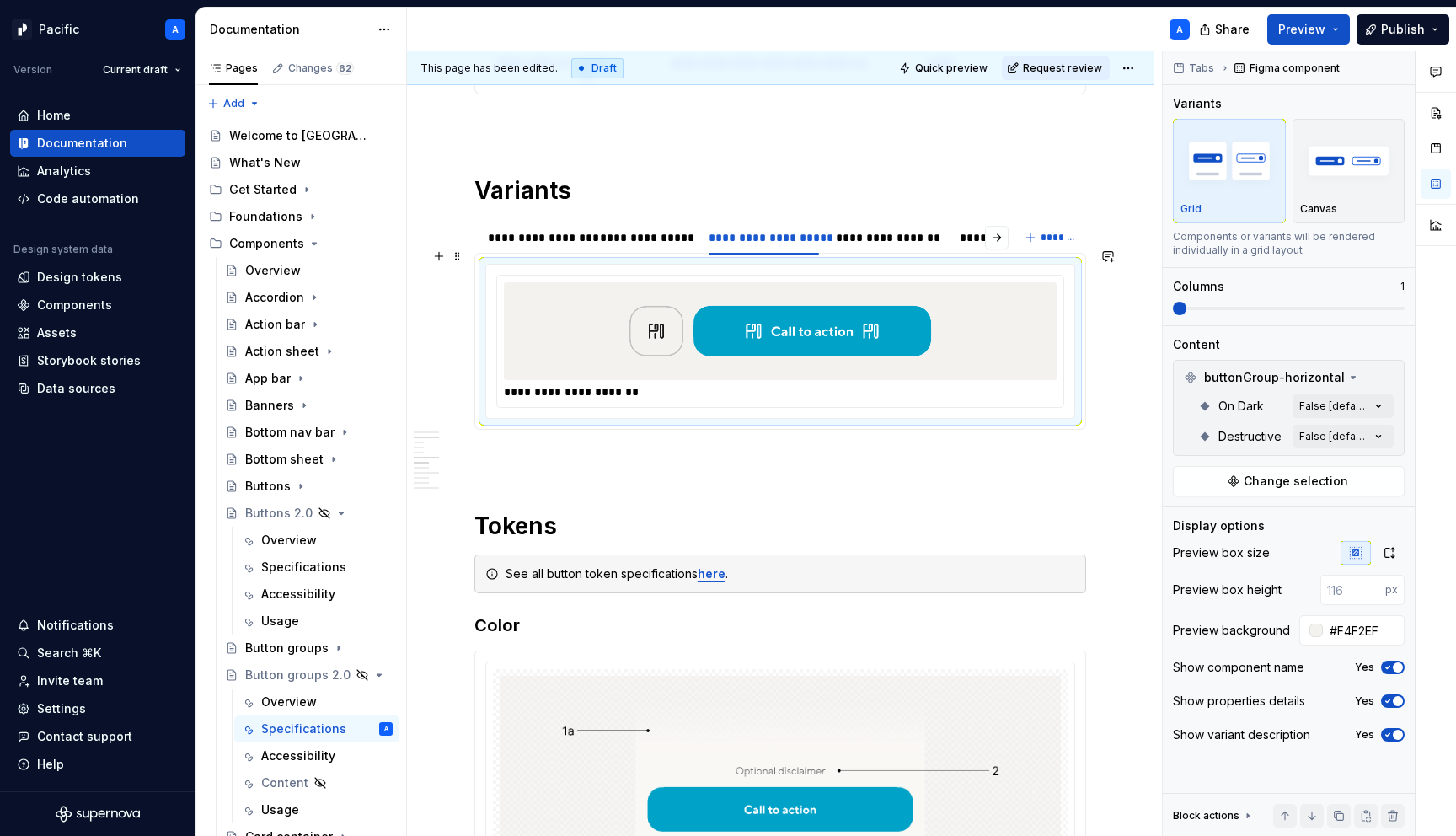
click at [646, 293] on img at bounding box center [781, 331] width 329 height 84
click at [619, 225] on div "**********" at bounding box center [646, 237] width 105 height 24
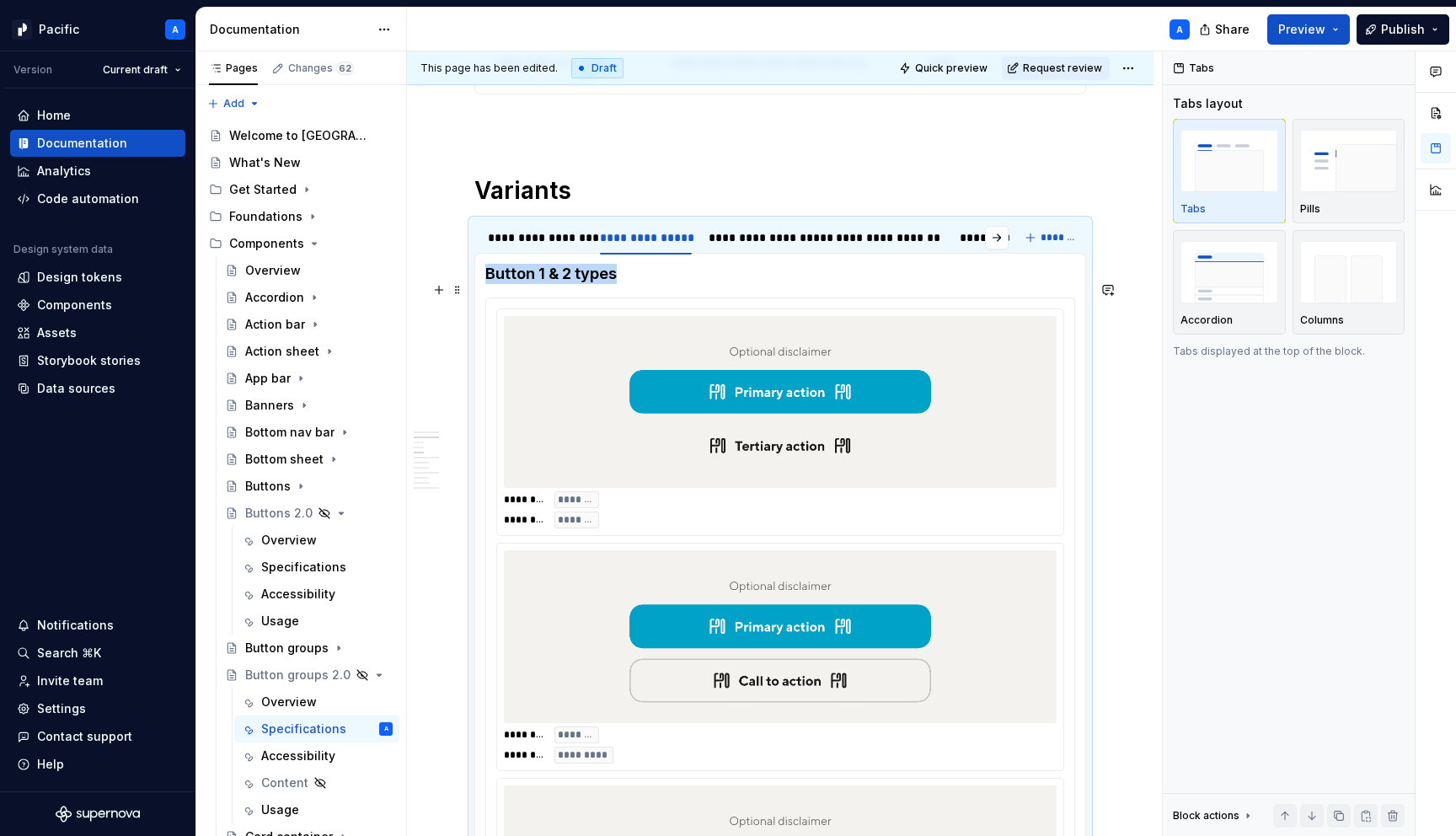
click at [754, 451] on img at bounding box center [781, 401] width 329 height 158
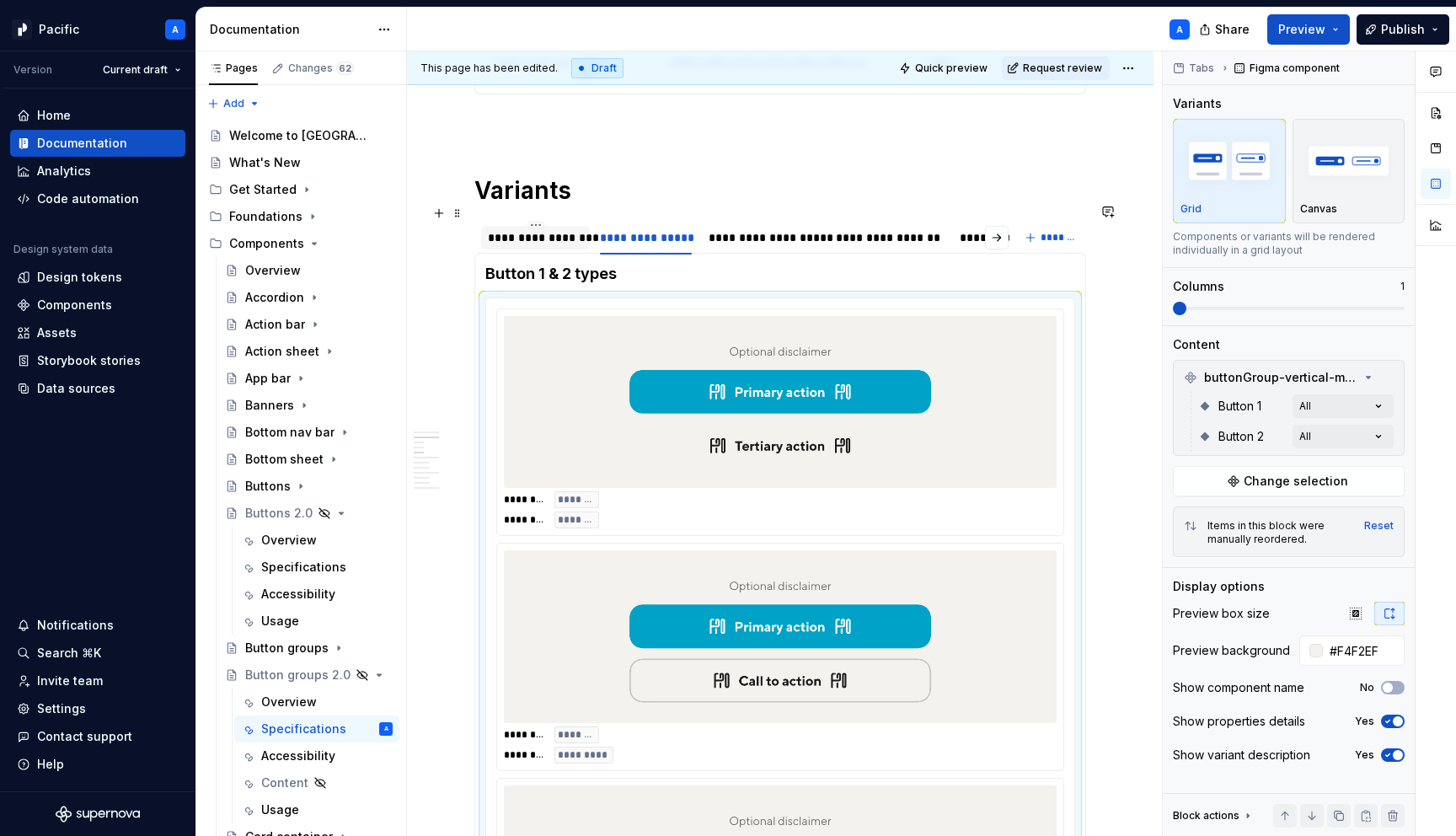
click at [540, 229] on div "**********" at bounding box center [535, 237] width 95 height 17
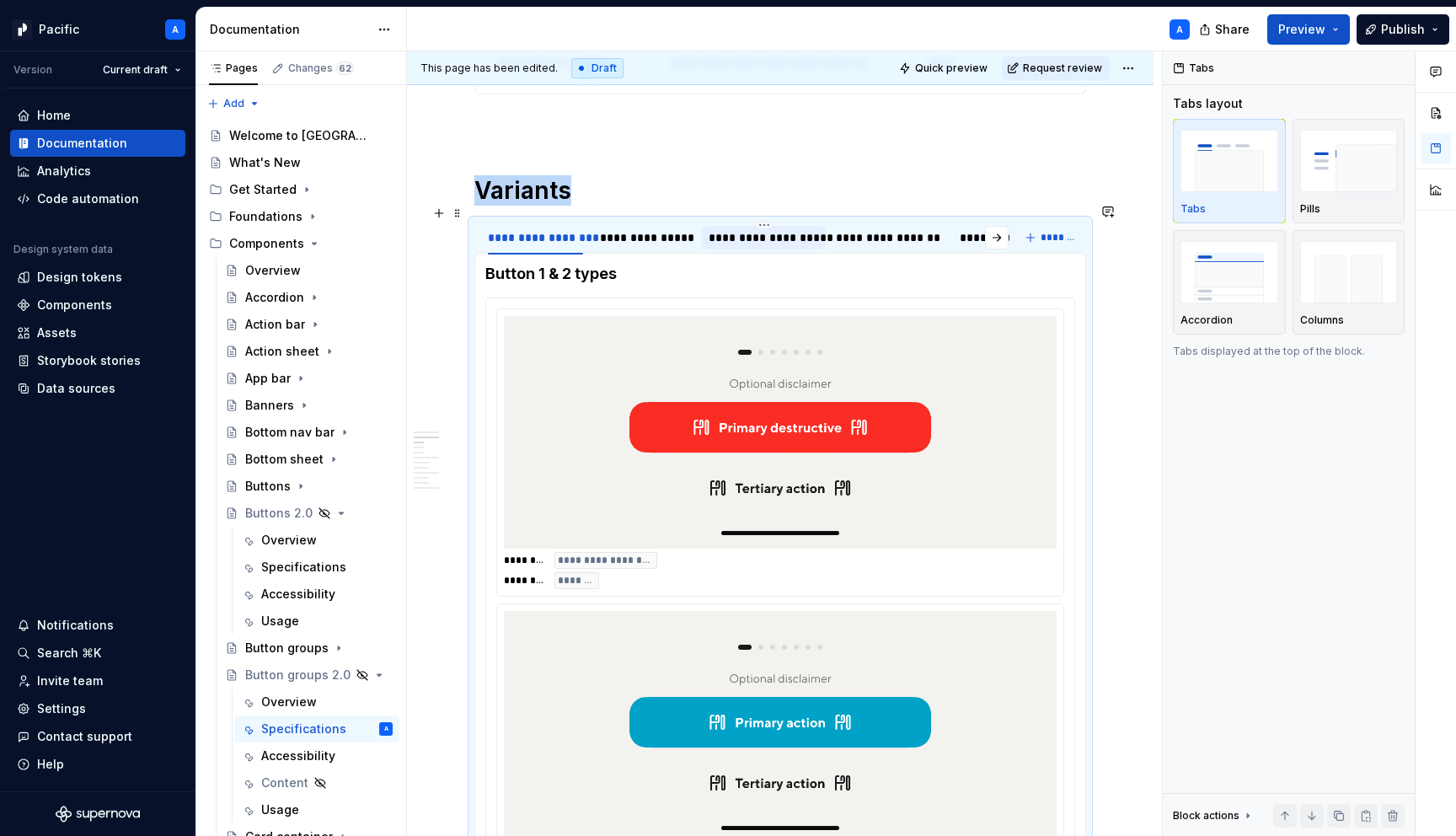
click at [787, 232] on div "**********" at bounding box center [764, 237] width 124 height 24
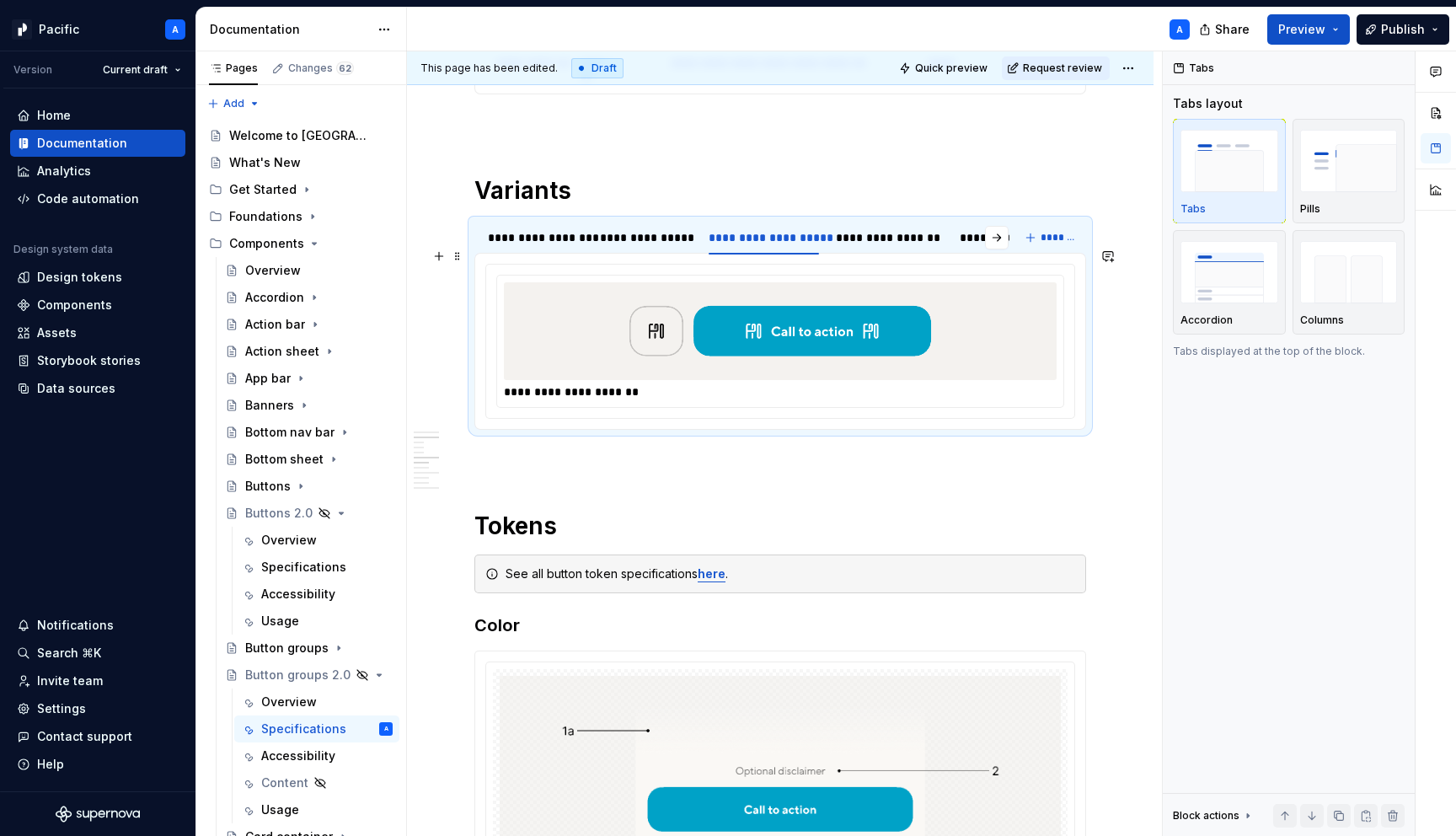
click at [840, 332] on img at bounding box center [781, 331] width 329 height 84
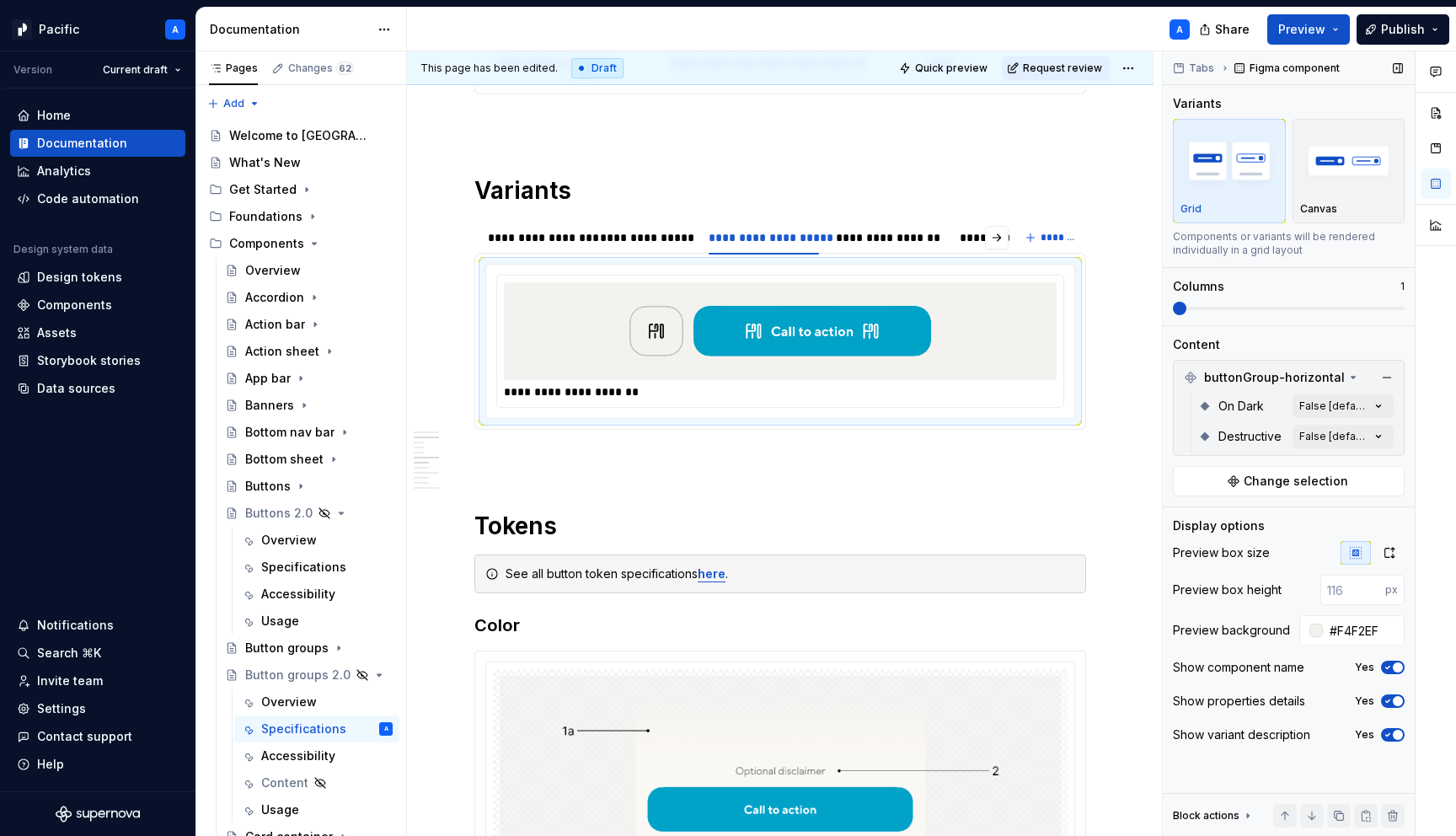
click at [1395, 663] on span "button" at bounding box center [1398, 667] width 10 height 10
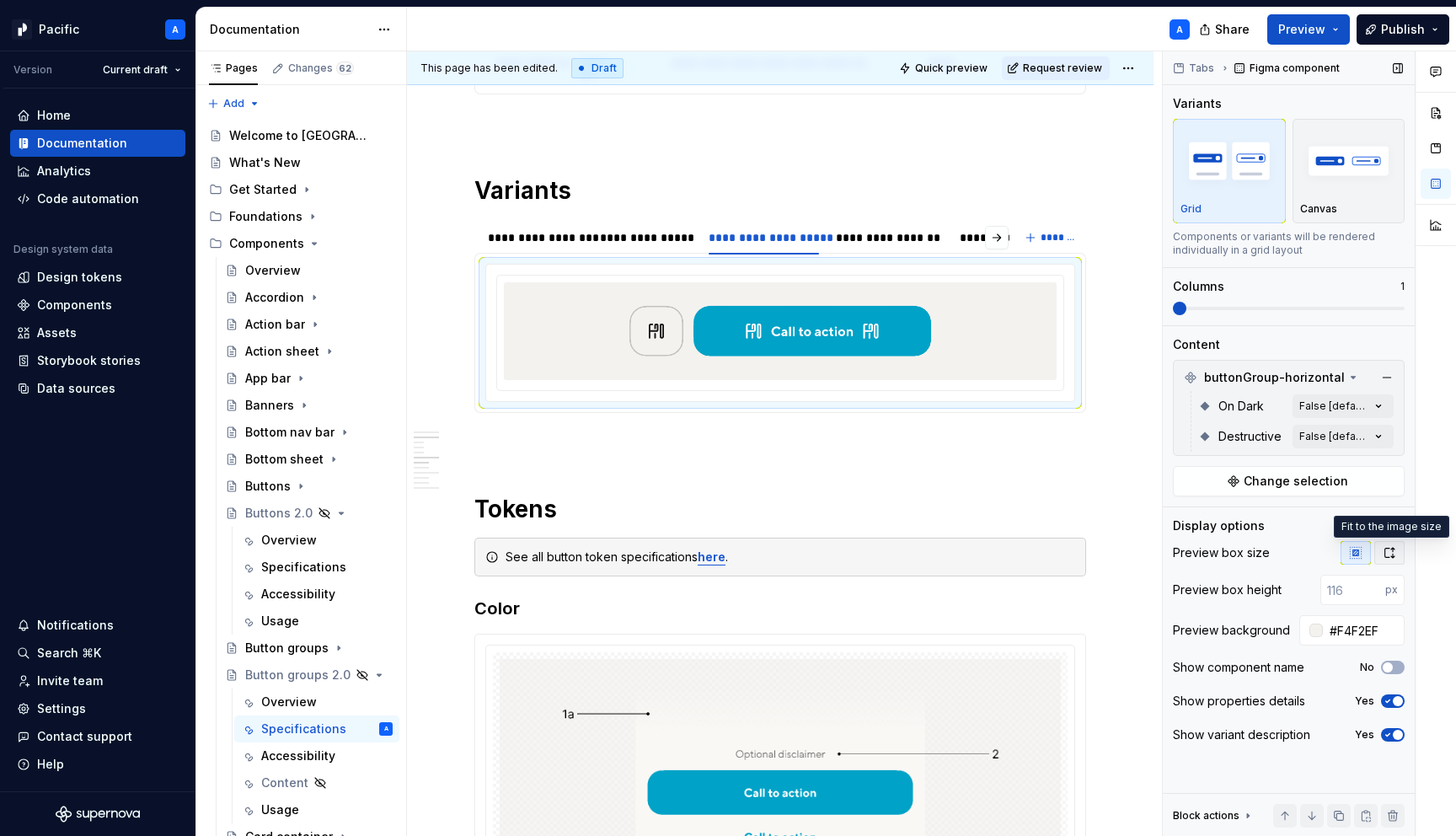
click at [1397, 549] on button "button" at bounding box center [1389, 553] width 30 height 24
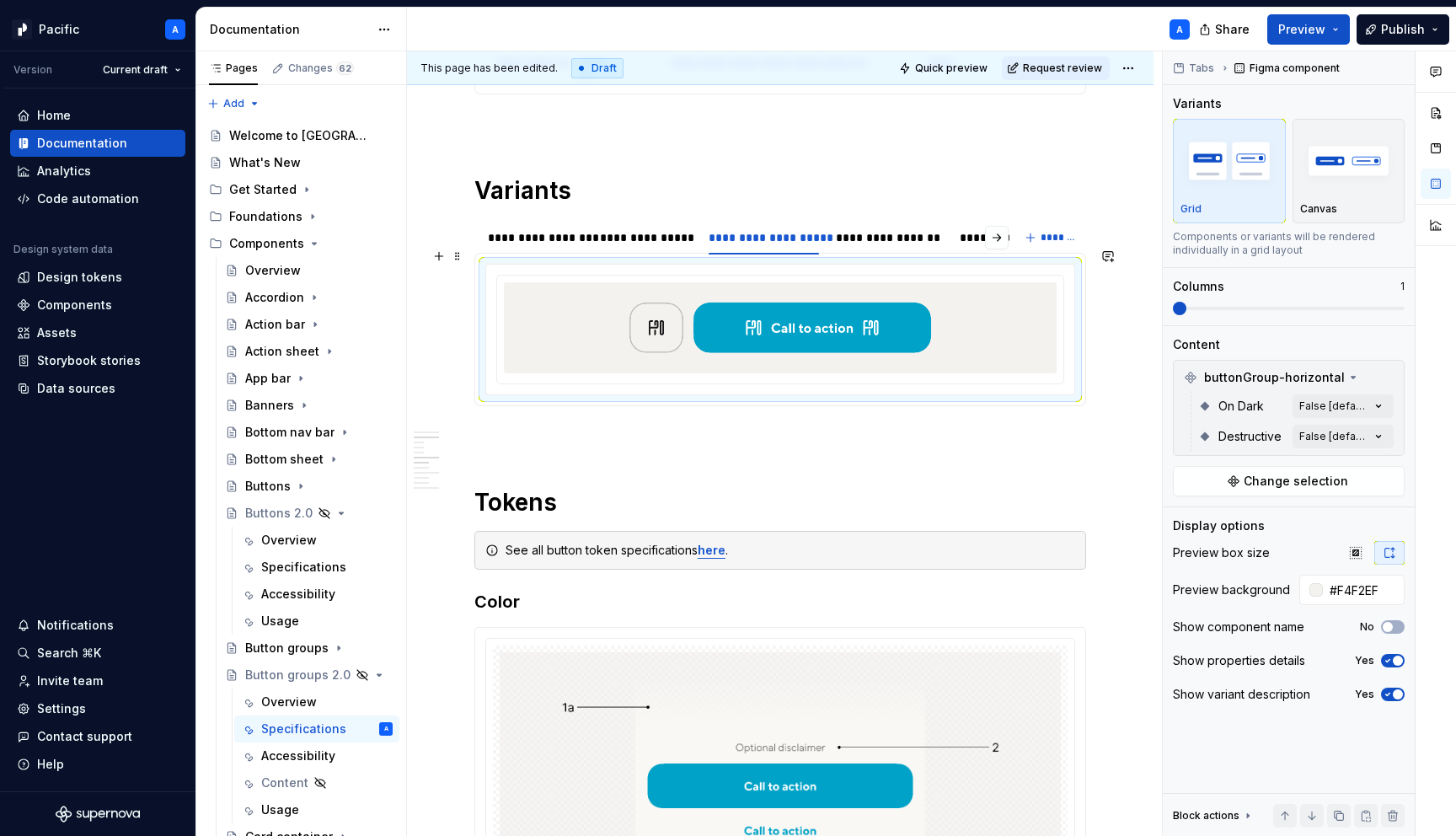
click at [735, 313] on img at bounding box center [781, 328] width 329 height 78
click at [1374, 408] on div "Comments Open comments No comments yet Select ‘Comment’ from the block context …" at bounding box center [1309, 444] width 293 height 785
click at [1368, 437] on span "button" at bounding box center [1365, 435] width 10 height 10
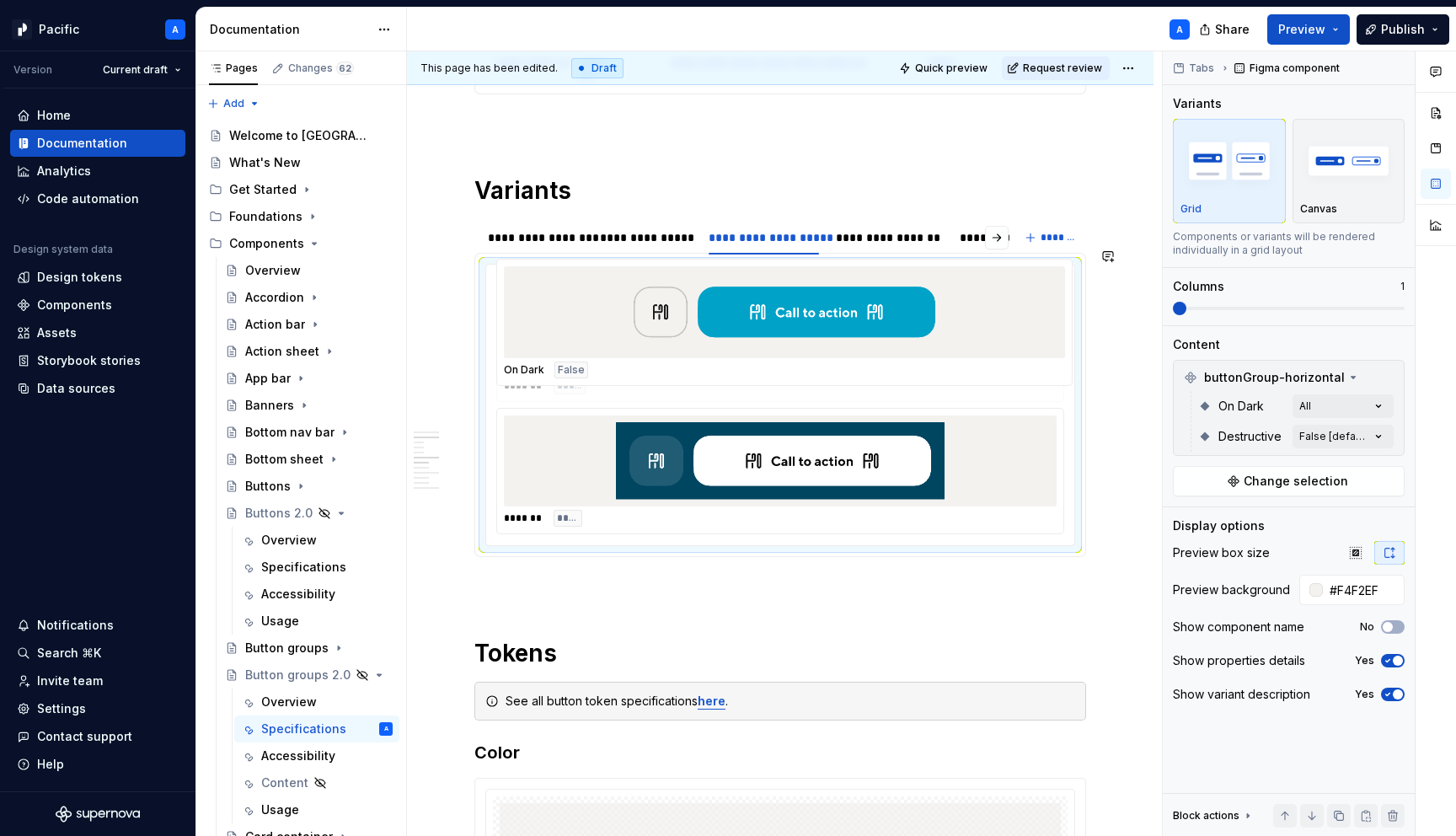
drag, startPoint x: 811, startPoint y: 440, endPoint x: 821, endPoint y: 323, distance: 117.4
click at [821, 323] on body "Pacific A Version Current draft Home Documentation Analytics Code automation De…" at bounding box center [728, 418] width 1456 height 836
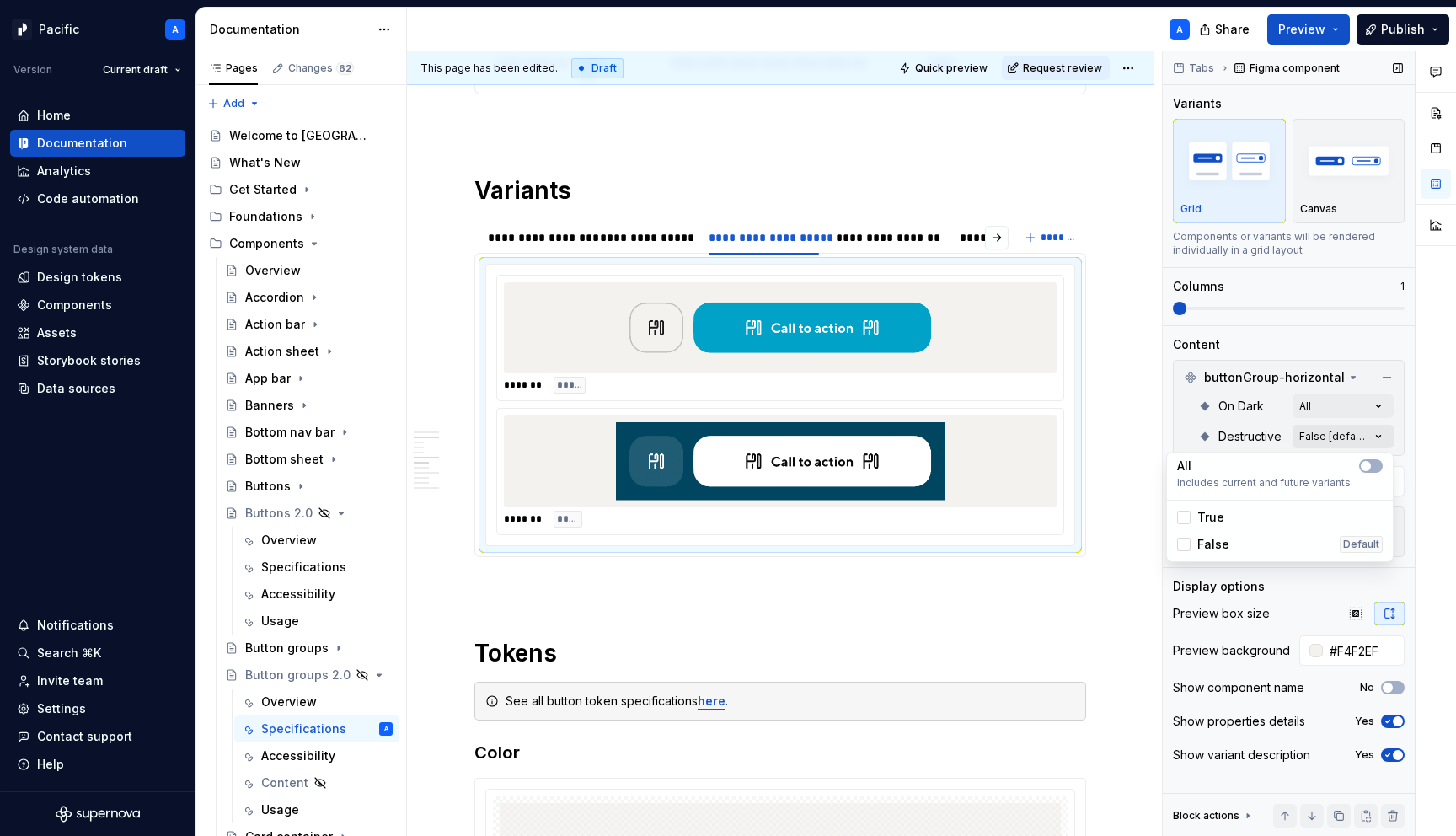
click at [1386, 436] on div "Comments Open comments No comments yet Select ‘Comment’ from the block context …" at bounding box center [1309, 444] width 293 height 785
click at [1368, 456] on div "All Includes current and future variants." at bounding box center [1280, 477] width 219 height 41
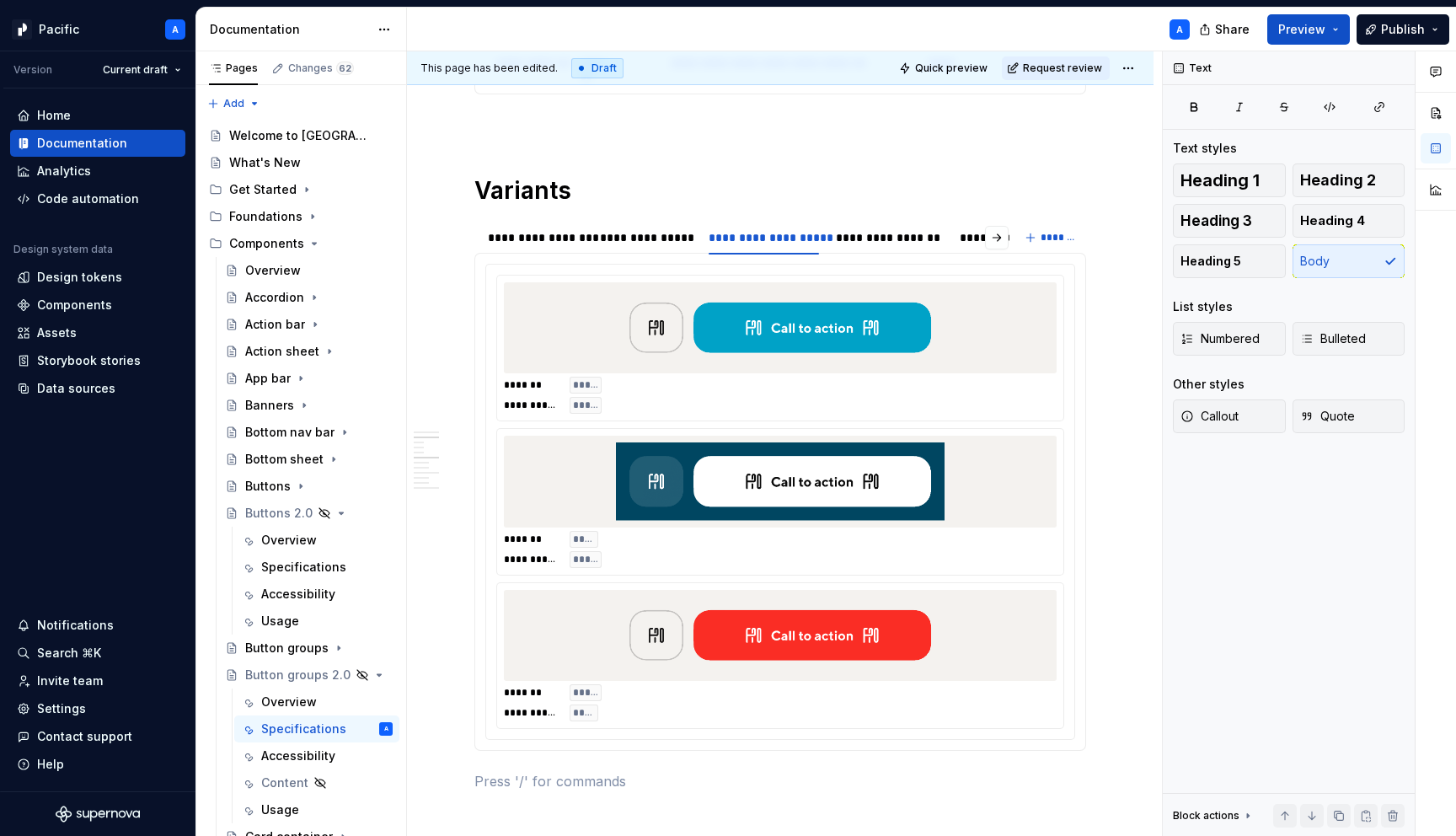
click at [976, 493] on html "Pacific A Version Current draft Home Documentation Analytics Code automation De…" at bounding box center [728, 418] width 1456 height 836
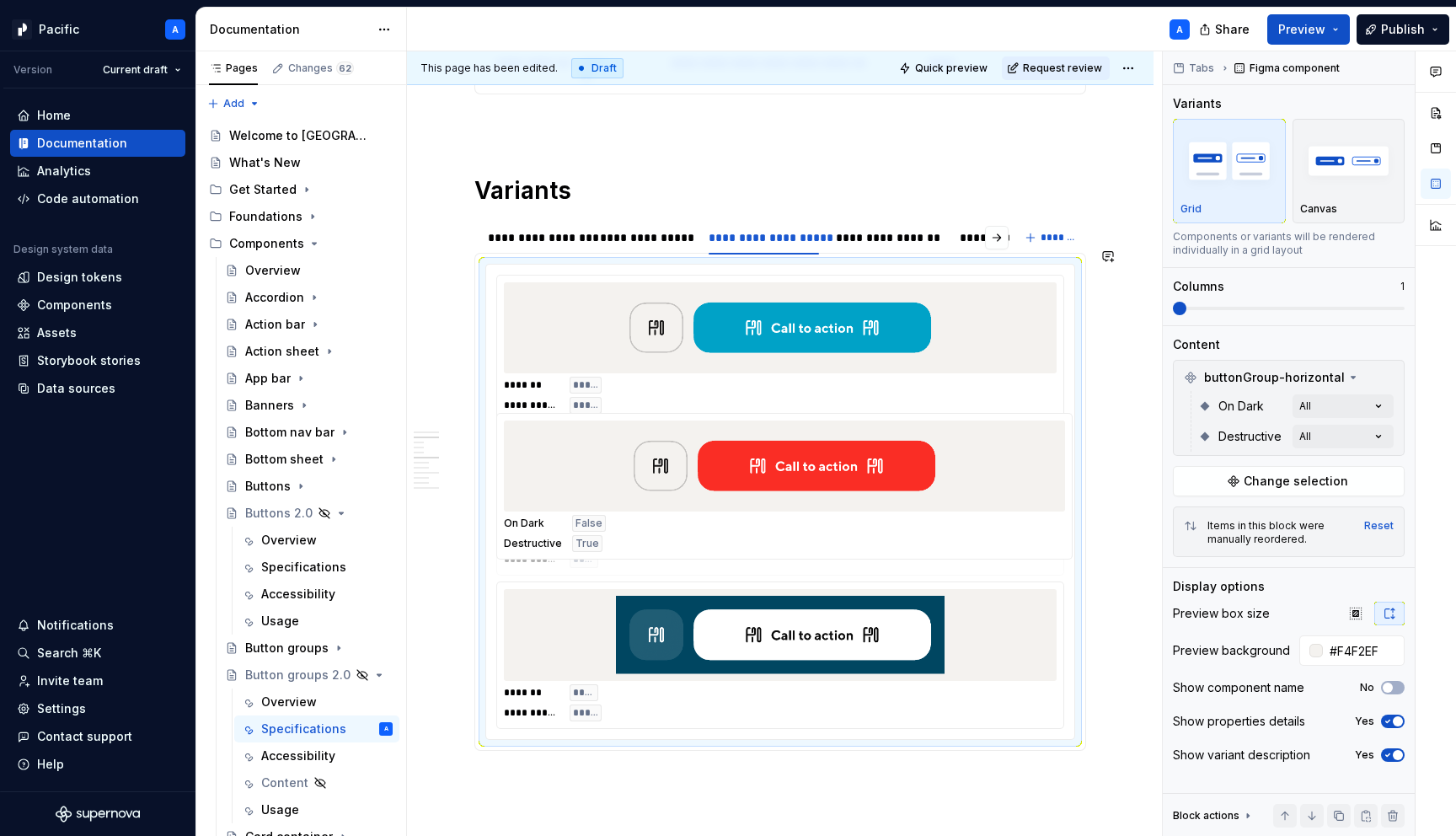
drag, startPoint x: 791, startPoint y: 617, endPoint x: 804, endPoint y: 418, distance: 199.4
click at [804, 418] on body "Pacific A Version Current draft Home Documentation Analytics Code automation De…" at bounding box center [728, 418] width 1456 height 836
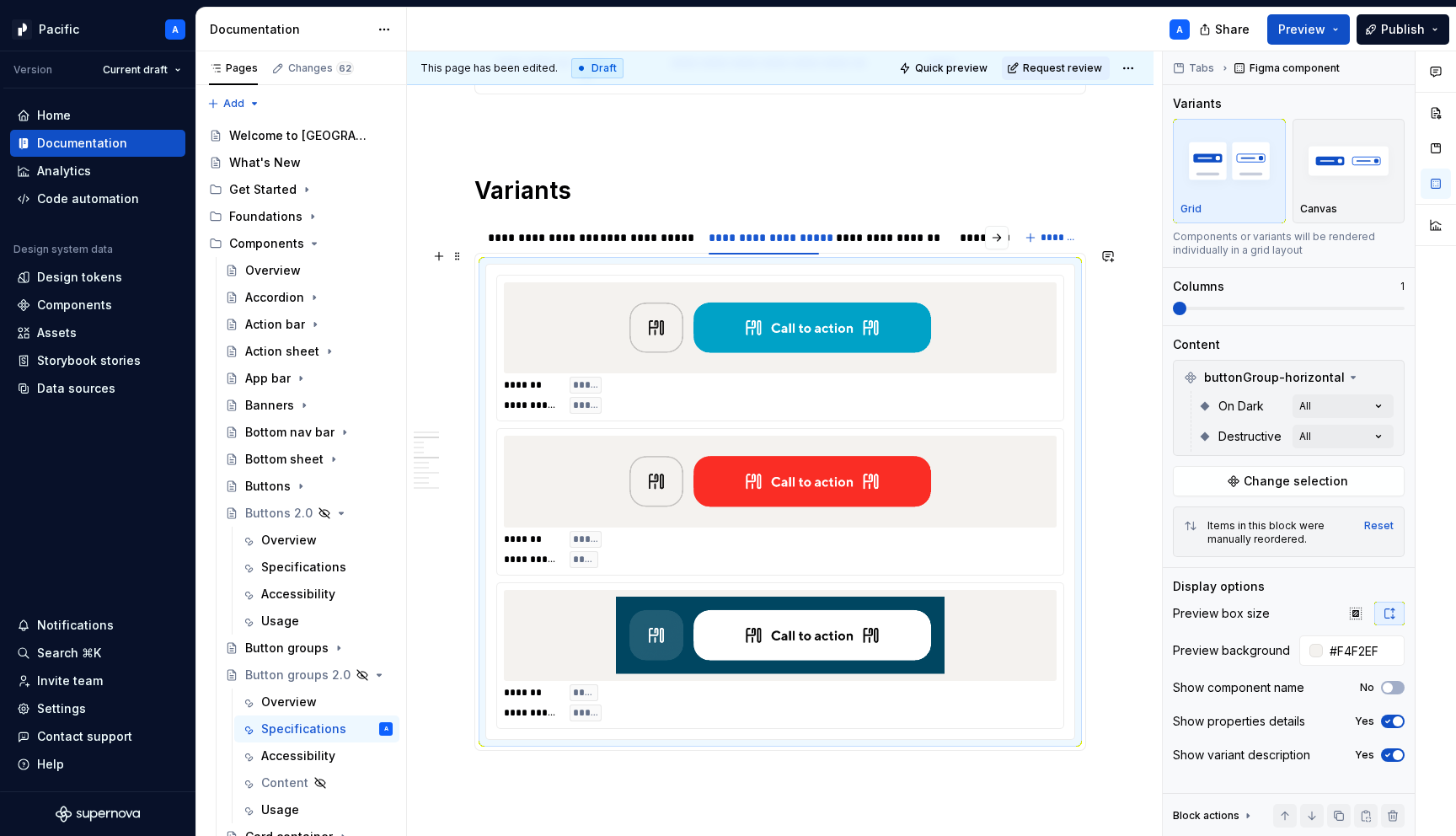
click at [577, 289] on div at bounding box center [781, 328] width 552 height 91
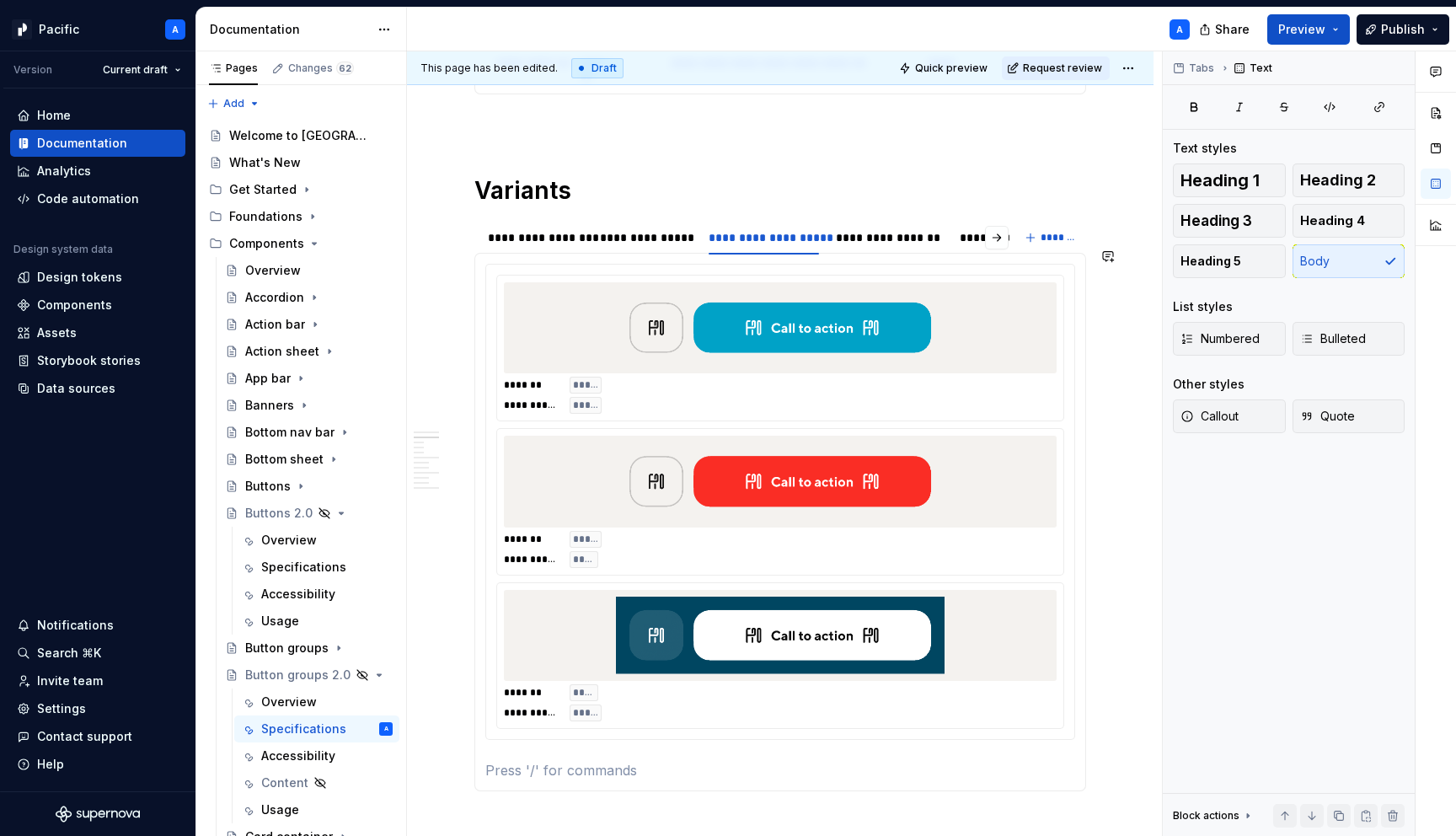
scroll to position [1073, 0]
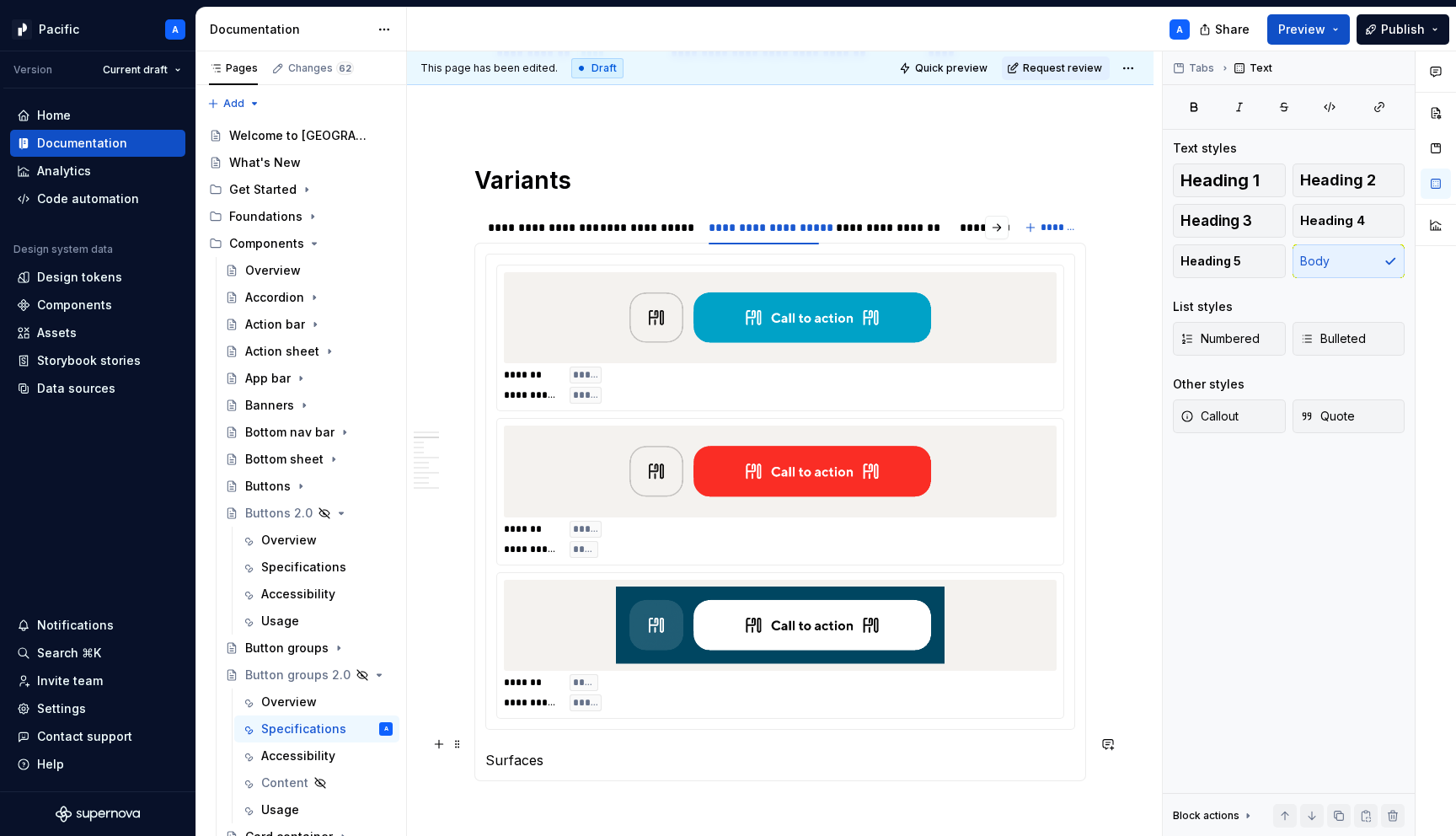
click at [539, 751] on p "Surfaces" at bounding box center [780, 760] width 590 height 20
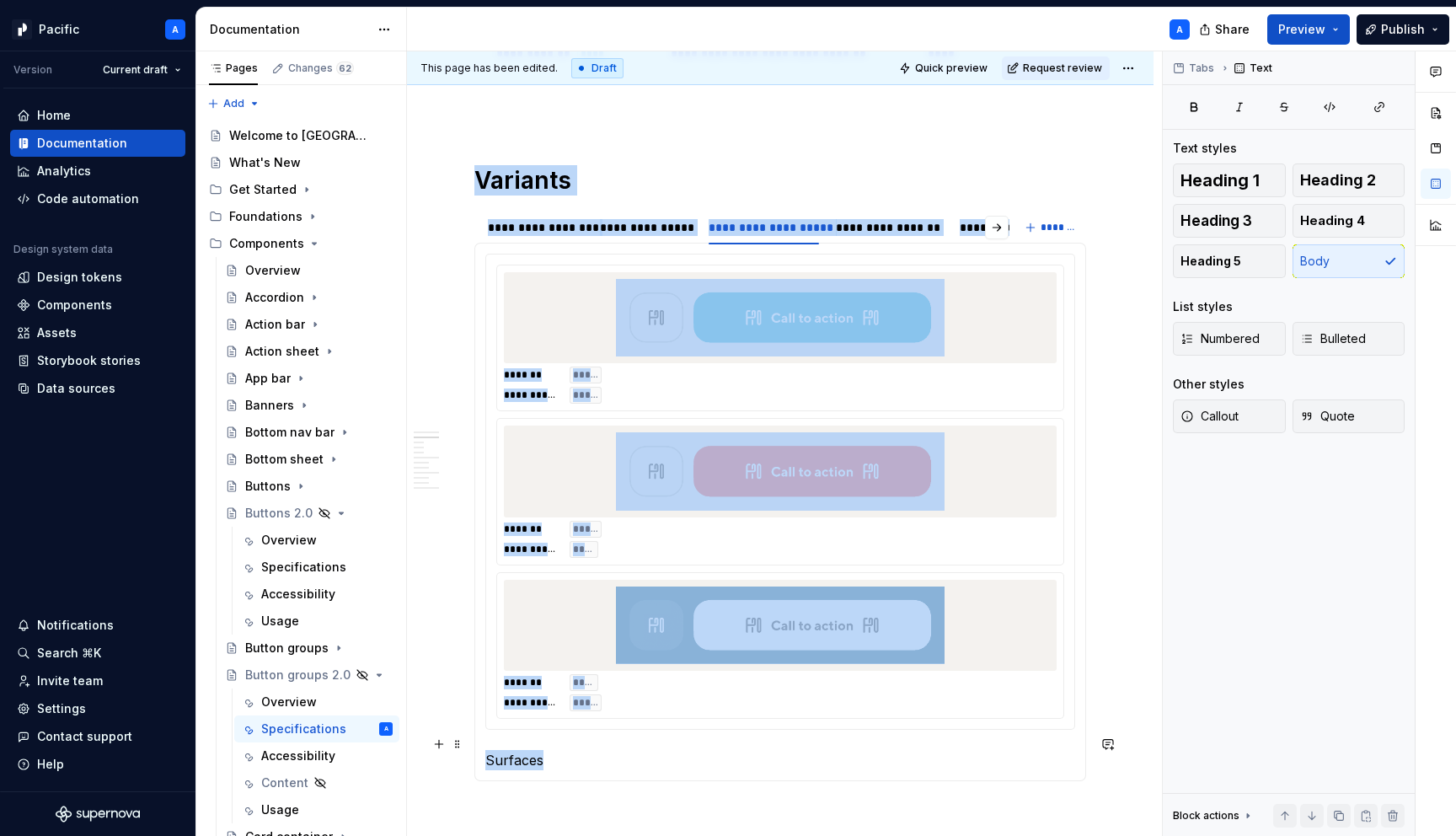
click at [539, 751] on p "Surfaces" at bounding box center [780, 760] width 590 height 20
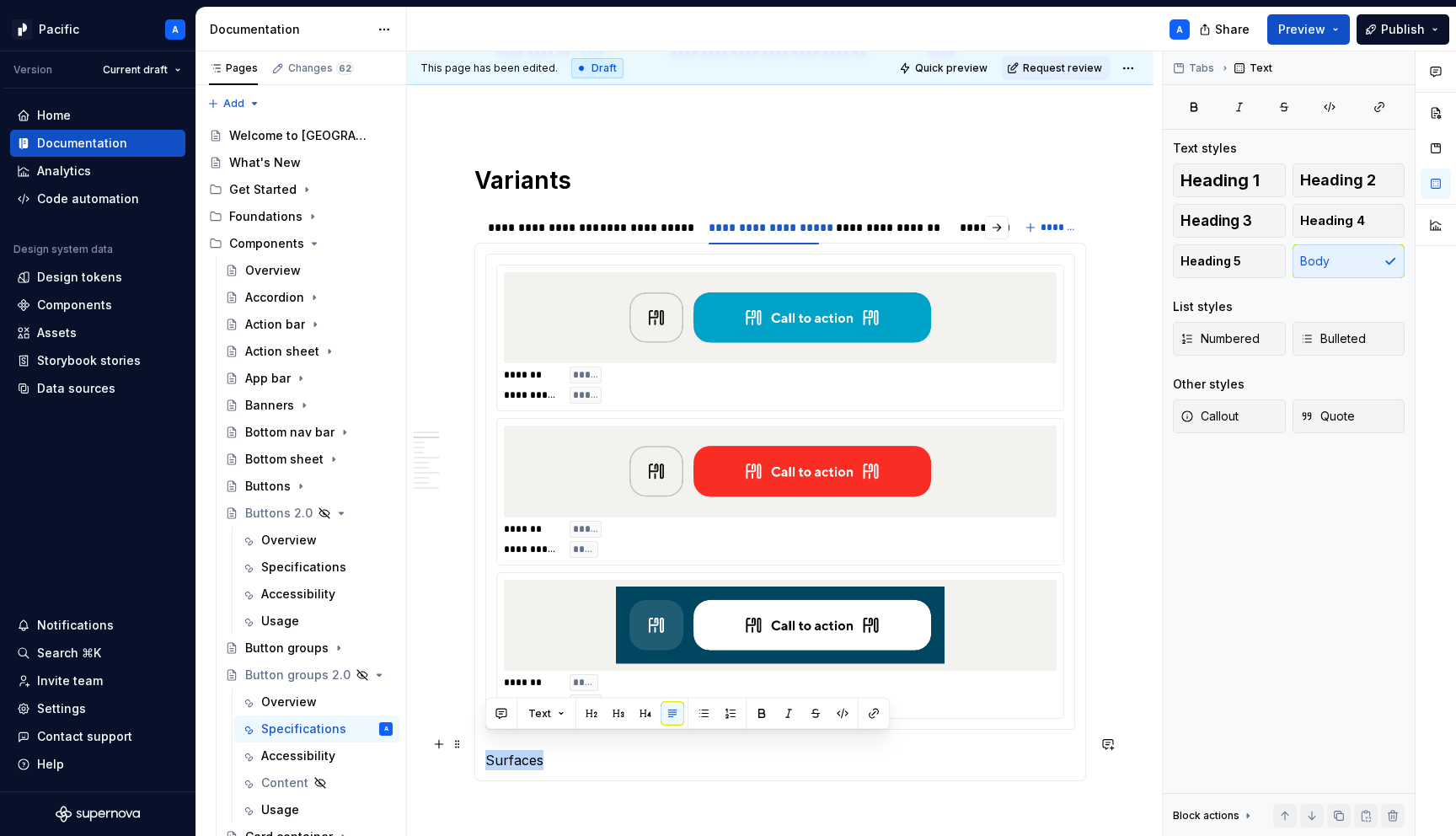
click at [539, 750] on p "Surfaces" at bounding box center [780, 760] width 590 height 20
click at [551, 750] on p "Button tyupes" at bounding box center [780, 760] width 590 height 20
click at [605, 750] on p "Button types" at bounding box center [780, 760] width 590 height 20
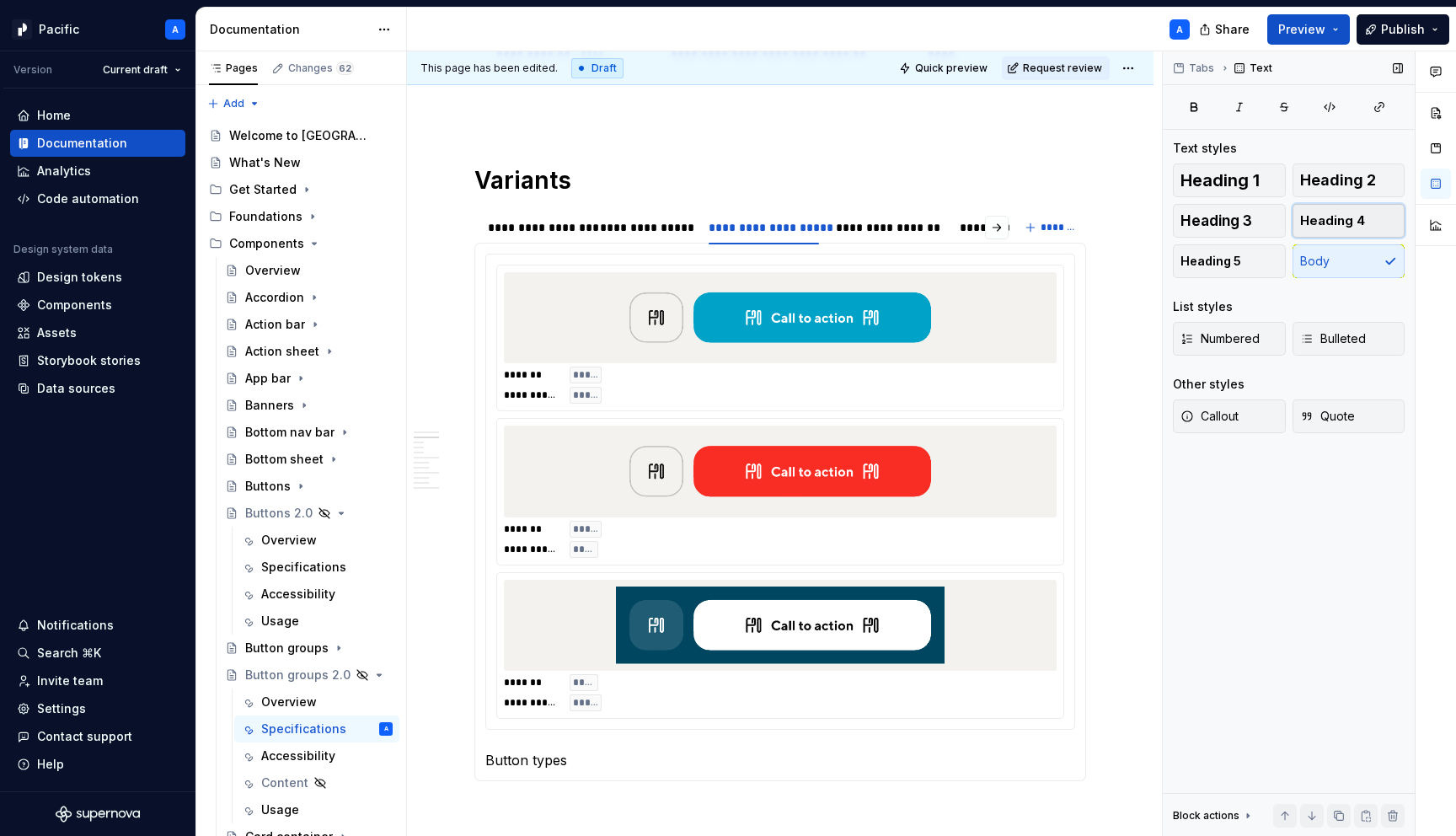
click at [1341, 225] on span "Heading 4" at bounding box center [1333, 221] width 65 height 17
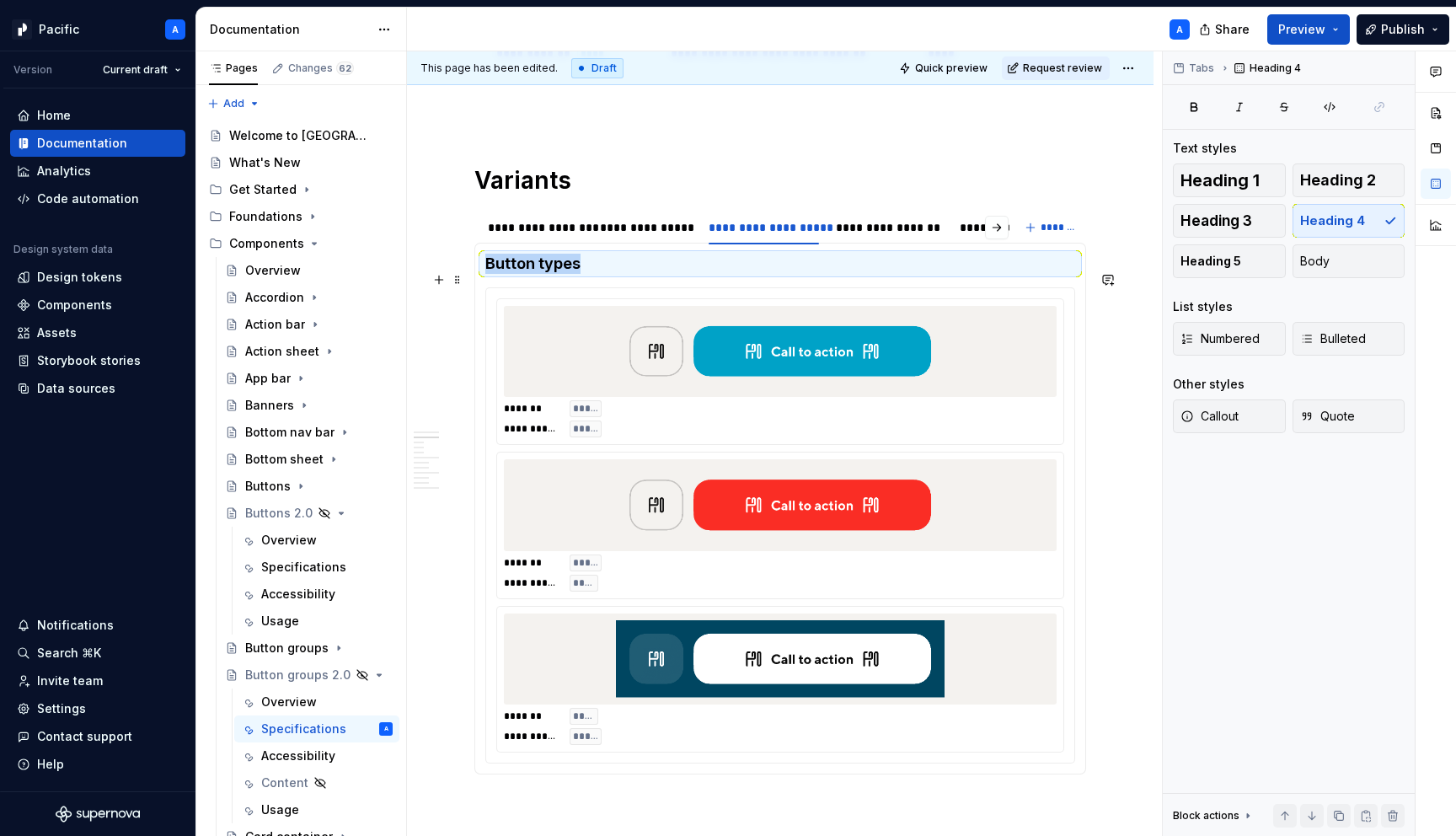
click at [733, 329] on img at bounding box center [781, 351] width 329 height 78
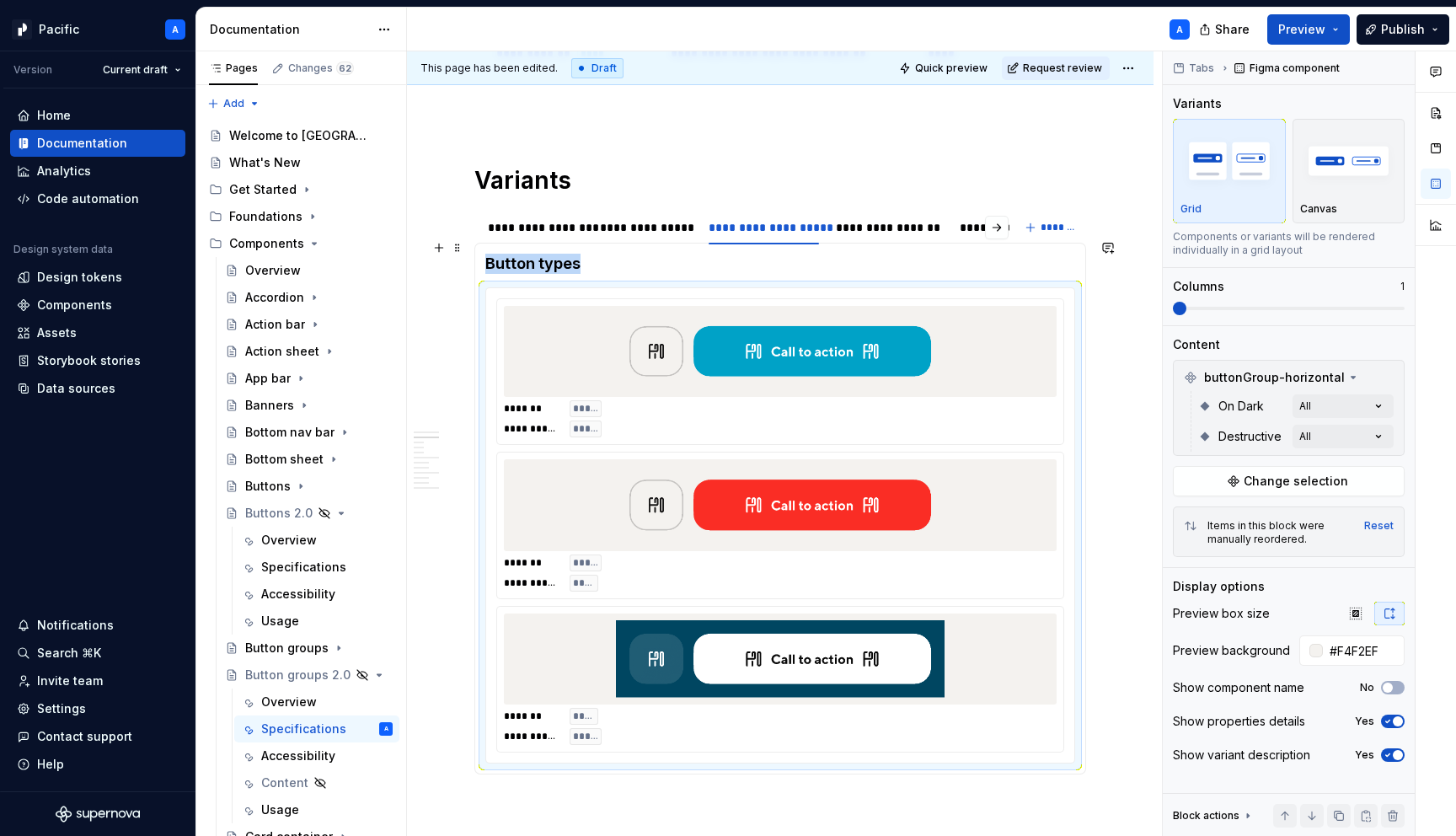
click at [828, 254] on h4 "Button types" at bounding box center [780, 264] width 590 height 20
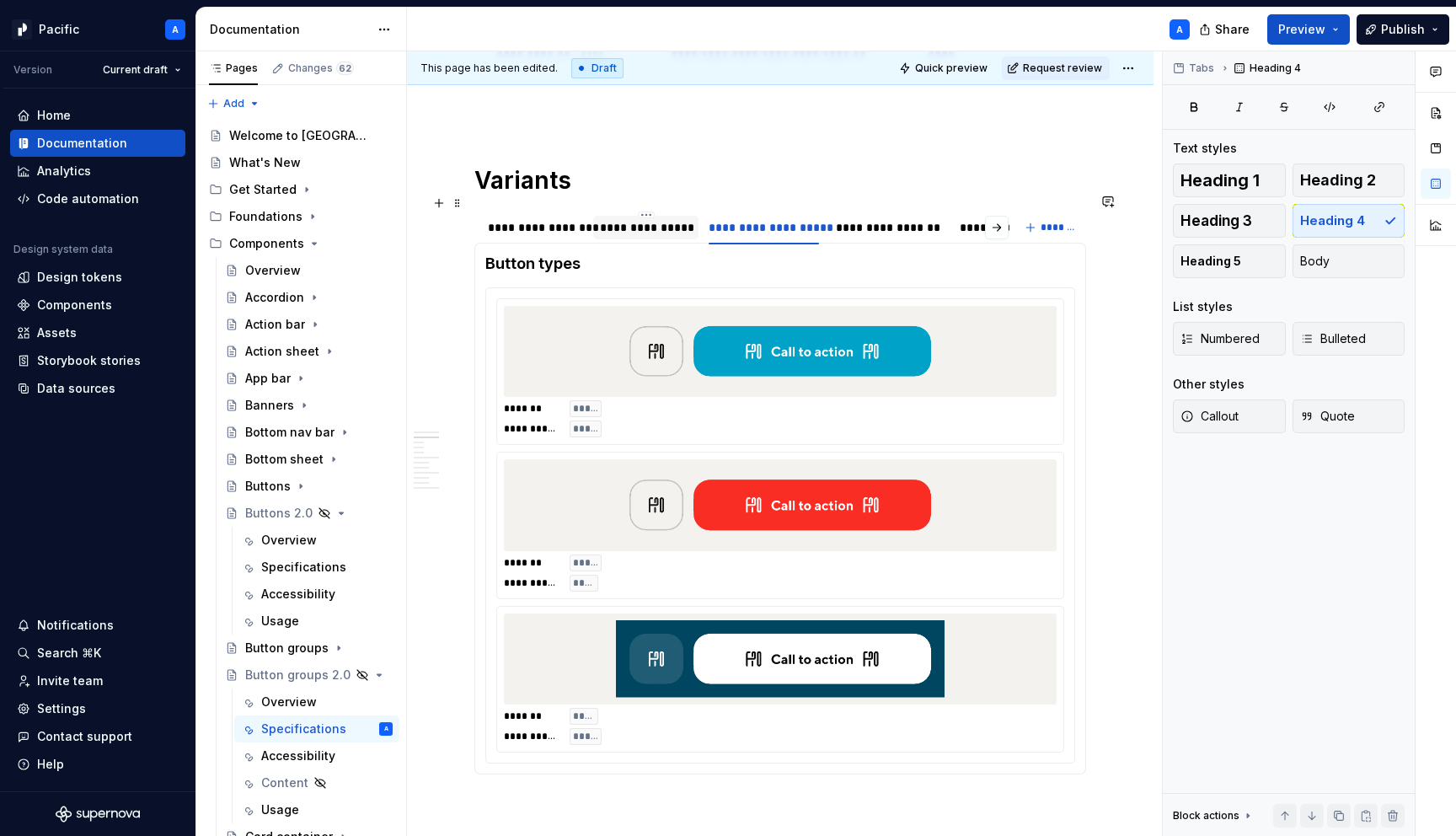
click at [658, 219] on div "**********" at bounding box center [646, 227] width 91 height 17
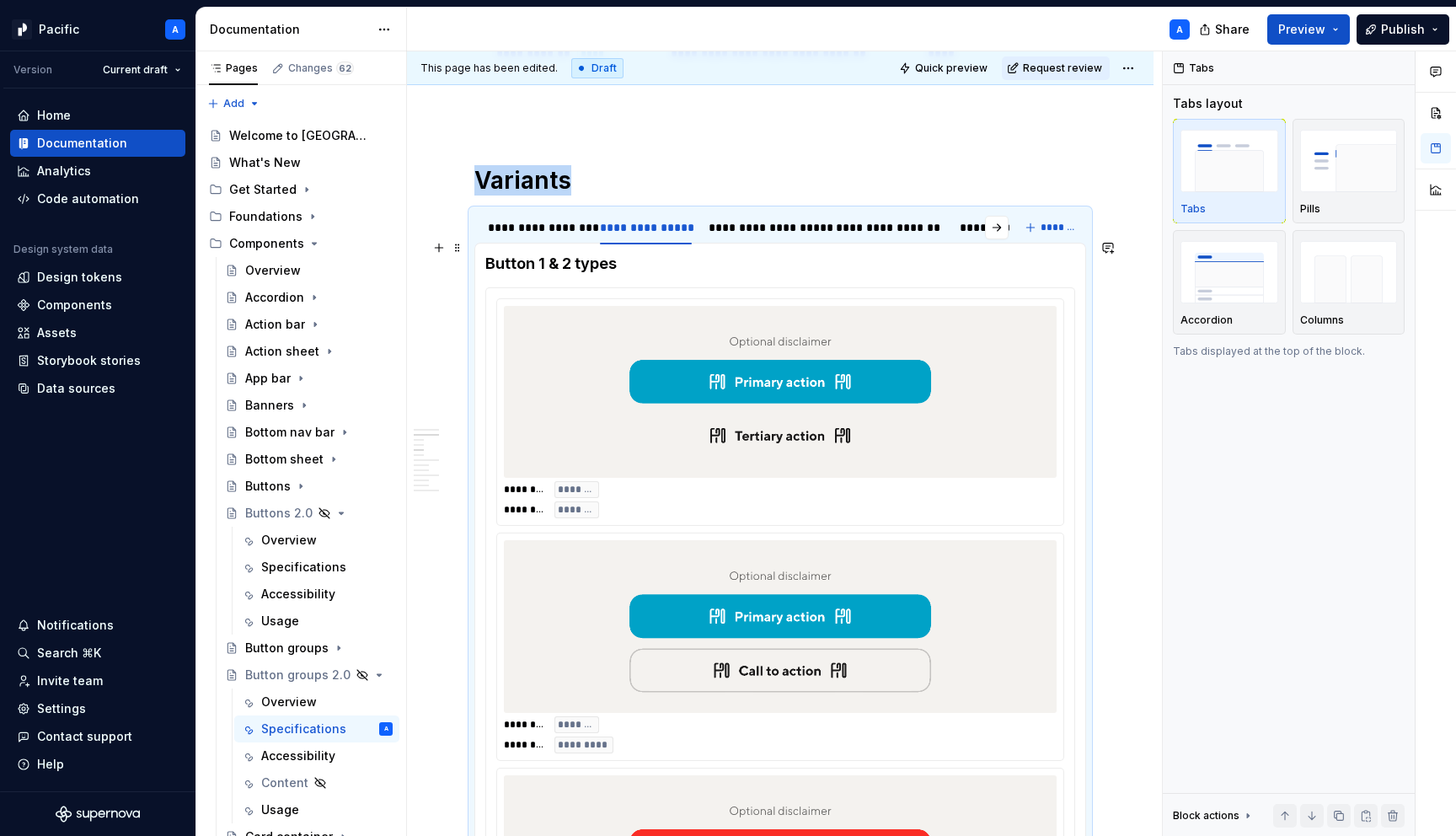
click at [535, 254] on h4 "Button 1 & 2 types" at bounding box center [780, 264] width 590 height 20
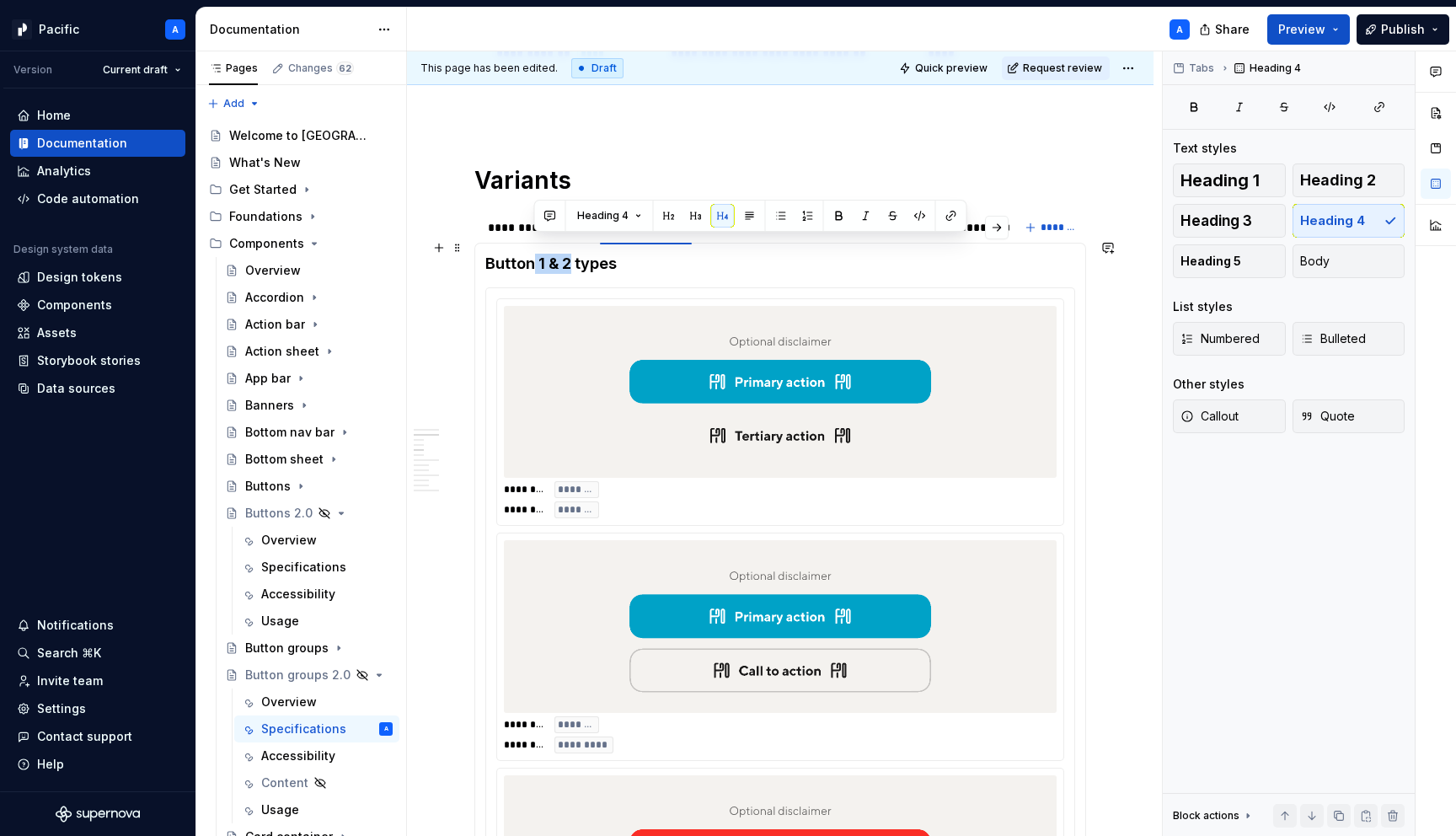
drag, startPoint x: 569, startPoint y: 248, endPoint x: 533, endPoint y: 245, distance: 36.1
click at [533, 254] on h4 "Button 1 & 2 types" at bounding box center [780, 264] width 590 height 20
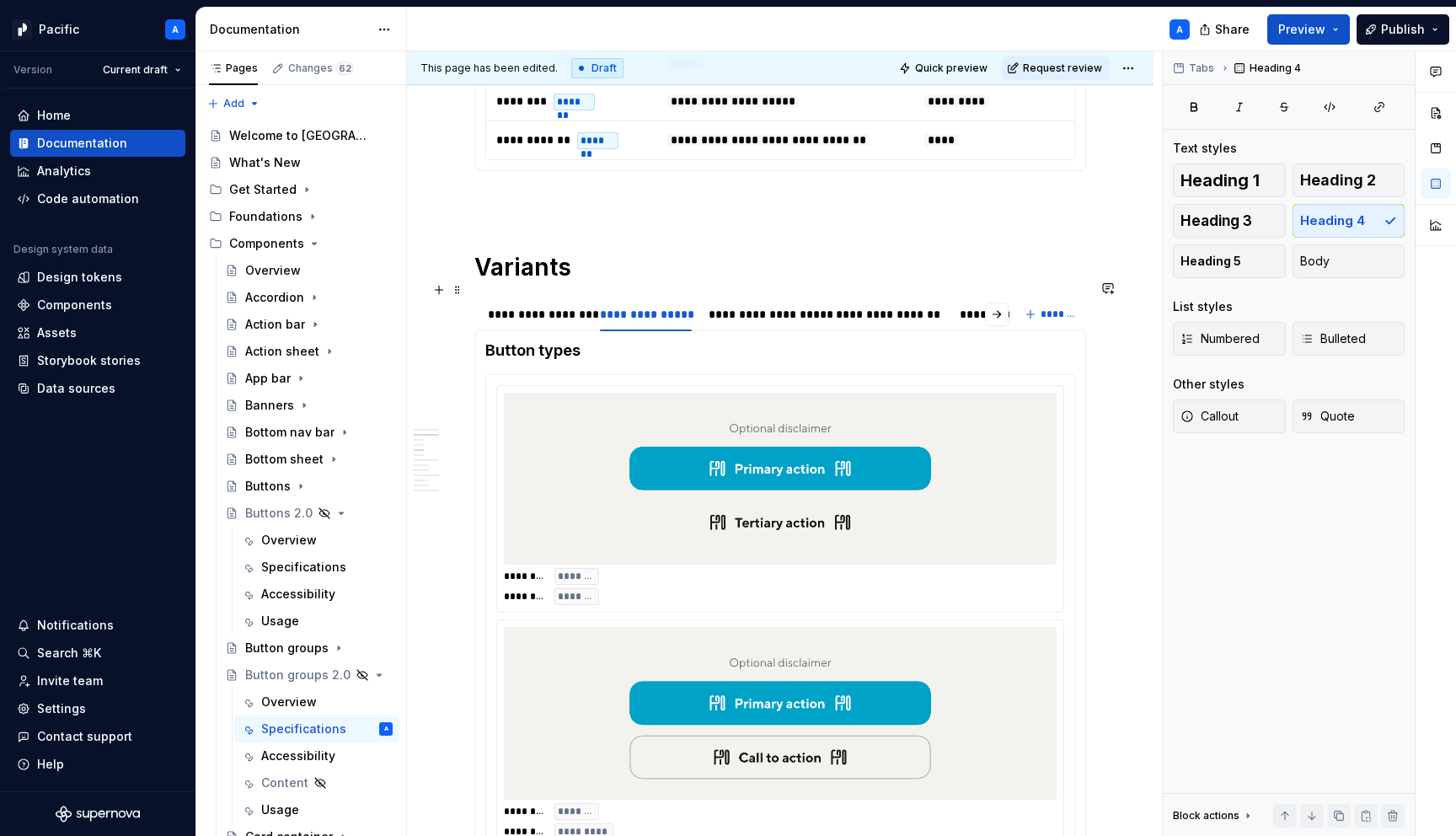
scroll to position [980, 0]
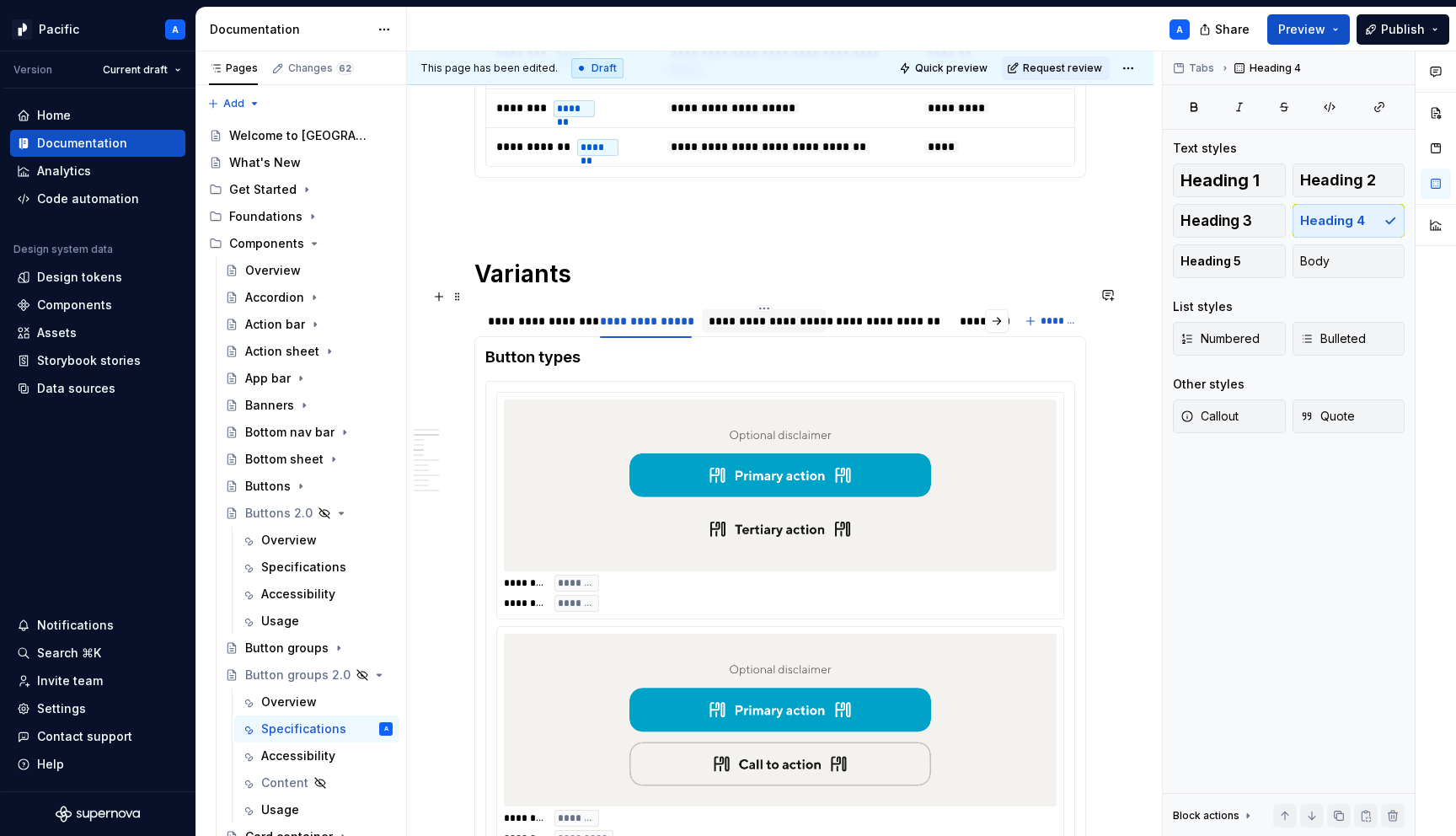
click at [756, 312] on div "**********" at bounding box center [764, 321] width 111 height 17
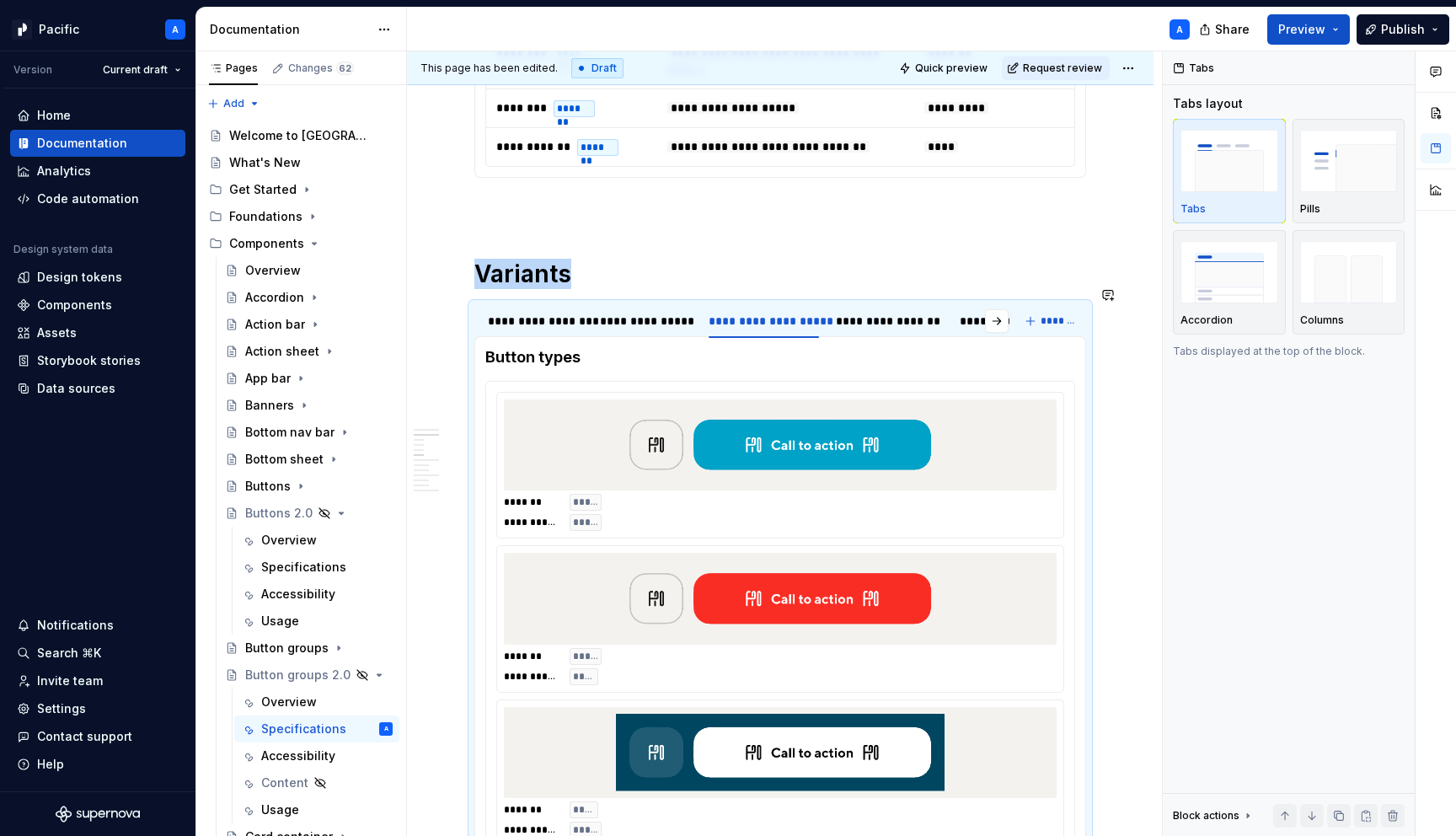
click at [698, 381] on div "**********" at bounding box center [780, 618] width 590 height 476
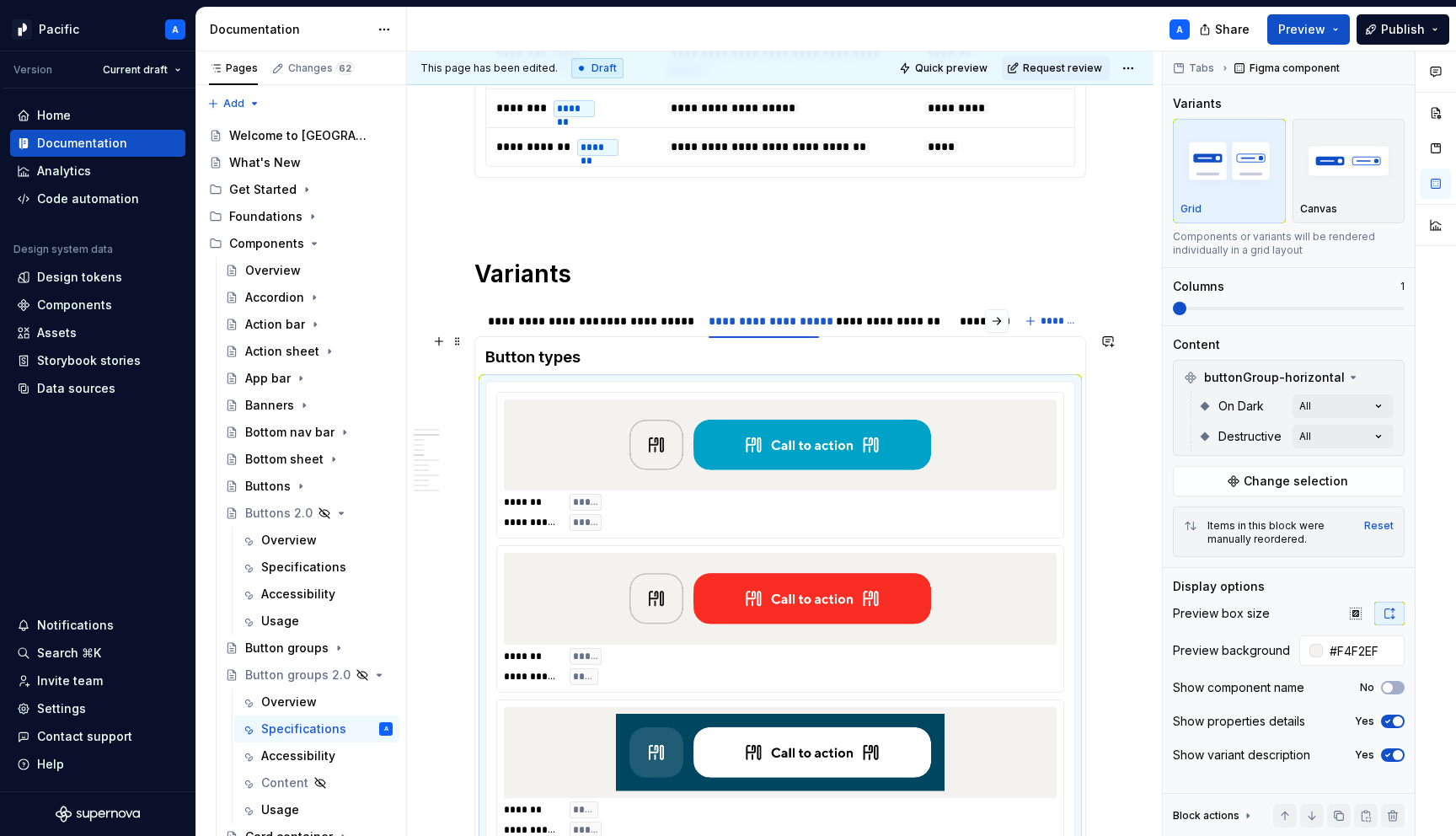
click at [539, 347] on h4 "Button types" at bounding box center [780, 357] width 590 height 20
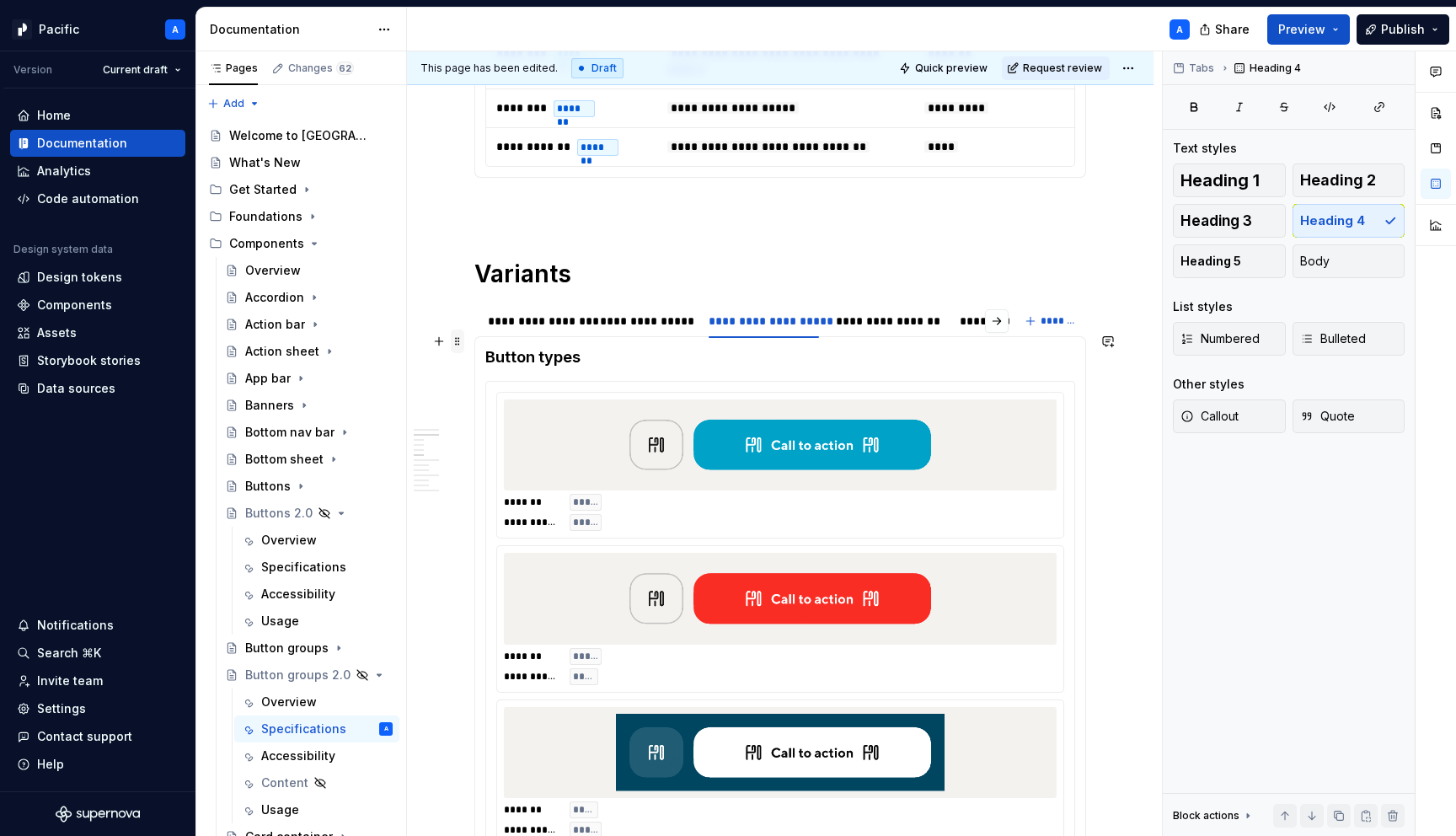
click at [461, 340] on span at bounding box center [457, 342] width 14 height 24
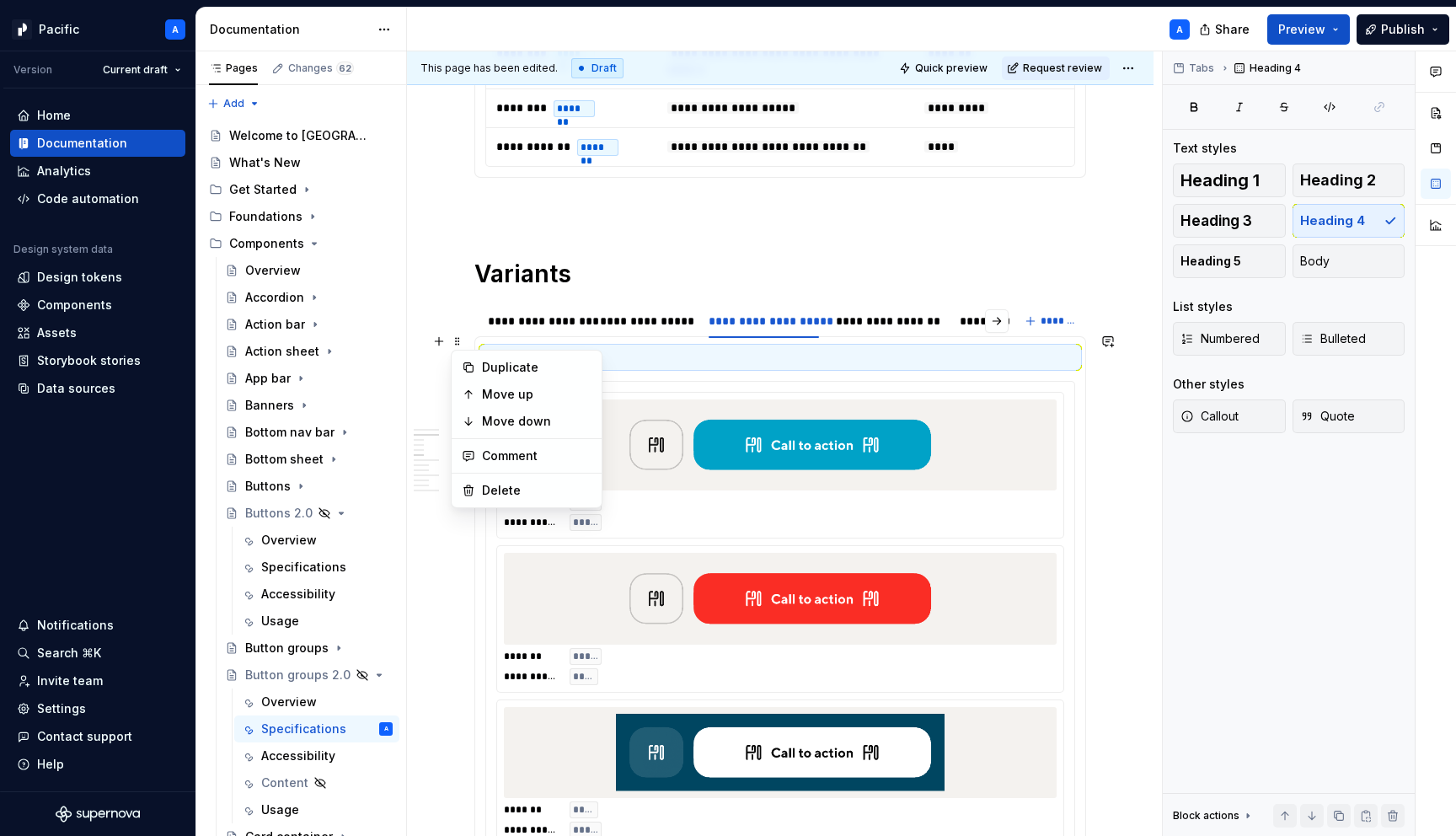
click at [670, 434] on img at bounding box center [781, 445] width 329 height 78
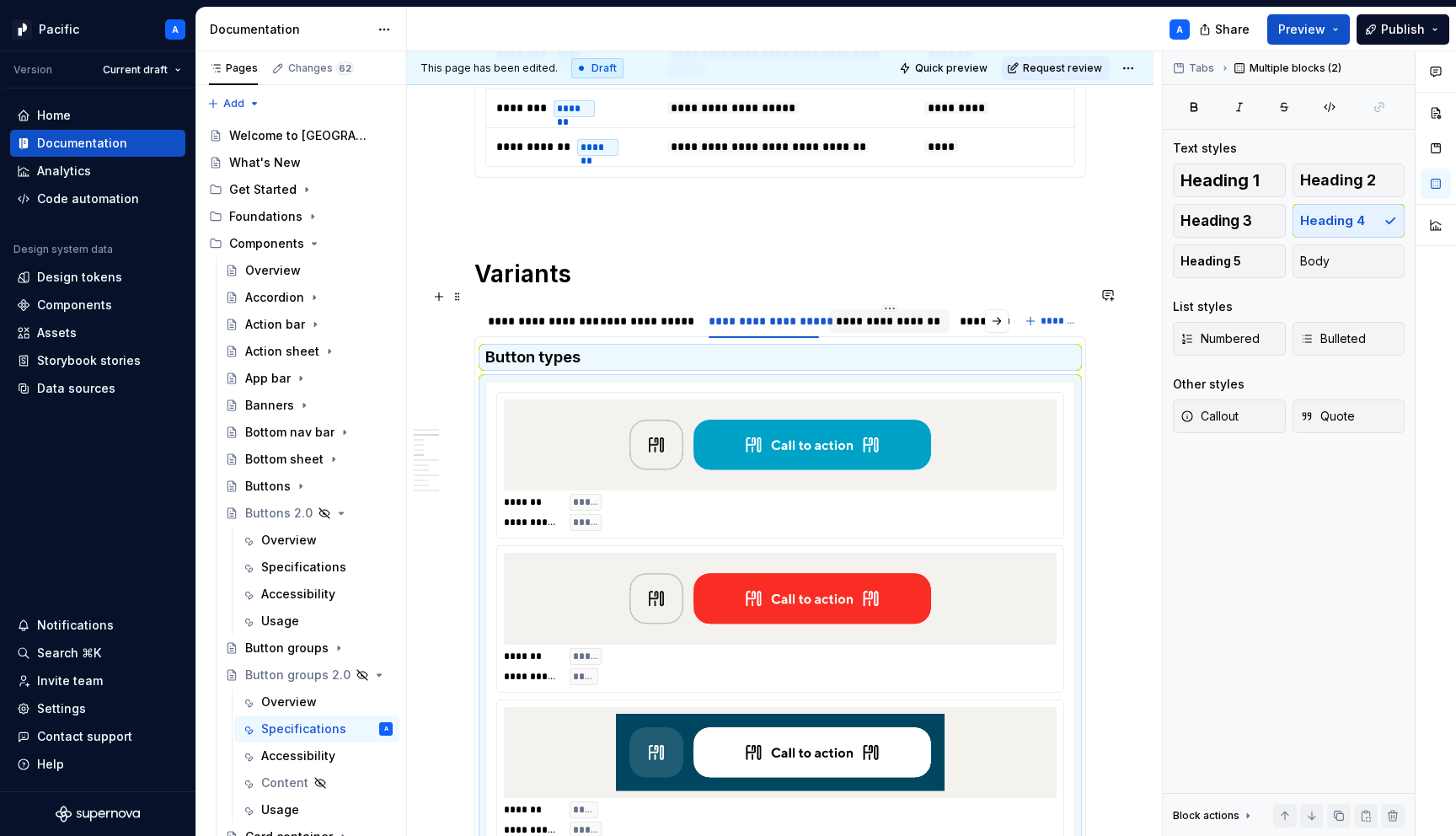
click at [889, 312] on div "**********" at bounding box center [889, 321] width 106 height 17
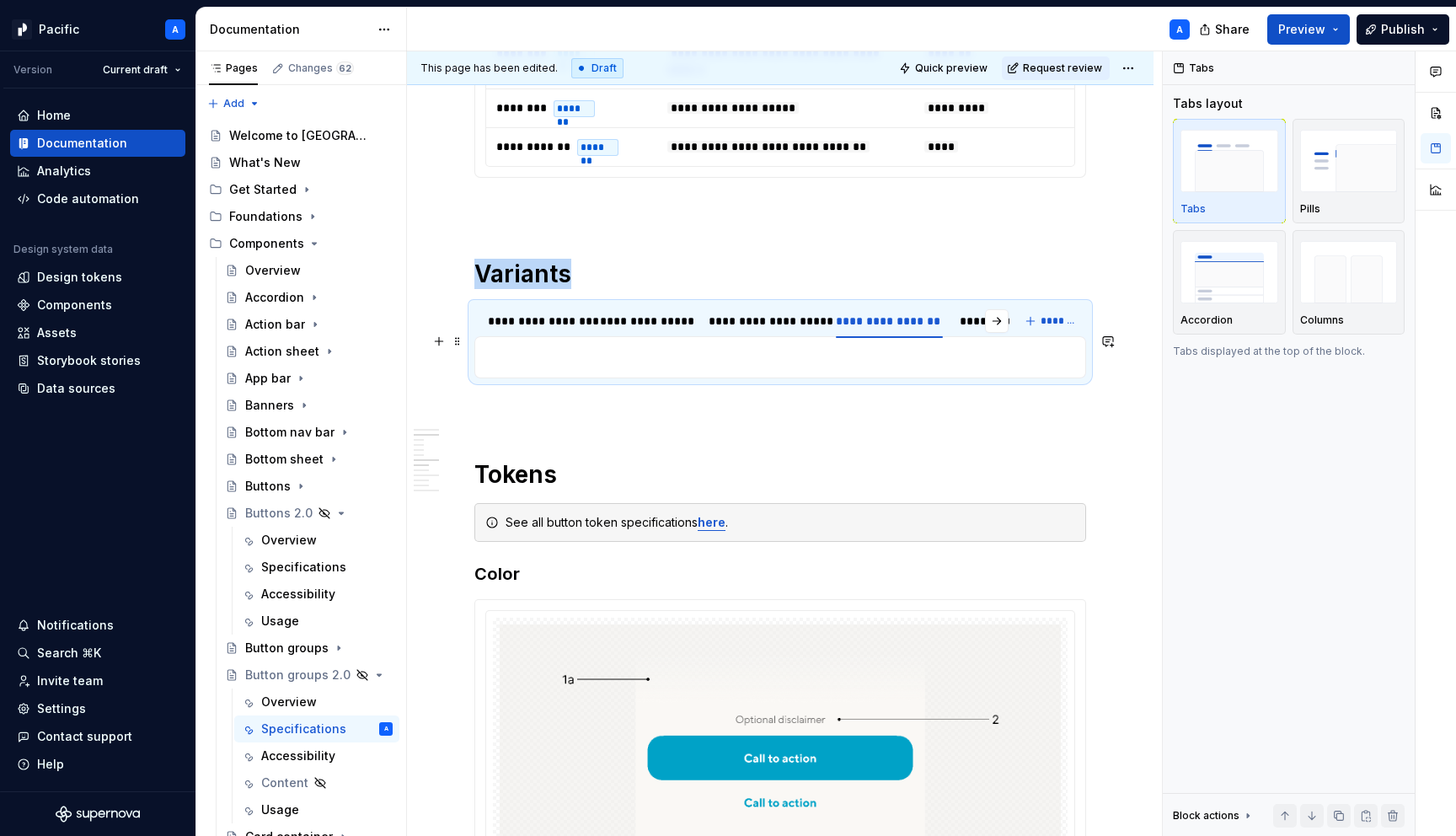
click at [860, 349] on p at bounding box center [780, 357] width 590 height 20
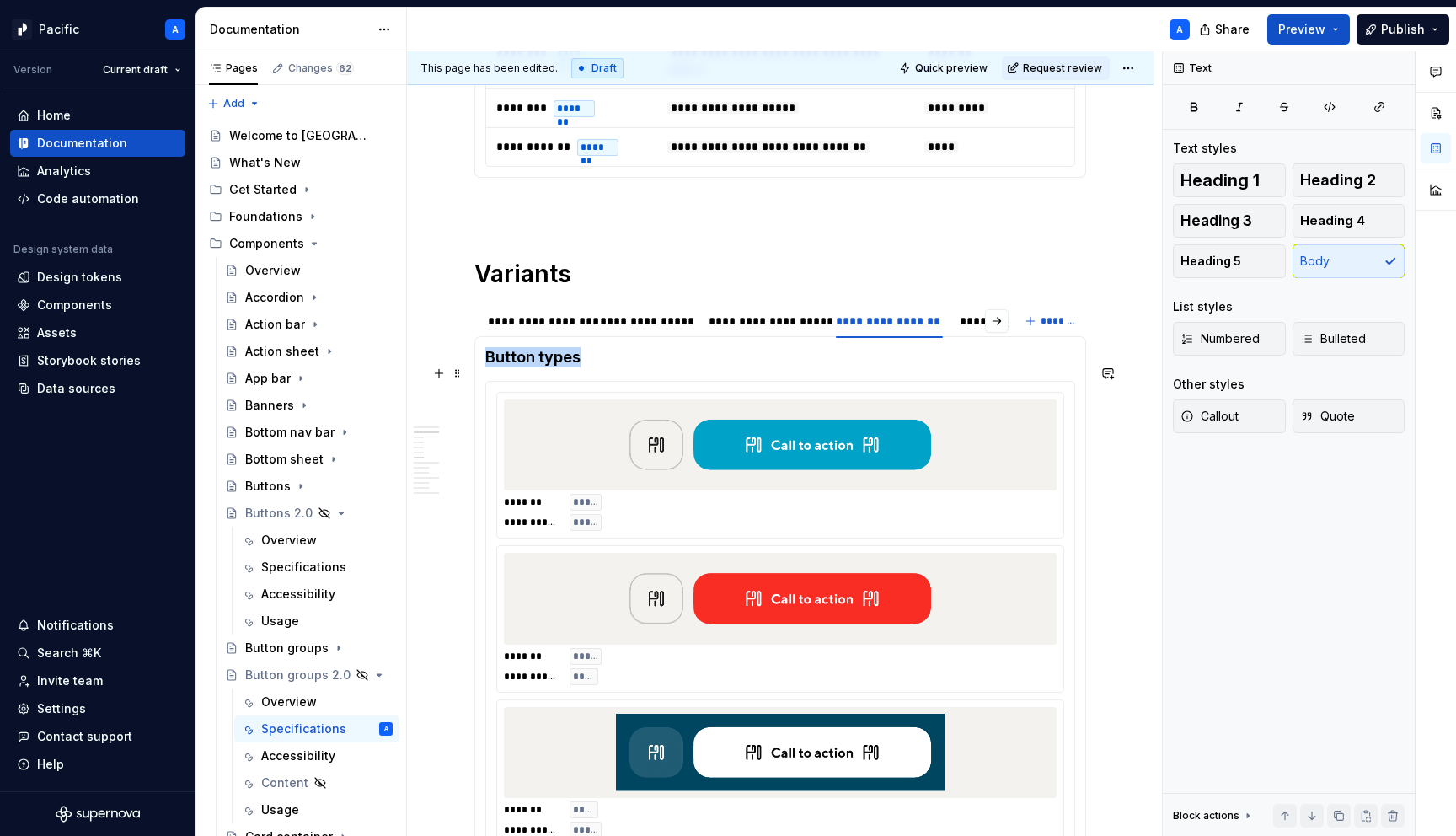
click at [658, 456] on img at bounding box center [781, 445] width 329 height 78
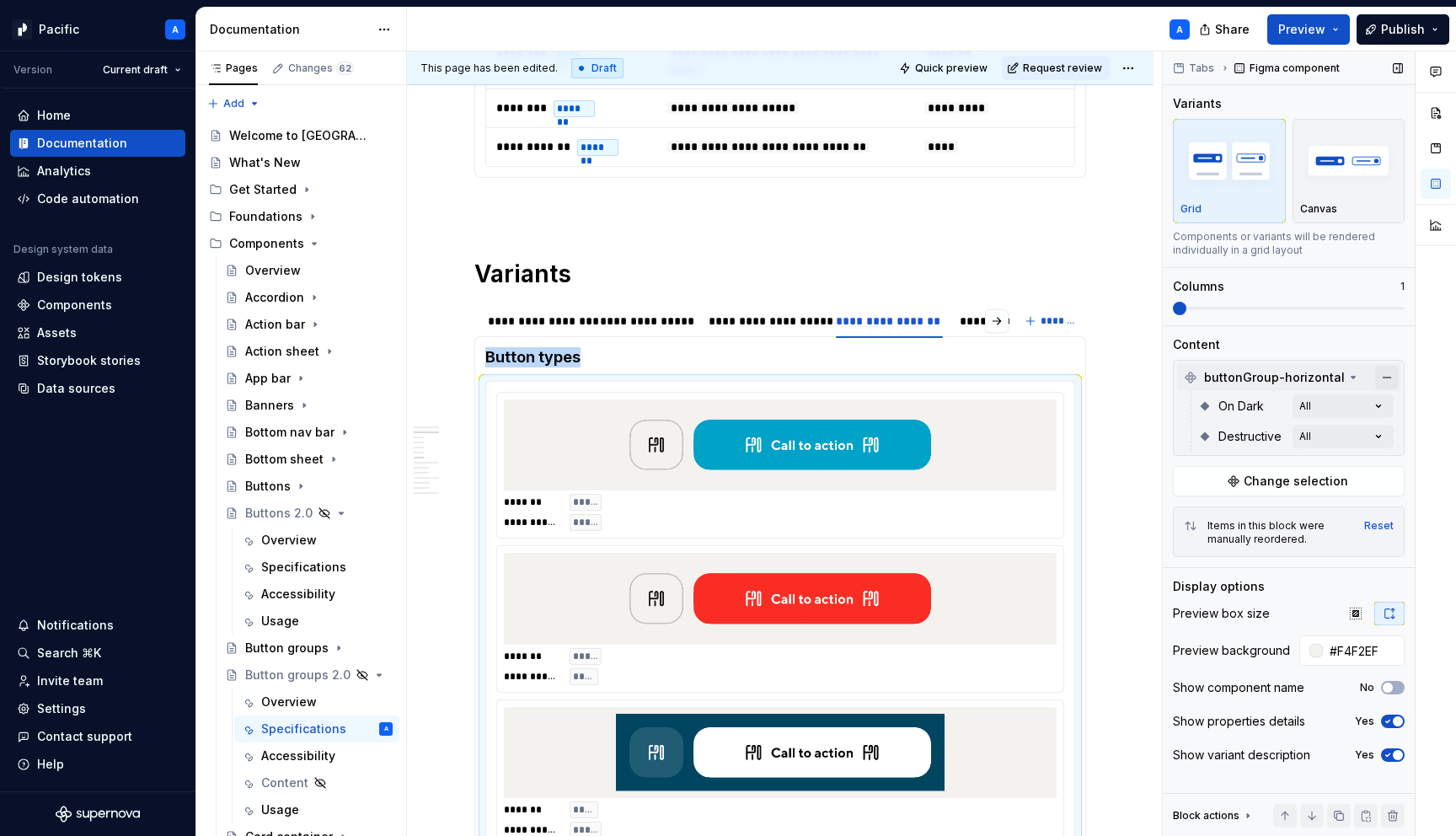
click at [1389, 380] on button "button" at bounding box center [1388, 378] width 24 height 24
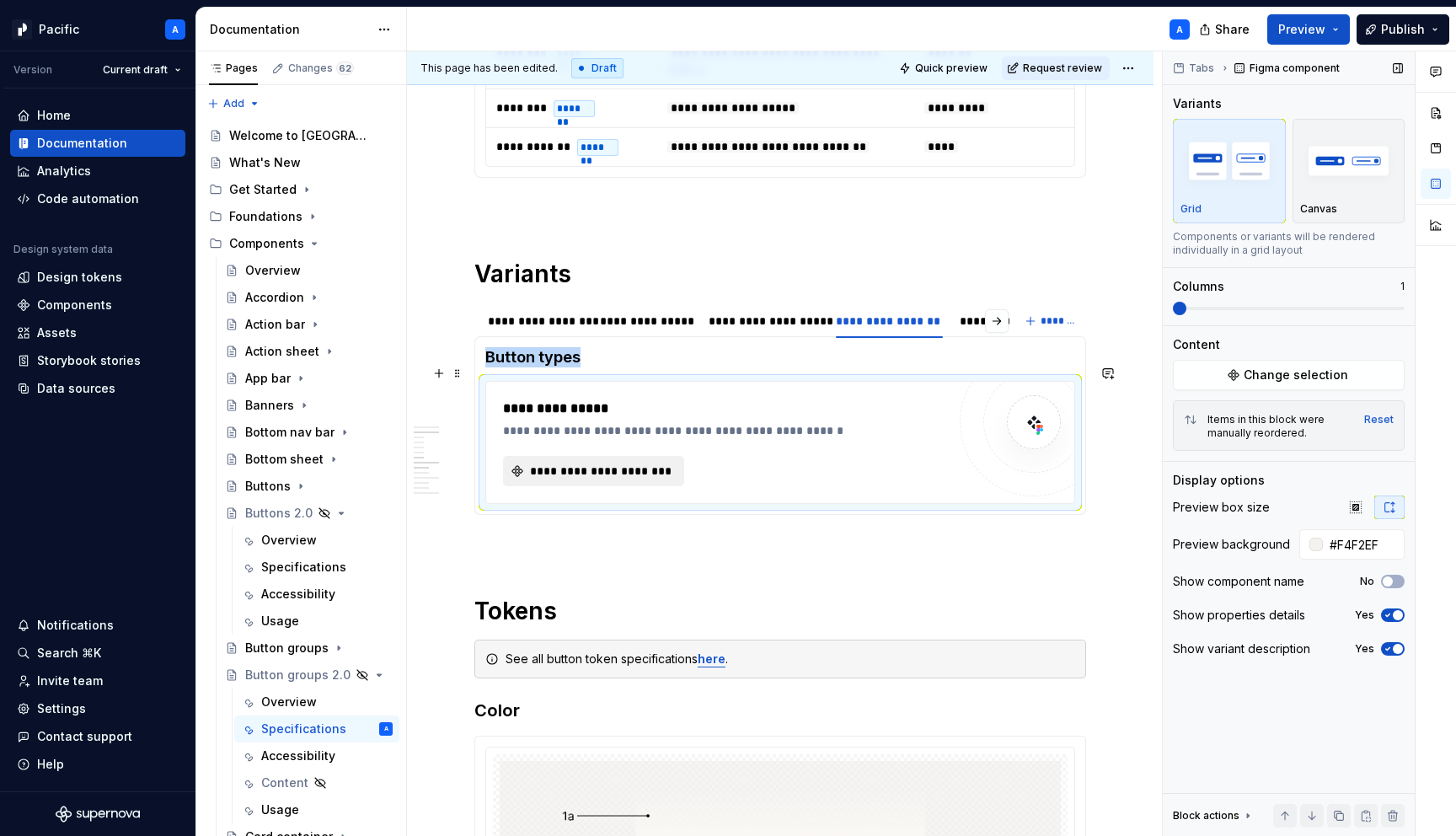
click at [659, 463] on span "**********" at bounding box center [601, 471] width 146 height 17
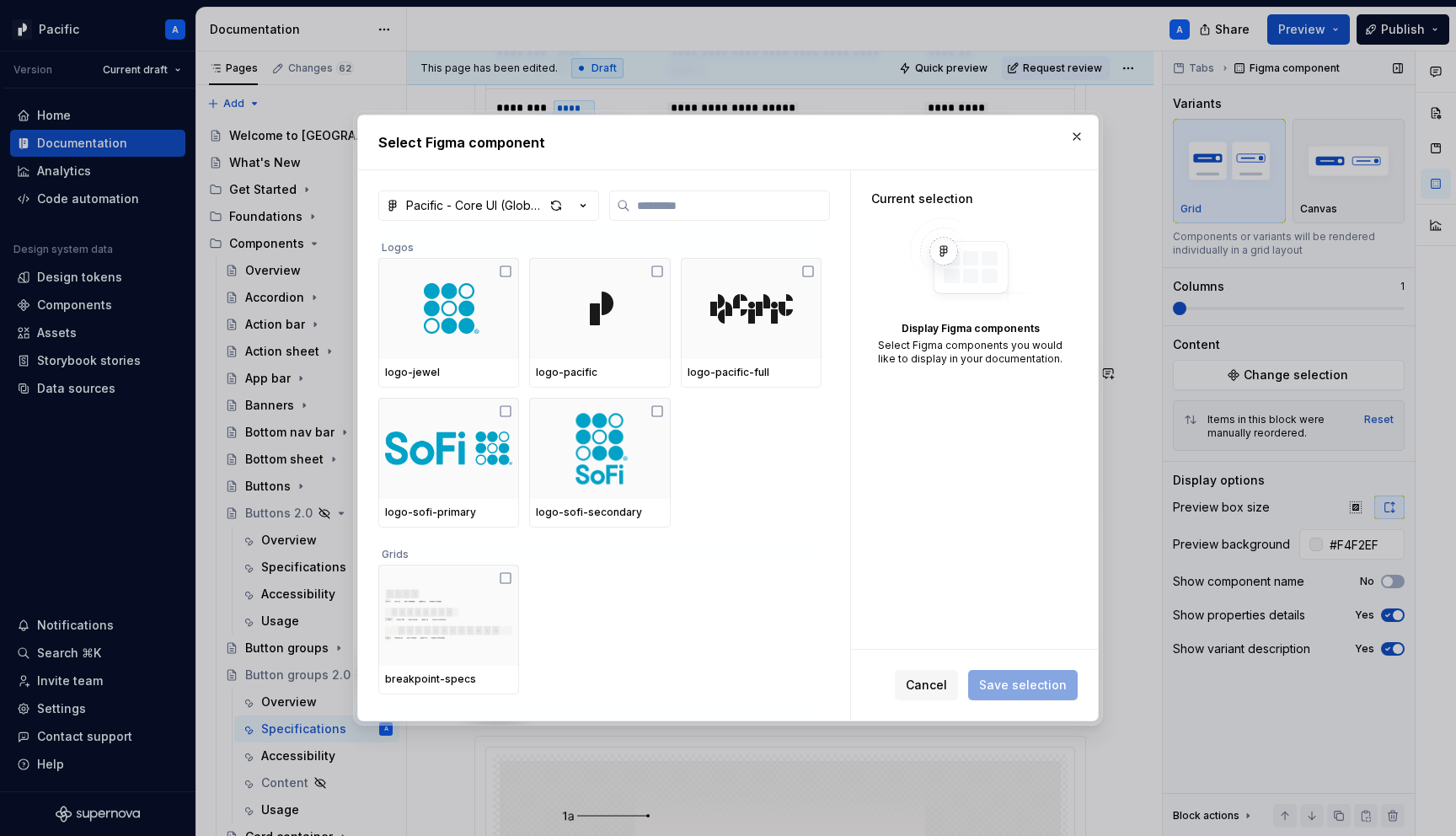
type textarea "*"
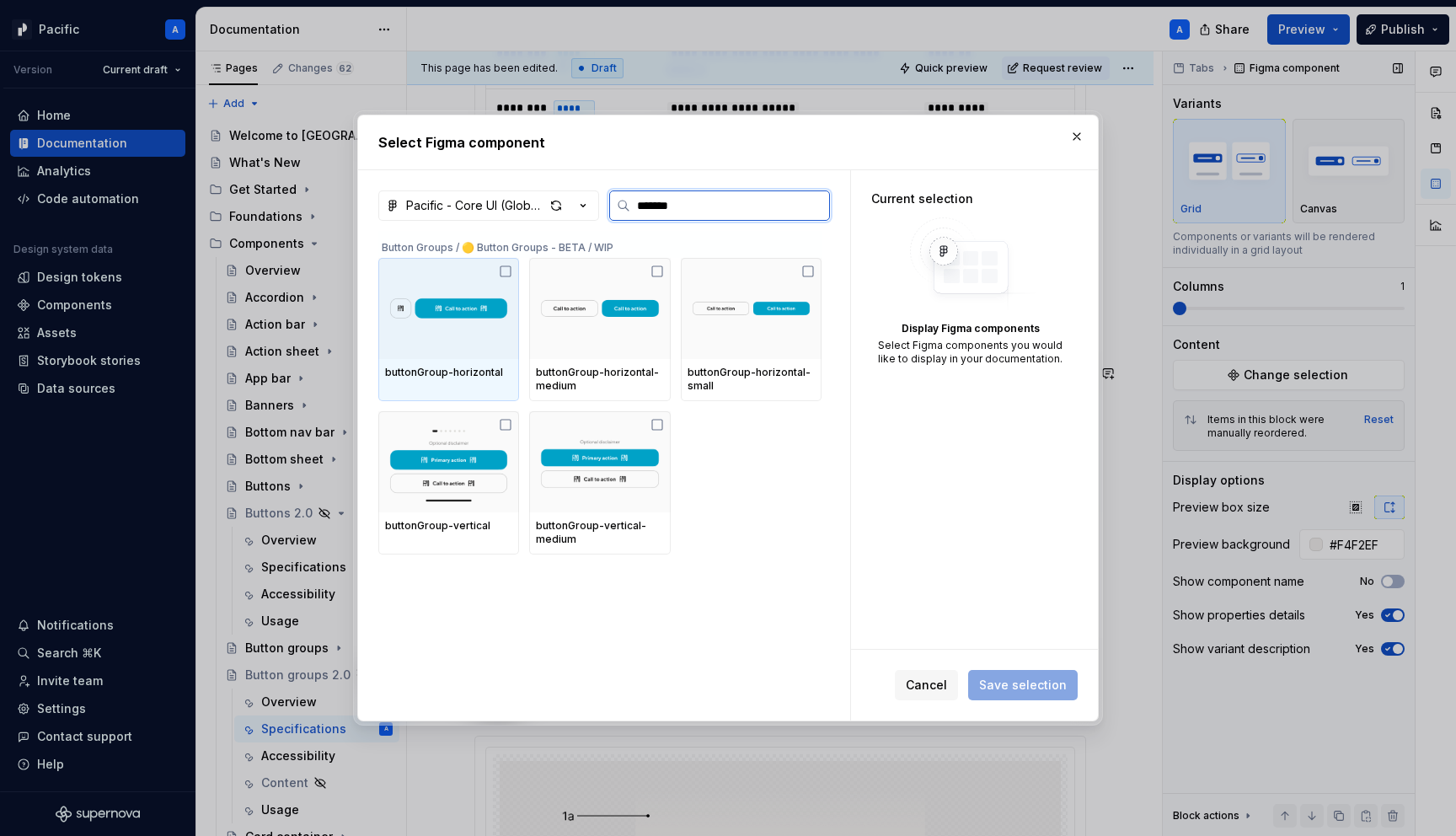
type input "********"
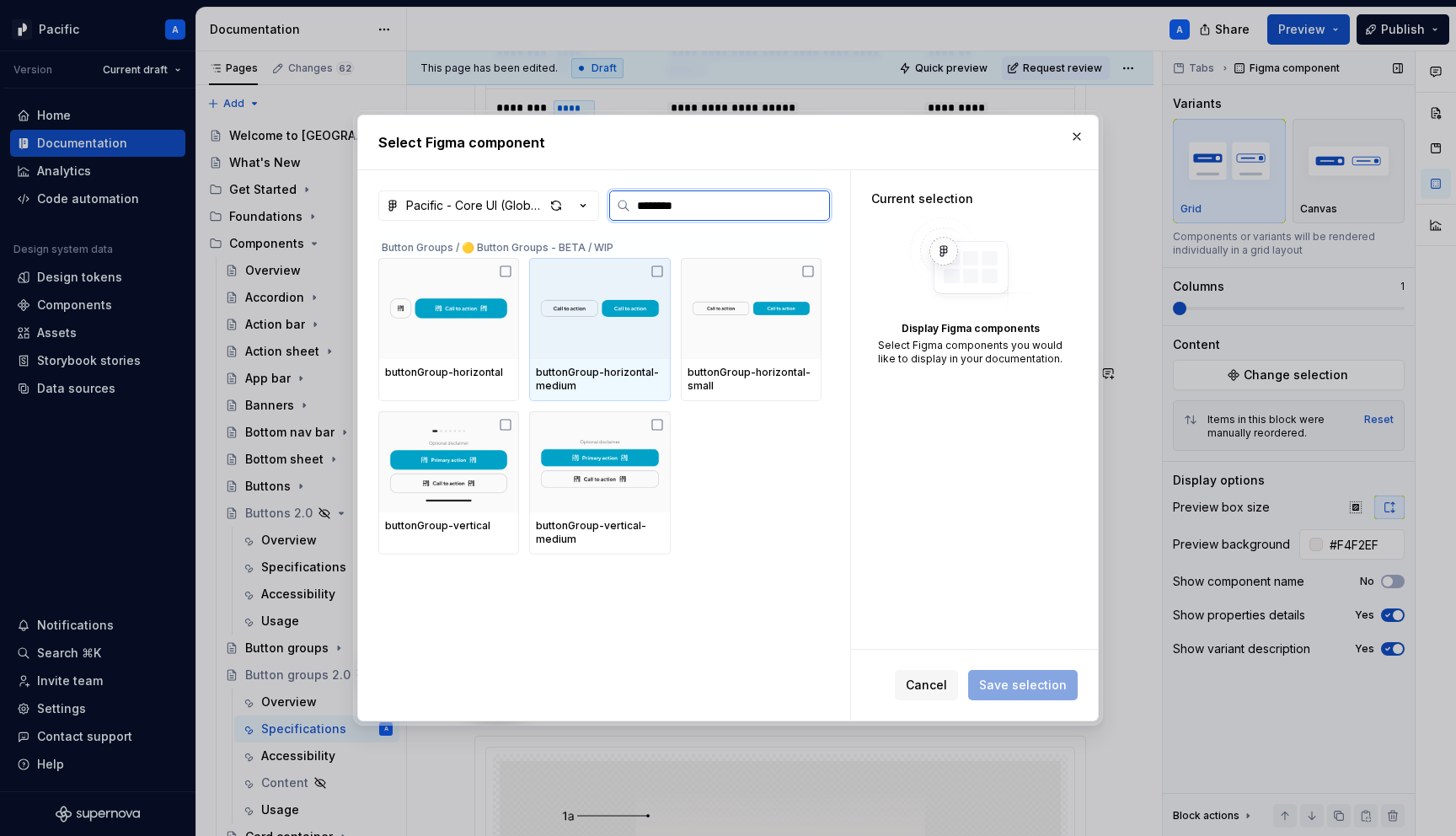
click at [602, 309] on img at bounding box center [600, 309] width 127 height 71
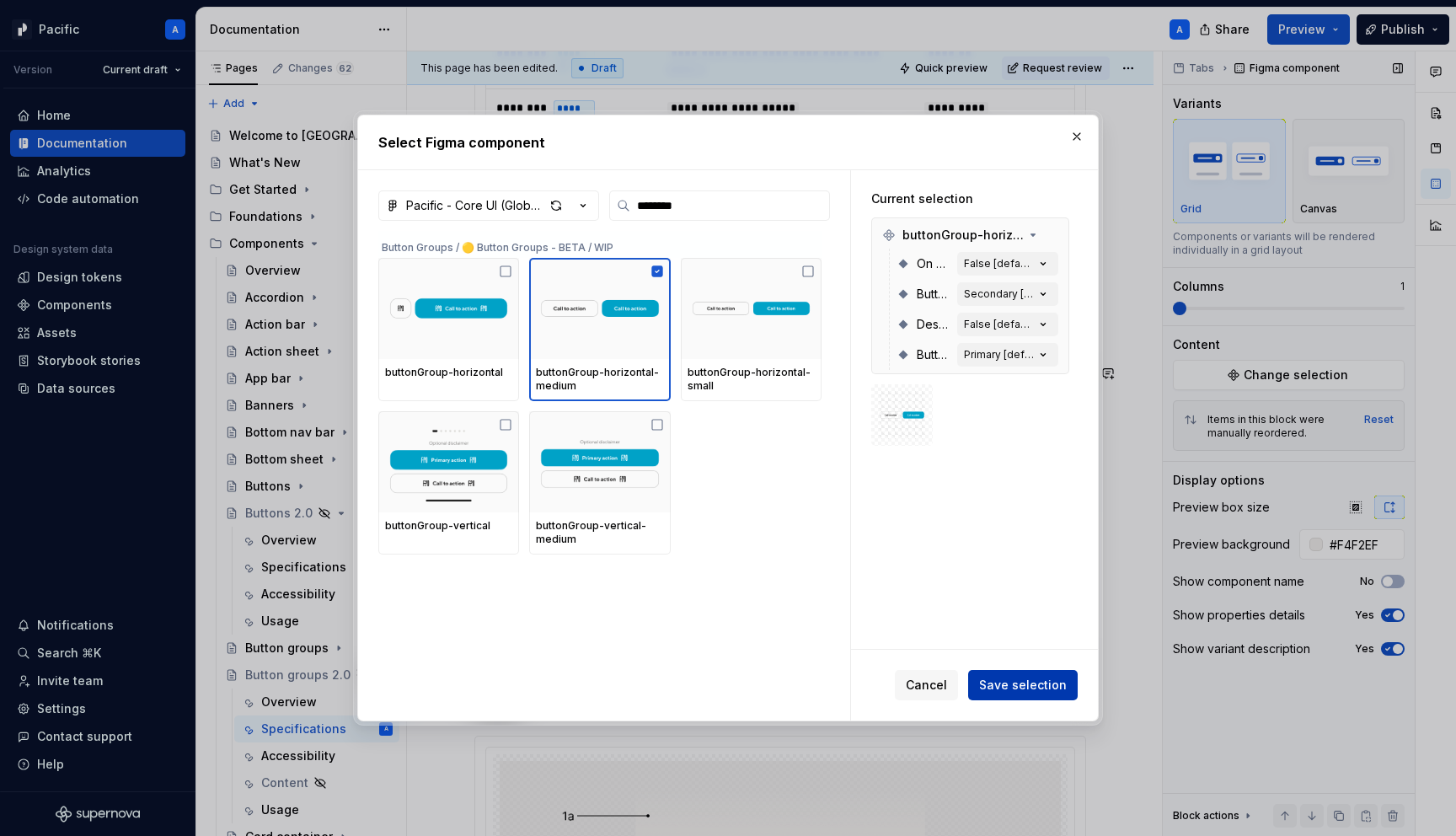
click at [1040, 686] on span "Save selection" at bounding box center [1023, 685] width 88 height 17
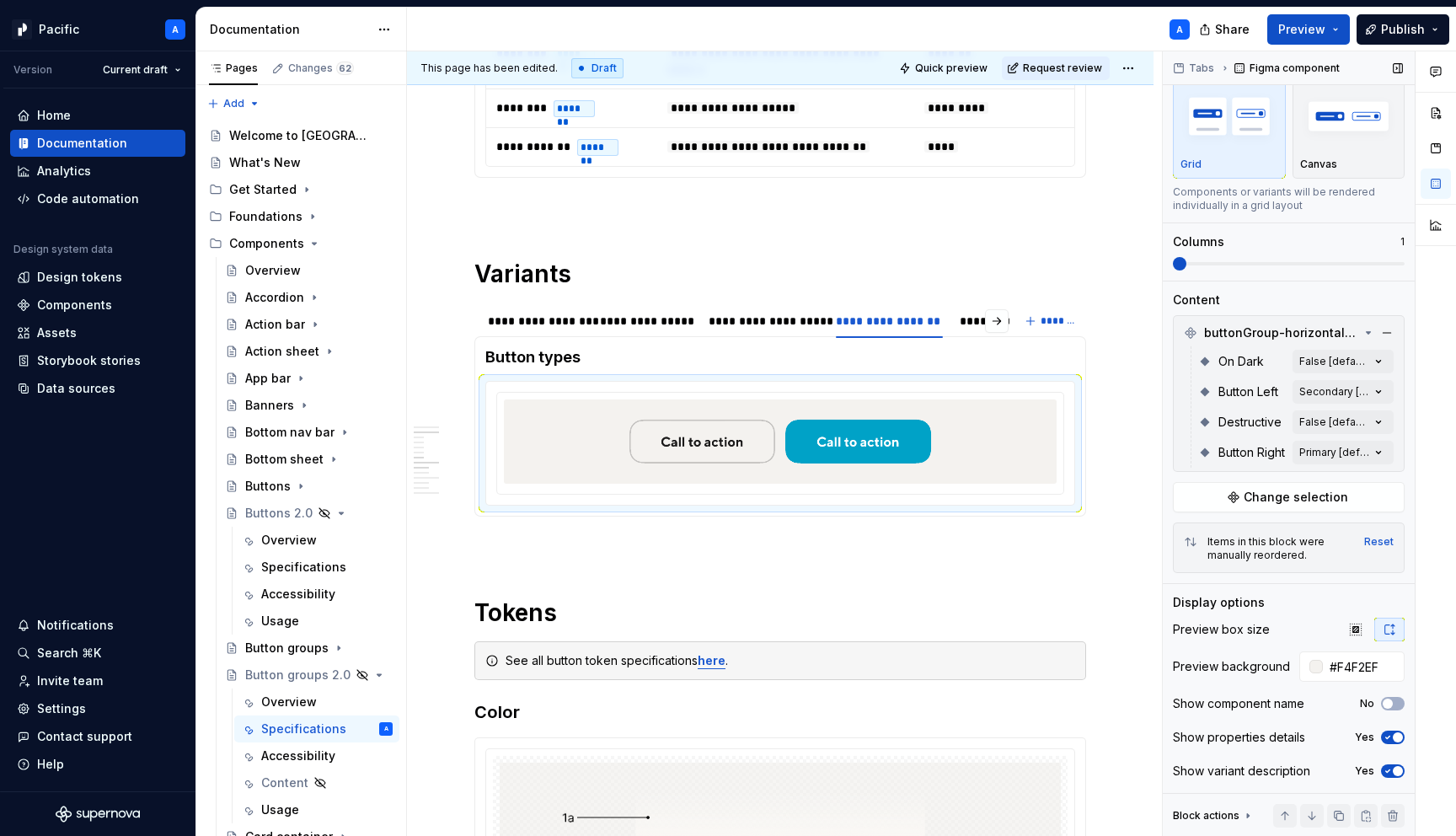
scroll to position [43, 0]
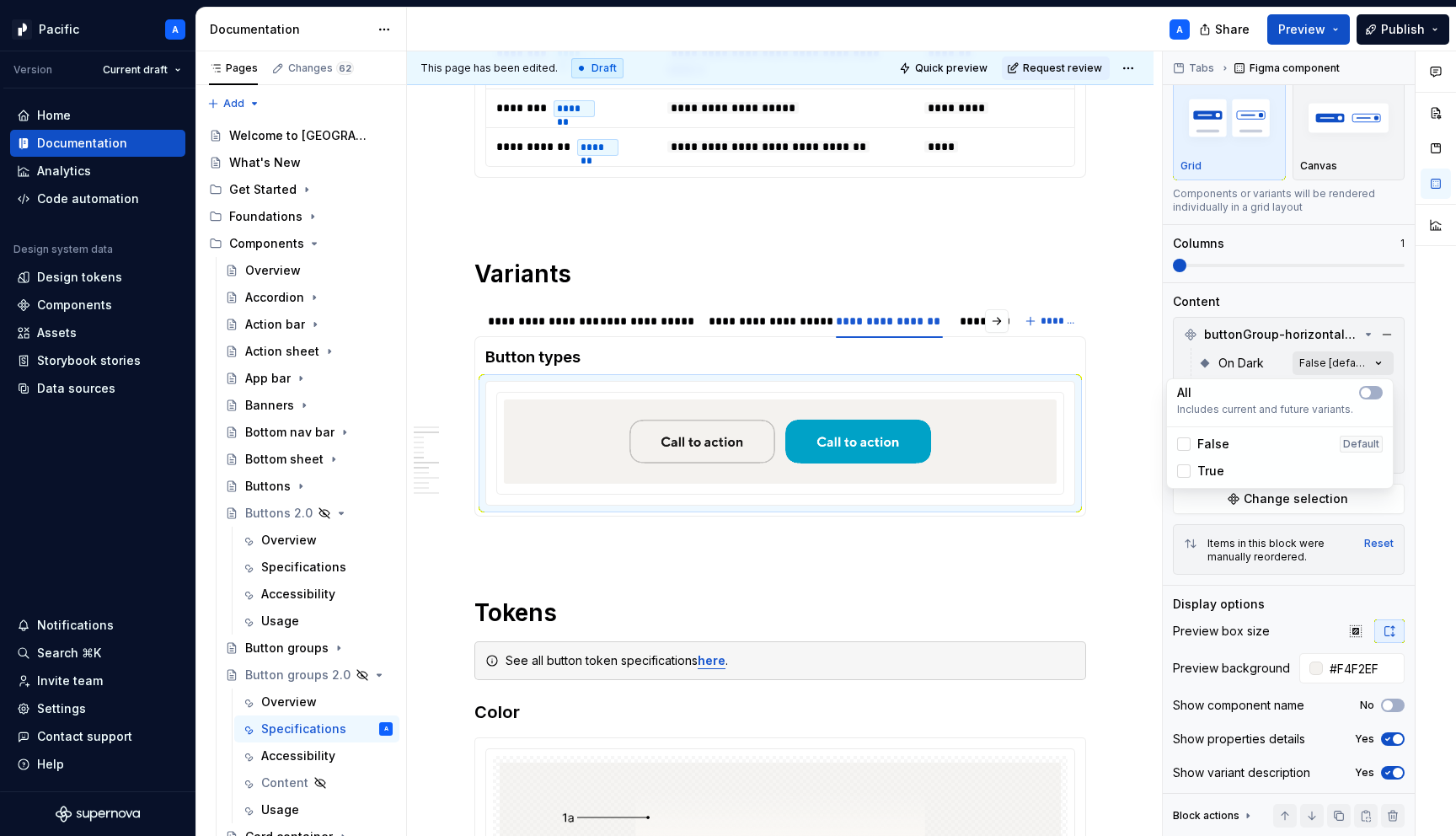
click at [1349, 360] on div "Comments Open comments No comments yet Select ‘Comment’ from the block context …" at bounding box center [1309, 444] width 293 height 785
click at [1368, 394] on span "button" at bounding box center [1365, 393] width 10 height 10
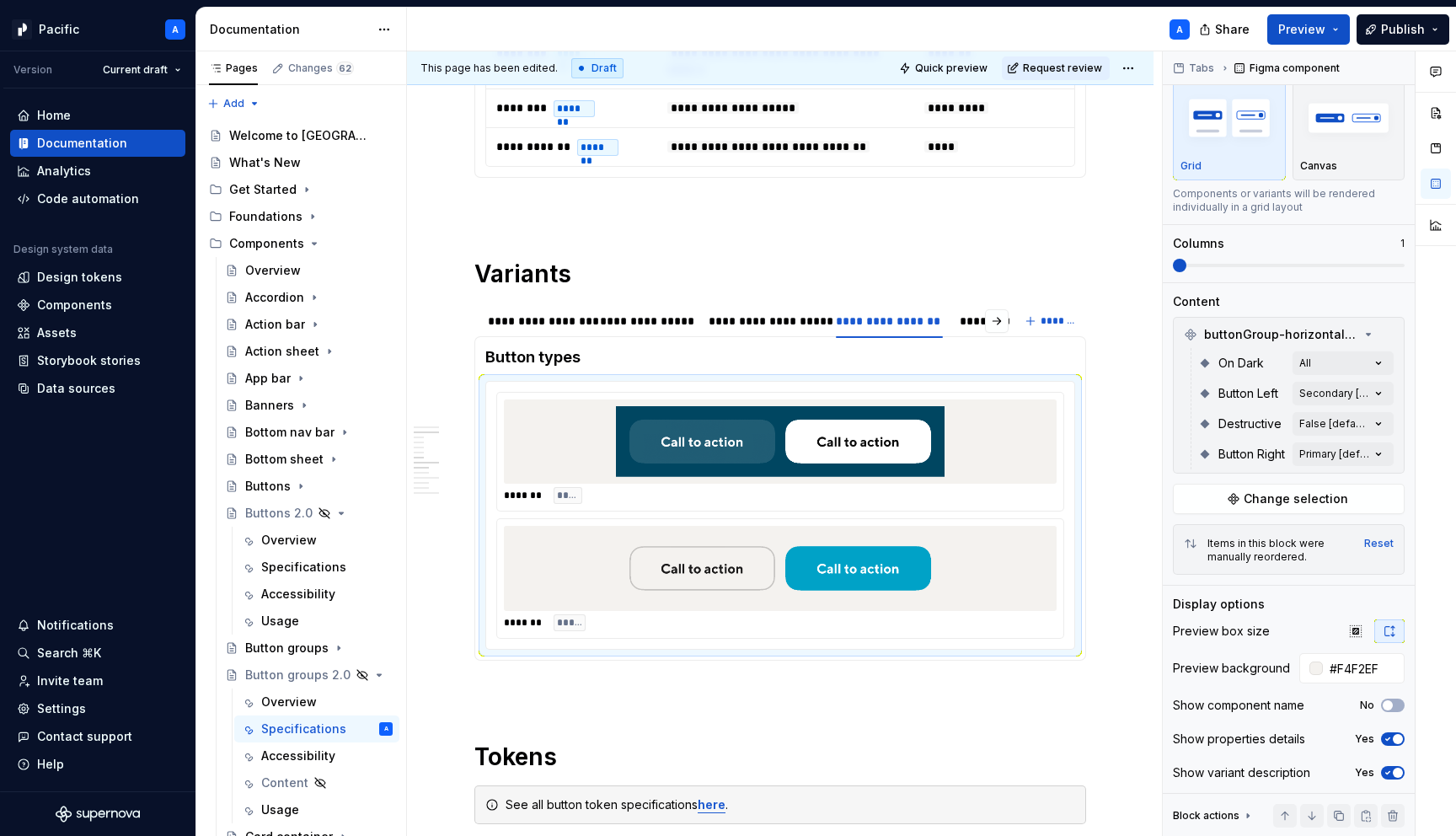
click at [1413, 451] on div "Comments Open comments No comments yet Select ‘Comment’ from the block context …" at bounding box center [1309, 444] width 293 height 785
click at [1374, 396] on div "Comments Open comments No comments yet Select ‘Comment’ from the block context …" at bounding box center [1309, 444] width 293 height 785
click at [1371, 417] on Left-switch "button" at bounding box center [1371, 423] width 24 height 14
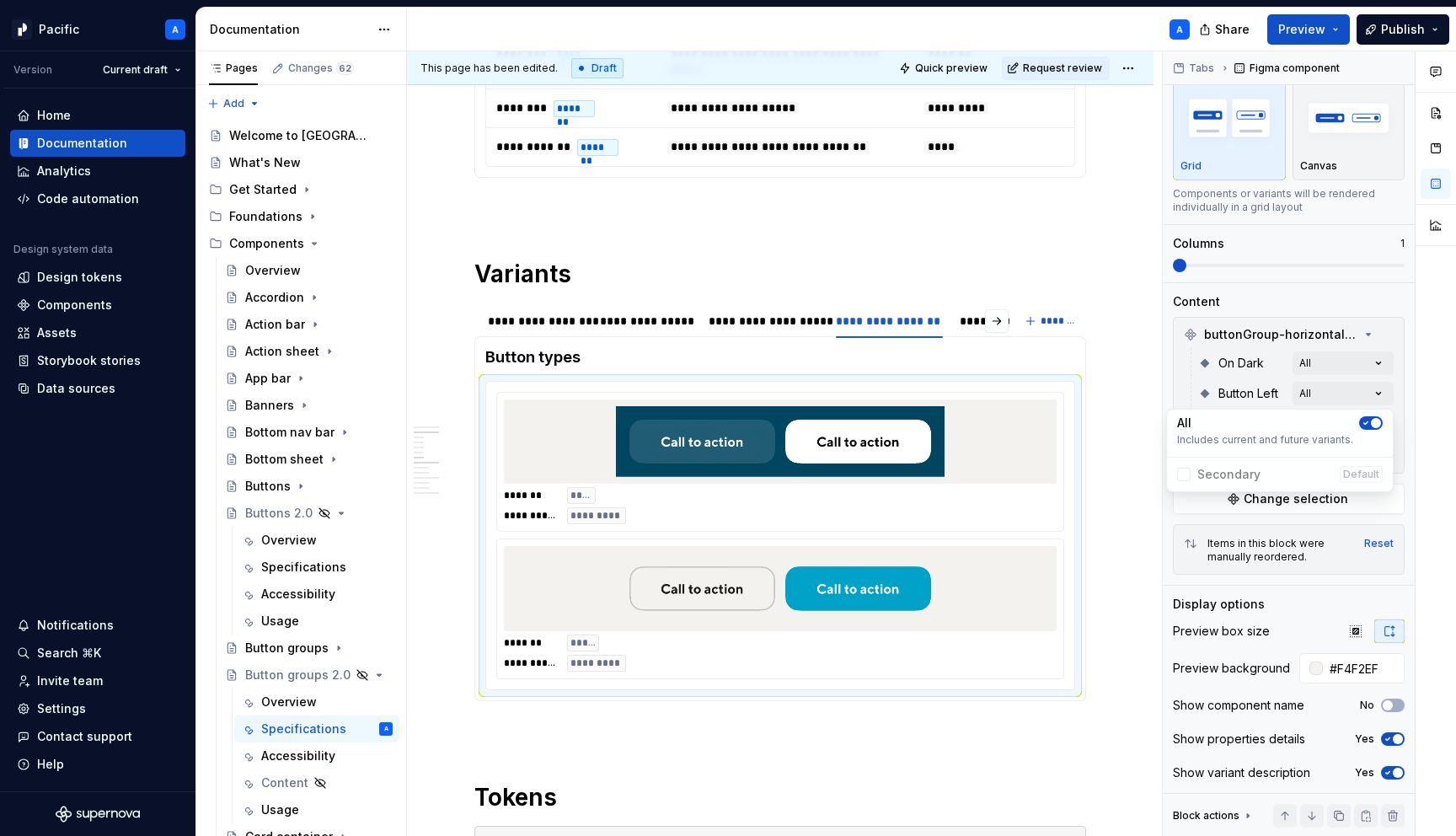
click at [1399, 487] on div "Comments Open comments No comments yet Select ‘Comment’ from the block context …" at bounding box center [1309, 444] width 293 height 785
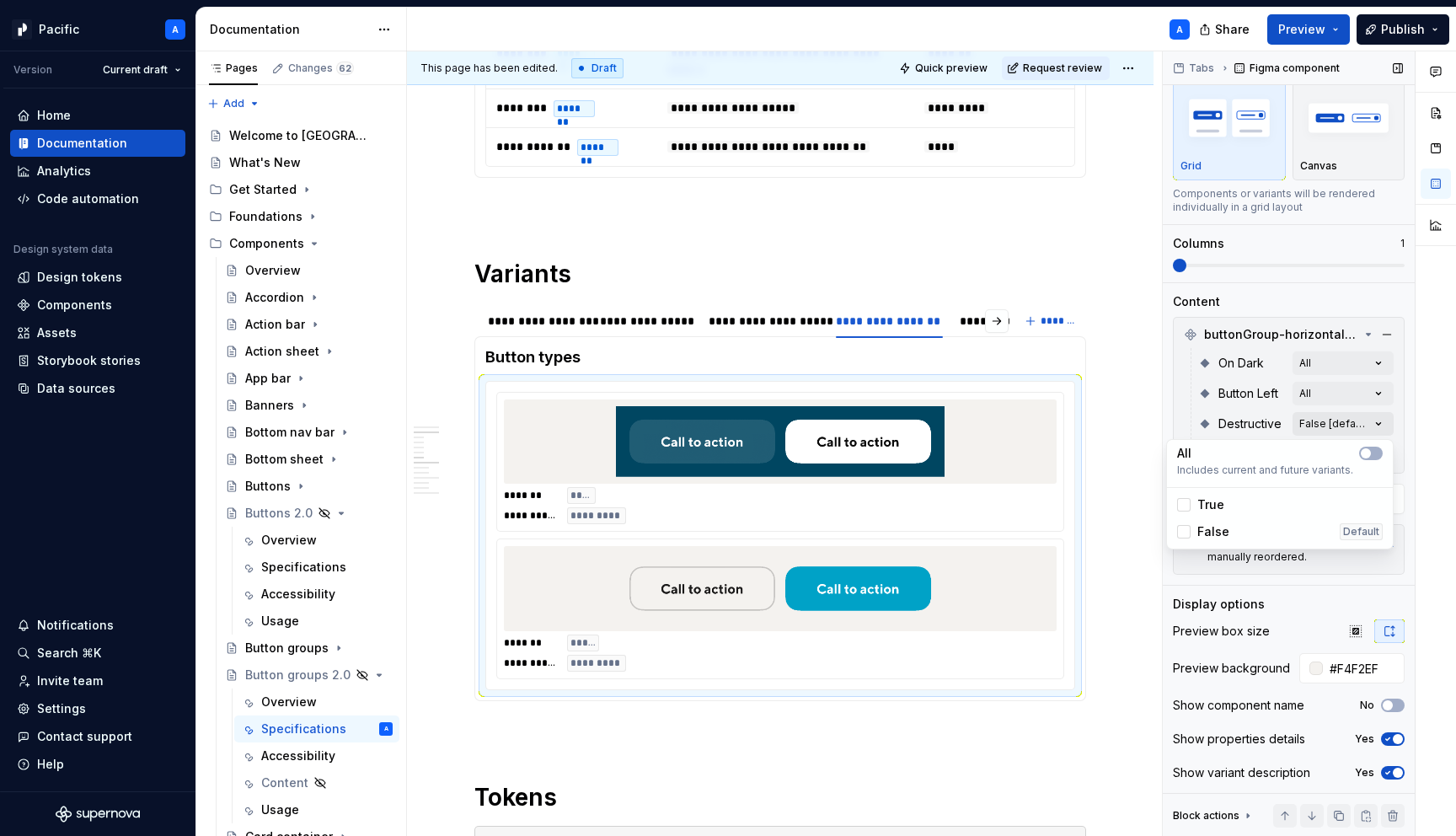
click at [1382, 432] on div "Comments Open comments No comments yet Select ‘Comment’ from the block context …" at bounding box center [1309, 444] width 293 height 785
click at [1374, 457] on button "button" at bounding box center [1371, 453] width 24 height 14
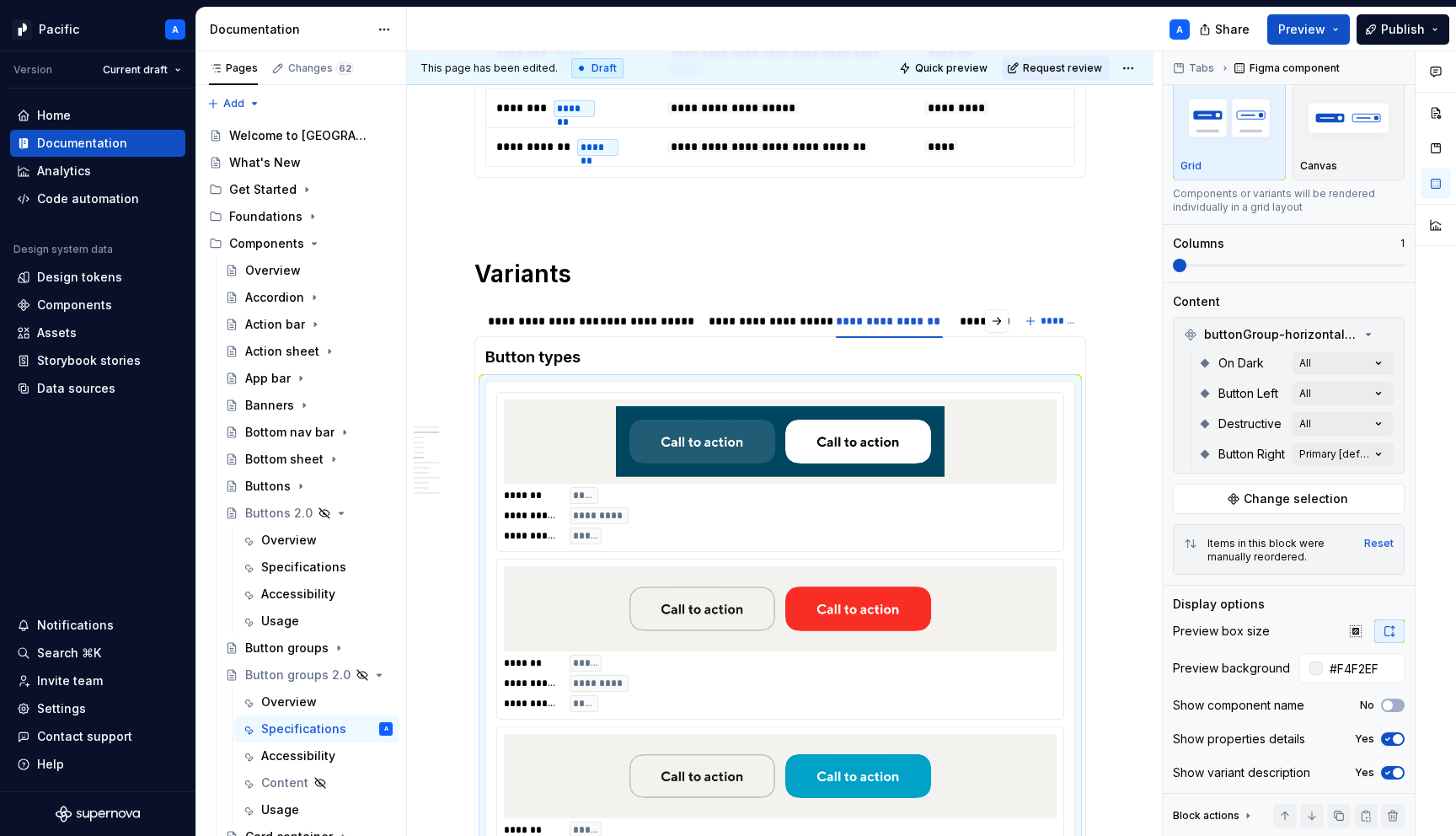
click at [1403, 560] on div "Comments Open comments No comments yet Select ‘Comment’ from the block context …" at bounding box center [1309, 444] width 293 height 785
click at [1388, 456] on div "Comments Open comments No comments yet Select ‘Comment’ from the block context …" at bounding box center [1309, 444] width 293 height 785
click at [1376, 485] on Right-switch "button" at bounding box center [1371, 483] width 24 height 14
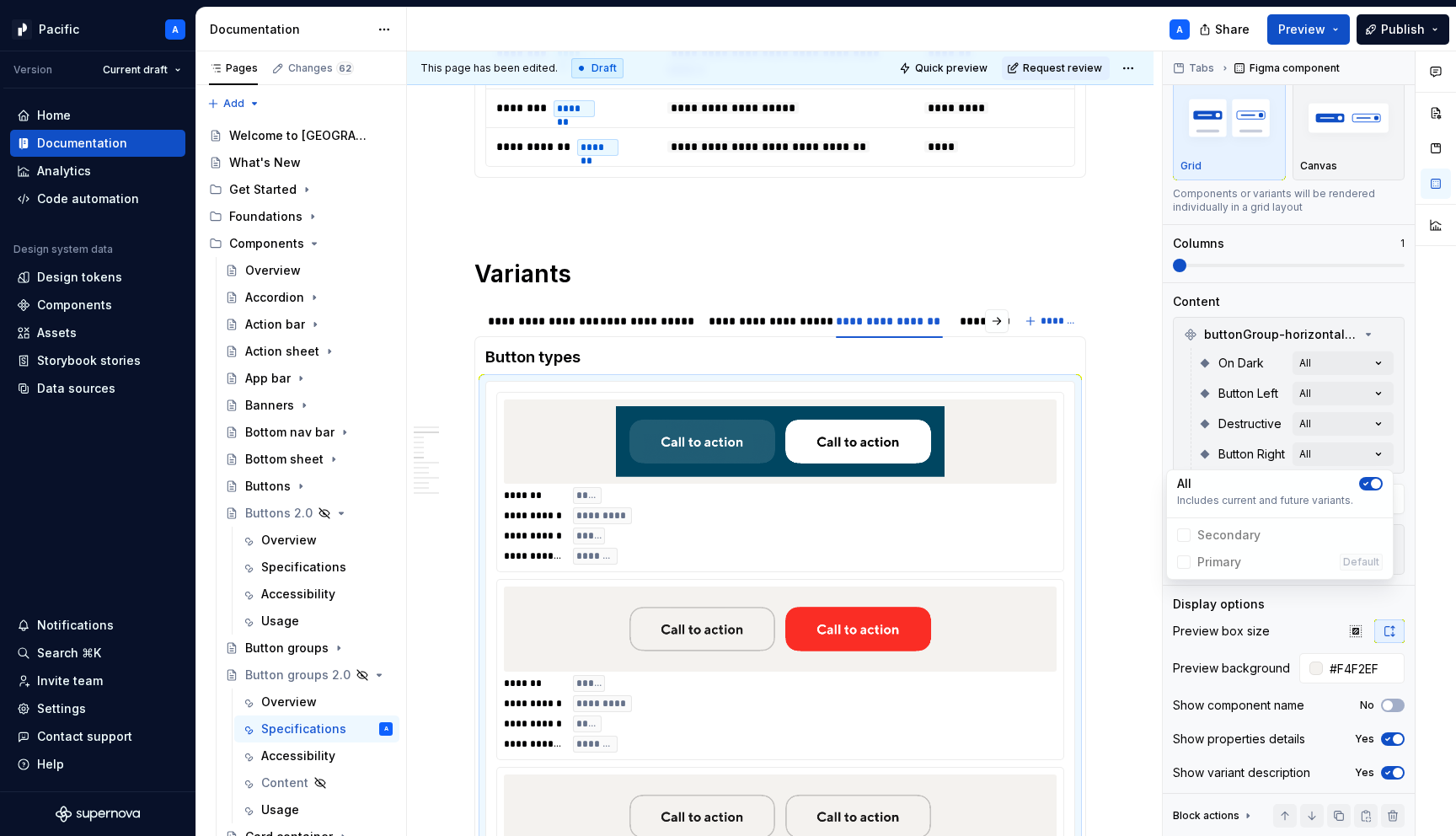
click at [881, 729] on html "Pacific A Version Current draft Home Documentation Analytics Code automation De…" at bounding box center [728, 418] width 1456 height 836
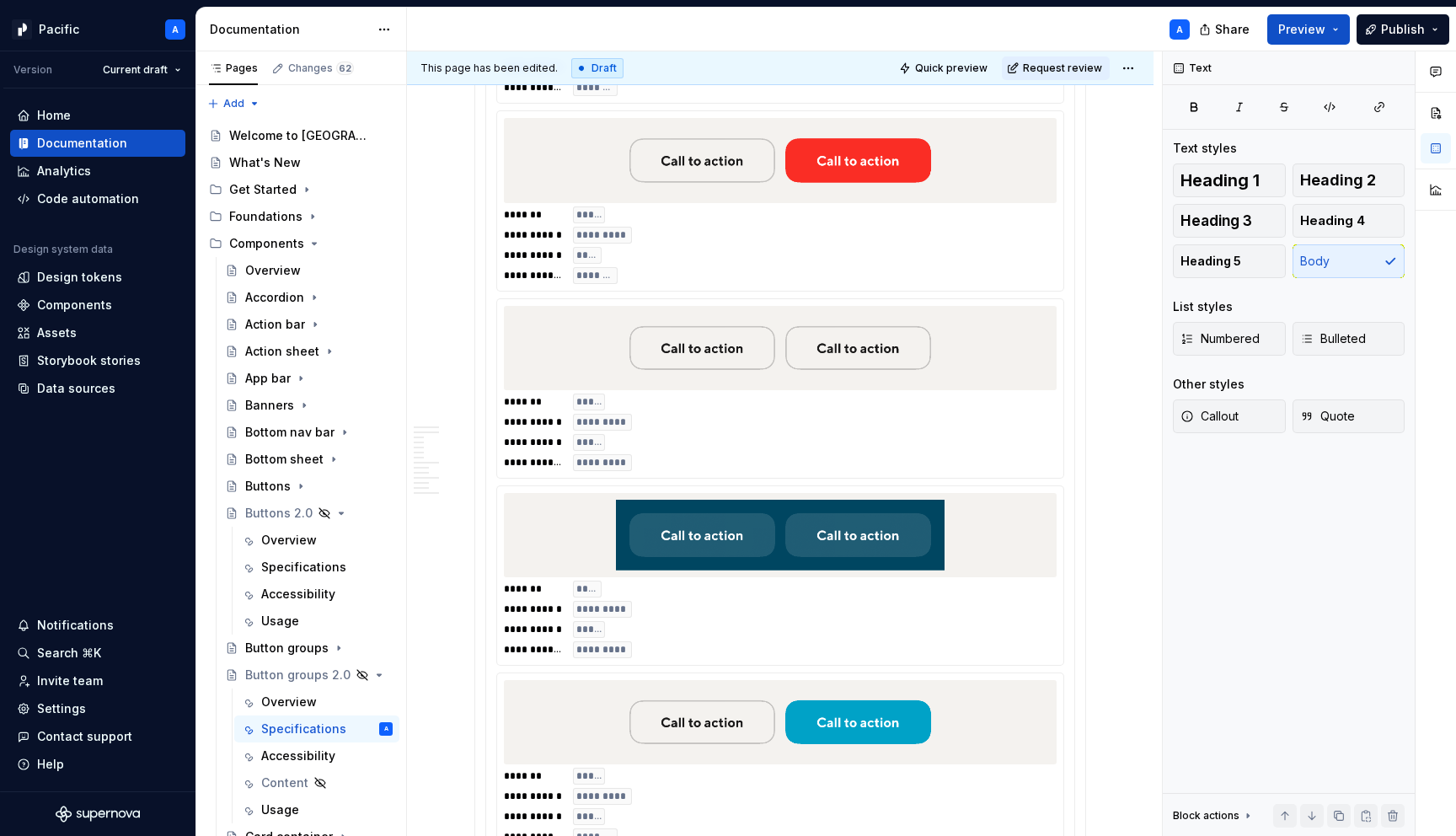
scroll to position [1446, 0]
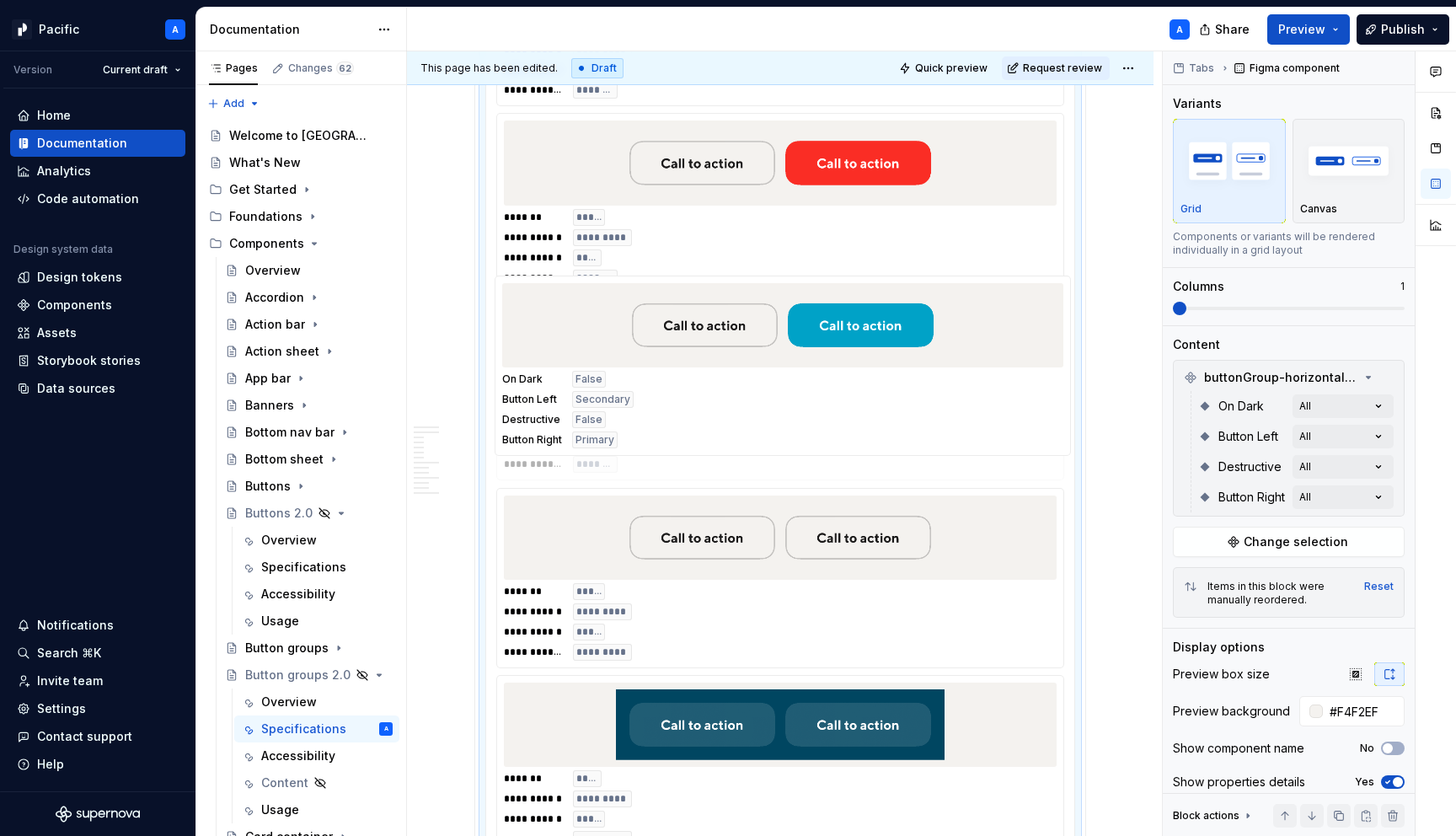
type textarea "*"
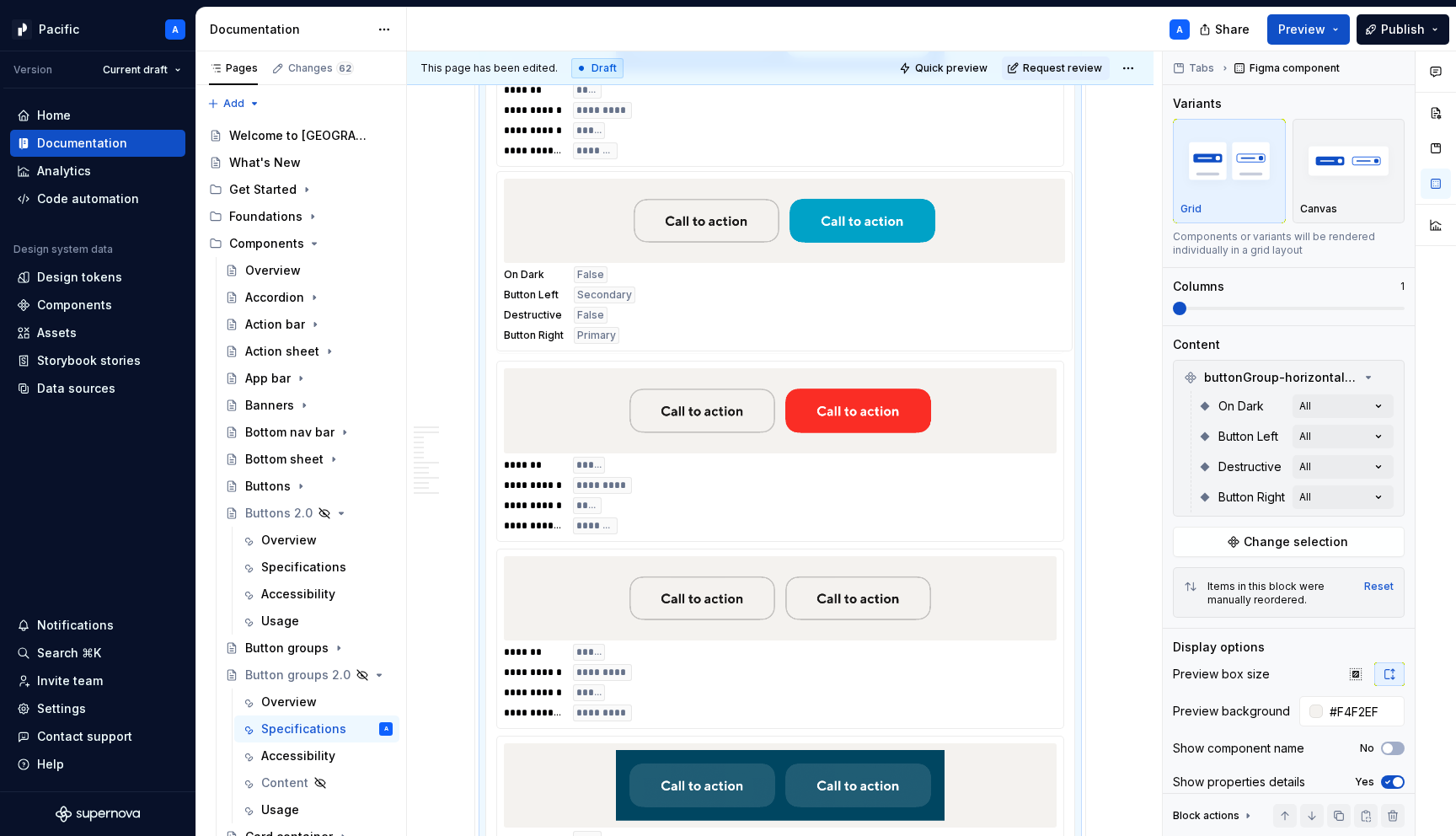
drag, startPoint x: 881, startPoint y: 732, endPoint x: 880, endPoint y: 180, distance: 552.0
click at [880, 180] on body "Pacific A Version Current draft Home Documentation Analytics Code automation De…" at bounding box center [728, 418] width 1456 height 836
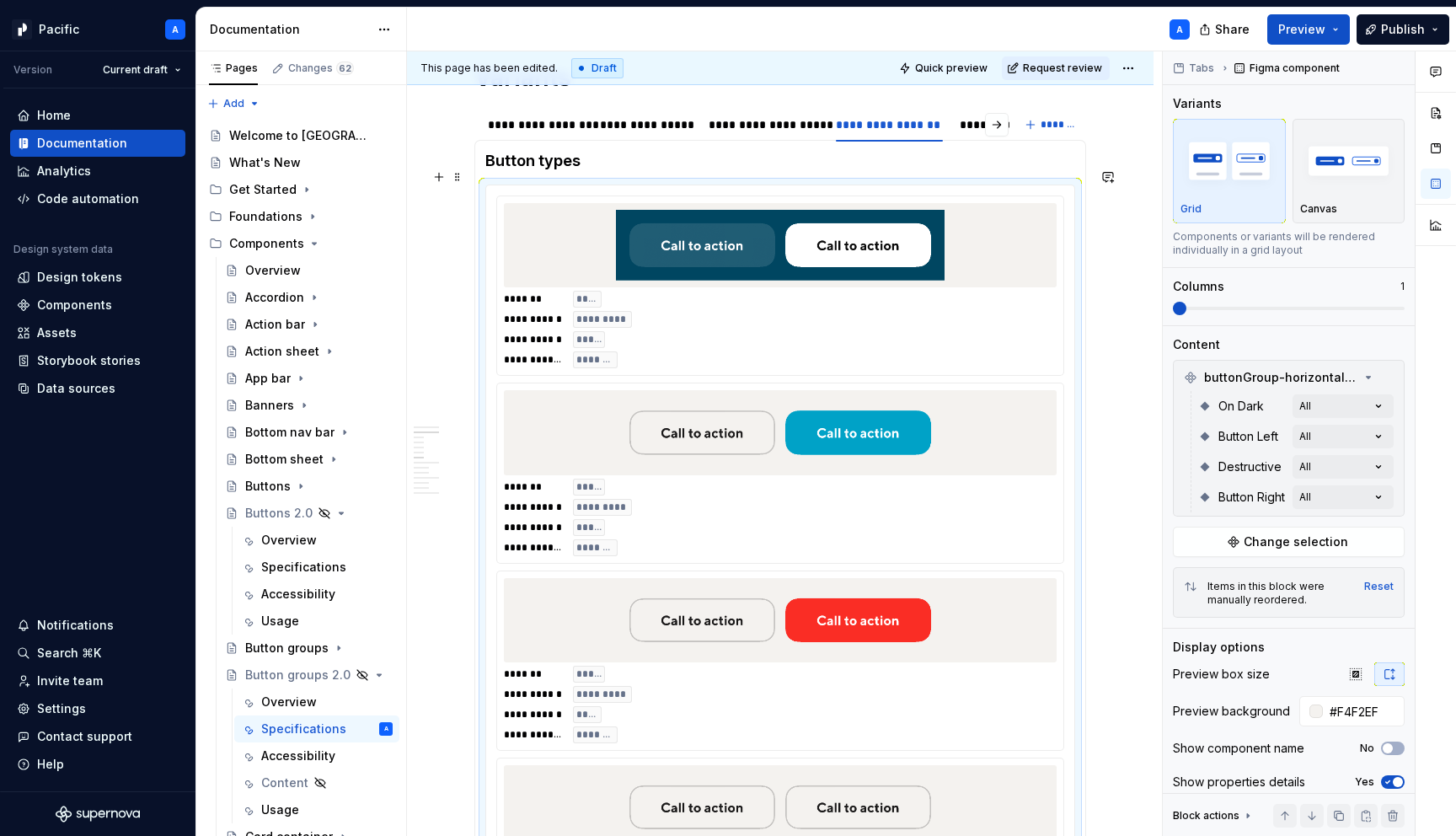
scroll to position [1172, 0]
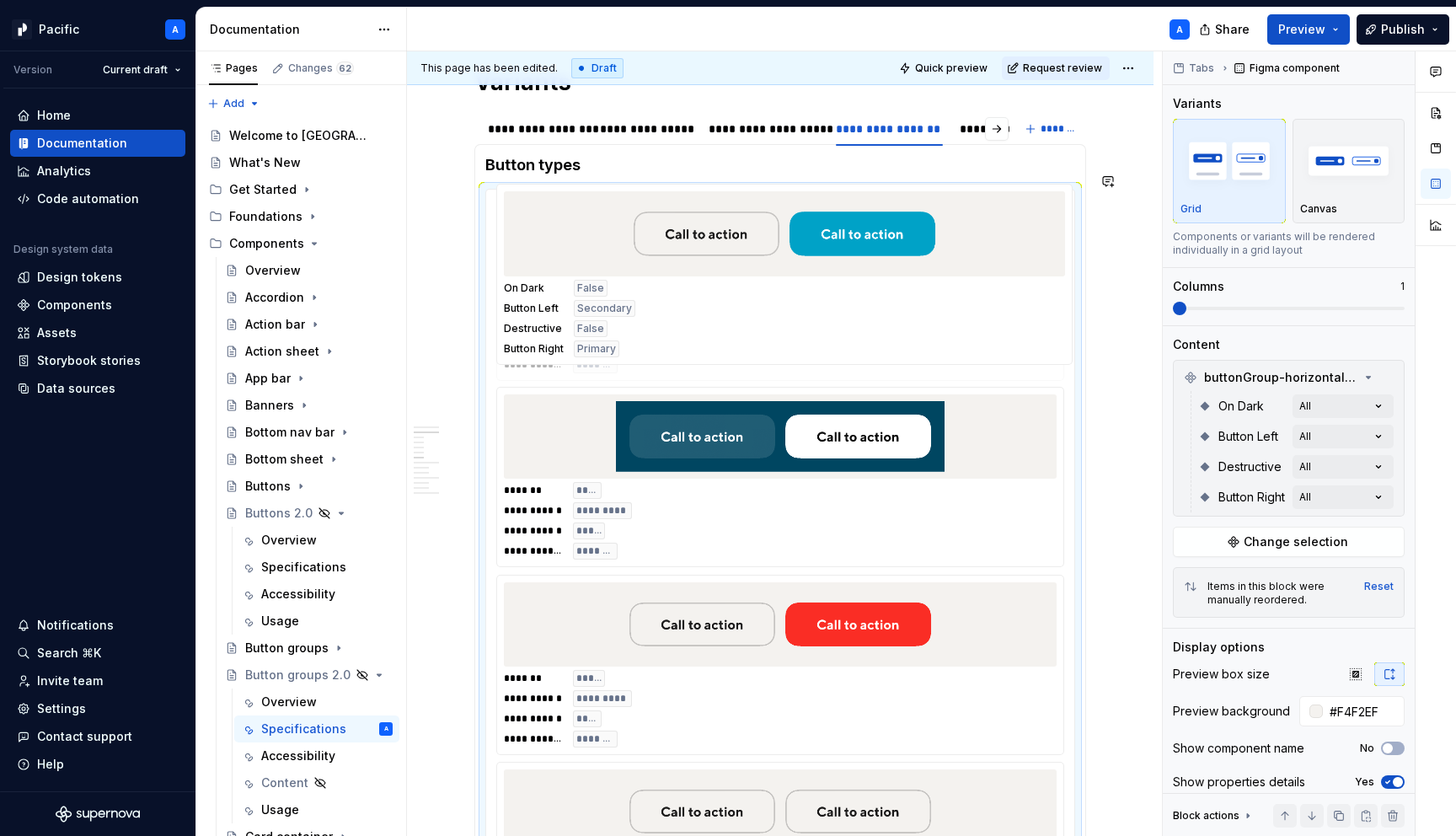
drag, startPoint x: 924, startPoint y: 412, endPoint x: 928, endPoint y: 230, distance: 182.0
click at [928, 230] on body "Pacific A Version Current draft Home Documentation Analytics Code automation De…" at bounding box center [728, 418] width 1456 height 836
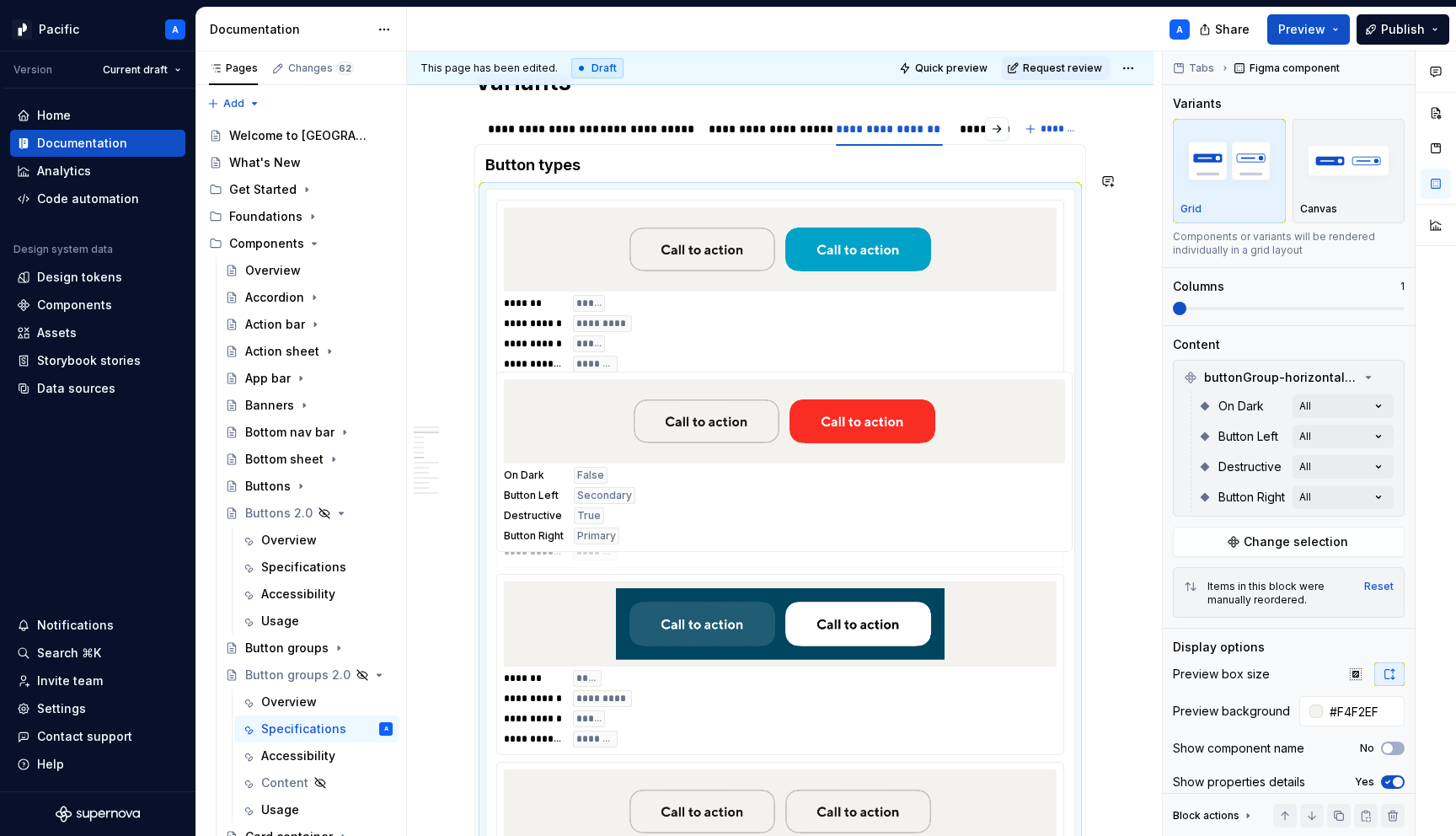
drag, startPoint x: 885, startPoint y: 581, endPoint x: 888, endPoint y: 369, distance: 212.0
click at [888, 369] on body "Pacific A Version Current draft Home Documentation Analytics Code automation De…" at bounding box center [728, 418] width 1456 height 836
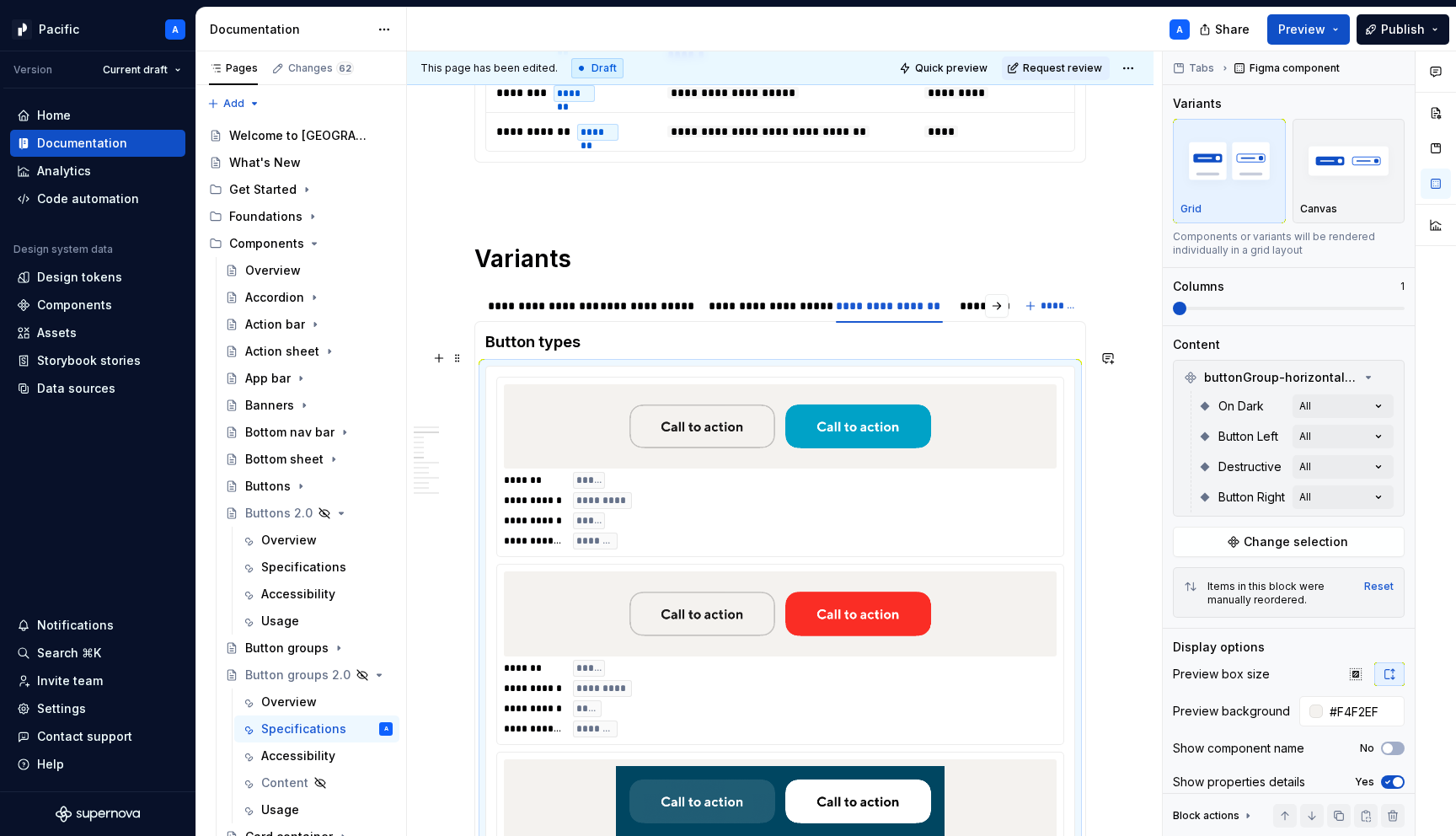
scroll to position [786, 0]
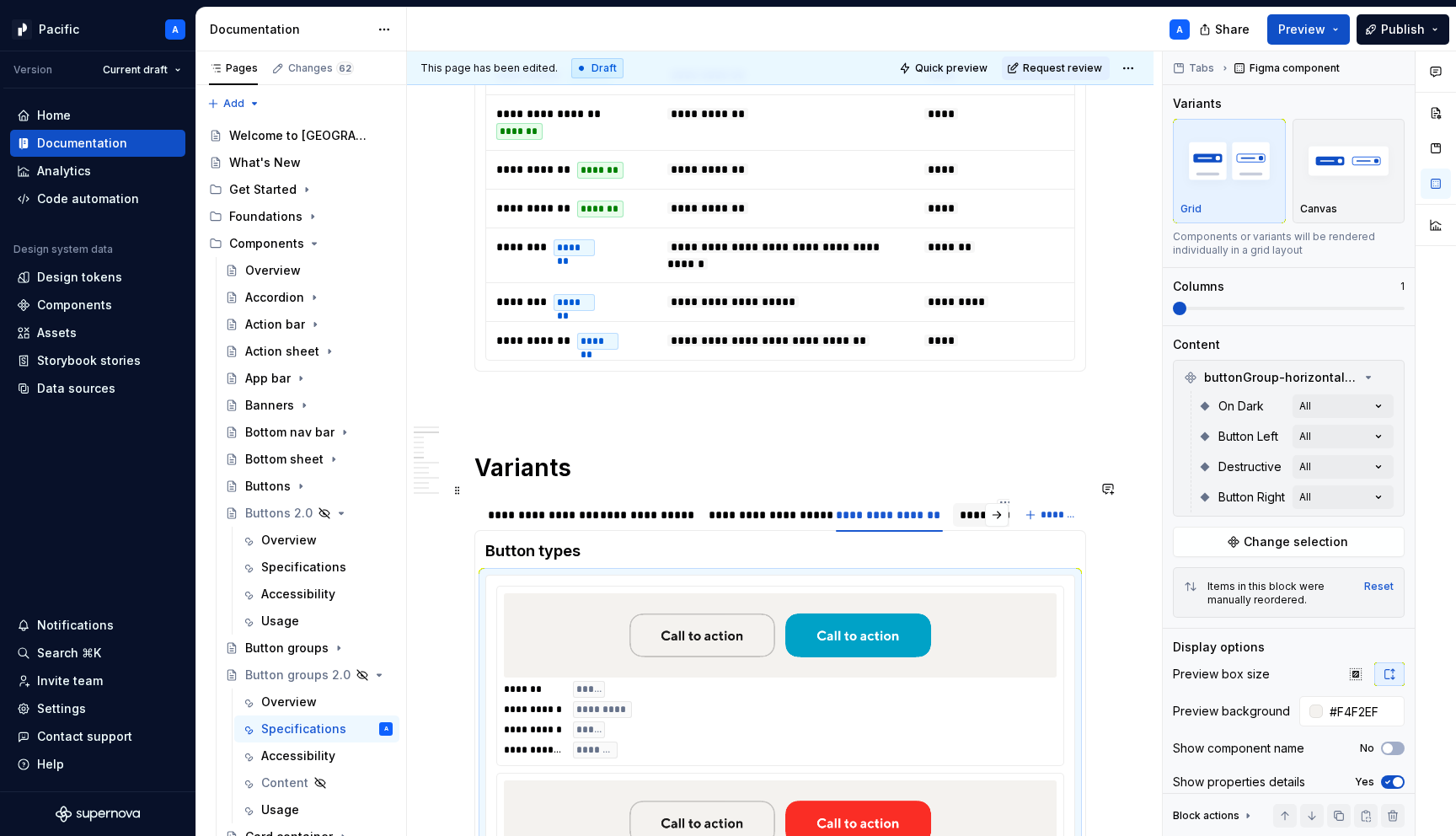
click at [960, 506] on div "**********" at bounding box center [1005, 515] width 91 height 17
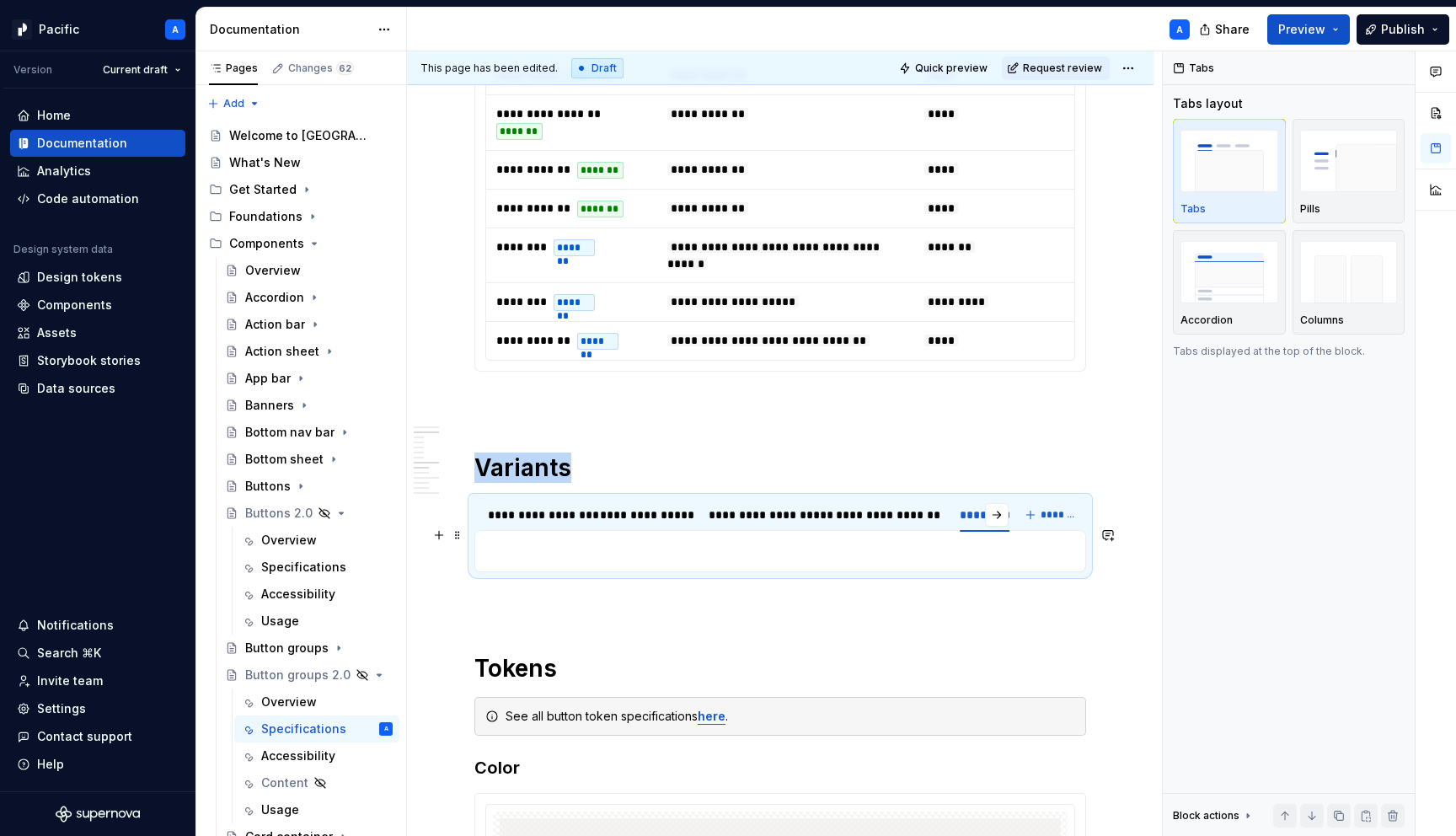
click at [955, 541] on p at bounding box center [780, 551] width 590 height 20
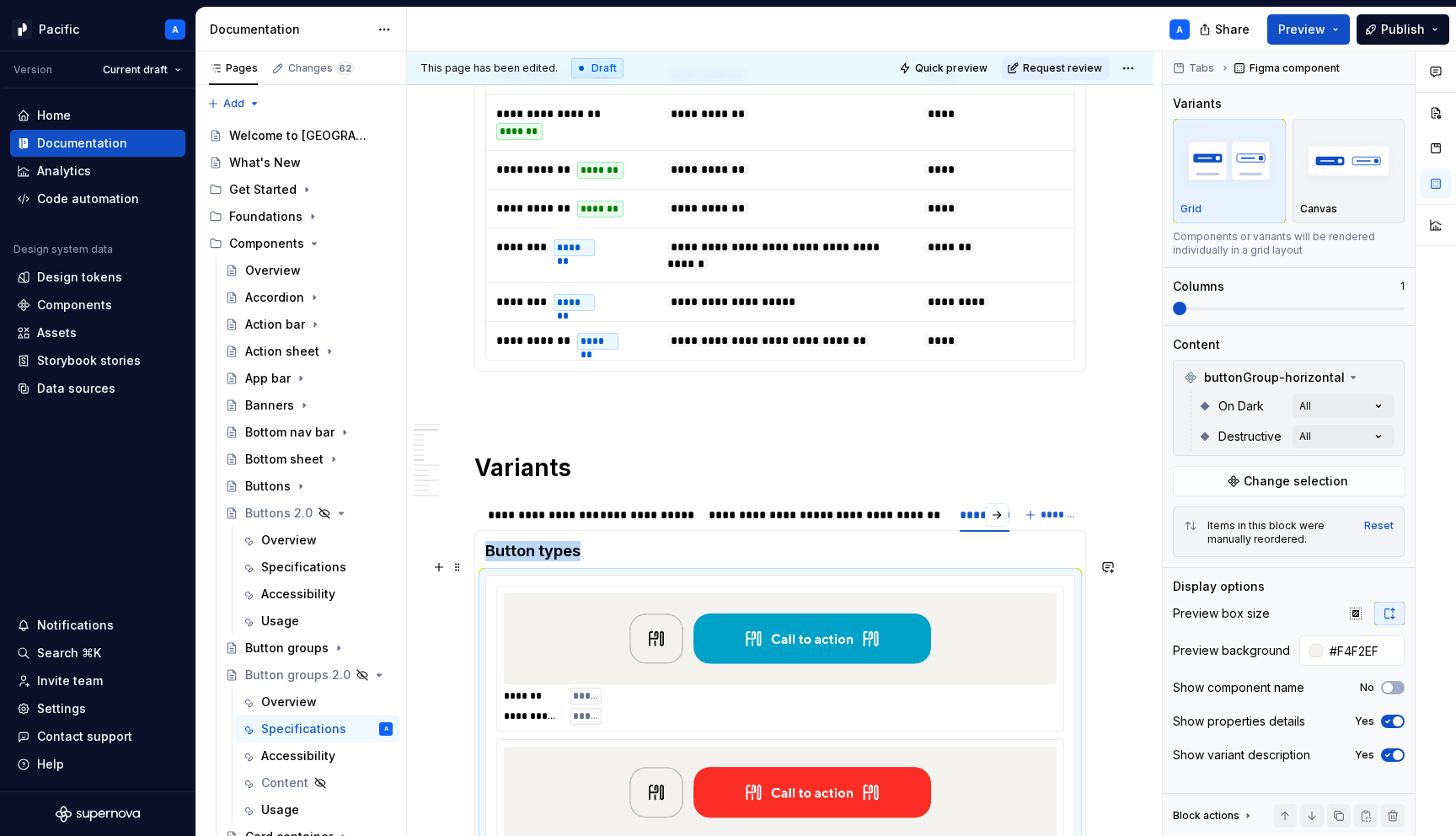
click at [886, 636] on img at bounding box center [781, 639] width 329 height 78
click at [1388, 370] on button "button" at bounding box center [1388, 378] width 24 height 24
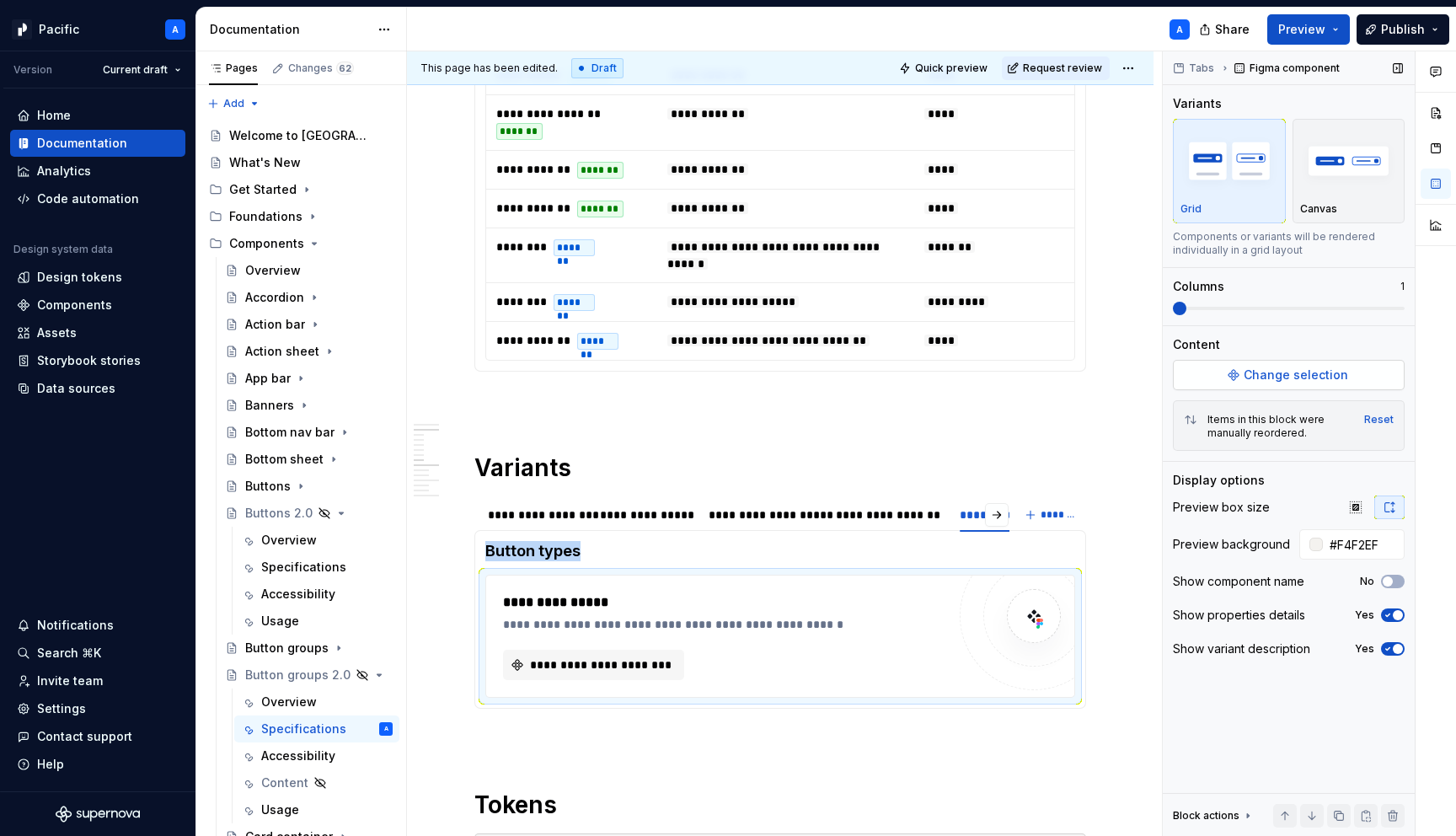
click at [1349, 374] on button "Change selection" at bounding box center [1289, 375] width 232 height 30
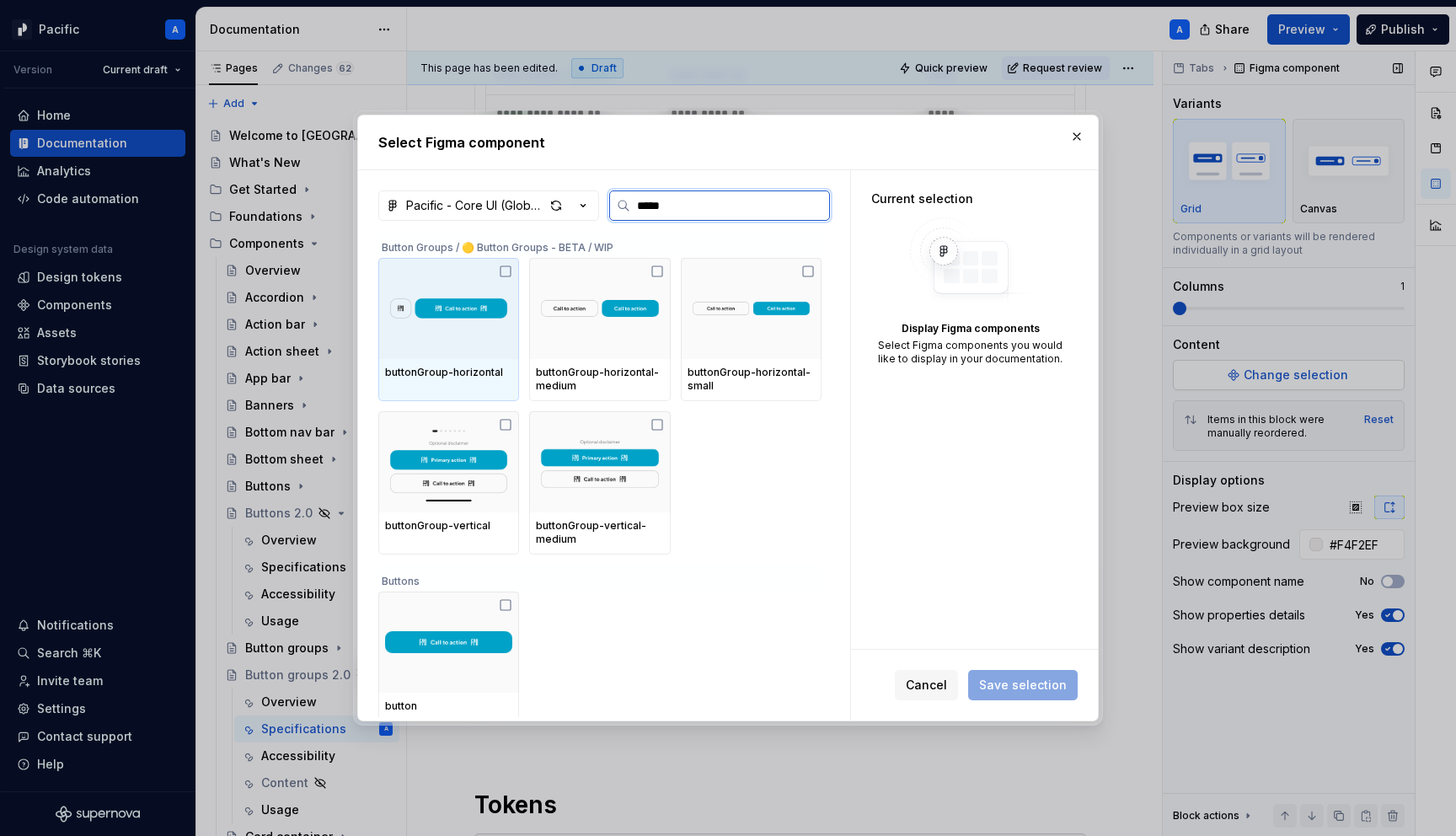
type input "******"
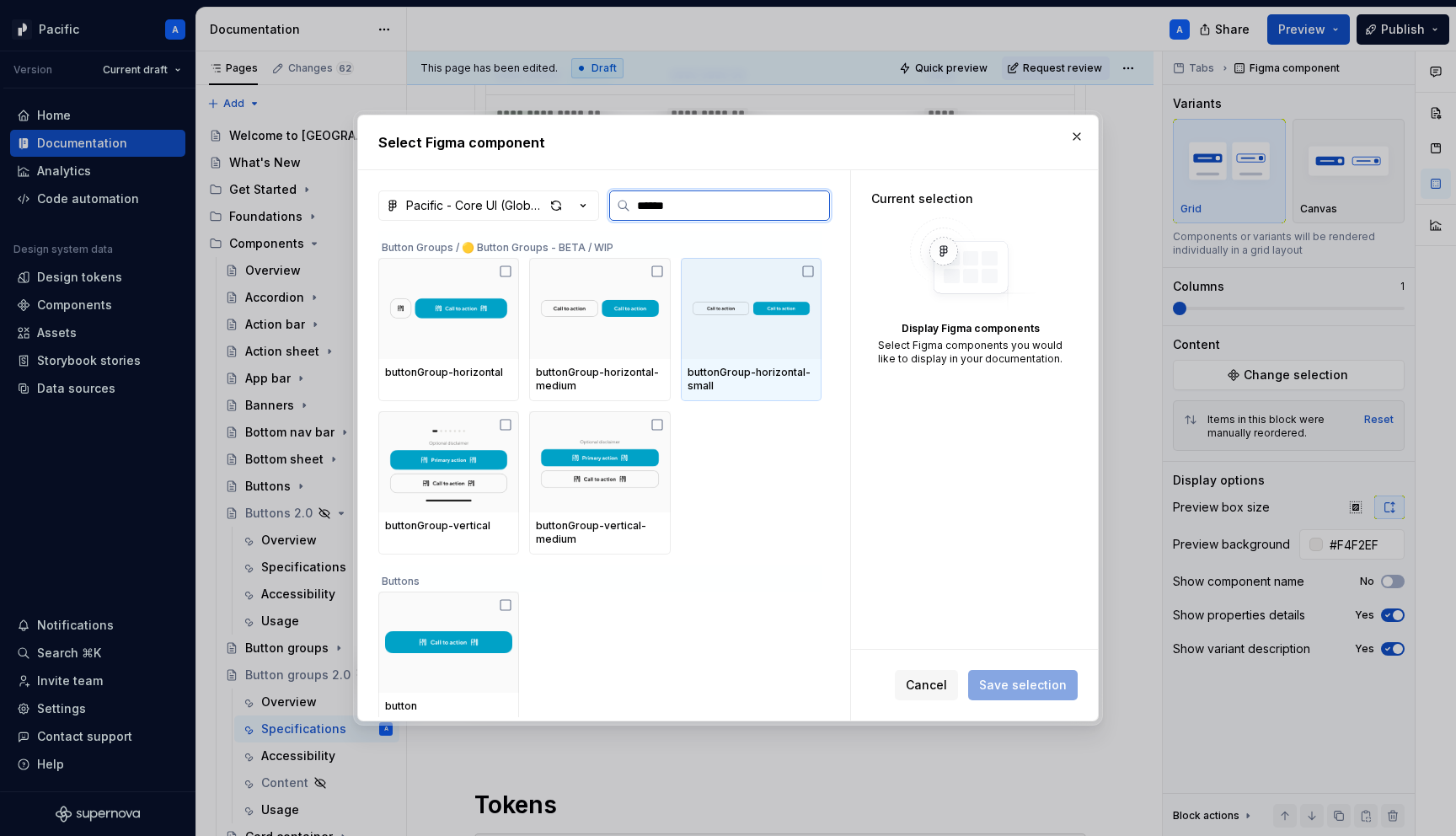
click at [784, 359] on div "buttonGroup-horizontal-small" at bounding box center [751, 381] width 140 height 42
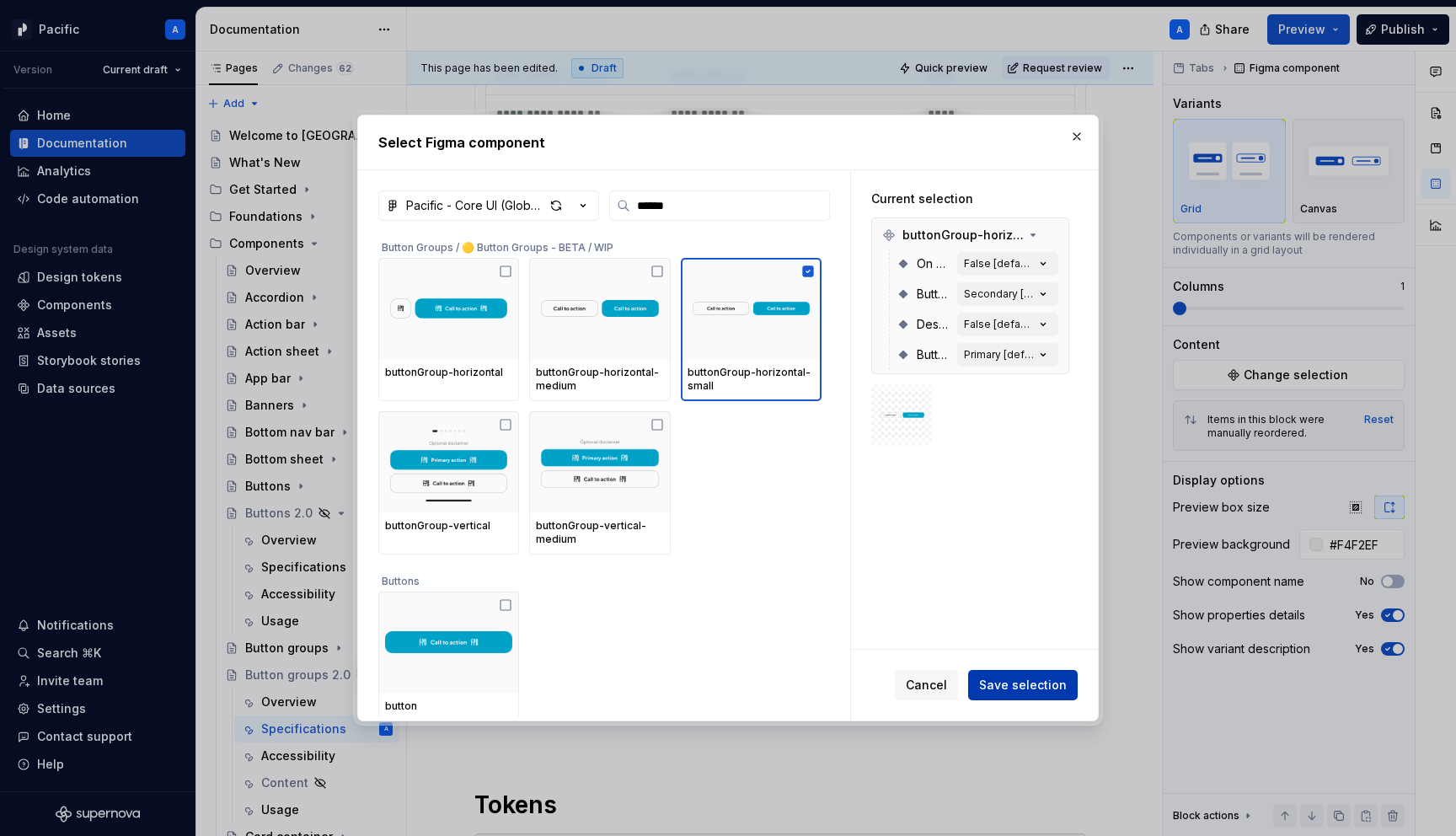
click at [1051, 686] on span "Save selection" at bounding box center [1023, 685] width 88 height 17
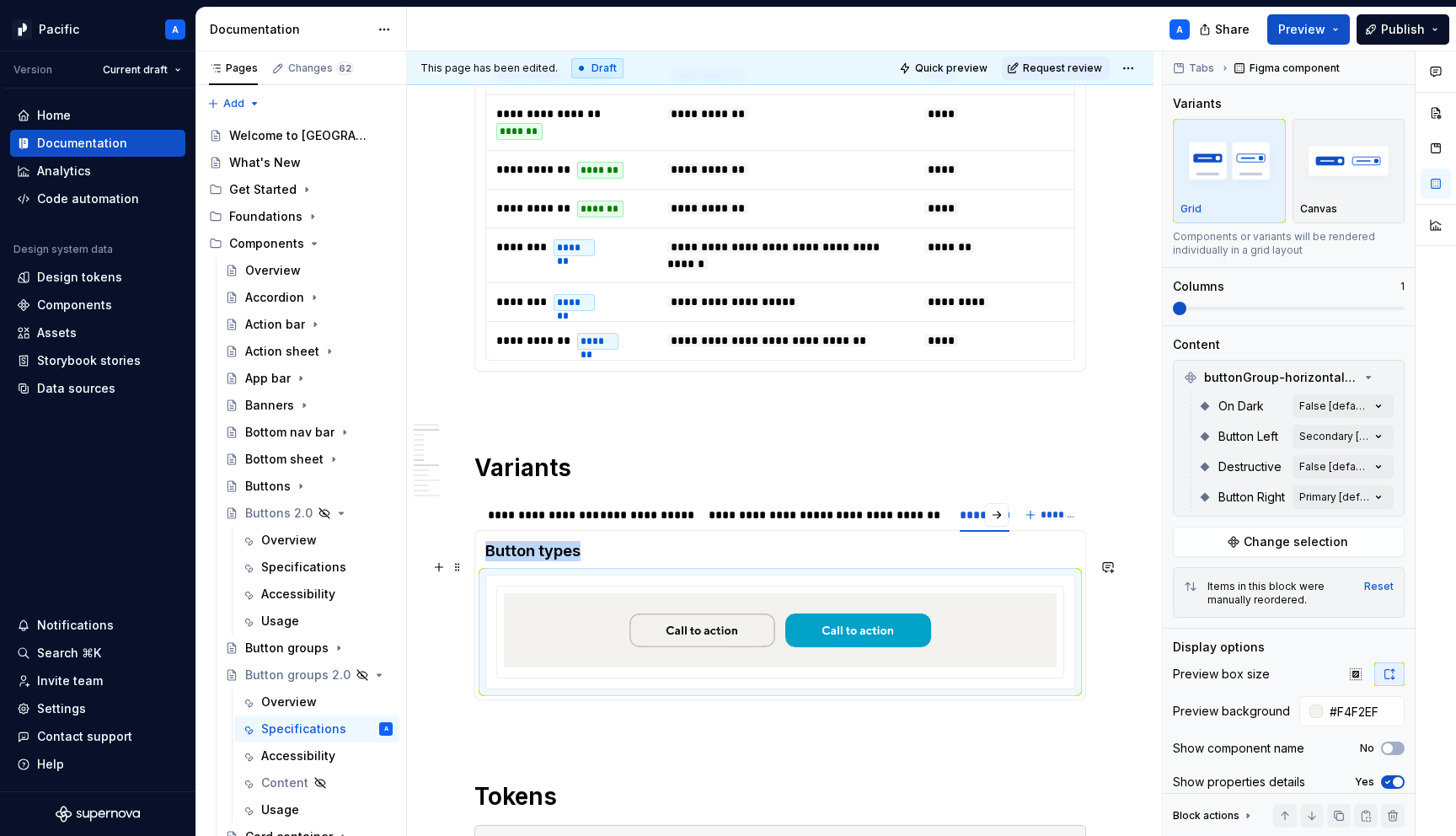
click at [872, 619] on img at bounding box center [781, 631] width 329 height 61
click at [1388, 404] on div "Comments Open comments No comments yet Select ‘Comment’ from the block context …" at bounding box center [1309, 444] width 293 height 785
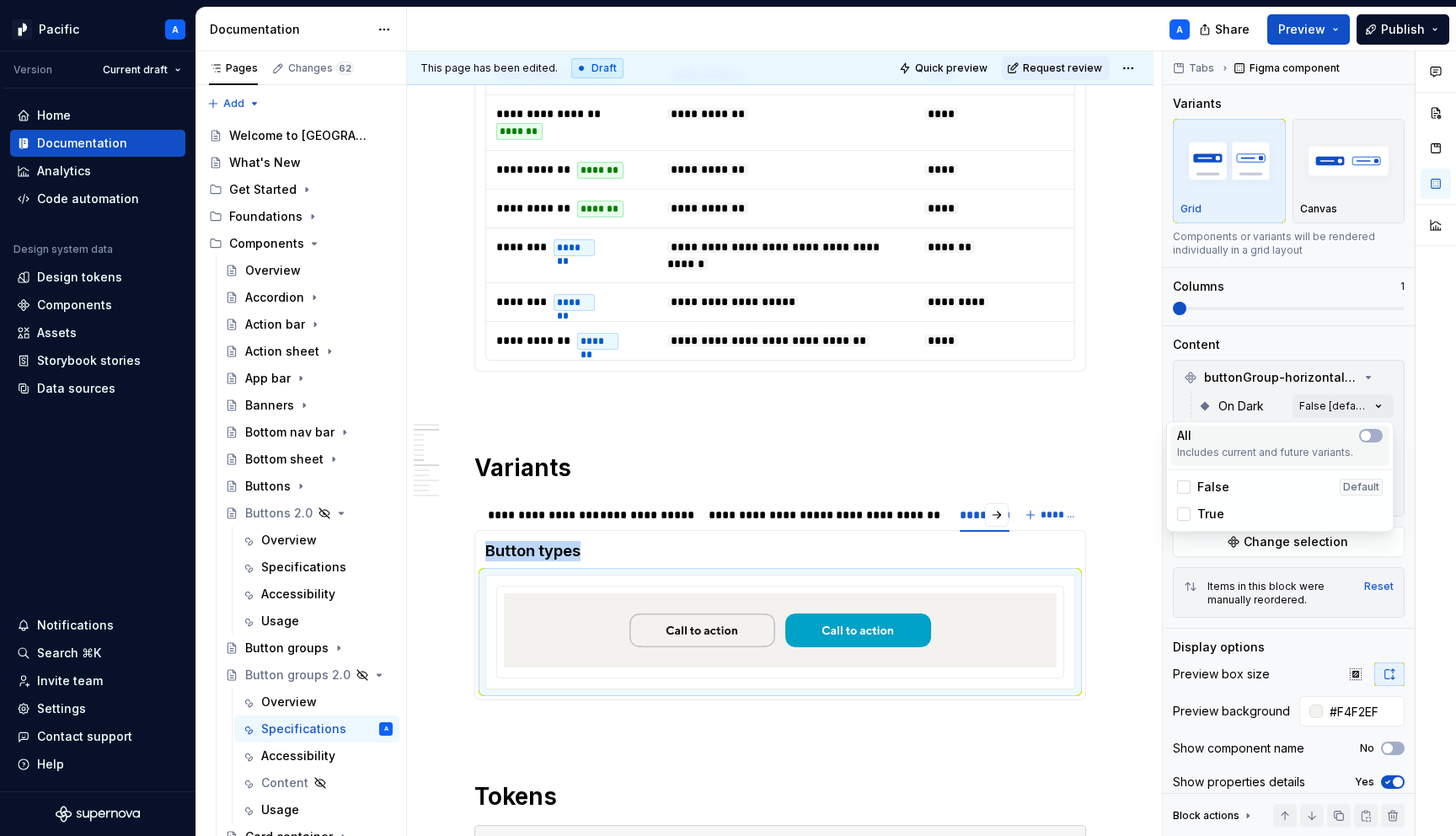
click at [1371, 426] on div "All Includes current and future variants." at bounding box center [1280, 446] width 219 height 41
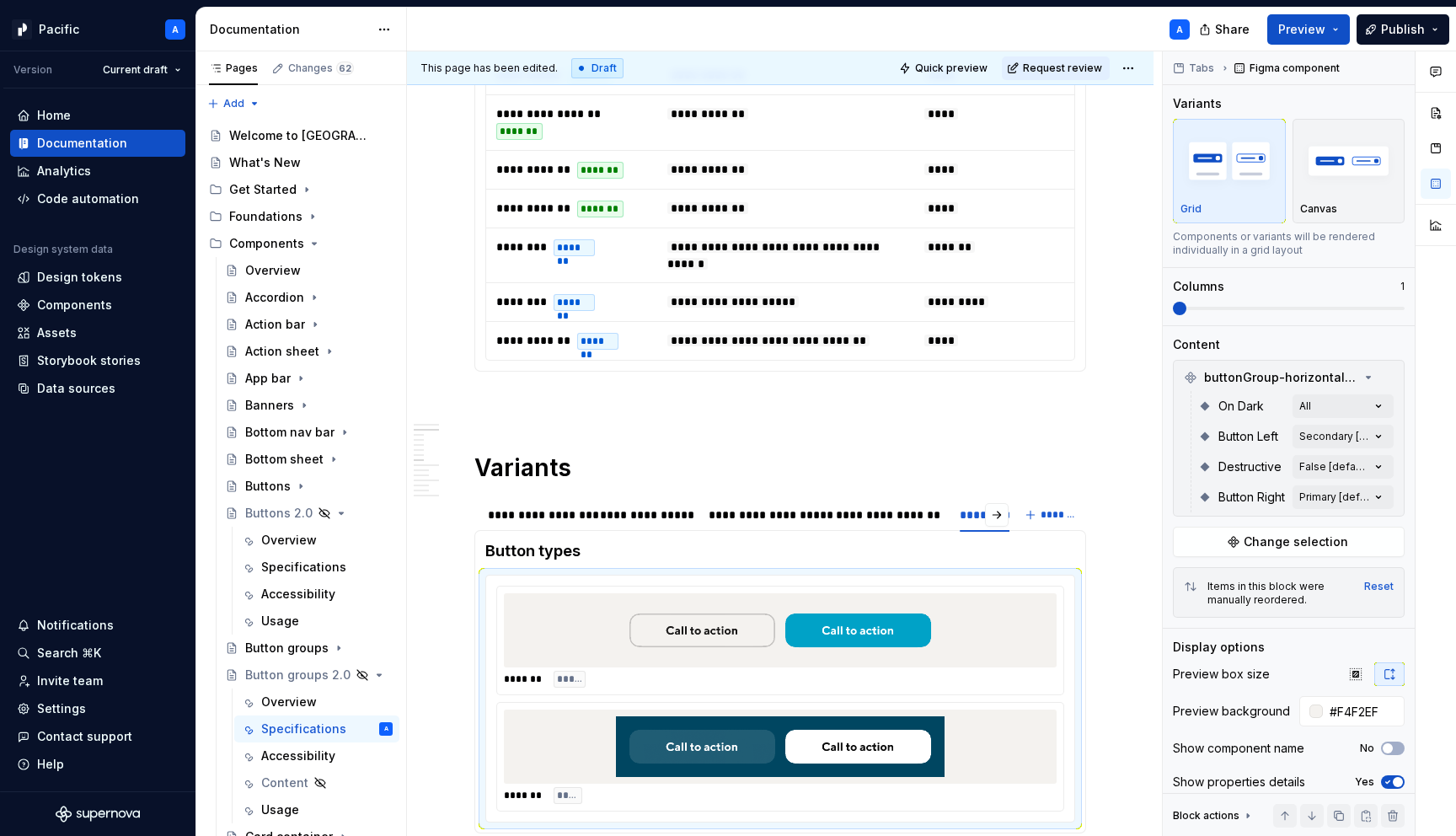
click at [1407, 454] on div "Comments Open comments No comments yet Select ‘Comment’ from the block context …" at bounding box center [1309, 444] width 293 height 785
click at [1384, 441] on div "Comments Open comments No comments yet Select ‘Comment’ from the block context …" at bounding box center [1309, 444] width 293 height 785
click at [1377, 463] on Left-switch "button" at bounding box center [1371, 466] width 24 height 14
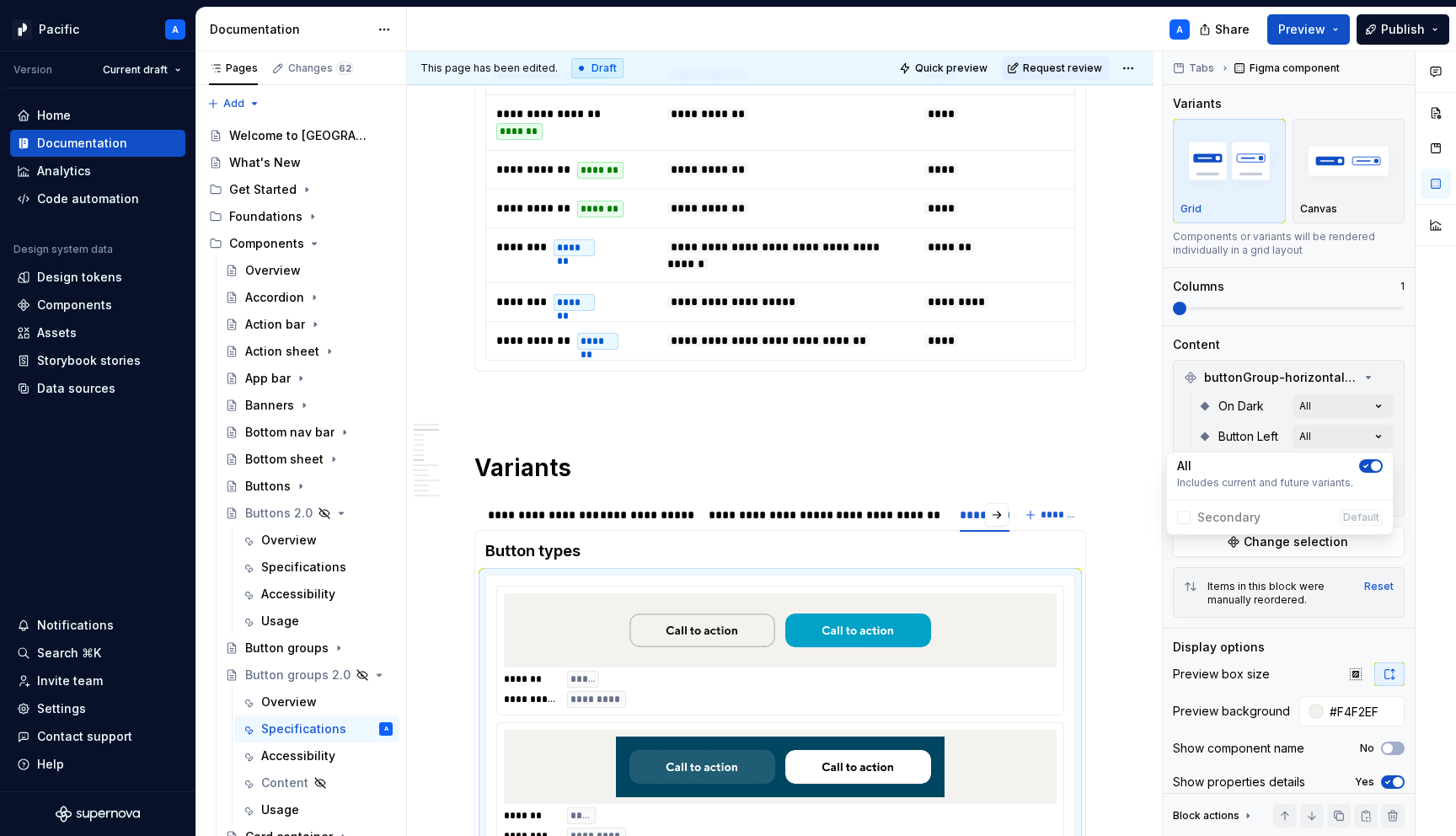
click at [1397, 485] on div "Comments Open comments No comments yet Select ‘Comment’ from the block context …" at bounding box center [1309, 444] width 293 height 785
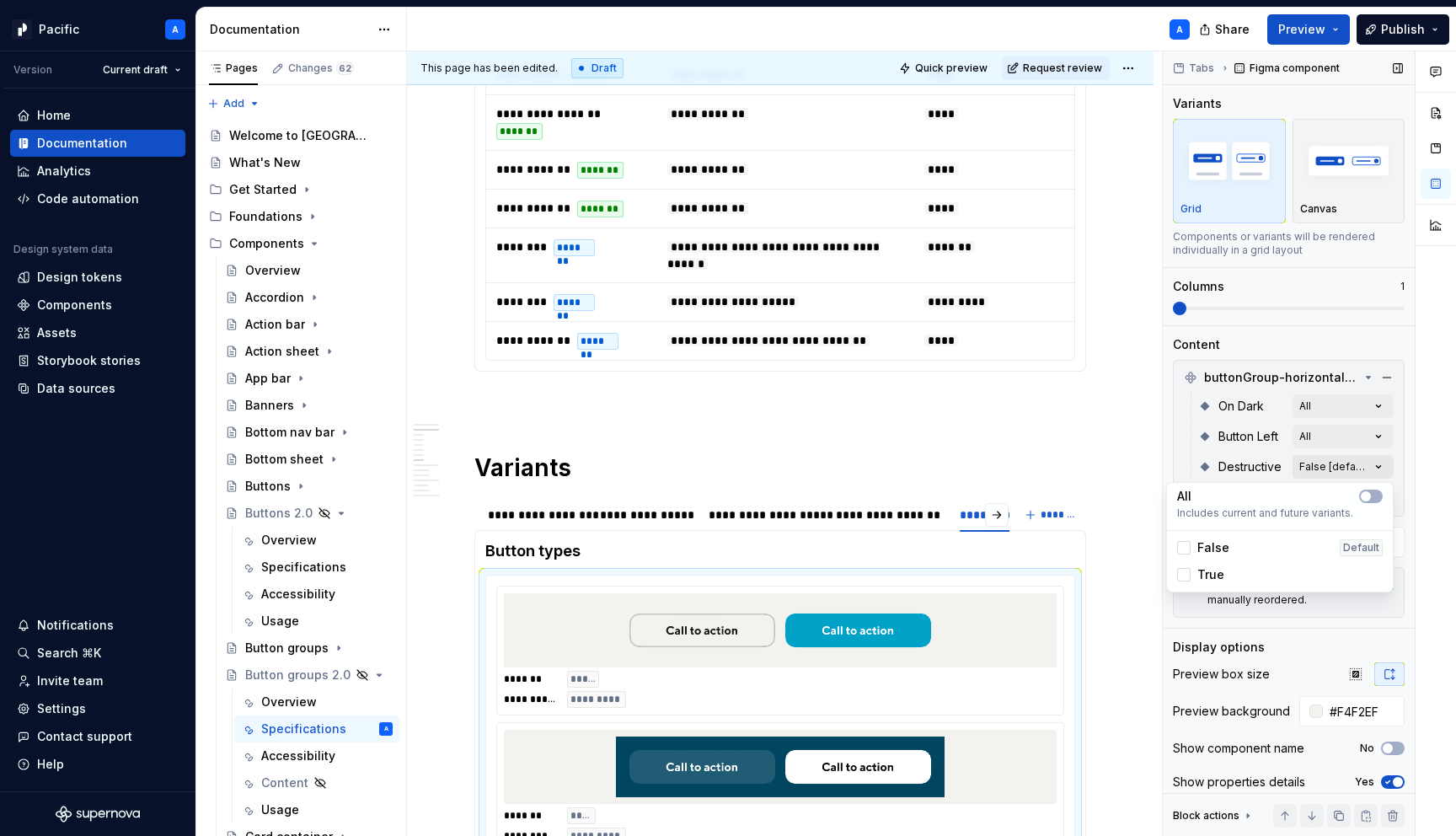
click at [1382, 467] on div "Comments Open comments No comments yet Select ‘Comment’ from the block context …" at bounding box center [1309, 444] width 293 height 785
click at [1380, 491] on div at bounding box center [1371, 496] width 24 height 14
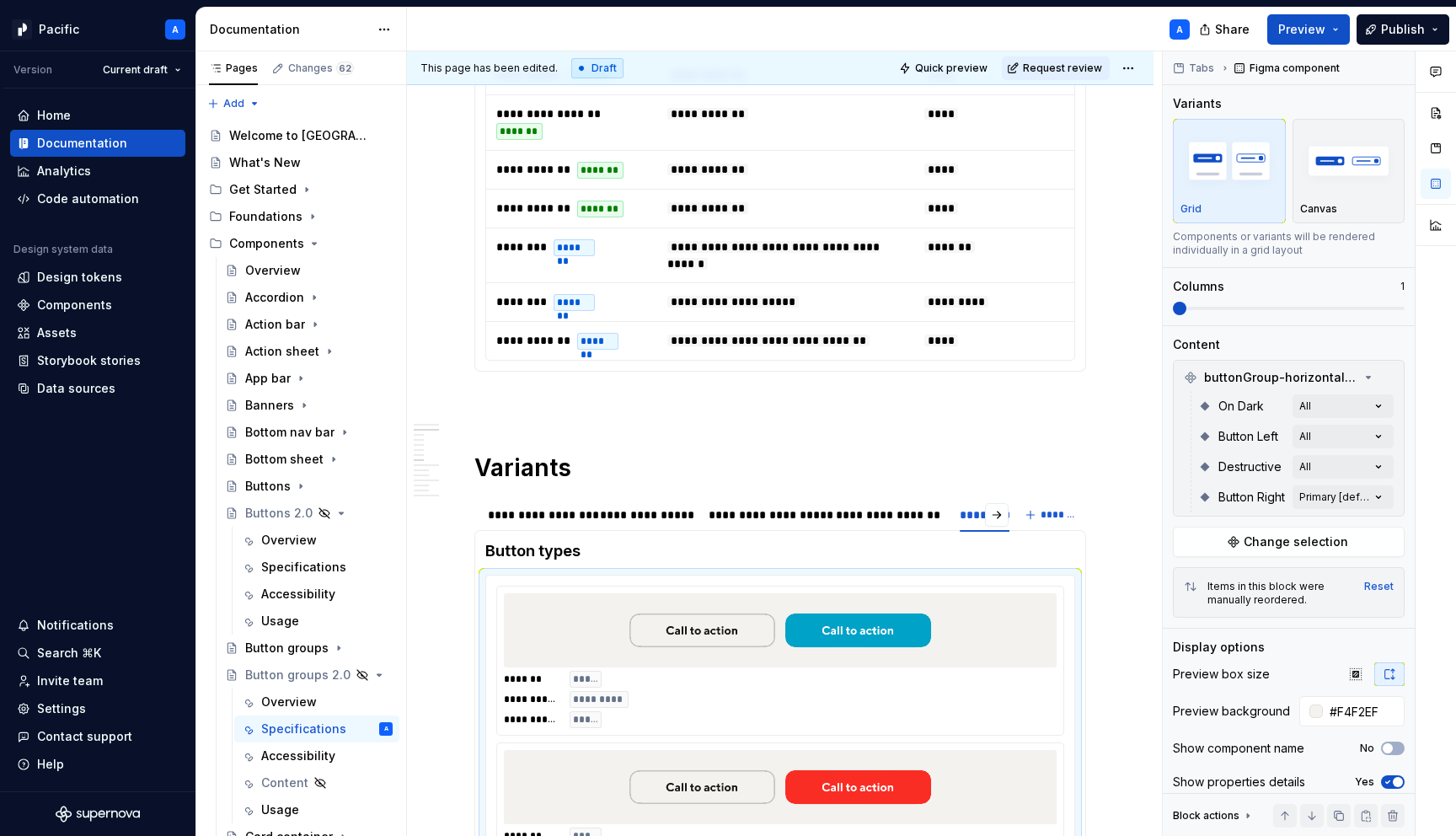
click at [1397, 500] on div "Comments Open comments No comments yet Select ‘Comment’ from the block context …" at bounding box center [1309, 444] width 293 height 785
click at [1388, 499] on div "Comments Open comments No comments yet Select ‘Comment’ from the block context …" at bounding box center [1309, 444] width 293 height 785
click at [1381, 523] on Right-switch "button" at bounding box center [1371, 527] width 24 height 14
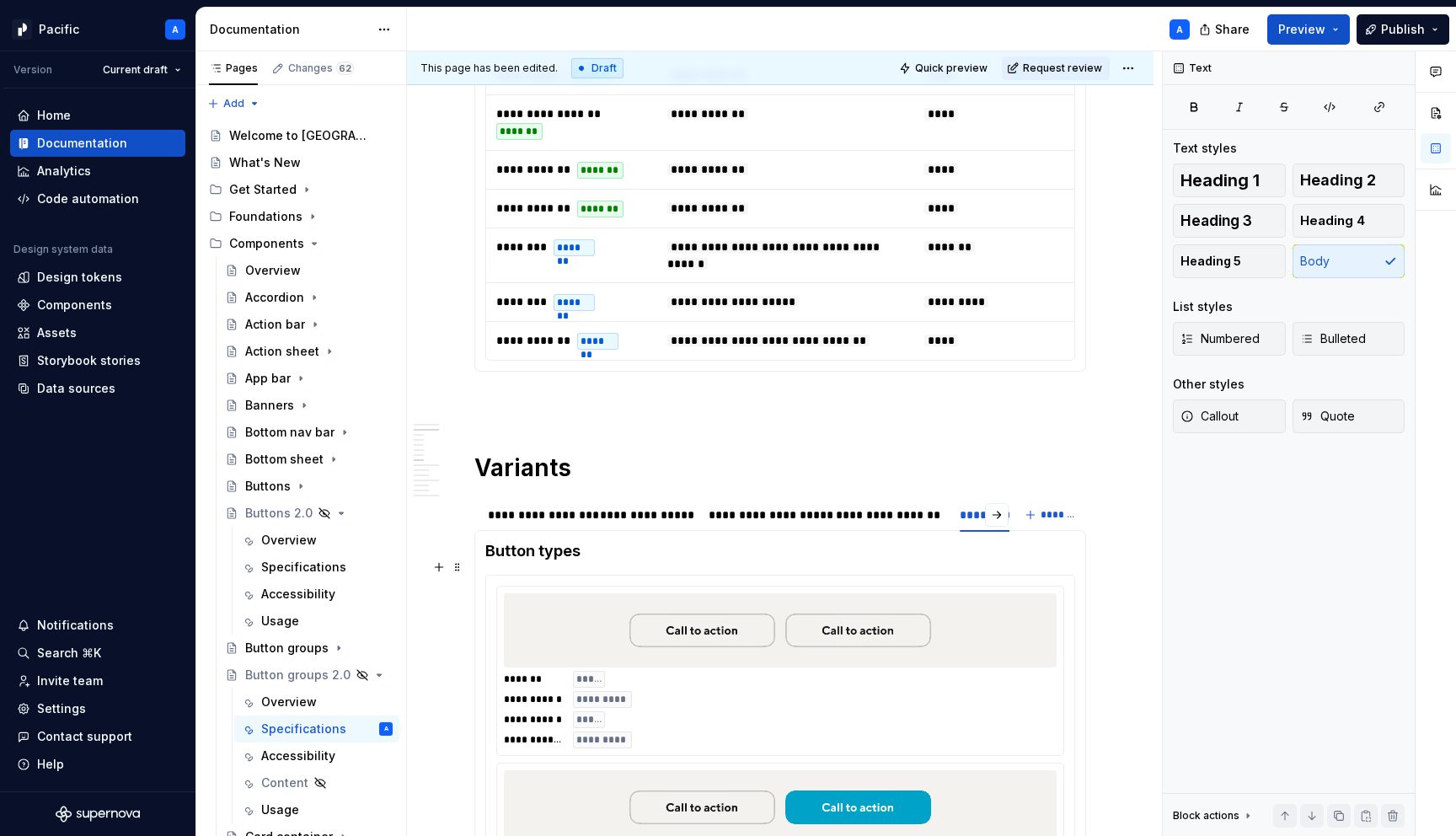
click at [836, 639] on html "Pacific A Version Current draft Home Documentation Analytics Code automation De…" at bounding box center [728, 418] width 1456 height 836
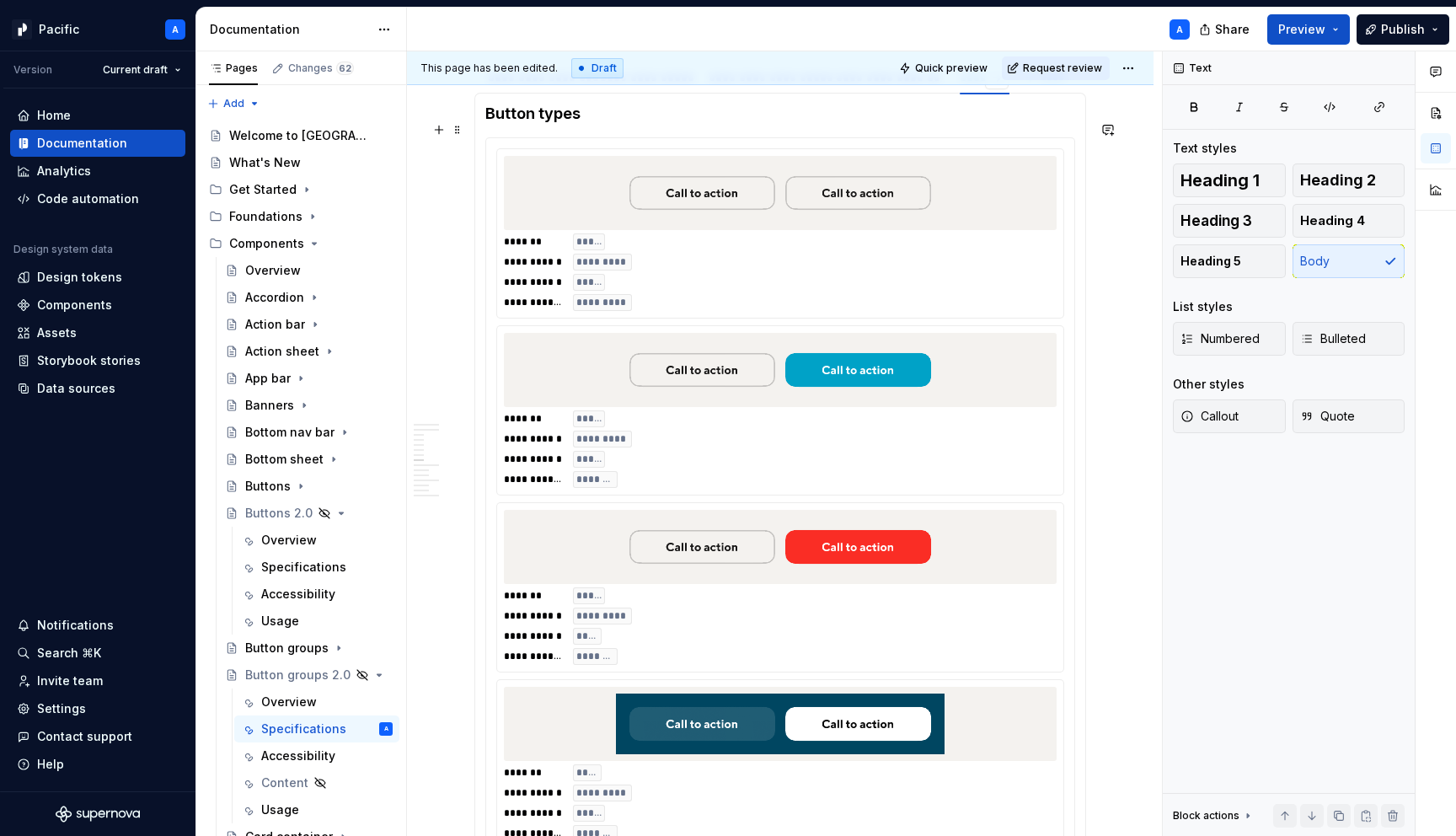
scroll to position [1218, 0]
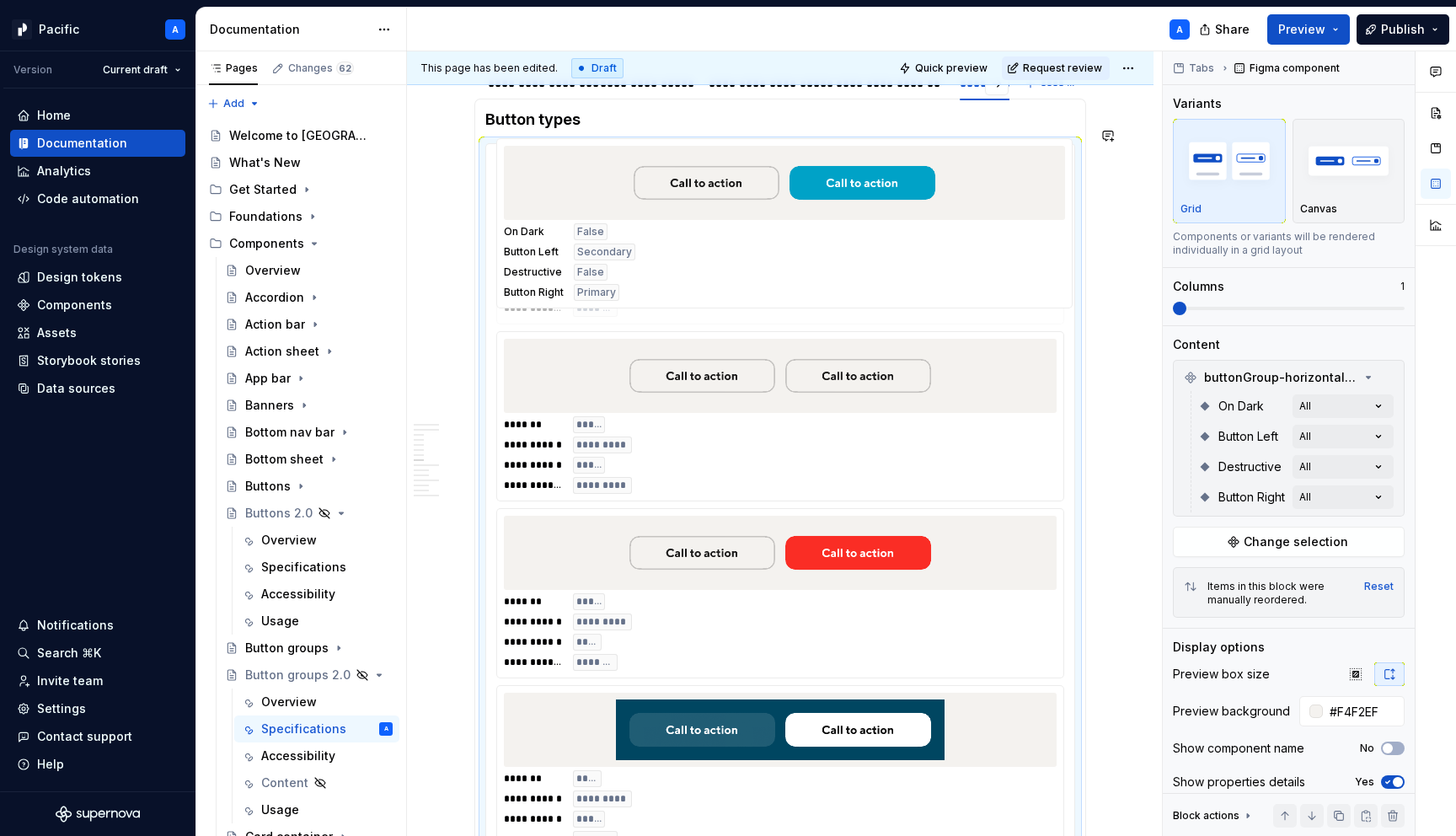
drag, startPoint x: 828, startPoint y: 364, endPoint x: 823, endPoint y: 233, distance: 131.1
click at [823, 233] on body "Pacific A Version Current draft Home Documentation Analytics Code automation De…" at bounding box center [728, 418] width 1456 height 836
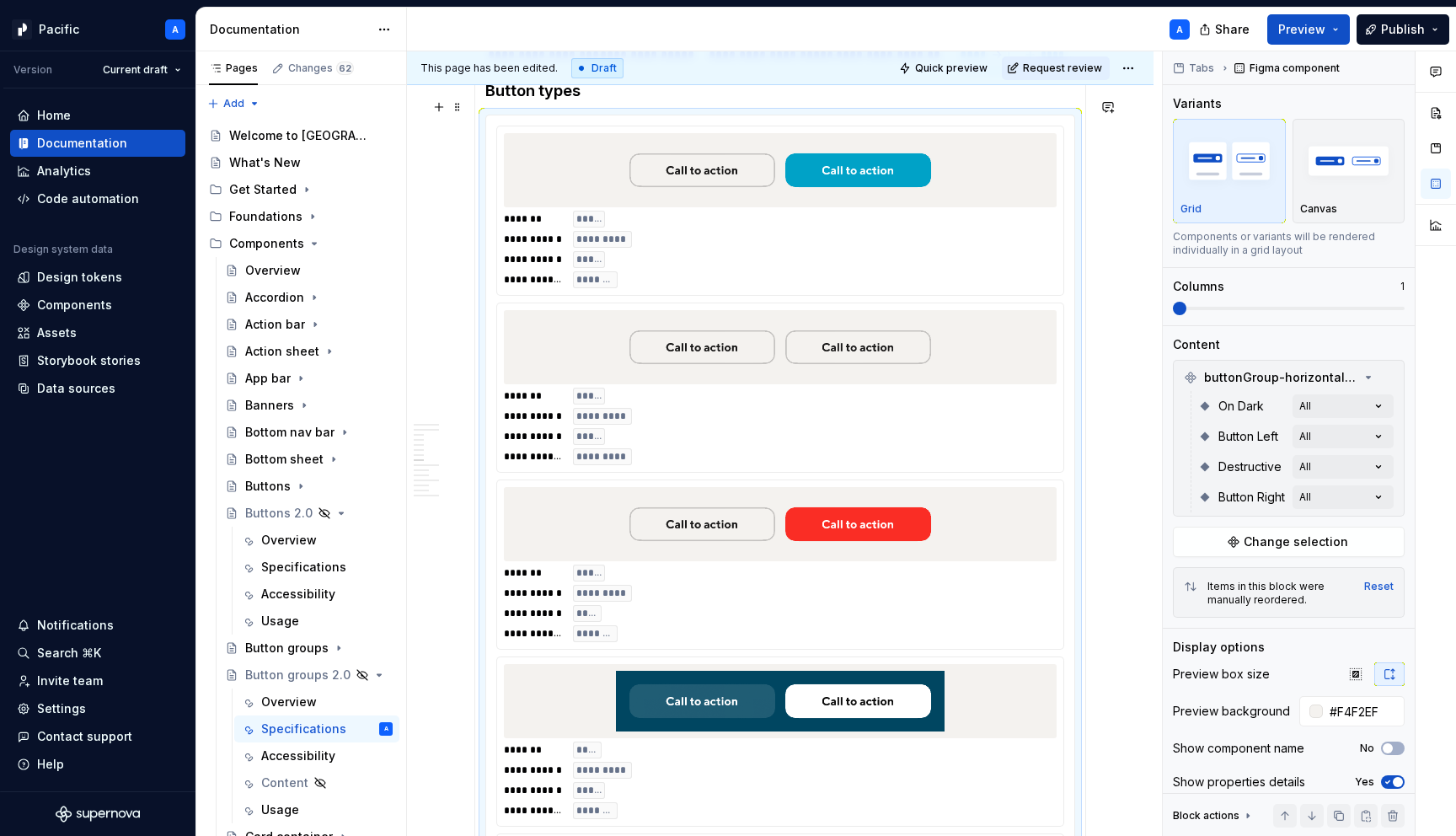
scroll to position [1235, 0]
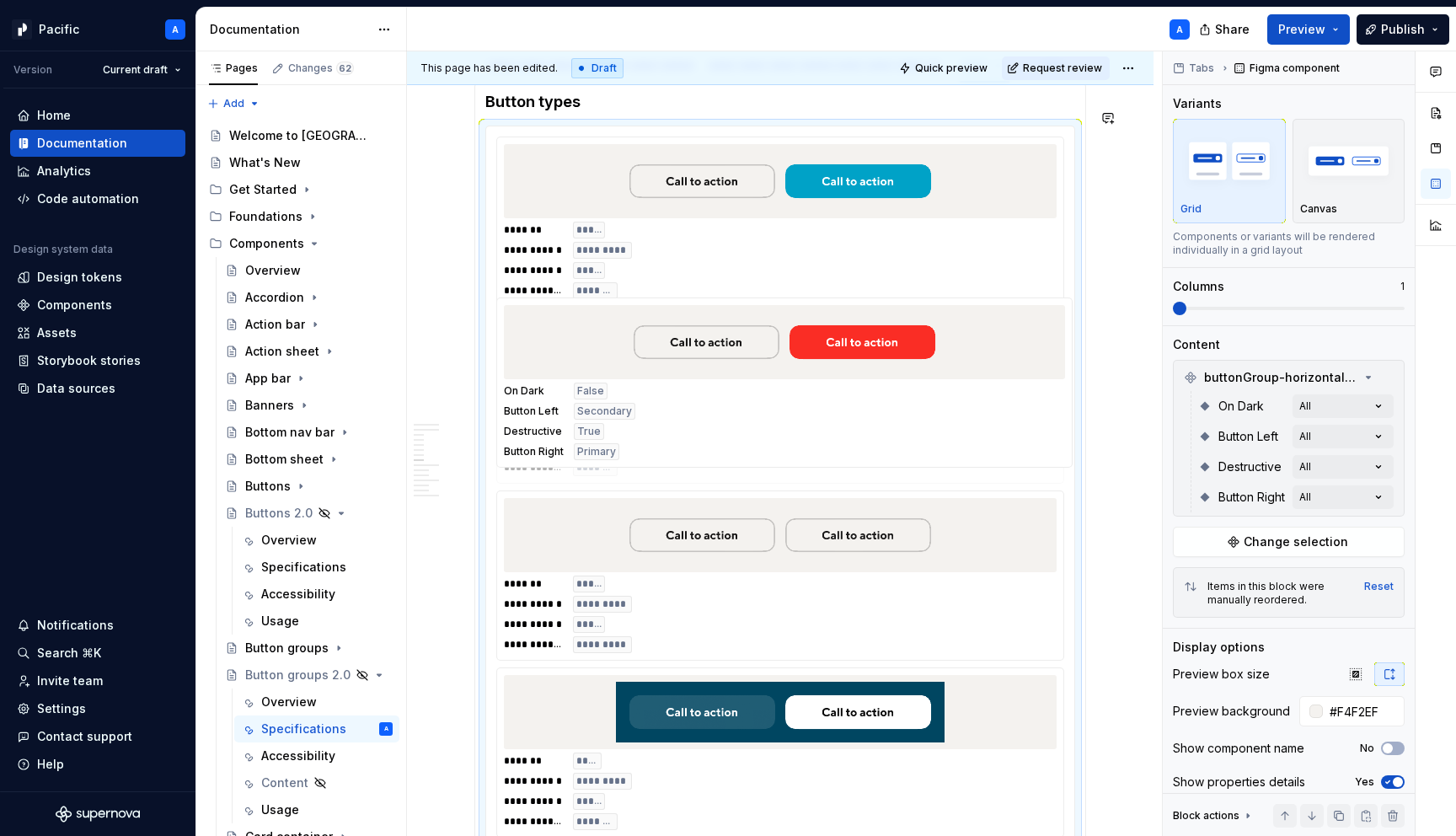
drag, startPoint x: 850, startPoint y: 549, endPoint x: 840, endPoint y: 375, distance: 174.3
click at [840, 375] on body "Pacific A Version Current draft Home Documentation Analytics Code automation De…" at bounding box center [728, 418] width 1456 height 836
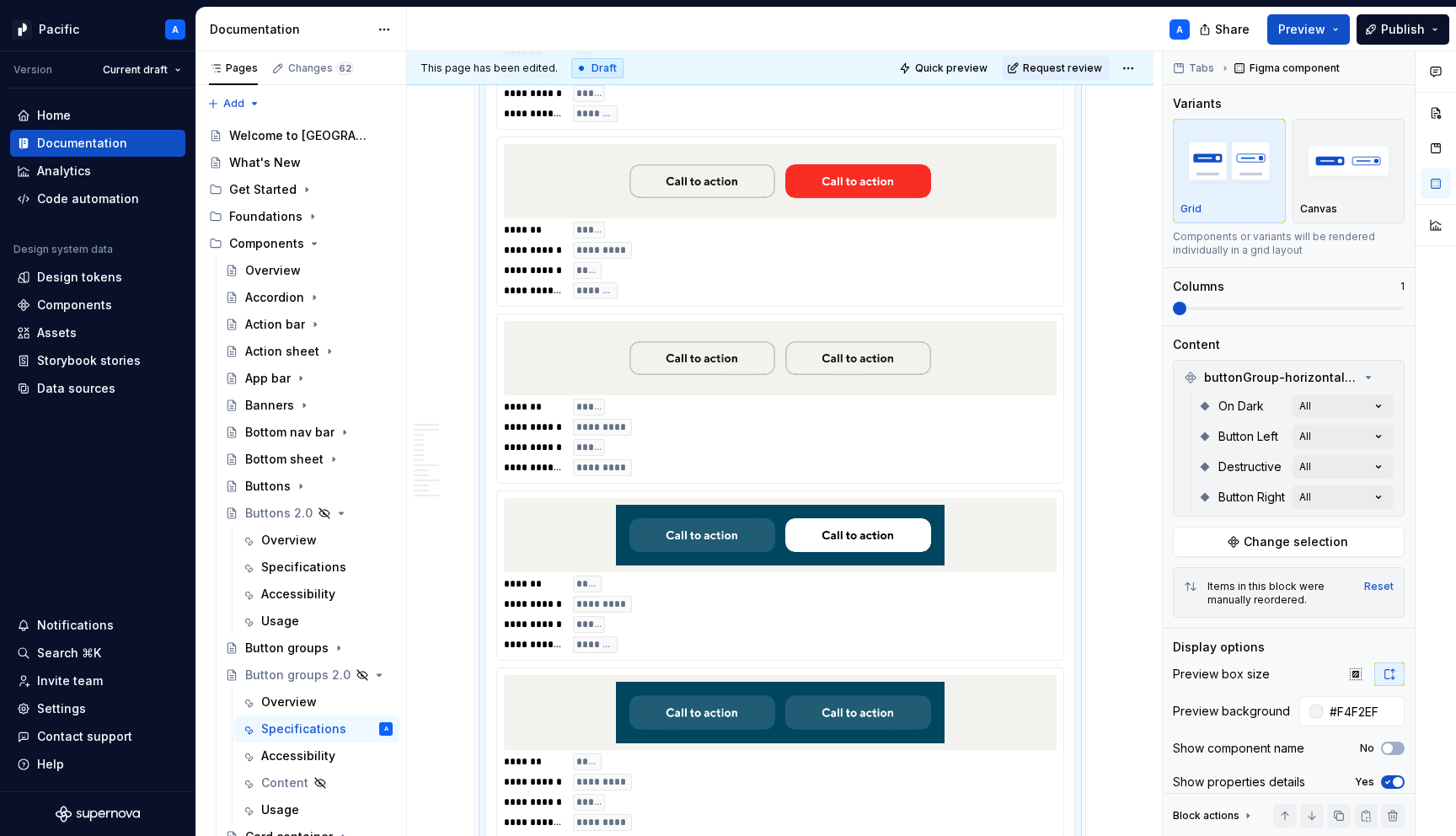
scroll to position [1423, 0]
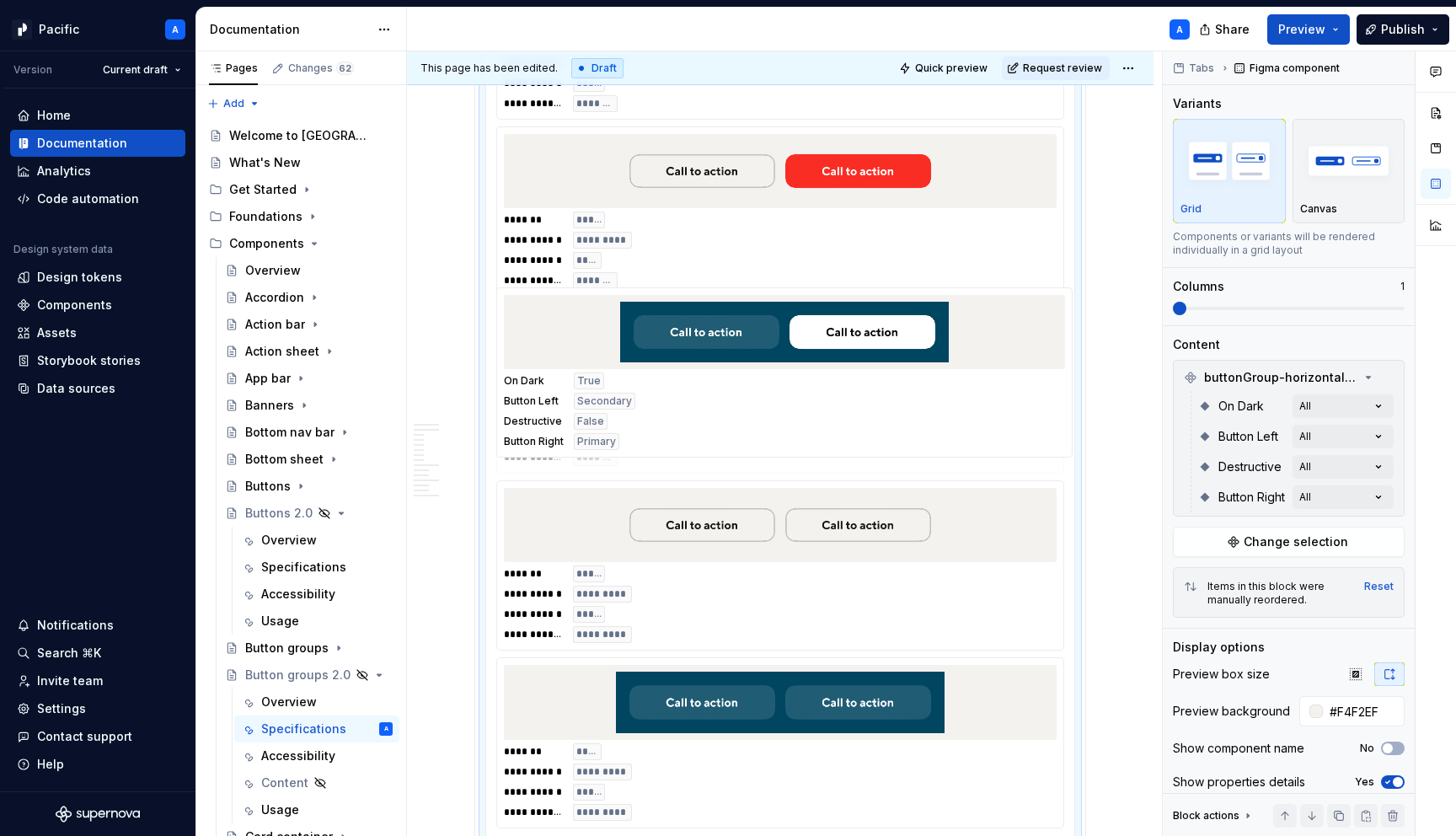
drag, startPoint x: 874, startPoint y: 491, endPoint x: 860, endPoint y: 288, distance: 203.5
click at [860, 288] on body "Pacific A Version Current draft Home Documentation Analytics Code automation De…" at bounding box center [728, 418] width 1456 height 836
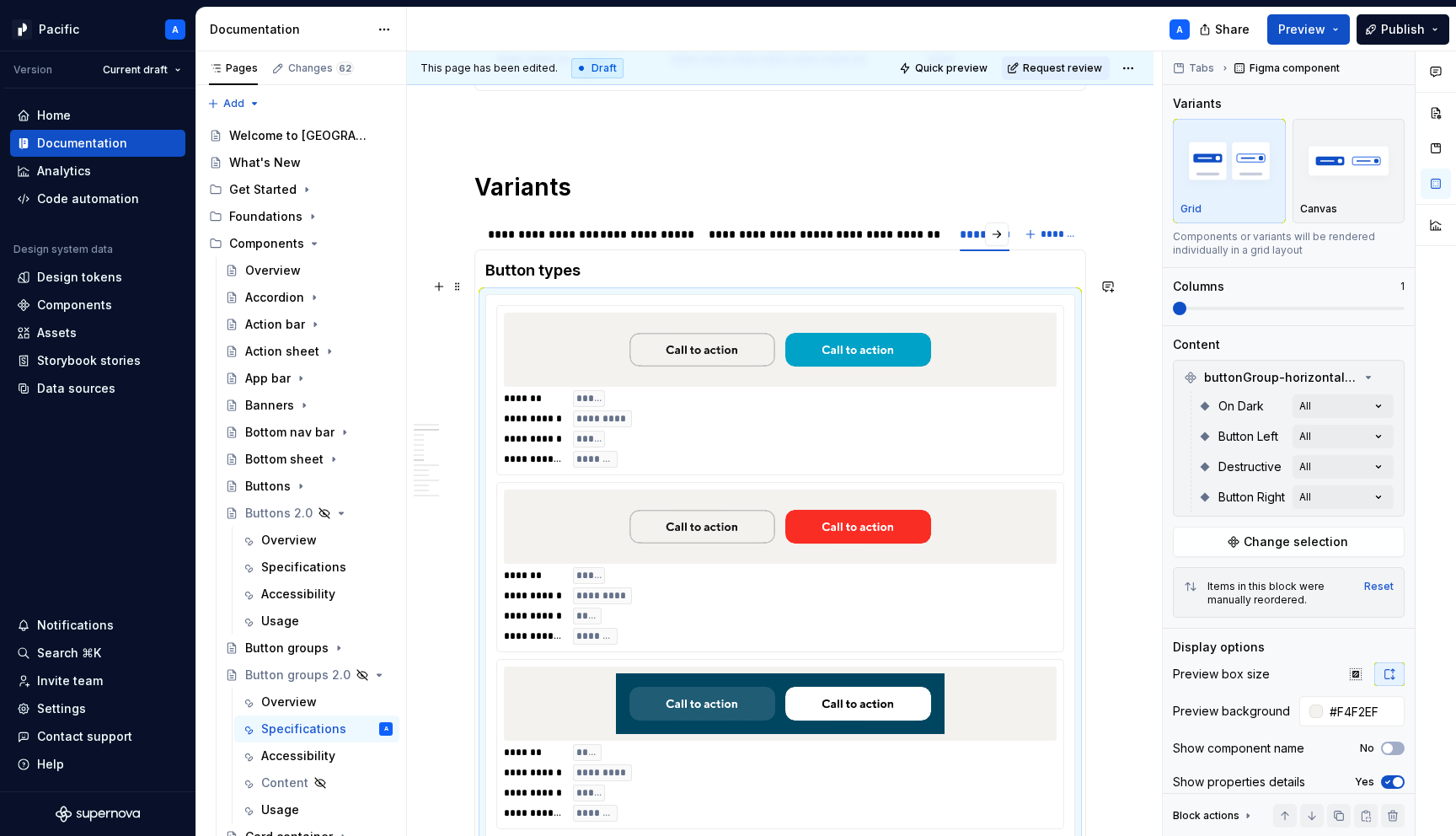
scroll to position [1043, 0]
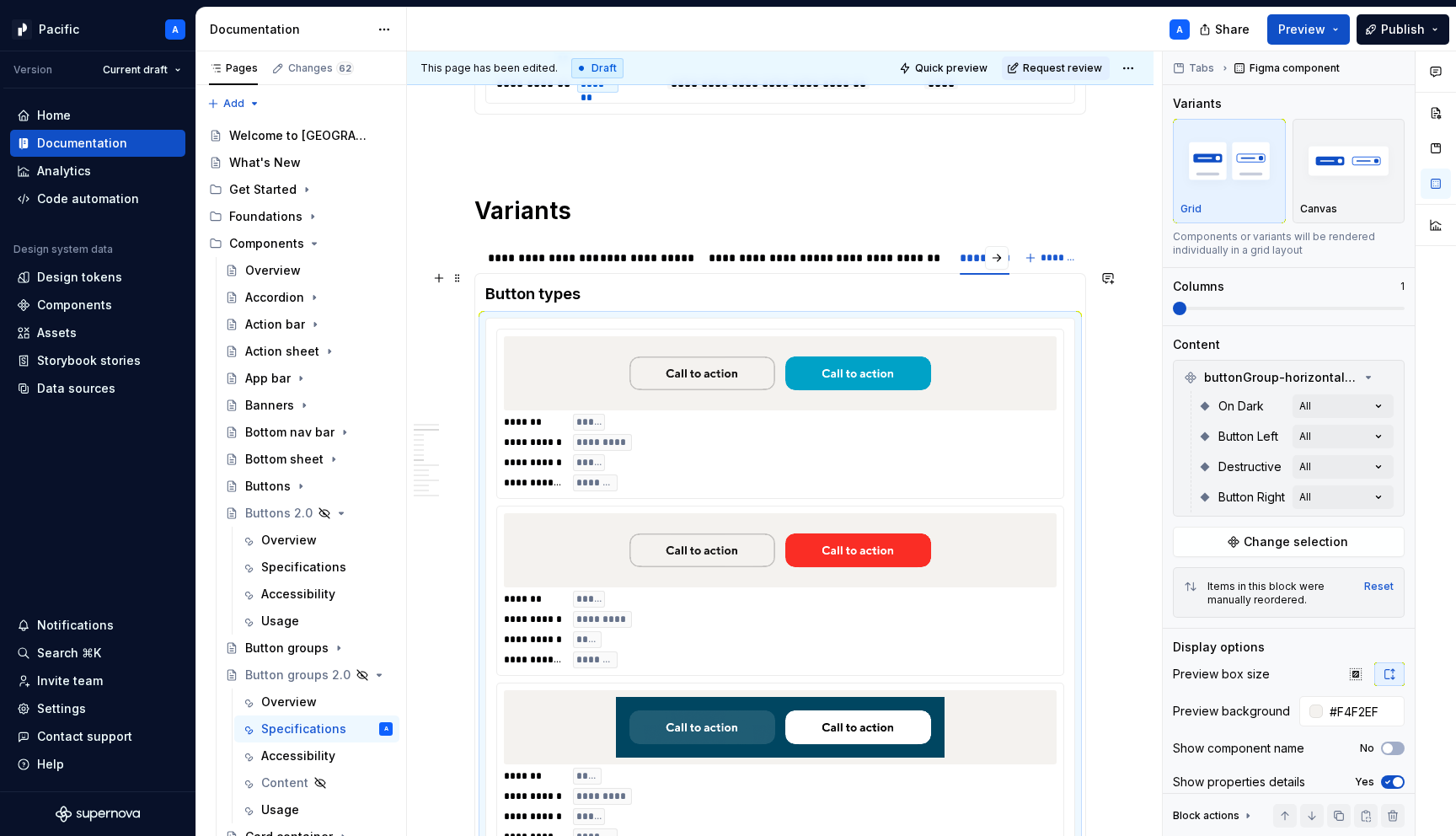
click at [599, 284] on h4 "Button types" at bounding box center [780, 294] width 590 height 20
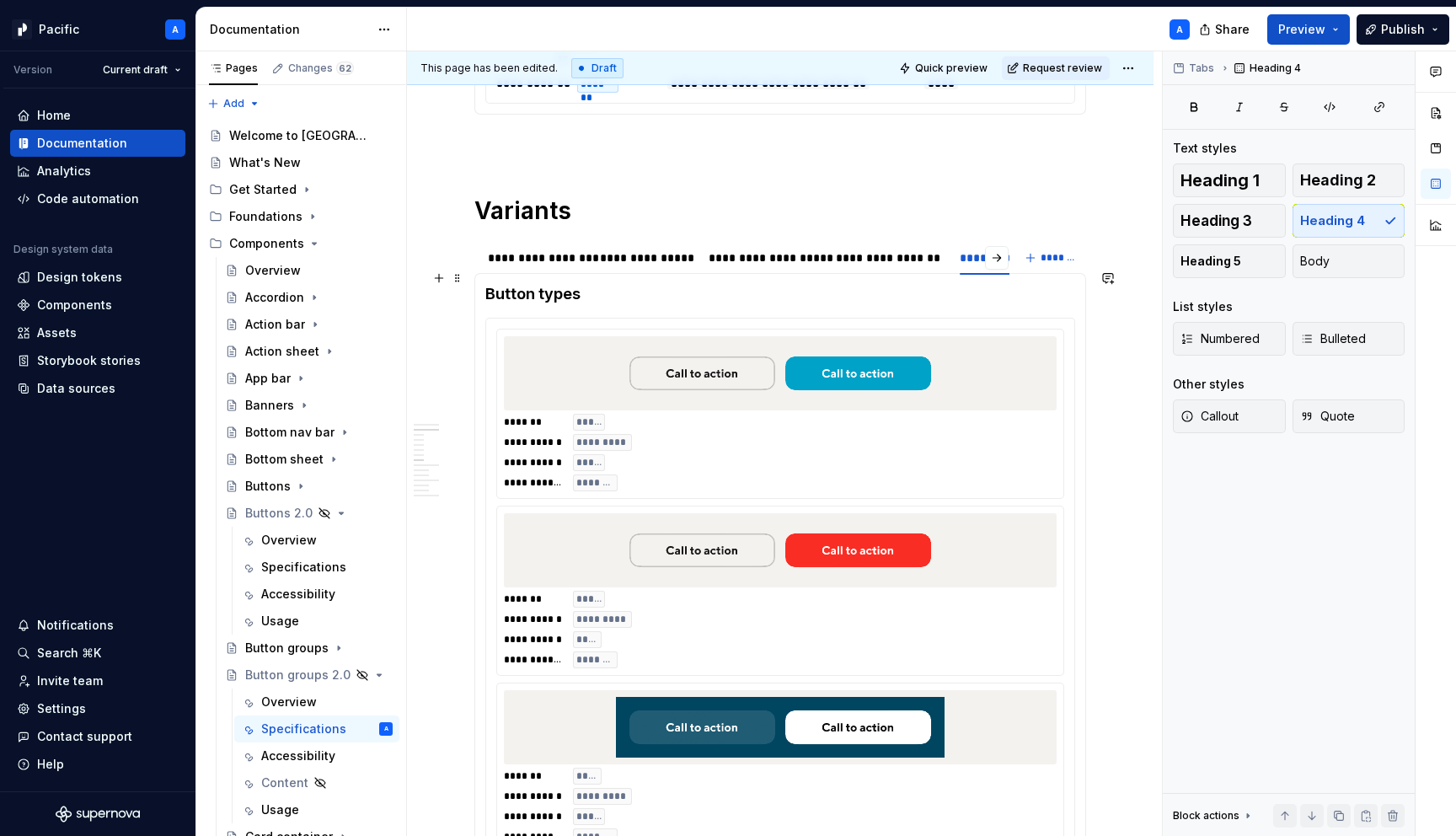
click at [599, 284] on h4 "Button types" at bounding box center [780, 294] width 590 height 20
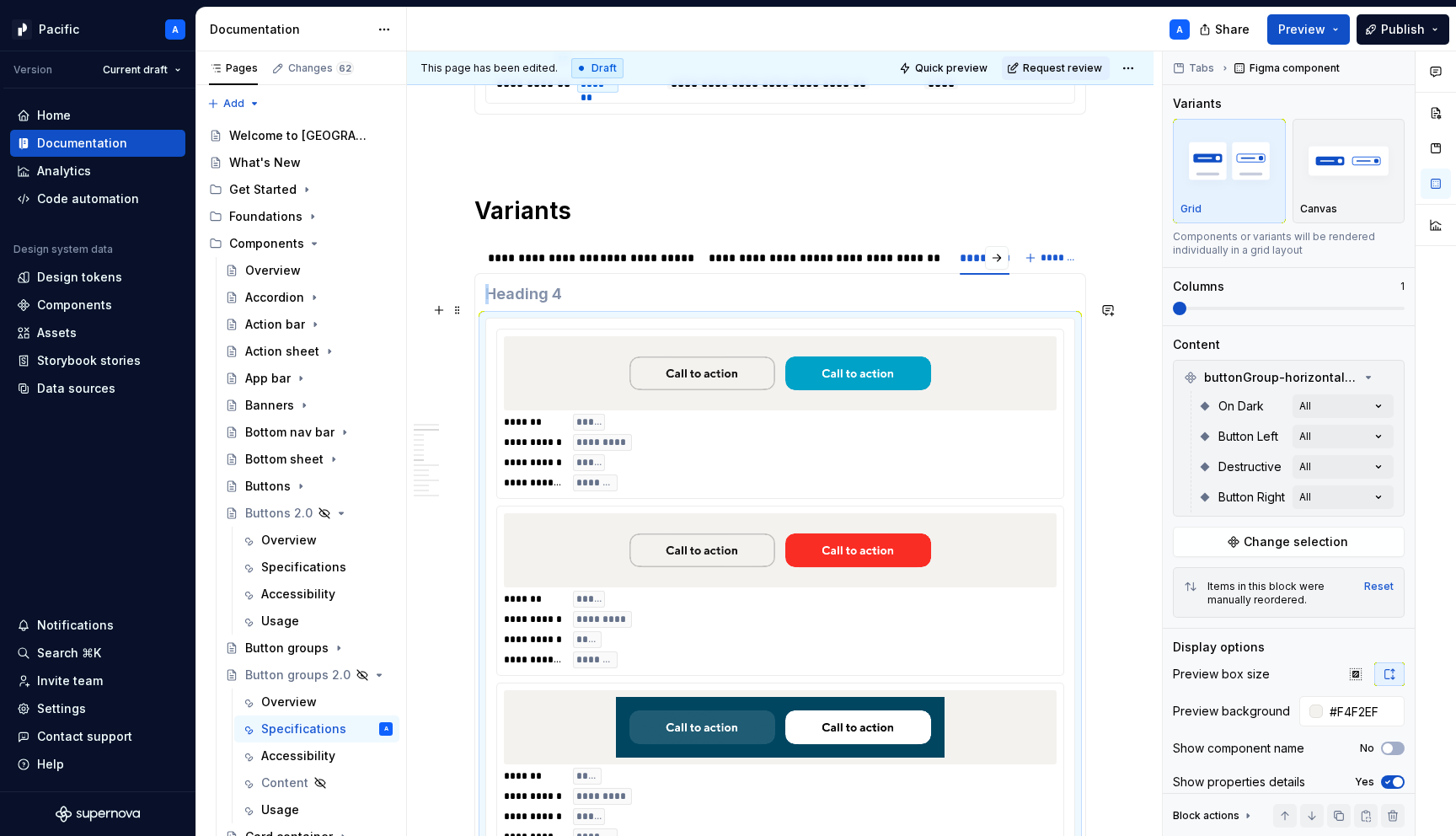
click at [673, 384] on img at bounding box center [781, 373] width 329 height 61
click at [547, 284] on h4 at bounding box center [780, 294] width 590 height 20
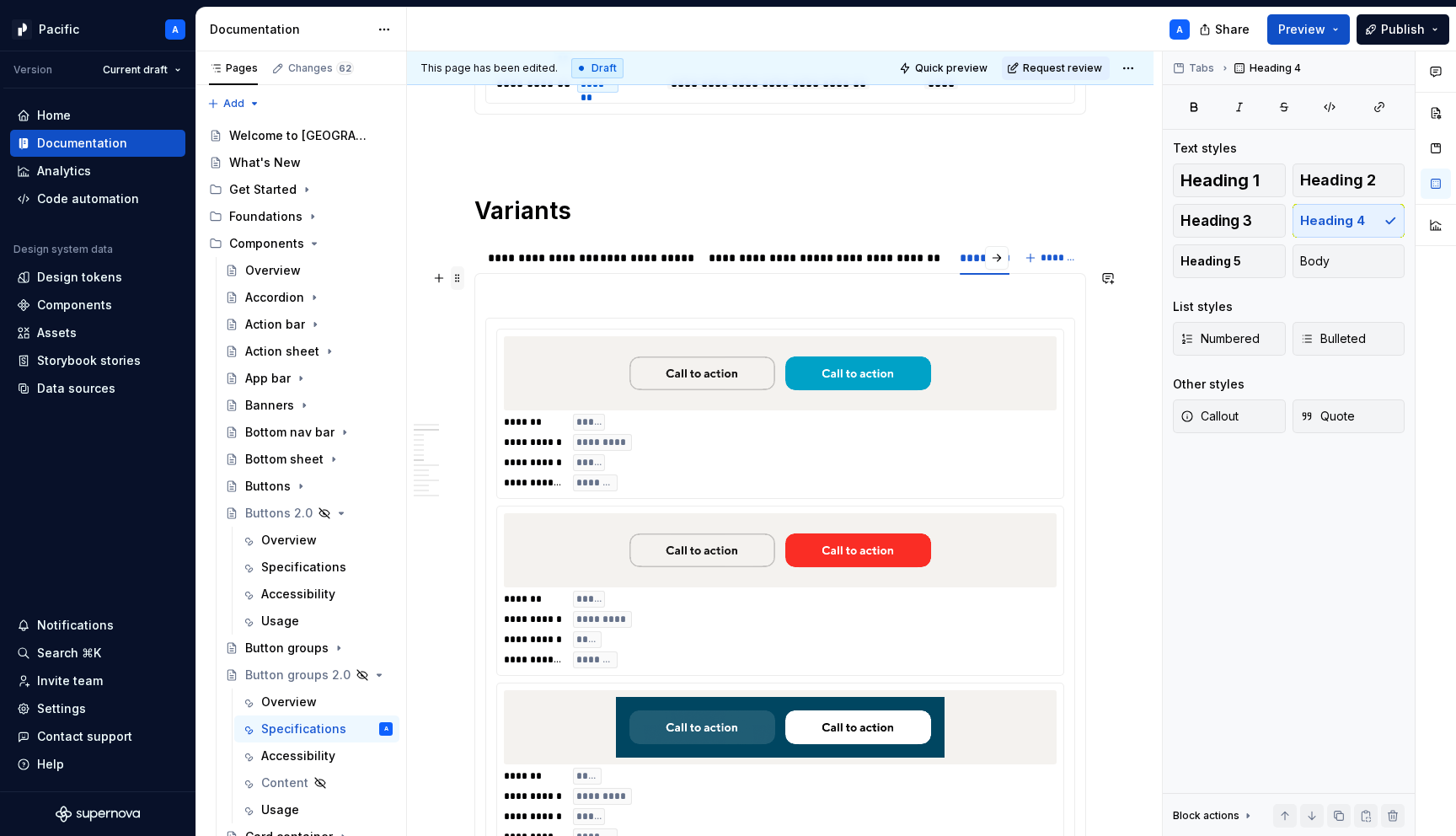
click at [459, 275] on span at bounding box center [457, 278] width 14 height 24
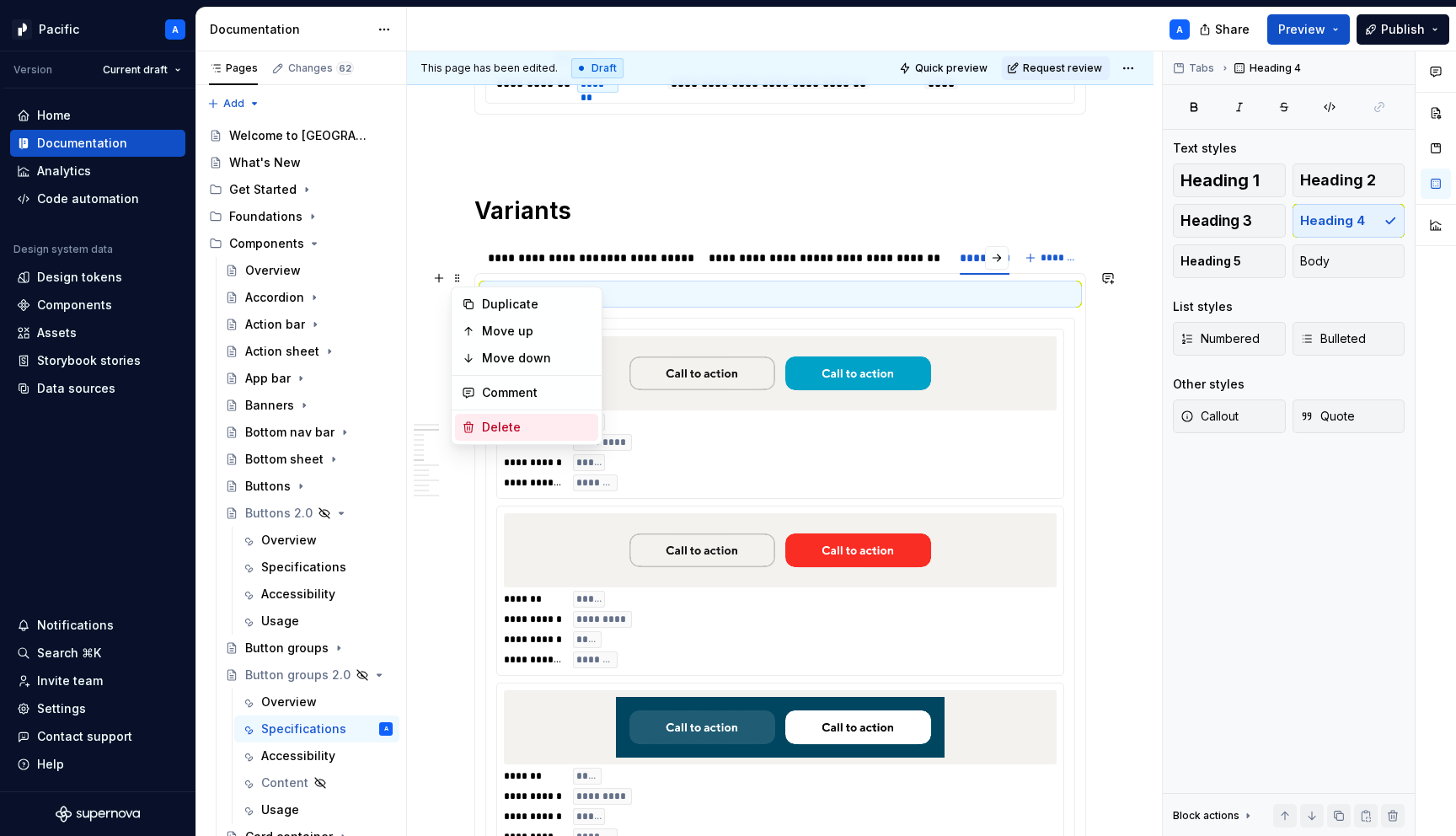
click at [546, 425] on div "Delete" at bounding box center [537, 427] width 110 height 17
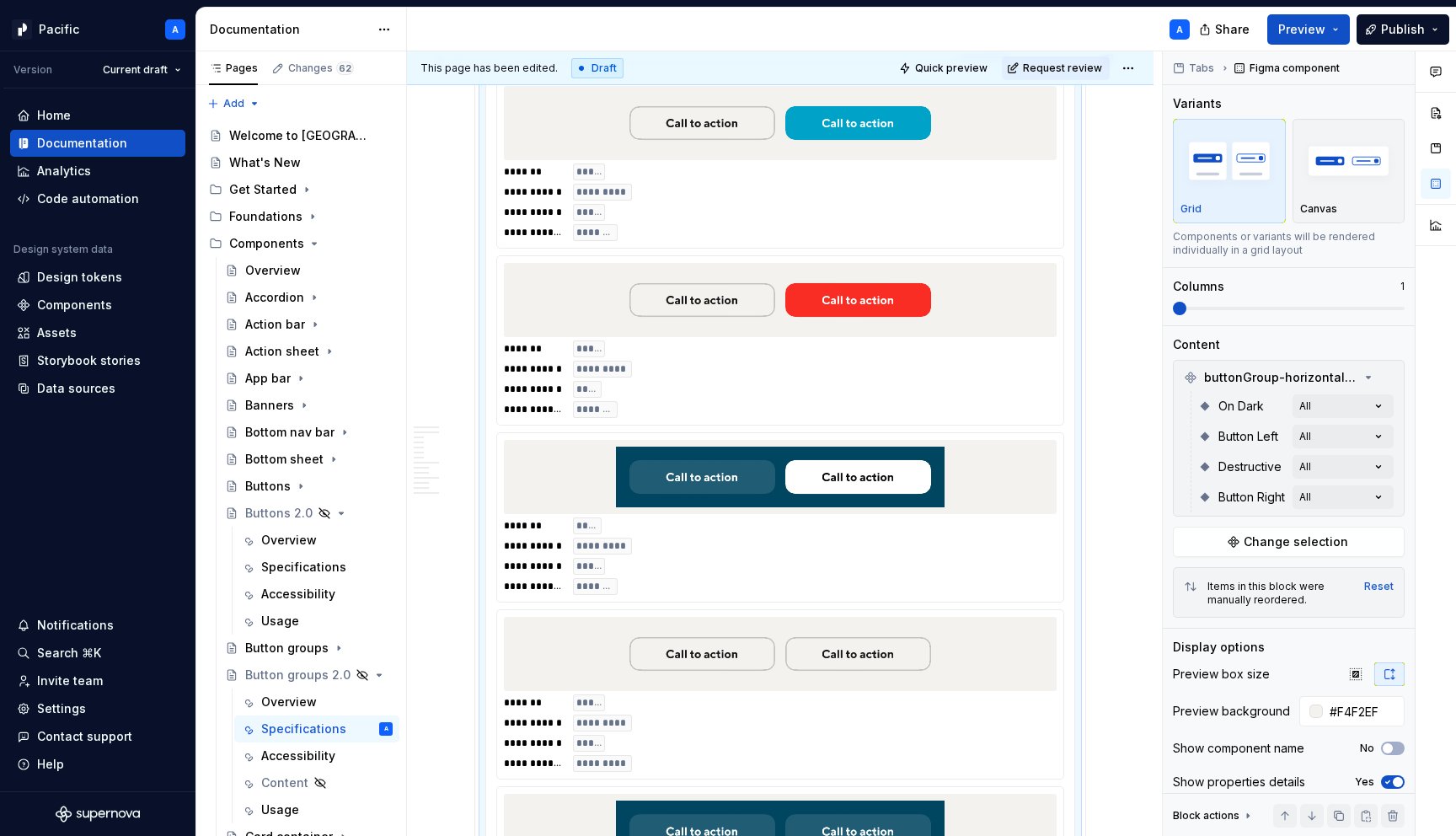
click at [843, 341] on div "**********" at bounding box center [781, 380] width 552 height 78
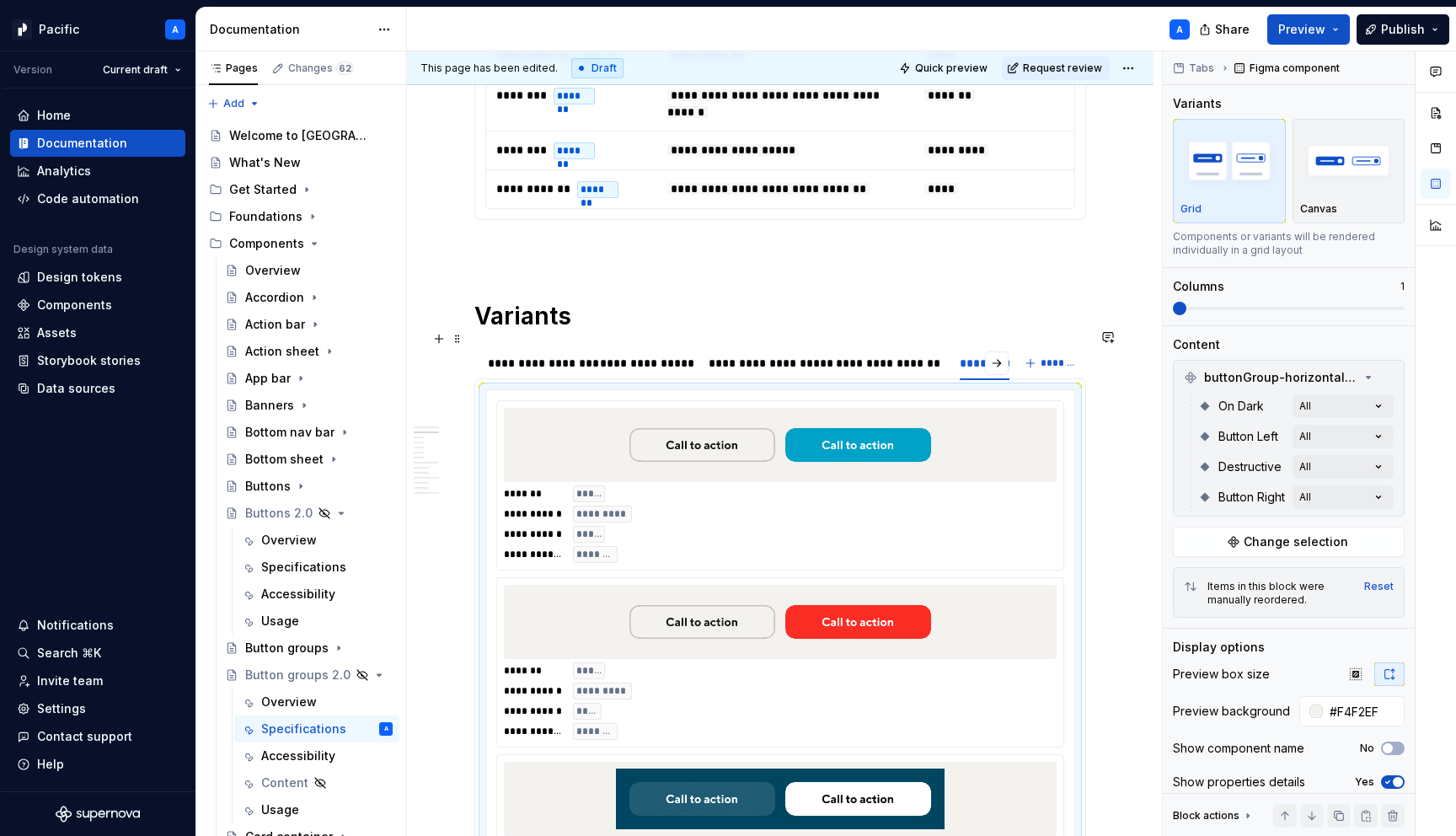
scroll to position [936, 0]
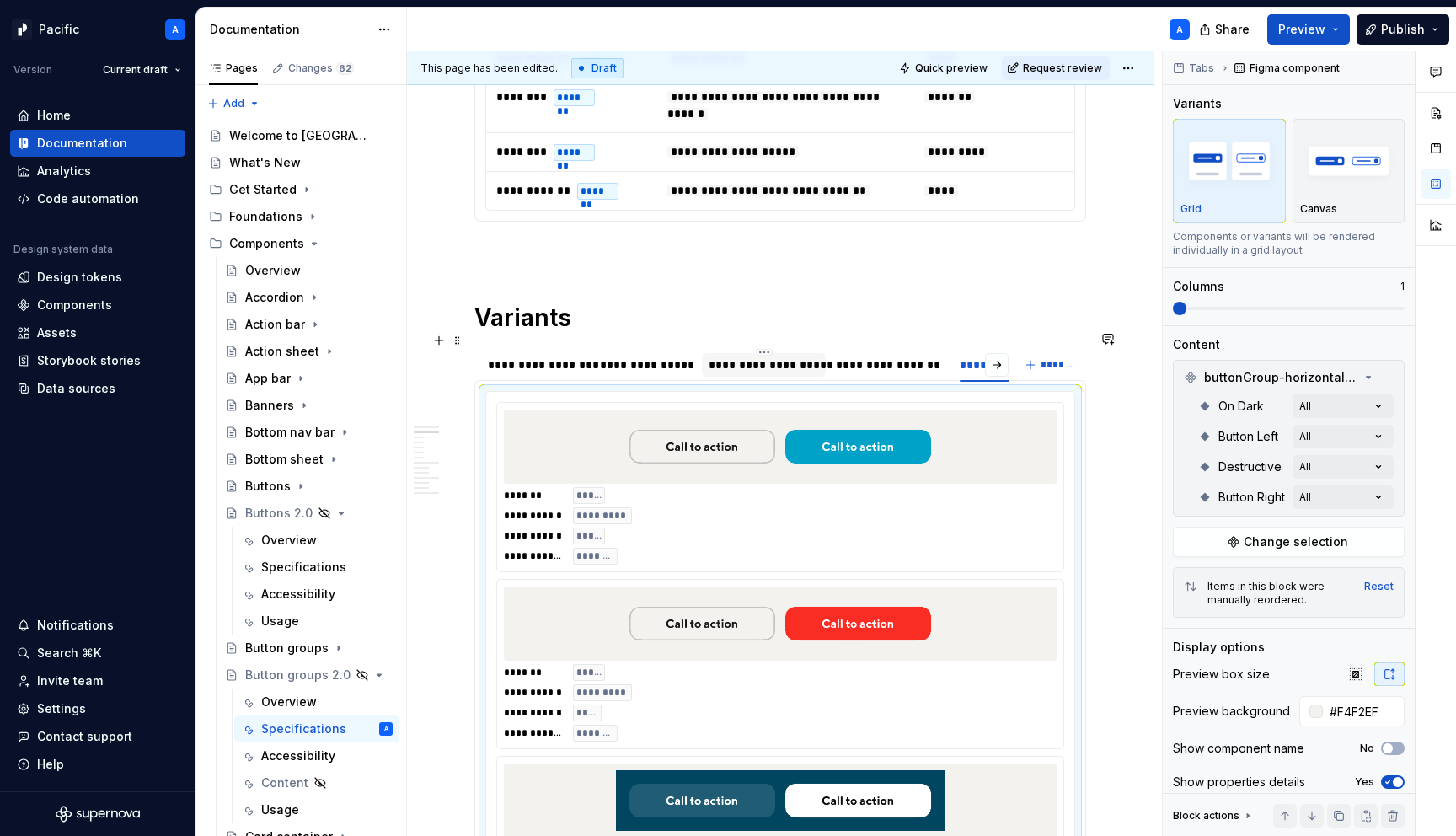
click at [777, 357] on div "**********" at bounding box center [764, 365] width 111 height 17
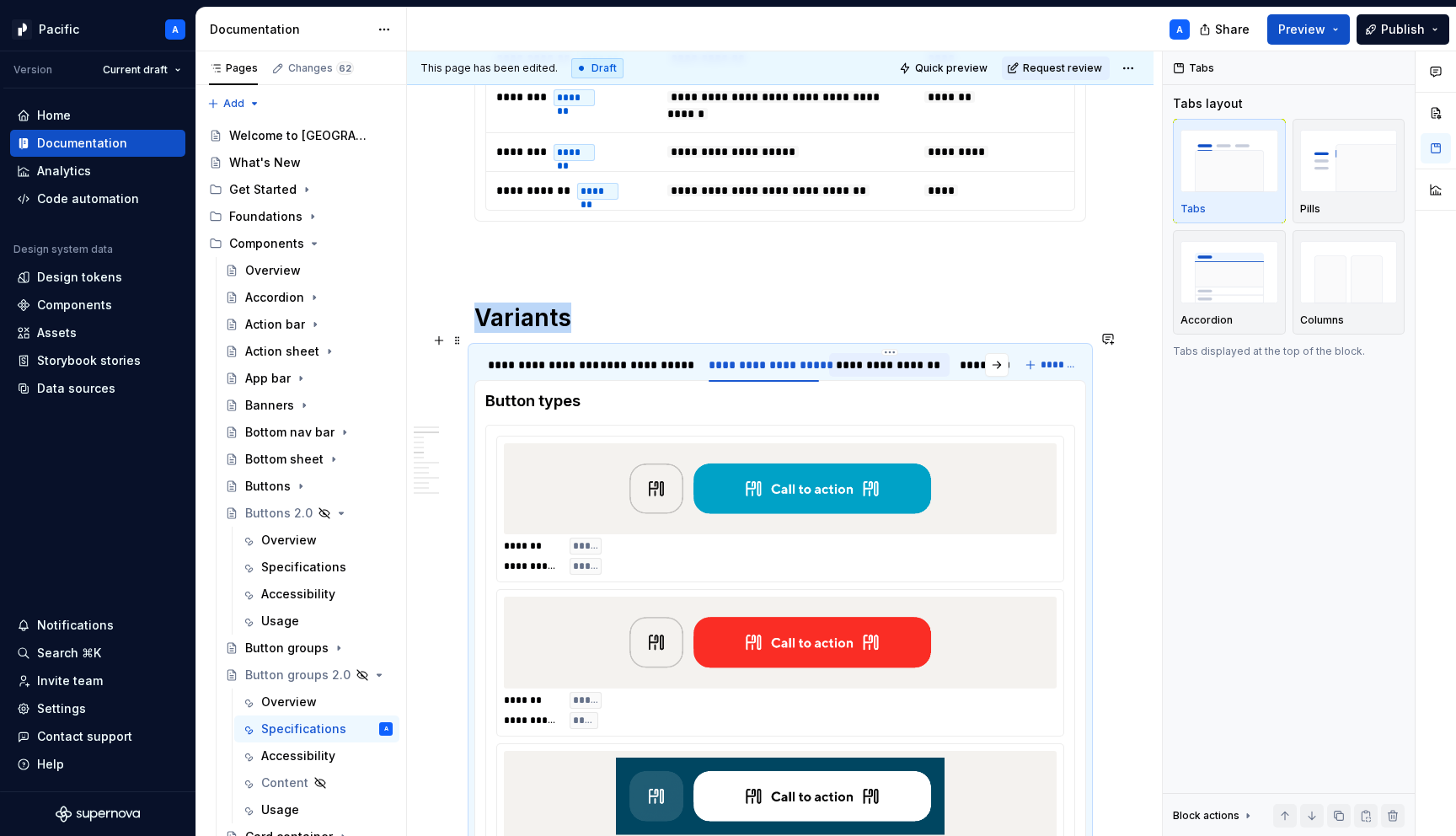
click at [880, 357] on div "**********" at bounding box center [889, 365] width 106 height 17
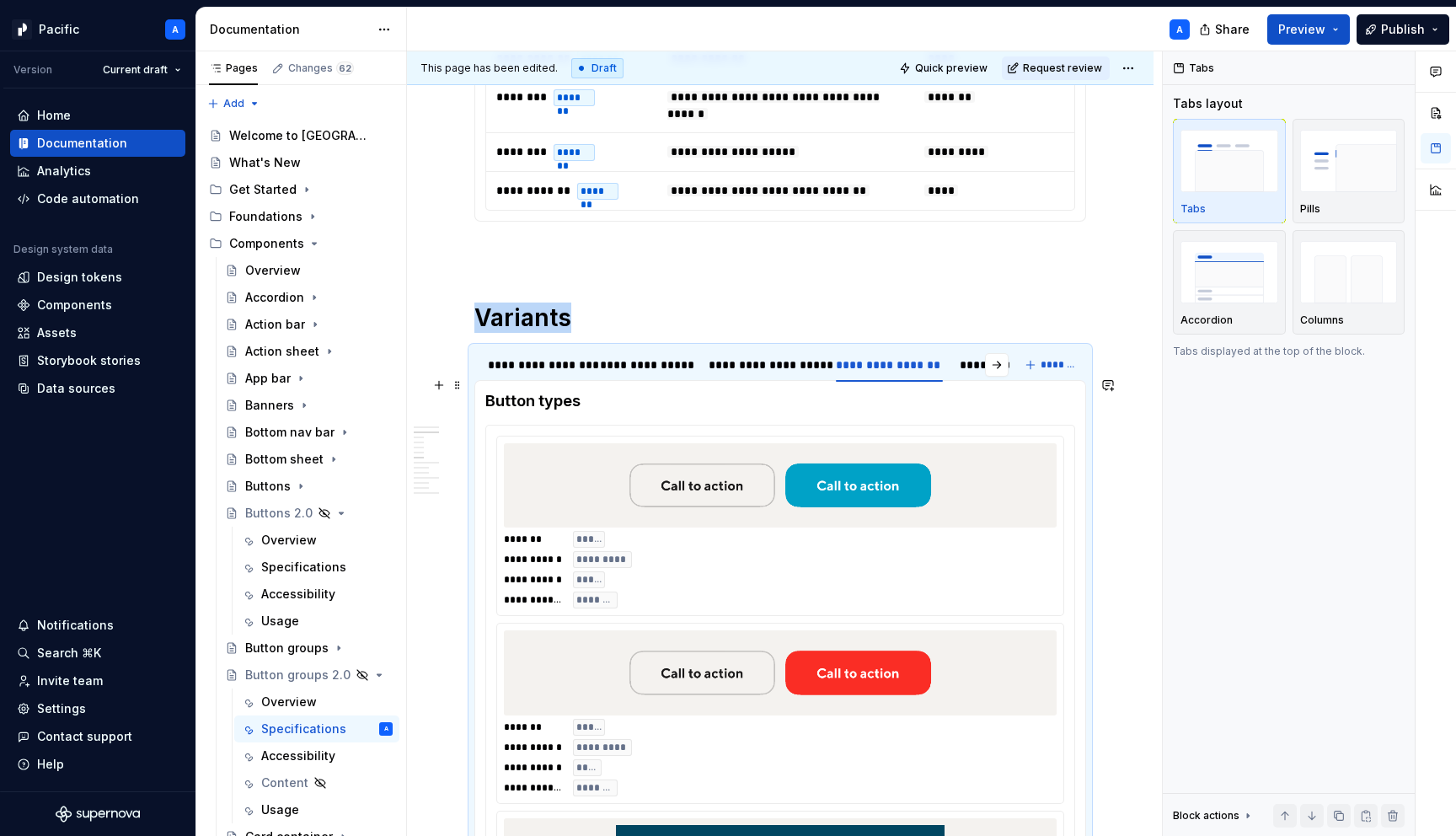
click at [638, 391] on h4 "Button types" at bounding box center [780, 401] width 590 height 20
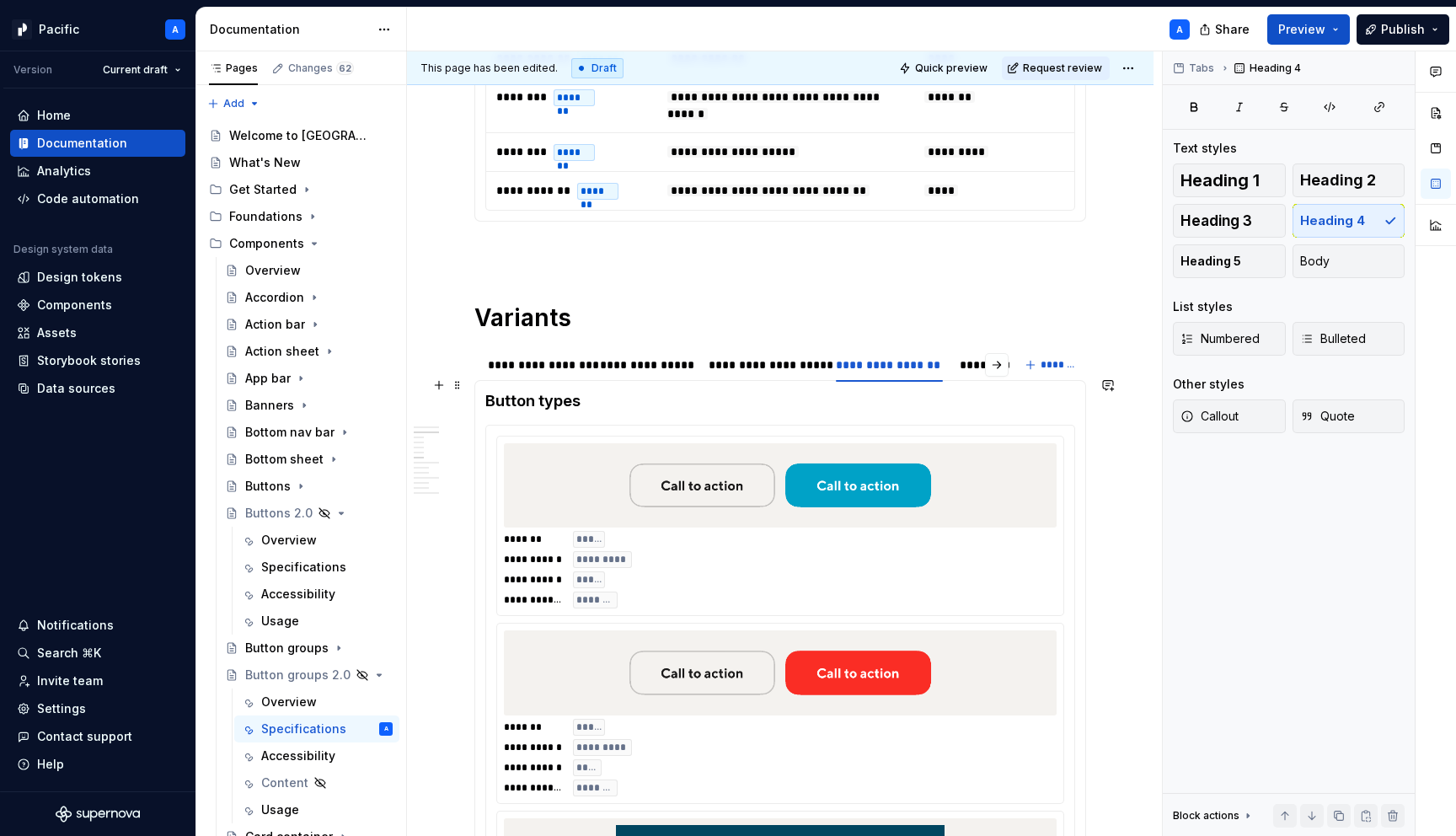
click at [638, 391] on h4 "Button types" at bounding box center [780, 401] width 590 height 20
click at [461, 381] on span at bounding box center [457, 385] width 14 height 24
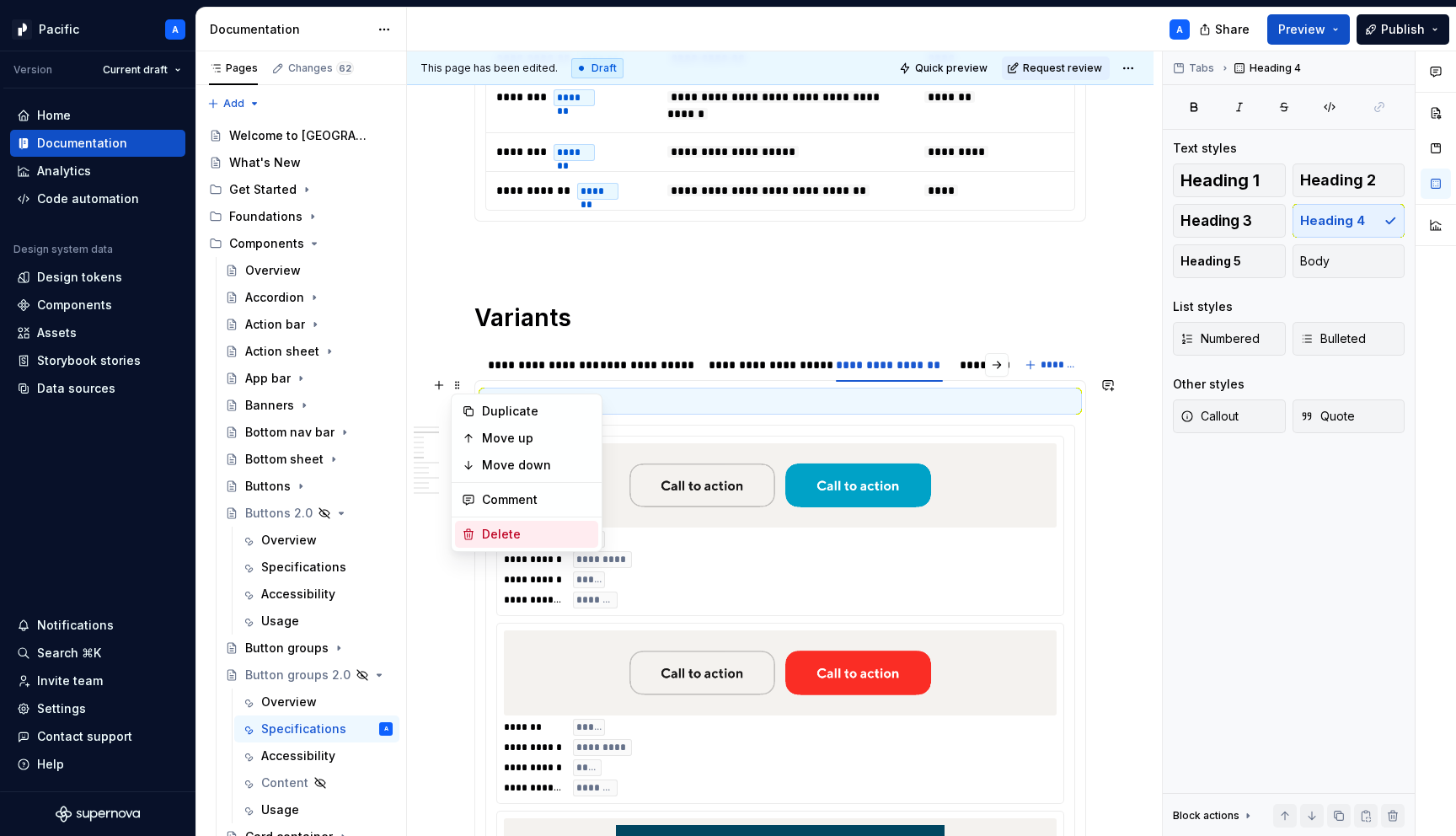
click at [547, 533] on div "Delete" at bounding box center [537, 534] width 110 height 17
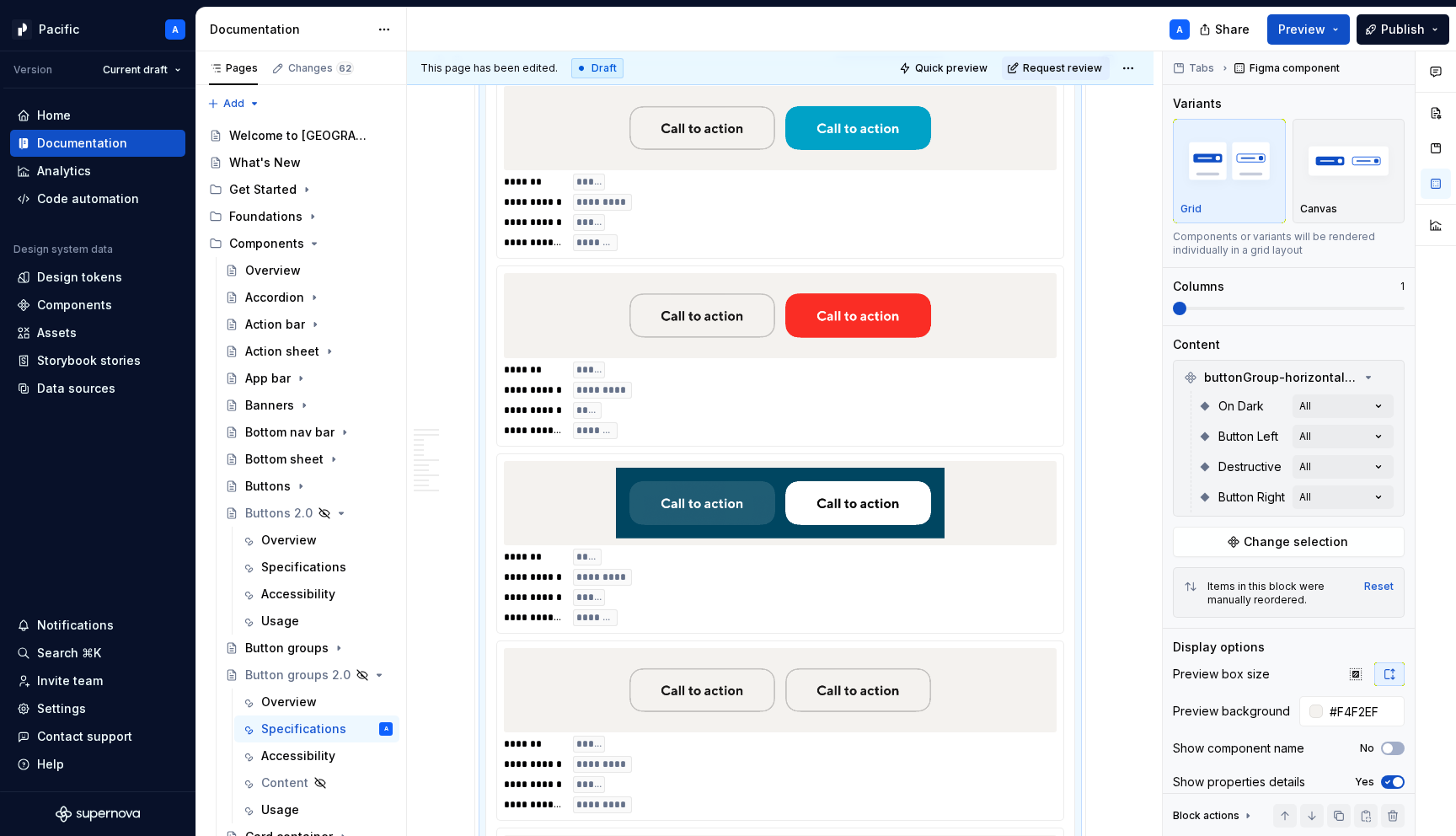
type textarea "*"
click at [729, 308] on img at bounding box center [781, 315] width 329 height 71
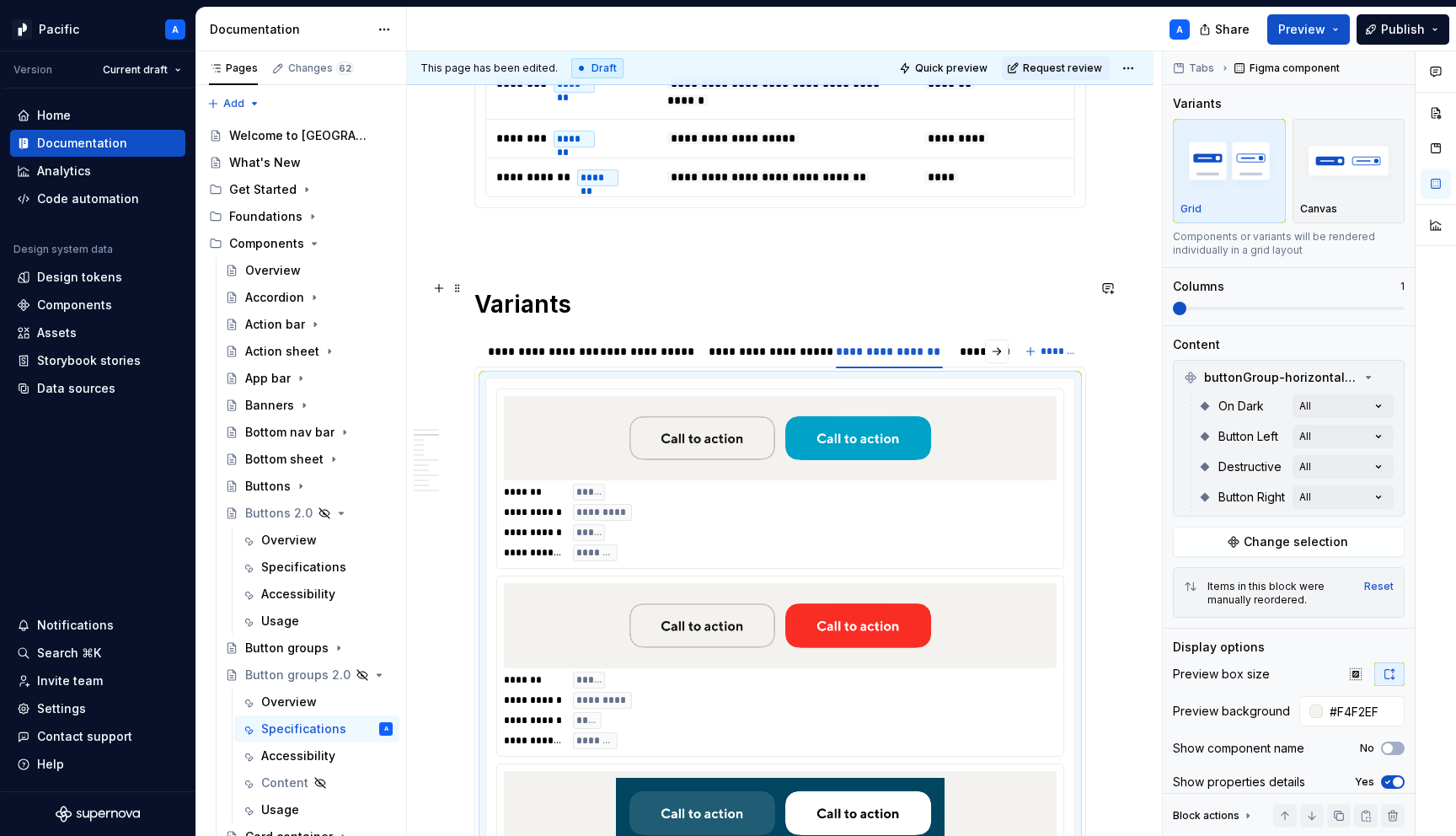
scroll to position [935, 0]
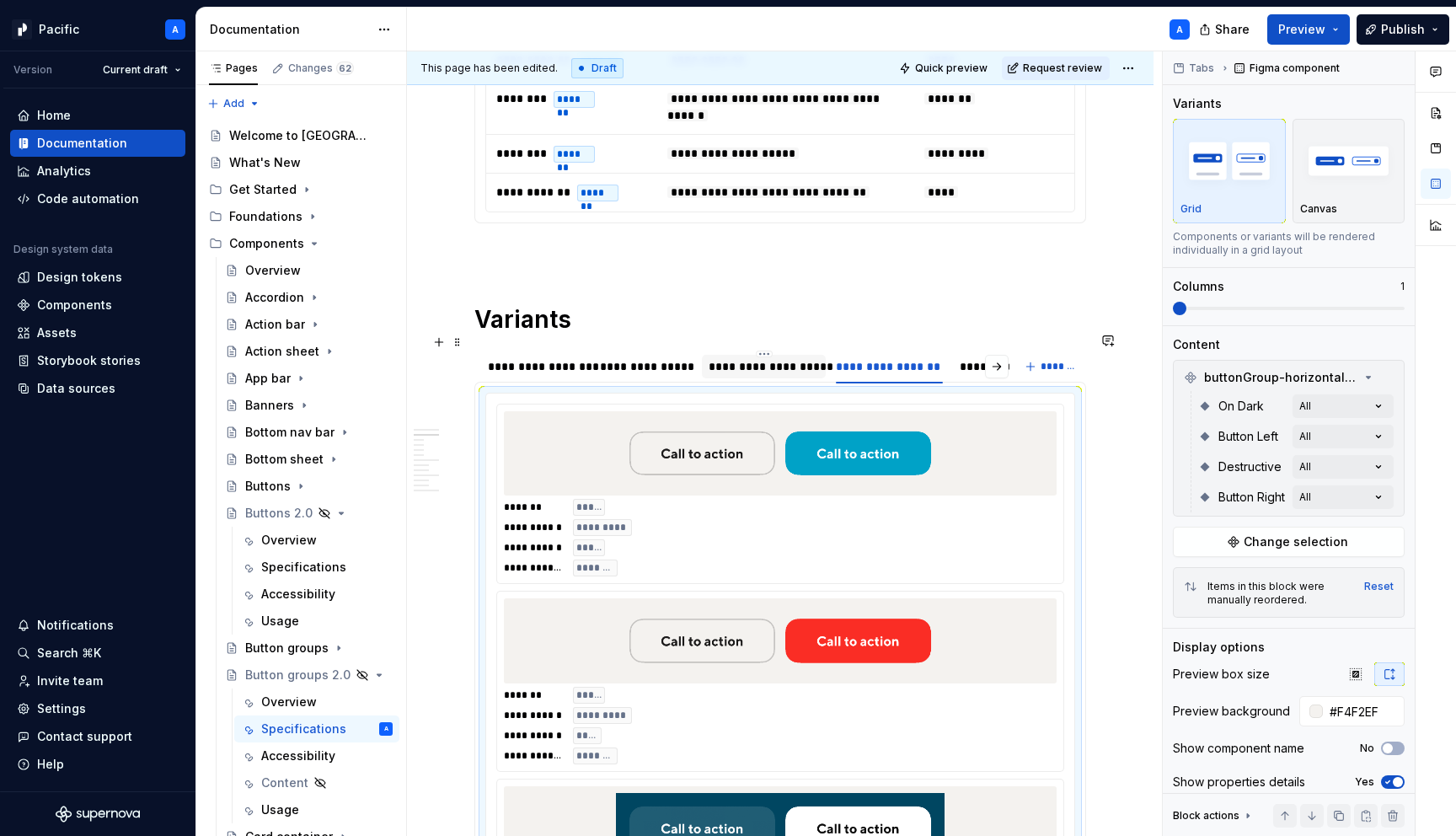
click at [755, 355] on div "**********" at bounding box center [764, 367] width 124 height 24
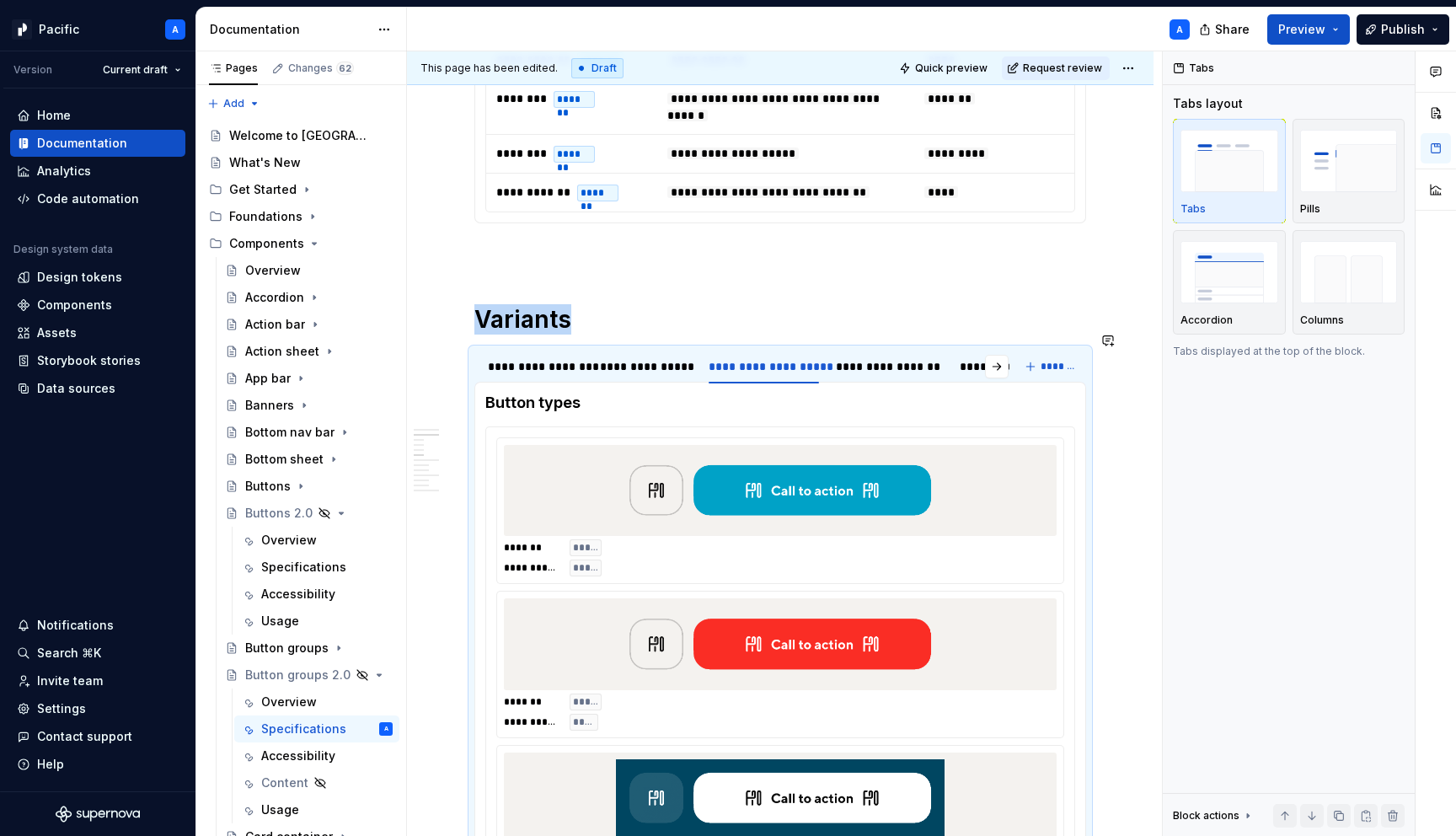
click at [652, 398] on section-item-column "**********" at bounding box center [780, 648] width 590 height 510
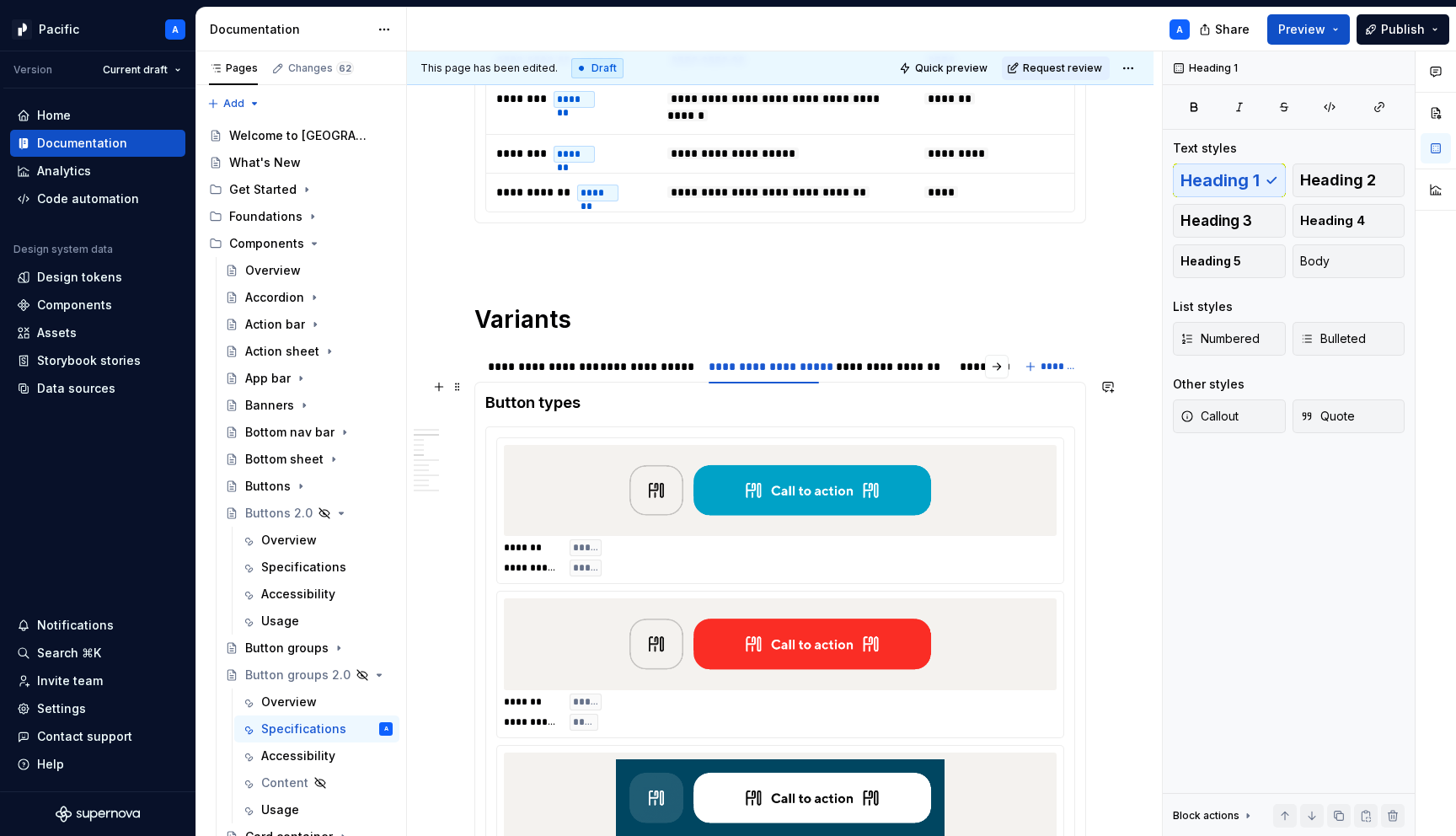
click at [475, 384] on section "**********" at bounding box center [781, 631] width 612 height 565
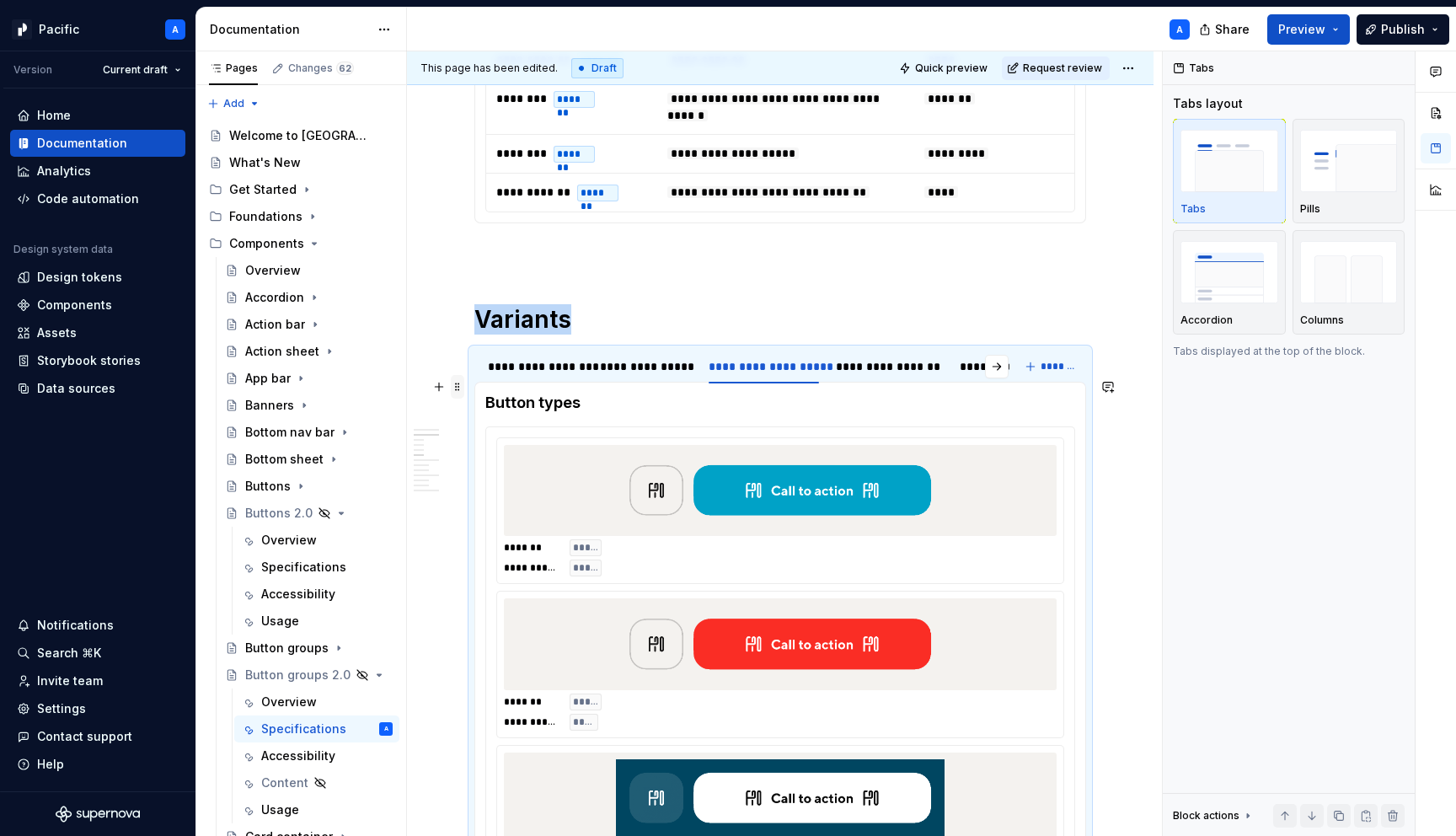
click at [460, 384] on span at bounding box center [457, 387] width 14 height 24
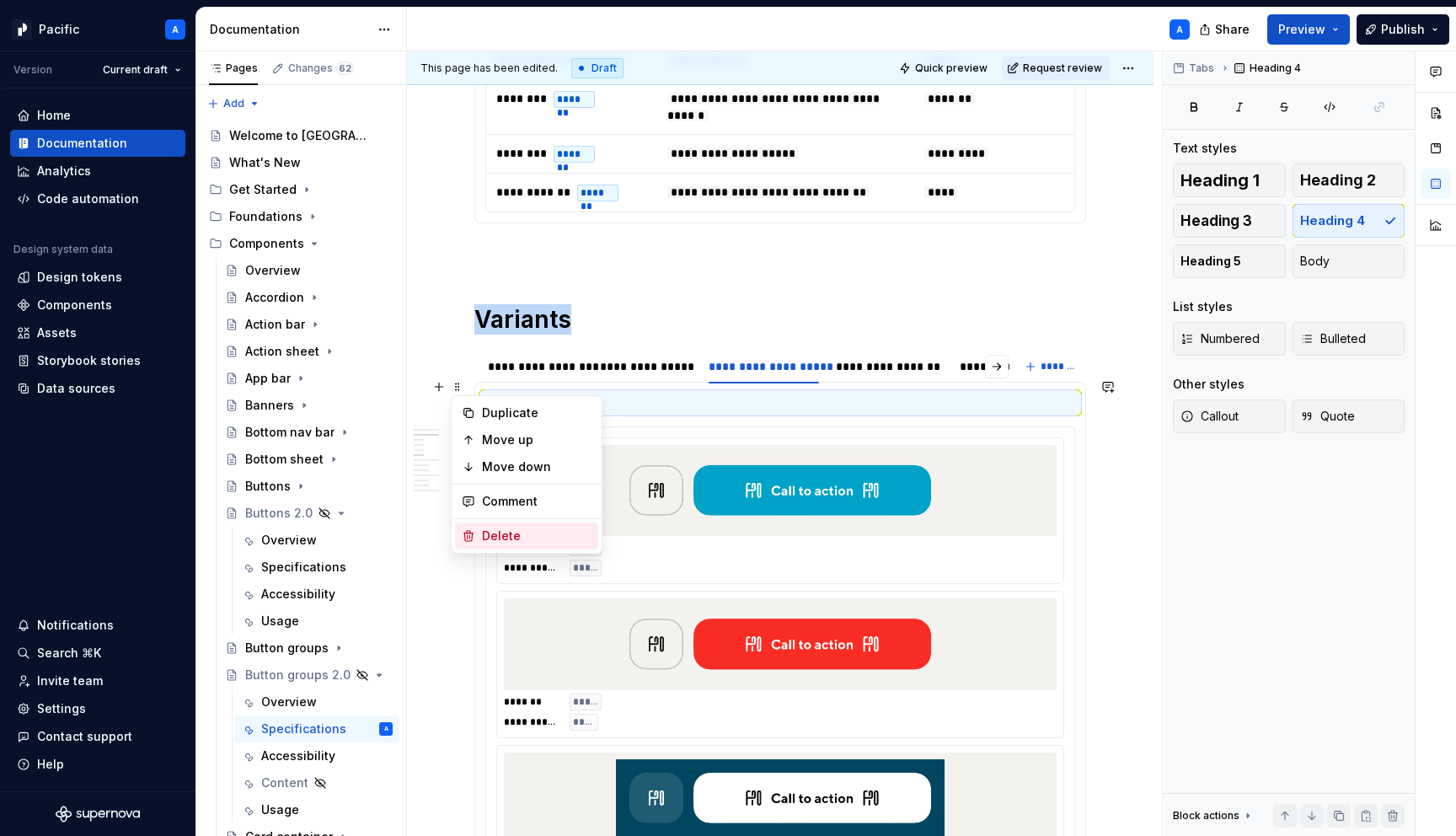
click at [576, 532] on div "Delete" at bounding box center [537, 536] width 110 height 17
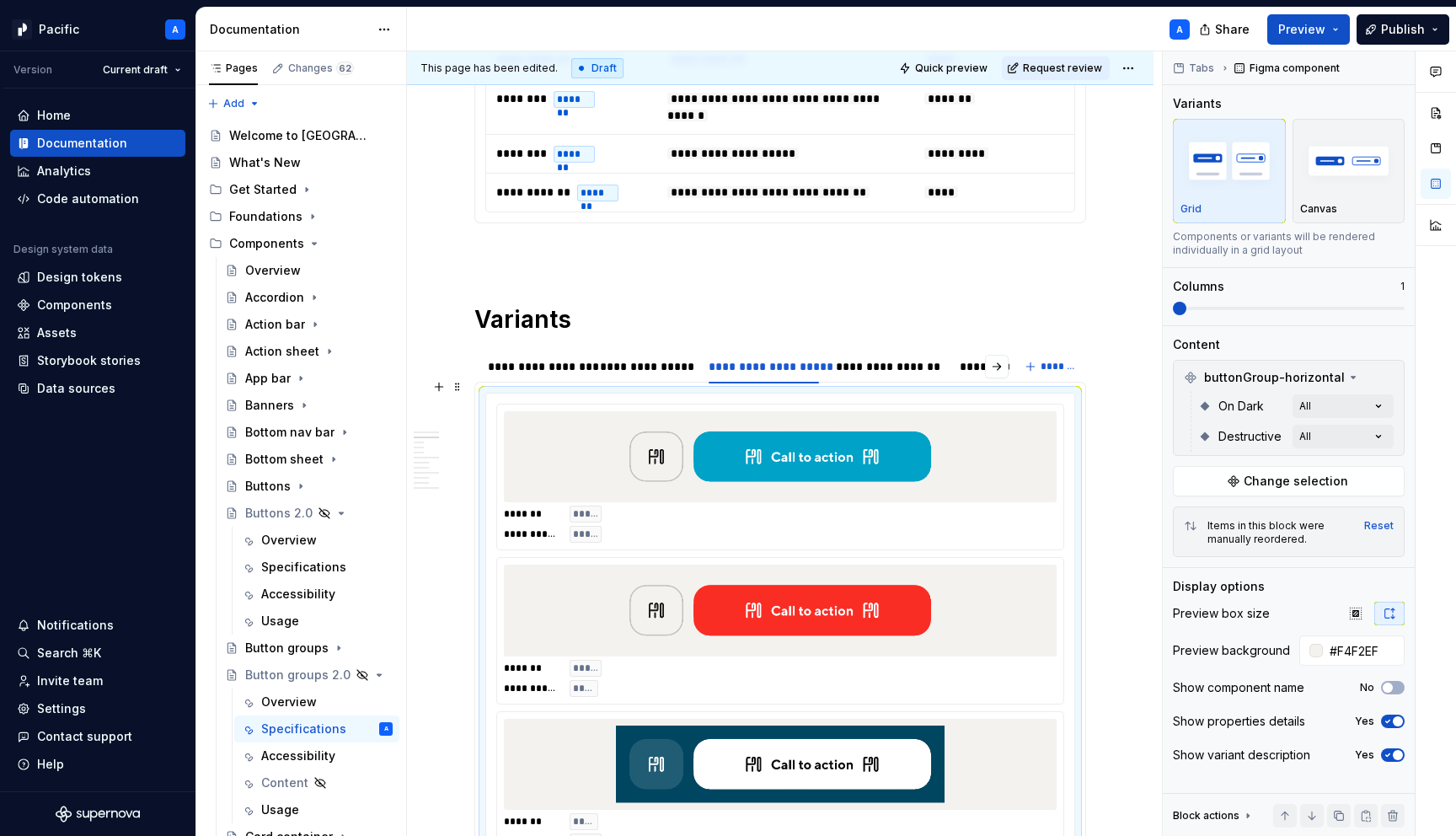
scroll to position [951, 0]
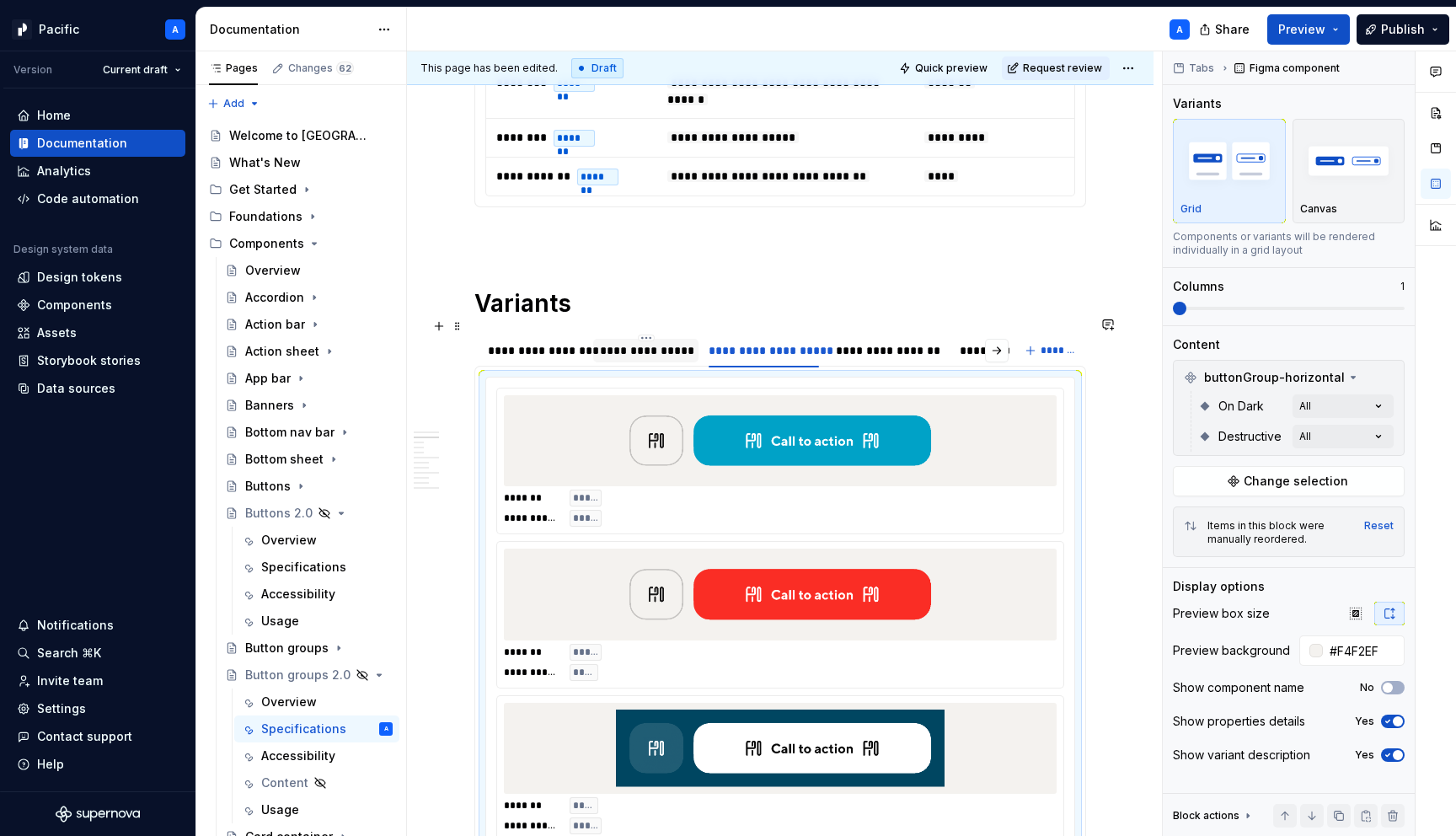
click at [625, 342] on div "**********" at bounding box center [646, 350] width 91 height 17
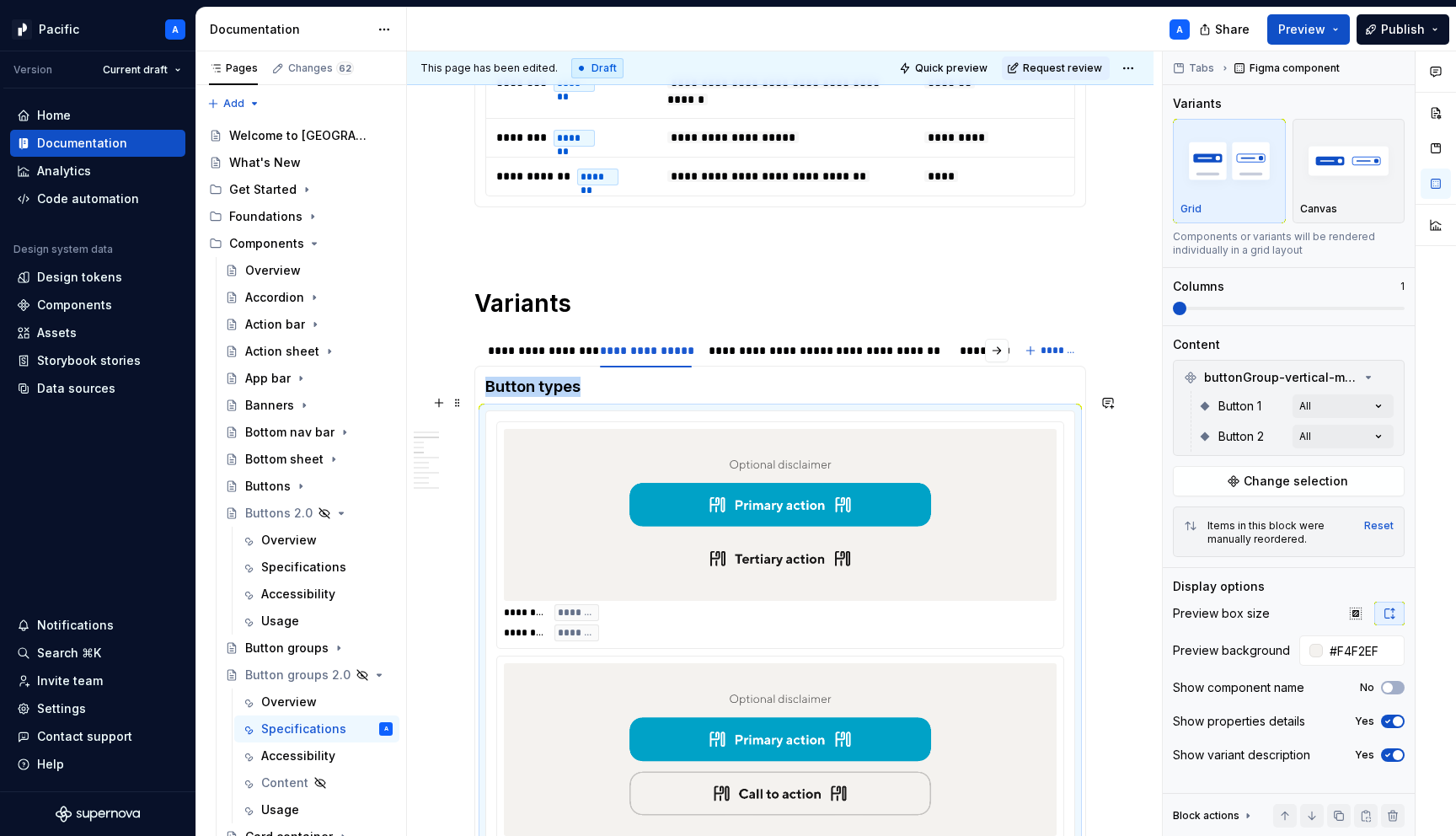
click at [608, 429] on div at bounding box center [781, 515] width 552 height 172
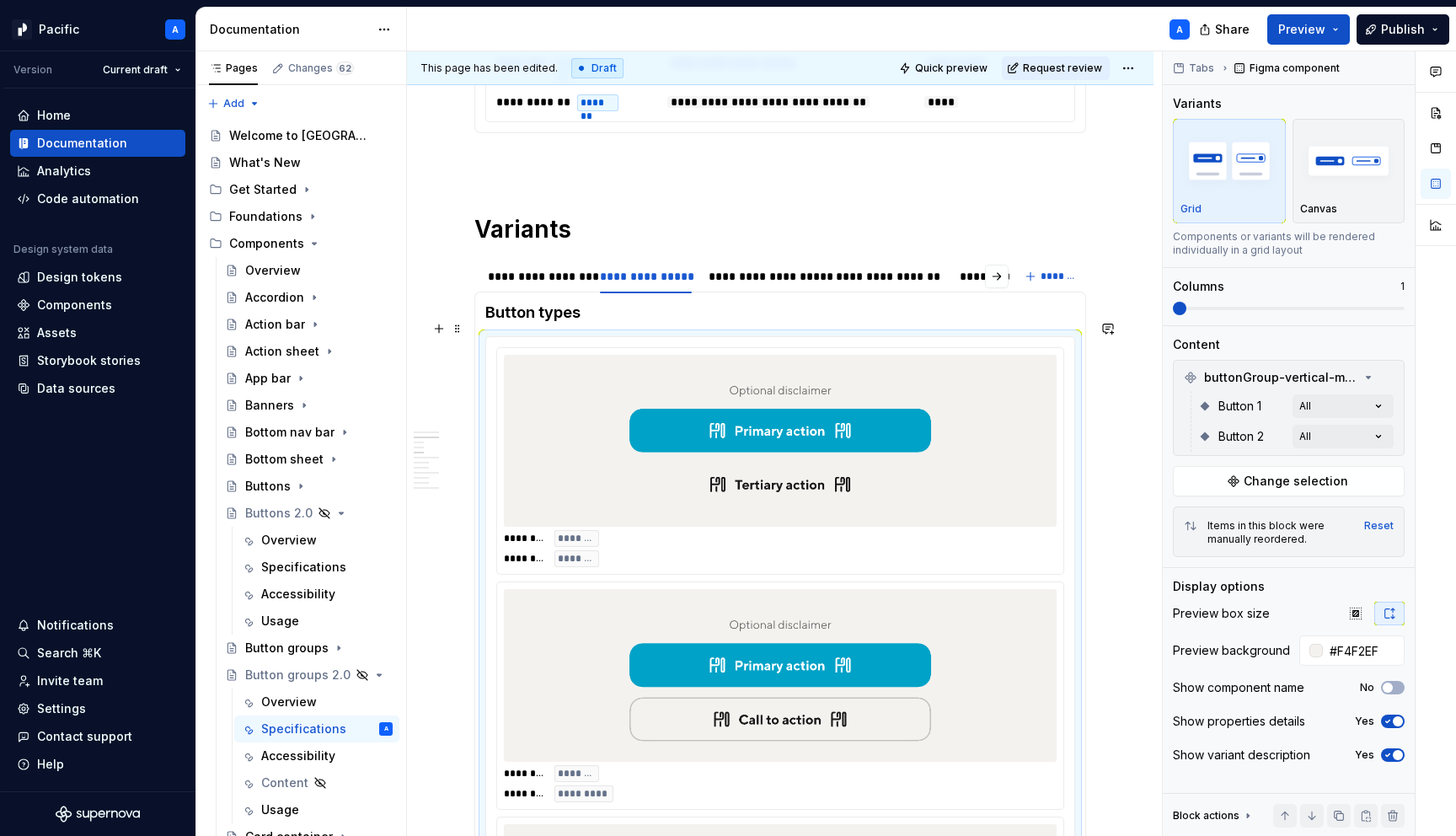
scroll to position [1013, 0]
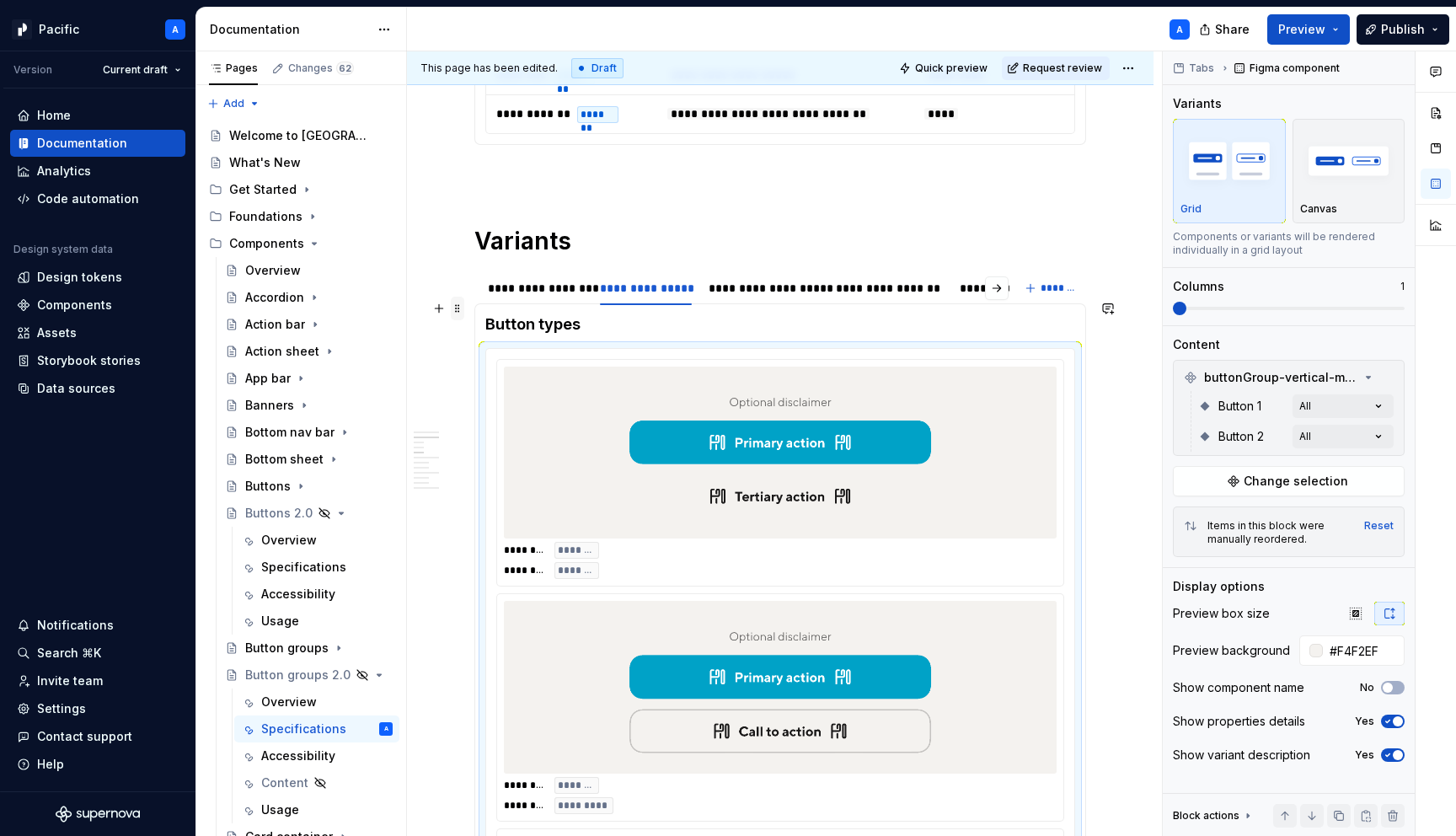
click at [462, 309] on span at bounding box center [457, 309] width 14 height 24
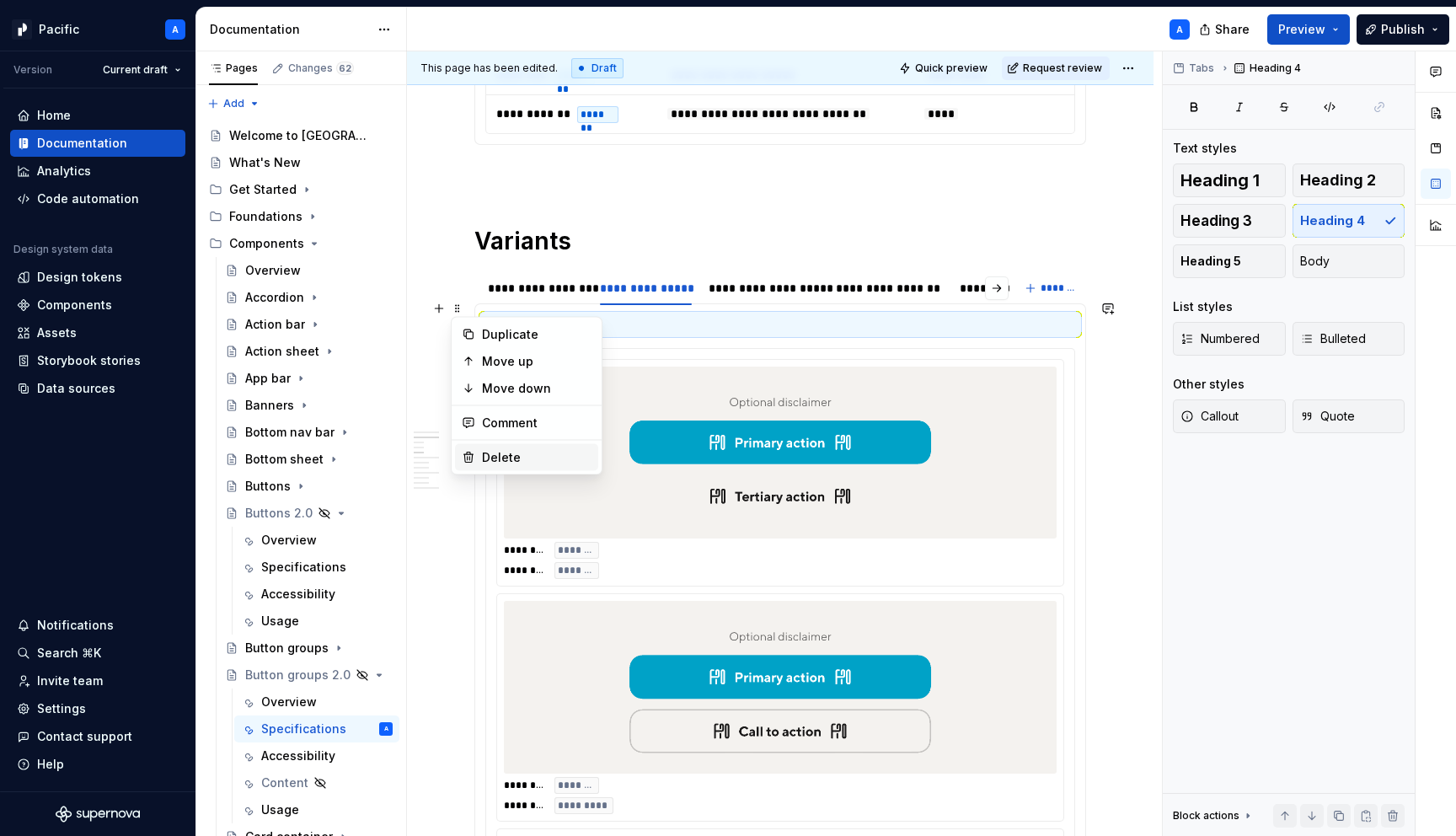
click at [548, 447] on div "Delete" at bounding box center [527, 457] width 143 height 27
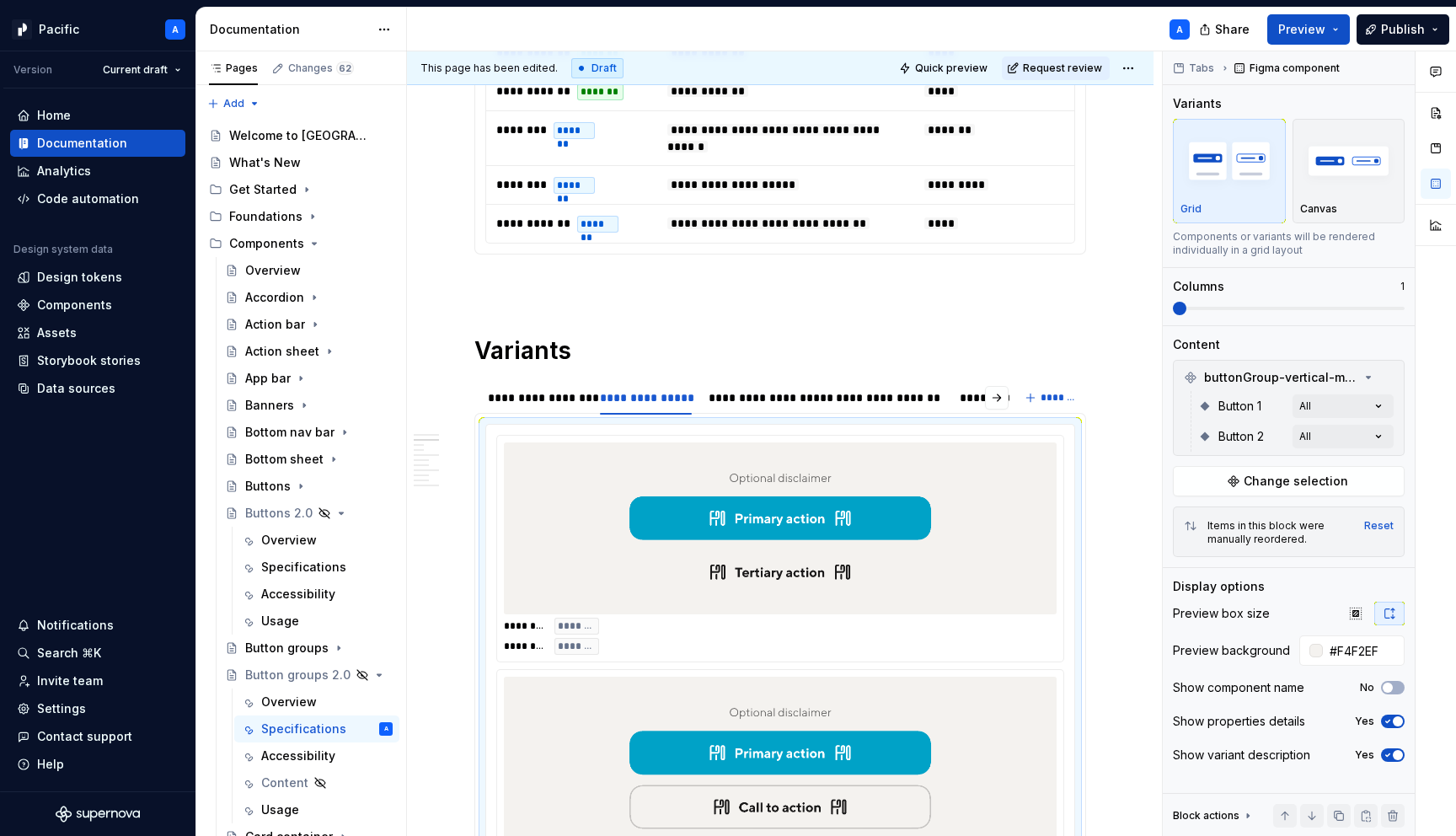
scroll to position [684, 0]
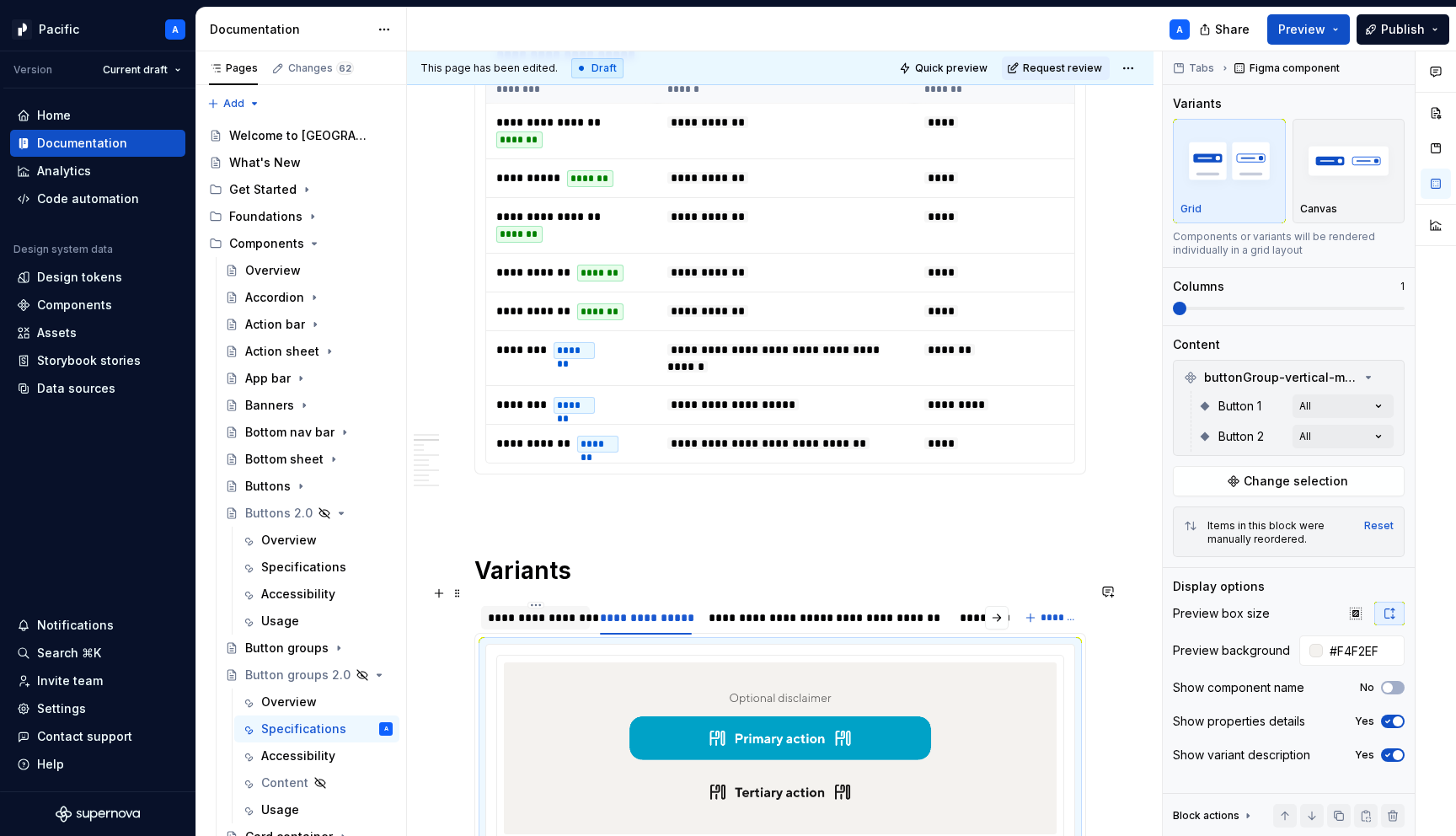
click at [574, 610] on div "**********" at bounding box center [535, 618] width 95 height 17
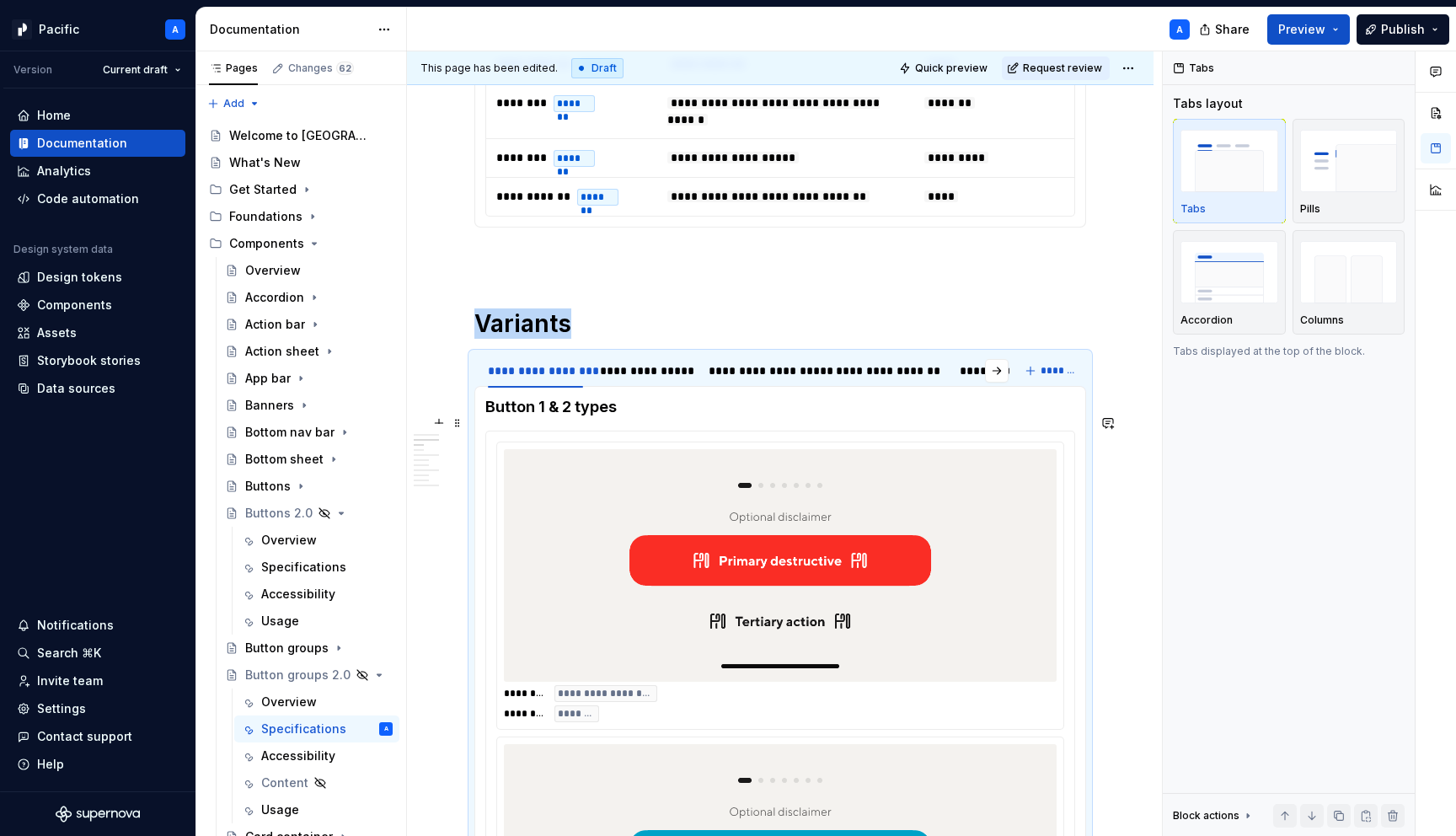
scroll to position [933, 0]
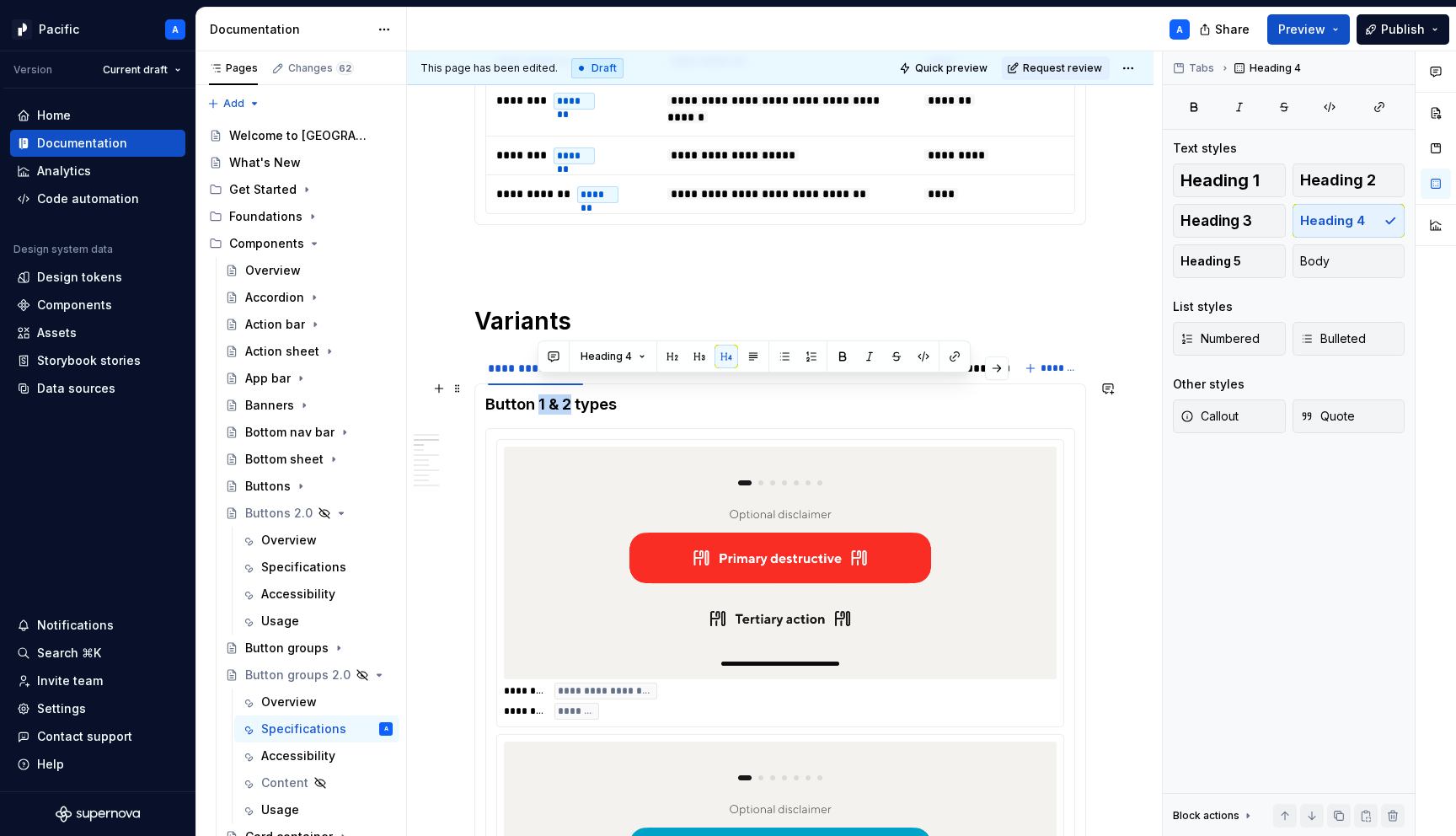
drag, startPoint x: 571, startPoint y: 385, endPoint x: 540, endPoint y: 385, distance: 31.0
click at [540, 394] on h4 "Button 1 & 2 types" at bounding box center [780, 405] width 590 height 20
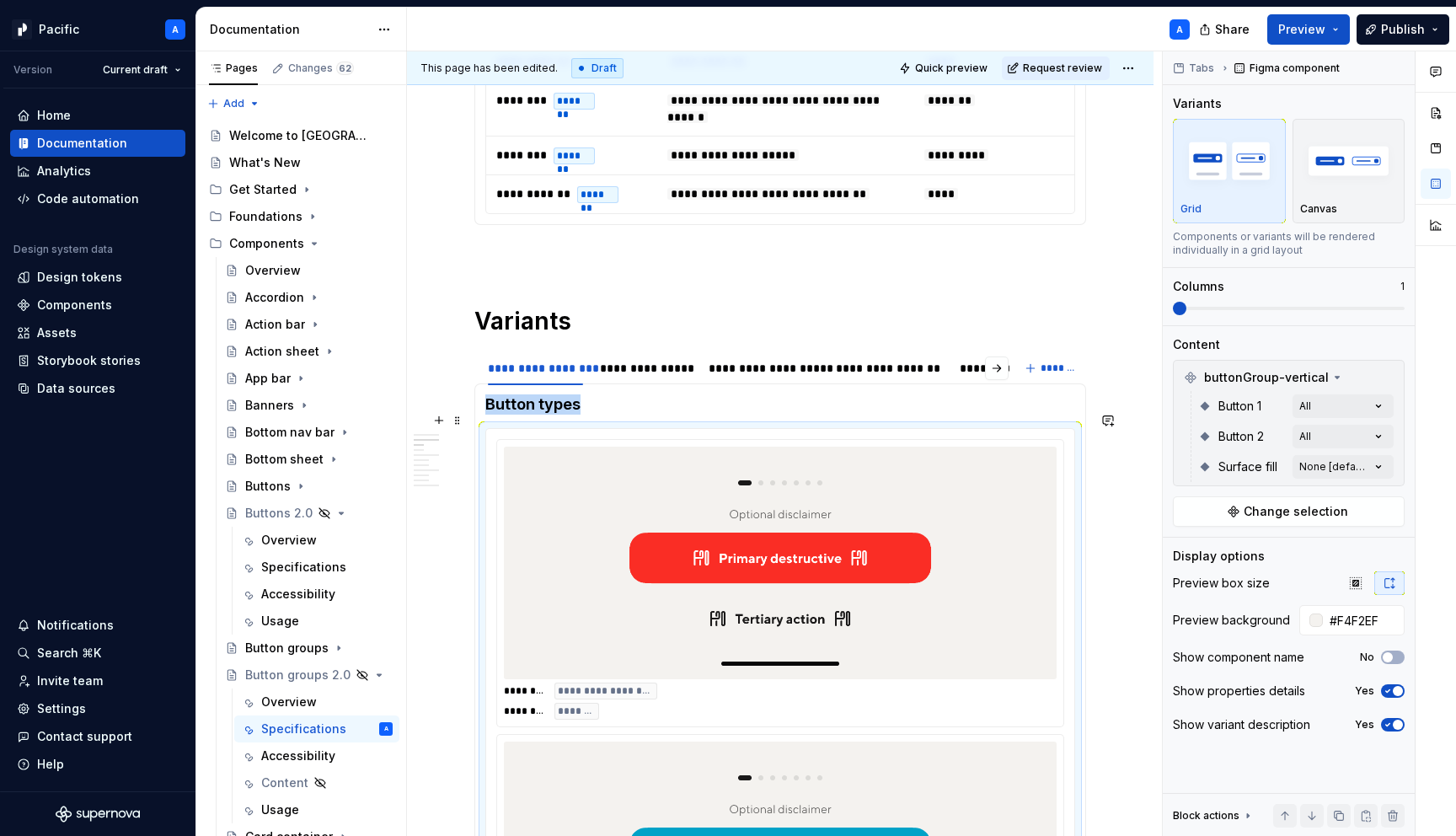
click at [634, 523] on img at bounding box center [781, 563] width 329 height 219
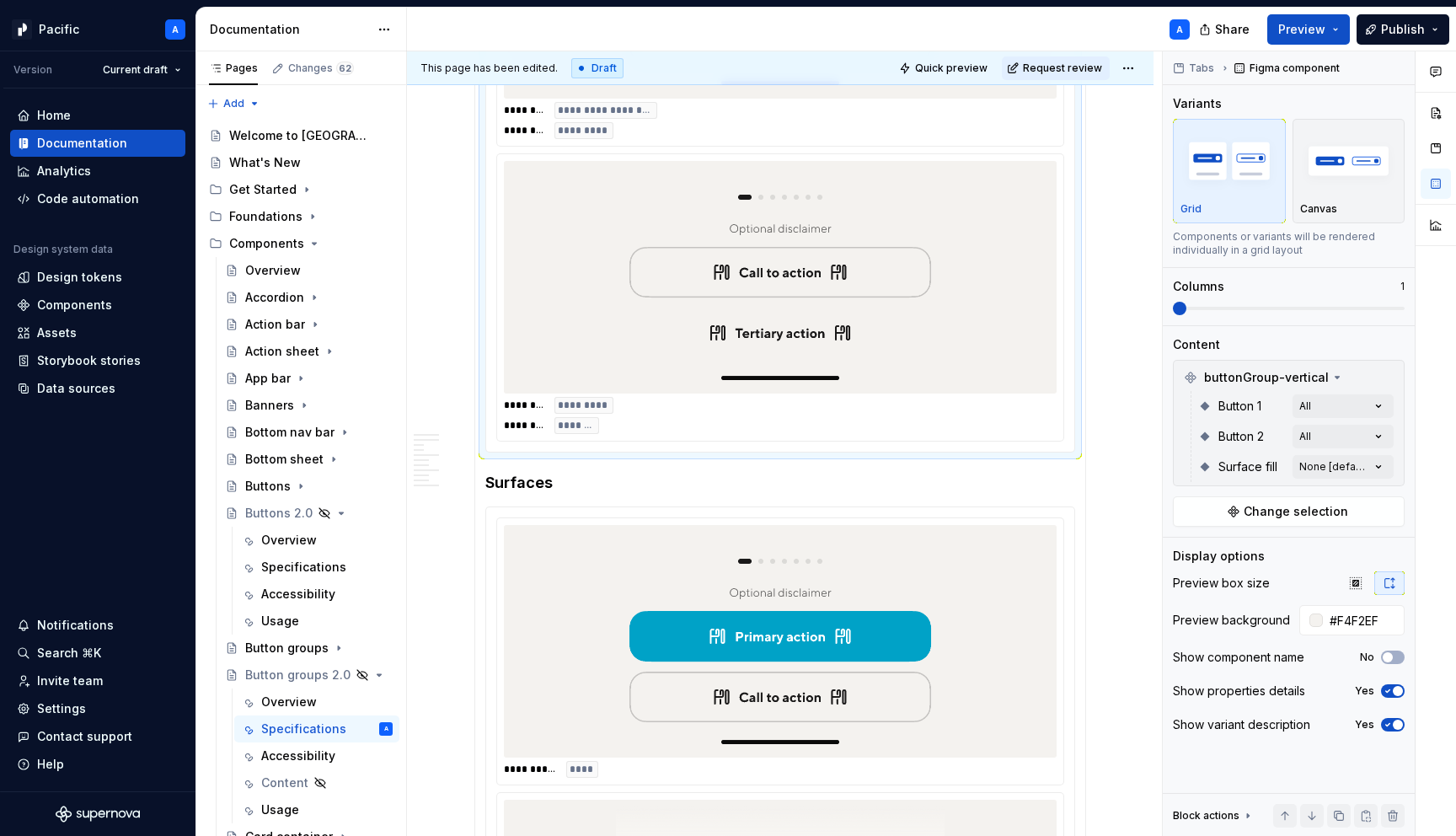
scroll to position [2410, 0]
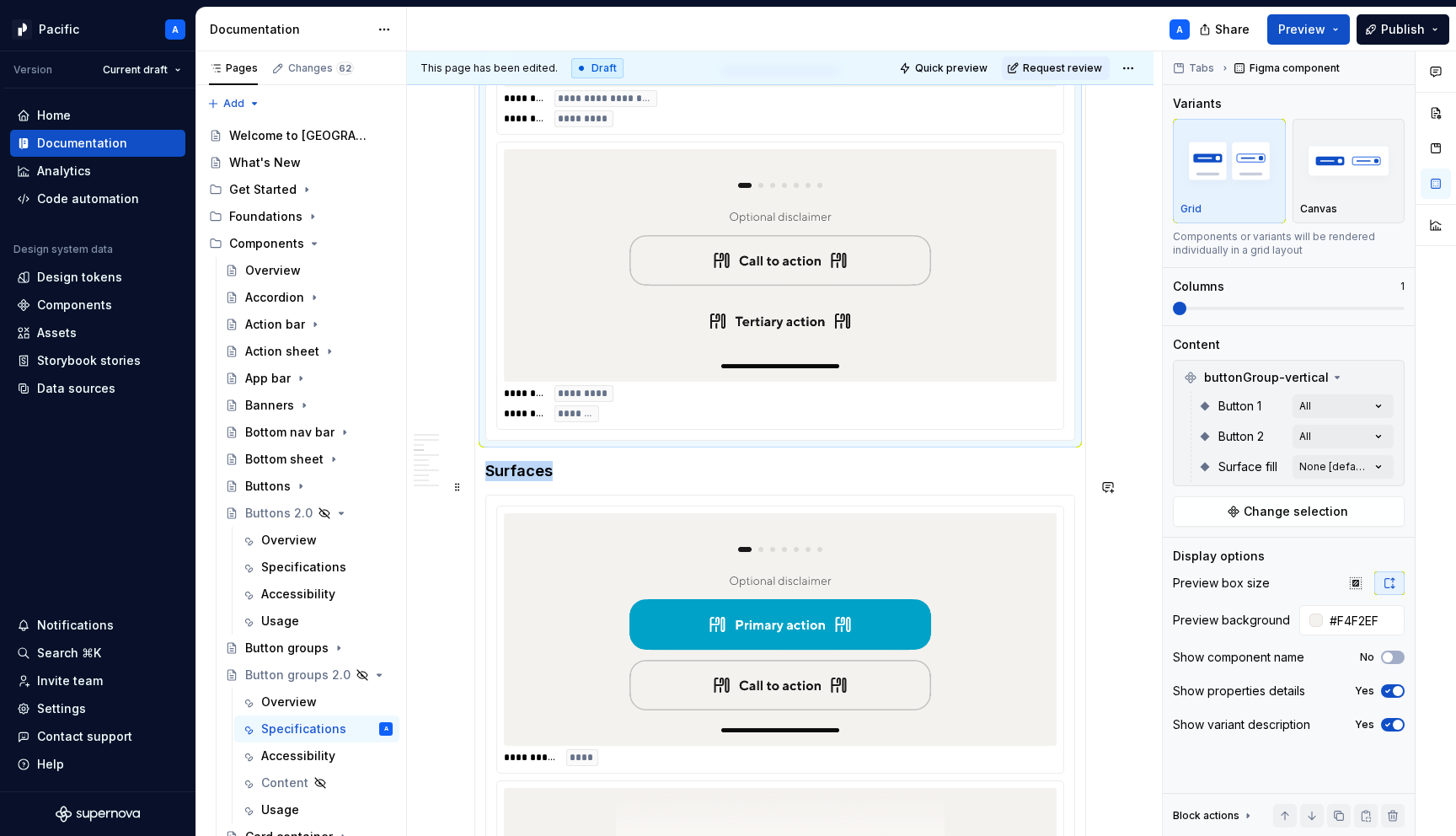
click at [637, 558] on img at bounding box center [781, 629] width 329 height 219
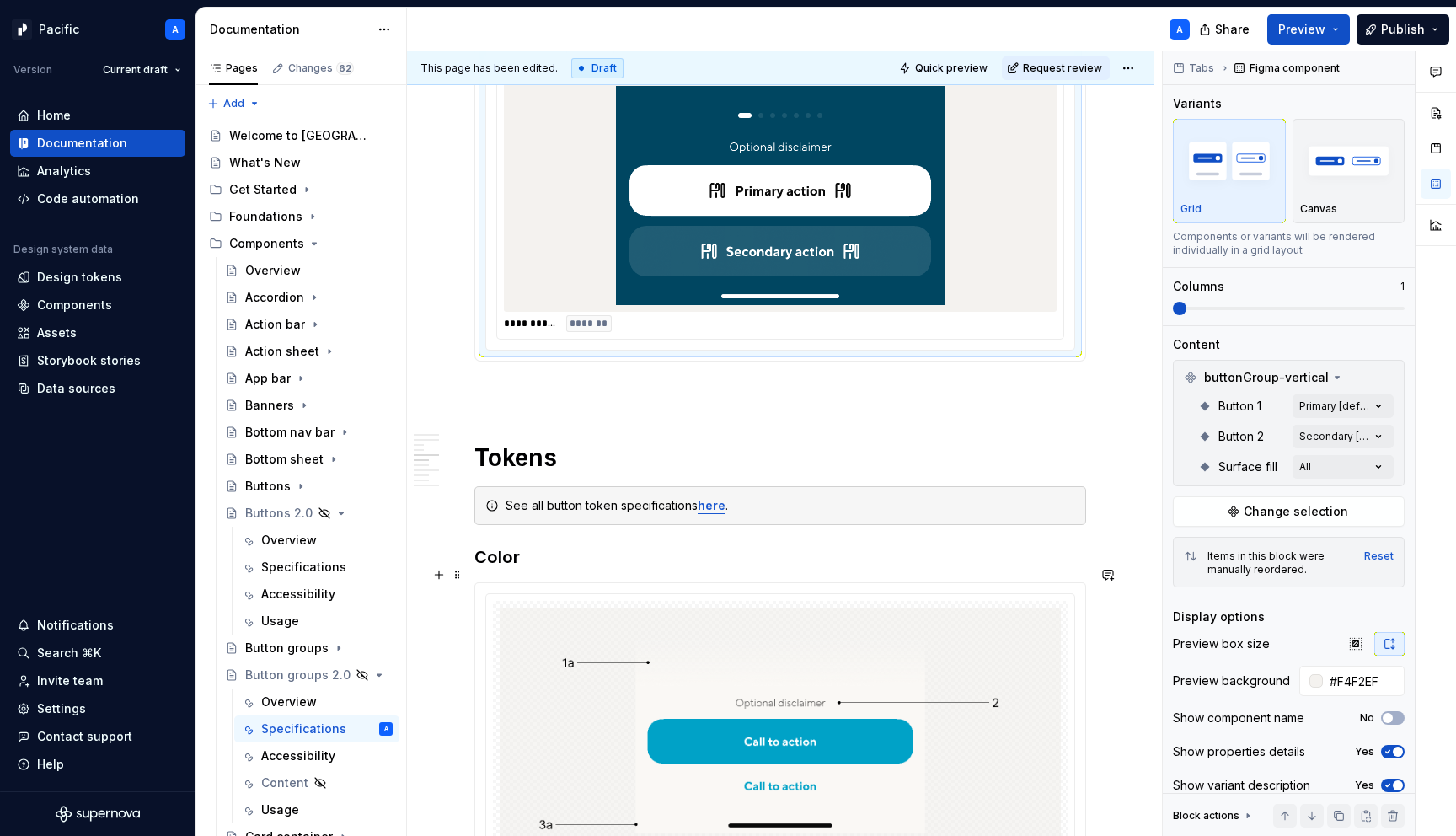
scroll to position [3762, 0]
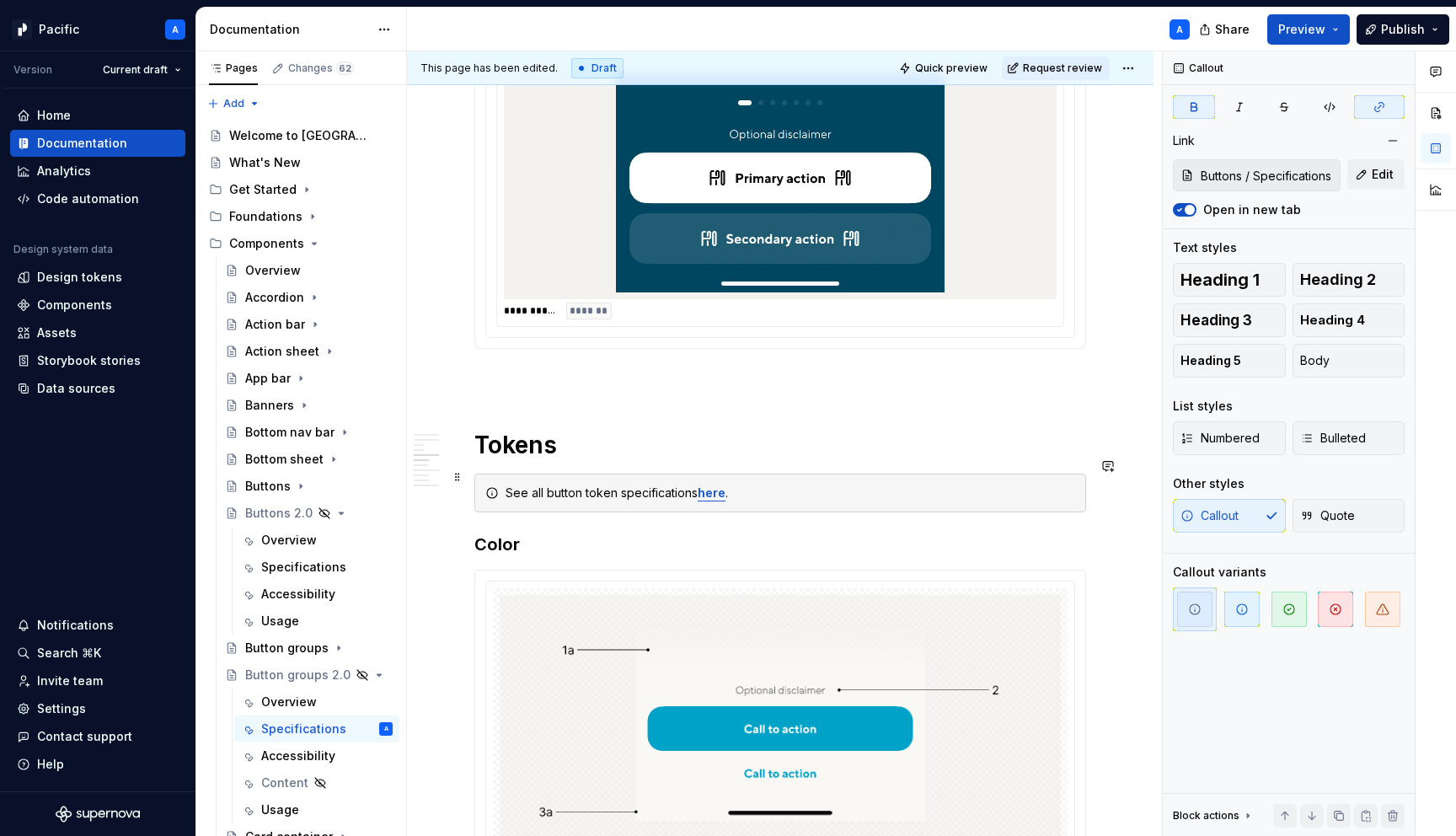
click at [709, 485] on strong "here" at bounding box center [711, 492] width 28 height 15
type input "Buttons / Specifications/ Type"
click at [1389, 161] on button "Edit" at bounding box center [1377, 174] width 57 height 30
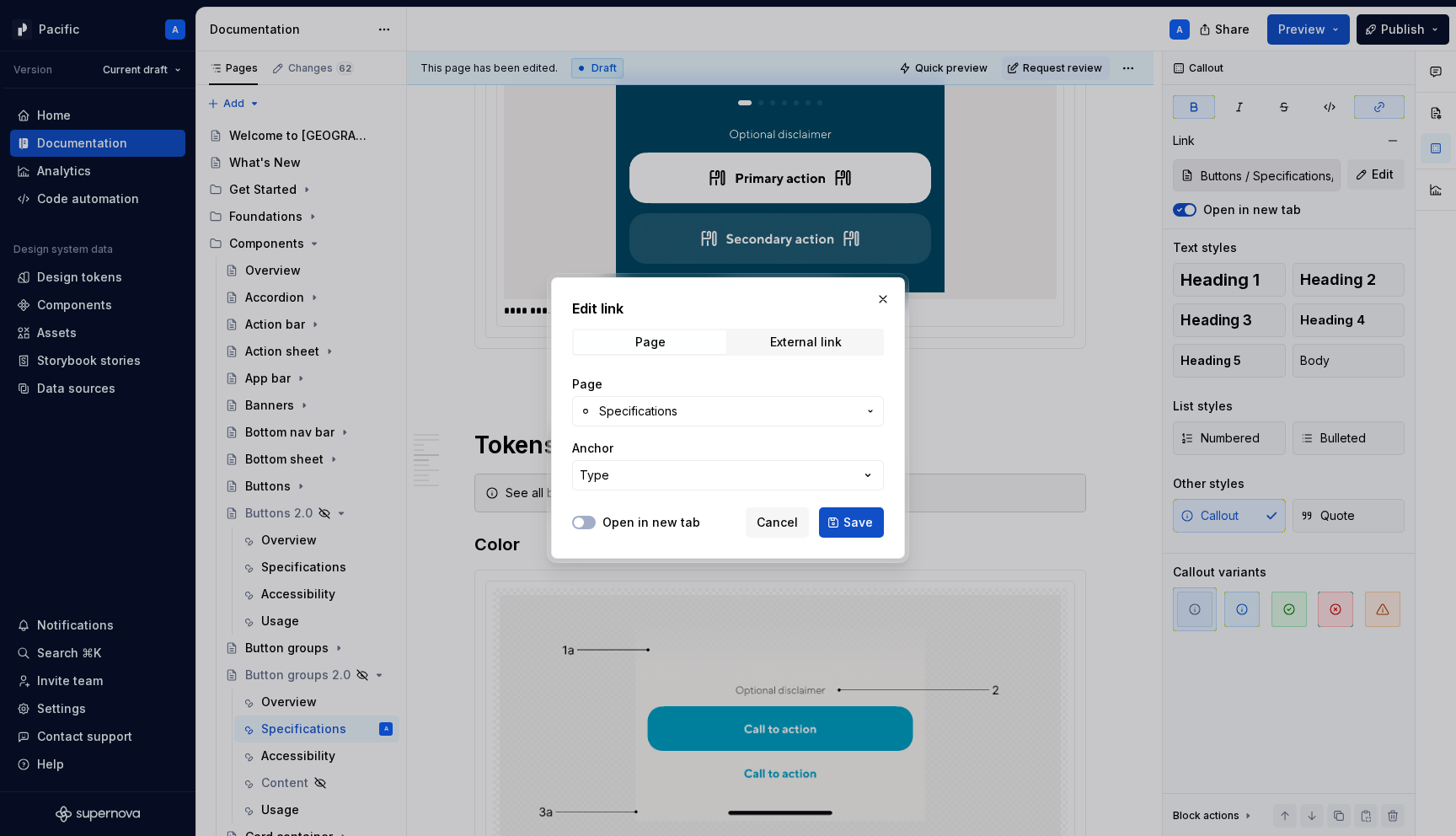
click at [791, 406] on span "Specifications" at bounding box center [728, 411] width 258 height 17
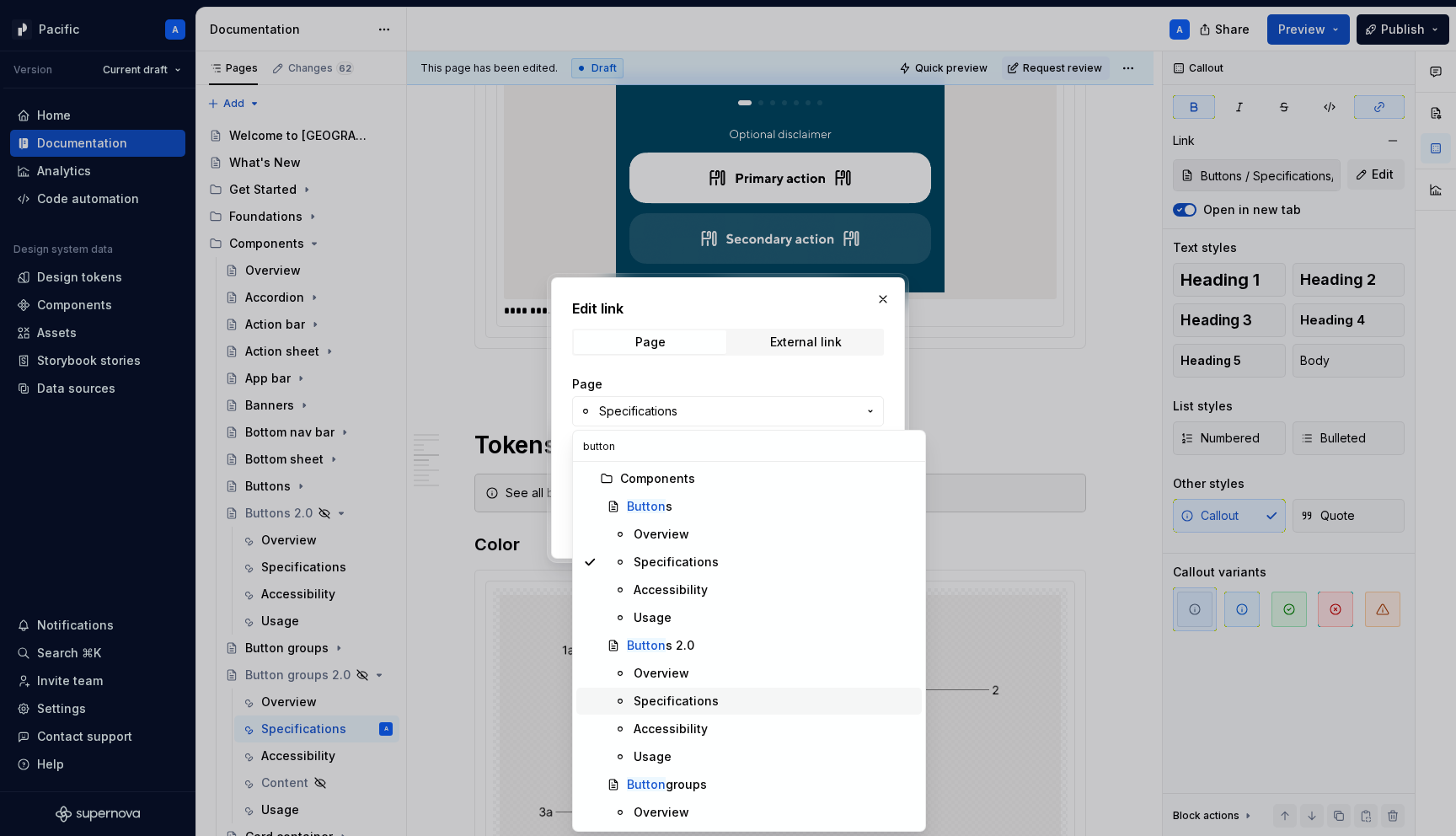
type input "button"
click at [719, 698] on div "Specifications" at bounding box center [774, 701] width 282 height 17
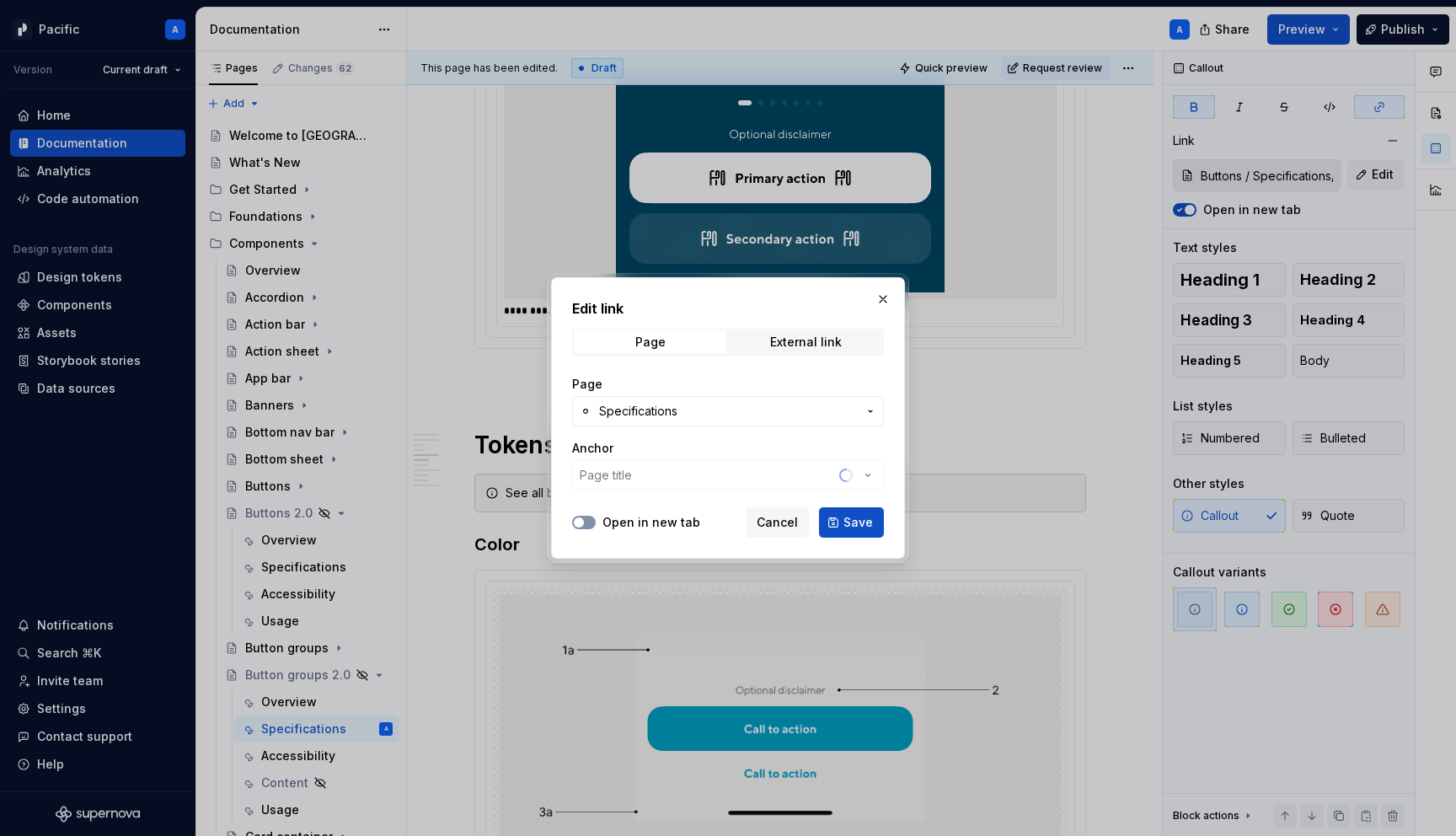
click at [585, 521] on icon "button" at bounding box center [578, 522] width 14 height 10
click at [664, 475] on div "Anchor Page title" at bounding box center [728, 465] width 312 height 51
click at [862, 475] on div "Anchor Page title" at bounding box center [728, 465] width 312 height 51
click at [862, 475] on icon "button" at bounding box center [868, 475] width 17 height 17
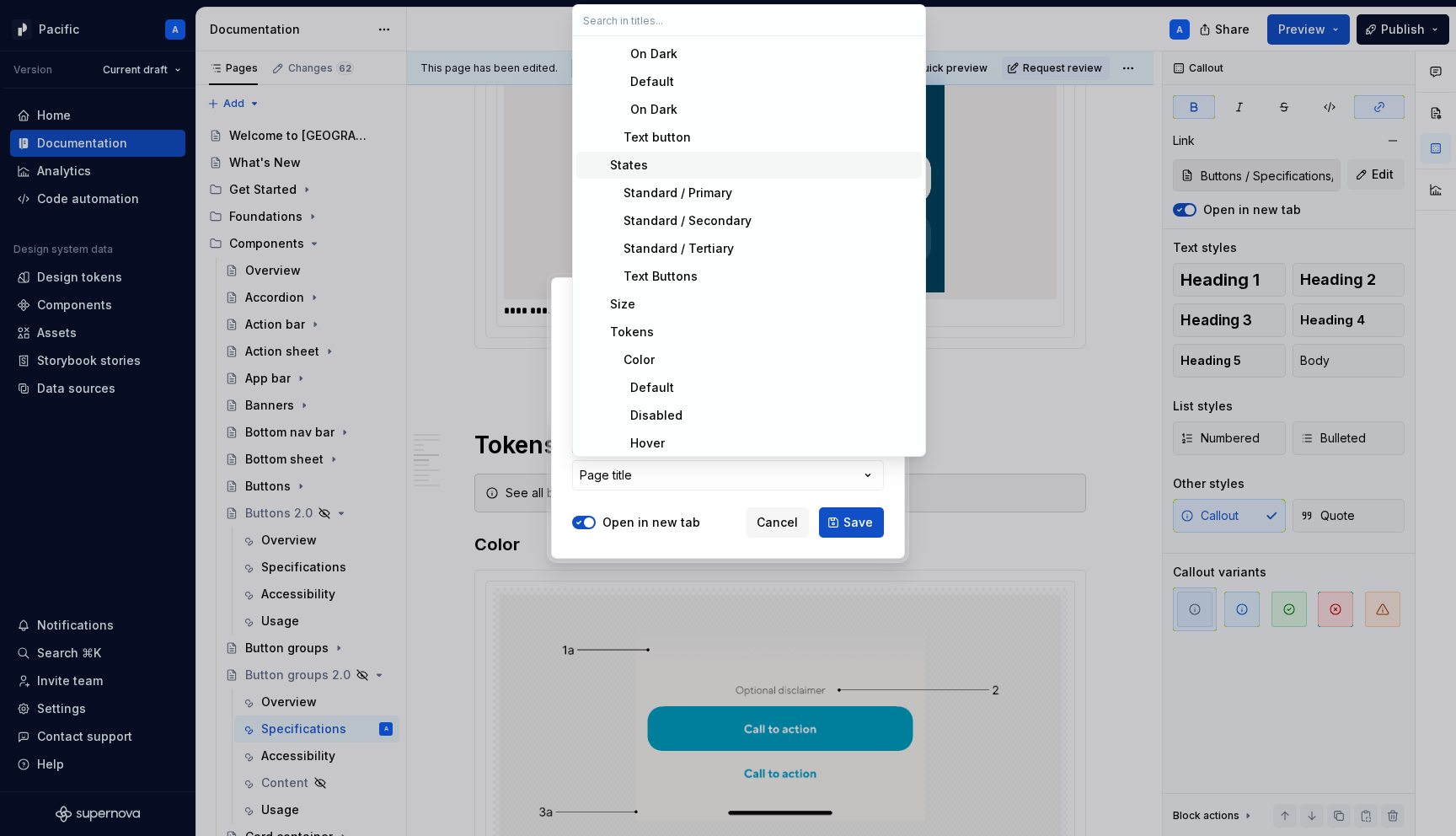
scroll to position [211, 0]
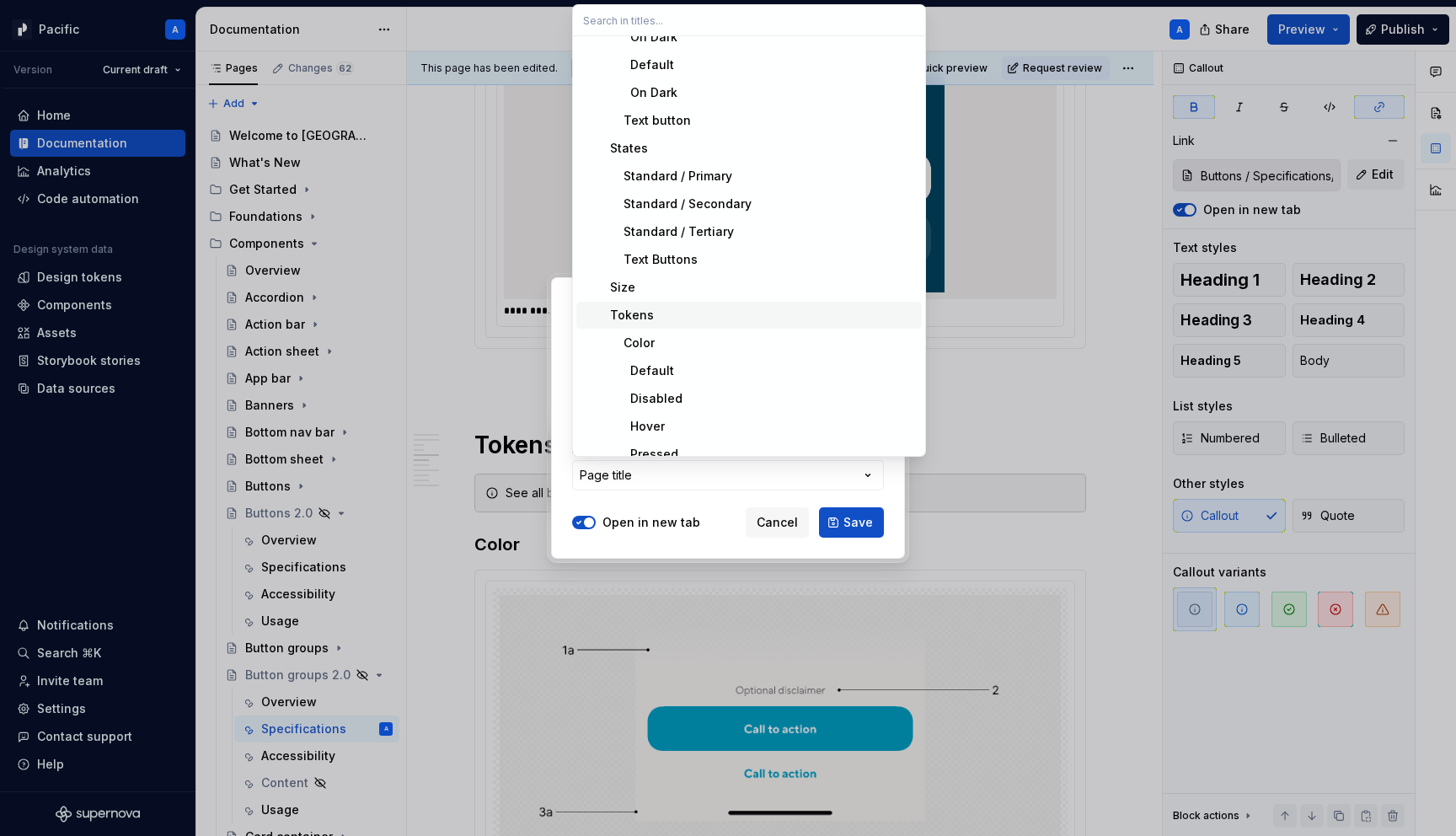
click at [741, 320] on div "Tokens" at bounding box center [759, 315] width 312 height 17
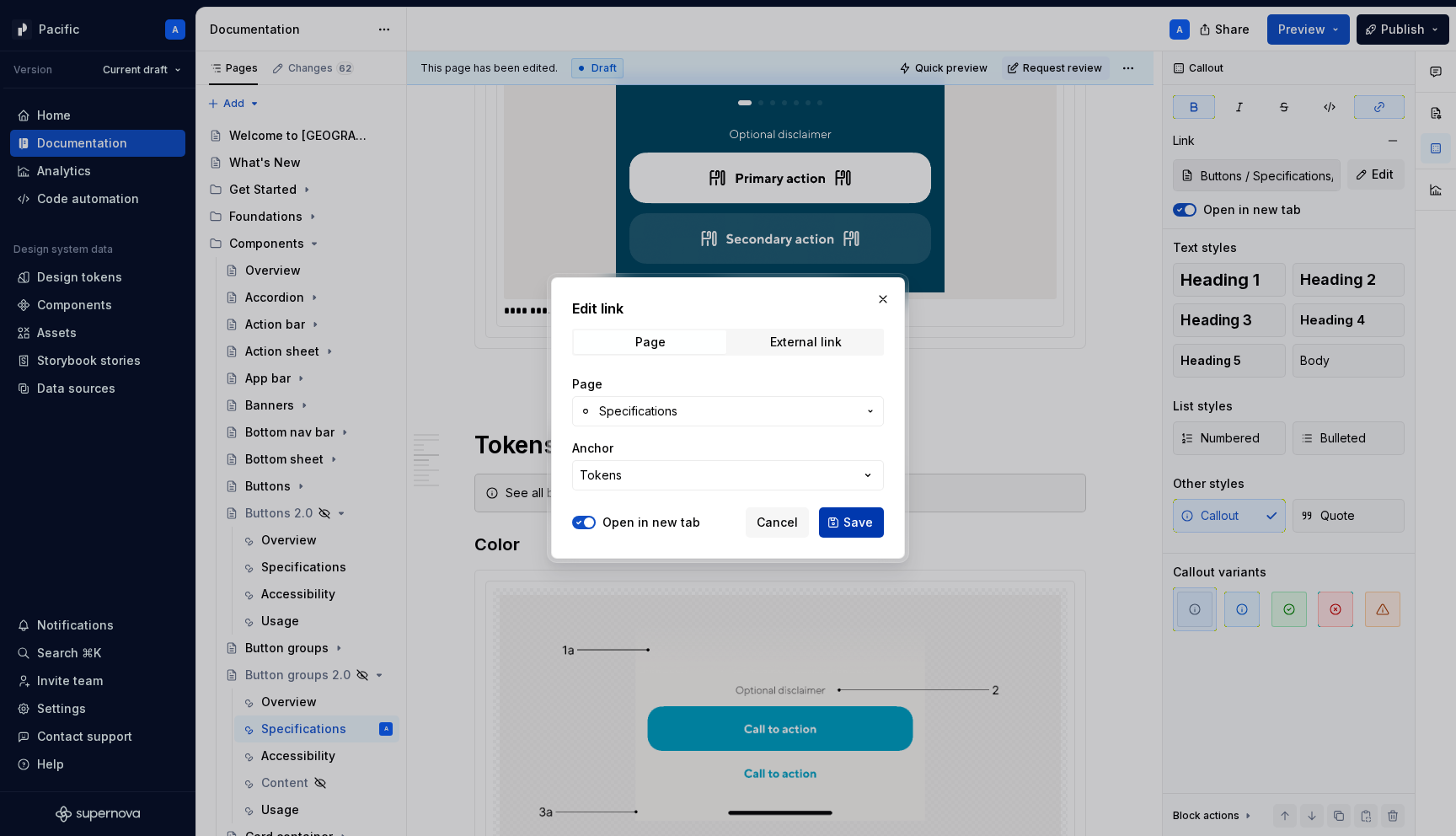
click at [833, 516] on button "Save" at bounding box center [852, 522] width 65 height 30
type input "Buttons 2.0 / Specifications/ Tokens"
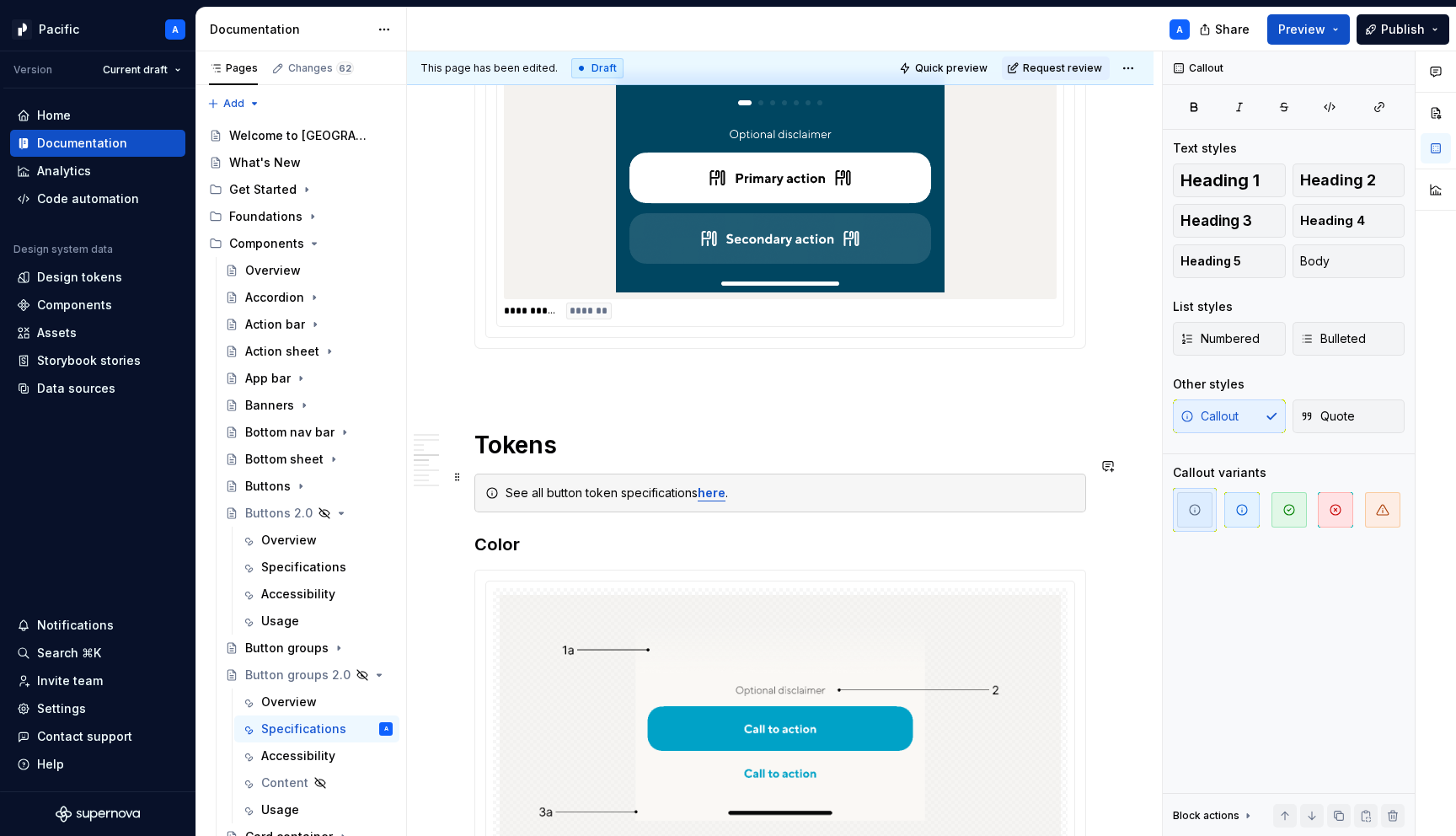
click at [941, 485] on div "See all button token specifications here ." at bounding box center [790, 493] width 570 height 17
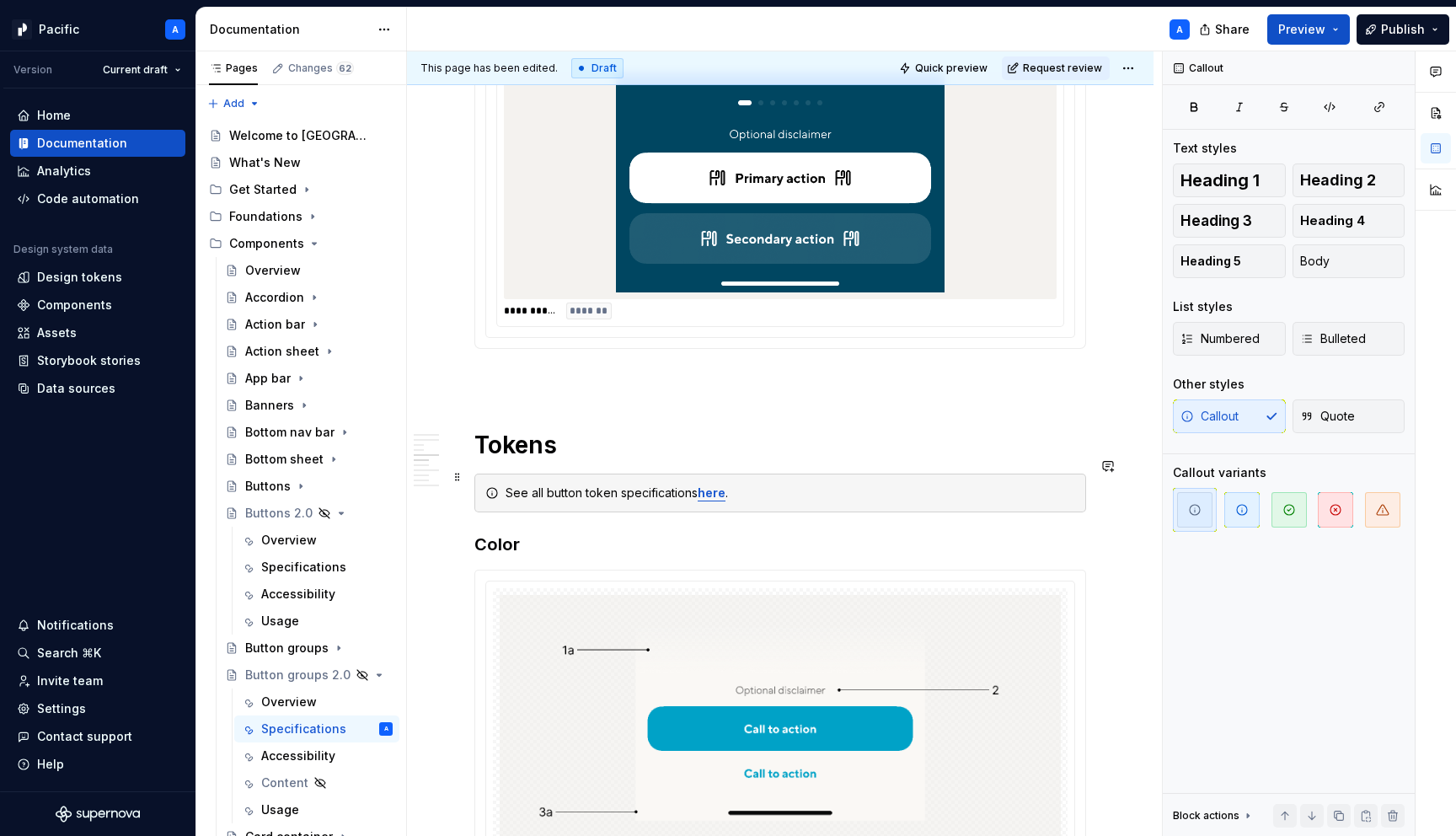
click at [553, 485] on div "See all button token specifications here ." at bounding box center [790, 493] width 570 height 17
click at [612, 485] on div "See all button token specifications here ." at bounding box center [790, 493] width 570 height 17
drag, startPoint x: 620, startPoint y: 479, endPoint x: 588, endPoint y: 476, distance: 32.1
click at [588, 485] on div "See all button tokens specifications here ." at bounding box center [790, 493] width 570 height 17
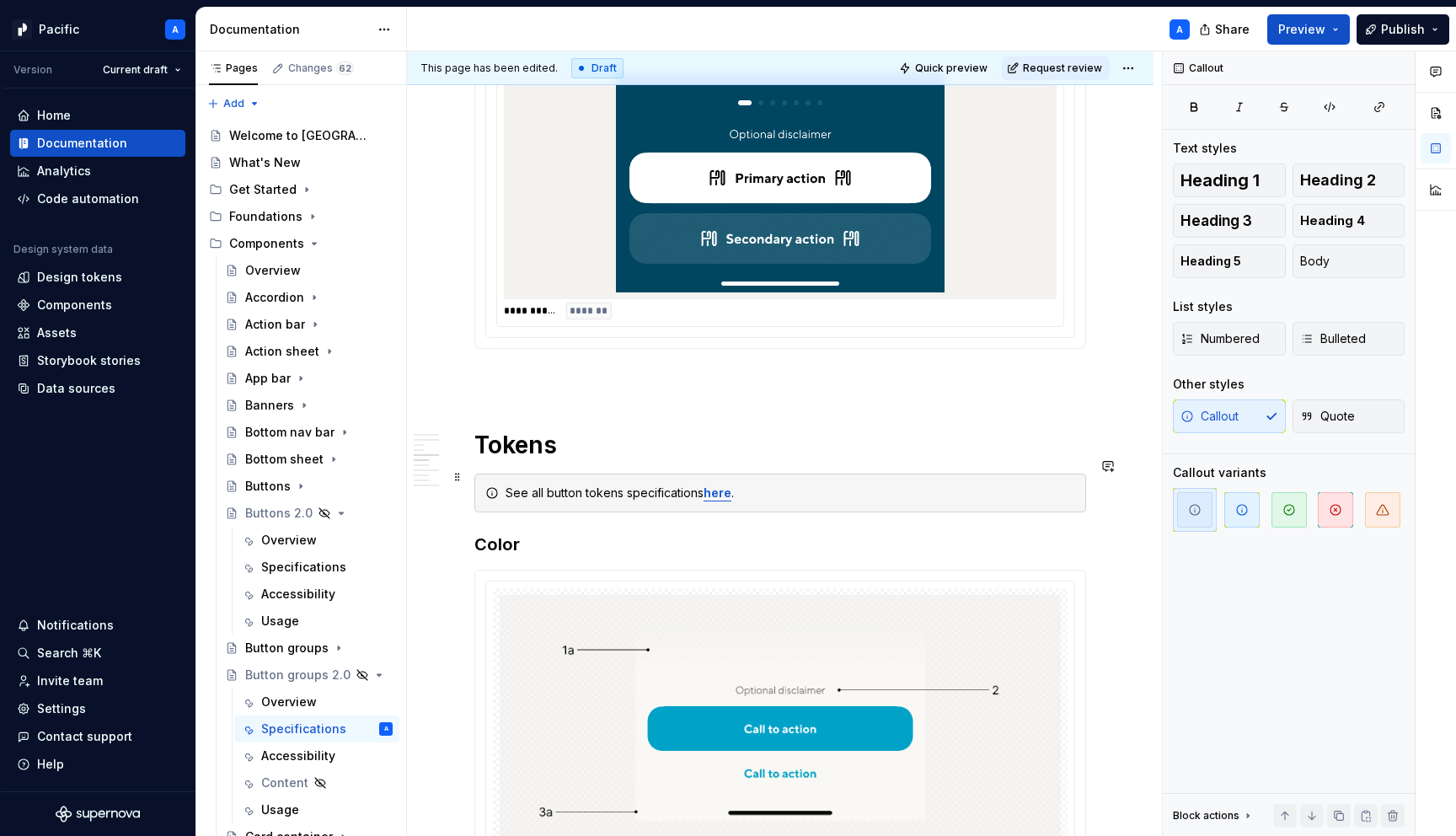
click at [585, 485] on div "See all button tokens specifications here ." at bounding box center [790, 493] width 570 height 17
click at [699, 485] on div "See all button type tokens specifications here ." at bounding box center [790, 493] width 570 height 17
click at [647, 485] on div "See all button type tokens specifications here ." at bounding box center [790, 493] width 570 height 17
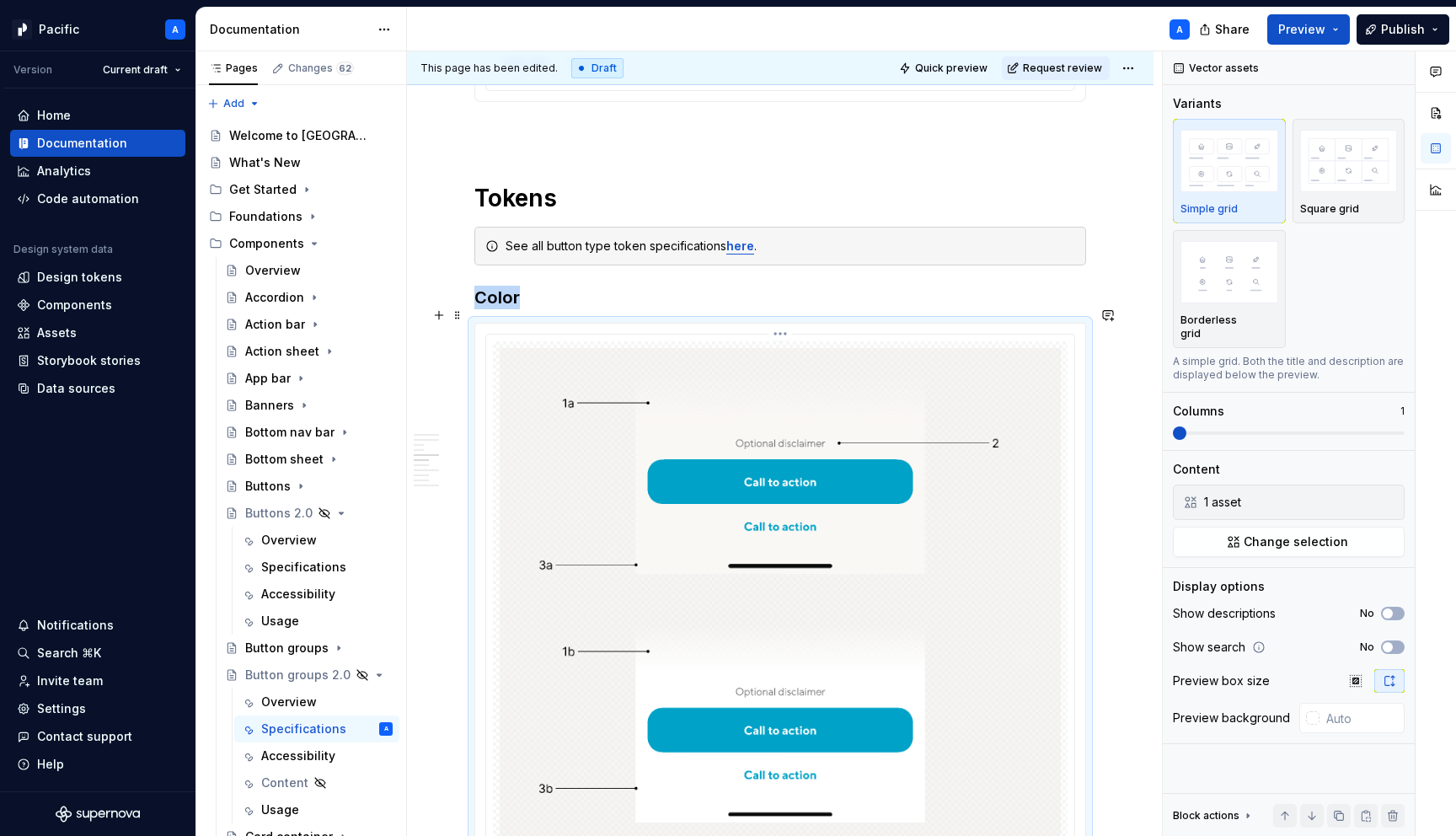
scroll to position [4011, 0]
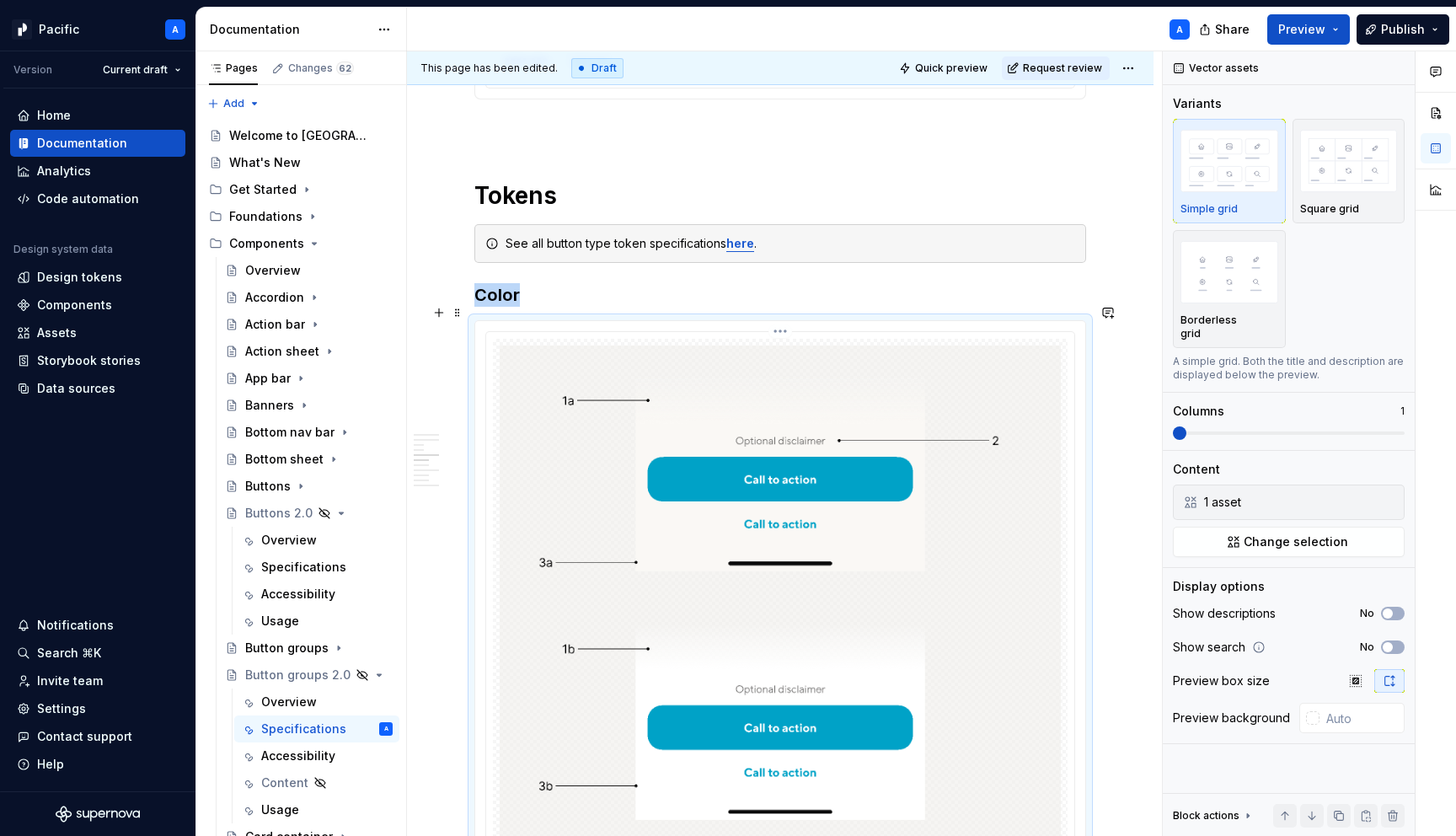
click at [625, 452] on img at bounding box center [781, 609] width 562 height 527
click at [1392, 491] on button "button" at bounding box center [1389, 503] width 24 height 24
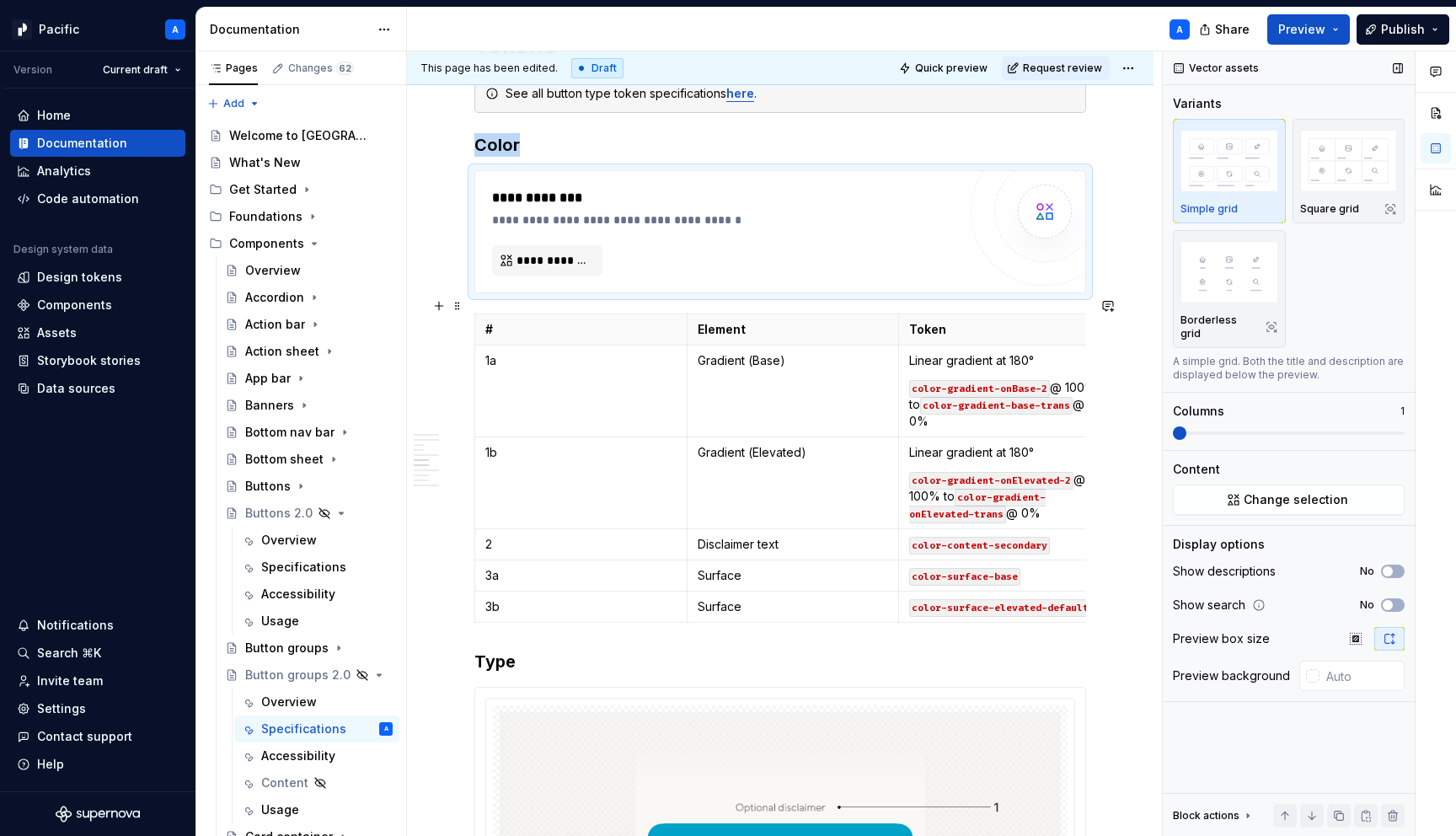
scroll to position [4162, 0]
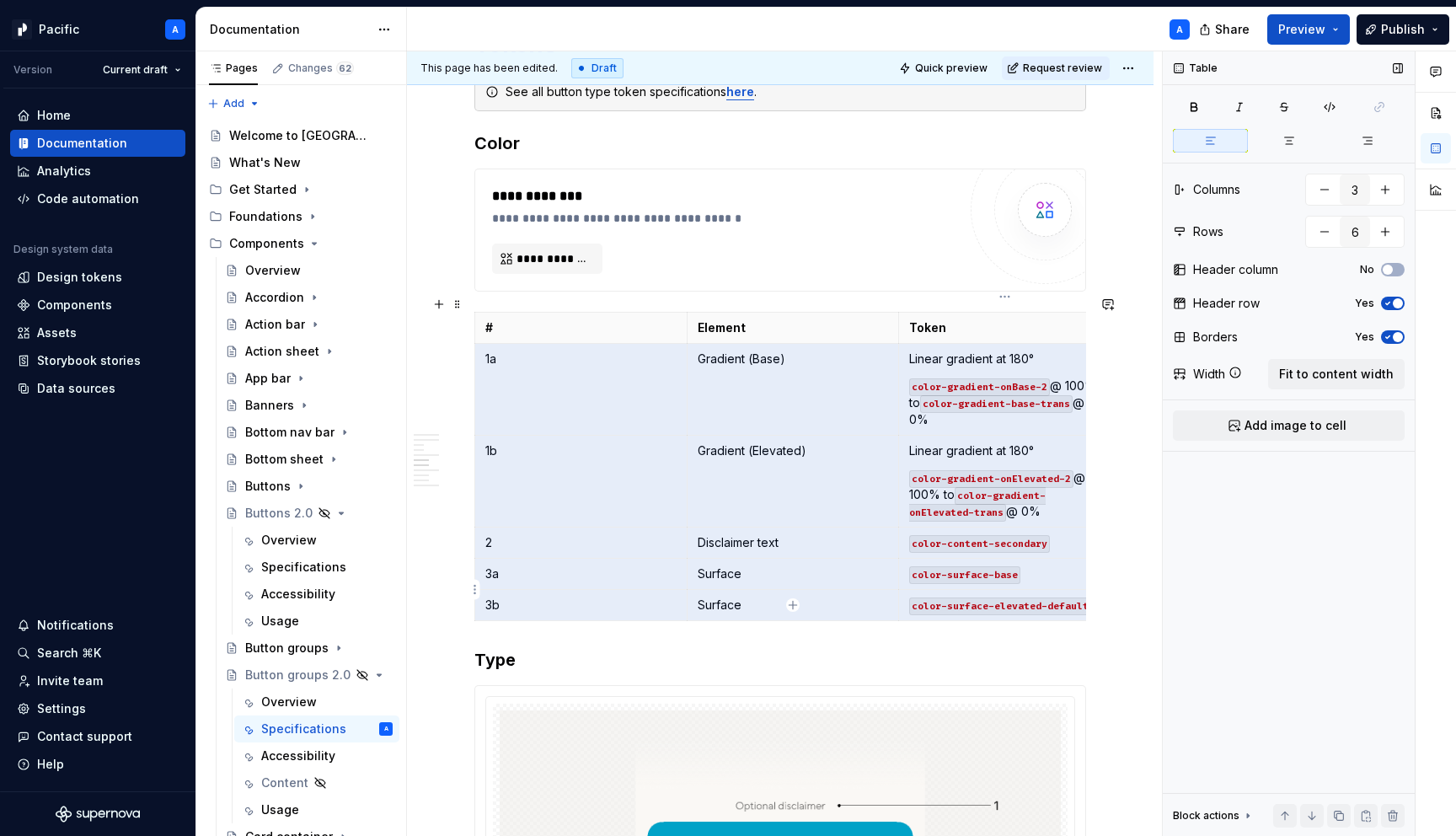
drag, startPoint x: 485, startPoint y: 340, endPoint x: 1041, endPoint y: 582, distance: 606.4
click at [1041, 582] on tbody "# Element Token 1a Gradient (Base) Linear gradient at 180° color-gradient-onBas…" at bounding box center [793, 466] width 637 height 309
drag, startPoint x: 1010, startPoint y: 597, endPoint x: 453, endPoint y: 372, distance: 600.7
click at [453, 372] on div "**********" at bounding box center [781, 659] width 746 height 9018
drag, startPoint x: 485, startPoint y: 333, endPoint x: 962, endPoint y: 585, distance: 539.5
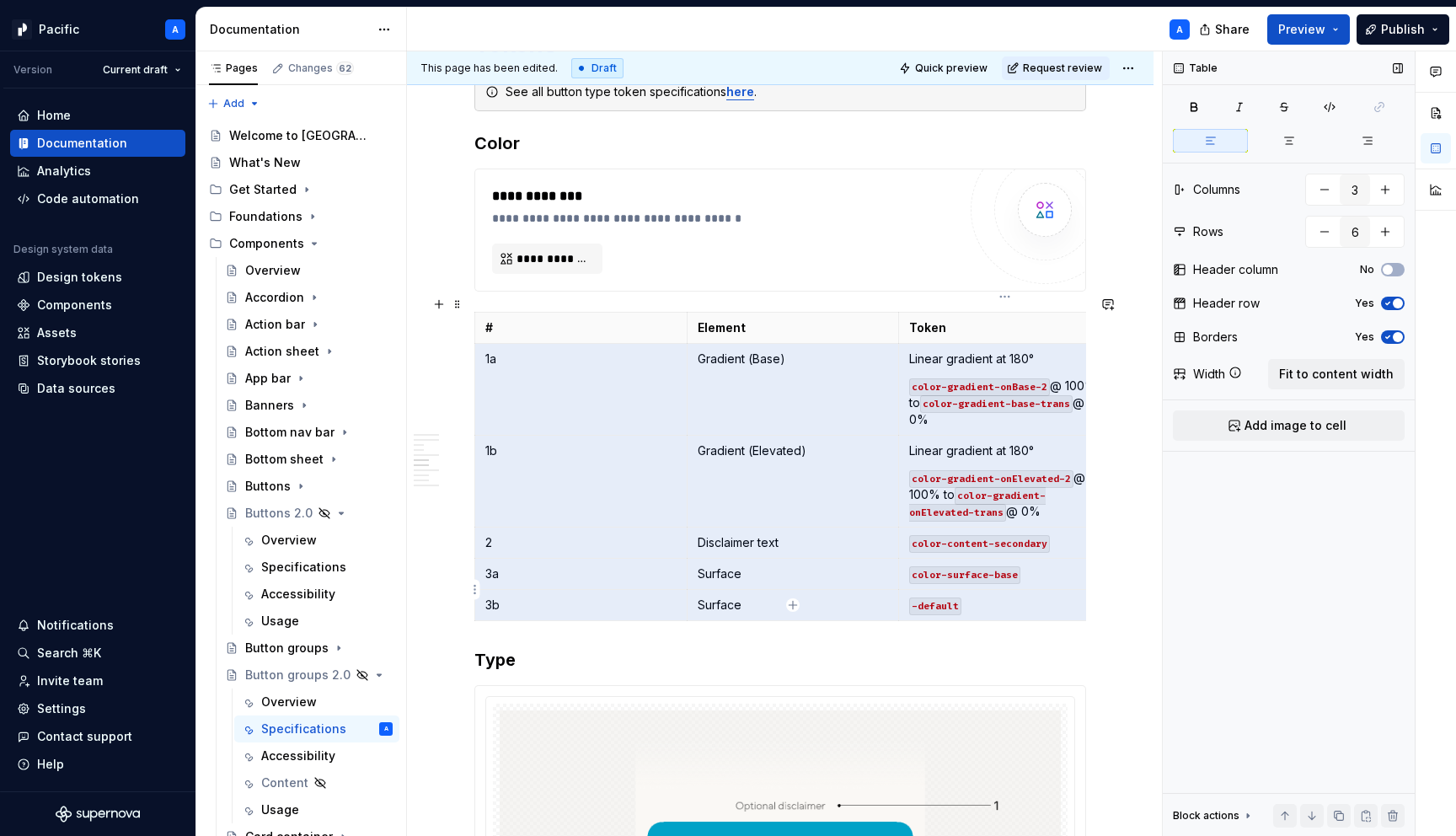
click at [962, 585] on tbody "# Element Token 1a Gradient (Base) Linear gradient at 180° color-gradient-onBas…" at bounding box center [793, 466] width 637 height 309
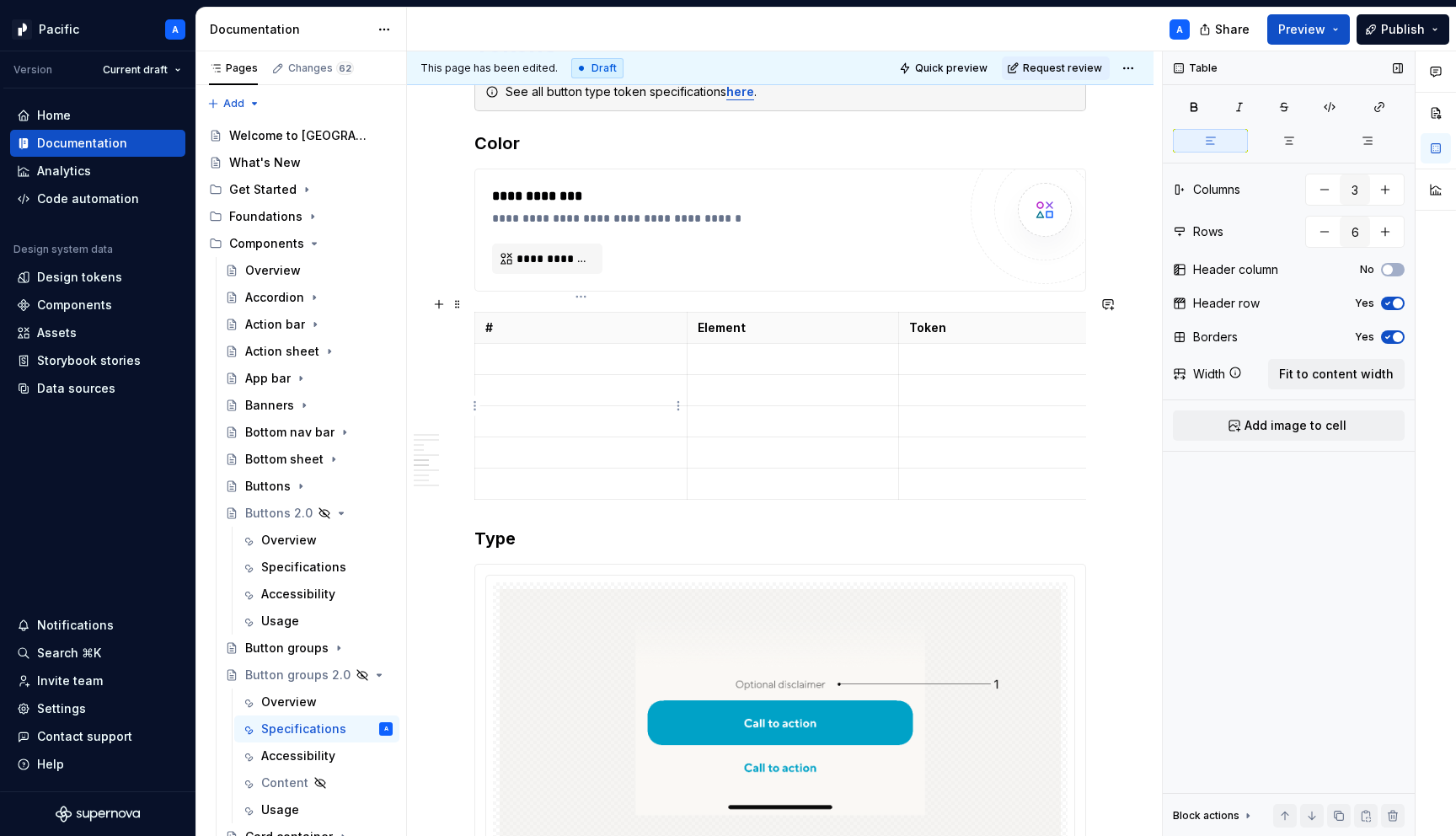
click at [619, 413] on p at bounding box center [580, 421] width 191 height 17
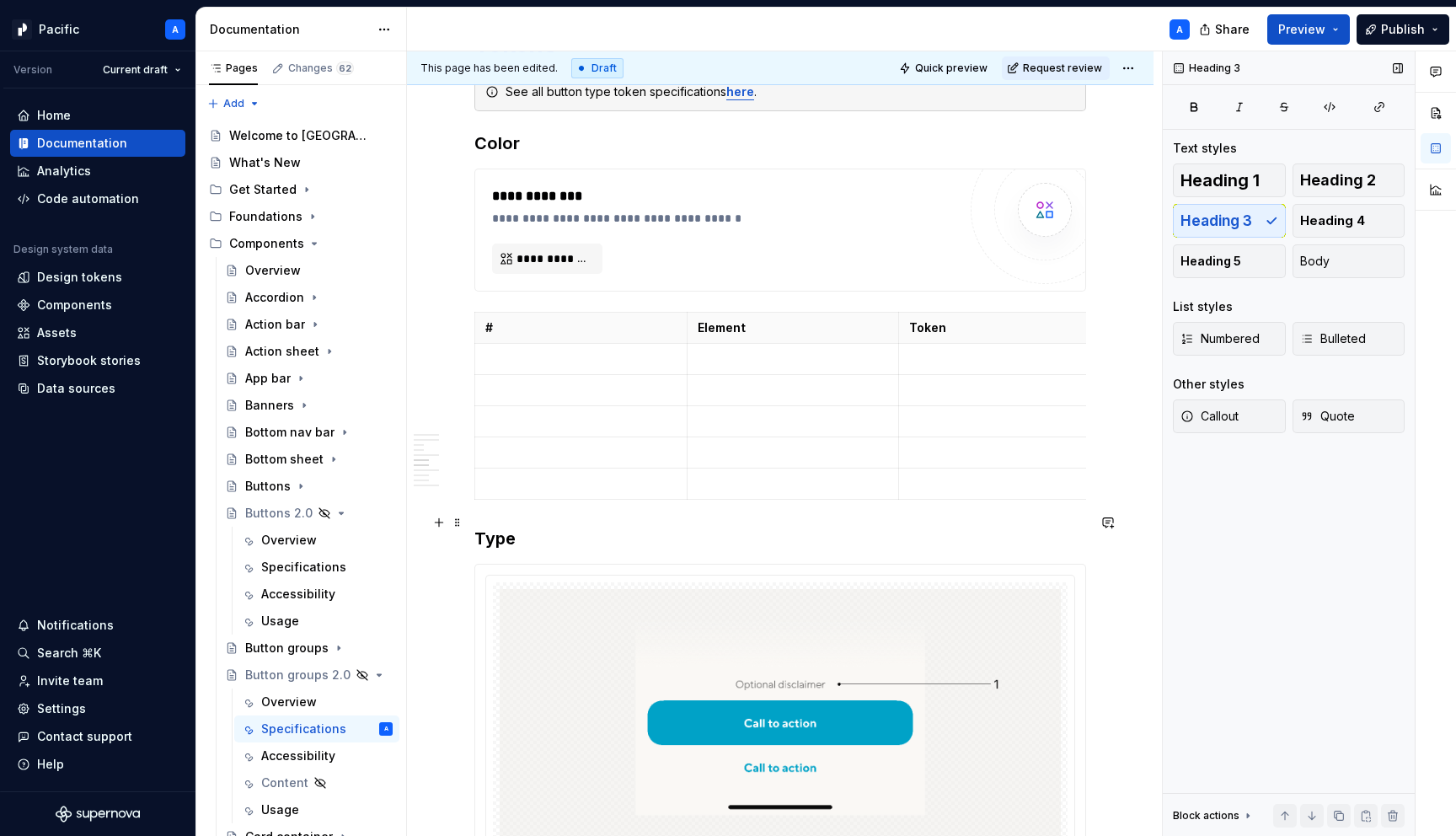
click at [476, 527] on h3 "Type" at bounding box center [781, 539] width 612 height 24
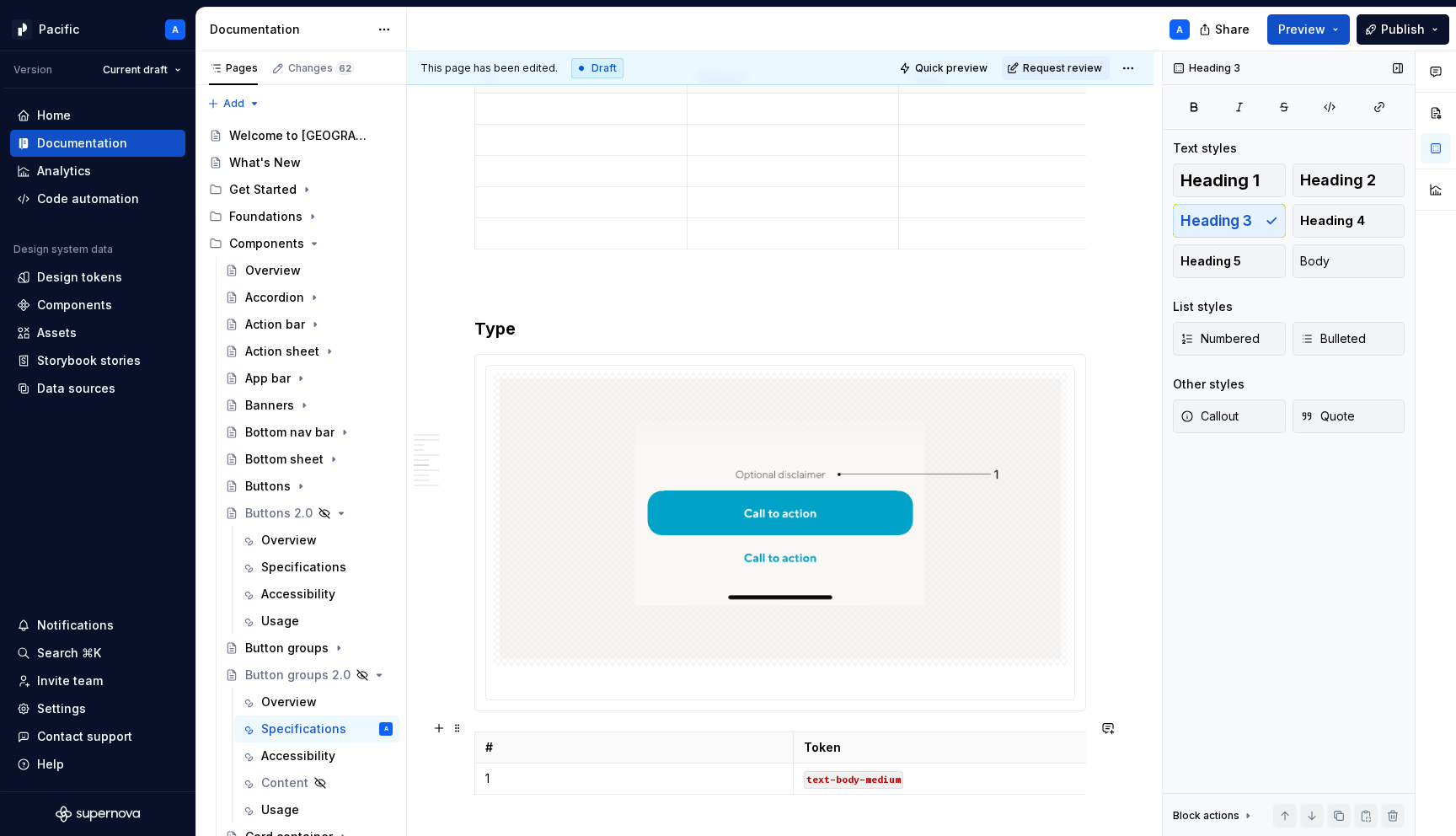
scroll to position [4428, 0]
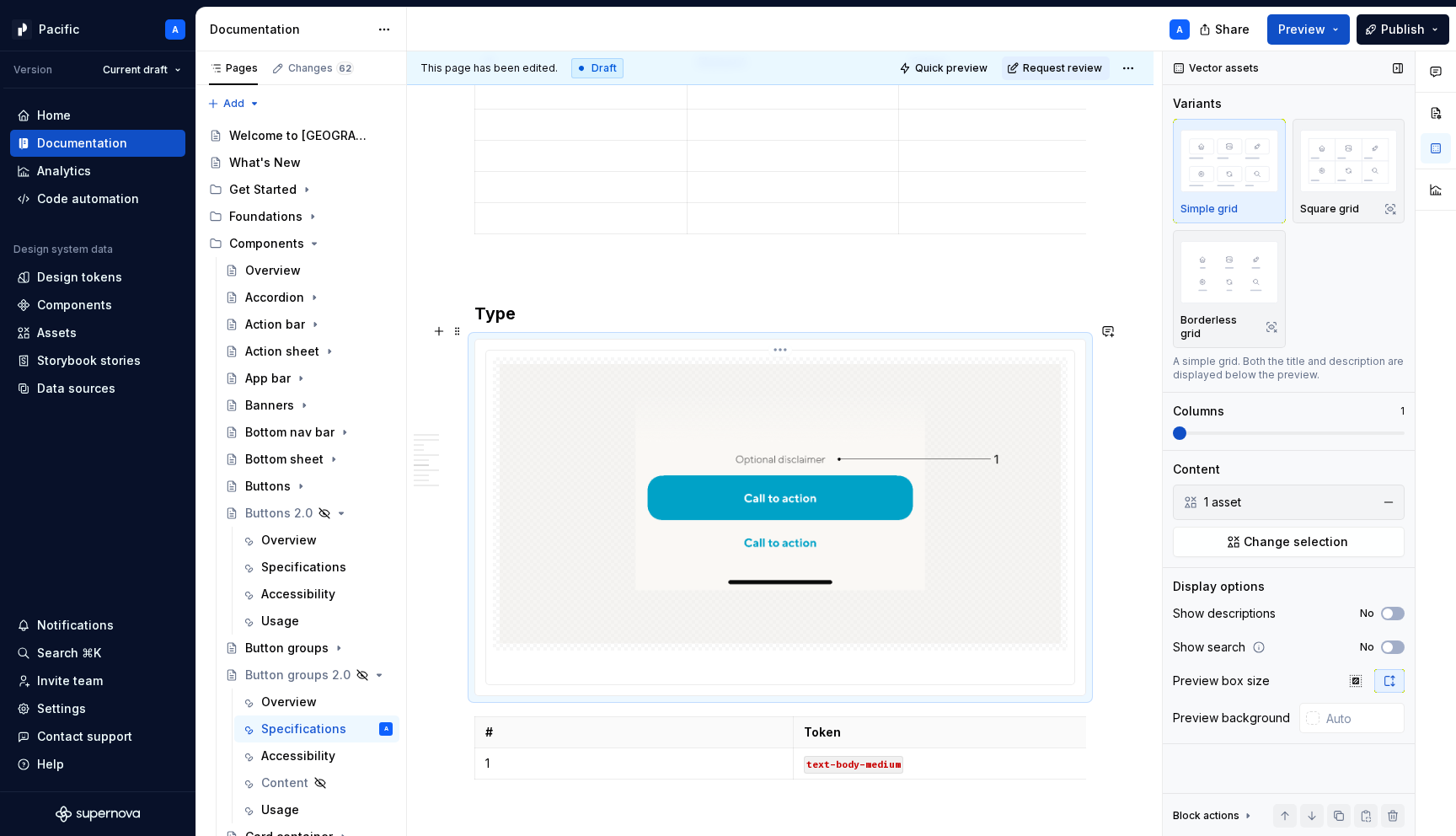
click at [712, 504] on img at bounding box center [781, 503] width 562 height 279
click at [1391, 491] on button "button" at bounding box center [1389, 503] width 24 height 24
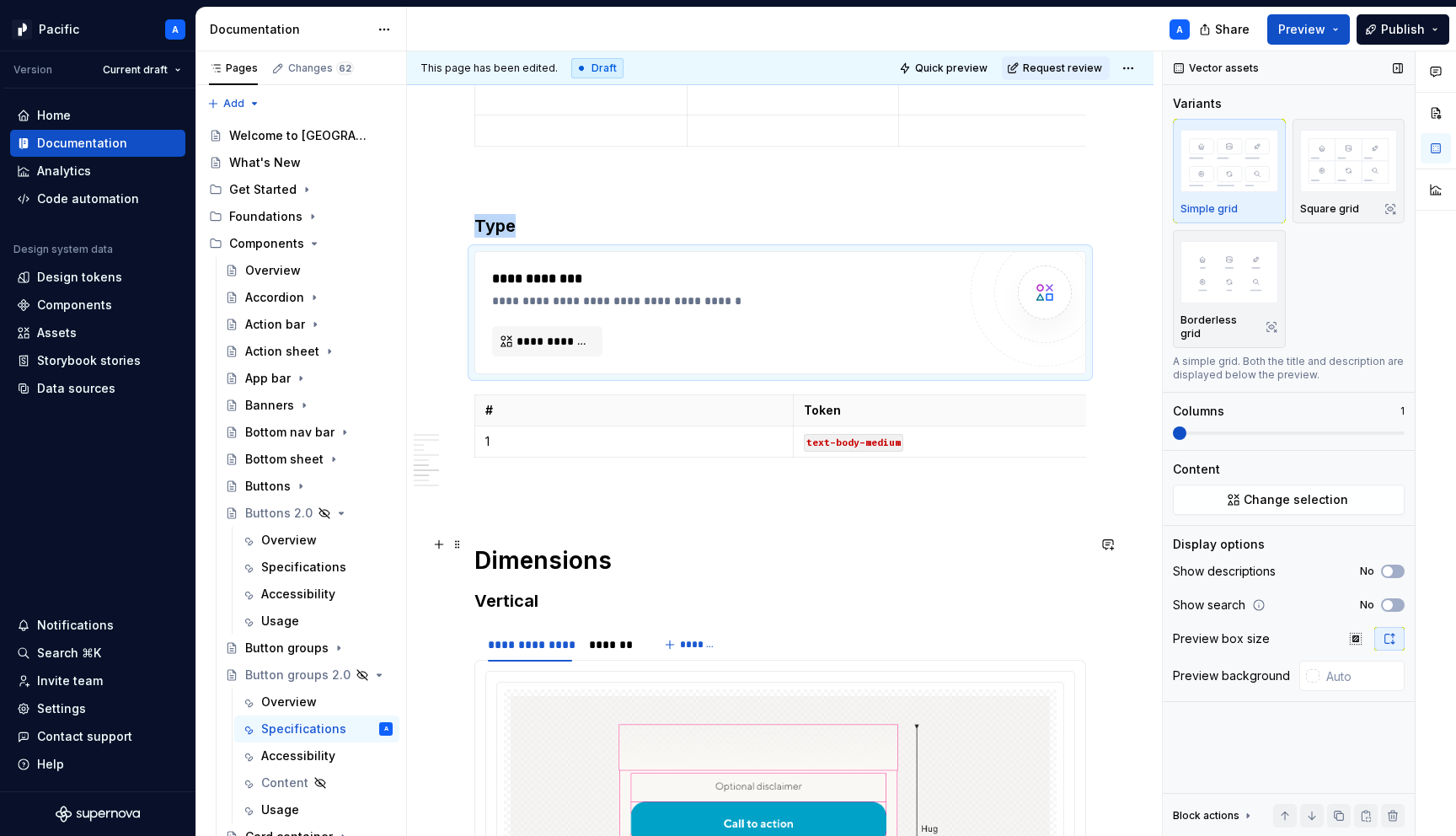
scroll to position [4501, 0]
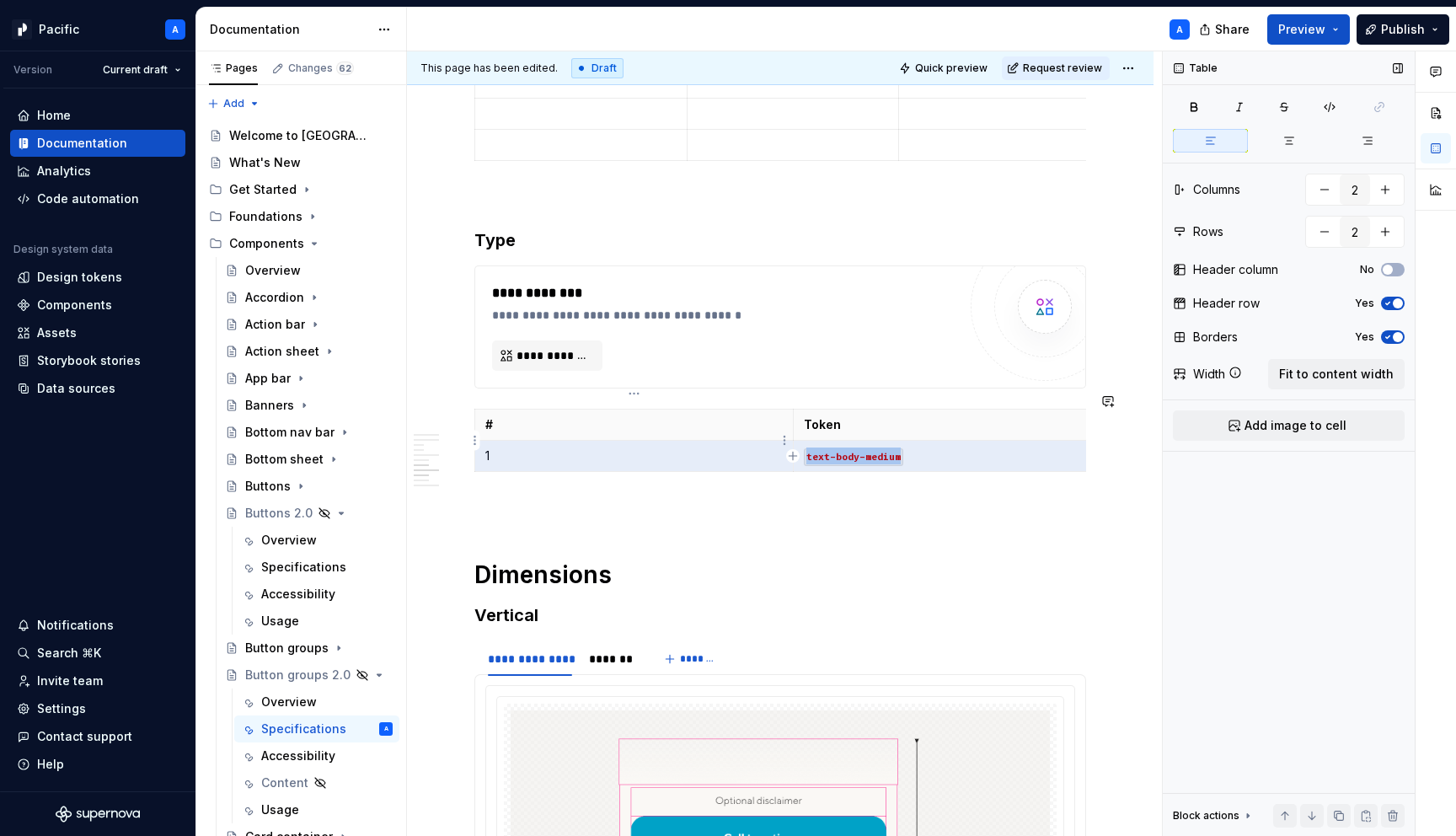
drag, startPoint x: 938, startPoint y: 448, endPoint x: 583, endPoint y: 446, distance: 355.0
click at [583, 446] on tr "1 text-body-medium" at bounding box center [793, 456] width 637 height 31
click at [597, 508] on div "**********" at bounding box center [781, 47] width 612 height 8391
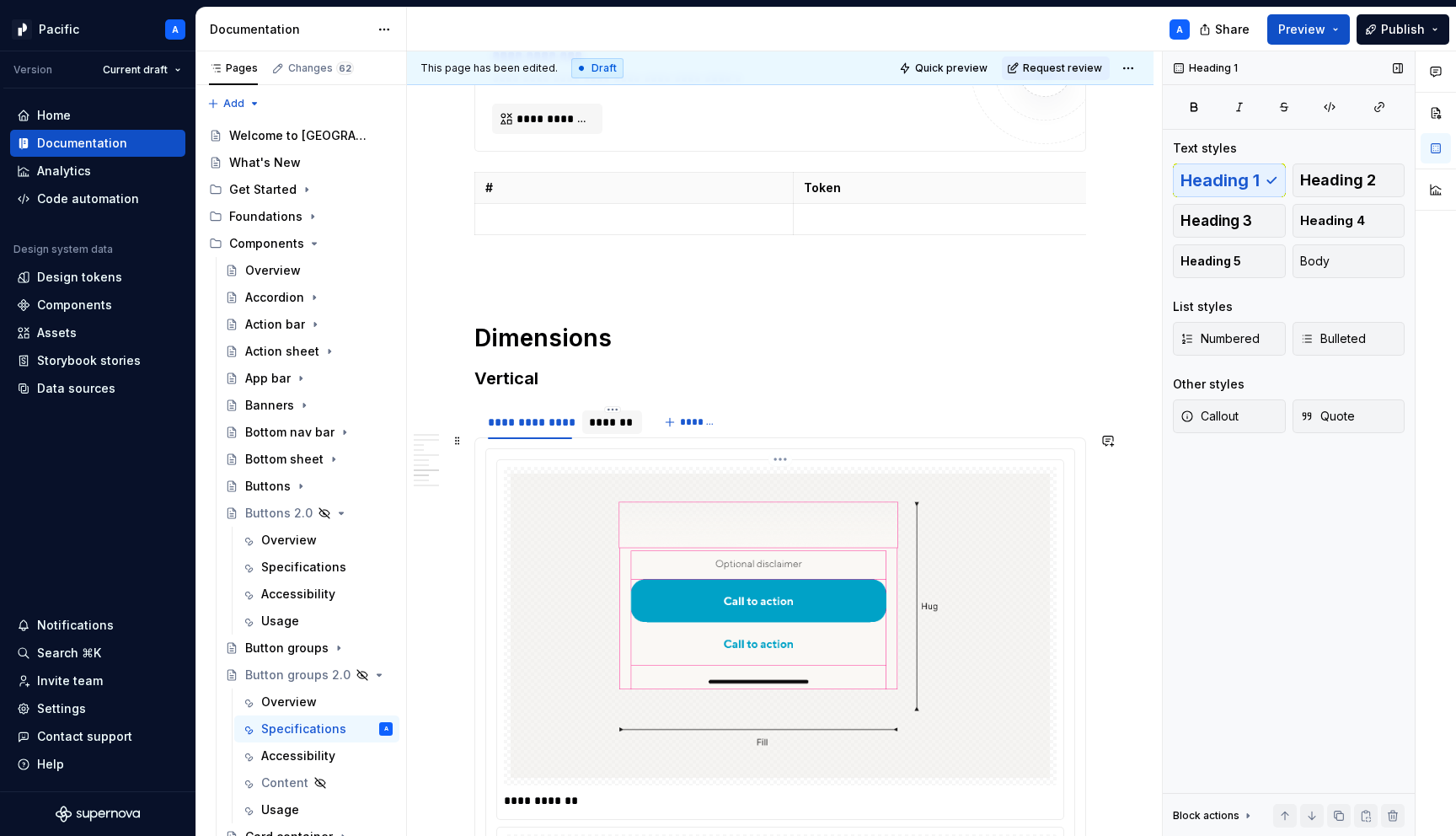
click at [632, 630] on img at bounding box center [781, 626] width 540 height 305
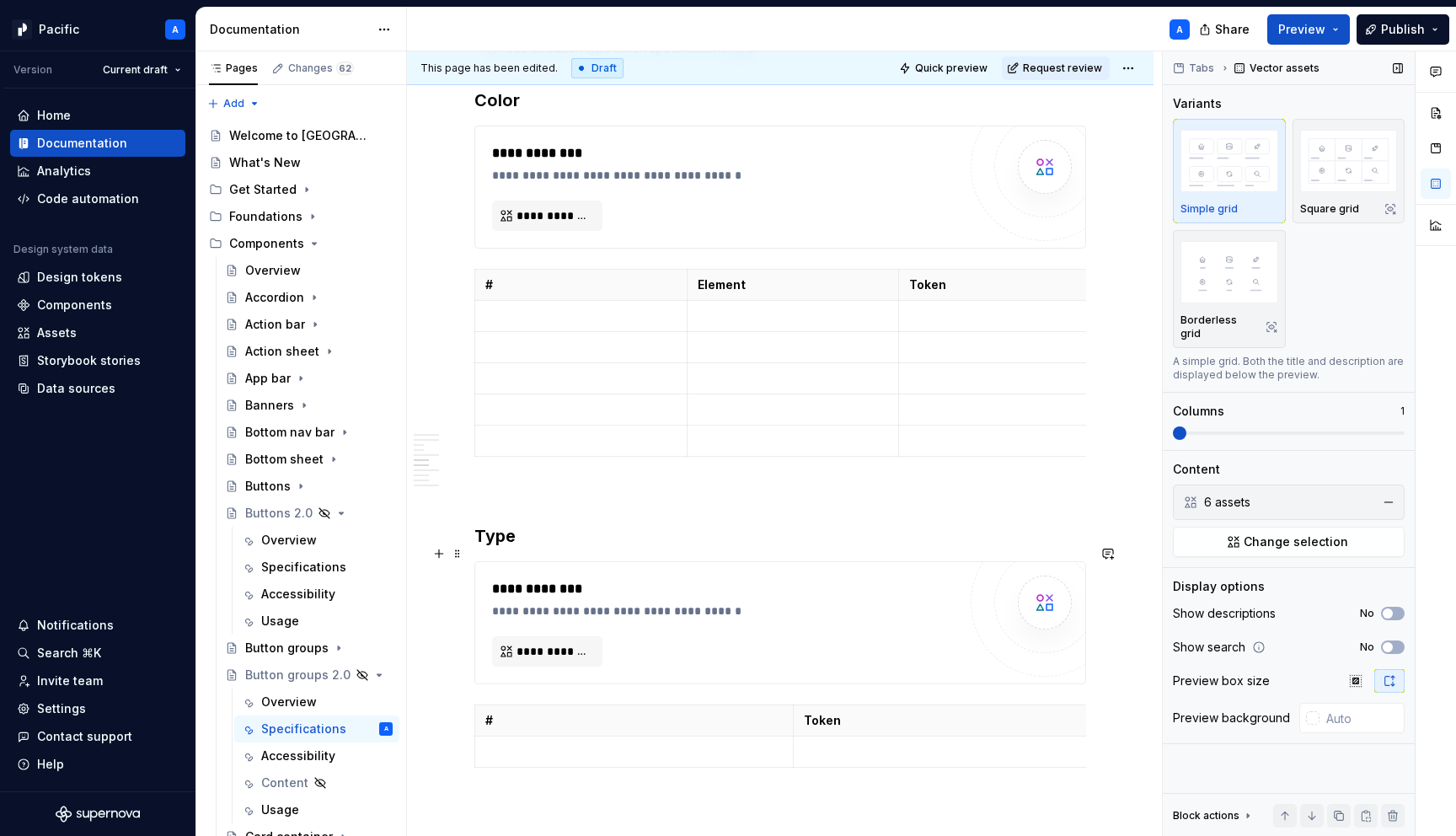
scroll to position [4183, 0]
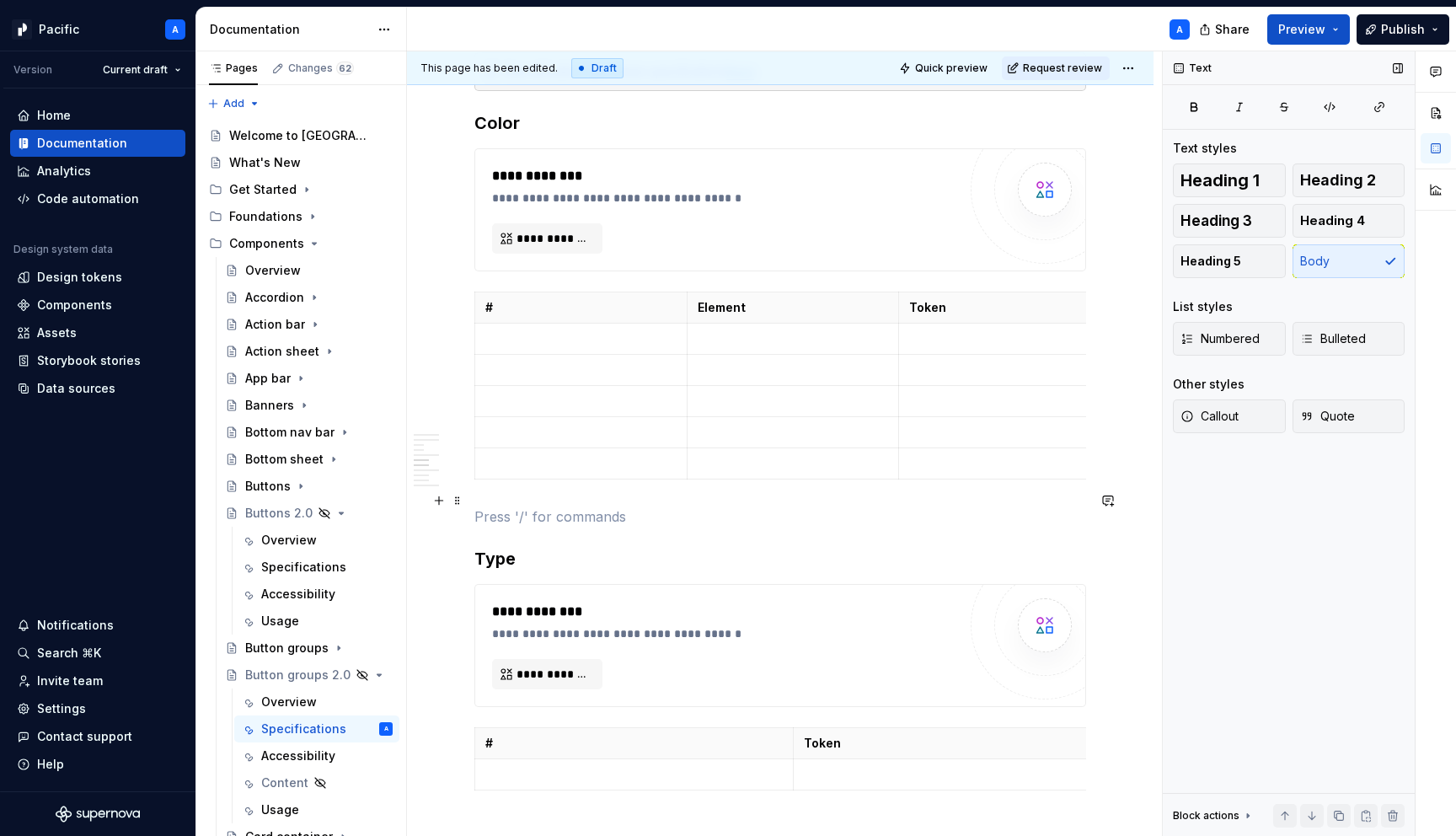
click at [526, 506] on p at bounding box center [781, 516] width 612 height 20
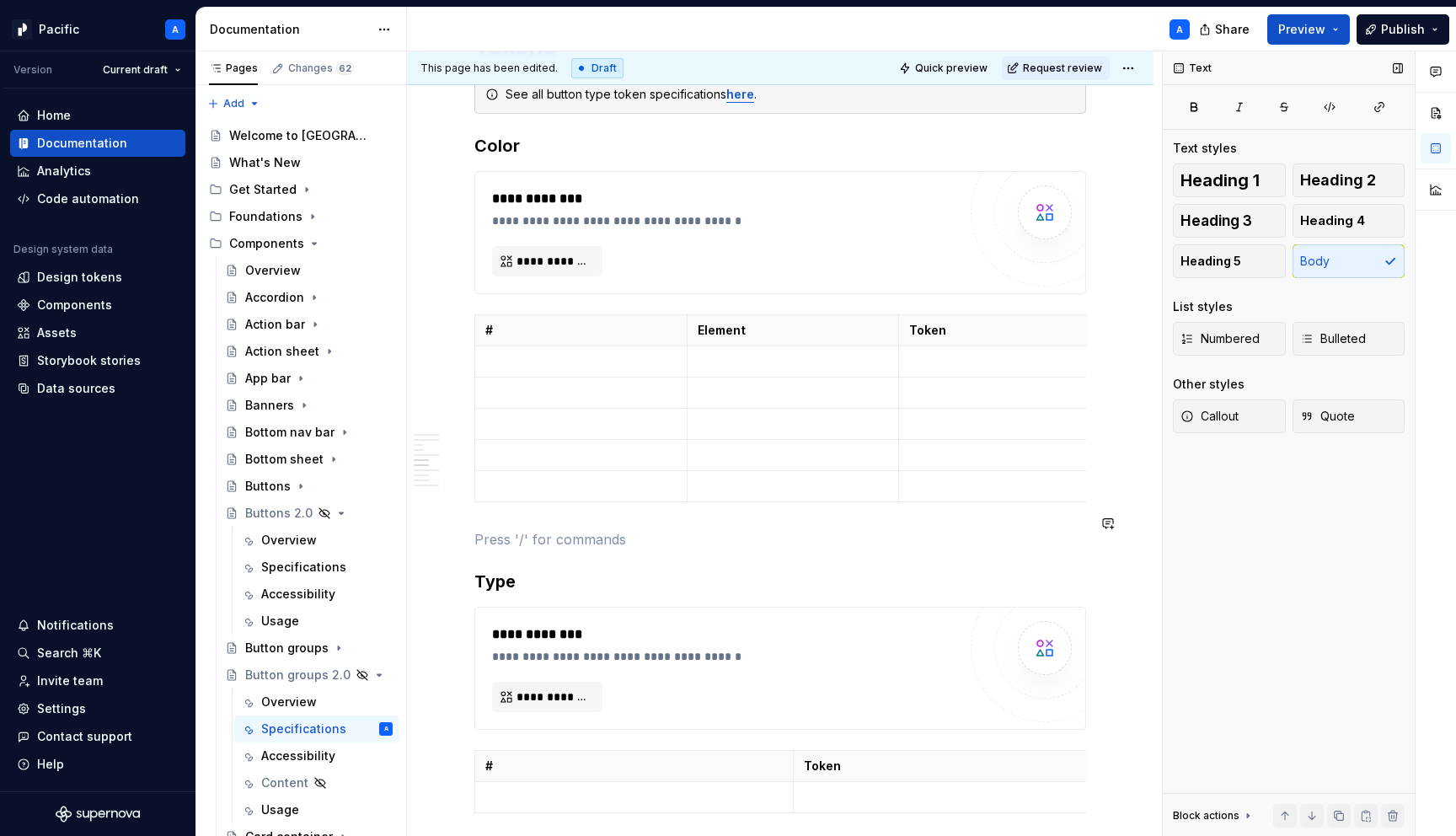
scroll to position [4162, 0]
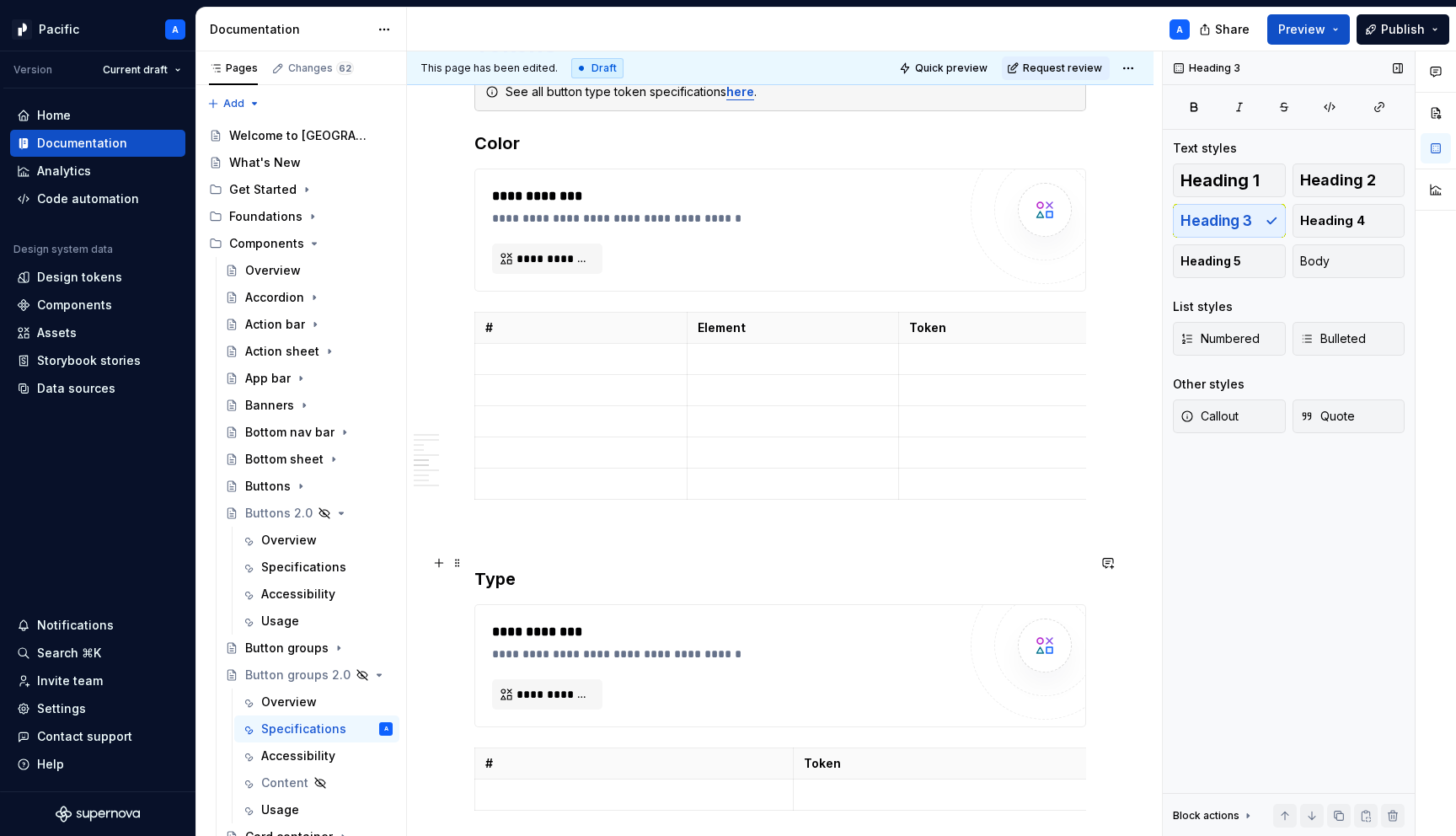
click at [514, 567] on h3 "Type" at bounding box center [781, 579] width 612 height 24
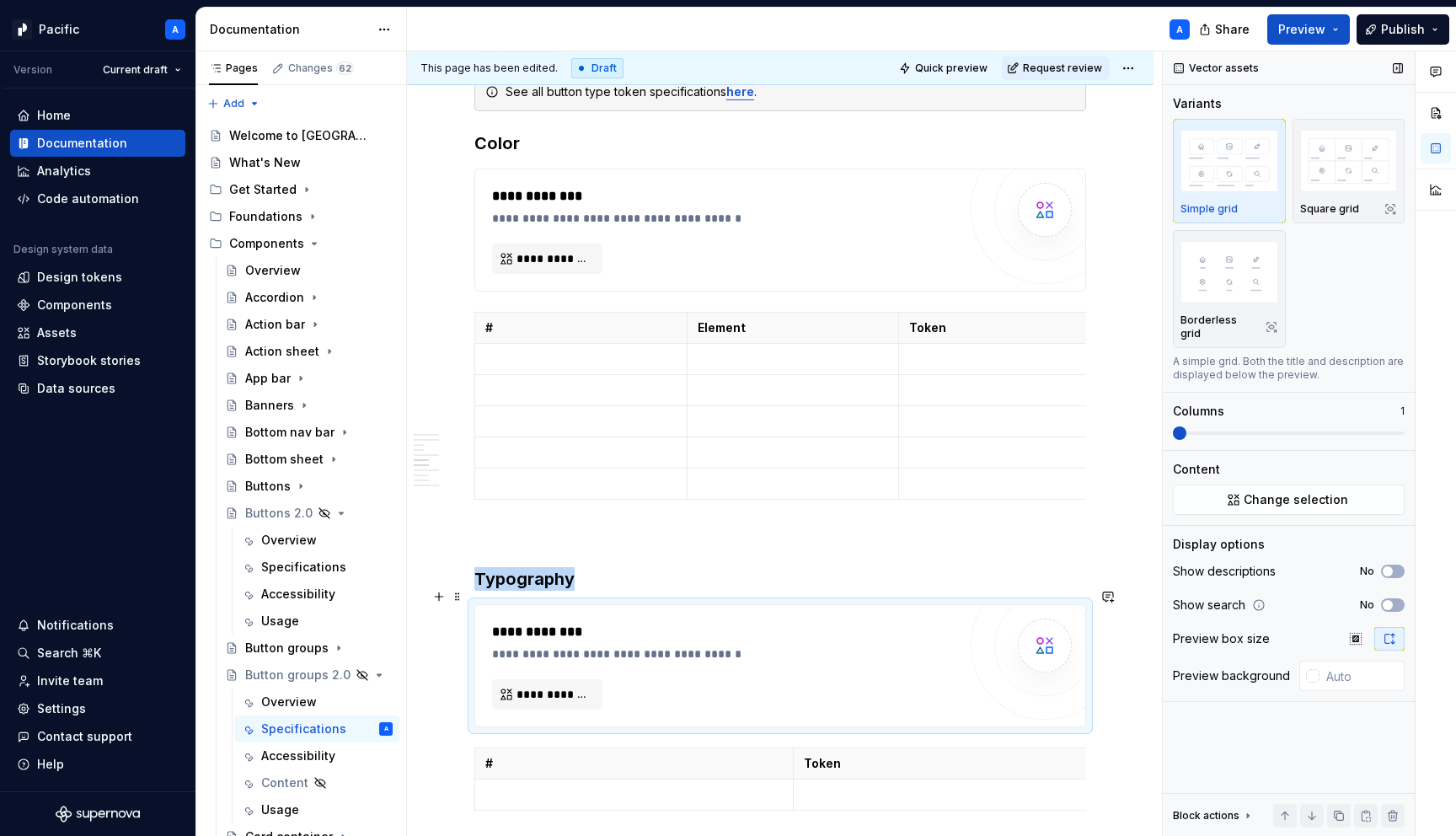
click at [662, 692] on div "**********" at bounding box center [725, 665] width 466 height 88
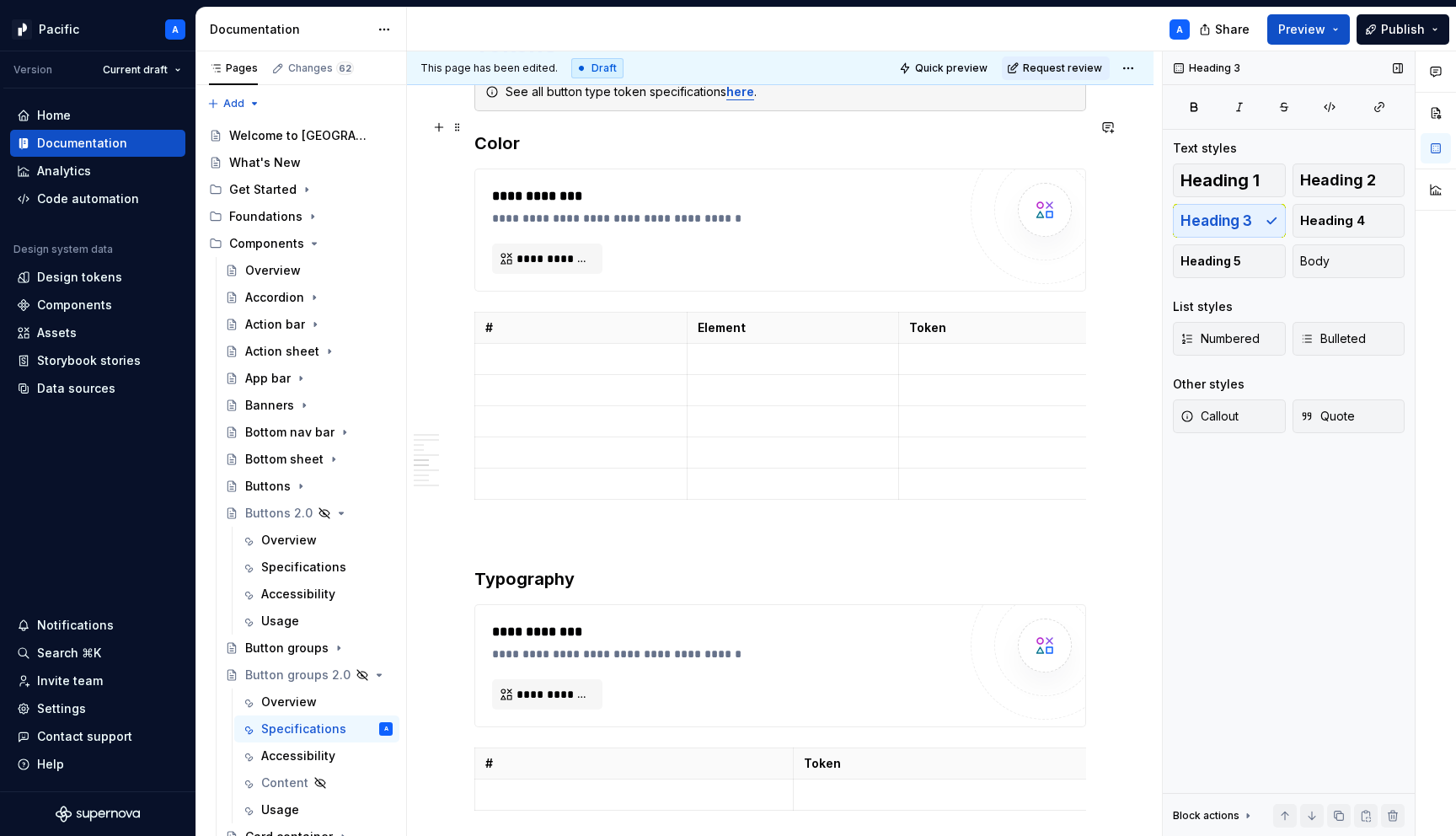
click at [541, 131] on h3 "Color" at bounding box center [781, 143] width 612 height 24
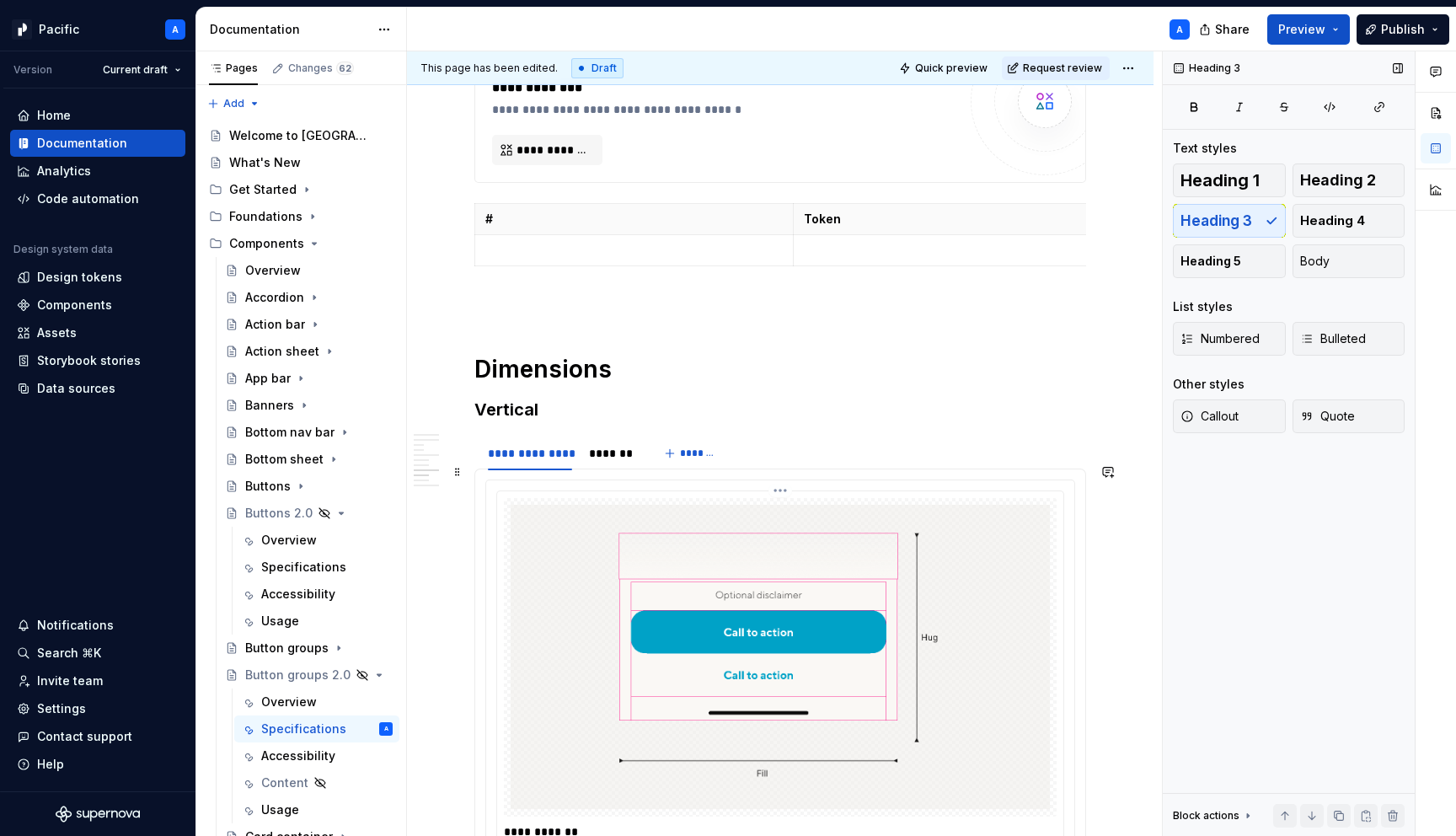
scroll to position [4710, 0]
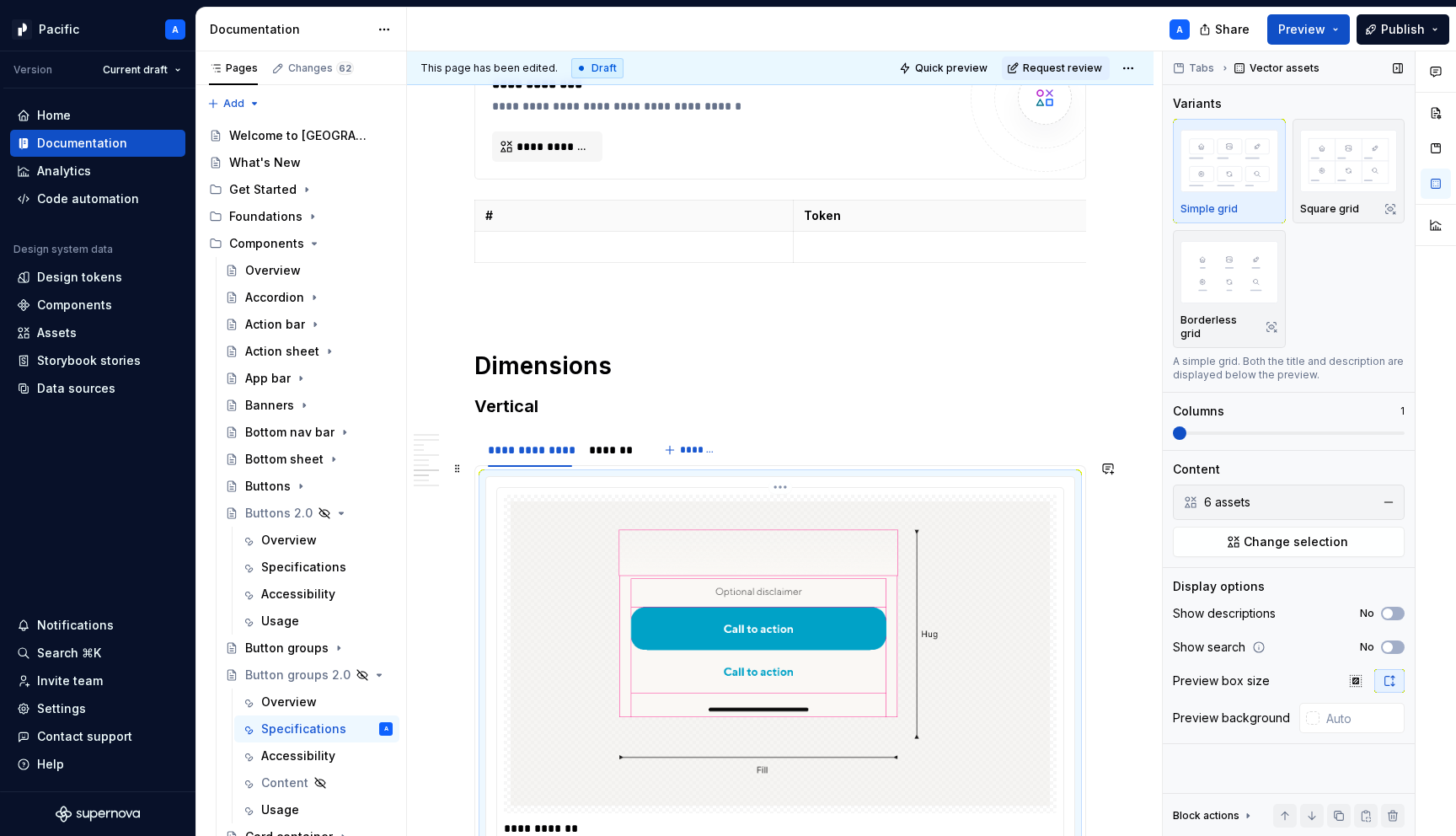
click at [611, 601] on img at bounding box center [781, 654] width 540 height 305
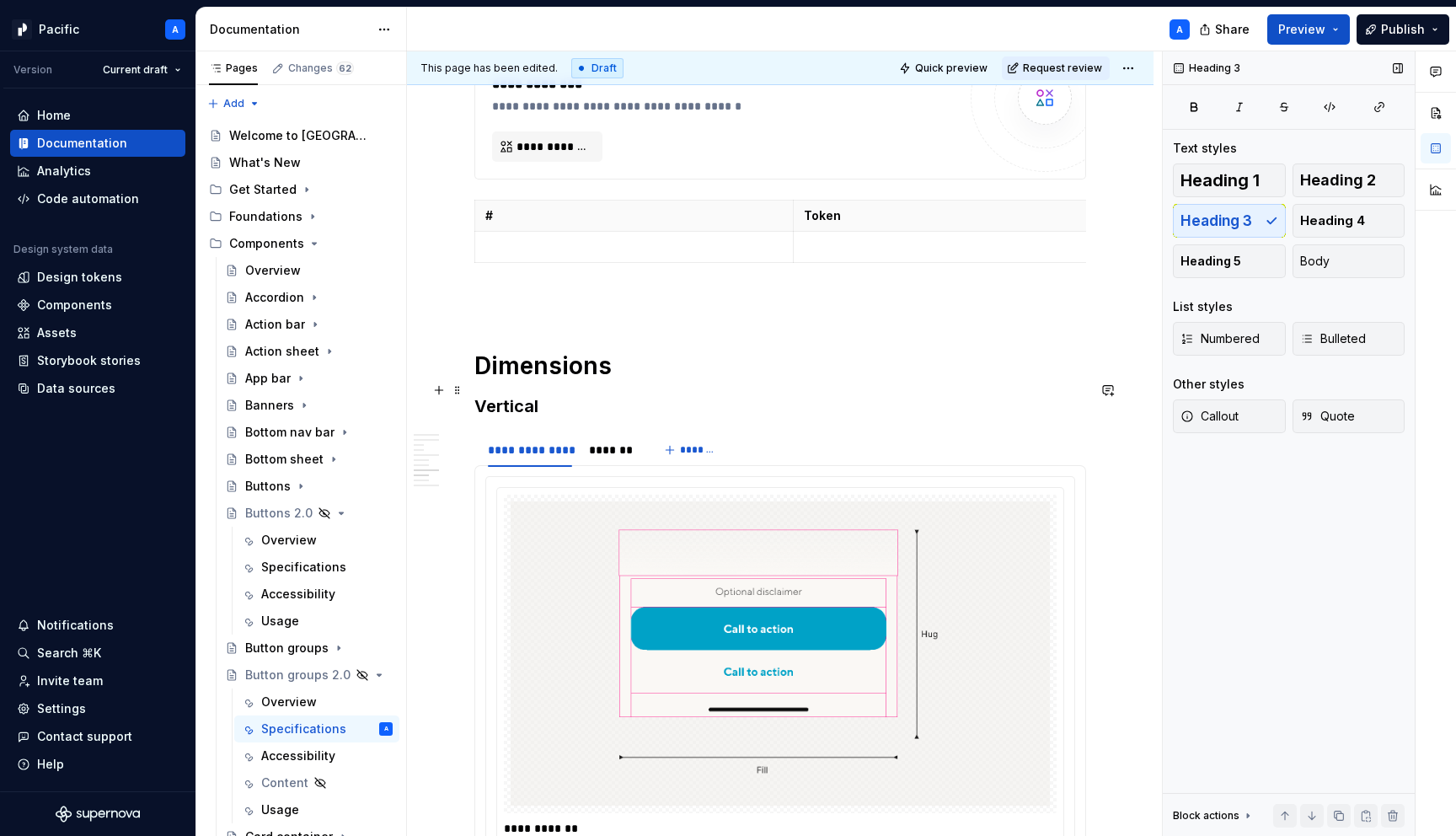
click at [526, 394] on h3 "Vertical" at bounding box center [781, 406] width 612 height 24
click at [555, 394] on h3 "Width + spacing" at bounding box center [781, 406] width 612 height 24
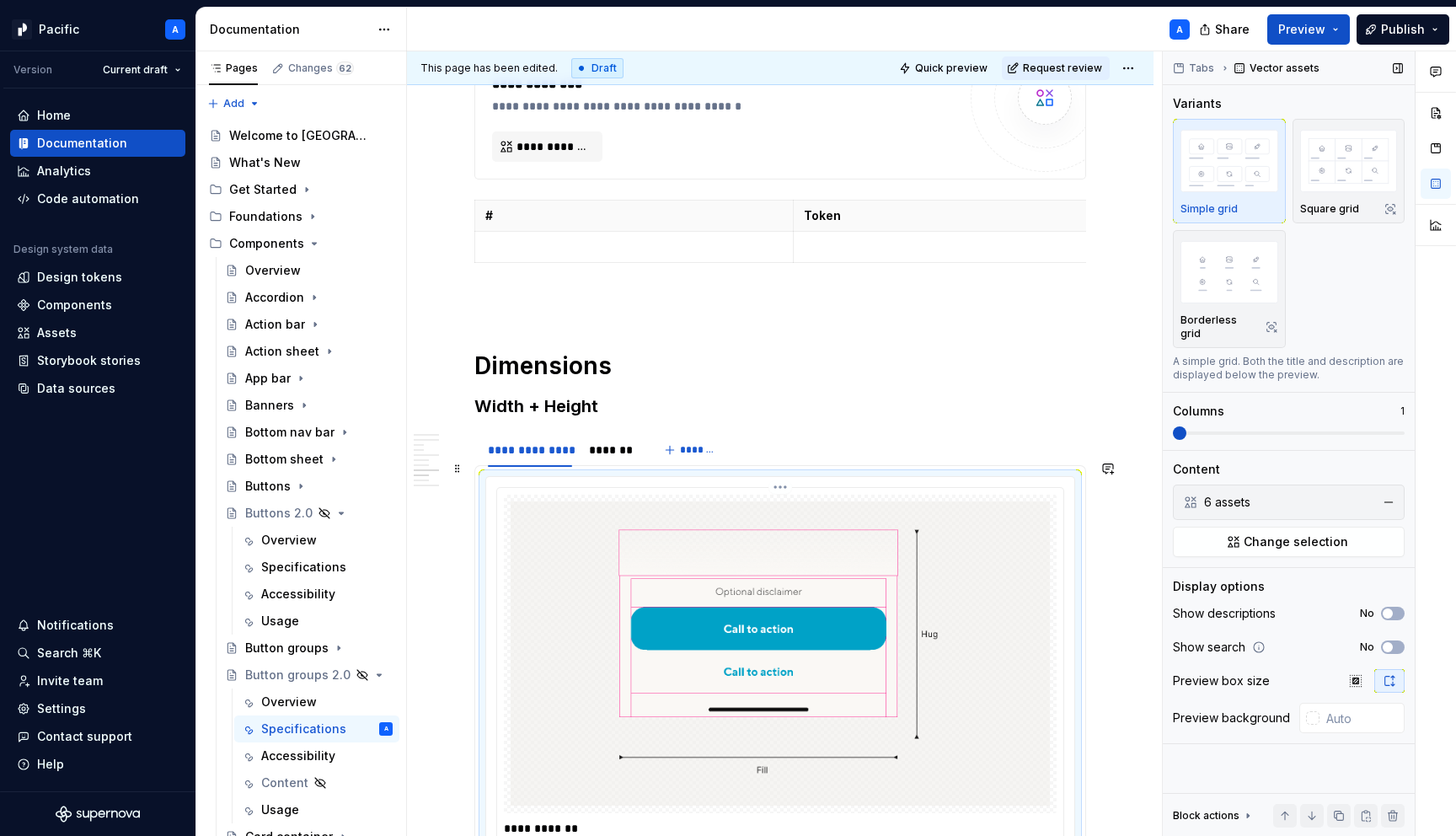
click at [515, 502] on img at bounding box center [781, 654] width 540 height 305
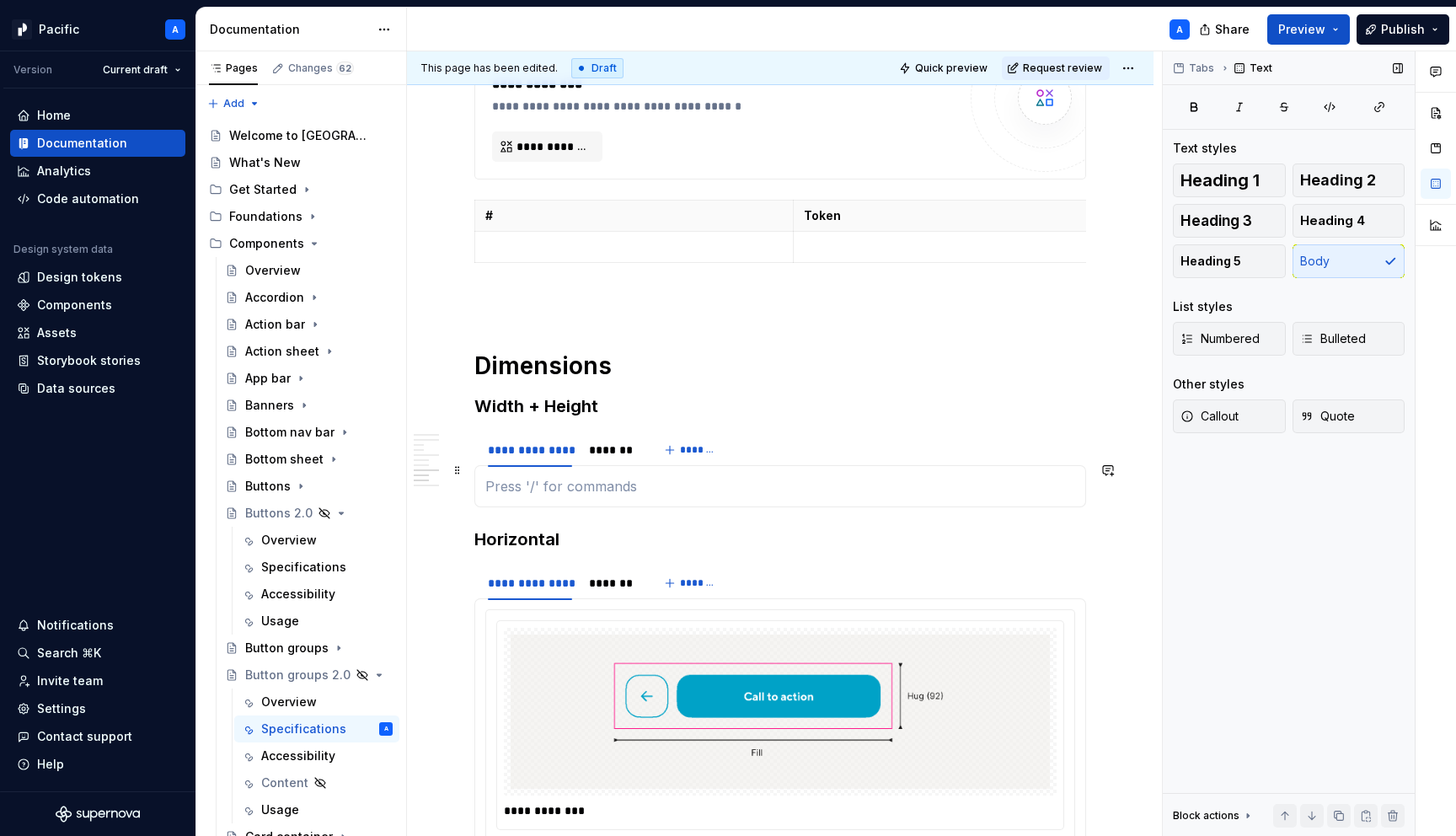
click at [493, 476] on p at bounding box center [780, 486] width 590 height 20
click at [458, 421] on span at bounding box center [457, 426] width 14 height 24
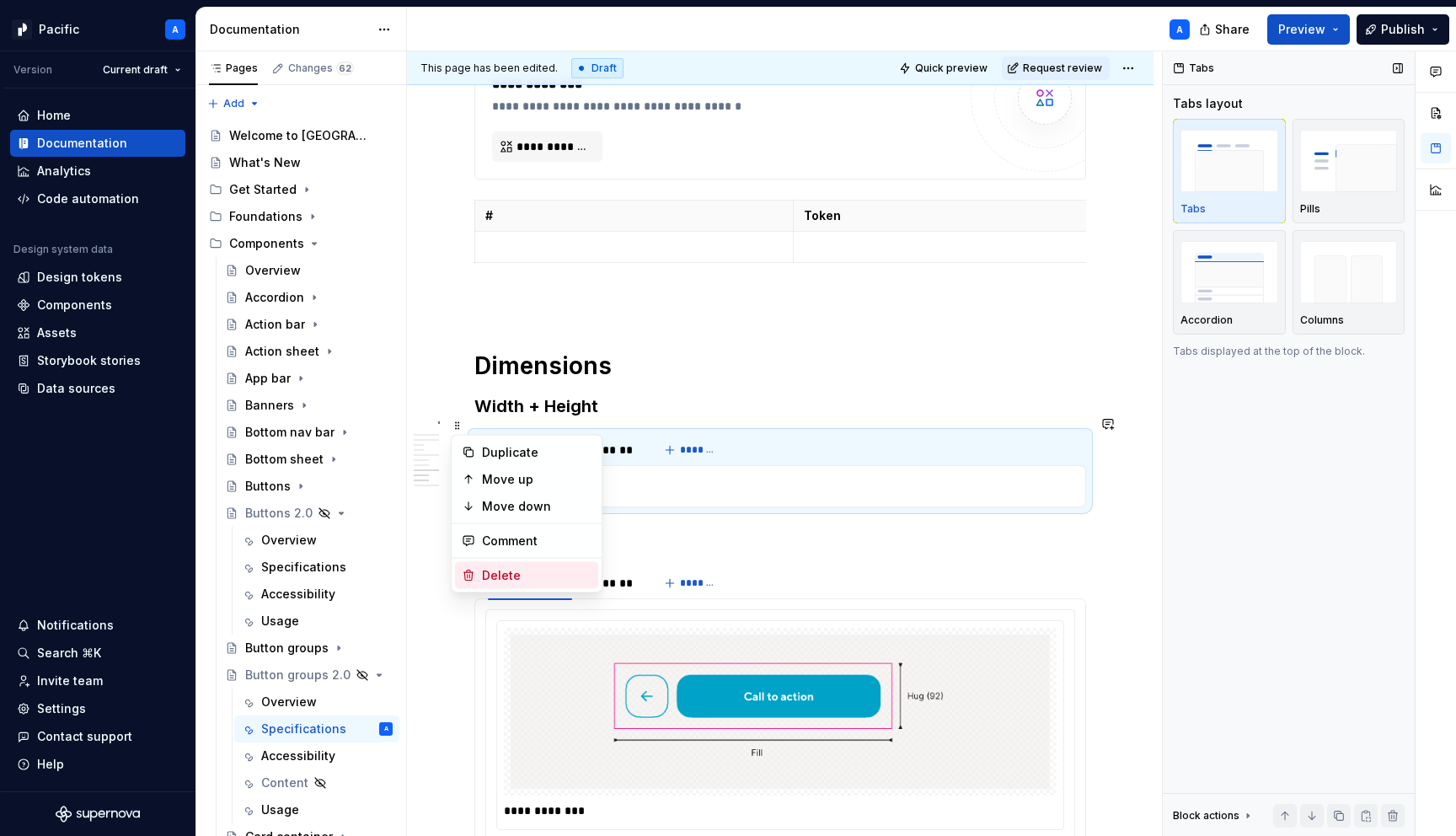
click at [562, 564] on div "Delete" at bounding box center [527, 575] width 143 height 27
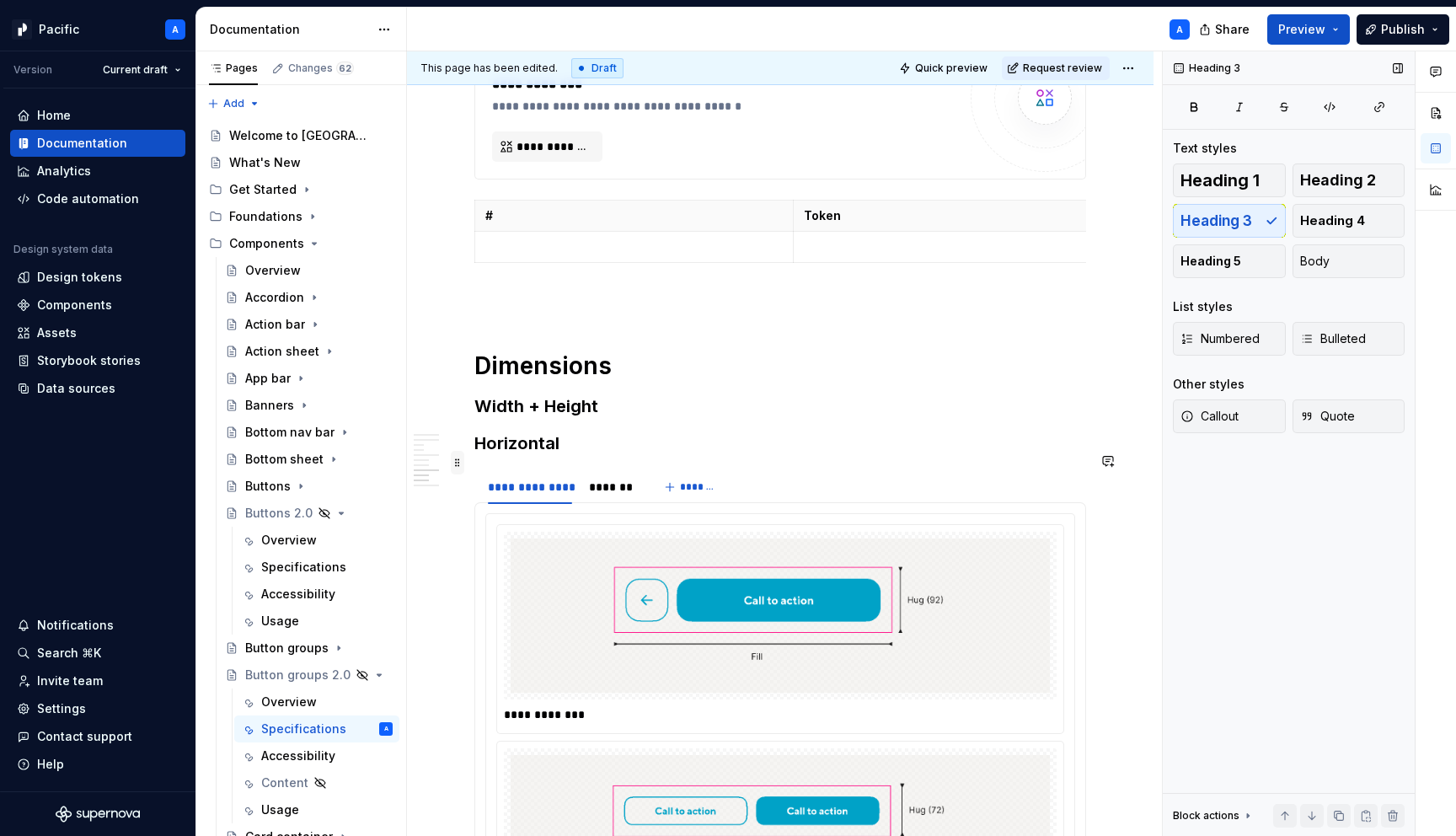
click at [454, 470] on span at bounding box center [457, 463] width 14 height 24
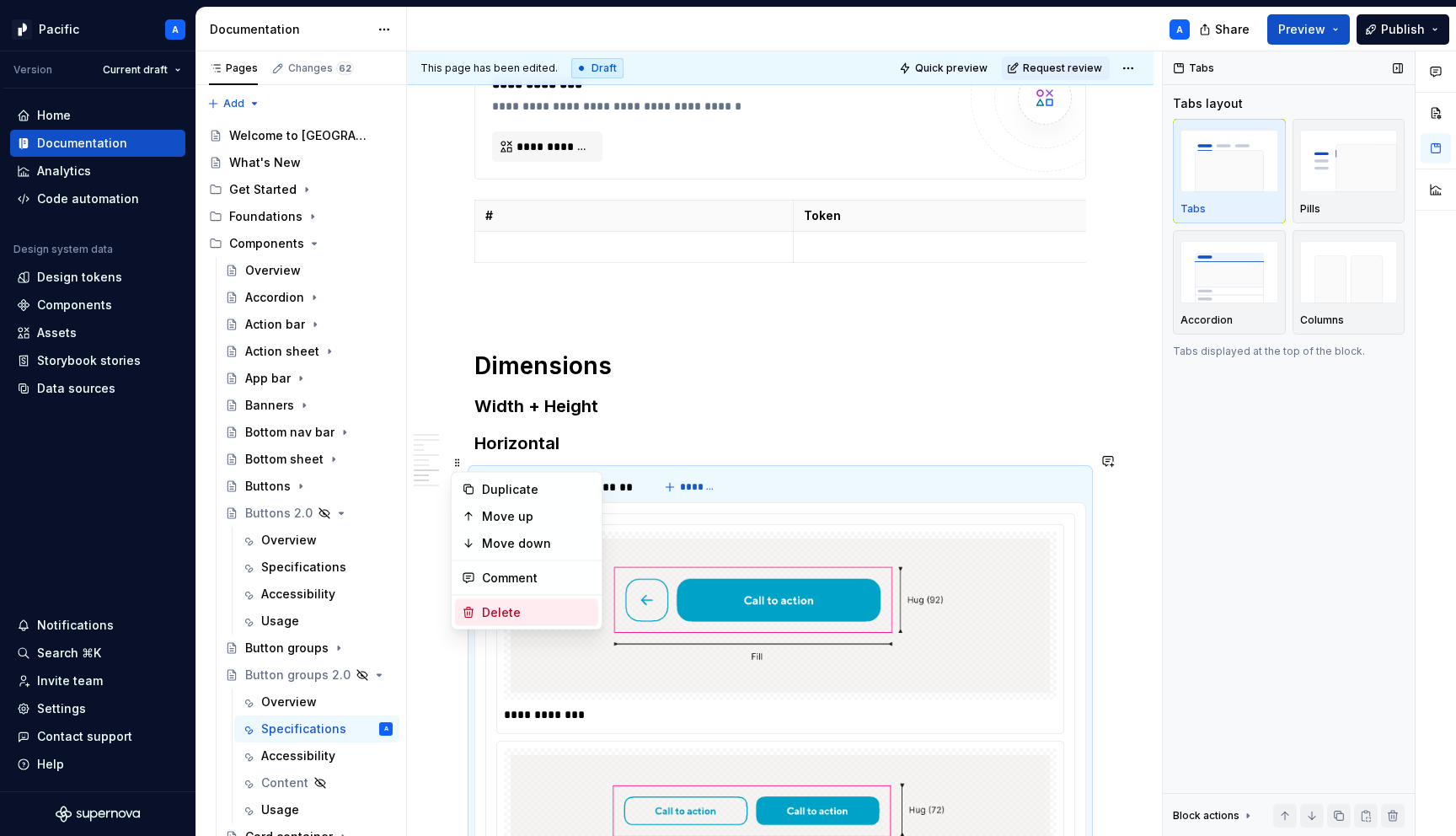
click at [526, 610] on div "Delete" at bounding box center [537, 612] width 110 height 17
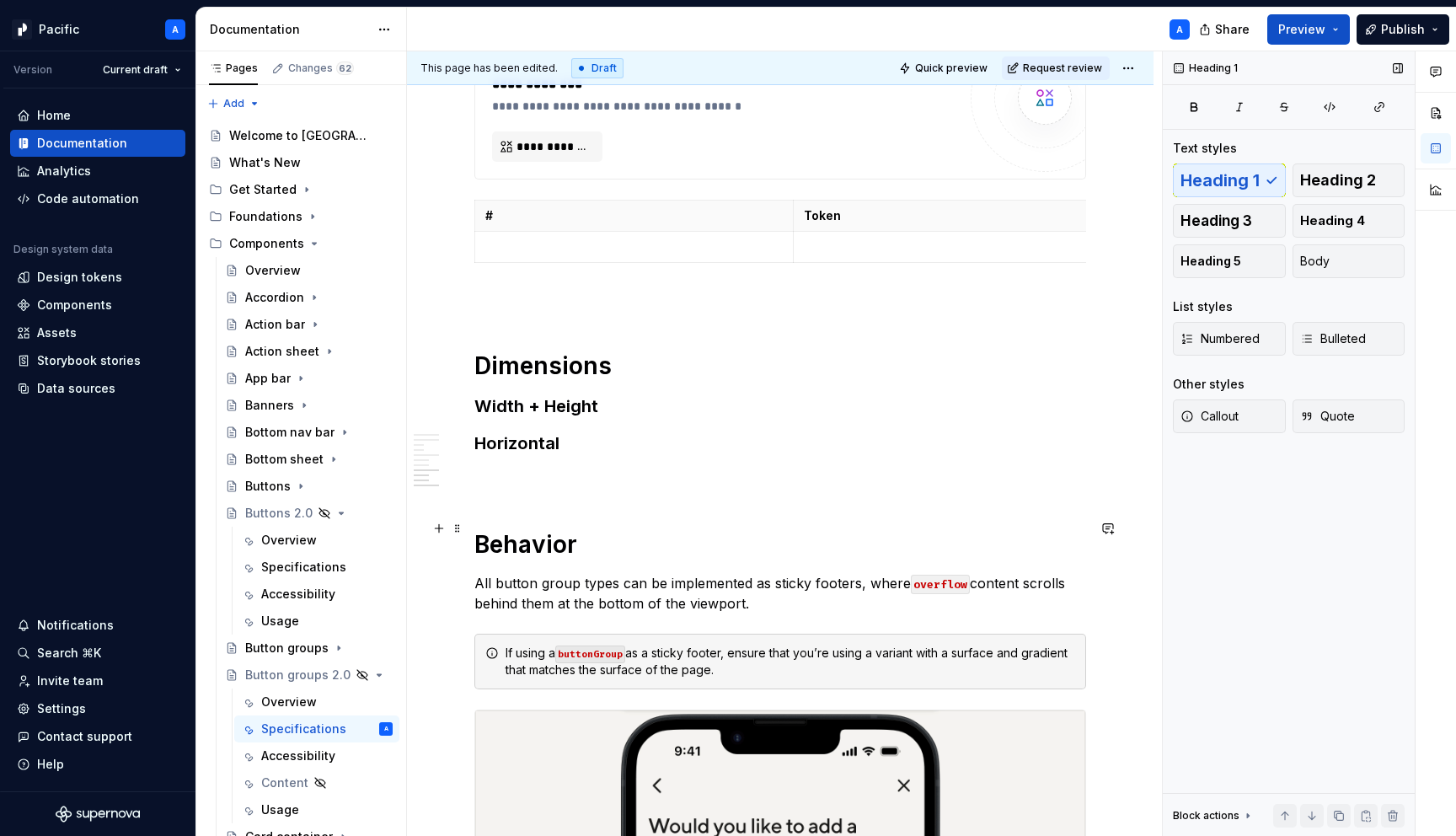
click at [477, 529] on h1 "Behavior" at bounding box center [781, 544] width 612 height 30
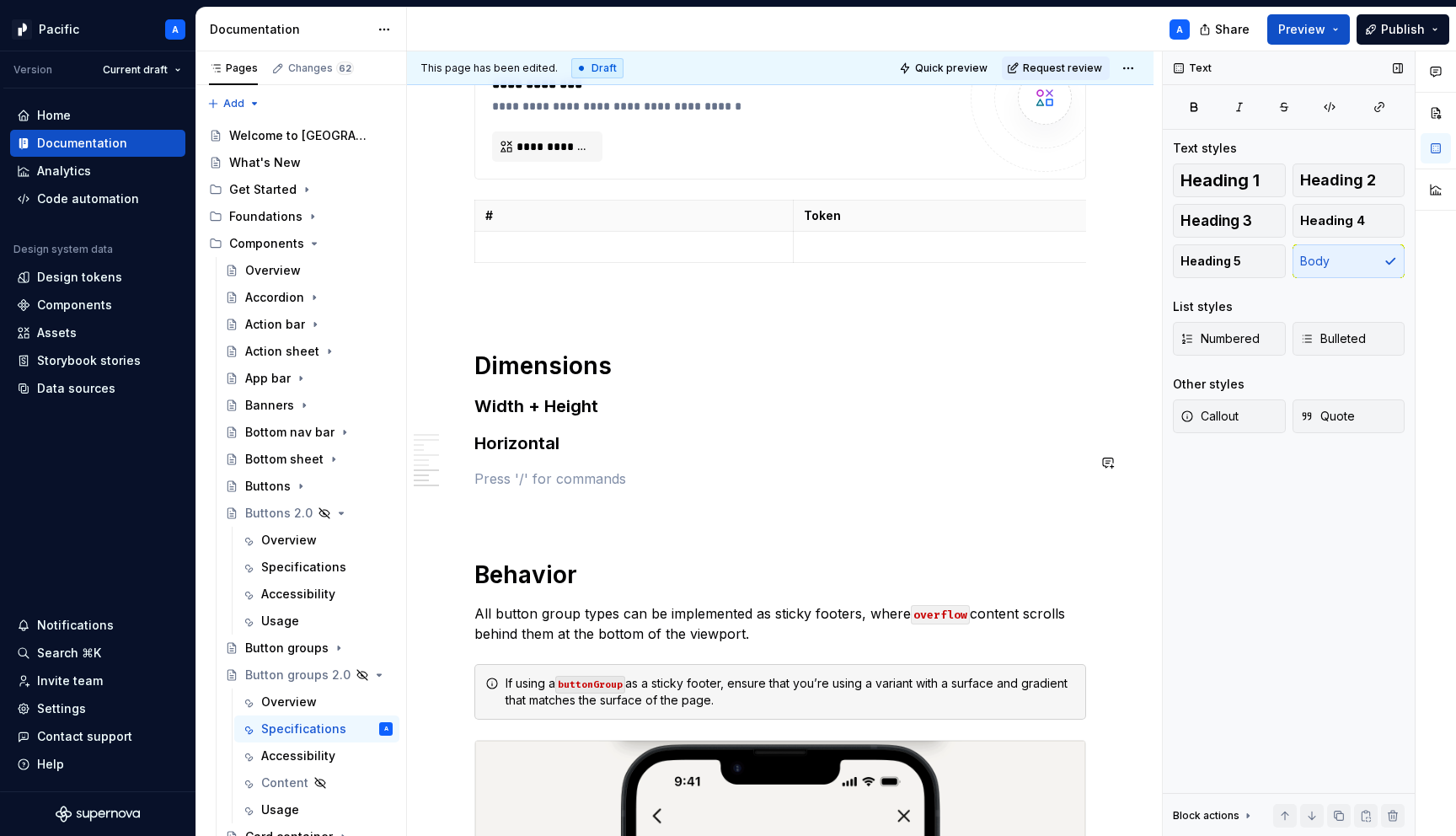
click at [545, 431] on h3 "Horizontal" at bounding box center [781, 443] width 612 height 24
click at [686, 394] on h3 "Width + Height" at bounding box center [781, 406] width 612 height 24
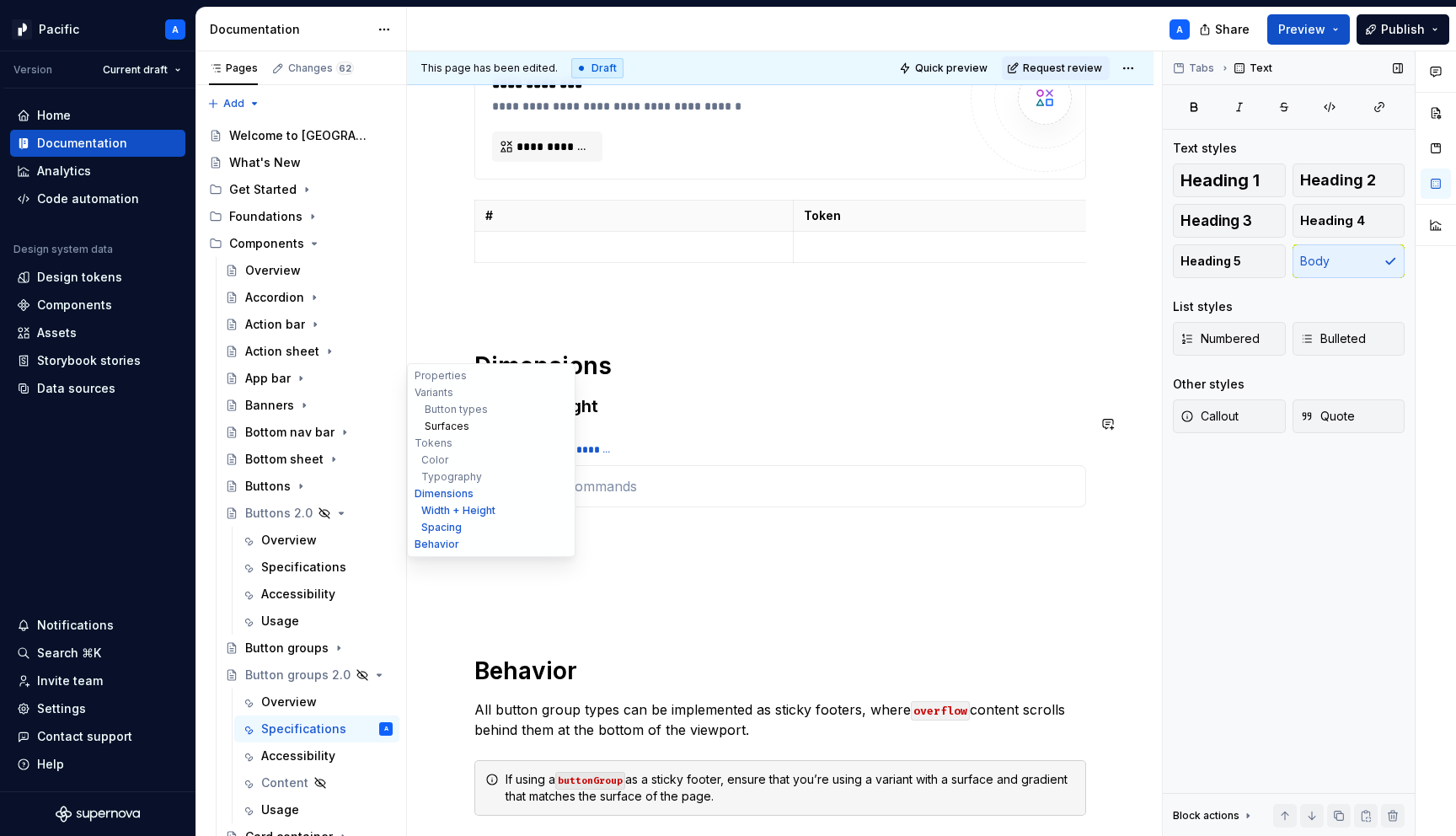
type textarea "*"
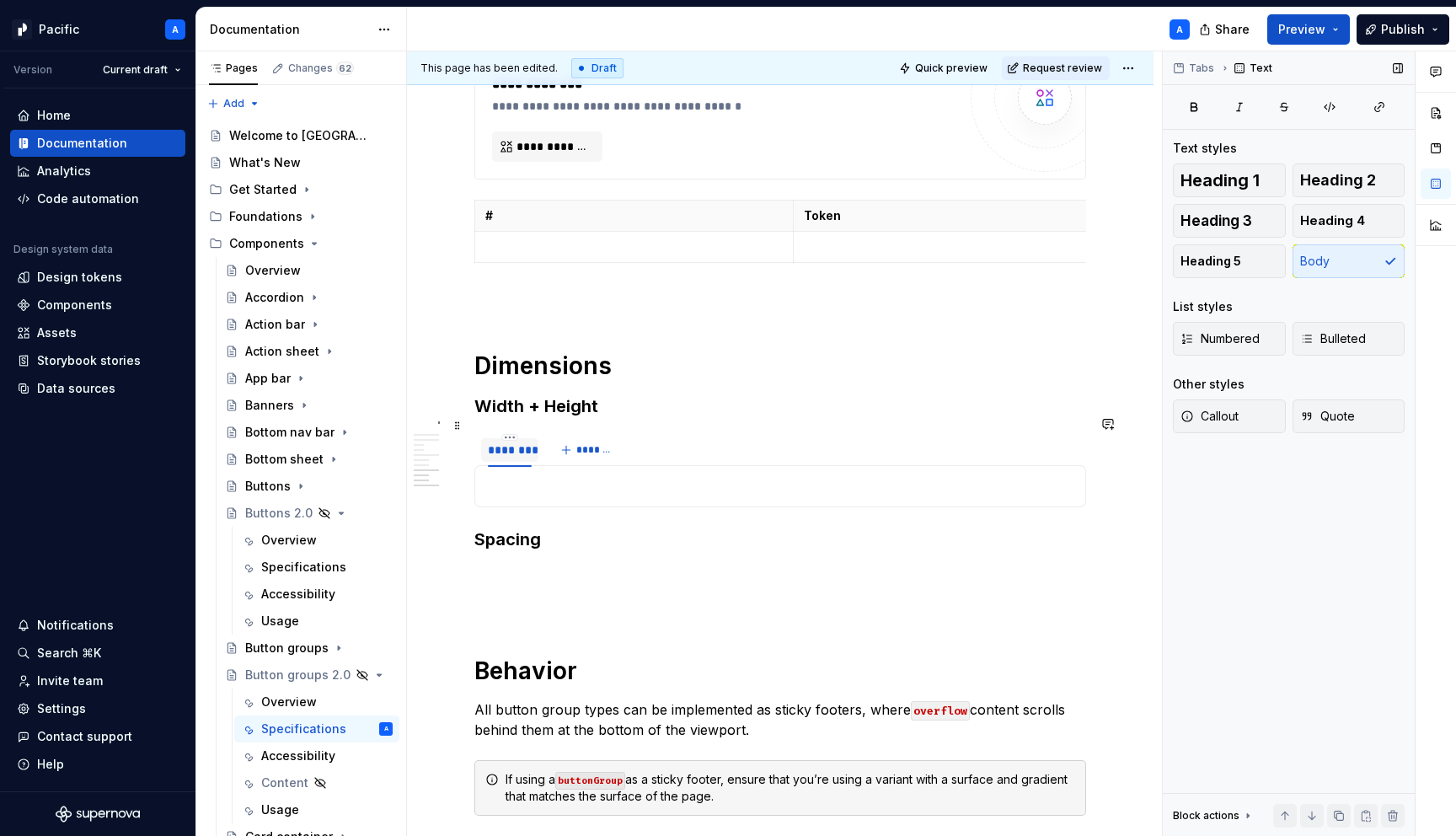
click at [514, 442] on div "********" at bounding box center [509, 450] width 43 height 17
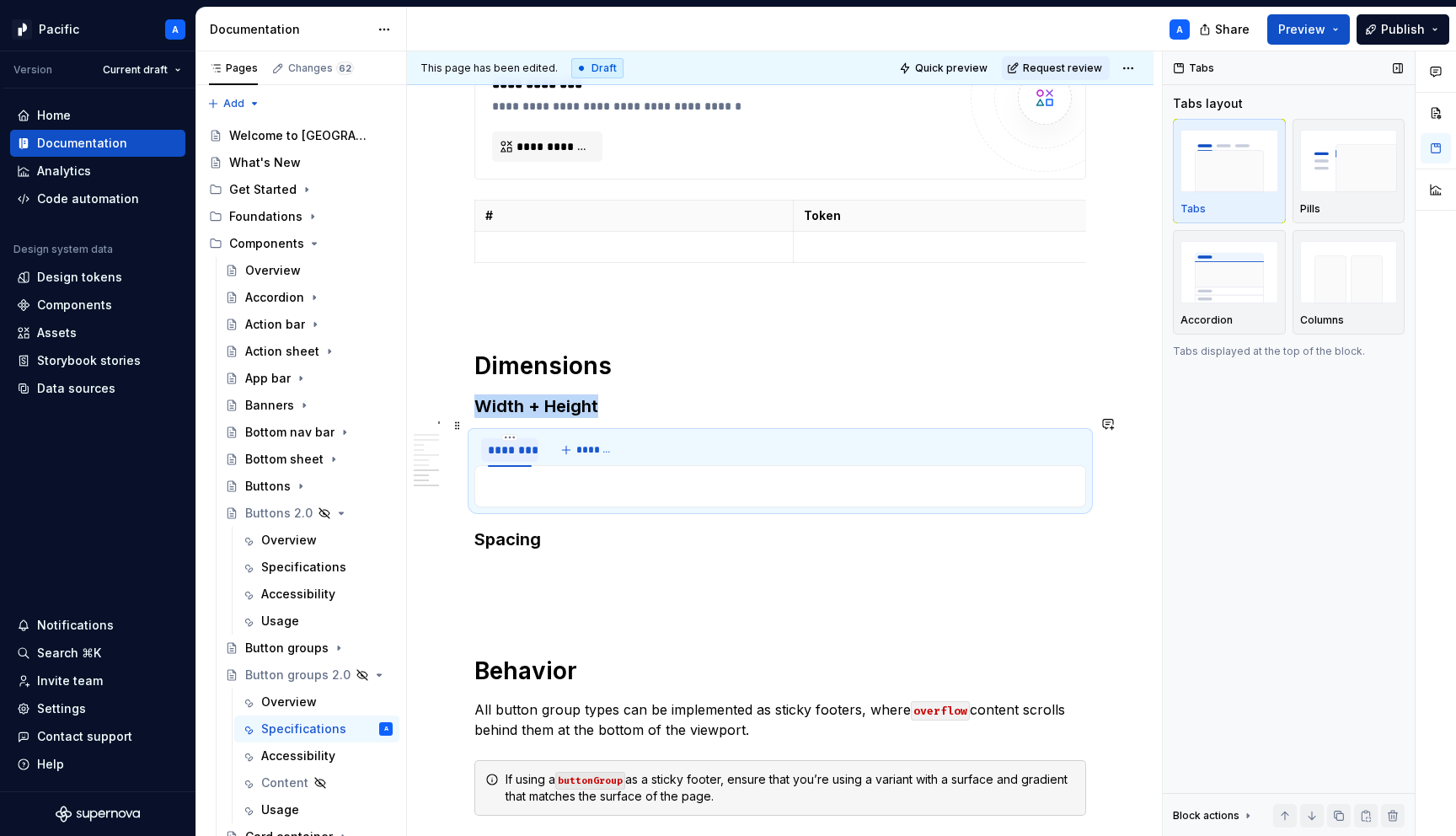
click at [514, 442] on div "********" at bounding box center [509, 450] width 43 height 17
type input "********"
click at [600, 443] on span "*******" at bounding box center [594, 450] width 38 height 14
type input "**********"
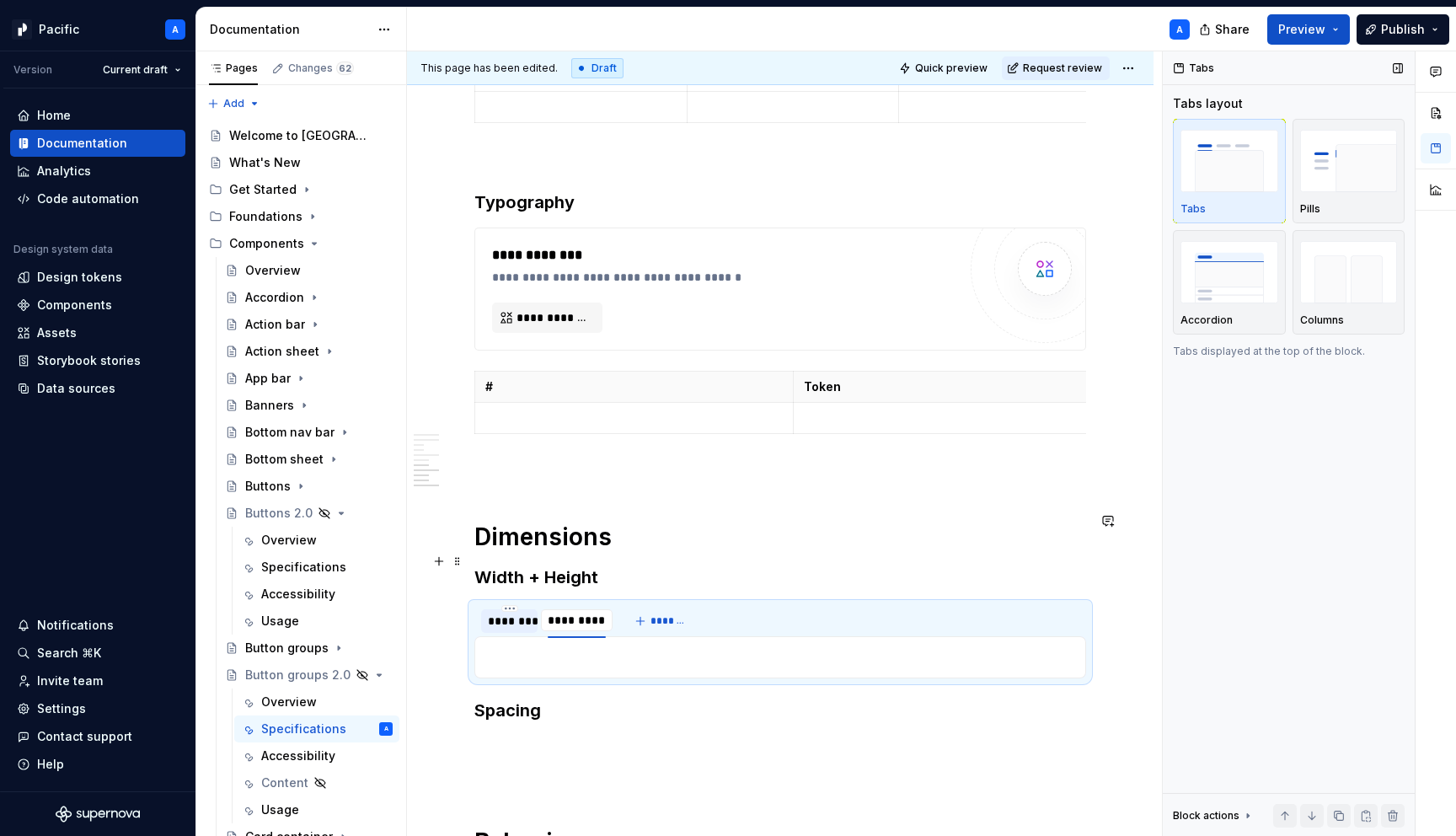
scroll to position [4626, 0]
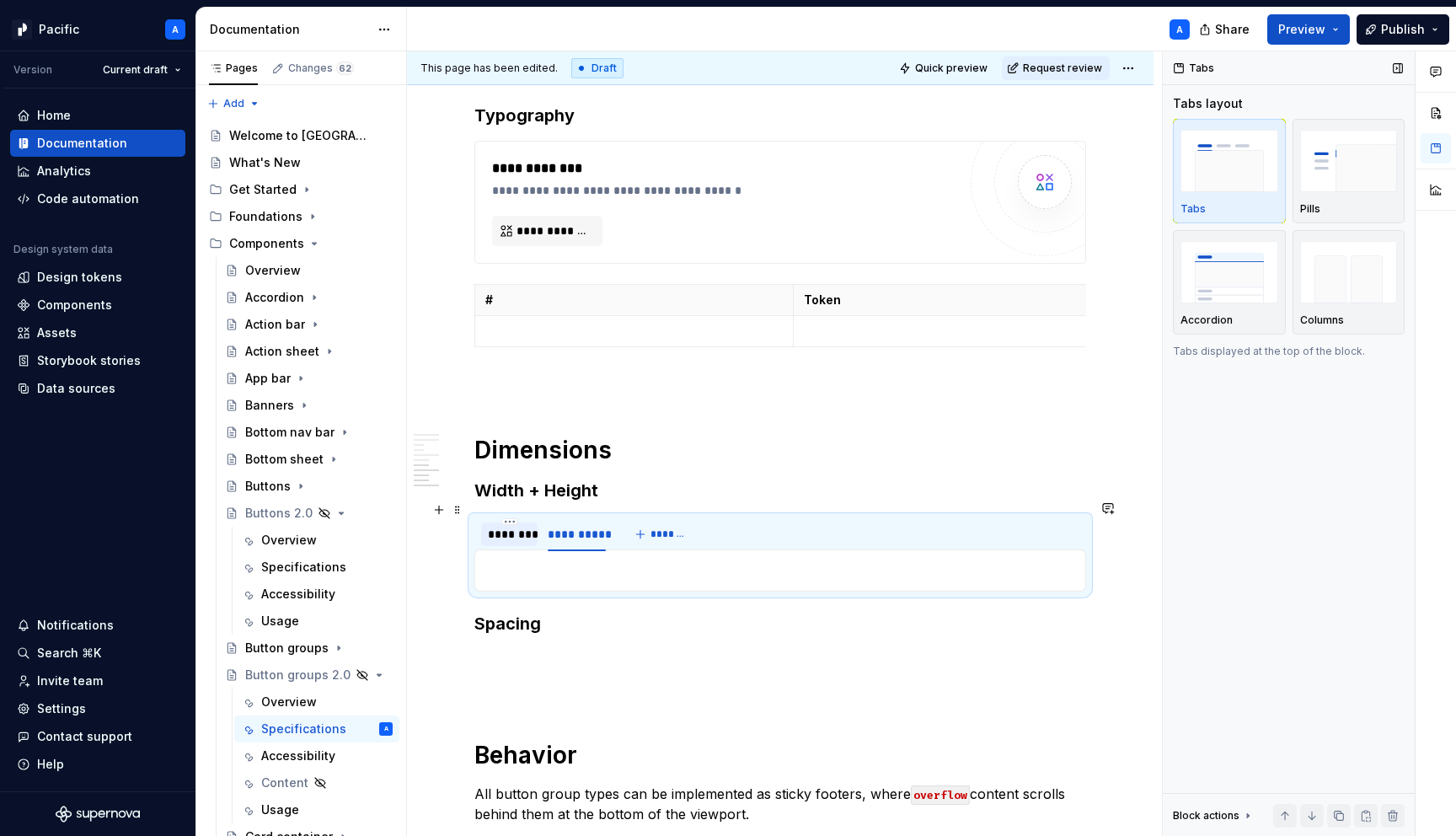
click at [507, 526] on div "********" at bounding box center [509, 534] width 43 height 17
click at [671, 527] on button "*******" at bounding box center [662, 535] width 67 height 24
drag, startPoint x: 649, startPoint y: 523, endPoint x: 564, endPoint y: 521, distance: 85.0
click at [564, 521] on div "**********" at bounding box center [577, 539] width 206 height 42
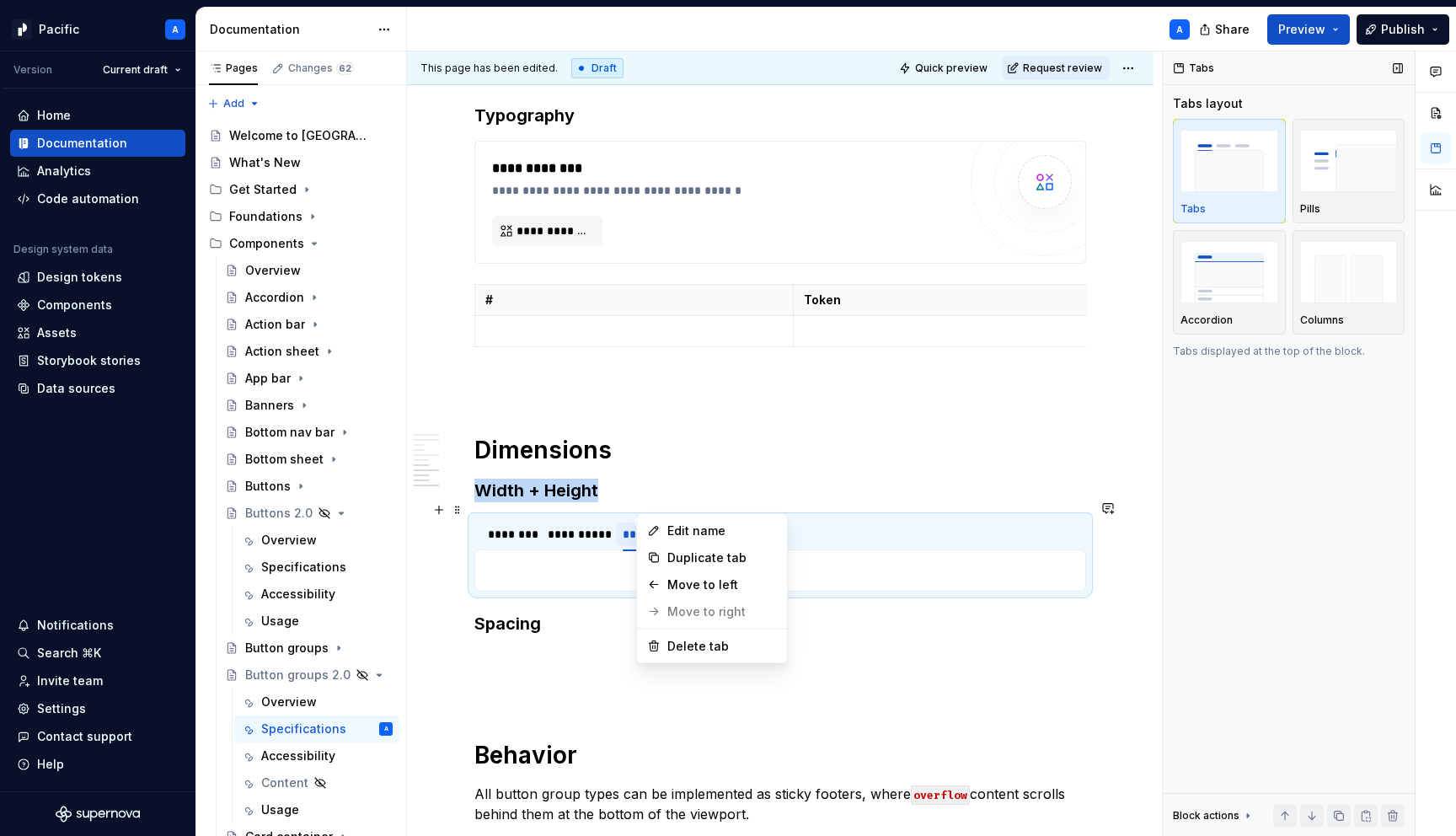
click at [577, 504] on html "Pacific A Version Current draft Home Documentation Analytics Code automation De…" at bounding box center [728, 418] width 1456 height 836
click at [460, 514] on html "Pacific A Version Current draft Home Documentation Analytics Code automation De…" at bounding box center [728, 418] width 1456 height 836
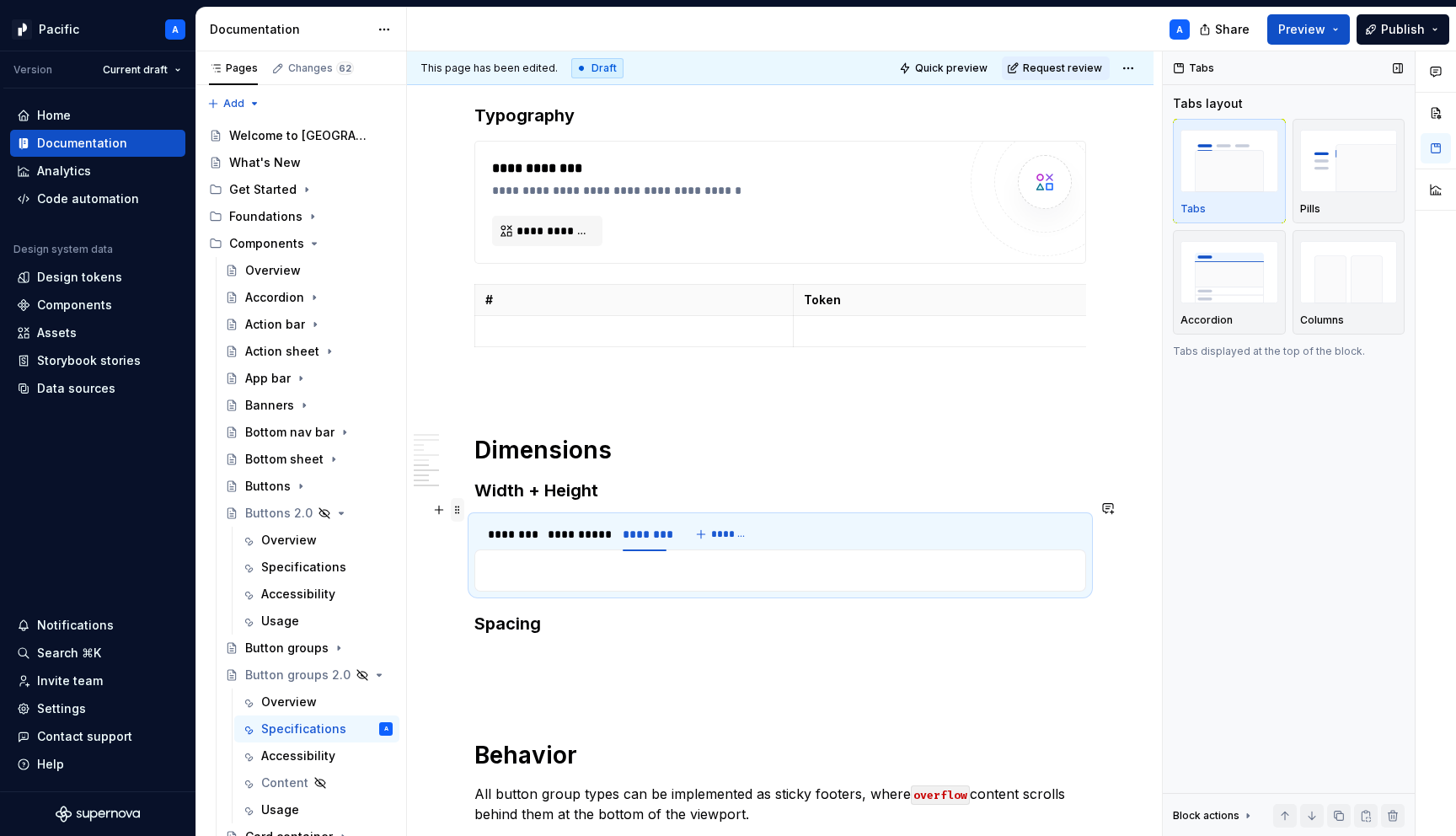
click at [459, 510] on span at bounding box center [457, 510] width 14 height 24
click at [564, 649] on div "Delete" at bounding box center [527, 660] width 143 height 27
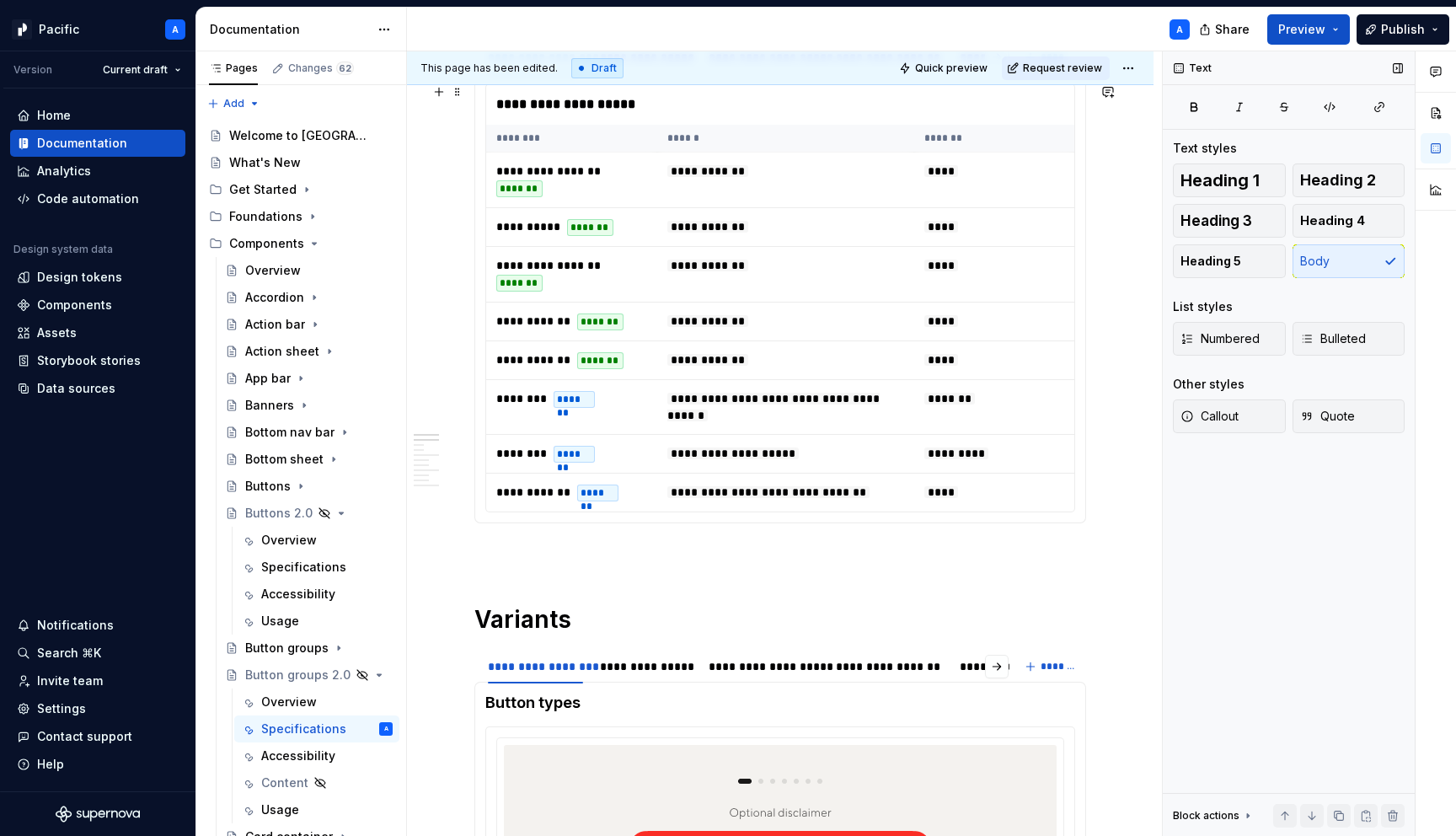
scroll to position [395, 0]
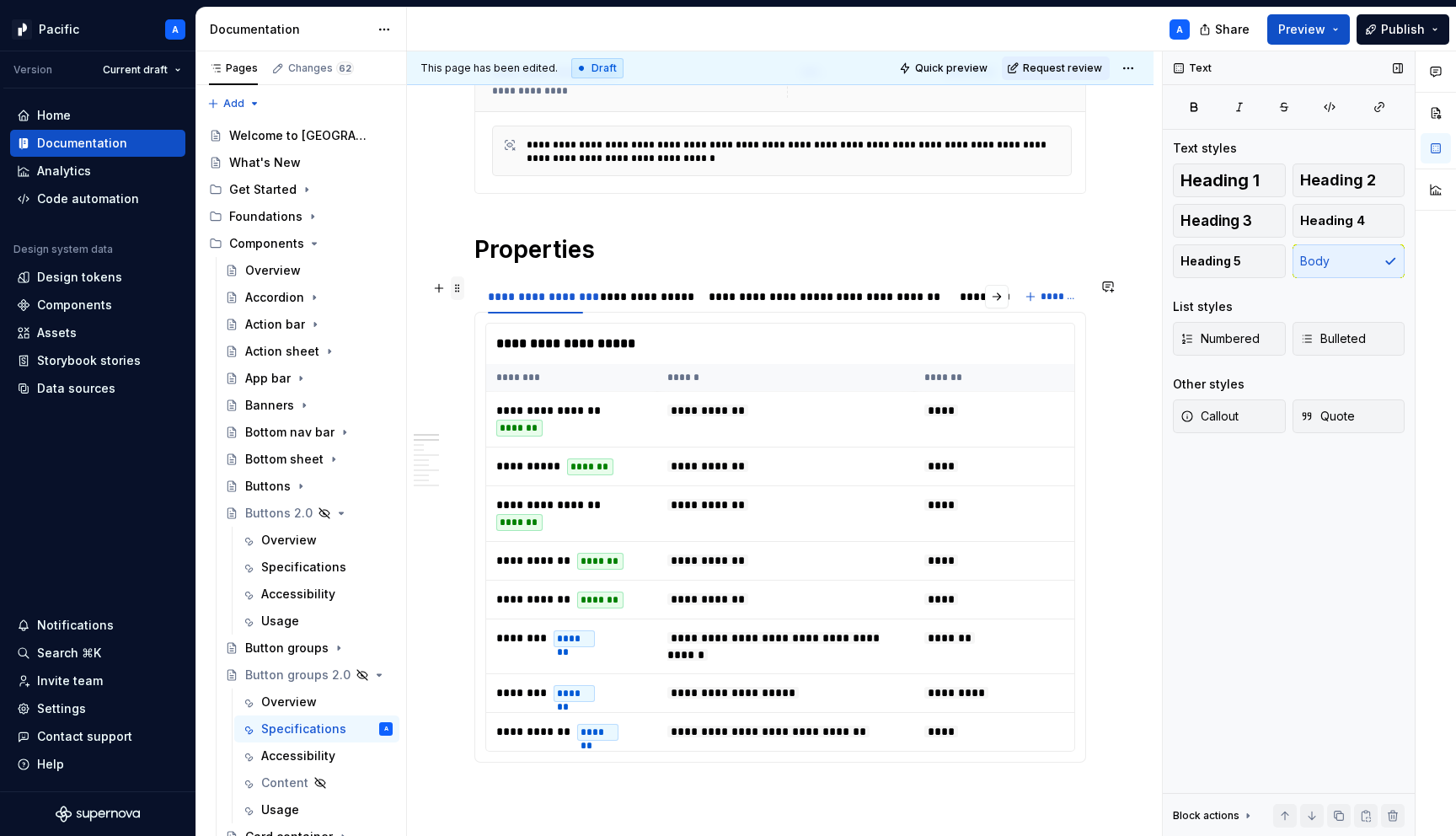
click at [458, 290] on span at bounding box center [457, 288] width 14 height 24
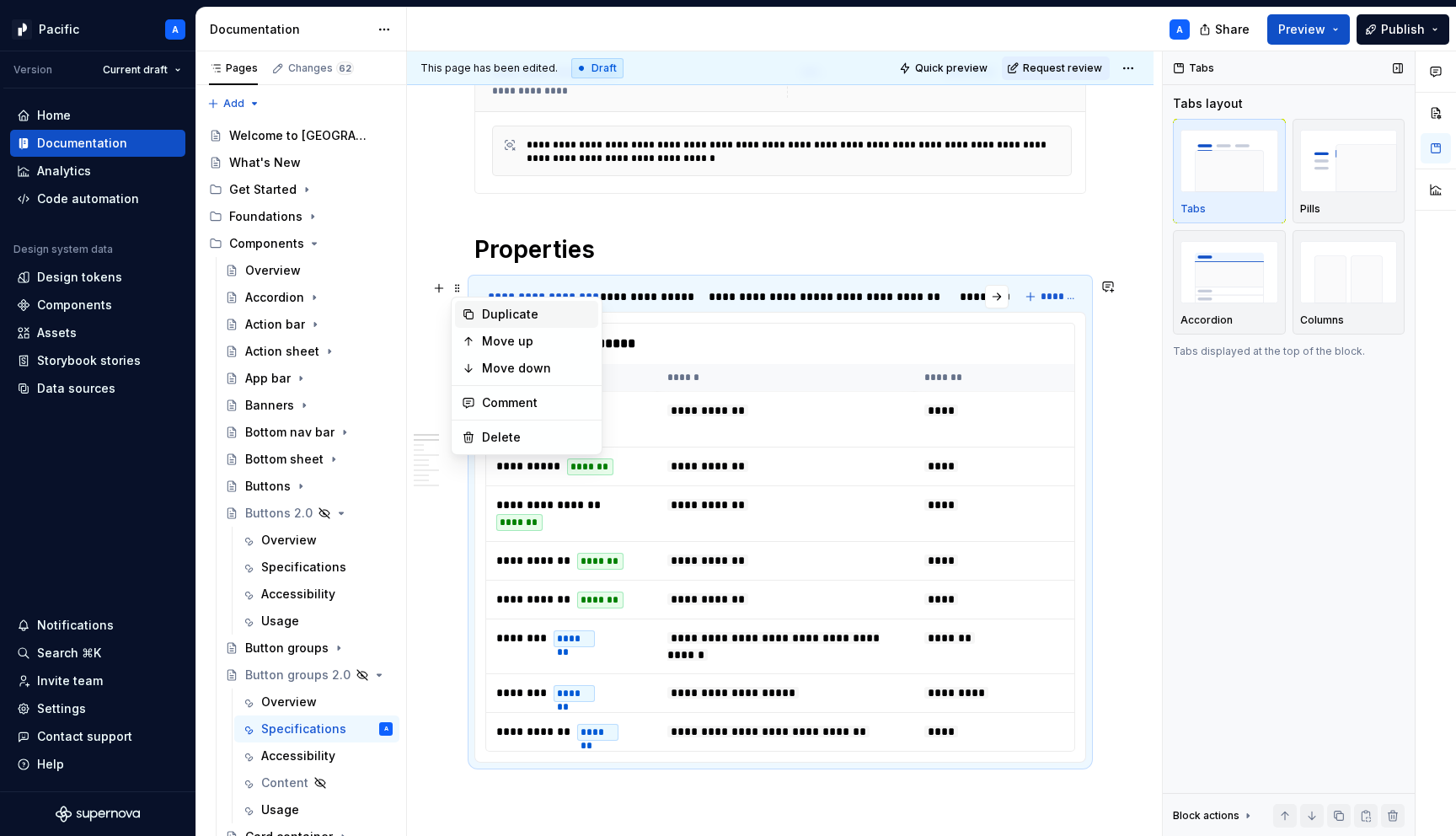
click at [533, 317] on div "Duplicate" at bounding box center [537, 314] width 110 height 17
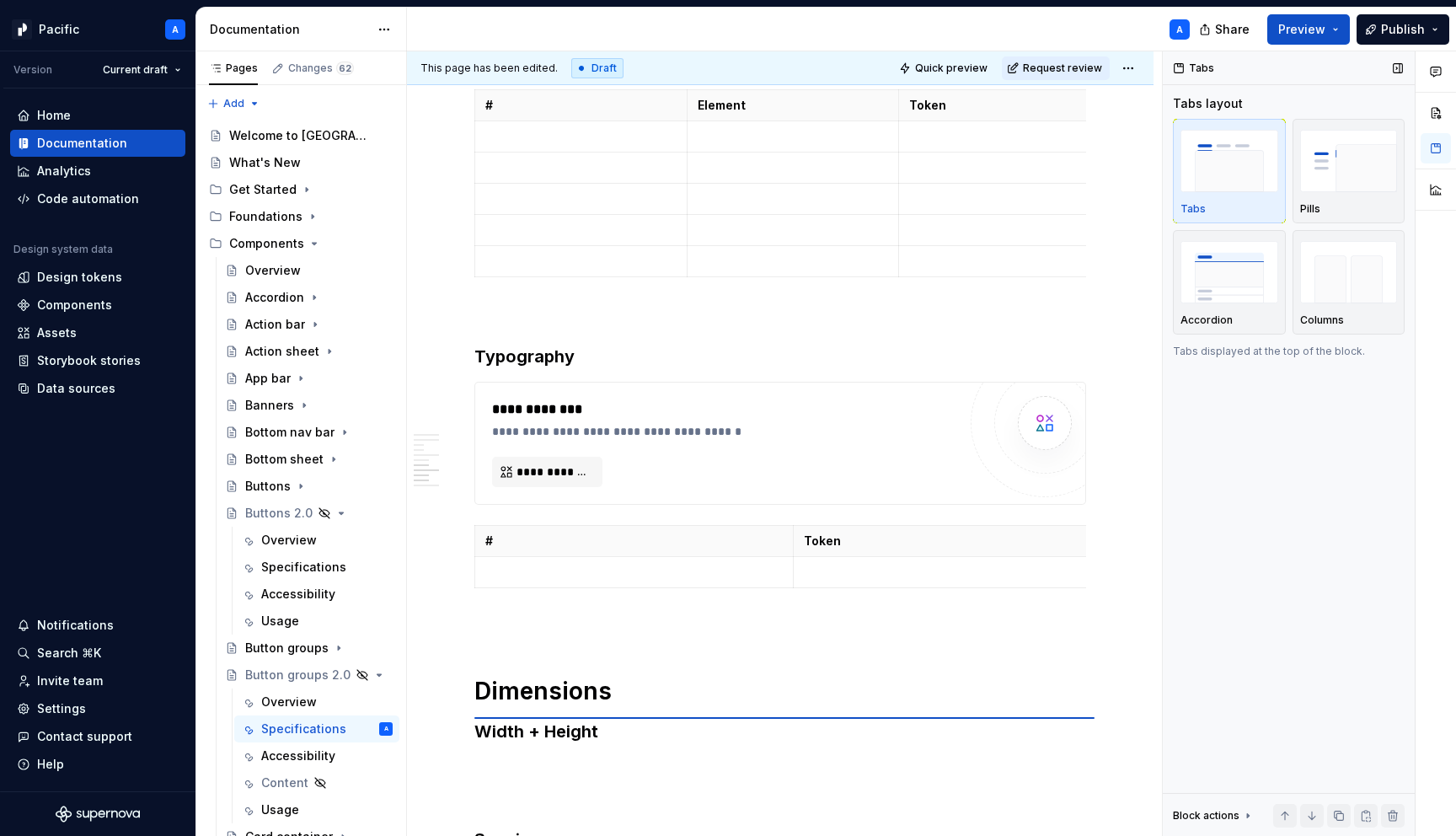
scroll to position [4402, 0]
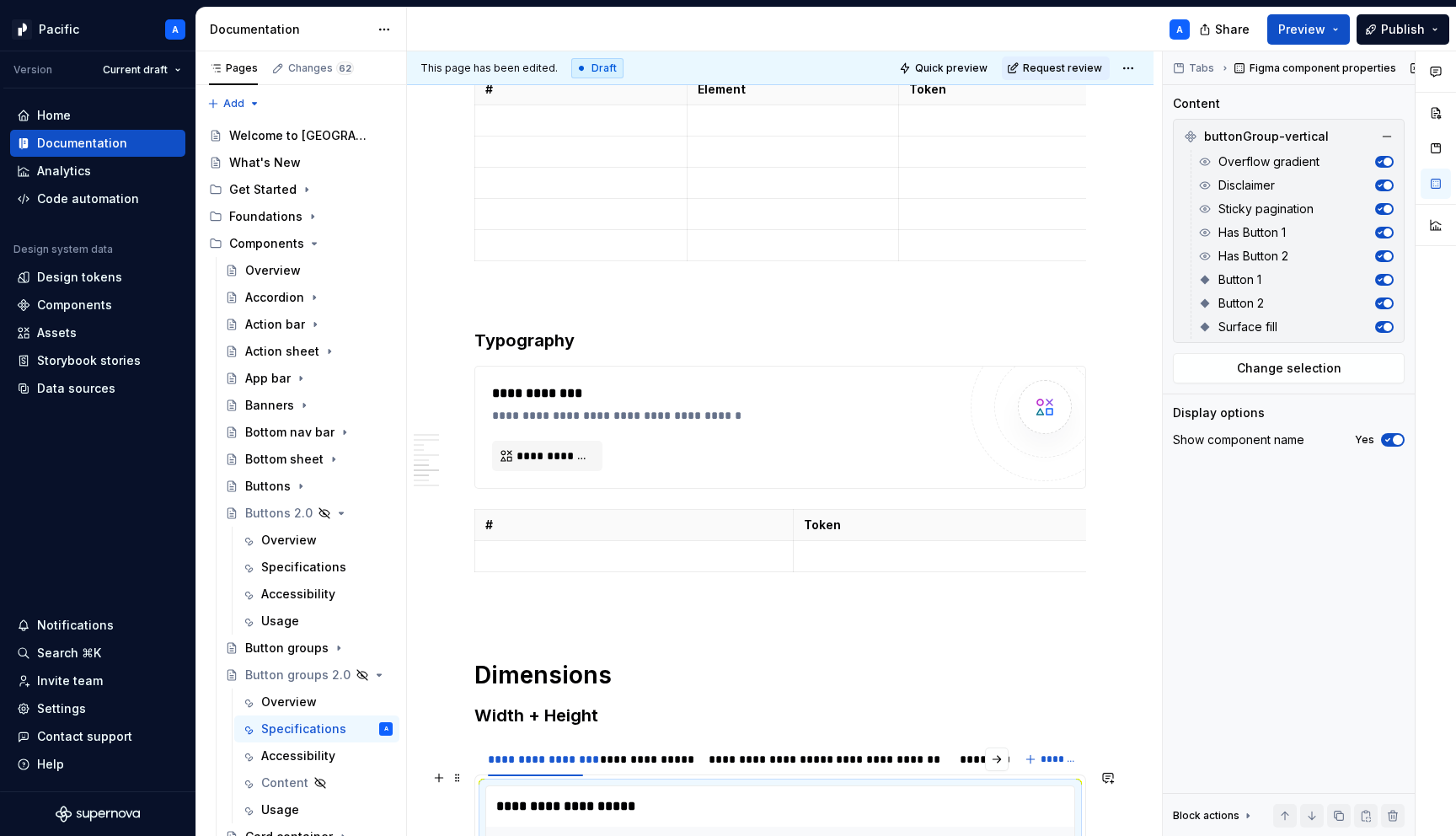
click at [699, 786] on div "**********" at bounding box center [784, 806] width 597 height 41
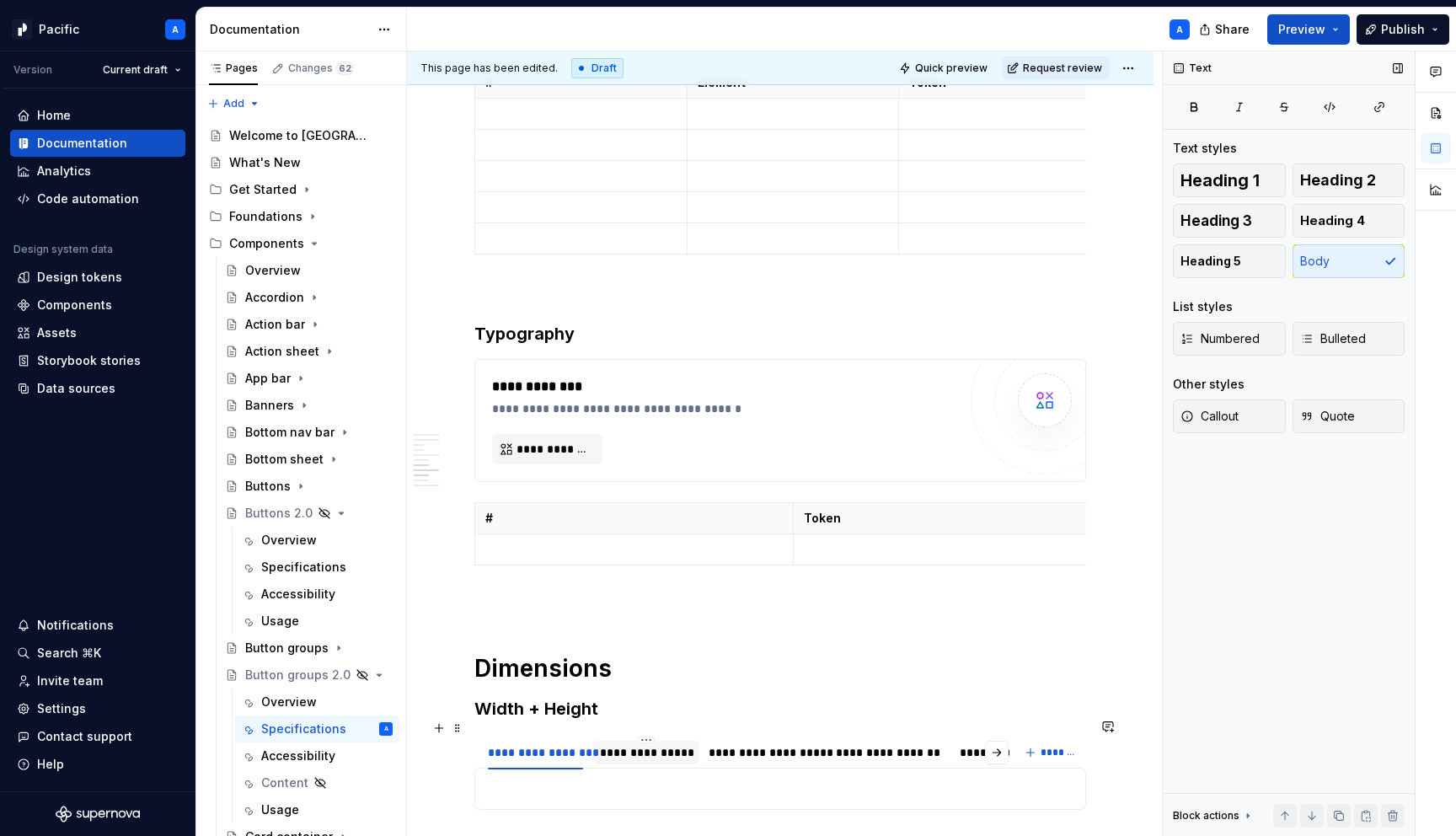
click at [668, 745] on div "**********" at bounding box center [646, 753] width 91 height 17
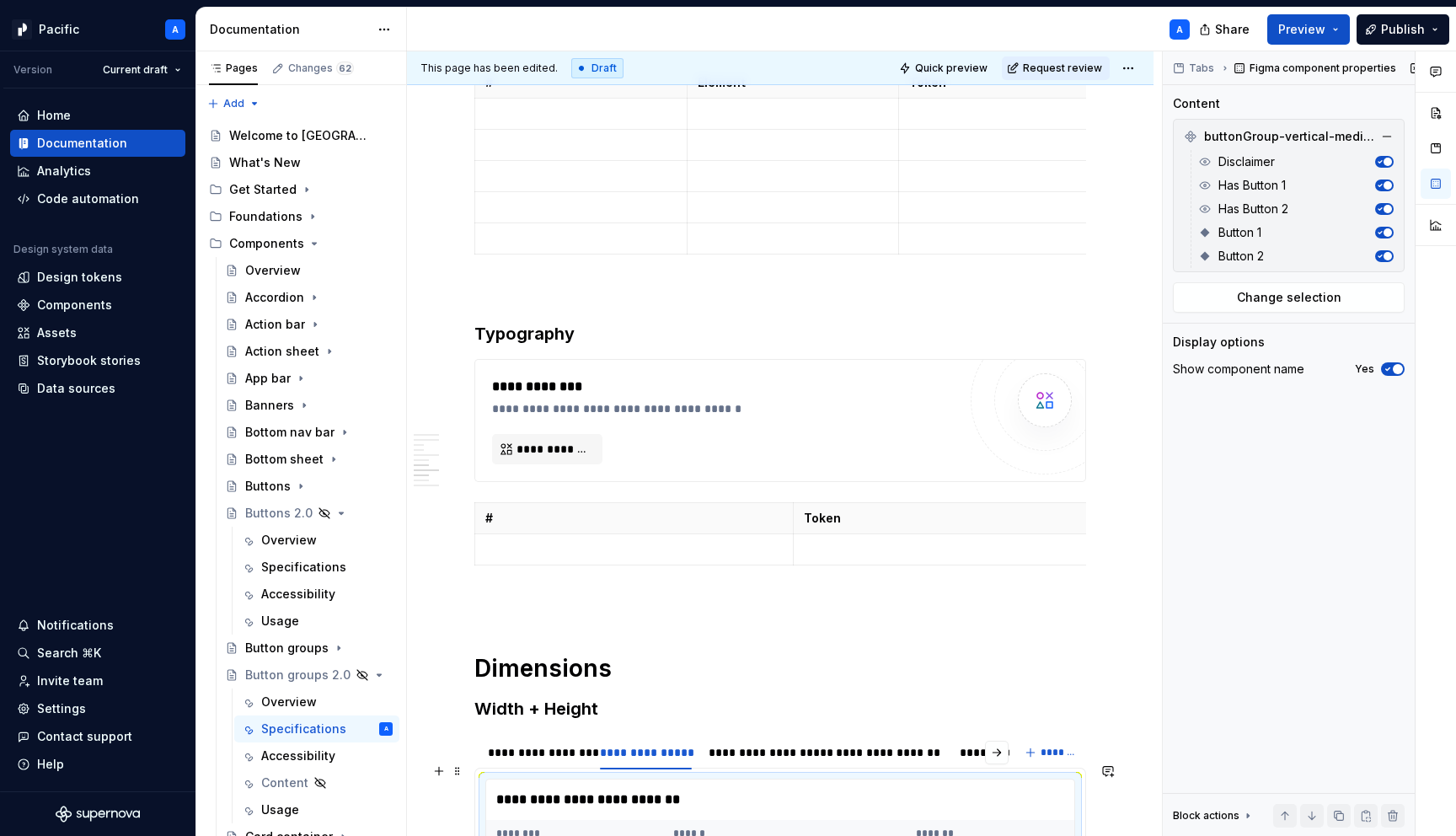
click at [676, 780] on div "**********" at bounding box center [784, 800] width 597 height 41
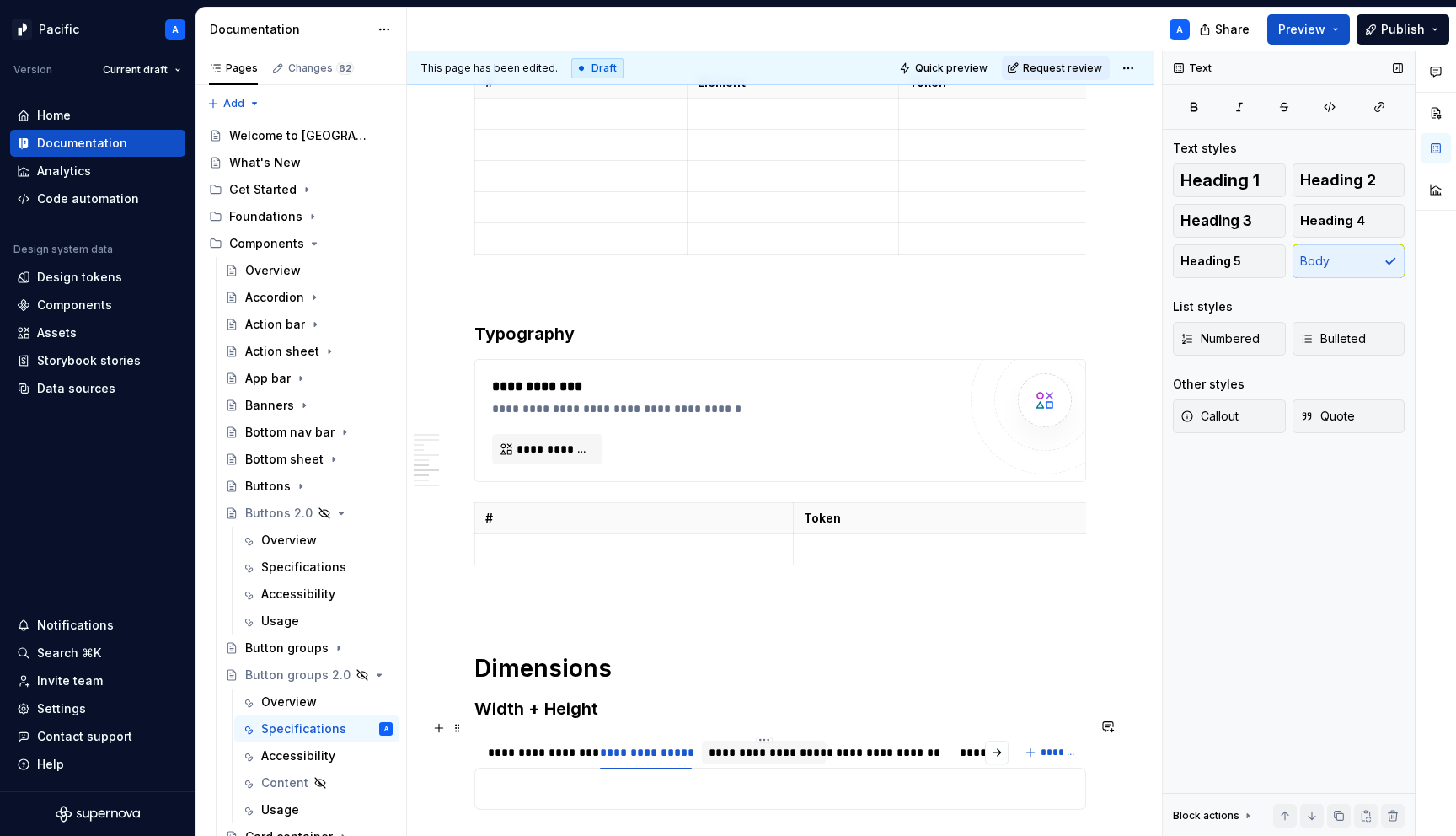
click at [725, 745] on div "**********" at bounding box center [764, 753] width 111 height 17
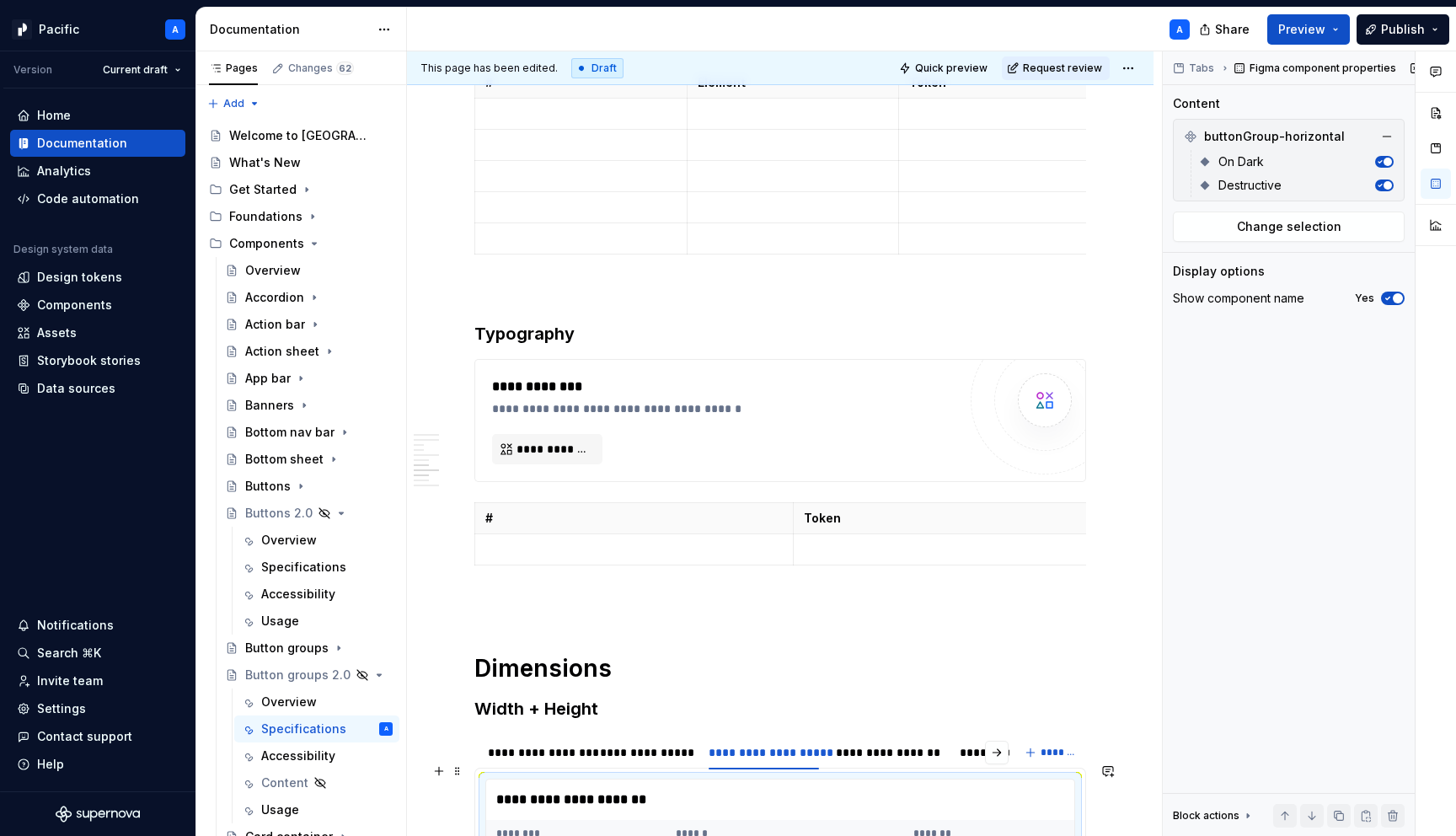
click at [732, 790] on div "**********" at bounding box center [784, 800] width 597 height 41
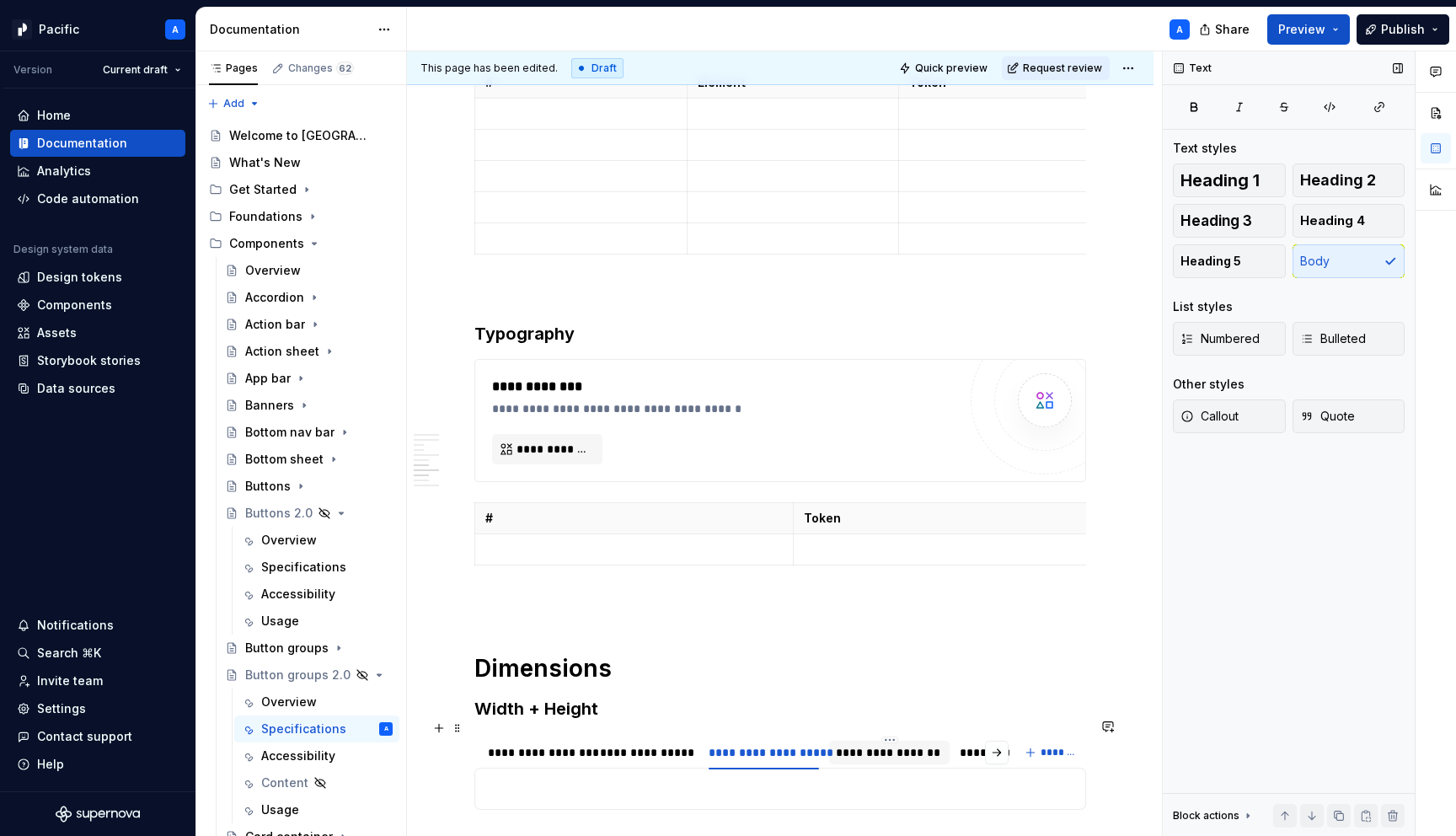
click at [871, 745] on div "**********" at bounding box center [889, 753] width 106 height 17
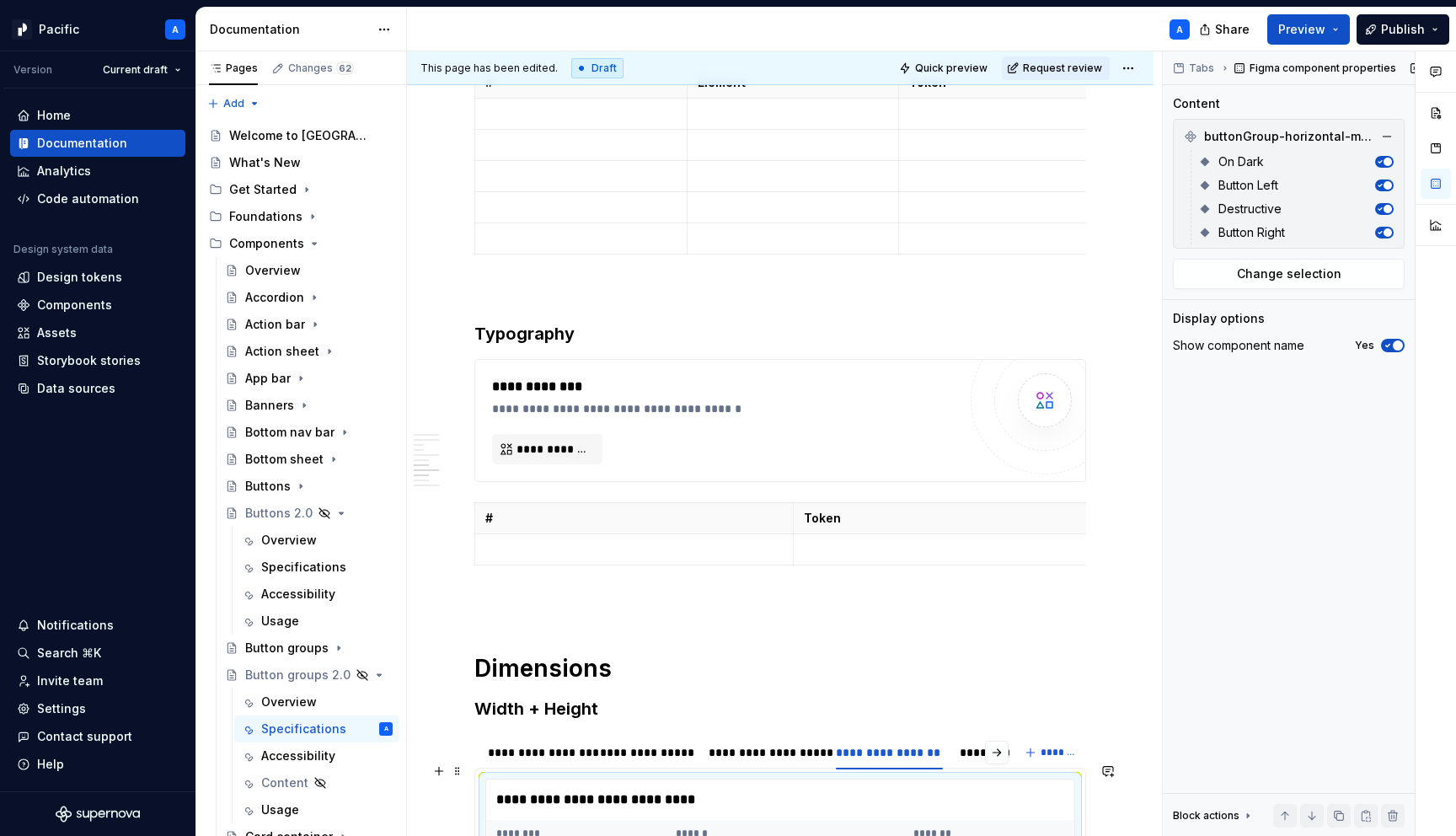
click at [869, 791] on div "**********" at bounding box center [784, 800] width 597 height 41
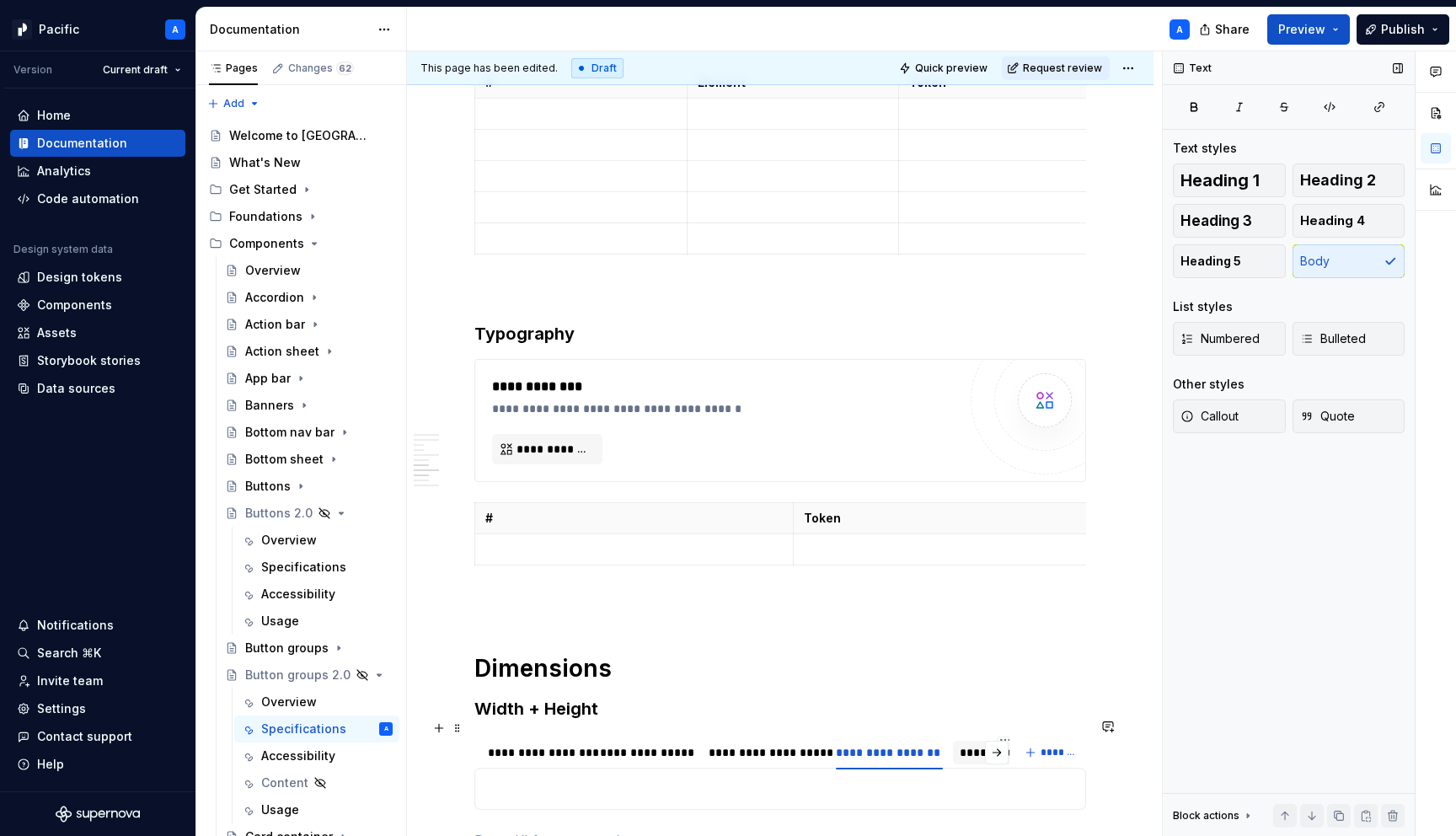
click at [965, 745] on div "**********" at bounding box center [1005, 753] width 91 height 17
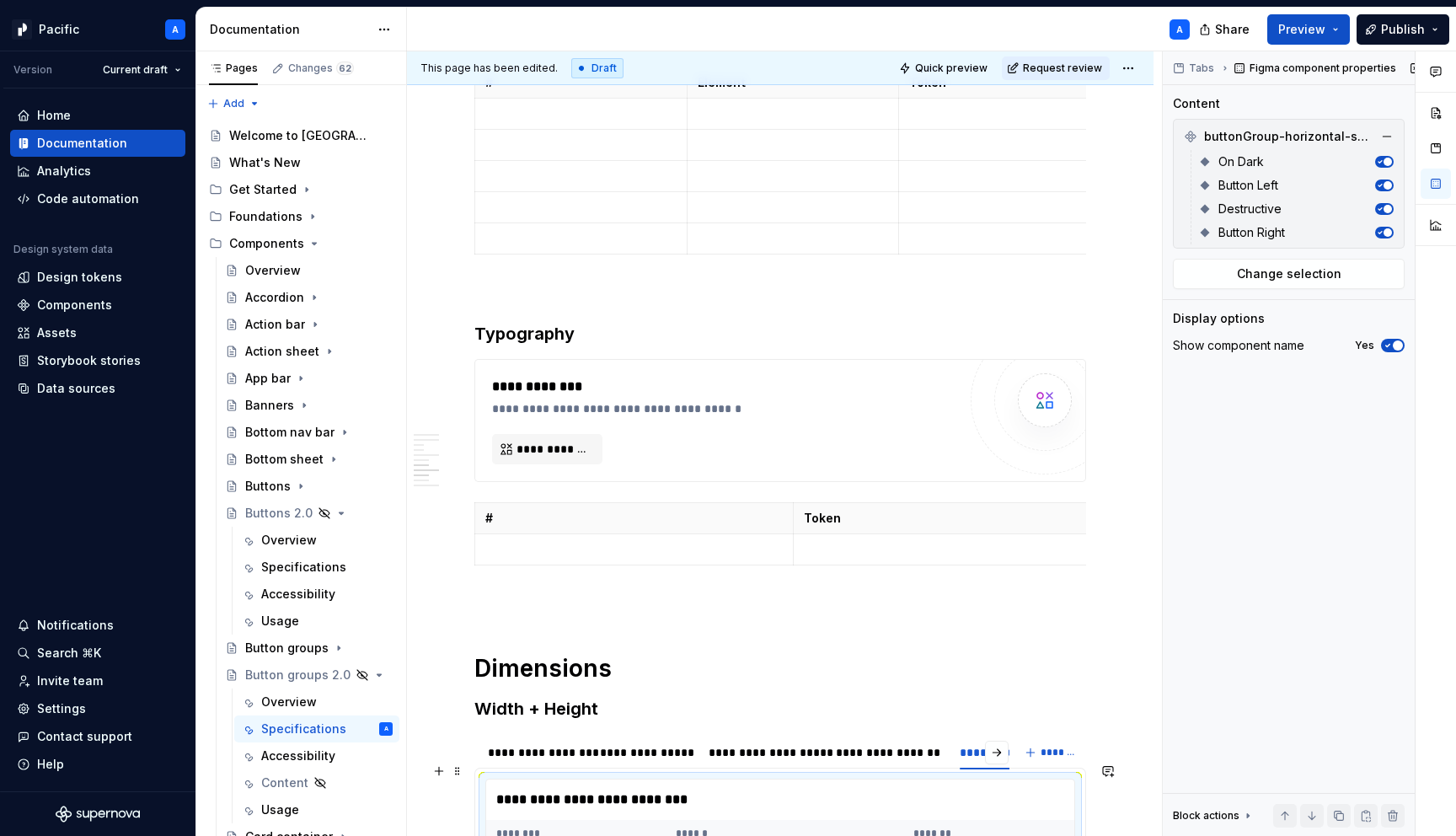
click at [974, 794] on div "**********" at bounding box center [784, 800] width 597 height 41
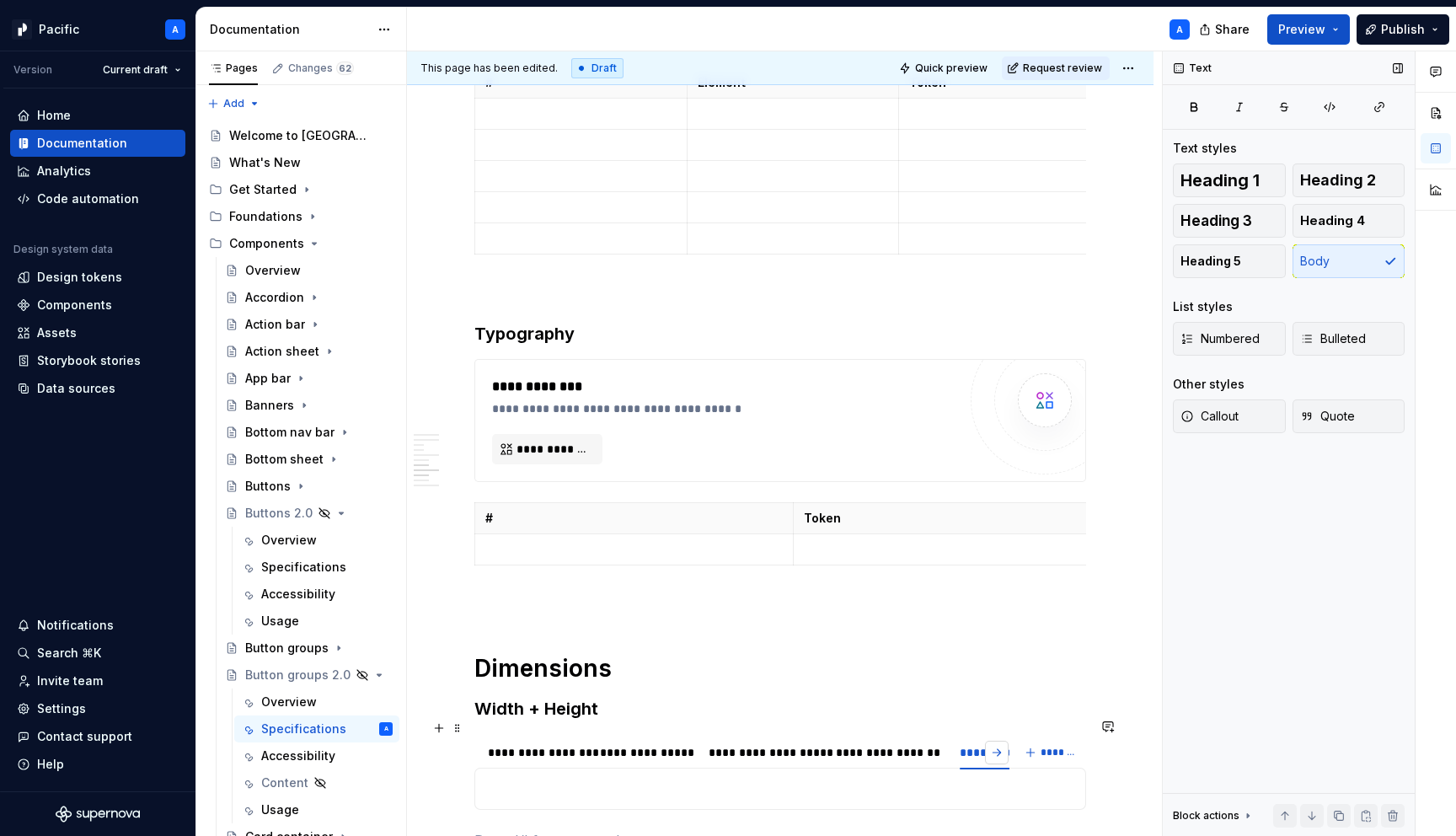
click at [1004, 741] on button "button" at bounding box center [997, 753] width 24 height 24
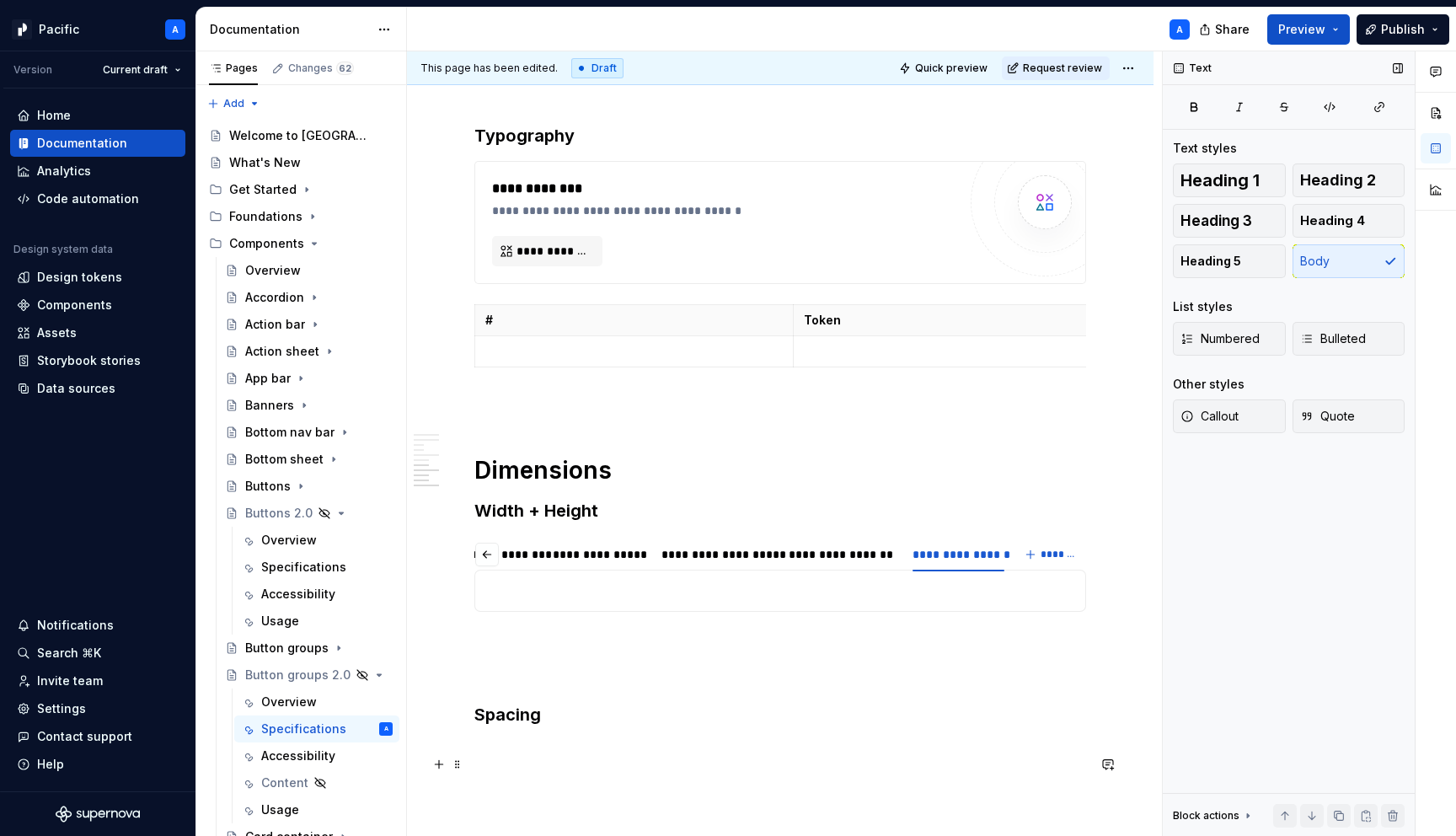
scroll to position [4608, 0]
click at [456, 529] on span at bounding box center [457, 528] width 14 height 24
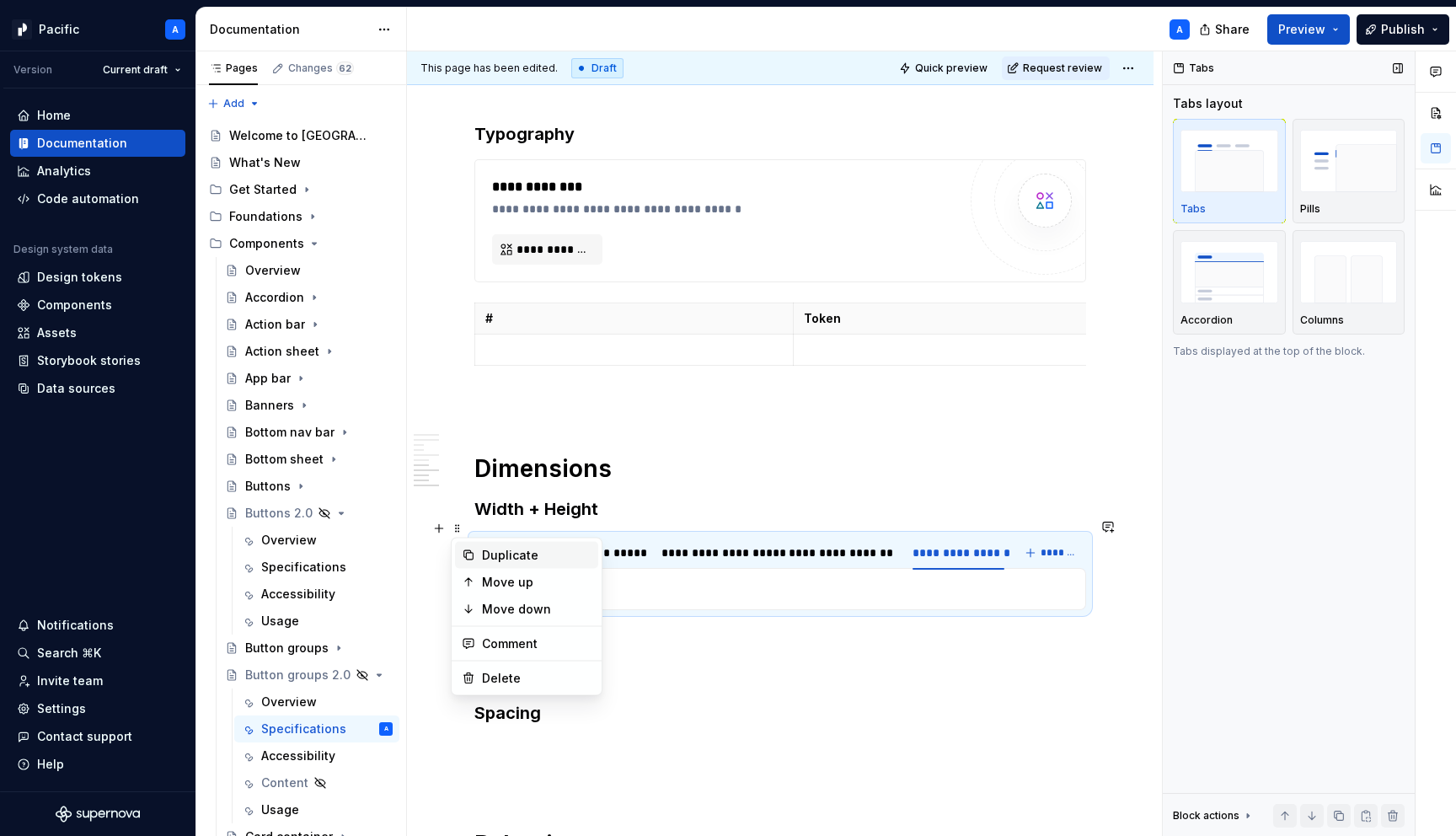
click at [523, 551] on div "Duplicate" at bounding box center [537, 555] width 110 height 17
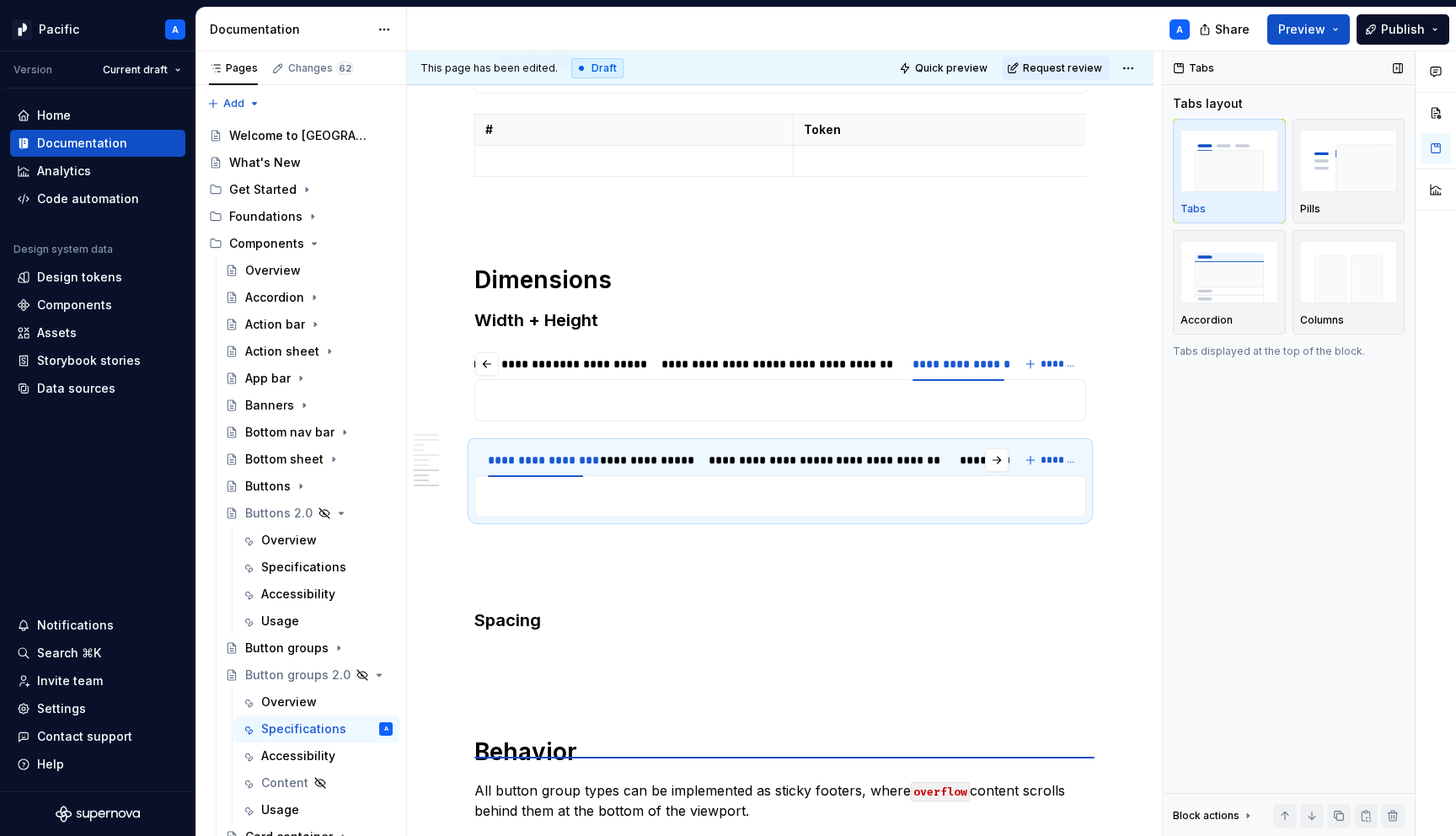
scroll to position [4798, 0]
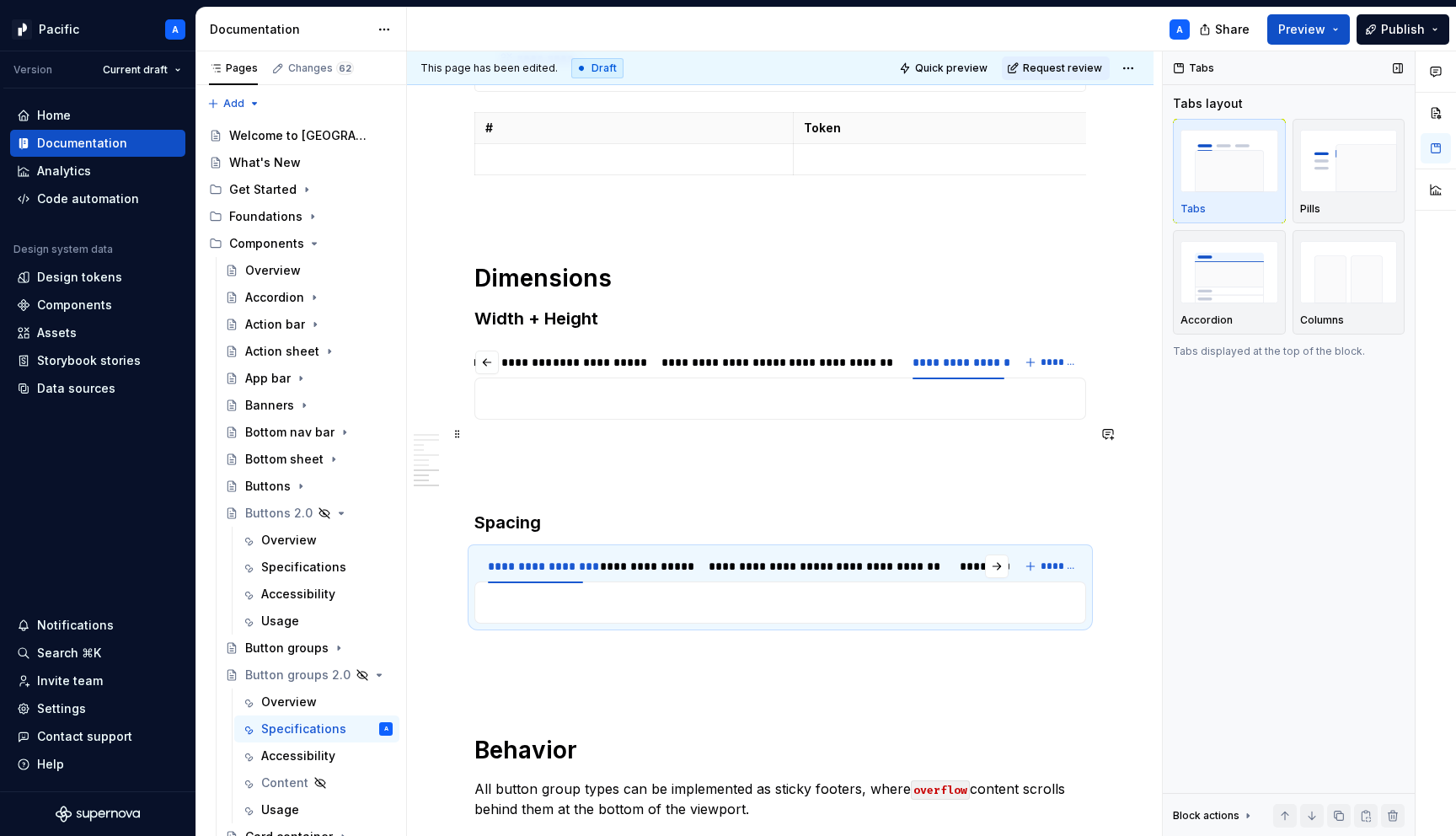
click at [533, 440] on p at bounding box center [781, 450] width 612 height 20
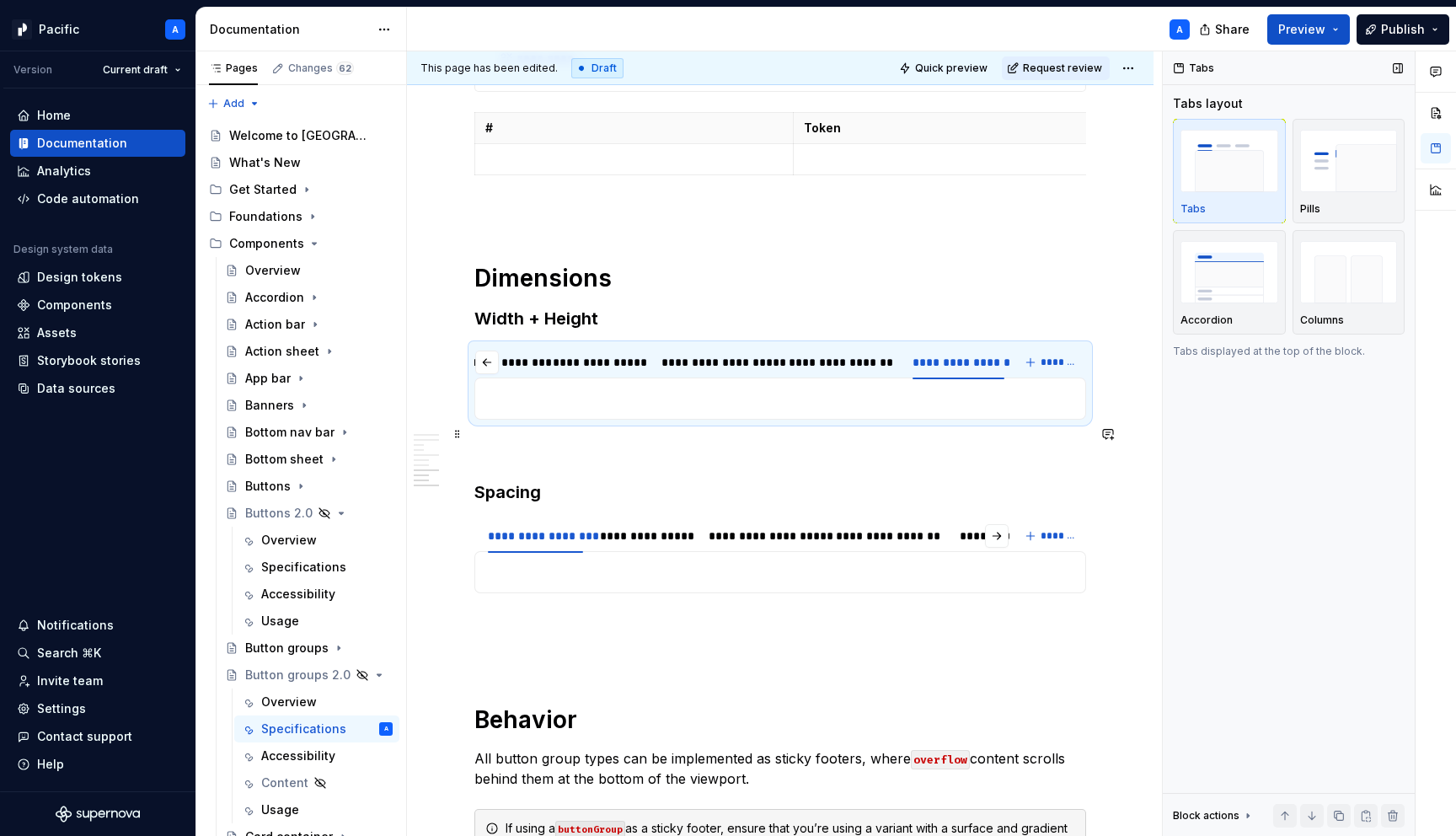
click at [515, 440] on p at bounding box center [781, 450] width 612 height 20
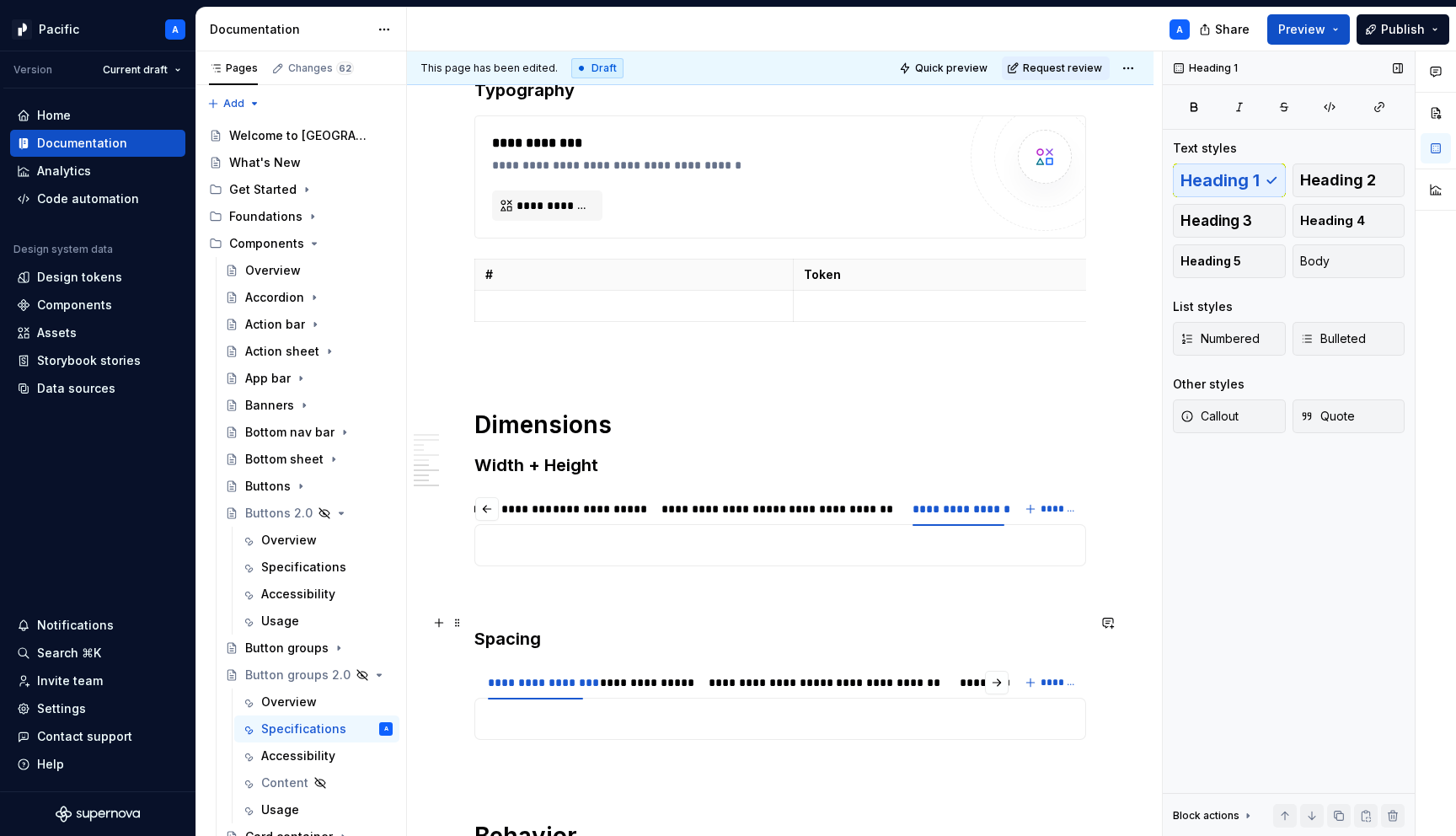
scroll to position [4654, 0]
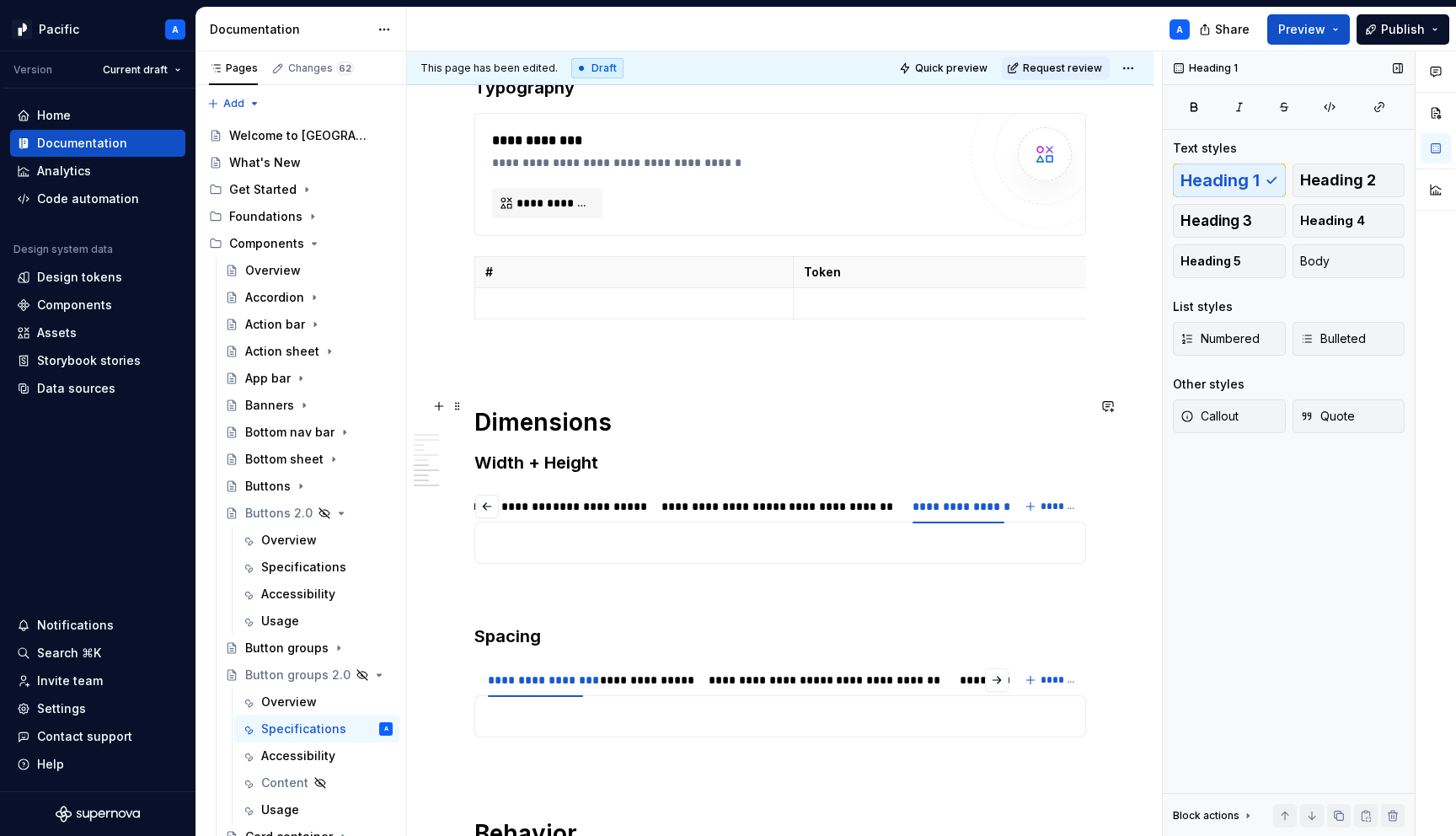
click at [524, 407] on h1 "Dimensions" at bounding box center [781, 422] width 612 height 30
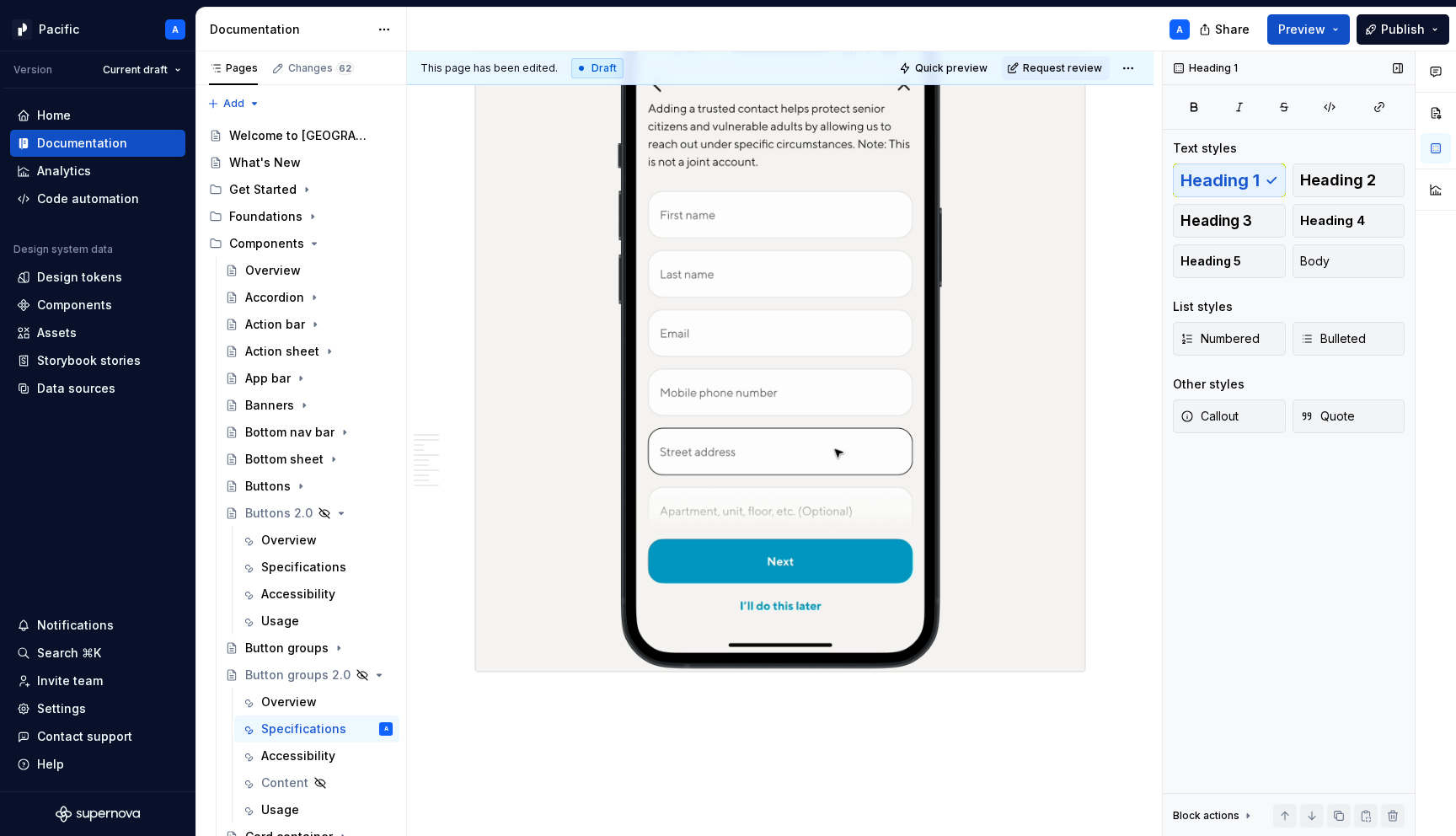
scroll to position [5684, 0]
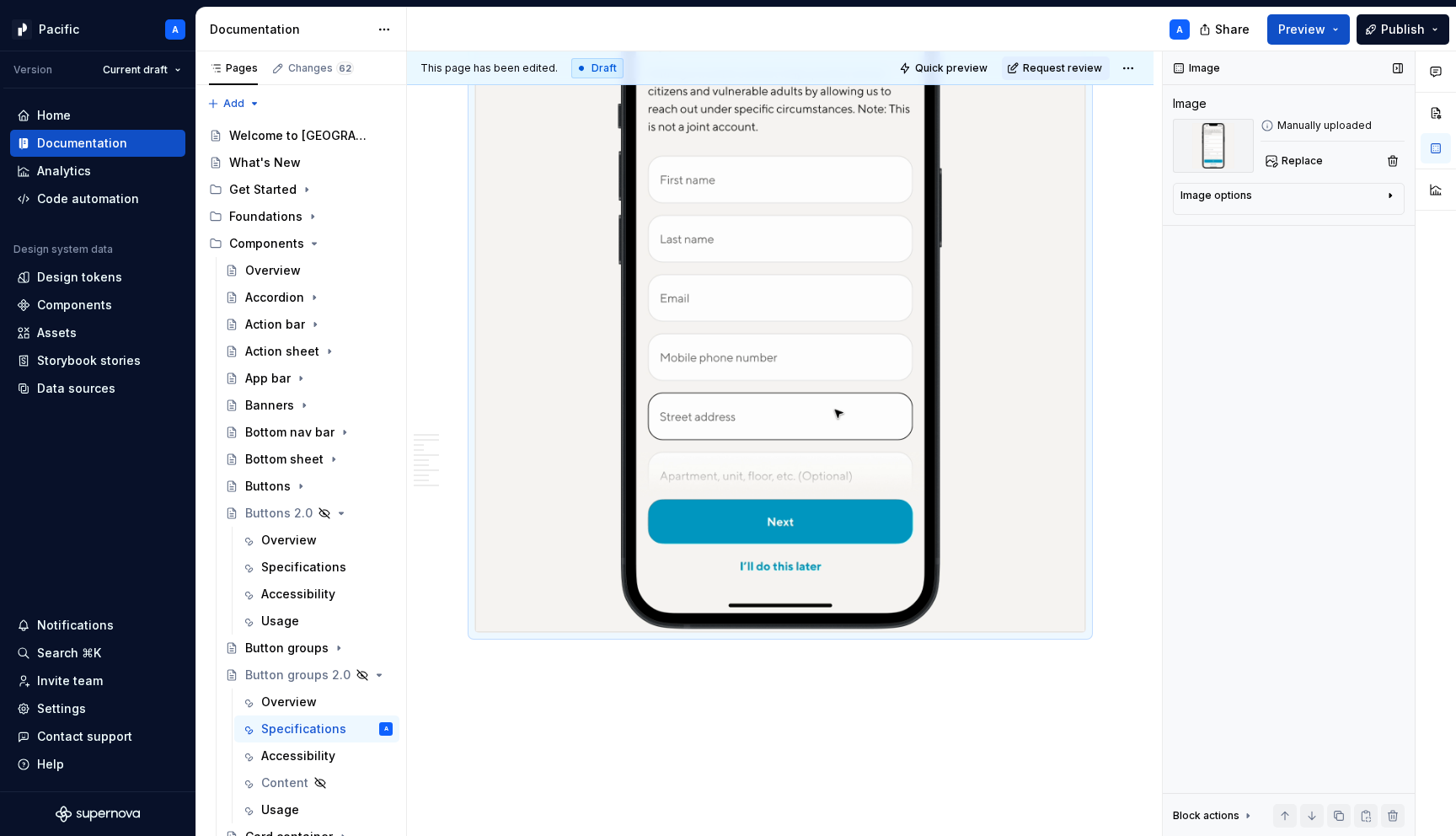
click at [526, 401] on img at bounding box center [780, 300] width 610 height 661
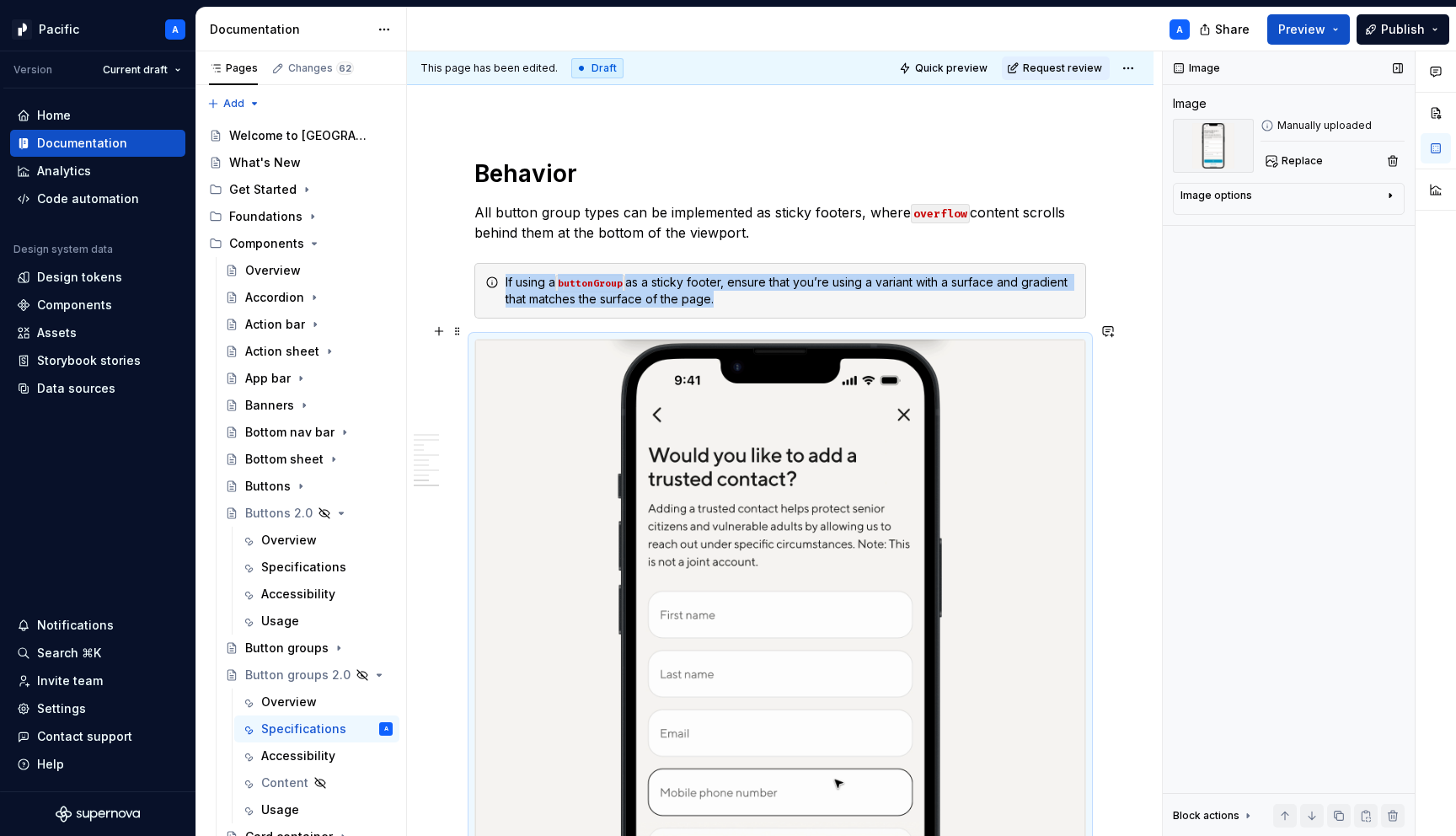
scroll to position [5057, 0]
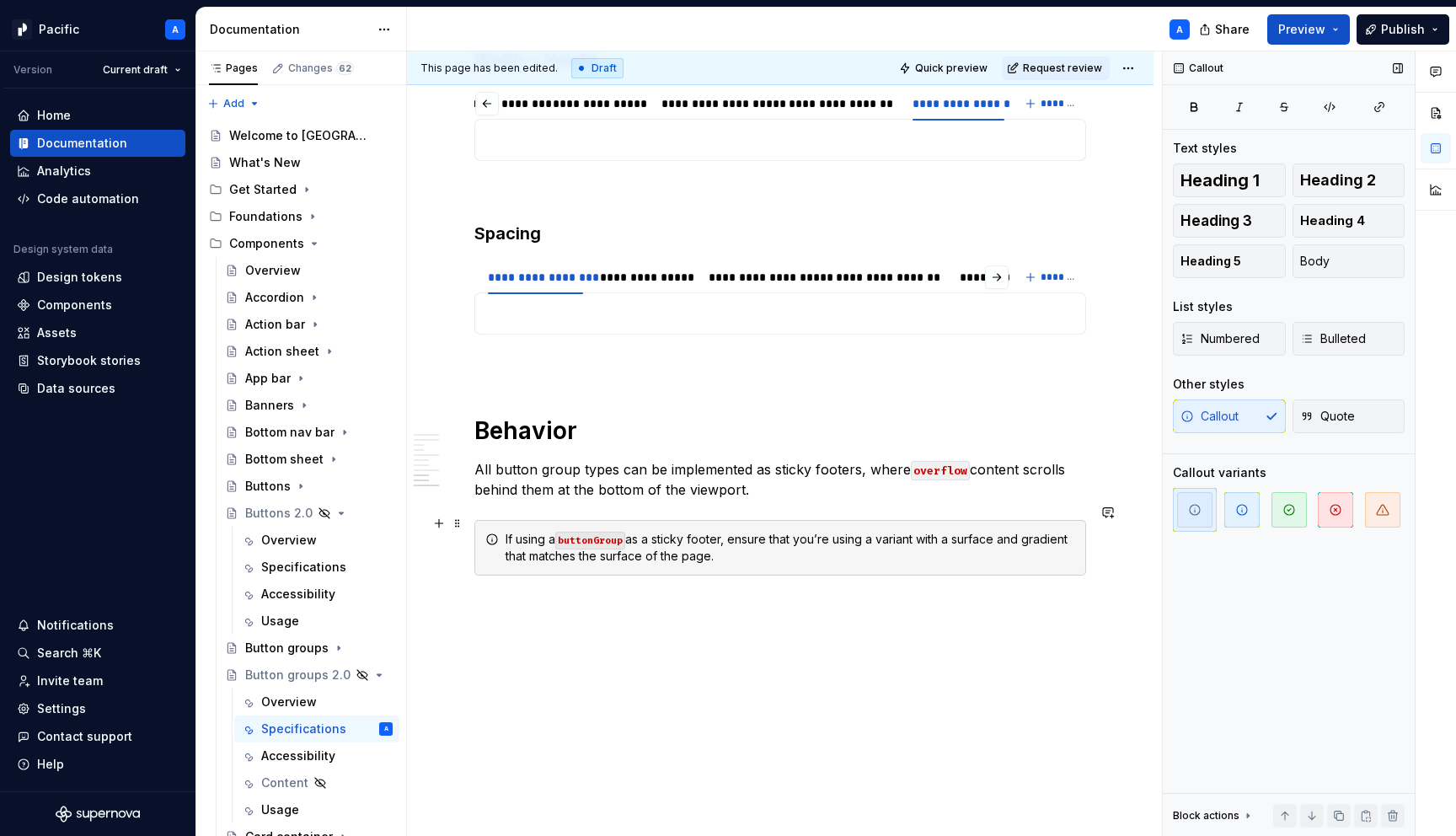
click at [946, 531] on div "If using a buttonGroup as a sticky footer, ensure that you’re using a variant w…" at bounding box center [790, 548] width 570 height 33
click at [1401, 509] on button "button" at bounding box center [1382, 509] width 43 height 43
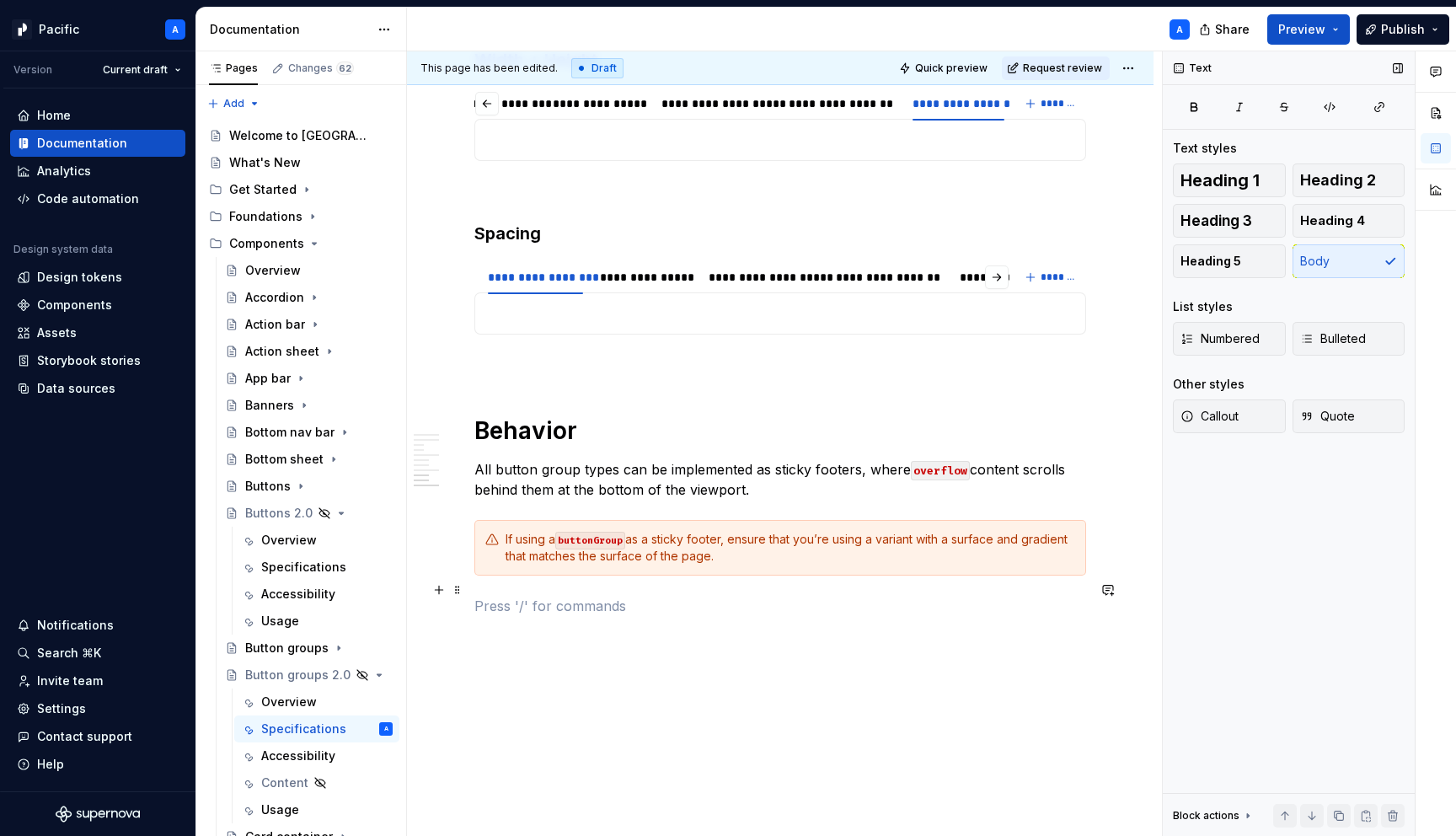
click at [848, 600] on p at bounding box center [781, 606] width 612 height 20
click at [889, 542] on div "If using a buttonGroup as a sticky footer, ensure that you’re using a variant w…" at bounding box center [790, 548] width 570 height 33
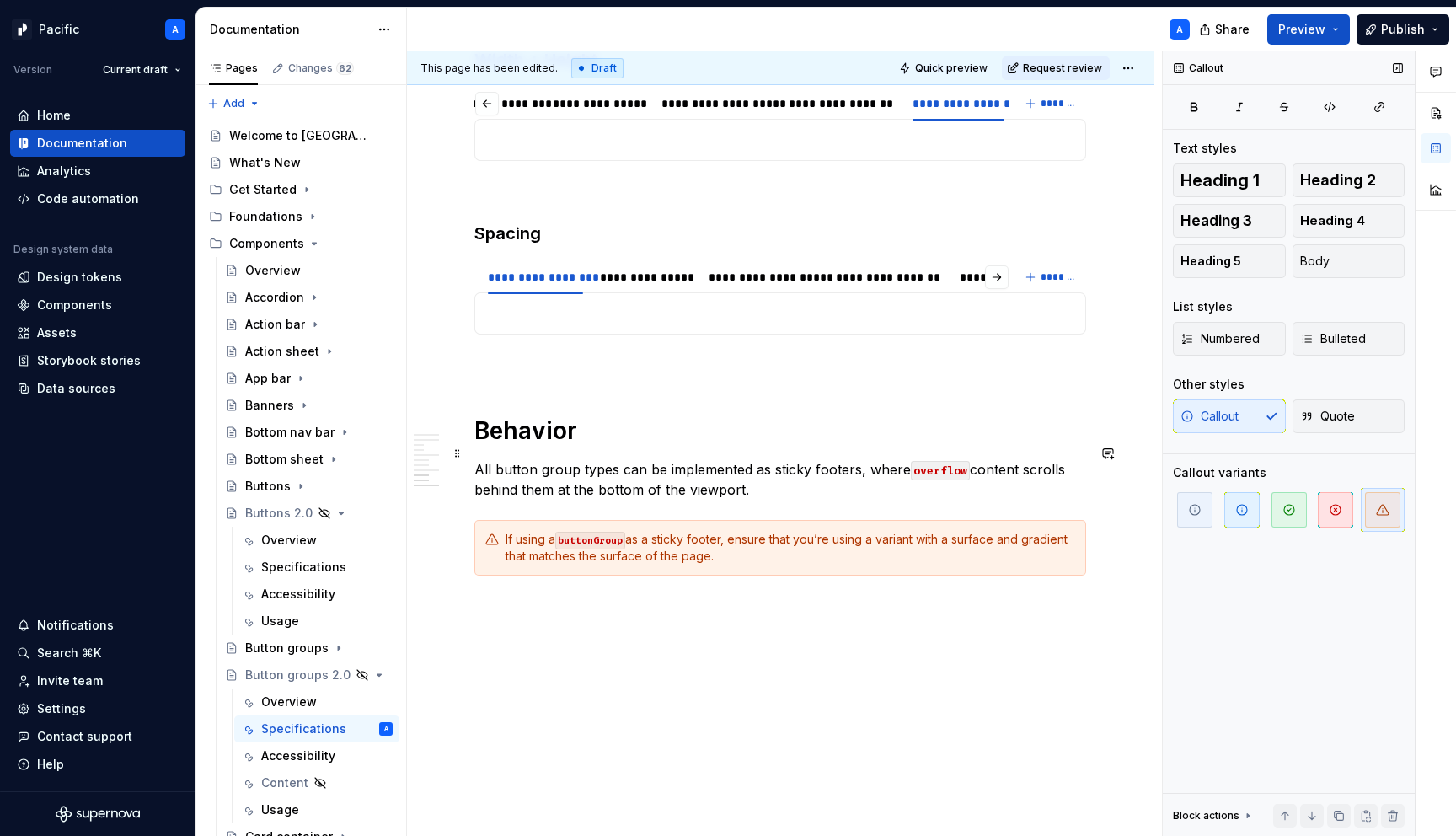
click at [856, 475] on p "All button group types can be implemented as sticky footers, where overflow con…" at bounding box center [781, 479] width 612 height 41
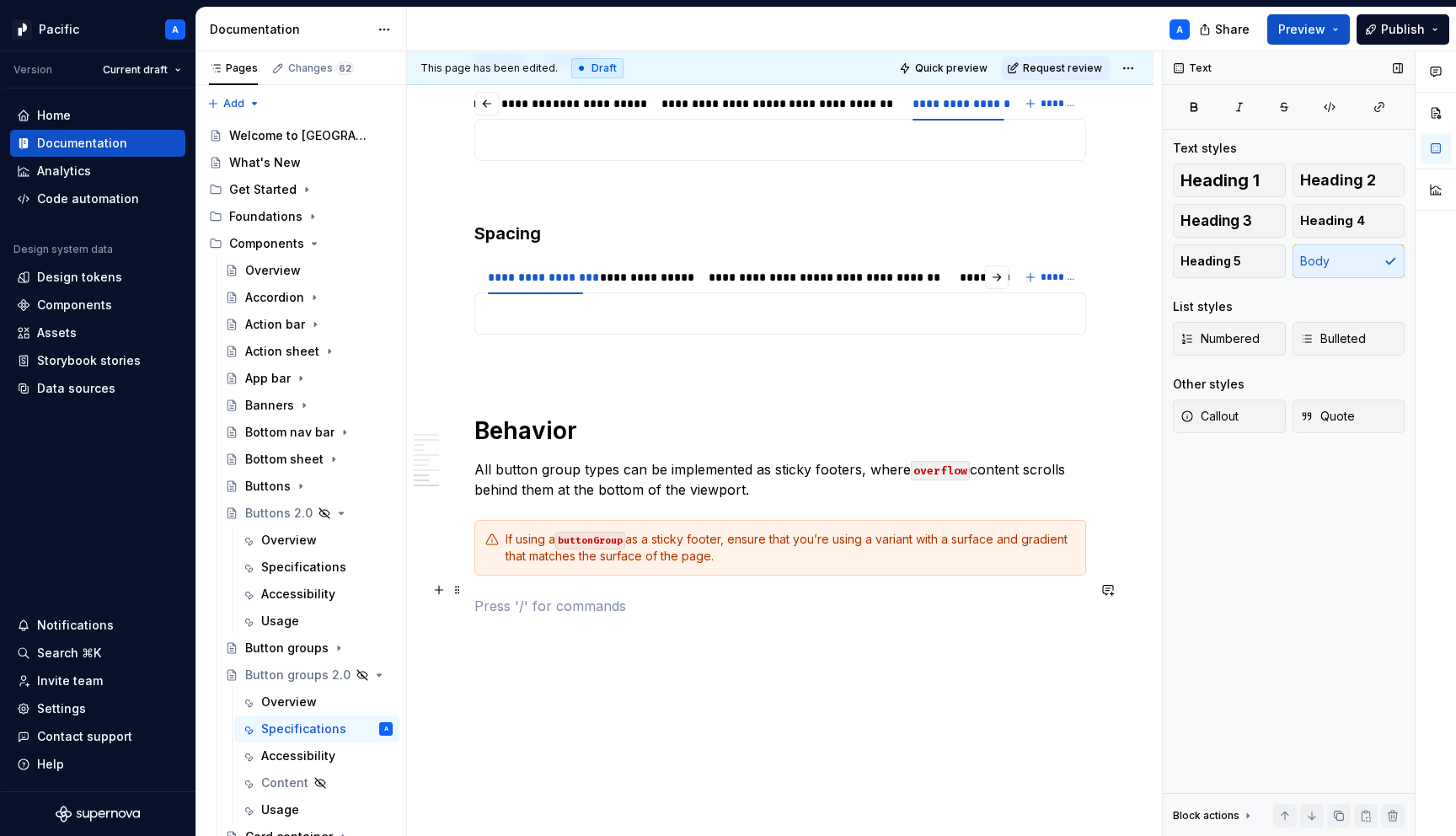
click at [821, 596] on p at bounding box center [781, 606] width 612 height 20
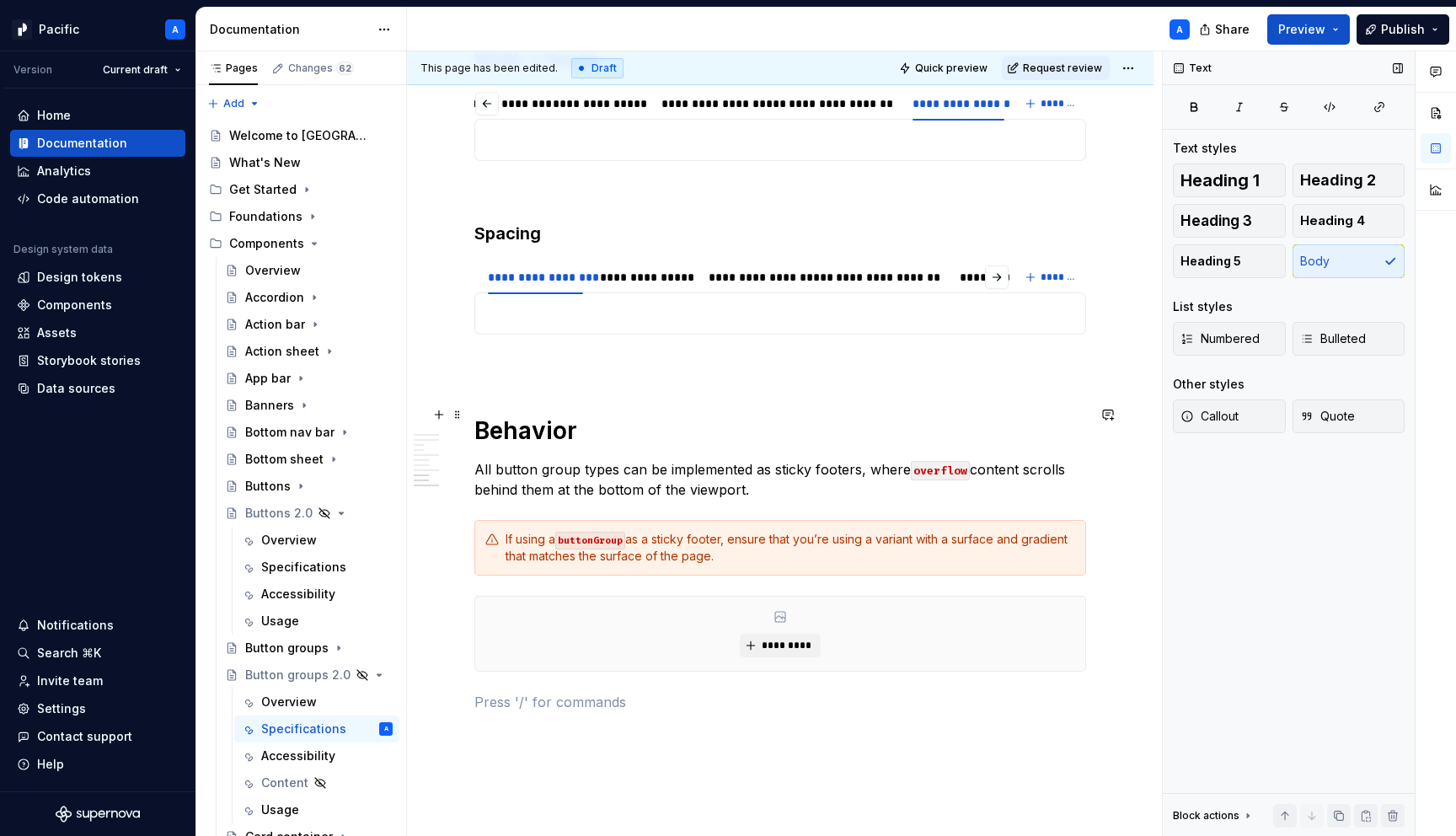
click at [596, 418] on h1 "Behavior" at bounding box center [781, 430] width 612 height 30
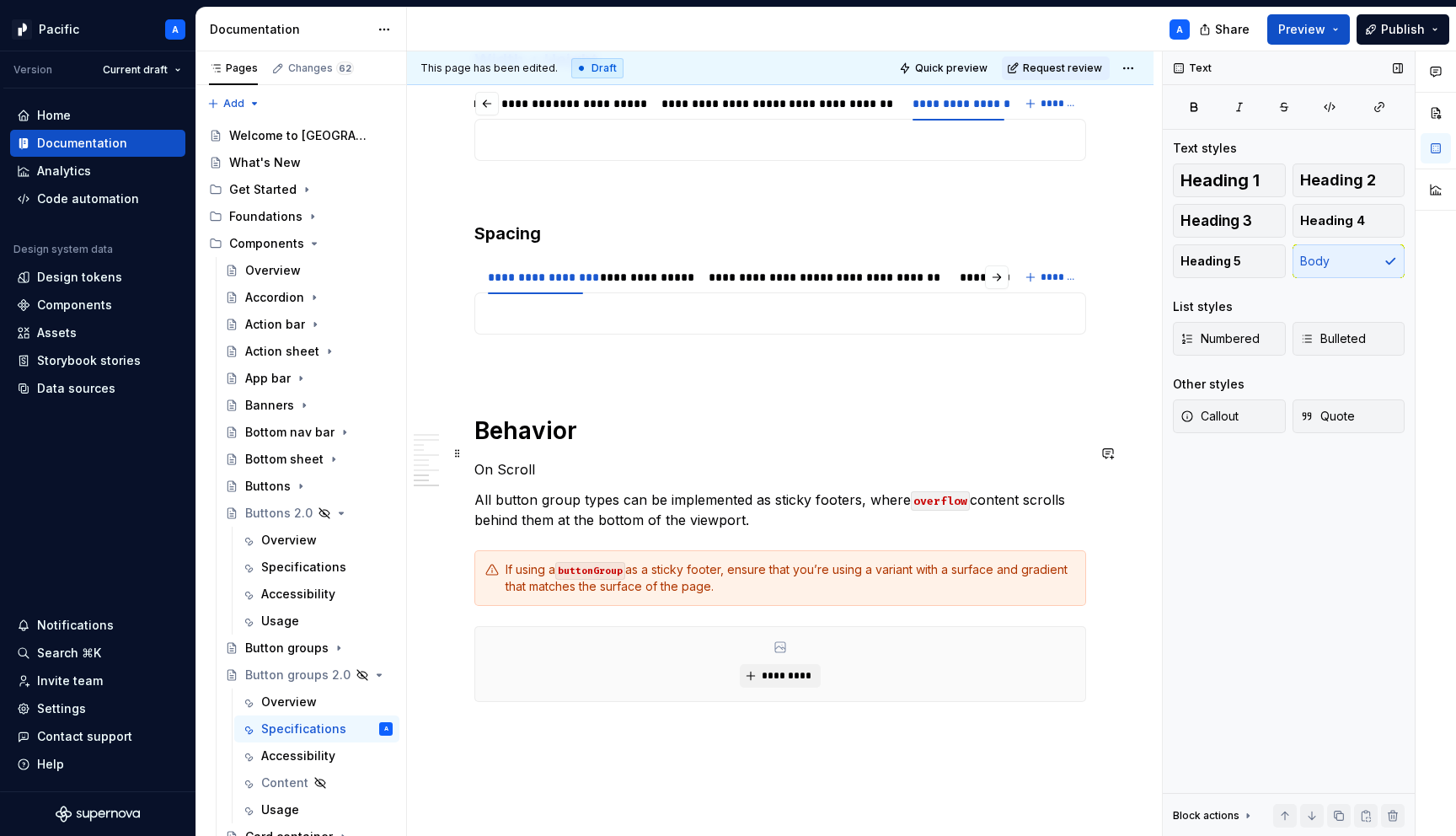
click at [483, 459] on p "On Scroll" at bounding box center [781, 469] width 612 height 20
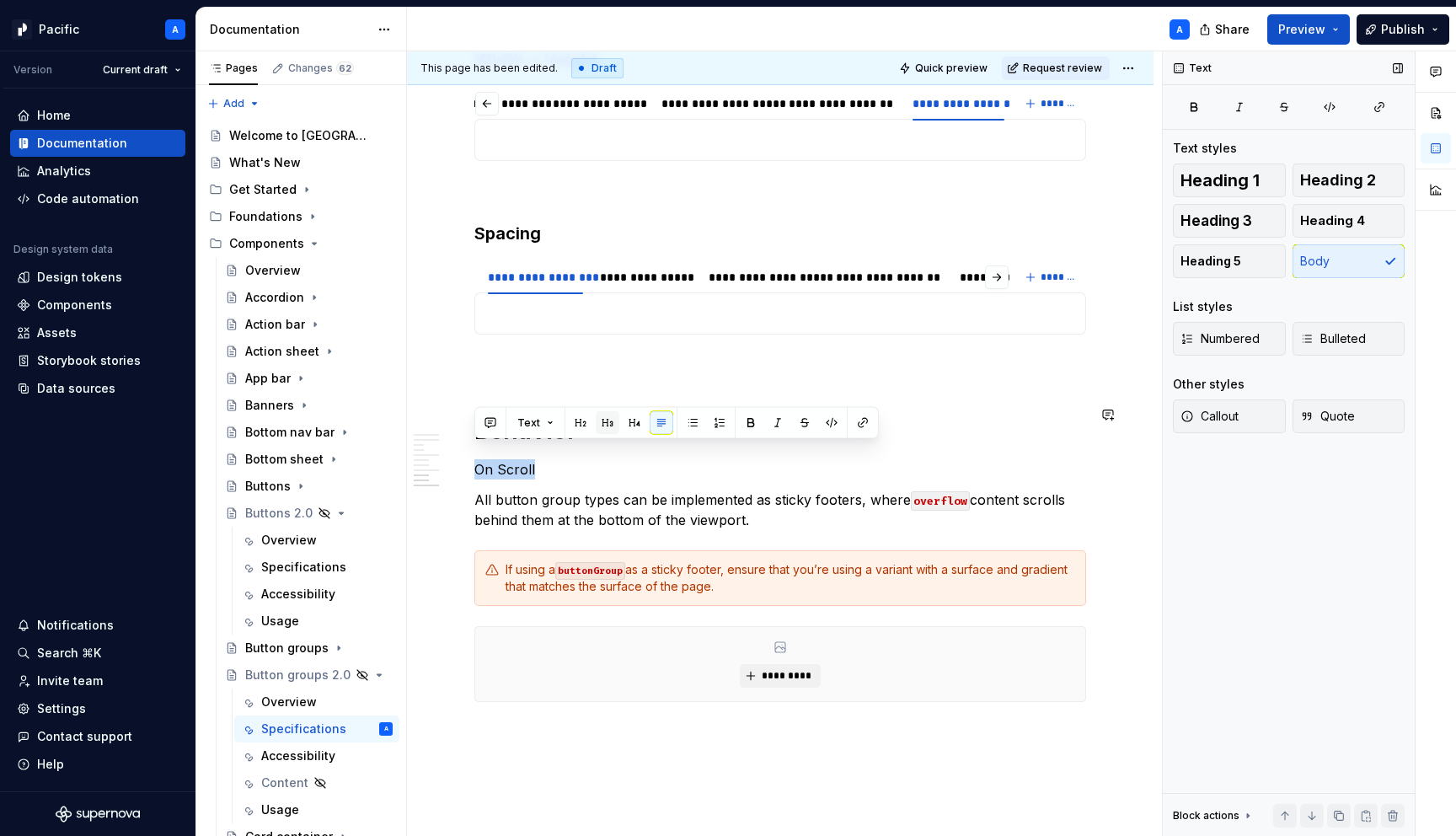
click at [603, 417] on button "button" at bounding box center [608, 423] width 24 height 24
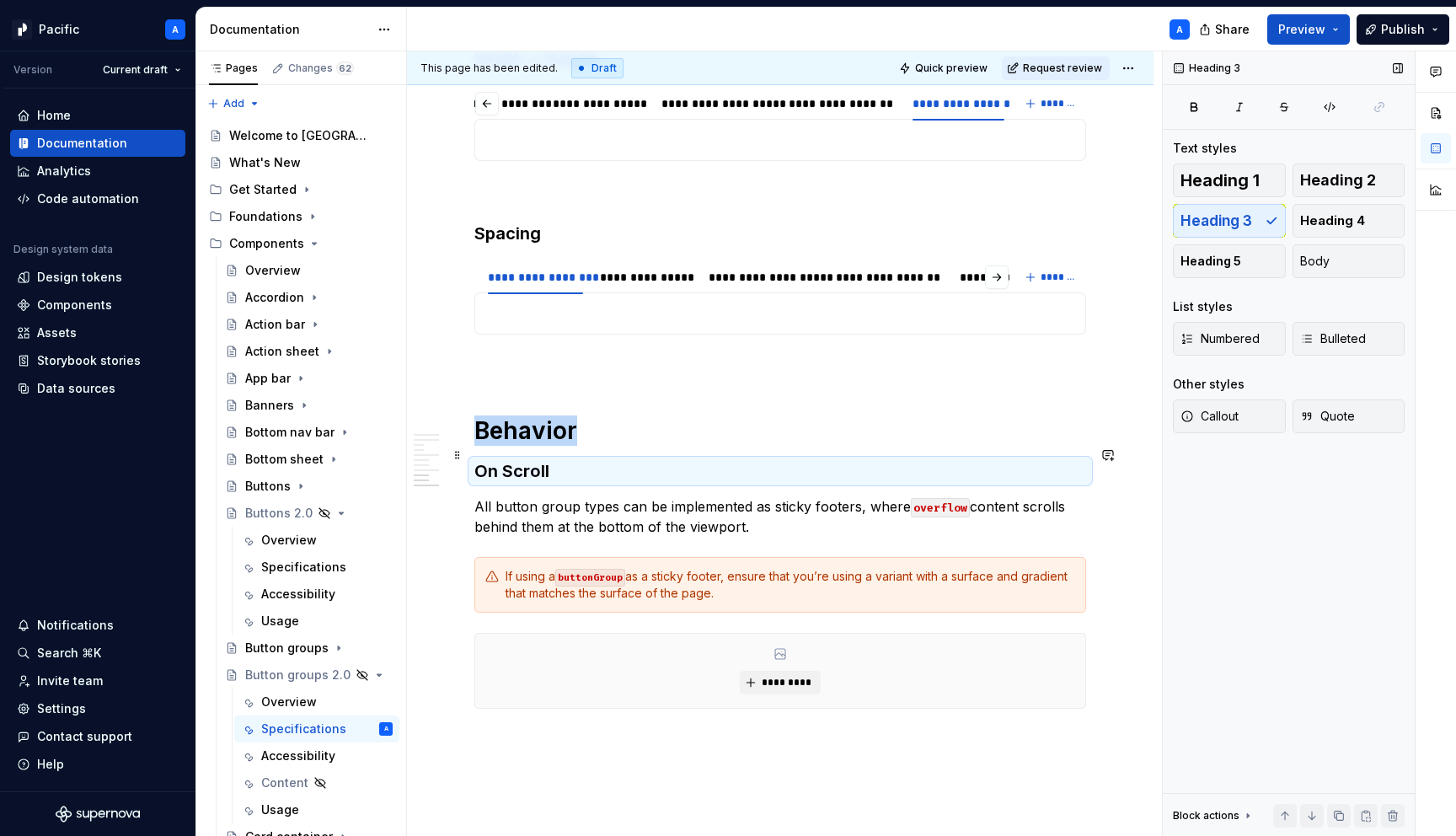
click at [672, 459] on h3 "On Scroll" at bounding box center [781, 471] width 612 height 24
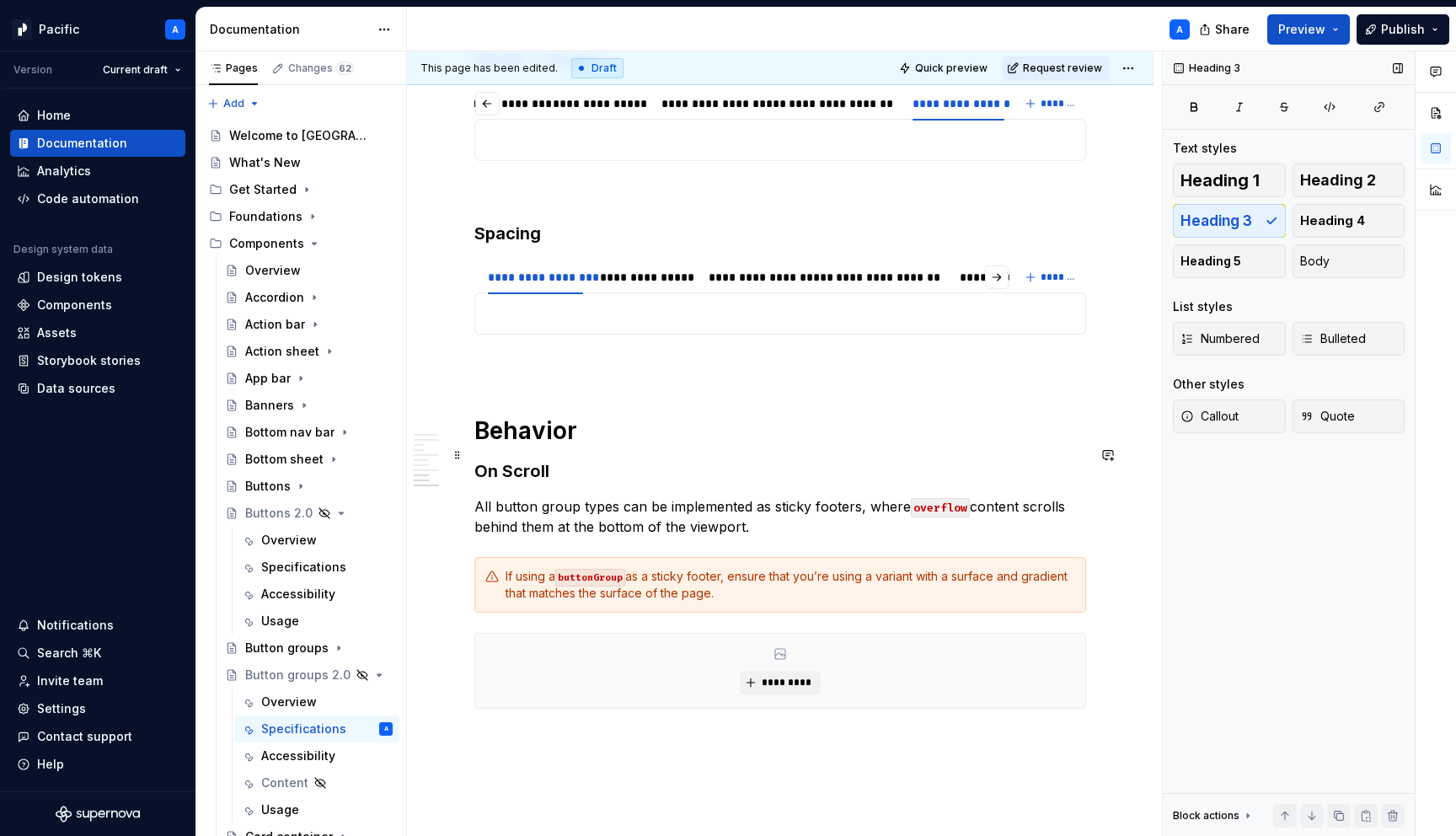
click at [517, 459] on h3 "On Scroll" at bounding box center [781, 471] width 612 height 24
click at [502, 459] on h3 "On Scroll" at bounding box center [781, 471] width 612 height 24
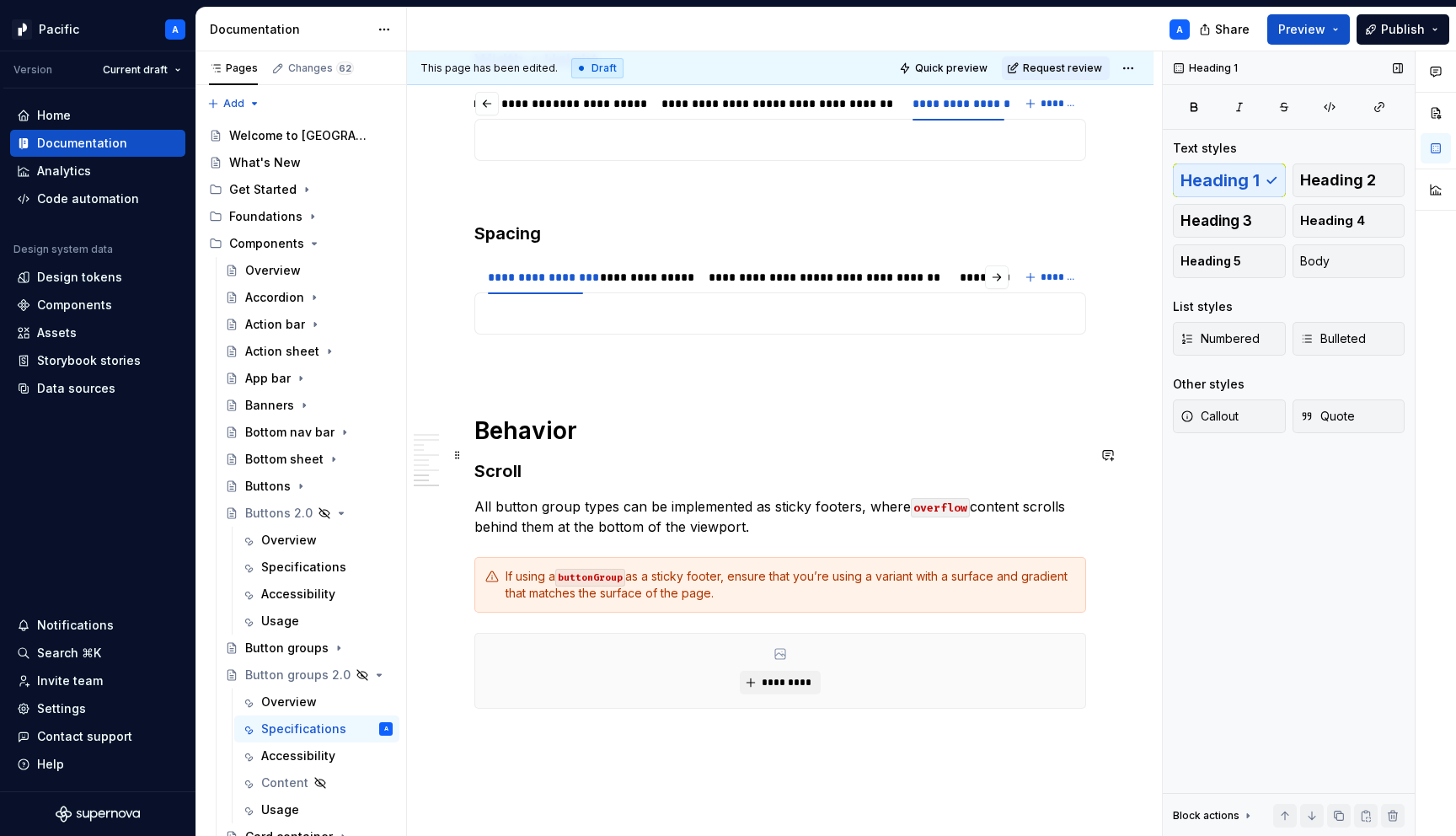
click at [562, 459] on h3 "Scroll" at bounding box center [781, 471] width 612 height 24
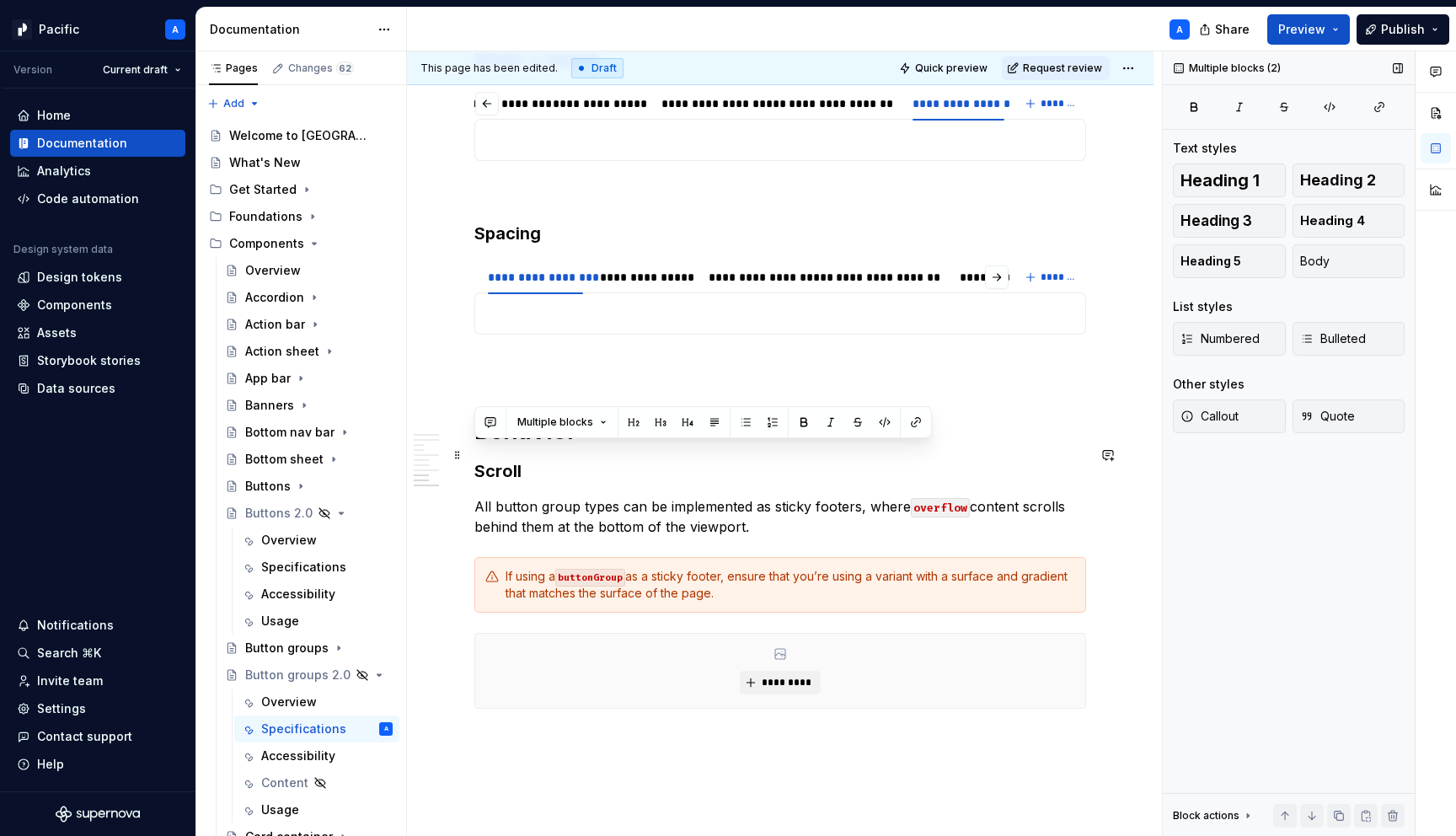
click at [562, 459] on h3 "Scroll" at bounding box center [781, 471] width 612 height 24
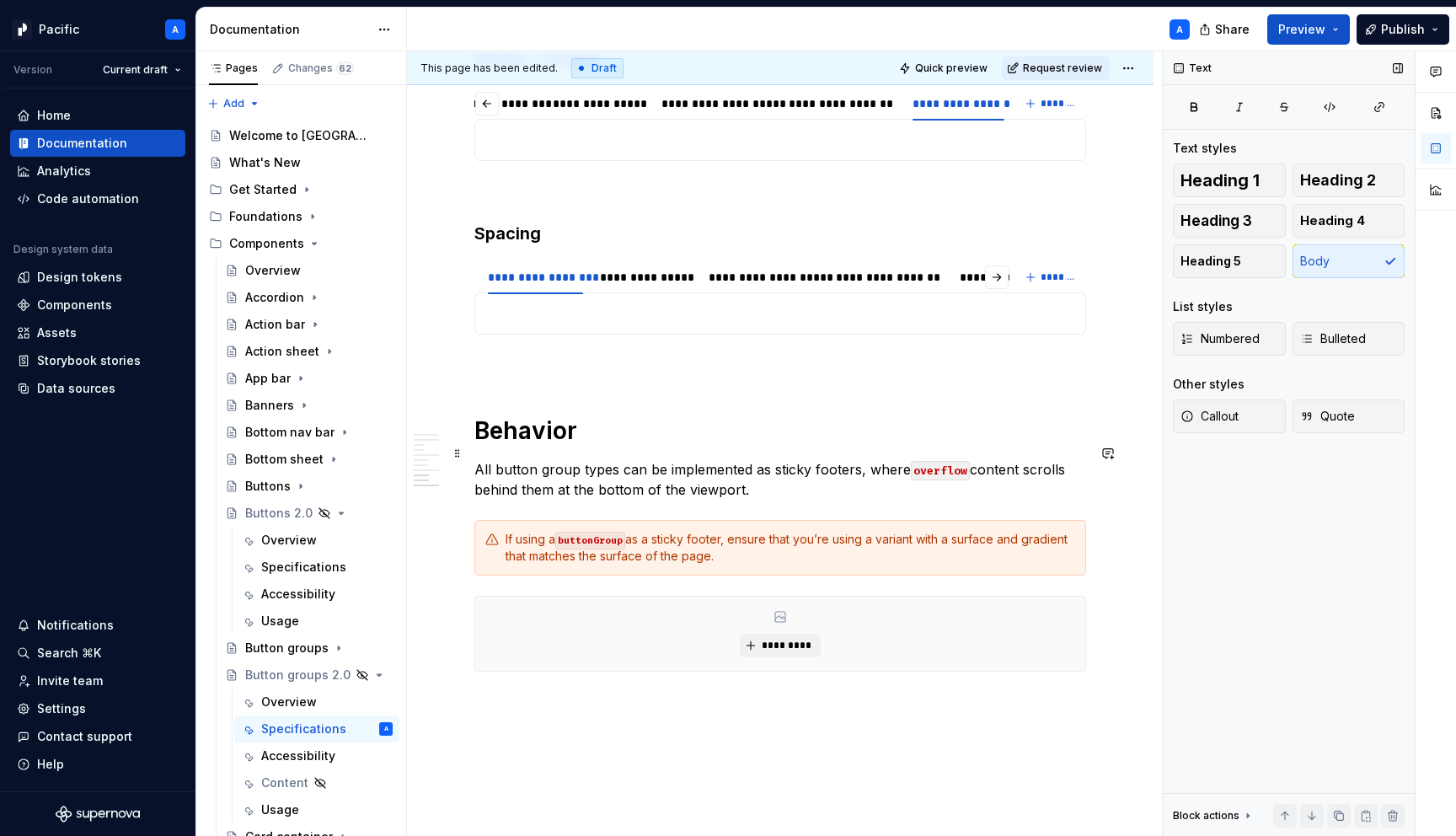
click at [858, 459] on p "All button group types can be implemented as sticky footers, where overflow con…" at bounding box center [781, 479] width 612 height 41
click at [869, 459] on p "All button group types can be implemented as sticky footers at the bottom of th…" at bounding box center [781, 479] width 612 height 41
click at [798, 472] on p "All button group types can be implemented as sticky footers pinned to the botto…" at bounding box center [781, 479] width 612 height 41
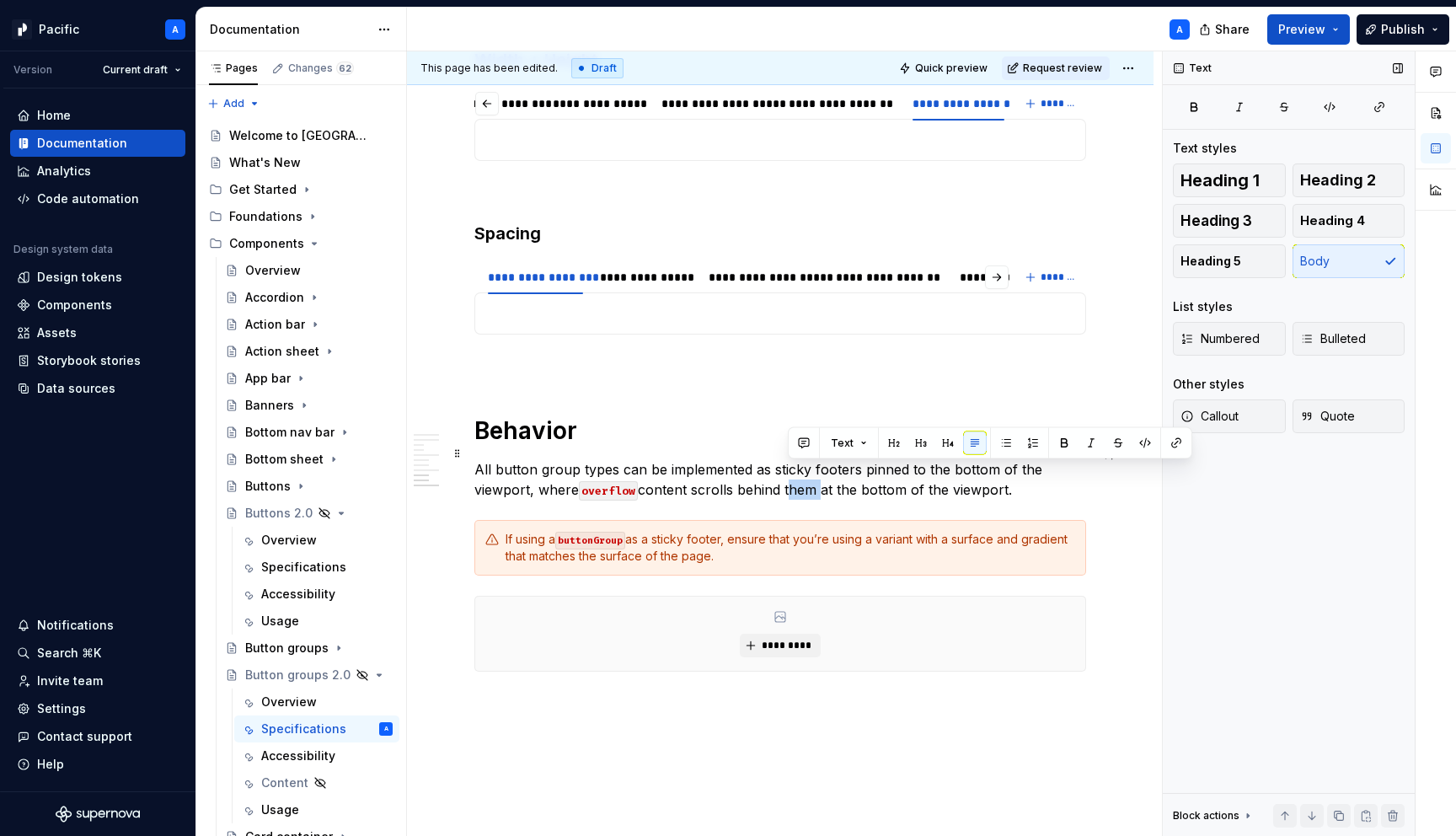
click at [798, 472] on p "All button group types can be implemented as sticky footers pinned to the botto…" at bounding box center [781, 479] width 612 height 41
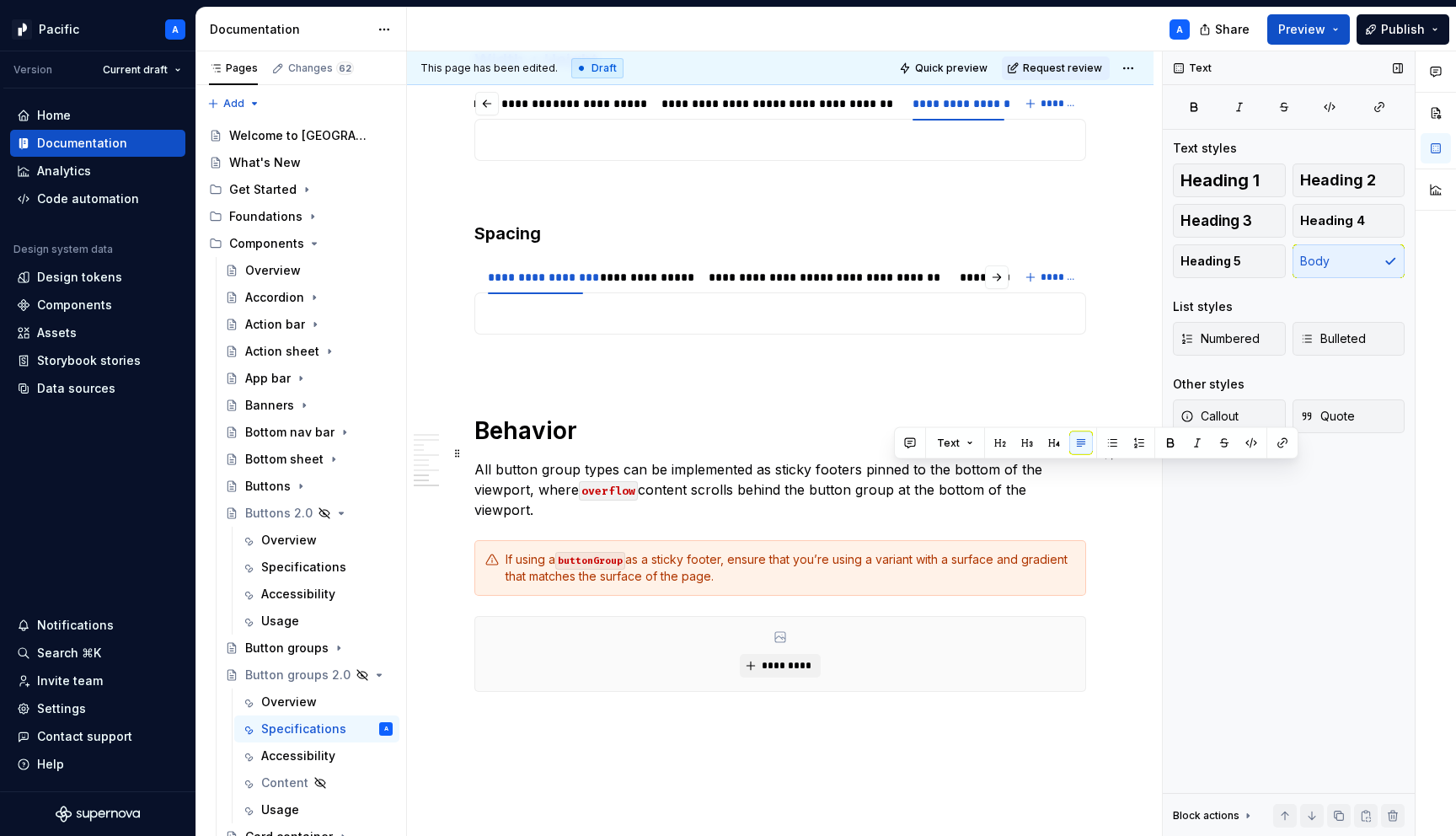
drag, startPoint x: 1086, startPoint y: 472, endPoint x: 896, endPoint y: 477, distance: 190.1
click at [896, 477] on p "All button group types can be implemented as sticky footers pinned to the botto…" at bounding box center [781, 490] width 612 height 61
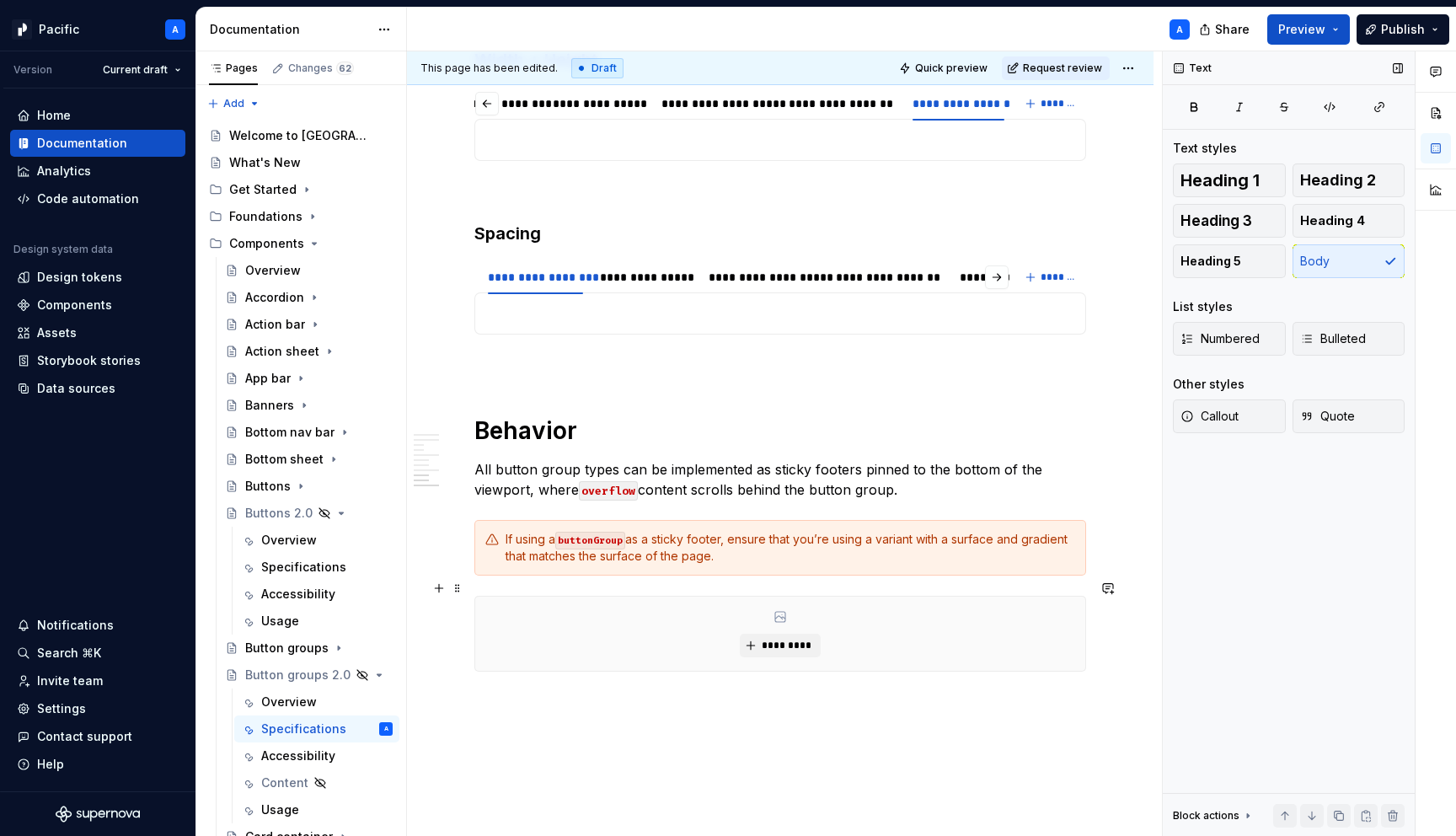
click at [908, 613] on div "*********" at bounding box center [780, 634] width 610 height 74
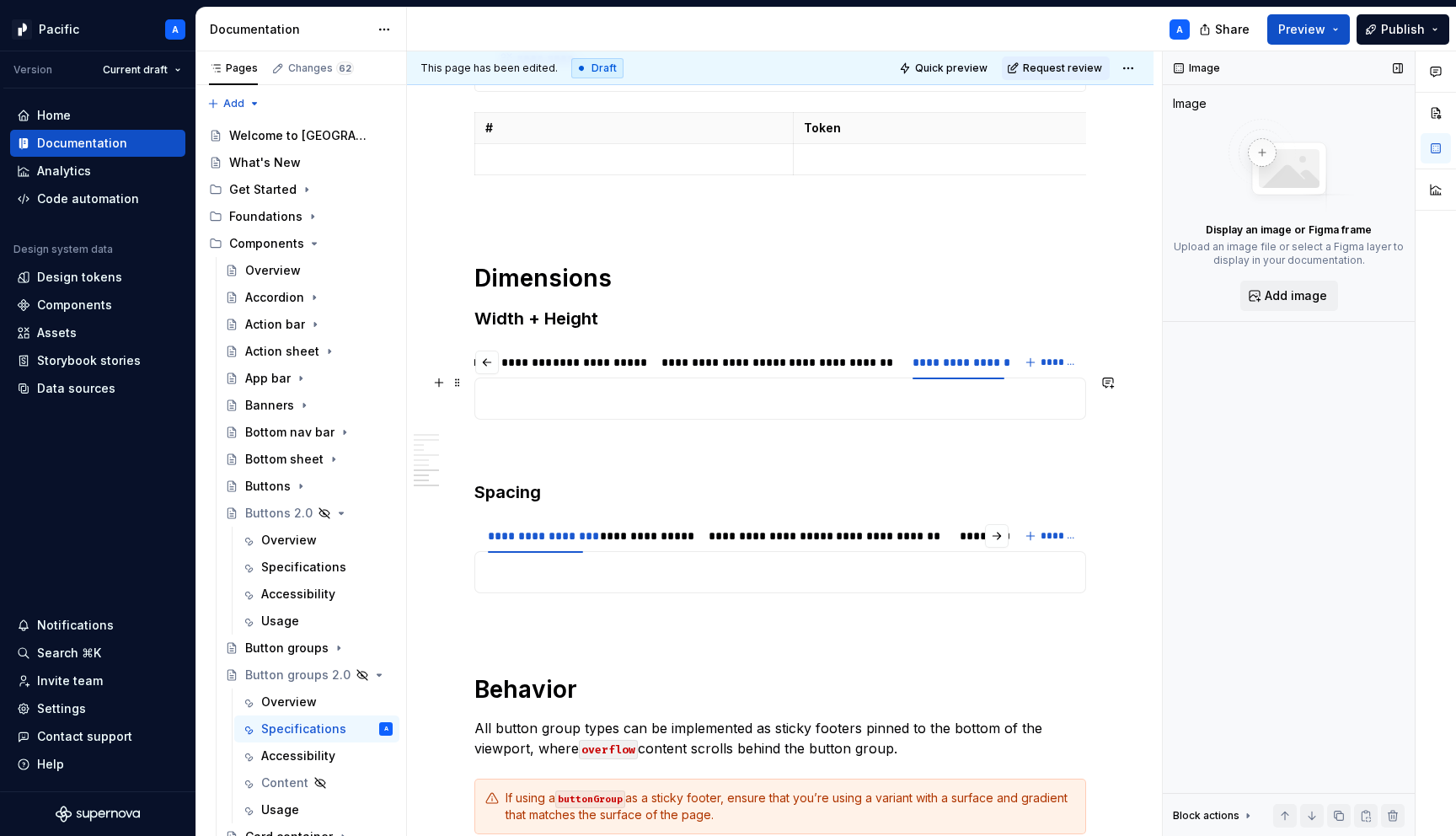
scroll to position [4801, 0]
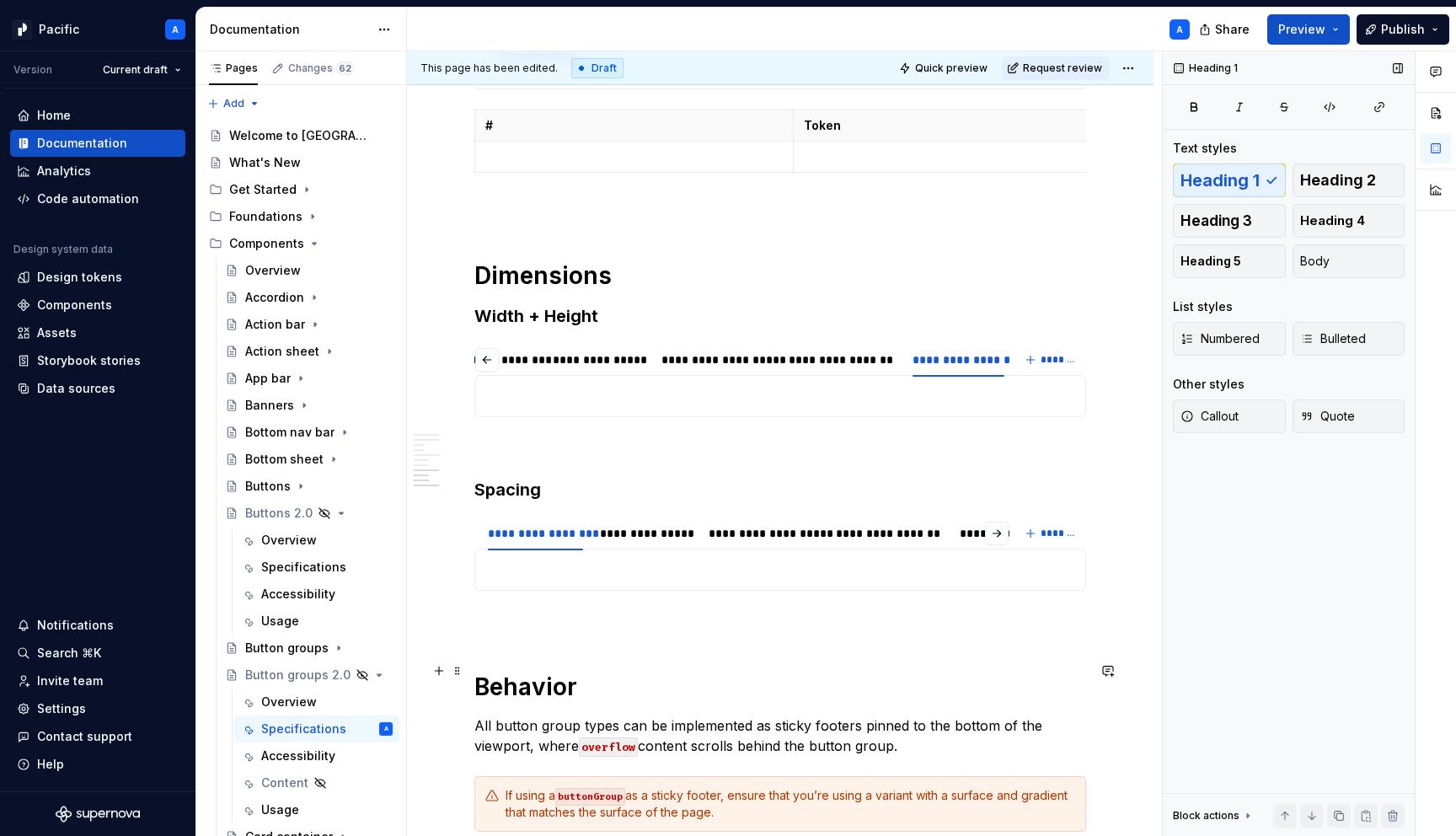
click at [535, 672] on h1 "Behavior" at bounding box center [781, 686] width 612 height 30
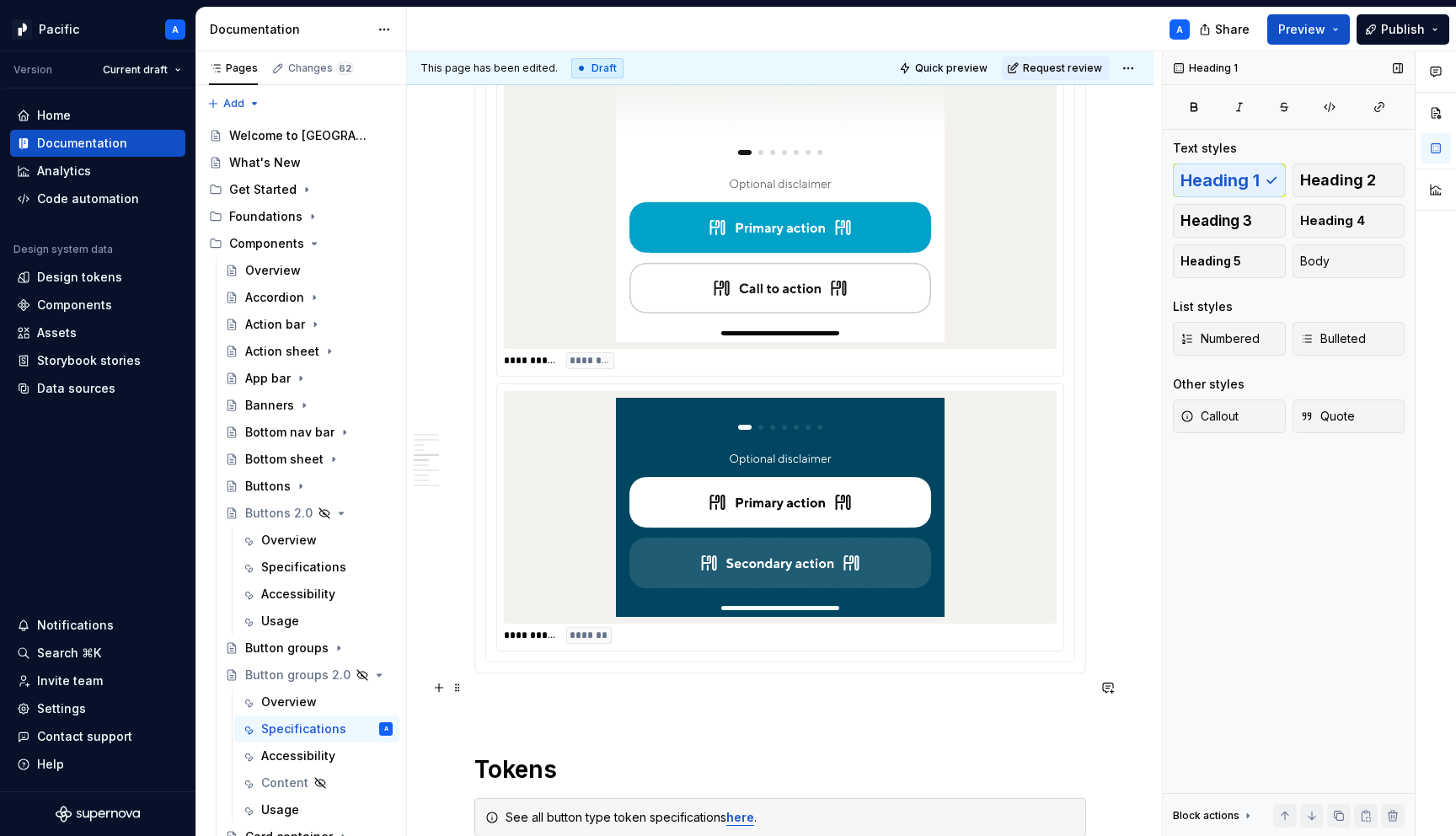
scroll to position [3101, 0]
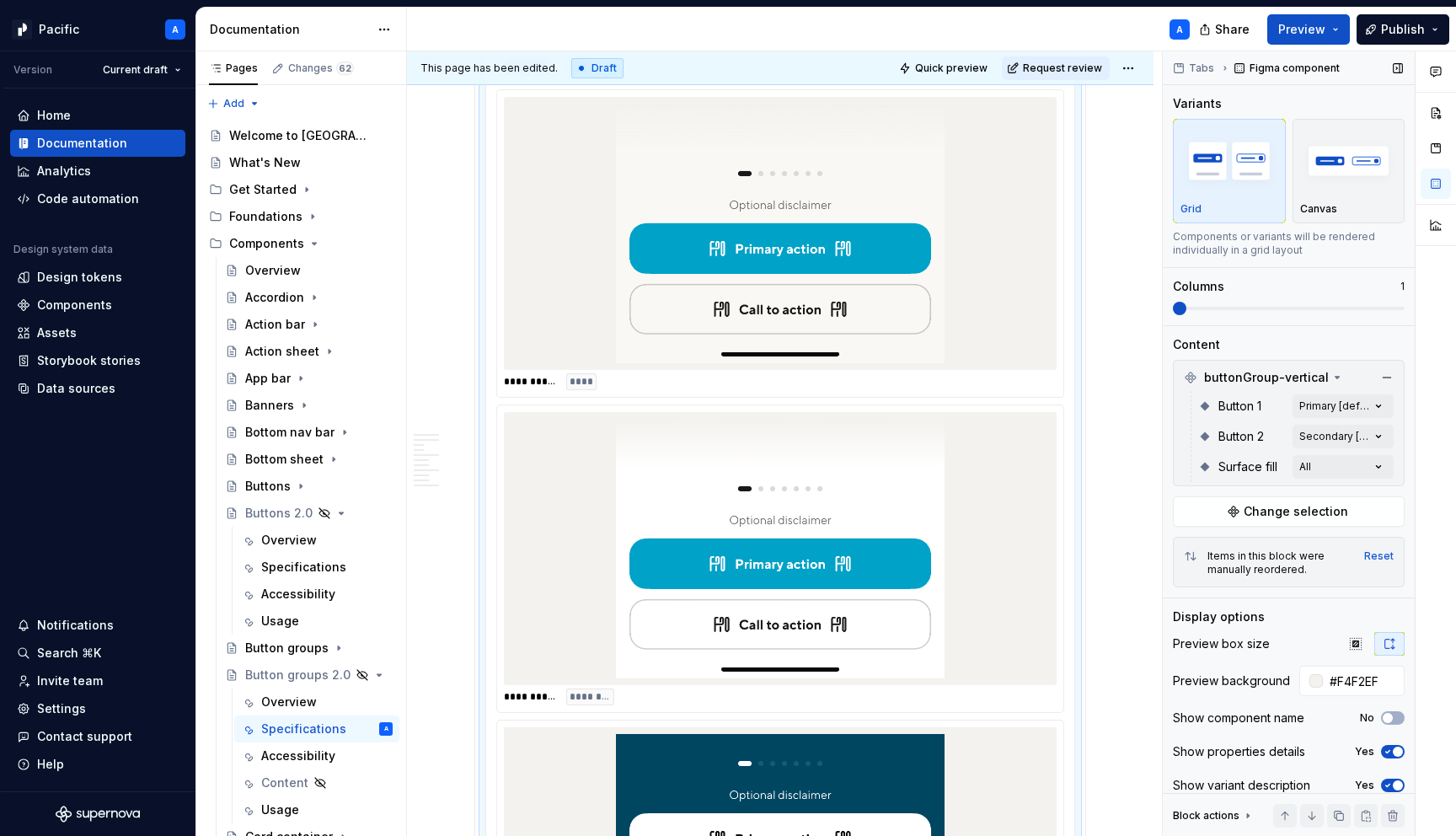
click at [590, 431] on div at bounding box center [781, 549] width 552 height 273
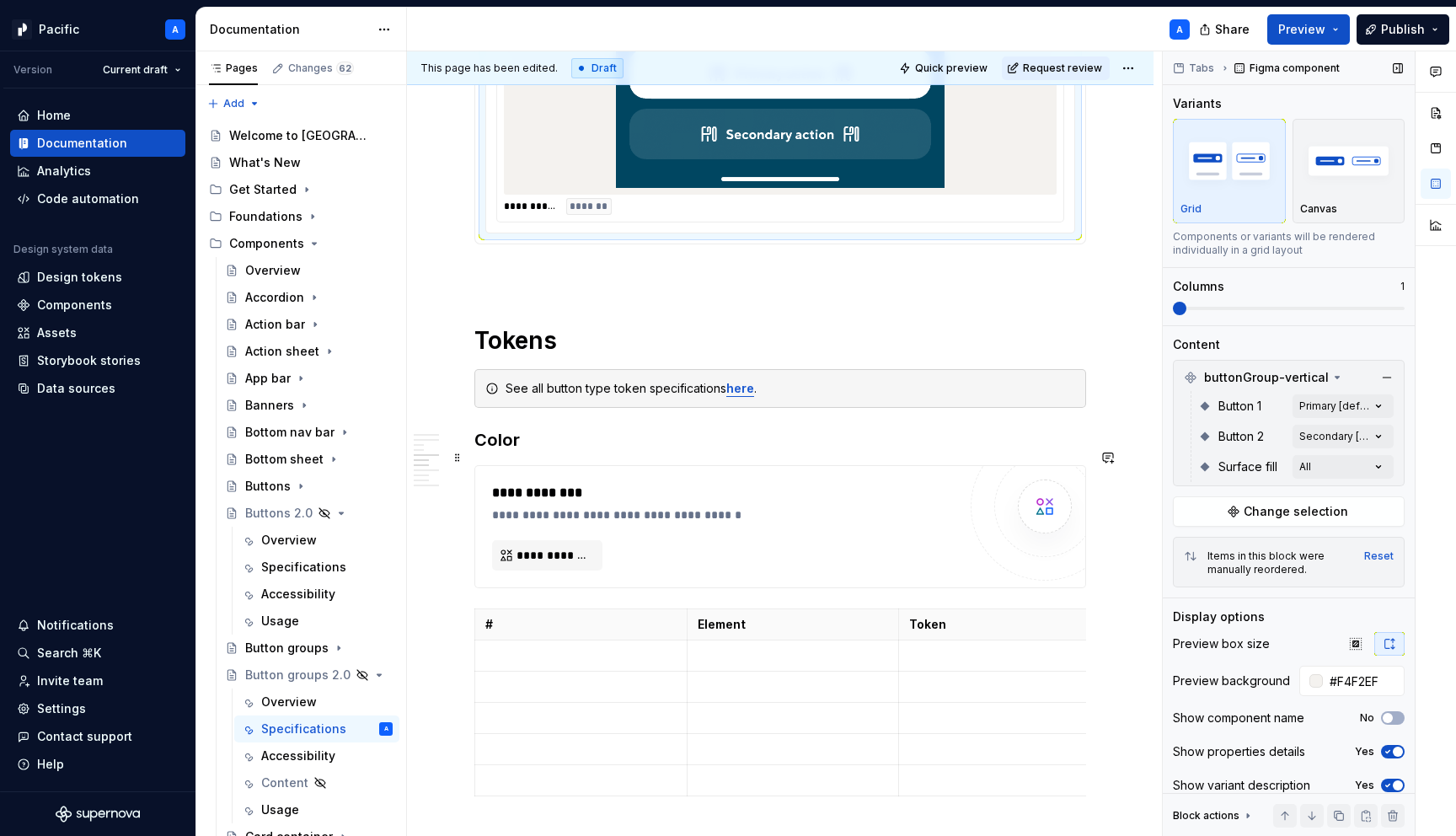
scroll to position [3782, 0]
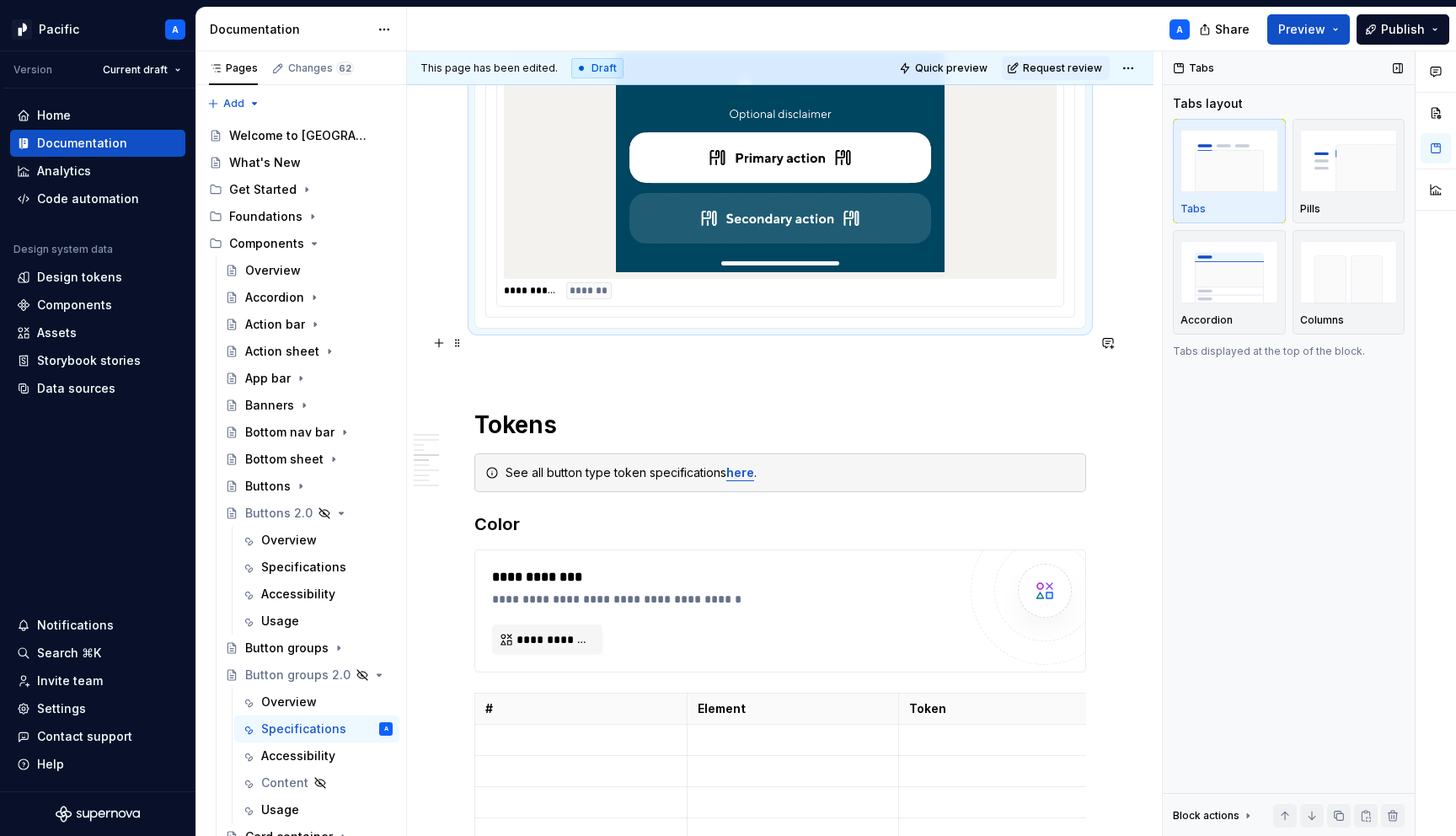
click at [562, 349] on p at bounding box center [781, 359] width 612 height 20
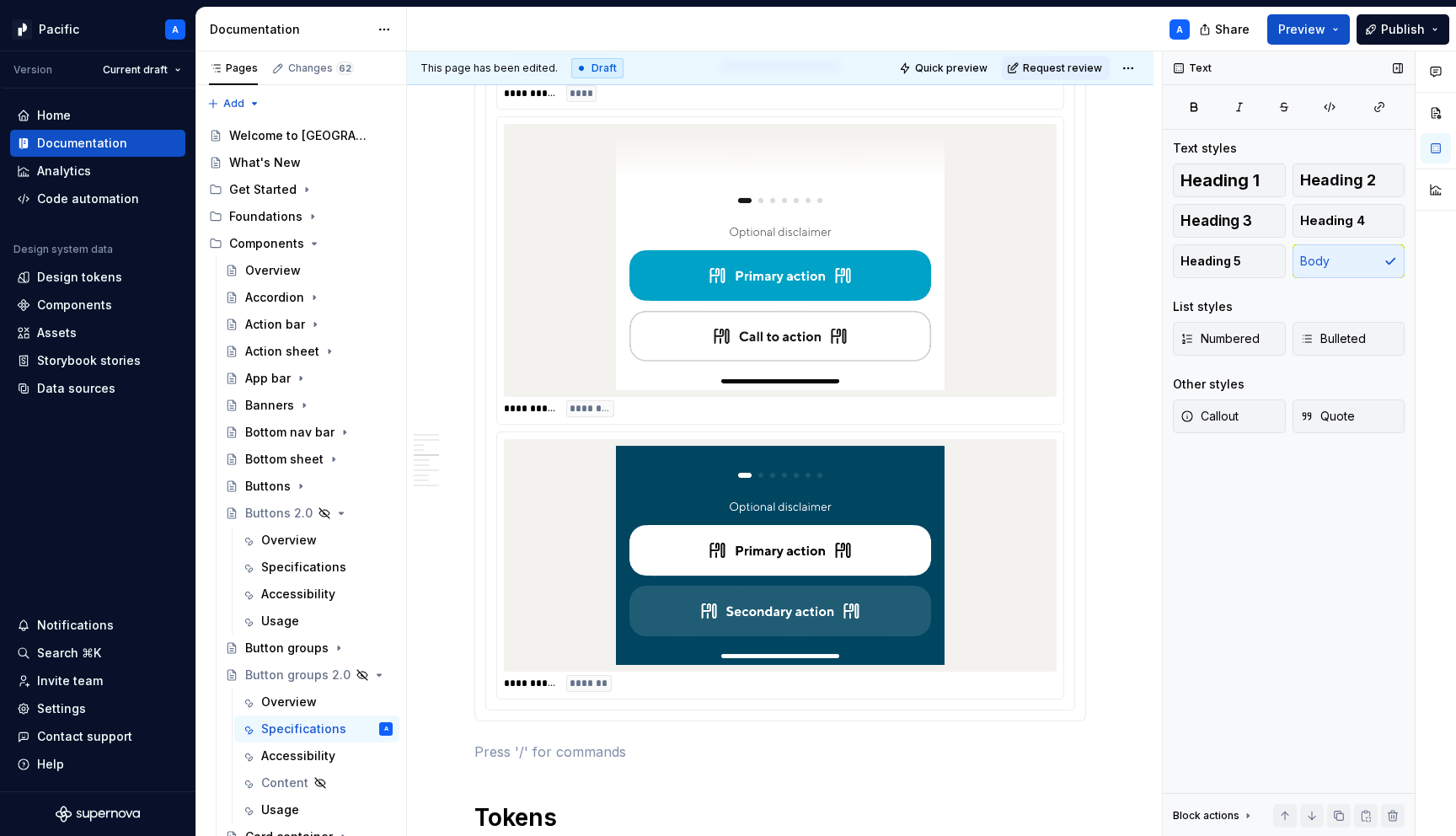
scroll to position [3384, 0]
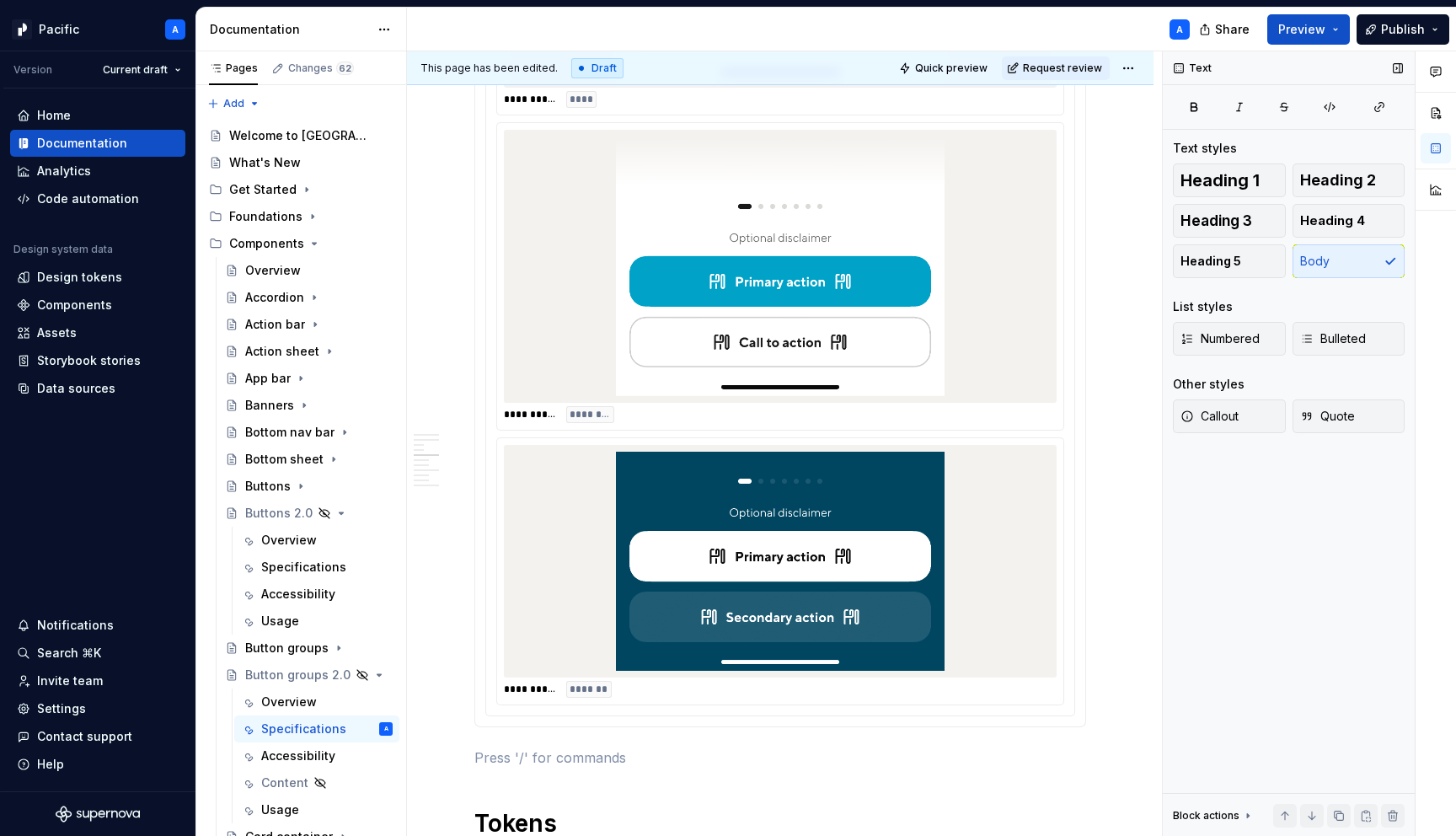
click at [649, 543] on img at bounding box center [781, 561] width 329 height 219
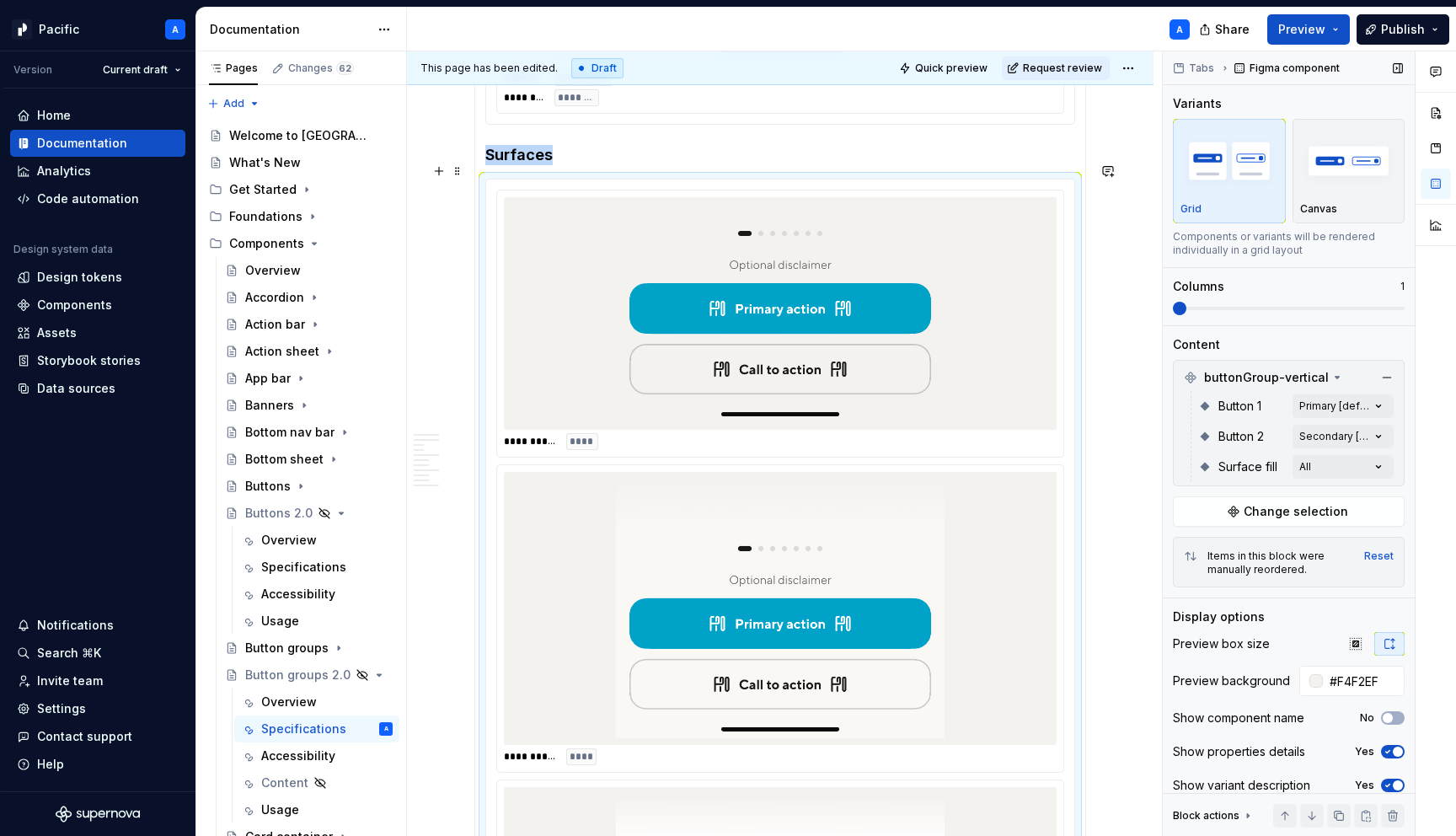
scroll to position [2530, 0]
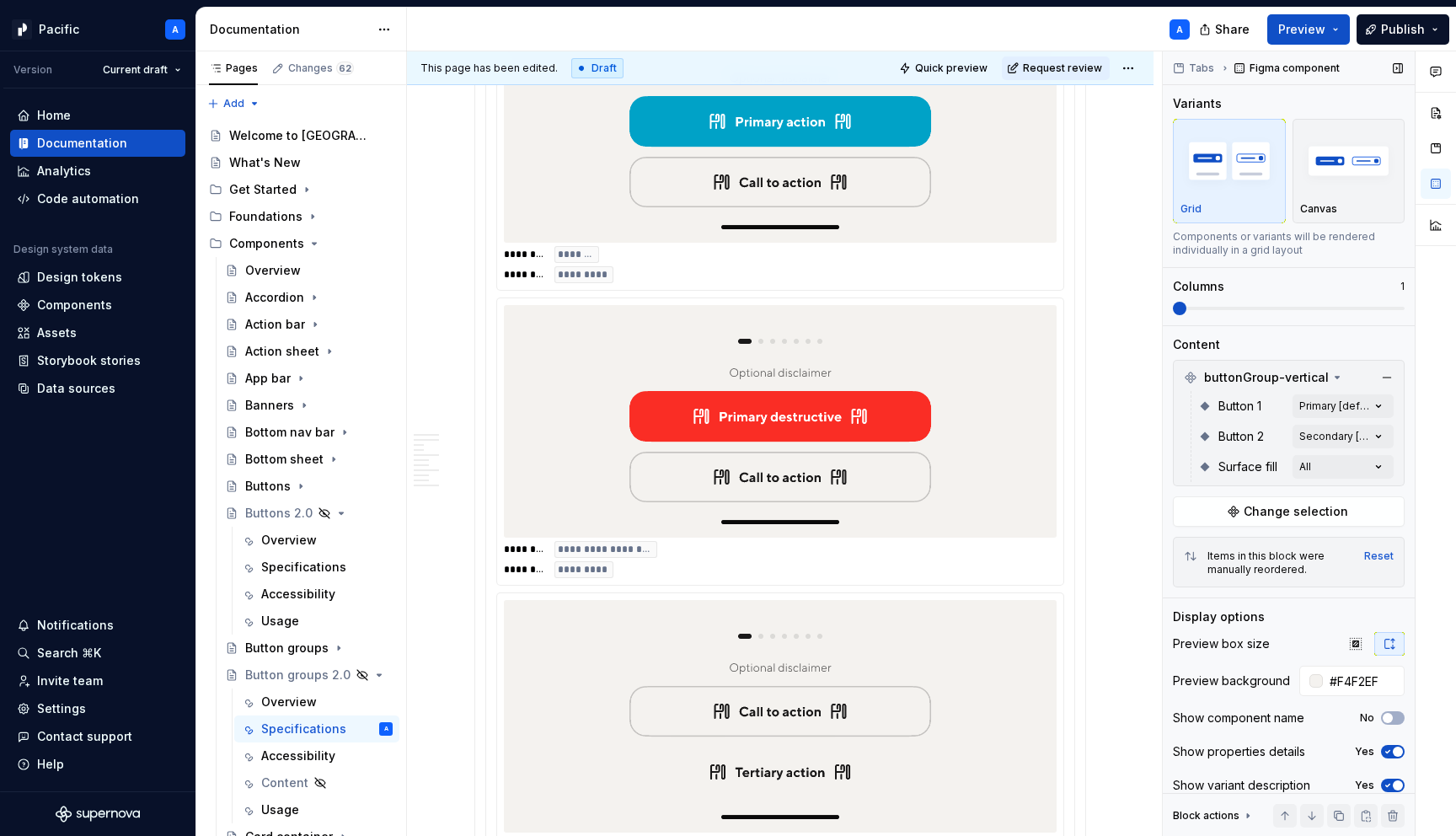
click at [649, 543] on div "**********" at bounding box center [781, 560] width 552 height 37
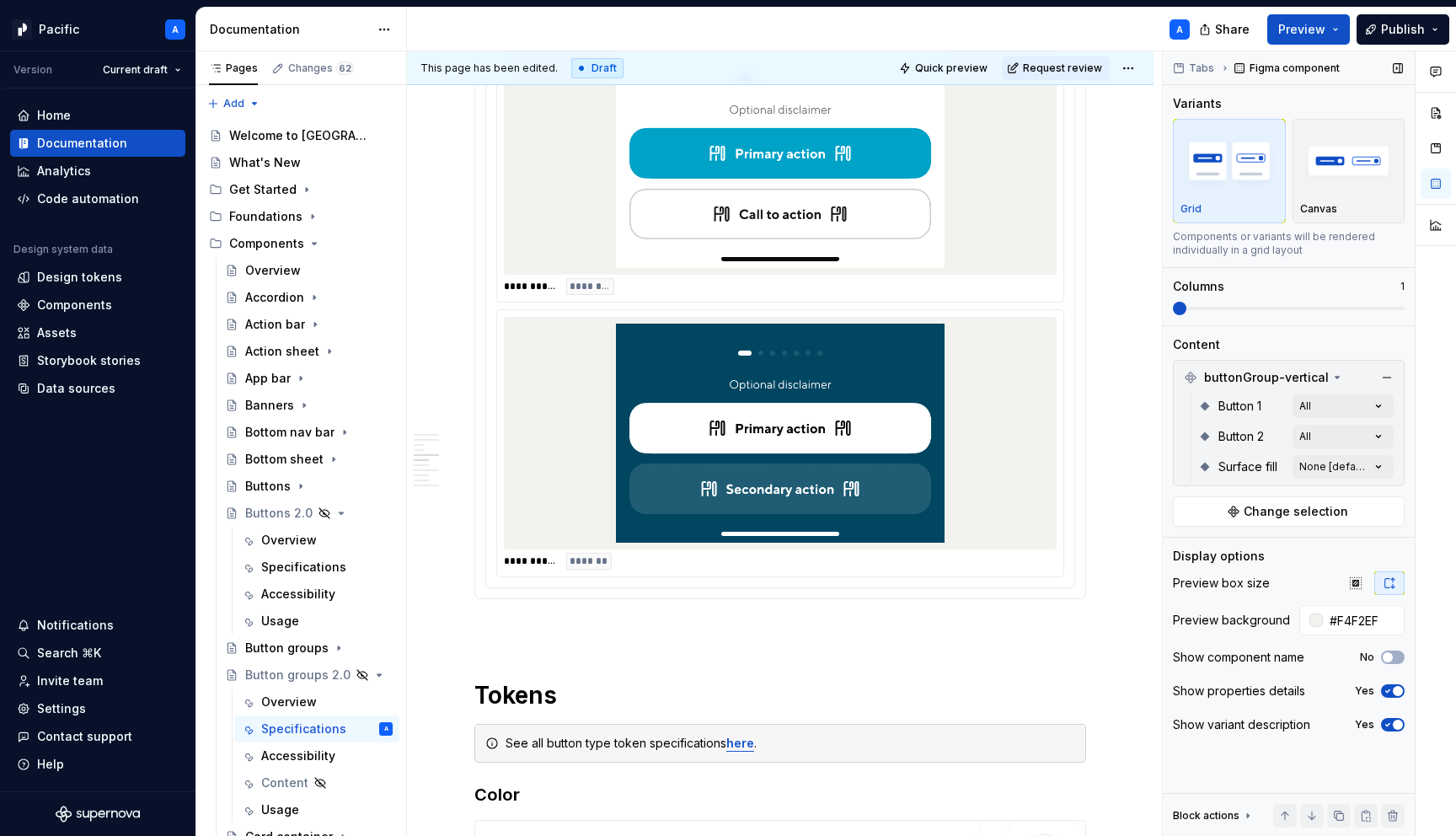
scroll to position [3477, 0]
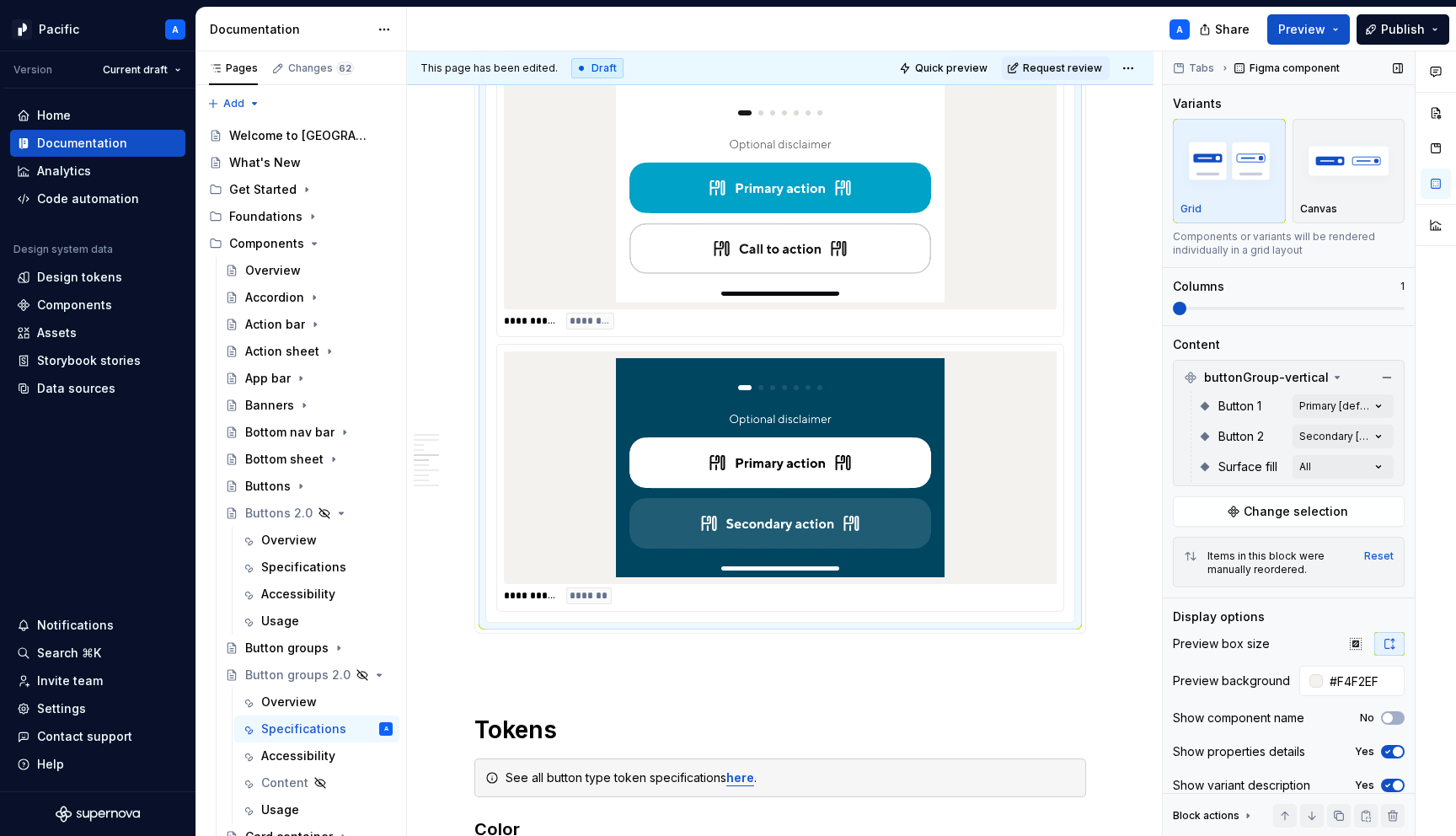
click at [647, 543] on img at bounding box center [781, 467] width 329 height 219
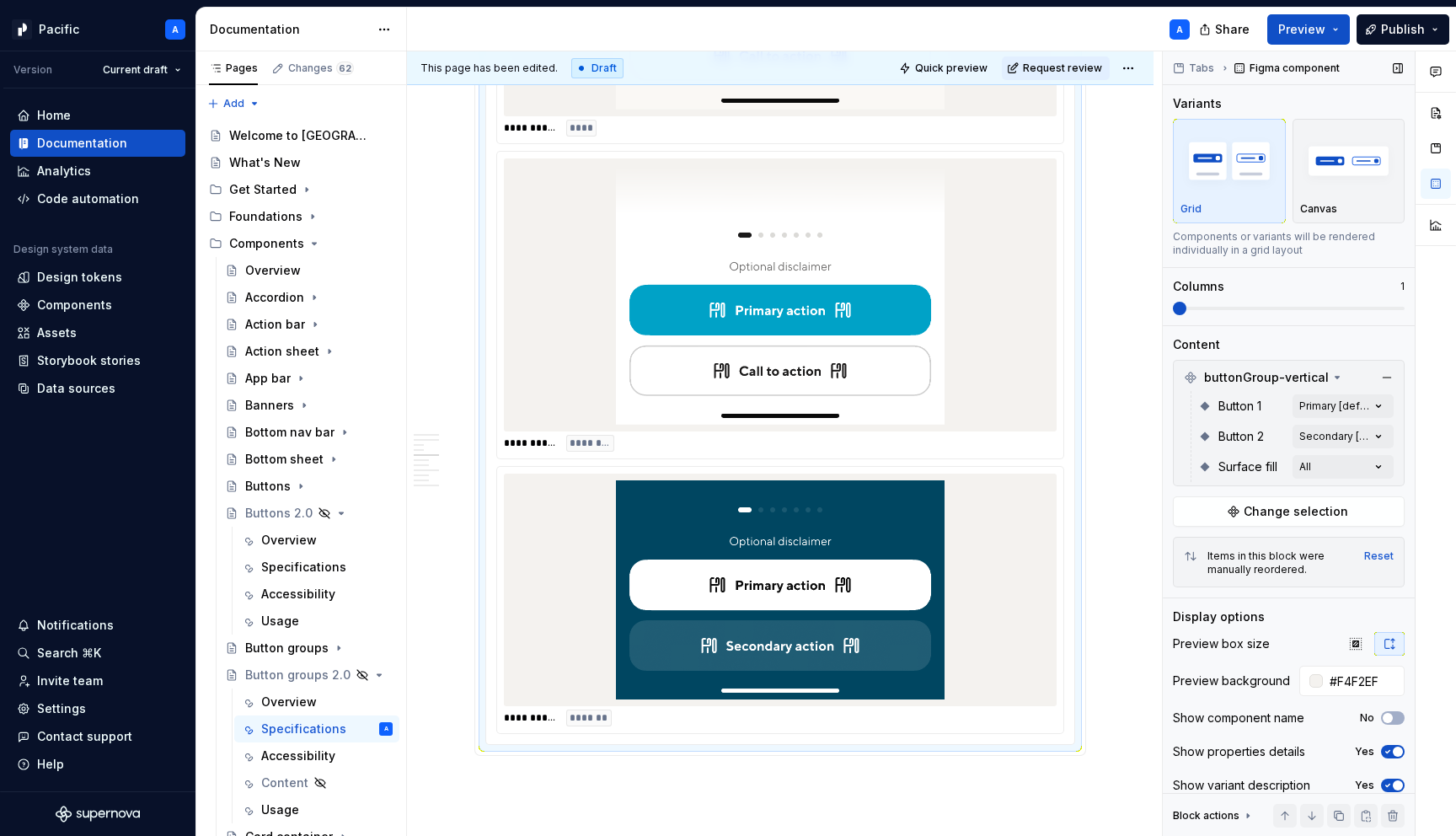
scroll to position [3350, 0]
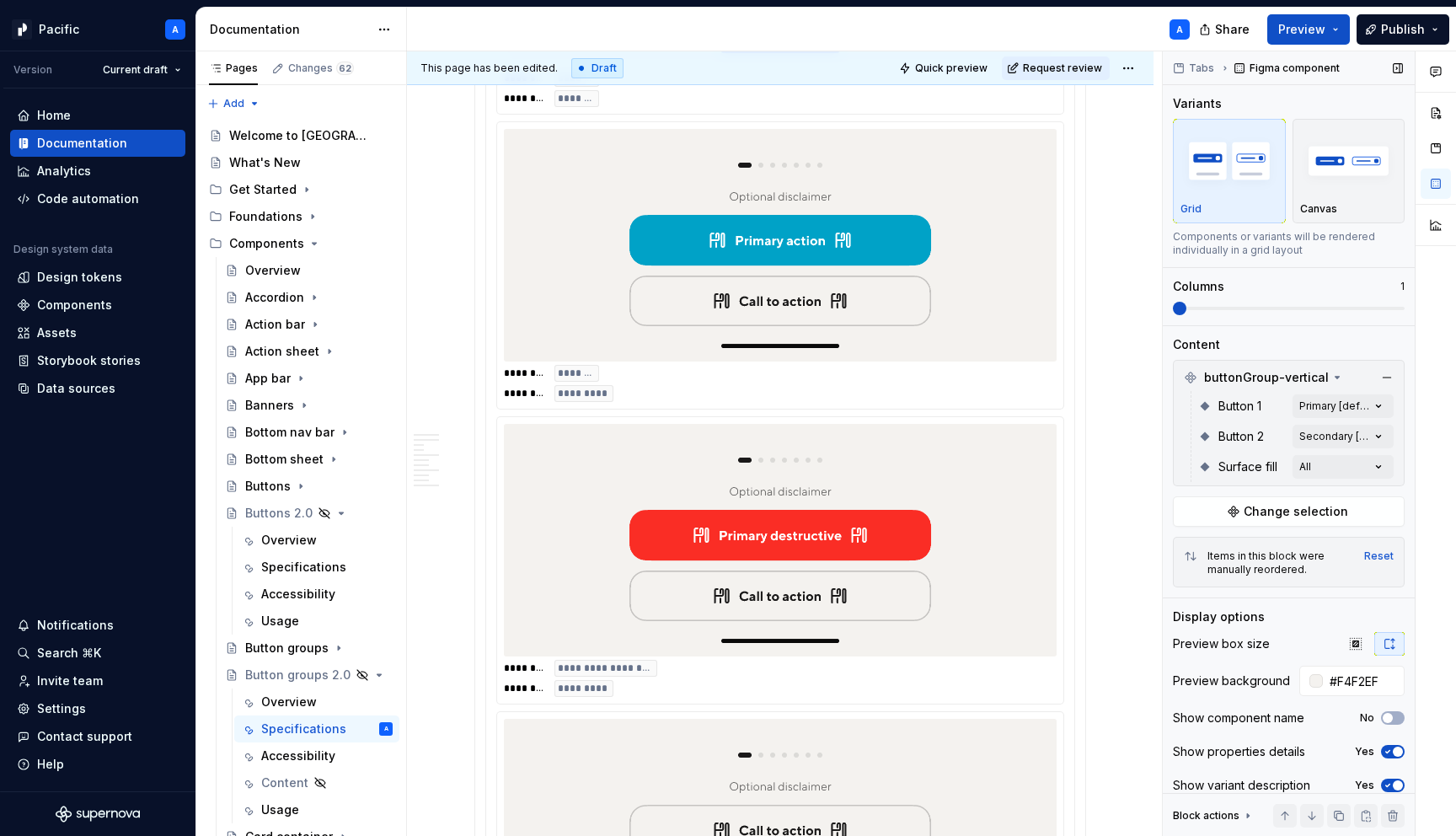
click at [931, 459] on img at bounding box center [781, 539] width 329 height 219
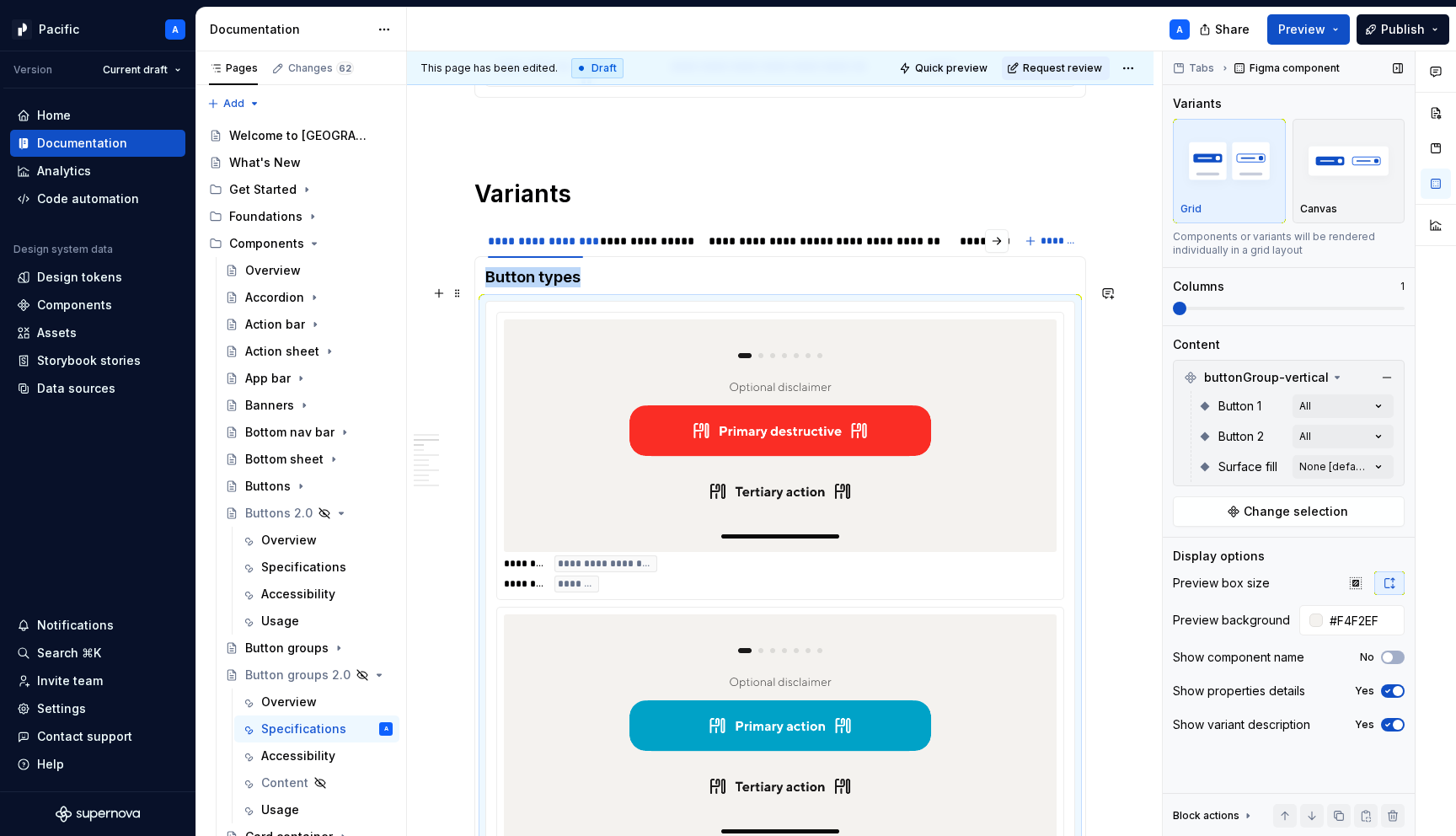
scroll to position [1035, 0]
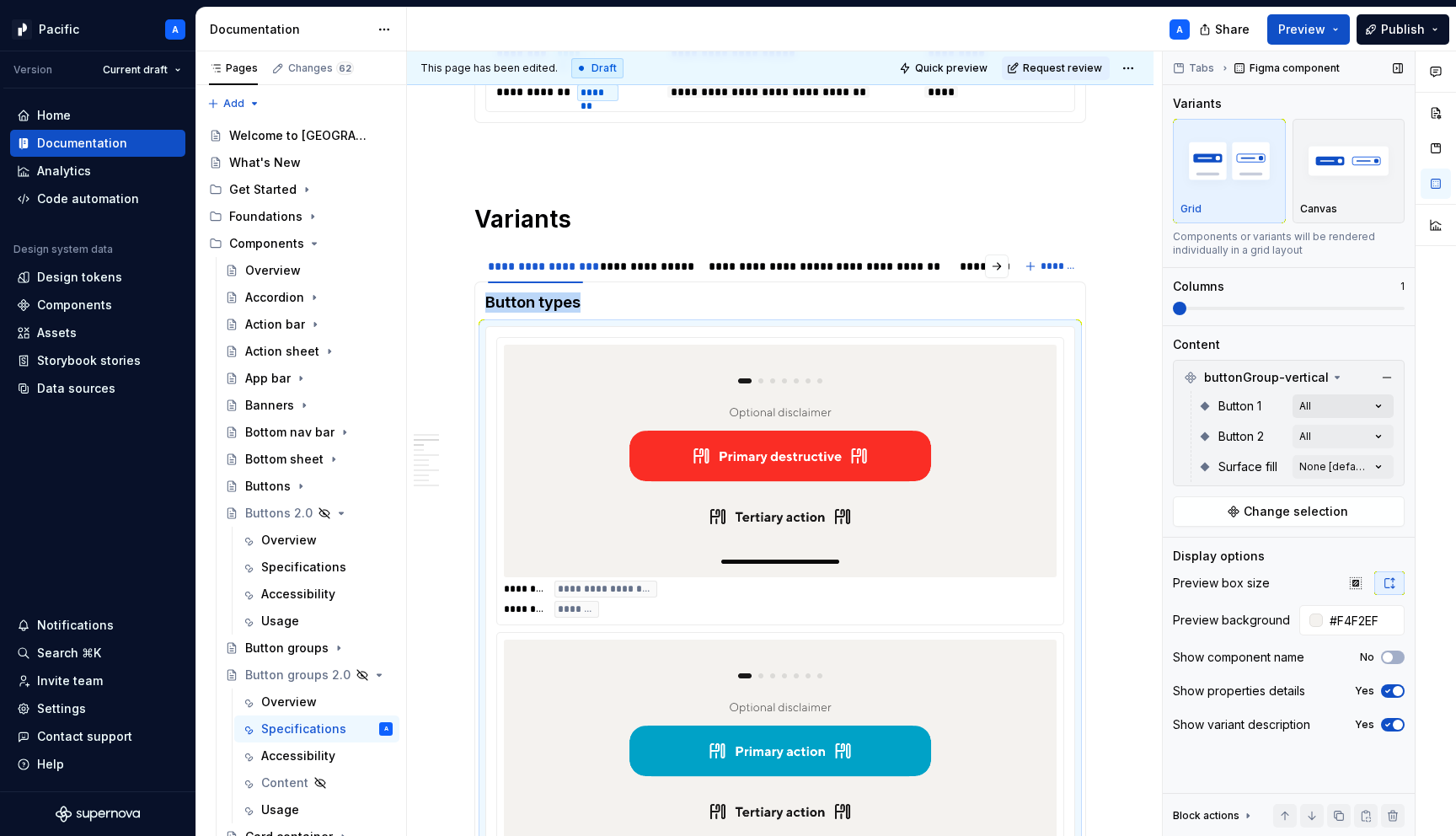
click at [1371, 402] on div "Comments Open comments No comments yet Select ‘Comment’ from the block context …" at bounding box center [1309, 444] width 293 height 785
click at [1388, 439] on div "Comments Open comments No comments yet Select ‘Comment’ from the block context …" at bounding box center [1309, 444] width 293 height 785
click at [766, 603] on div "**********" at bounding box center [780, 481] width 566 height 286
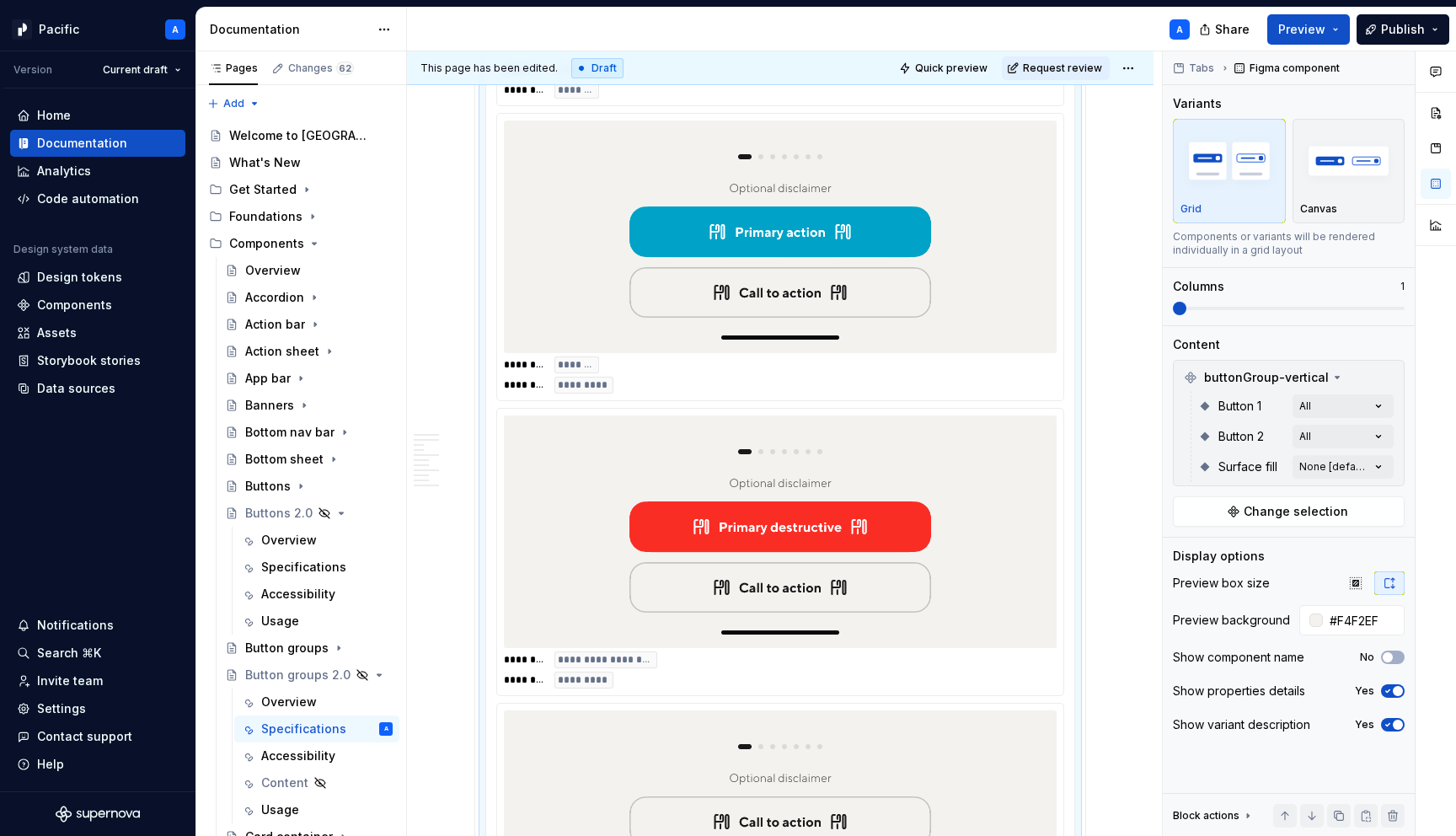
scroll to position [1854, 0]
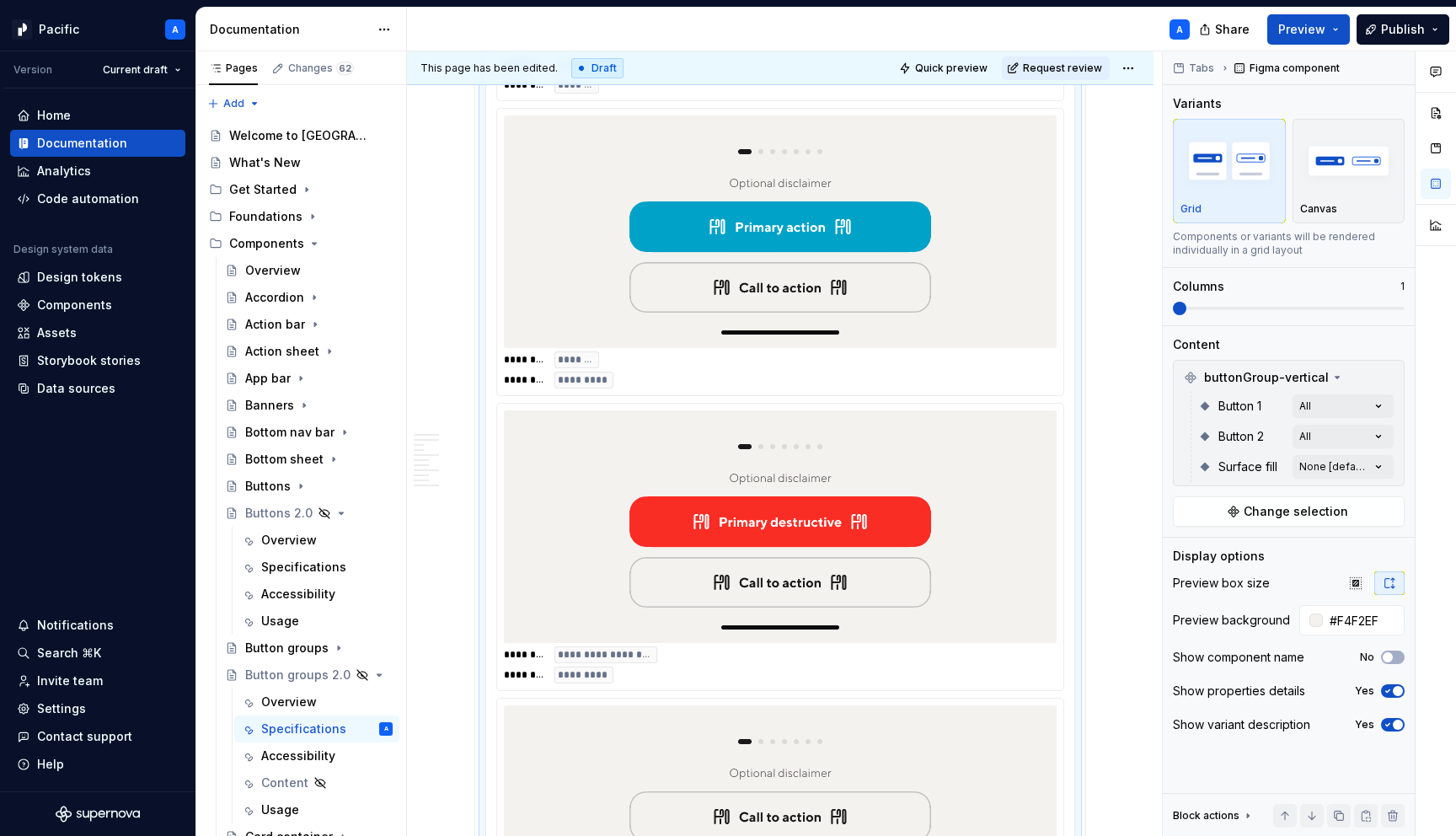
click at [766, 603] on img at bounding box center [781, 527] width 329 height 219
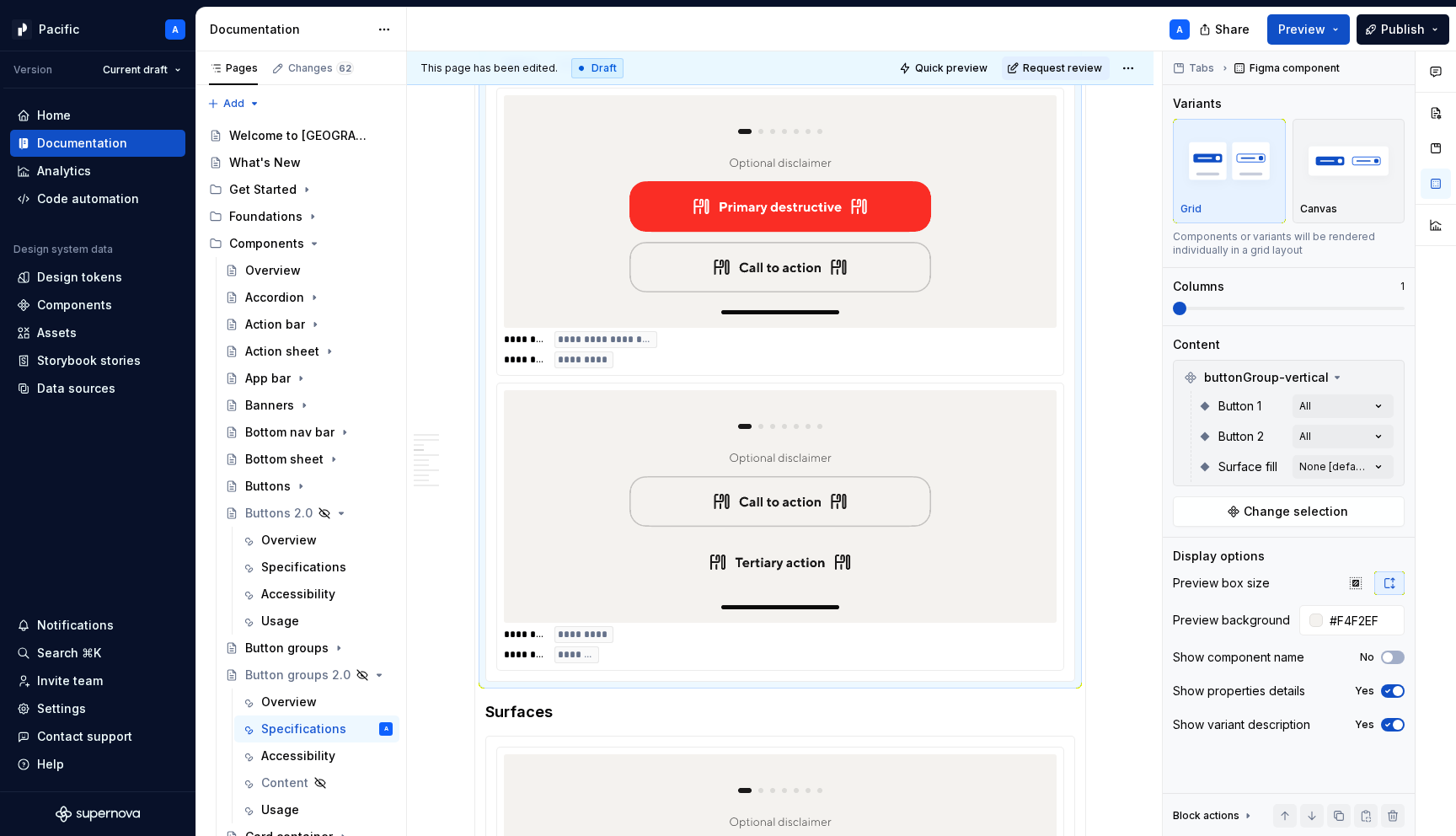
scroll to position [2167, 0]
click at [1374, 397] on div "Comments Open comments No comments yet Select ‘Comment’ from the block context …" at bounding box center [1309, 444] width 293 height 785
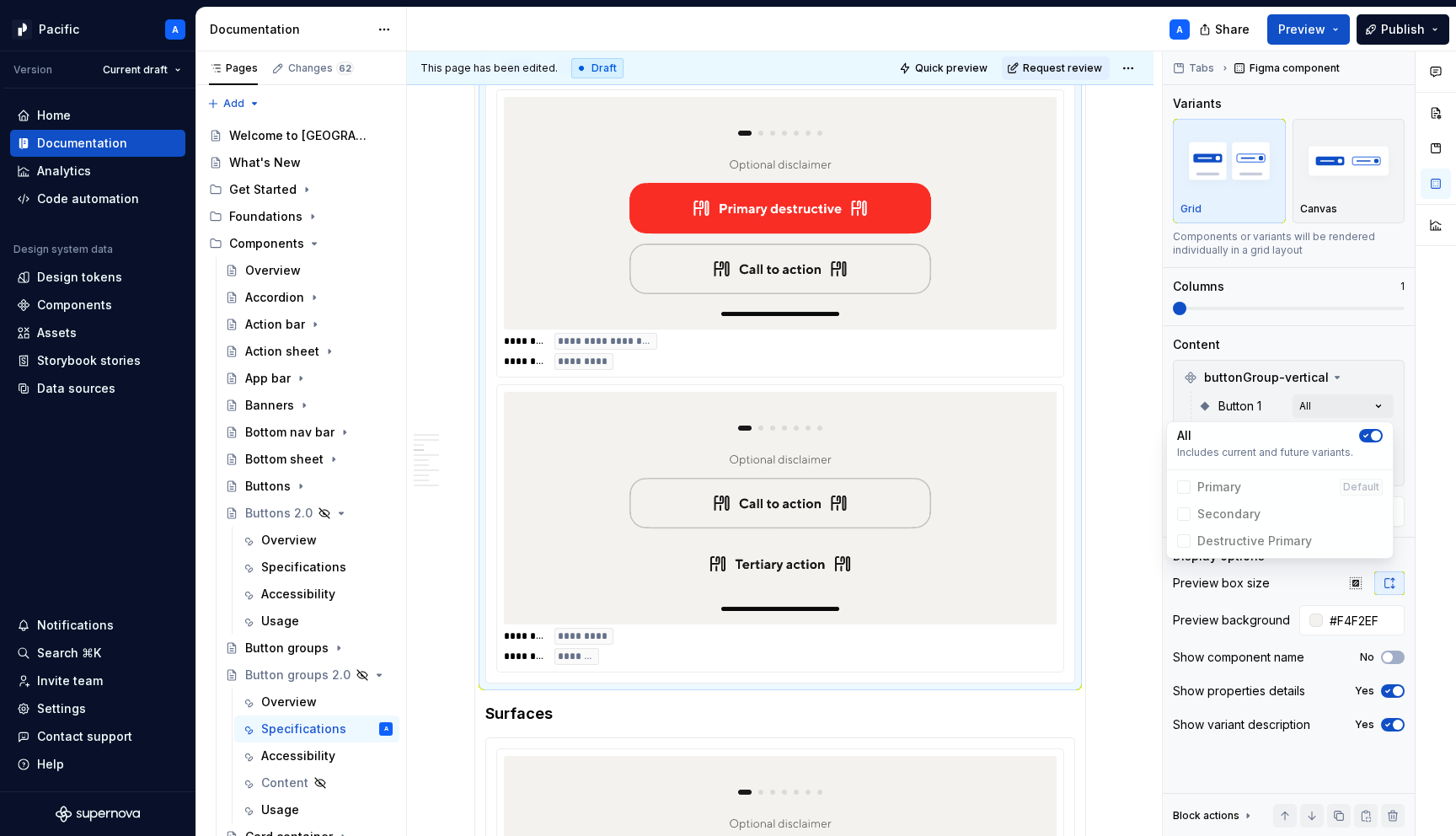
click at [1374, 402] on div "Comments Open comments No comments yet Select ‘Comment’ from the block context …" at bounding box center [1309, 444] width 293 height 785
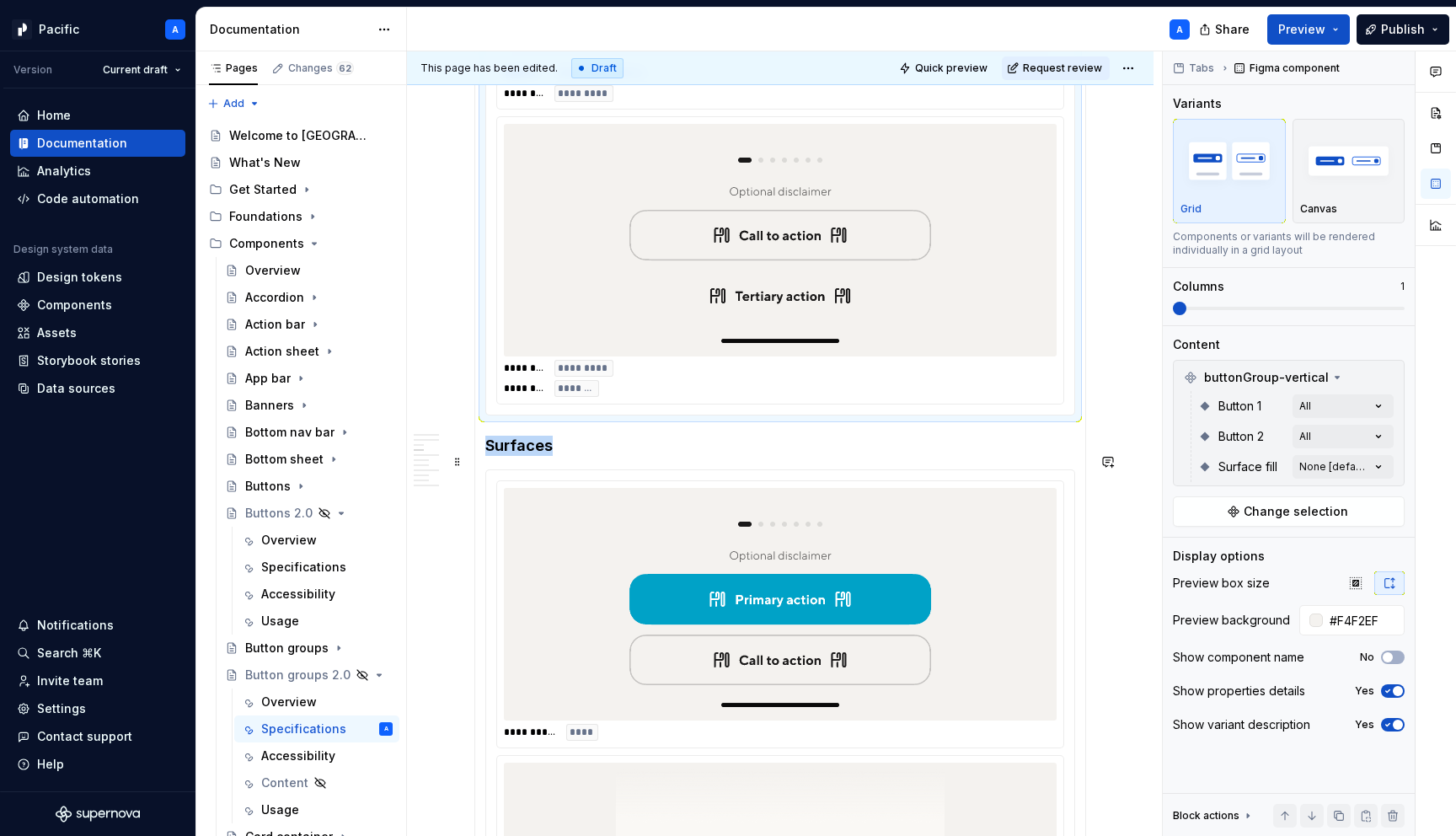
click at [826, 519] on img at bounding box center [781, 603] width 329 height 219
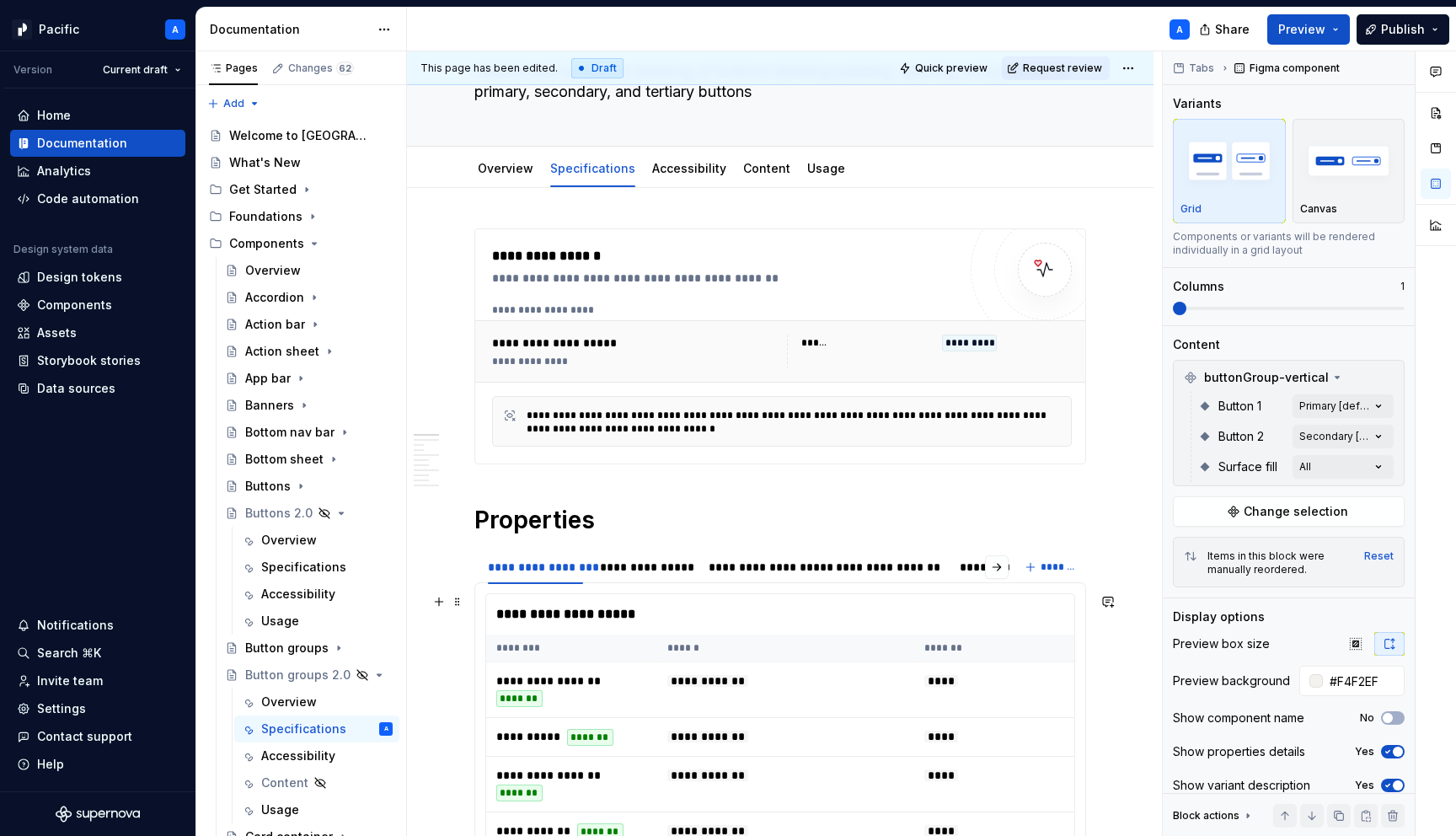
scroll to position [0, 0]
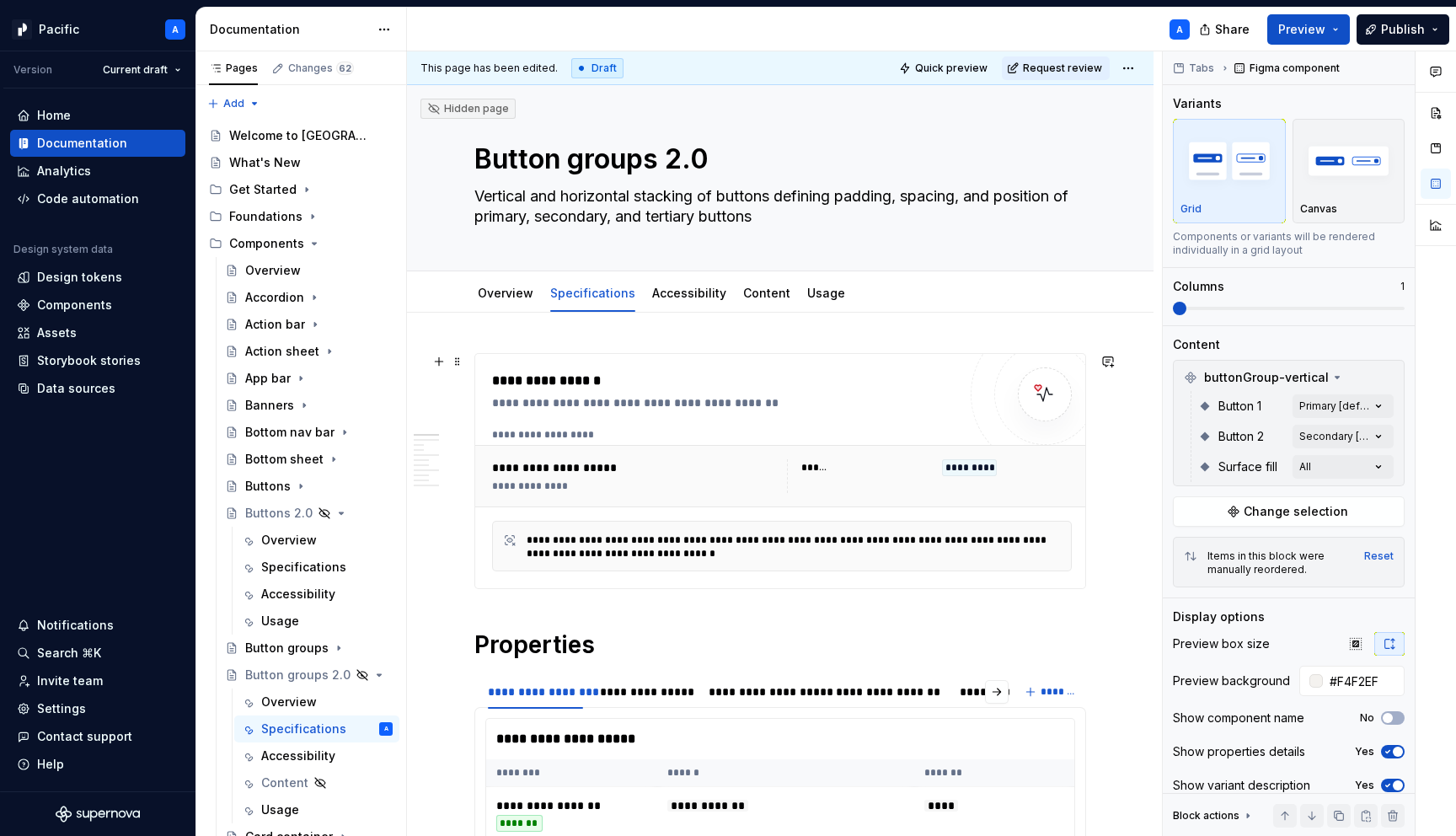
click at [828, 505] on div "**********" at bounding box center [782, 477] width 613 height 63
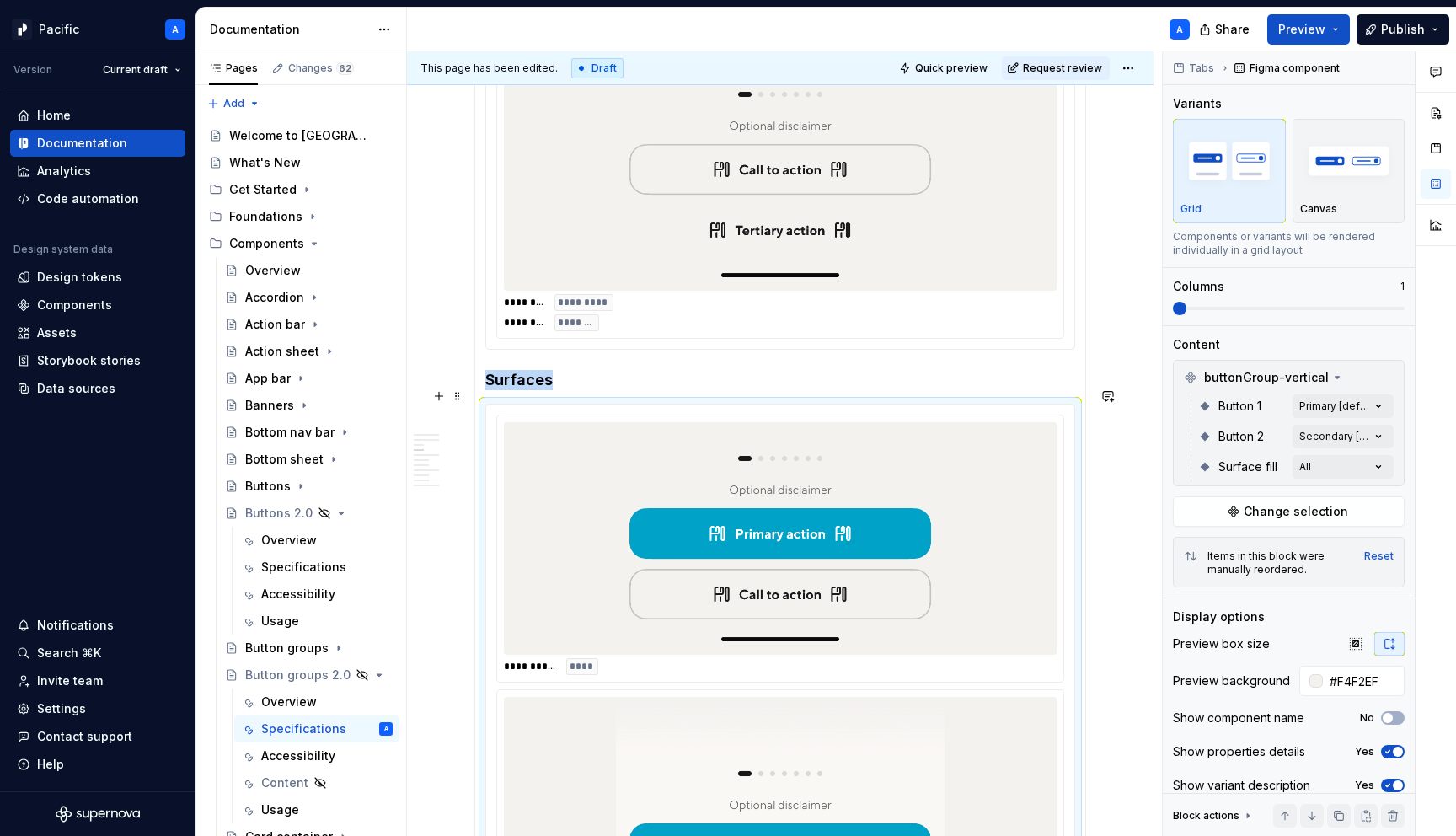
click at [856, 629] on img at bounding box center [781, 538] width 329 height 219
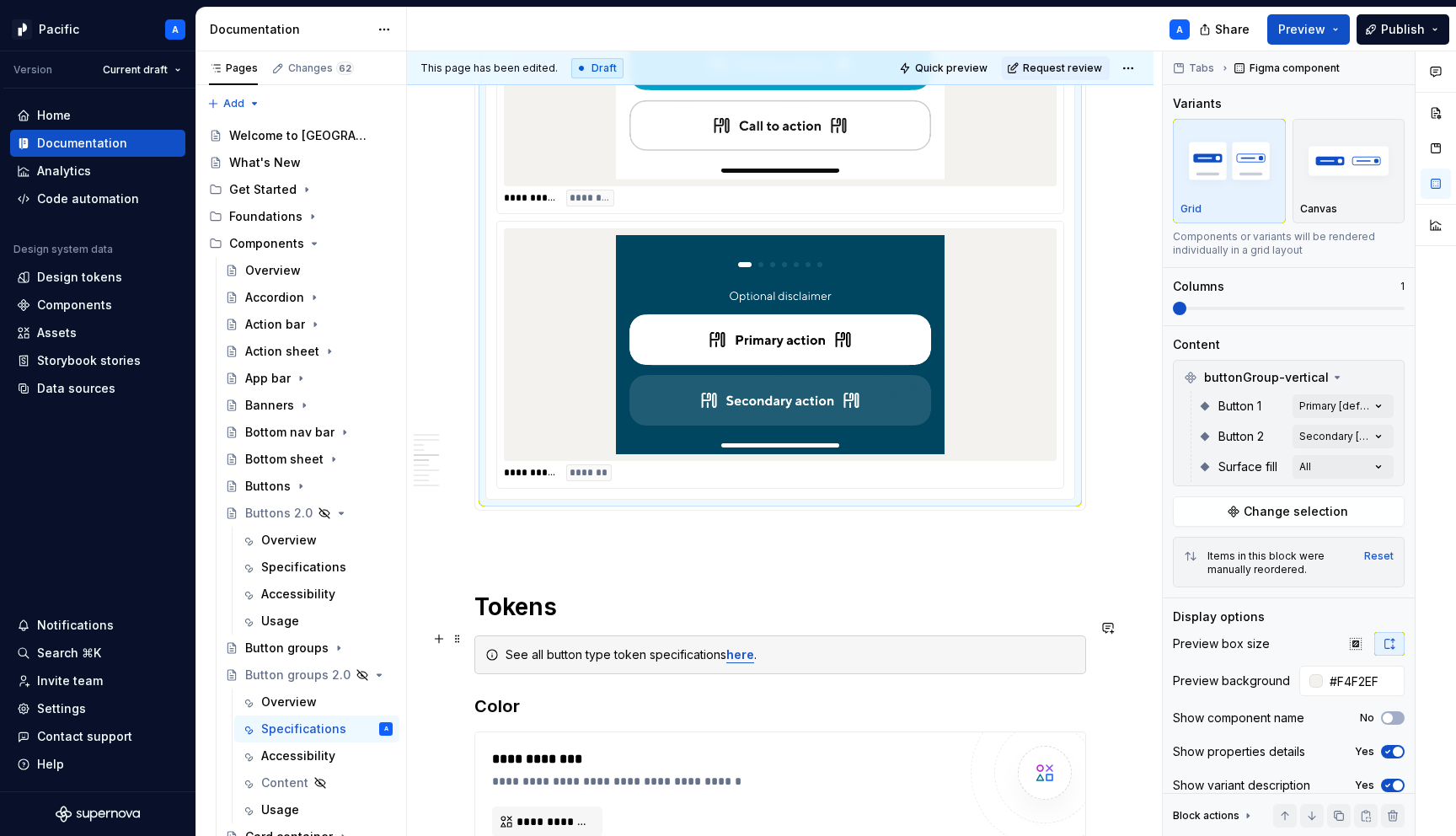
click at [856, 636] on div "See all button type token specifications here ." at bounding box center [781, 655] width 612 height 39
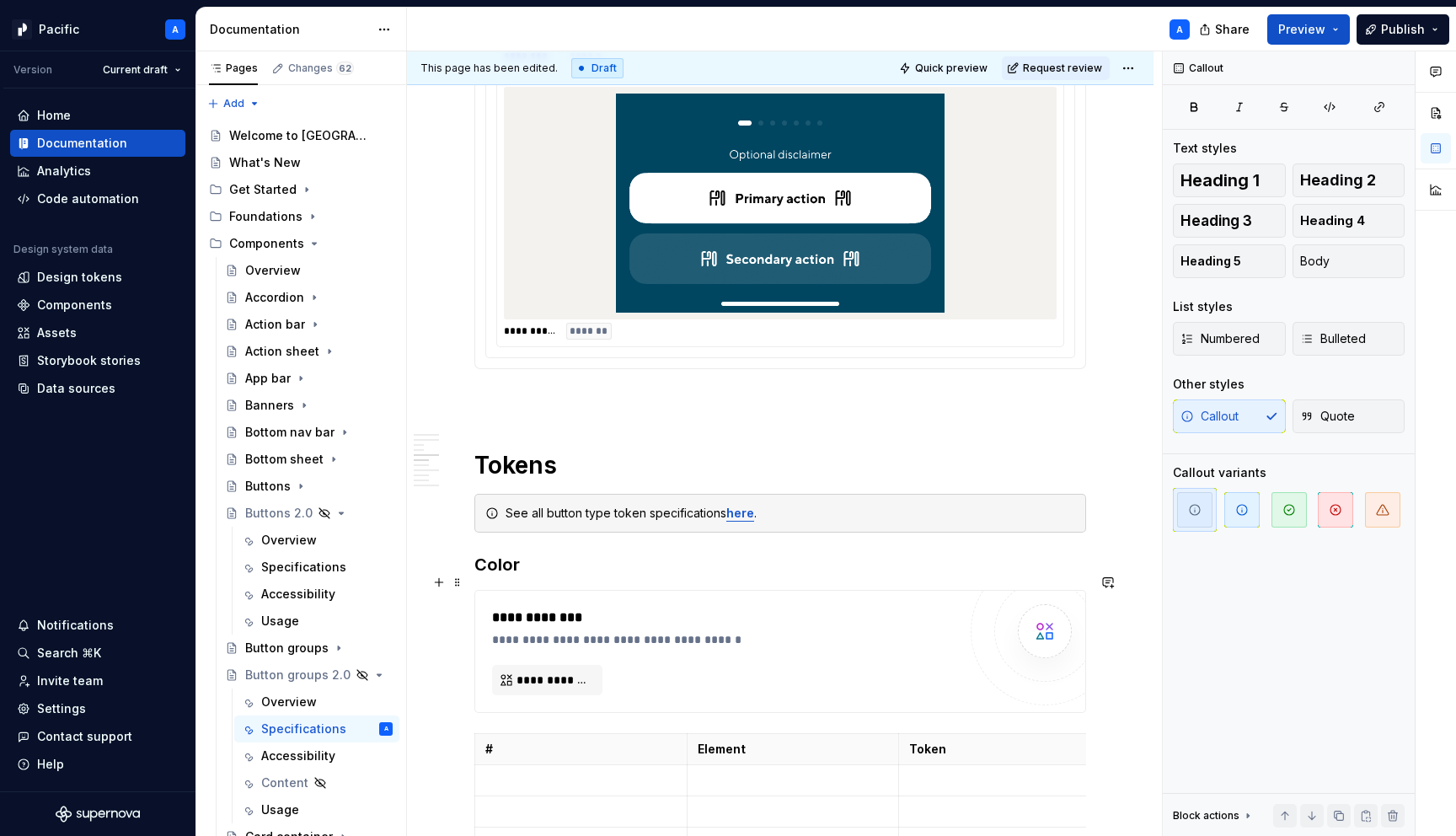
scroll to position [3743, 0]
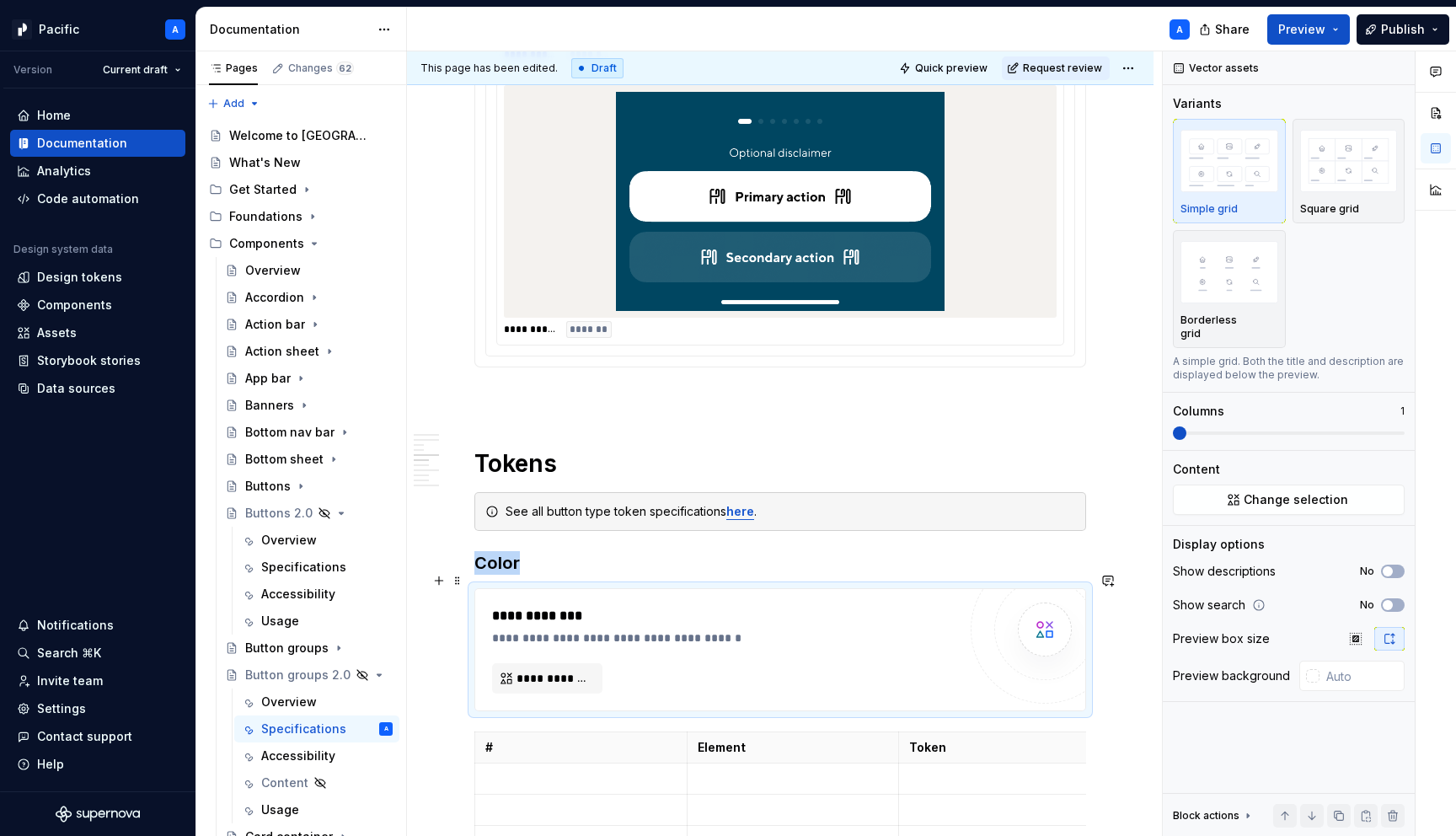
click at [855, 629] on div "**********" at bounding box center [729, 637] width 474 height 17
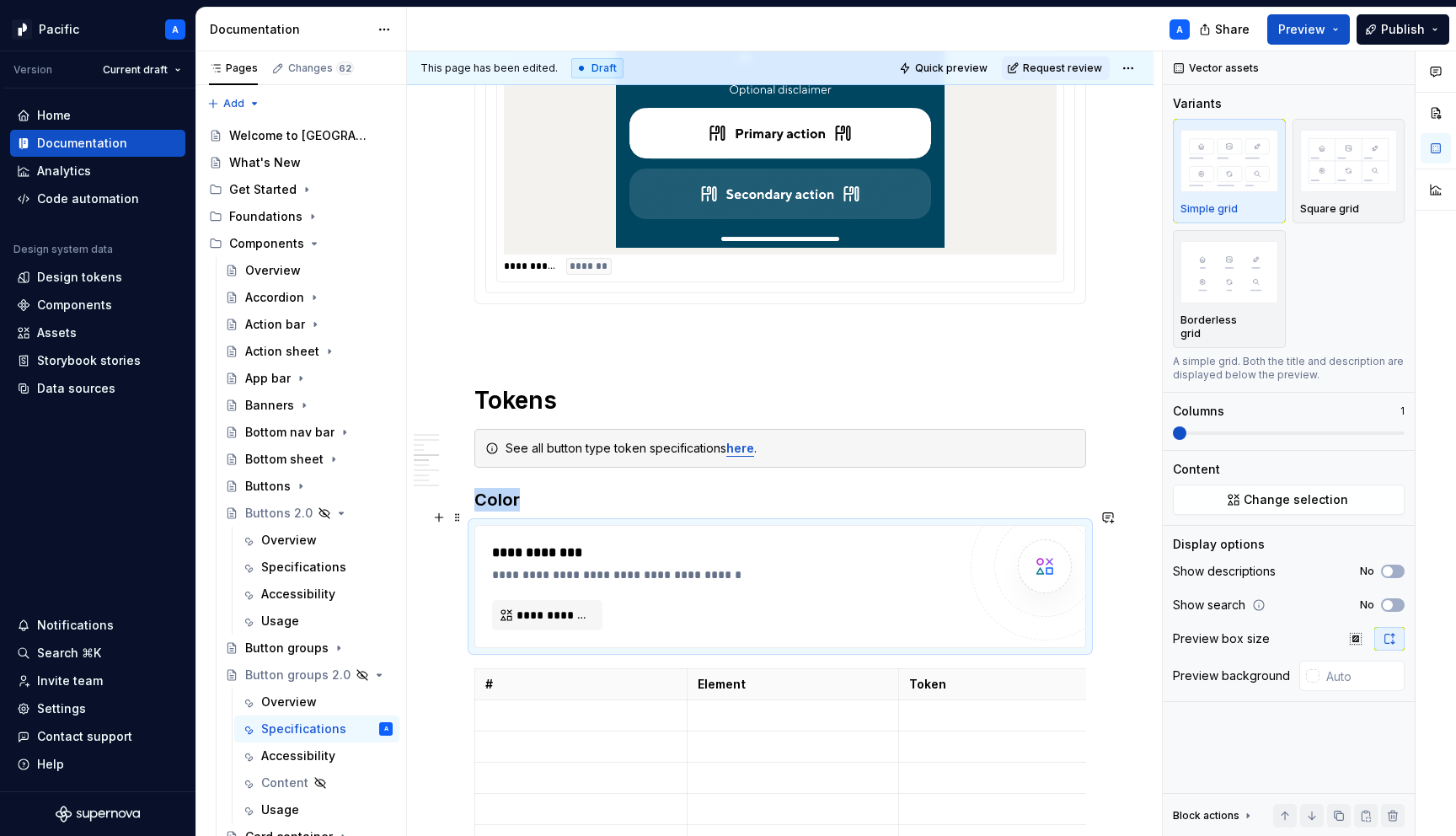
click at [844, 549] on div "**********" at bounding box center [725, 563] width 466 height 41
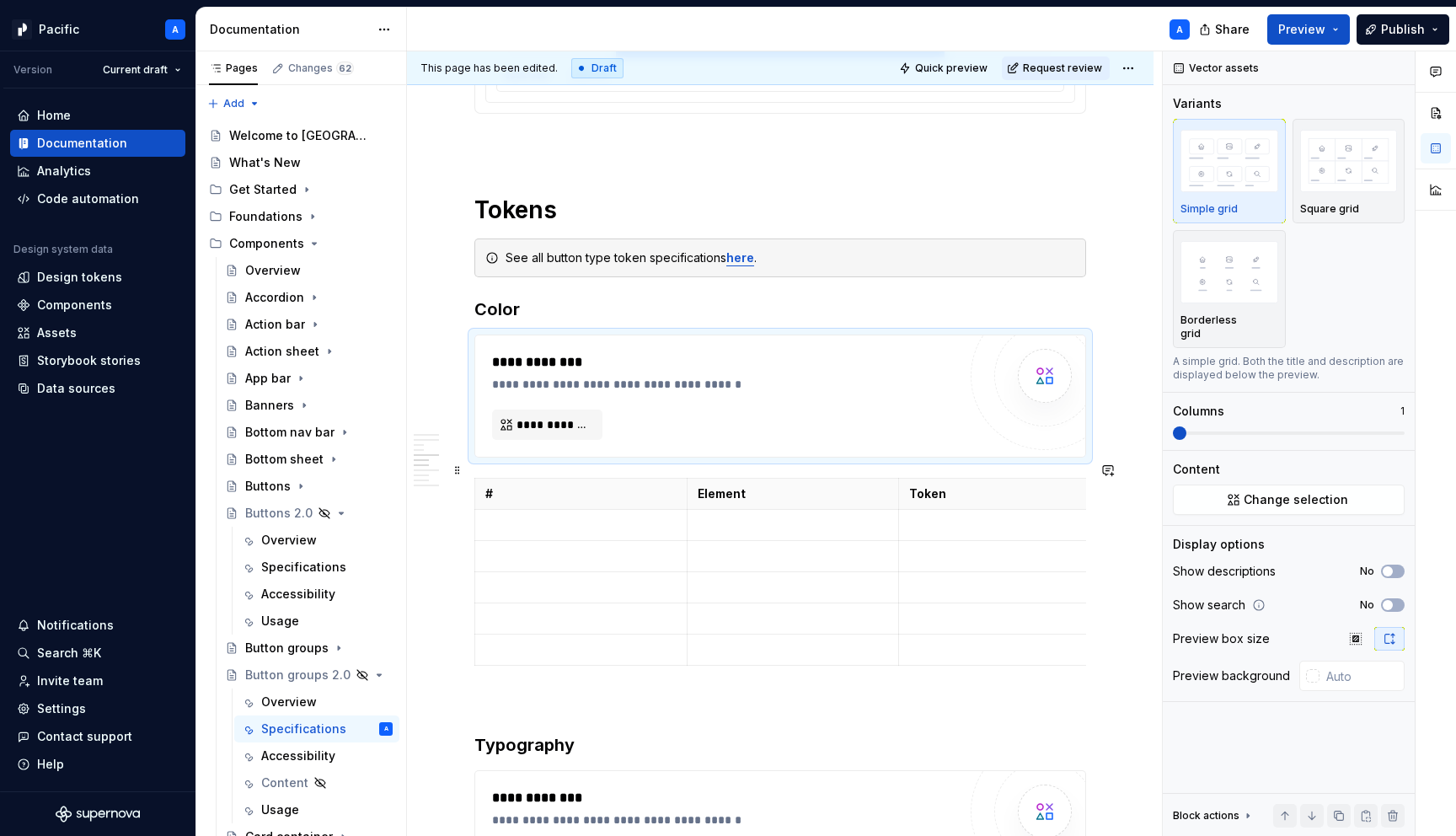
scroll to position [4010, 0]
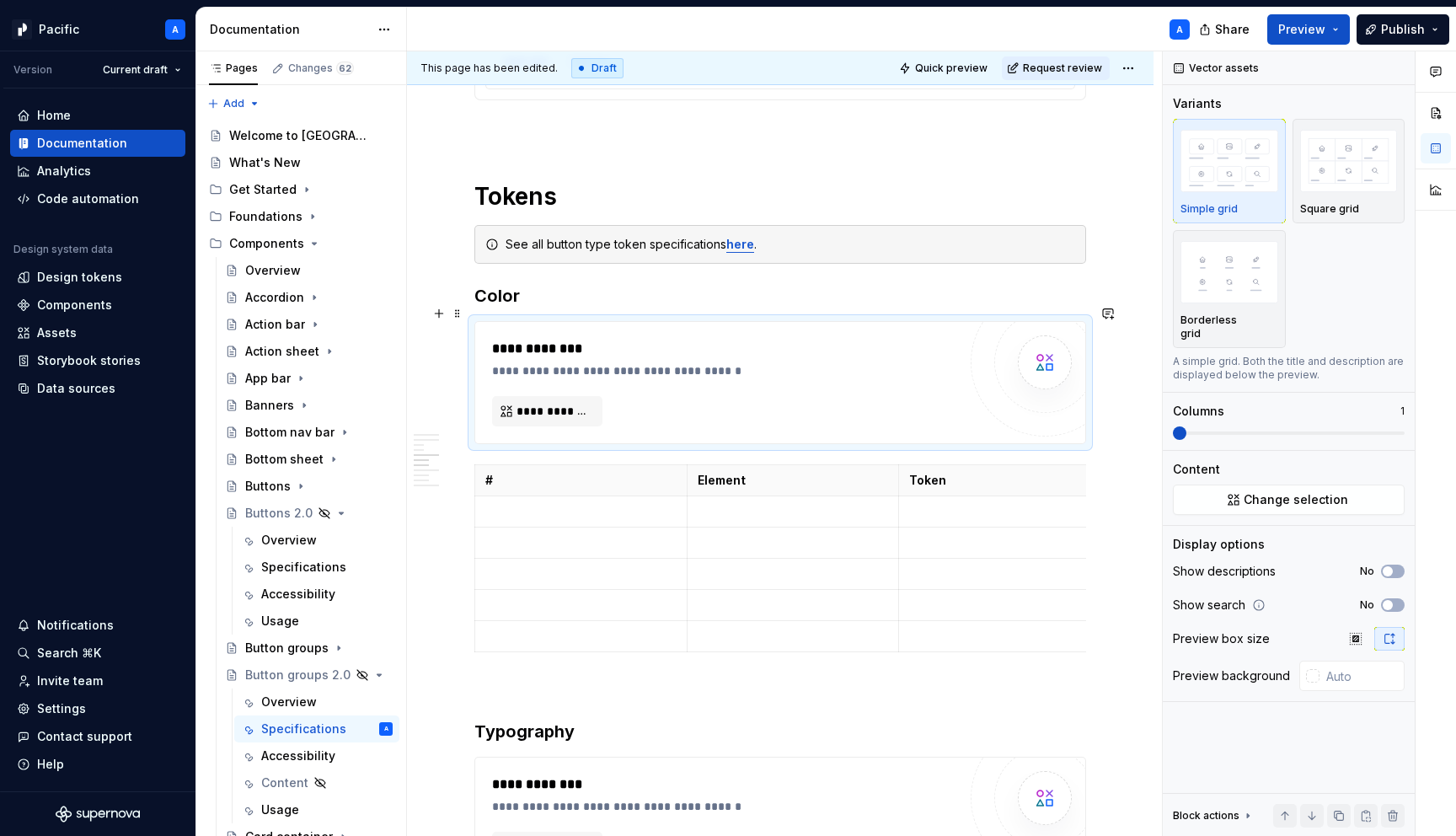
click at [598, 344] on div "**********" at bounding box center [725, 359] width 466 height 41
drag, startPoint x: 686, startPoint y: 471, endPoint x: 532, endPoint y: 483, distance: 154.5
click at [532, 483] on tbody "# Element Token" at bounding box center [715, 559] width 481 height 188
drag, startPoint x: 955, startPoint y: 454, endPoint x: 1104, endPoint y: 484, distance: 152.0
drag, startPoint x: 745, startPoint y: 466, endPoint x: 798, endPoint y: 466, distance: 53.0
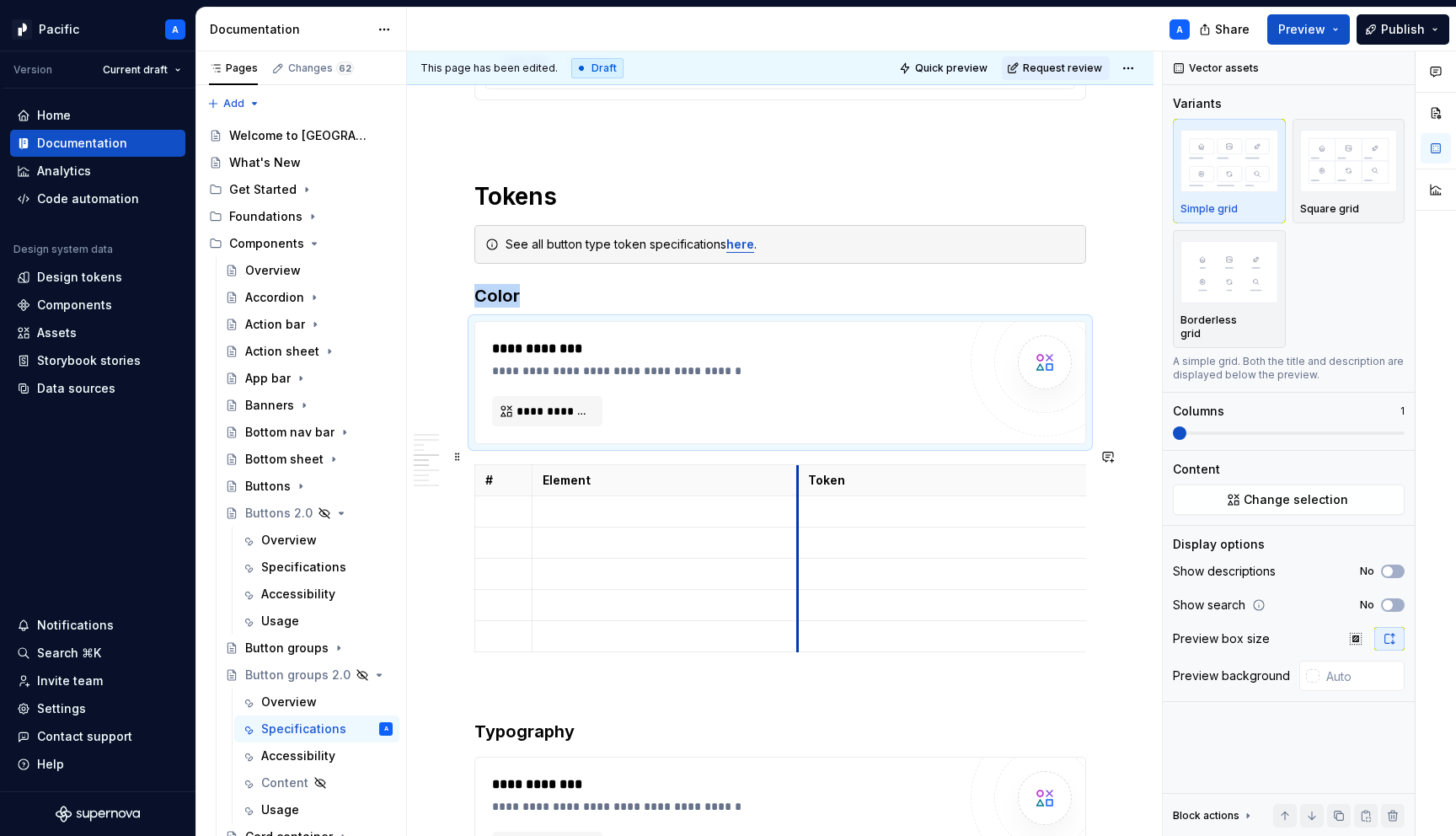
click at [798, 466] on th "Token" at bounding box center [977, 481] width 360 height 31
drag, startPoint x: 797, startPoint y: 467, endPoint x: 746, endPoint y: 466, distance: 51.0
click at [766, 466] on th "Token" at bounding box center [946, 481] width 360 height 31
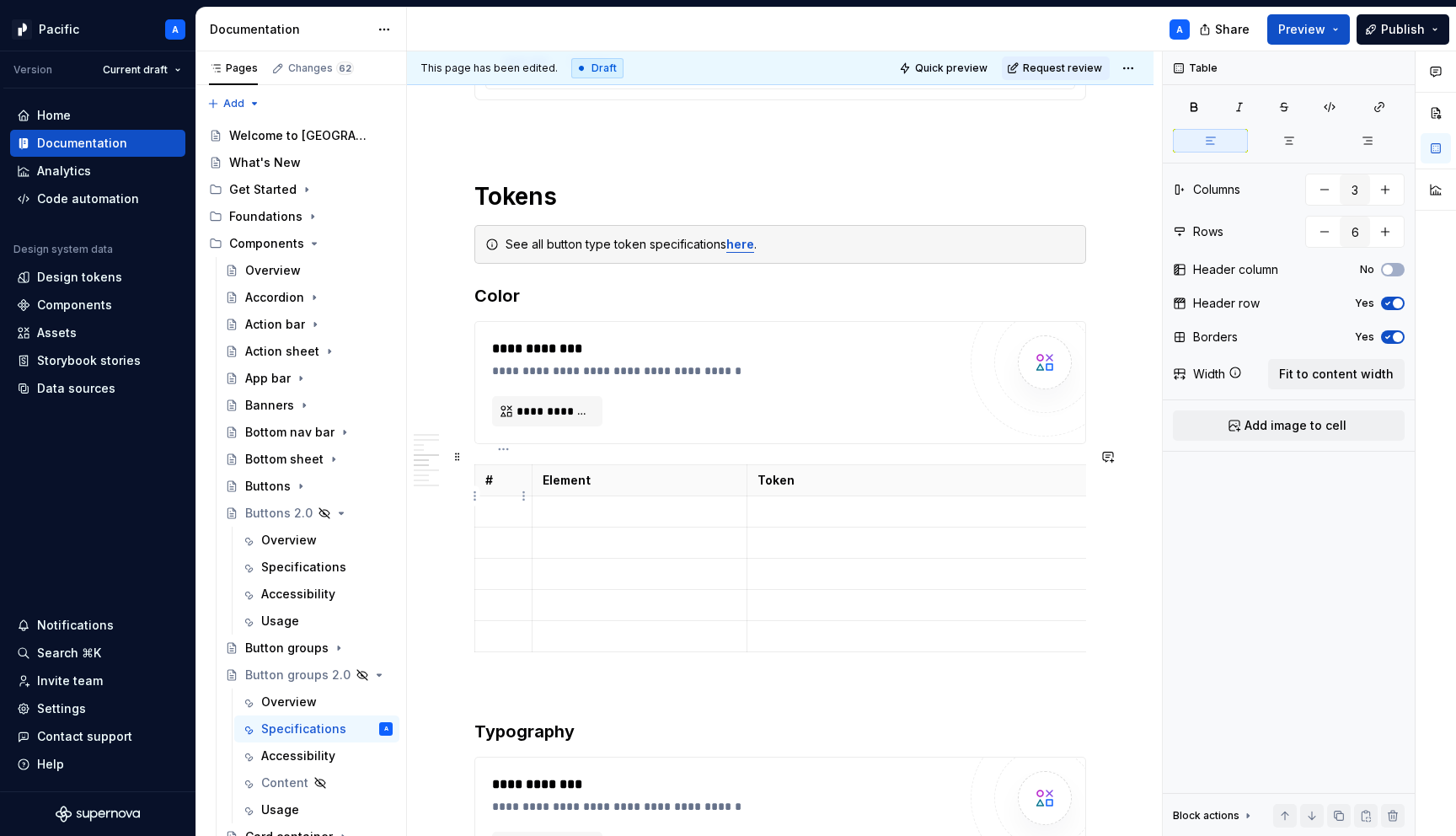
click at [498, 503] on p at bounding box center [503, 512] width 36 height 17
click at [704, 377] on div "**********" at bounding box center [725, 382] width 466 height 88
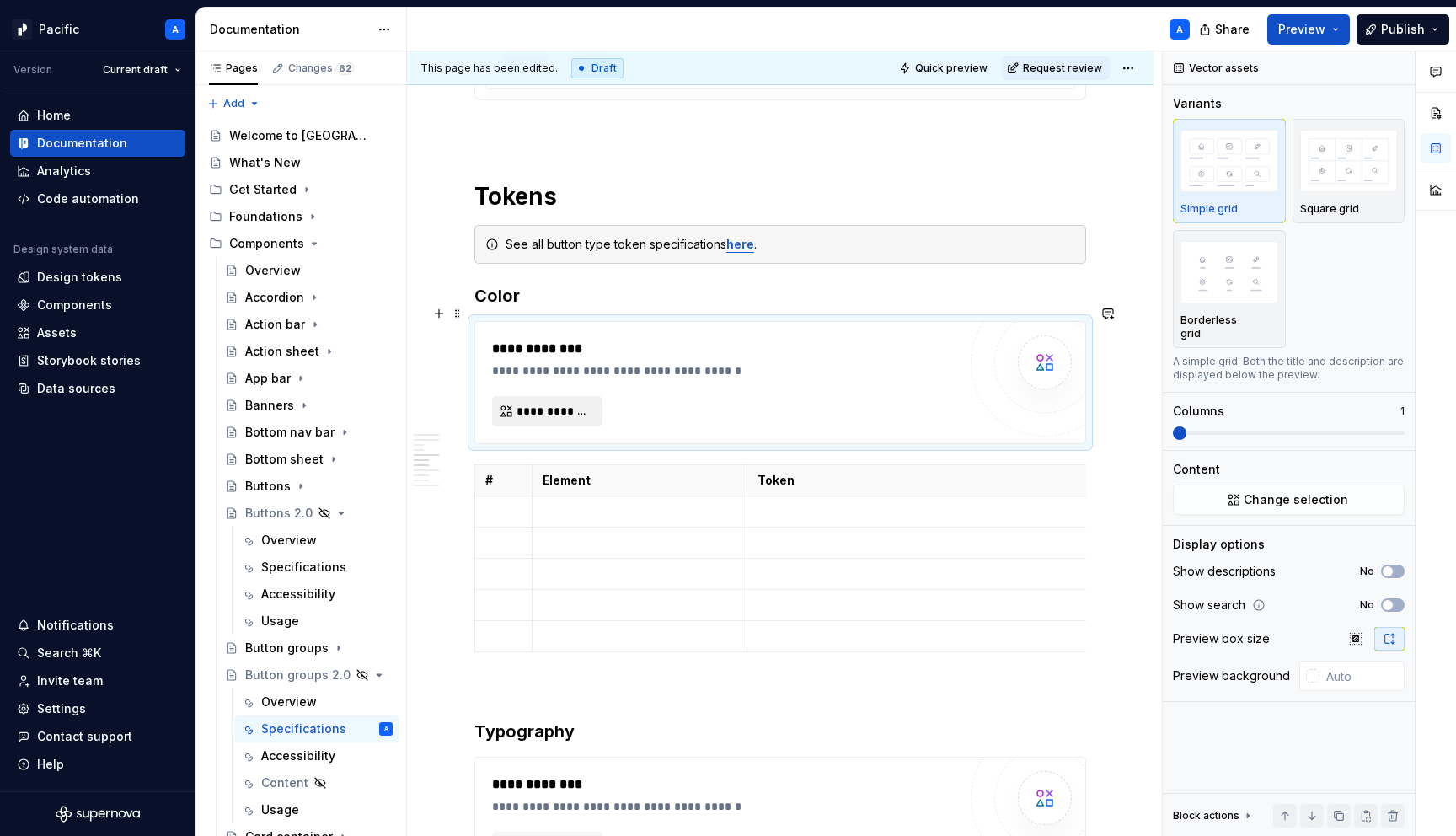
click at [571, 403] on span "**********" at bounding box center [553, 411] width 75 height 17
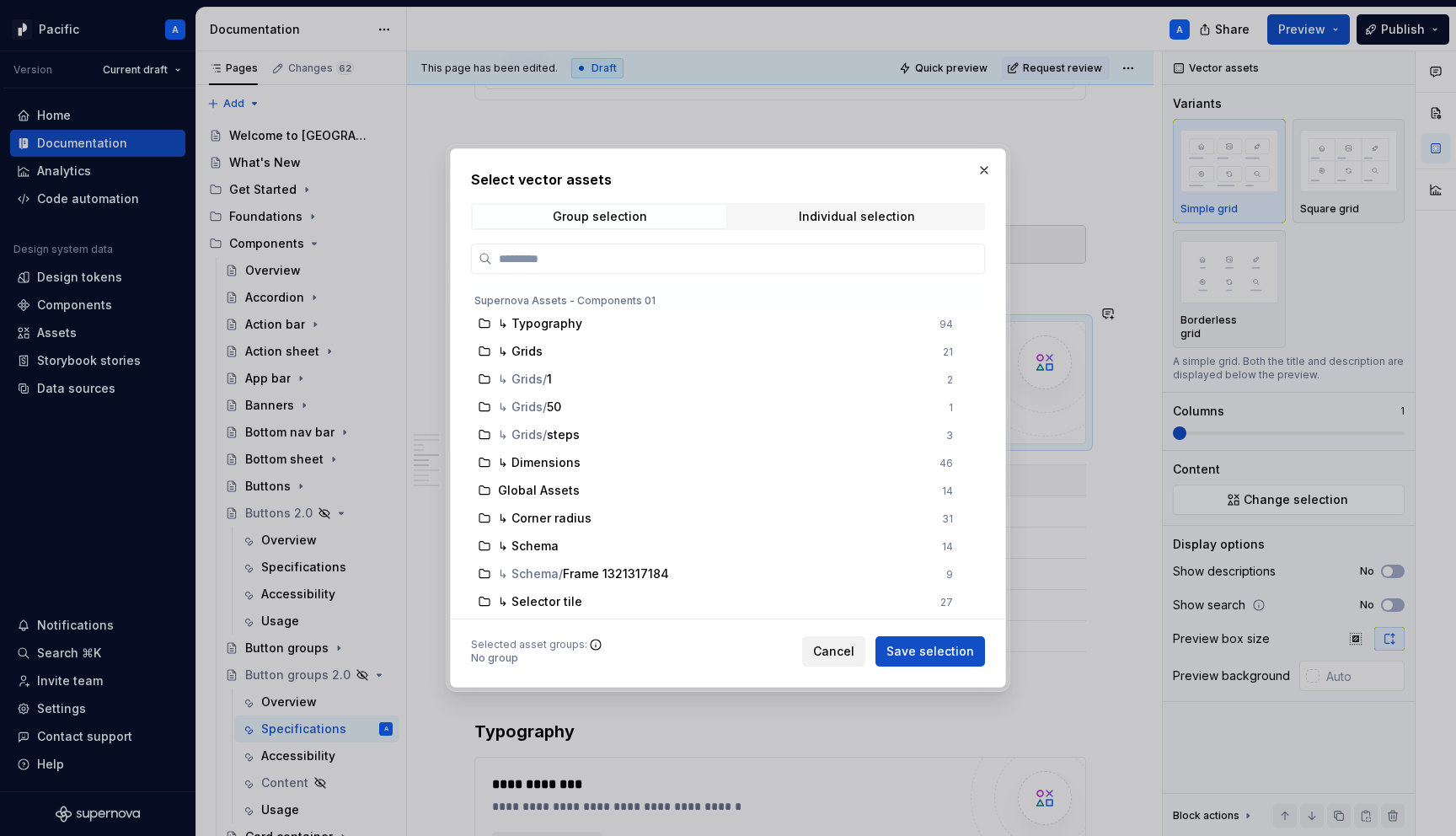
click at [846, 642] on button "Cancel" at bounding box center [833, 651] width 63 height 30
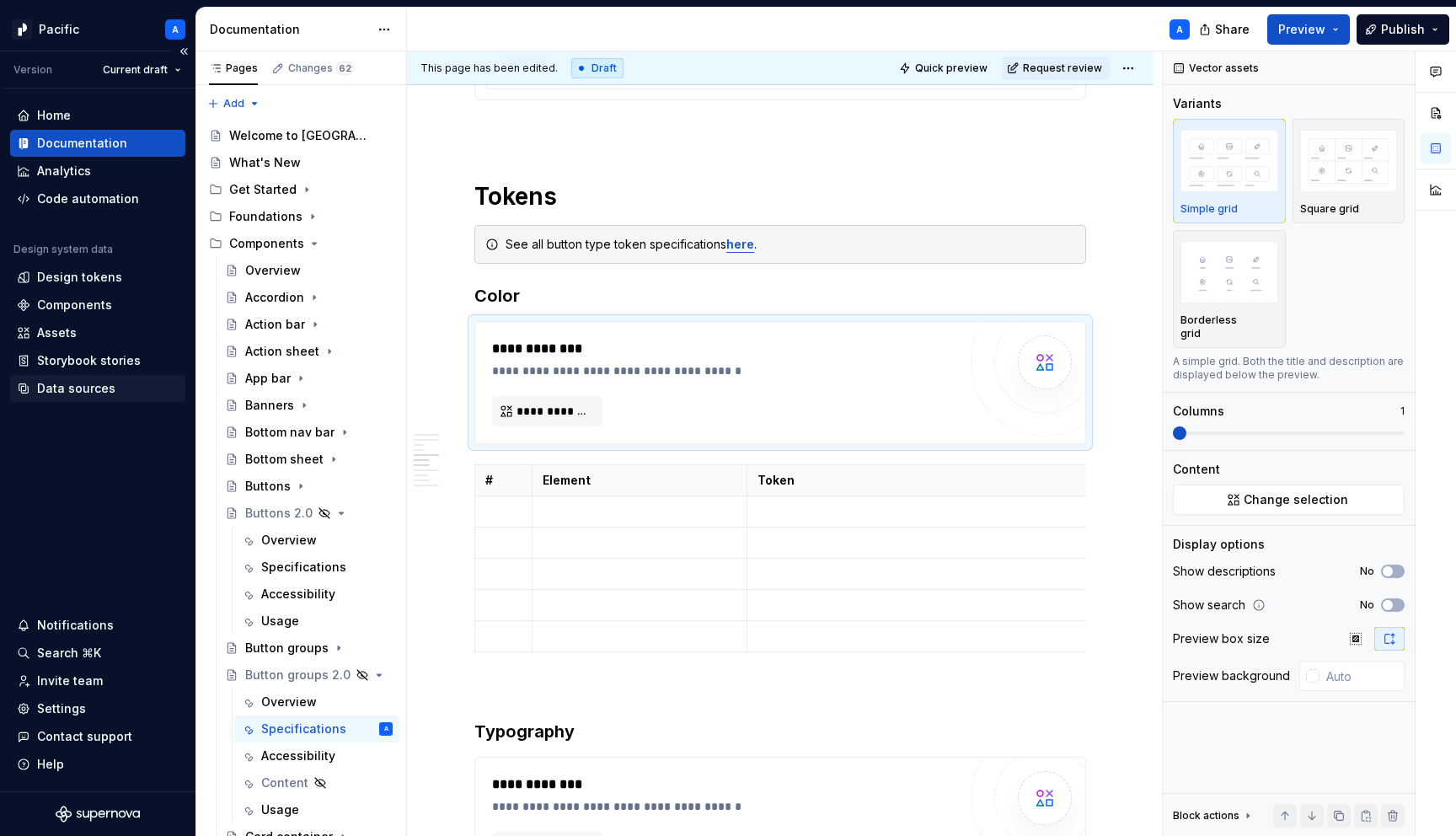
click at [83, 386] on div "Data sources" at bounding box center [76, 388] width 79 height 17
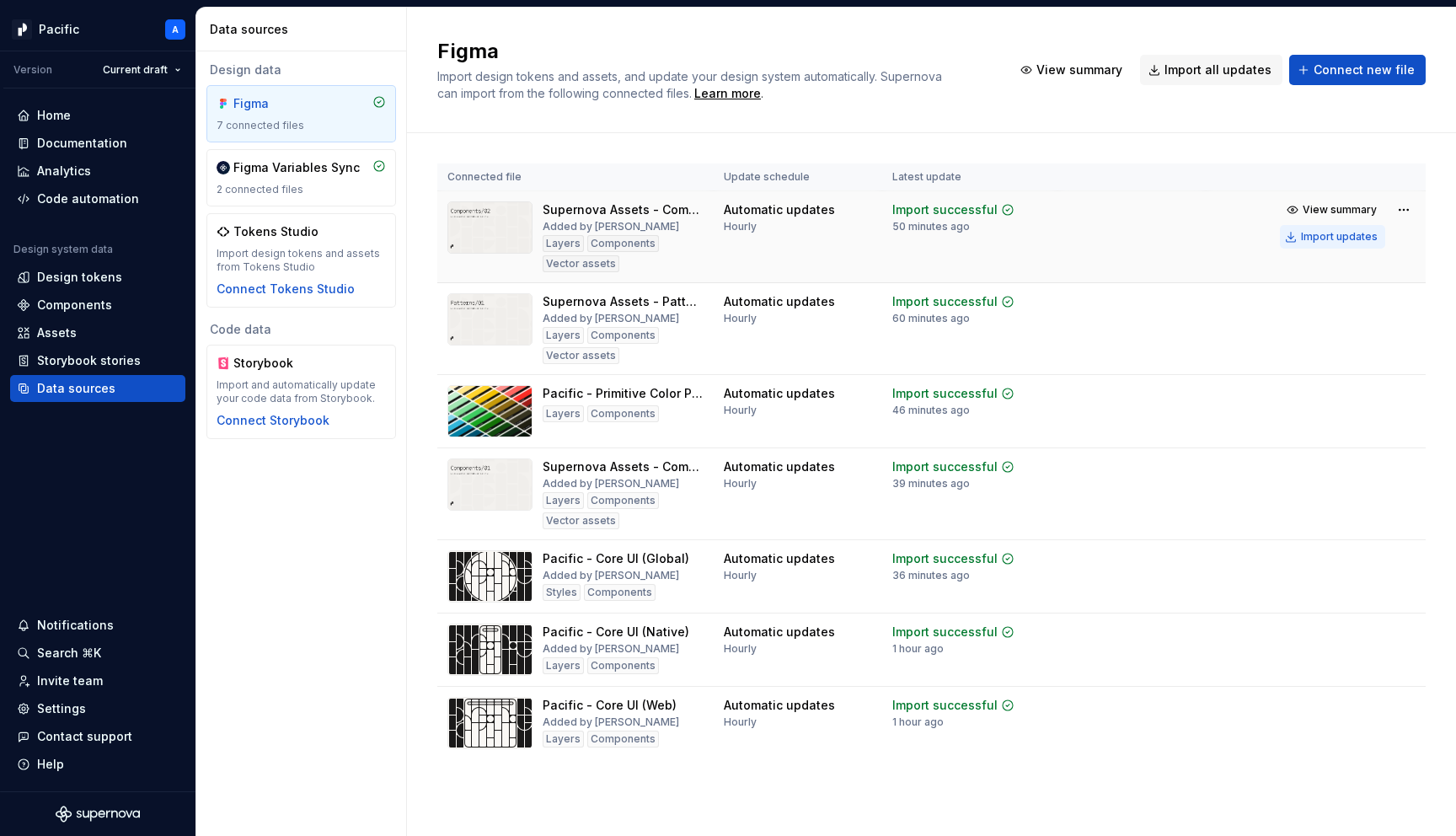
click at [1312, 239] on div "Import updates" at bounding box center [1339, 236] width 77 height 14
click at [103, 143] on div "Documentation" at bounding box center [82, 143] width 91 height 17
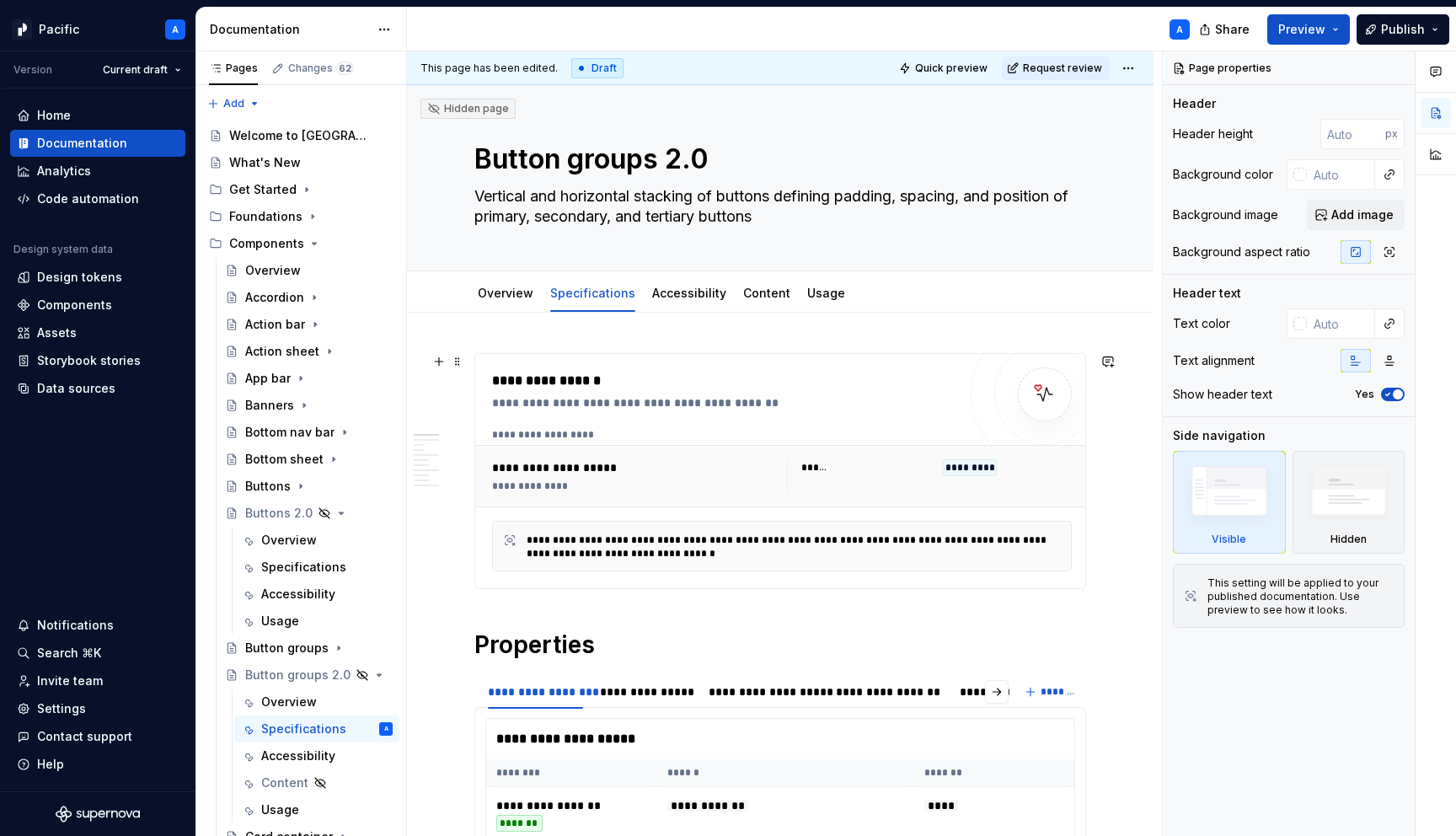
scroll to position [18, 0]
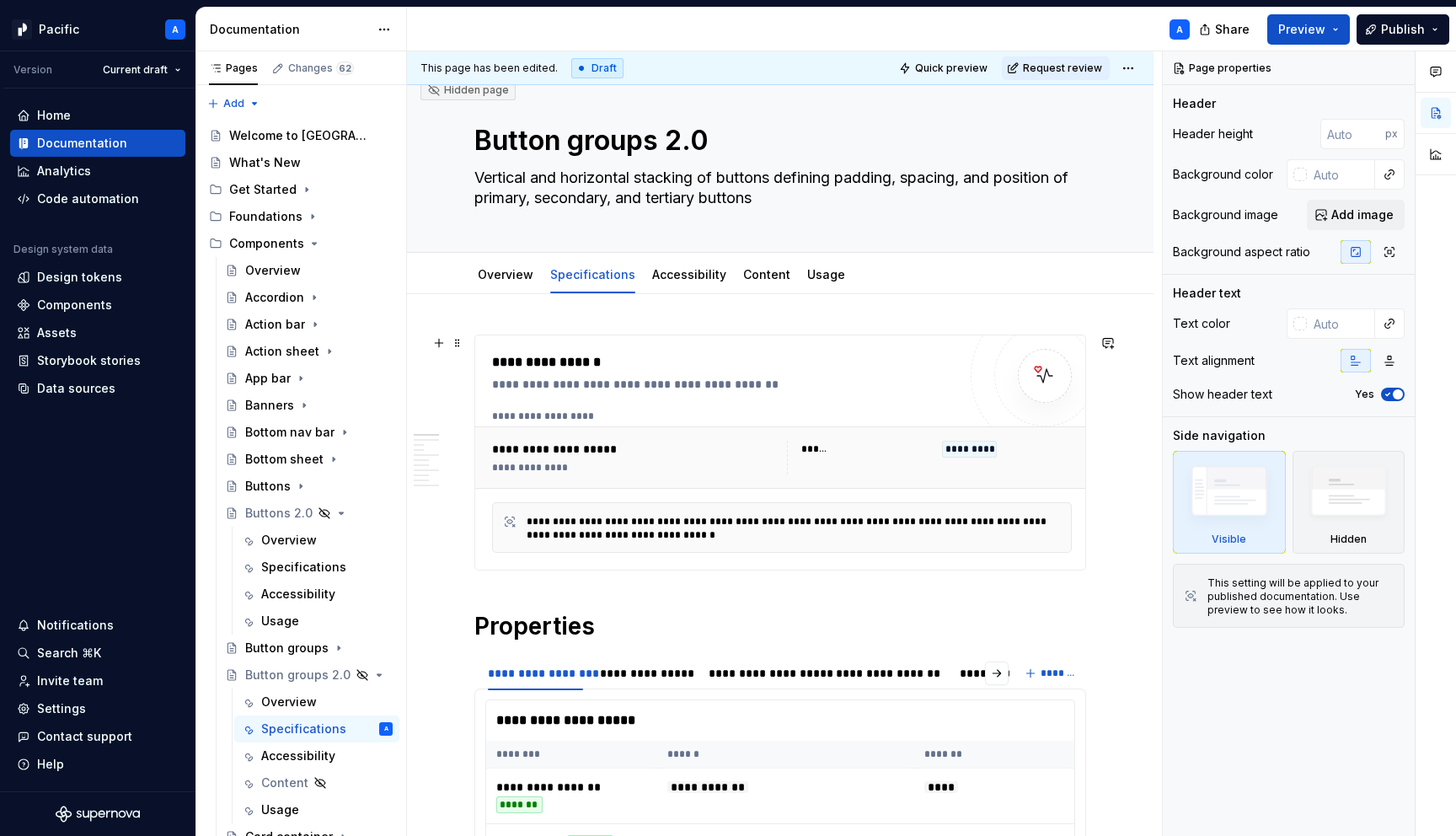
click at [640, 521] on div "**********" at bounding box center [797, 527] width 542 height 27
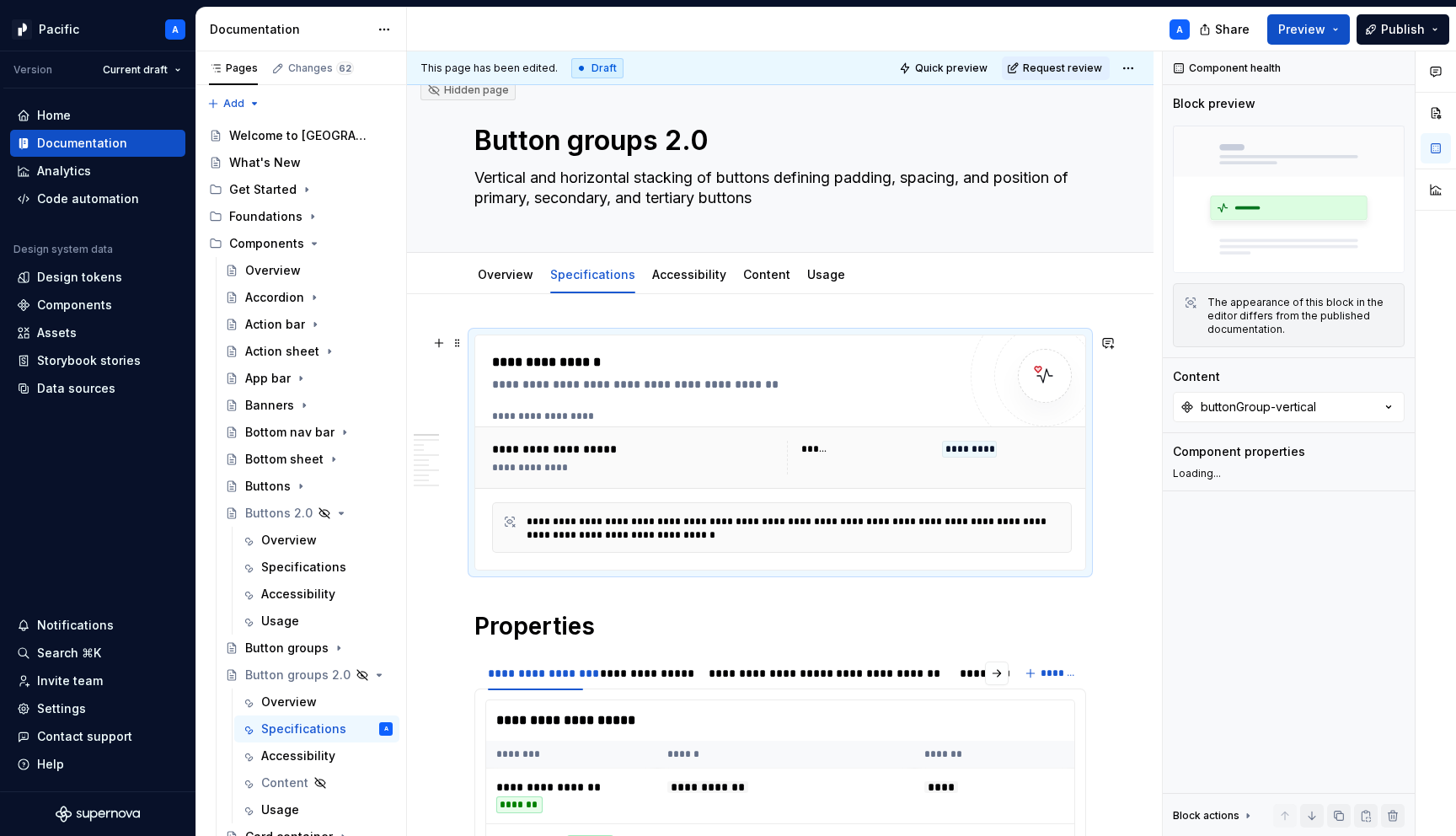
type textarea "*"
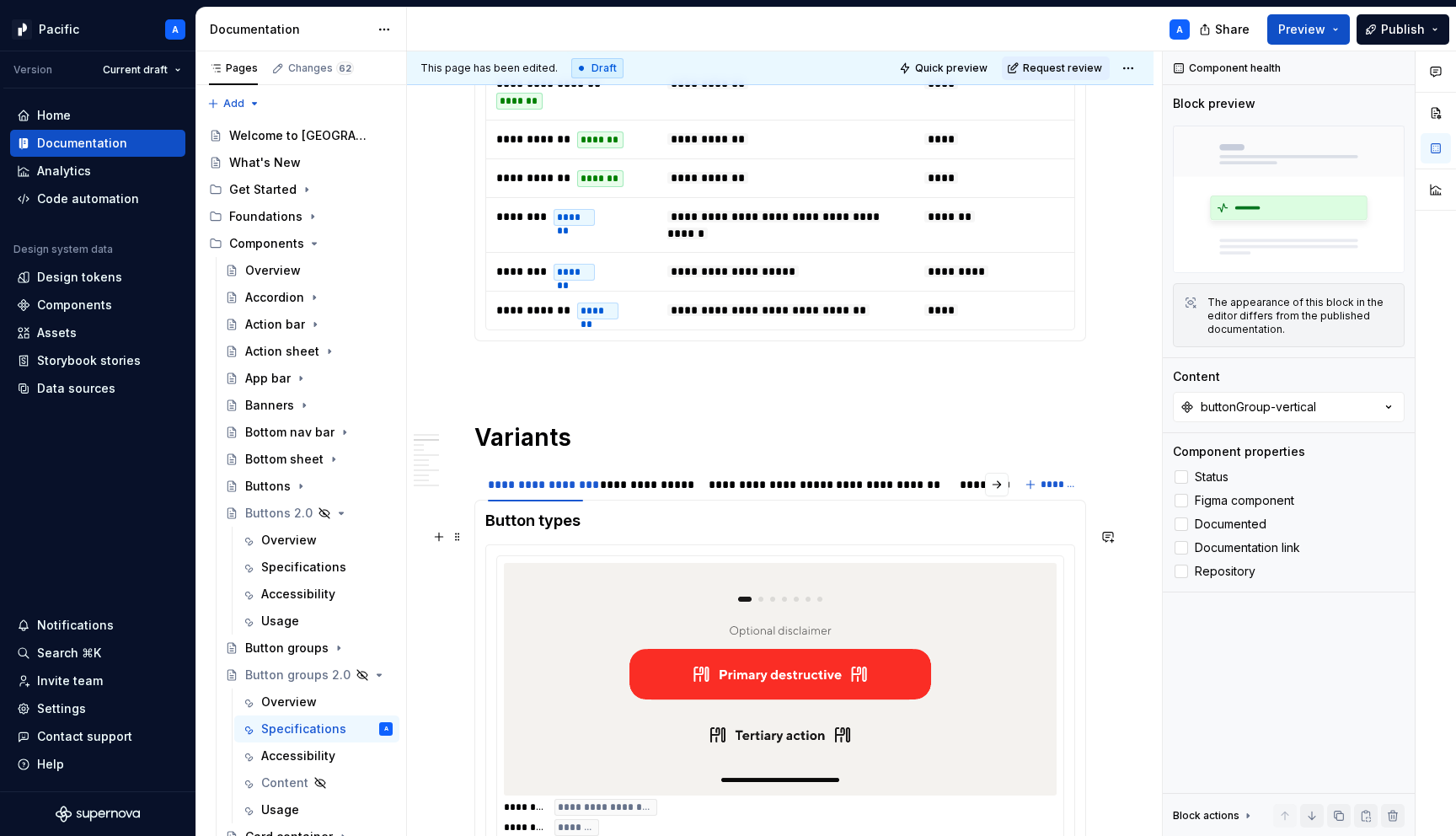
scroll to position [1129, 0]
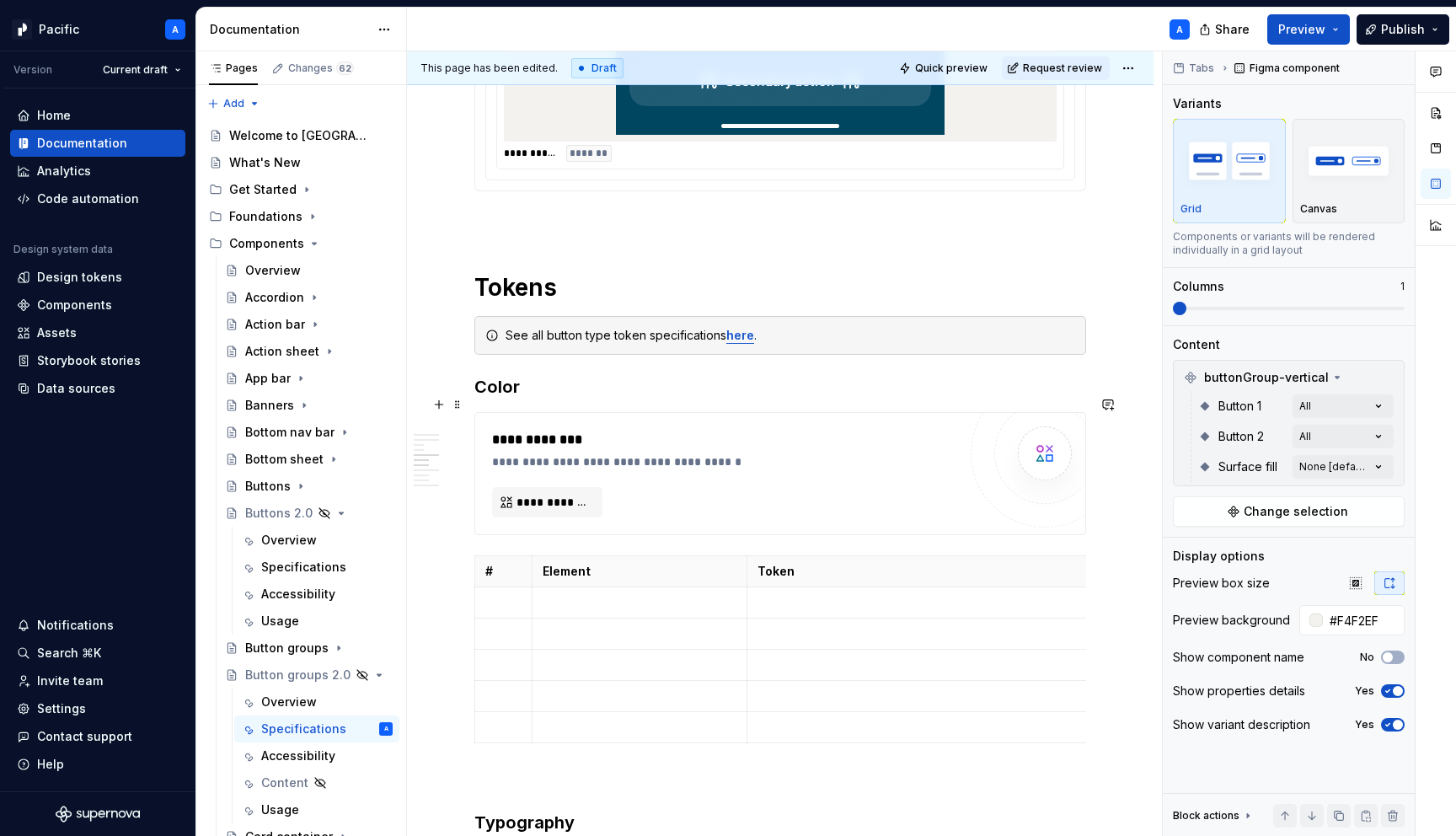
scroll to position [3922, 0]
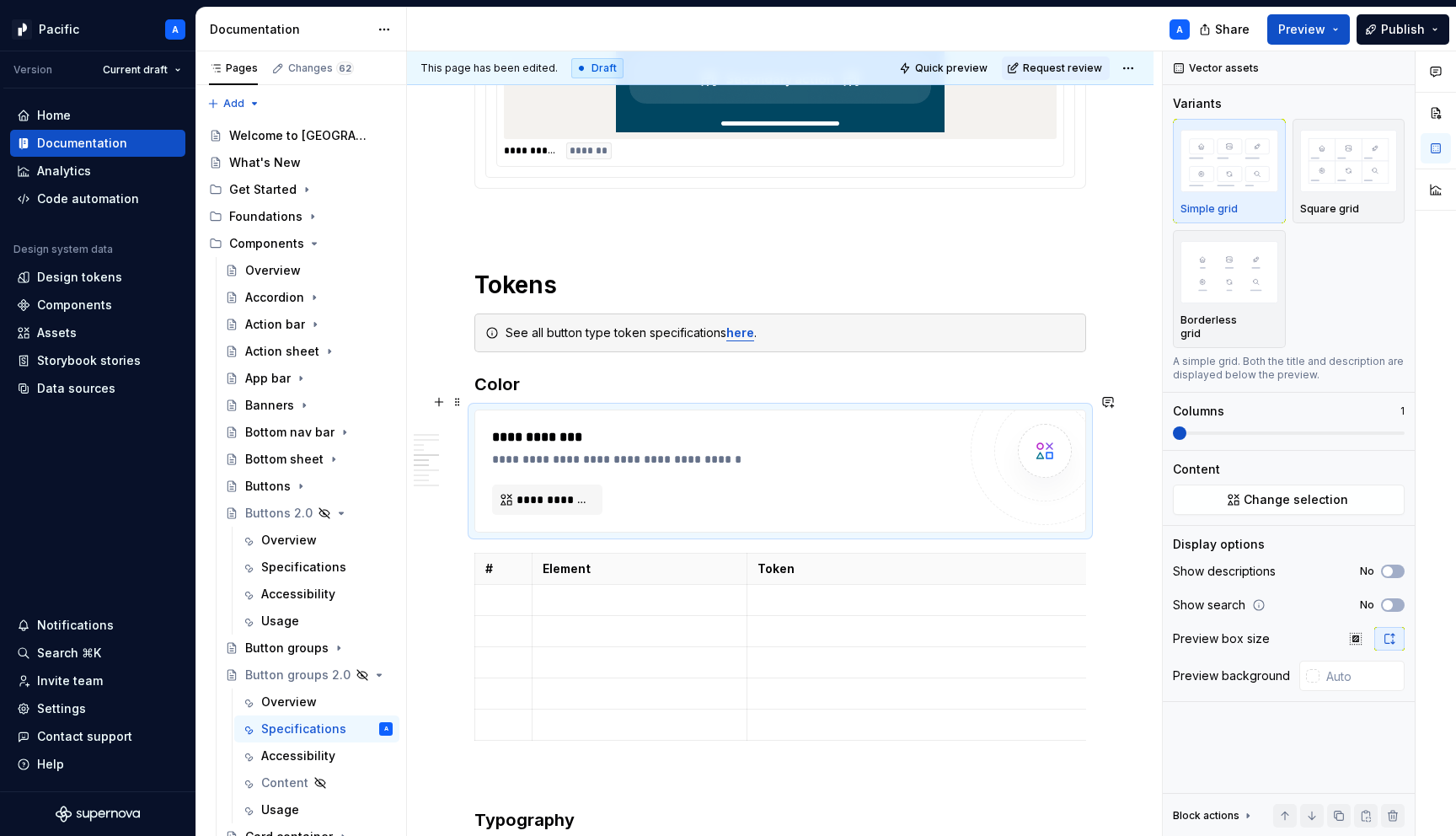
click at [660, 453] on div "**********" at bounding box center [725, 471] width 466 height 88
click at [573, 485] on button "**********" at bounding box center [548, 500] width 111 height 30
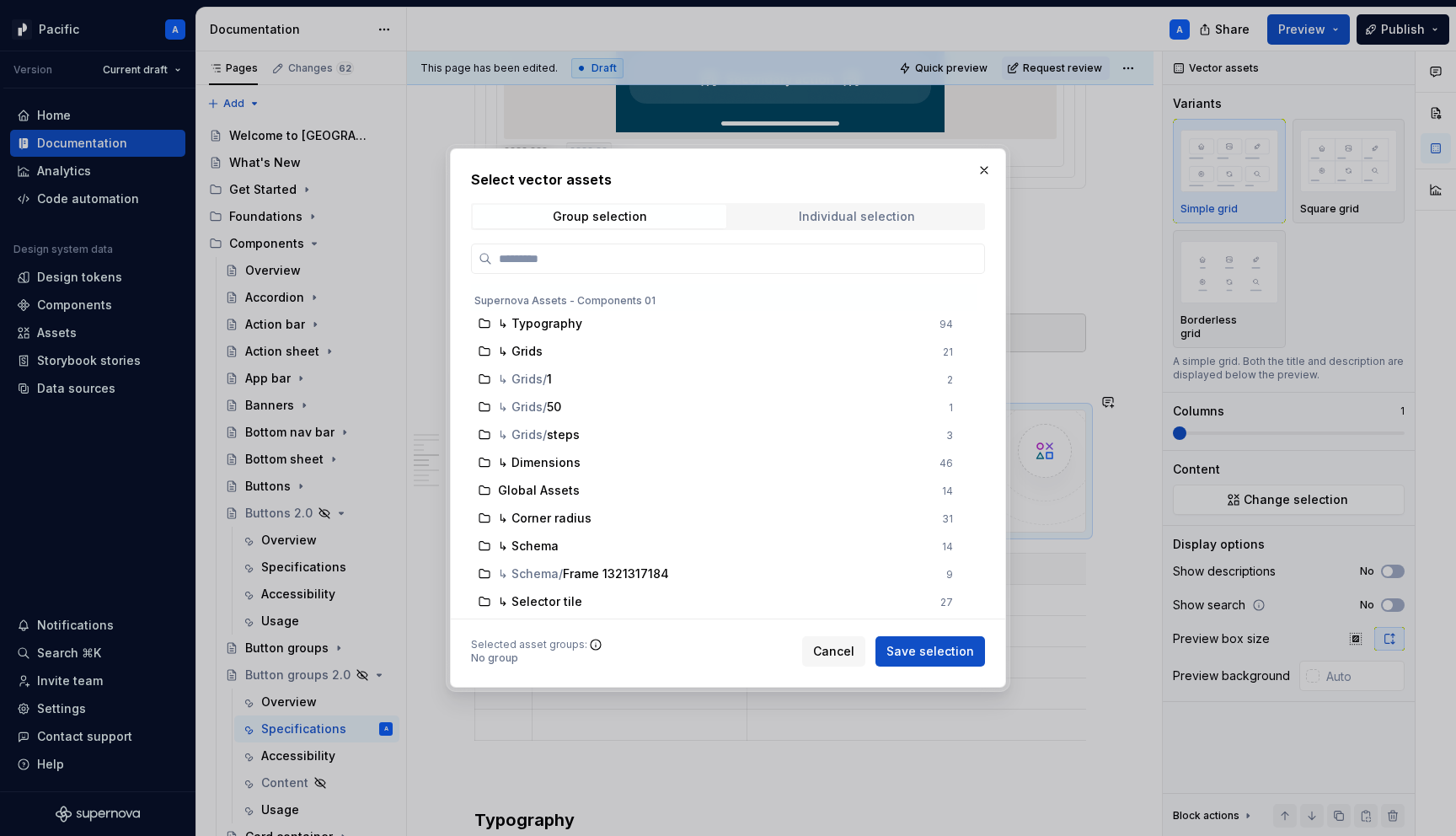
click at [859, 210] on div "Individual selection" at bounding box center [857, 216] width 116 height 14
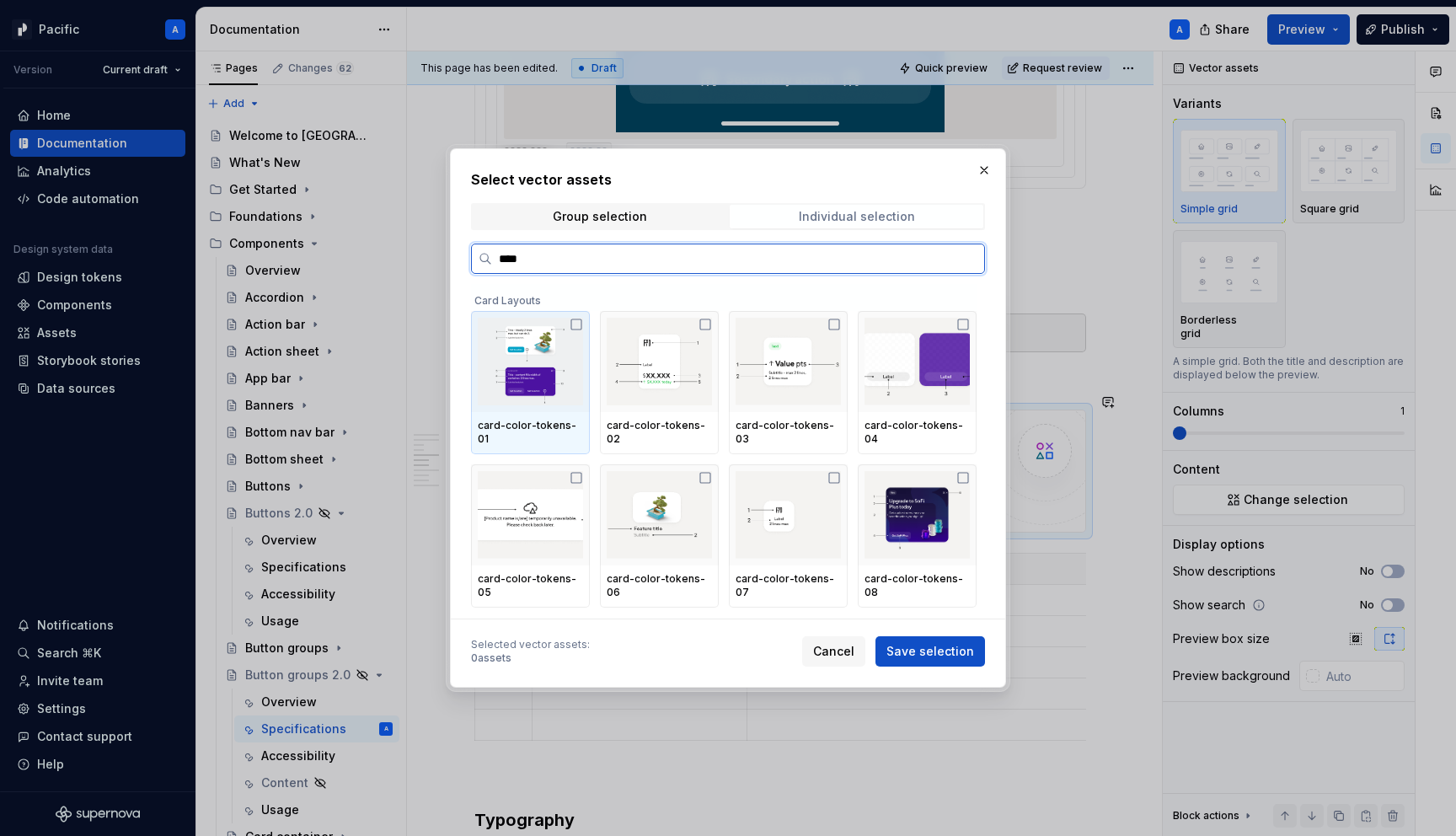
type input "*****"
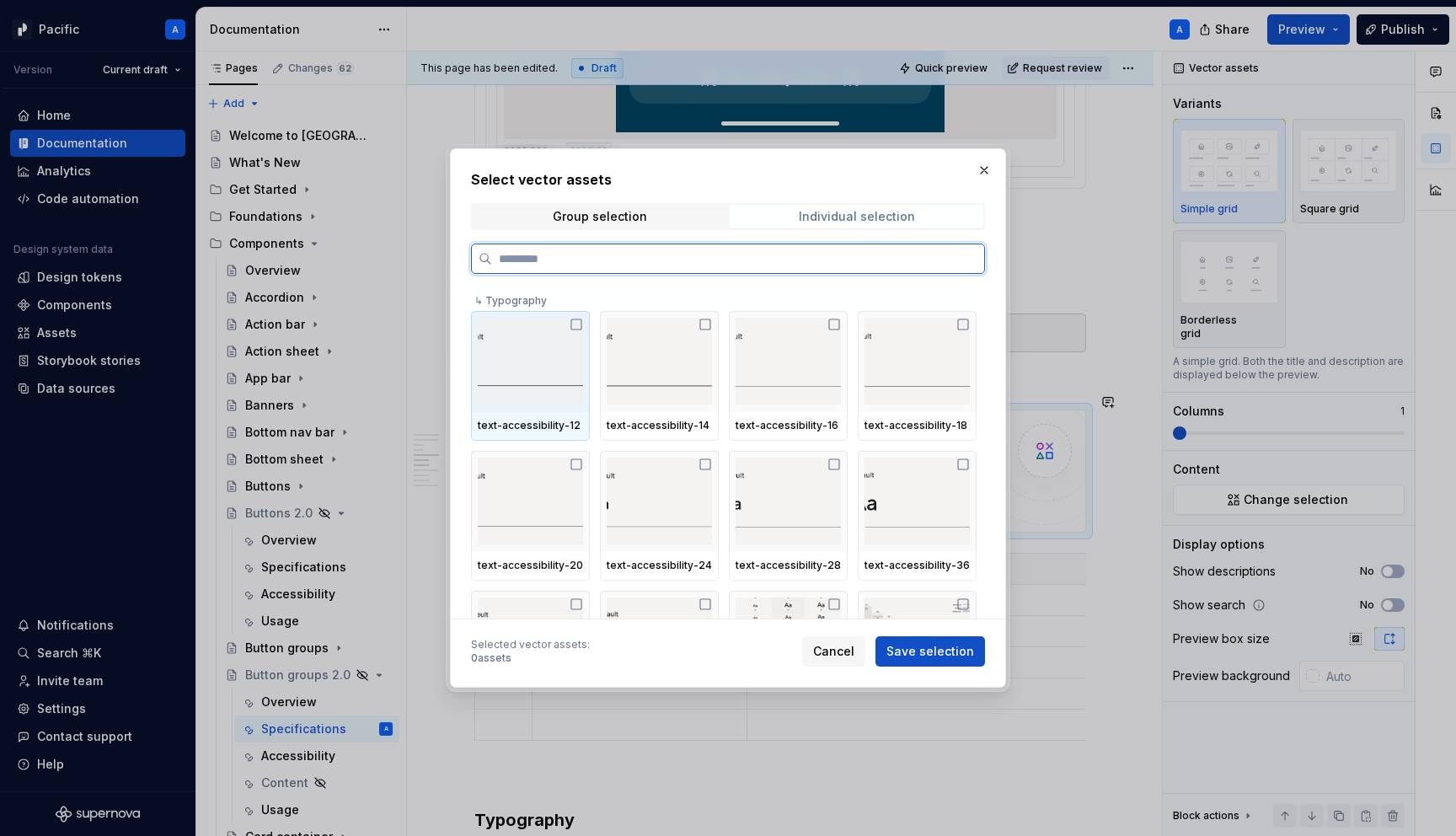
type input "*"
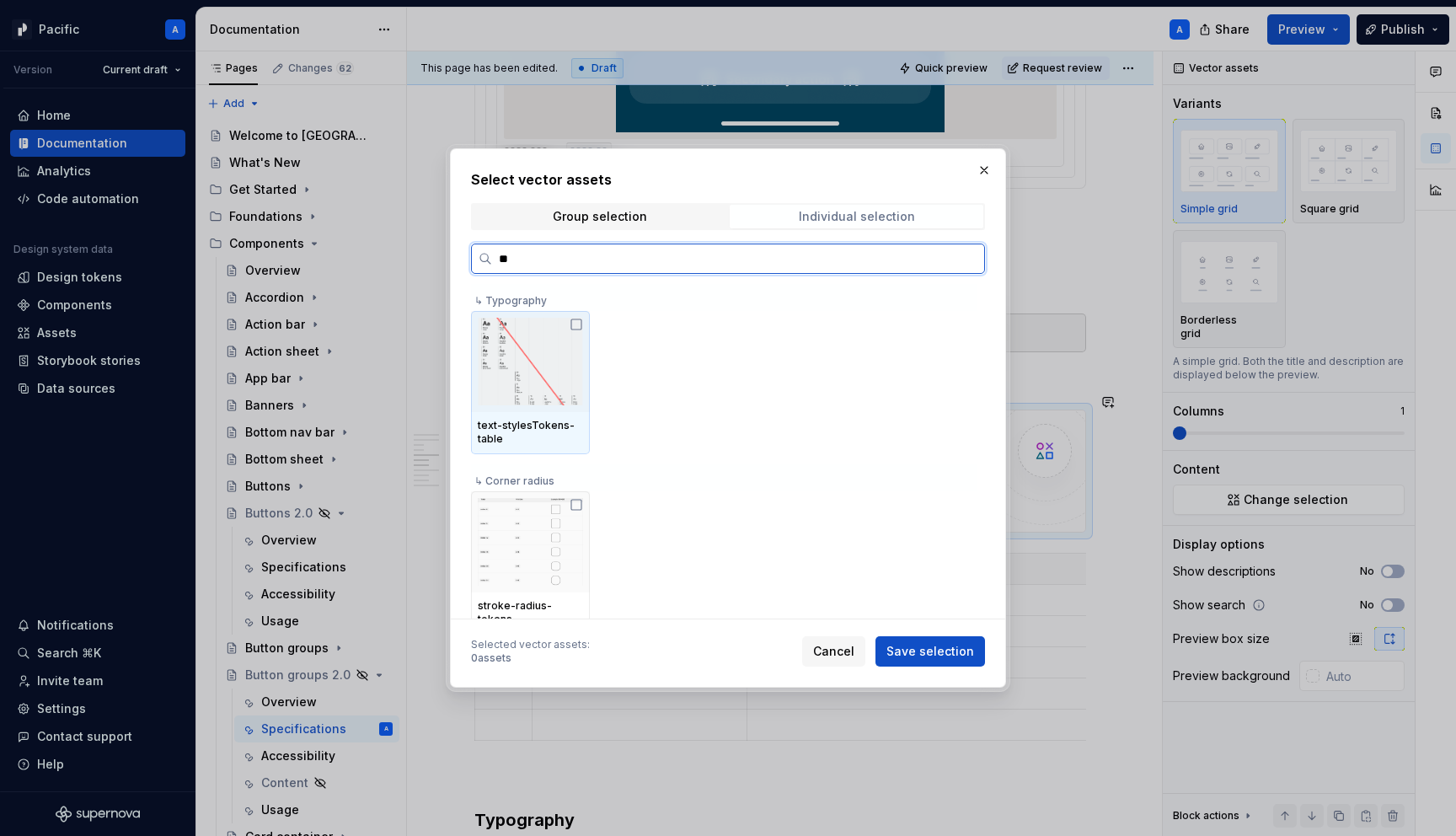
type input "*"
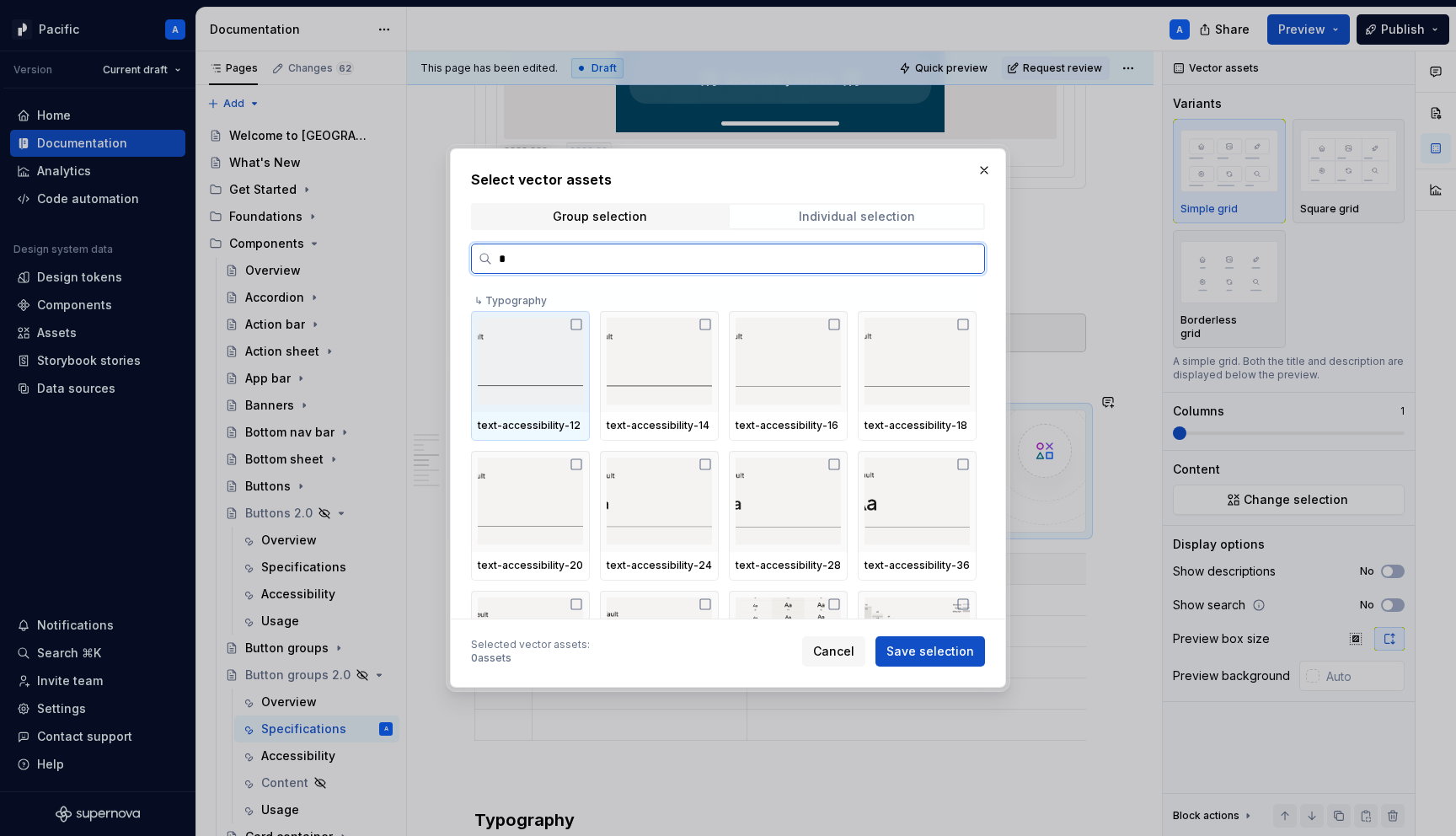
scroll to position [0, 0]
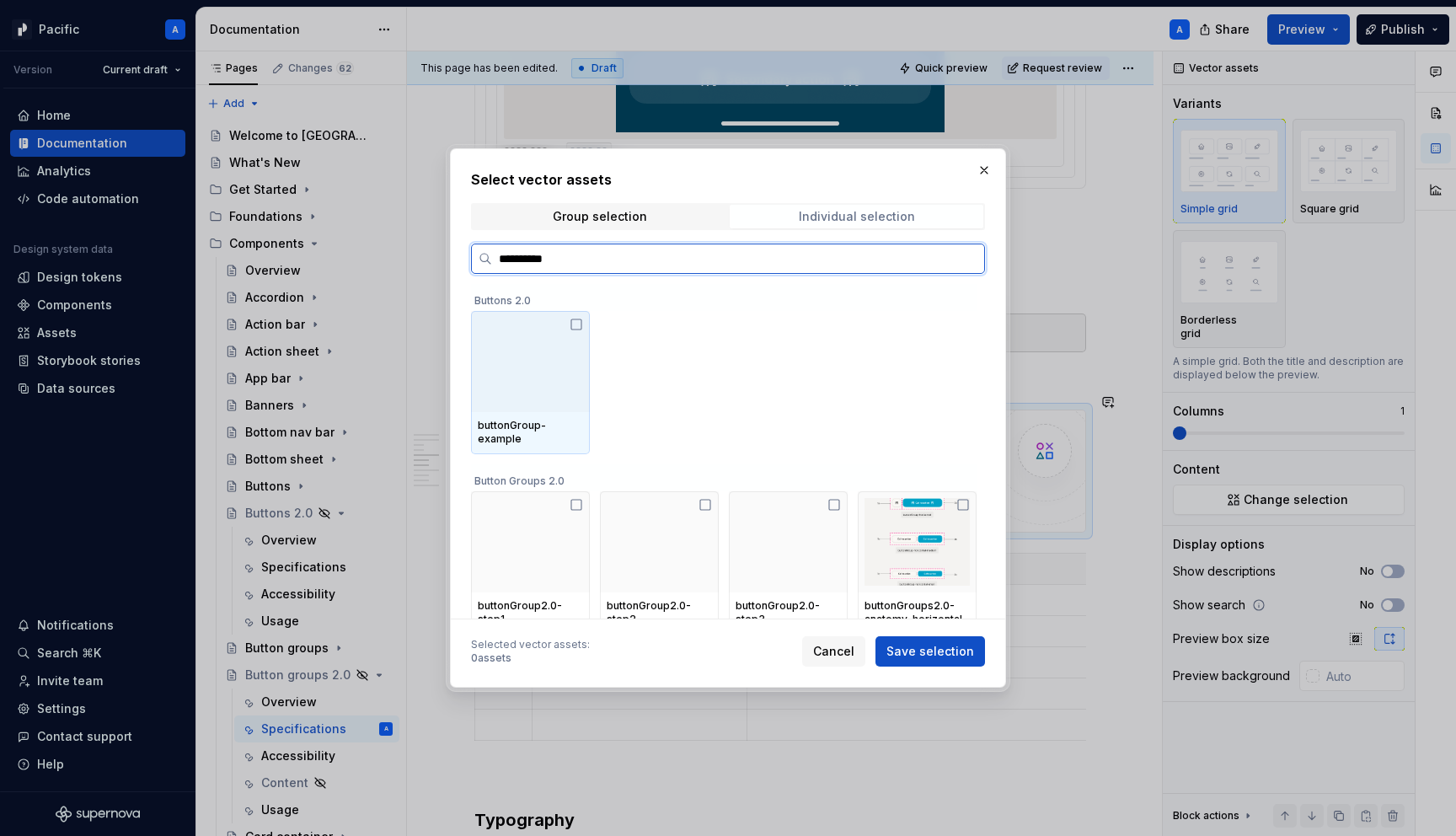
type input "**********"
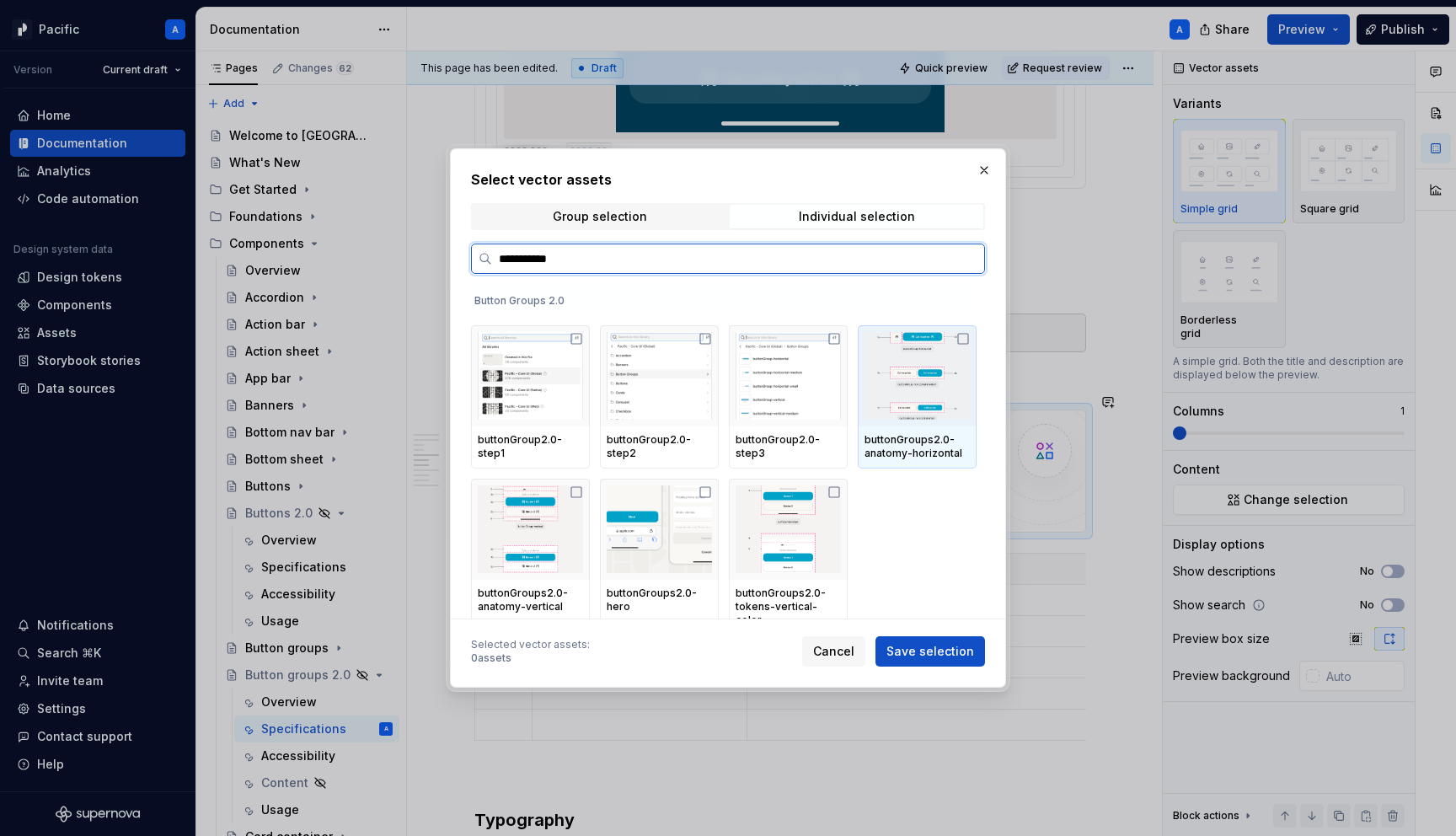
scroll to position [231, 0]
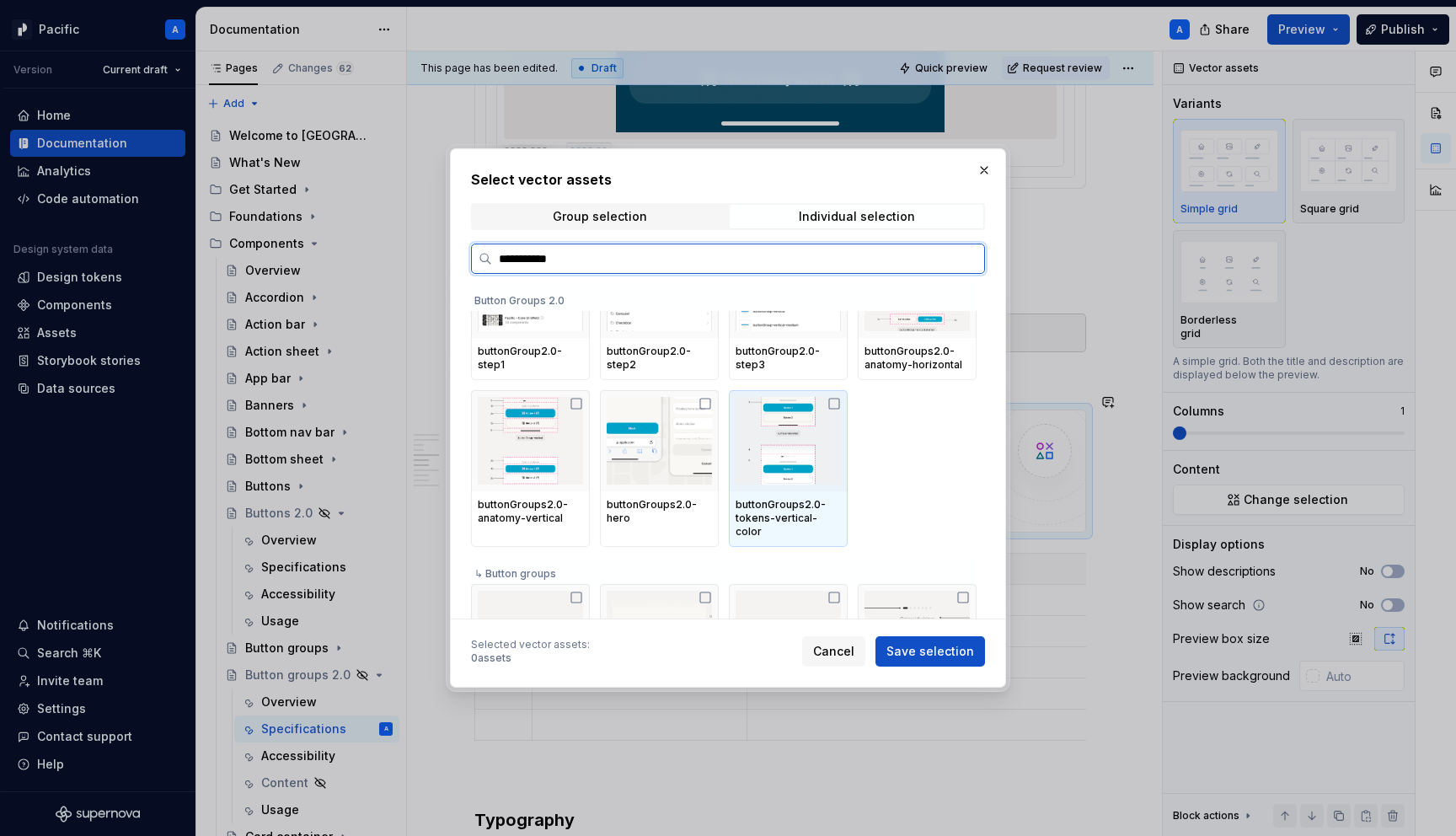
click at [841, 478] on img at bounding box center [788, 441] width 105 height 88
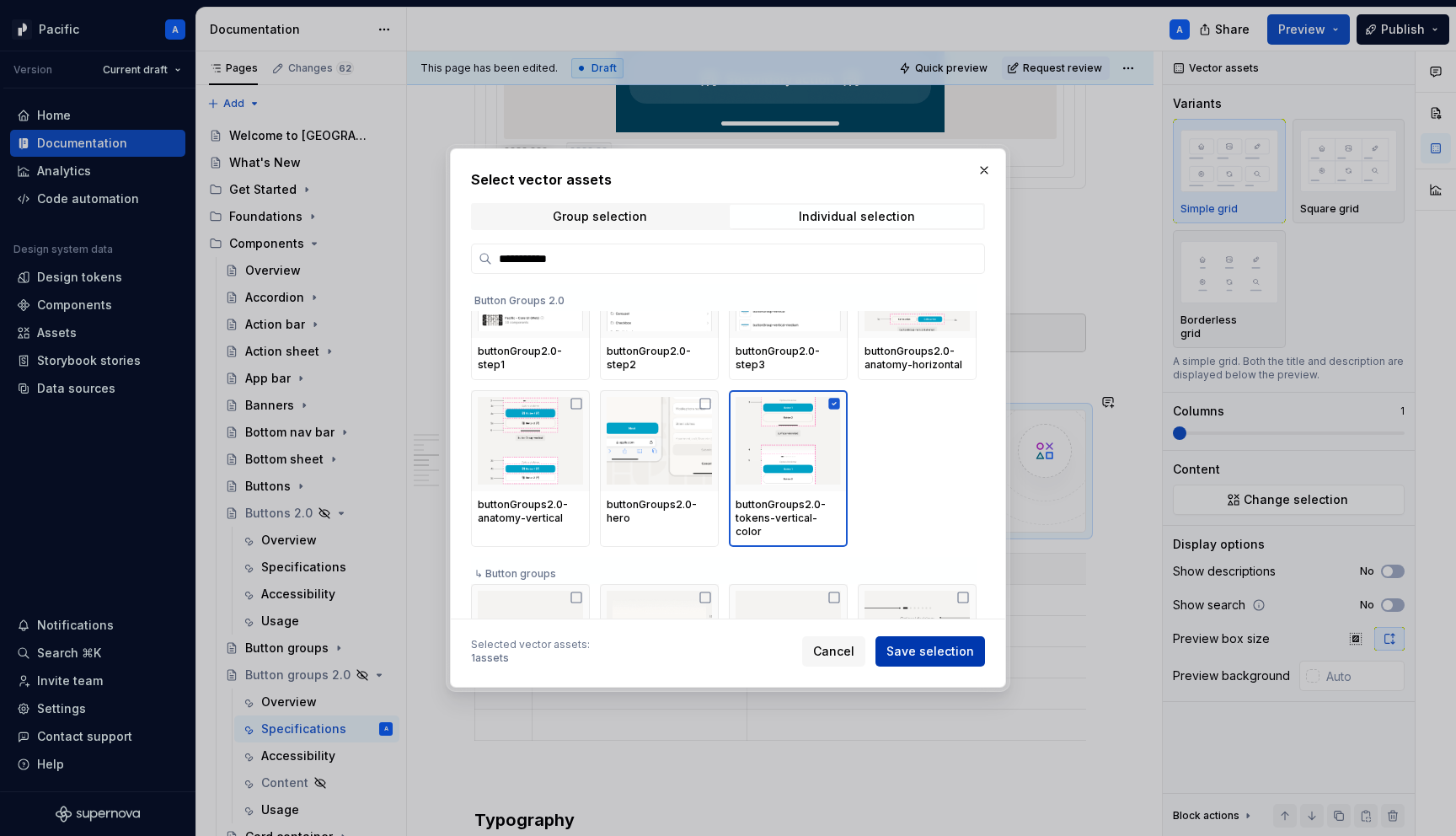
click at [937, 645] on span "Save selection" at bounding box center [930, 651] width 88 height 17
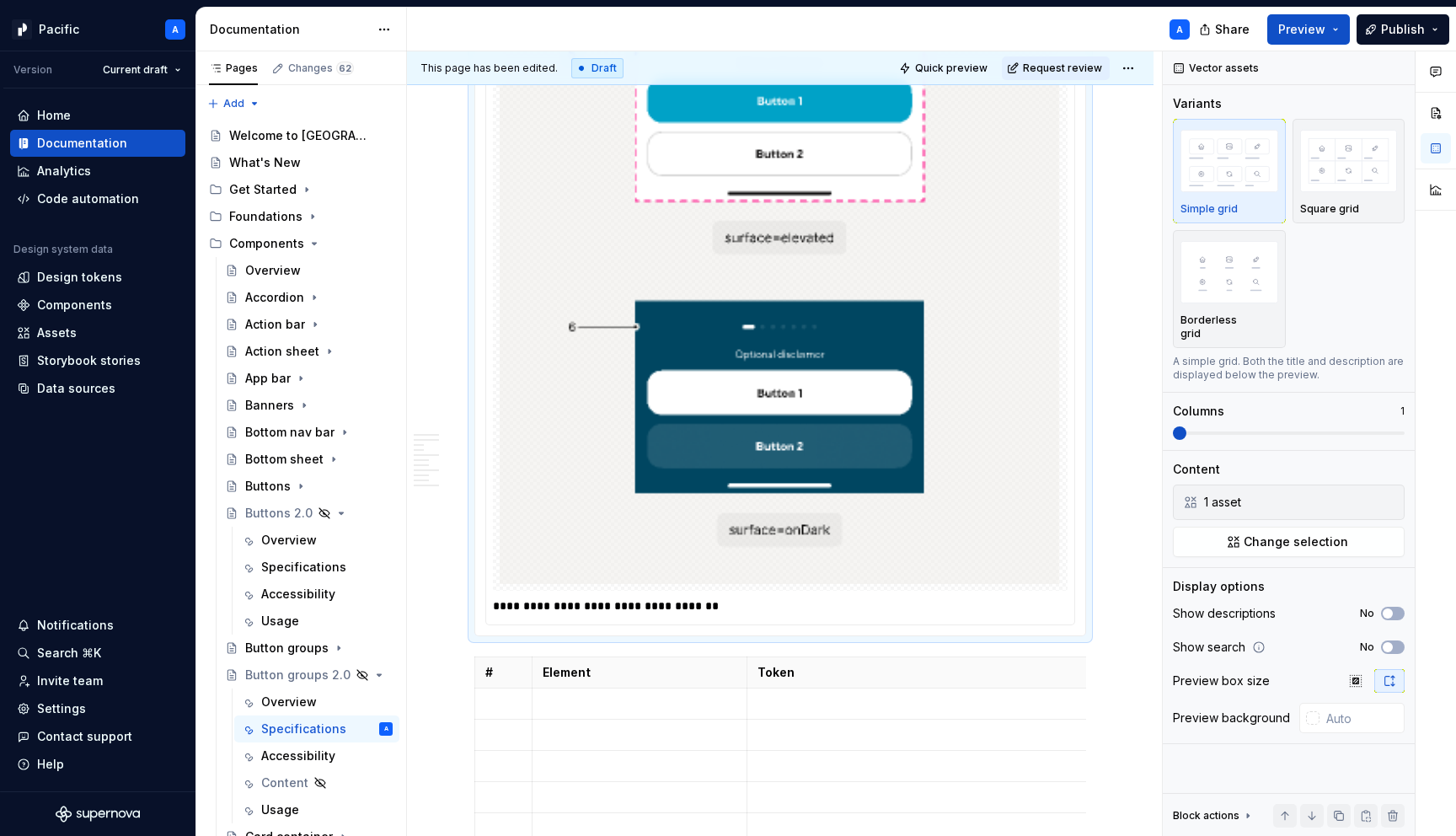
scroll to position [5042, 0]
click at [775, 603] on p "**********" at bounding box center [784, 605] width 583 height 17
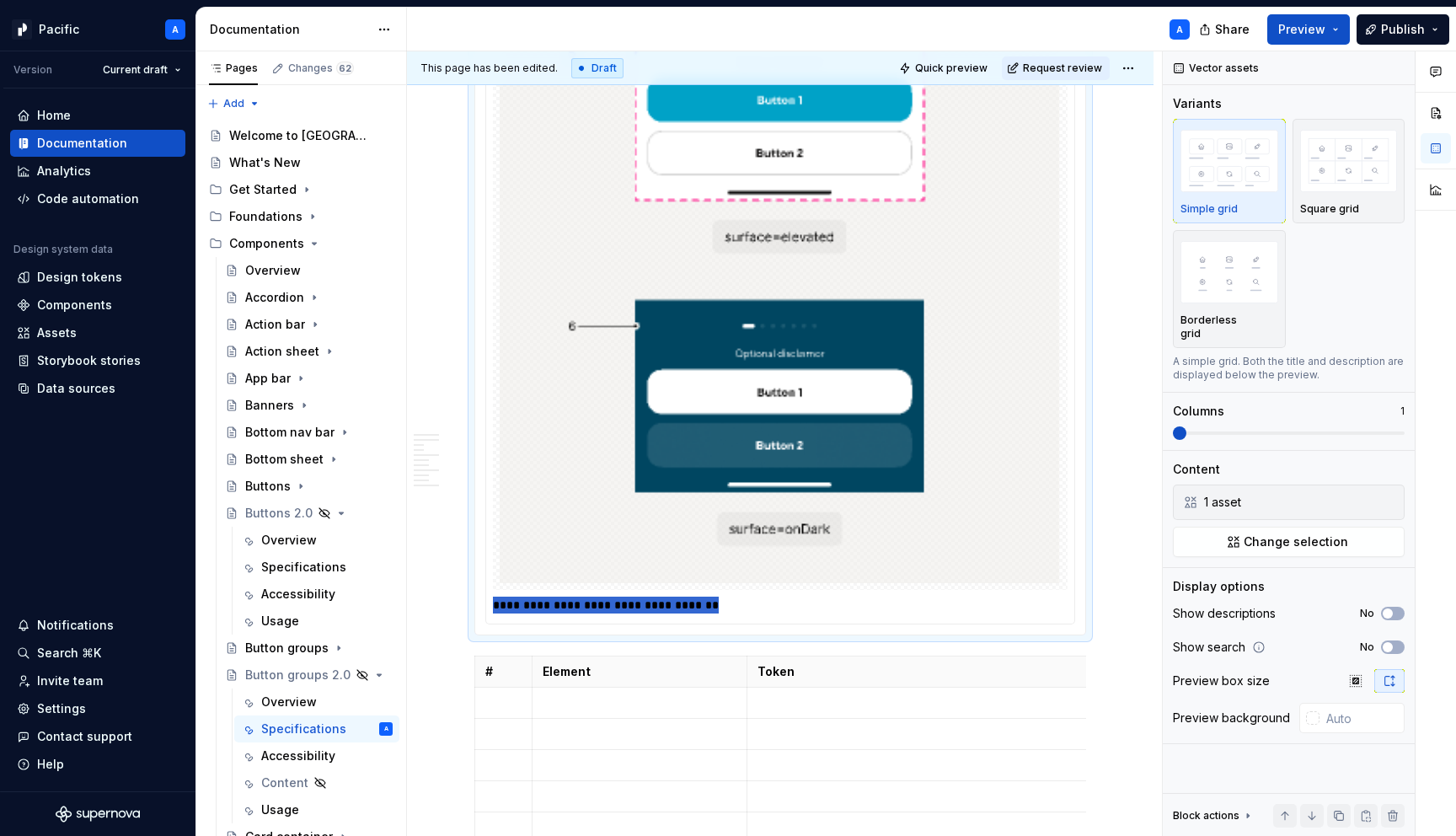
click at [775, 603] on p "**********" at bounding box center [784, 605] width 583 height 17
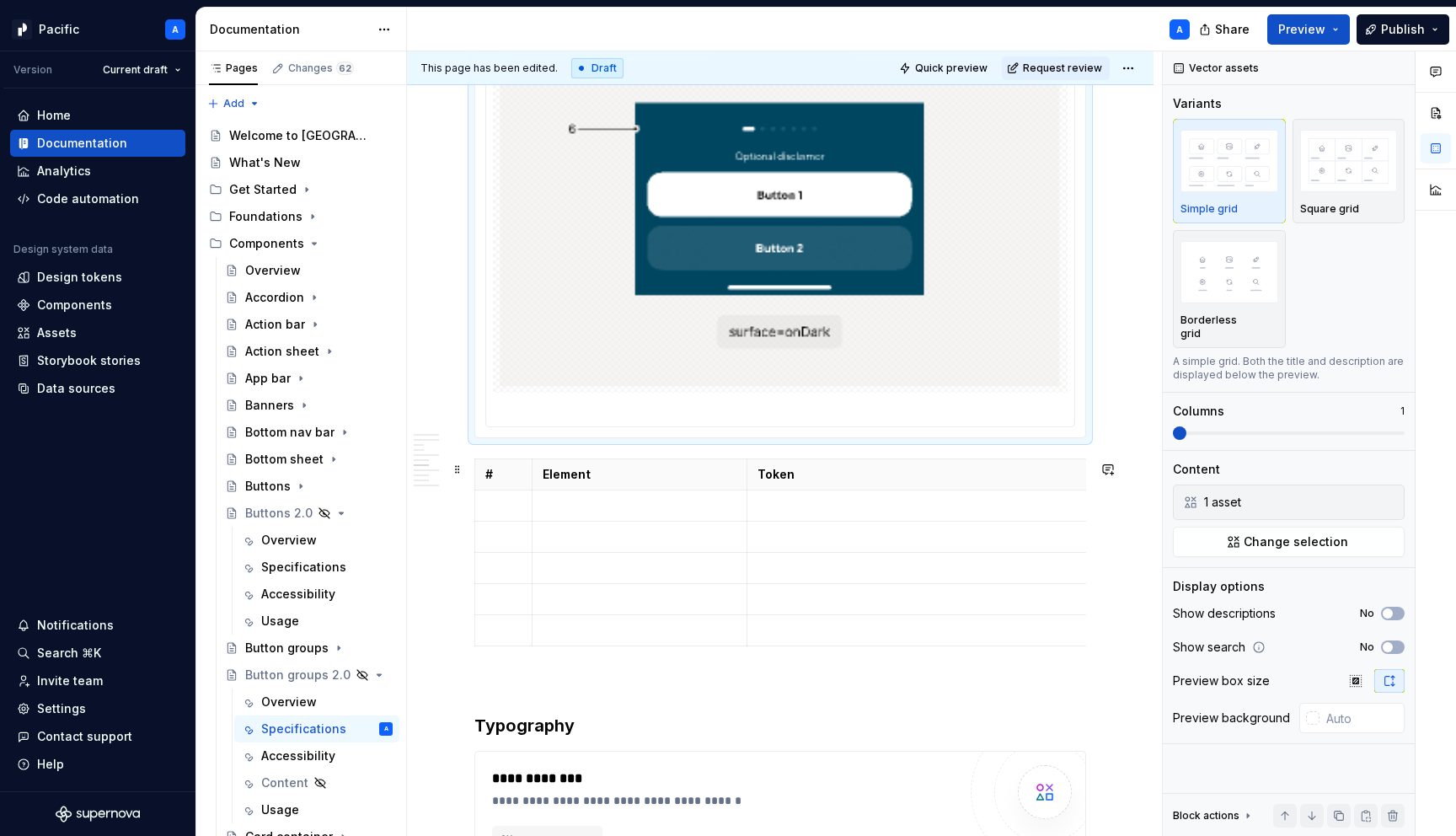
scroll to position [5224, 0]
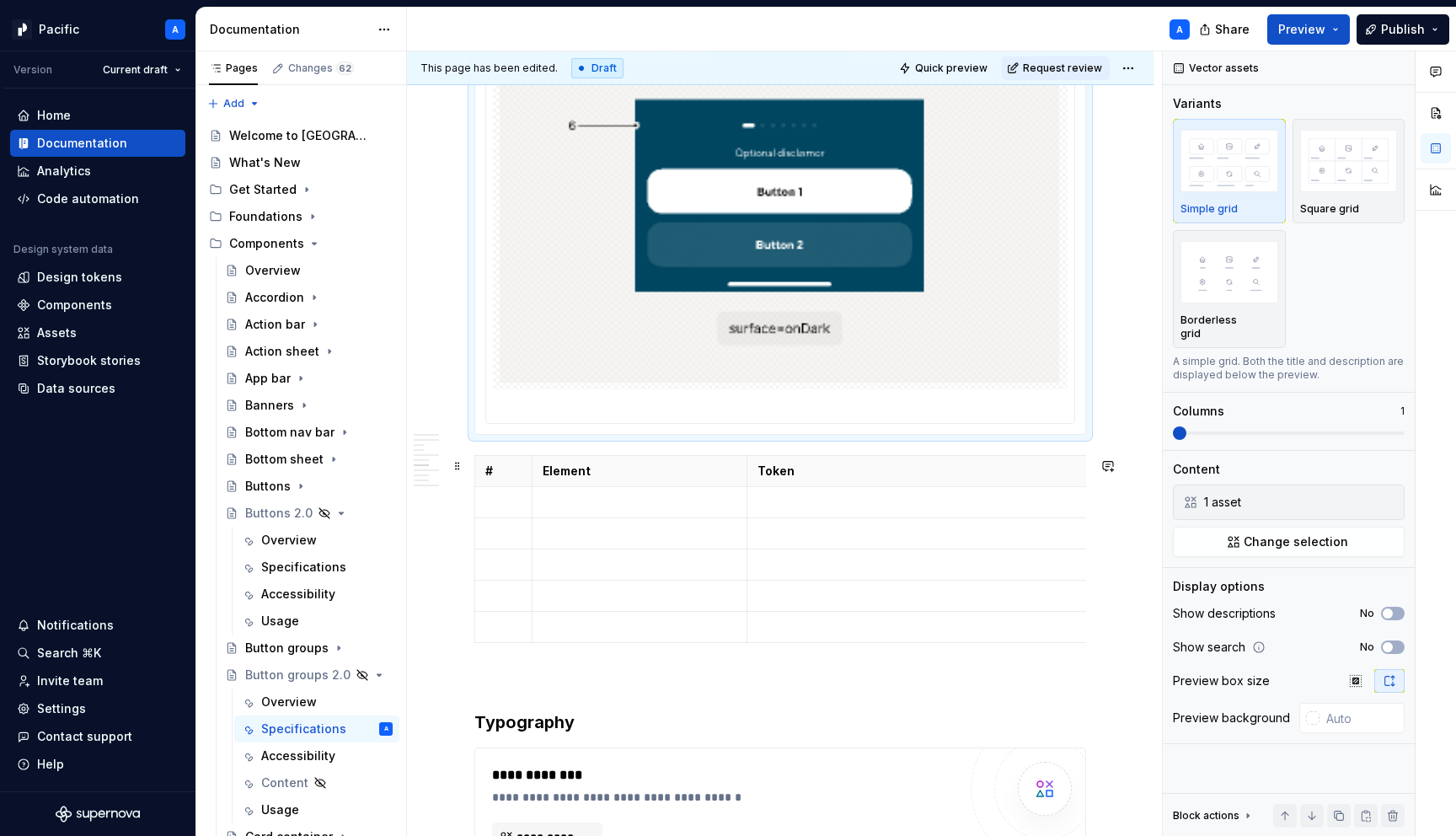
scroll to position [5308, 0]
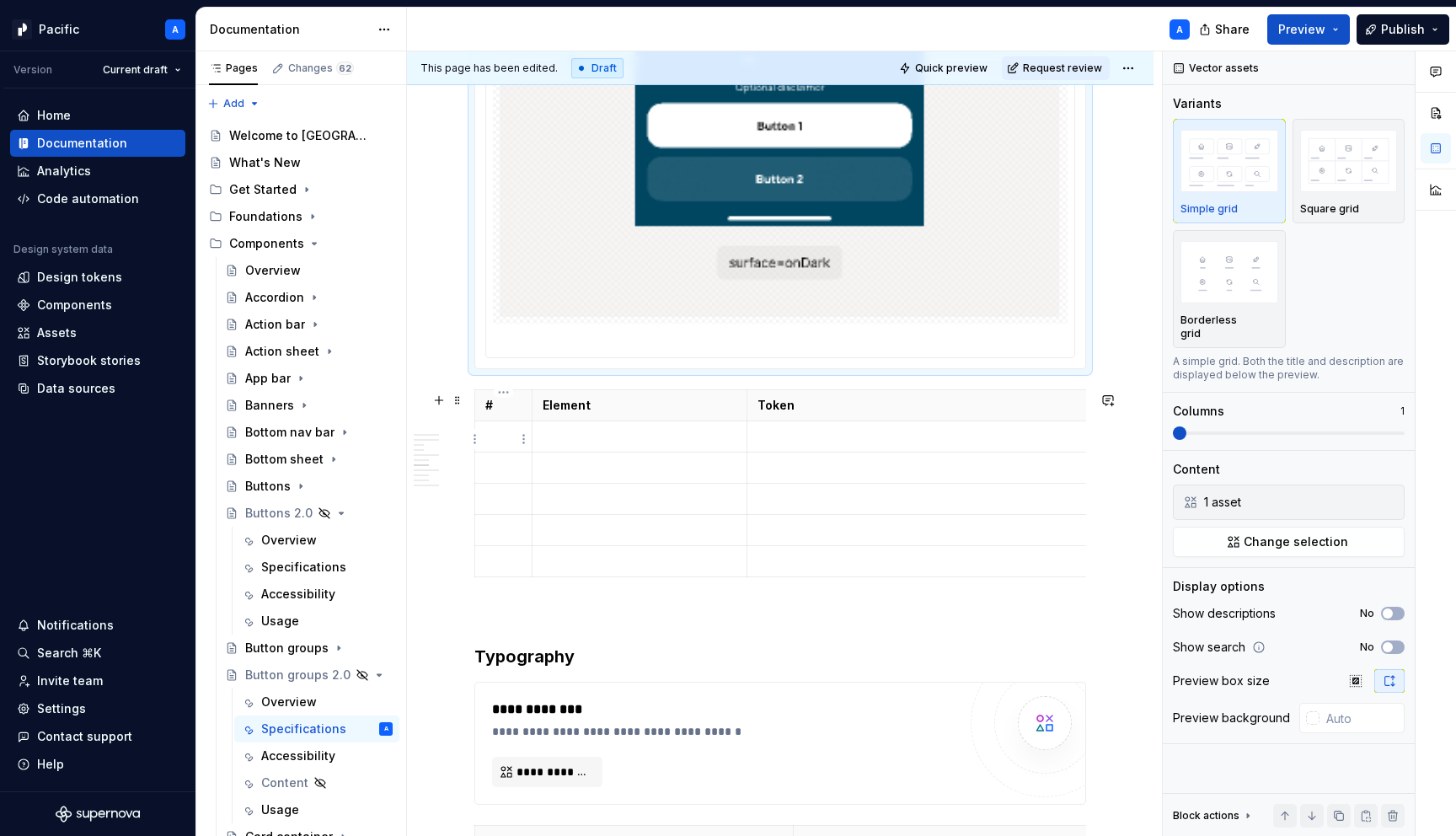
click at [513, 451] on td at bounding box center [504, 436] width 57 height 31
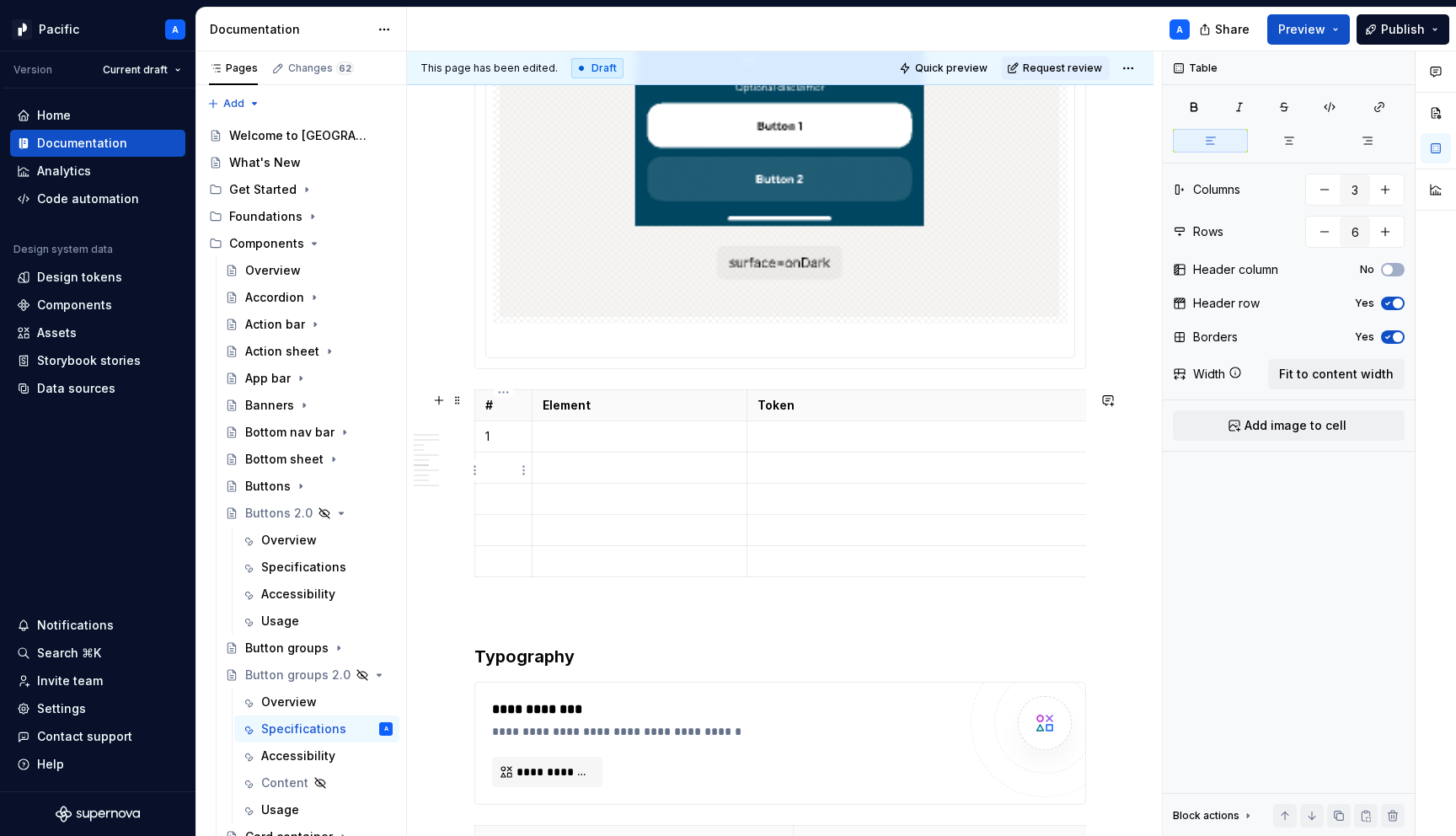
click at [514, 474] on p at bounding box center [503, 467] width 36 height 17
click at [513, 514] on td at bounding box center [504, 499] width 57 height 31
click at [505, 530] on p at bounding box center [503, 530] width 36 height 17
click at [503, 542] on td "4" at bounding box center [504, 529] width 57 height 31
click at [503, 558] on p at bounding box center [503, 561] width 36 height 17
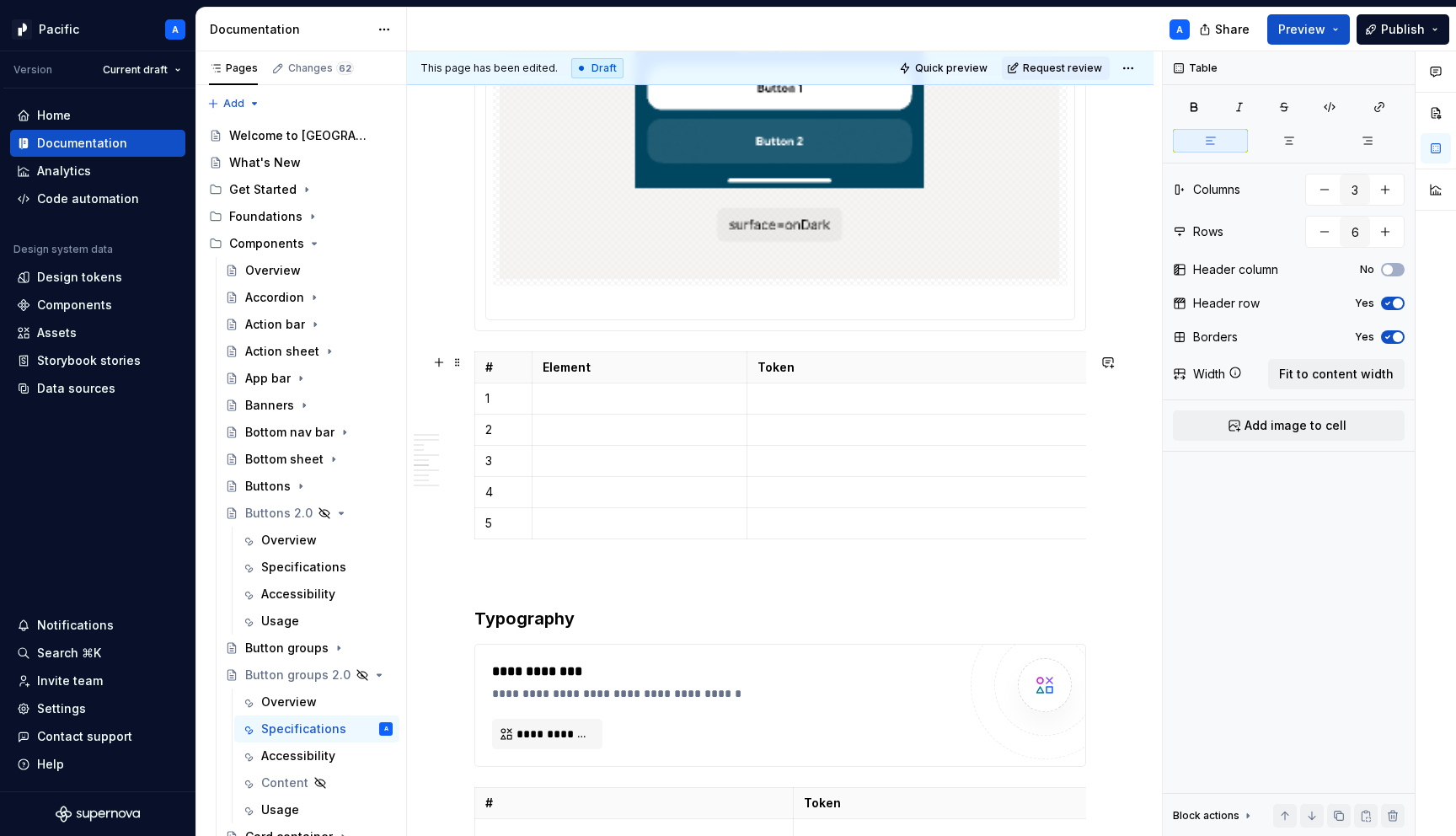
scroll to position [5342, 0]
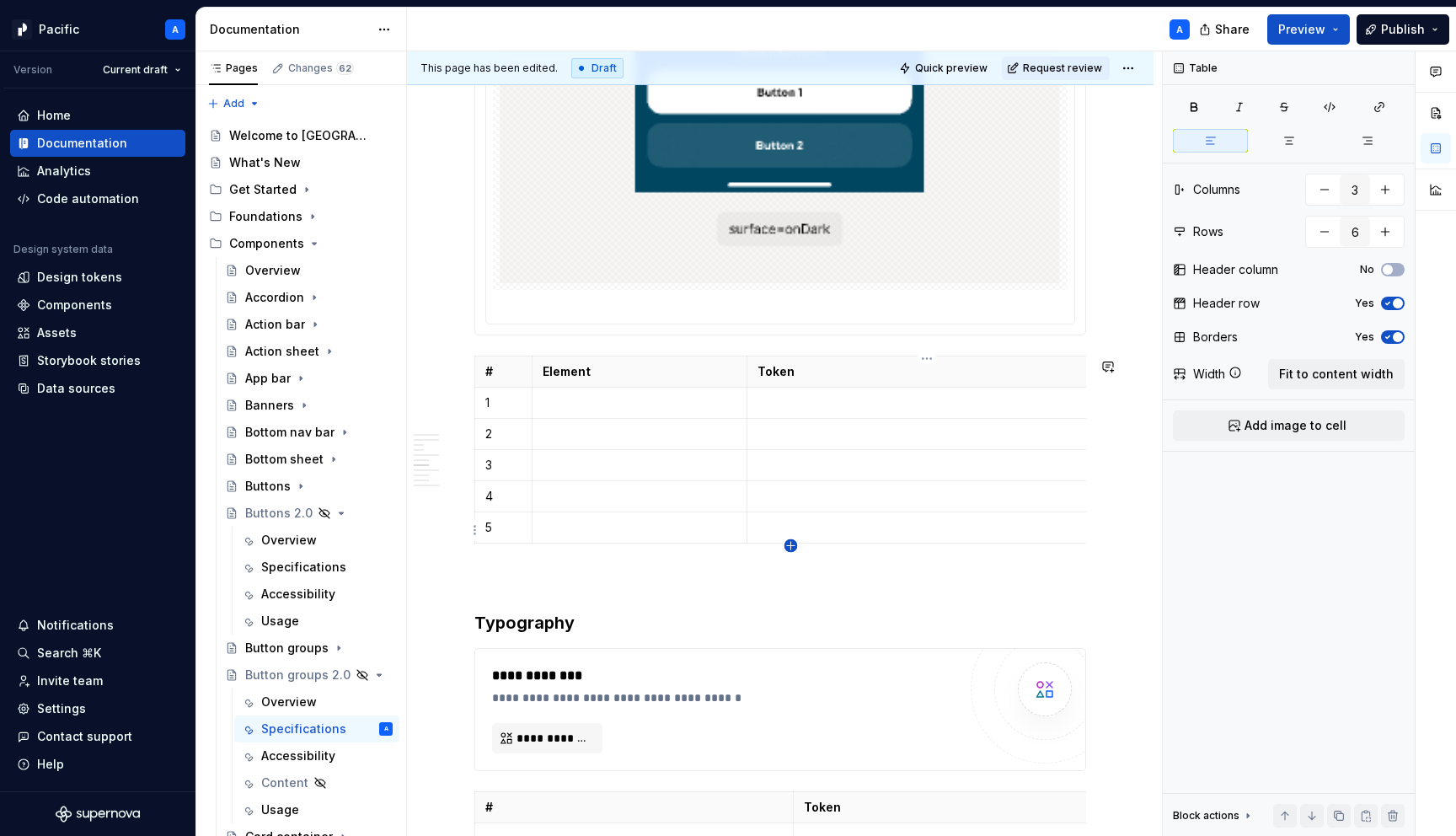
click at [789, 544] on icon "button" at bounding box center [791, 546] width 14 height 14
type input "7"
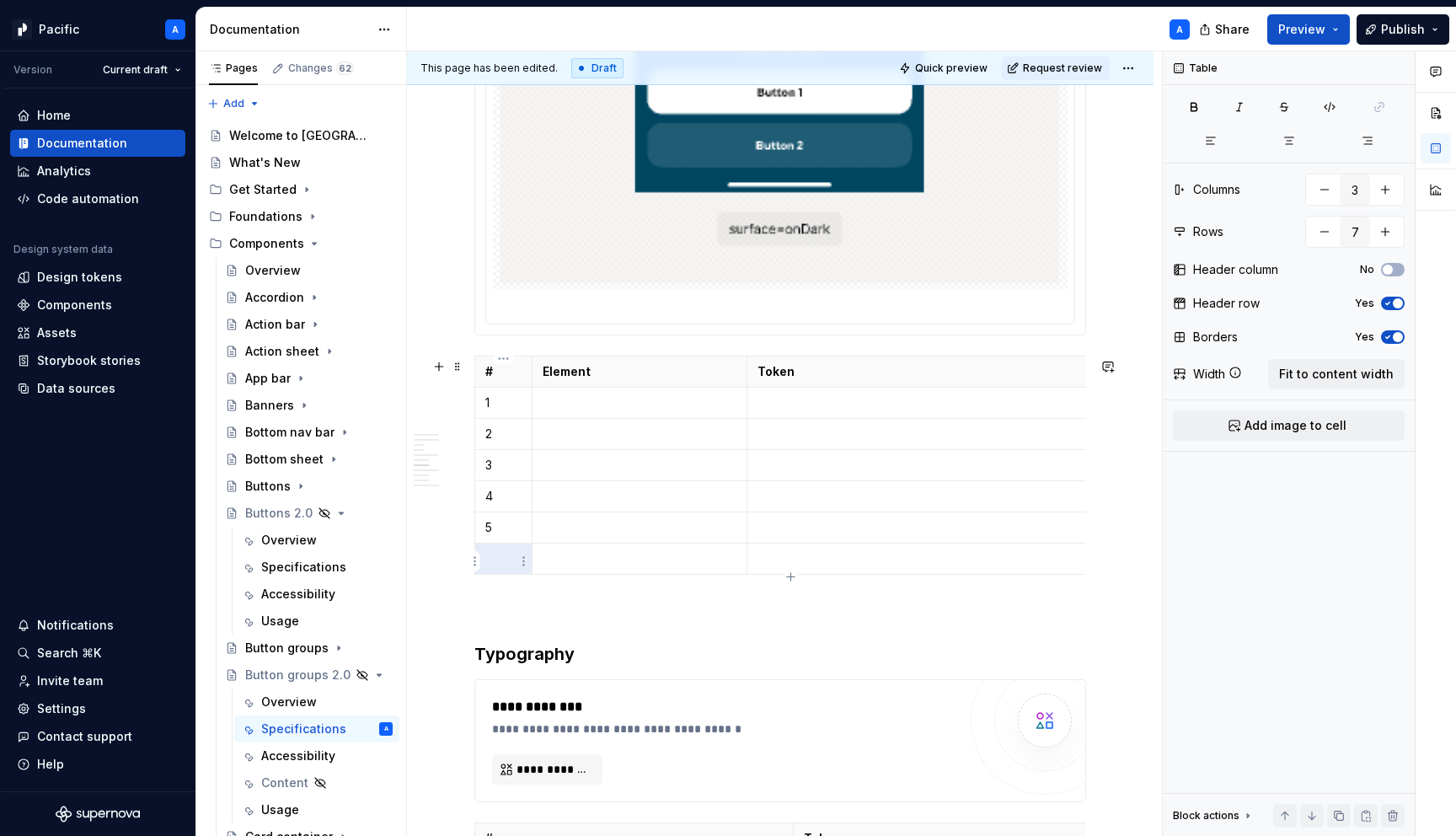
click at [505, 563] on p at bounding box center [503, 559] width 36 height 17
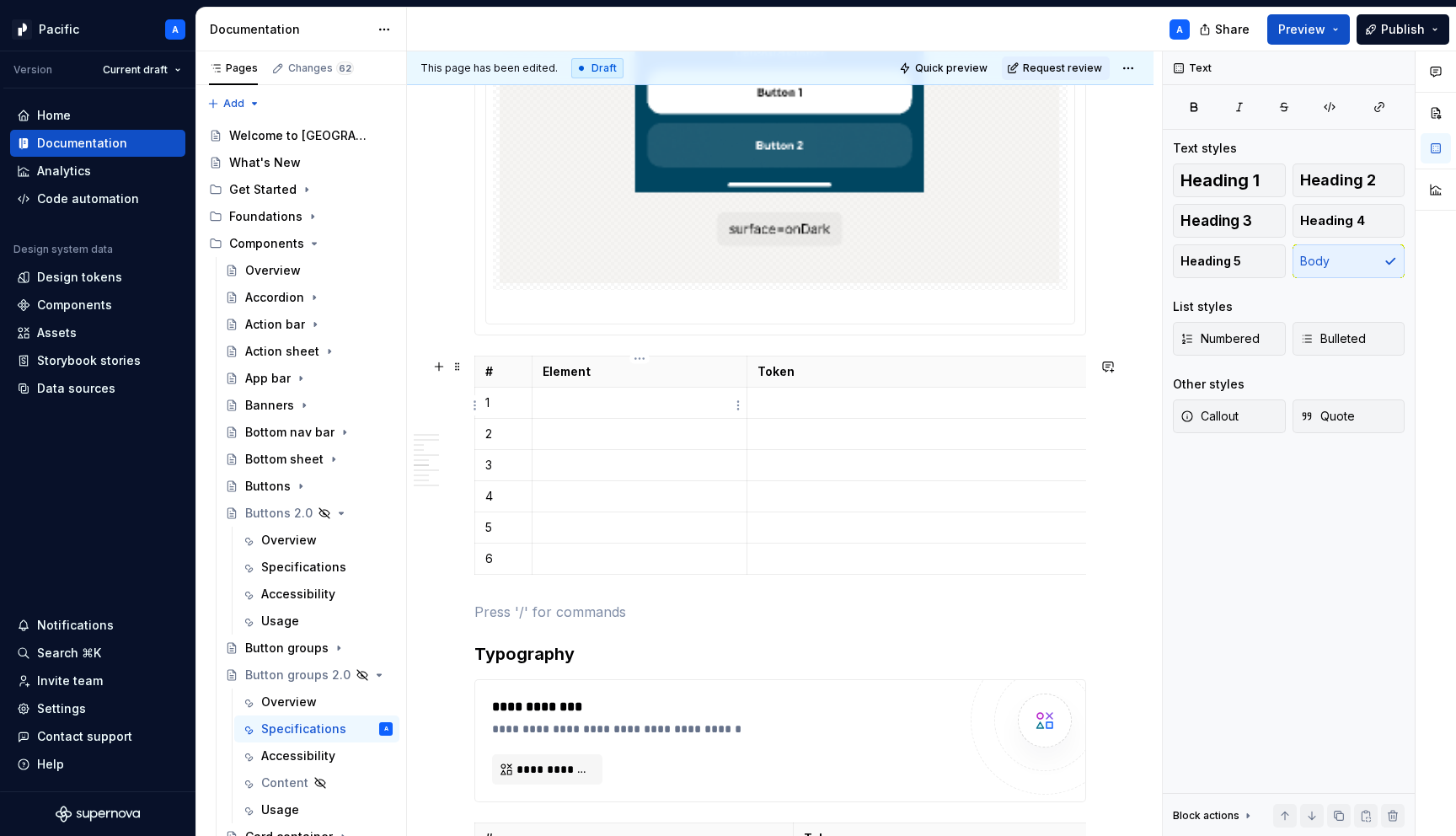
click at [552, 411] on p at bounding box center [639, 403] width 194 height 17
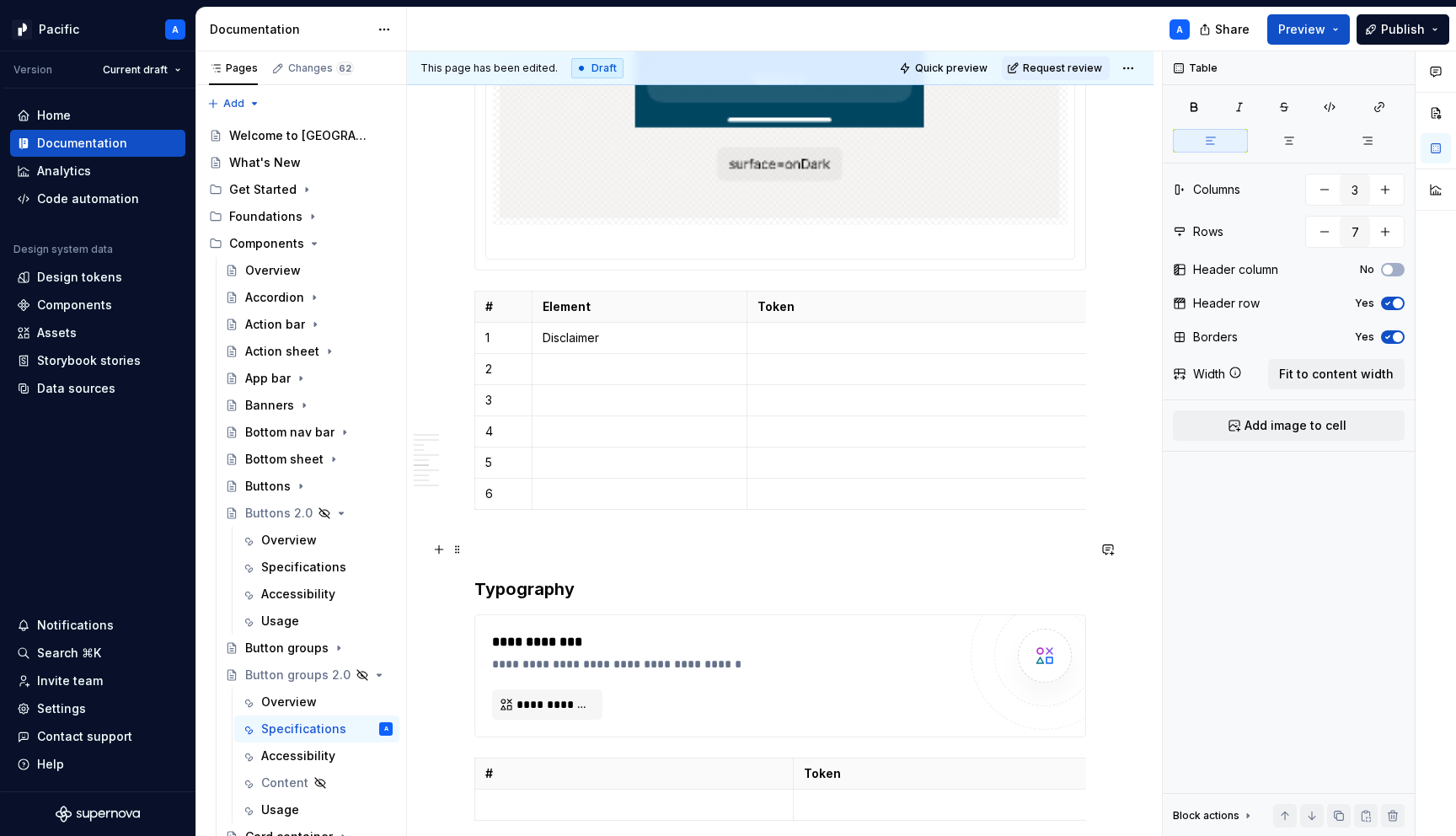
scroll to position [5420, 0]
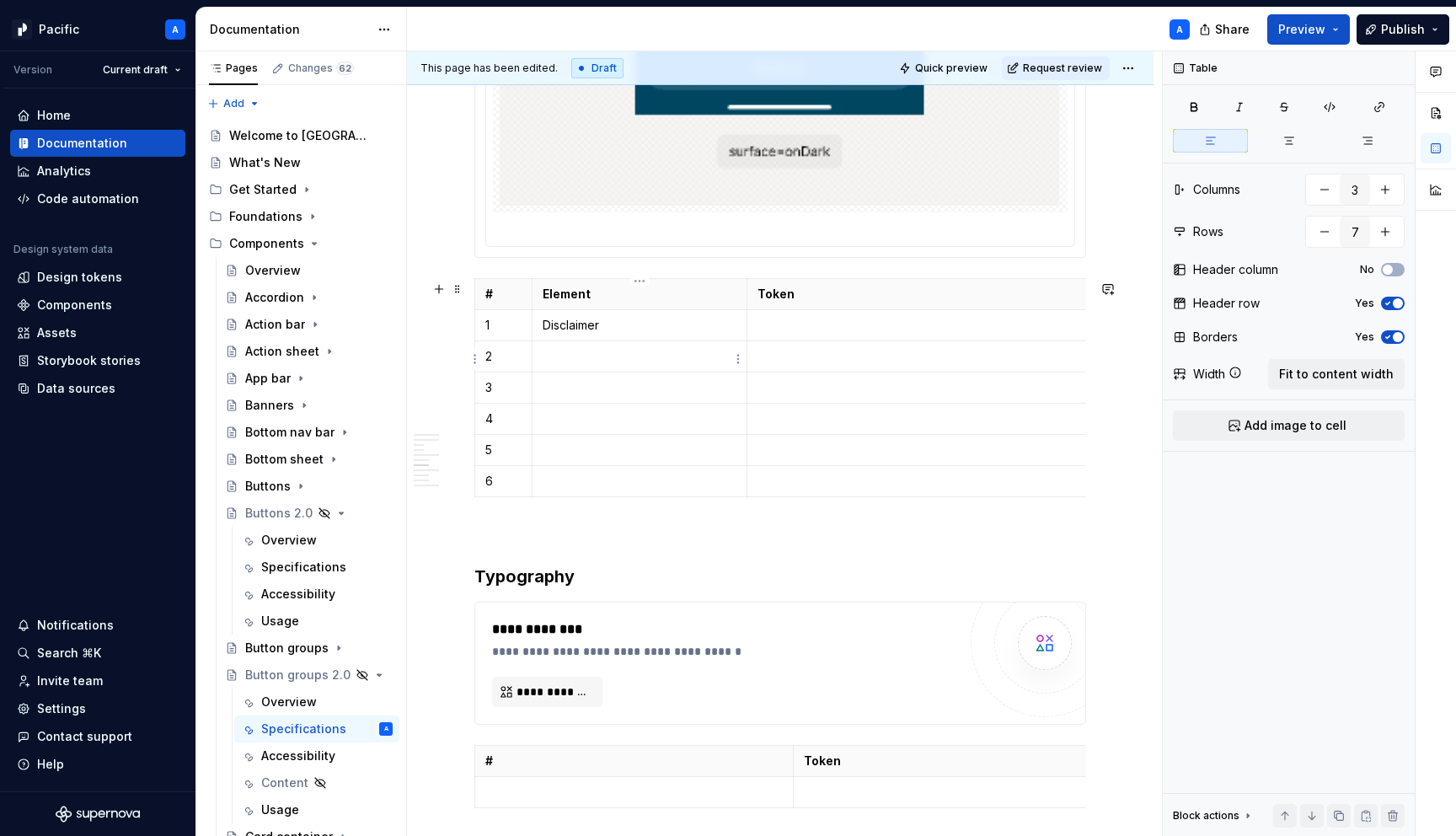
click at [562, 361] on p at bounding box center [639, 357] width 194 height 17
click at [569, 392] on p at bounding box center [639, 388] width 194 height 17
click at [550, 430] on td at bounding box center [639, 418] width 215 height 31
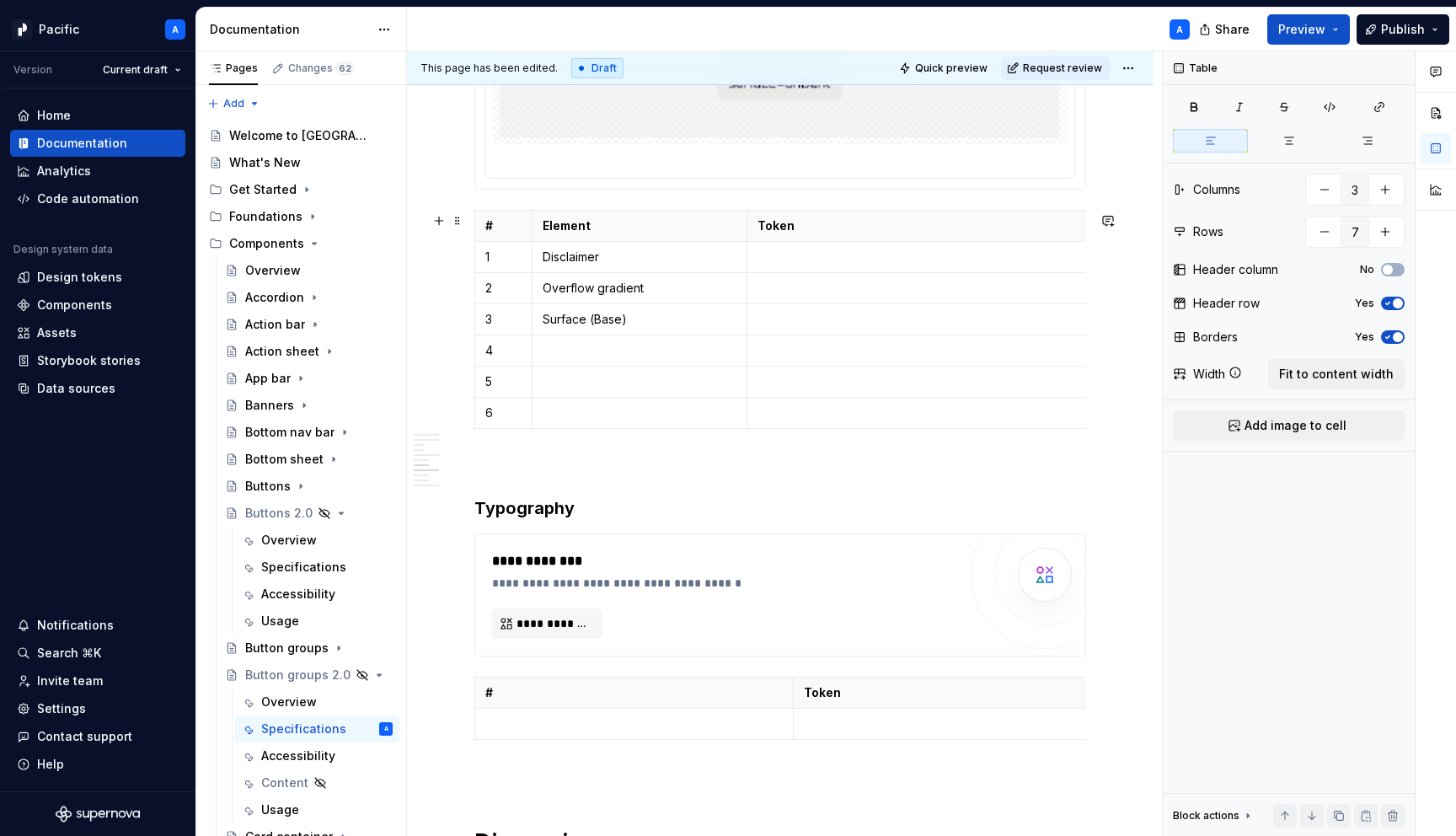
scroll to position [5507, 0]
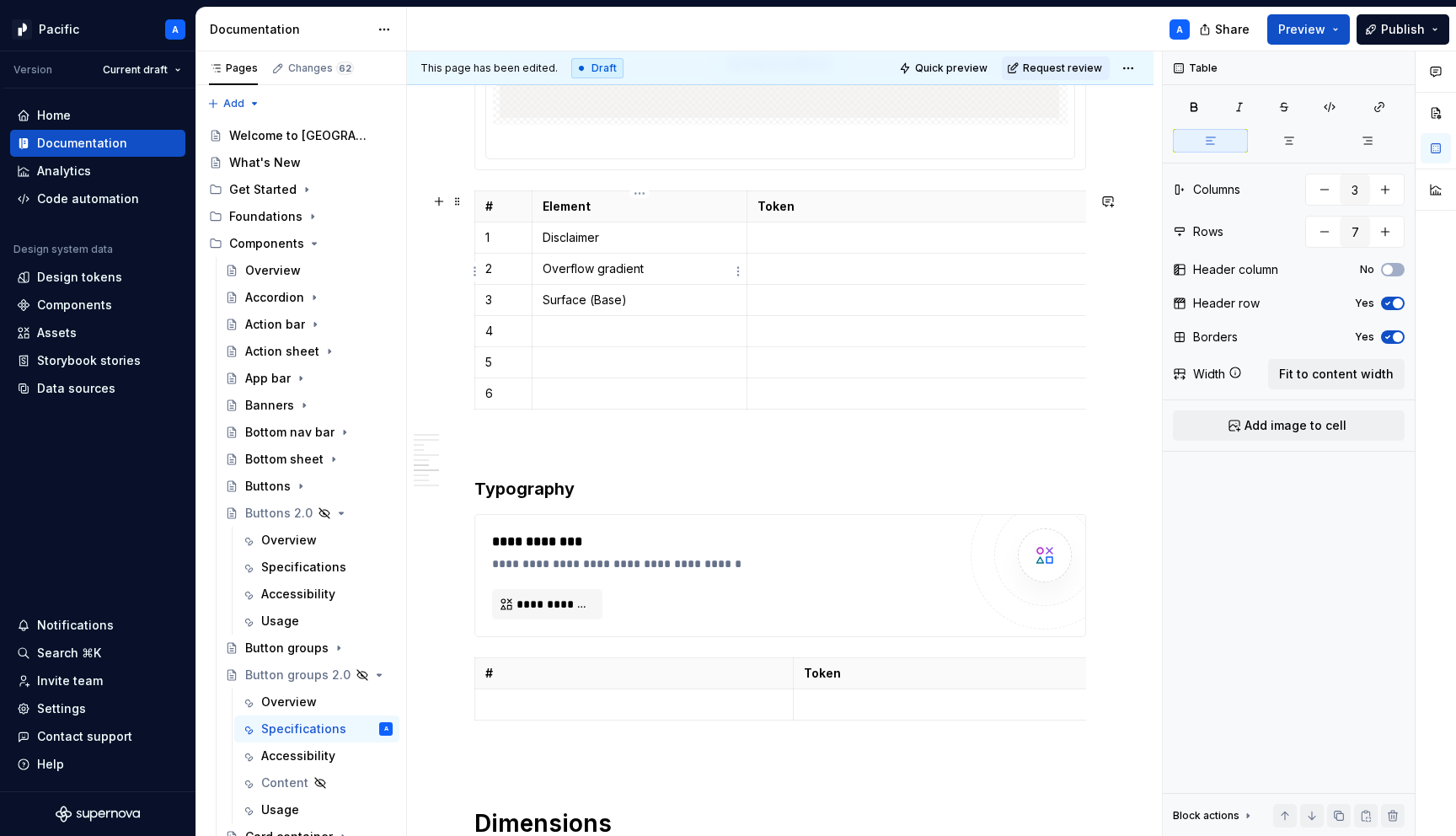
click at [630, 267] on p "Overflow gradient" at bounding box center [639, 269] width 194 height 17
click at [601, 340] on p at bounding box center [639, 331] width 194 height 17
click at [673, 275] on p "Overflow gradient" at bounding box center [639, 269] width 194 height 17
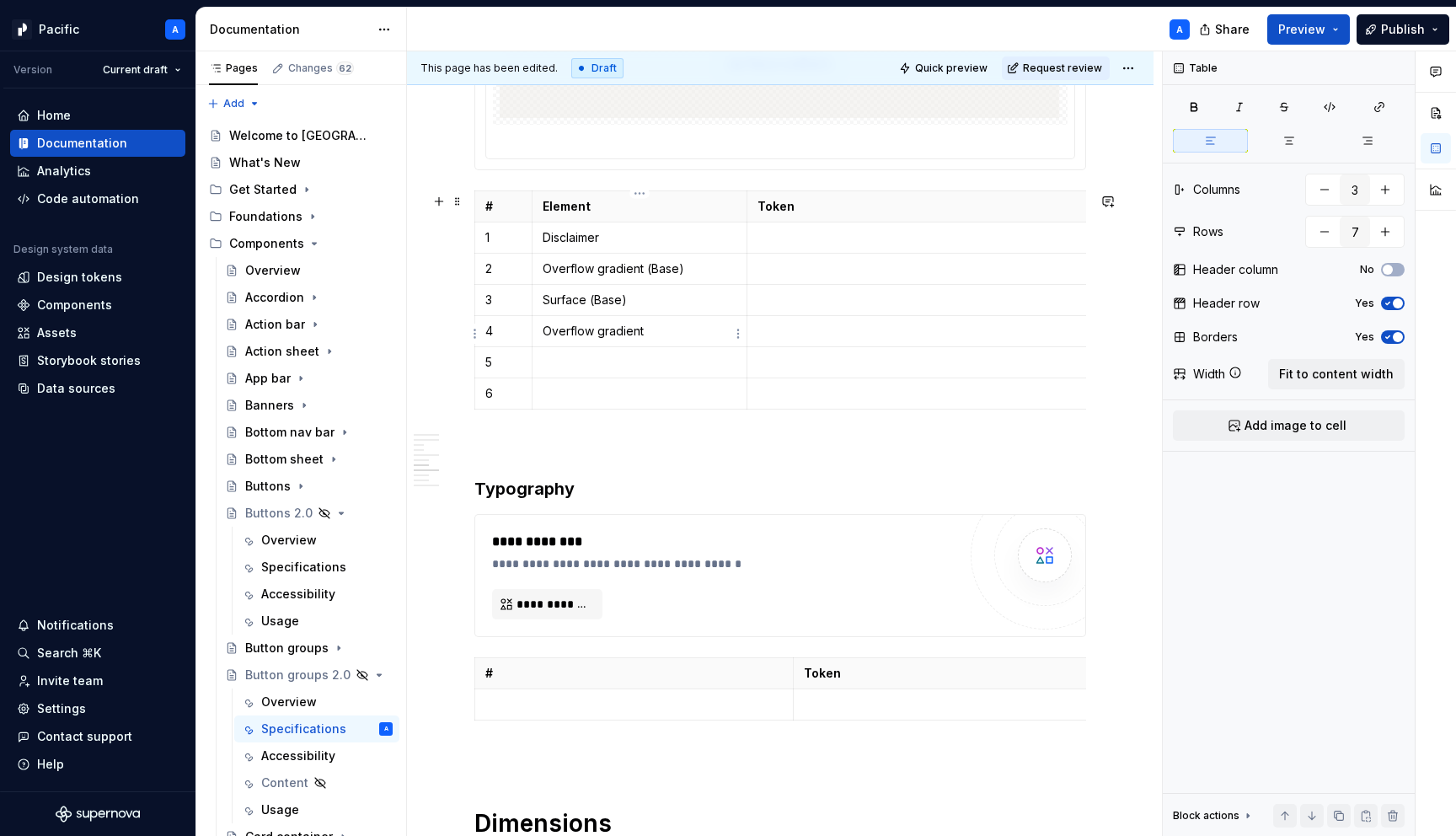
click at [663, 332] on p "Overflow gradient" at bounding box center [639, 331] width 194 height 17
click at [638, 366] on p at bounding box center [639, 362] width 194 height 17
click at [610, 297] on p "Surface (Base)" at bounding box center [639, 300] width 194 height 17
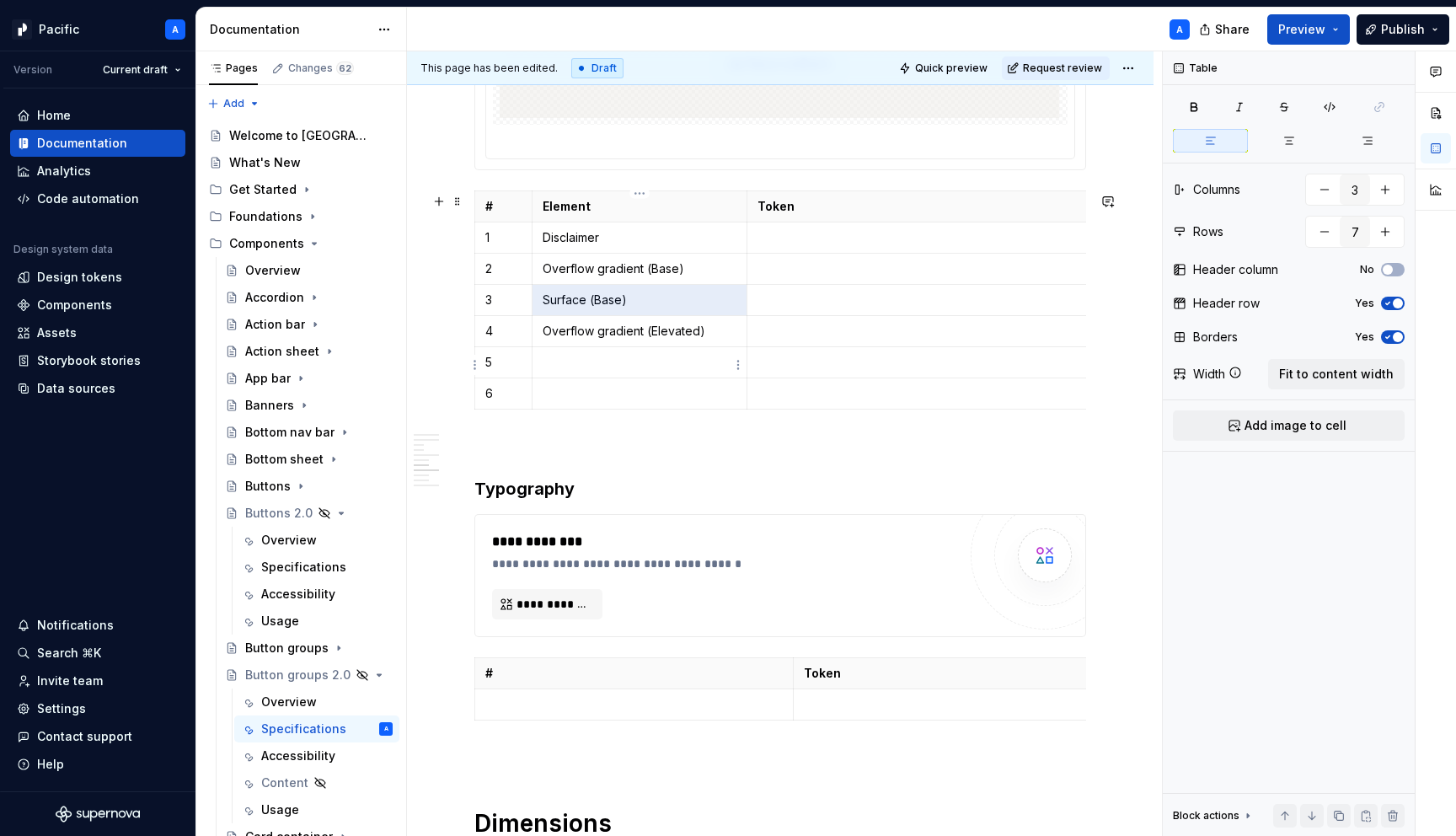
click at [599, 360] on p at bounding box center [639, 362] width 194 height 17
click at [605, 366] on p "Surface (Base)" at bounding box center [639, 362] width 194 height 17
click at [616, 401] on p at bounding box center [639, 394] width 194 height 17
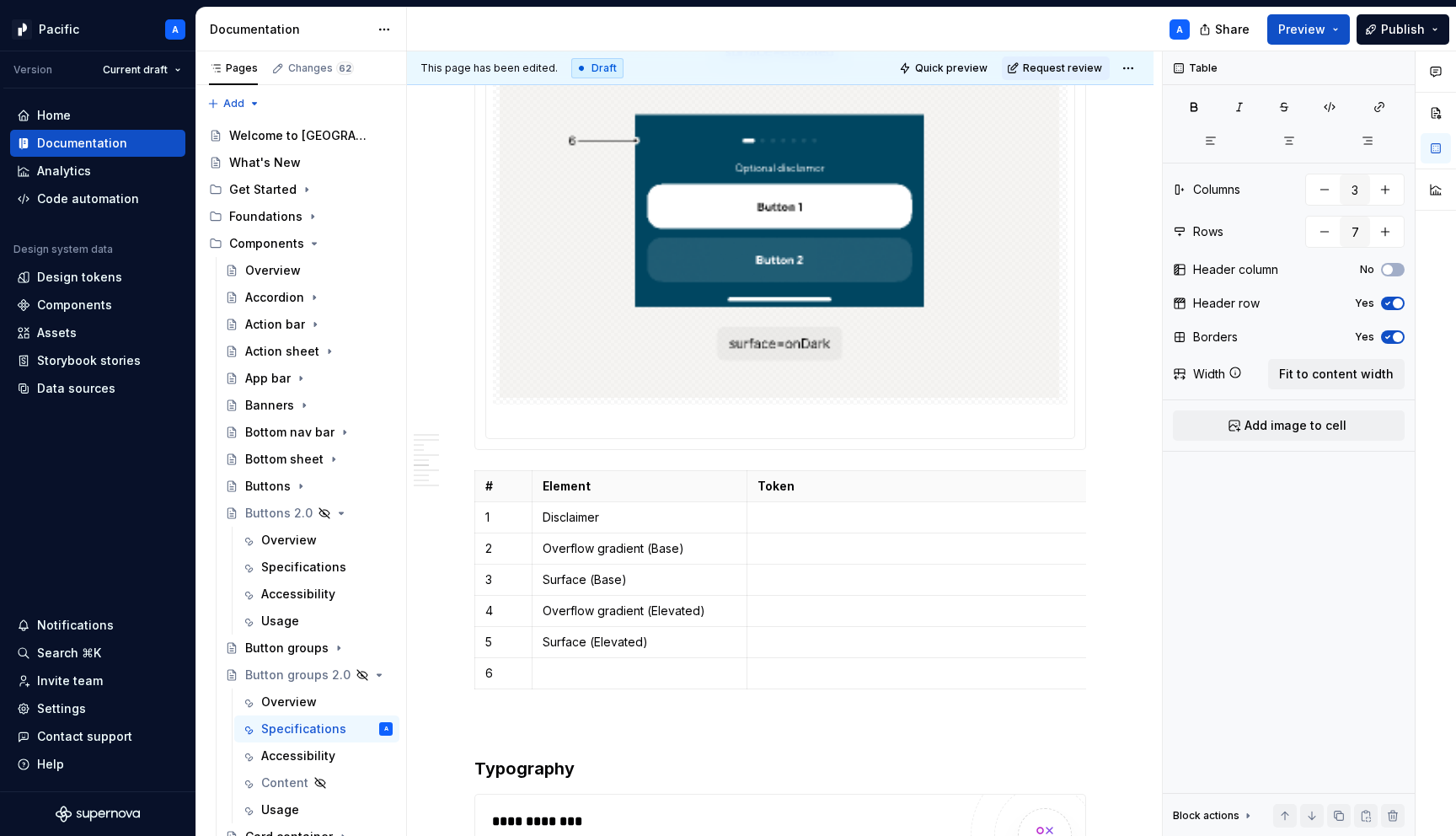
scroll to position [5233, 0]
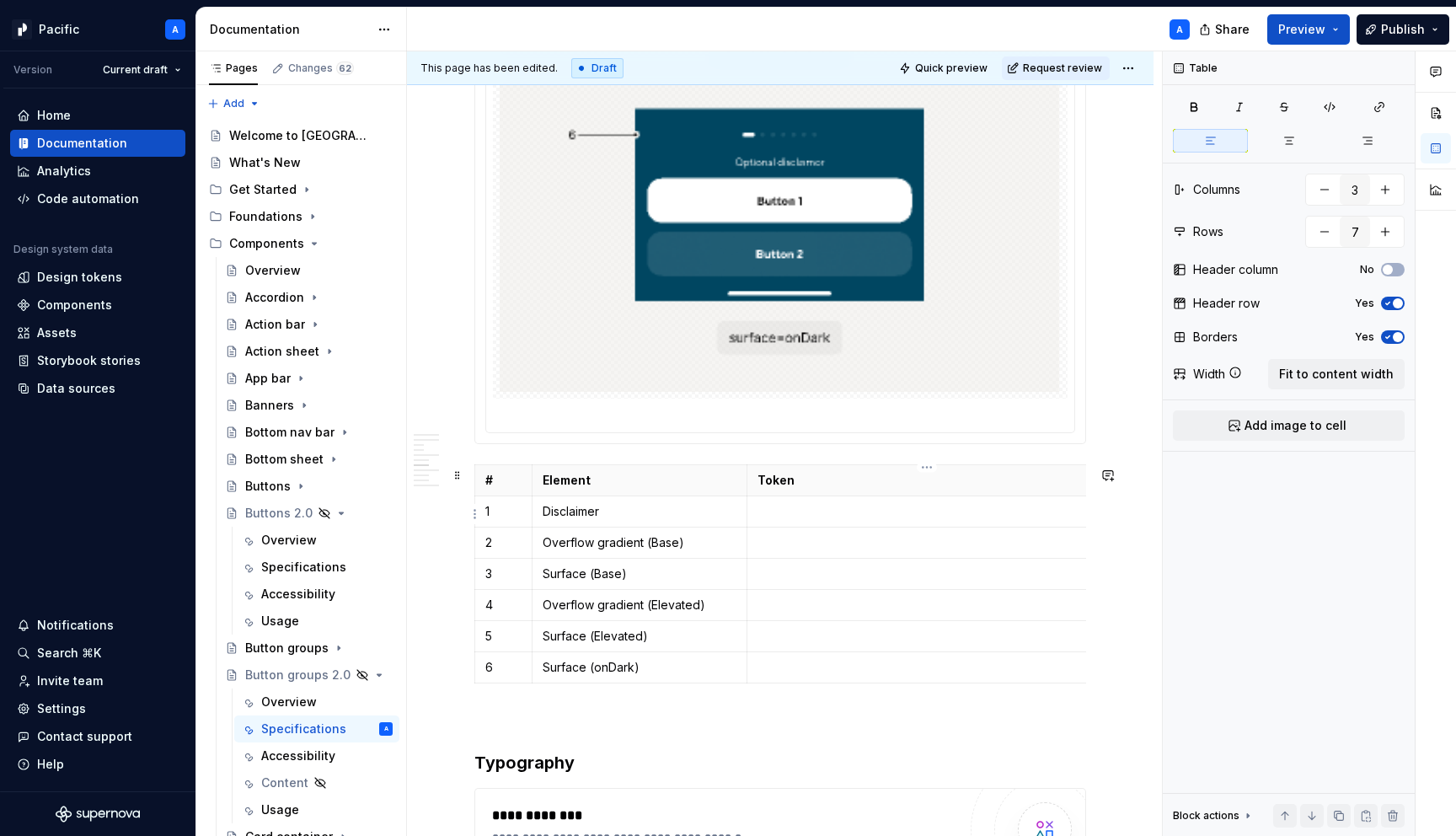
click at [830, 519] on p at bounding box center [927, 512] width 339 height 17
click at [809, 546] on p at bounding box center [927, 542] width 339 height 17
click at [817, 508] on p at bounding box center [927, 512] width 339 height 17
drag, startPoint x: 808, startPoint y: 513, endPoint x: 757, endPoint y: 504, distance: 51.8
click at [757, 504] on td "Content/color-content-secondary" at bounding box center [927, 511] width 360 height 31
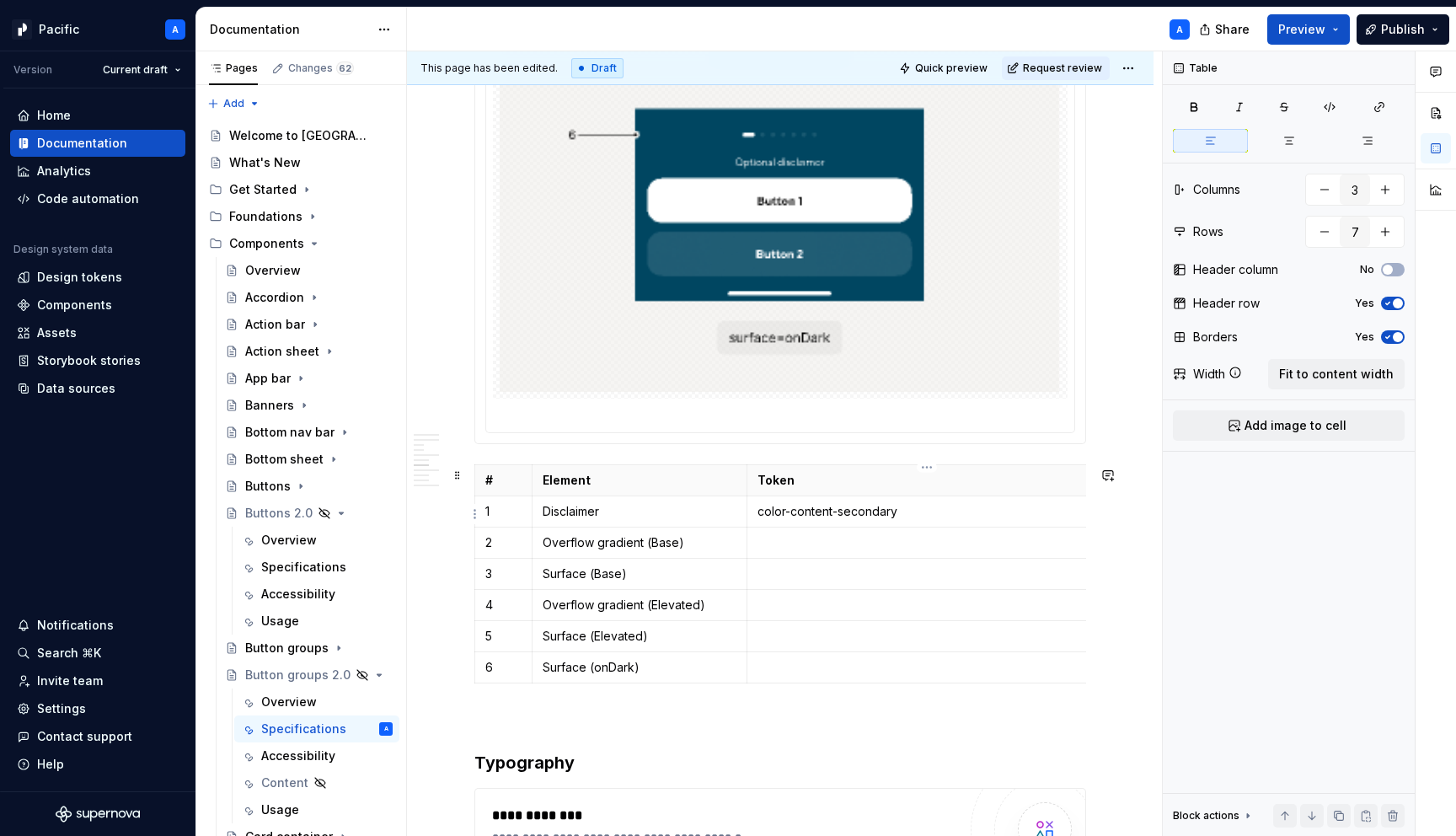
click at [768, 511] on p "color-content-secondary" at bounding box center [927, 512] width 339 height 17
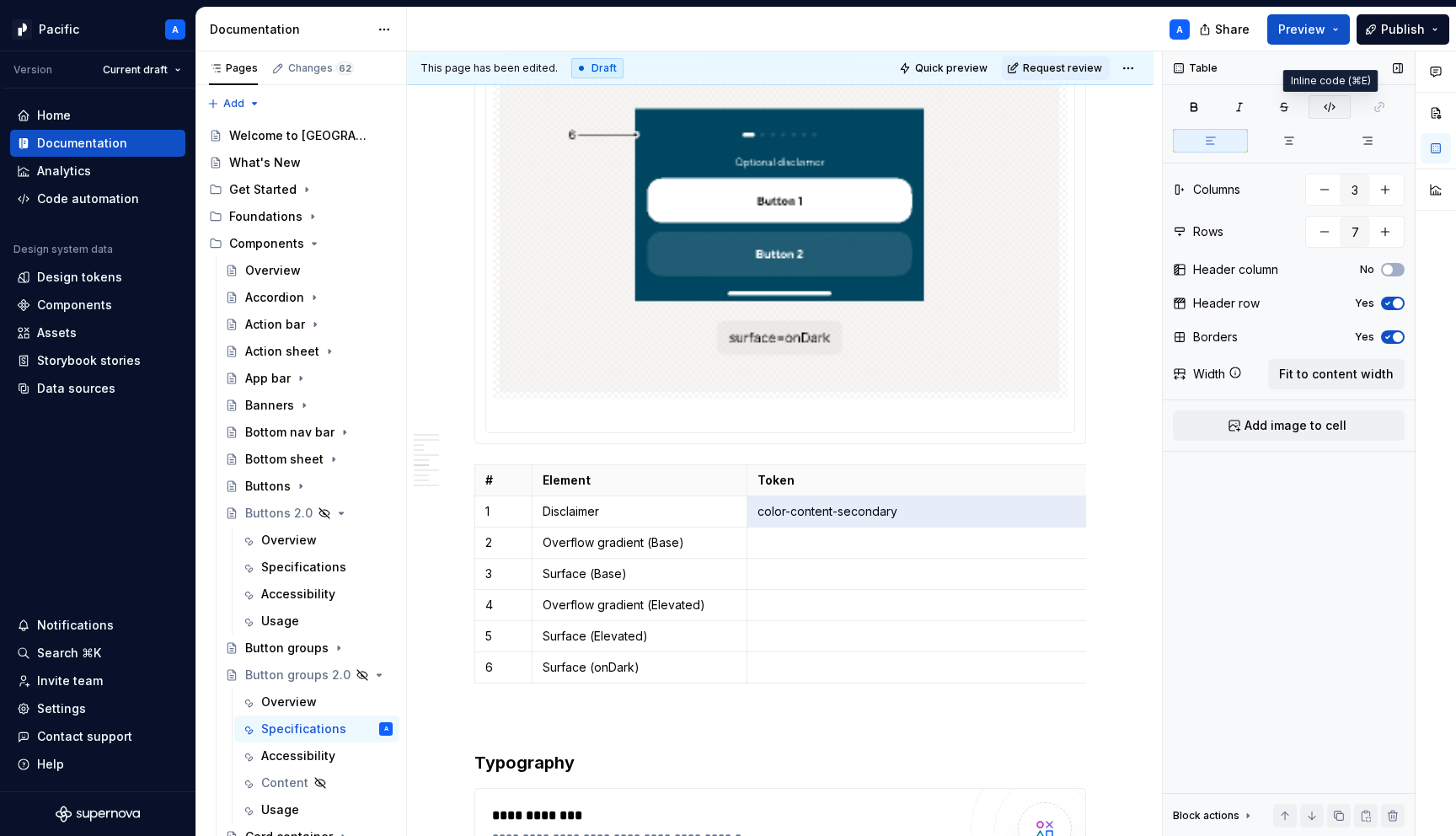
click at [1325, 107] on icon "button" at bounding box center [1329, 107] width 10 height 9
click at [815, 548] on p at bounding box center [927, 542] width 339 height 17
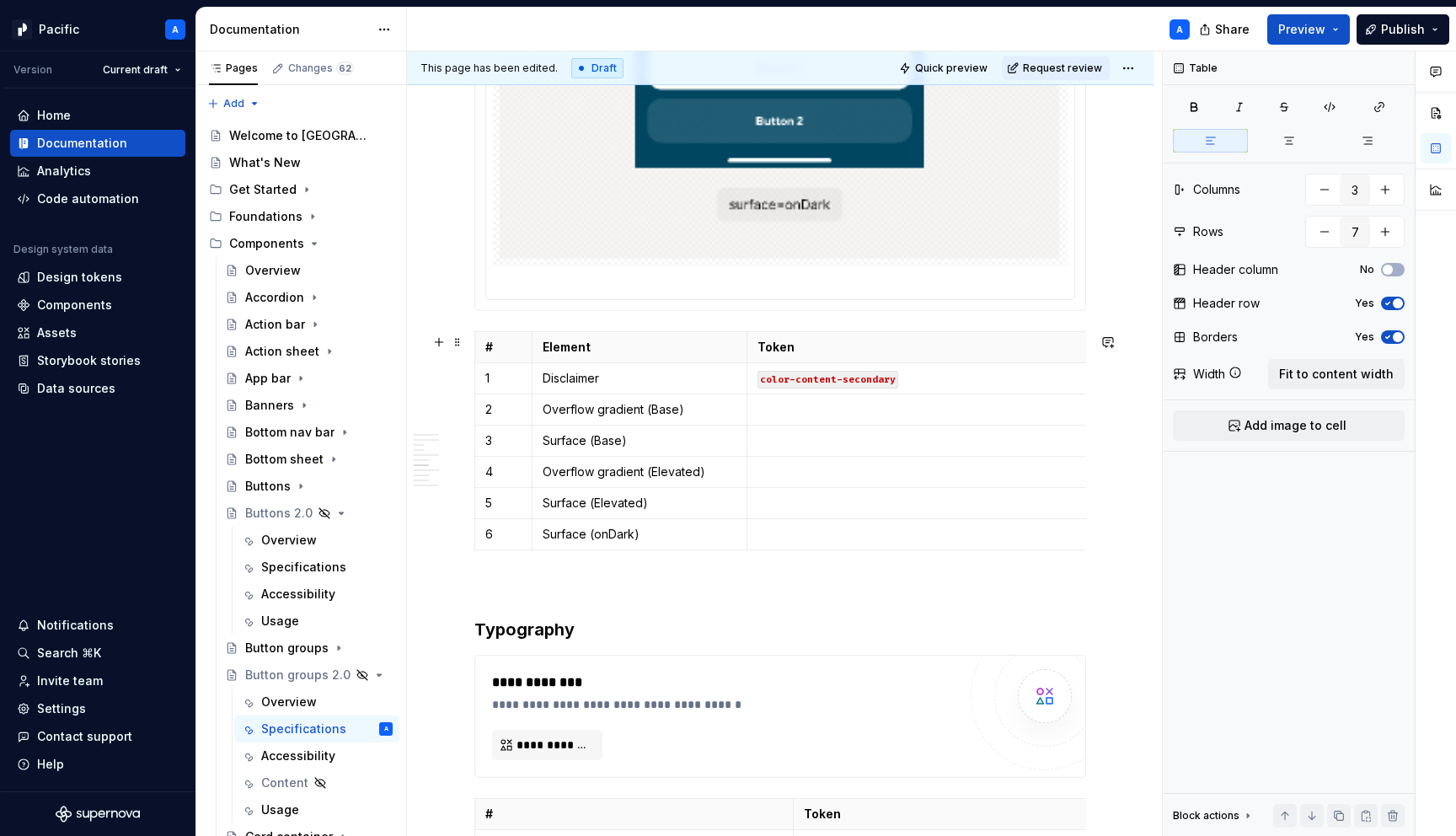
scroll to position [5390, 0]
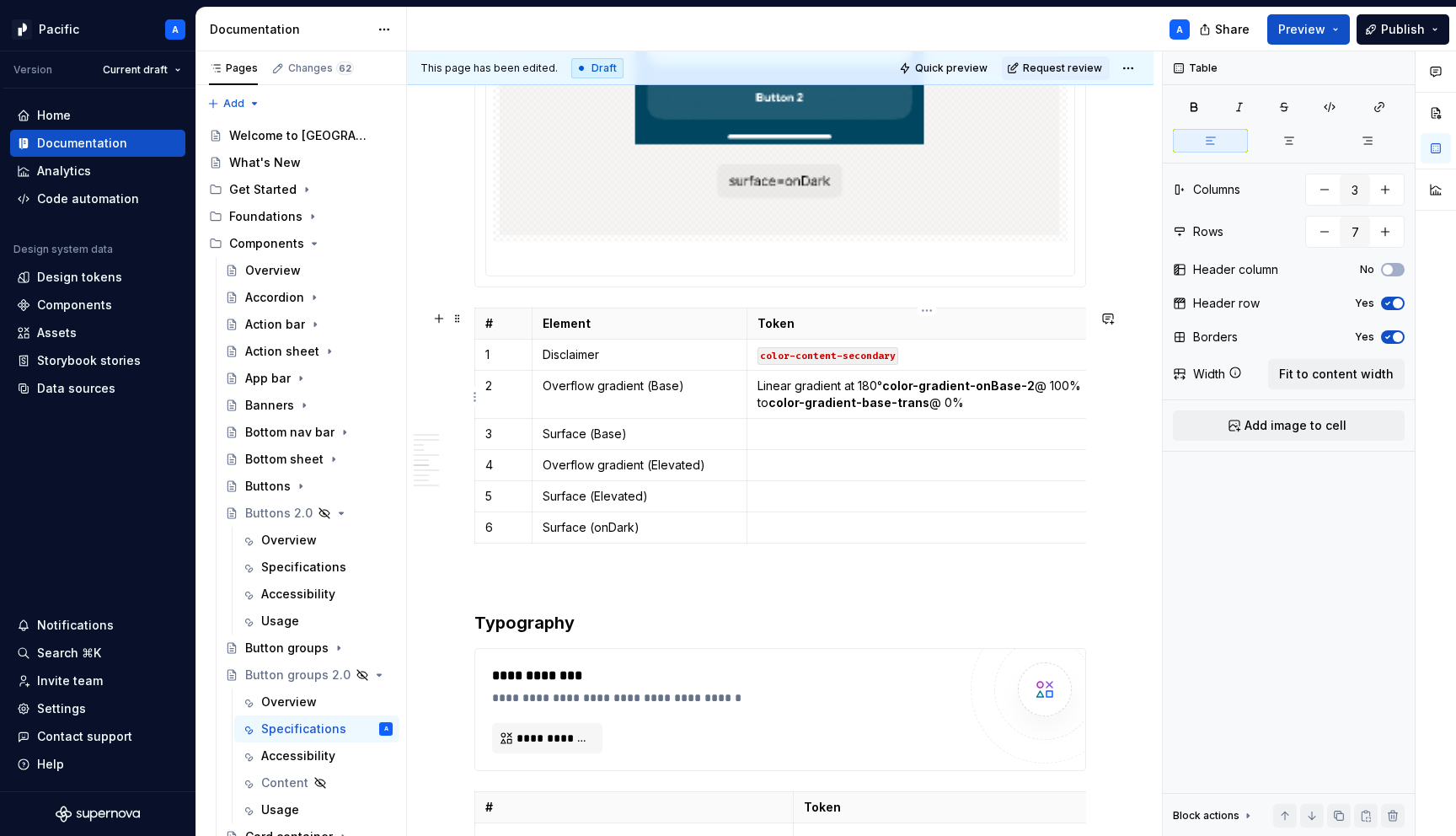
click at [886, 389] on strong "color-gradient-onBase-2" at bounding box center [958, 386] width 152 height 15
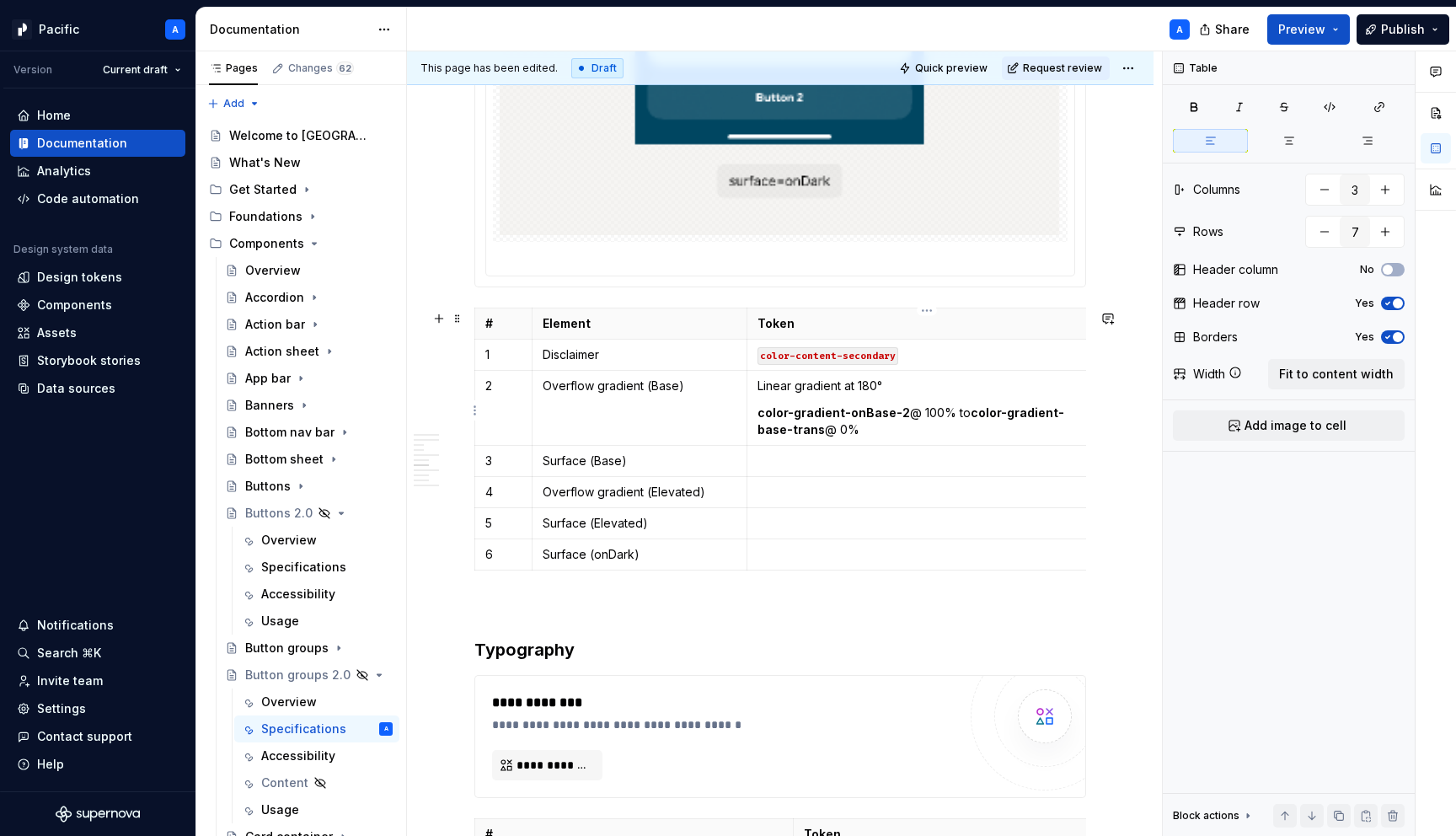
click at [905, 418] on p "color-gradient-onBase-2 @ 100% to color-gradient-base-trans @ 0%" at bounding box center [927, 421] width 339 height 33
click at [967, 415] on strong "color-gradient-base-trans" at bounding box center [911, 421] width 307 height 31
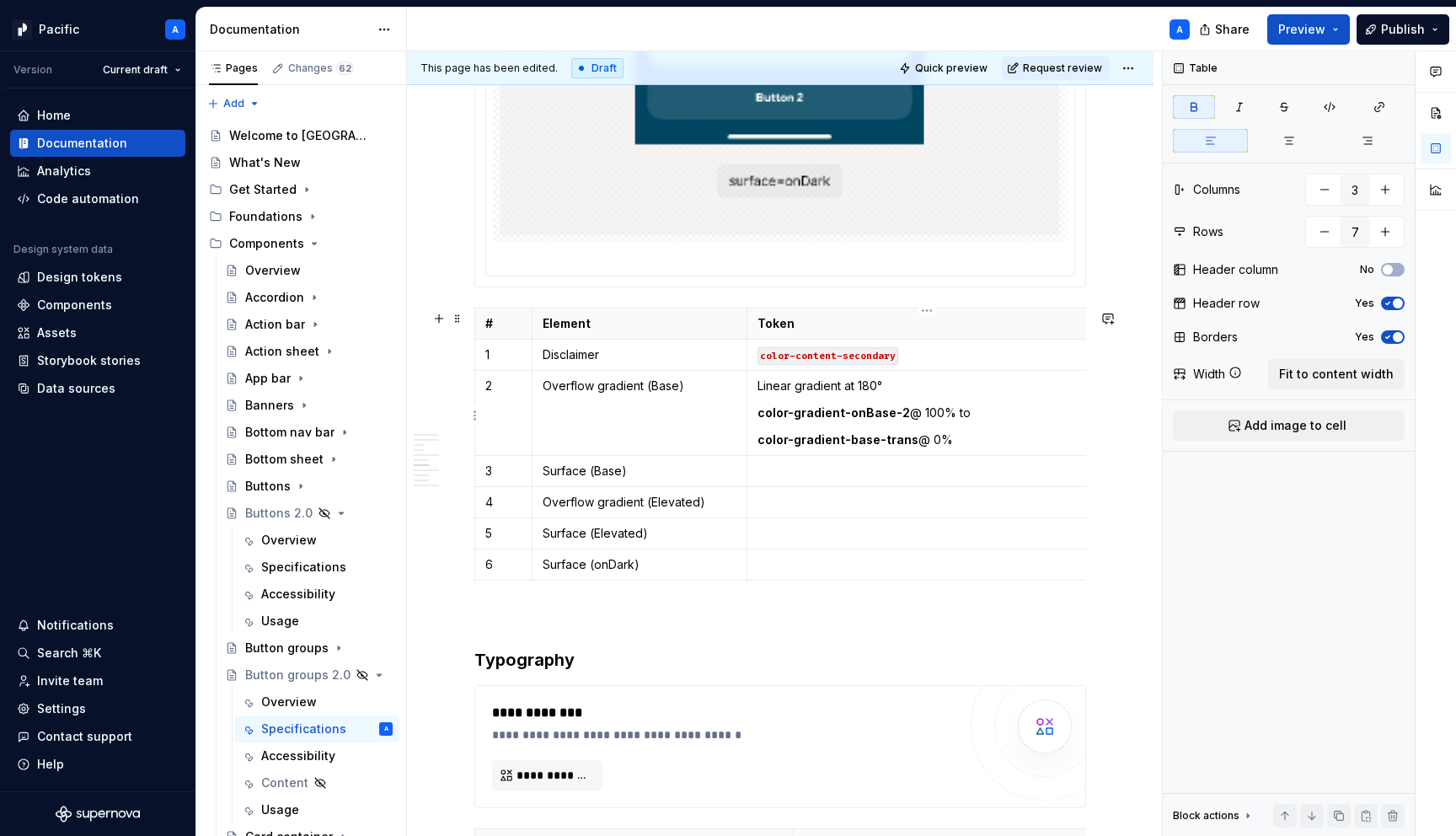
click at [954, 418] on p "color-gradient-onBase-2 @ 100% to" at bounding box center [927, 413] width 339 height 17
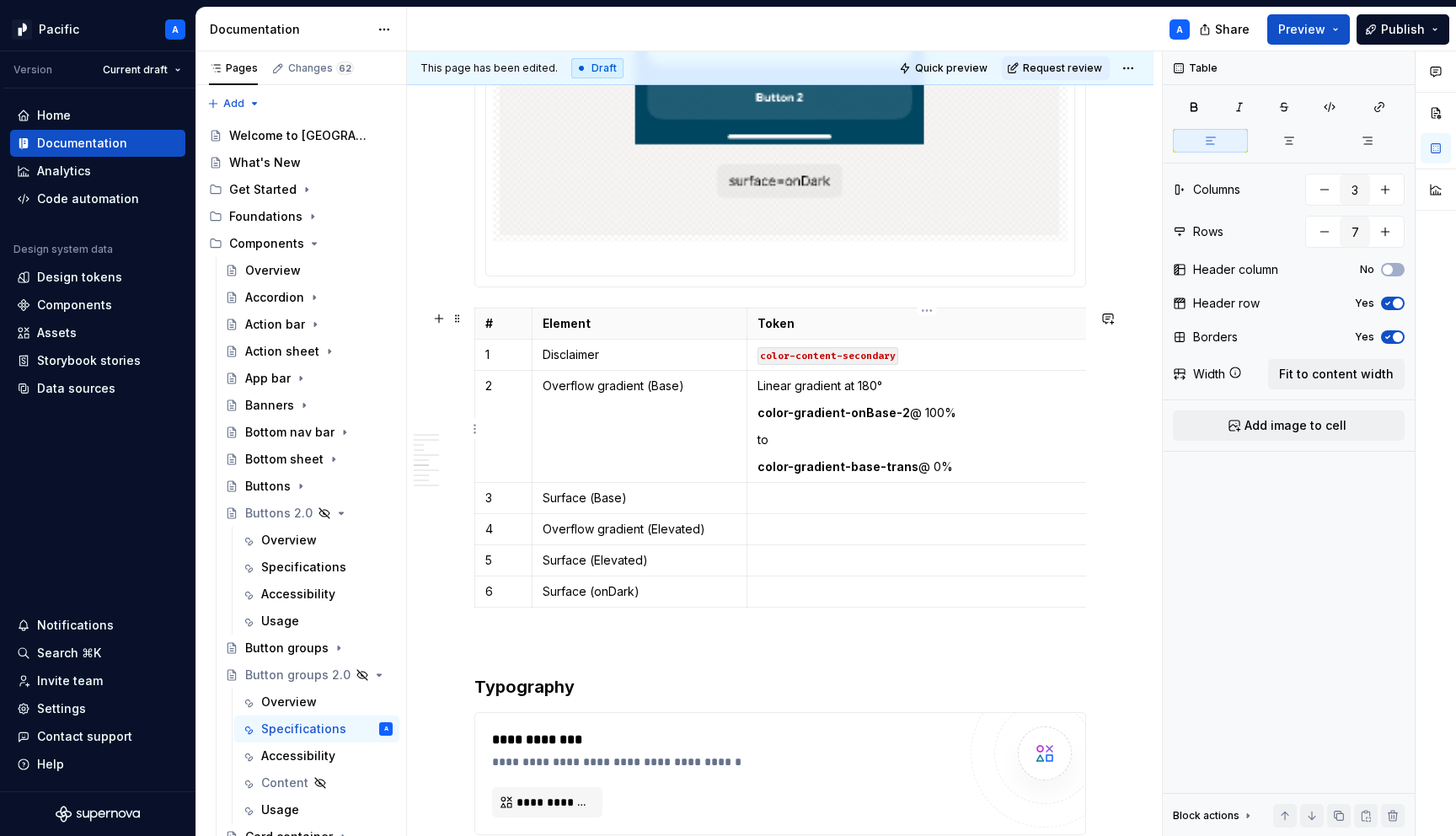
click at [961, 420] on p "color-gradient-onBase-2 @ 100%" at bounding box center [927, 413] width 339 height 17
drag, startPoint x: 971, startPoint y: 419, endPoint x: 953, endPoint y: 418, distance: 18.0
click at [953, 418] on p "color-gradient-onBase-2 @ 100% —>" at bounding box center [927, 413] width 339 height 17
click at [788, 441] on p "to" at bounding box center [927, 440] width 339 height 17
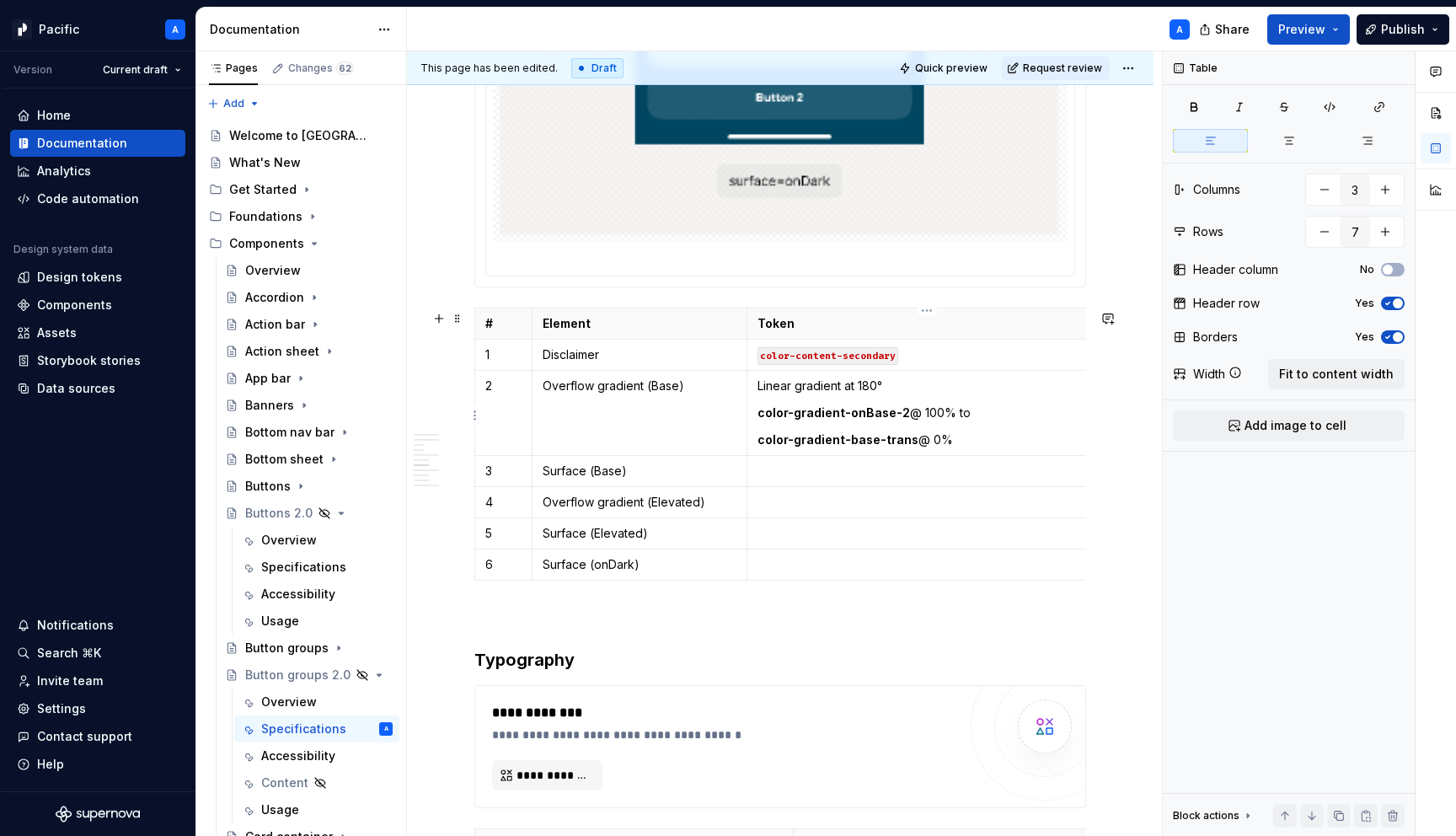
click at [752, 445] on td "Linear gradient at 180° color-gradient-onBase-2 @ 100% to color-gradient-base-t…" at bounding box center [927, 412] width 360 height 85
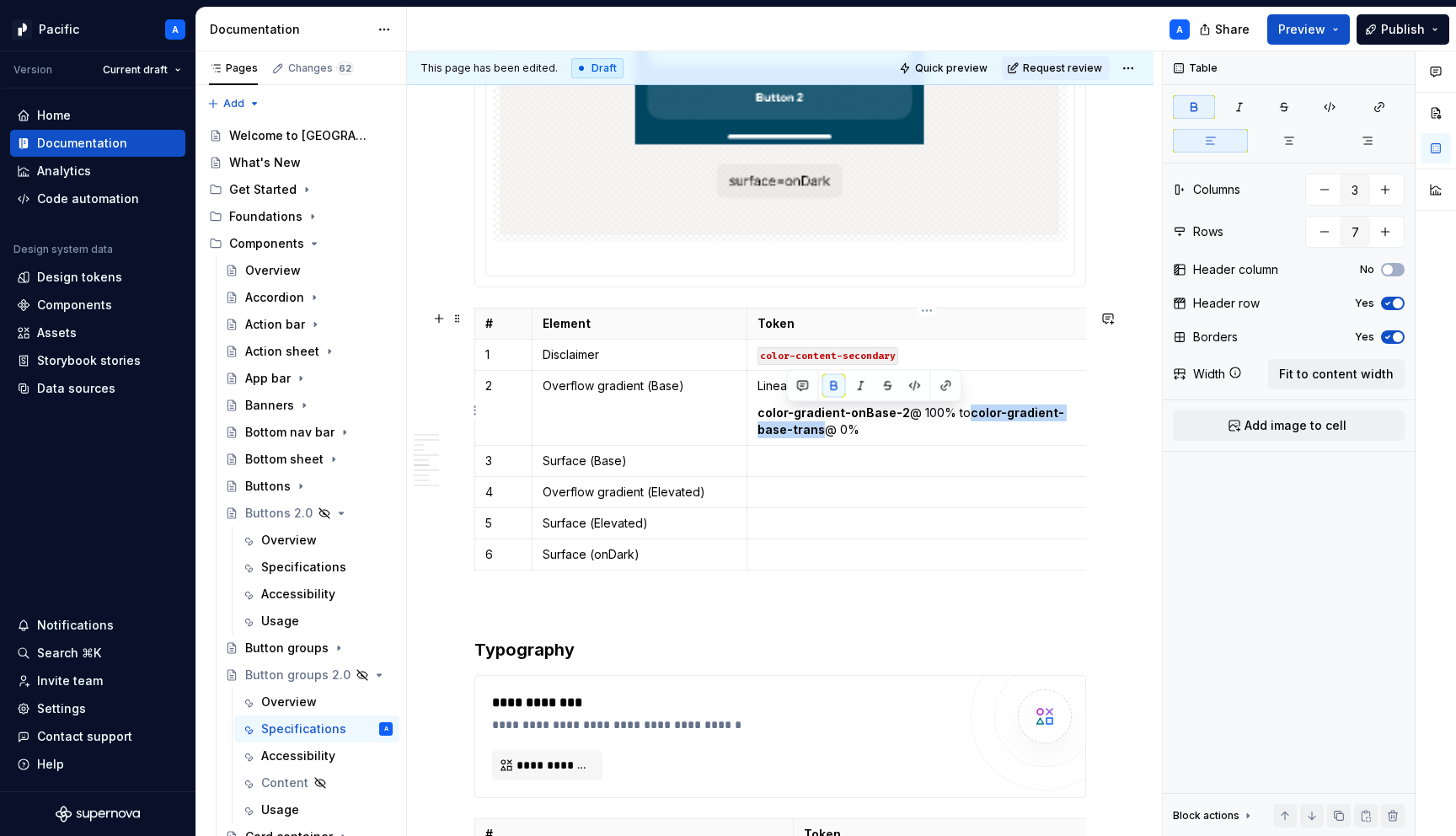
drag, startPoint x: 965, startPoint y: 415, endPoint x: 785, endPoint y: 428, distance: 180.5
click at [785, 428] on strong "color-gradient-base-trans" at bounding box center [911, 421] width 307 height 31
click at [920, 380] on button "button" at bounding box center [916, 386] width 24 height 24
drag, startPoint x: 898, startPoint y: 414, endPoint x: 758, endPoint y: 411, distance: 140.0
click at [758, 411] on strong "color-gradient-onBase-2" at bounding box center [833, 413] width 152 height 15
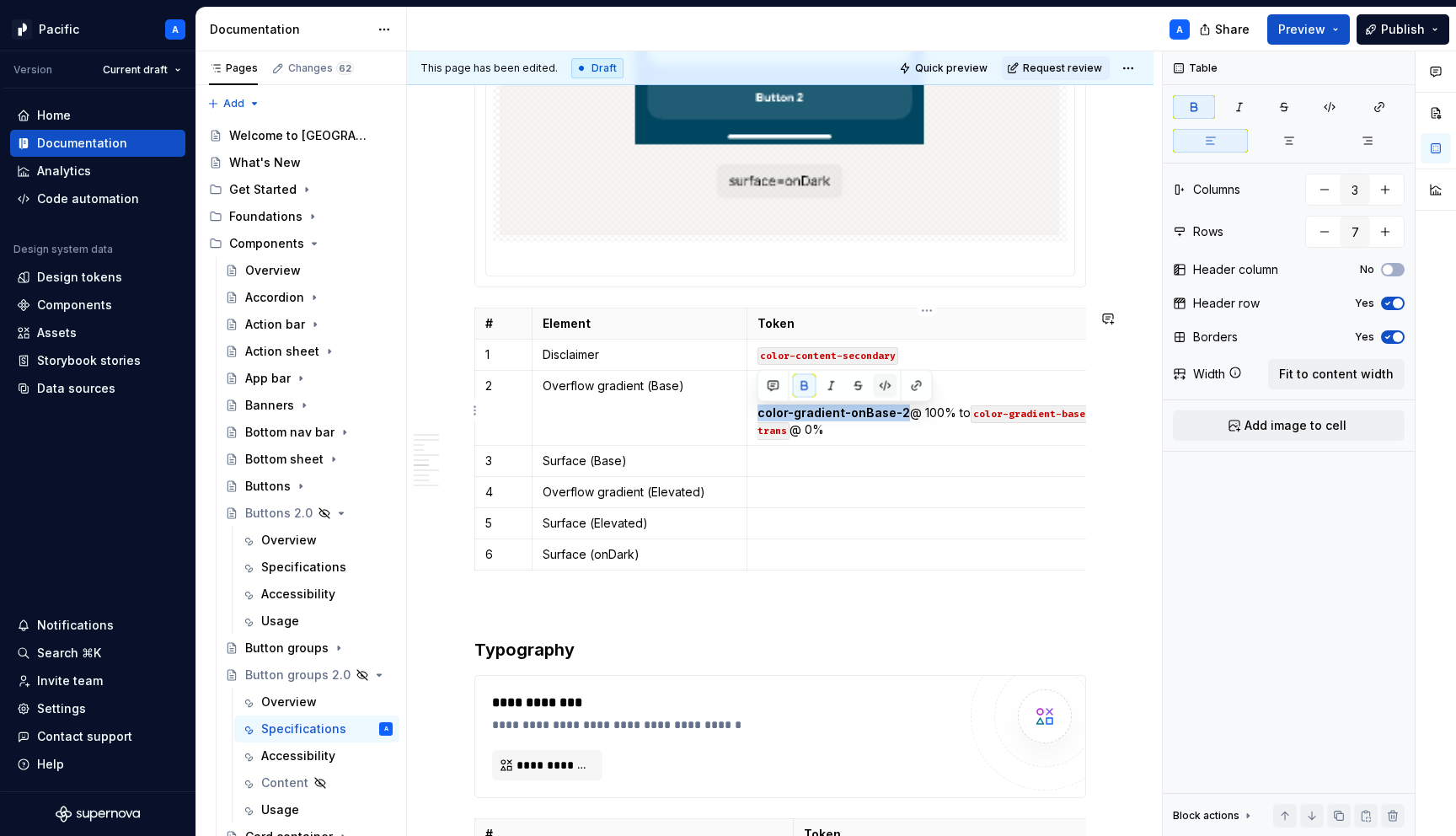
click at [888, 382] on button "button" at bounding box center [886, 386] width 24 height 24
click at [892, 445] on td "Linear gradient at 180° color-gradient-onBase-2 @ 100% to color-gradient-base-t…" at bounding box center [927, 406] width 360 height 75
click at [886, 389] on p "Linear gradient at 180°" at bounding box center [927, 386] width 339 height 17
click at [850, 496] on p at bounding box center [927, 492] width 339 height 17
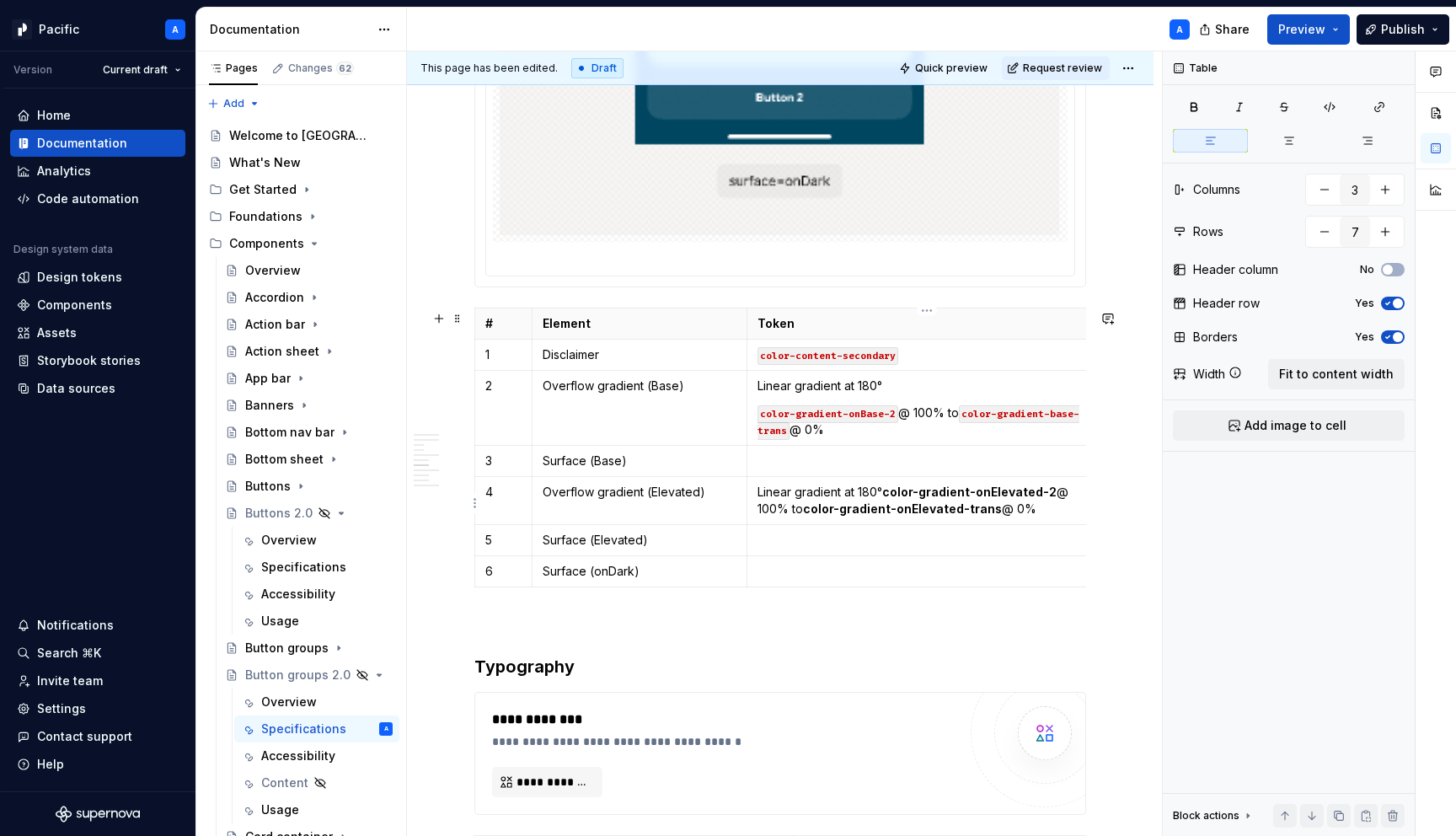
click at [882, 492] on p "Linear gradient at 180° color-gradient-onElevated-2 @ 100% to color-gradient-on…" at bounding box center [927, 501] width 339 height 33
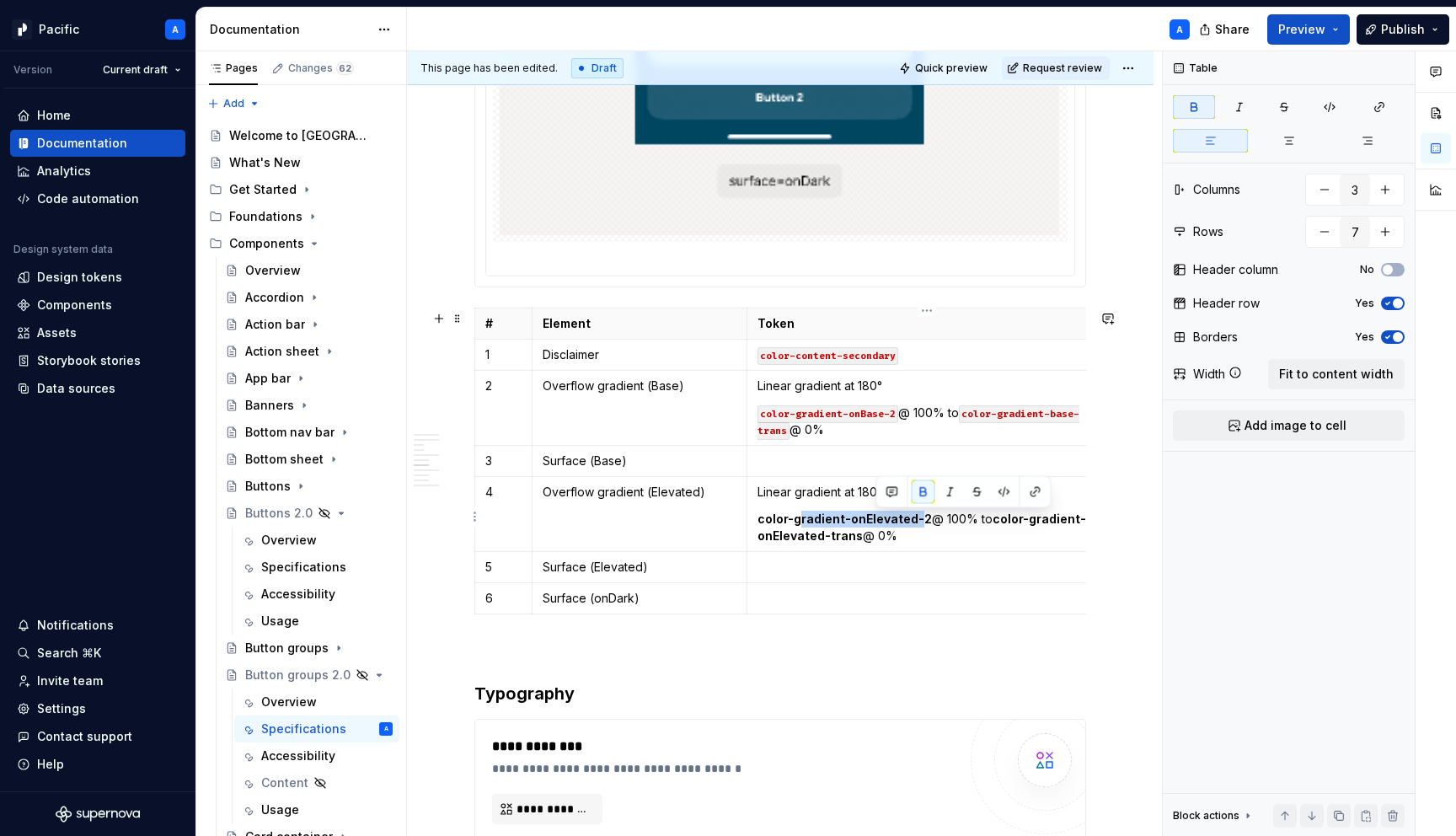
drag, startPoint x: 917, startPoint y: 522, endPoint x: 805, endPoint y: 512, distance: 112.4
click at [804, 512] on td "Linear gradient at 180° color-gradient-onElevated-2 @ 100% to color-gradient-on…" at bounding box center [927, 513] width 360 height 75
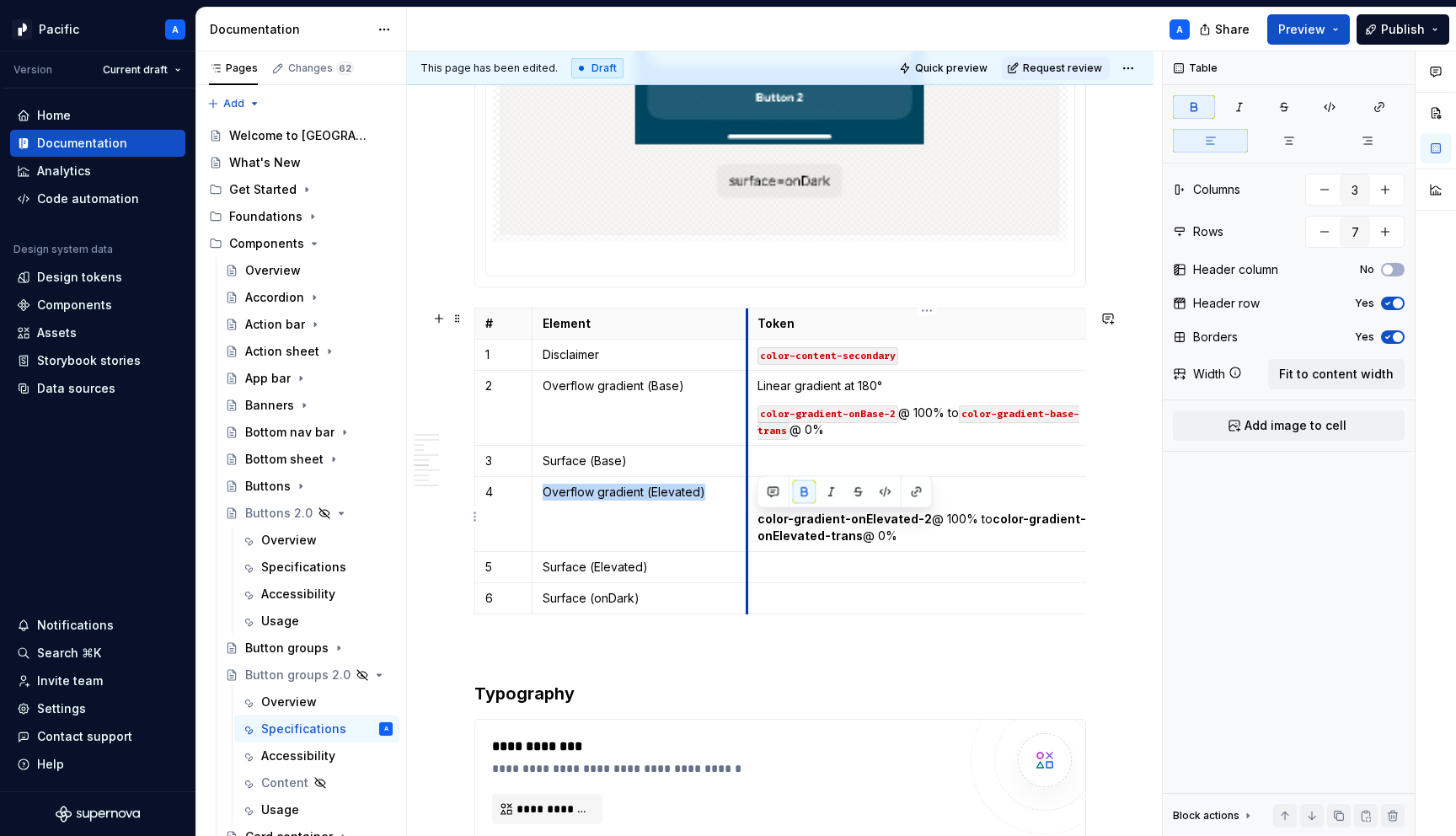
drag, startPoint x: 921, startPoint y: 520, endPoint x: 745, endPoint y: 520, distance: 176.0
click at [745, 520] on tr "4 Overflow gradient (Elevated) Linear gradient at 180° color-gradient-onElevate…" at bounding box center [791, 513] width 632 height 75
click at [805, 523] on strong "color-gradient-onElevated-2" at bounding box center [844, 519] width 175 height 15
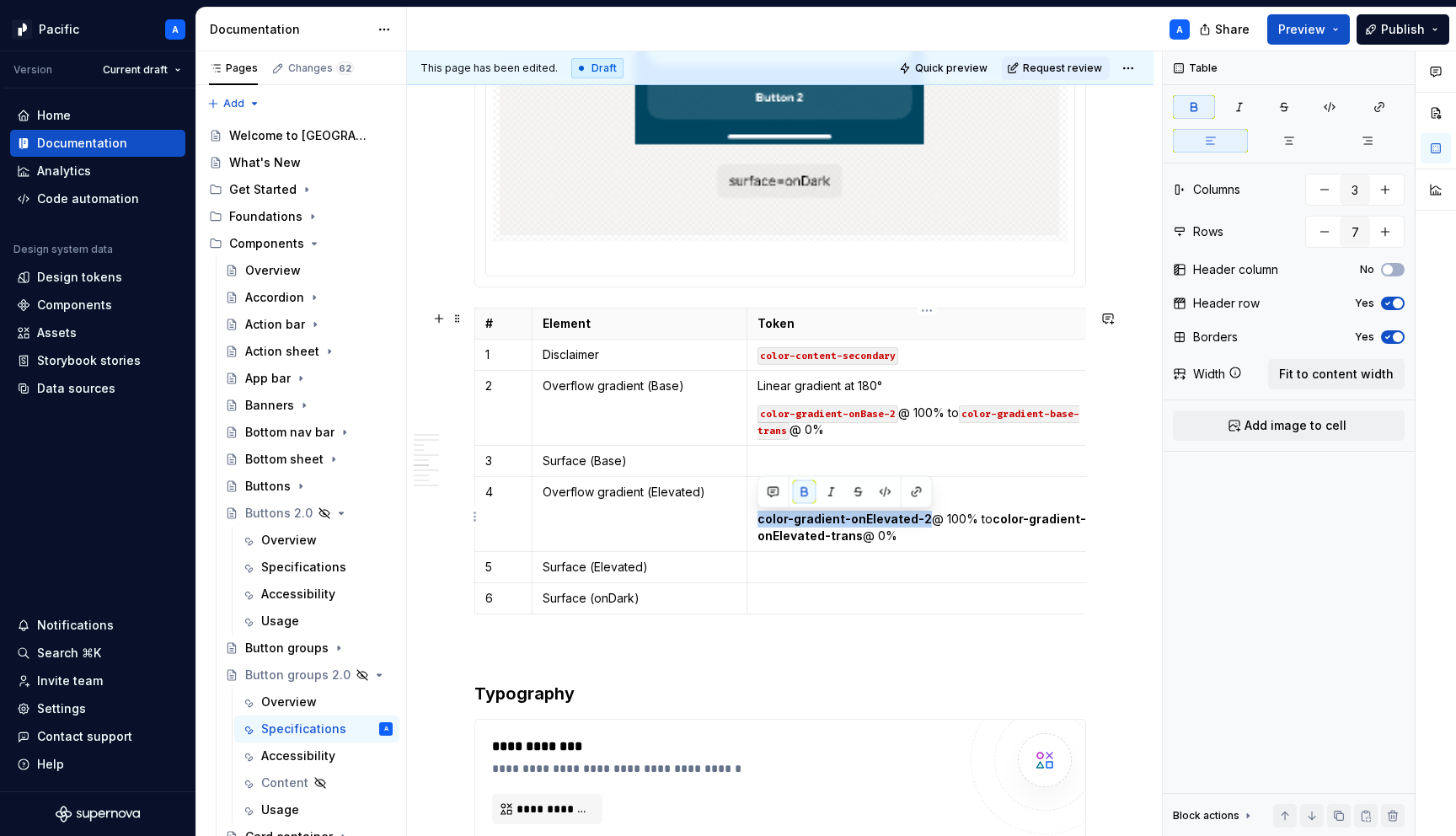
drag, startPoint x: 921, startPoint y: 521, endPoint x: 756, endPoint y: 515, distance: 165.1
click at [756, 515] on td "Linear gradient at 180° color-gradient-onElevated-2 @ 100% to color-gradient-on…" at bounding box center [927, 513] width 360 height 75
click at [879, 493] on button "button" at bounding box center [886, 492] width 24 height 24
click at [973, 514] on p "color-gradient-onElevated-2 @ 100% to color-gradient-onElevated-trans @ 0%" at bounding box center [927, 527] width 339 height 33
drag, startPoint x: 986, startPoint y: 522, endPoint x: 855, endPoint y: 537, distance: 131.9
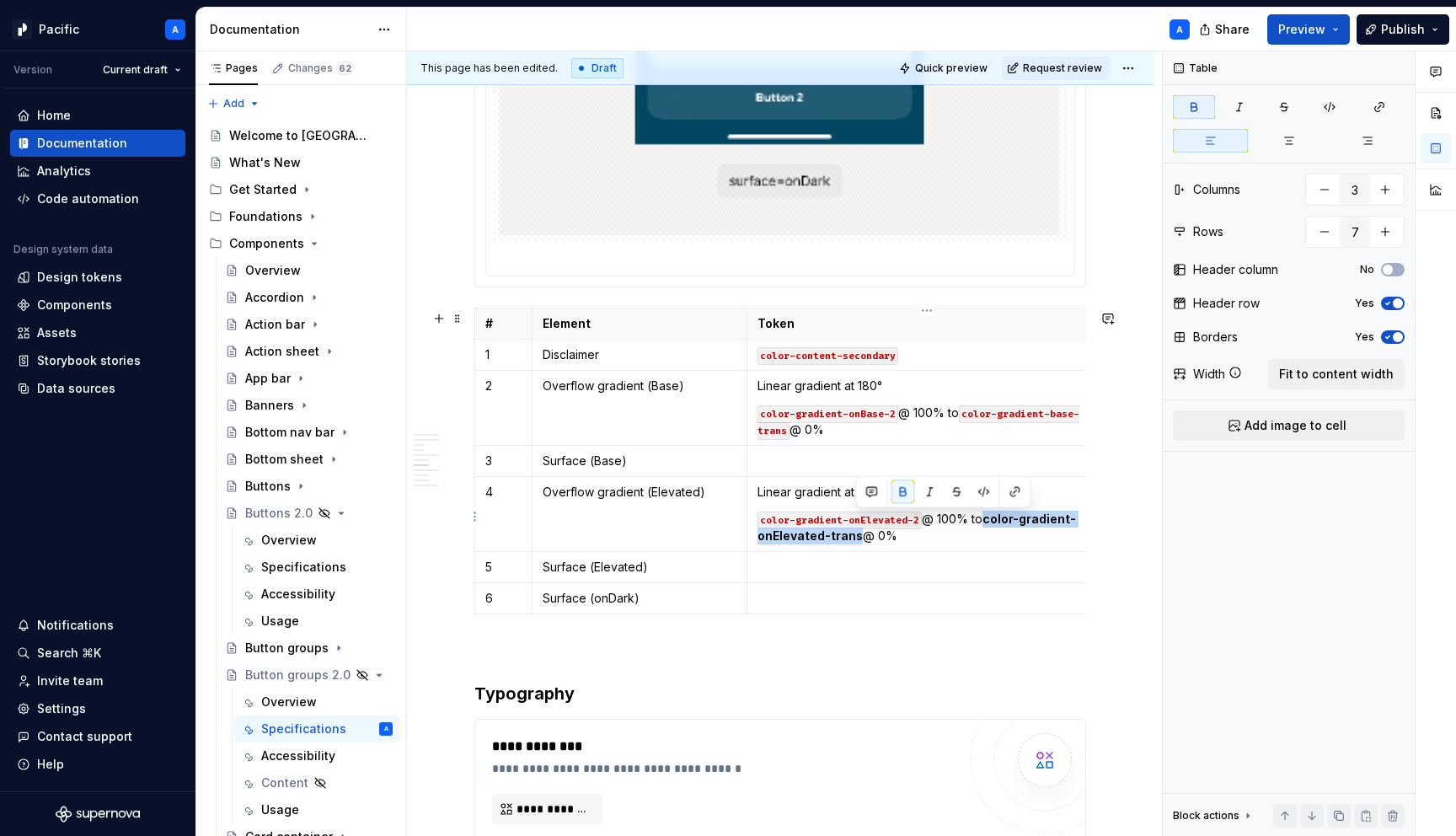
click at [855, 537] on p "color-gradient-onElevated-2 @ 100% to color-gradient-onElevated-trans @ 0%" at bounding box center [927, 527] width 339 height 33
click at [984, 490] on button "button" at bounding box center [985, 492] width 24 height 24
click at [979, 547] on td "Linear gradient at 180° color-gradient-onElevated-2 @ 100% to color-gradient-on…" at bounding box center [927, 513] width 360 height 75
click at [870, 592] on p at bounding box center [927, 599] width 339 height 17
click at [888, 414] on code "color-gradient-onBase-2" at bounding box center [828, 414] width 140 height 18
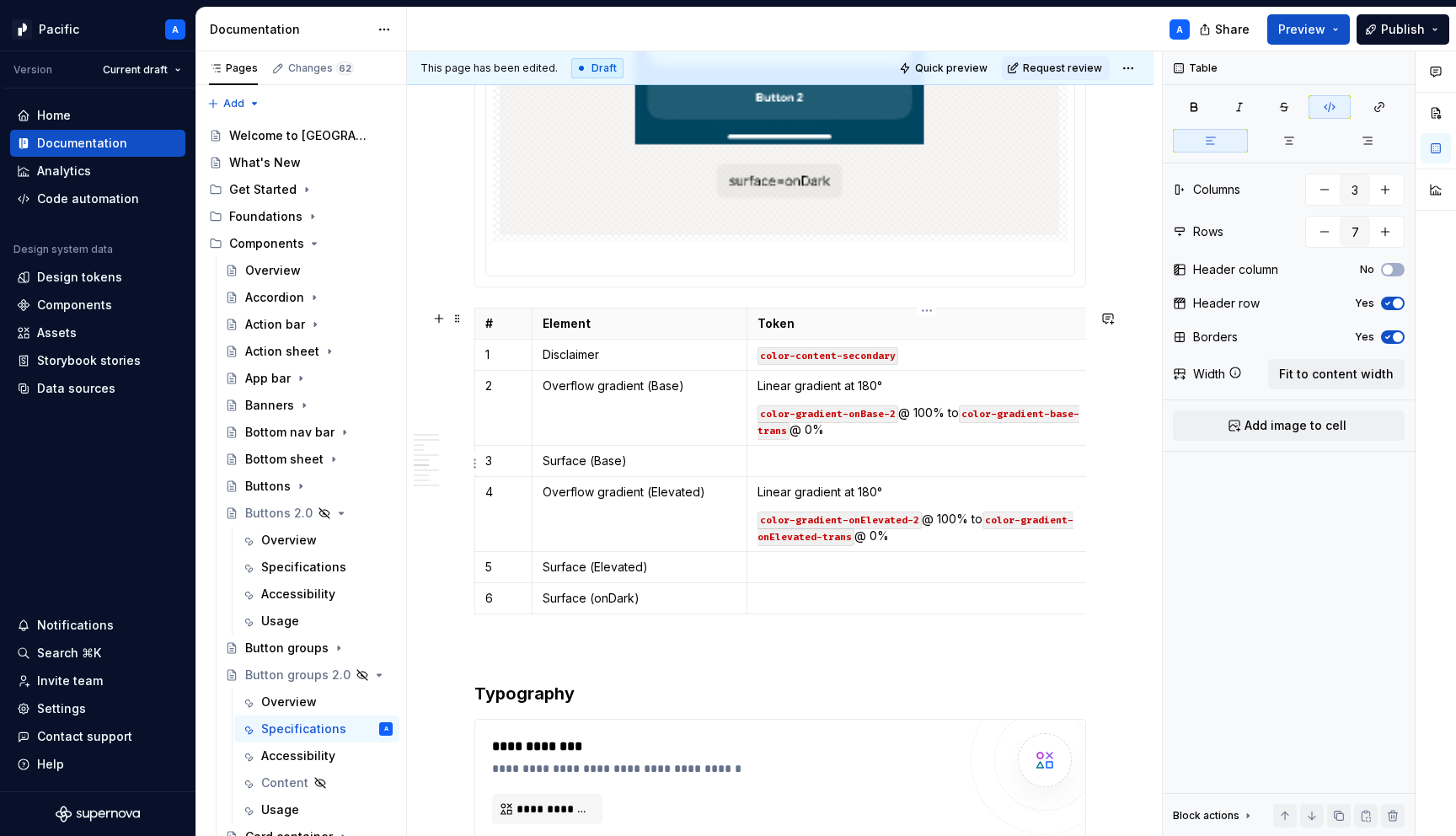
click at [868, 461] on p at bounding box center [927, 461] width 339 height 17
drag, startPoint x: 858, startPoint y: 463, endPoint x: 758, endPoint y: 459, distance: 100.1
click at [758, 459] on p "Surfaces/Surface/color-surface-base" at bounding box center [927, 461] width 339 height 17
drag, startPoint x: 896, startPoint y: 465, endPoint x: 759, endPoint y: 455, distance: 137.4
click at [759, 455] on p "color-surface-base" at bounding box center [927, 461] width 339 height 17
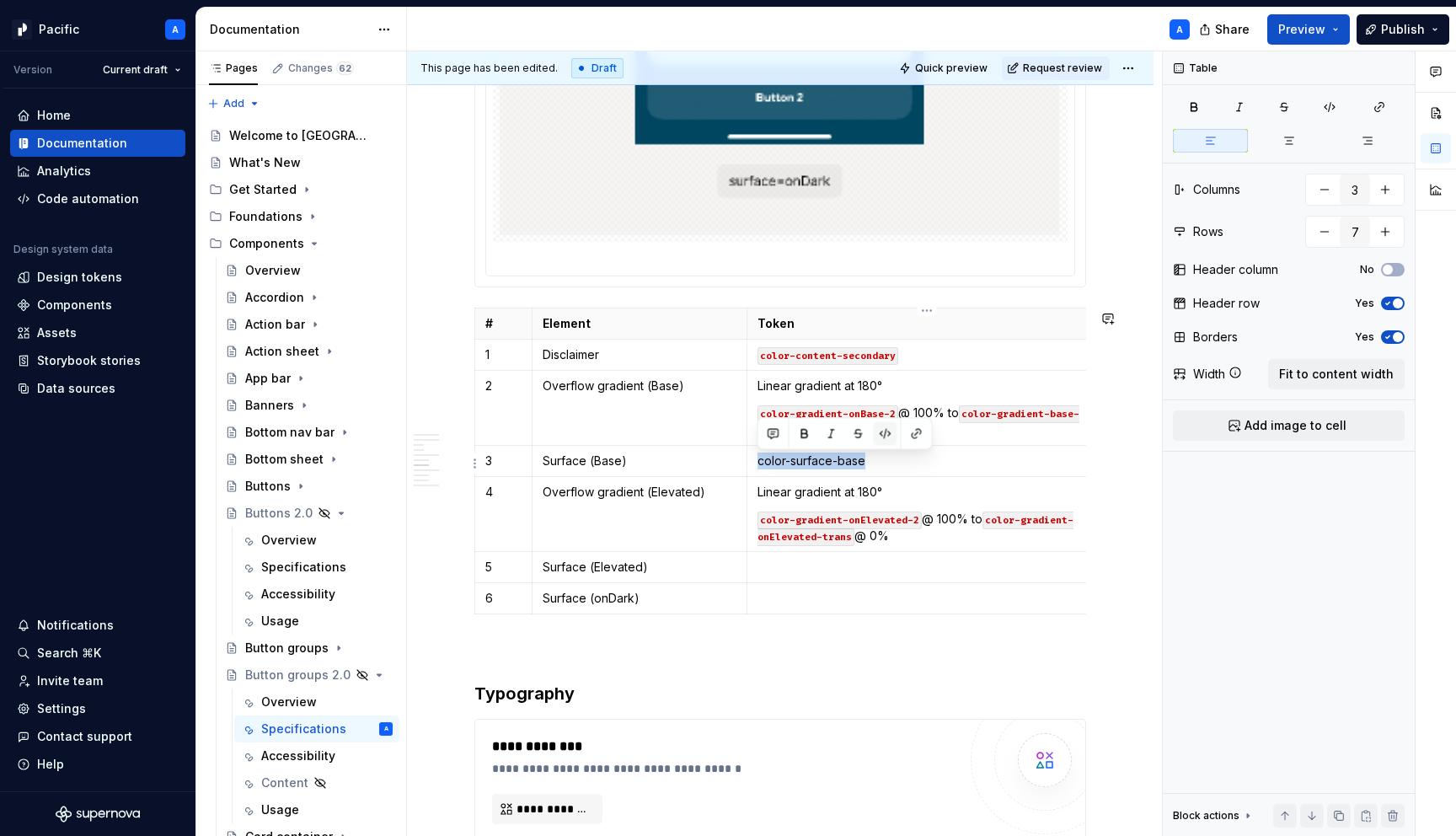
click at [881, 430] on button "button" at bounding box center [886, 434] width 24 height 24
click at [856, 576] on p at bounding box center [927, 567] width 339 height 17
click at [856, 571] on code "color-surface-base" at bounding box center [813, 568] width 111 height 18
click at [852, 595] on p at bounding box center [927, 599] width 339 height 17
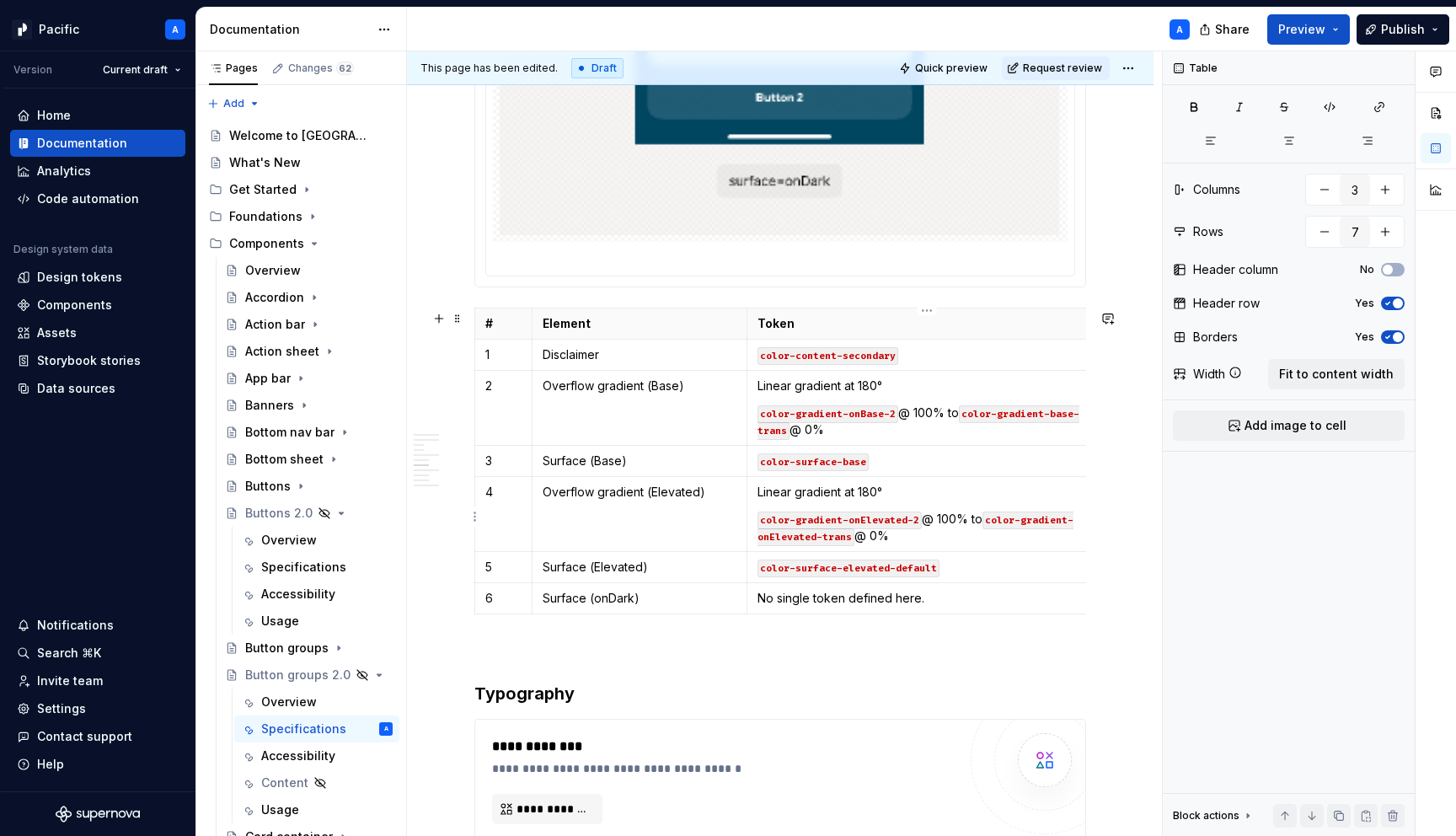
type textarea "*"
click at [973, 576] on p "color-surface-elevated-default" at bounding box center [927, 567] width 339 height 17
click at [940, 594] on p "No single token defined here." at bounding box center [927, 599] width 339 height 17
click at [905, 602] on p "No single token defined here." at bounding box center [927, 599] width 339 height 17
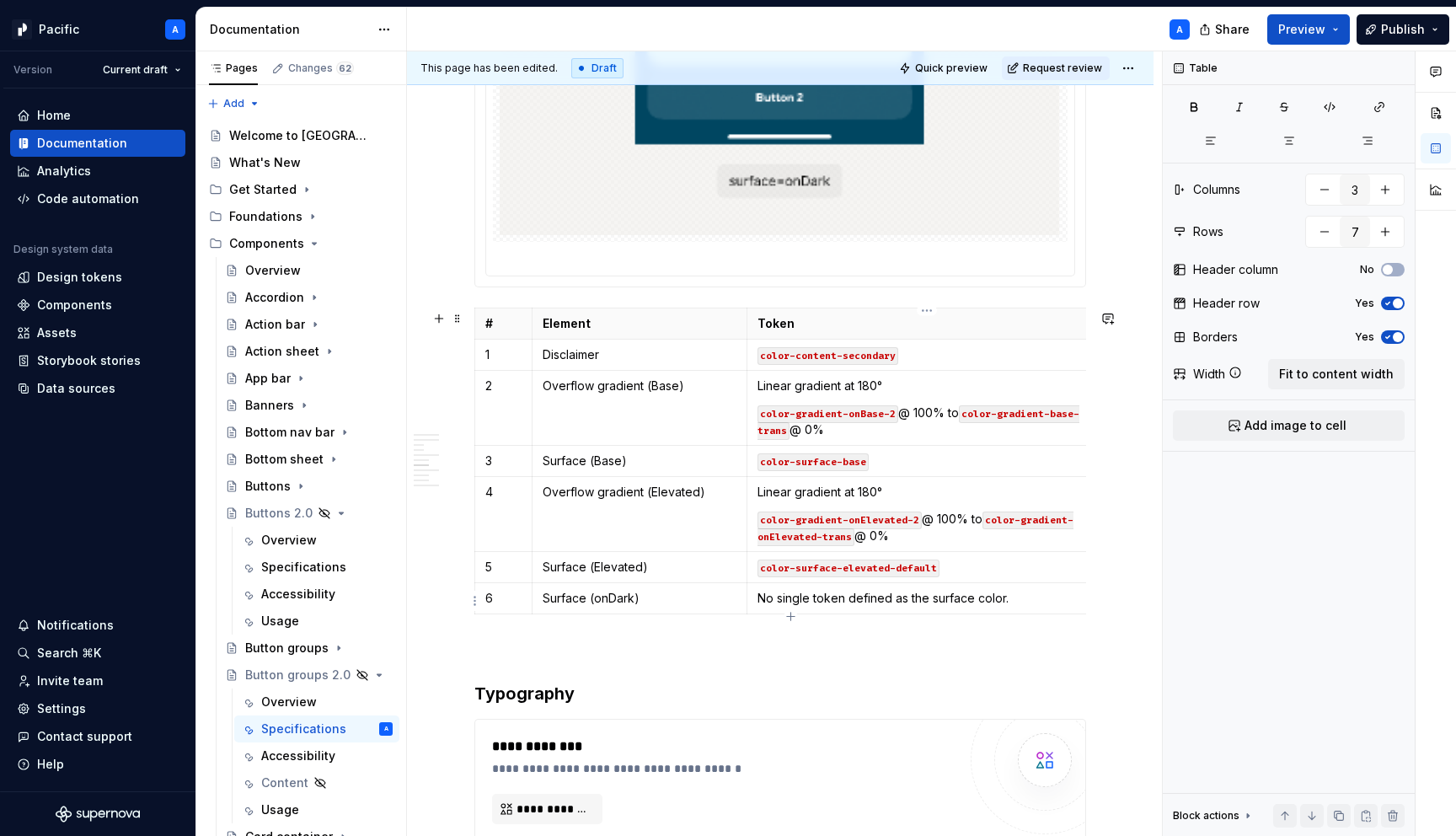
click at [1015, 606] on p "No single token defined as the surface color." at bounding box center [927, 599] width 339 height 17
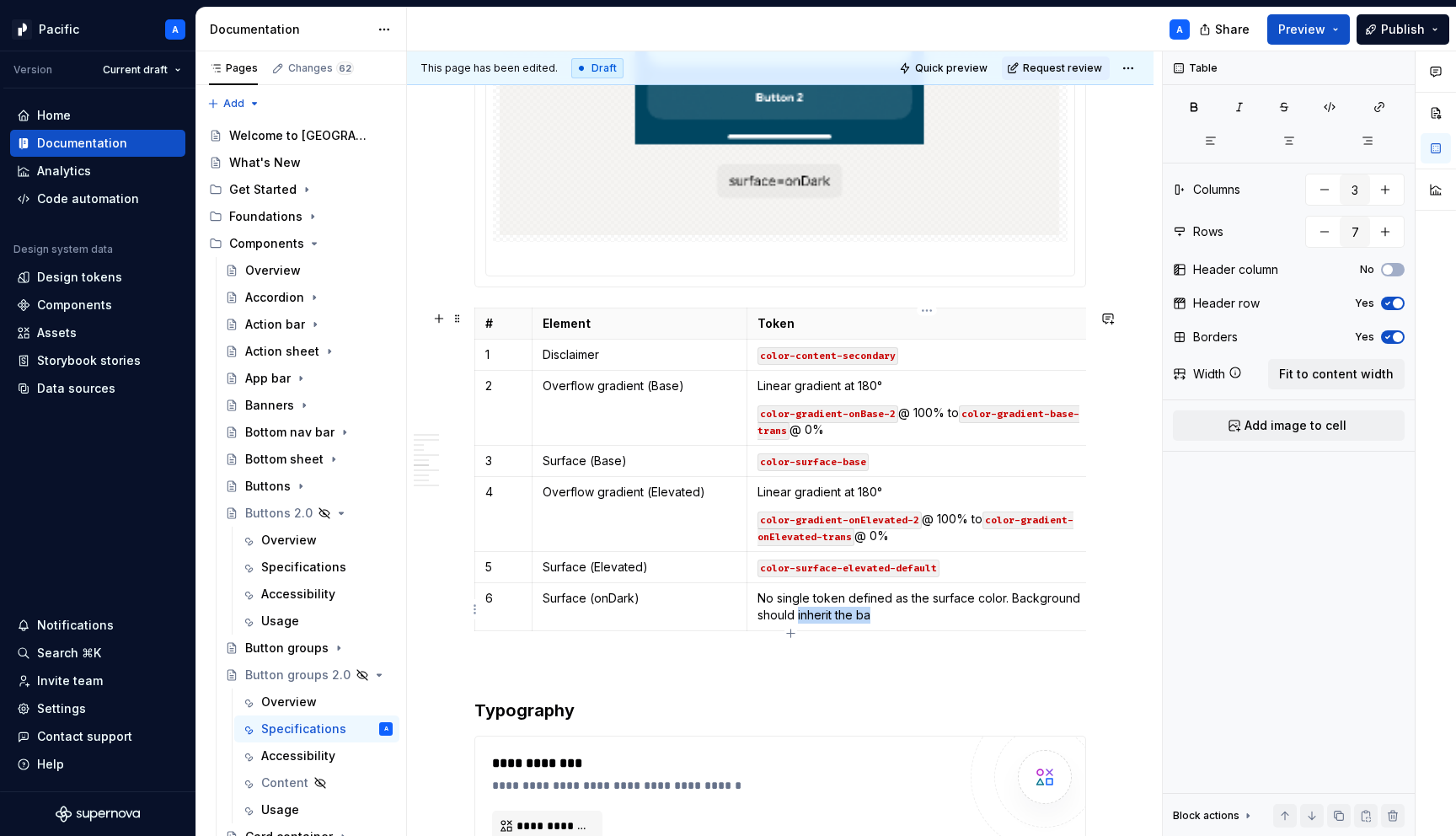
drag, startPoint x: 798, startPoint y: 619, endPoint x: 912, endPoint y: 632, distance: 114.7
click at [912, 630] on td "No single token defined as the surface color. Background should inherit the ba" at bounding box center [927, 606] width 360 height 48
click at [834, 619] on p "No single token defined as the surface color. Background should be transparent …" at bounding box center [927, 607] width 339 height 33
click at [943, 588] on button "button" at bounding box center [944, 588] width 24 height 24
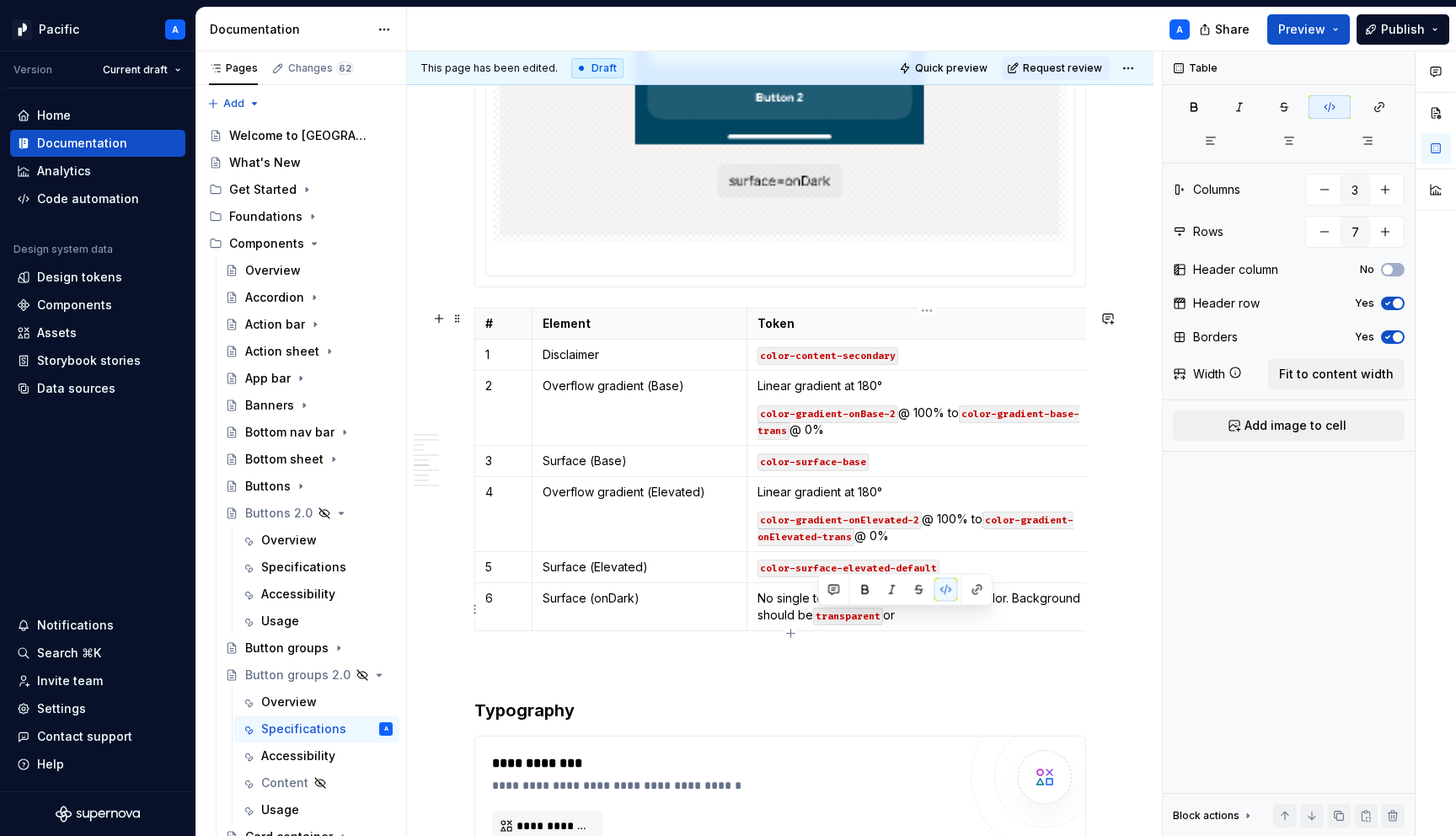
click at [943, 623] on p "No single token defined as the surface color. Background should be transparent …" at bounding box center [927, 607] width 339 height 33
click at [960, 624] on p "No single token defined as the surface color. Background should be transparent …" at bounding box center [923, 607] width 339 height 33
click at [973, 622] on p "No single token defined as the surface color. Background should be transparent …" at bounding box center [923, 607] width 339 height 33
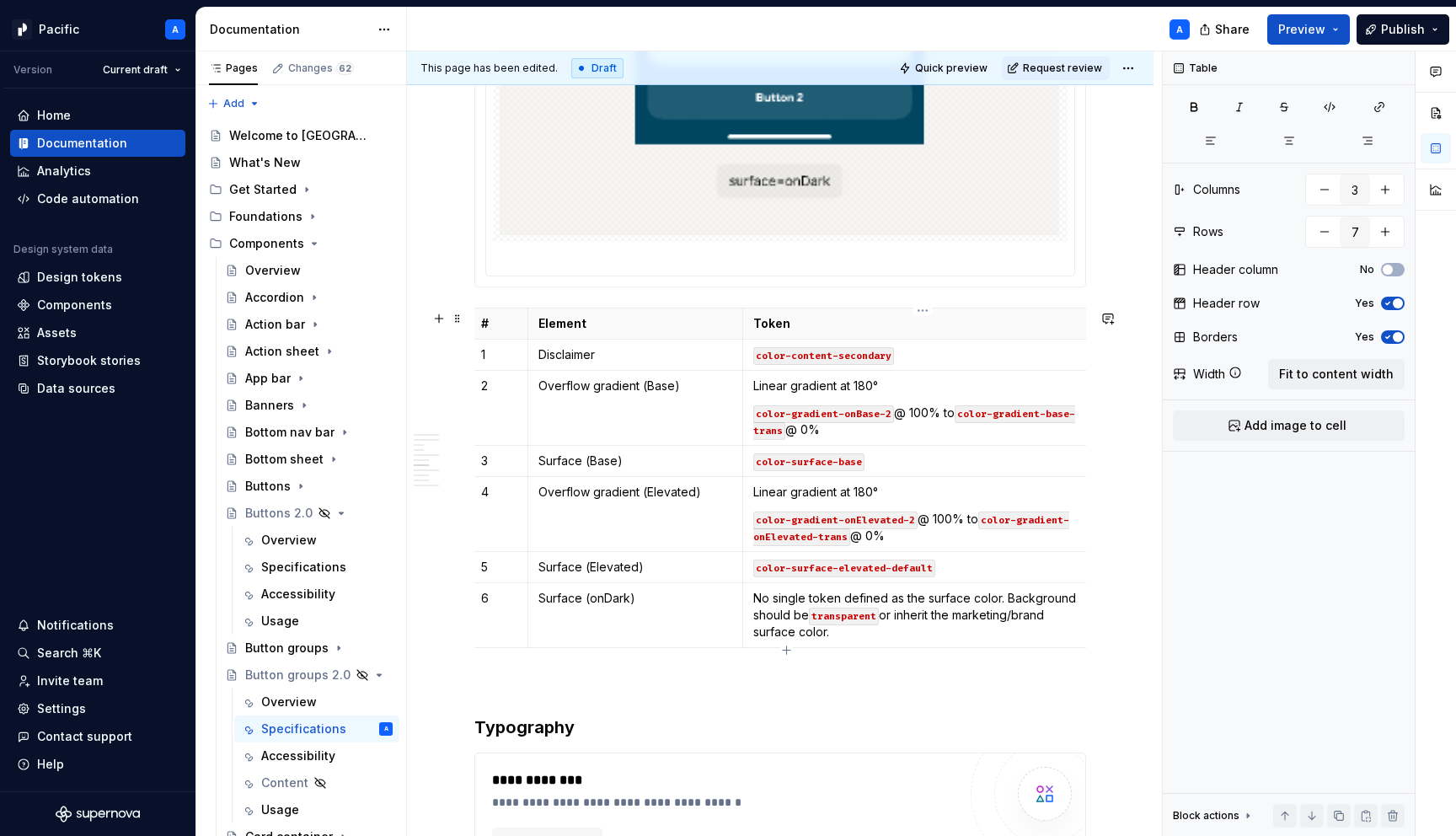
click at [952, 636] on p "No single token defined as the surface color. Background should be transparent …" at bounding box center [923, 615] width 339 height 51
drag, startPoint x: 958, startPoint y: 617, endPoint x: 1055, endPoint y: 616, distance: 97.0
click at [1055, 616] on p "No single token defined as the surface color. Background should be transparent …" at bounding box center [923, 615] width 339 height 51
click at [1062, 629] on p "No single token defined as the surface color. Background should be transparent …" at bounding box center [923, 615] width 339 height 51
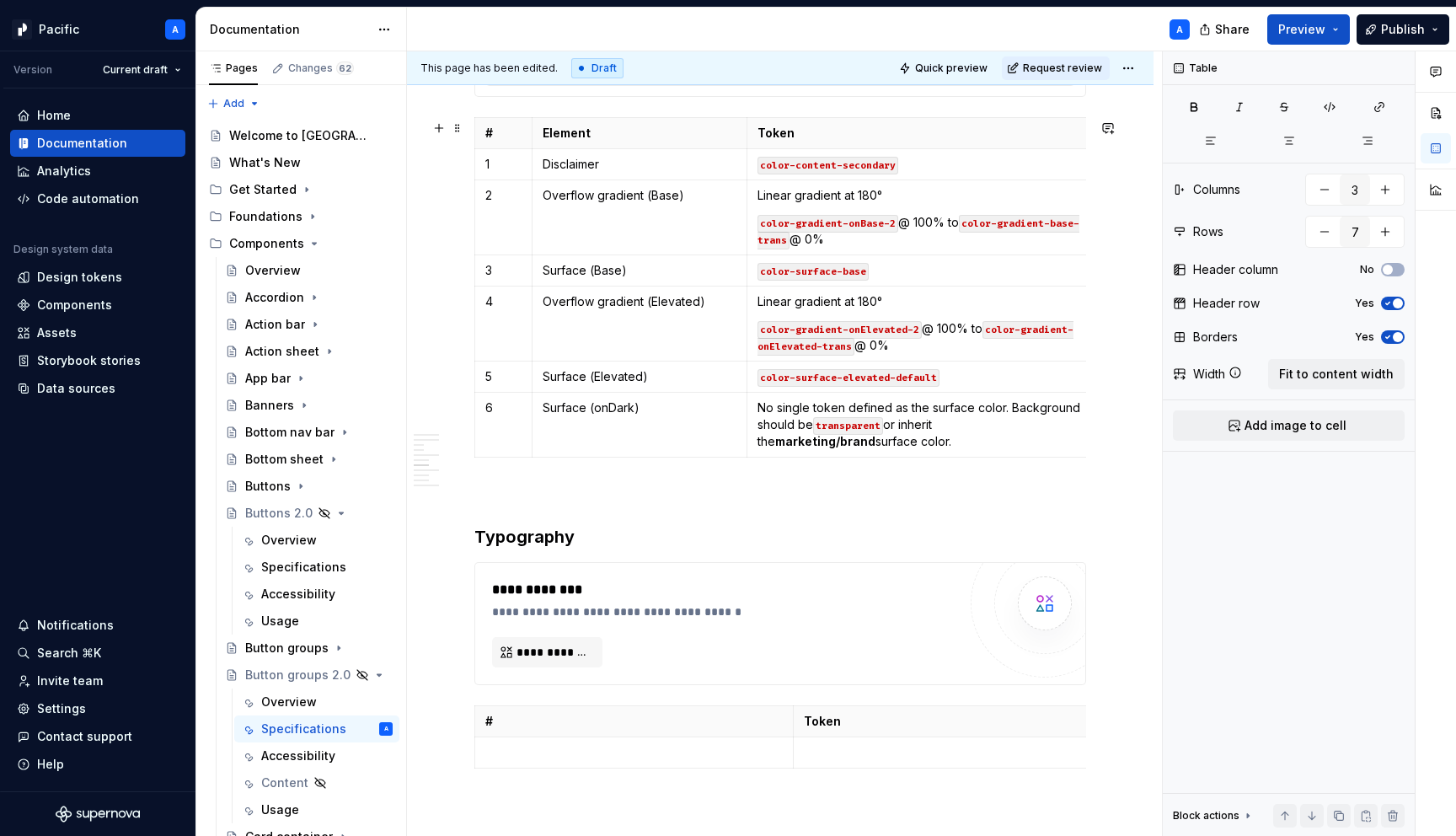
scroll to position [5646, 0]
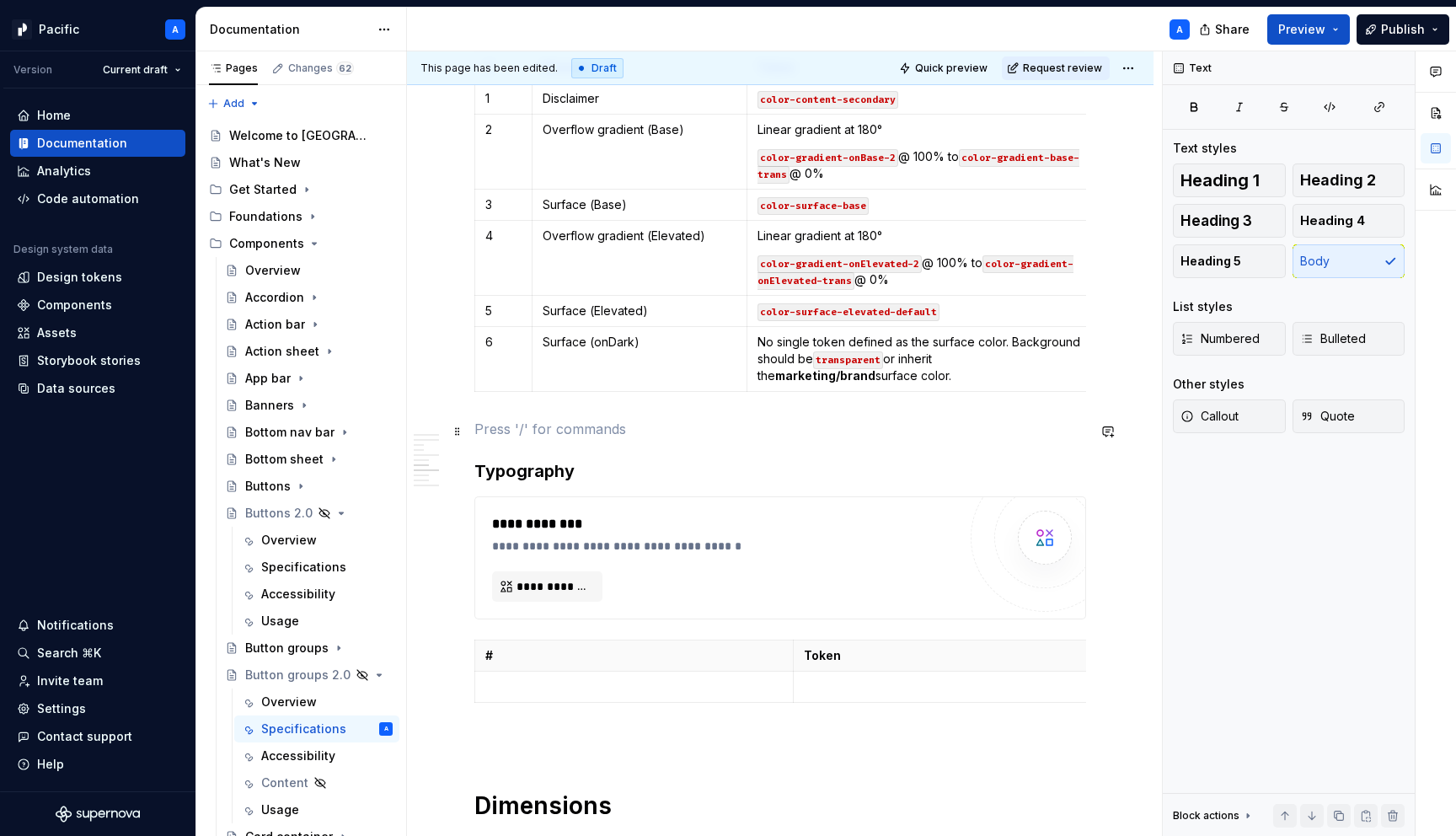
click at [995, 430] on p at bounding box center [781, 429] width 612 height 20
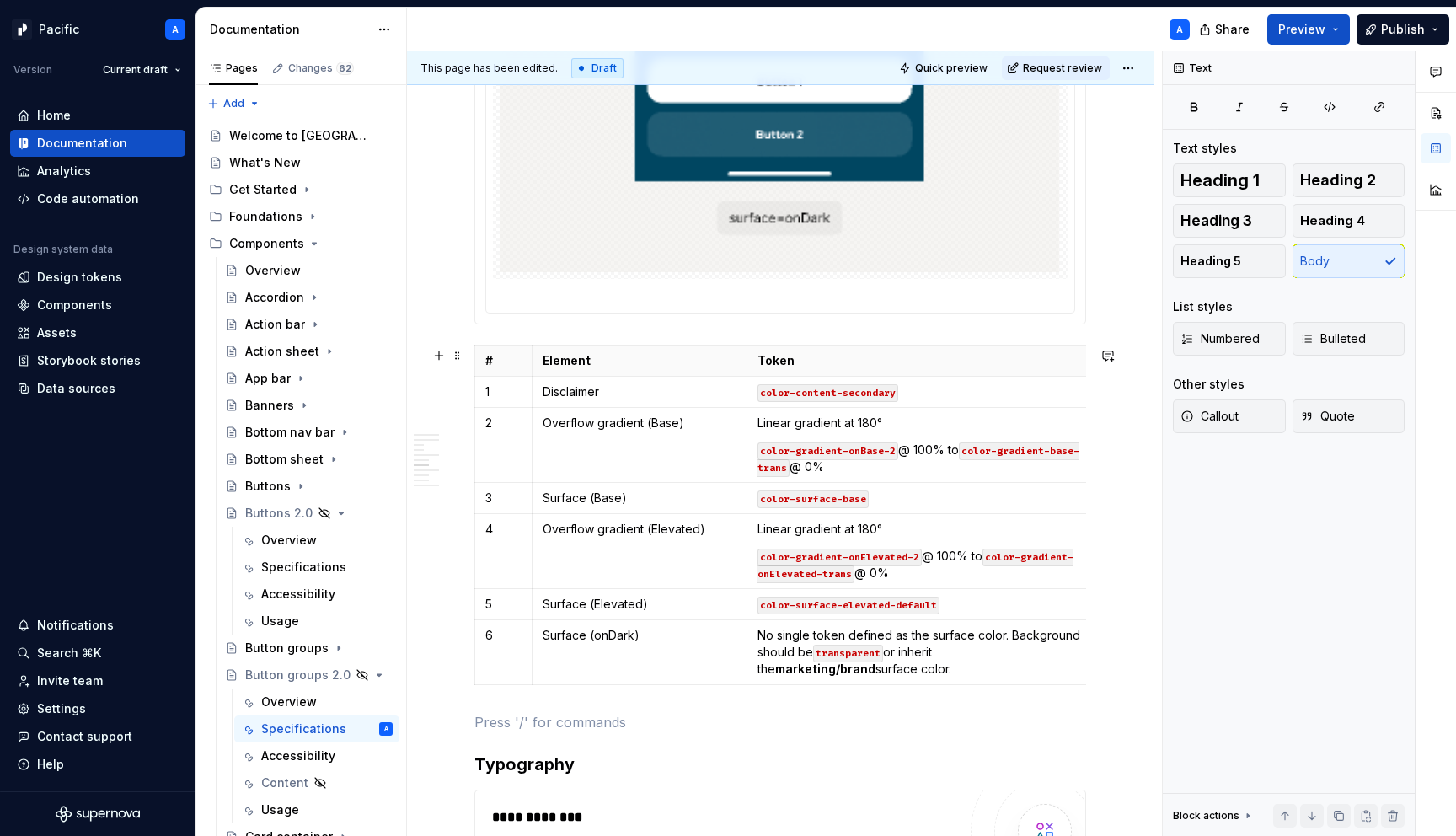
scroll to position [5351, 0]
click at [977, 286] on div at bounding box center [781, 296] width 575 height 24
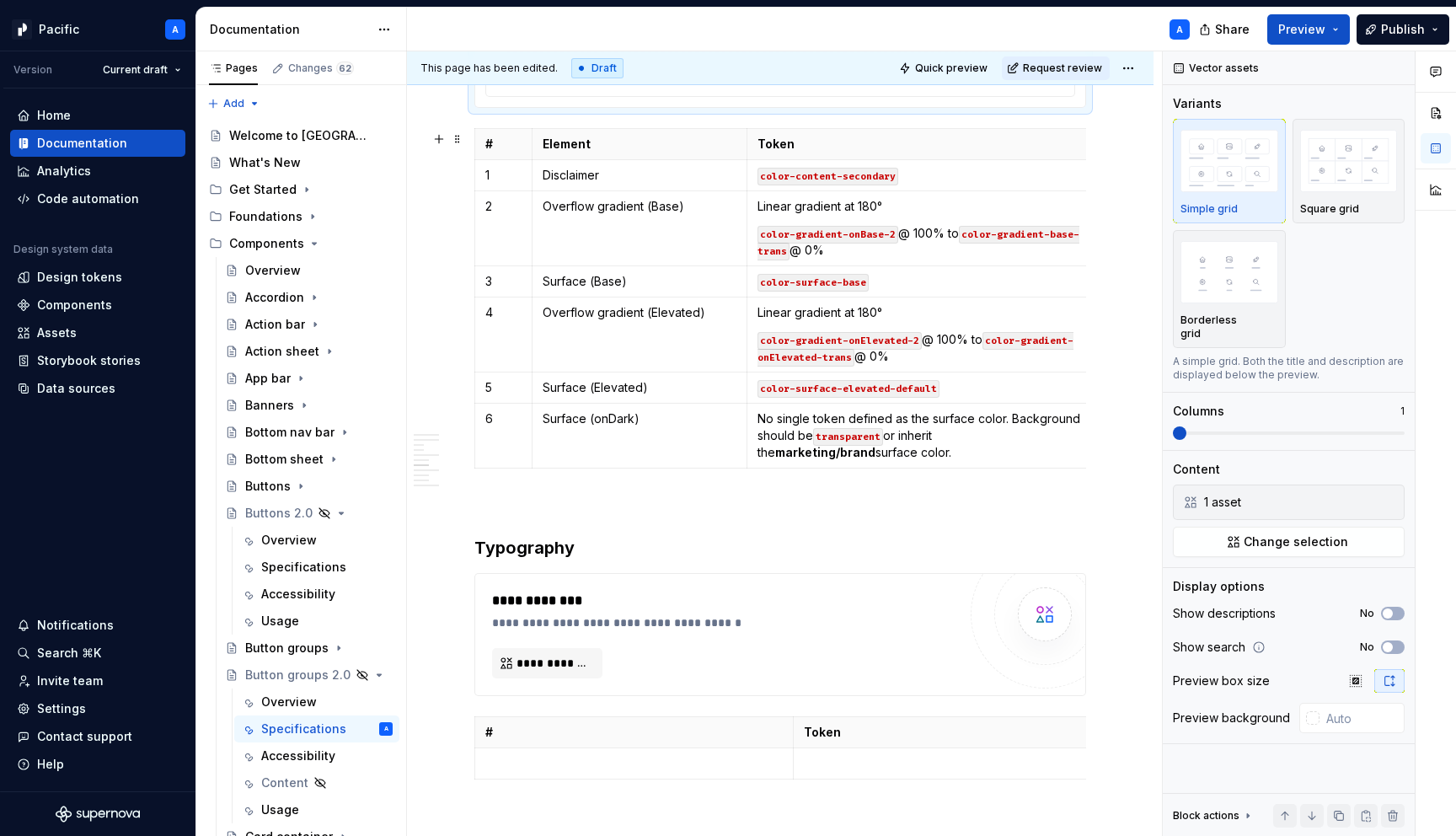
scroll to position [5680, 0]
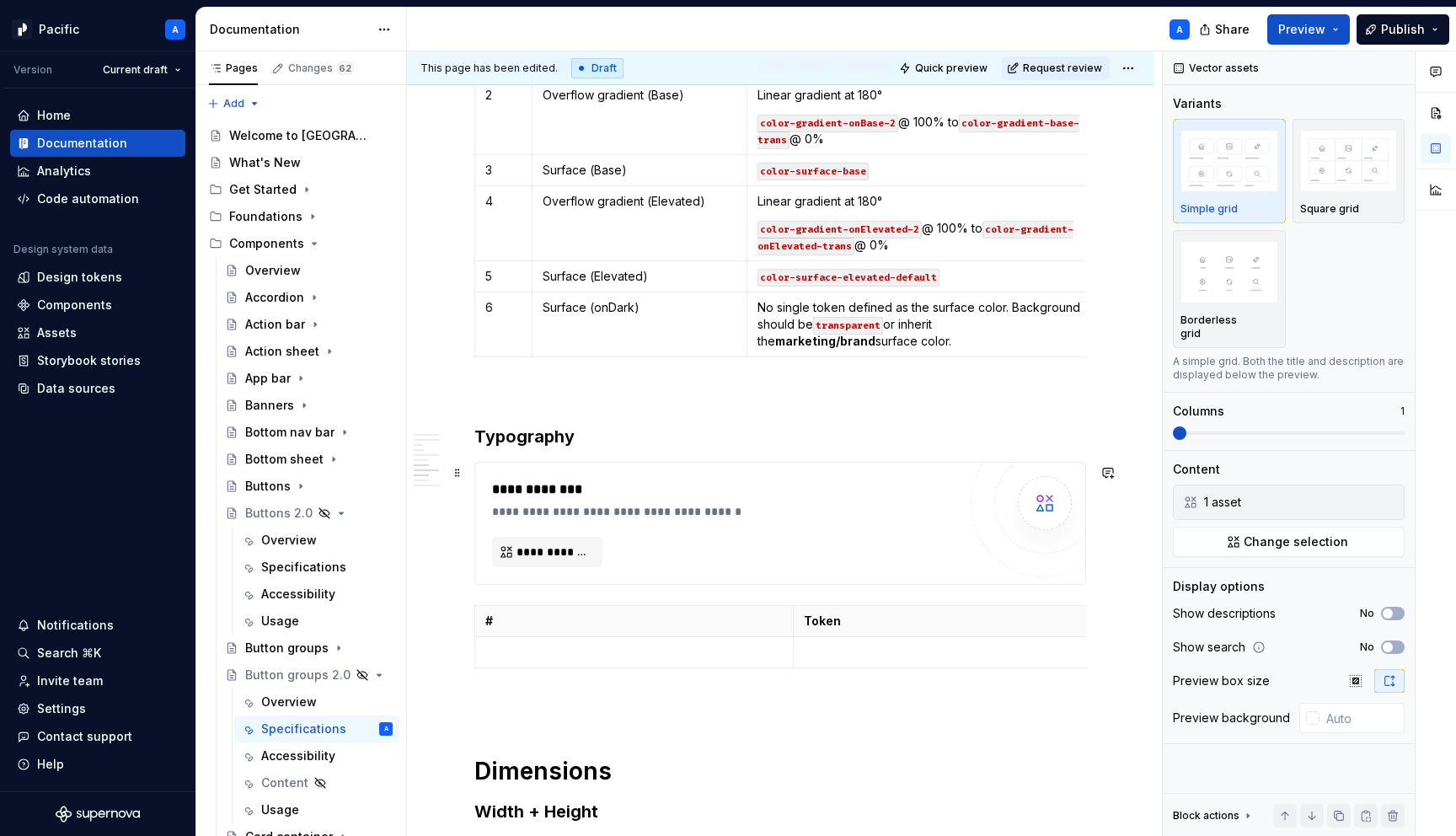
click at [938, 563] on div "**********" at bounding box center [725, 523] width 466 height 88
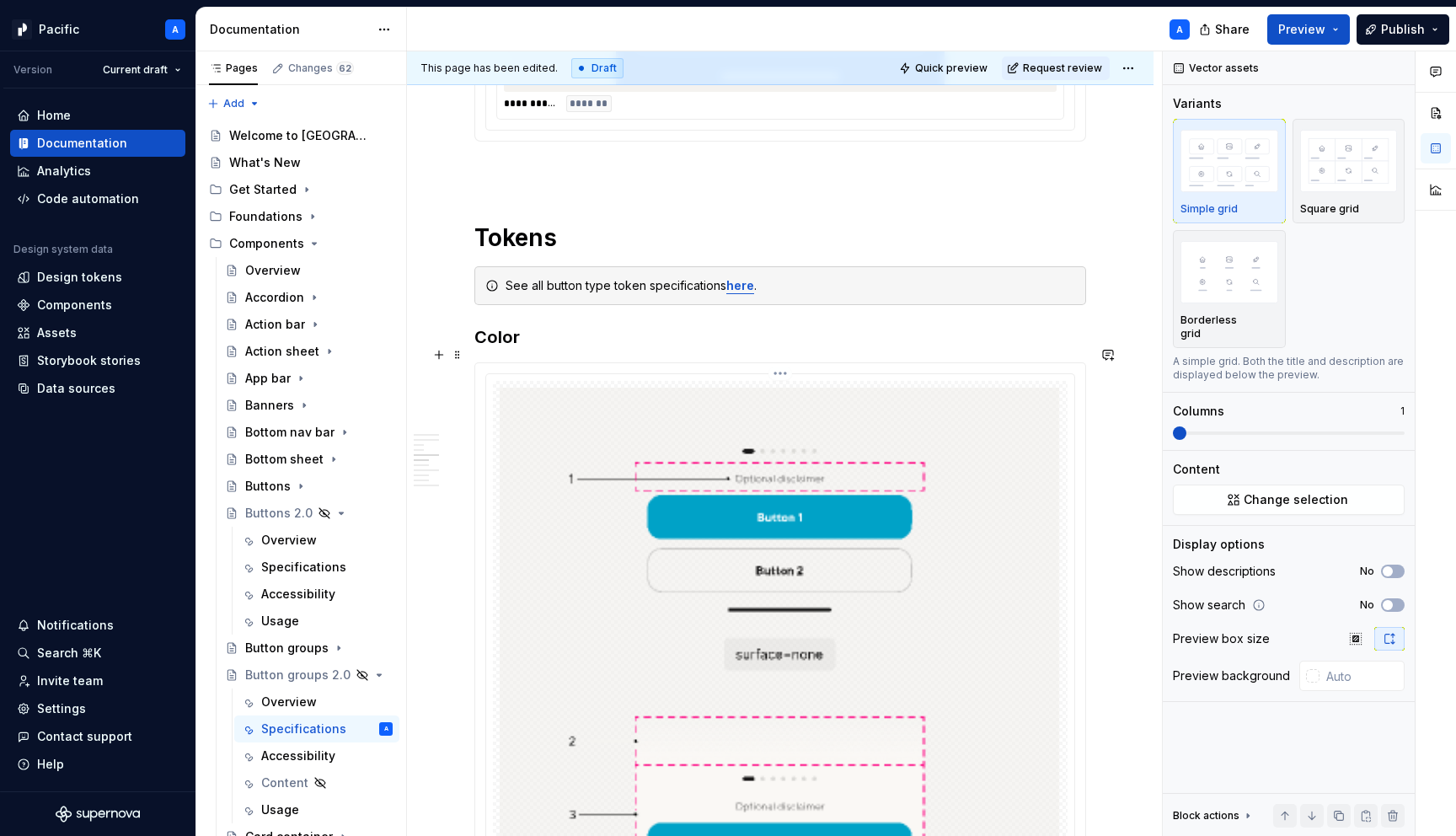
scroll to position [3960, 0]
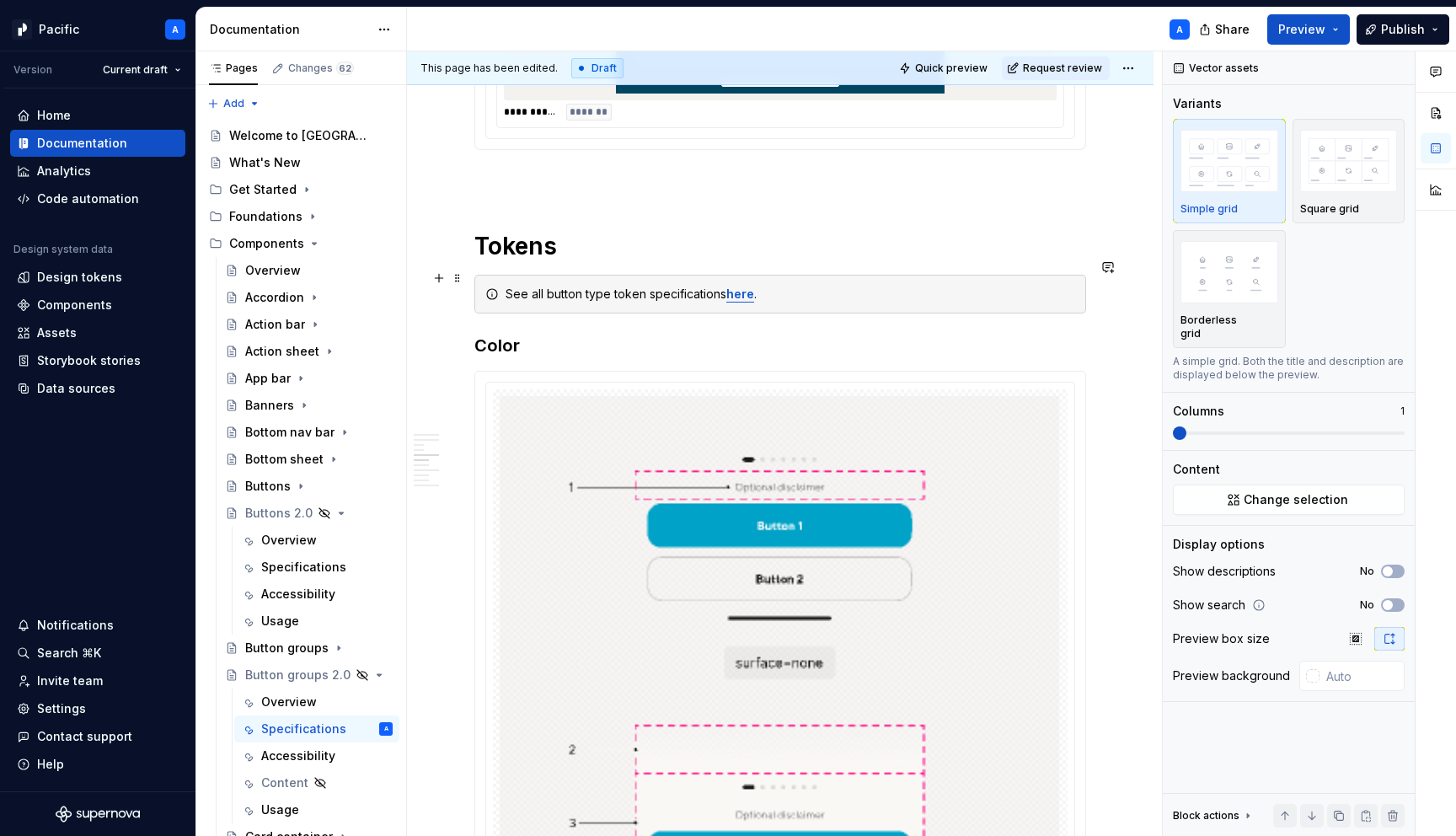
click at [814, 285] on div "See all button type token specifications here ." at bounding box center [790, 294] width 570 height 17
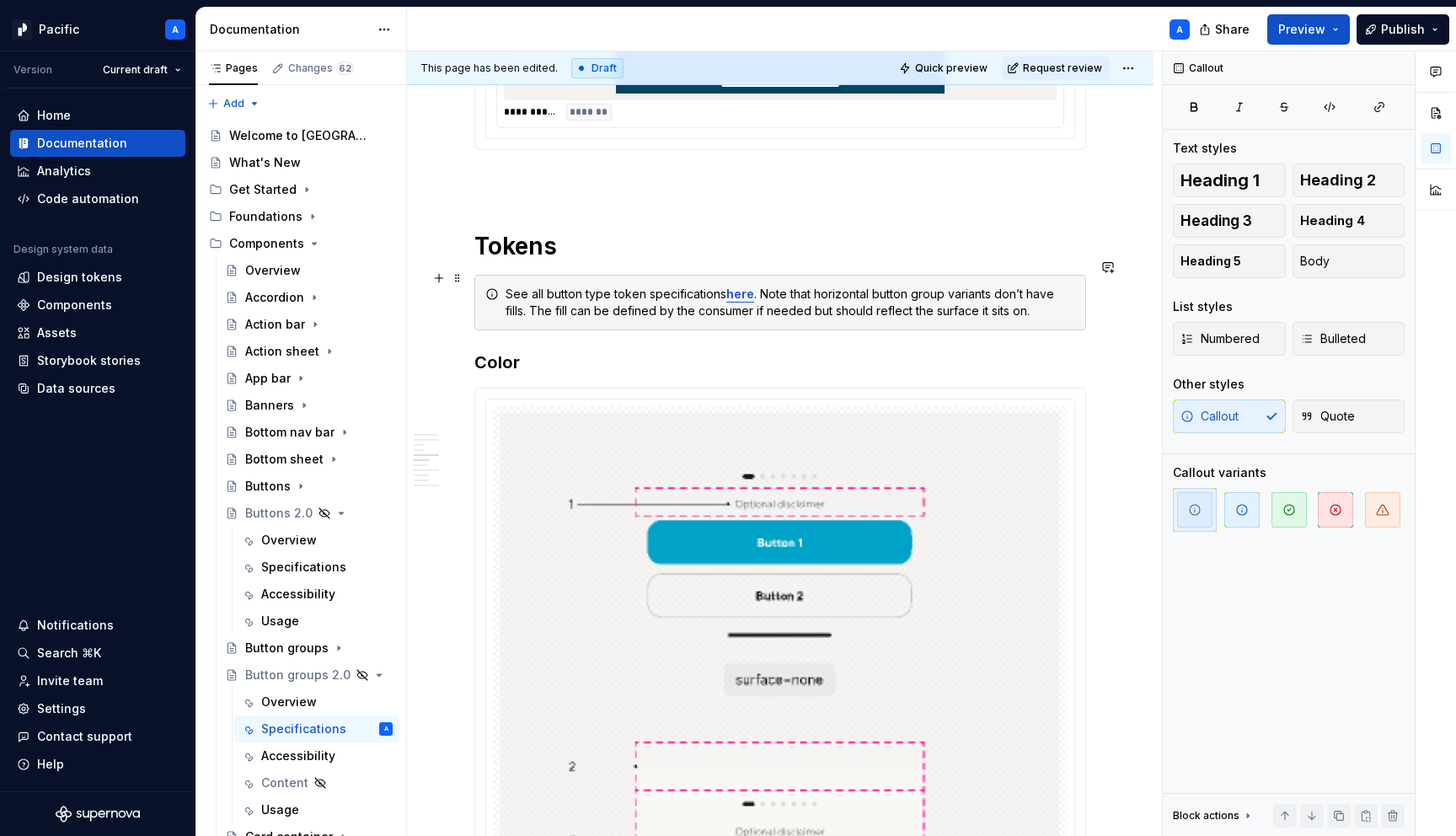
click at [1011, 298] on div "See all button type token specifications here . Note that horizontal button gro…" at bounding box center [790, 302] width 570 height 33
drag, startPoint x: 817, startPoint y: 277, endPoint x: 946, endPoint y: 274, distance: 129.0
click at [946, 285] on div "See all button type token specifications here . Note that horizontal button gro…" at bounding box center [790, 302] width 570 height 33
click at [985, 285] on div "See all button type token specifications here . Note that horizontal button gro…" at bounding box center [790, 302] width 570 height 33
click at [768, 285] on div "See all button type token specifications here . Note that horizontal button gro…" at bounding box center [790, 302] width 570 height 33
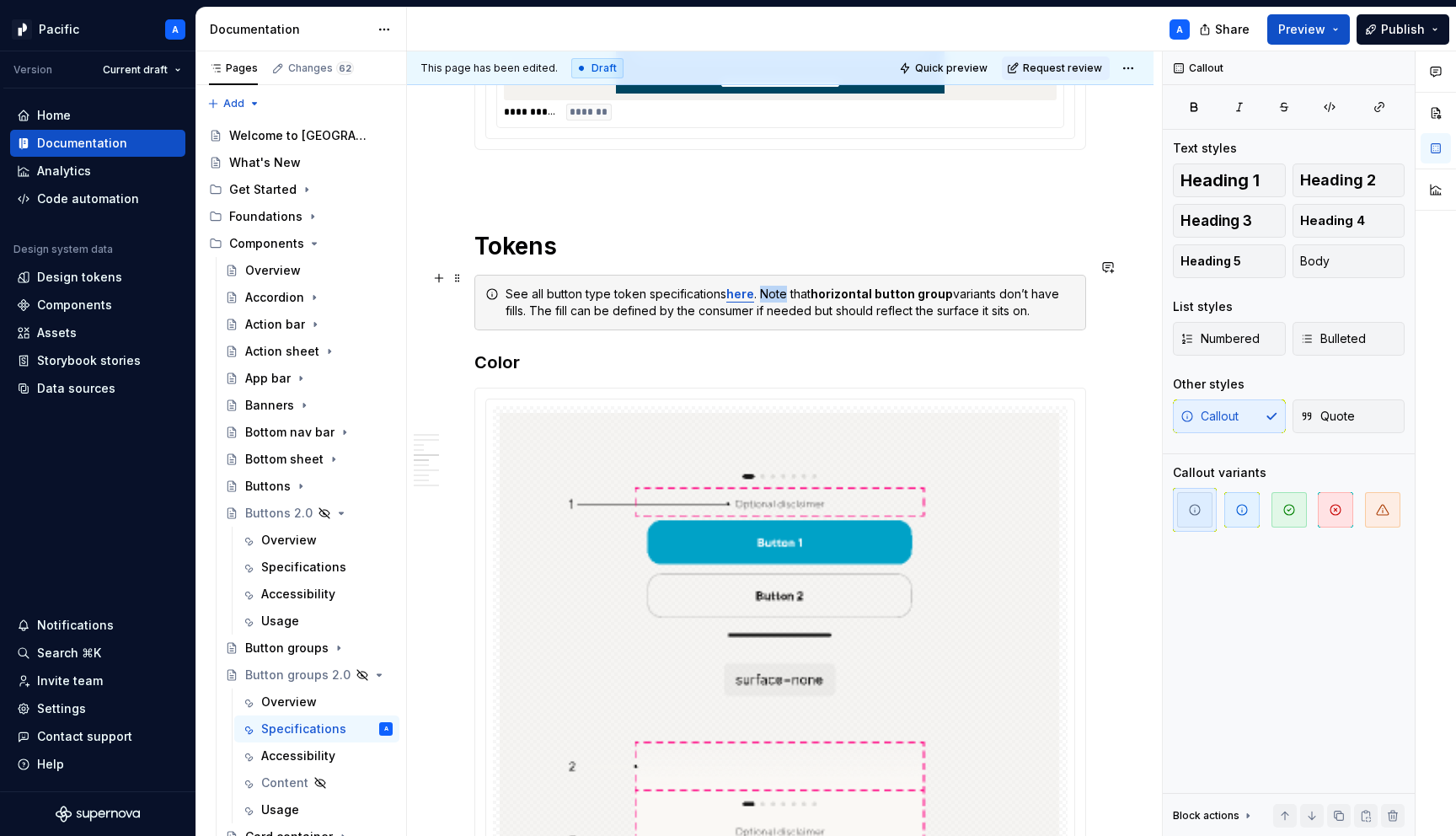
click at [768, 285] on div "See all button type token specifications here . Note that horizontal button gro…" at bounding box center [790, 302] width 570 height 33
click at [809, 285] on div "See all button type token specifications here . Note that horizontal button gro…" at bounding box center [790, 302] width 570 height 33
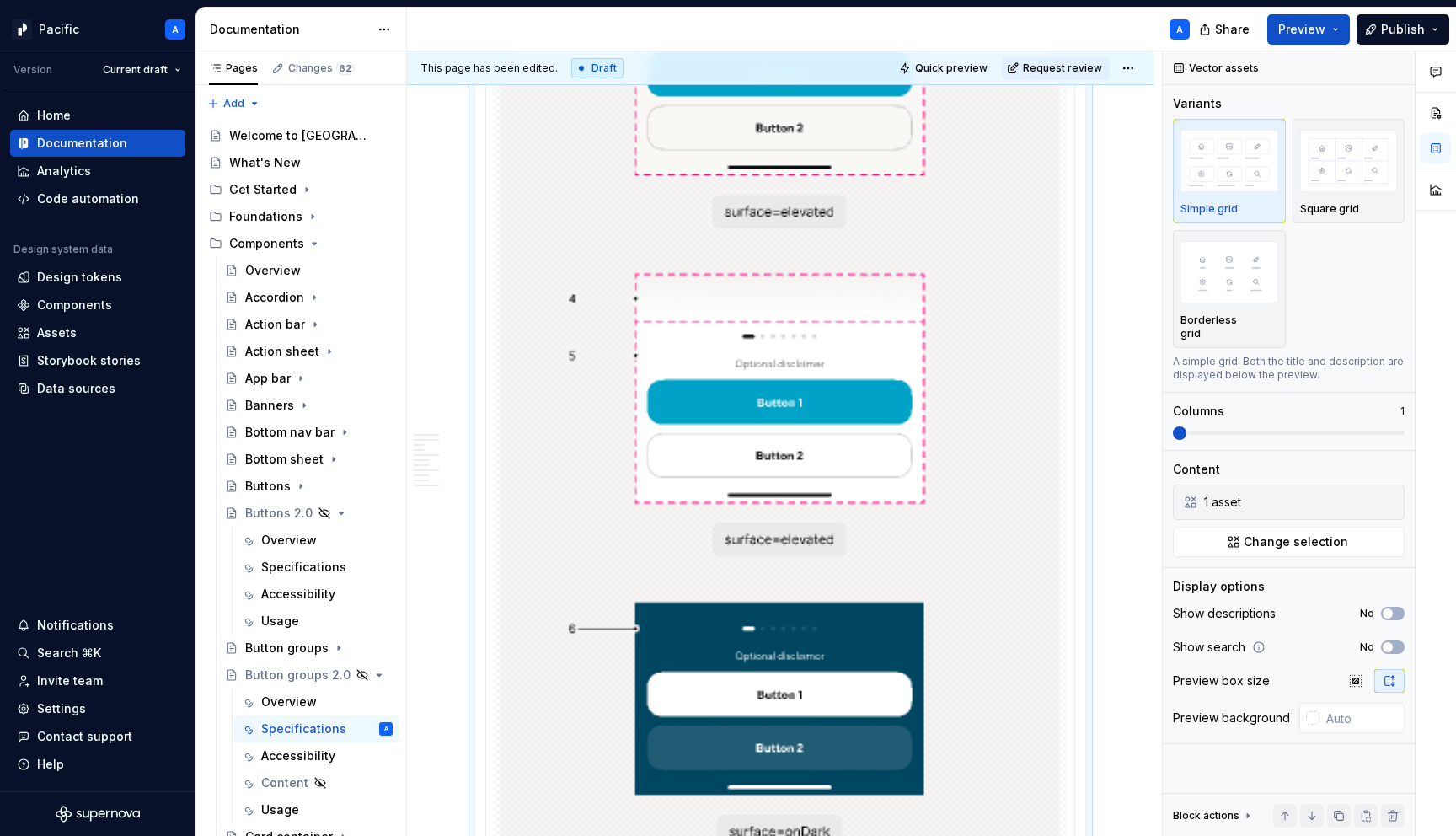
scroll to position [5650, 0]
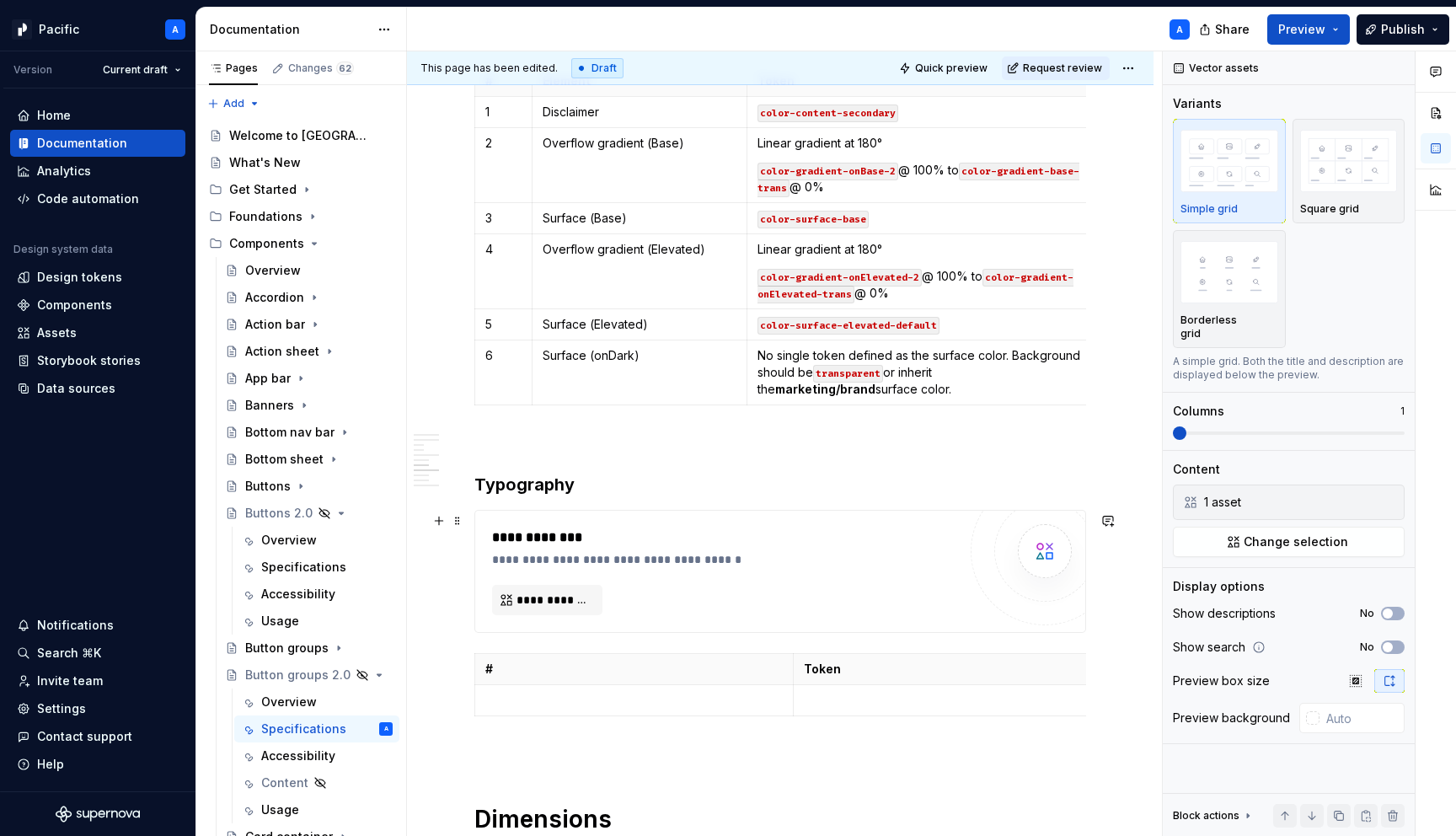
click at [906, 559] on div "**********" at bounding box center [729, 560] width 474 height 17
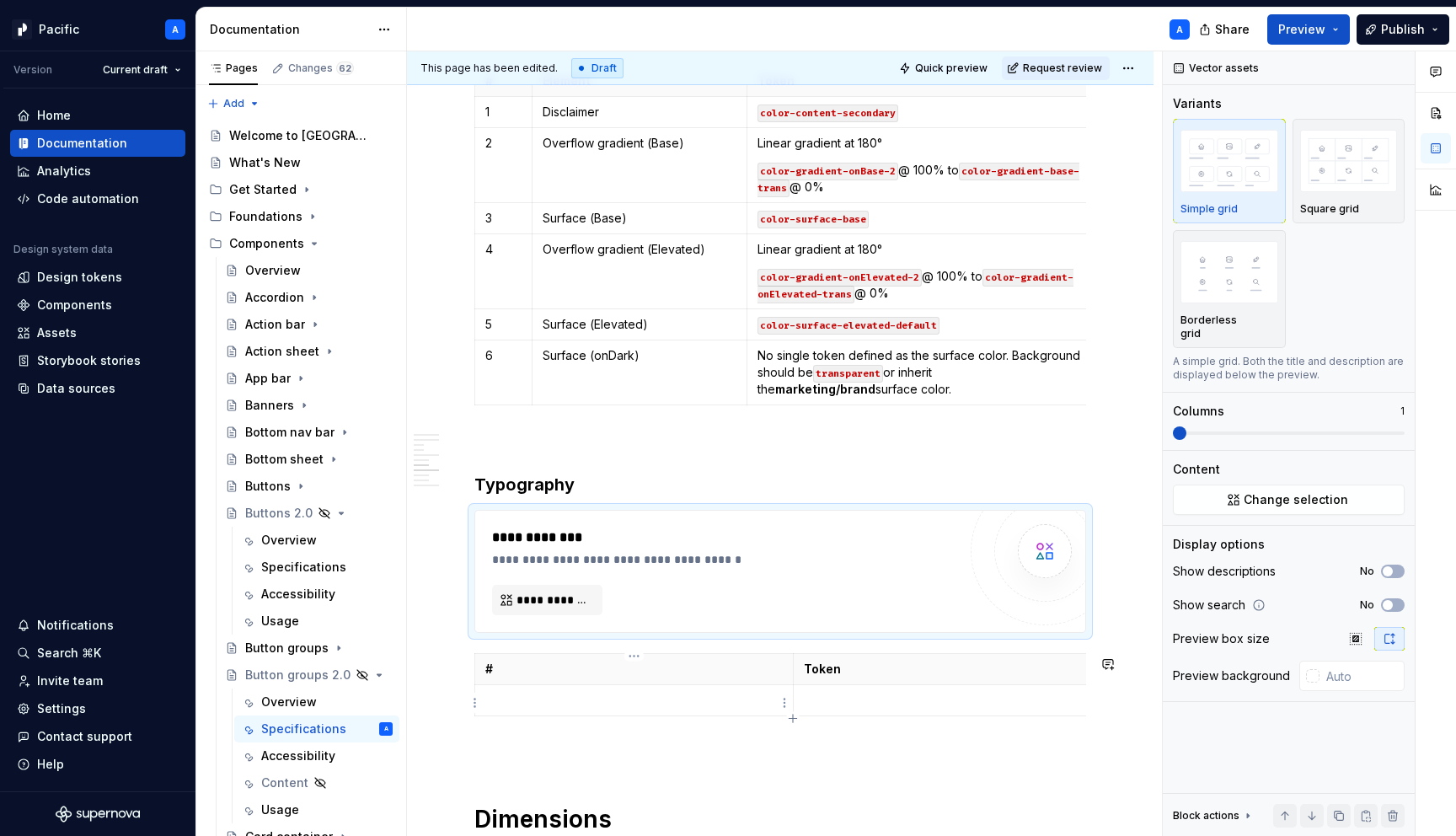
click at [749, 703] on p at bounding box center [634, 700] width 297 height 17
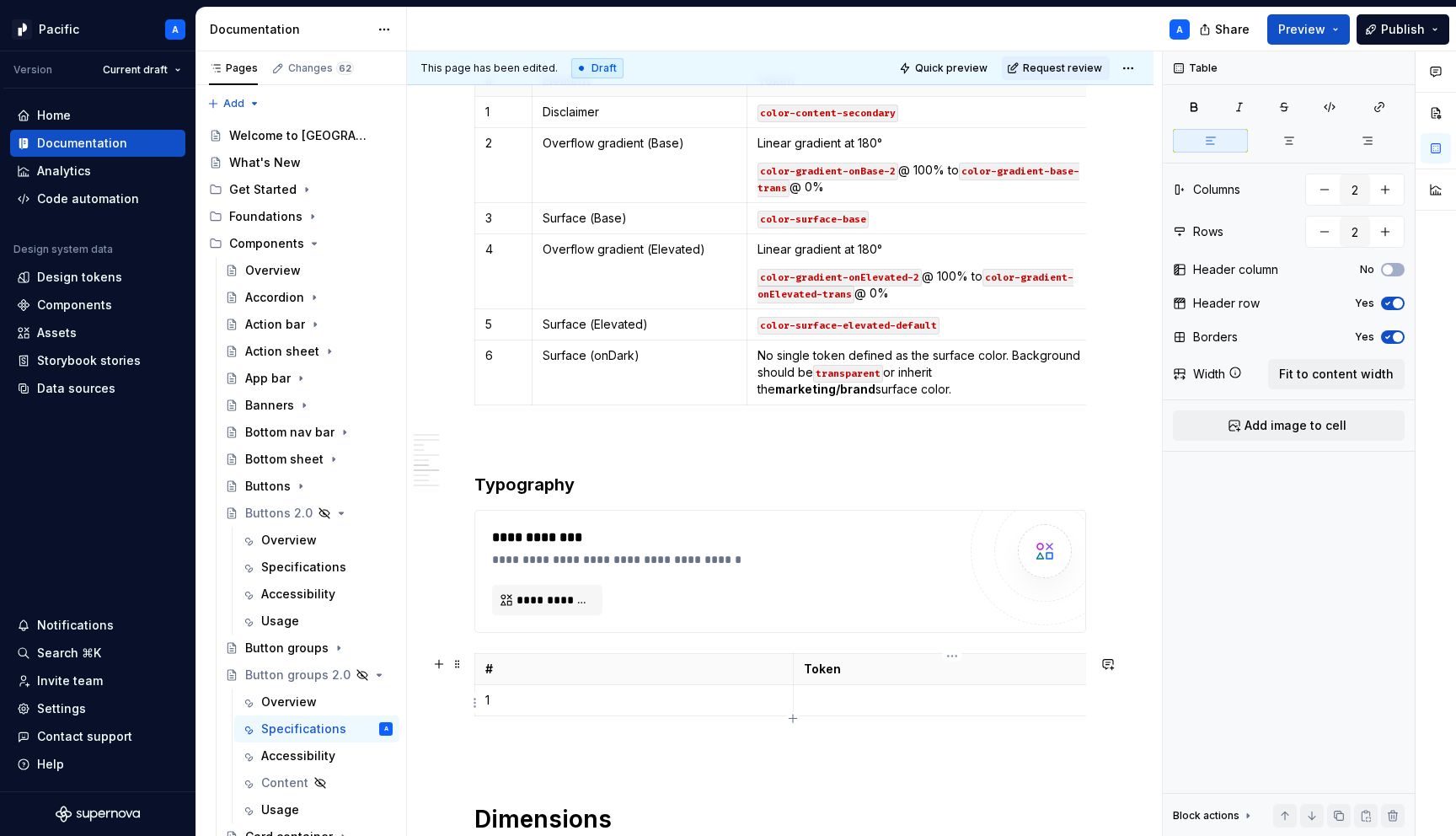
click at [892, 696] on p at bounding box center [952, 700] width 297 height 17
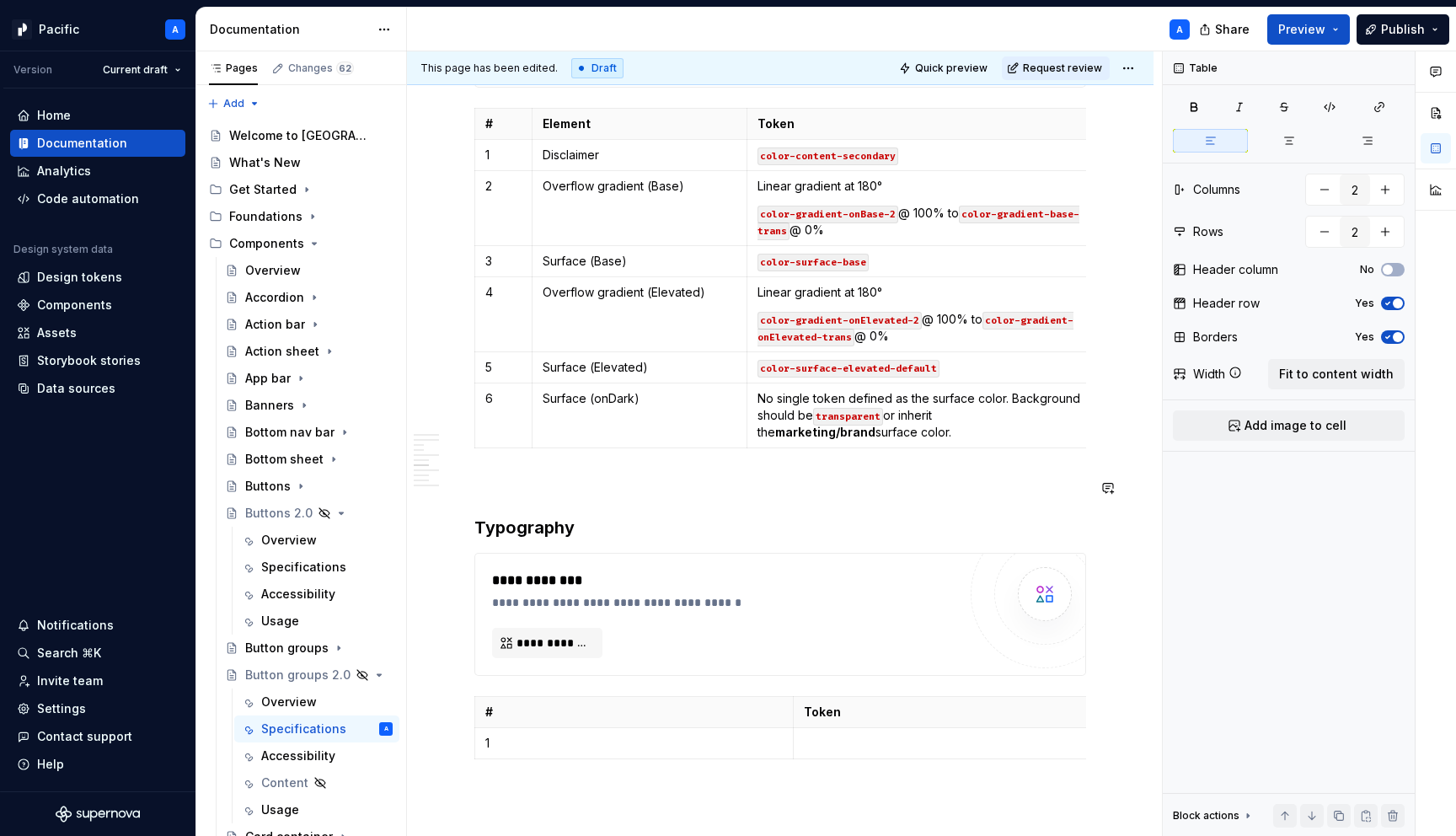
scroll to position [5607, 0]
click at [675, 719] on p "#" at bounding box center [634, 711] width 297 height 17
click at [634, 696] on html "Pacific A Version Current draft Home Documentation Analytics Code automation De…" at bounding box center [728, 418] width 1456 height 836
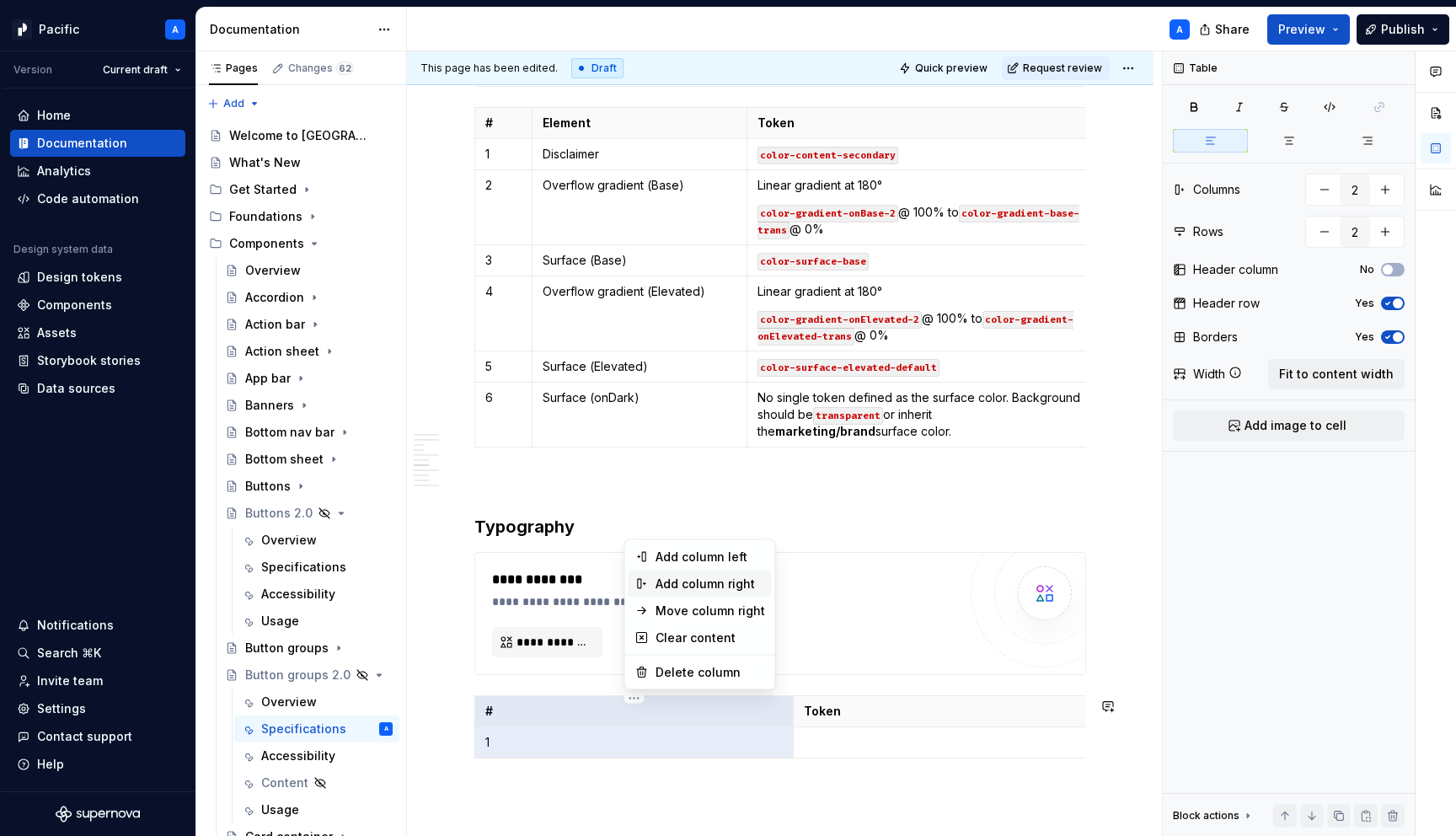
click at [746, 573] on div "Add column right" at bounding box center [700, 584] width 143 height 27
type input "3"
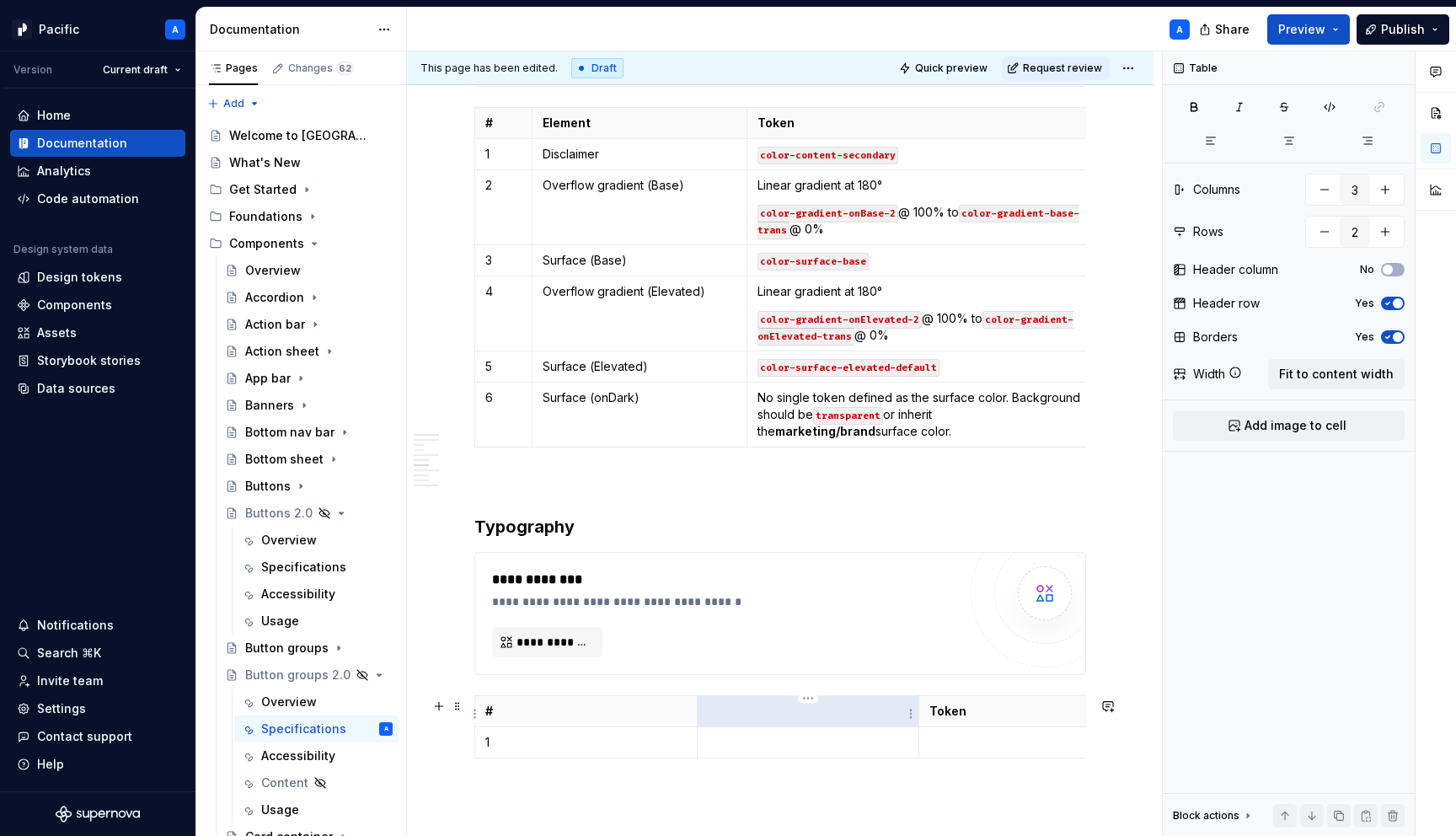
click at [773, 706] on p at bounding box center [808, 711] width 201 height 17
click at [791, 731] on td at bounding box center [807, 742] width 223 height 31
click at [943, 739] on p at bounding box center [1030, 743] width 201 height 17
drag, startPoint x: 1042, startPoint y: 742, endPoint x: 928, endPoint y: 737, distance: 114.1
click at [928, 737] on td "text-body-medium" at bounding box center [1030, 742] width 223 height 31
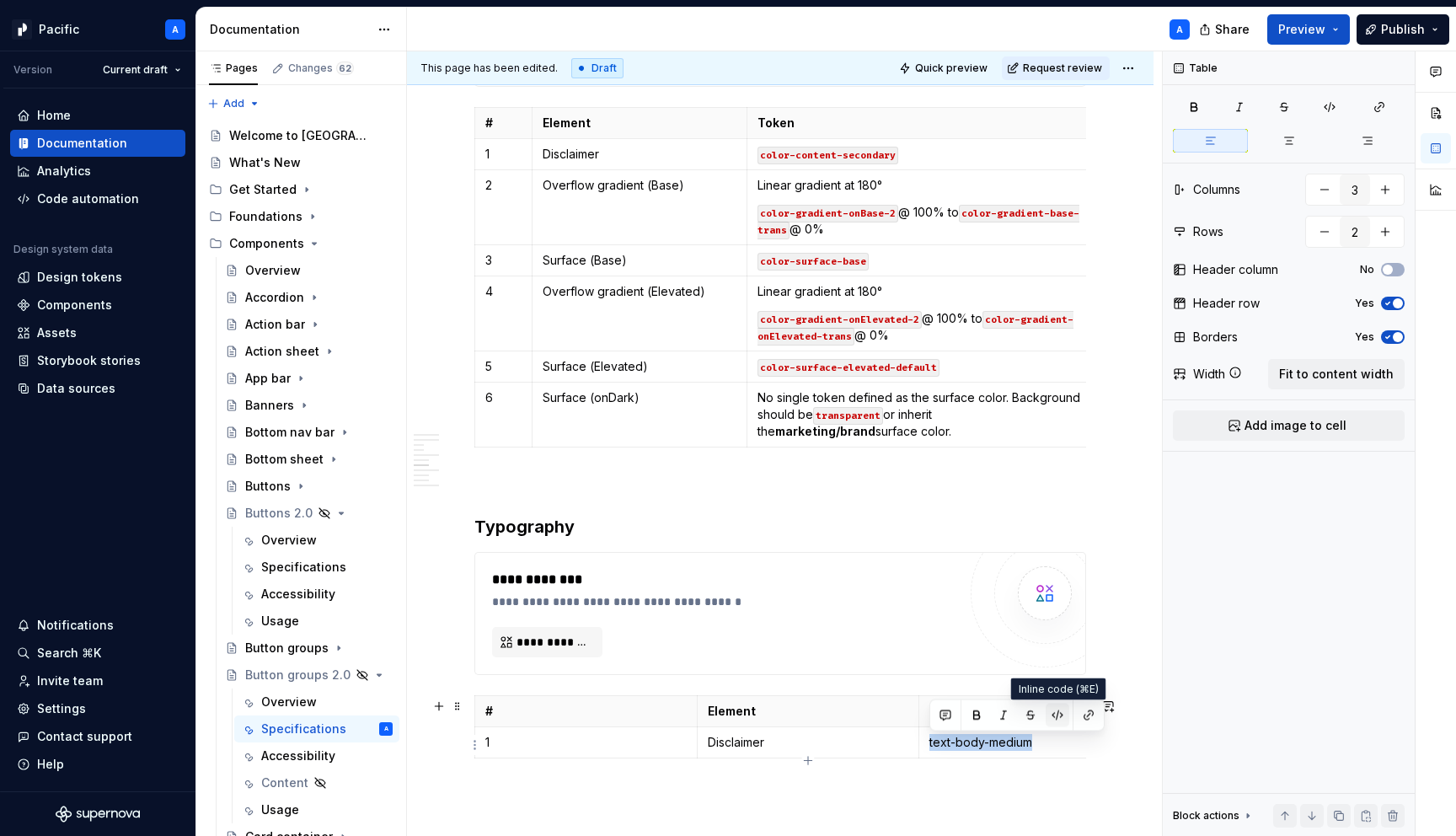
click at [1060, 715] on button "button" at bounding box center [1058, 716] width 24 height 24
click at [1060, 745] on p "text-body-medium" at bounding box center [1030, 743] width 201 height 17
click at [798, 746] on p "Disclaimer" at bounding box center [808, 743] width 201 height 17
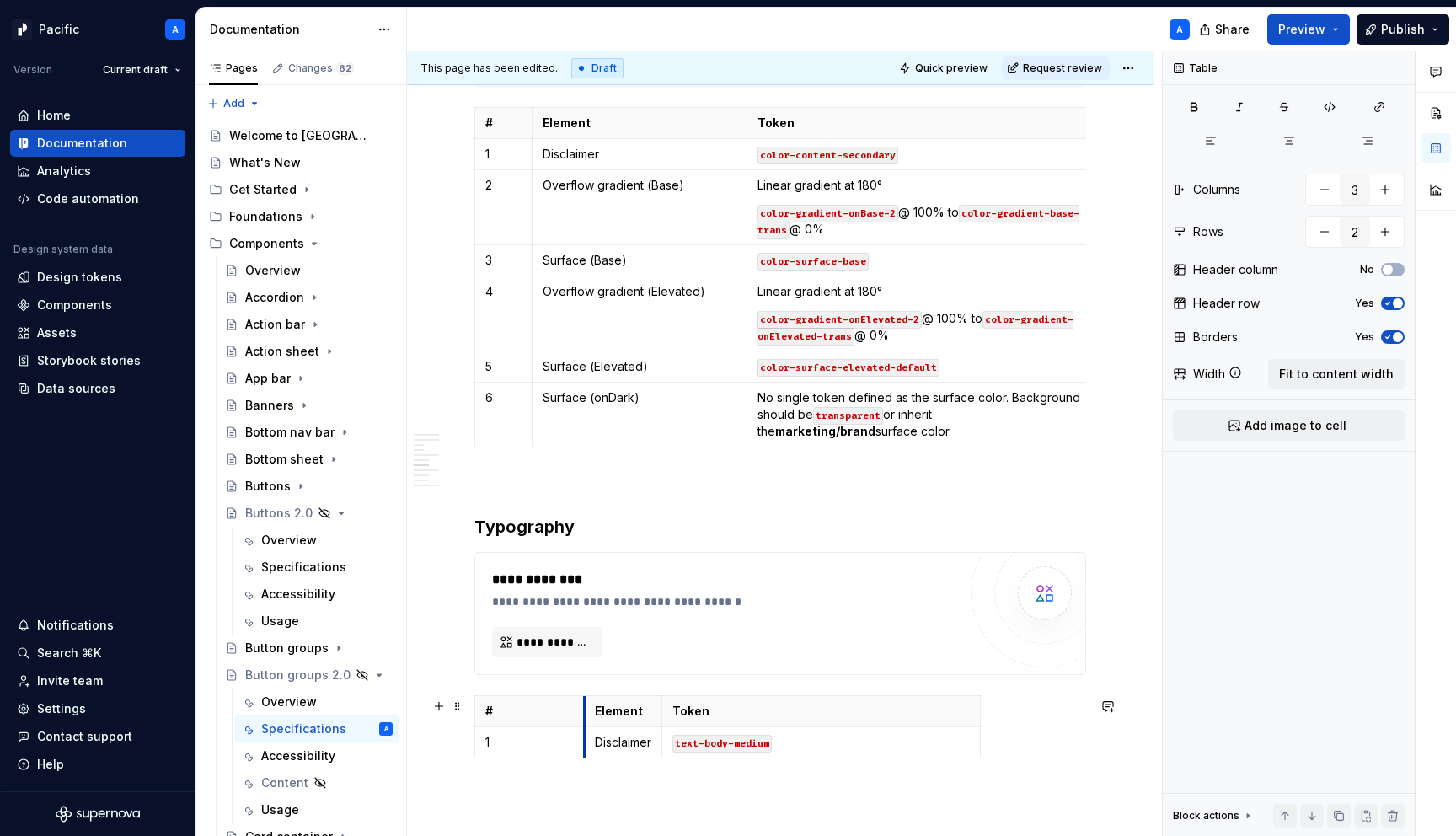
drag, startPoint x: 696, startPoint y: 706, endPoint x: 486, endPoint y: 701, distance: 210.1
drag, startPoint x: 663, startPoint y: 706, endPoint x: 745, endPoint y: 706, distance: 82.0
click at [745, 706] on th "Token" at bounding box center [904, 711] width 318 height 31
drag, startPoint x: 1061, startPoint y: 713, endPoint x: 1128, endPoint y: 713, distance: 67.0
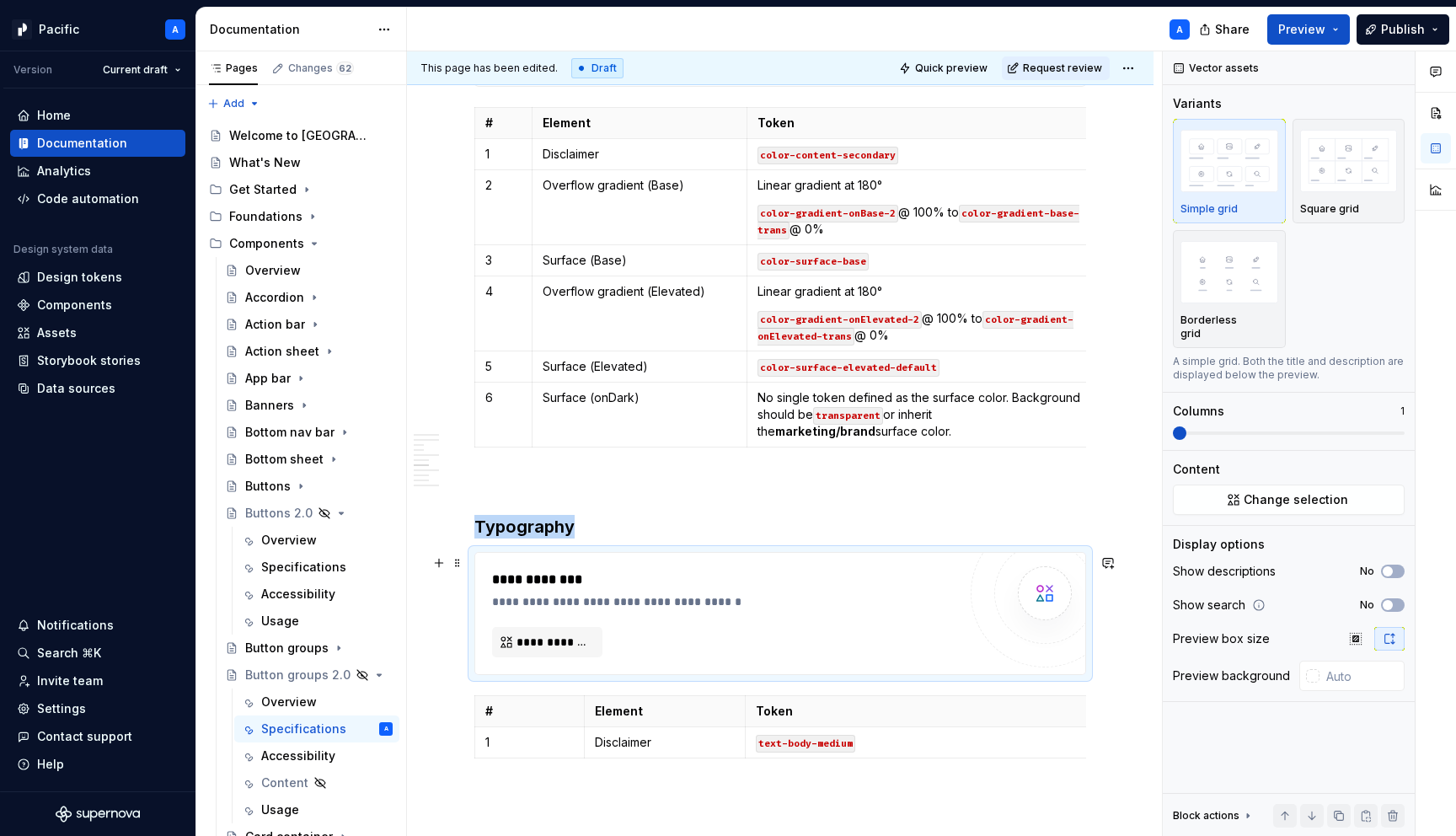
click at [602, 562] on div "**********" at bounding box center [780, 612] width 610 height 121
click at [583, 614] on div "**********" at bounding box center [725, 613] width 466 height 88
click at [732, 636] on div "**********" at bounding box center [725, 613] width 466 height 88
click at [58, 393] on div "Data sources" at bounding box center [76, 388] width 79 height 17
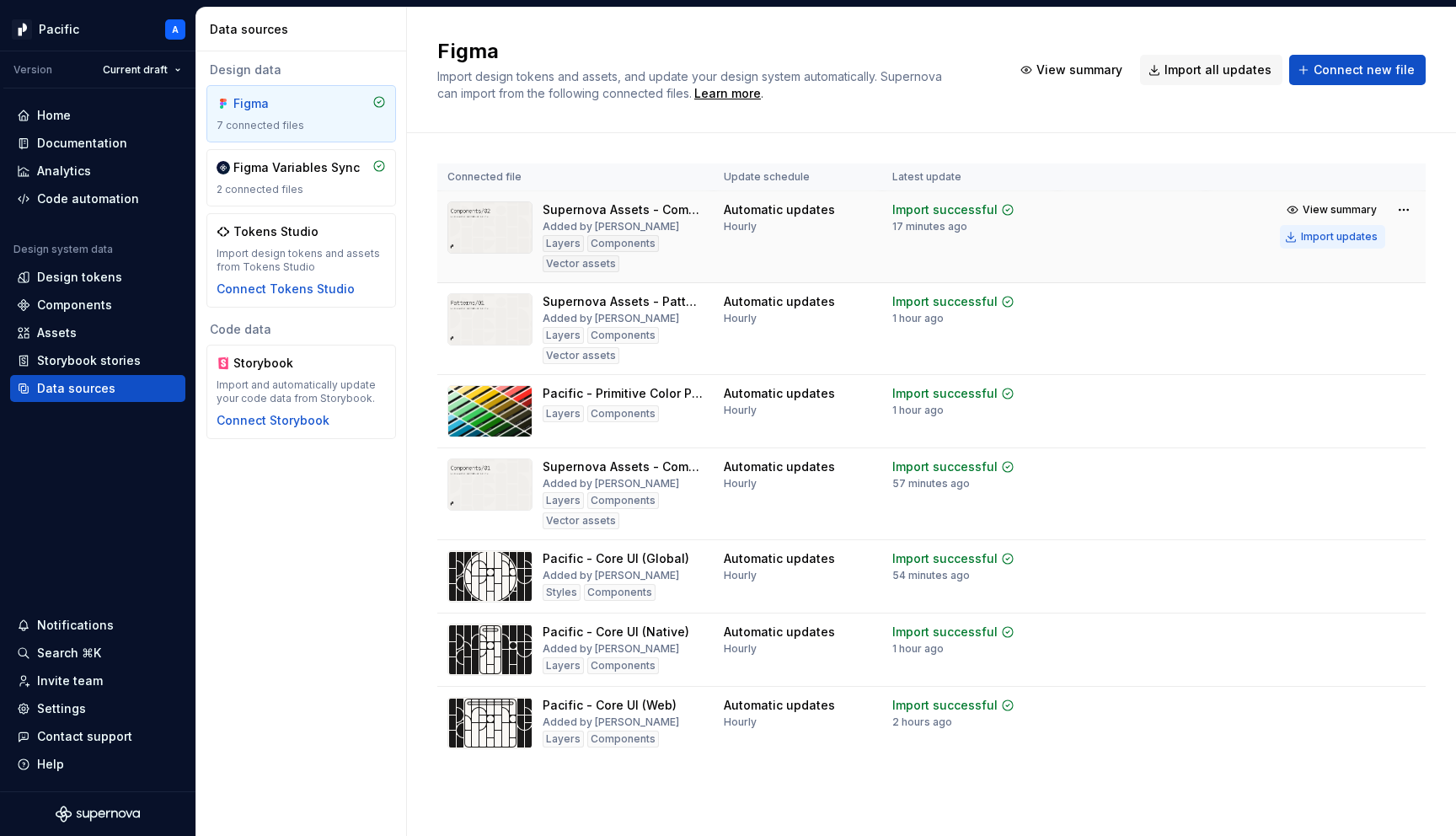
click at [1338, 241] on div "Import updates" at bounding box center [1339, 236] width 77 height 14
click at [110, 149] on div "Documentation" at bounding box center [82, 143] width 91 height 17
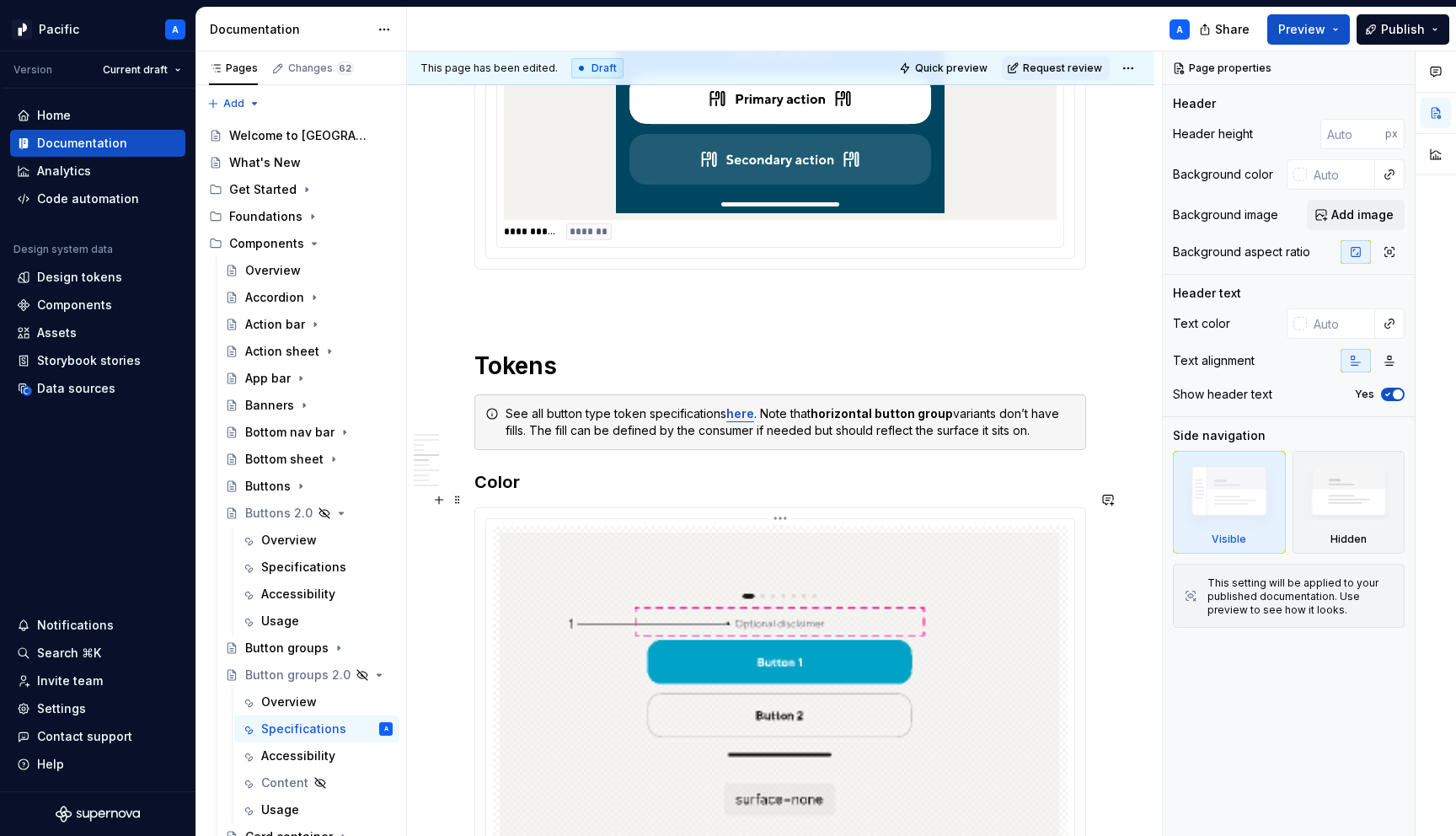
scroll to position [4138, 0]
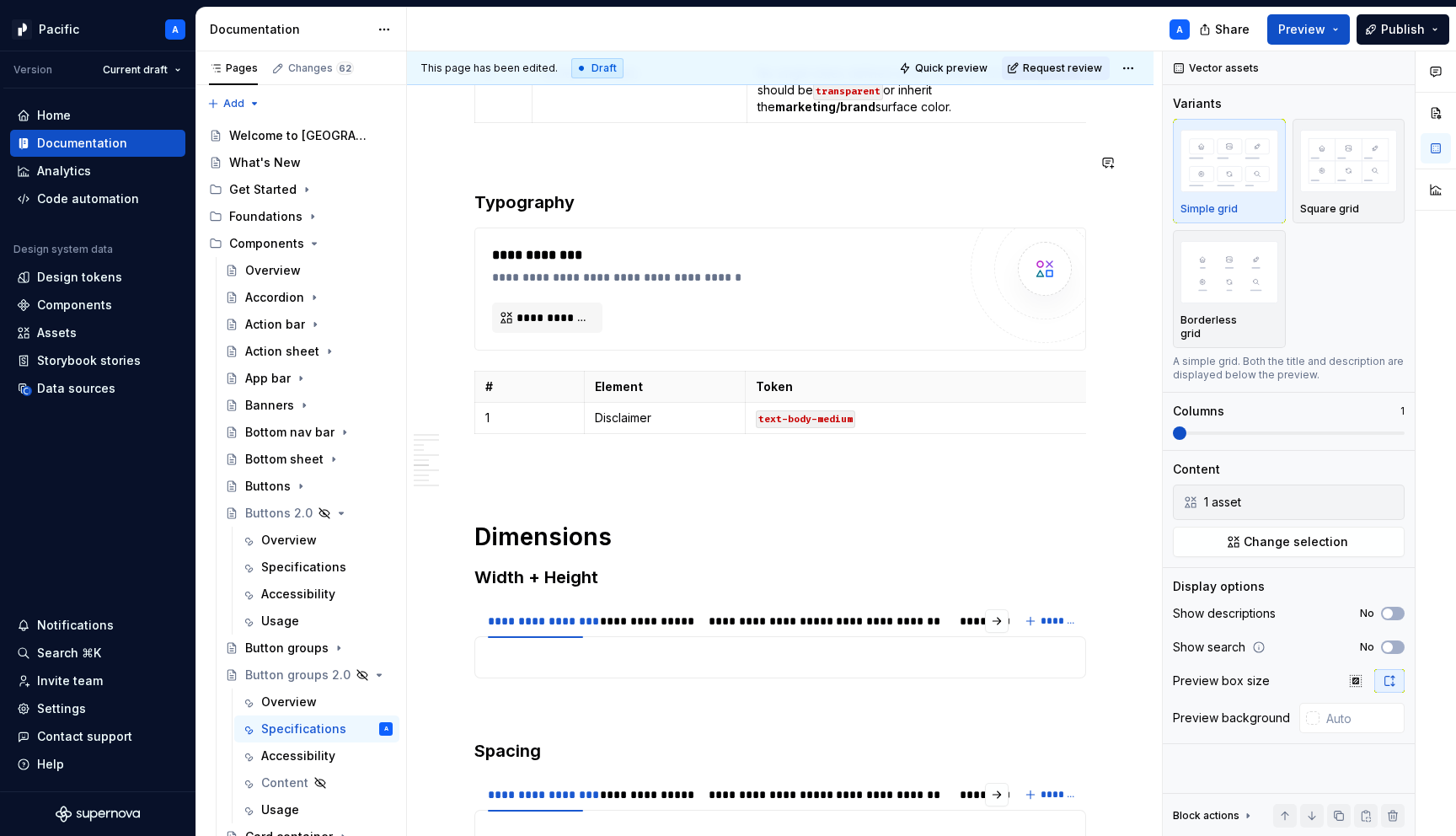
scroll to position [6001, 0]
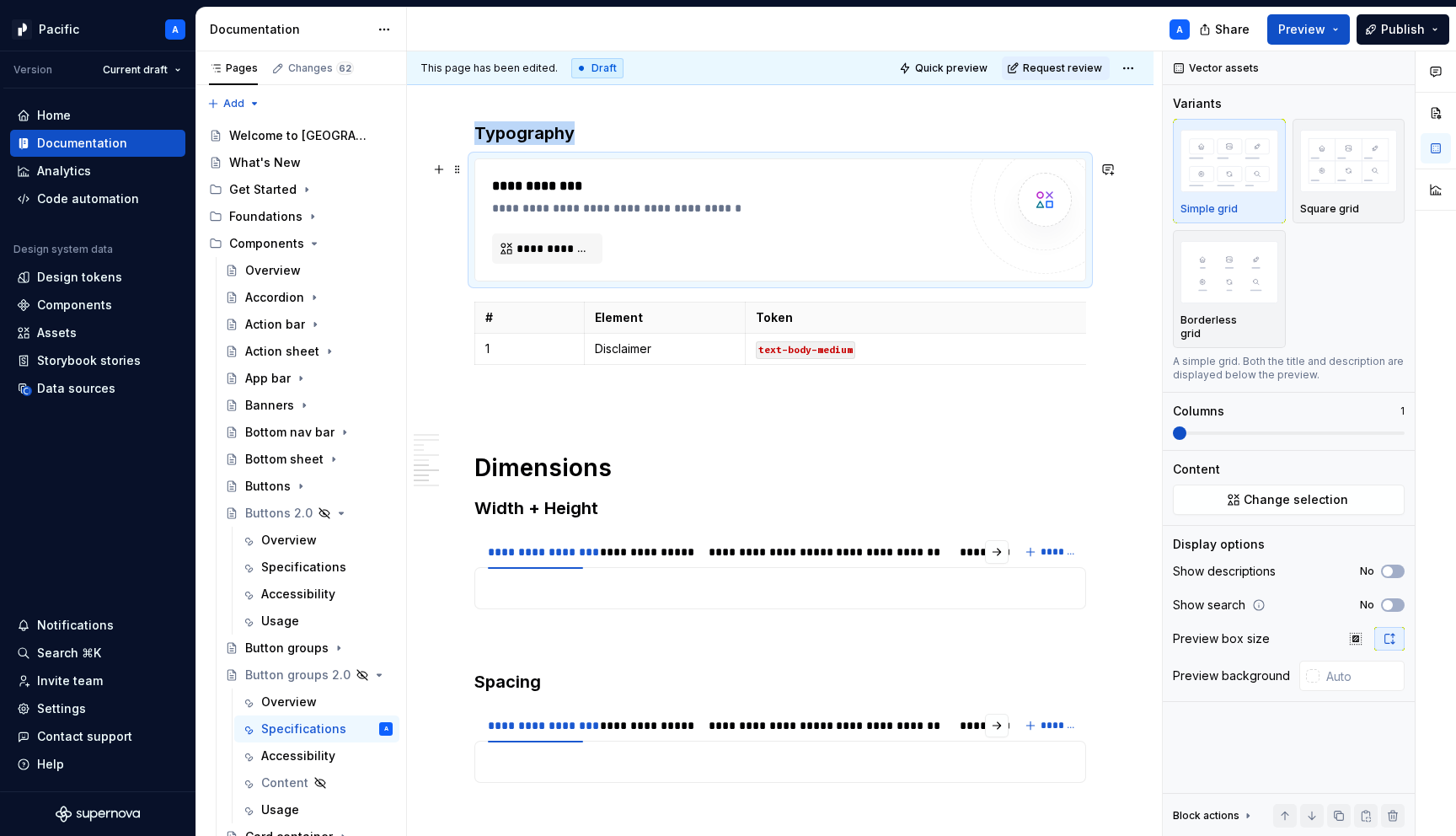
click at [888, 177] on div "**********" at bounding box center [780, 219] width 610 height 121
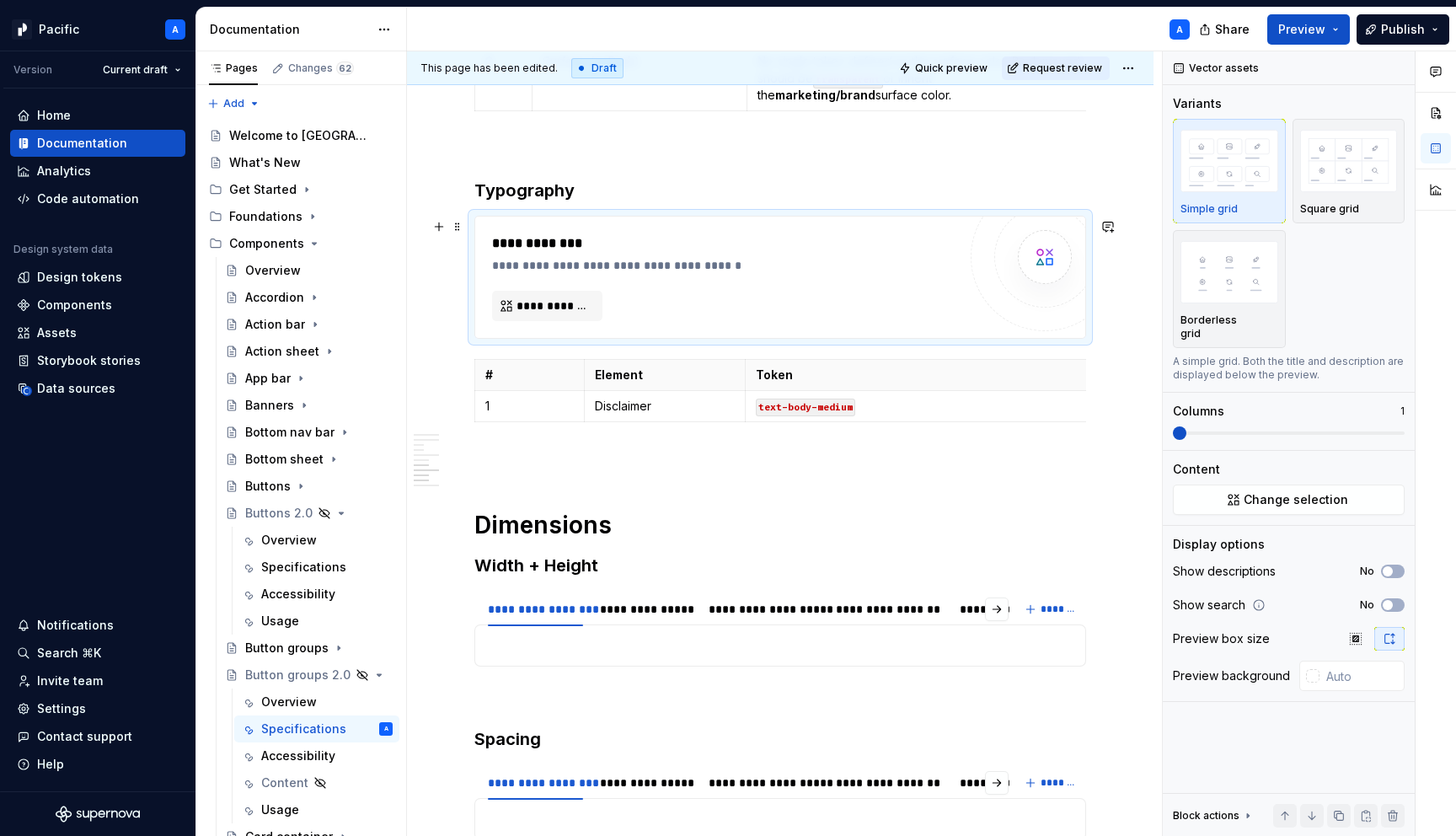
scroll to position [5941, 0]
click at [585, 309] on span "**********" at bounding box center [553, 309] width 75 height 17
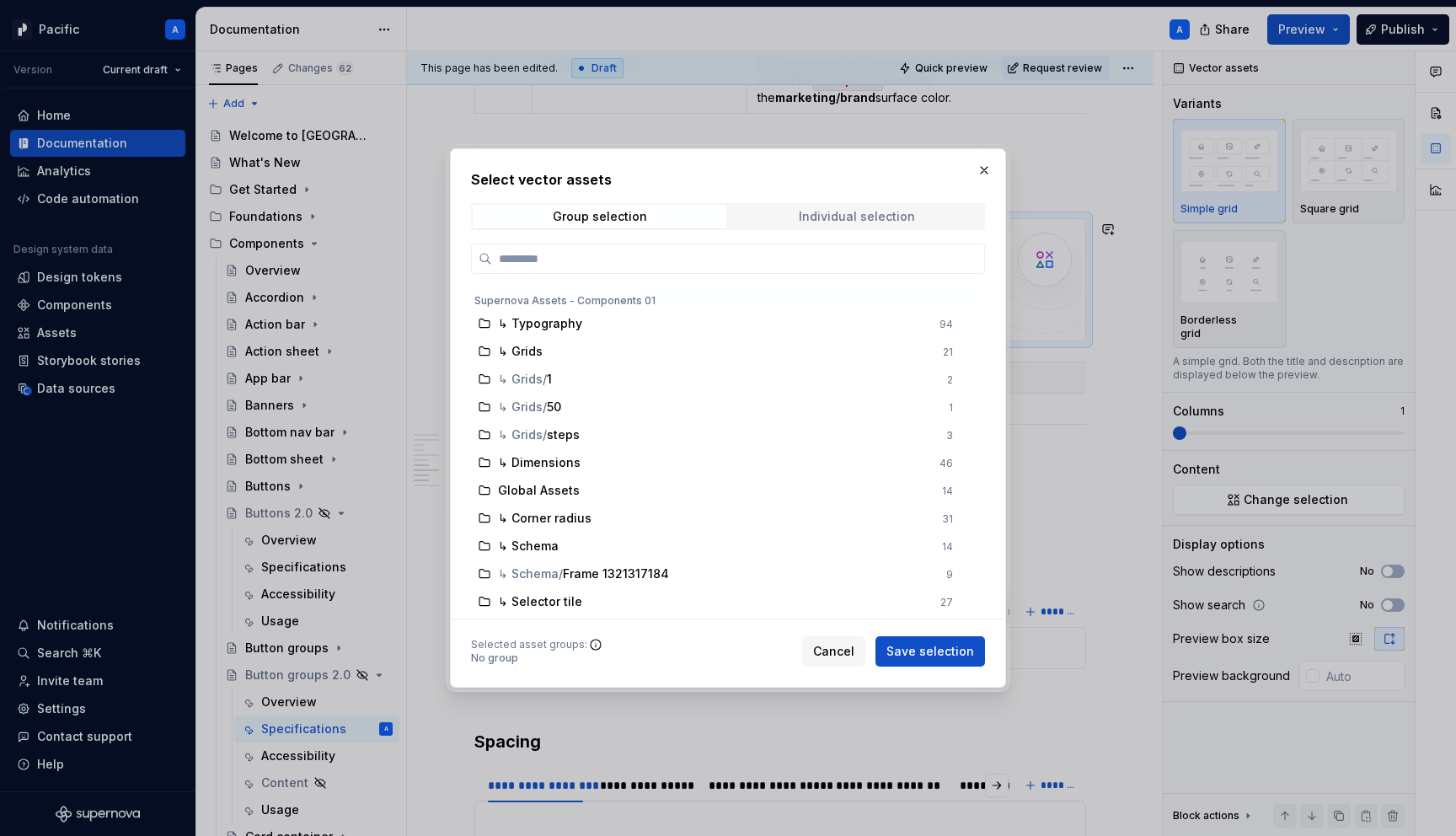
click at [837, 222] on div "Individual selection" at bounding box center [857, 216] width 116 height 14
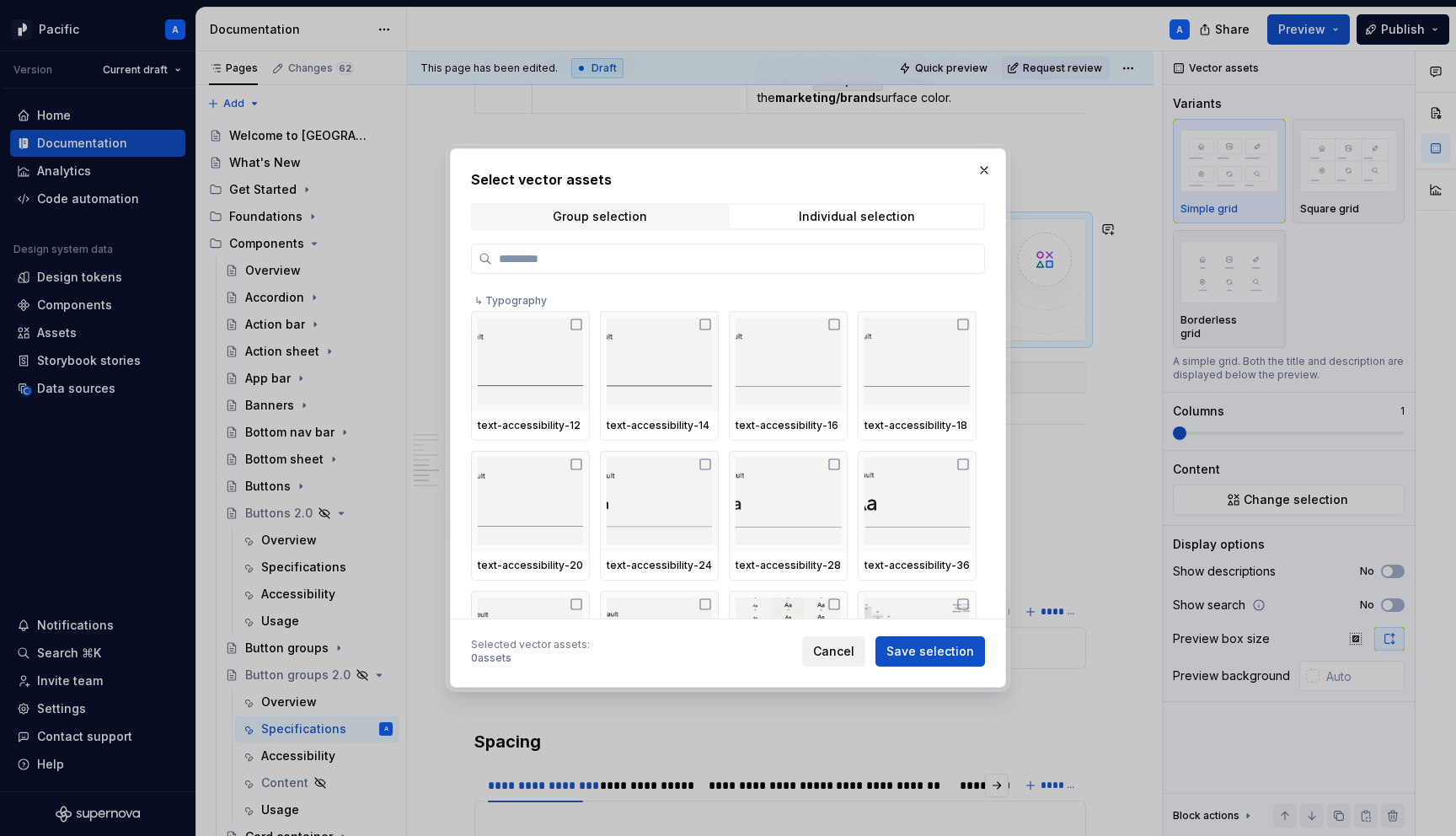
click at [851, 646] on span "Cancel" at bounding box center [833, 651] width 42 height 17
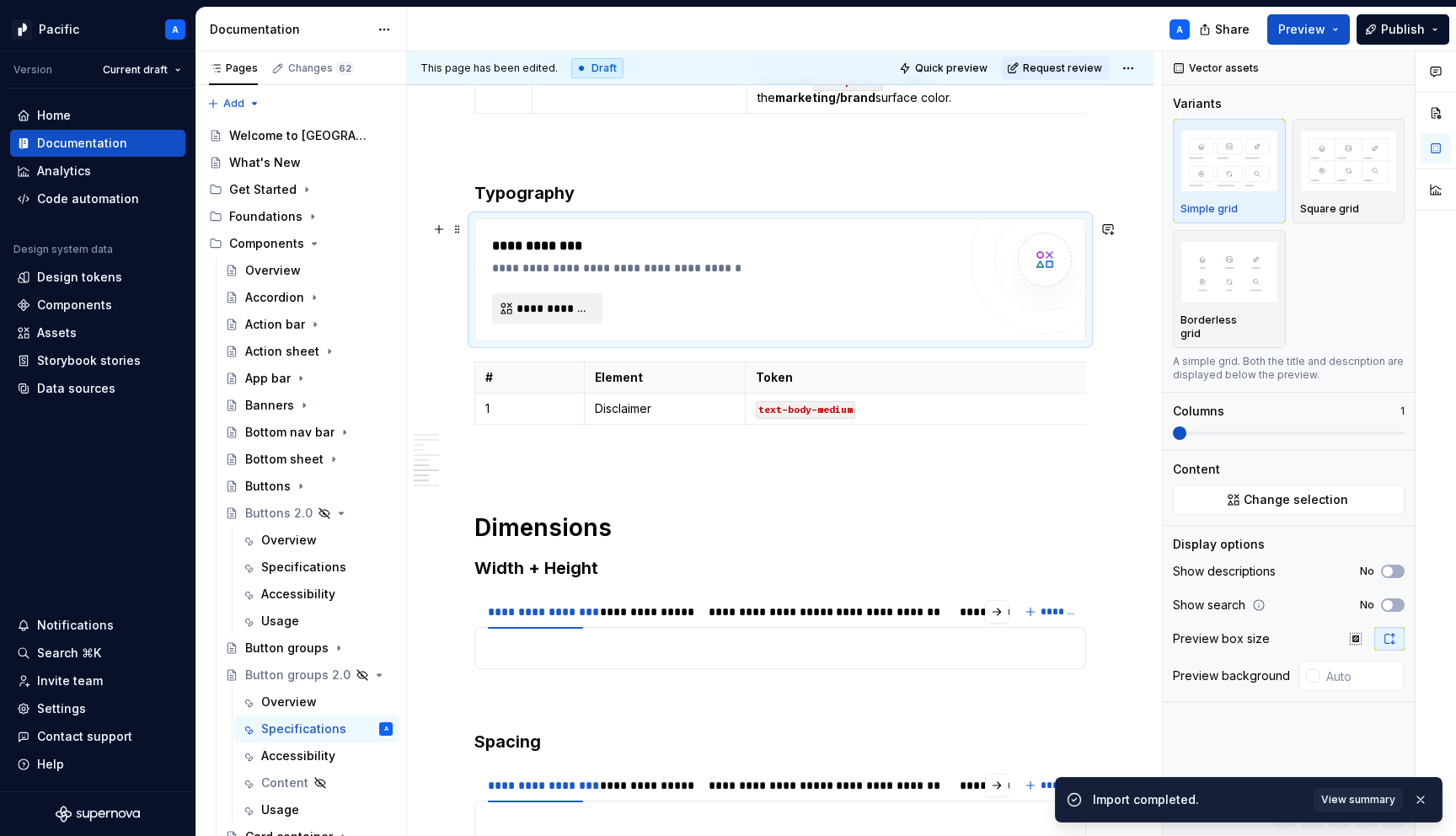
click at [590, 314] on span "**********" at bounding box center [553, 309] width 75 height 17
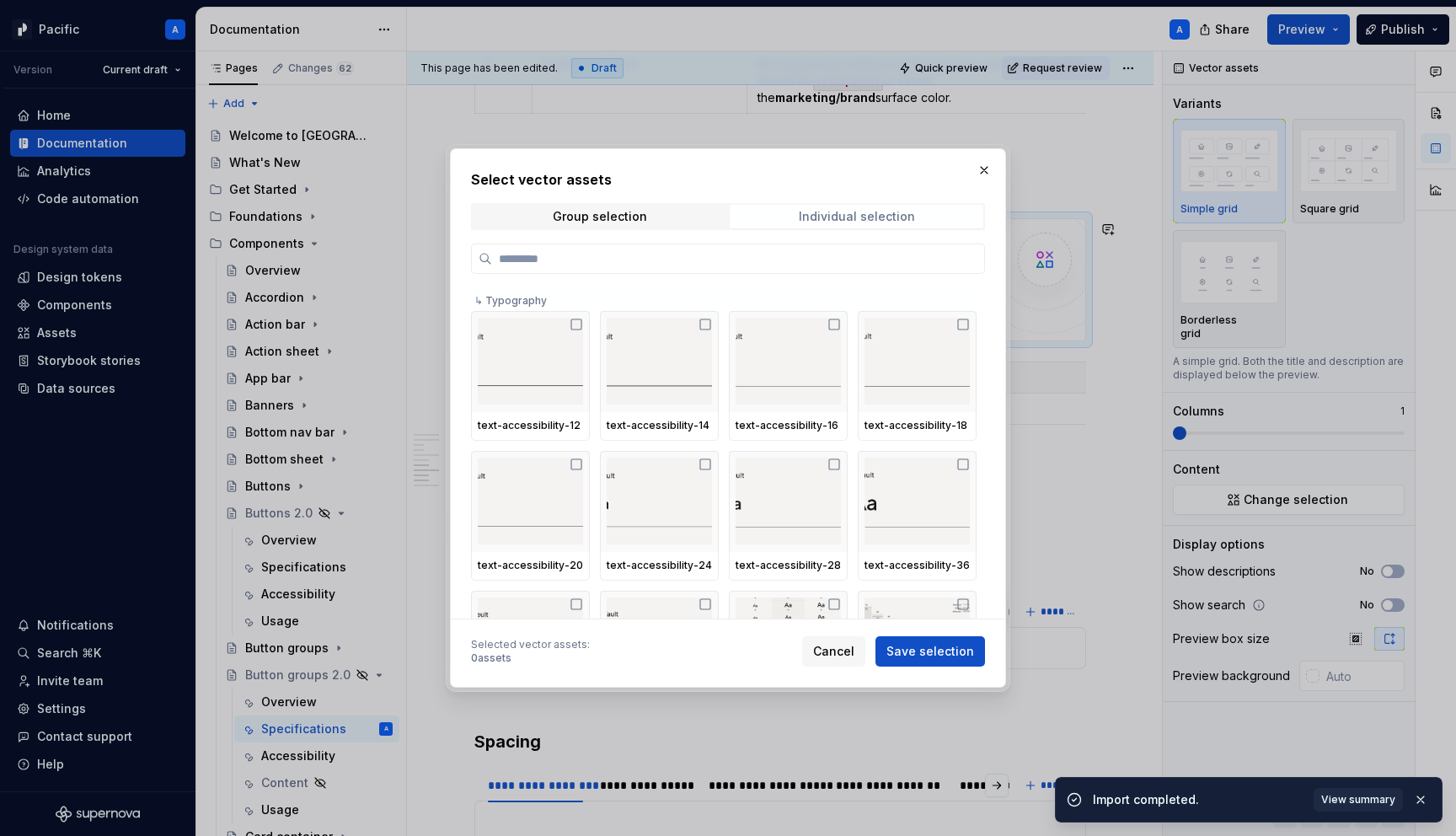
click at [892, 215] on div "Individual selection" at bounding box center [857, 216] width 116 height 14
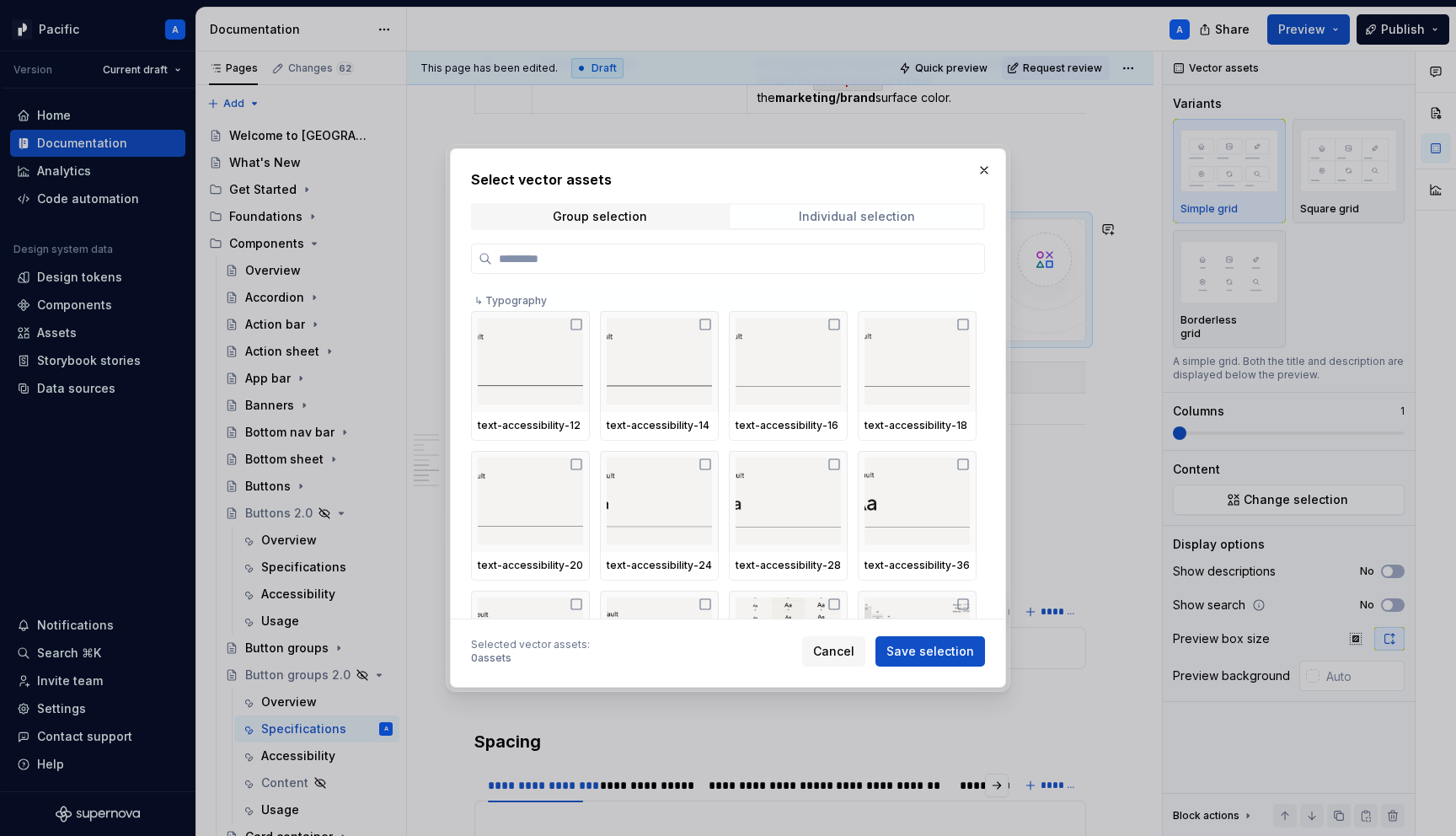
type textarea "*"
click at [881, 258] on input "search" at bounding box center [738, 259] width 492 height 17
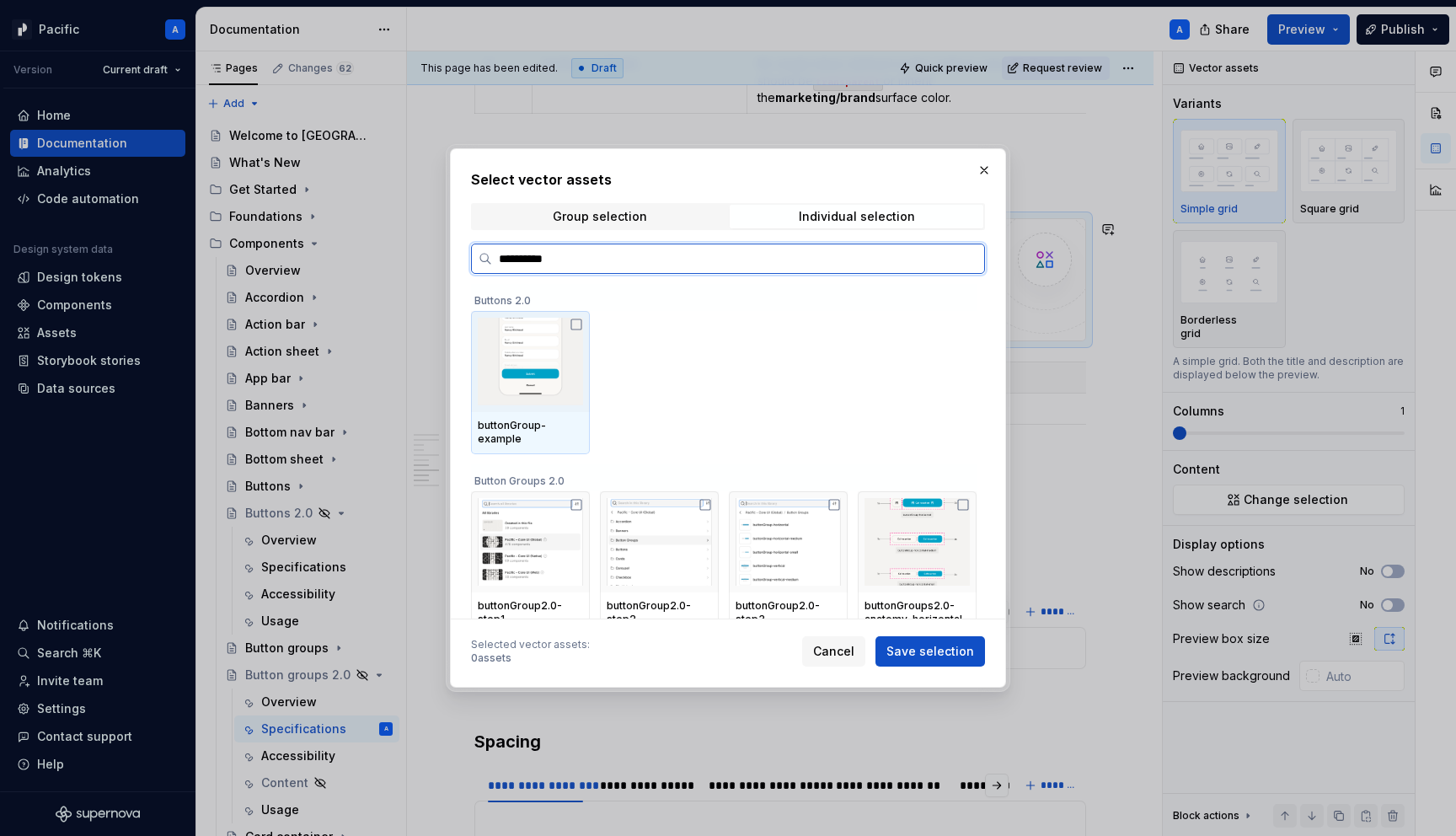
type input "**********"
type textarea "*"
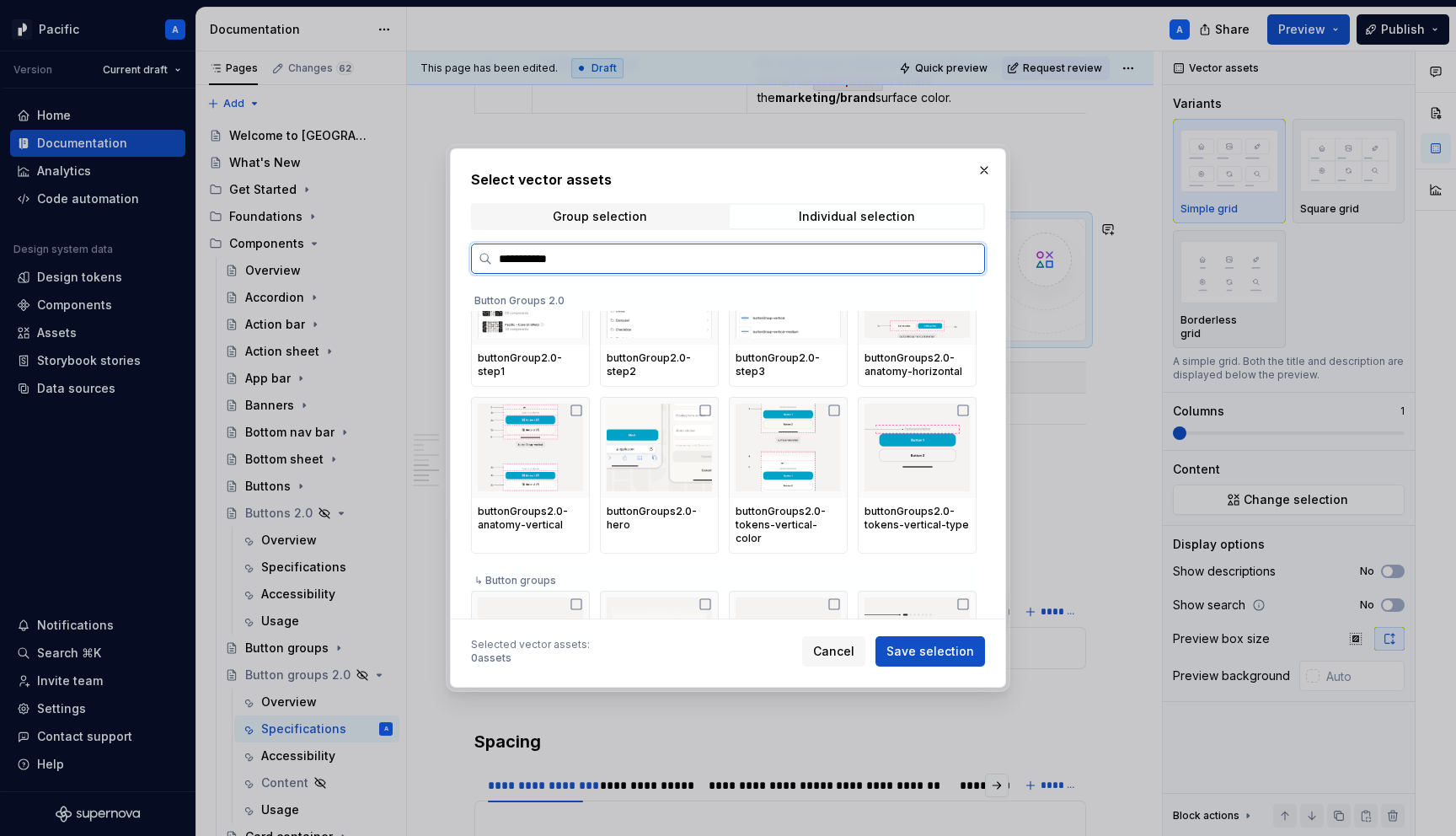
scroll to position [300, 0]
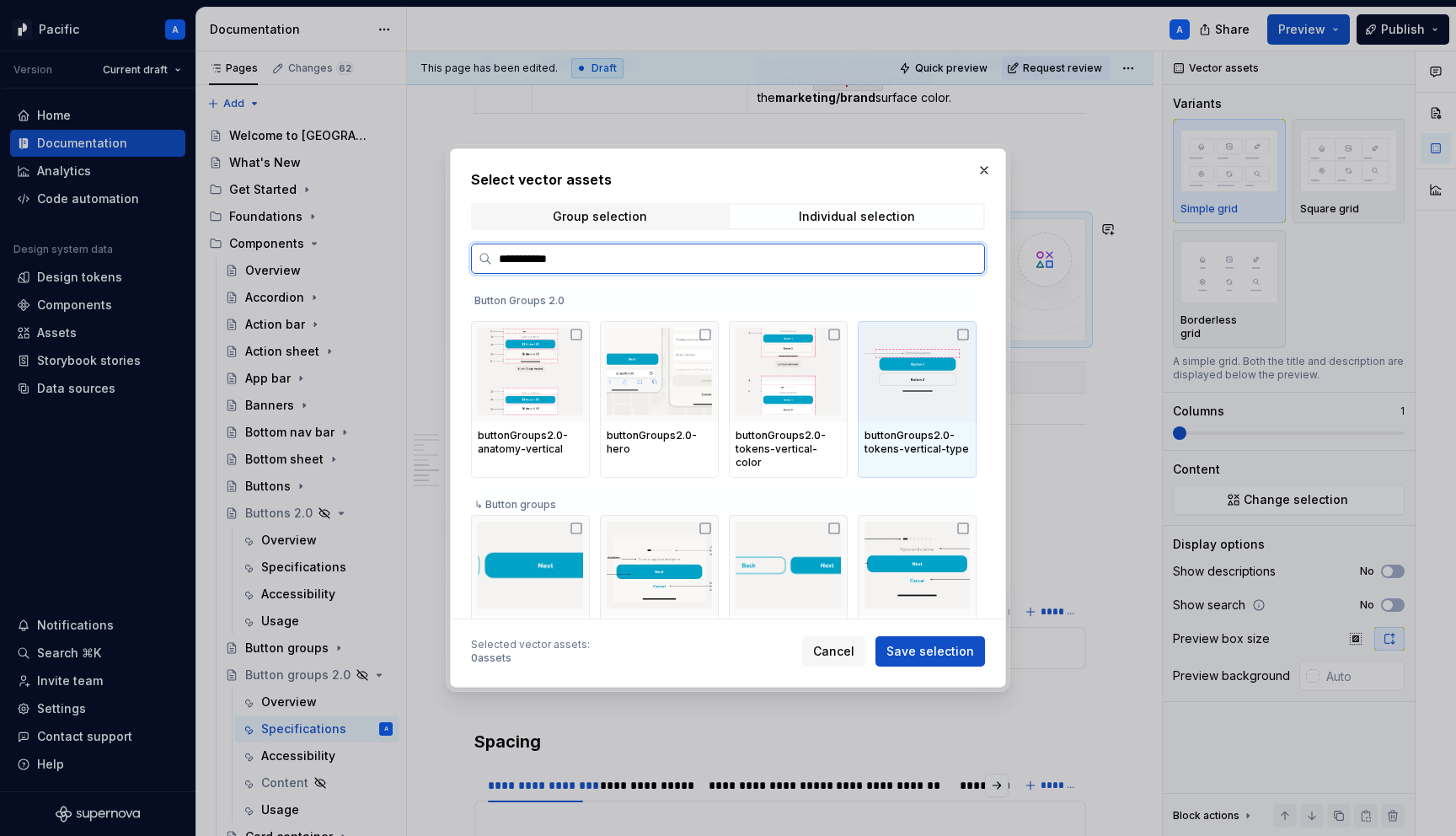
click at [965, 443] on div "buttonGroups2.0-tokens-vertical-type" at bounding box center [917, 442] width 105 height 27
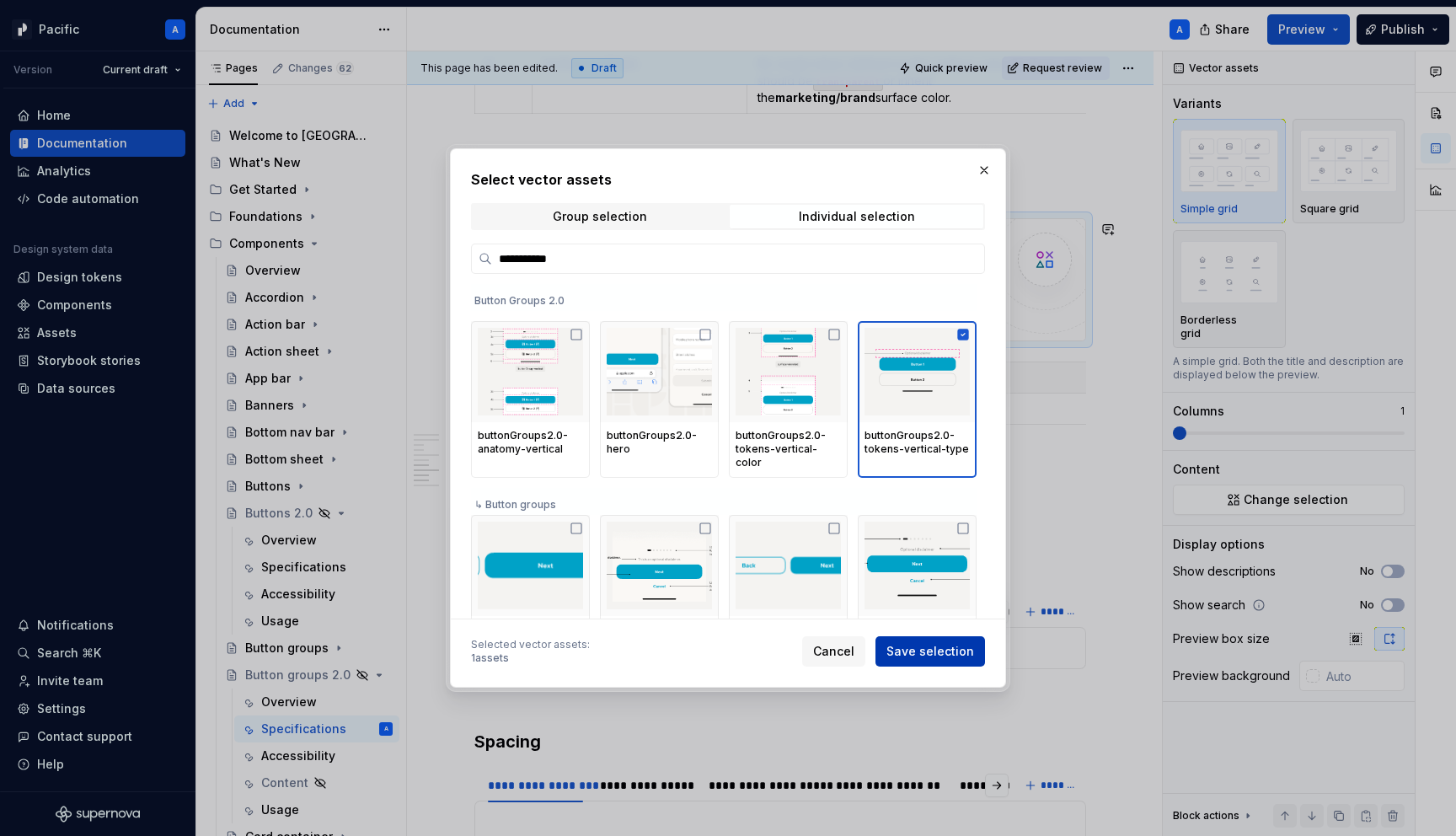
click at [953, 648] on span "Save selection" at bounding box center [930, 651] width 88 height 17
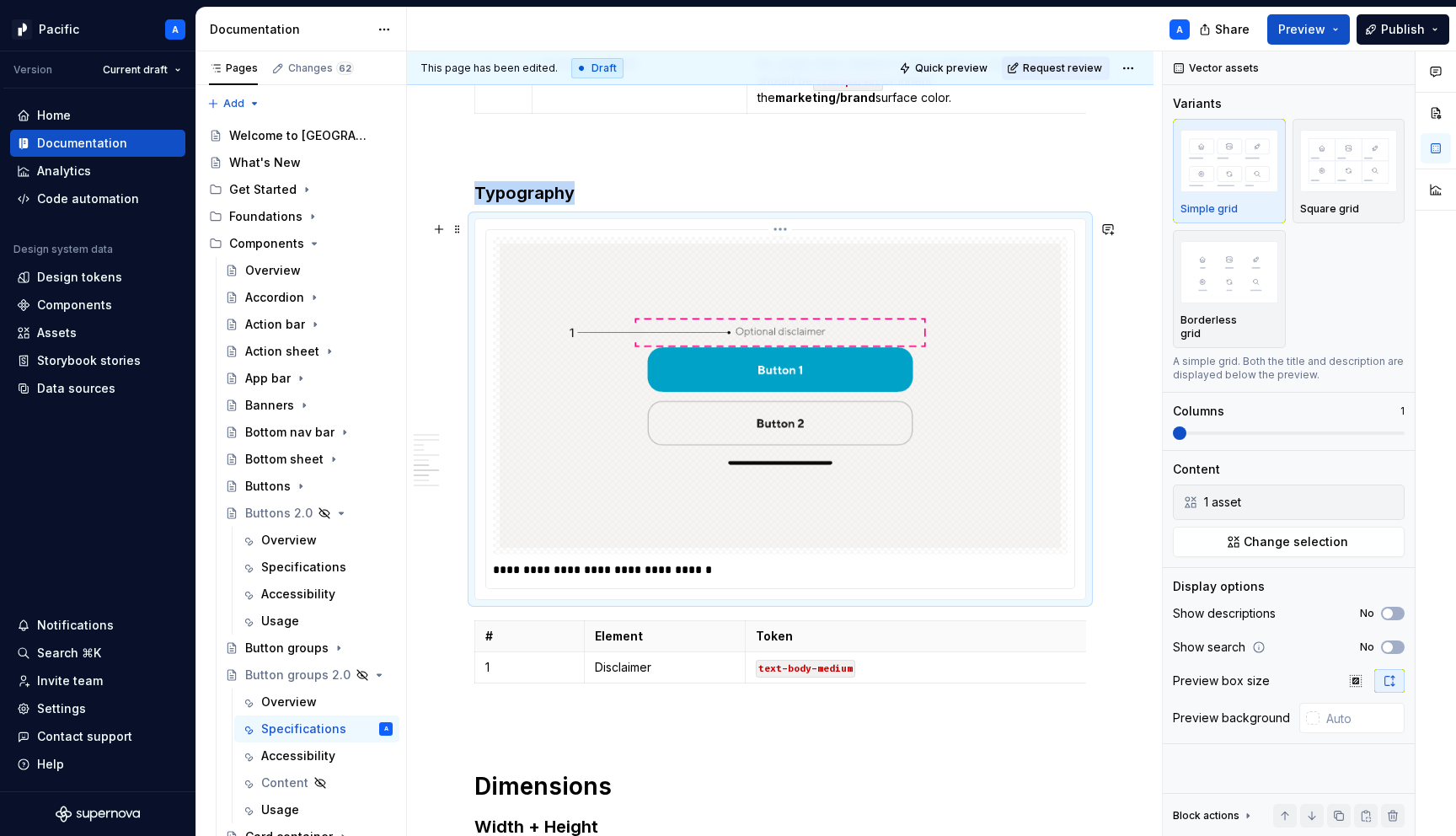
click at [658, 568] on p "**********" at bounding box center [784, 570] width 583 height 17
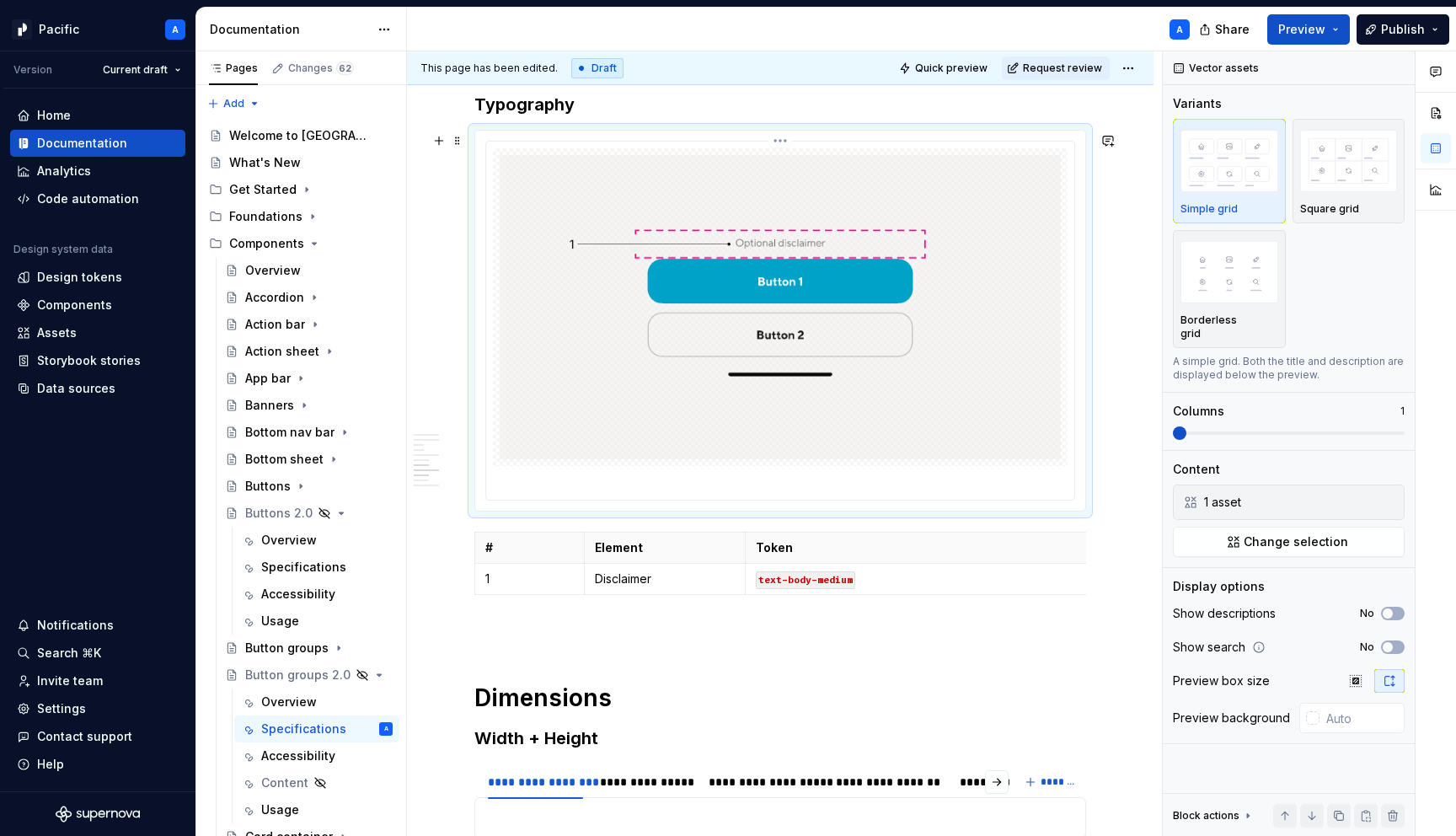
scroll to position [6040, 0]
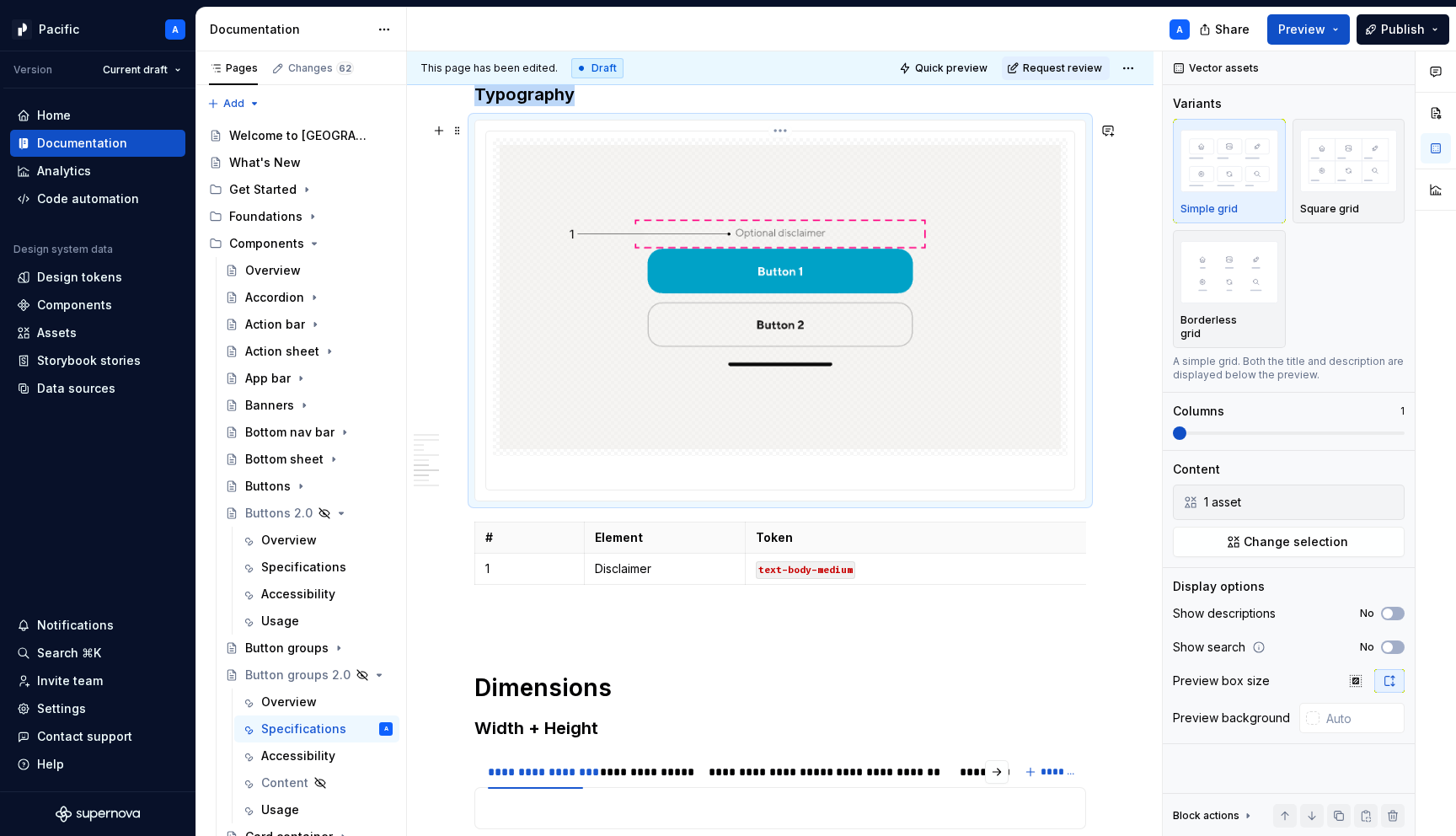
click at [737, 356] on img at bounding box center [781, 297] width 562 height 304
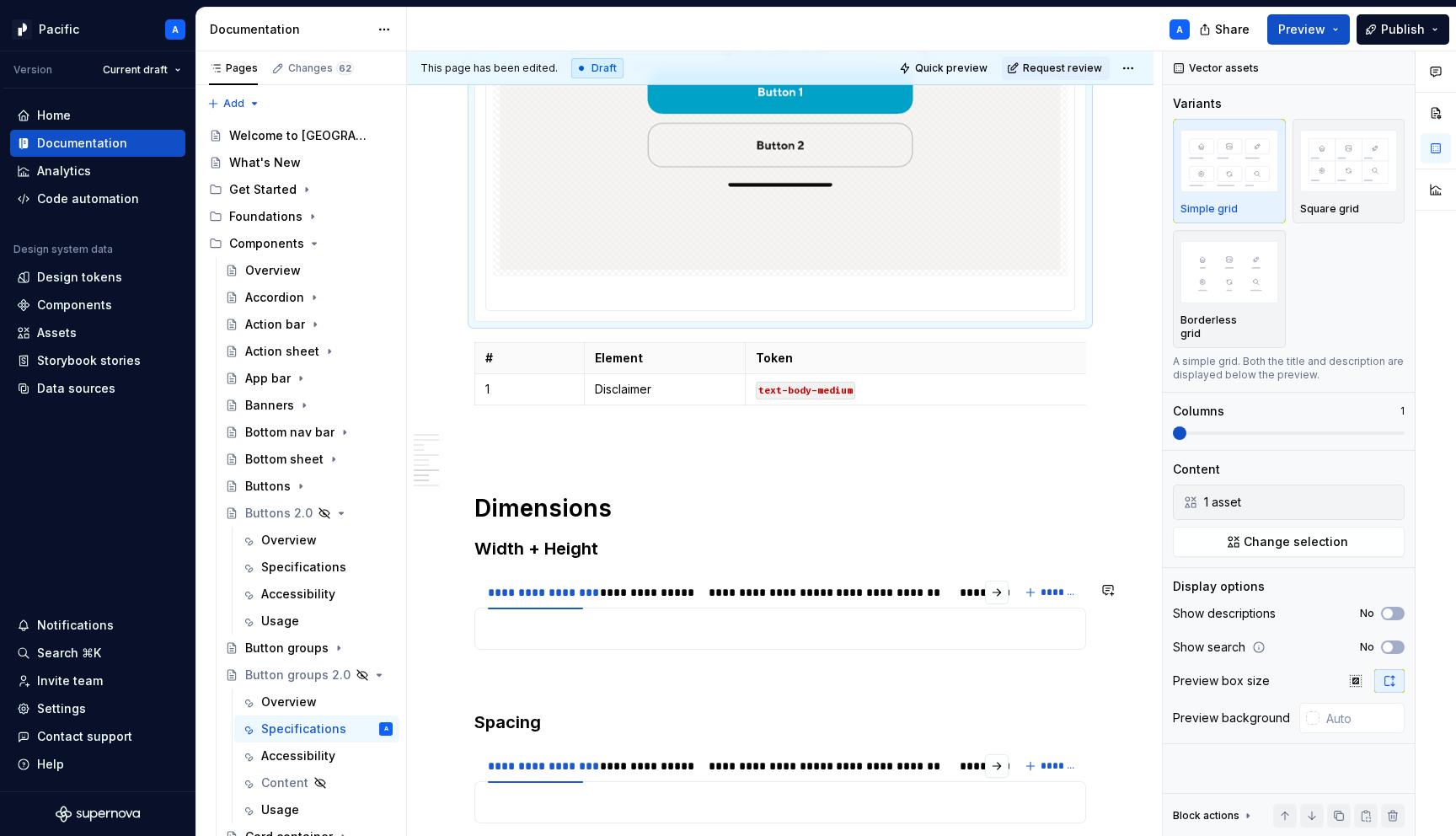
scroll to position [6222, 0]
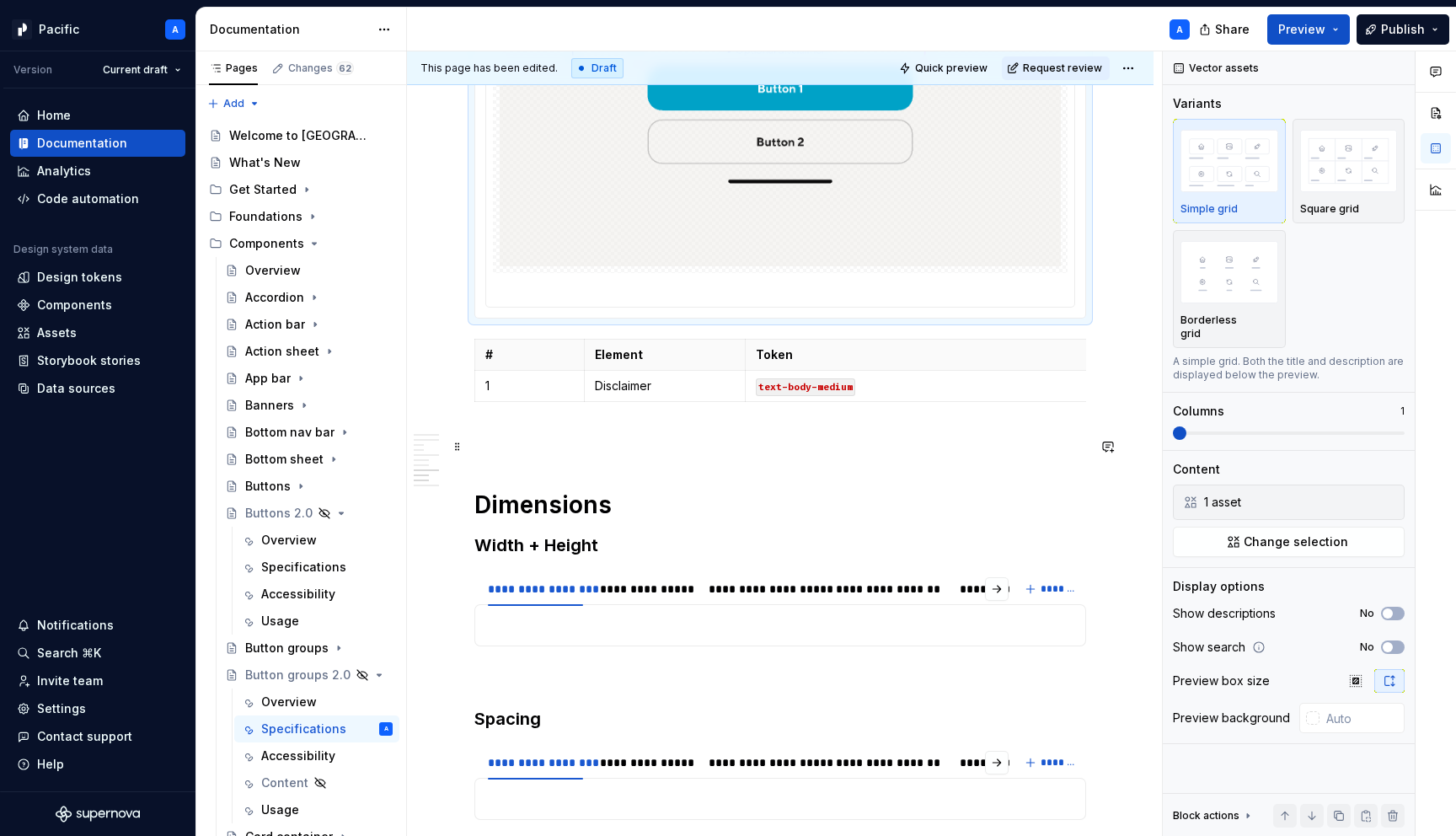
click at [650, 446] on p at bounding box center [781, 439] width 612 height 20
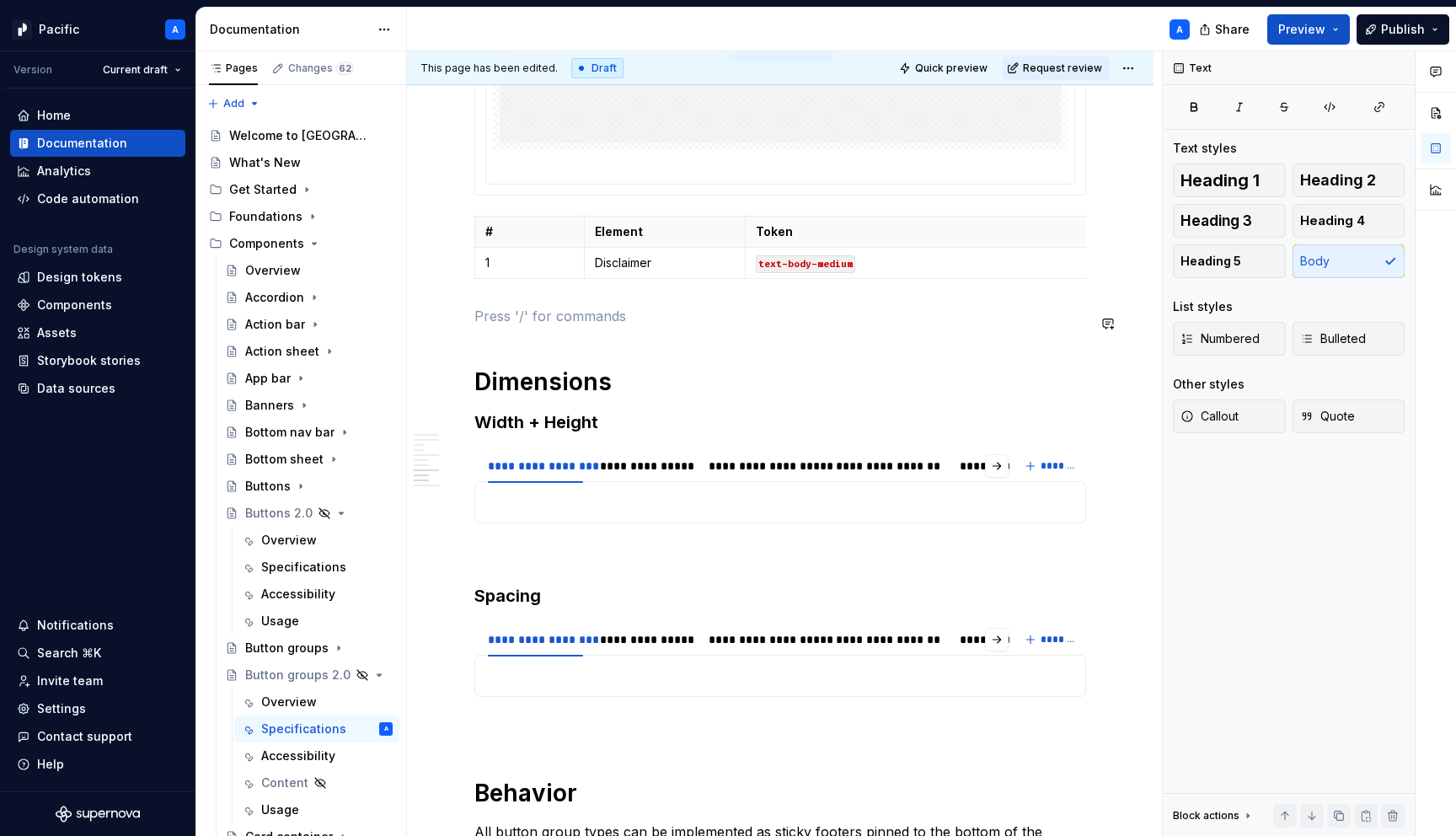
scroll to position [6352, 0]
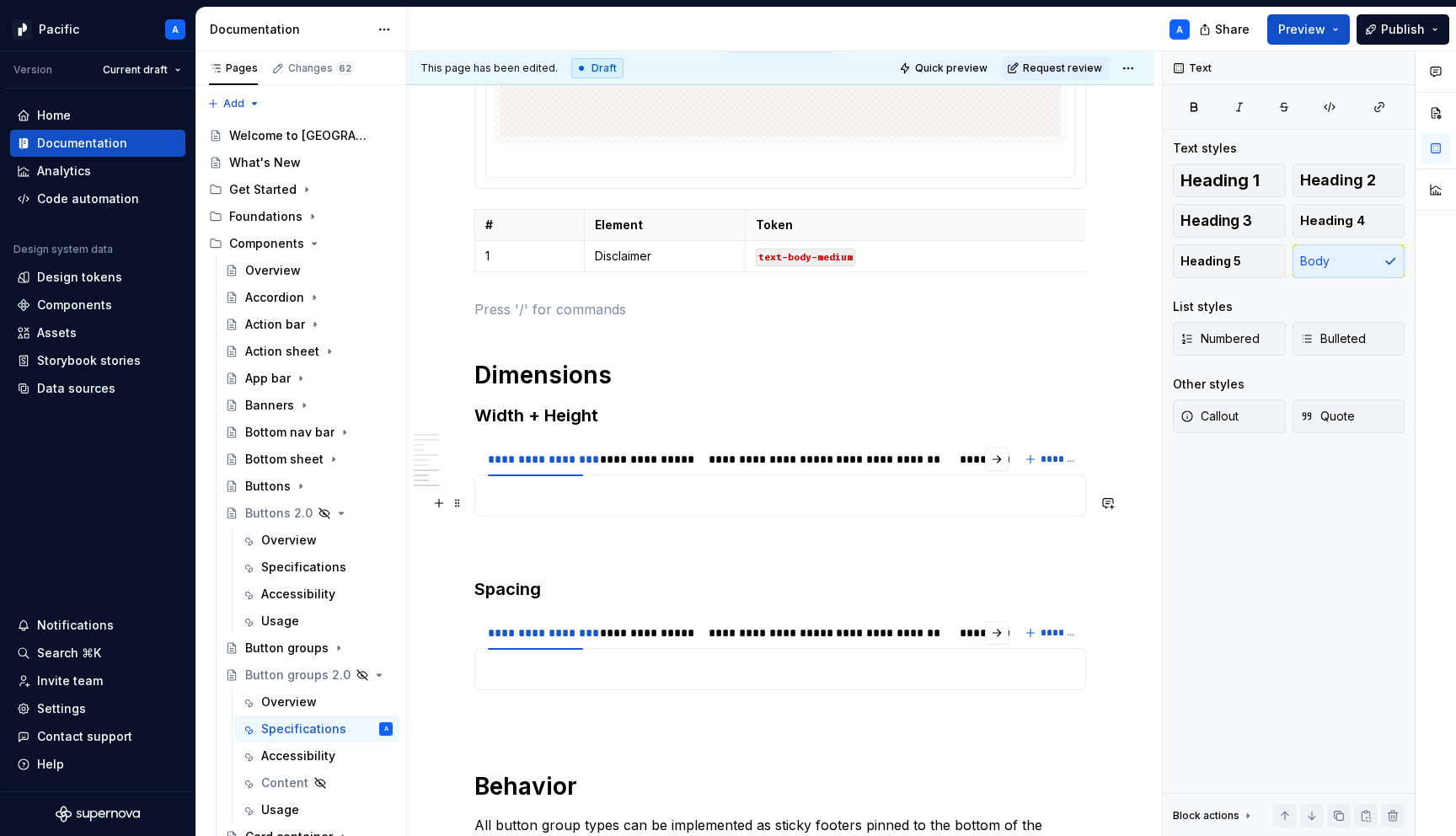
click at [641, 505] on p at bounding box center [780, 495] width 590 height 20
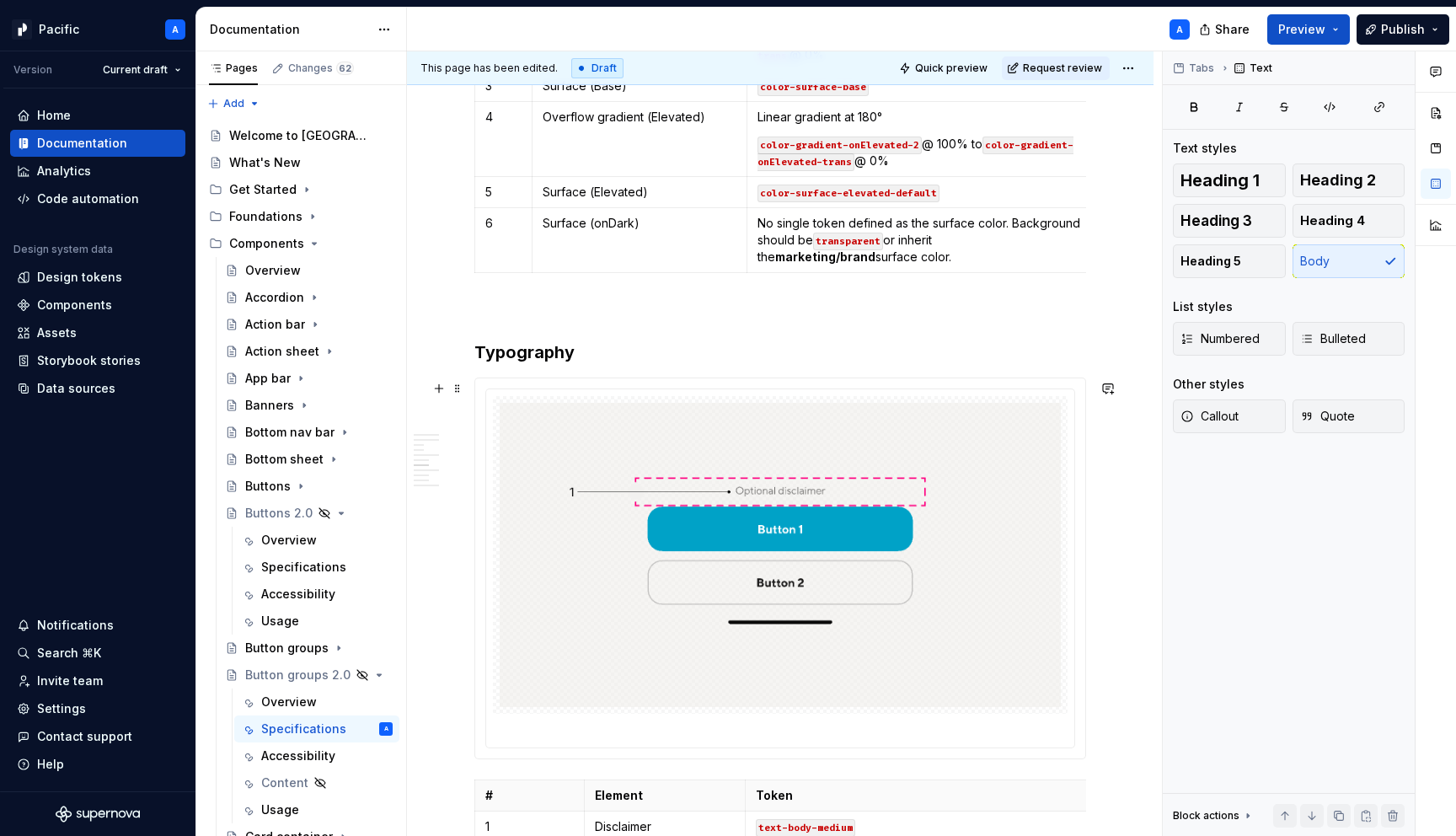
scroll to position [5783, 0]
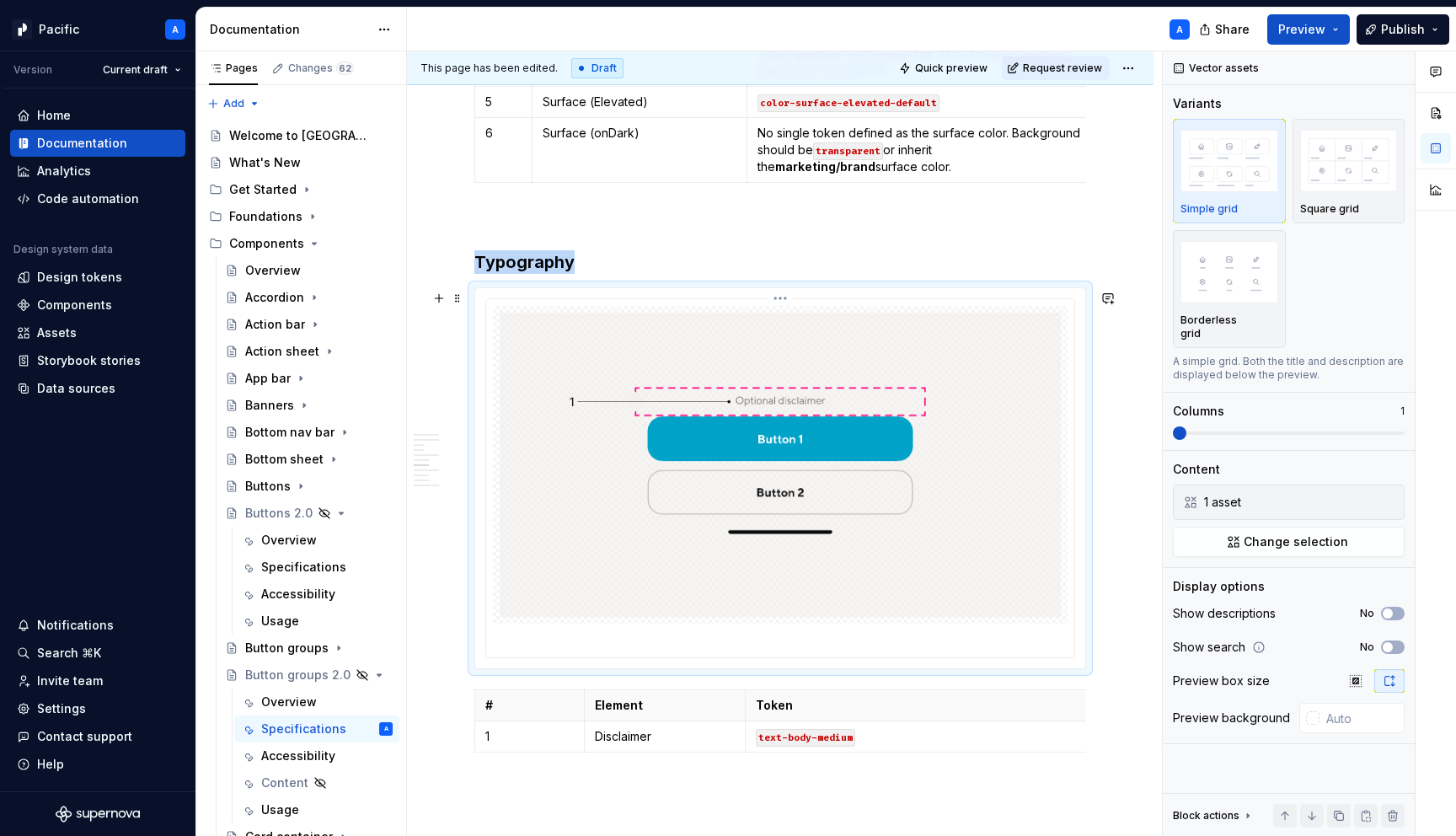
click at [636, 534] on img at bounding box center [781, 464] width 562 height 304
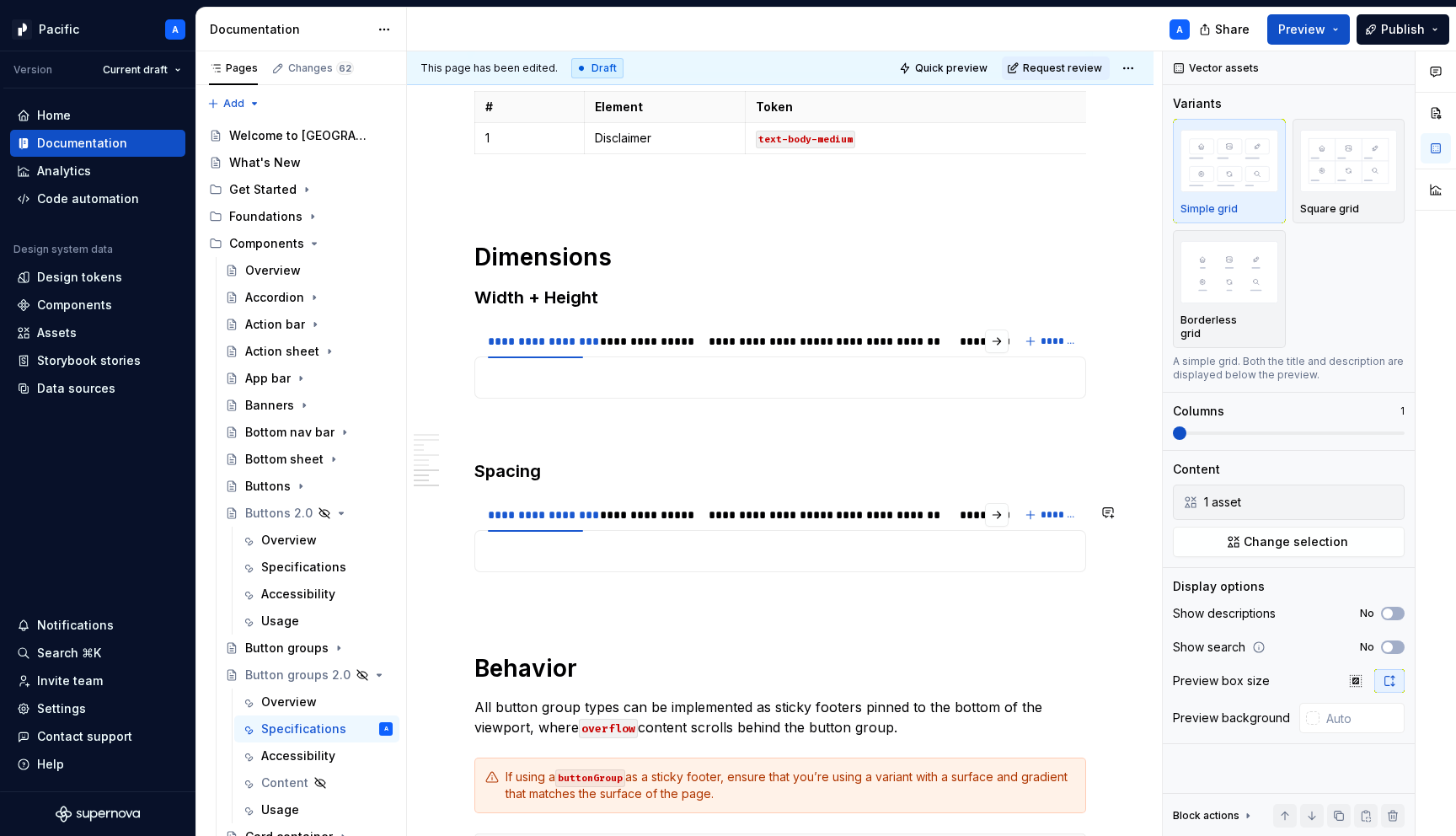
scroll to position [6430, 0]
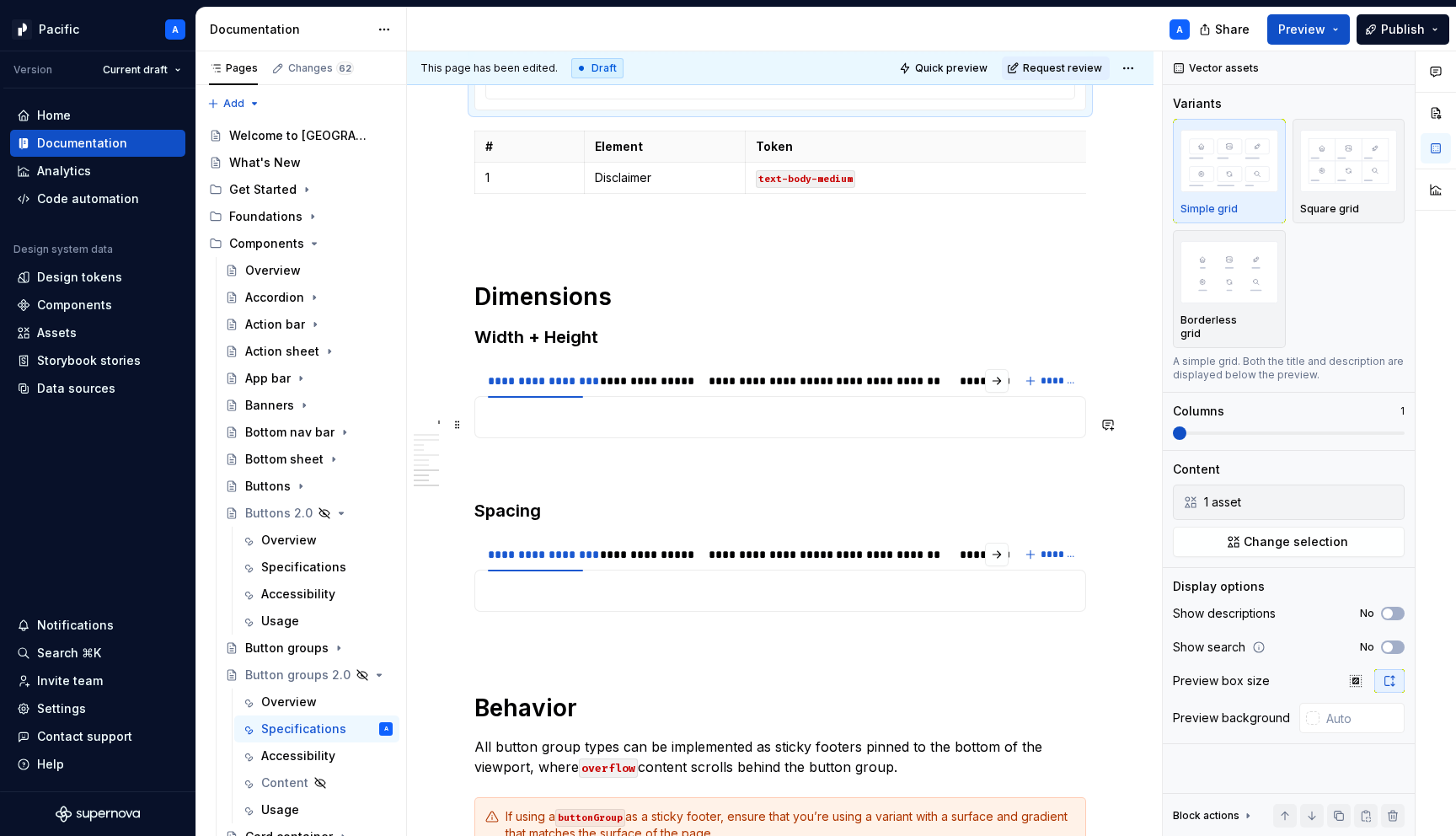
click at [582, 428] on p at bounding box center [780, 418] width 590 height 20
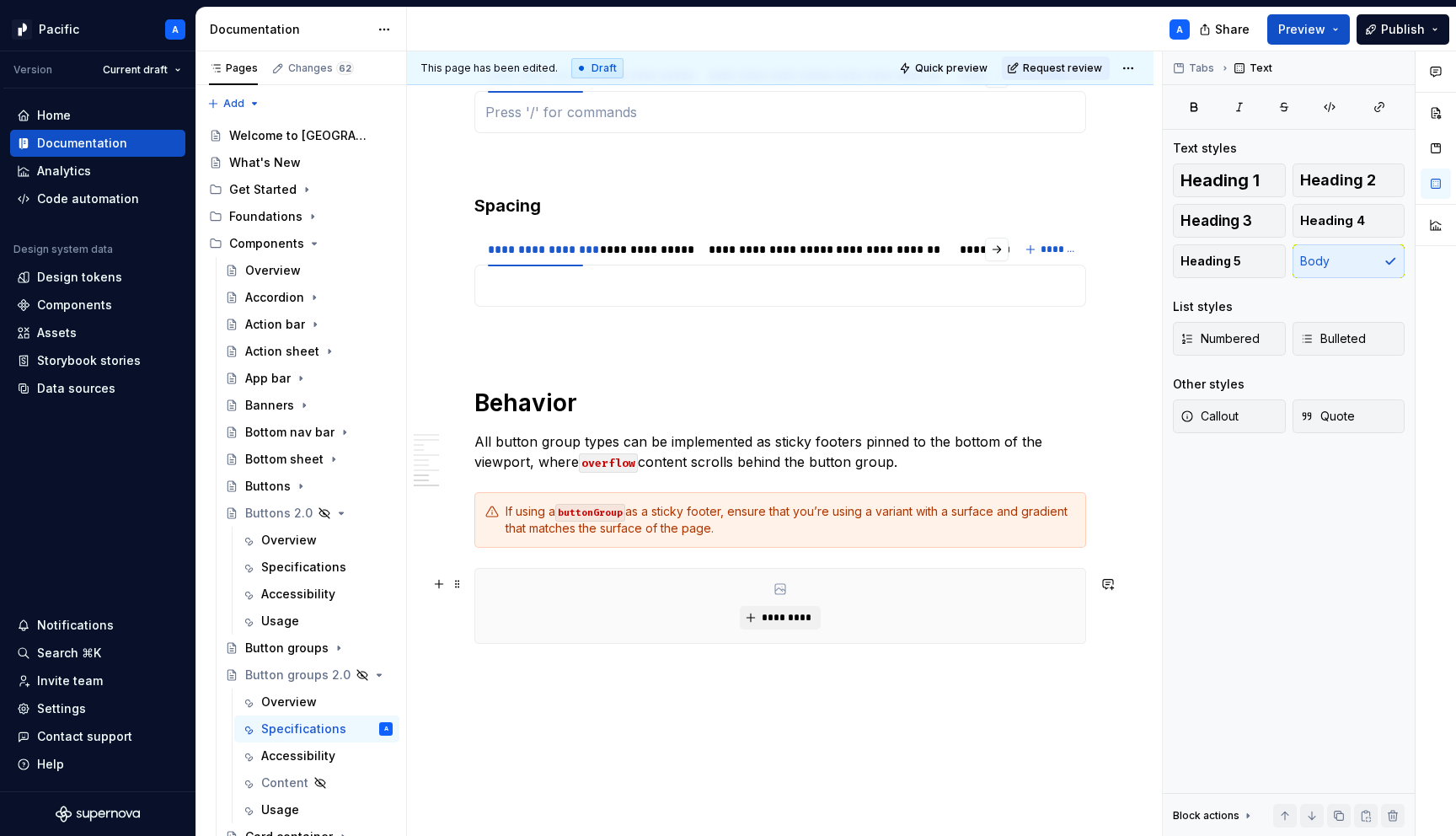
scroll to position [6773, 0]
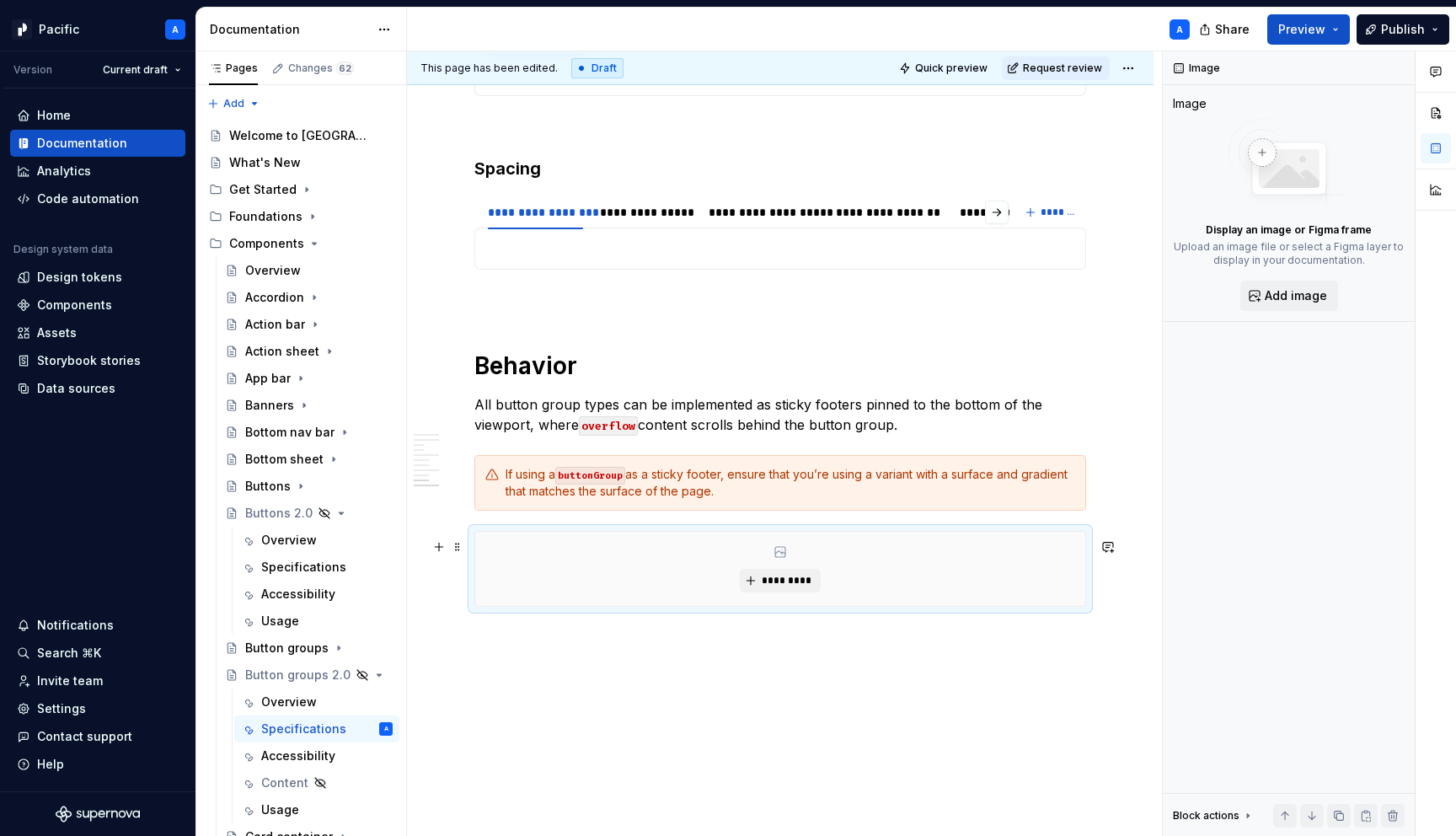
click at [586, 606] on div "*********" at bounding box center [780, 569] width 610 height 74
type textarea "*"
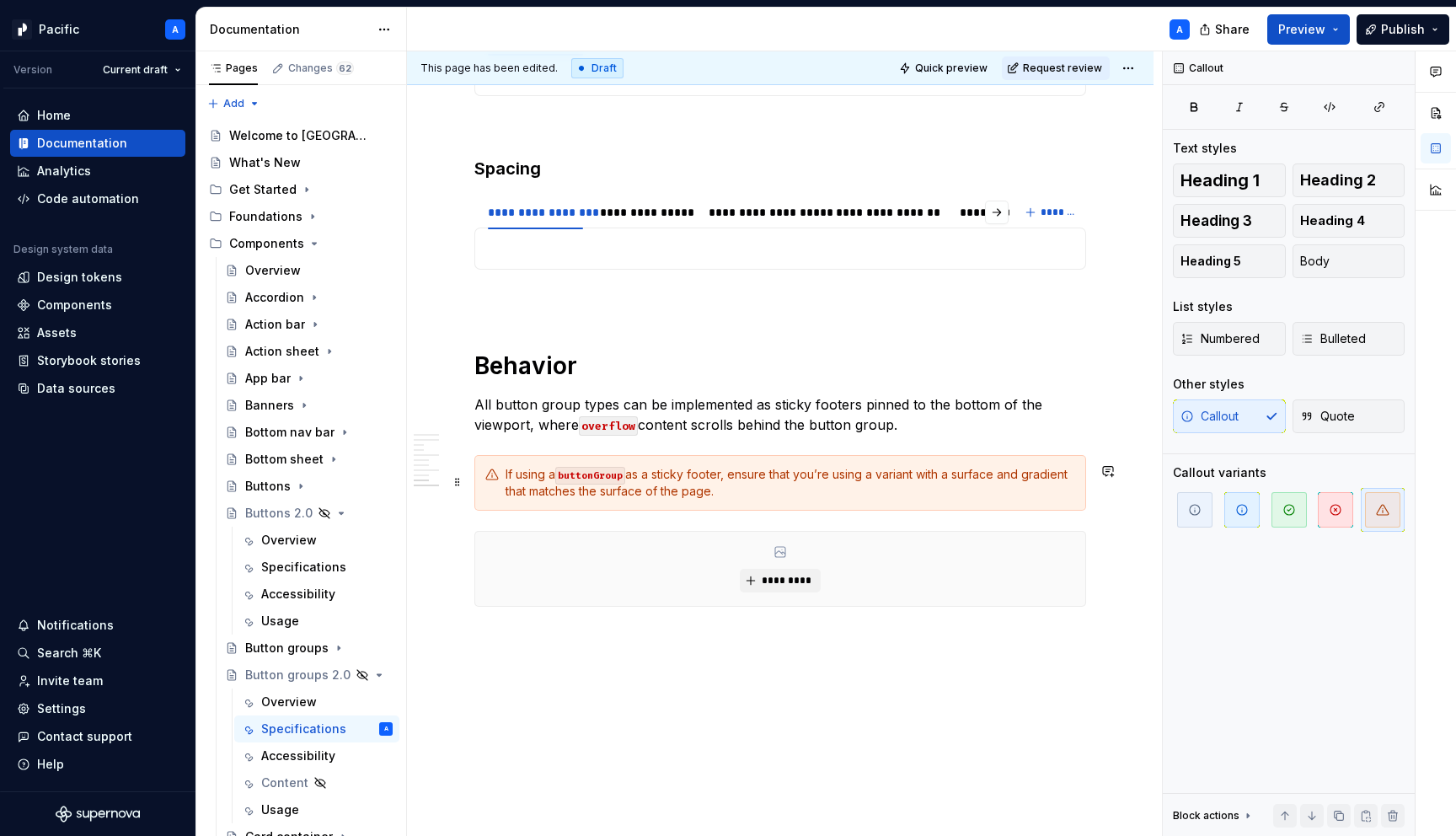
click at [543, 511] on div "If using a buttonGroup as a sticky footer, ensure that you’re using a variant w…" at bounding box center [781, 483] width 612 height 55
click at [557, 567] on div "*********" at bounding box center [780, 569] width 610 height 74
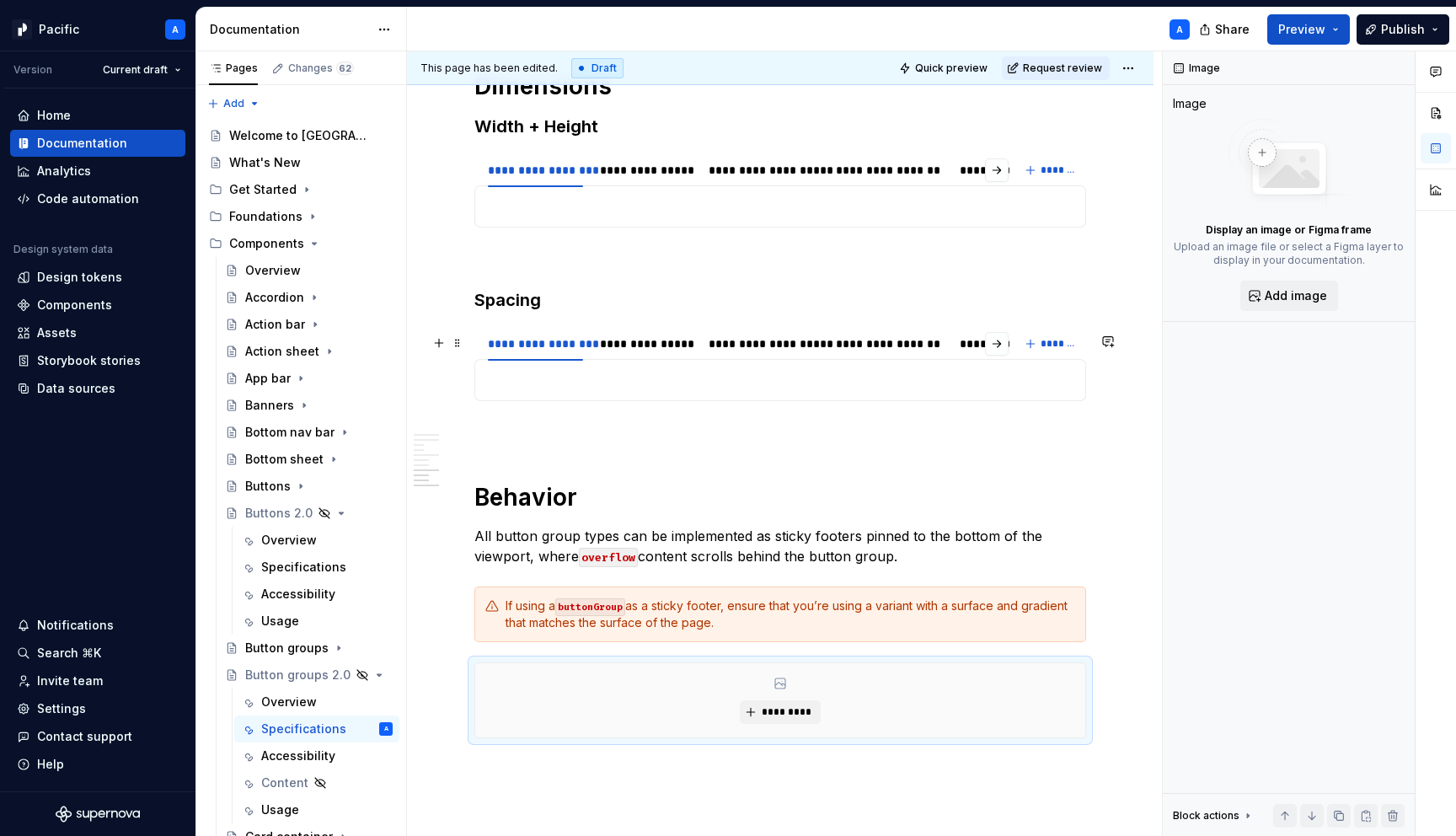
scroll to position [6639, 0]
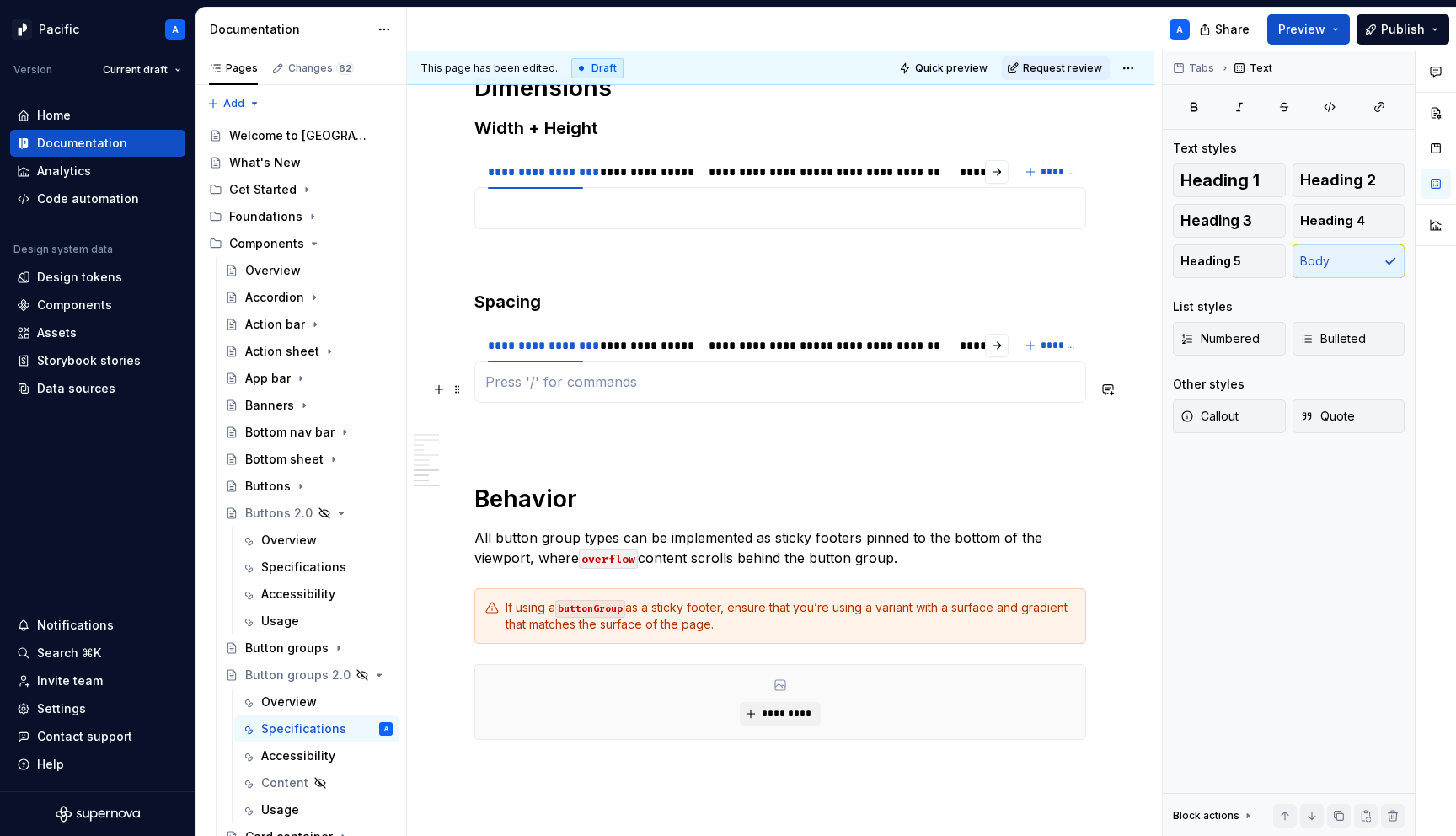
click at [540, 388] on p at bounding box center [780, 382] width 590 height 20
click at [558, 229] on div at bounding box center [781, 209] width 612 height 42
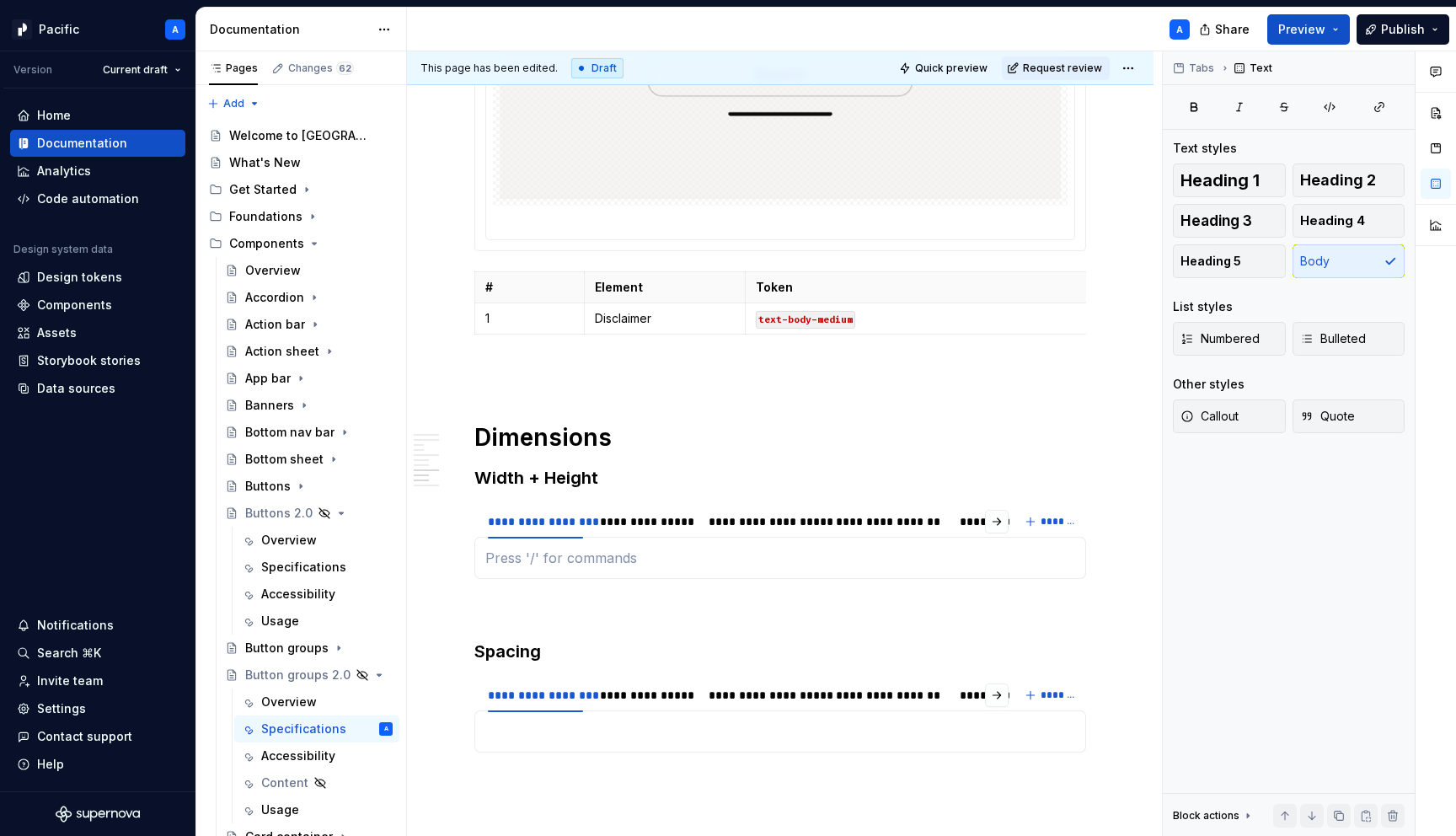
scroll to position [6291, 0]
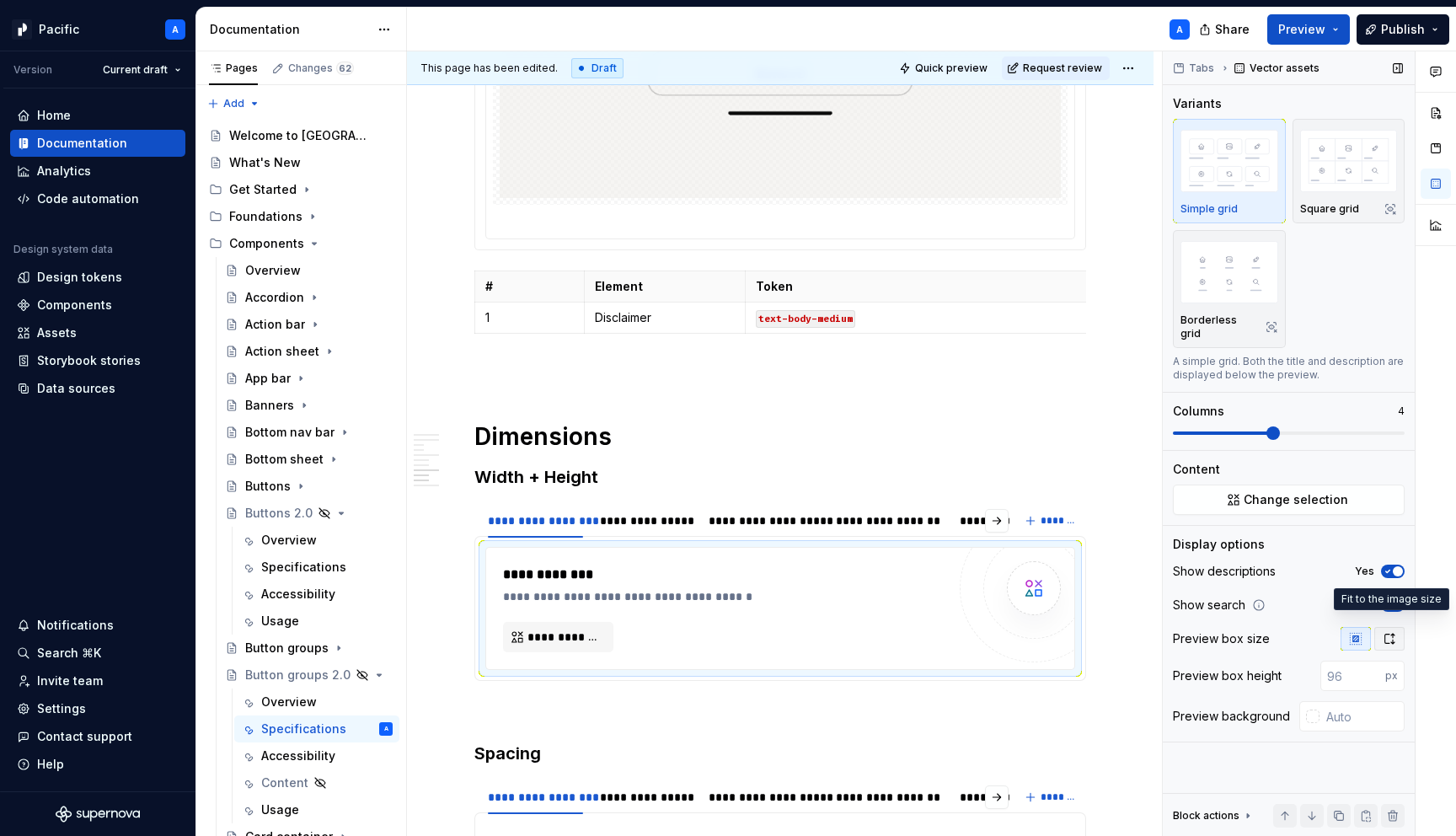
click at [1388, 632] on icon "button" at bounding box center [1389, 638] width 14 height 14
click at [1378, 576] on div "Show descriptions Yes Show search Yes Preview box size Preview background" at bounding box center [1289, 630] width 232 height 141
click at [1389, 600] on icon "button" at bounding box center [1388, 605] width 14 height 10
click at [1388, 566] on icon "button" at bounding box center [1388, 571] width 14 height 10
click at [1173, 427] on span at bounding box center [1289, 433] width 232 height 14
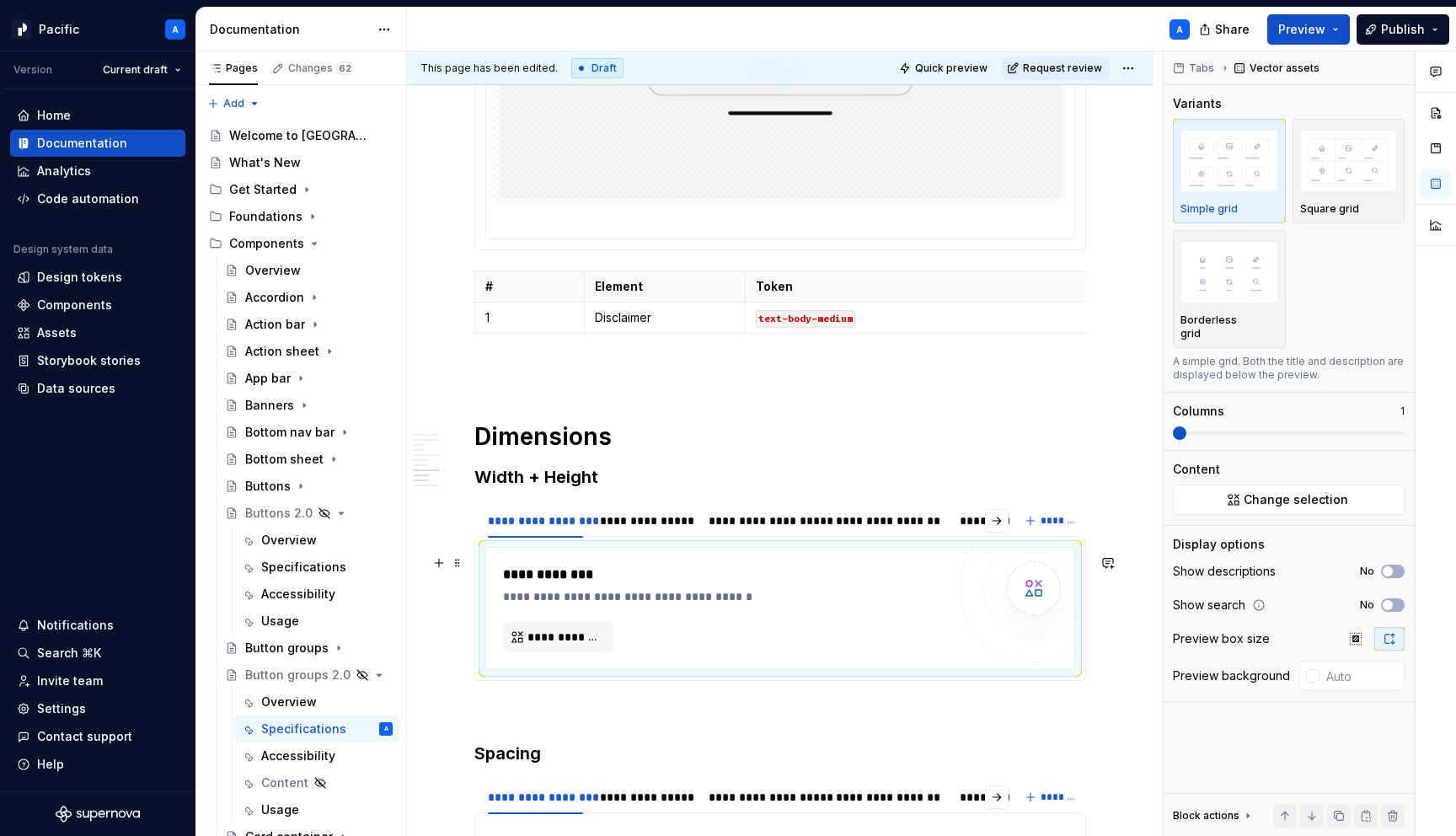
click at [877, 635] on div "**********" at bounding box center [725, 608] width 443 height 88
click at [659, 533] on div "**********" at bounding box center [646, 521] width 105 height 24
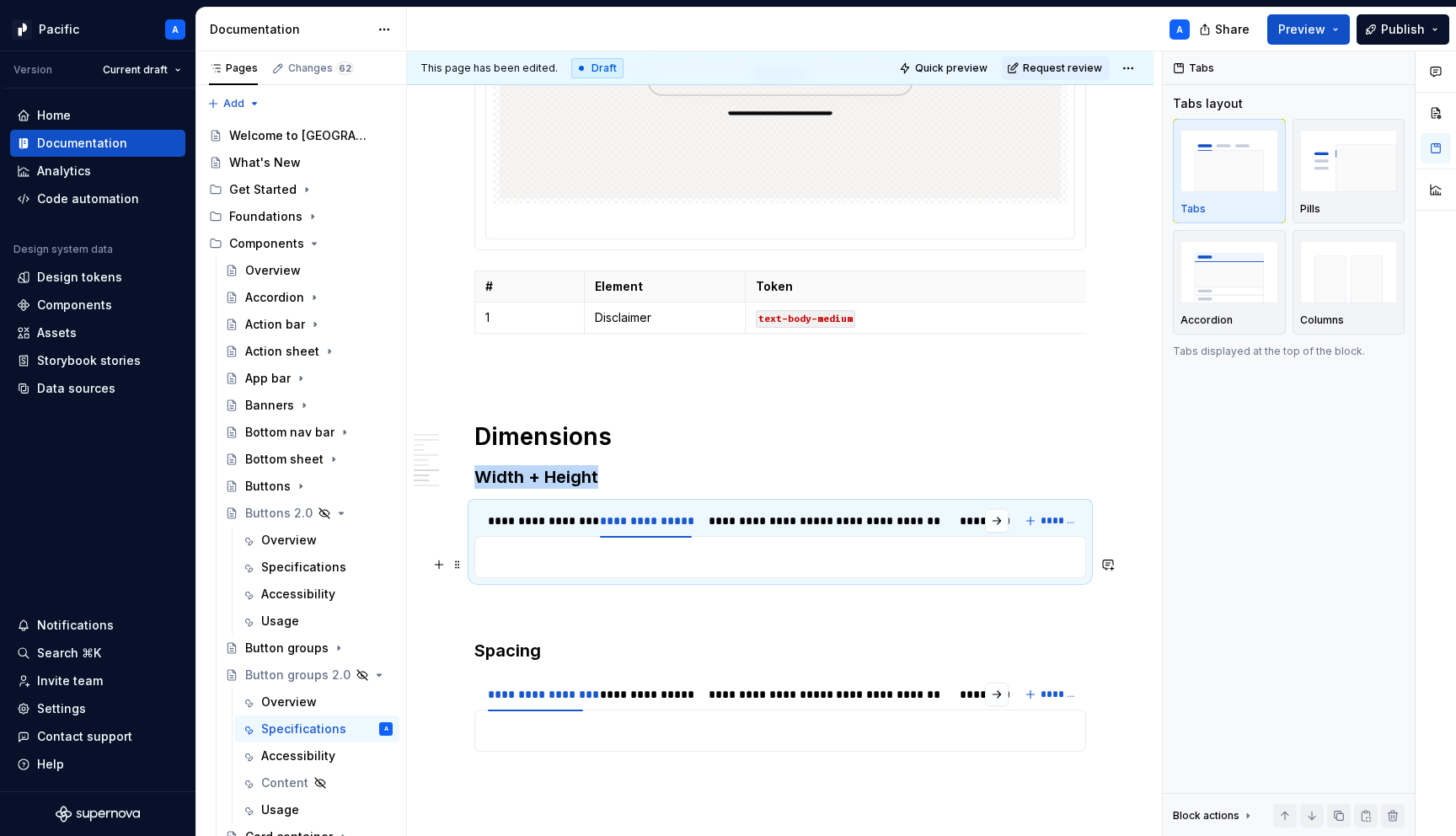
click at [674, 578] on div "**********" at bounding box center [781, 557] width 612 height 42
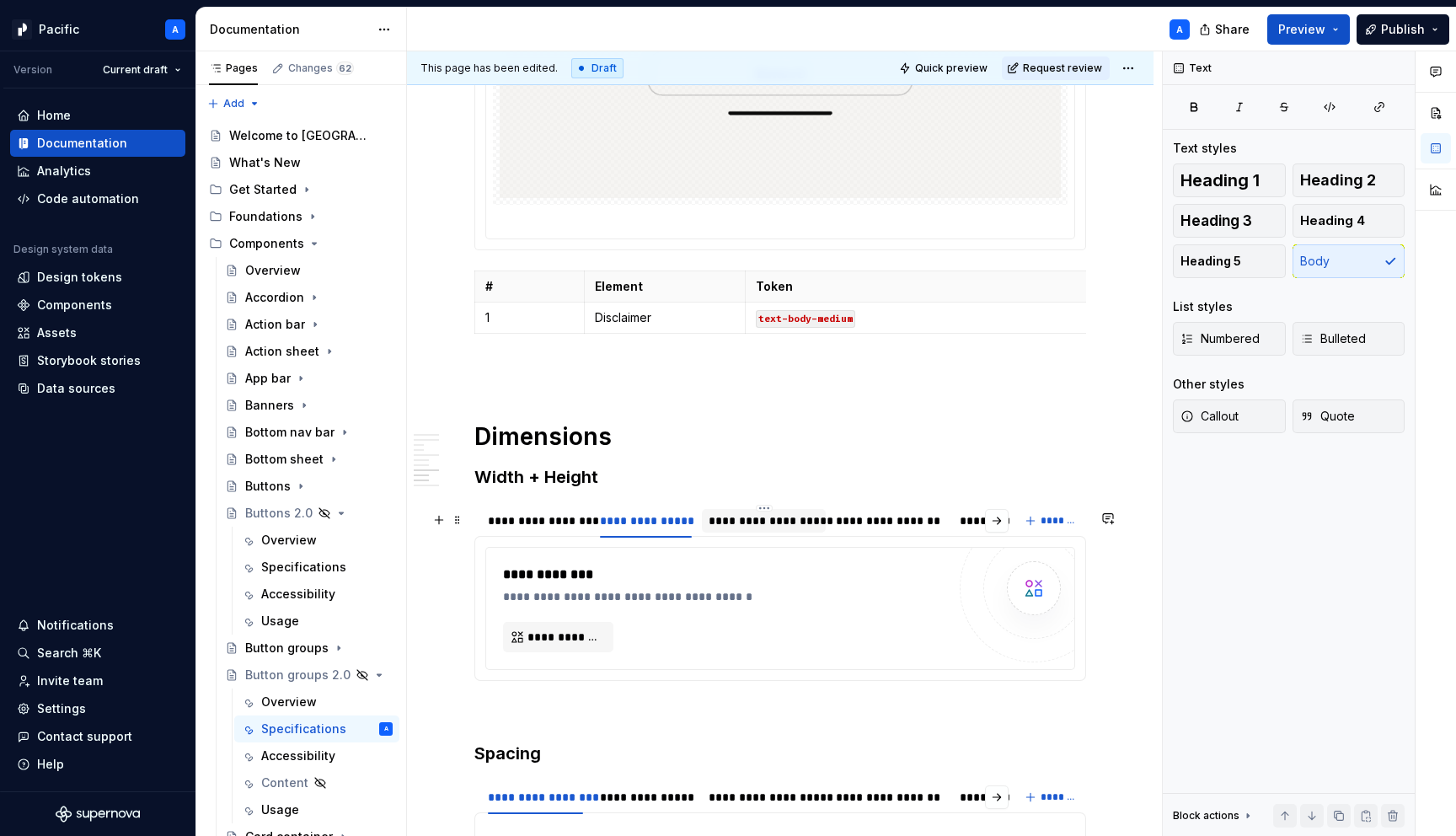
click at [761, 536] on div at bounding box center [764, 535] width 124 height 2
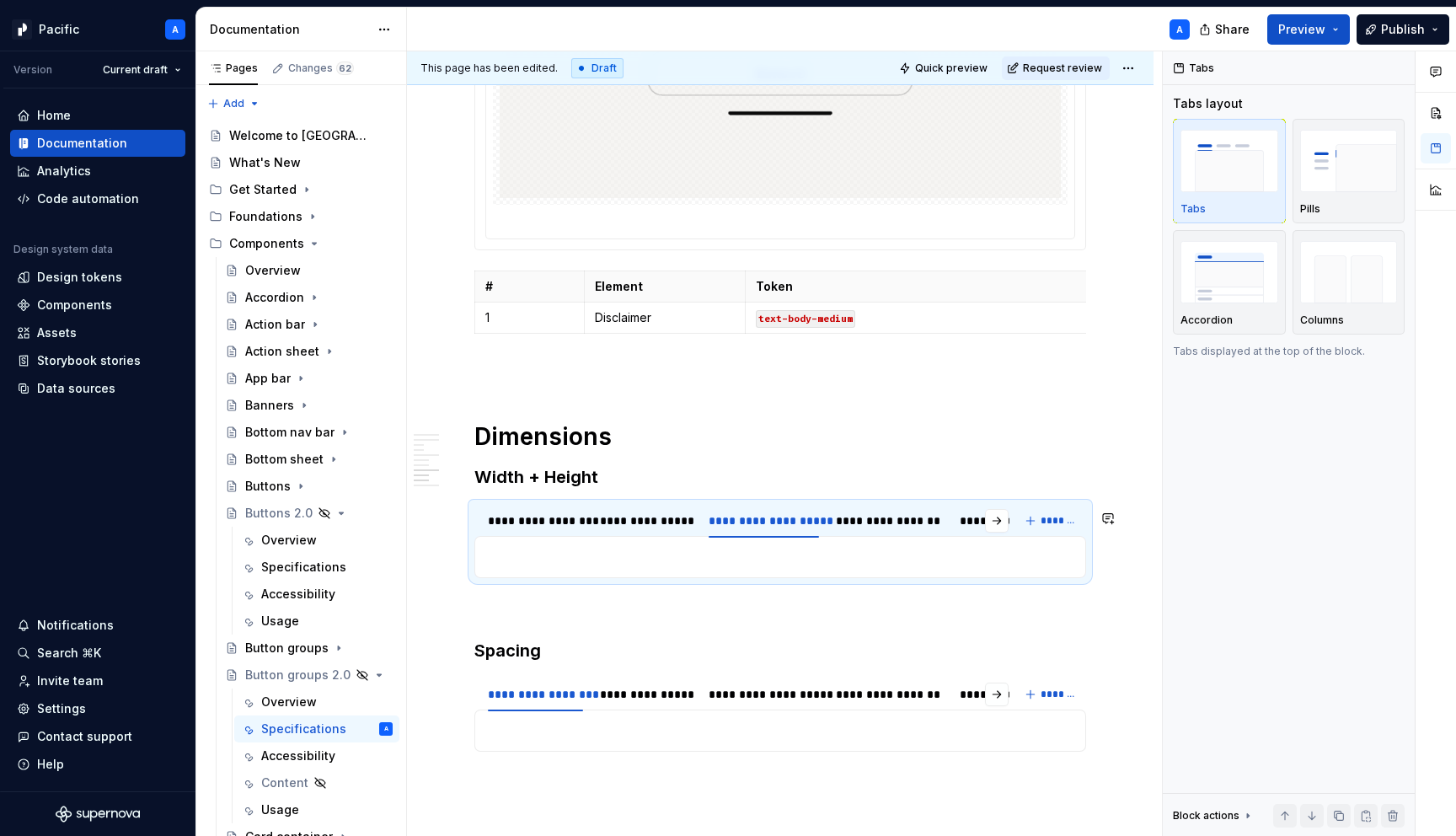
click at [757, 552] on div "**********" at bounding box center [781, 557] width 612 height 42
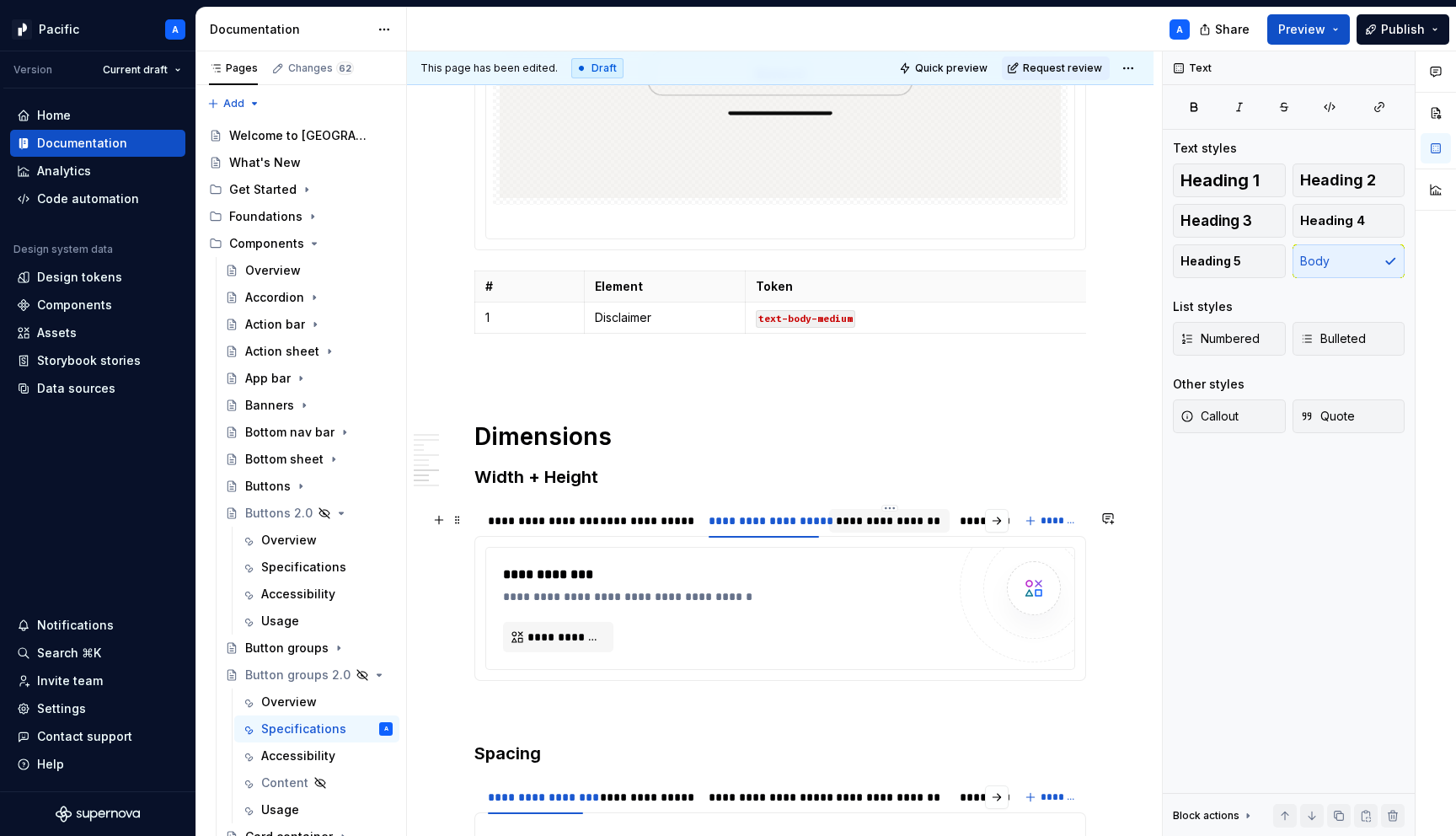
click at [865, 523] on div "**********" at bounding box center [889, 521] width 106 height 17
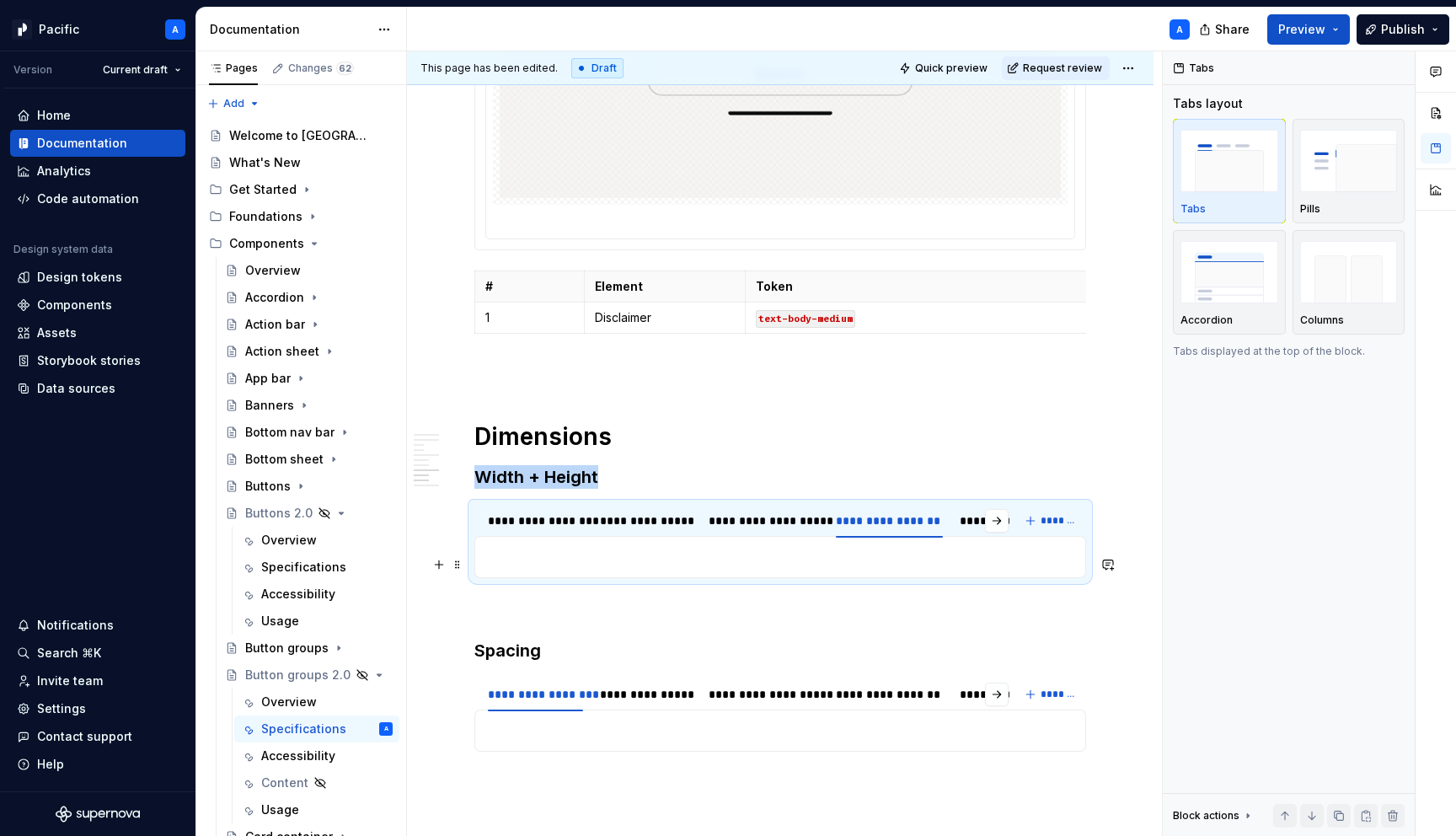
click at [845, 561] on p at bounding box center [780, 557] width 590 height 20
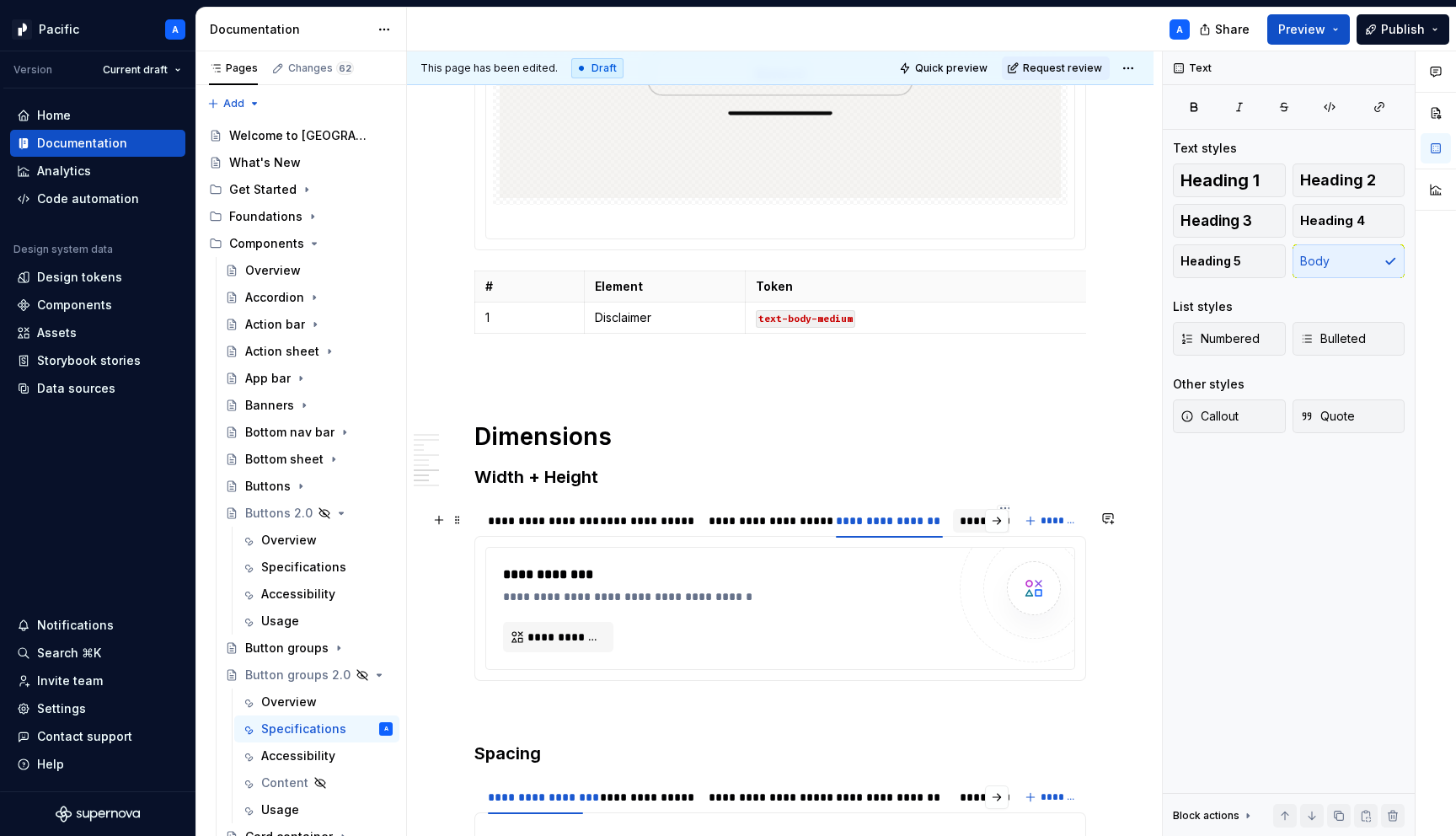
click at [975, 528] on div "**********" at bounding box center [1005, 521] width 91 height 17
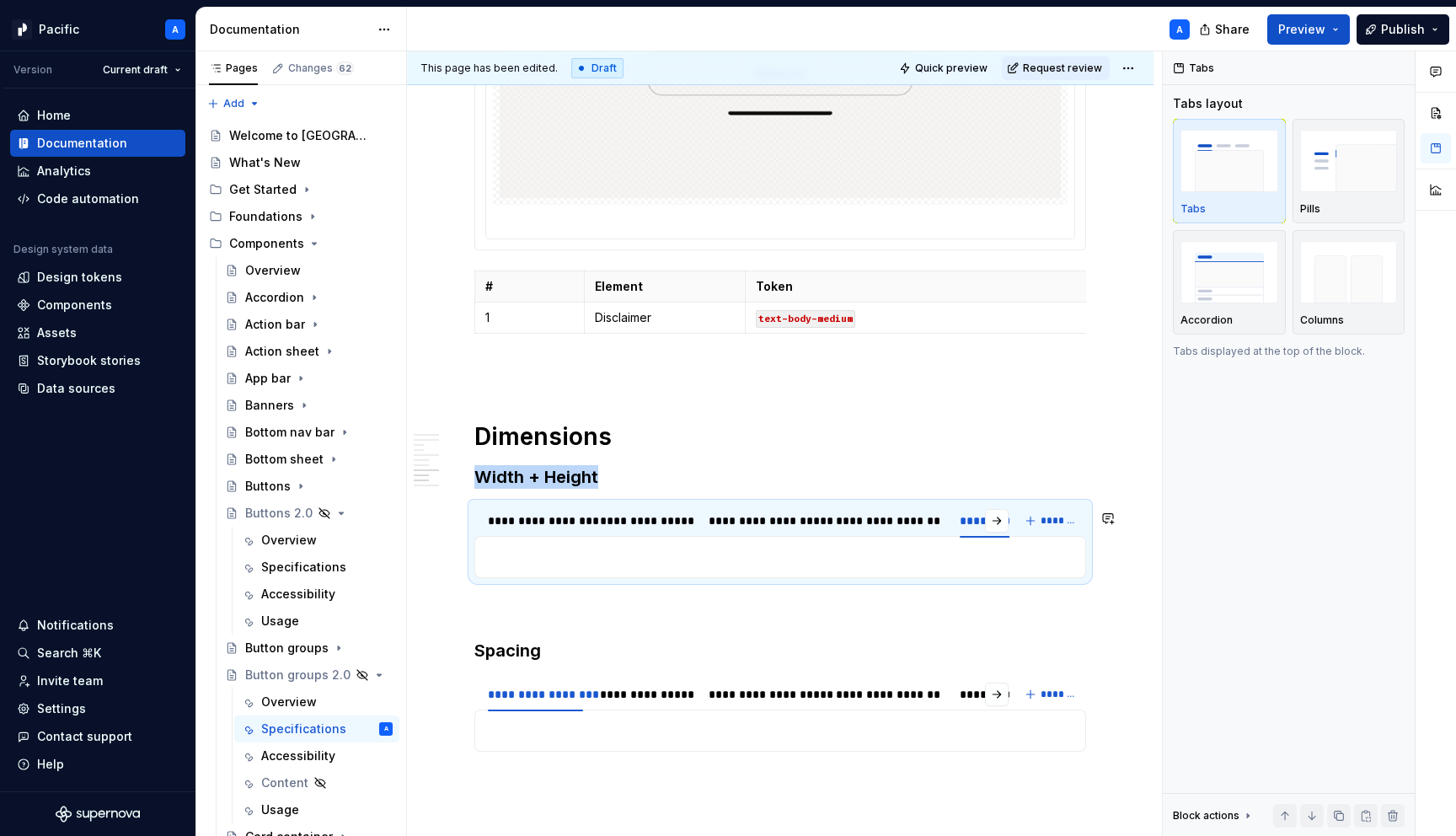
click at [905, 551] on div "**********" at bounding box center [781, 557] width 612 height 42
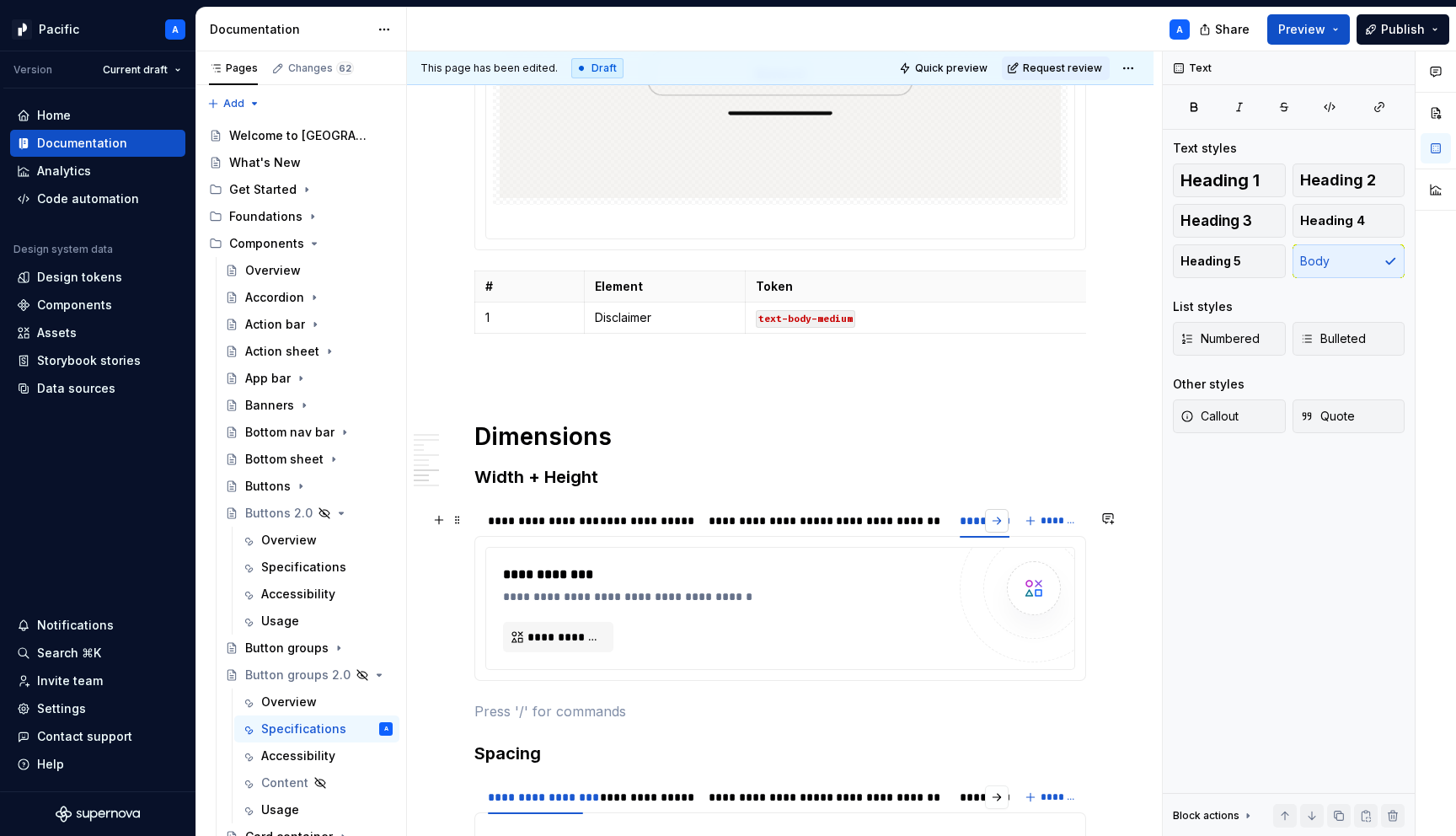
click at [1008, 529] on button "button" at bounding box center [997, 521] width 24 height 24
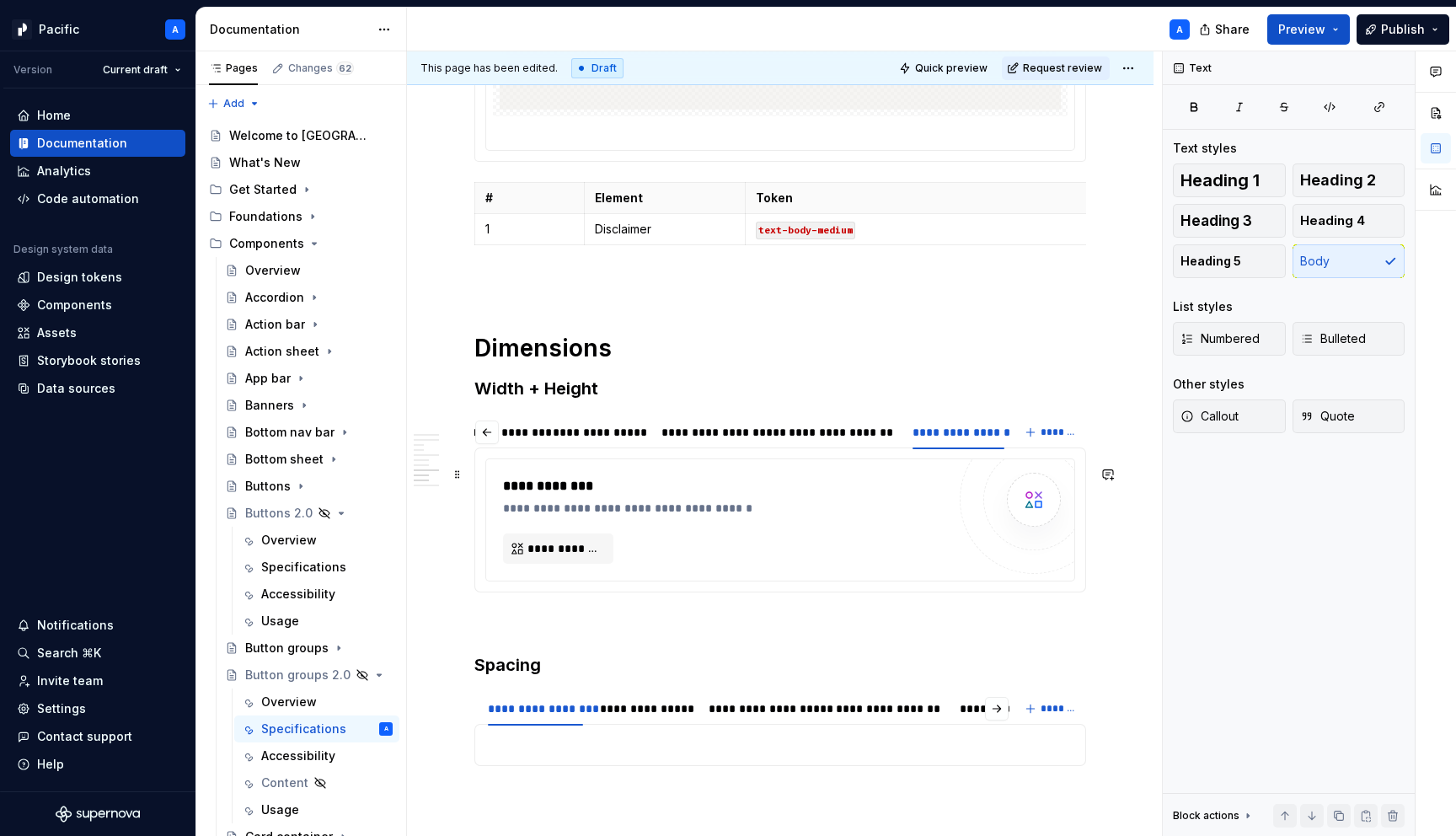
scroll to position [6376, 0]
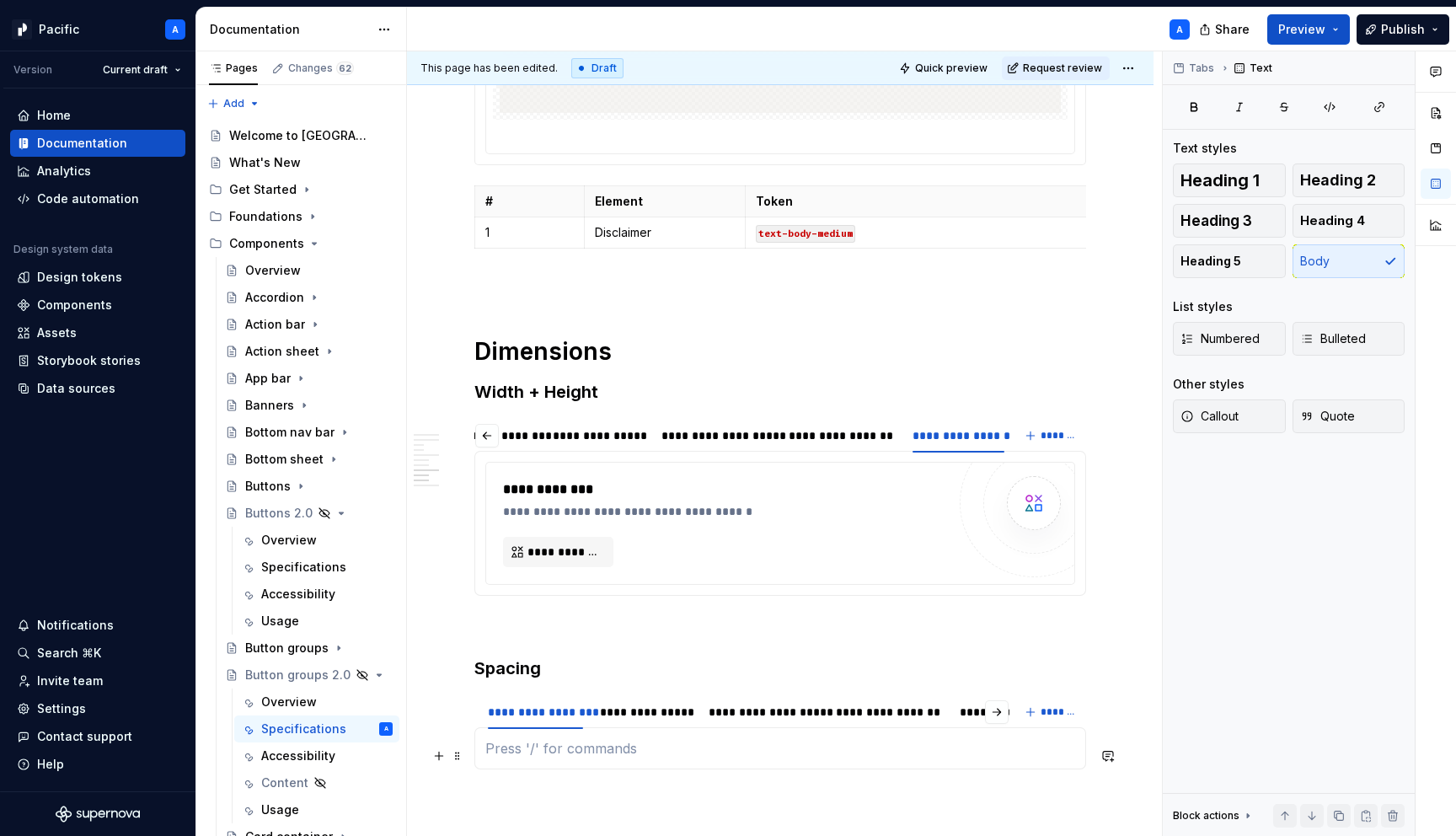
click at [581, 756] on p at bounding box center [780, 748] width 590 height 20
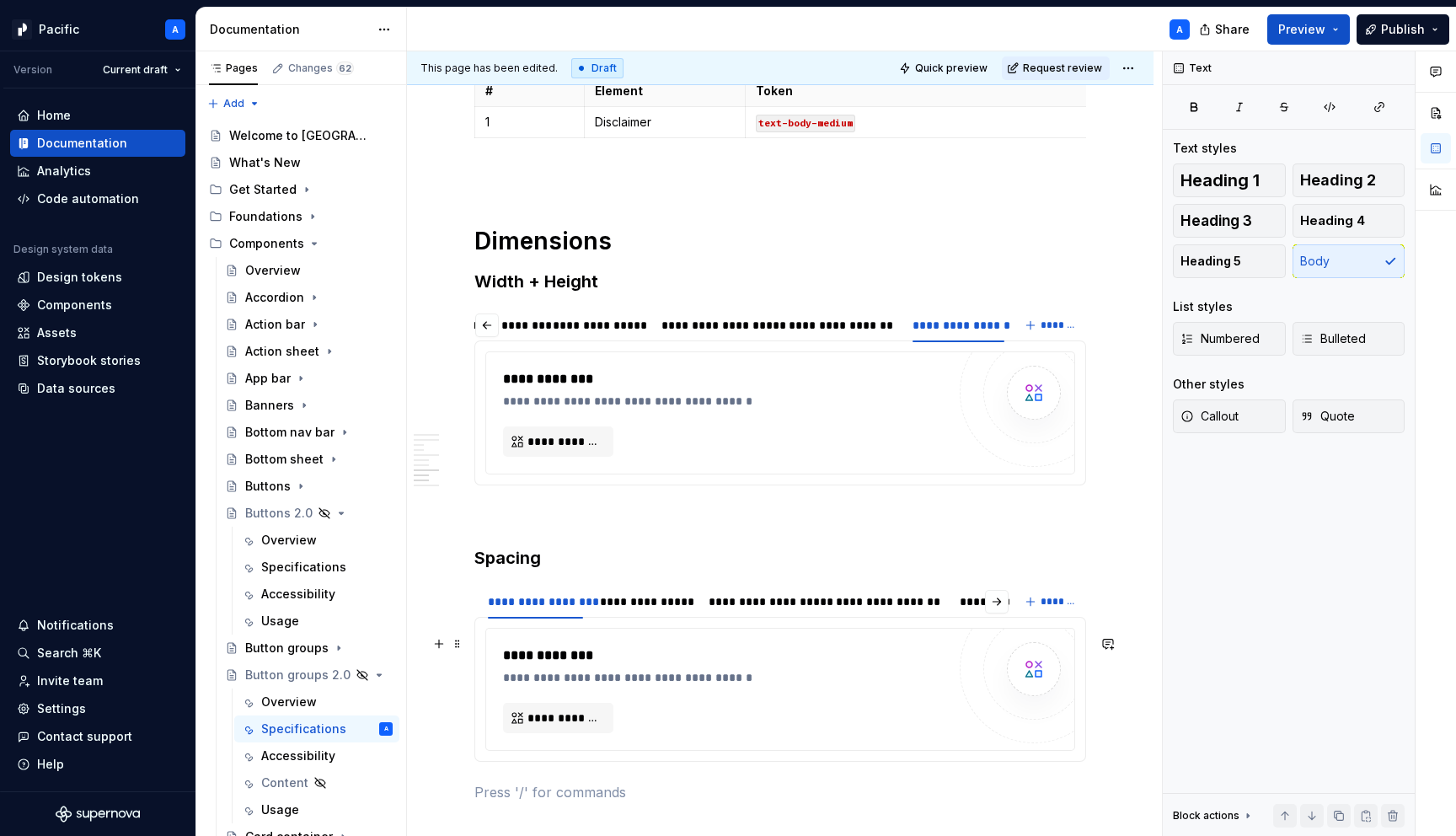
scroll to position [6507, 0]
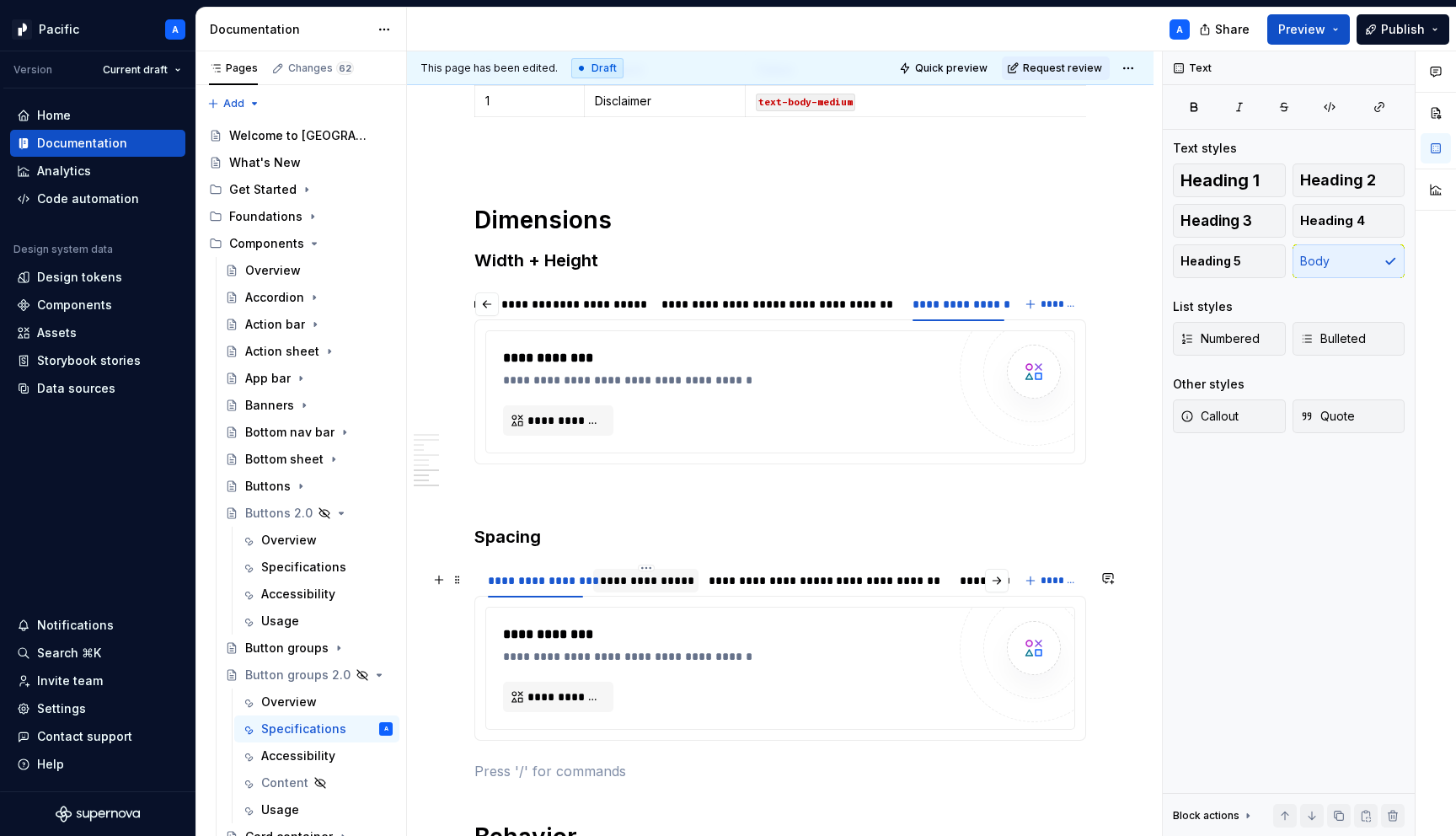
click at [626, 579] on div "**********" at bounding box center [646, 580] width 91 height 17
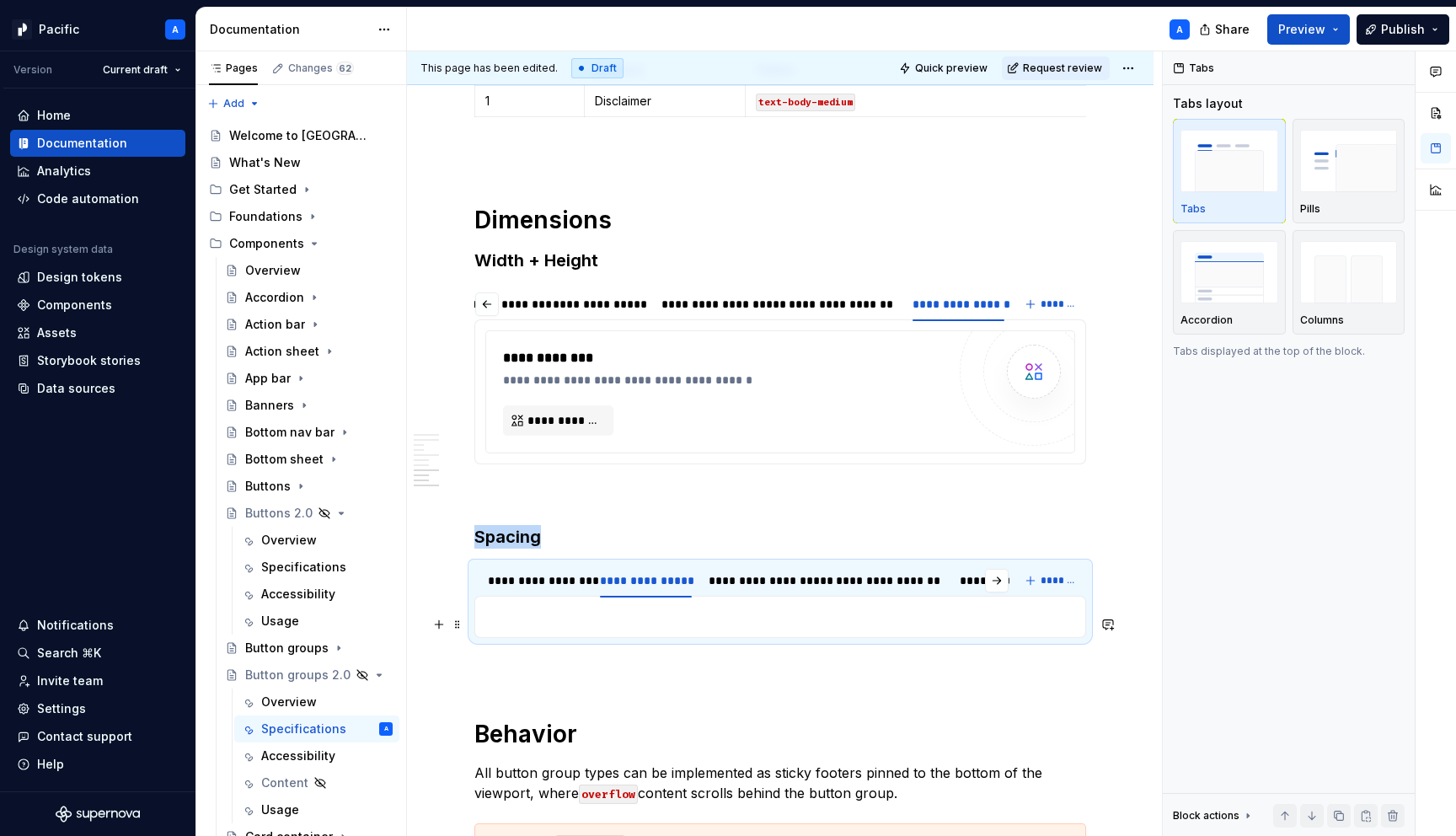
click at [640, 626] on p at bounding box center [780, 617] width 590 height 20
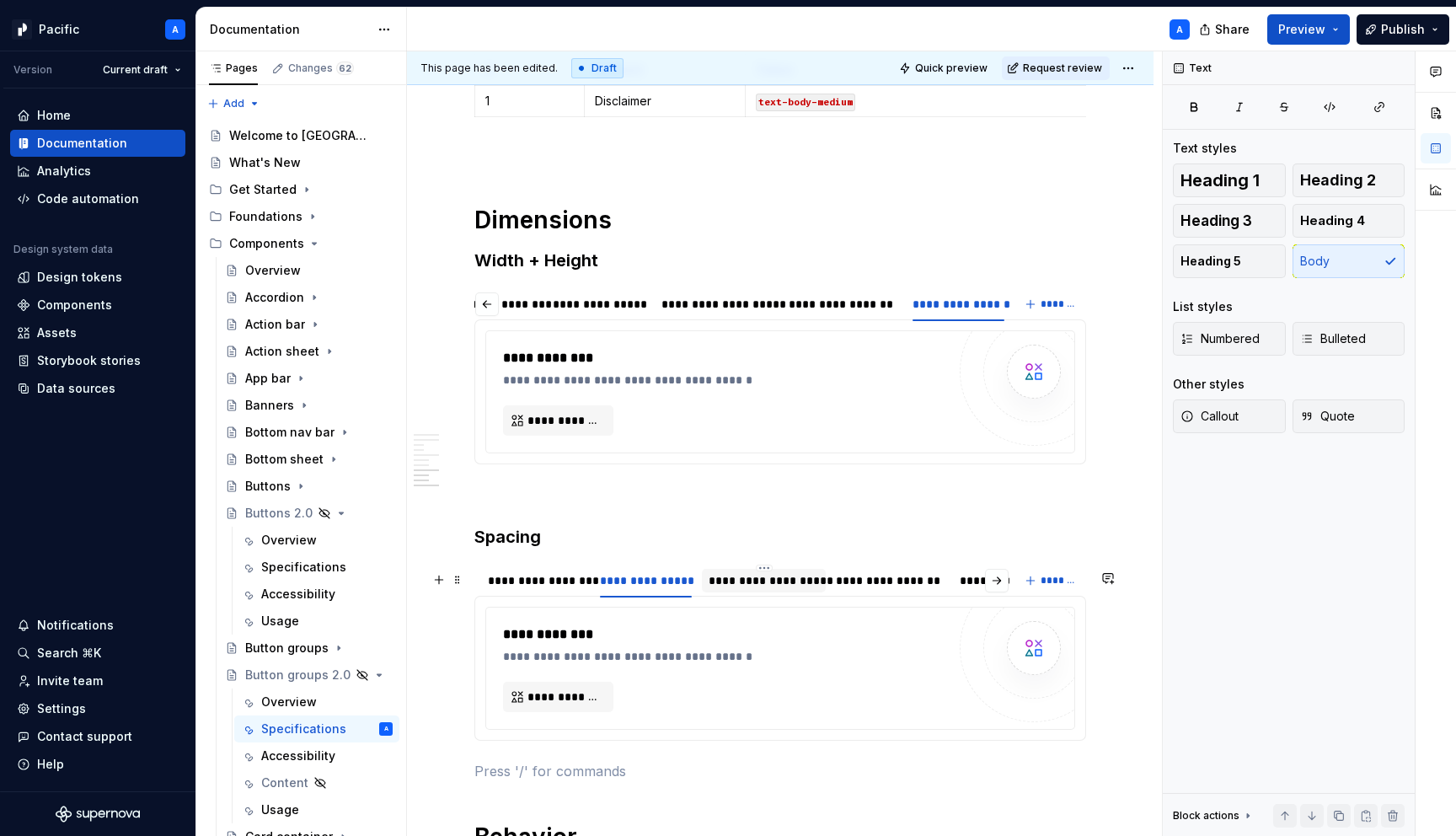
click at [776, 588] on div "**********" at bounding box center [764, 580] width 111 height 17
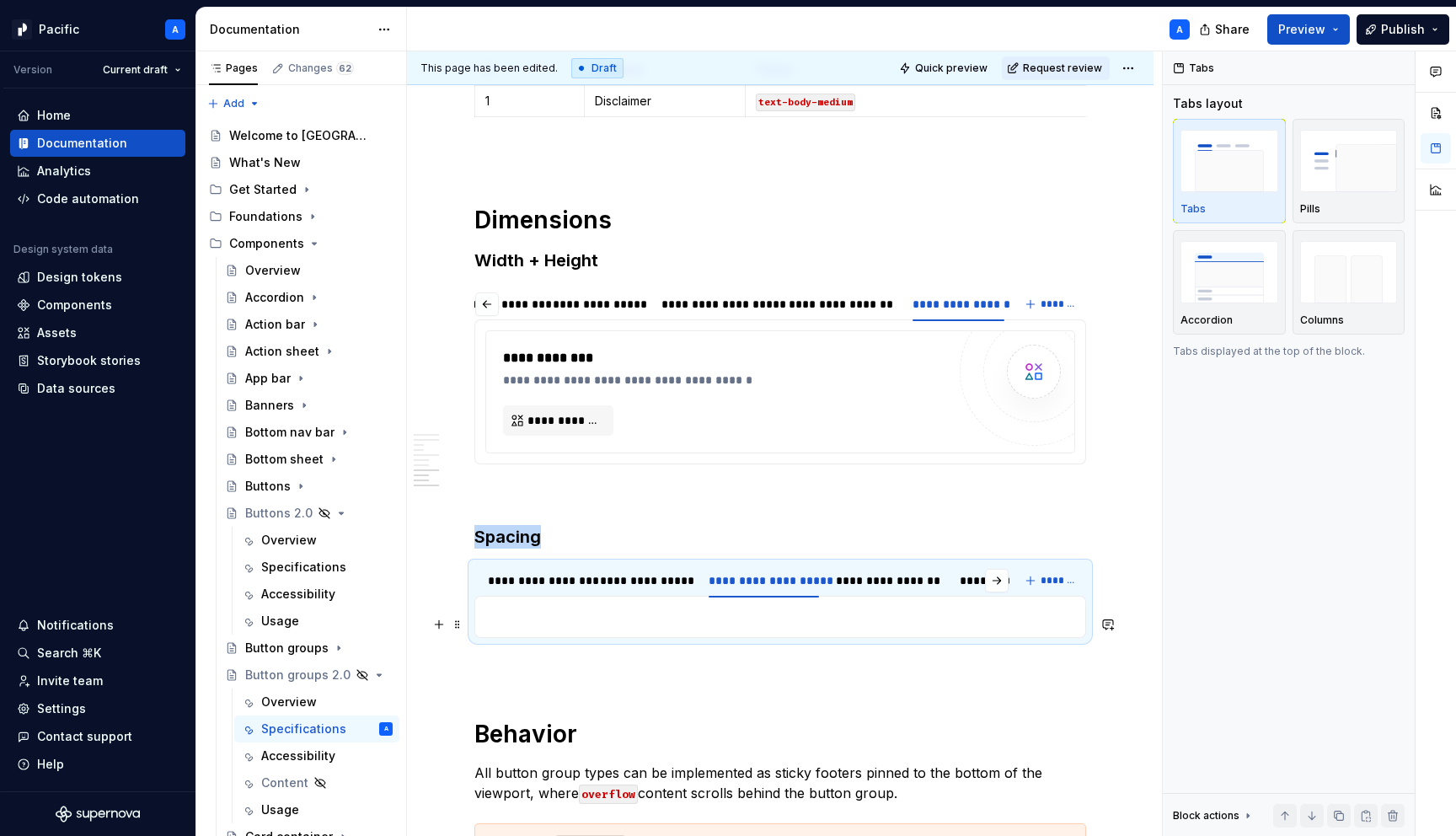
click at [761, 624] on p at bounding box center [780, 617] width 590 height 20
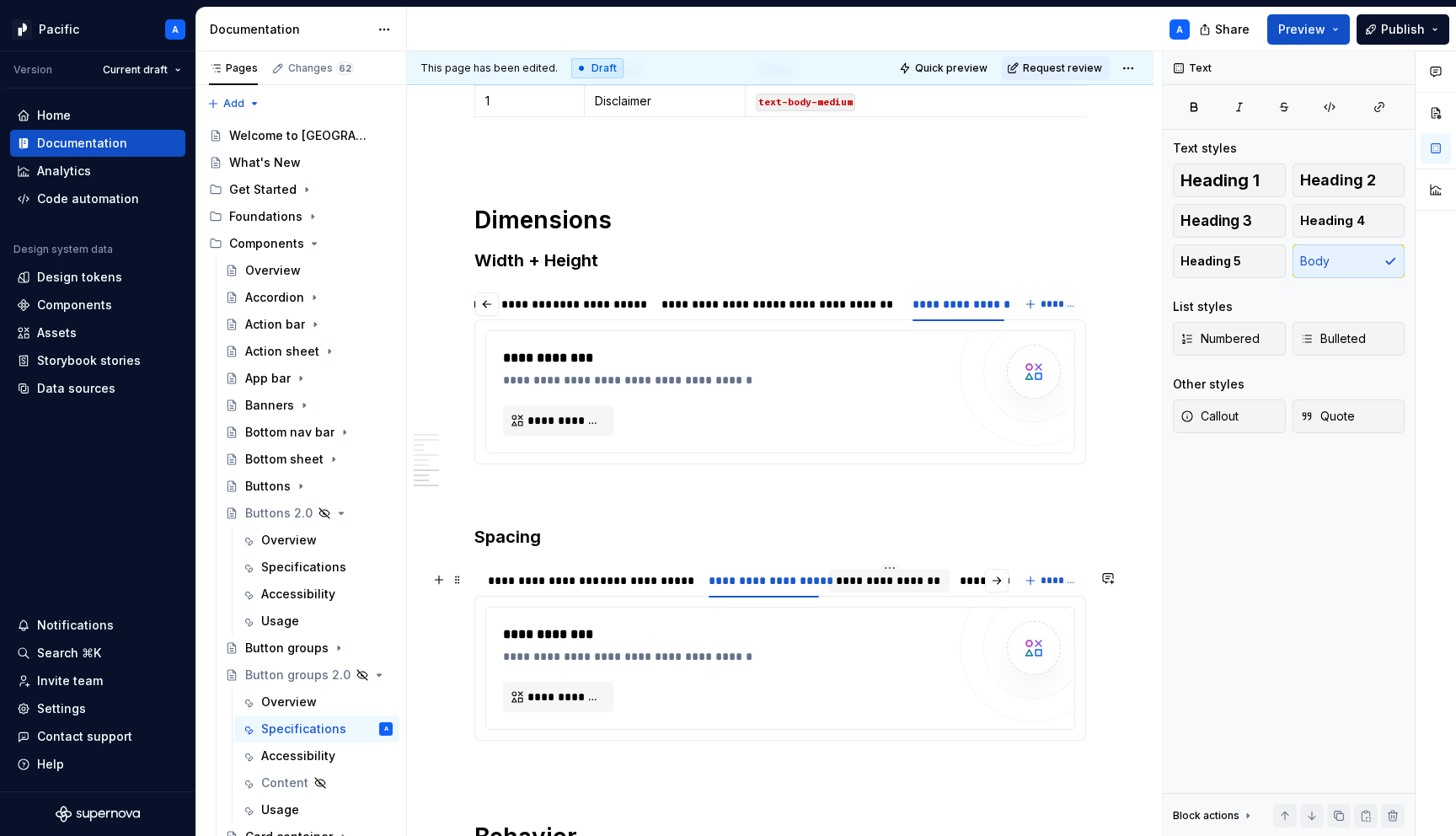
click at [874, 588] on div "**********" at bounding box center [889, 580] width 106 height 17
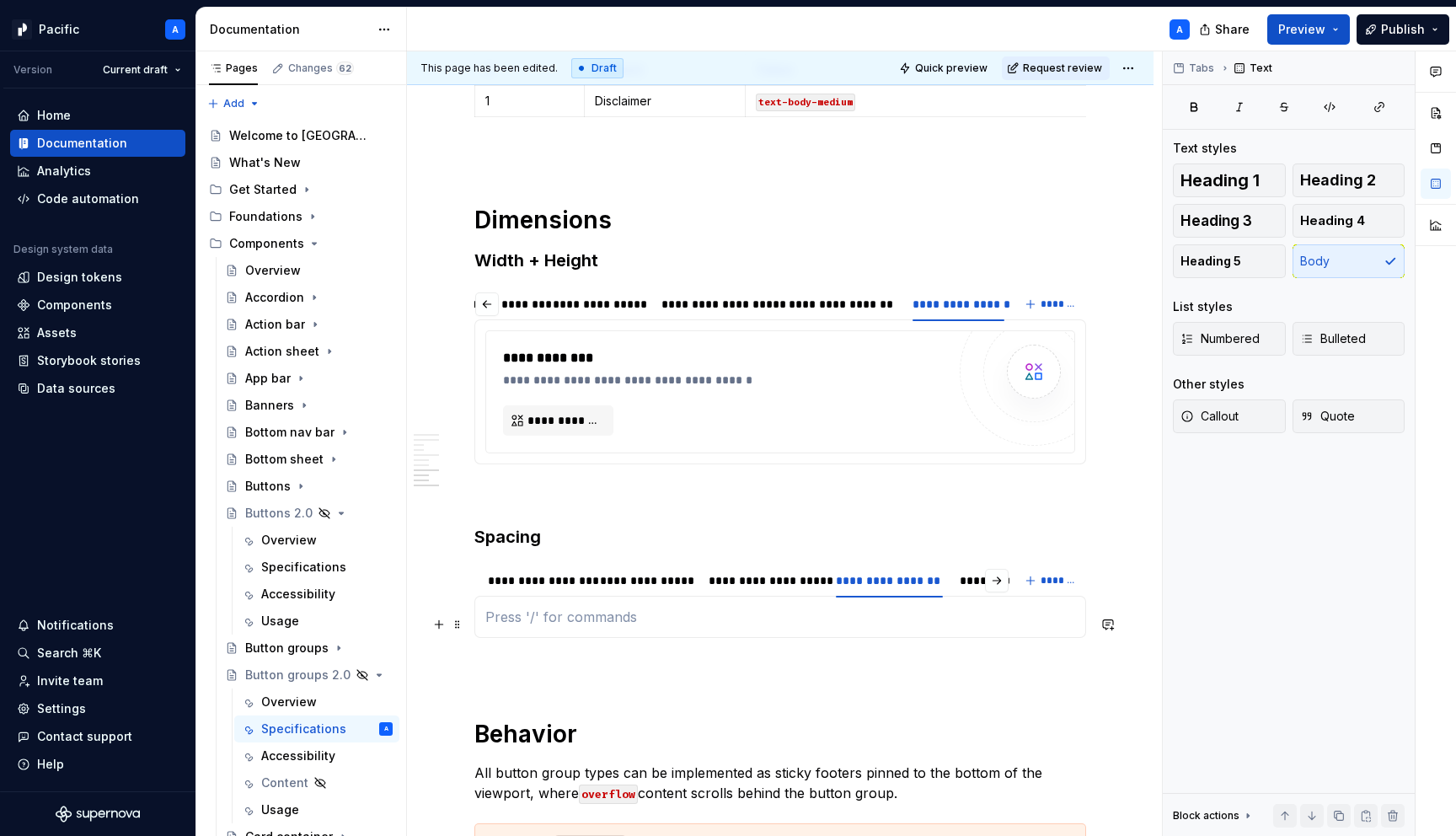
click at [871, 614] on p at bounding box center [780, 617] width 590 height 20
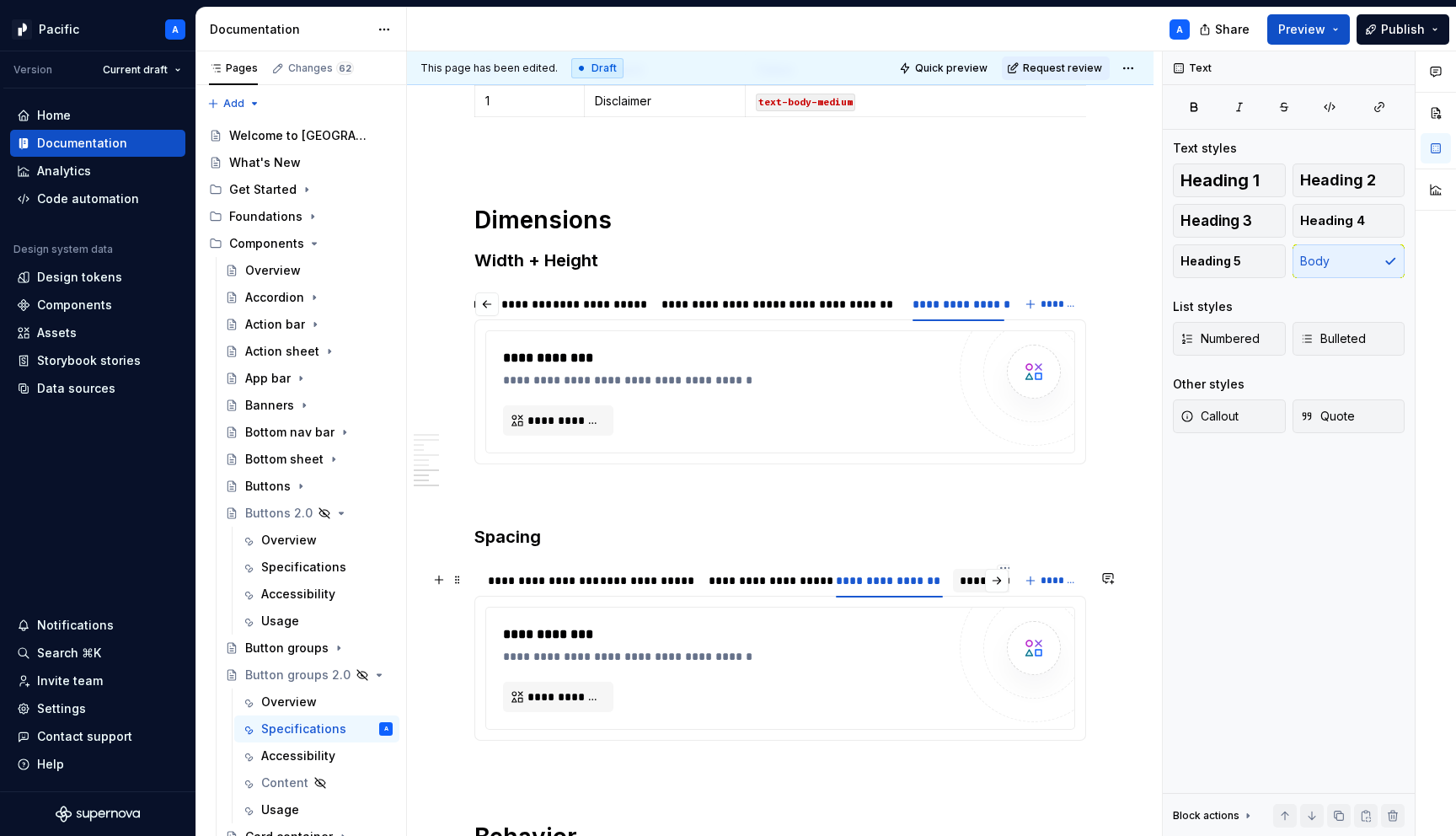
click at [971, 589] on div "**********" at bounding box center [1005, 580] width 91 height 17
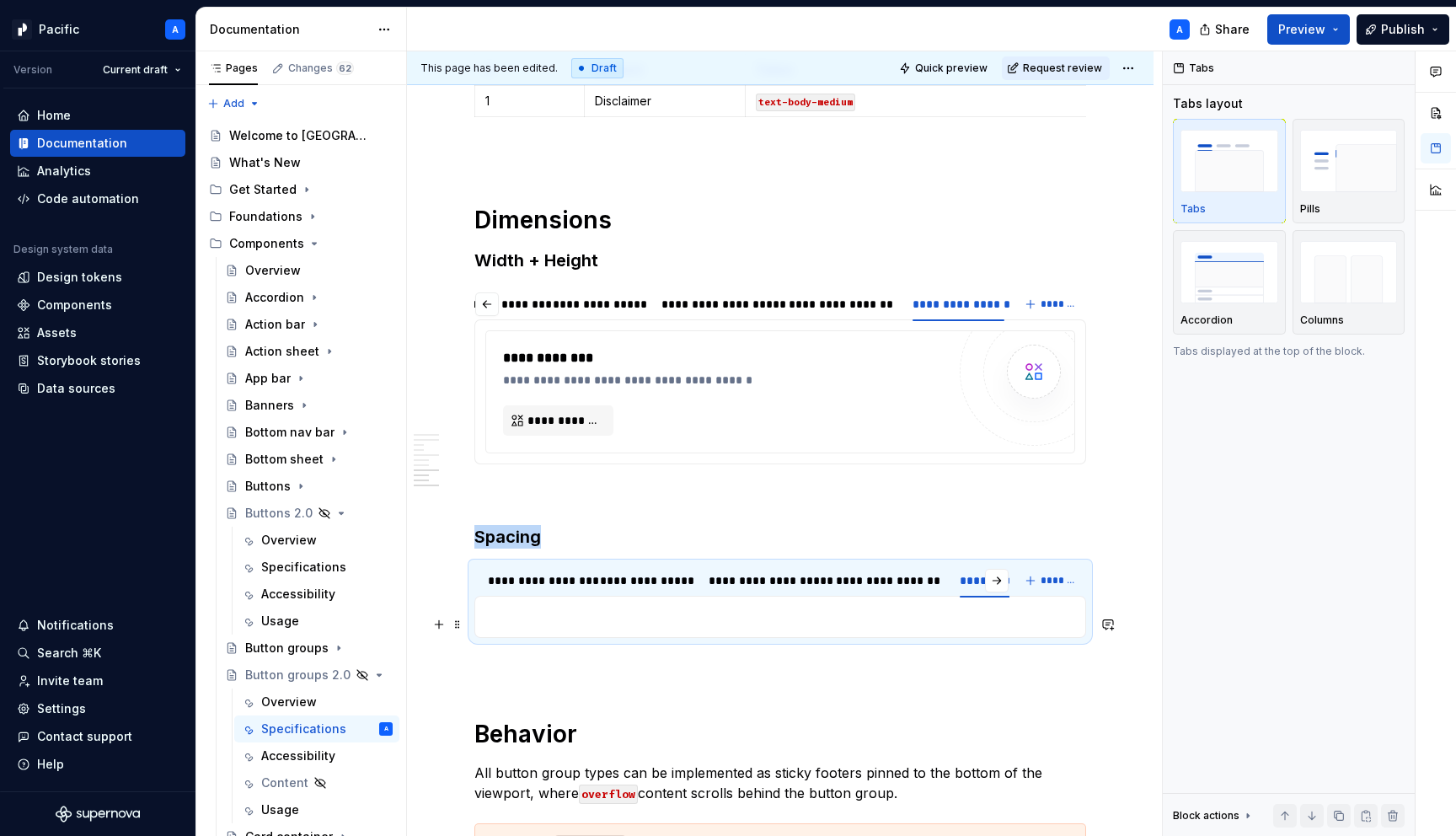
click at [945, 627] on p at bounding box center [780, 617] width 590 height 20
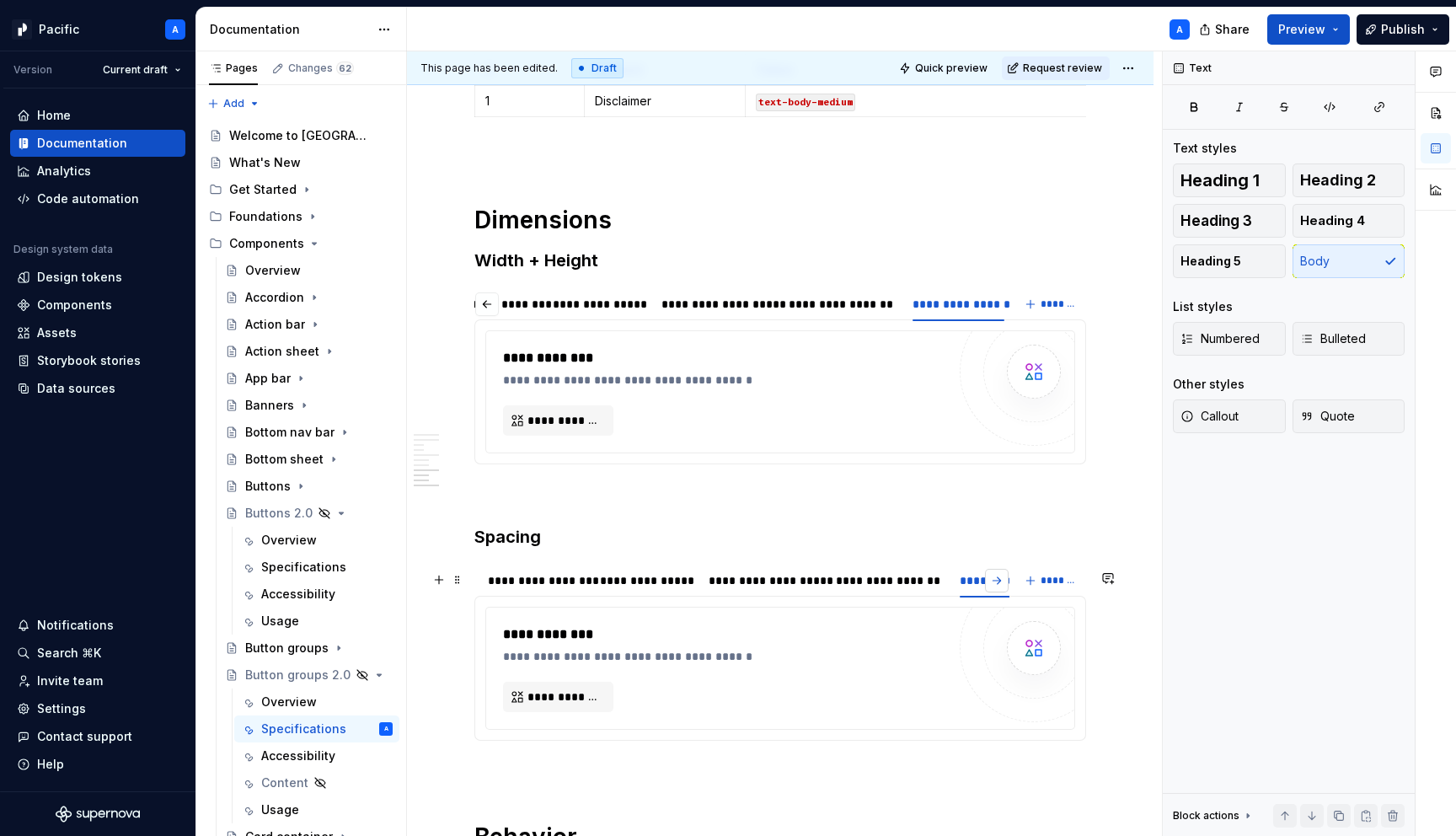
click at [1004, 591] on button "button" at bounding box center [997, 581] width 24 height 24
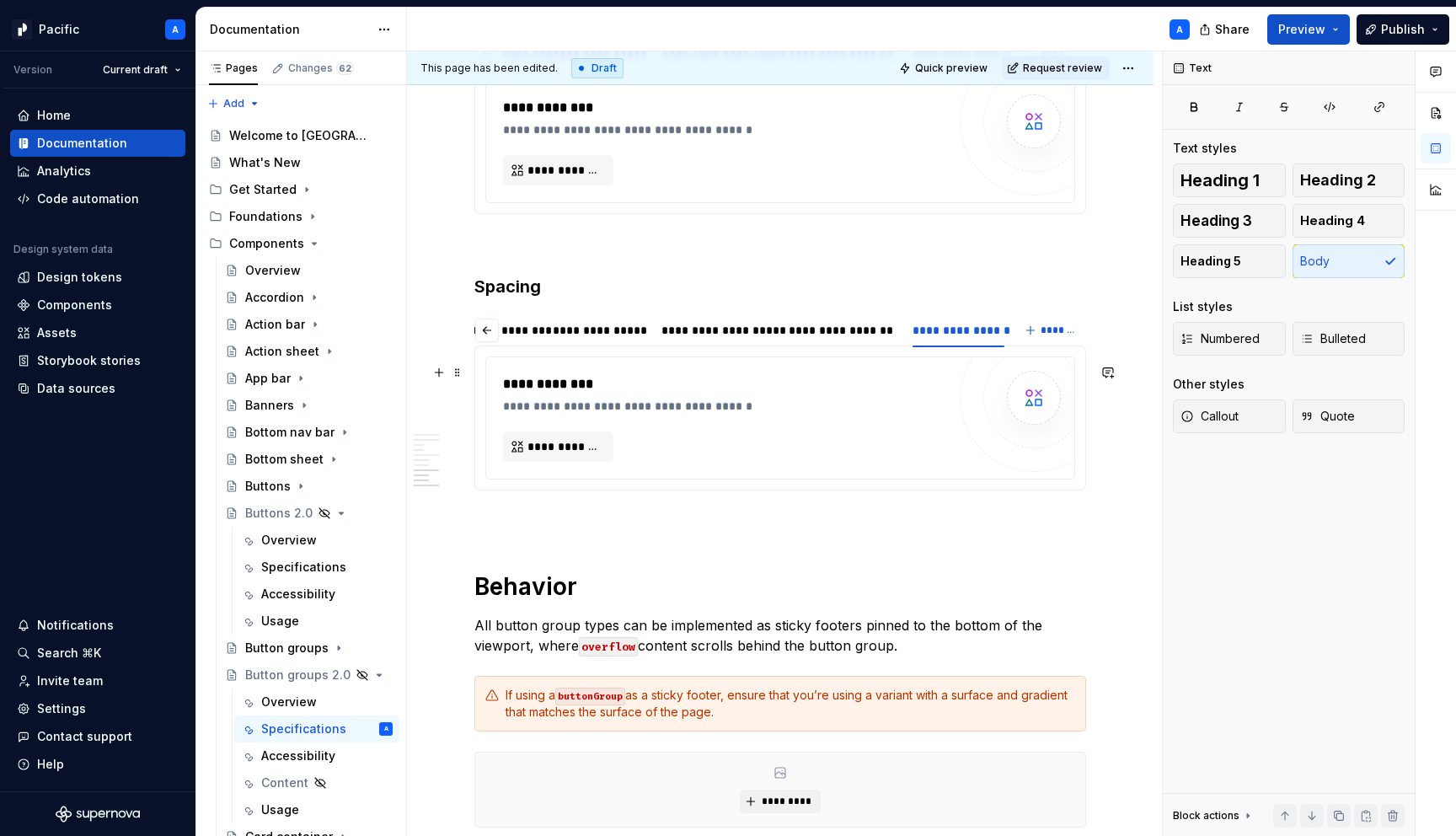
scroll to position [6767, 0]
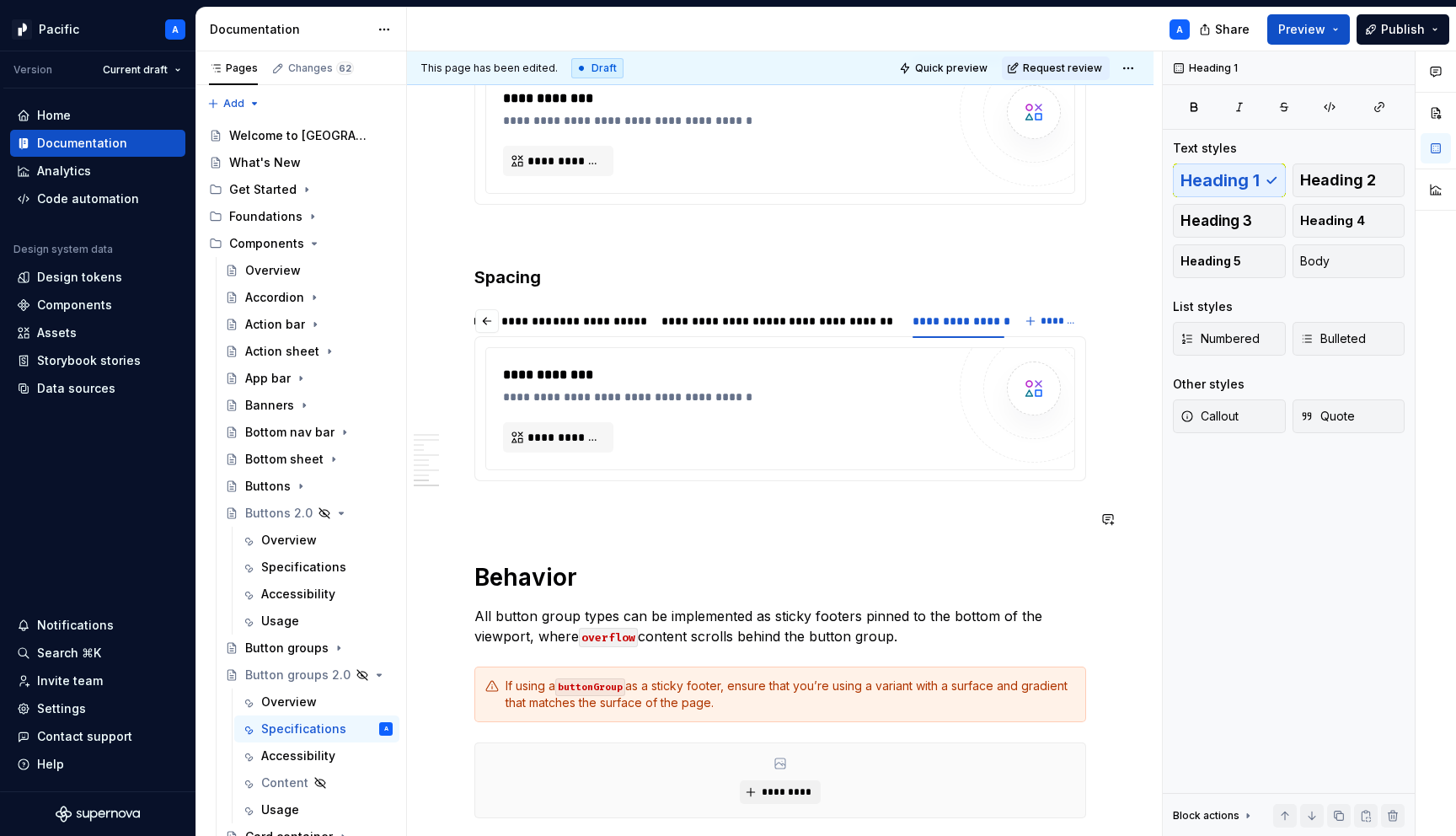
click at [486, 331] on button "button" at bounding box center [487, 321] width 24 height 24
click at [513, 330] on div "**********" at bounding box center [535, 321] width 95 height 17
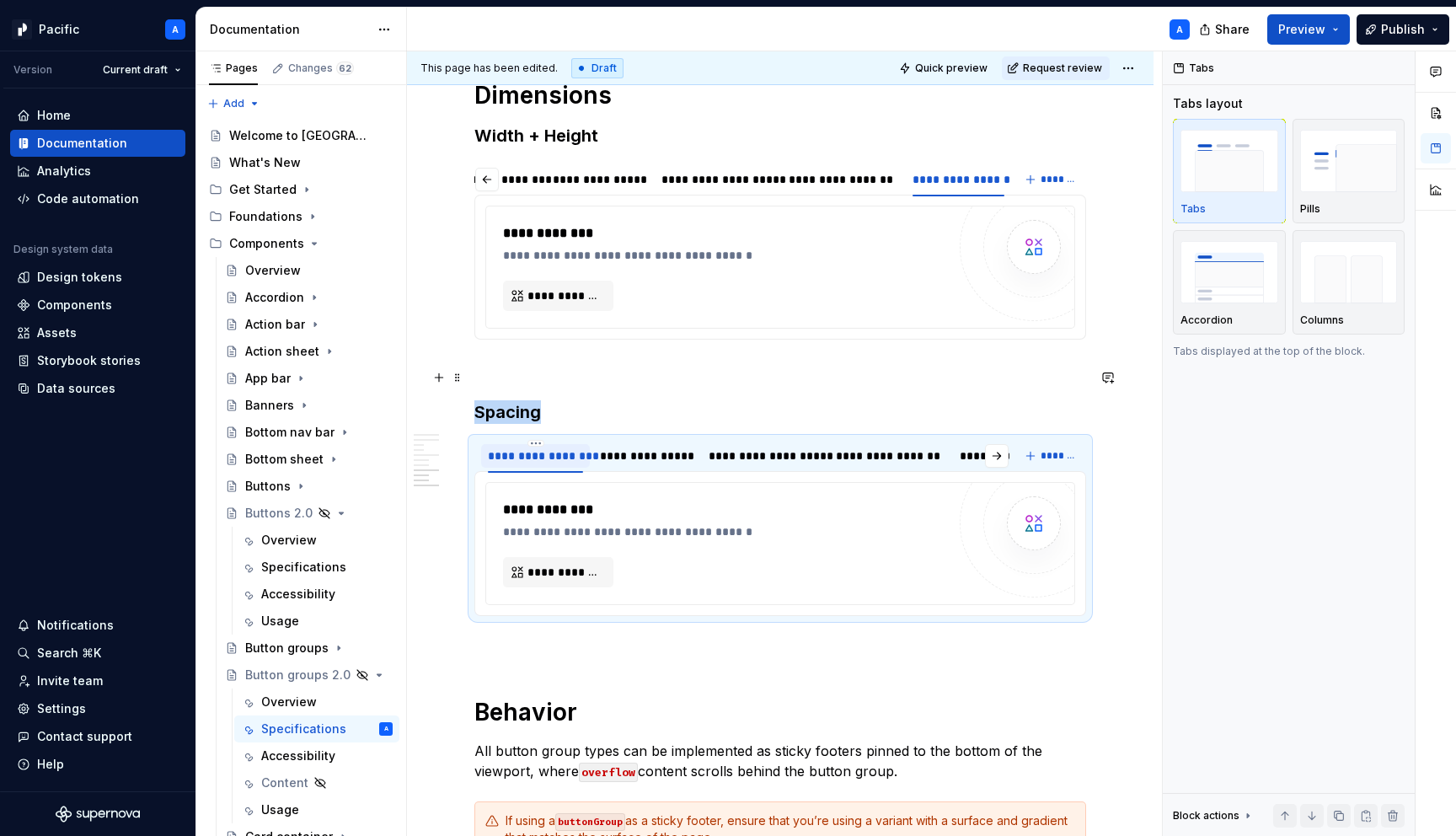
scroll to position [6294, 0]
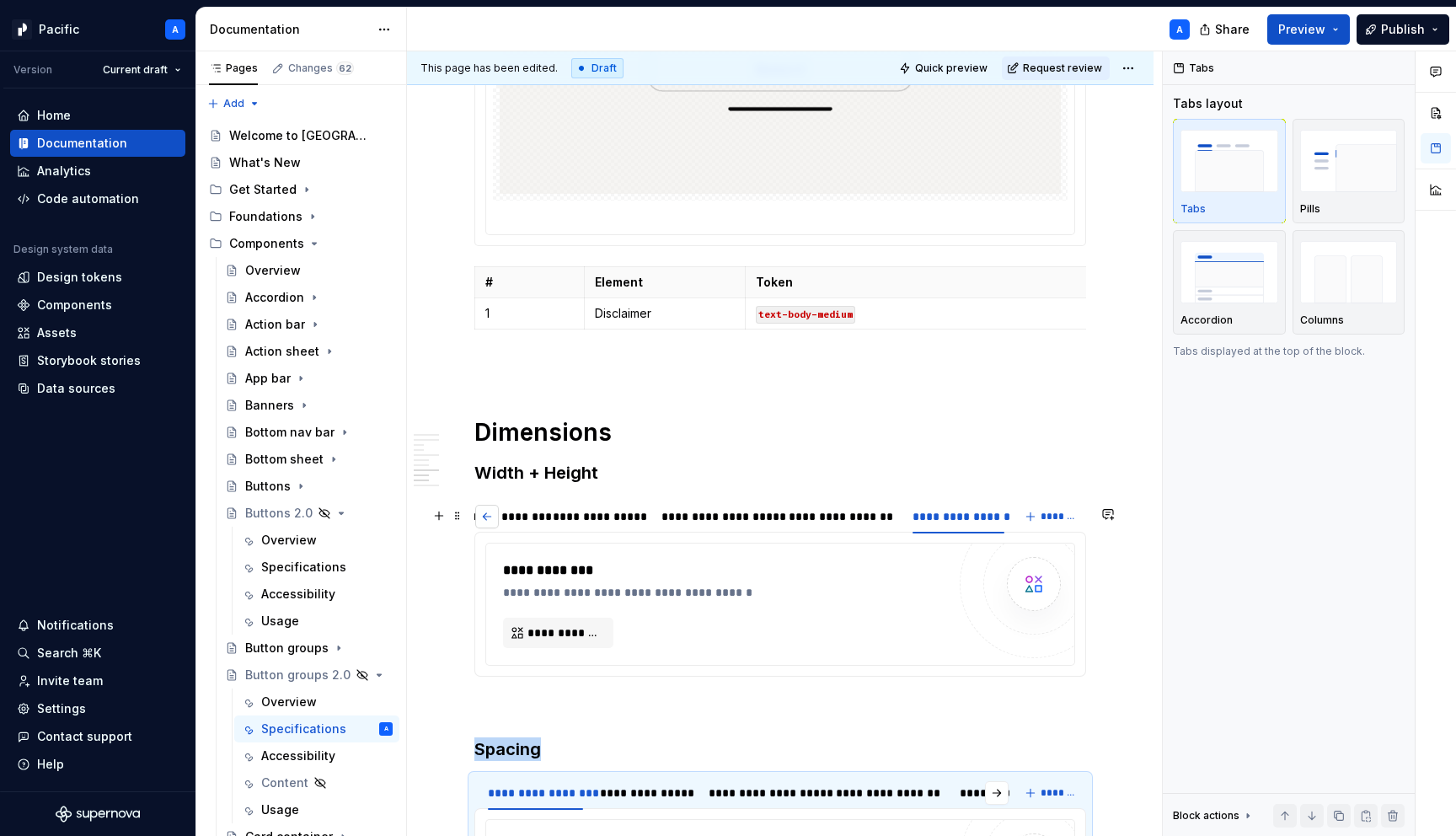
click at [494, 528] on button "button" at bounding box center [487, 516] width 24 height 24
click at [525, 525] on div "**********" at bounding box center [535, 516] width 95 height 17
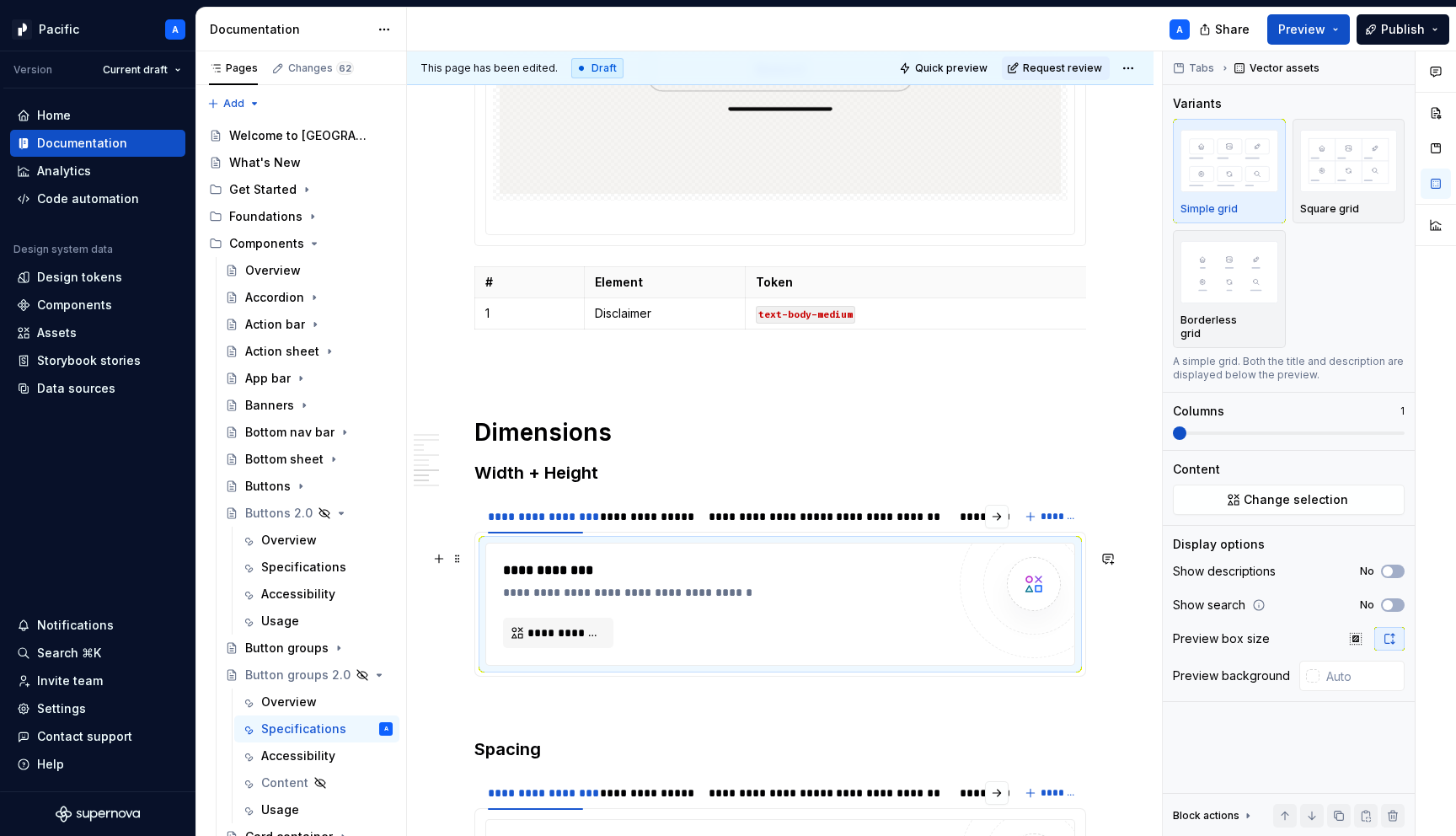
click at [565, 581] on div "**********" at bounding box center [729, 571] width 452 height 20
type textarea "*"
click at [751, 599] on div "**********" at bounding box center [729, 592] width 452 height 17
click at [542, 521] on div "**********" at bounding box center [535, 516] width 95 height 17
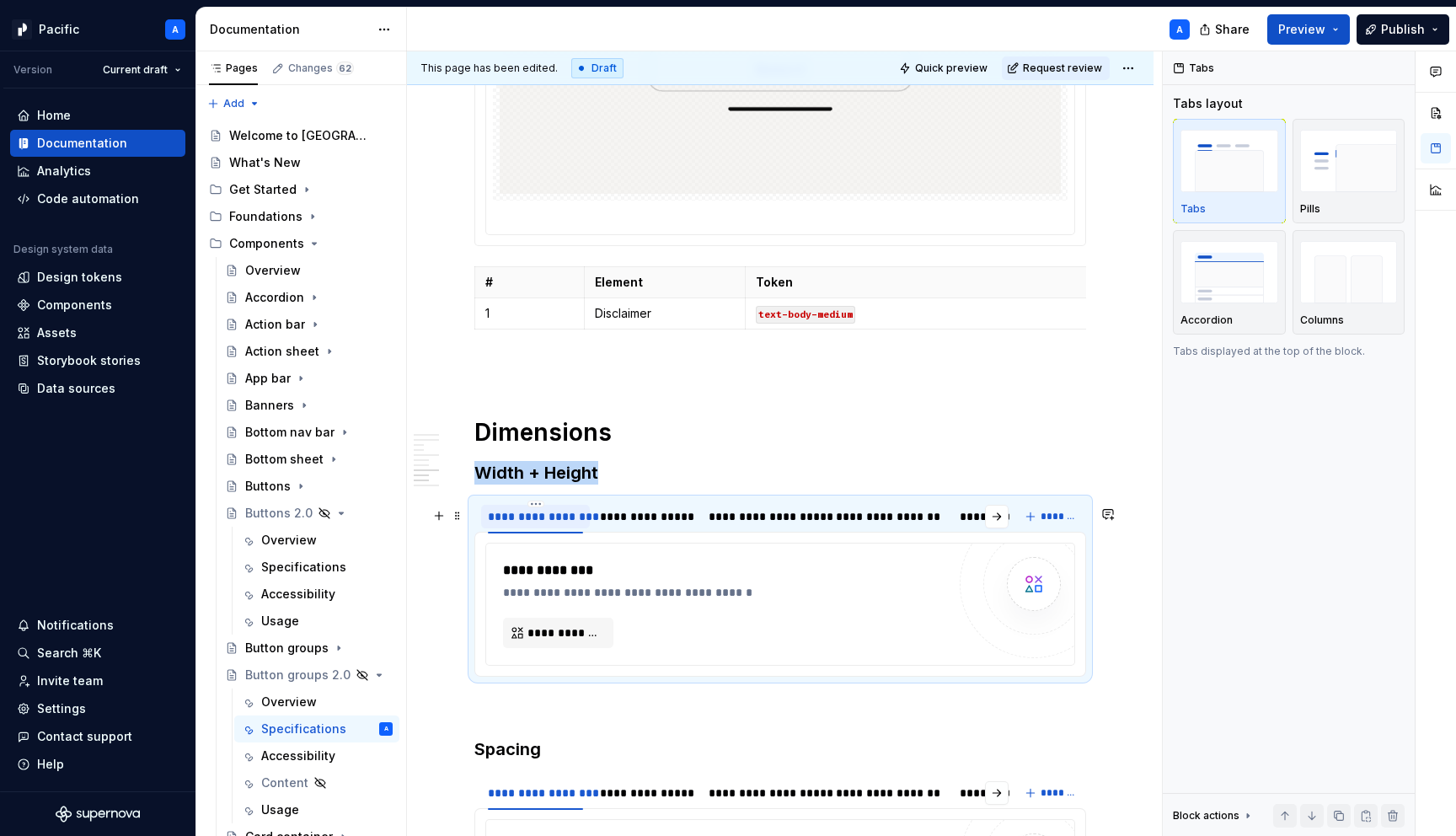
click at [542, 521] on div "**********" at bounding box center [535, 516] width 95 height 17
type input "********"
click at [601, 510] on html "Pacific A Version Current draft Home Documentation Analytics Code automation De…" at bounding box center [728, 418] width 1456 height 836
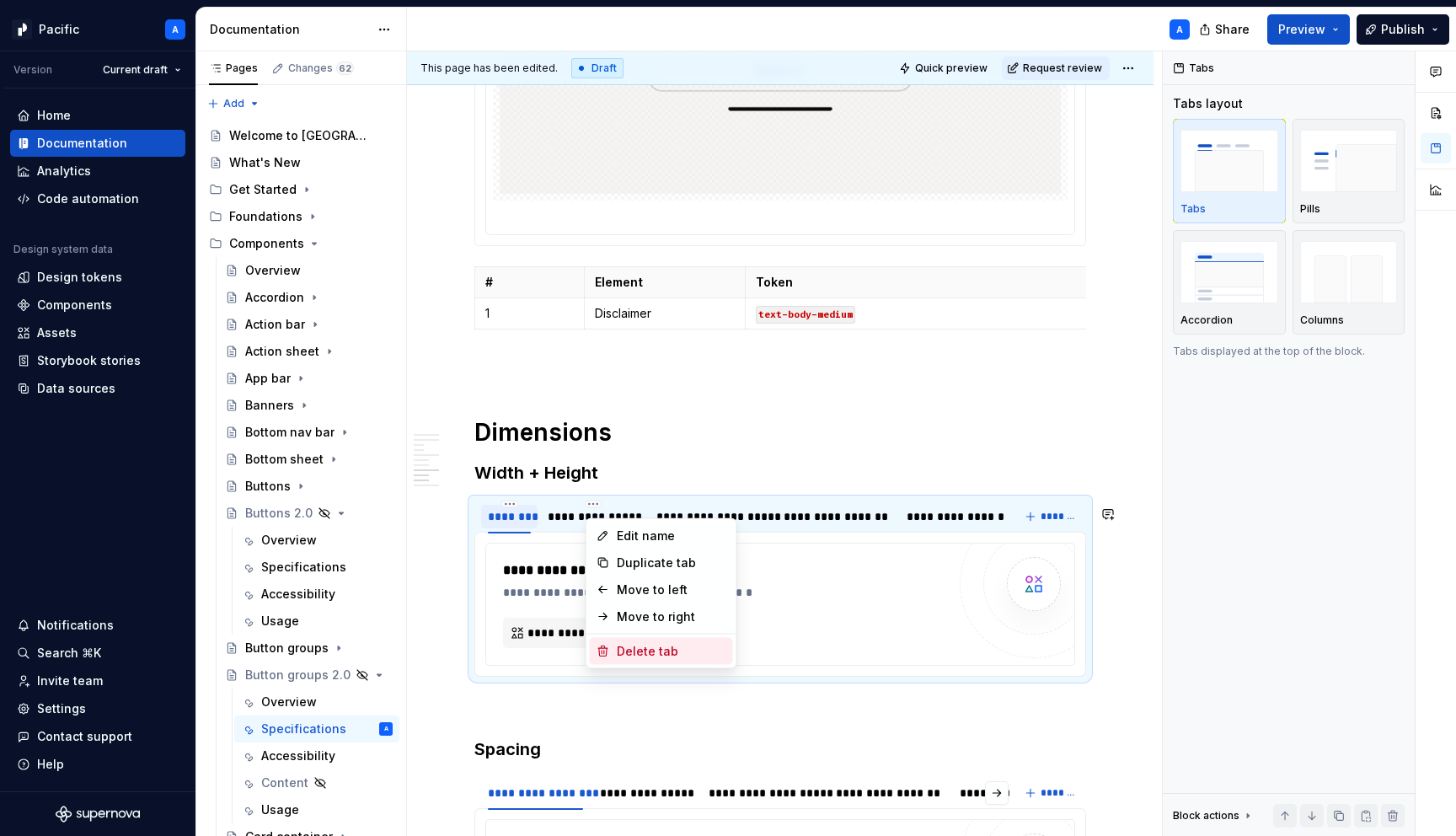
click at [646, 649] on div "Delete tab" at bounding box center [672, 651] width 110 height 17
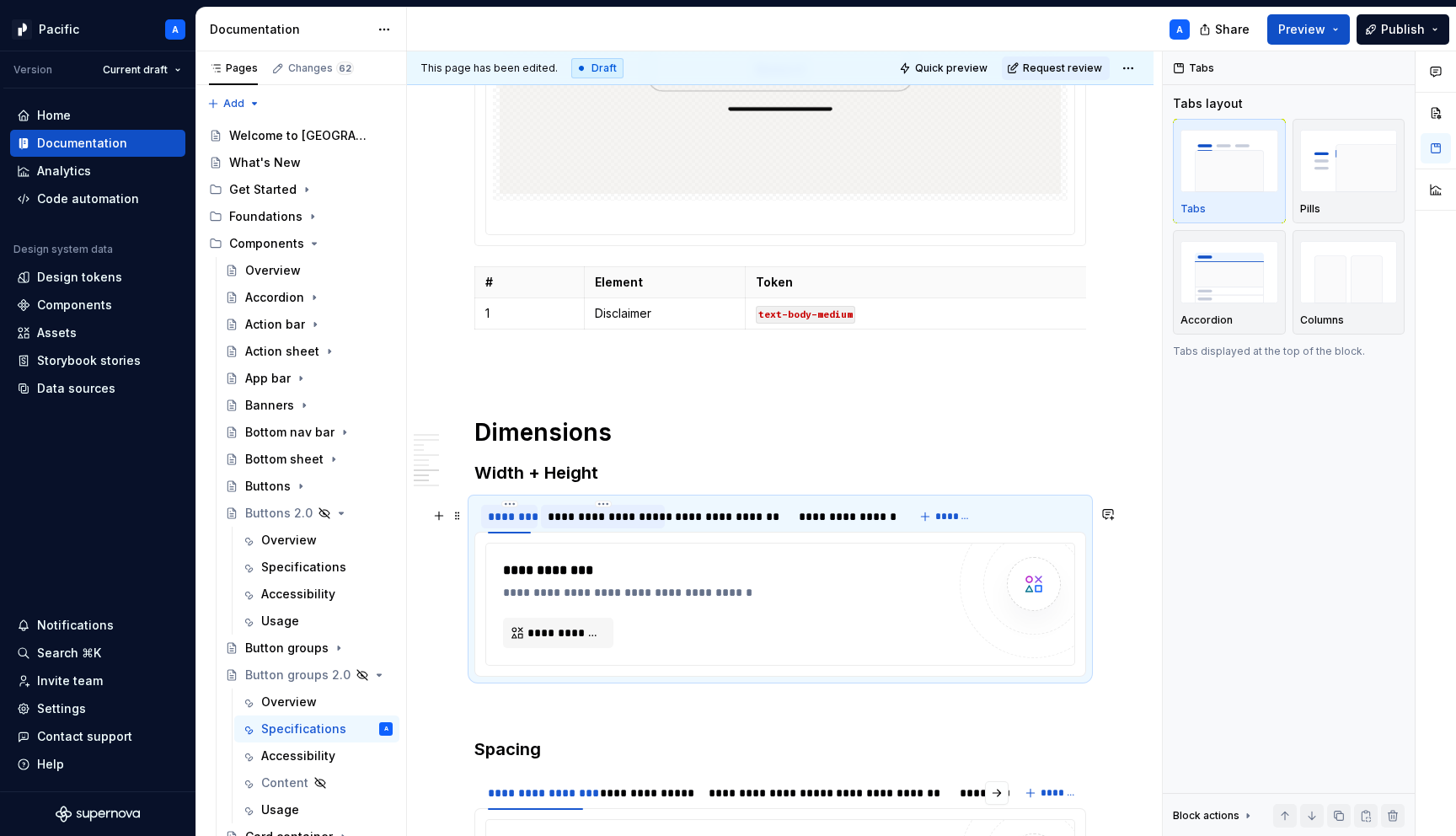
click at [613, 516] on div "**********" at bounding box center [603, 516] width 111 height 17
click at [618, 521] on input "**********" at bounding box center [602, 515] width 123 height 30
type input "**********"
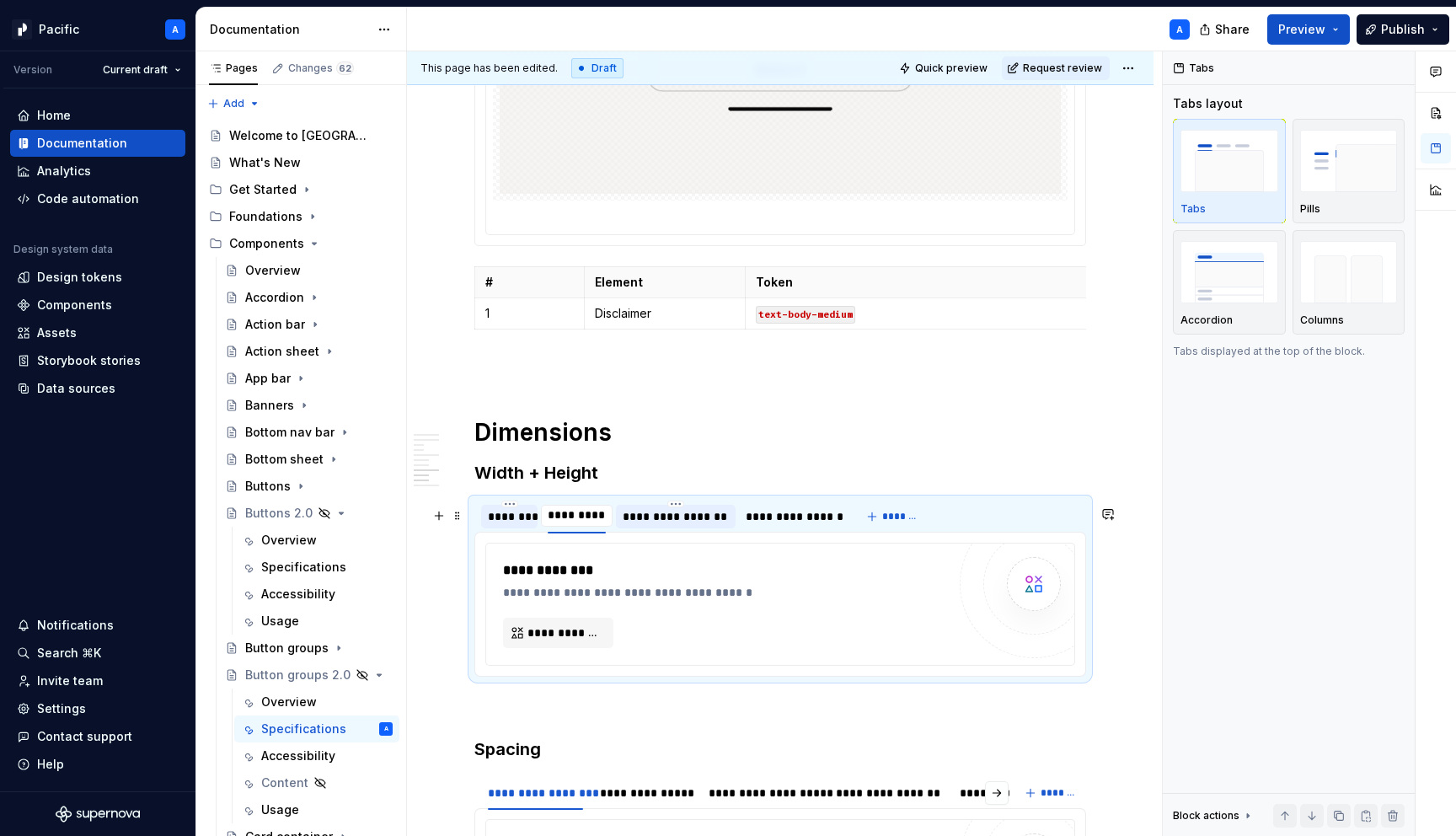
click at [702, 523] on div "**********" at bounding box center [675, 516] width 106 height 17
click at [678, 508] on html "Pacific A Version Current draft Home Documentation Analytics Code automation De…" at bounding box center [728, 418] width 1456 height 836
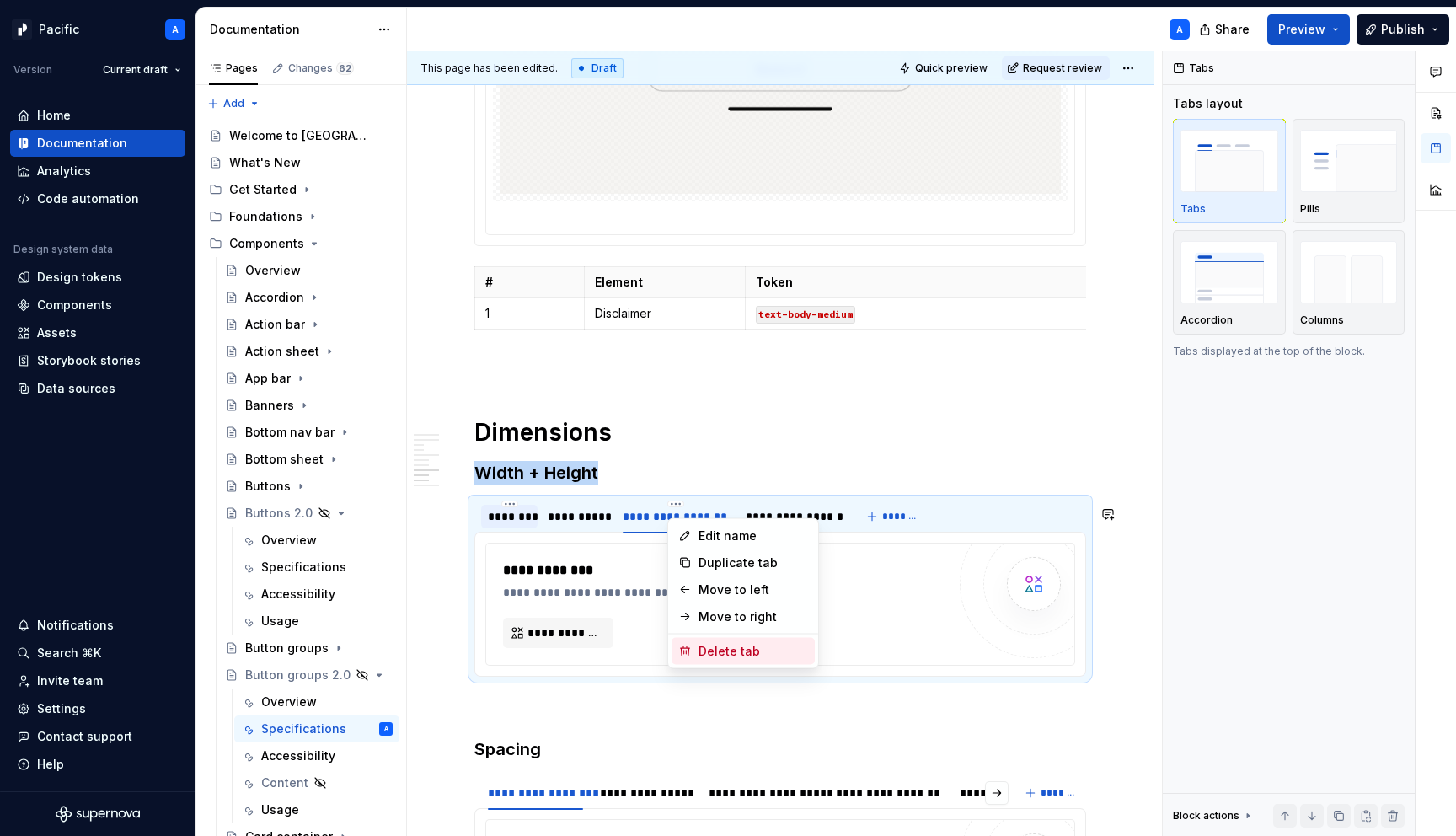
click at [734, 647] on div "Delete tab" at bounding box center [753, 651] width 110 height 17
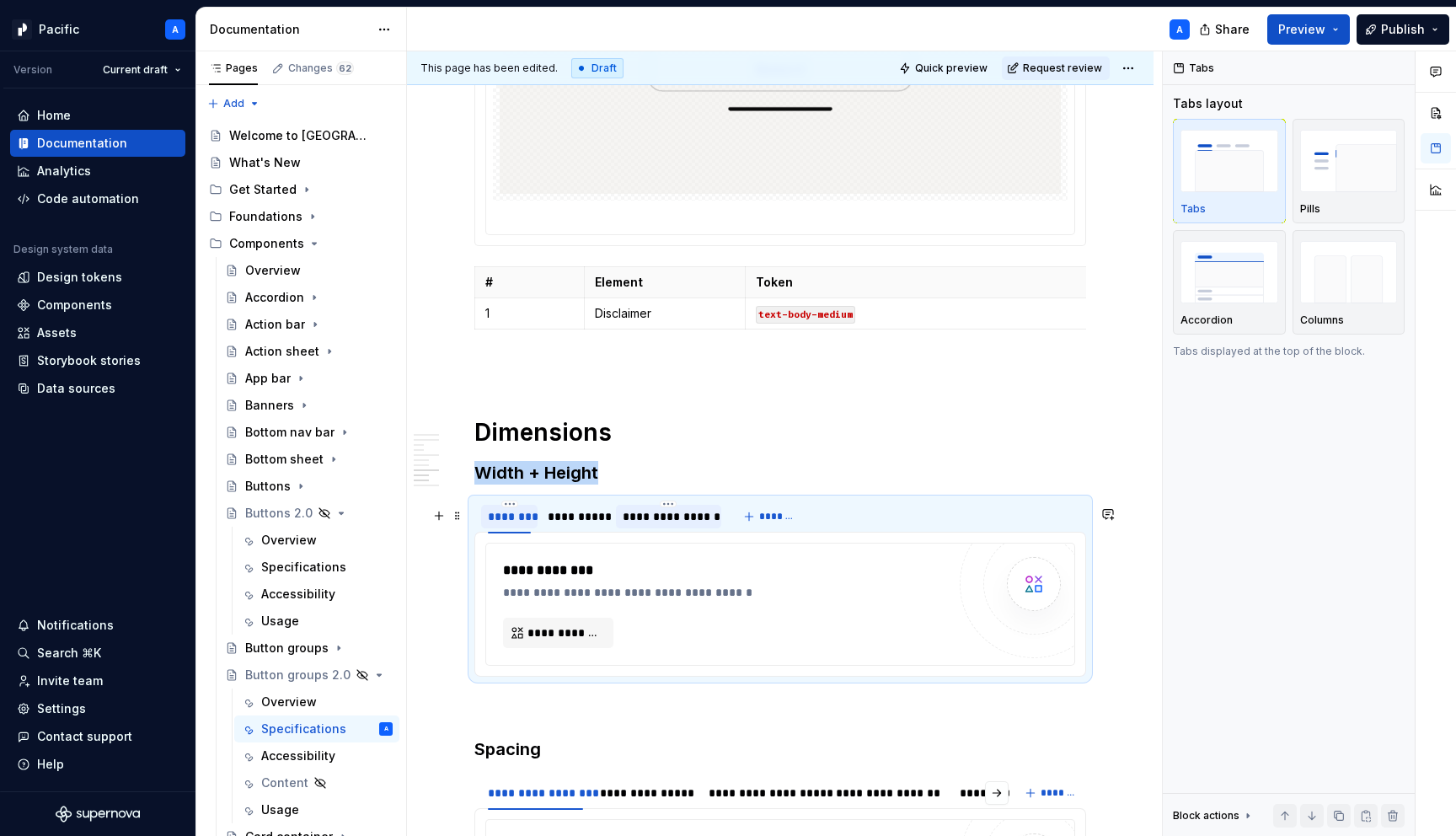
click at [662, 523] on div "**********" at bounding box center [668, 516] width 91 height 17
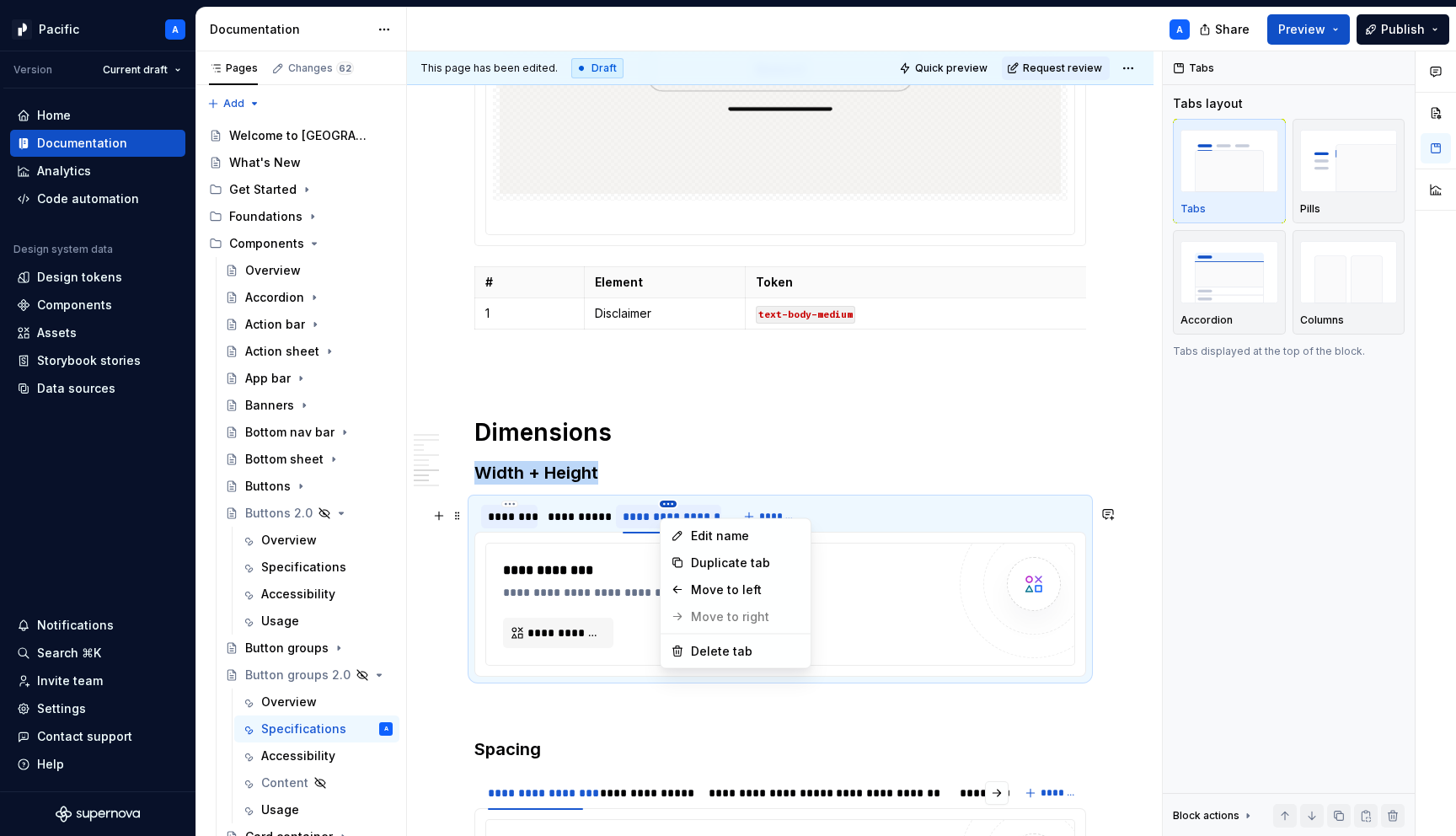
click at [662, 509] on html "Pacific A Version Current draft Home Documentation Analytics Code automation De…" at bounding box center [728, 418] width 1456 height 836
click at [725, 650] on div "Delete tab" at bounding box center [746, 651] width 110 height 17
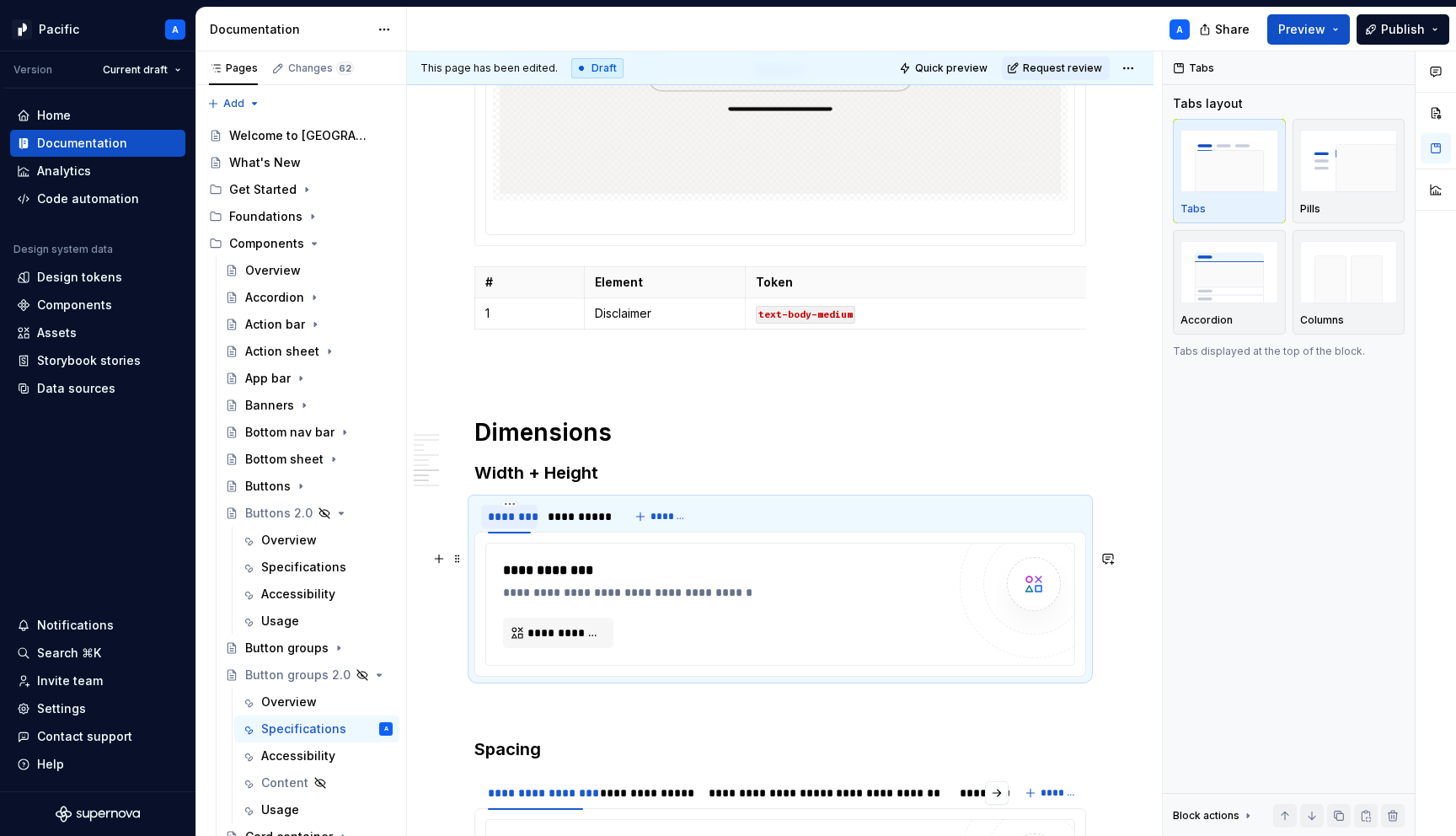
click at [530, 578] on div "**********" at bounding box center [729, 571] width 452 height 20
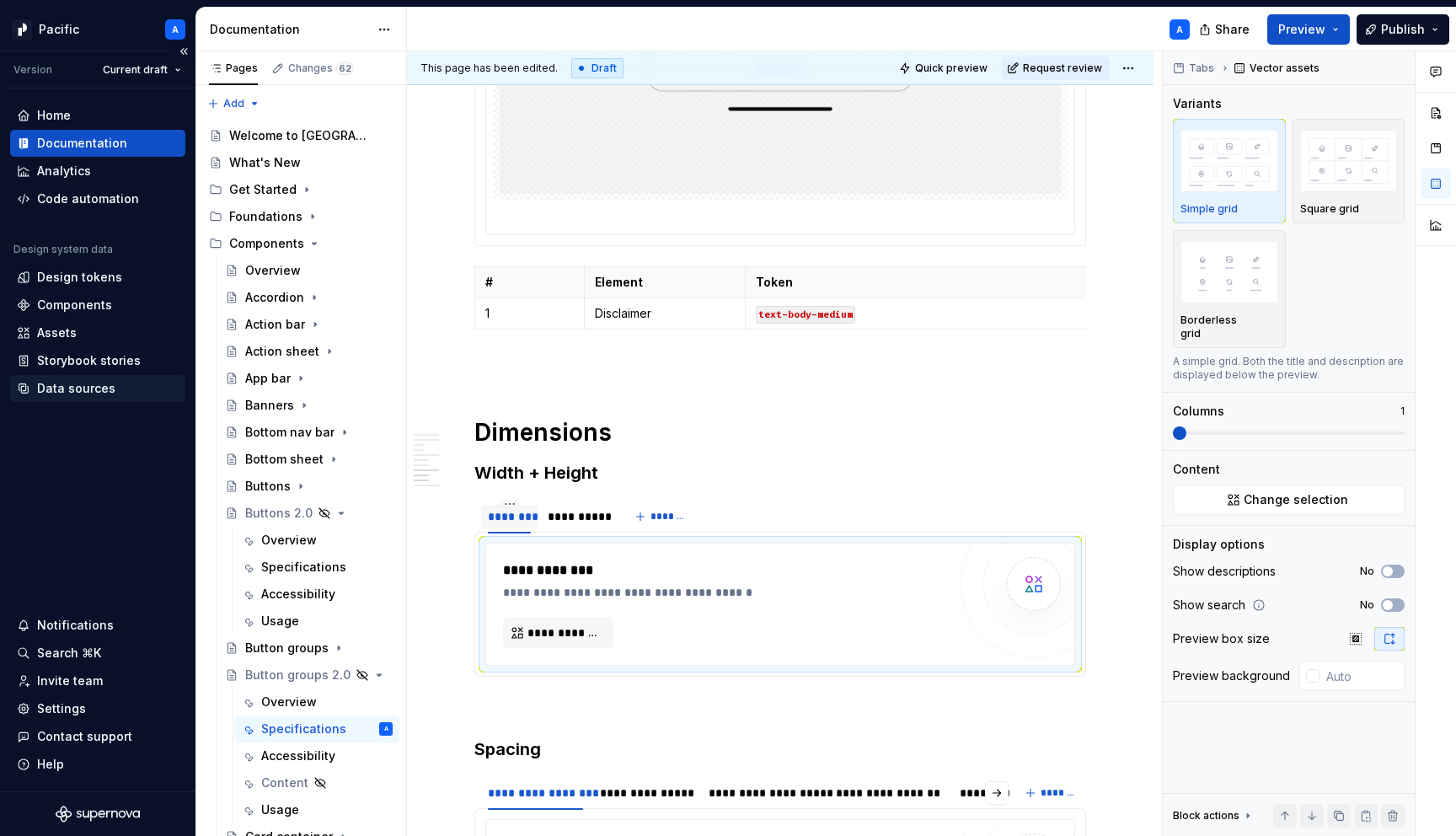
click at [120, 394] on div "Data sources" at bounding box center [97, 388] width 162 height 17
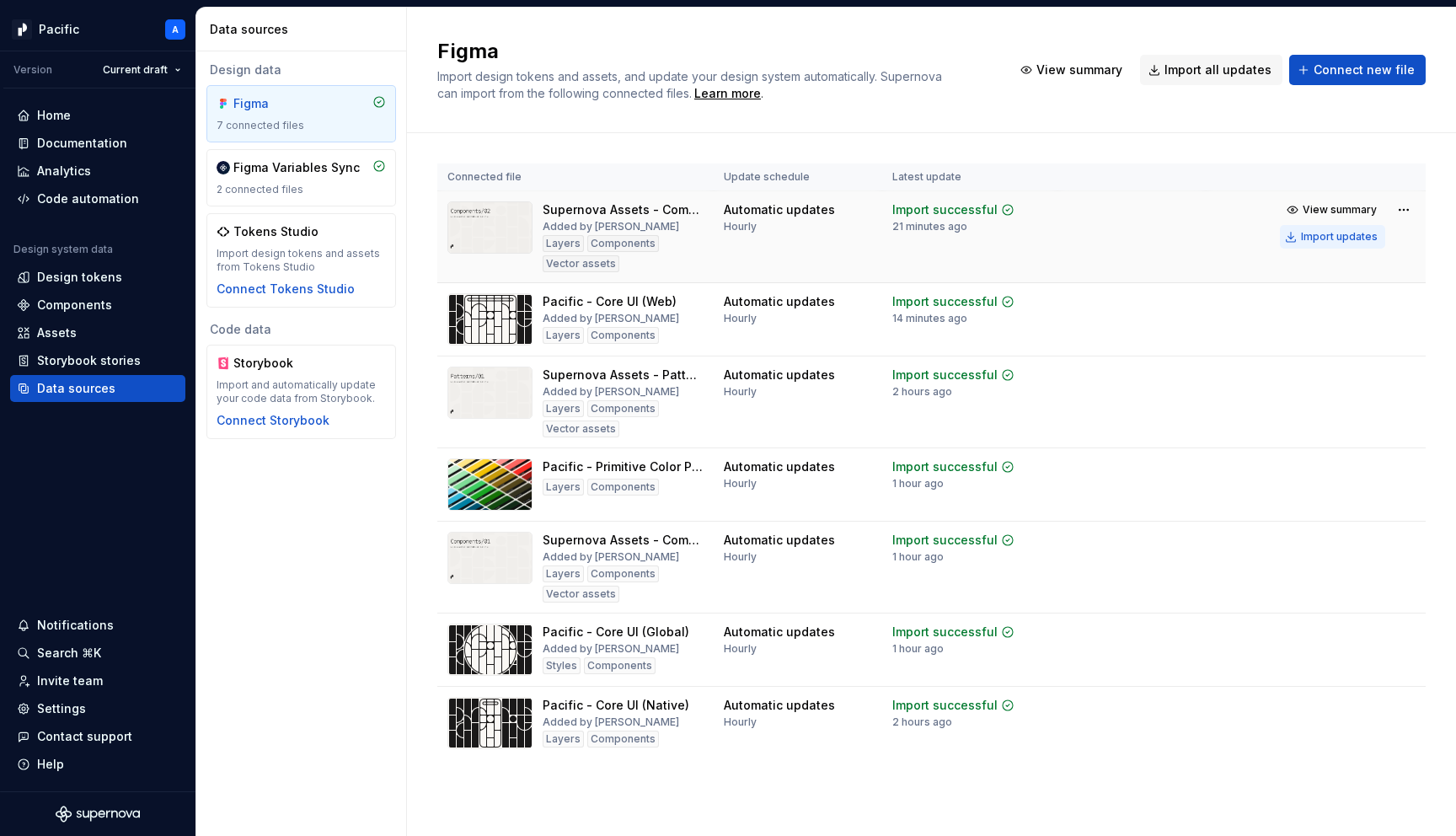
click at [1362, 237] on div "Import updates" at bounding box center [1339, 236] width 77 height 14
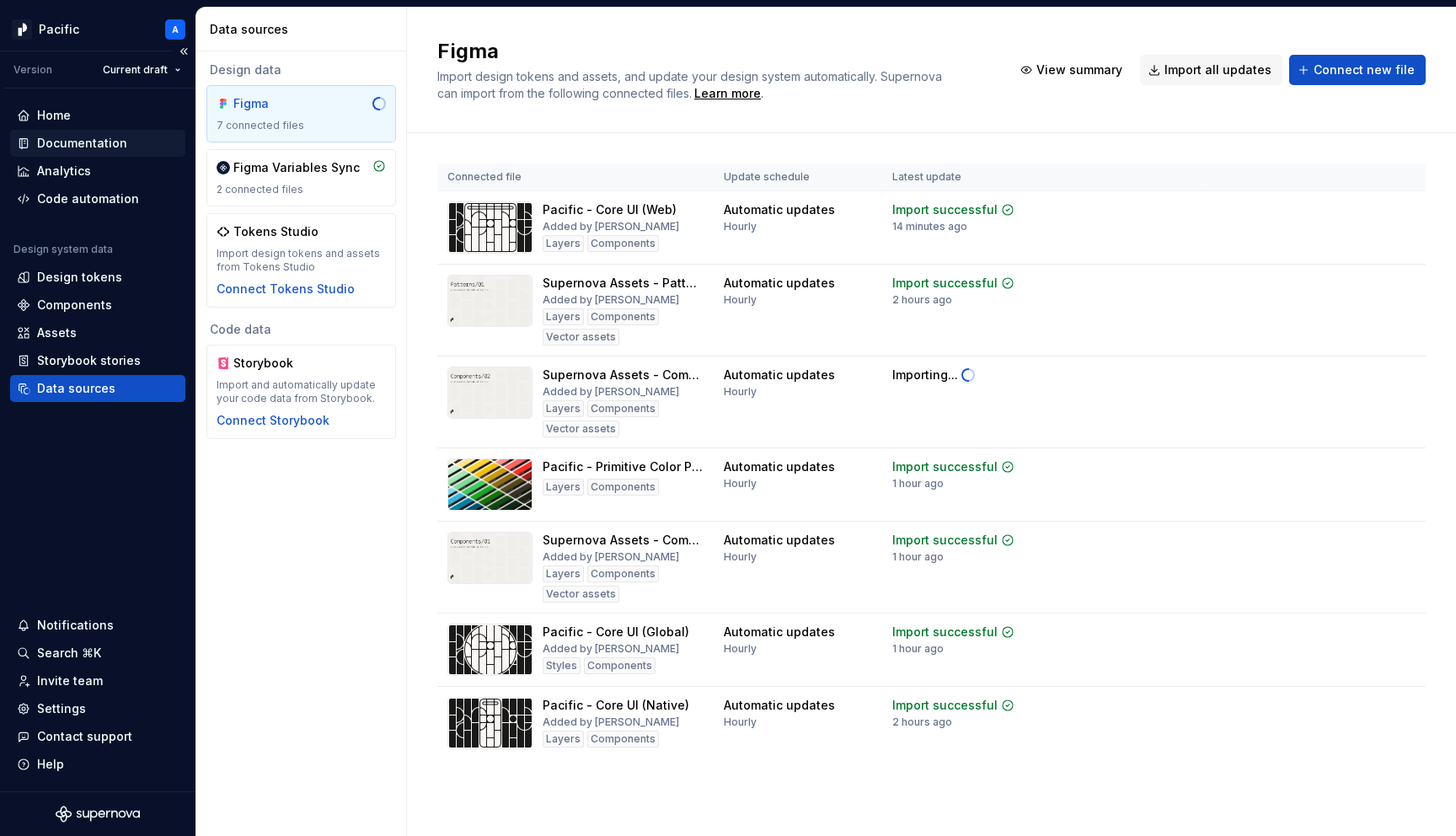
click at [73, 148] on div "Documentation" at bounding box center [82, 143] width 91 height 17
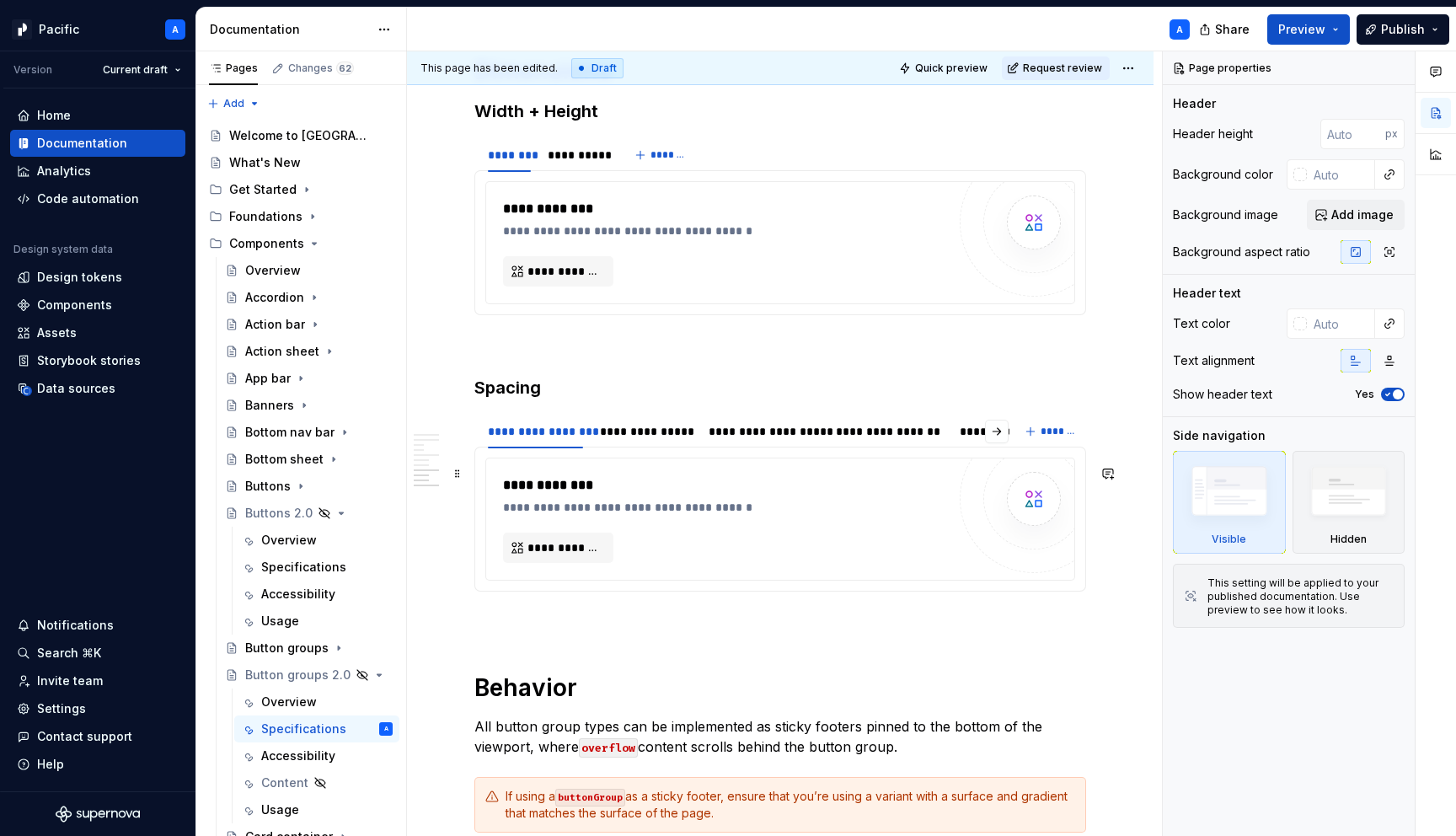
scroll to position [6650, 0]
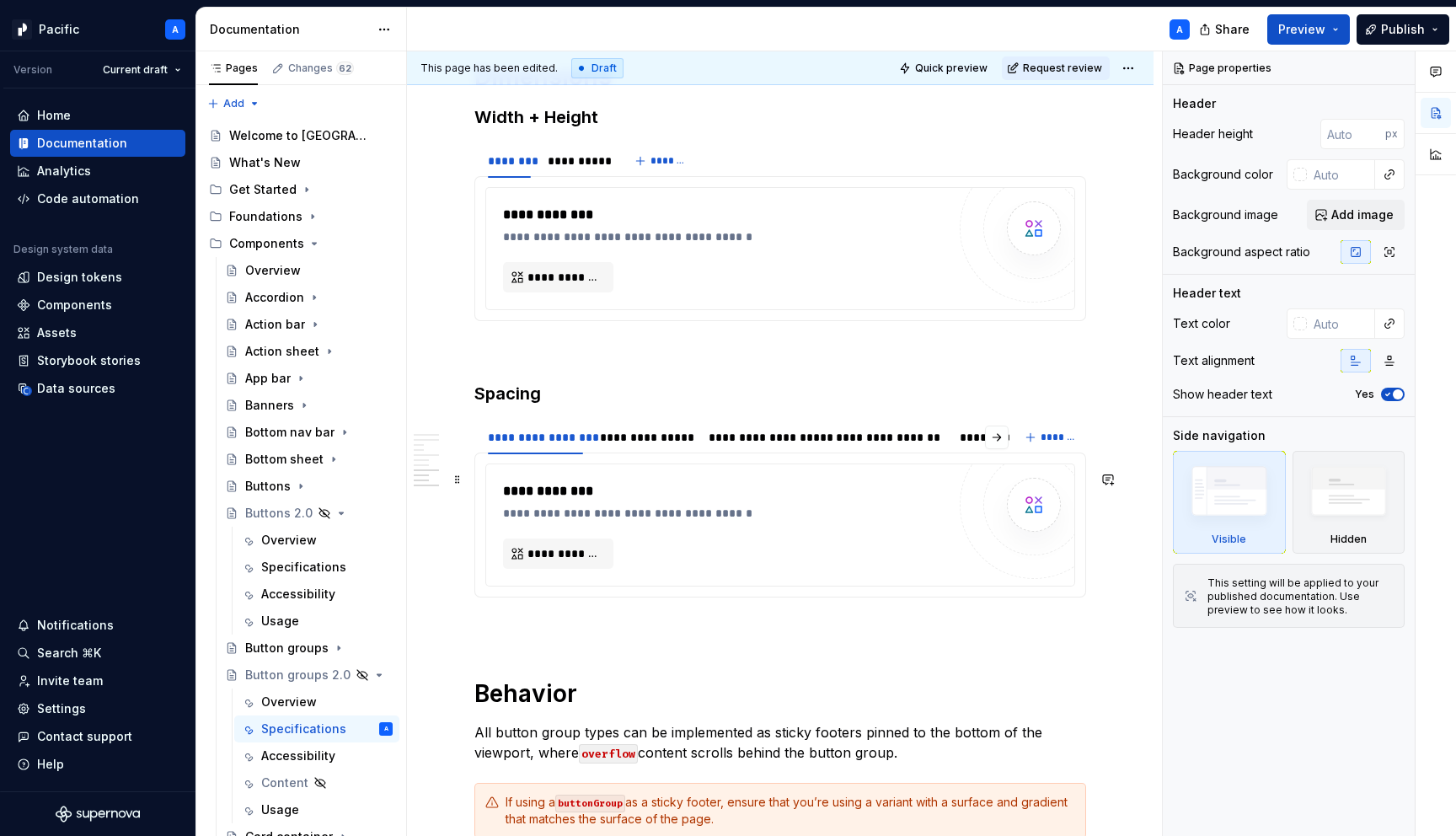
click at [843, 549] on div "**********" at bounding box center [725, 525] width 443 height 88
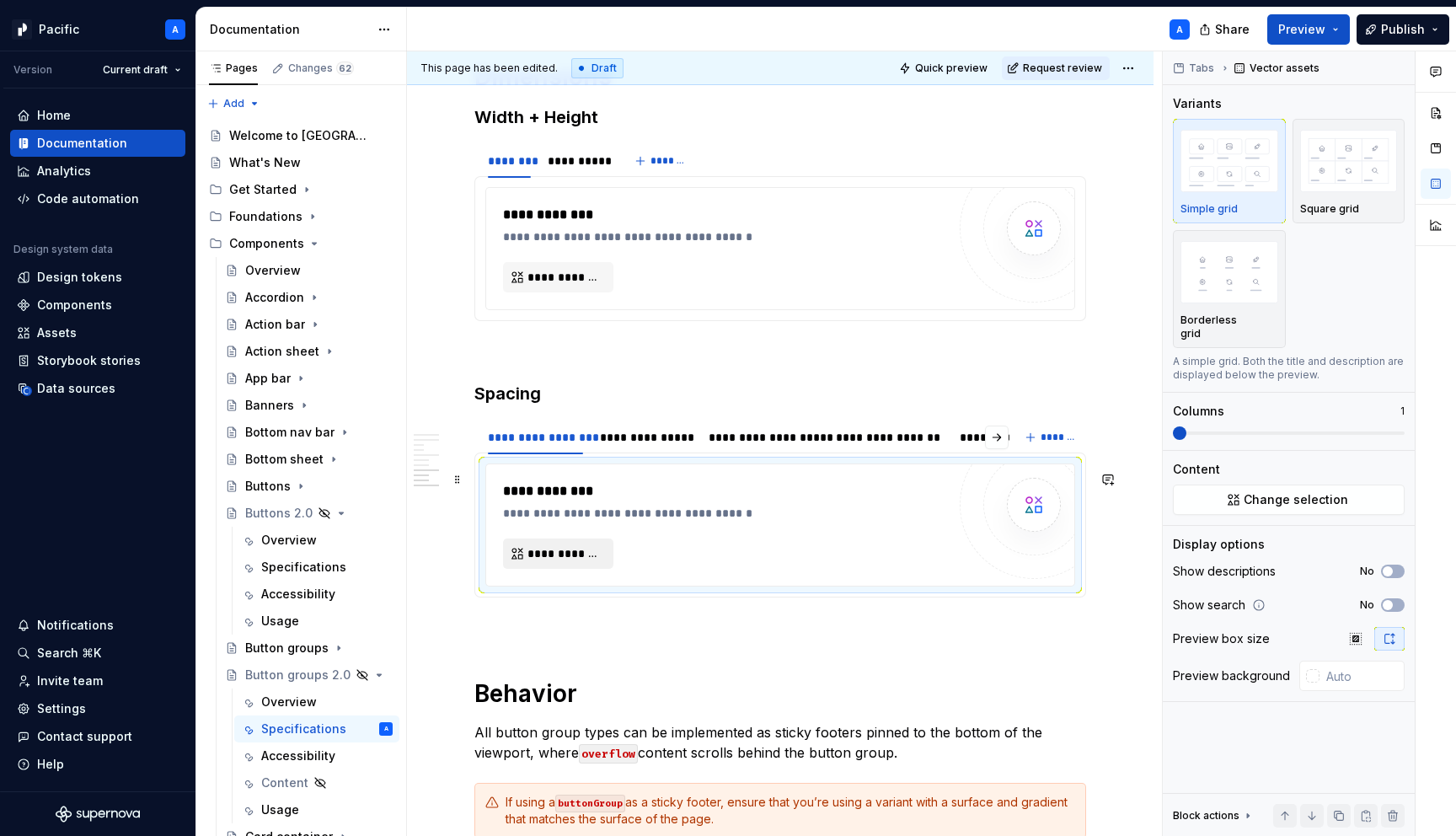
click at [553, 562] on span "**********" at bounding box center [564, 553] width 75 height 17
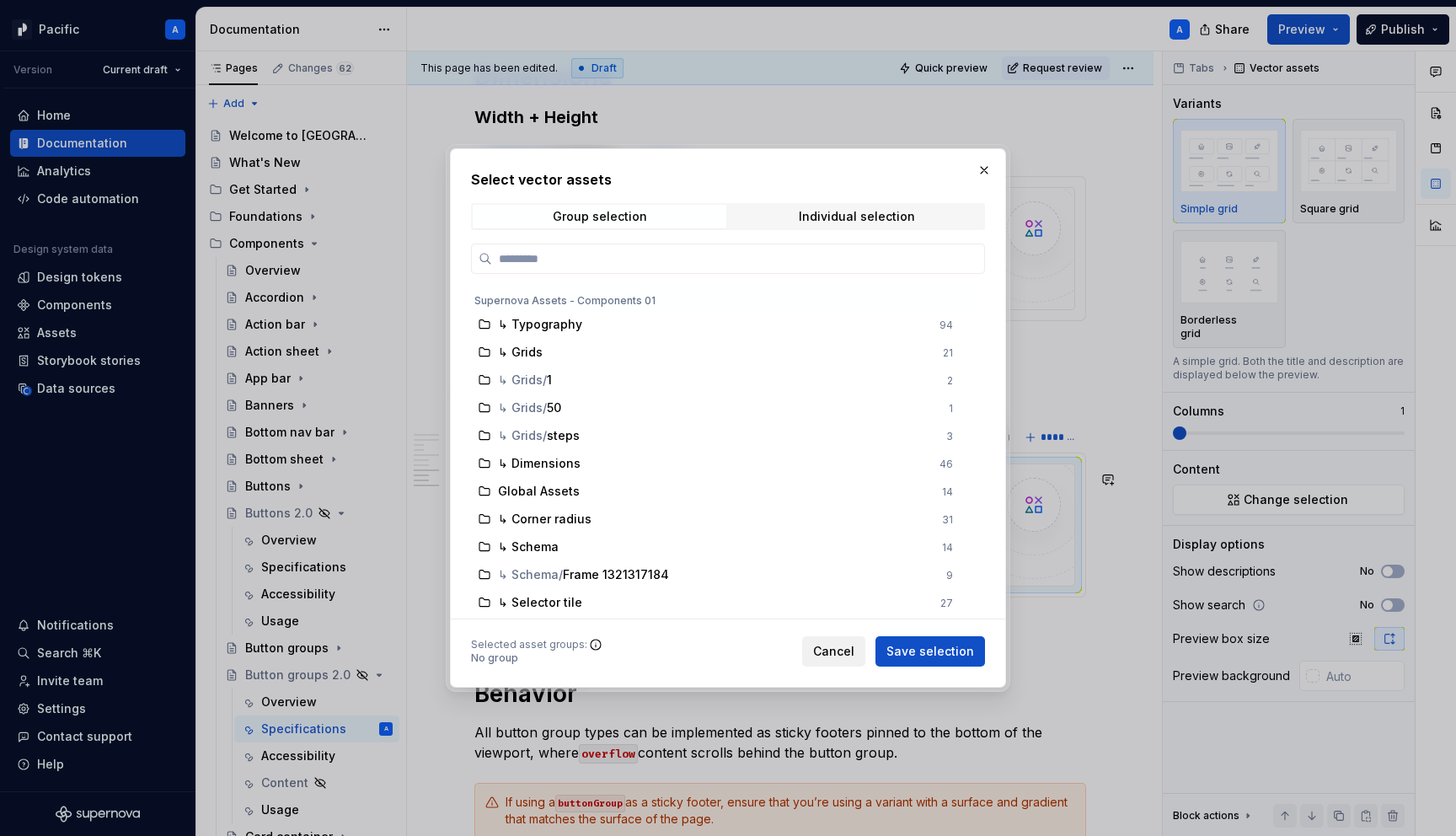
click at [844, 659] on button "Cancel" at bounding box center [833, 651] width 63 height 30
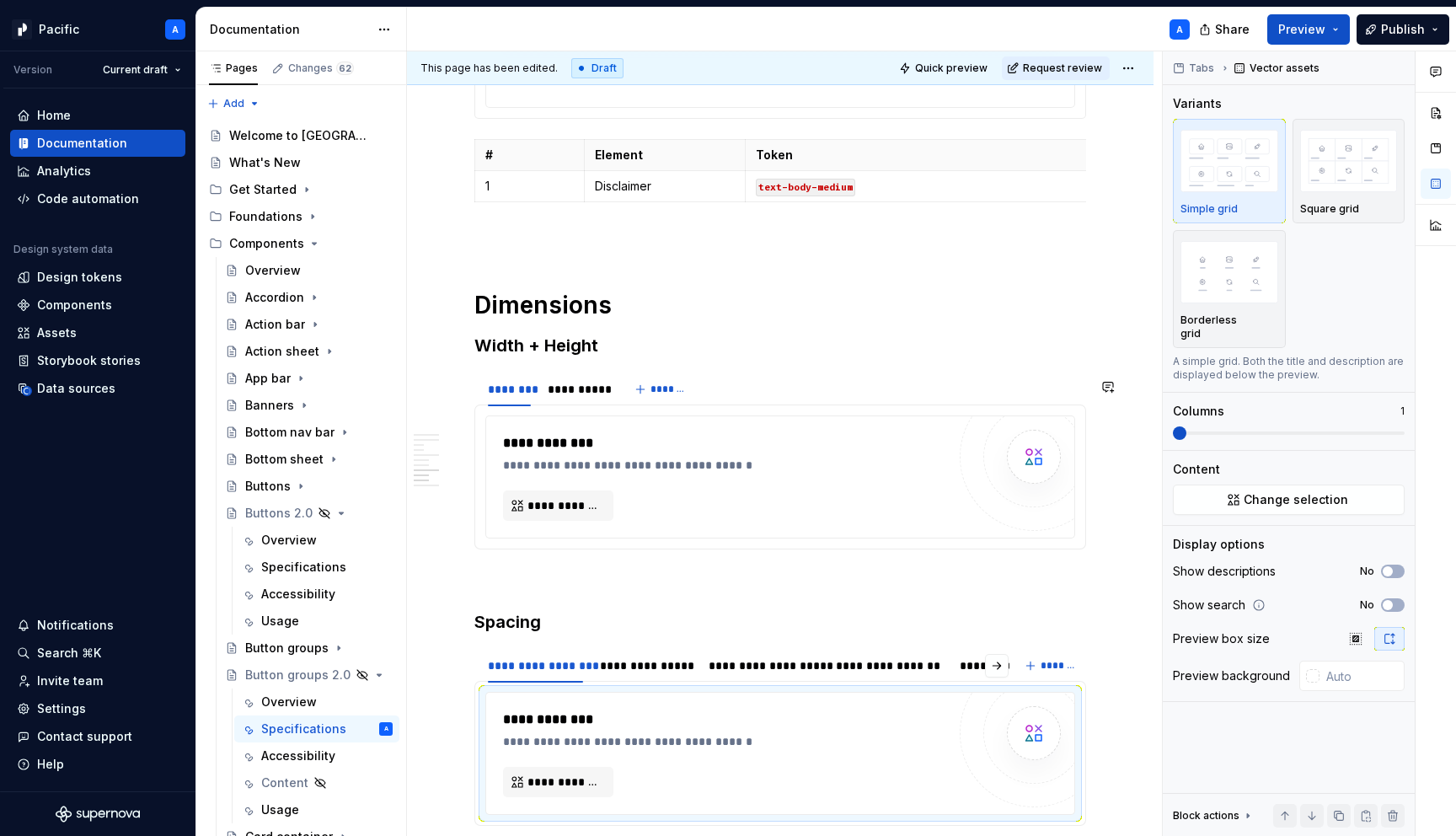
scroll to position [6423, 0]
click at [546, 464] on div "**********" at bounding box center [729, 465] width 452 height 17
click at [564, 503] on button "**********" at bounding box center [559, 504] width 111 height 30
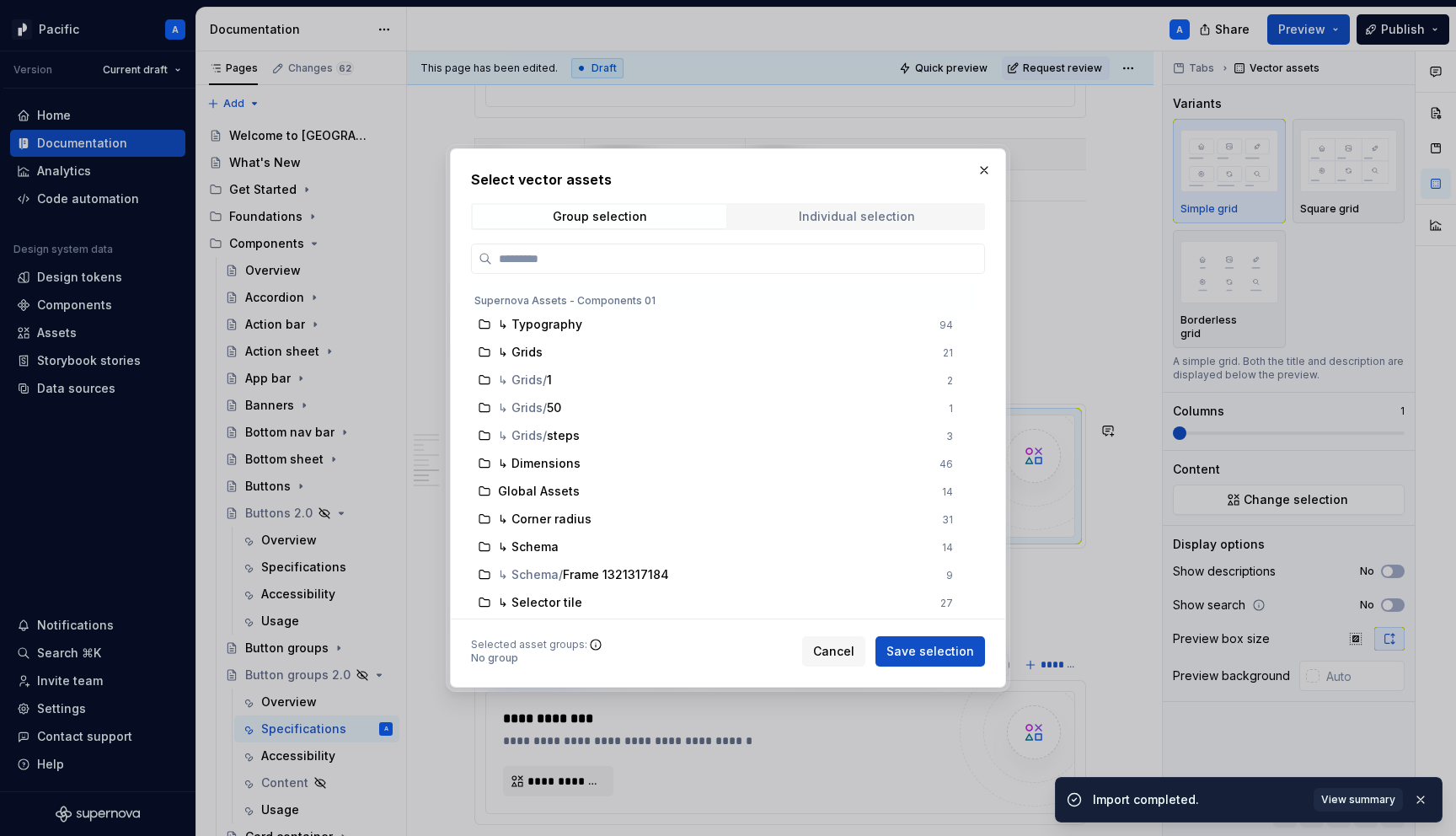
click at [960, 212] on span "Individual selection" at bounding box center [856, 217] width 254 height 24
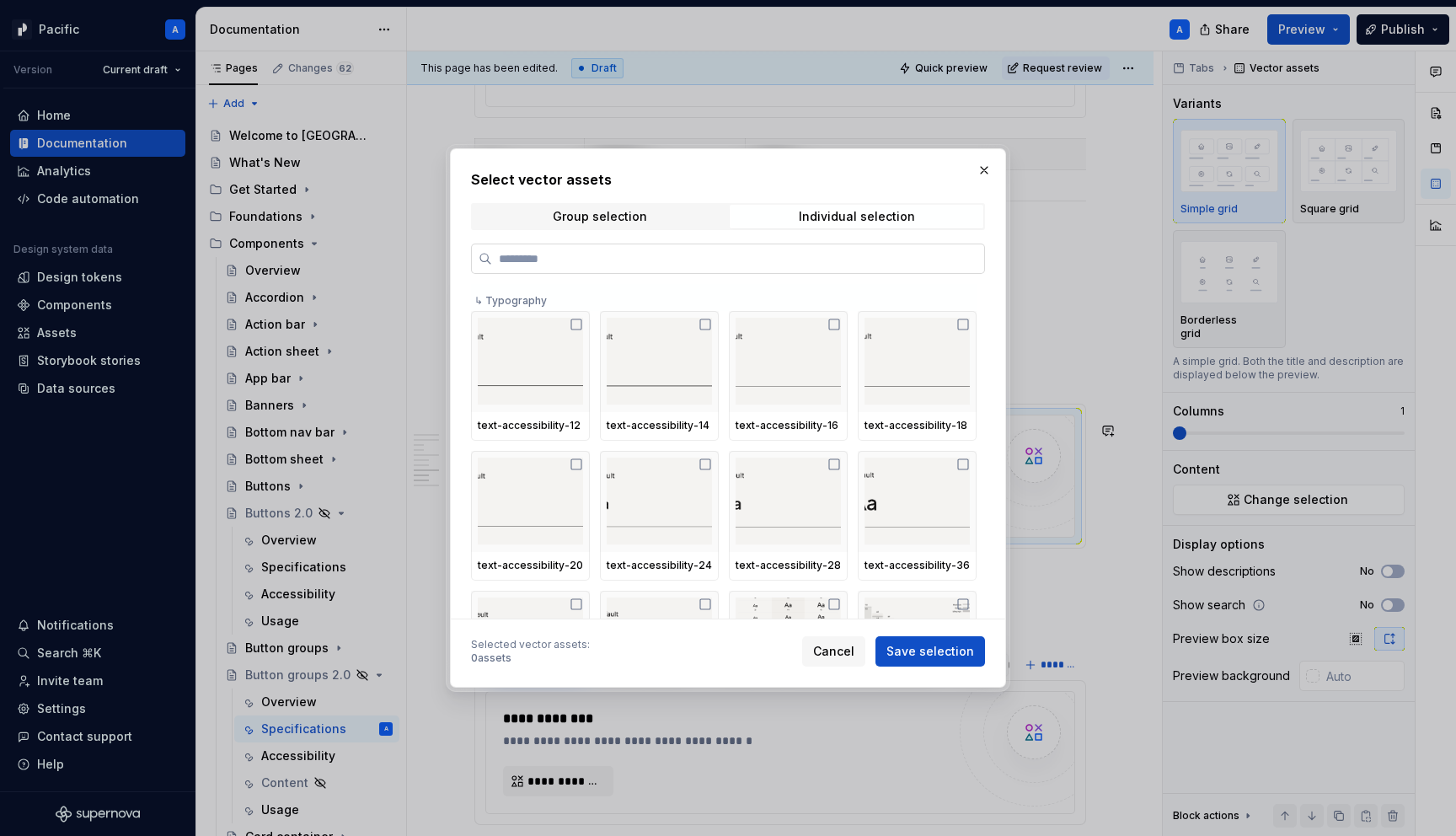
type textarea "*"
click at [963, 253] on input "search" at bounding box center [738, 259] width 492 height 17
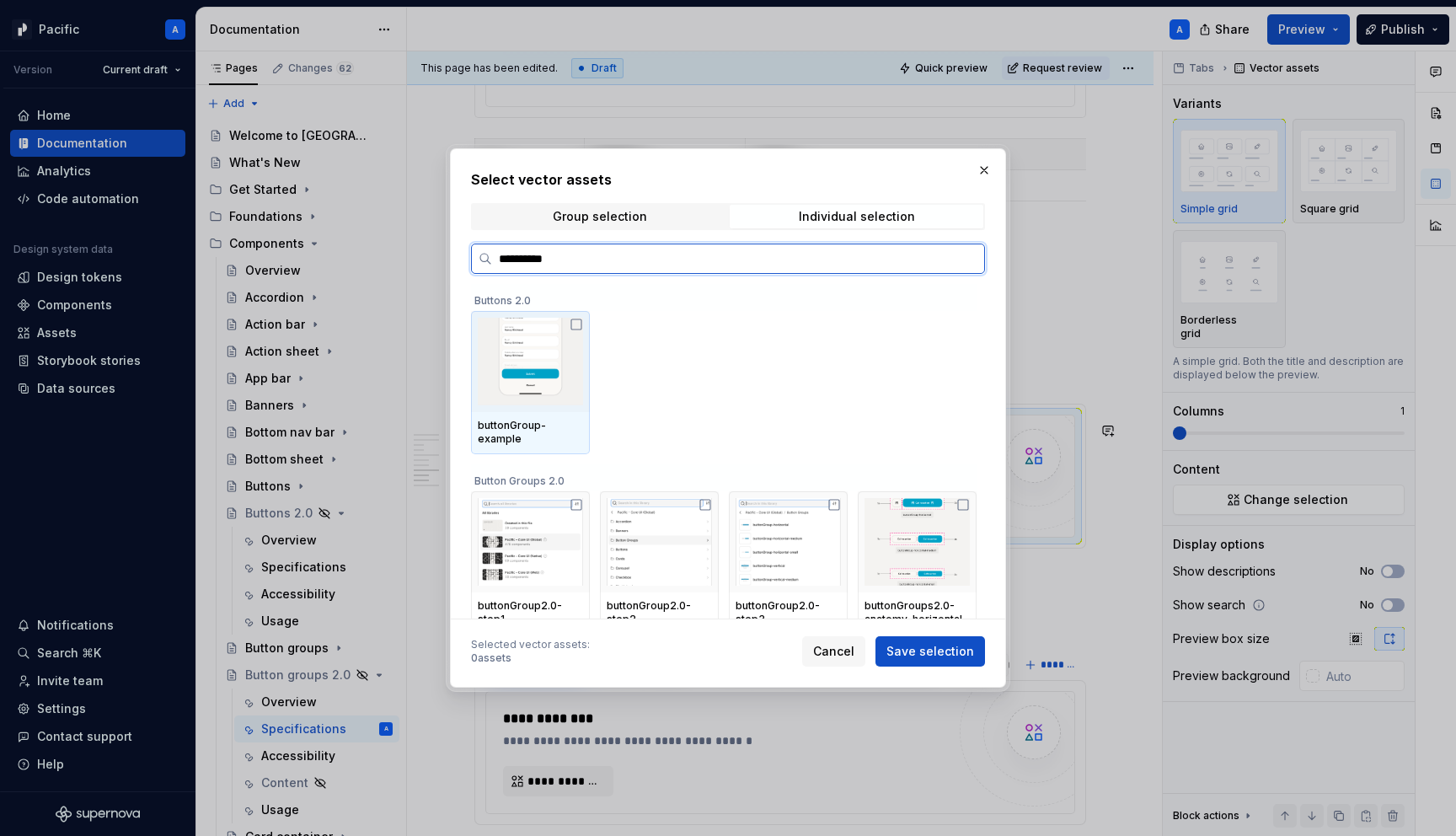
type input "**********"
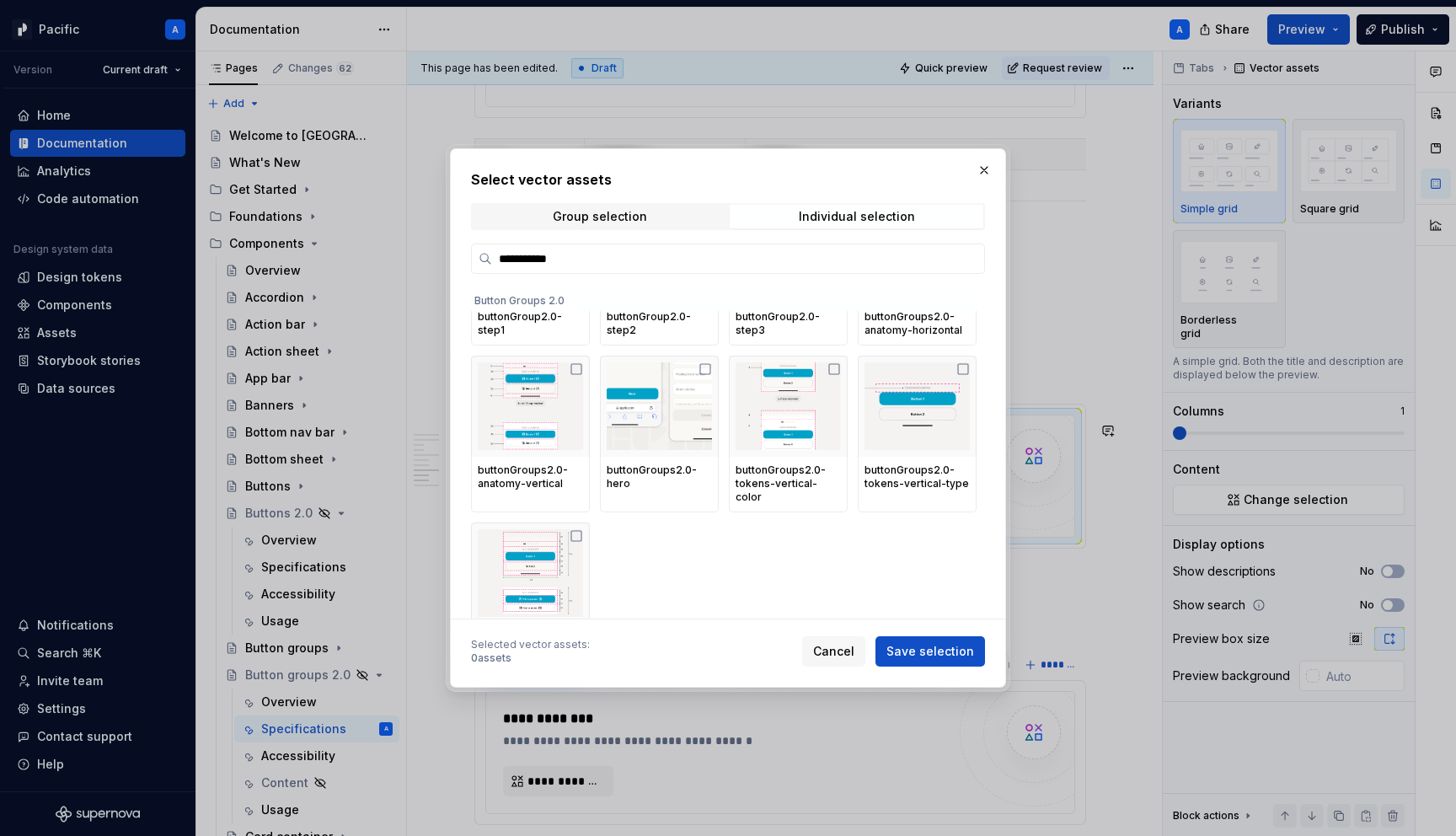
scroll to position [400, 0]
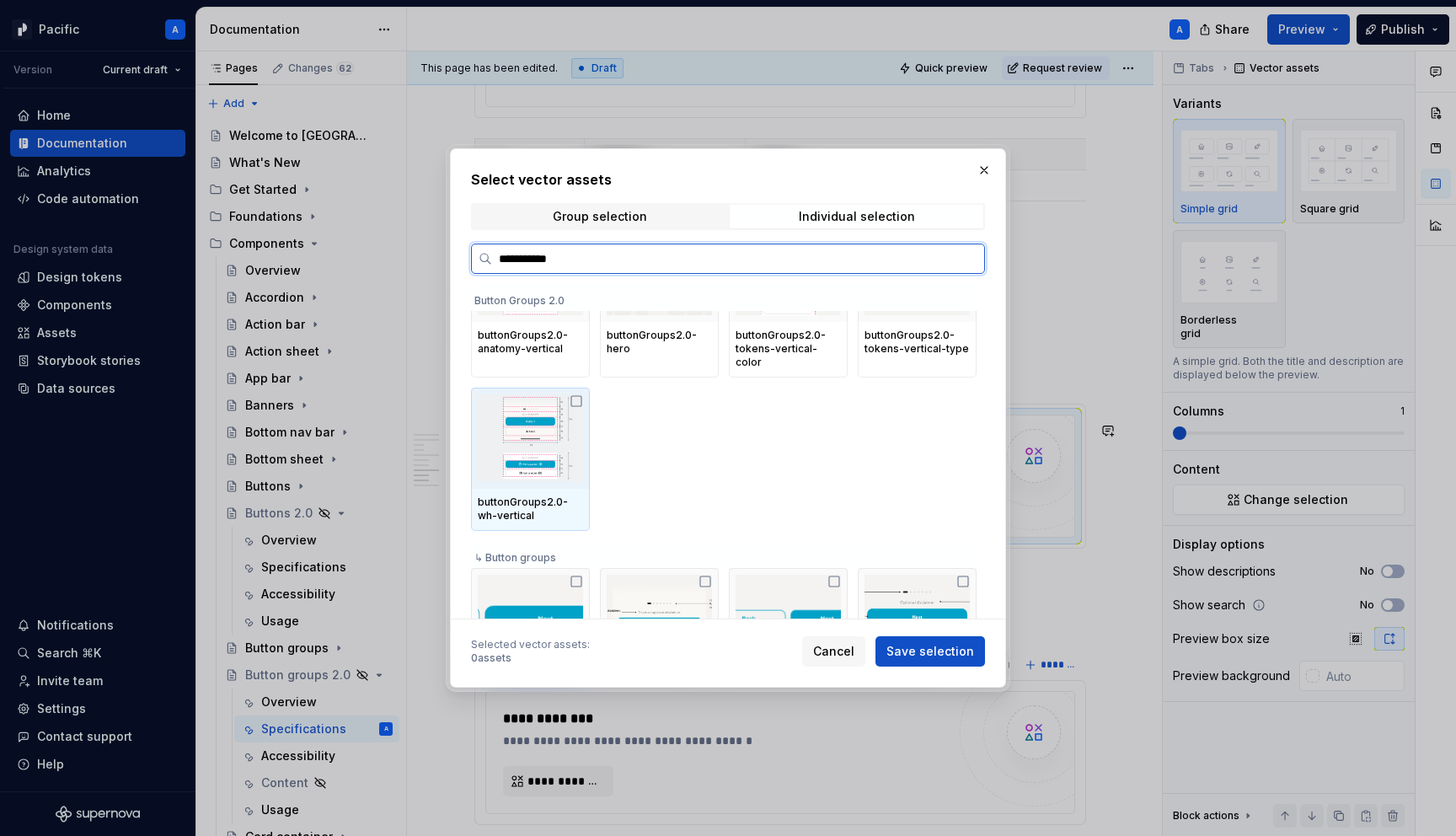
click at [509, 453] on img at bounding box center [530, 438] width 105 height 88
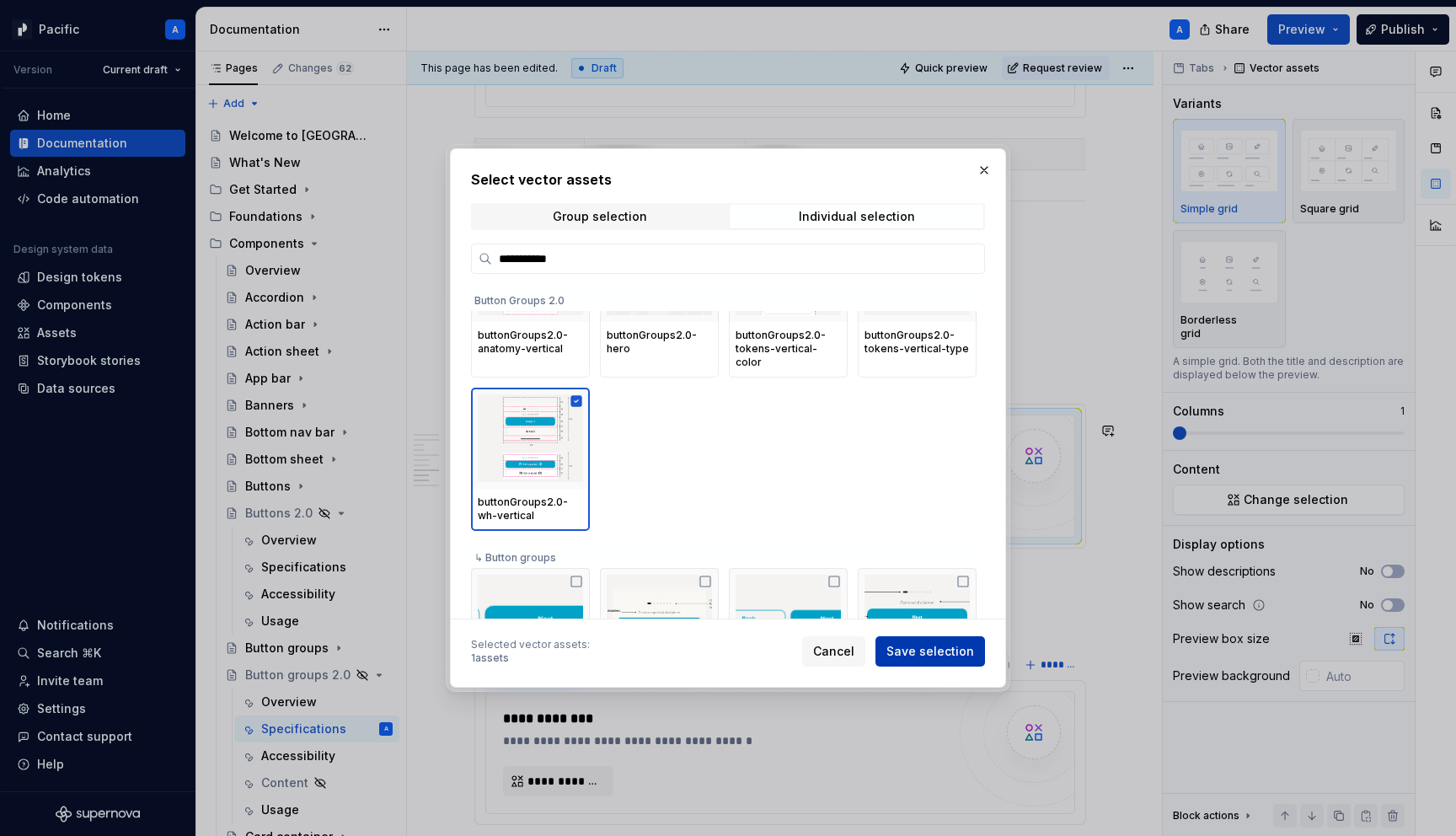
click at [945, 638] on button "Save selection" at bounding box center [930, 651] width 110 height 30
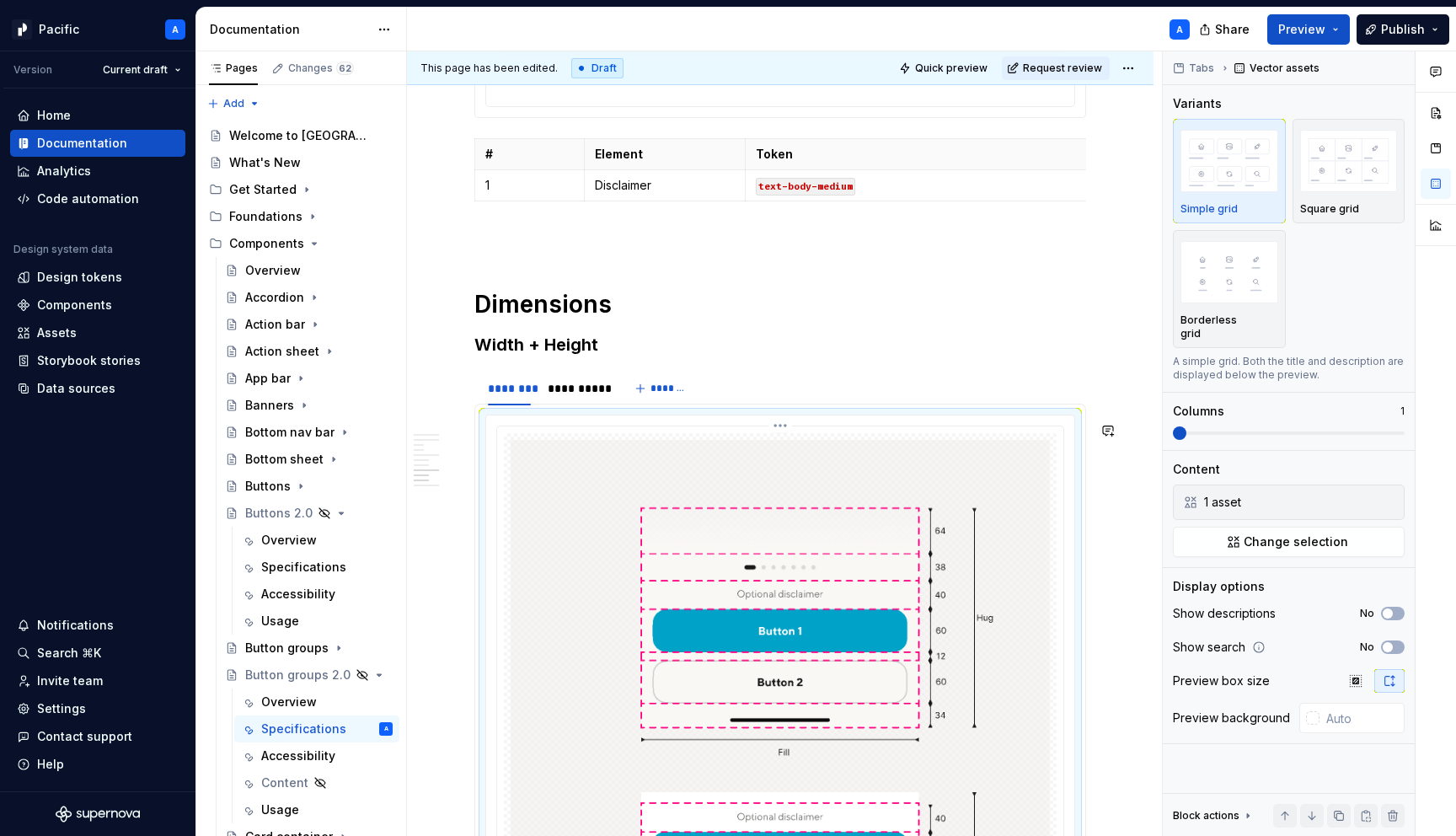
scroll to position [6649, 0]
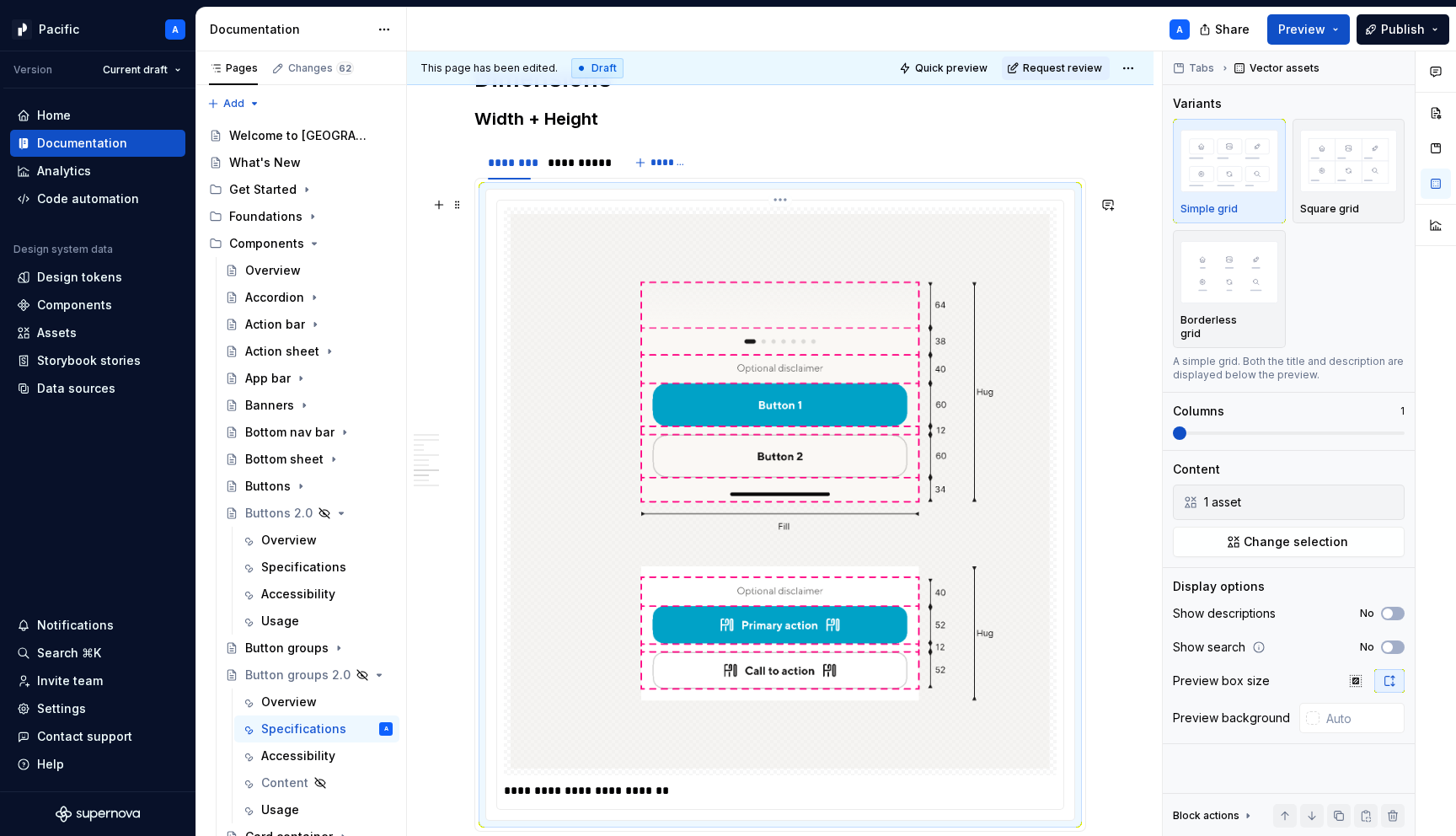
type textarea "*"
click at [673, 799] on p "**********" at bounding box center [785, 791] width 562 height 17
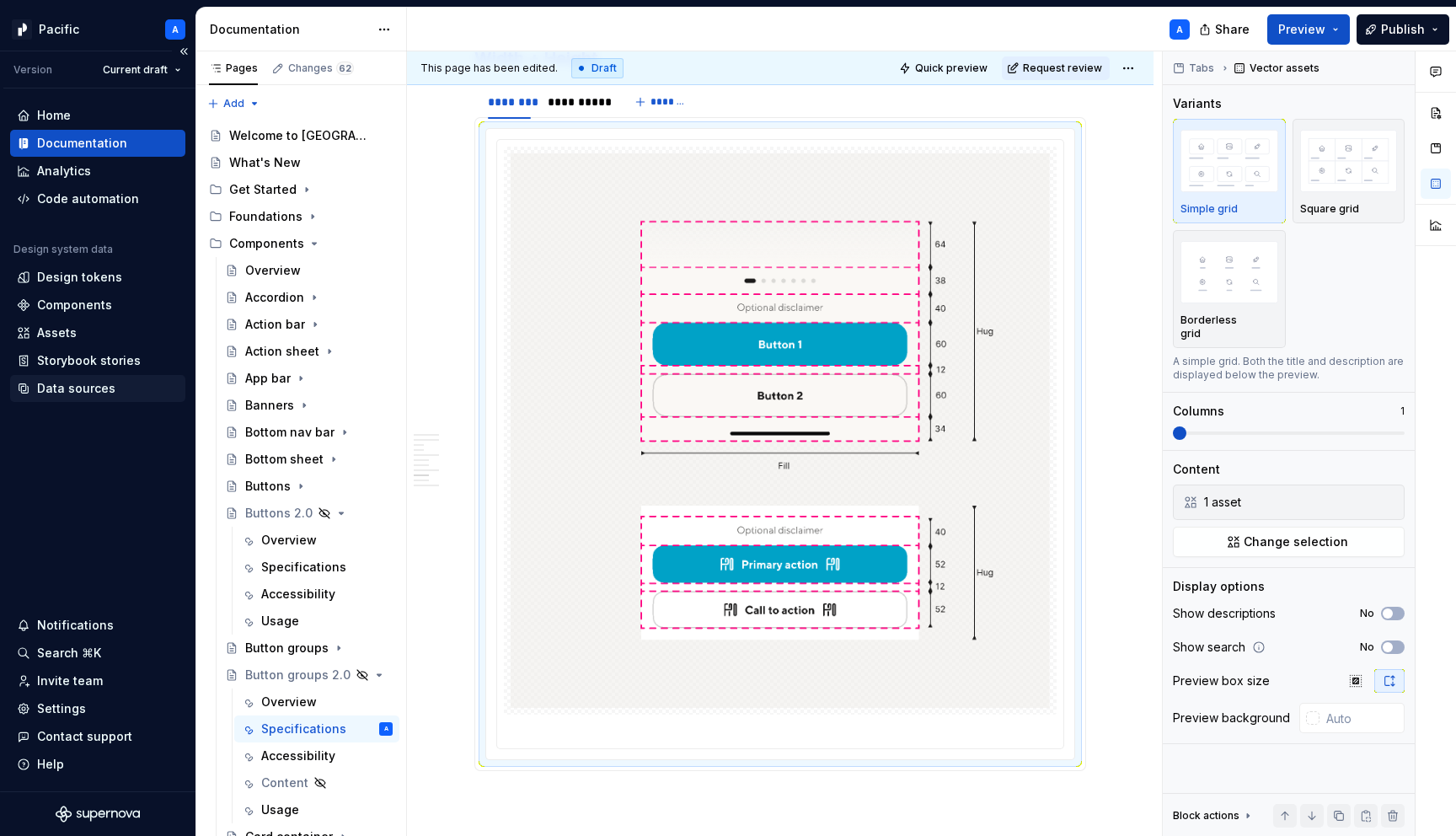
click at [121, 385] on div "Data sources" at bounding box center [97, 388] width 162 height 17
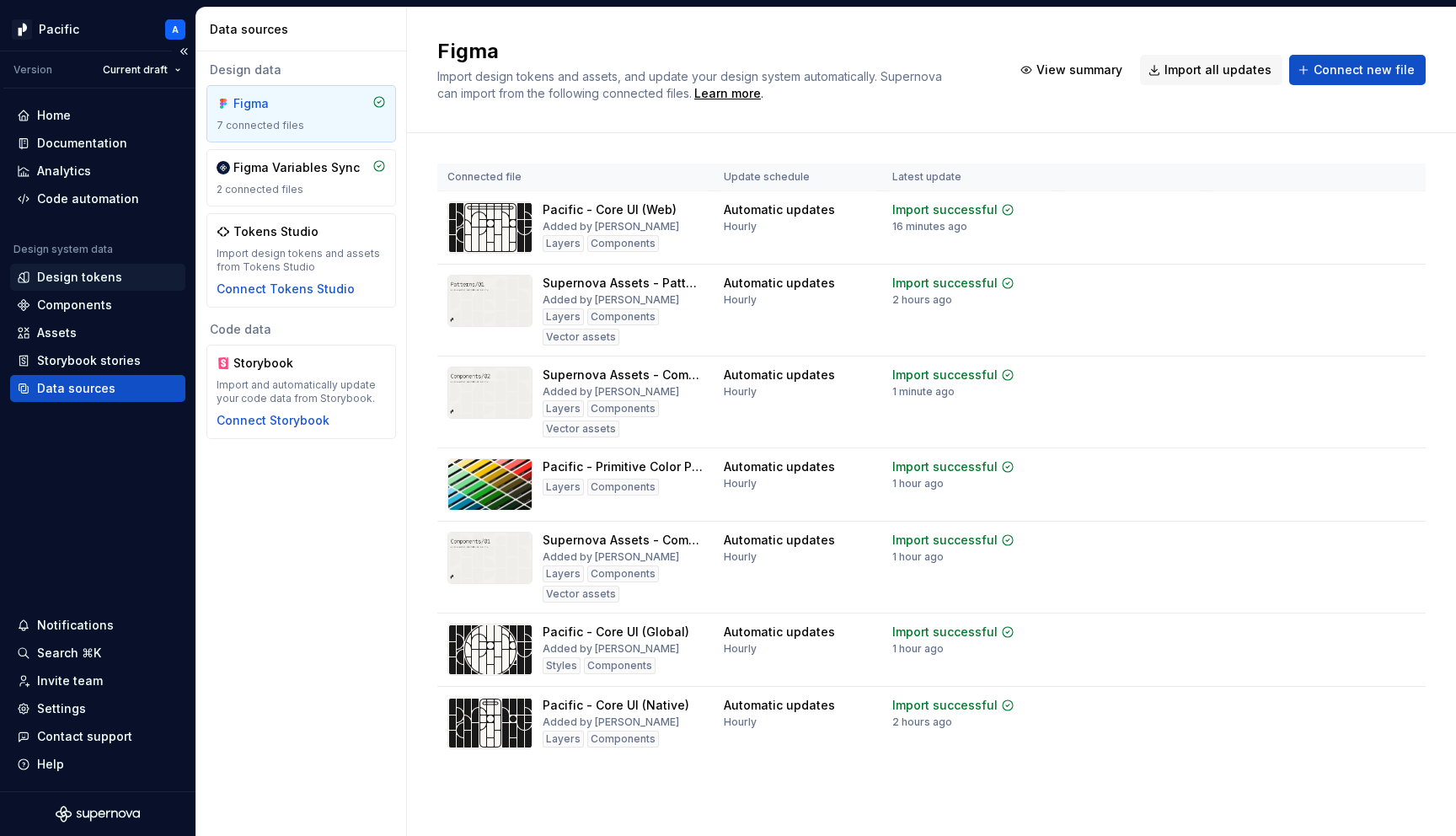
click at [132, 272] on div "Design tokens" at bounding box center [97, 277] width 162 height 17
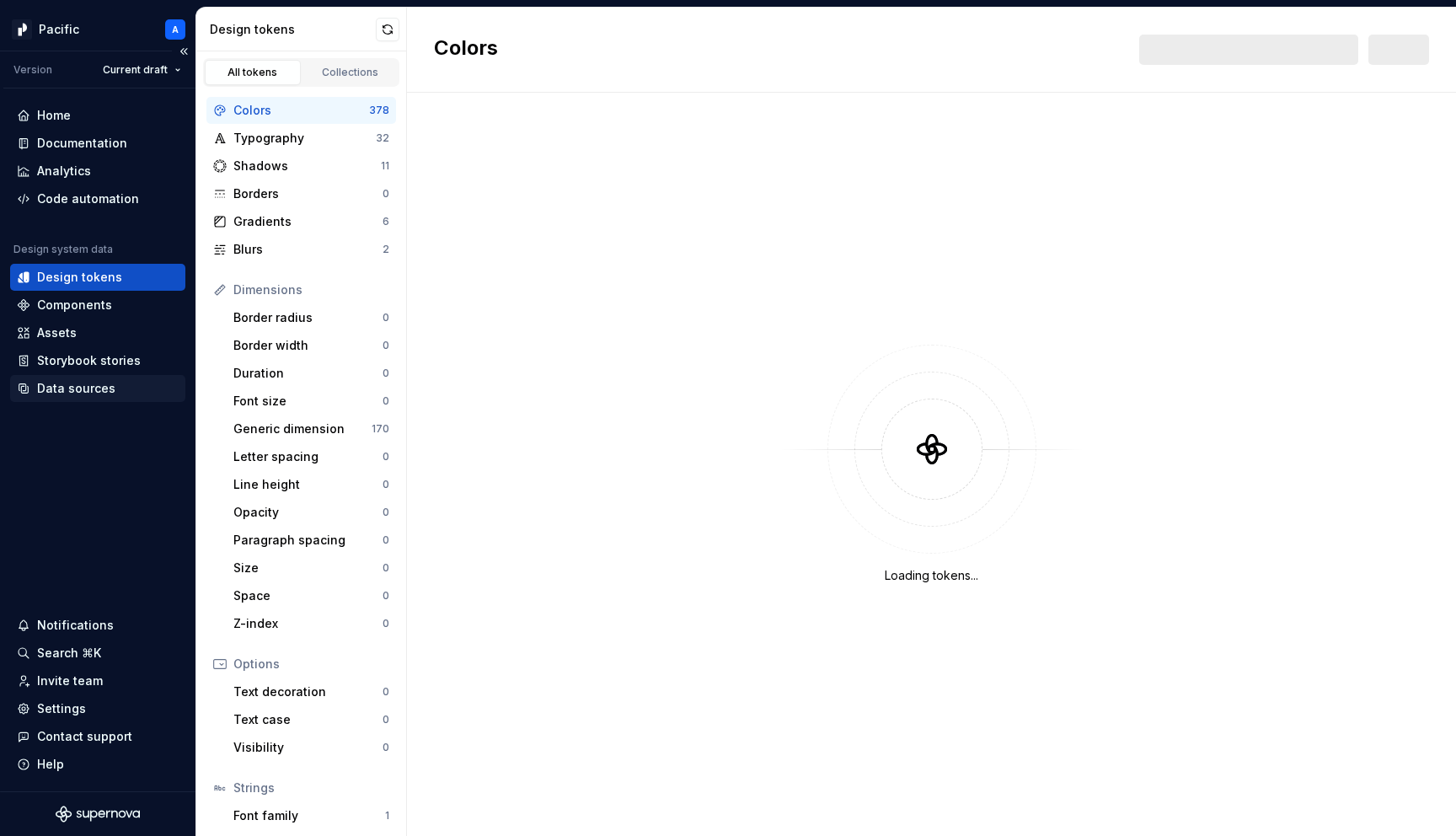
click at [115, 396] on div "Data sources" at bounding box center [97, 388] width 162 height 17
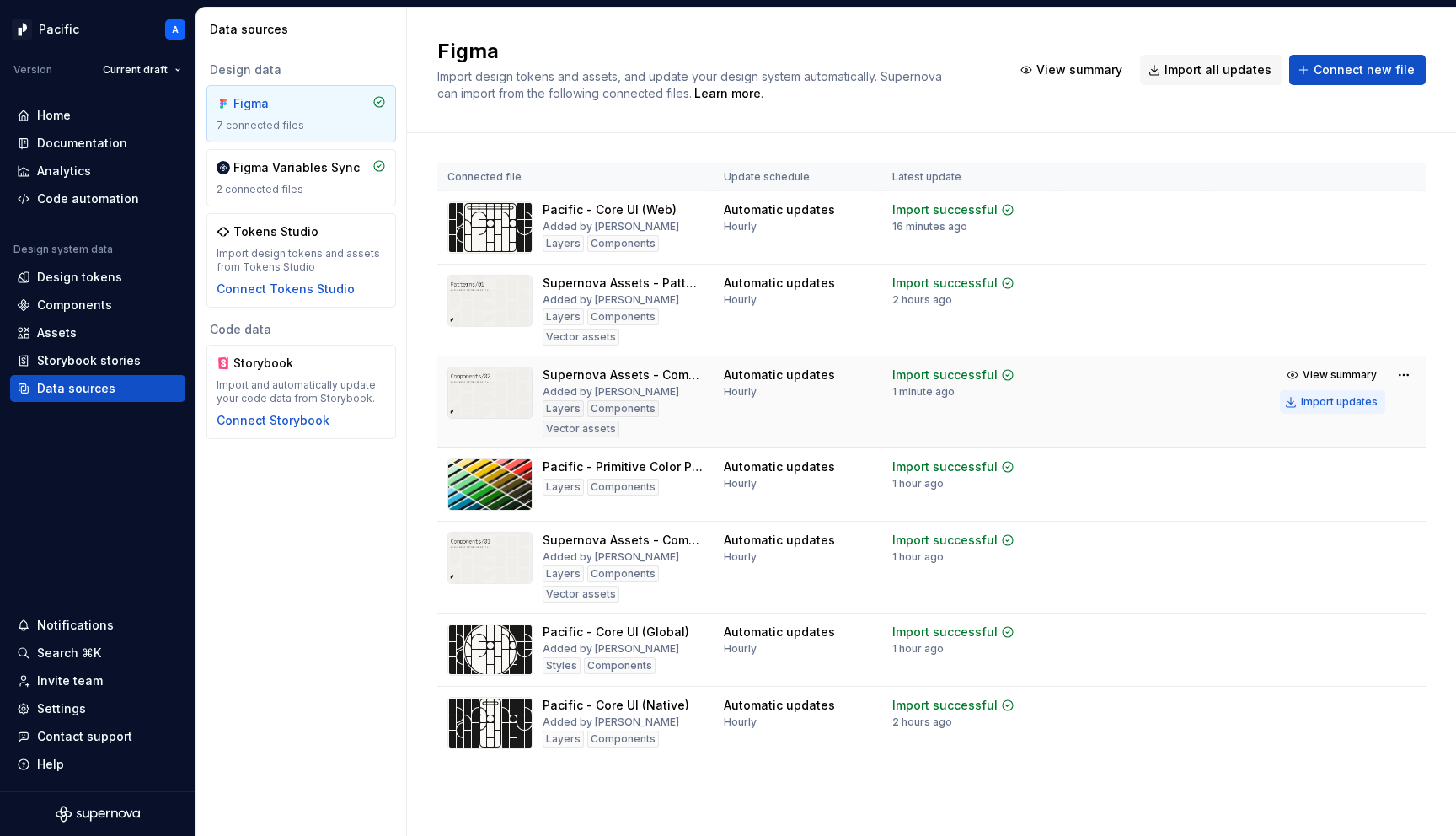
click at [1371, 407] on div "Import updates" at bounding box center [1339, 402] width 77 height 14
click at [79, 144] on div "Documentation" at bounding box center [82, 143] width 91 height 17
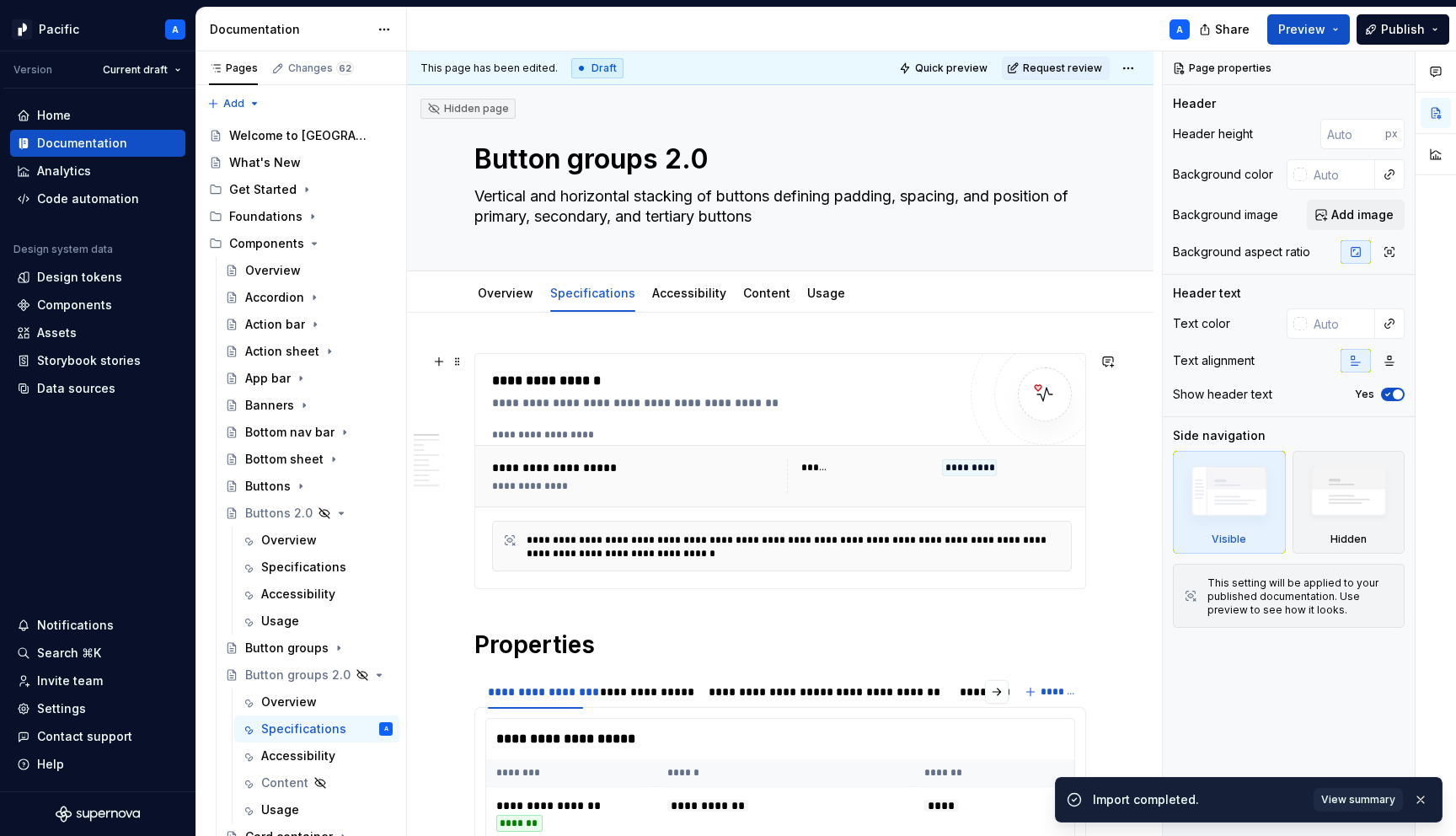
click at [724, 540] on div "**********" at bounding box center [797, 546] width 542 height 27
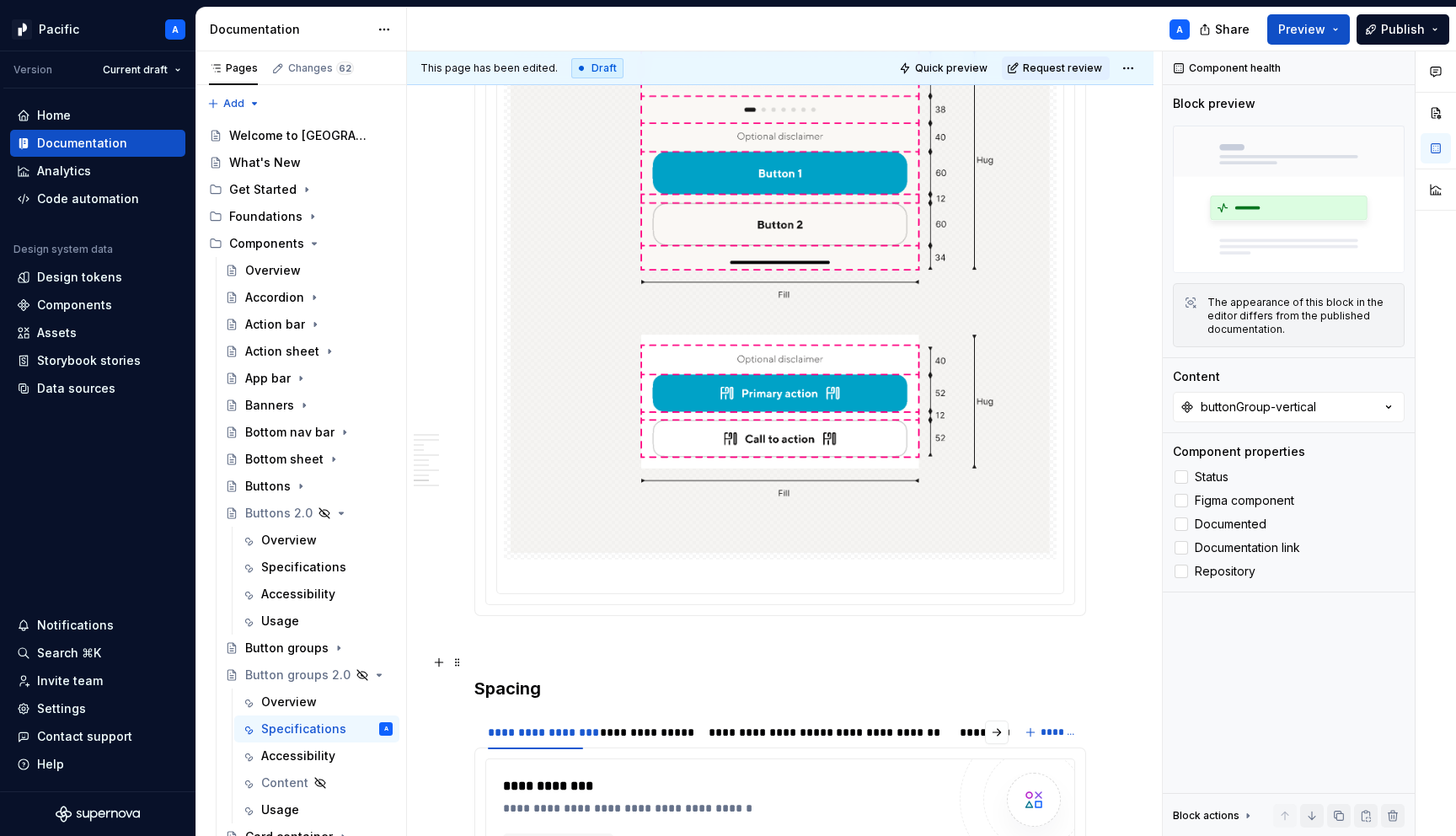
scroll to position [6939, 0]
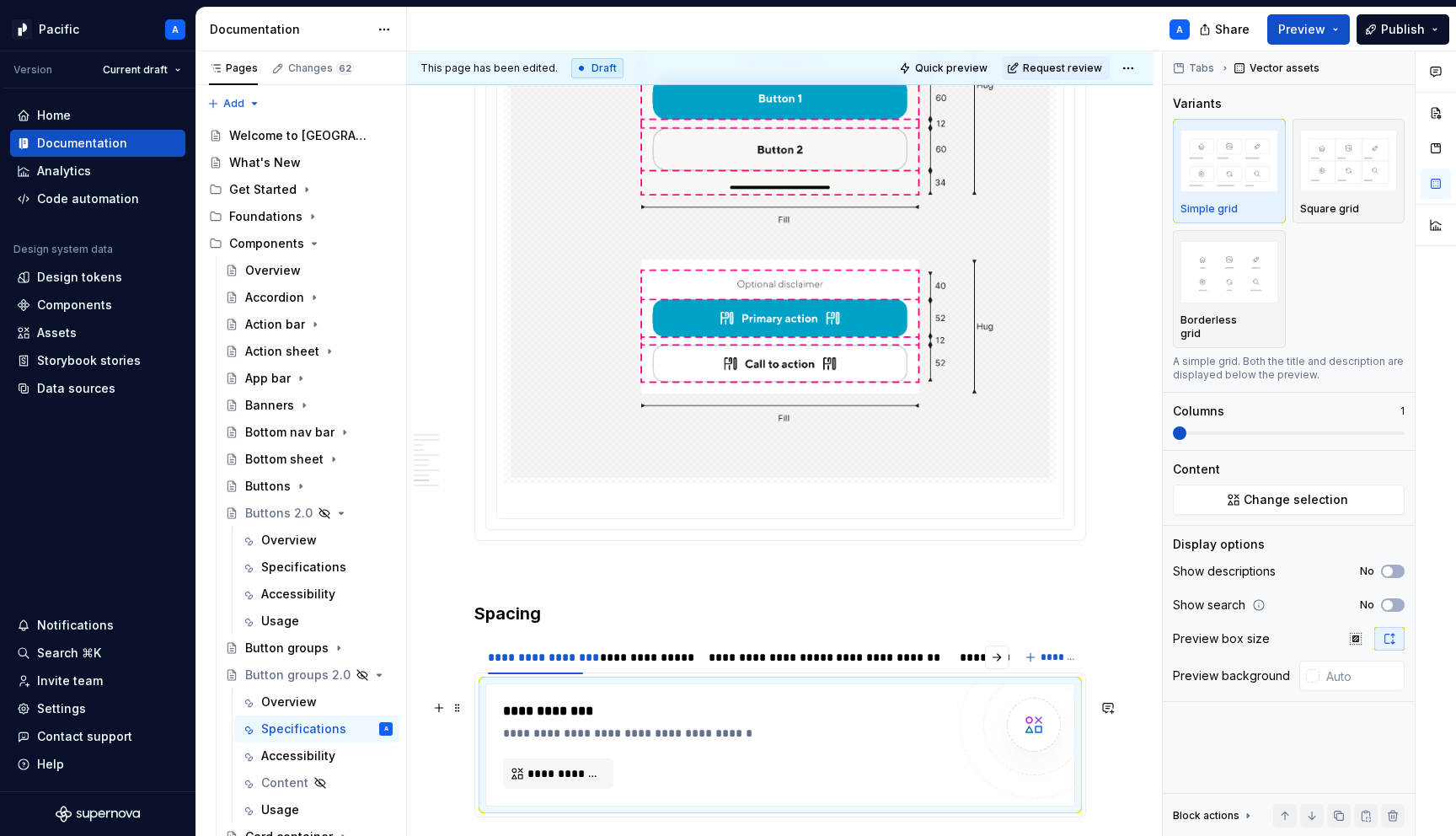
click at [950, 742] on div "**********" at bounding box center [729, 733] width 452 height 17
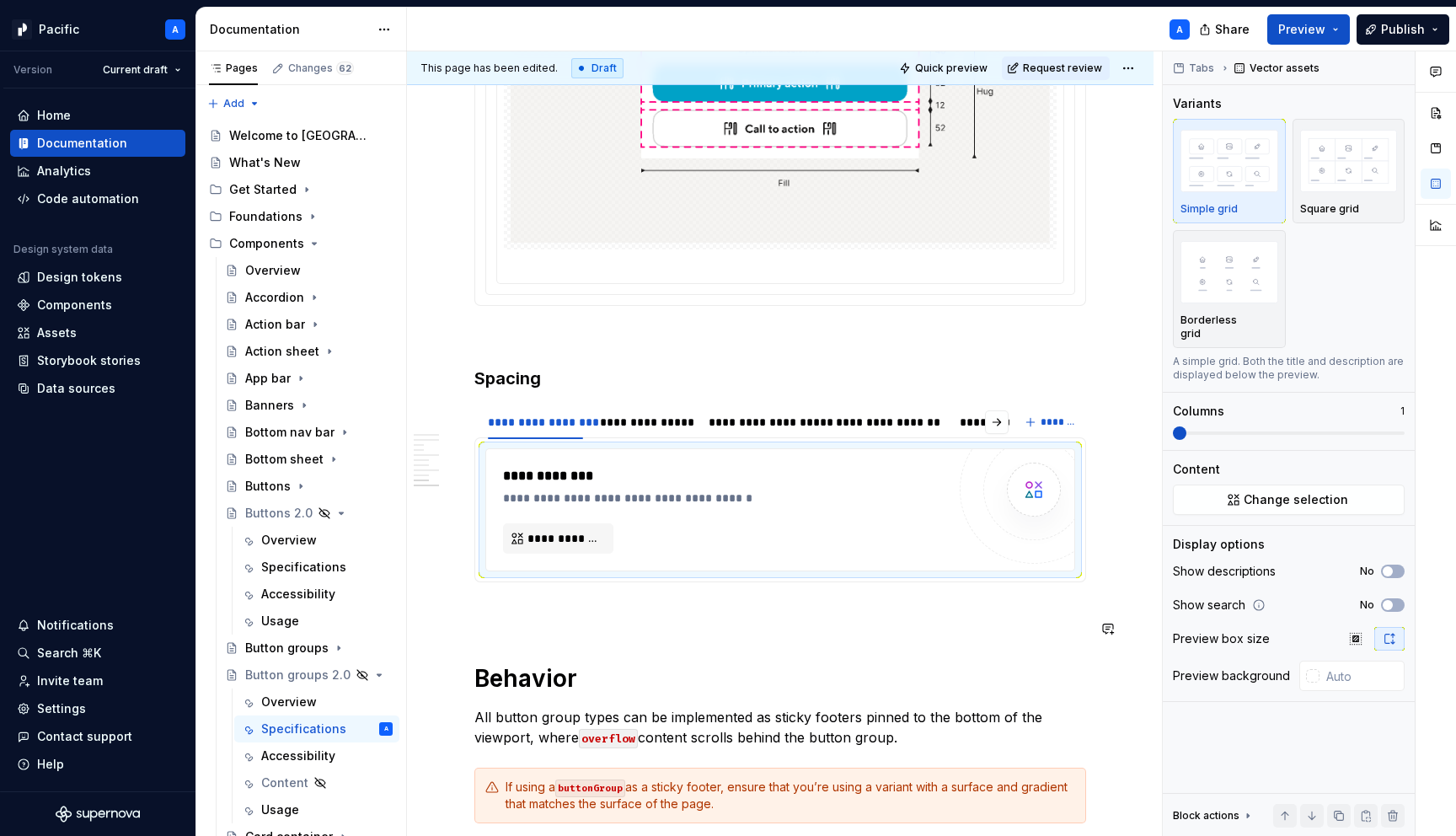
scroll to position [7202, 0]
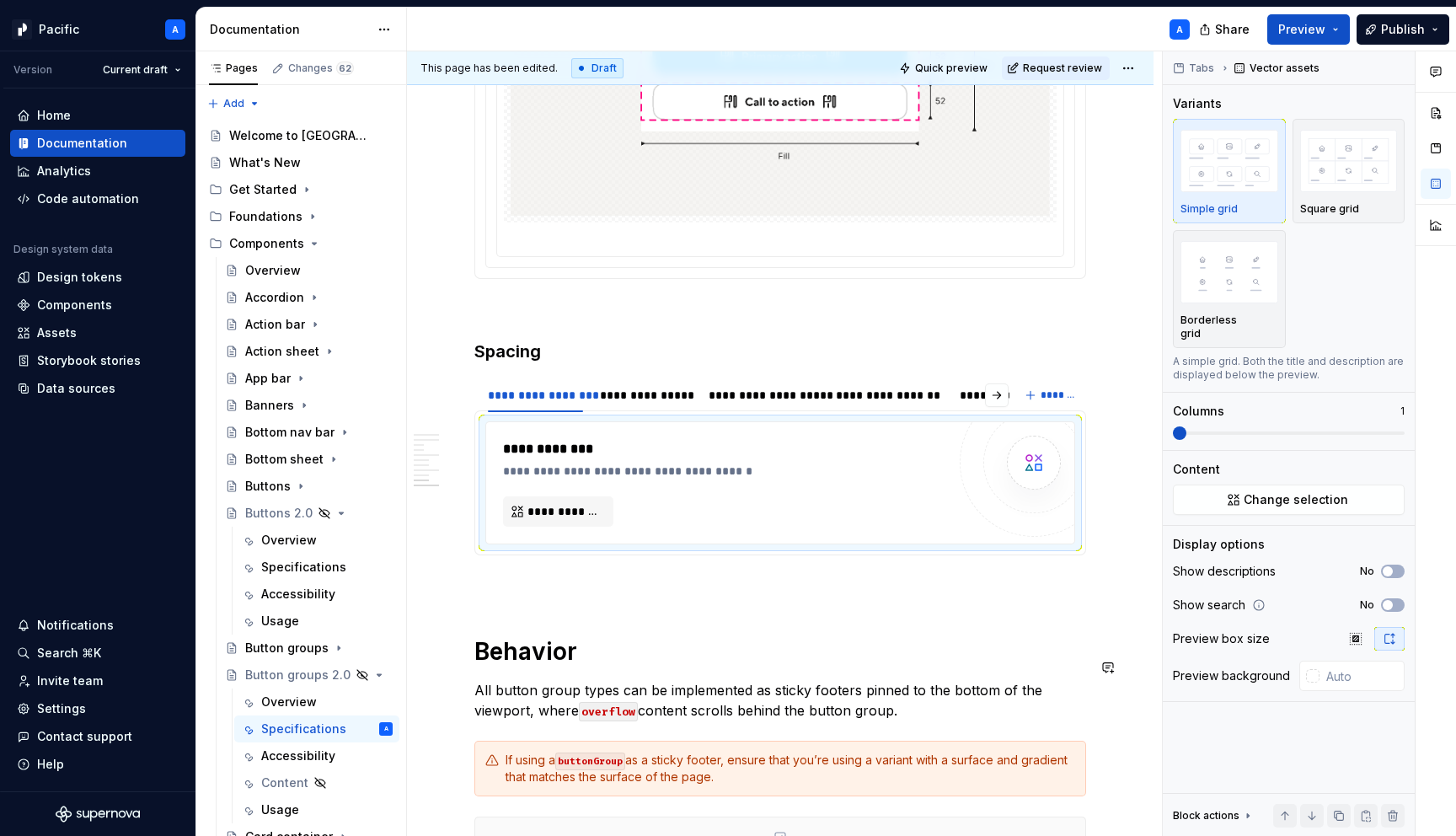
type textarea "*"
click at [576, 527] on button "**********" at bounding box center [559, 511] width 111 height 30
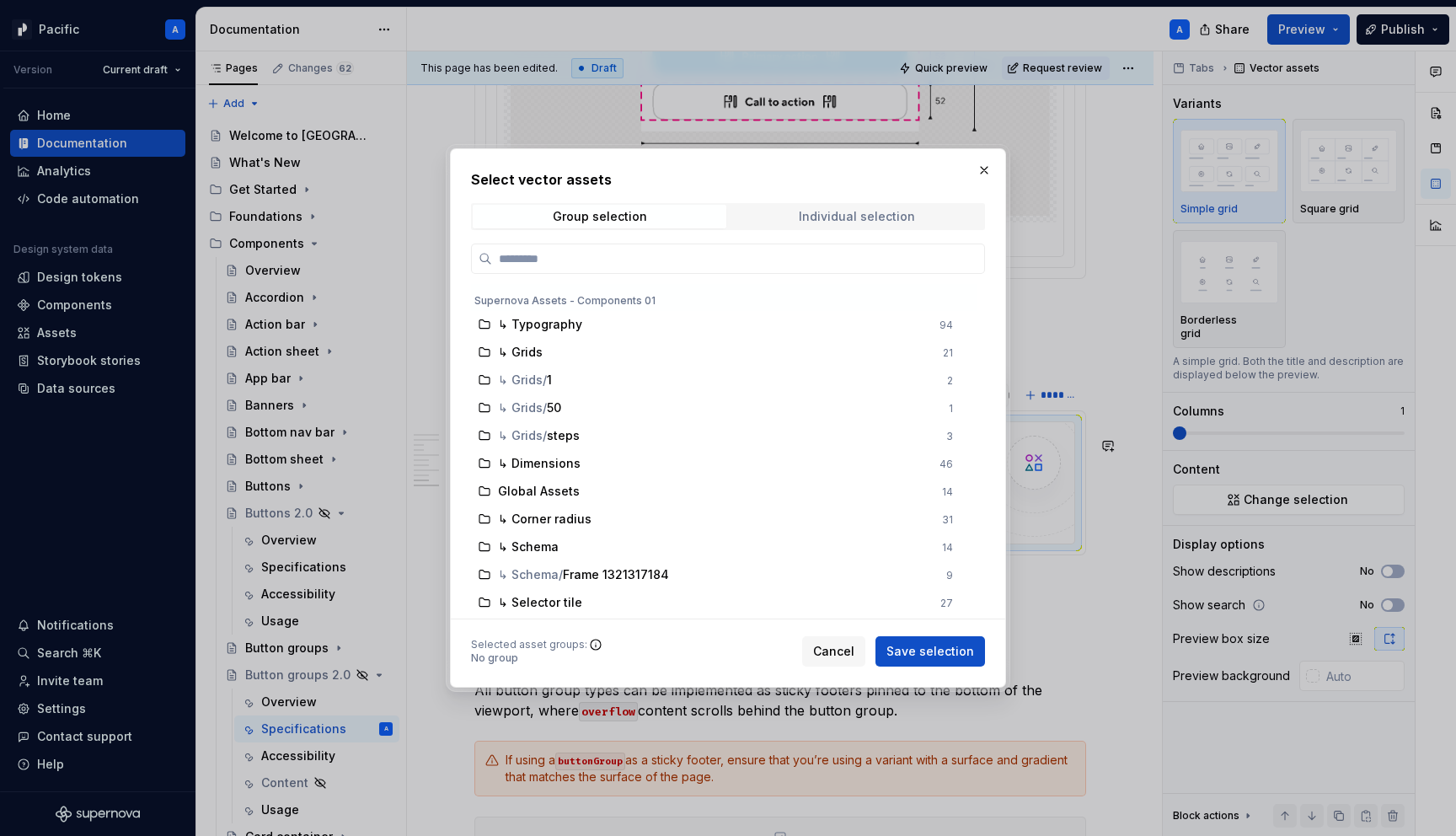
click at [959, 212] on span "Individual selection" at bounding box center [856, 217] width 254 height 24
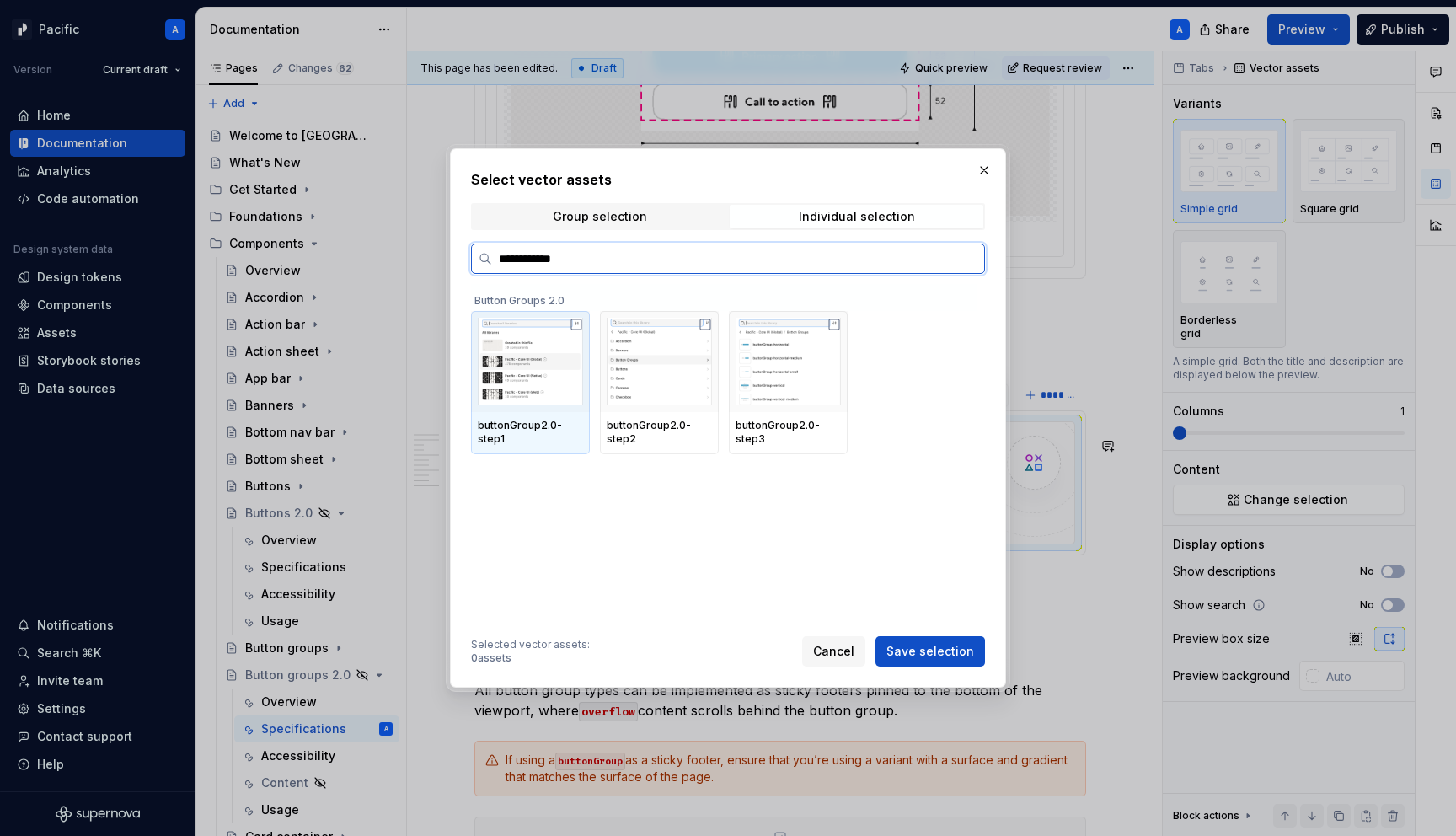
type input "**********"
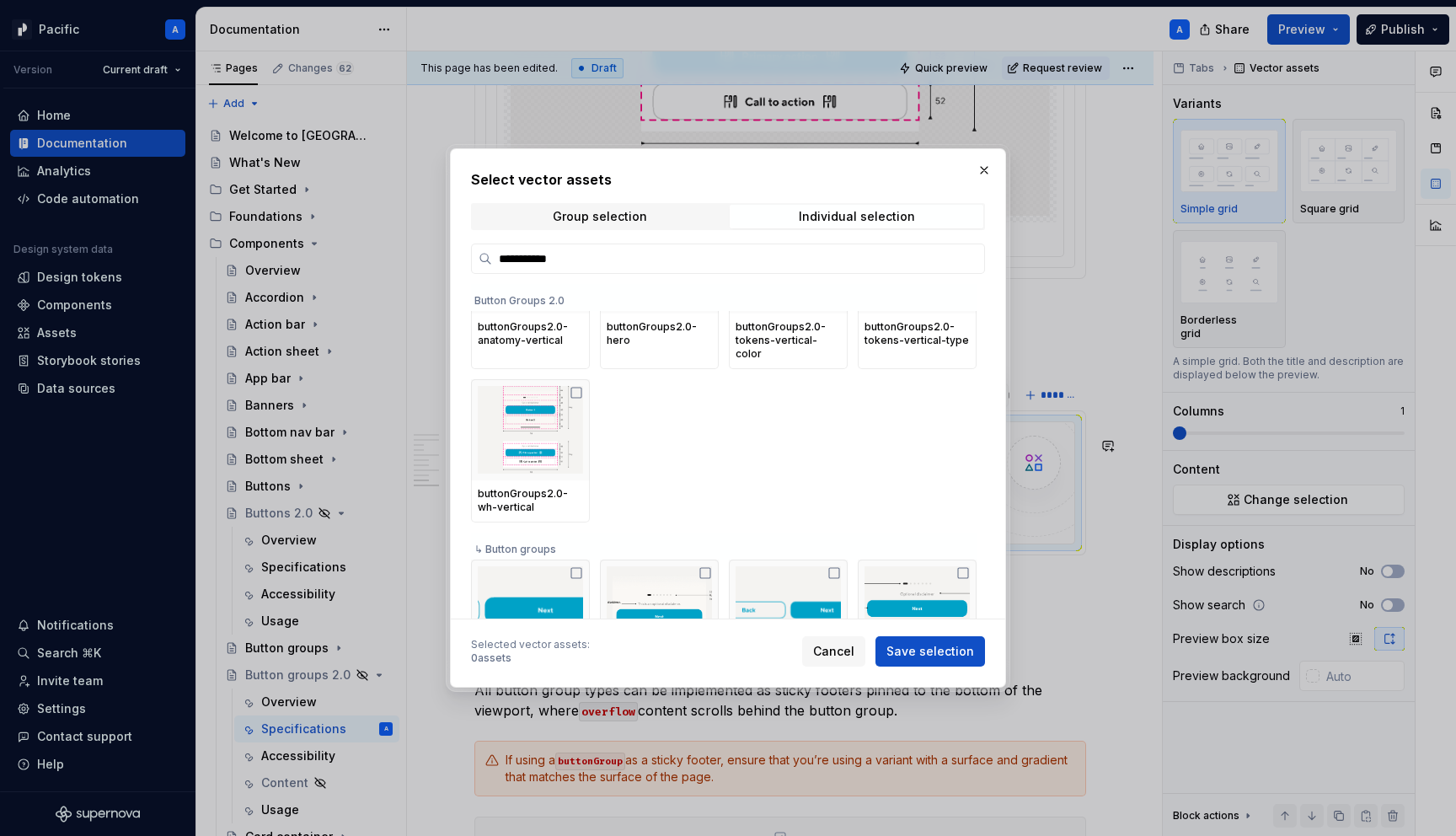
scroll to position [365, 0]
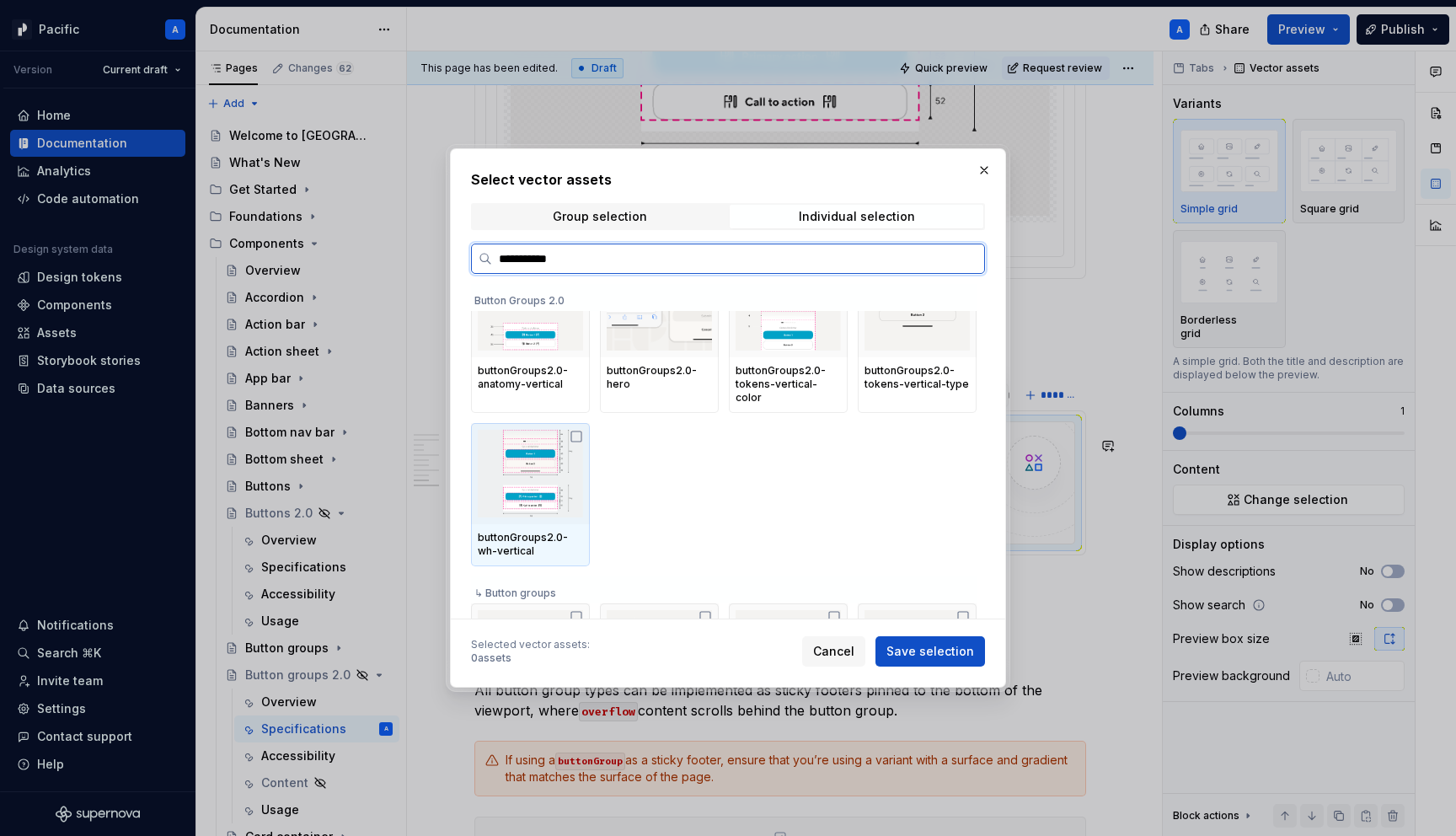
click at [524, 496] on img at bounding box center [530, 473] width 105 height 88
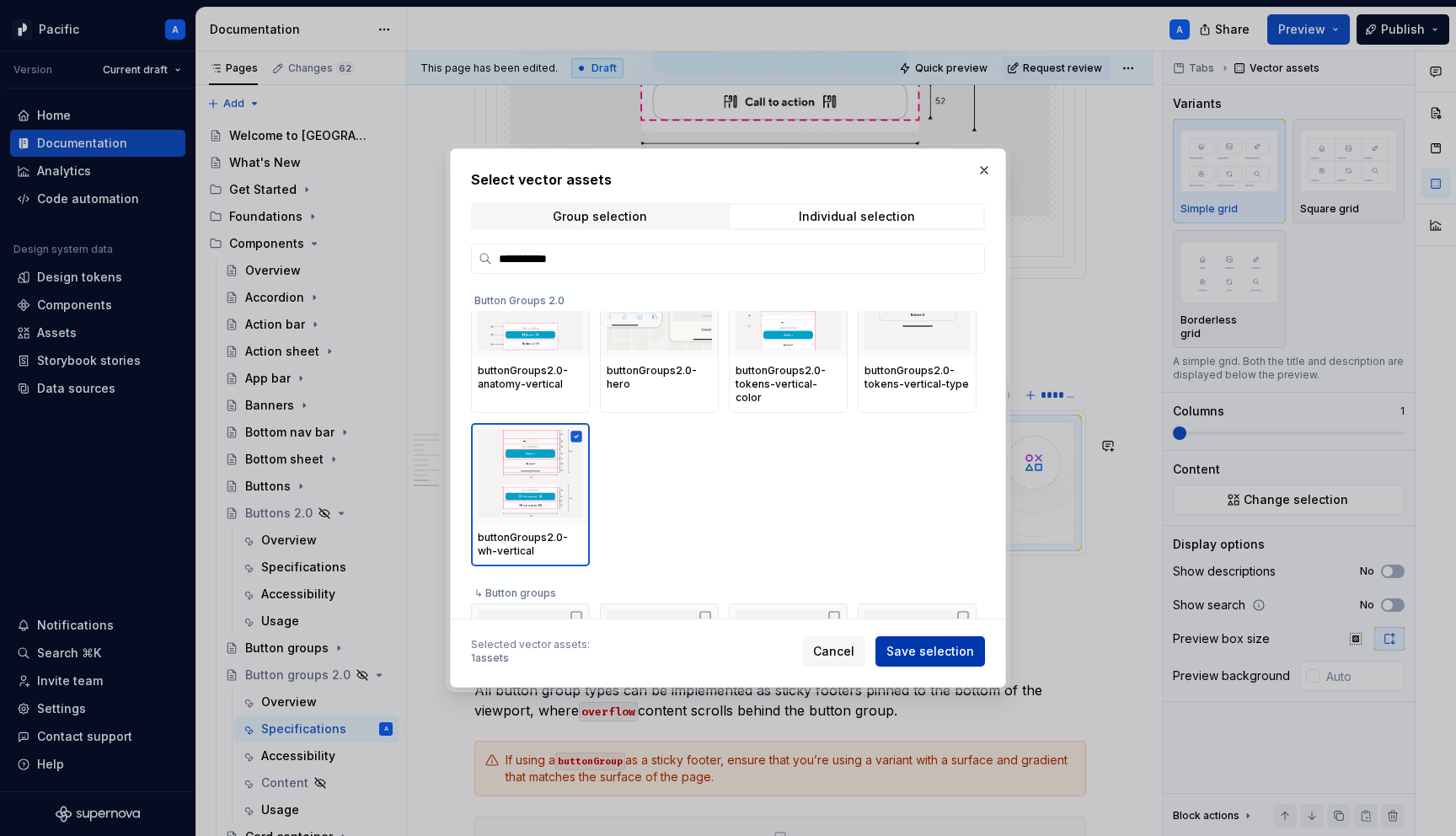
click at [952, 650] on span "Save selection" at bounding box center [930, 651] width 88 height 17
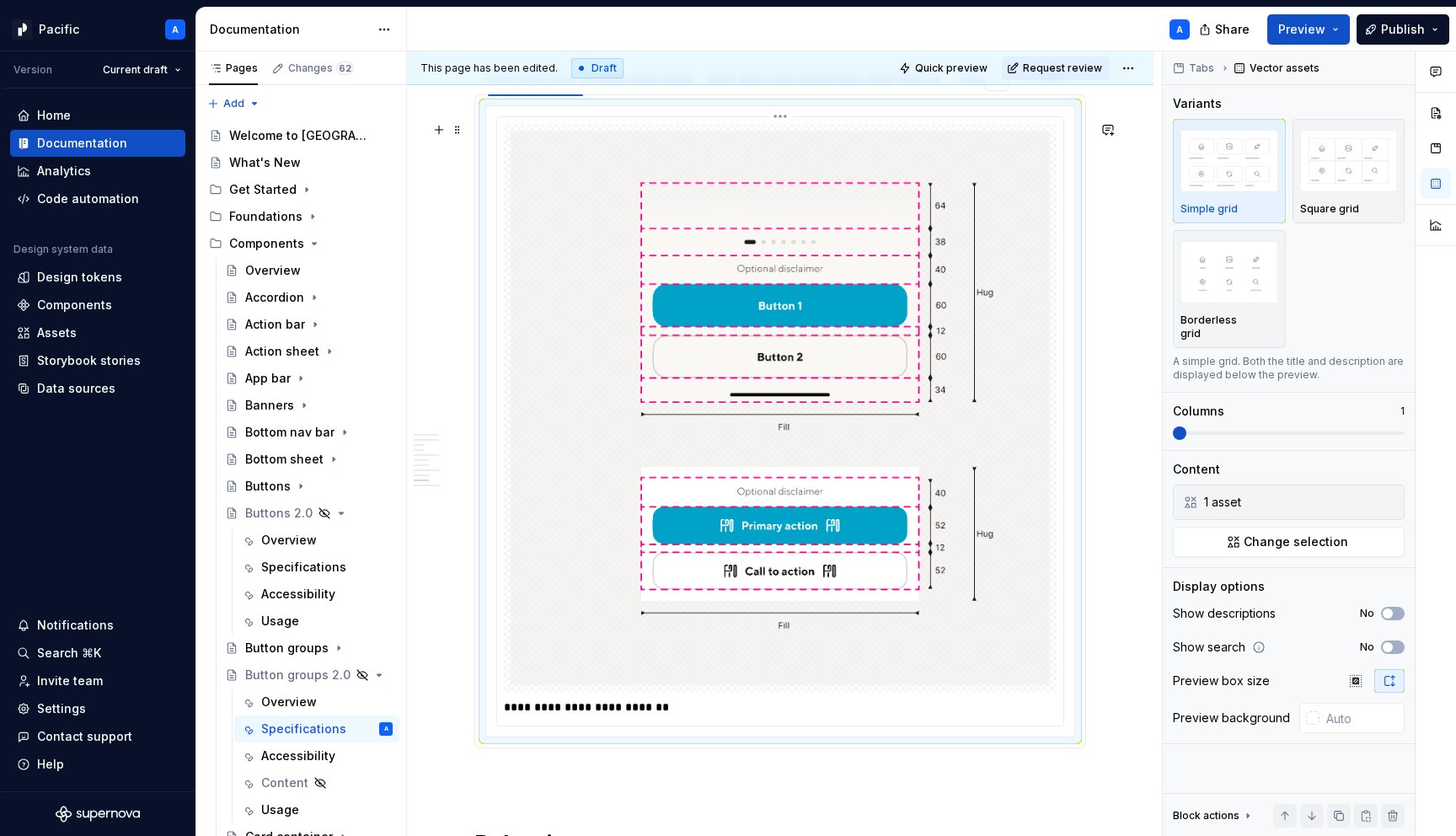
scroll to position [7504, 0]
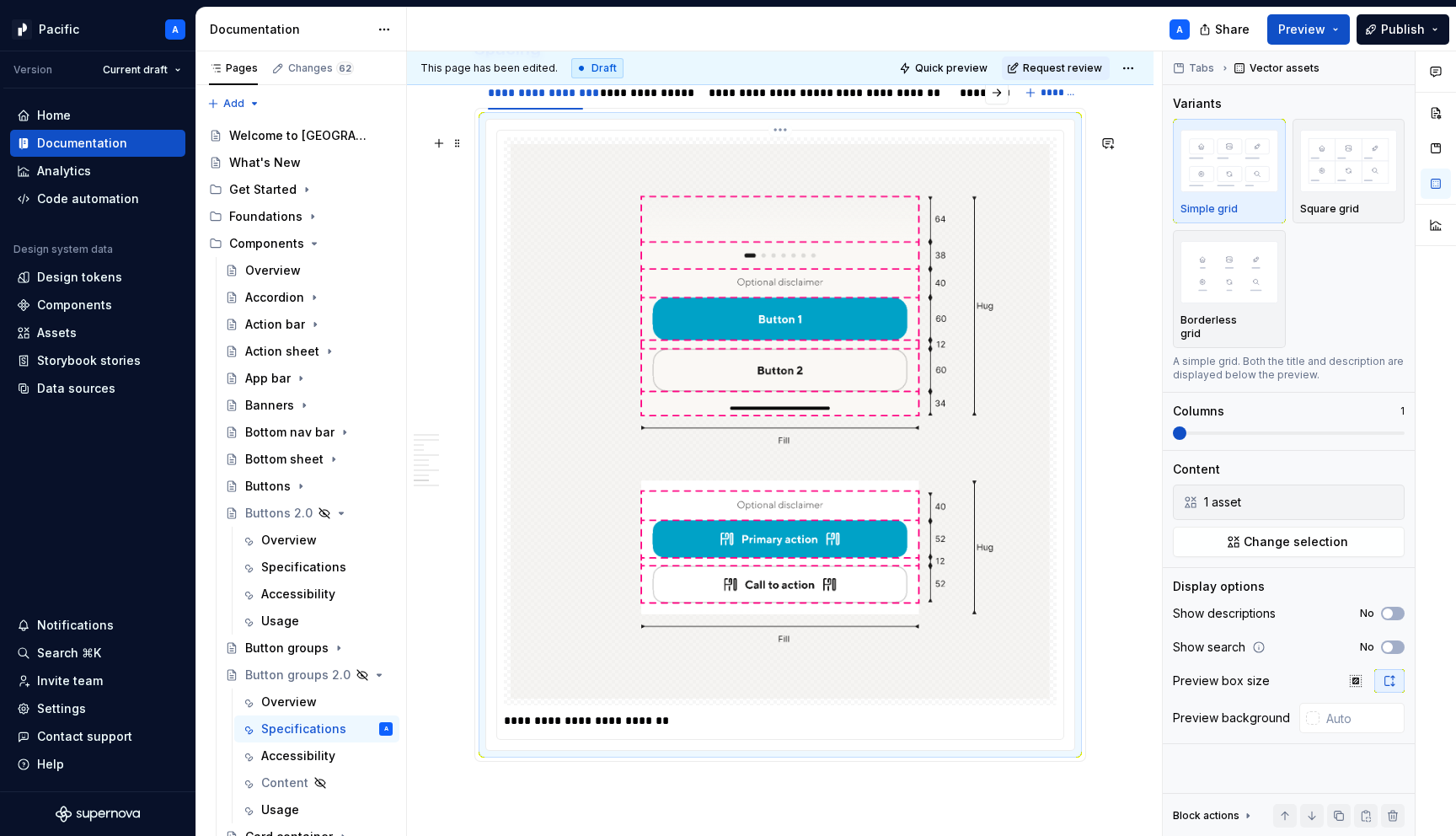
click at [801, 729] on p "**********" at bounding box center [785, 721] width 562 height 17
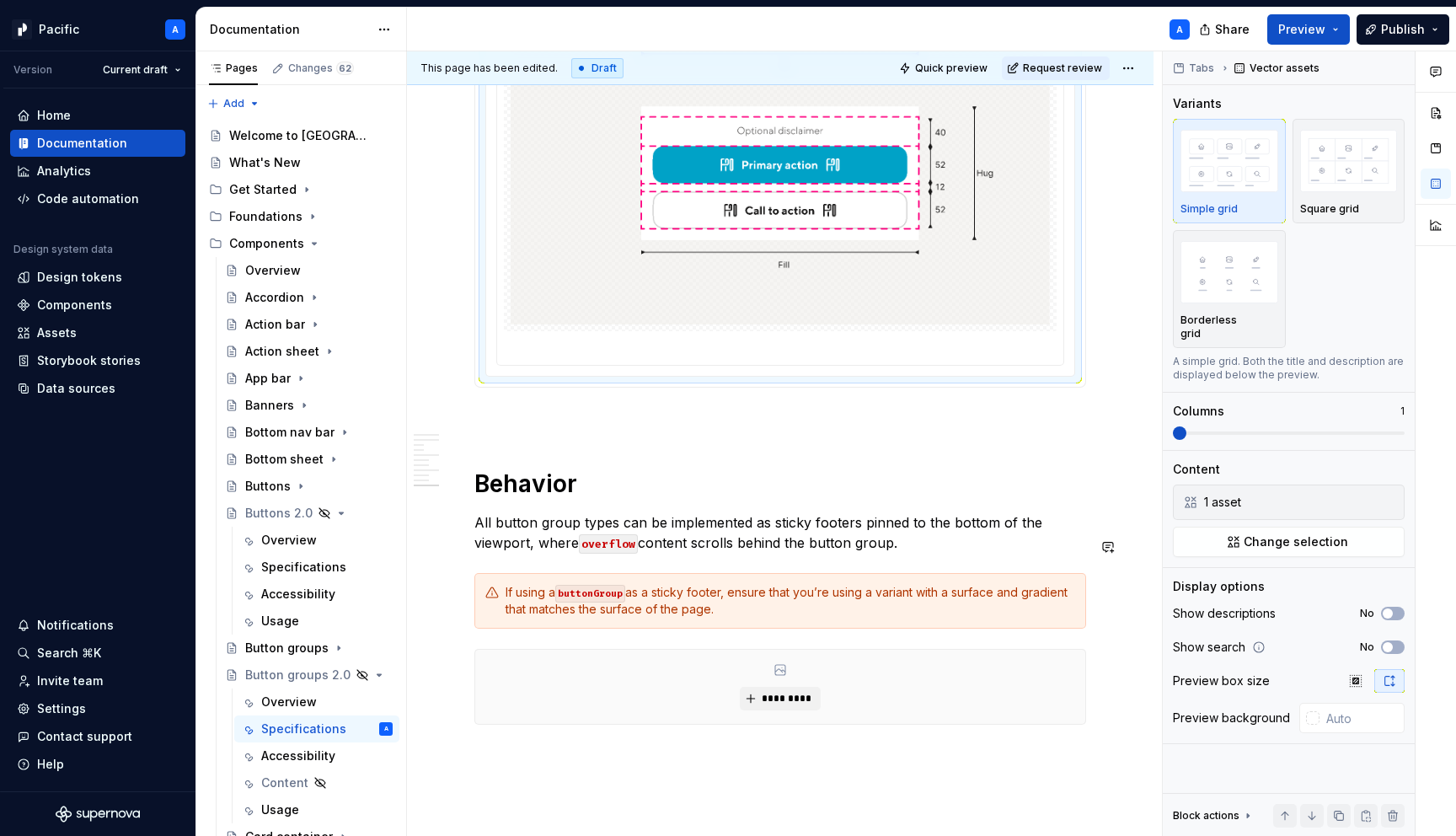
scroll to position [7880, 0]
click at [702, 427] on p at bounding box center [781, 417] width 612 height 20
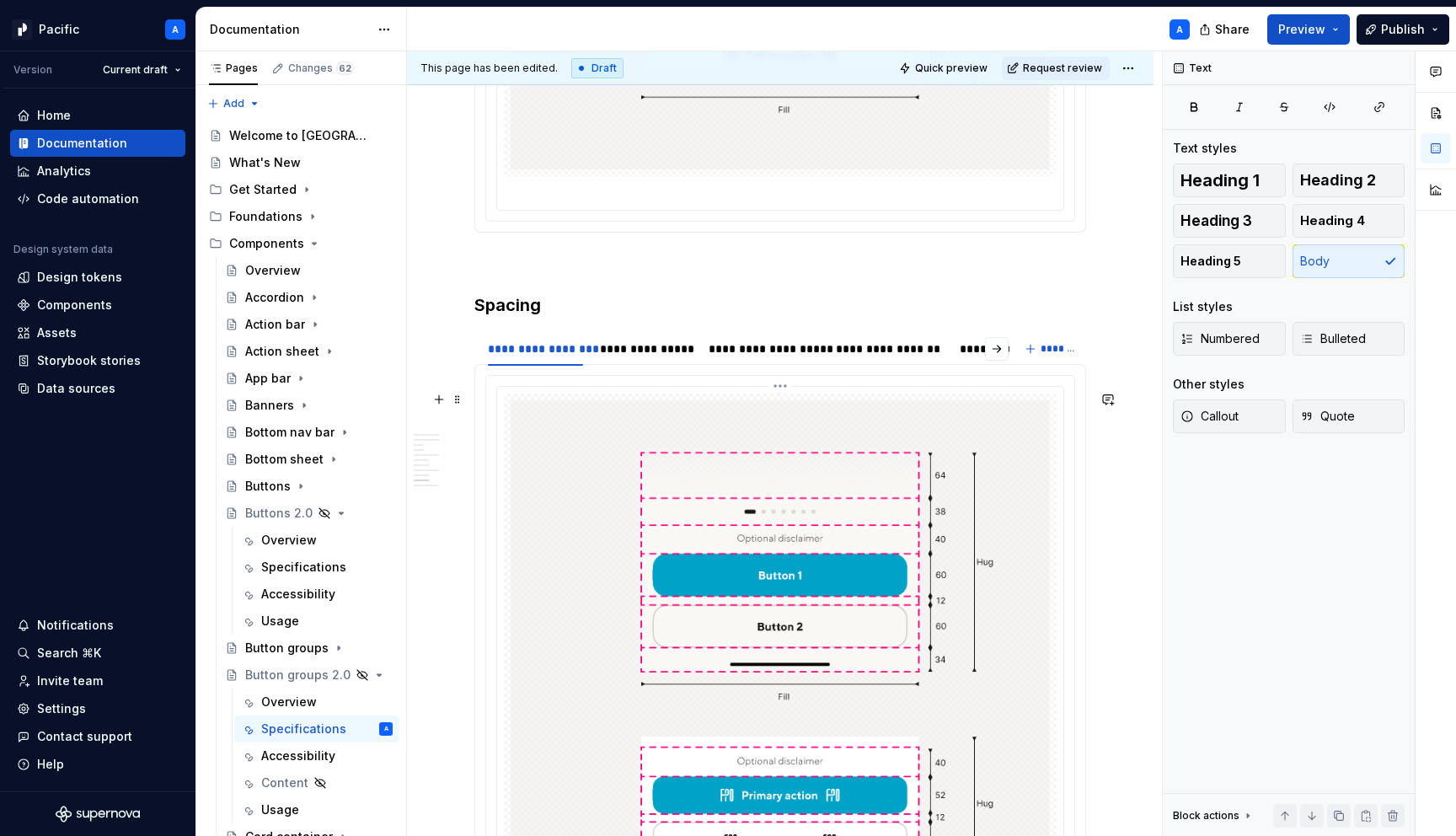
scroll to position [7238, 0]
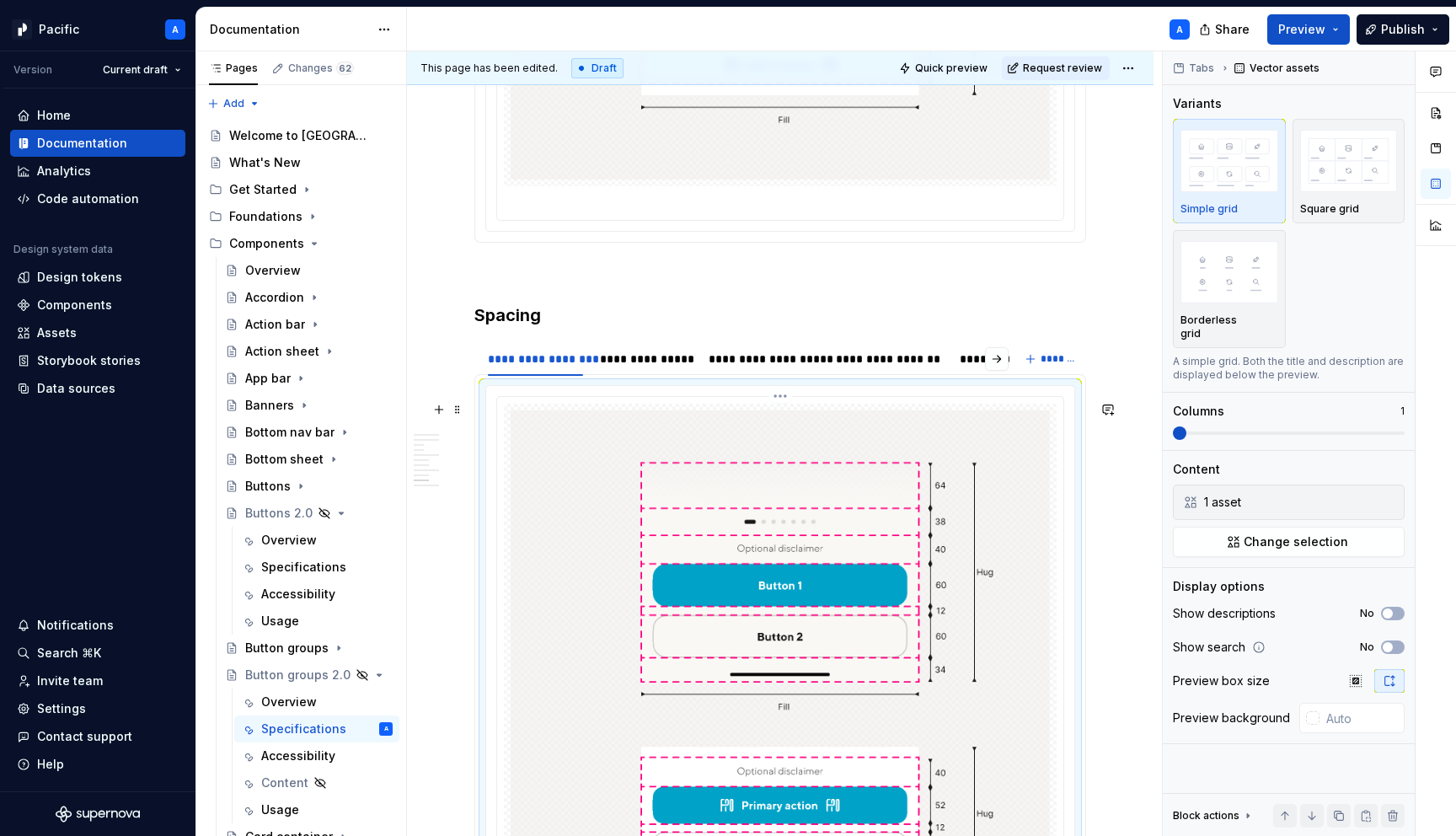
click at [697, 508] on img at bounding box center [781, 687] width 540 height 554
click at [1389, 492] on button "button" at bounding box center [1389, 503] width 24 height 24
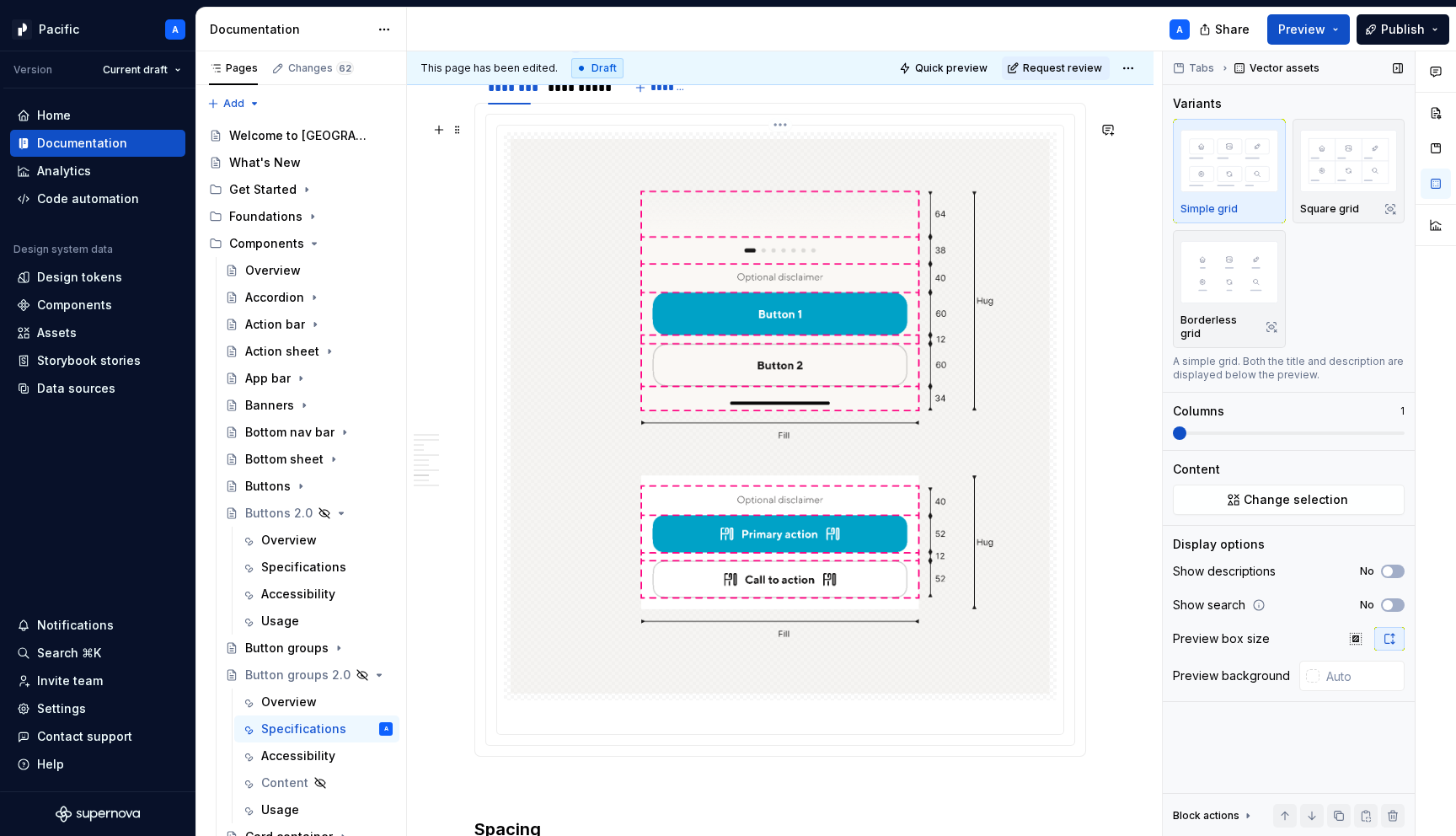
scroll to position [6676, 0]
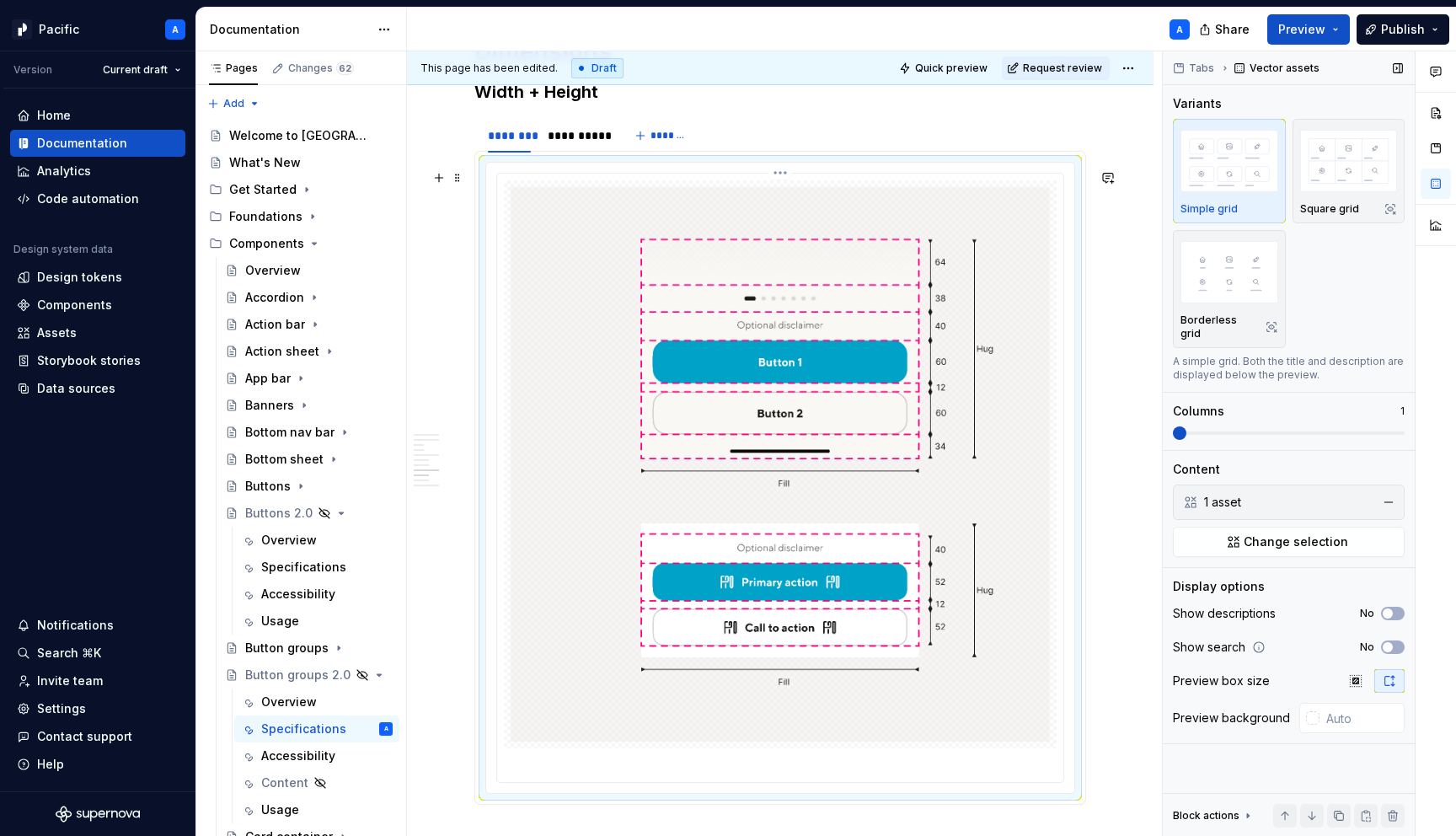
click at [865, 541] on img at bounding box center [781, 465] width 540 height 554
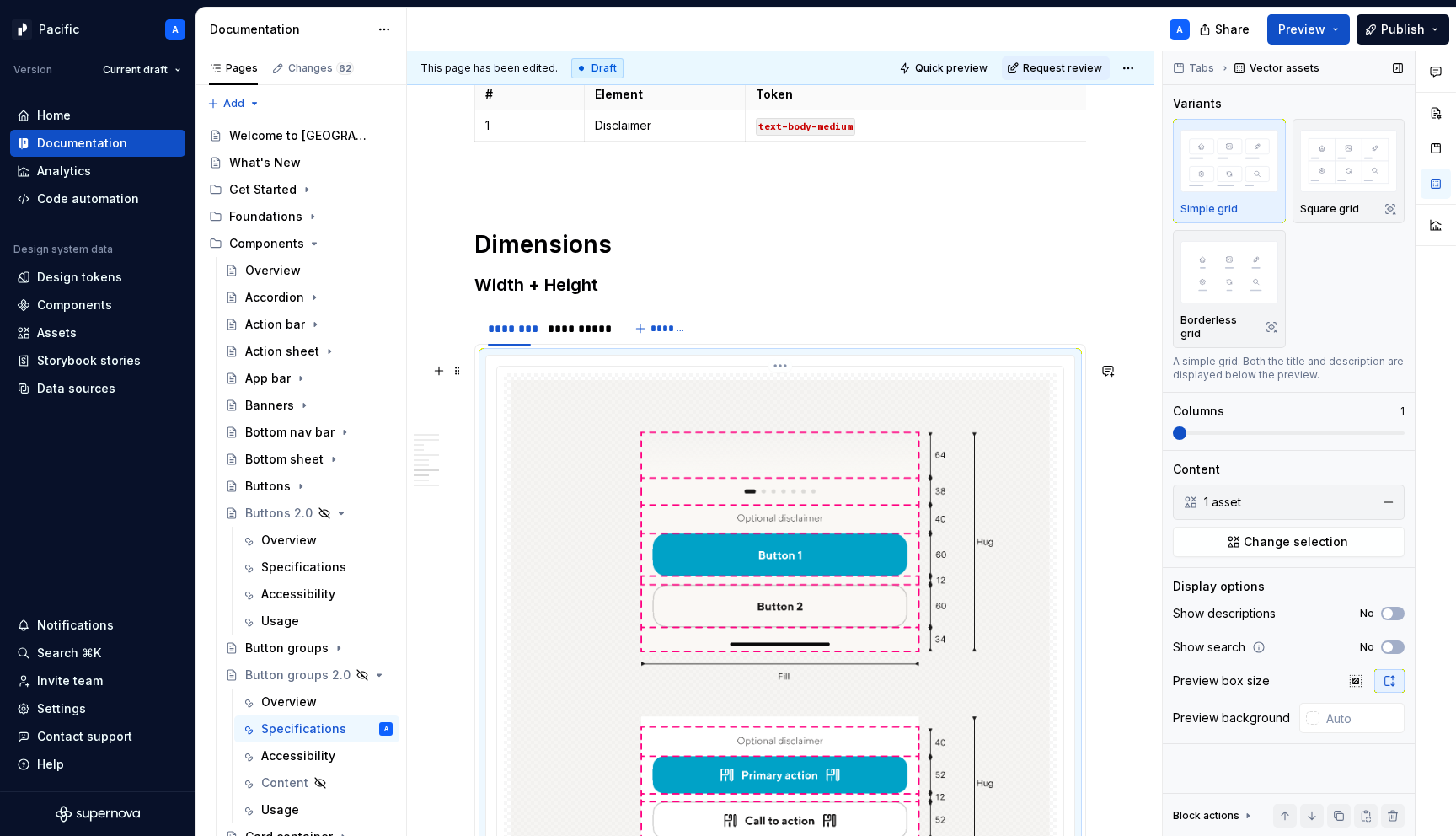
scroll to position [6484, 0]
click at [593, 335] on div "**********" at bounding box center [576, 328] width 58 height 17
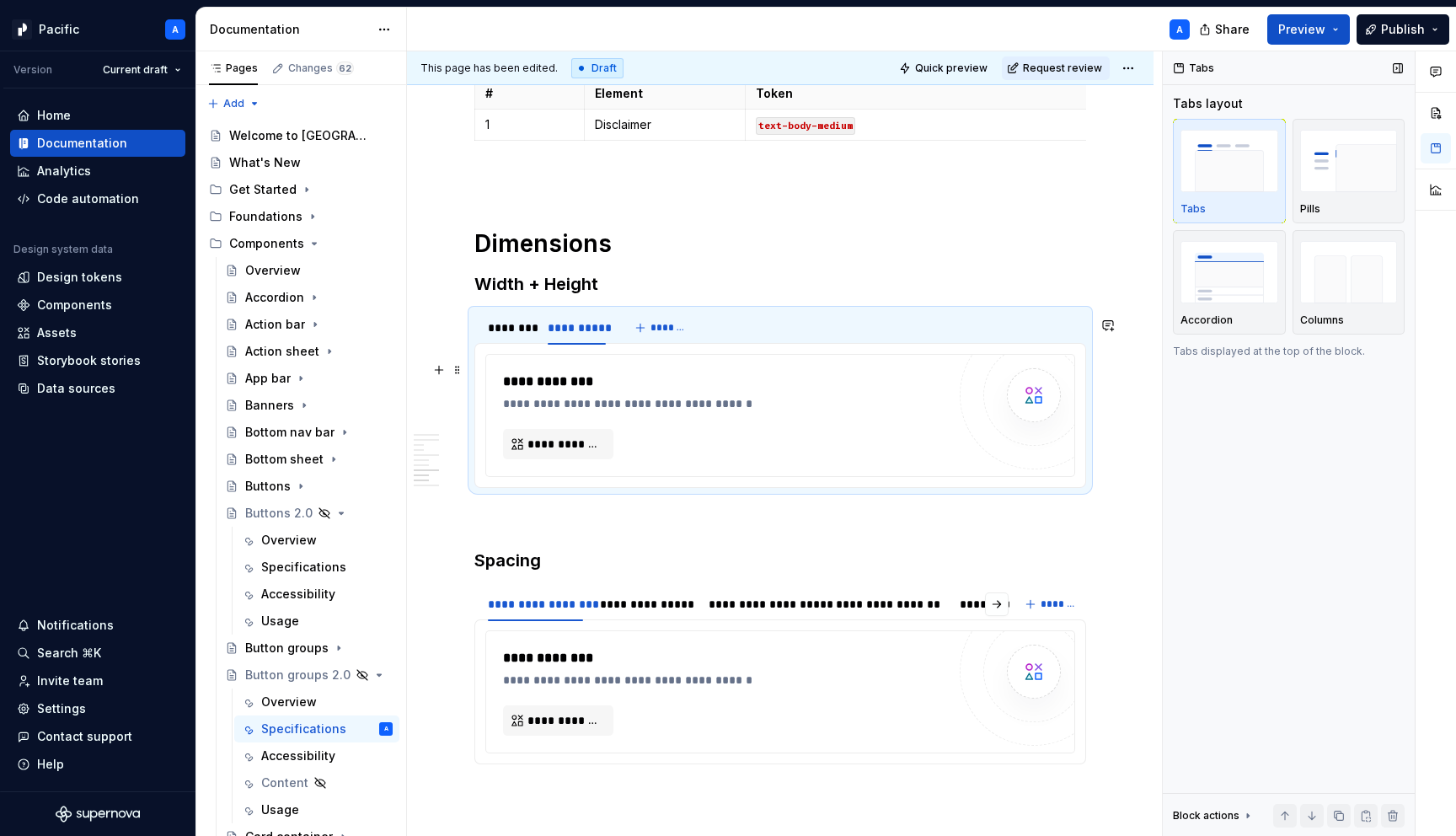
click at [636, 377] on div "**********" at bounding box center [780, 415] width 588 height 121
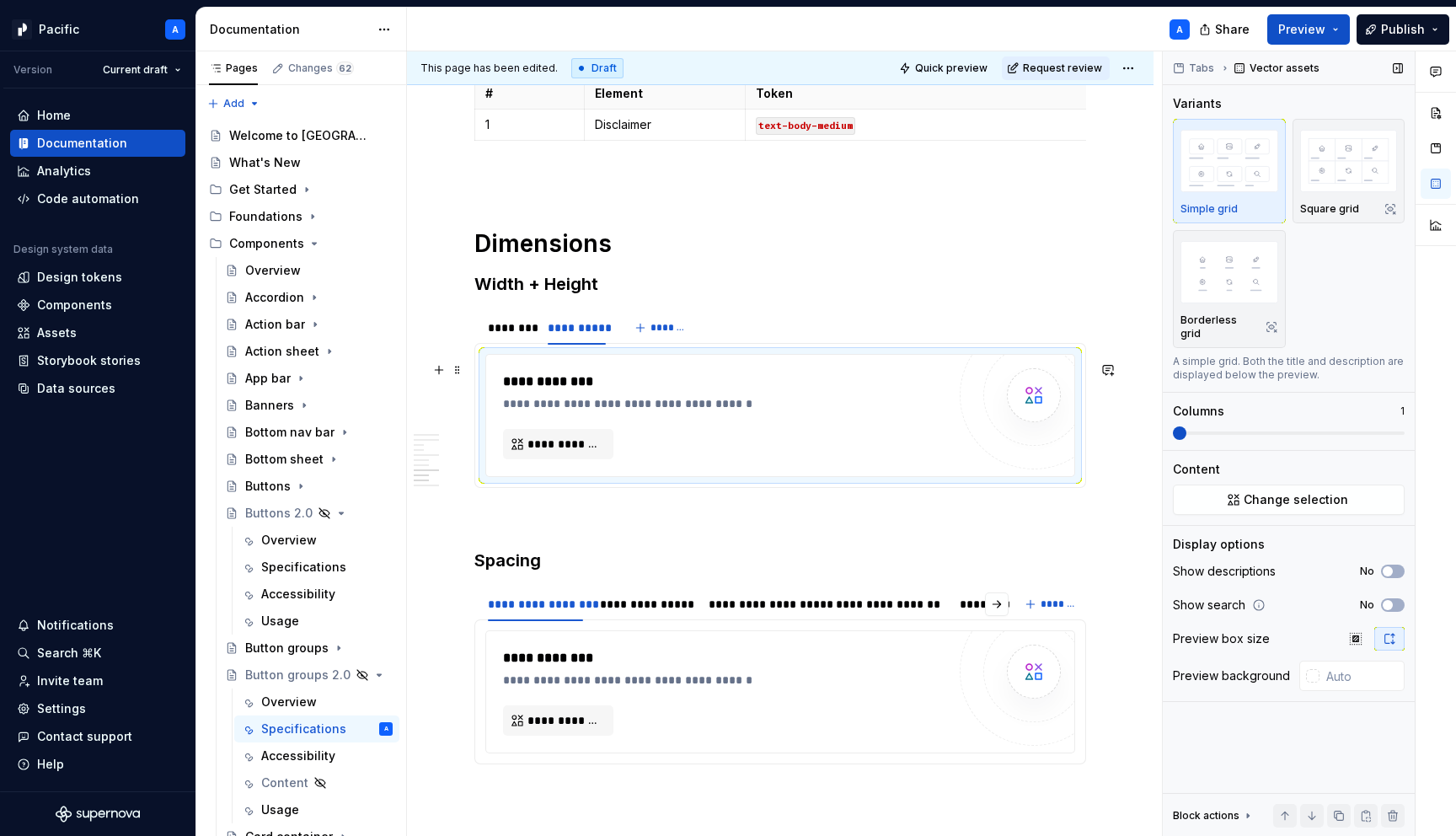
click at [564, 392] on div "**********" at bounding box center [729, 382] width 452 height 20
click at [91, 384] on div "Data sources" at bounding box center [76, 388] width 79 height 17
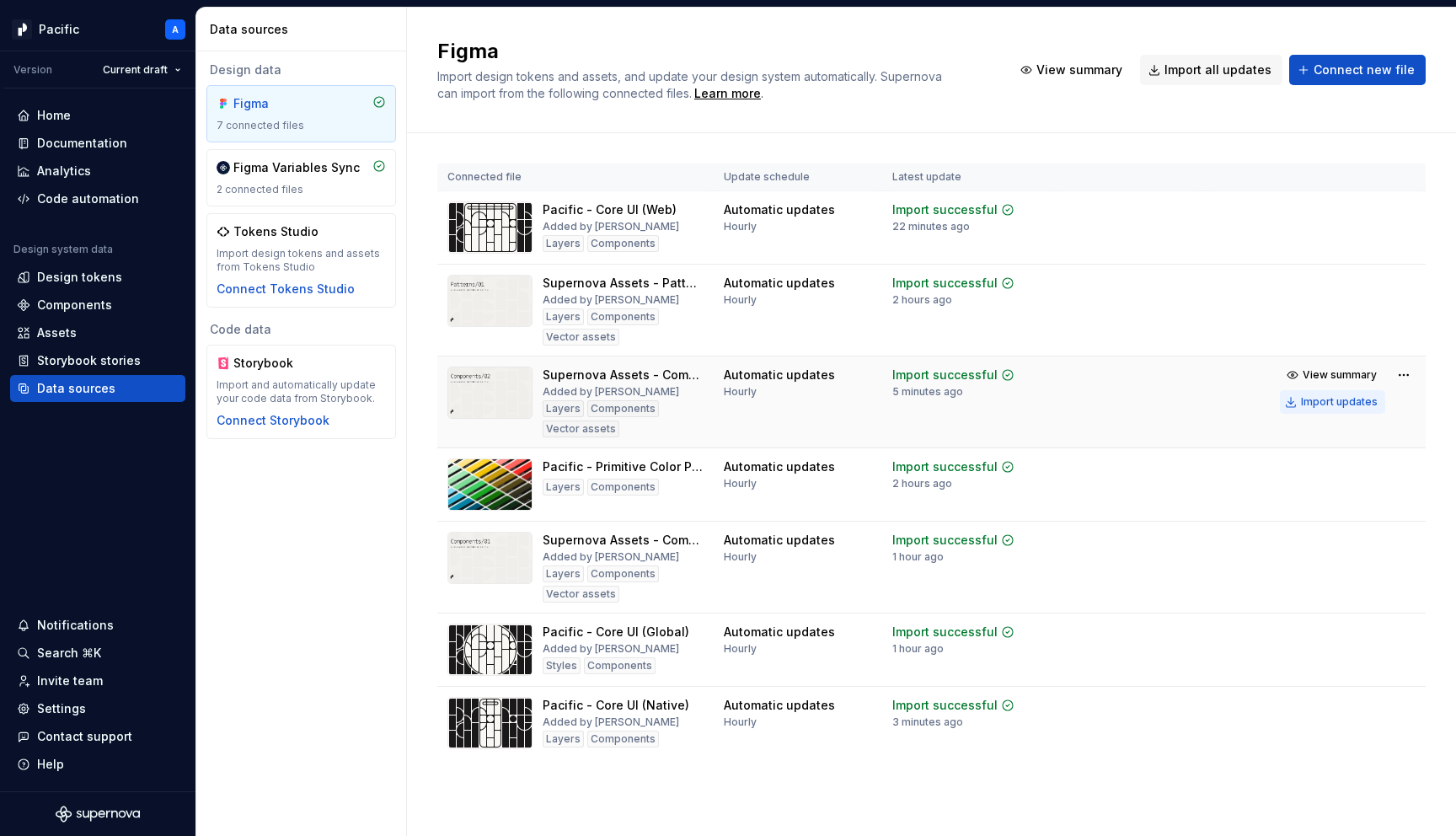
click at [1356, 394] on button "Import updates" at bounding box center [1333, 402] width 105 height 24
click at [100, 135] on div "Documentation" at bounding box center [82, 143] width 91 height 17
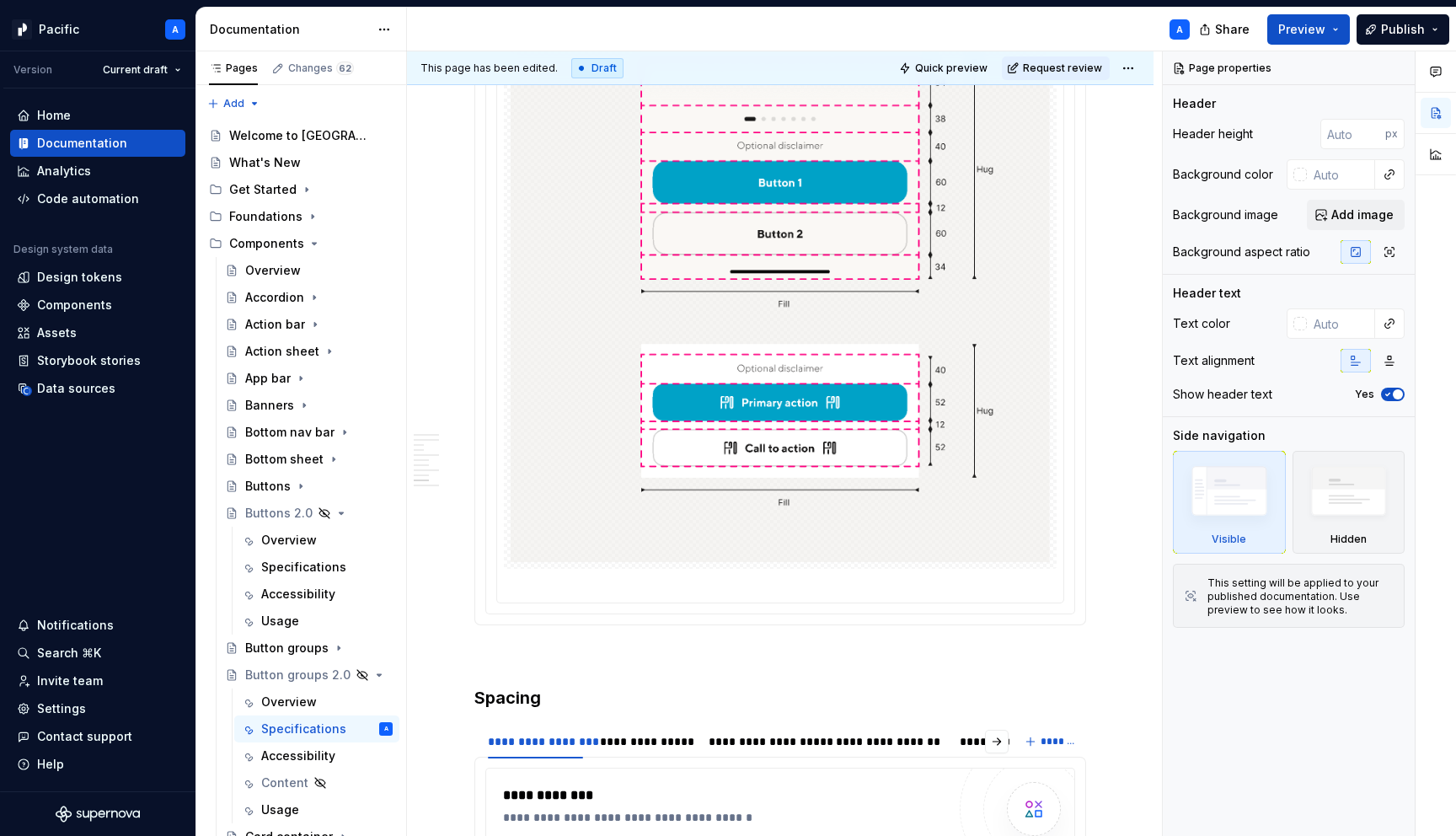
scroll to position [6885, 0]
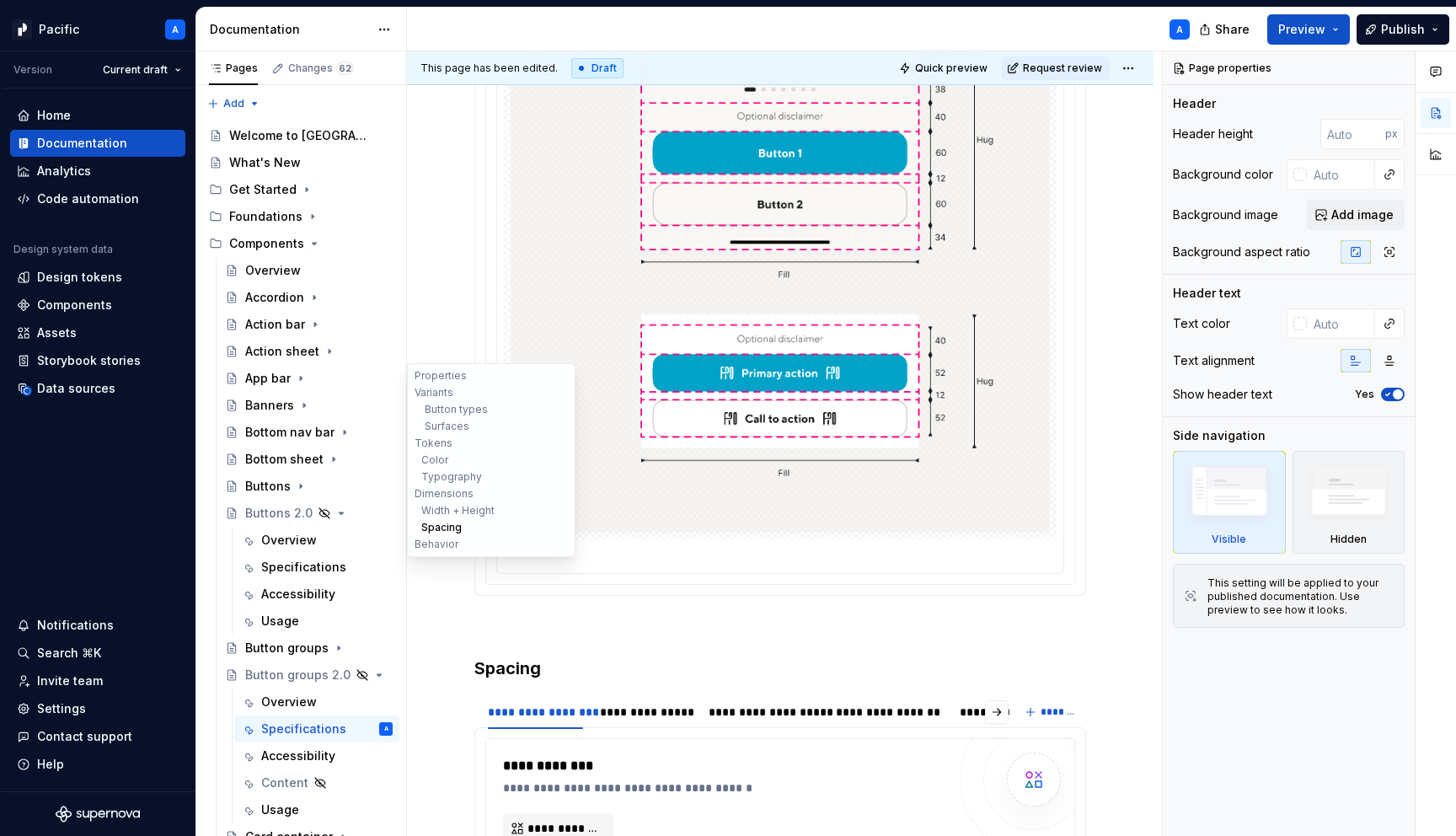
click at [460, 527] on button "Spacing" at bounding box center [491, 527] width 160 height 17
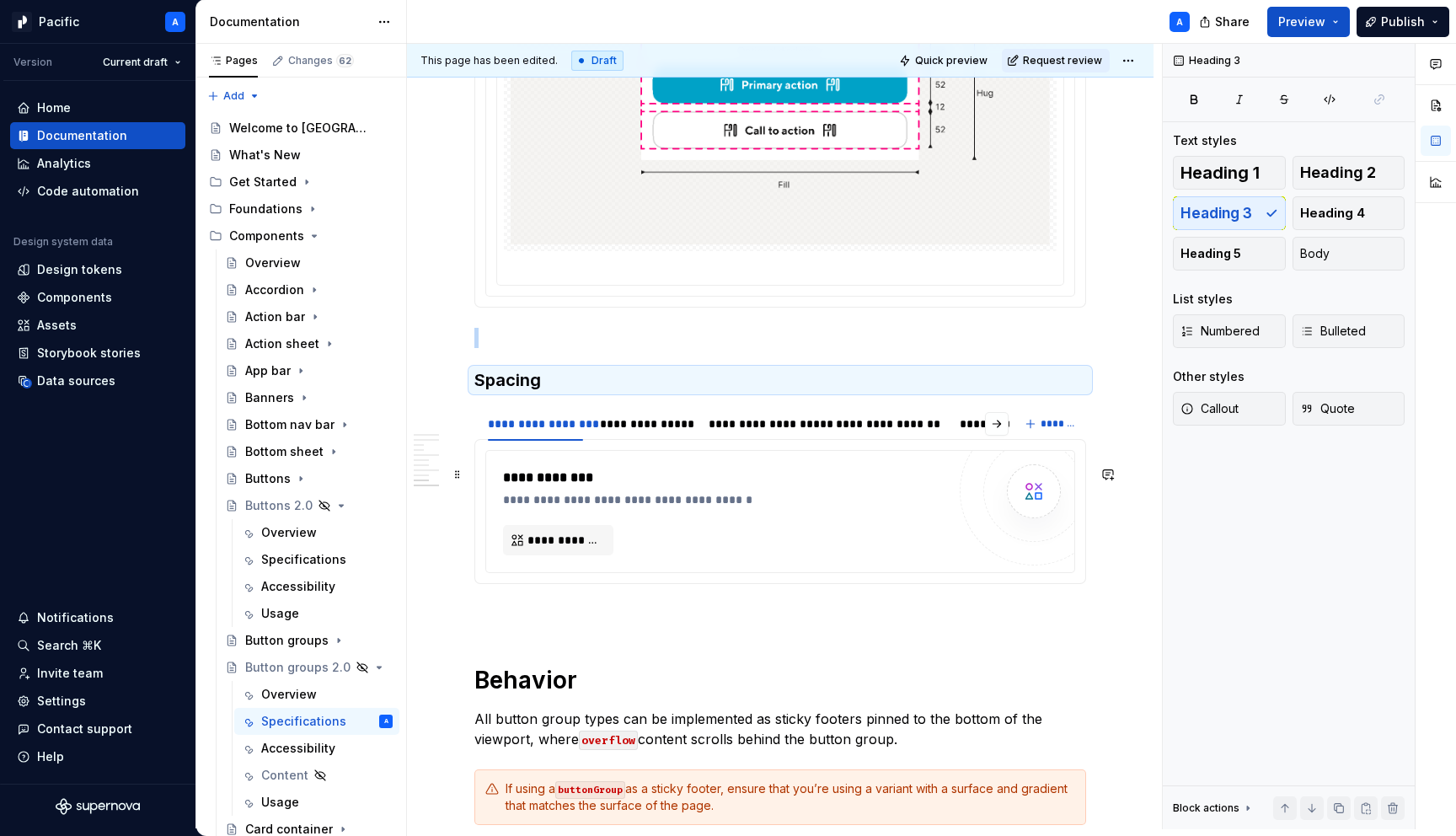
scroll to position [7160, 0]
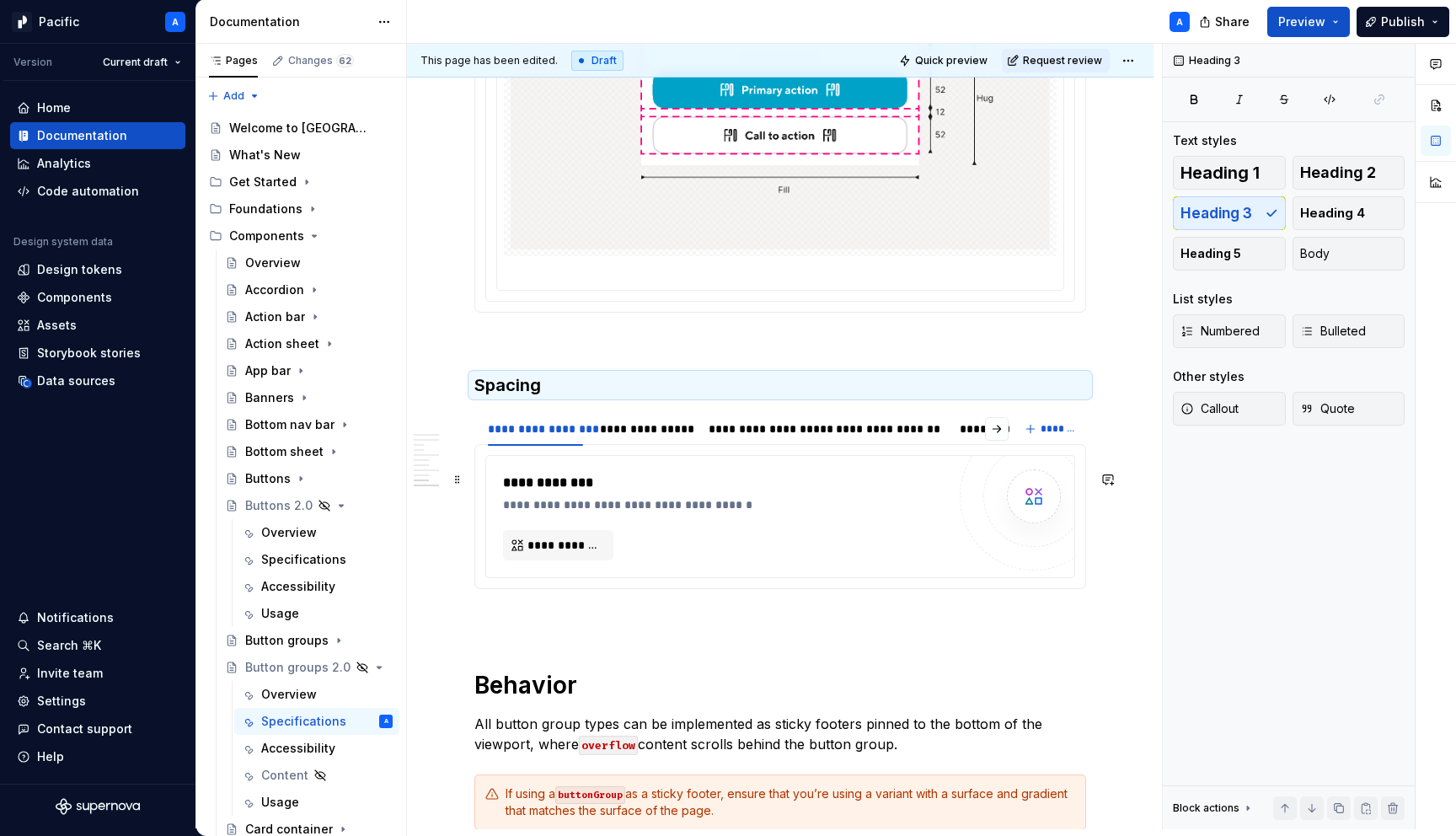
click at [758, 540] on div "**********" at bounding box center [725, 516] width 443 height 88
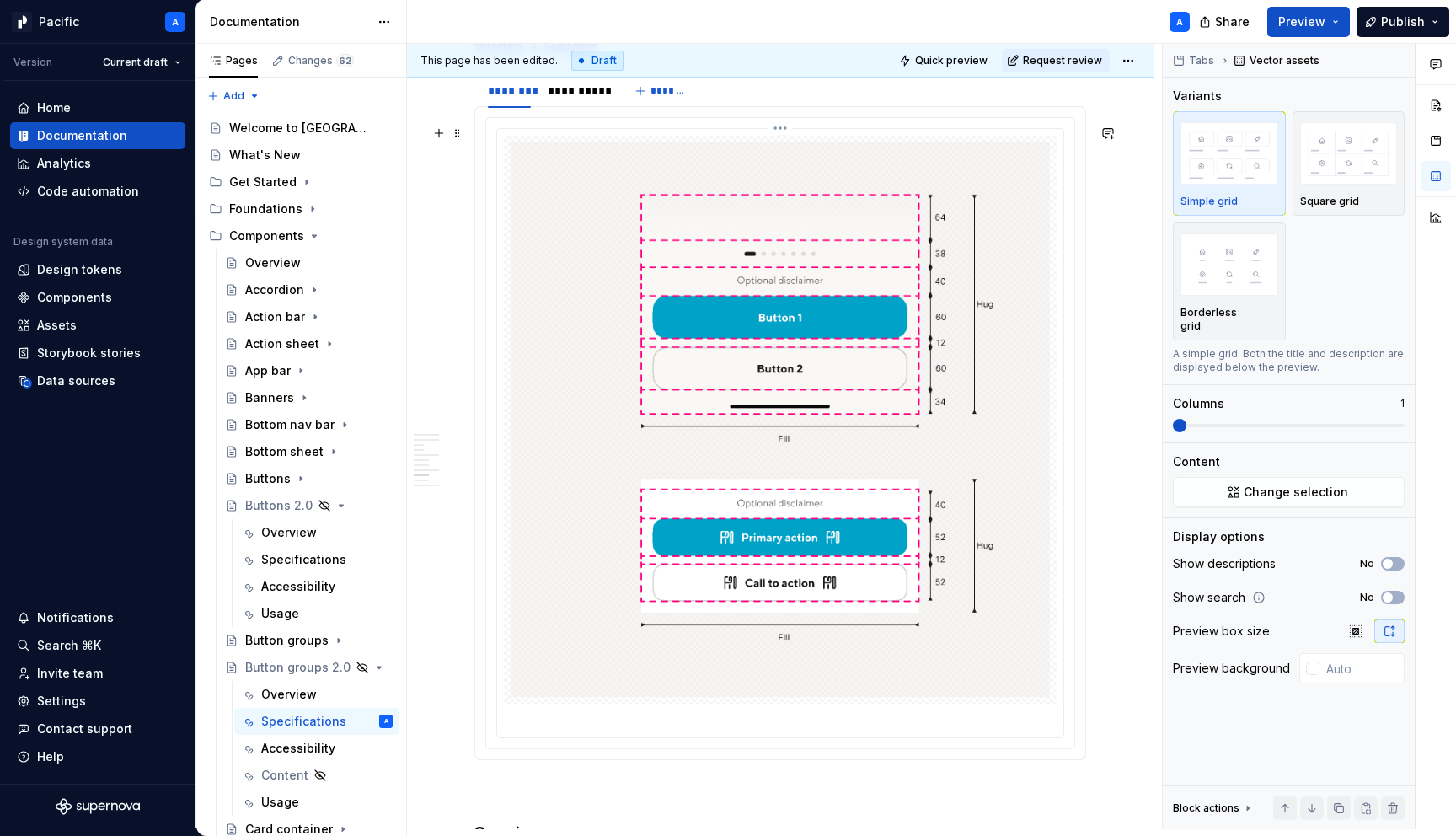
click at [757, 534] on img at bounding box center [781, 419] width 540 height 554
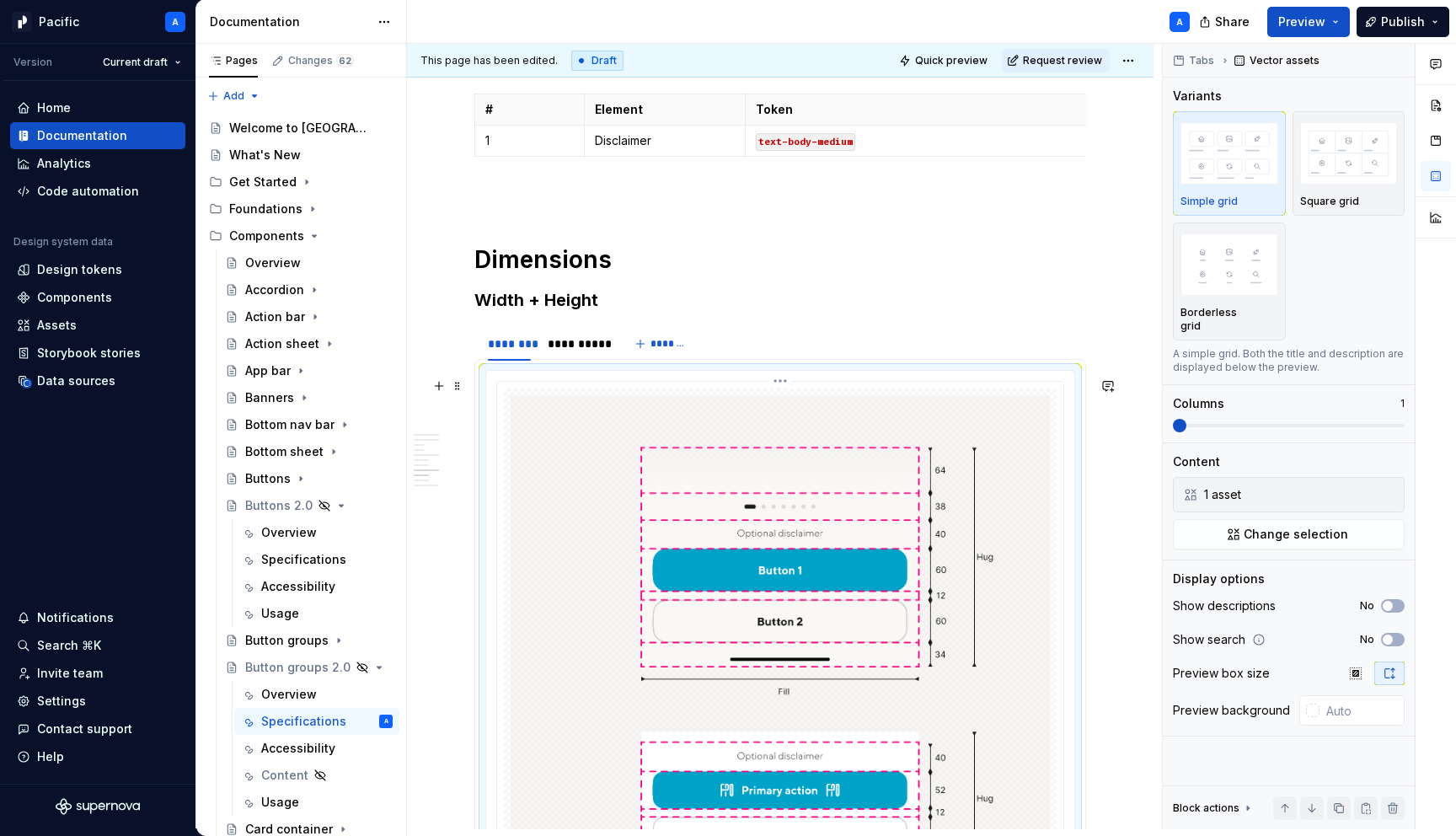
scroll to position [6444, 0]
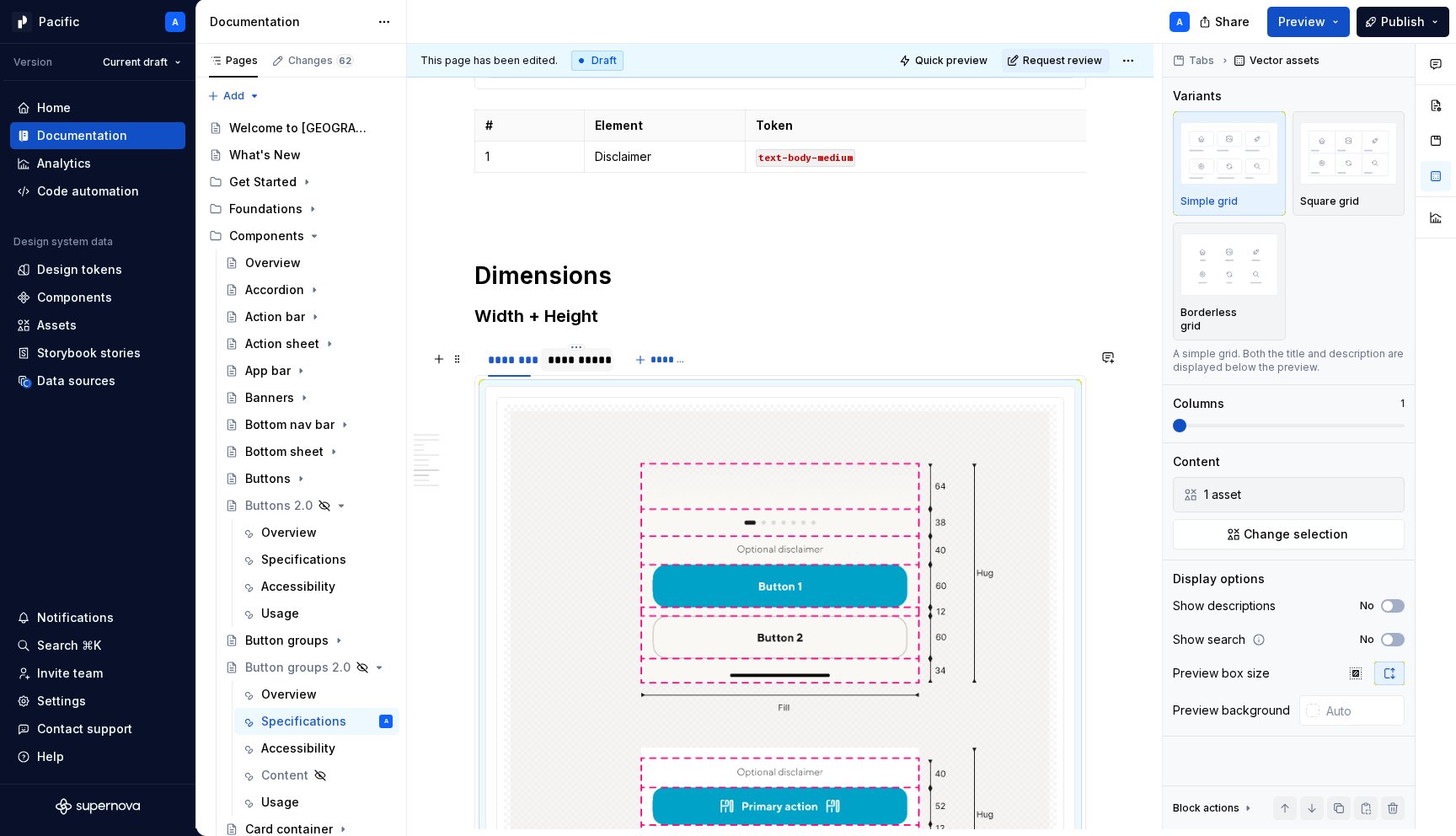
click at [586, 352] on div "**********" at bounding box center [577, 358] width 72 height 32
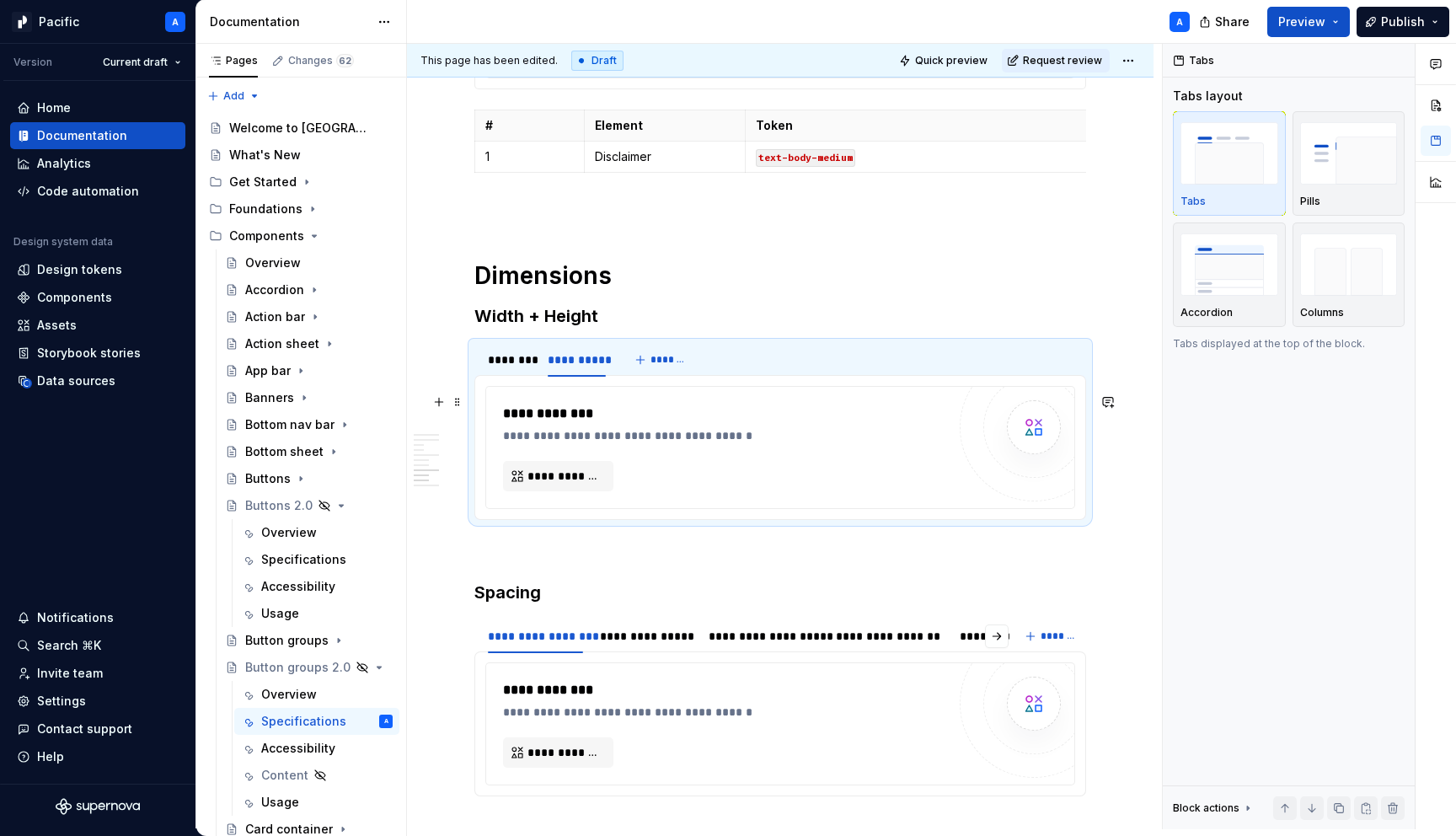
click at [611, 433] on div "**********" at bounding box center [725, 424] width 443 height 41
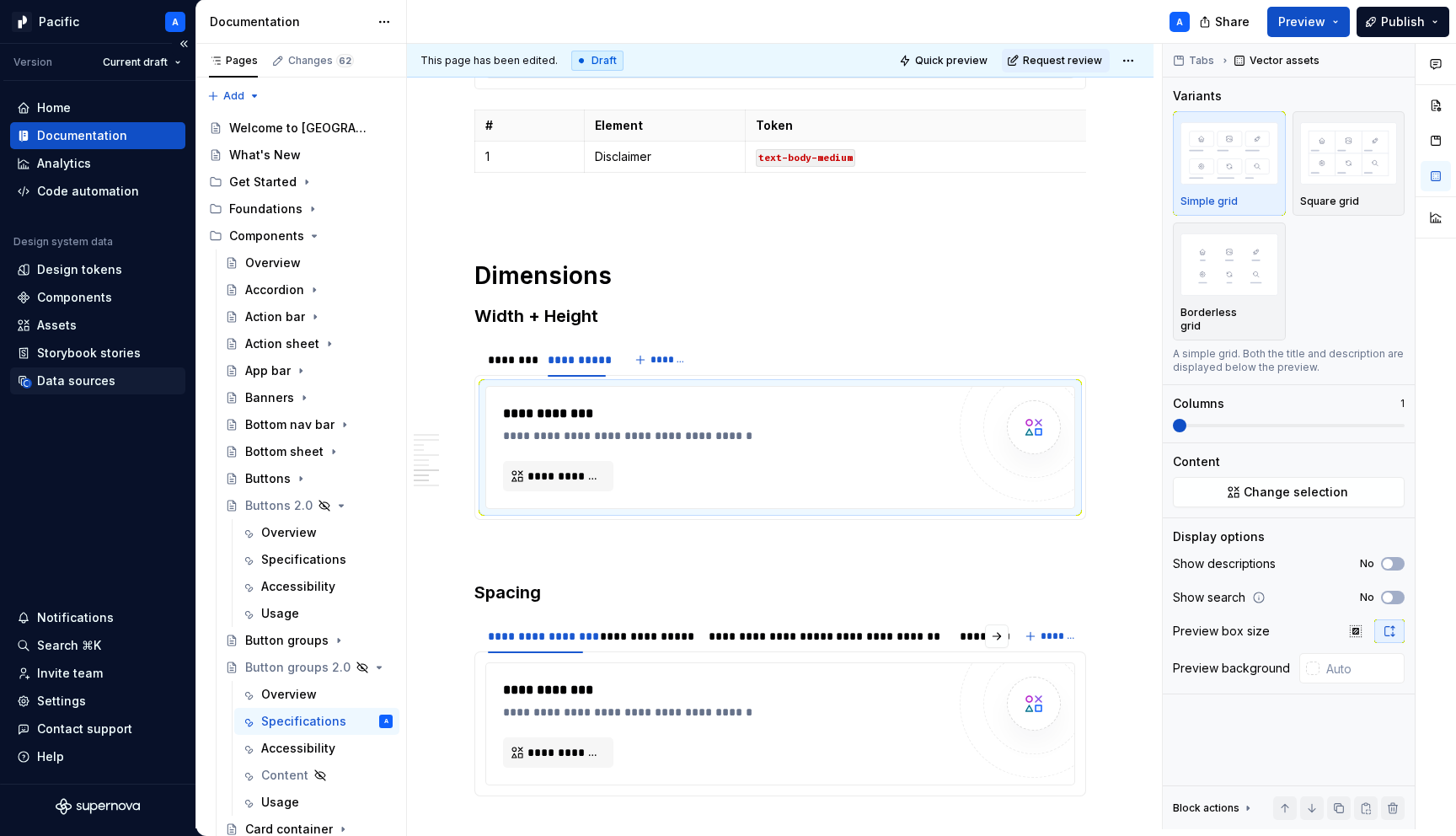
click at [91, 378] on div "Data sources" at bounding box center [76, 381] width 79 height 17
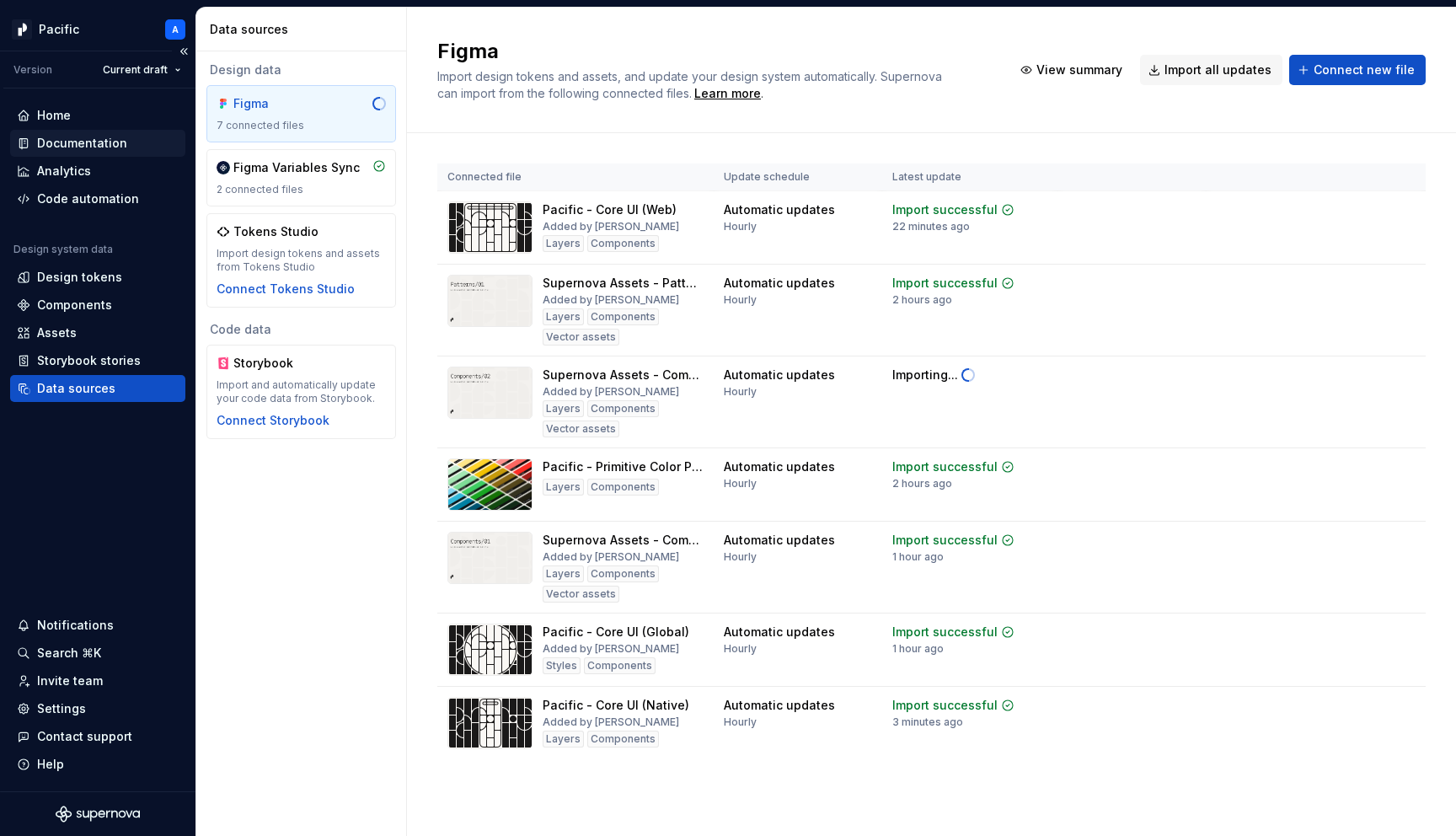
click at [74, 139] on div "Documentation" at bounding box center [82, 143] width 91 height 17
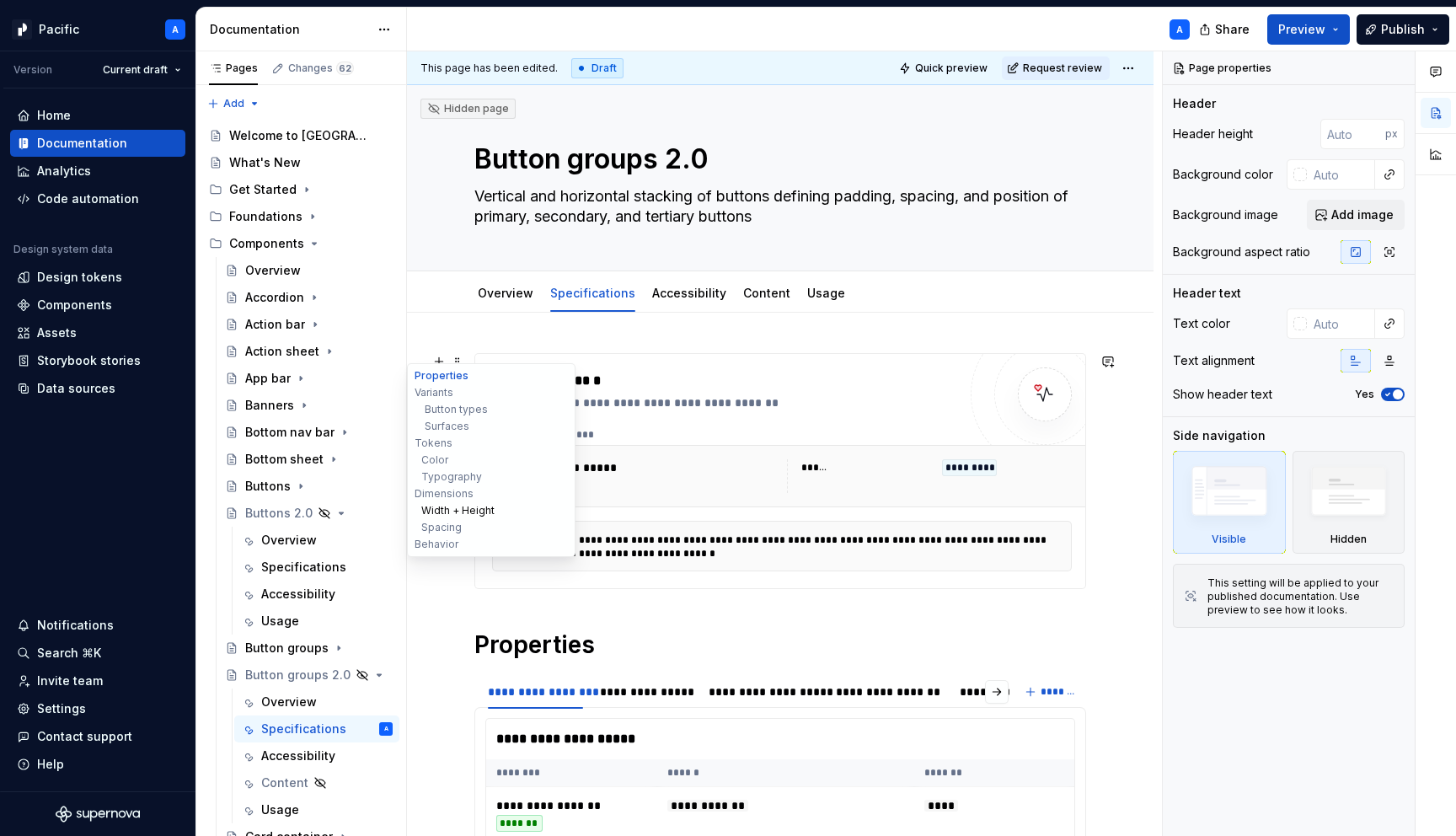
click at [440, 507] on button "Width + Height" at bounding box center [491, 511] width 160 height 17
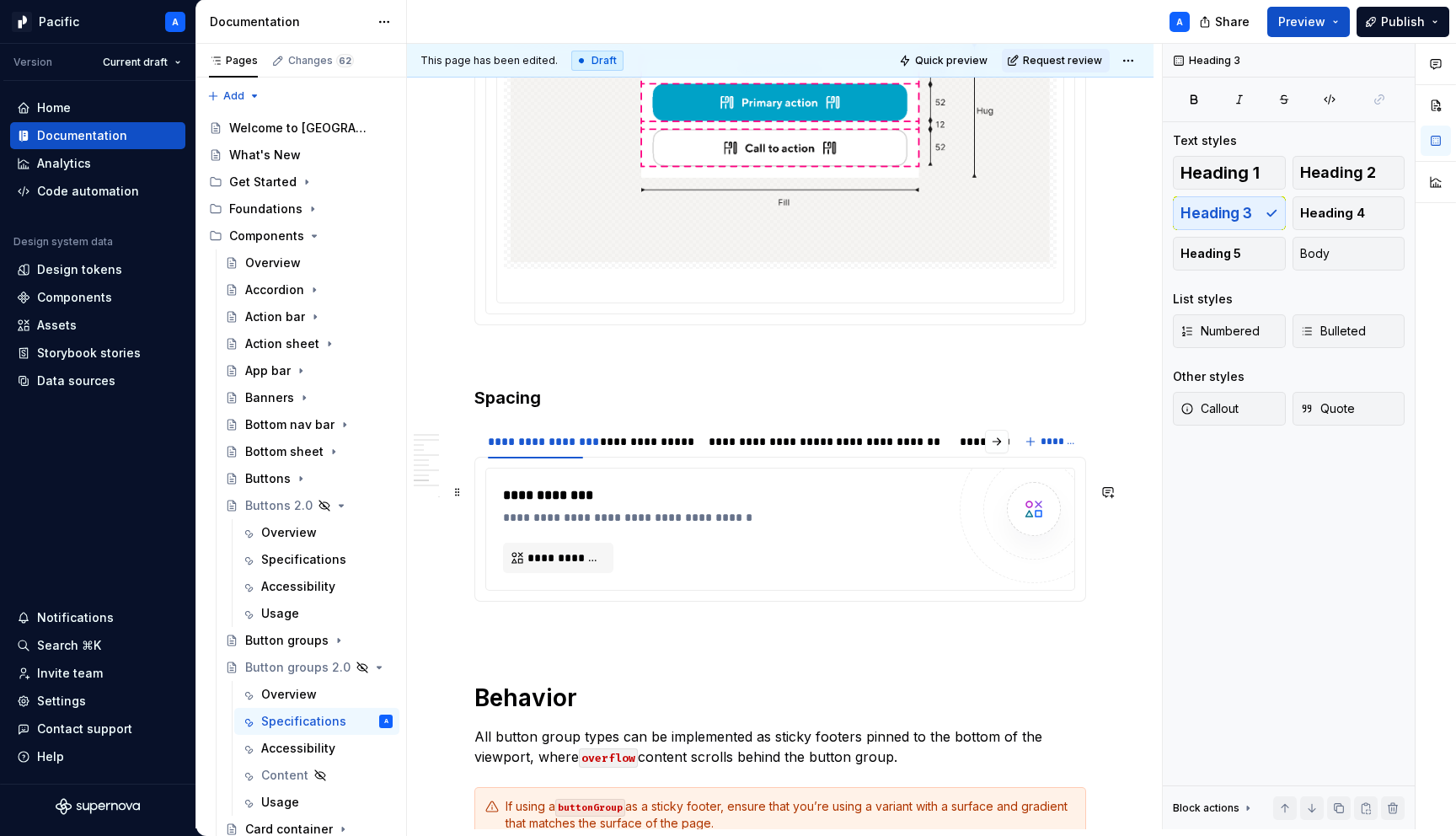
scroll to position [7188, 0]
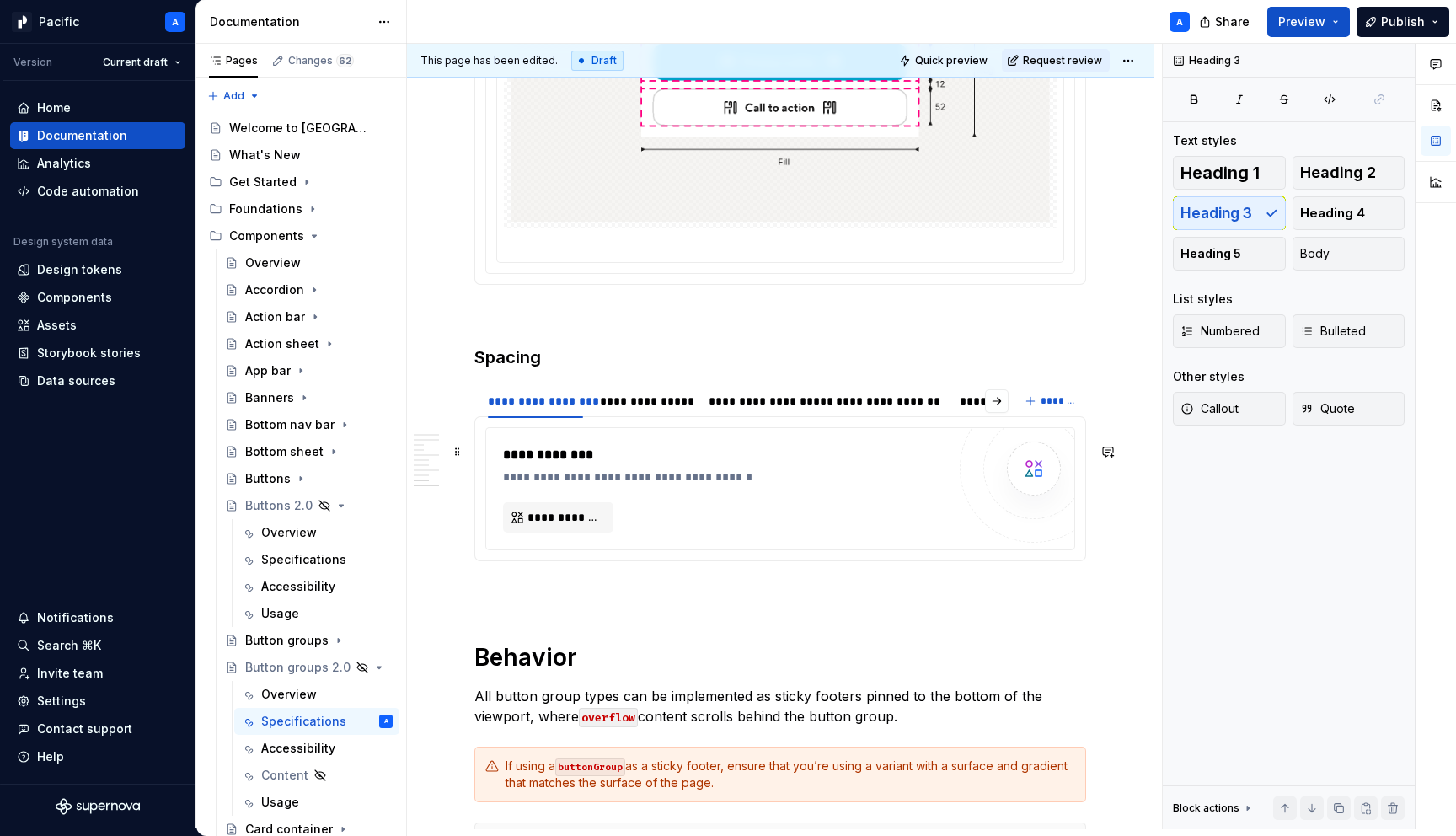
click at [642, 485] on div "**********" at bounding box center [729, 477] width 452 height 17
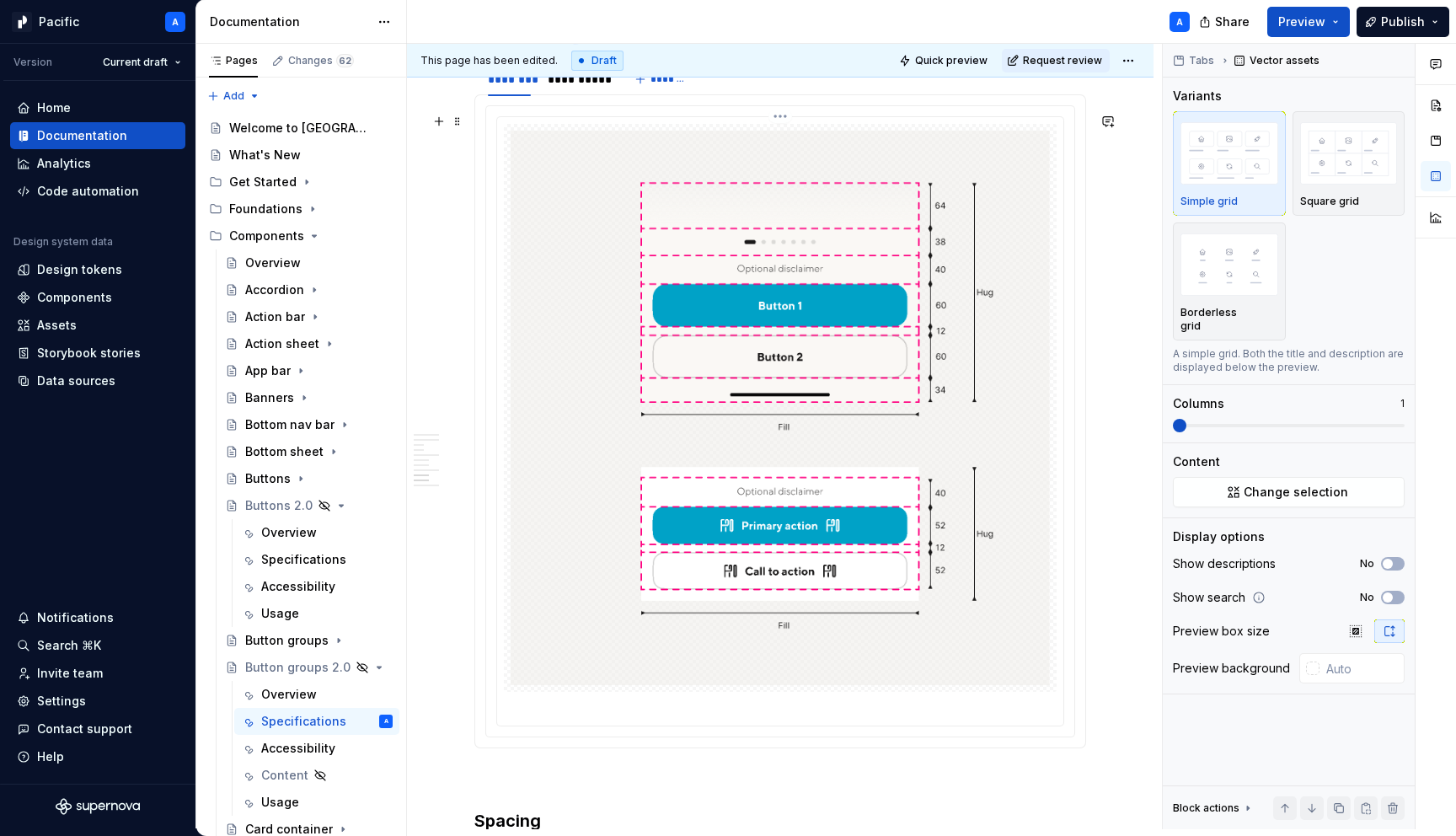
click at [642, 492] on img at bounding box center [781, 407] width 540 height 554
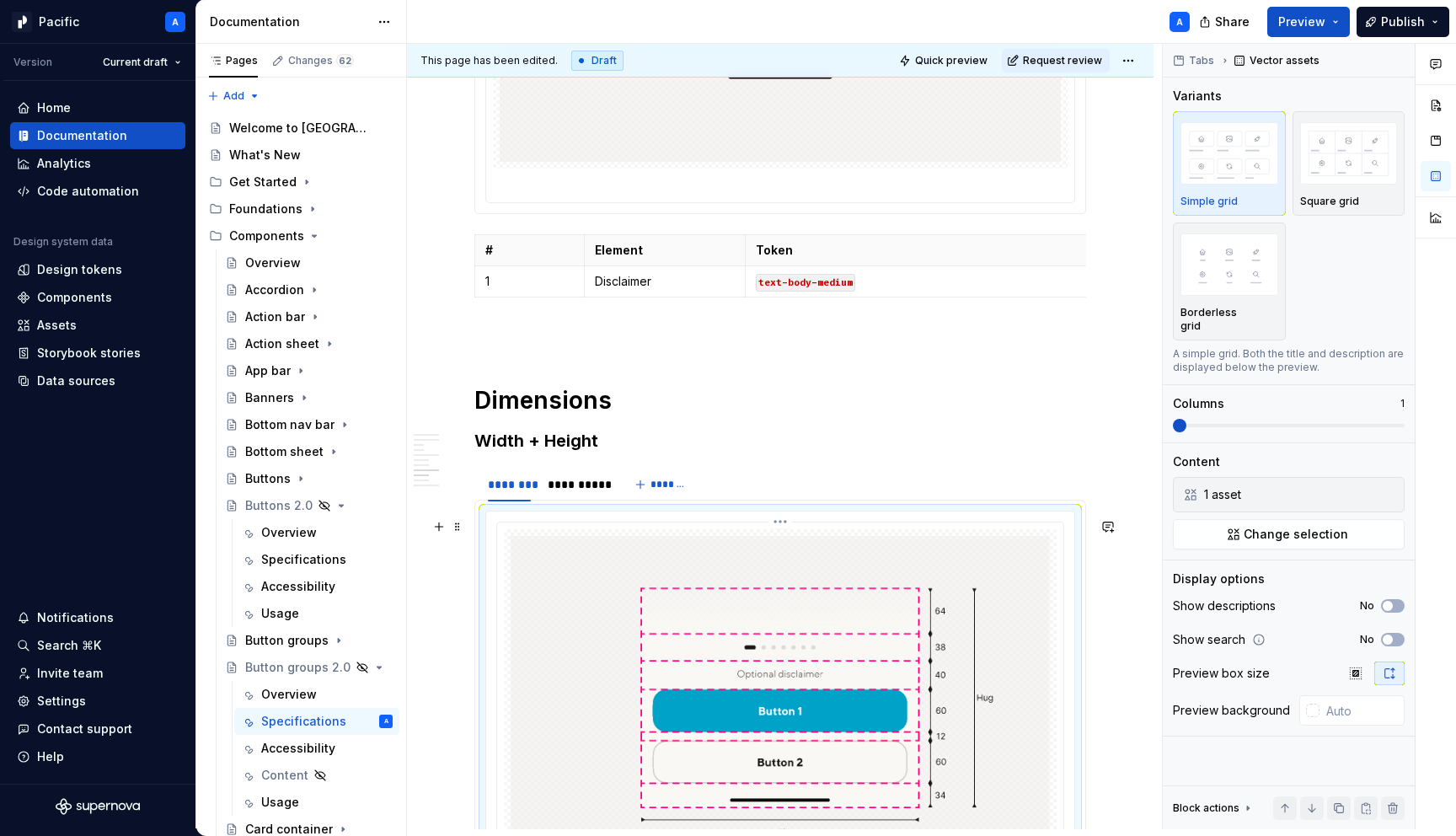
scroll to position [6231, 0]
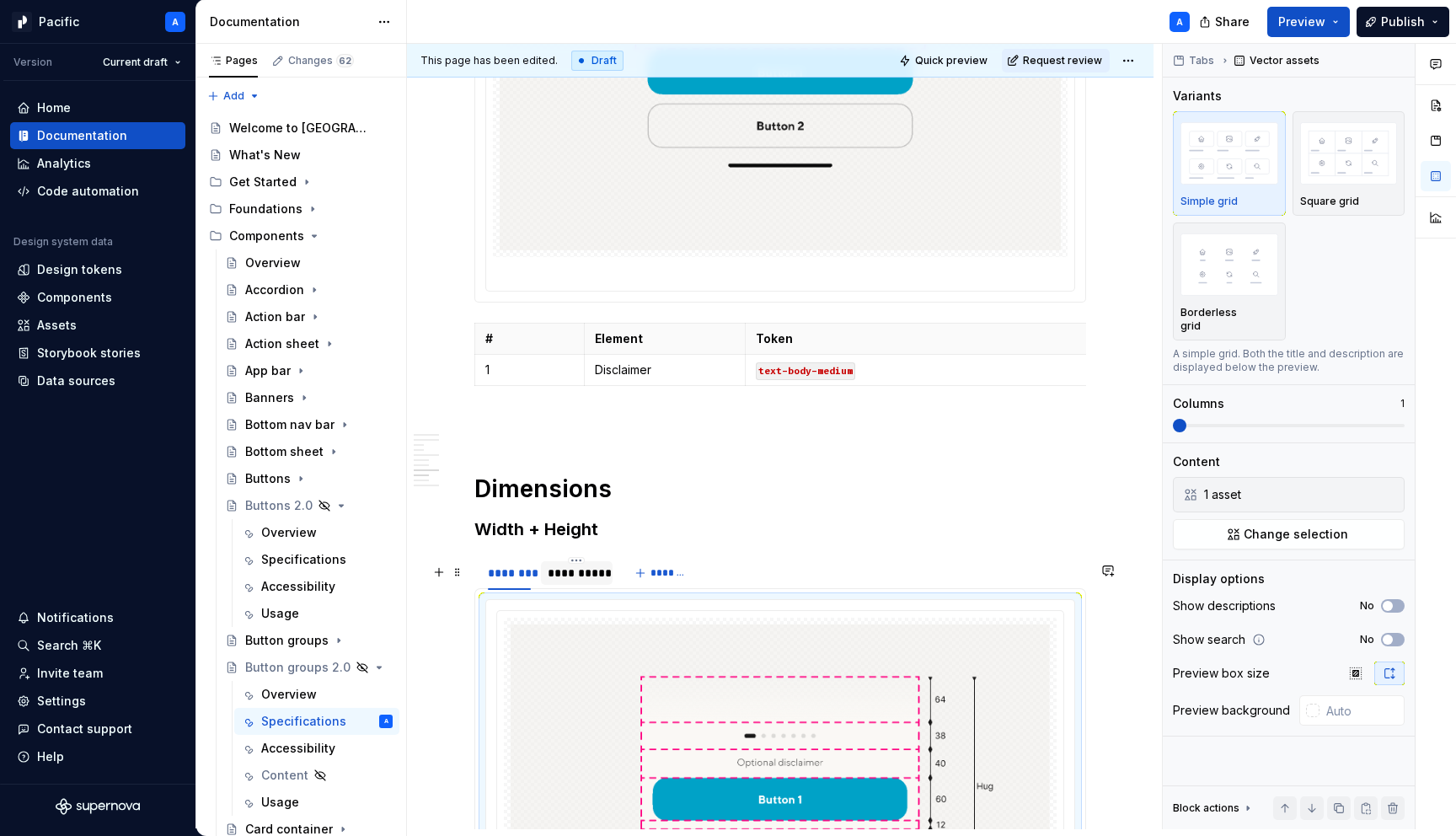
click at [587, 579] on div "**********" at bounding box center [576, 573] width 58 height 17
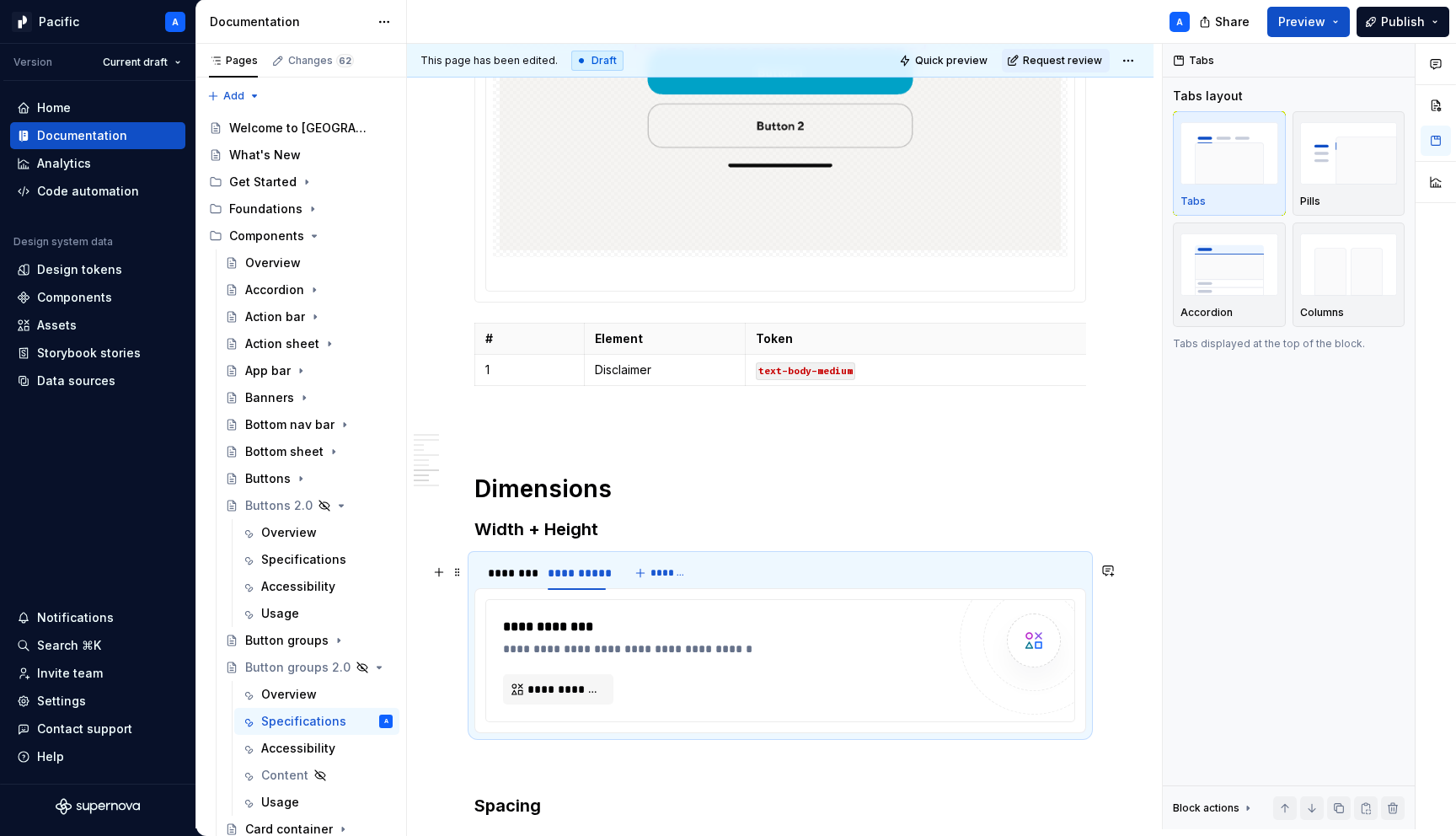
click at [613, 624] on div "**********" at bounding box center [729, 627] width 452 height 20
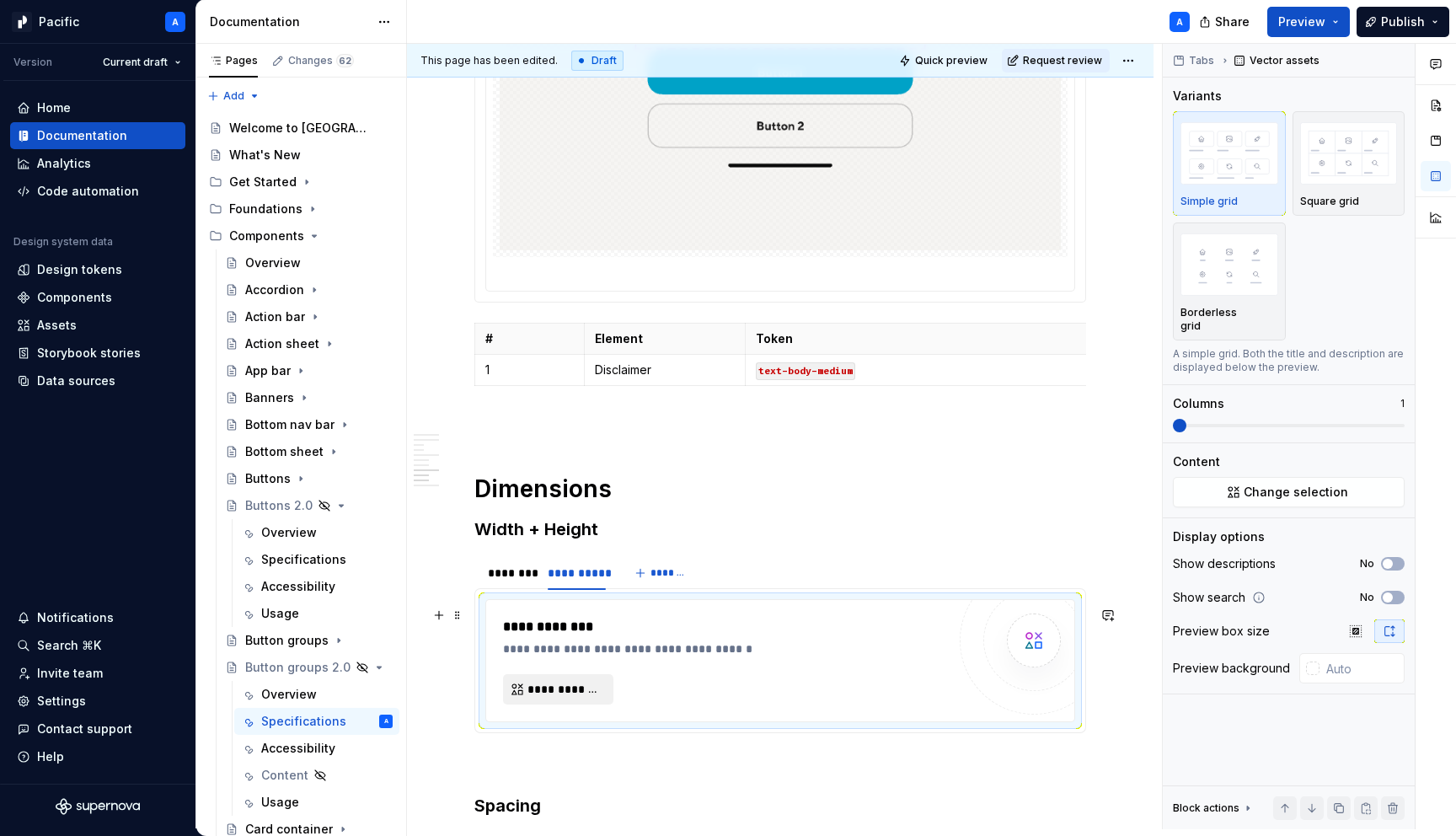
click at [581, 692] on span "**********" at bounding box center [564, 689] width 75 height 17
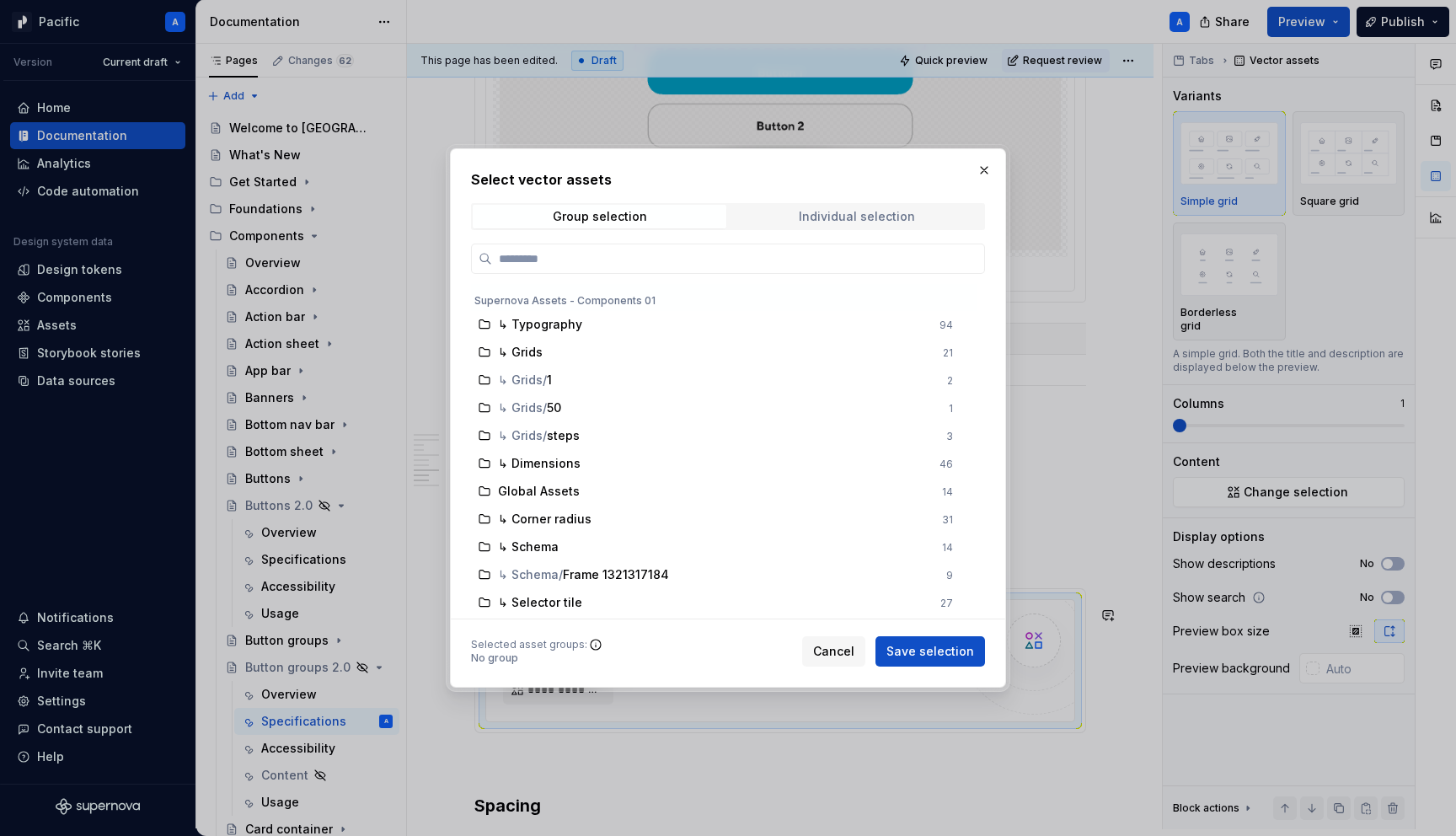
click at [962, 209] on span "Individual selection" at bounding box center [856, 217] width 254 height 24
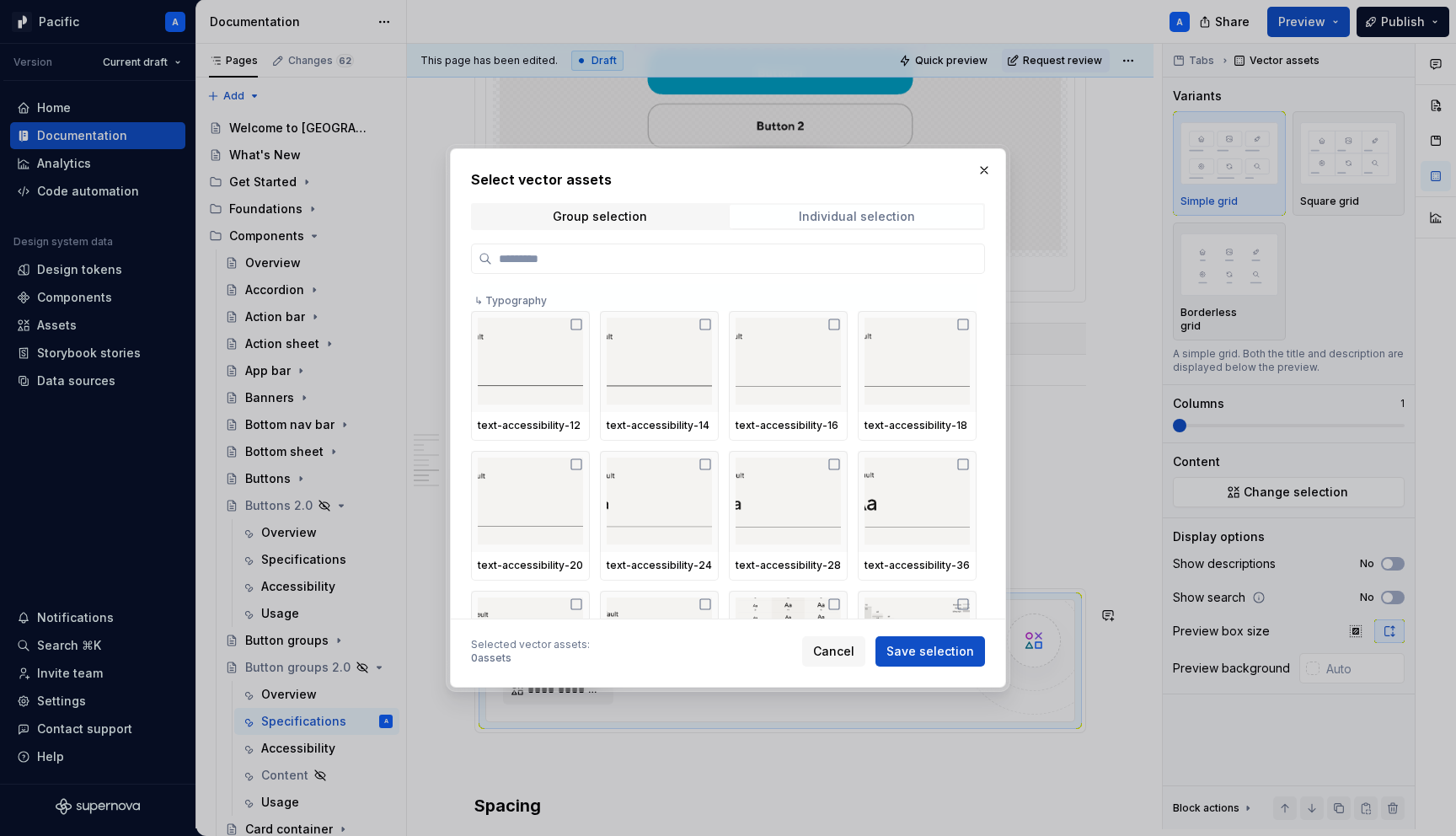
type textarea "*"
type input "*"
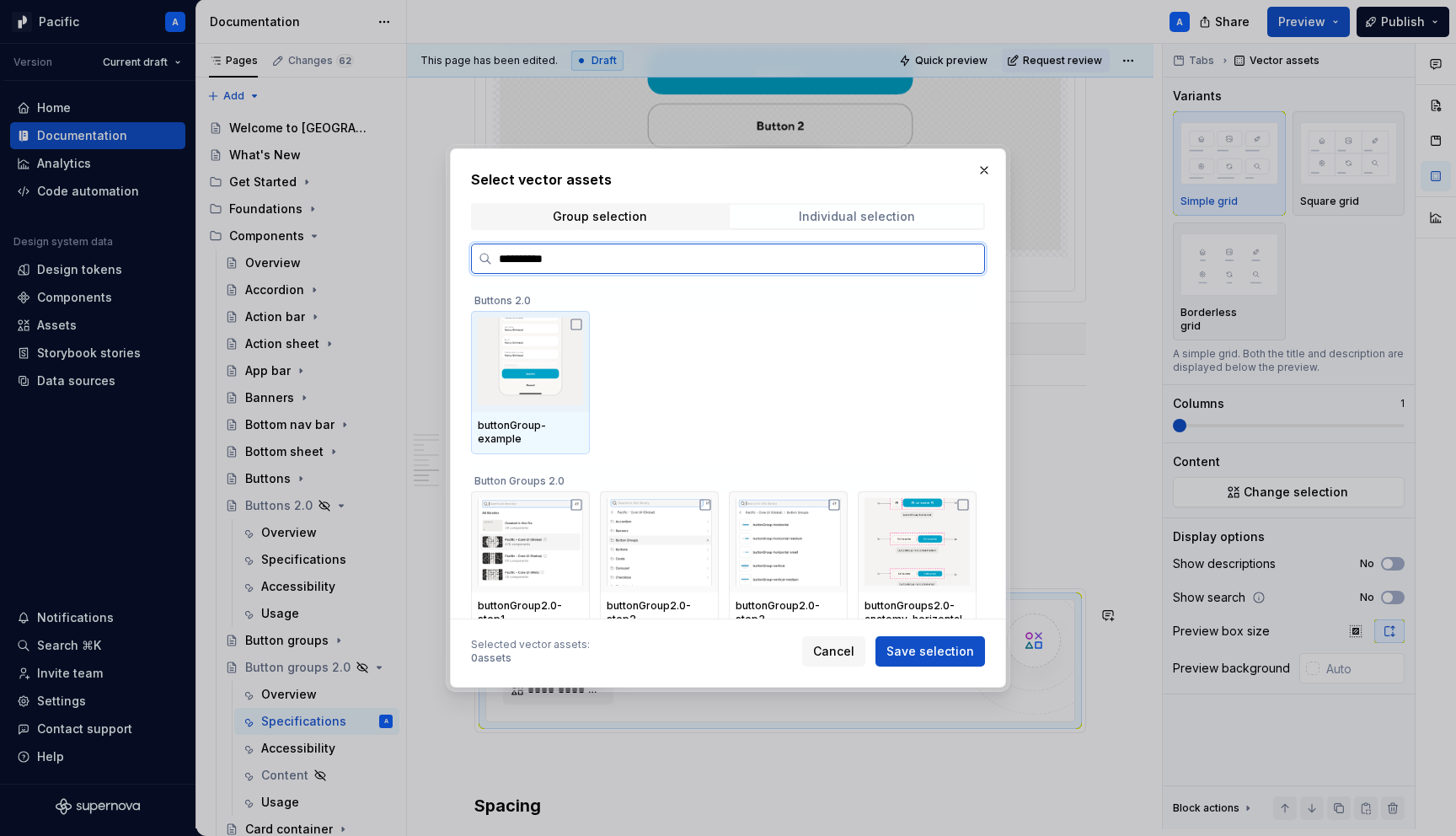
type input "**********"
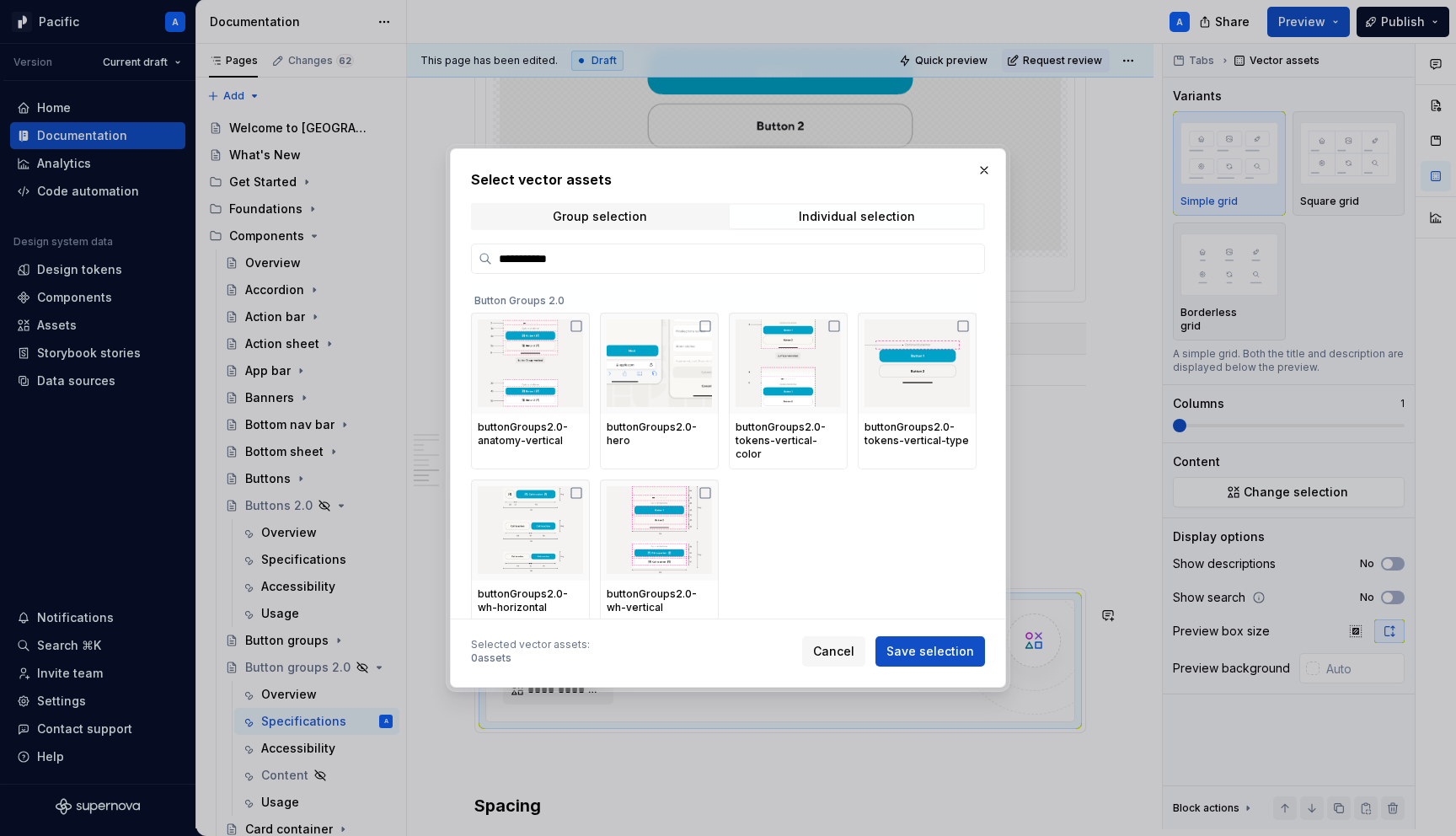
scroll to position [319, 0]
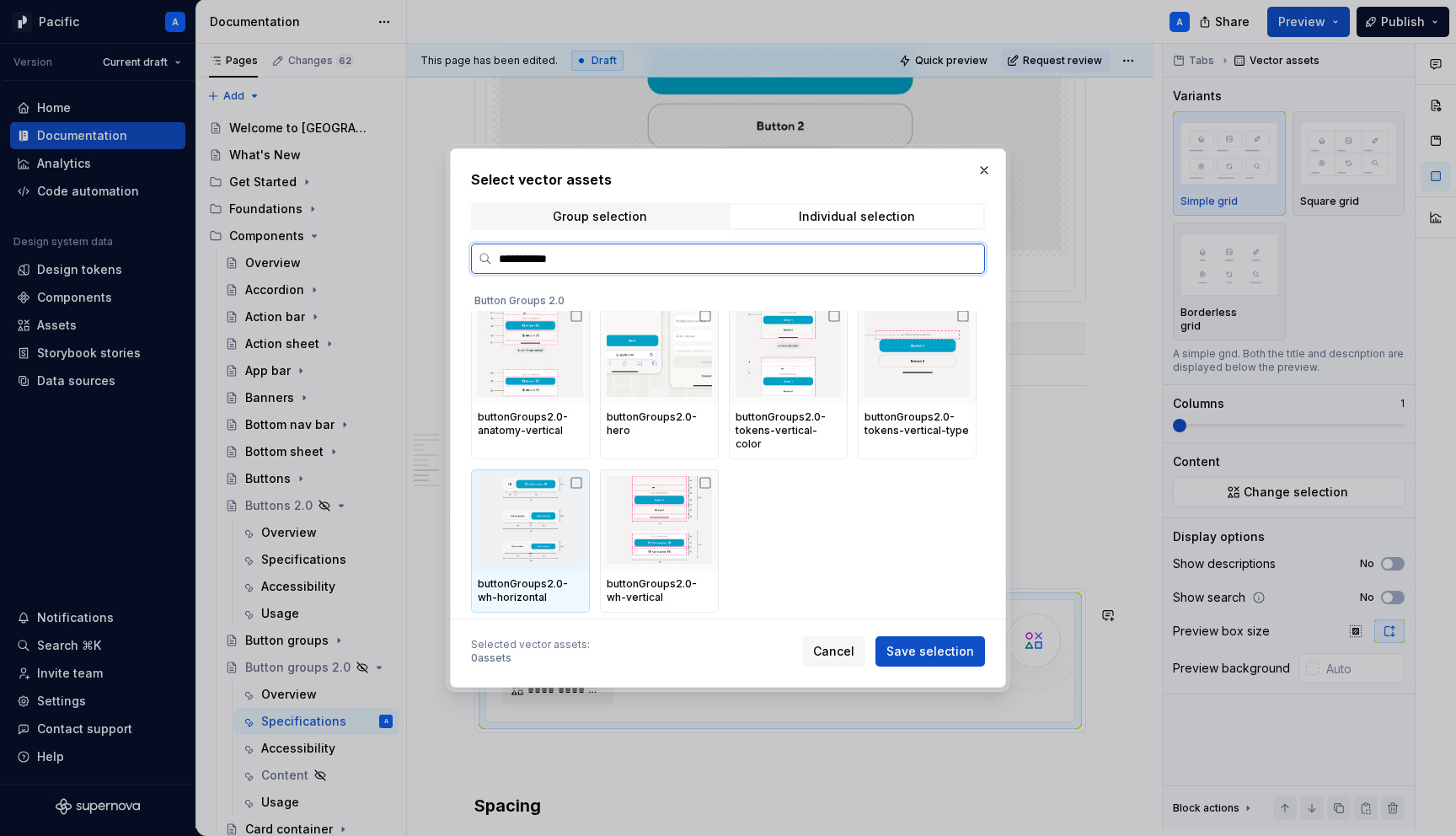
click at [551, 553] on div at bounding box center [530, 519] width 119 height 101
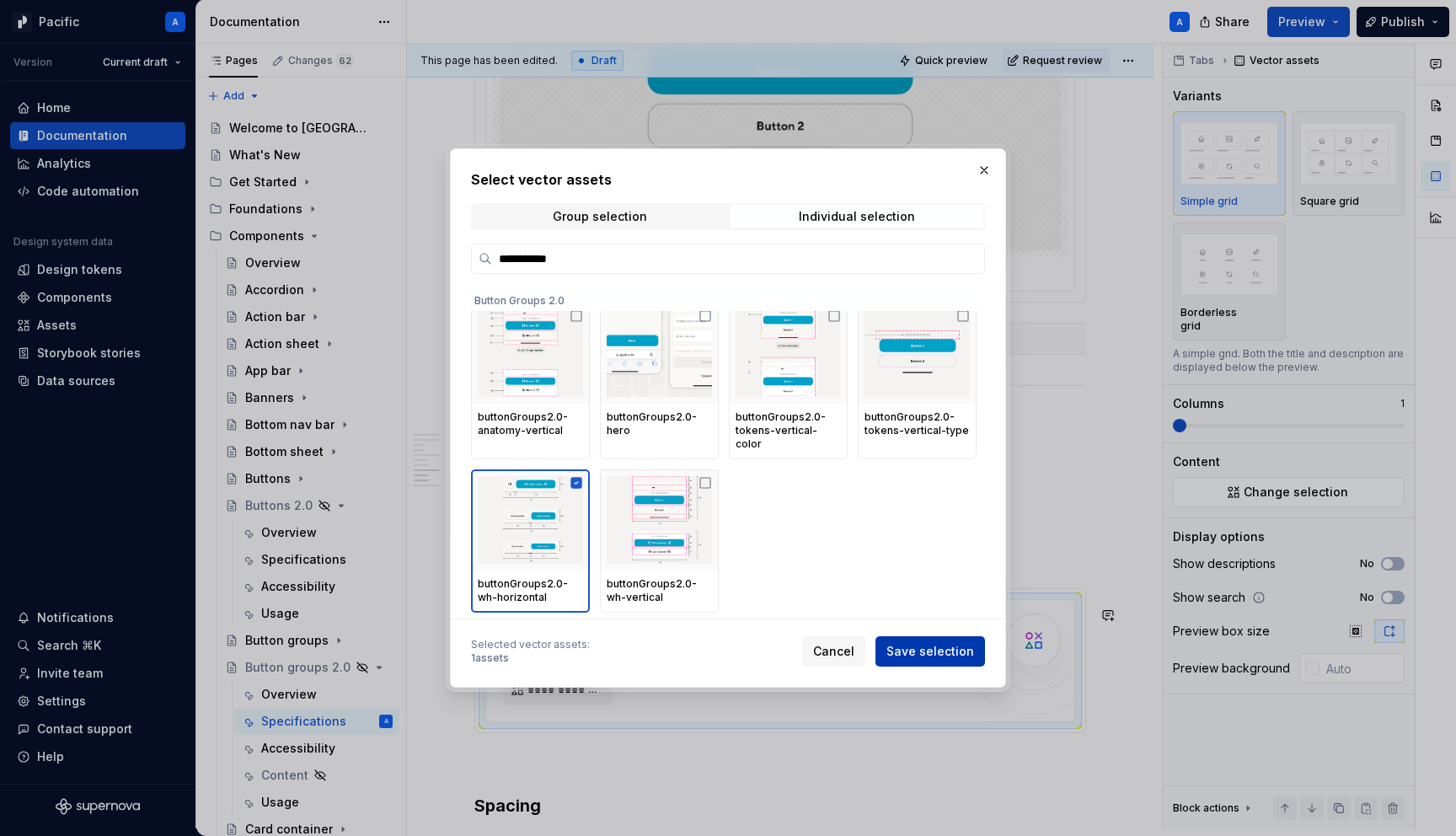
click at [939, 643] on span "Save selection" at bounding box center [930, 651] width 88 height 17
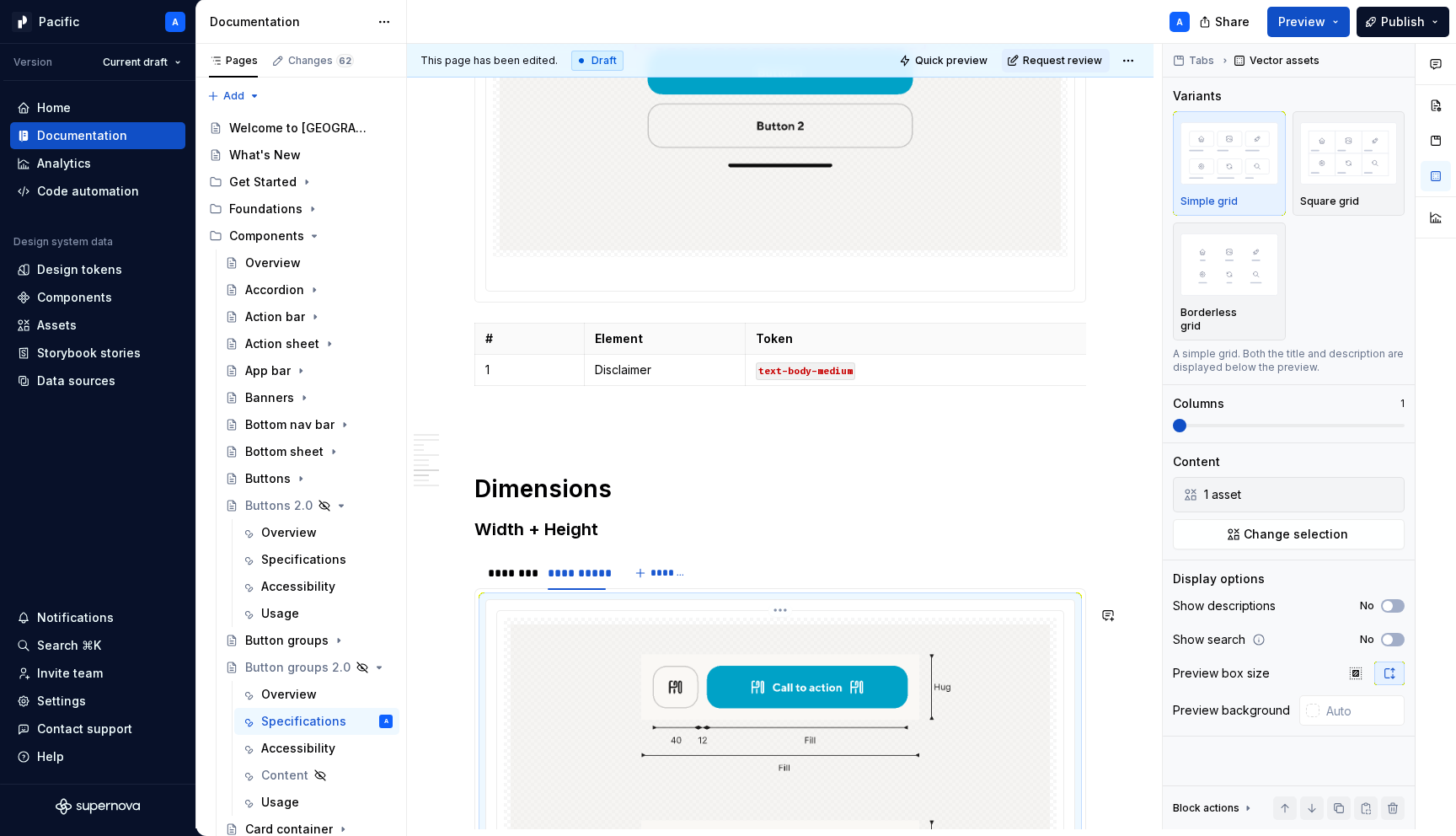
scroll to position [6587, 0]
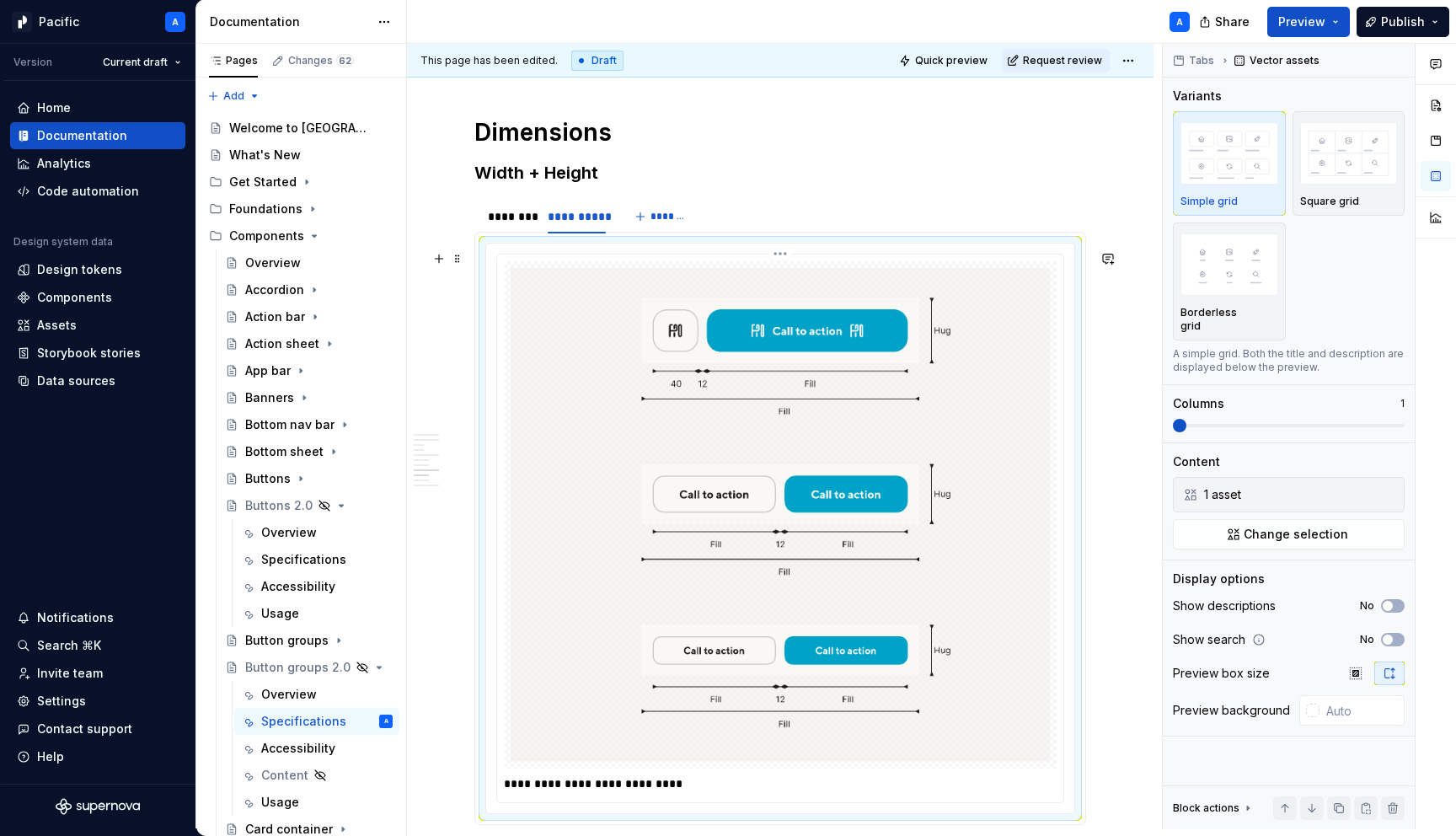
click at [640, 792] on p "**********" at bounding box center [785, 783] width 562 height 17
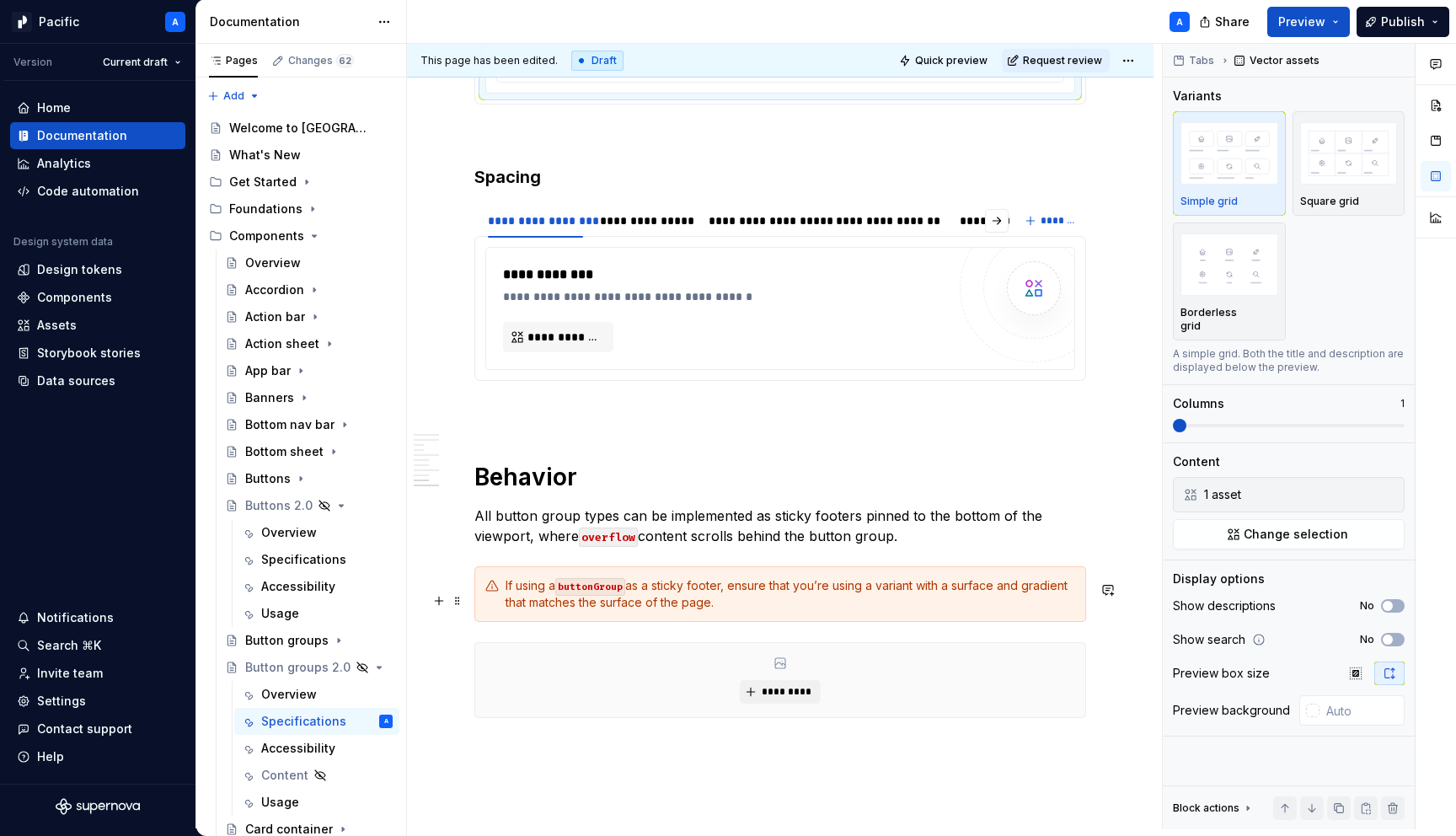
scroll to position [7310, 0]
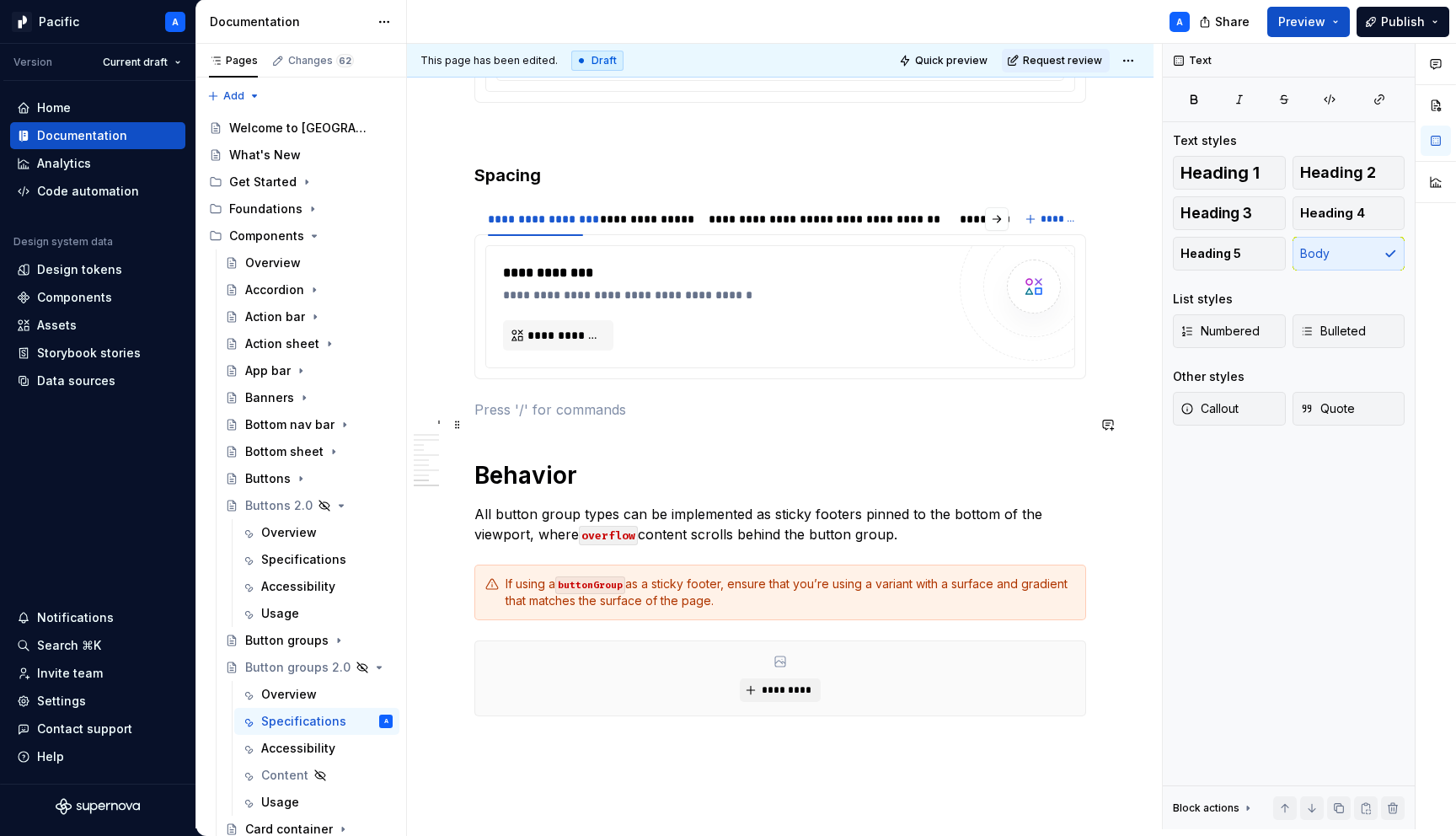
click at [569, 419] on p at bounding box center [781, 409] width 612 height 20
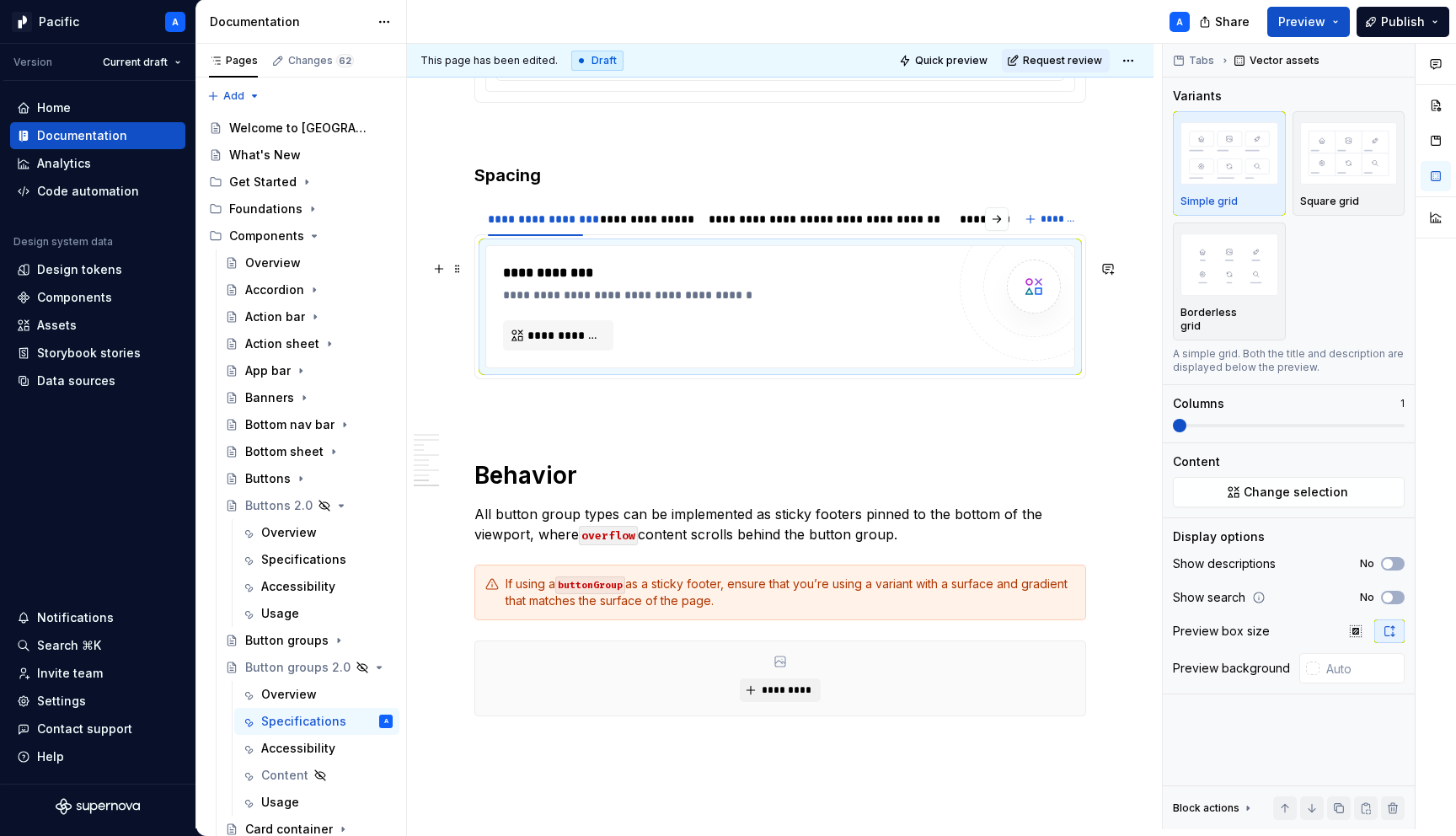
click at [613, 301] on div "**********" at bounding box center [725, 284] width 443 height 41
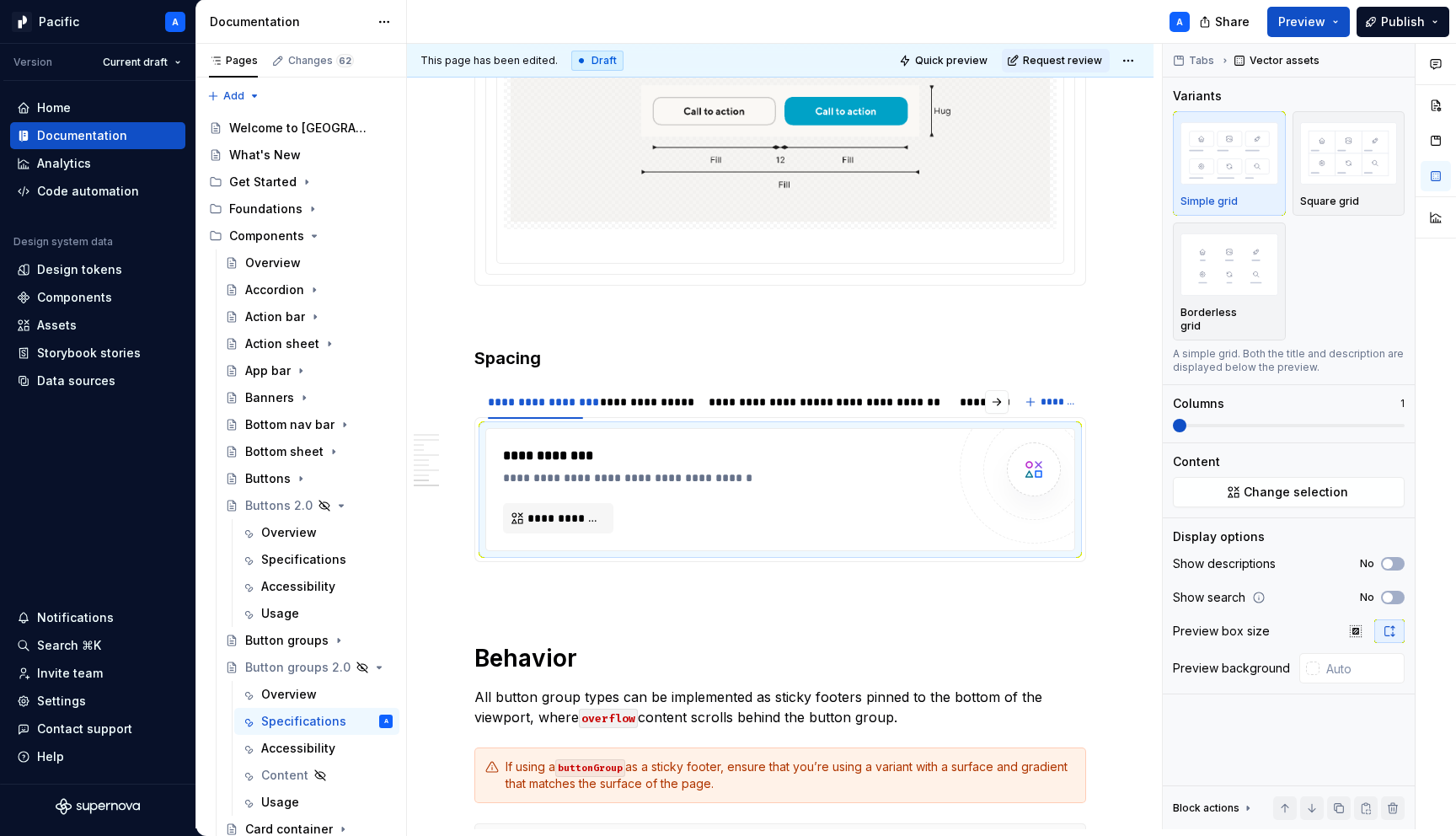
scroll to position [7118, 0]
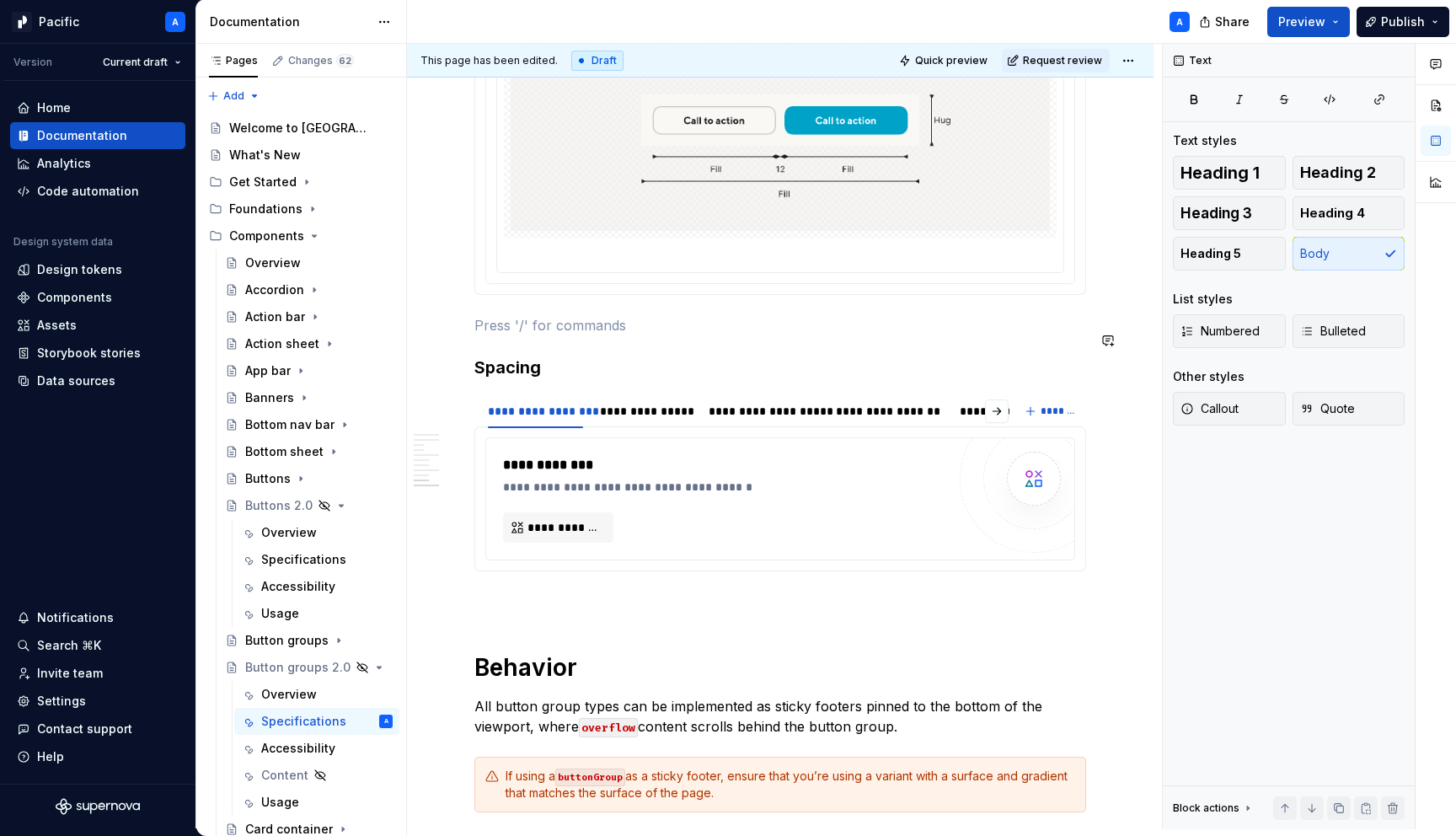
click at [561, 471] on div "**********" at bounding box center [729, 466] width 452 height 20
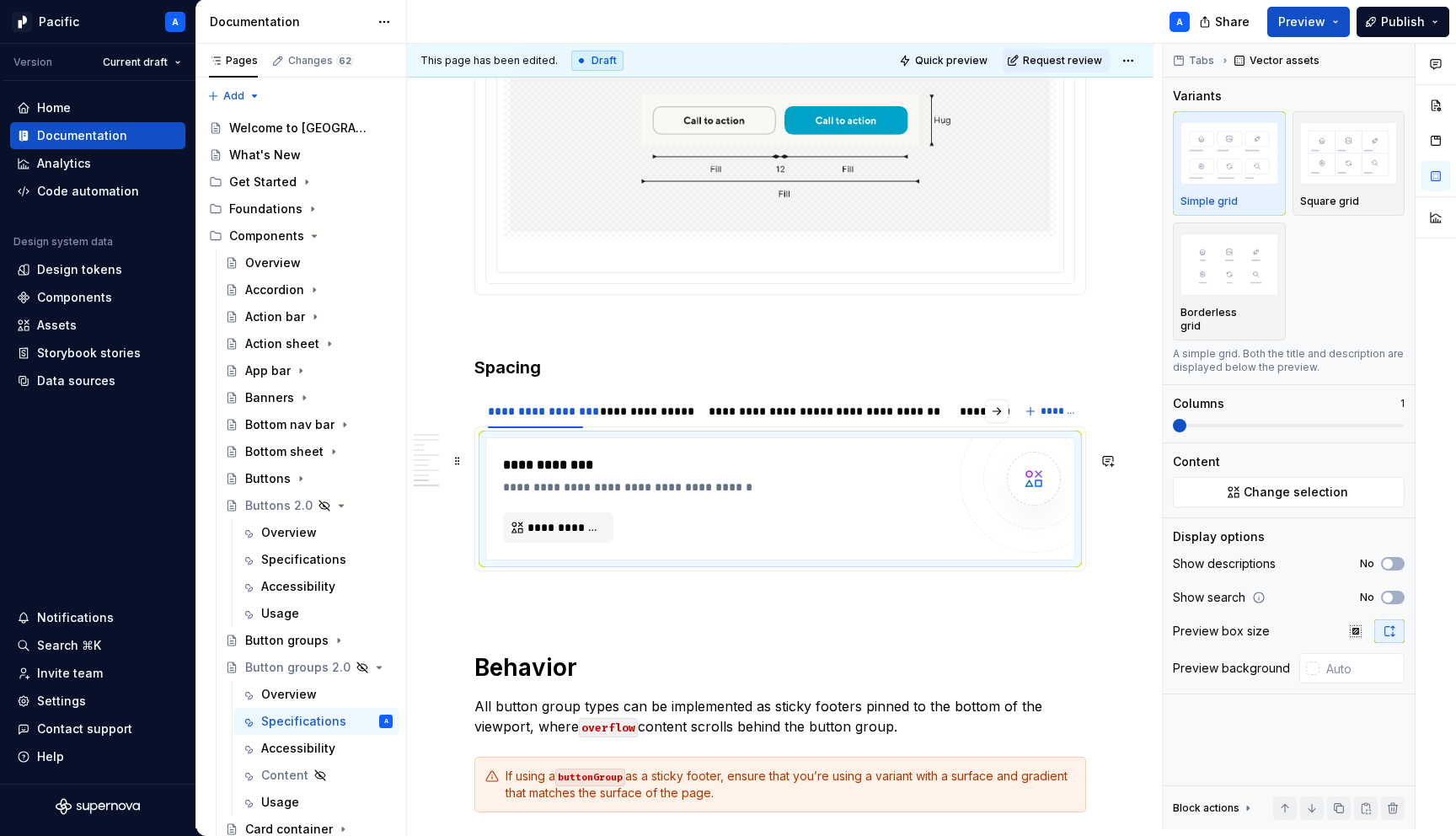
scroll to position [7523, 0]
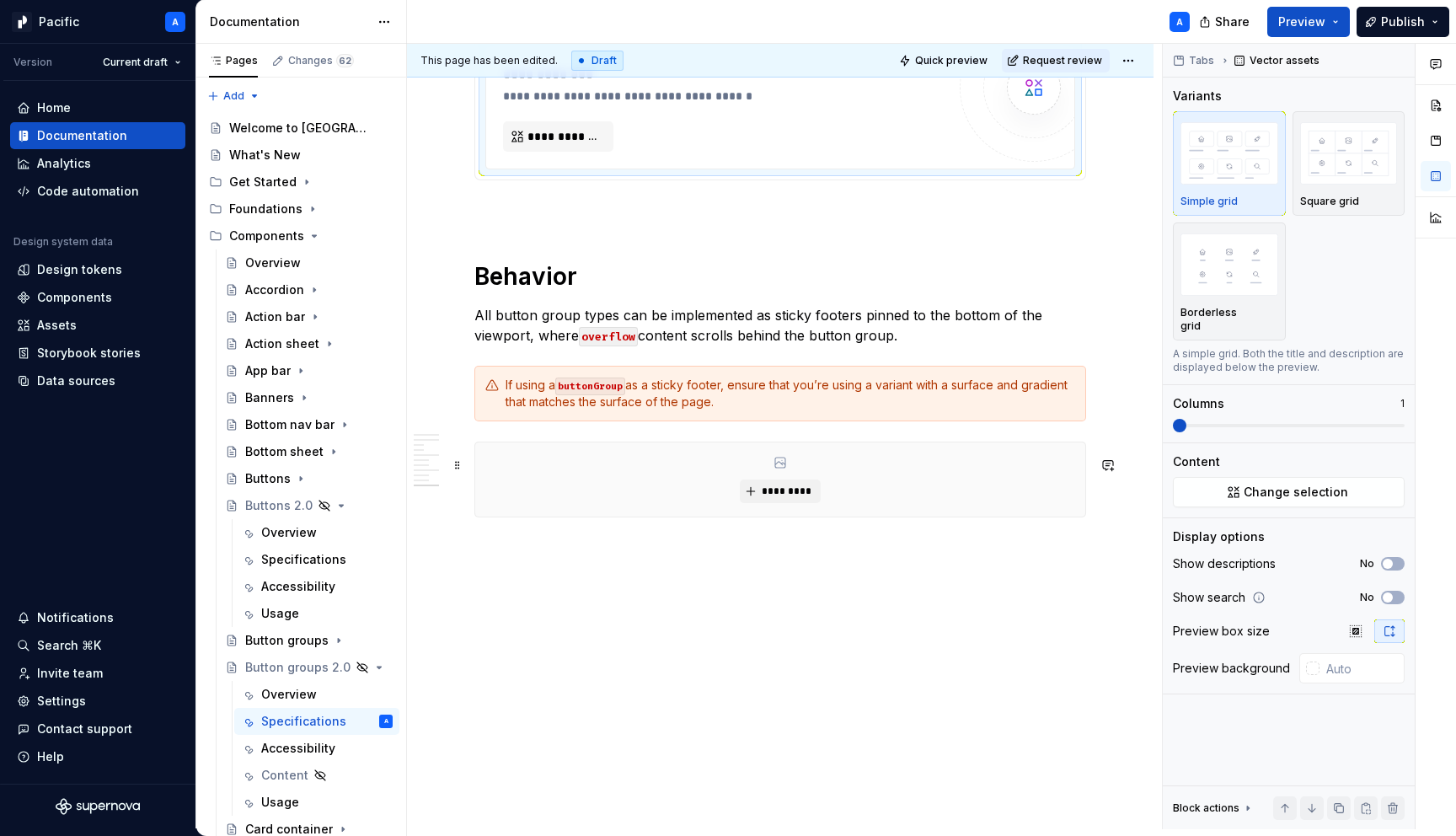
click at [649, 494] on div "*********" at bounding box center [780, 479] width 610 height 74
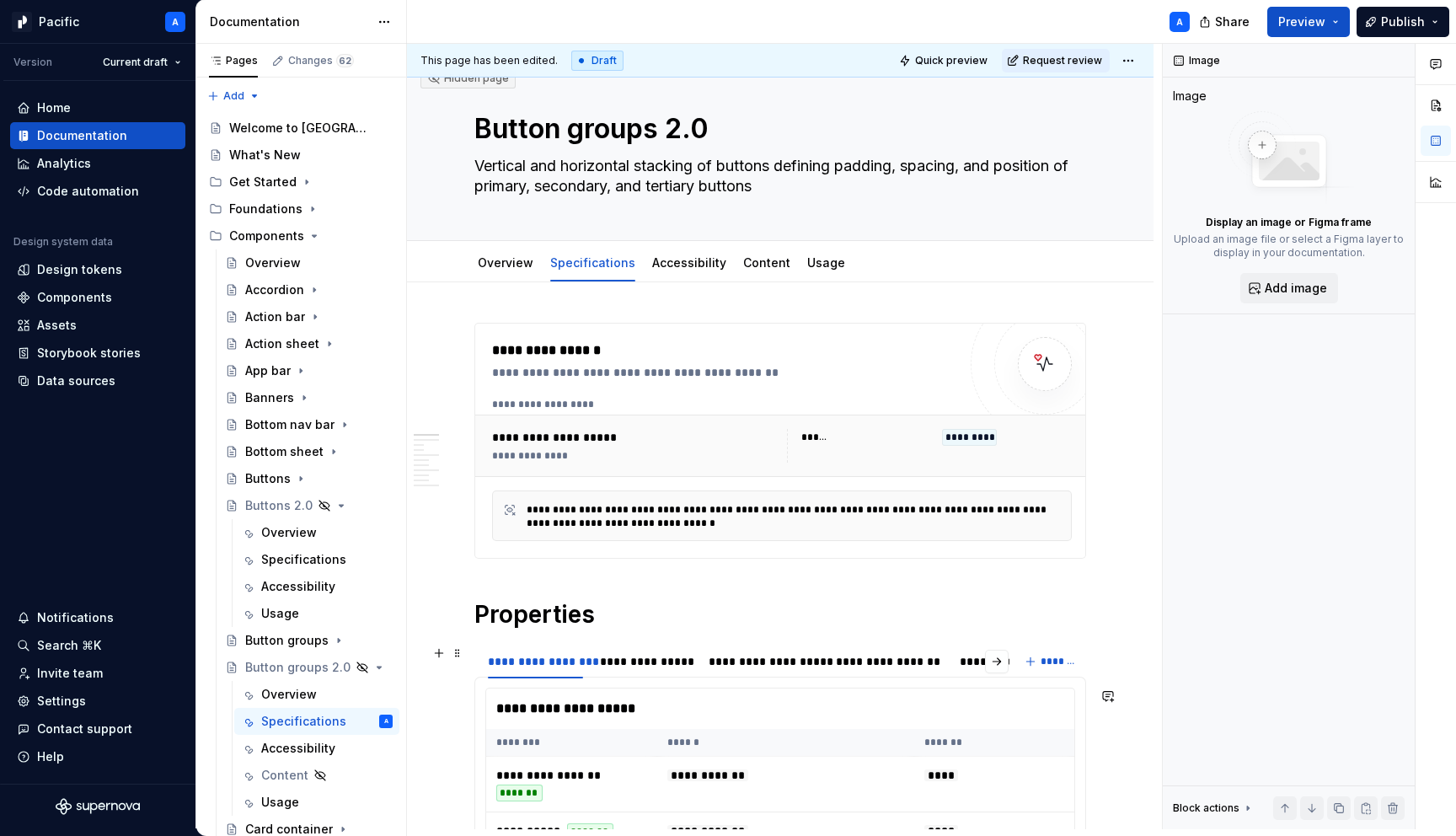
scroll to position [0, 0]
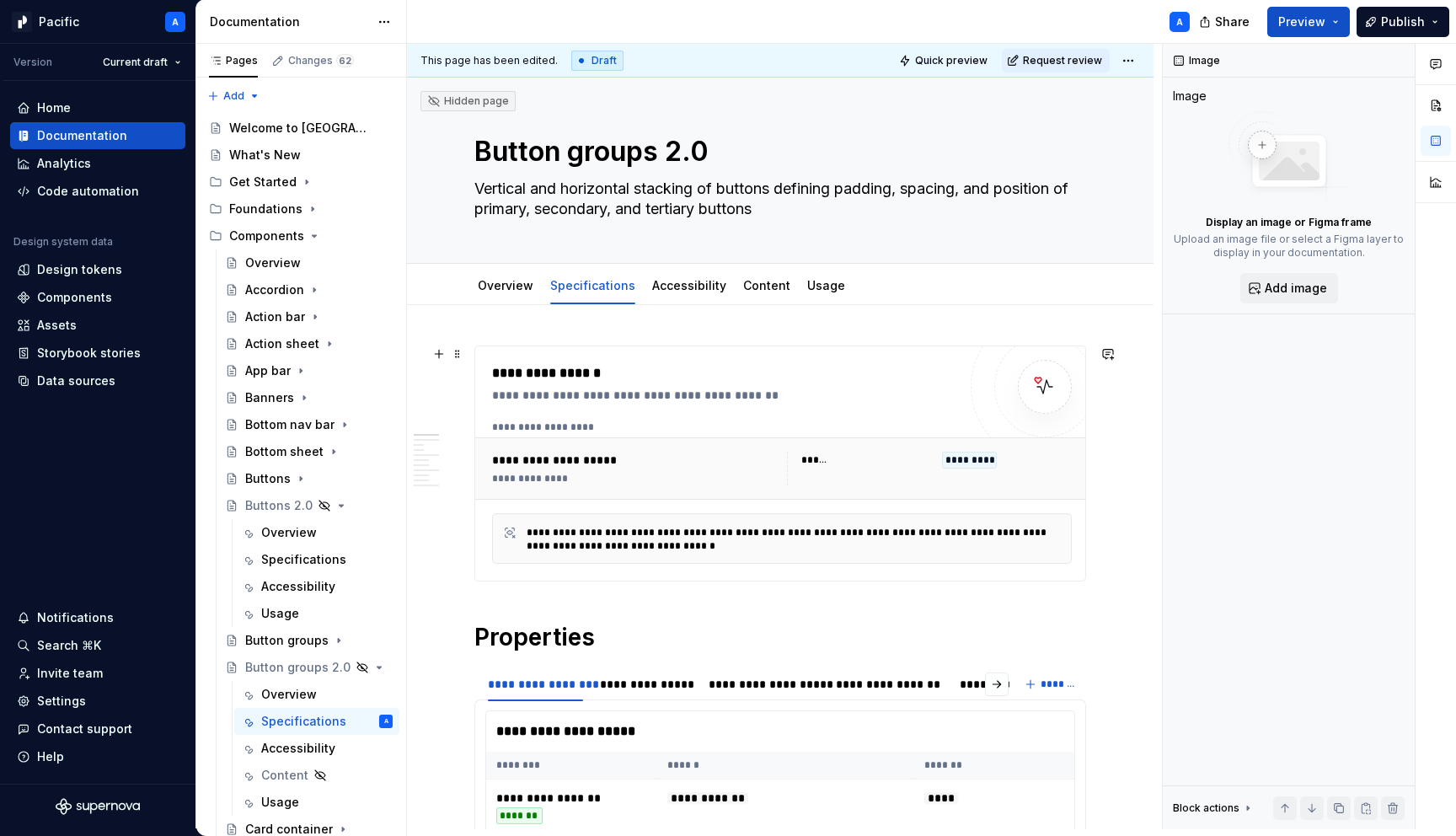
click at [643, 479] on div "**********" at bounding box center [637, 479] width 289 height 14
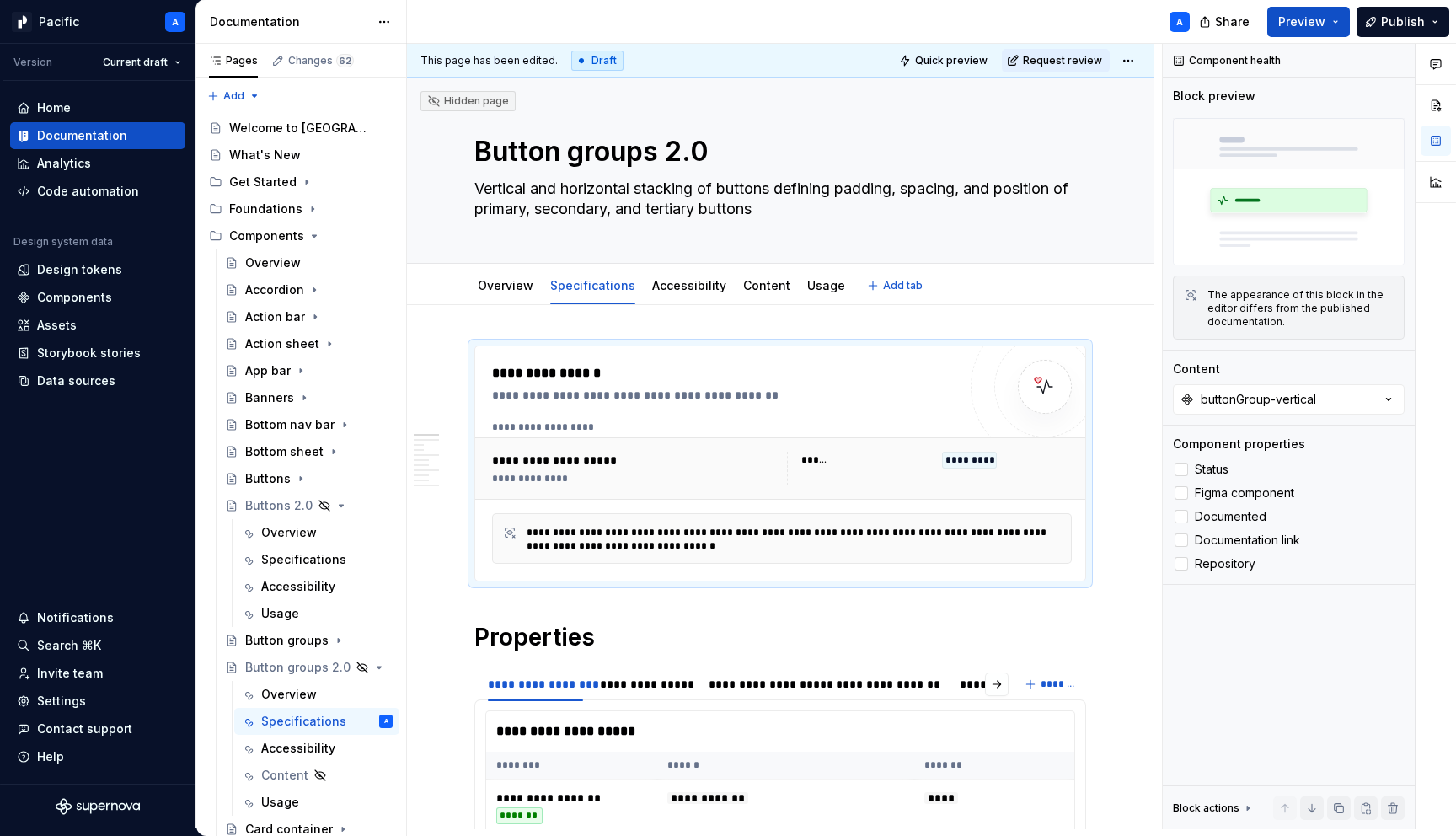
type textarea "*"
